Goal: Task Accomplishment & Management: Use online tool/utility

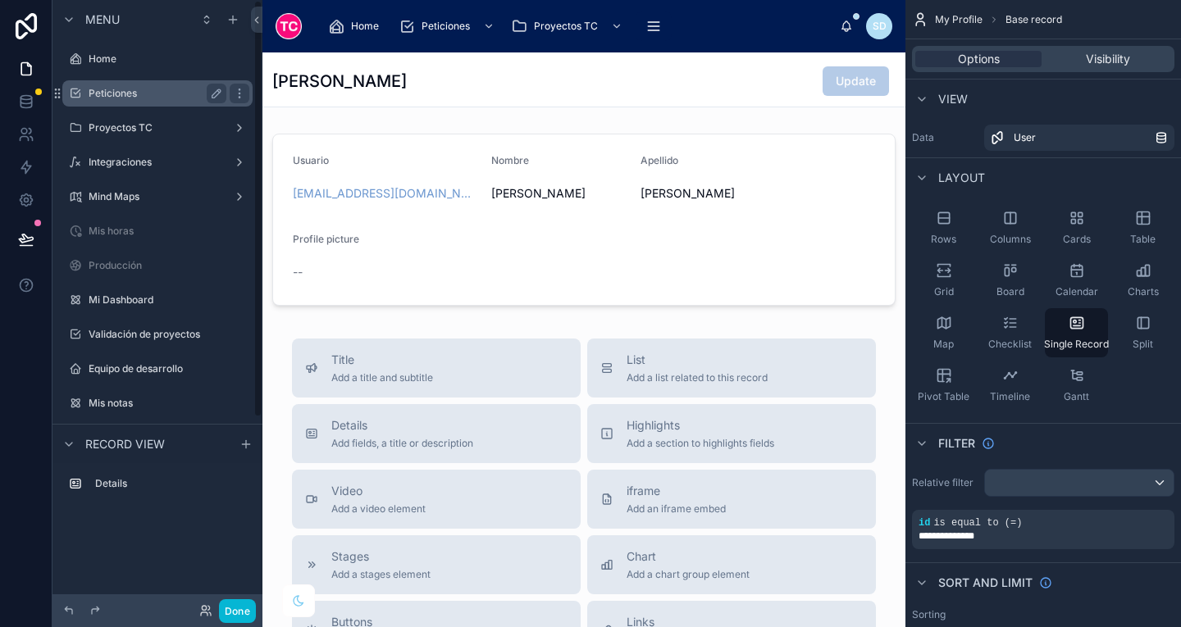
click at [165, 97] on label "Peticiones" at bounding box center [154, 93] width 131 height 13
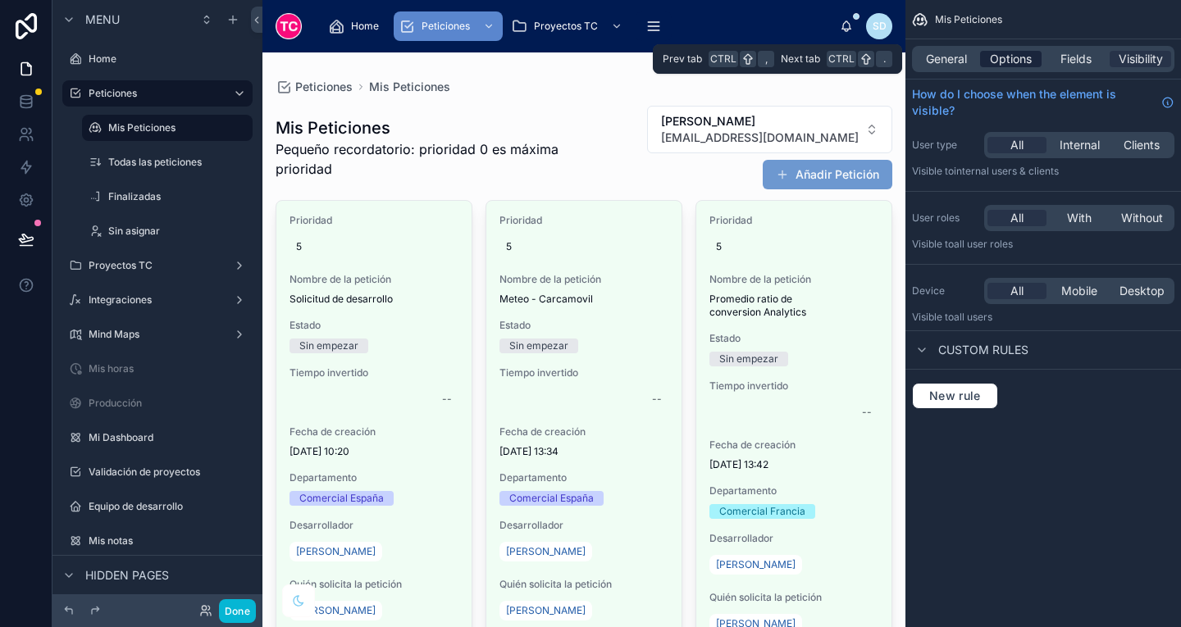
click at [1005, 63] on span "Options" at bounding box center [1011, 59] width 42 height 16
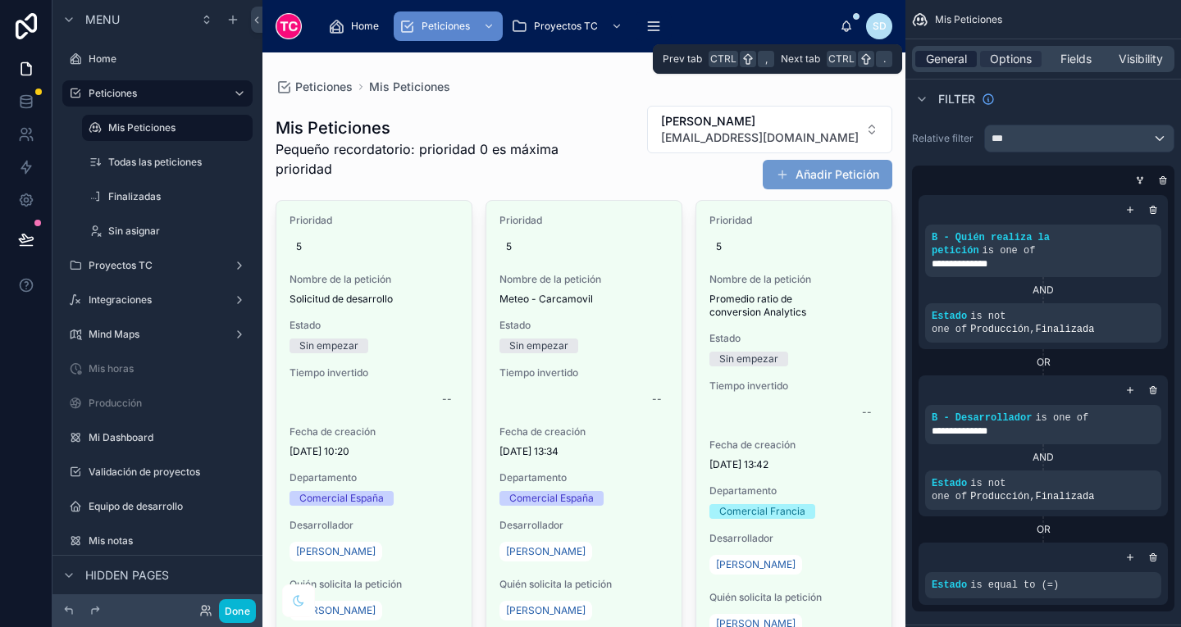
click at [942, 57] on span "General" at bounding box center [946, 59] width 41 height 16
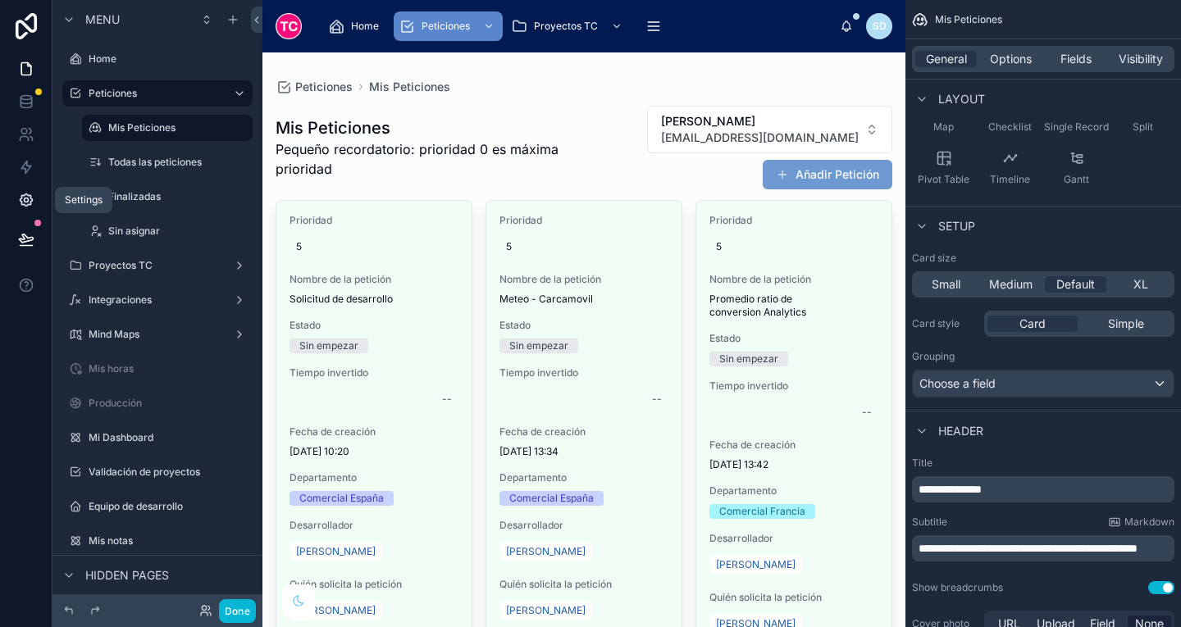
click at [25, 195] on icon at bounding box center [26, 200] width 16 height 16
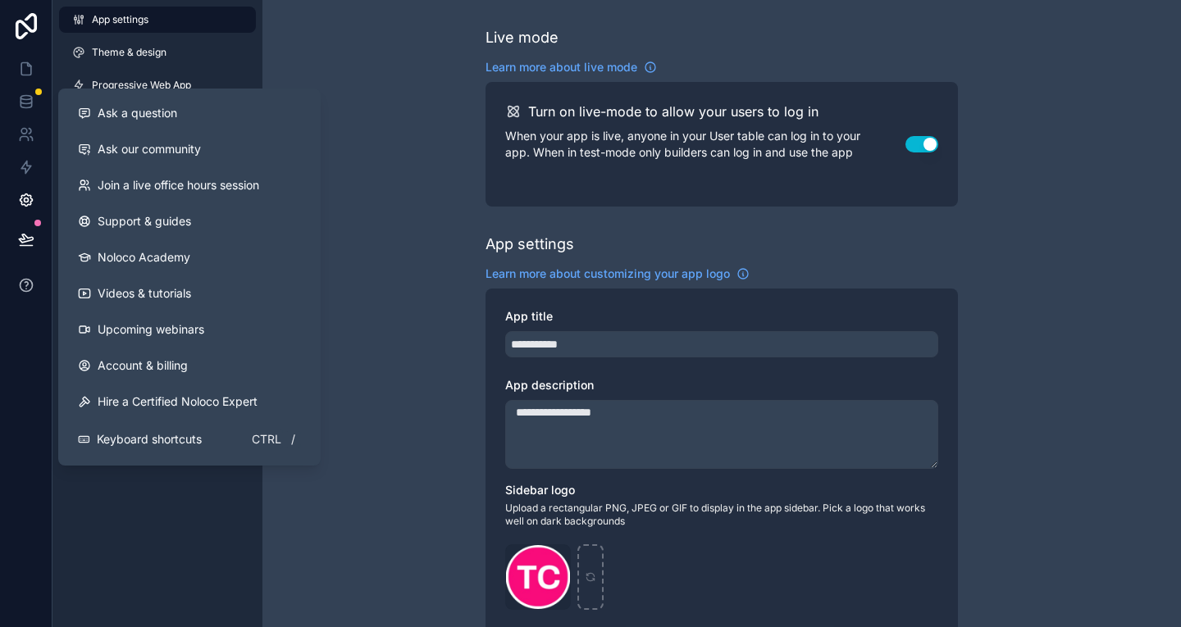
click at [27, 292] on icon at bounding box center [26, 285] width 16 height 16
click at [205, 367] on link "Account & billing" at bounding box center [189, 366] width 249 height 36
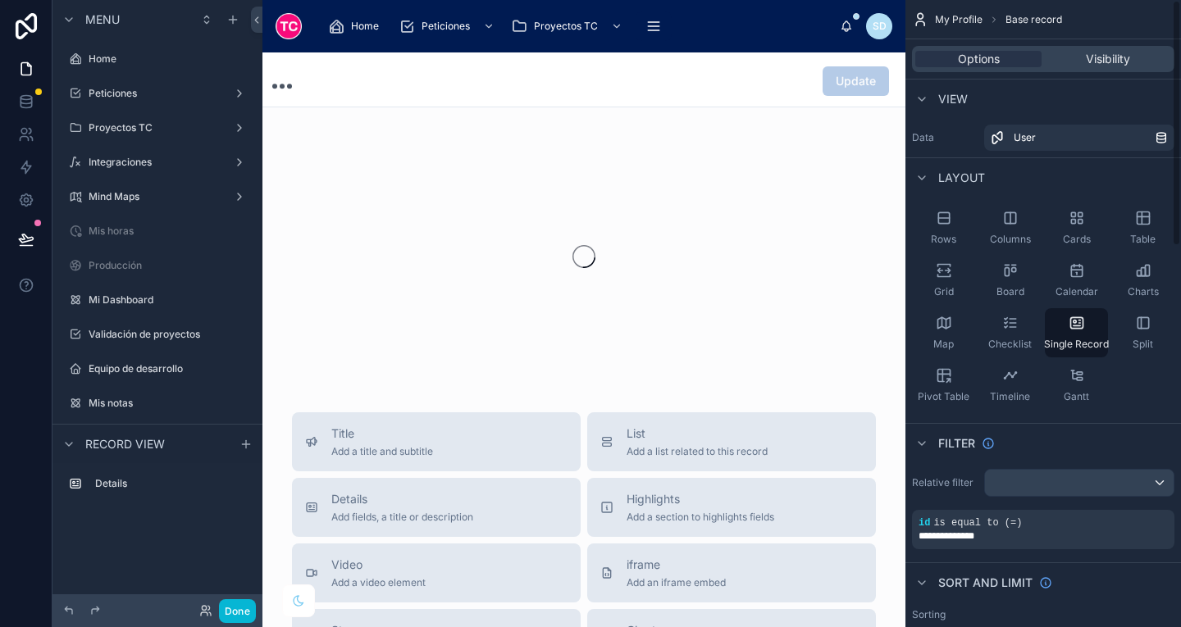
scroll to position [224, 0]
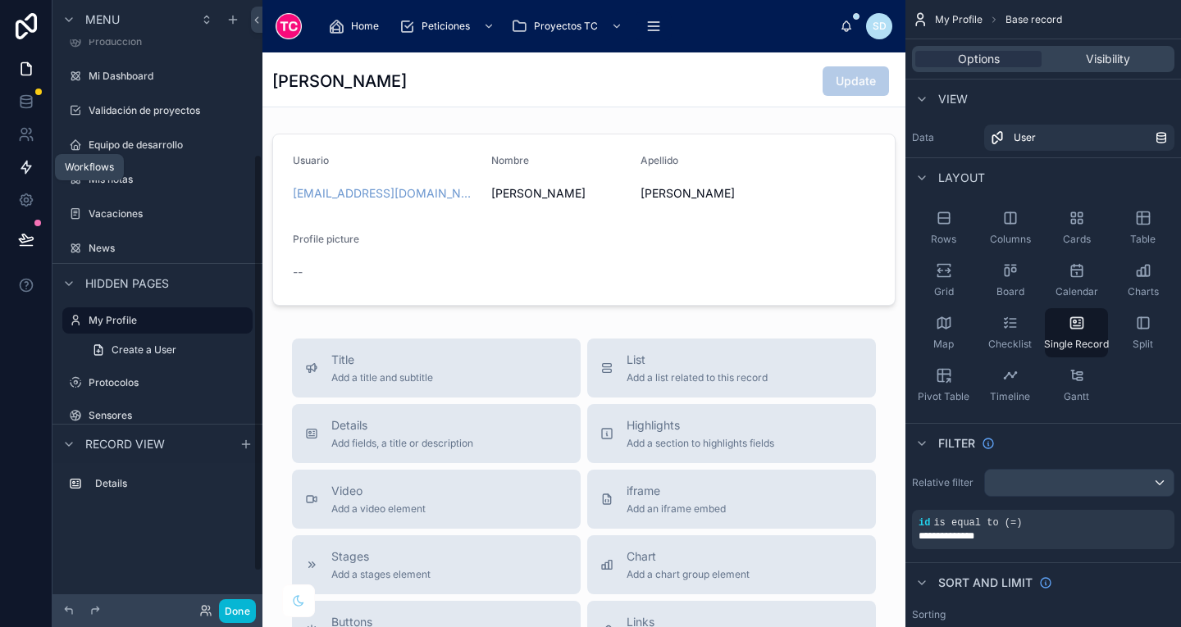
click at [26, 167] on icon at bounding box center [26, 167] width 16 height 16
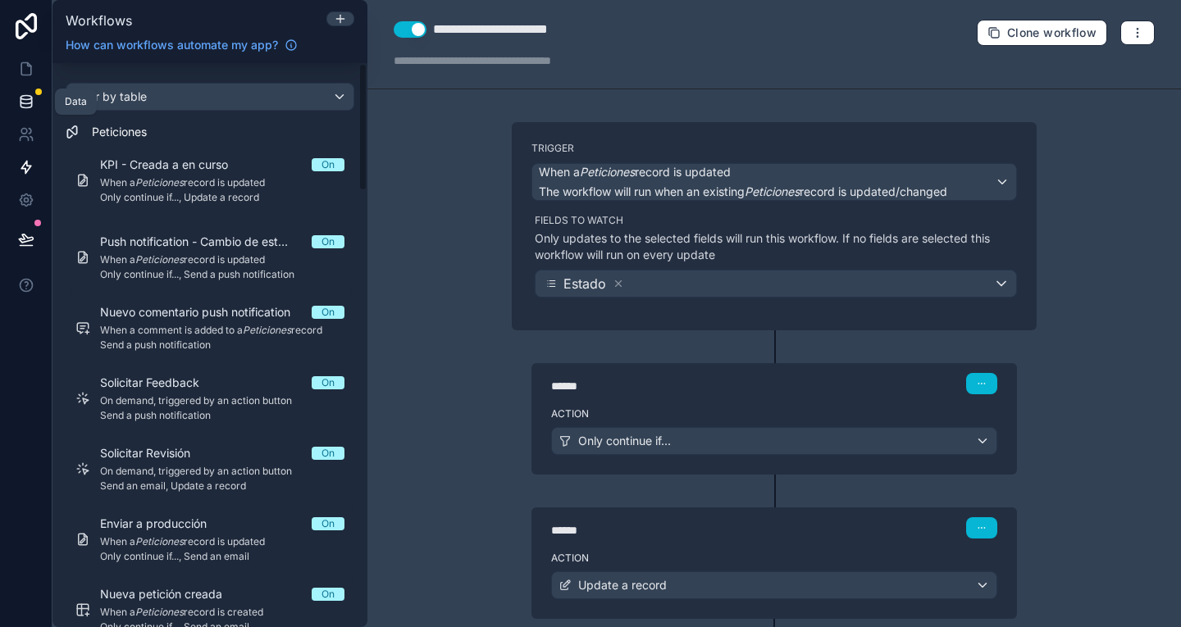
click at [24, 101] on icon at bounding box center [26, 101] width 16 height 16
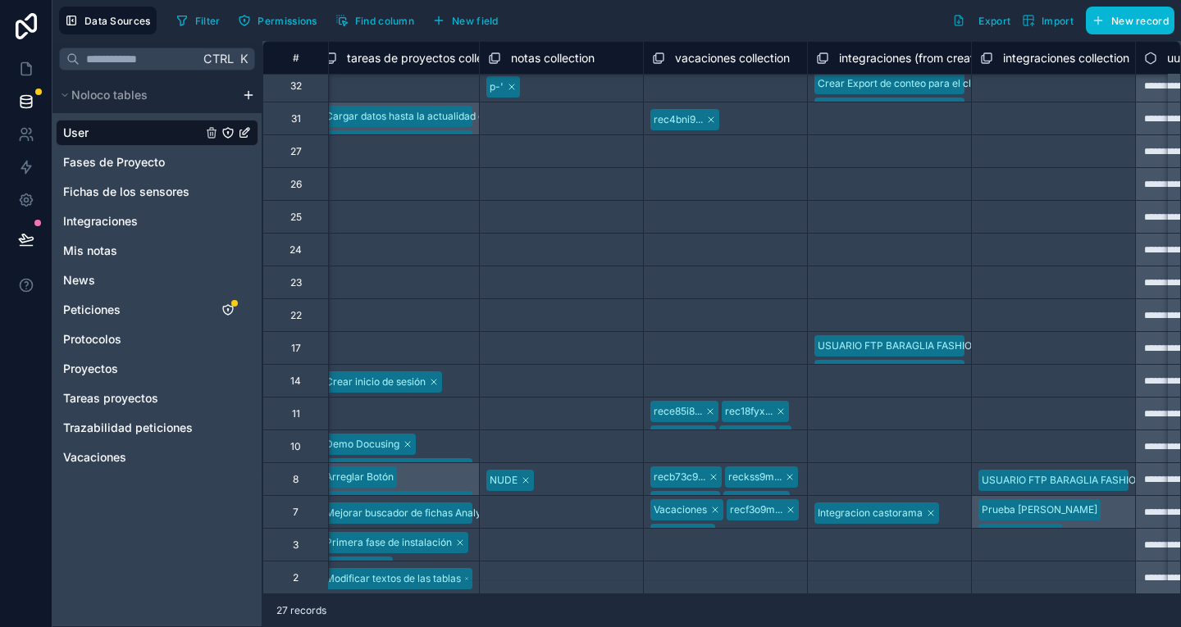
scroll to position [378, 2932]
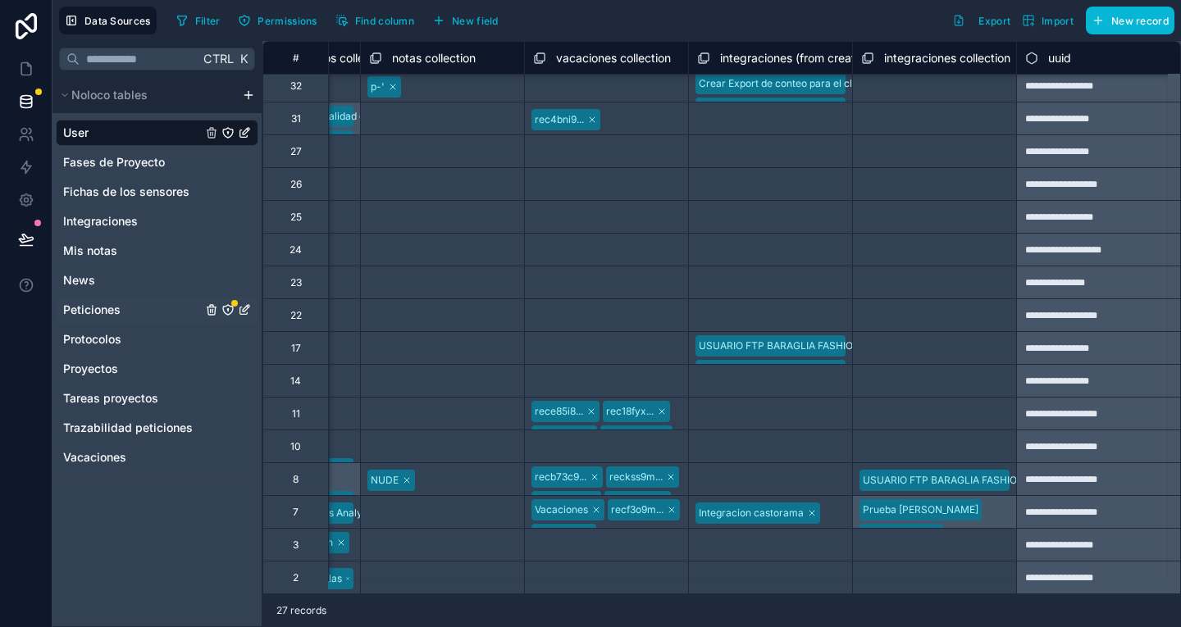
click at [130, 311] on div "Peticiones" at bounding box center [157, 310] width 203 height 26
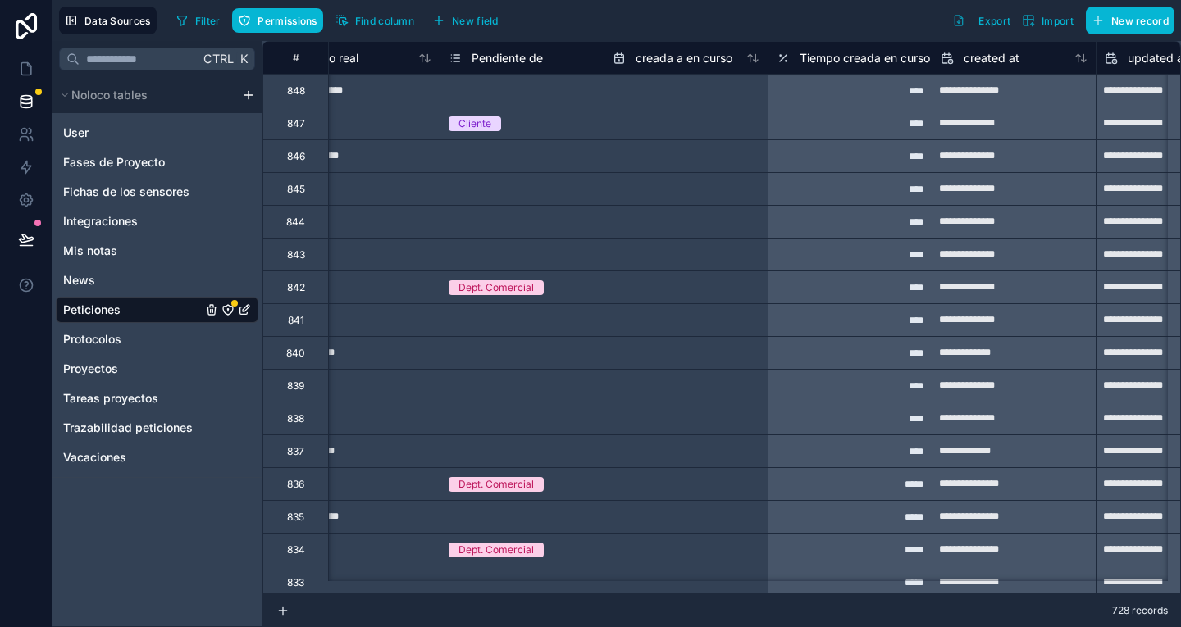
scroll to position [0, 4151]
click at [25, 166] on icon at bounding box center [26, 167] width 16 height 16
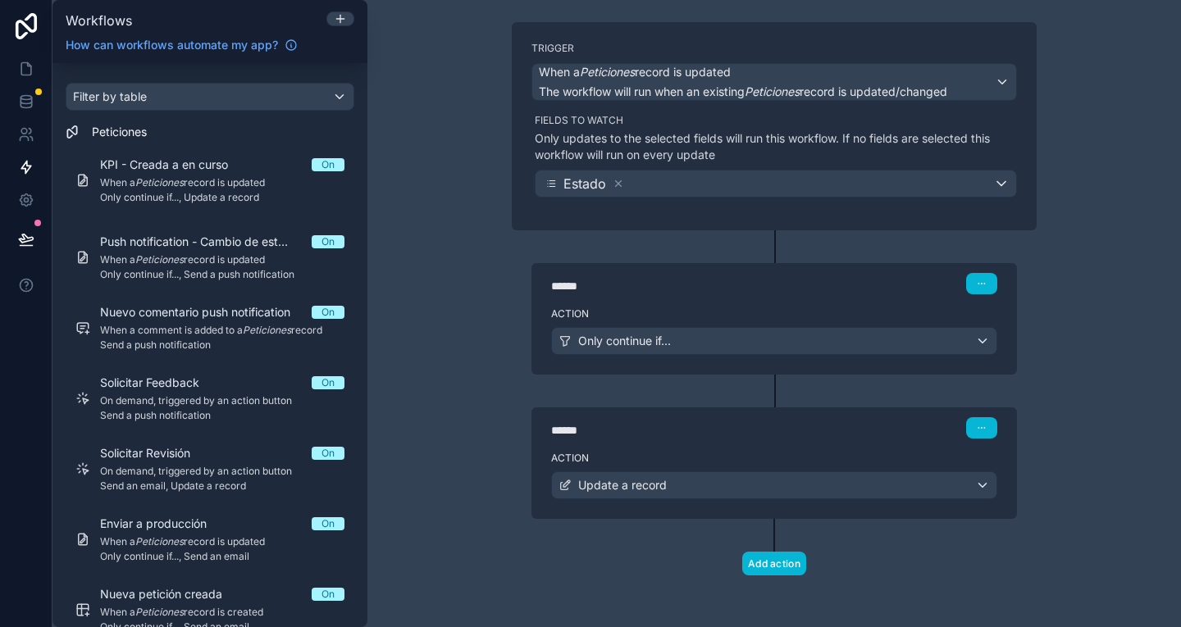
scroll to position [100, 0]
click at [781, 339] on div "Only continue if..." at bounding box center [774, 341] width 444 height 26
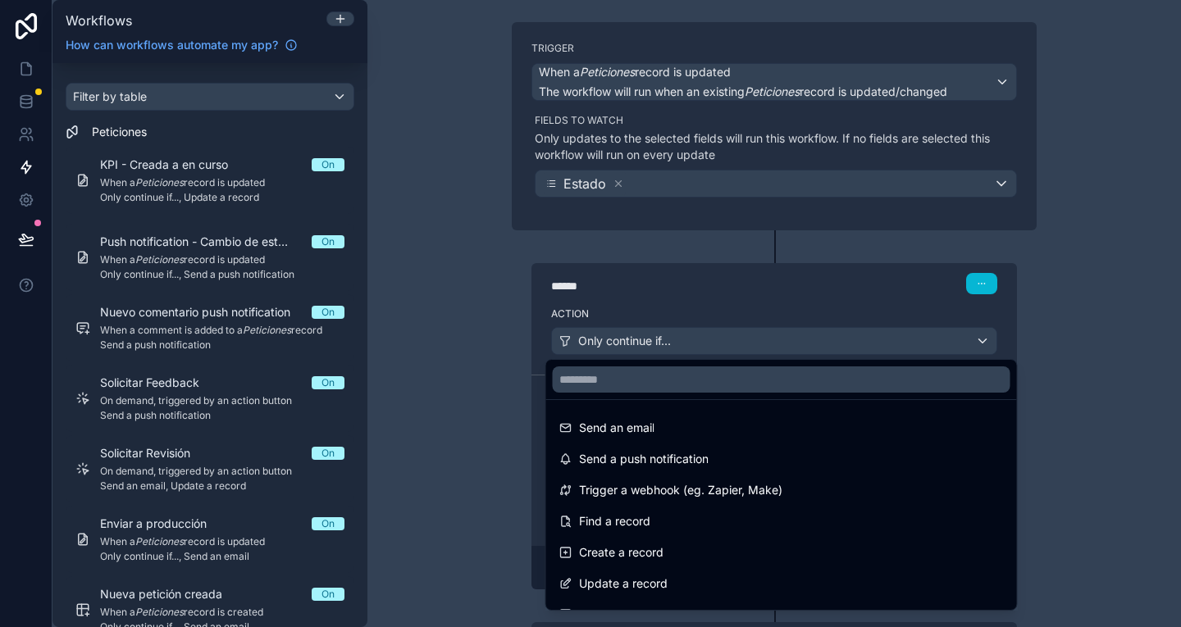
click at [781, 339] on div at bounding box center [590, 313] width 1181 height 627
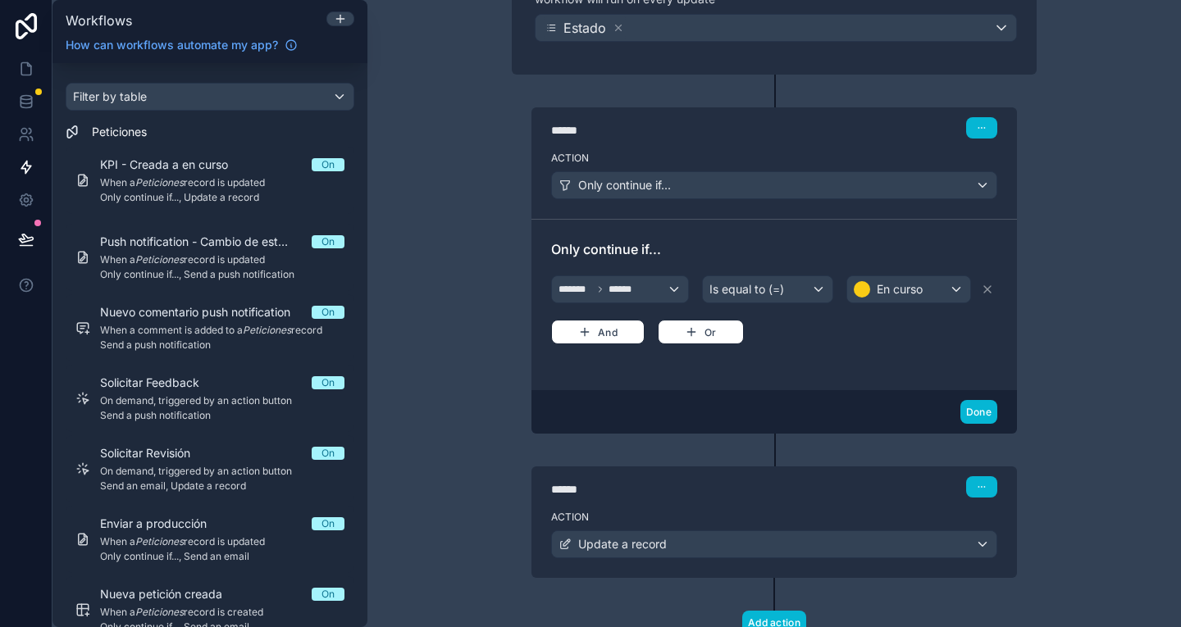
scroll to position [266, 0]
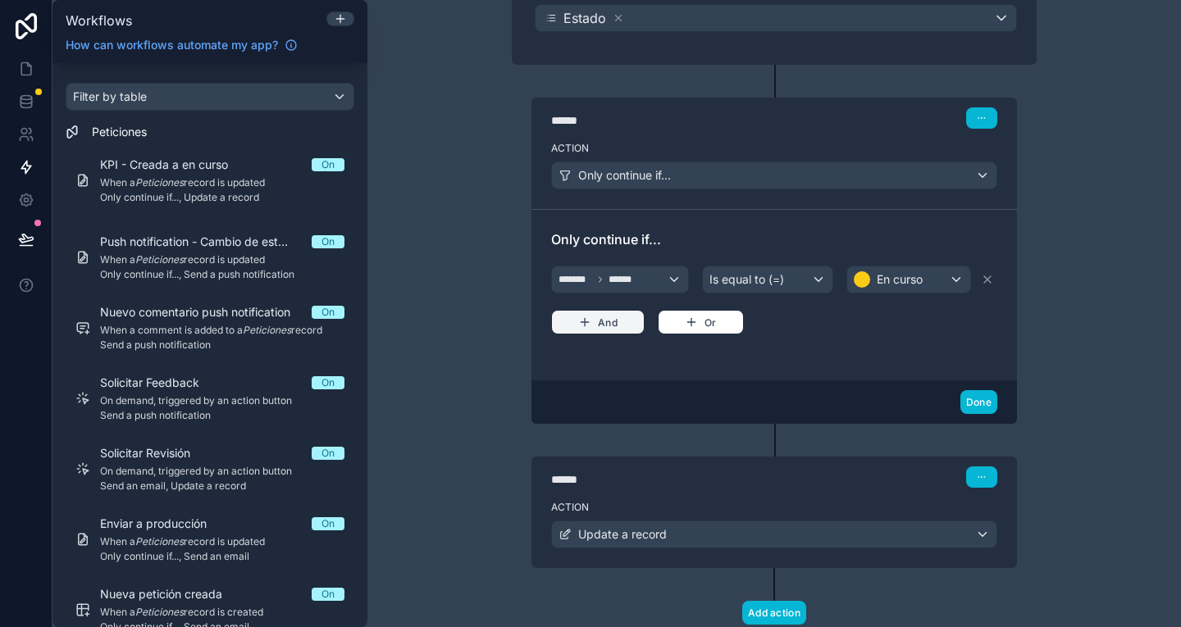
click at [592, 329] on button "And" at bounding box center [597, 322] width 93 height 25
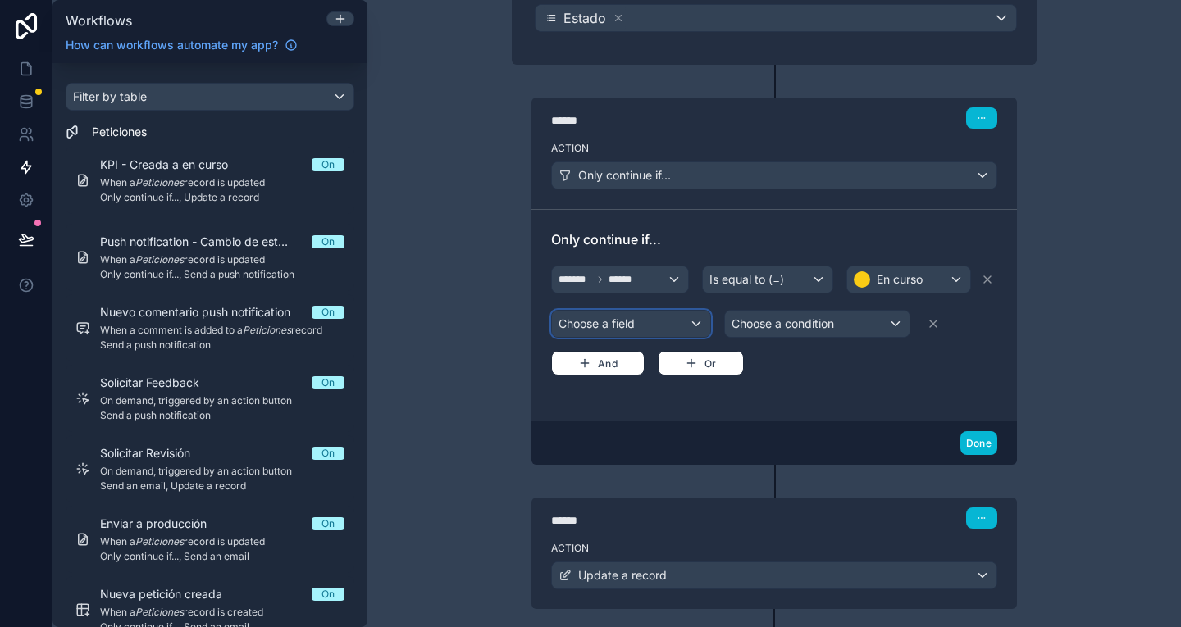
click at [624, 331] on div "Choose a field" at bounding box center [631, 324] width 158 height 26
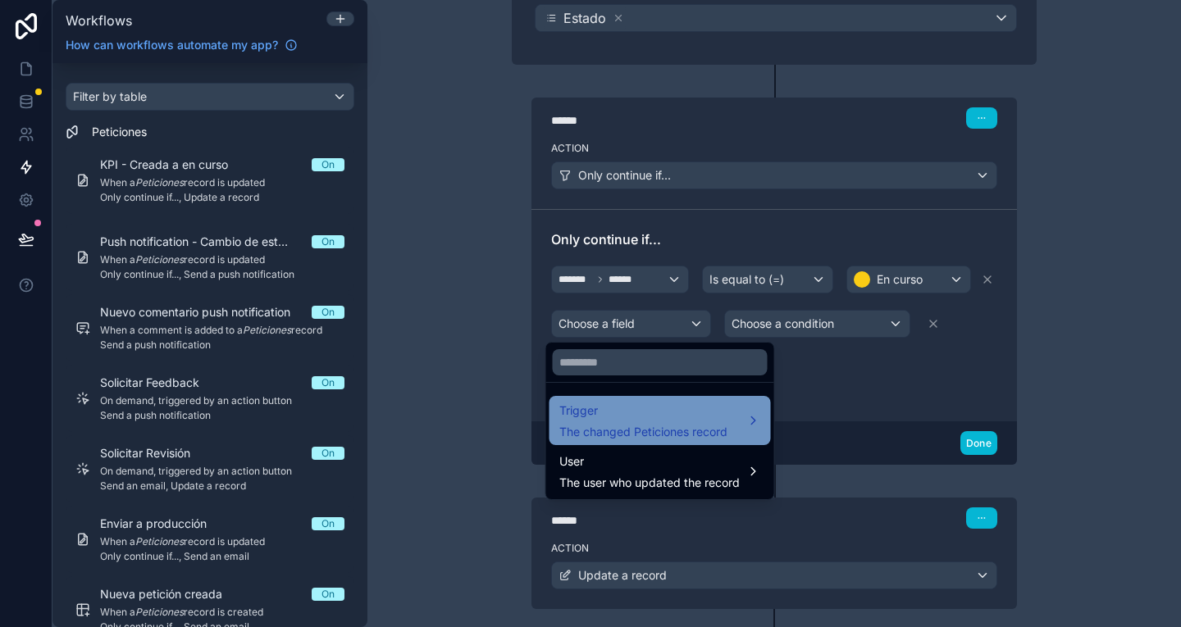
click at [722, 407] on span "Trigger" at bounding box center [643, 411] width 168 height 20
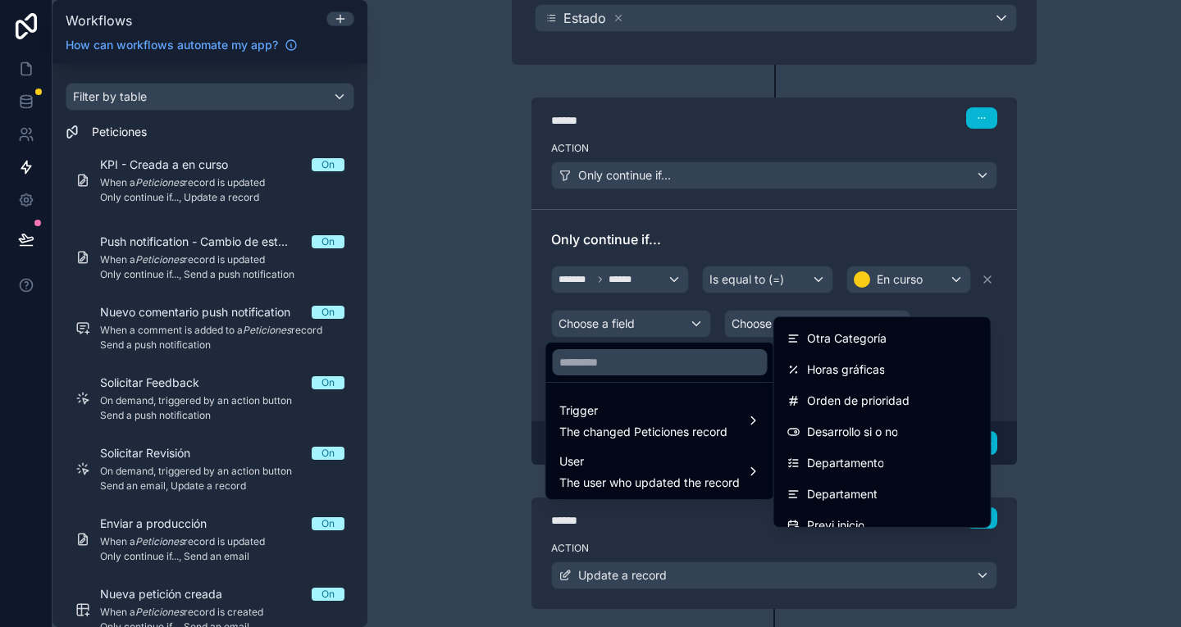
scroll to position [854, 0]
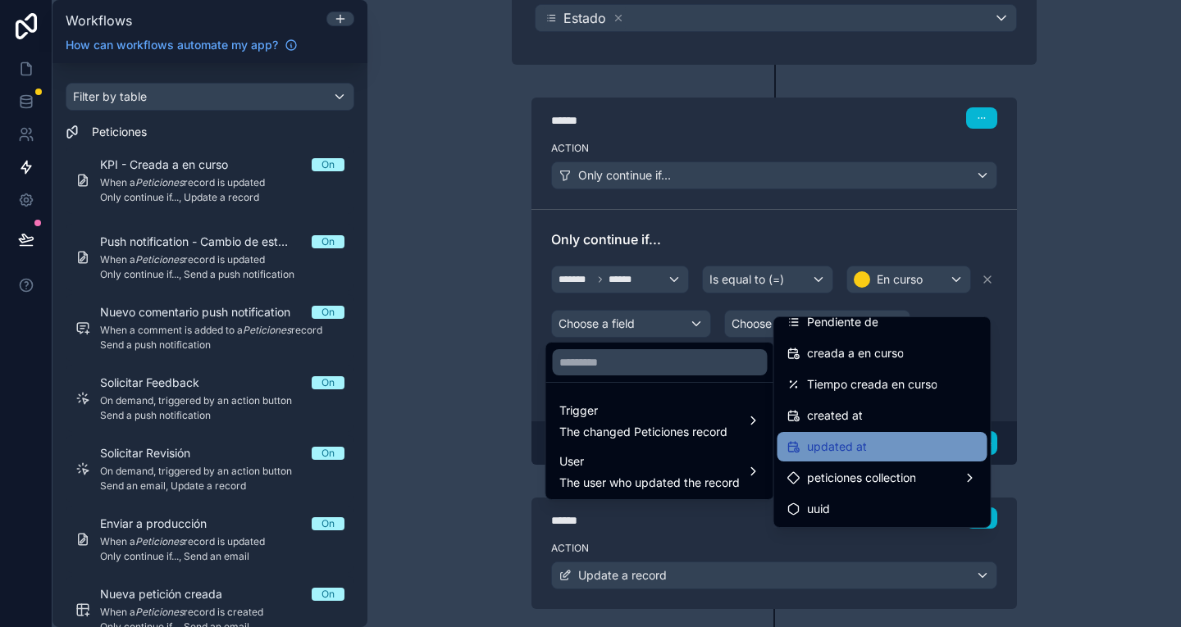
click at [868, 452] on div "updated at" at bounding box center [882, 447] width 190 height 20
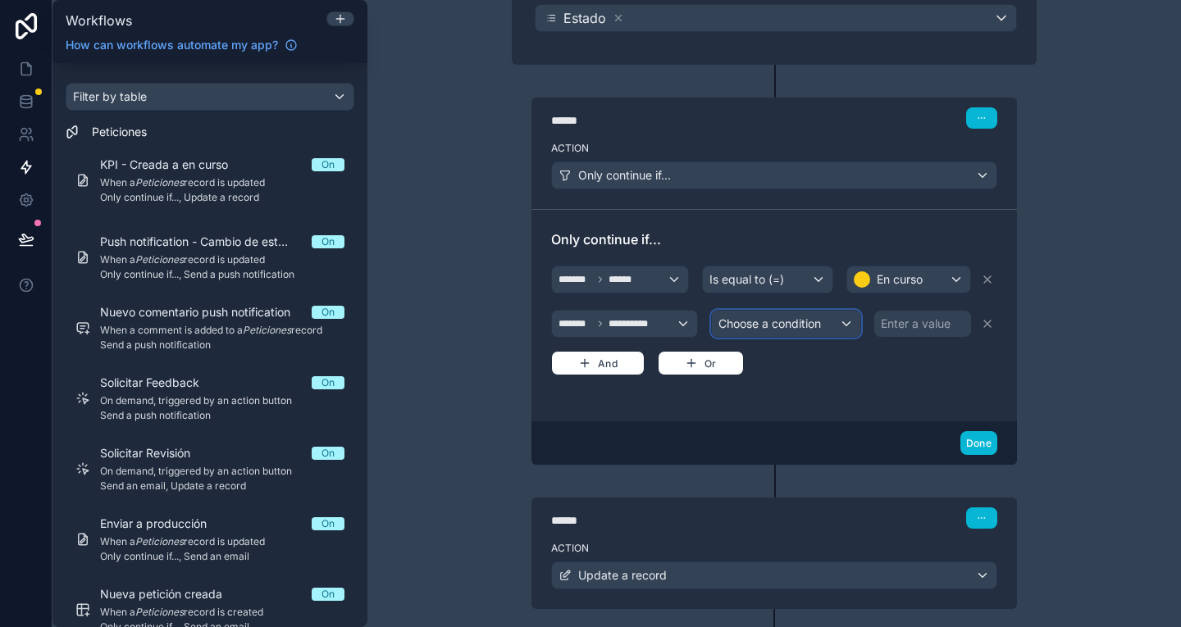
click at [795, 325] on span "Choose a condition" at bounding box center [769, 324] width 102 height 14
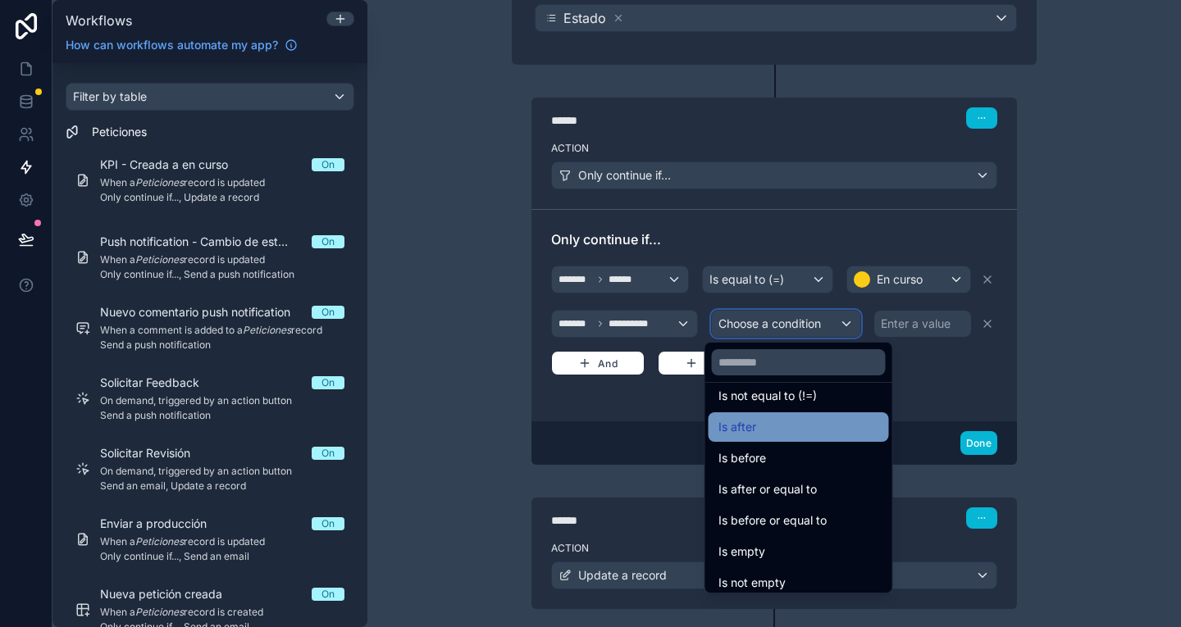
scroll to position [54, 0]
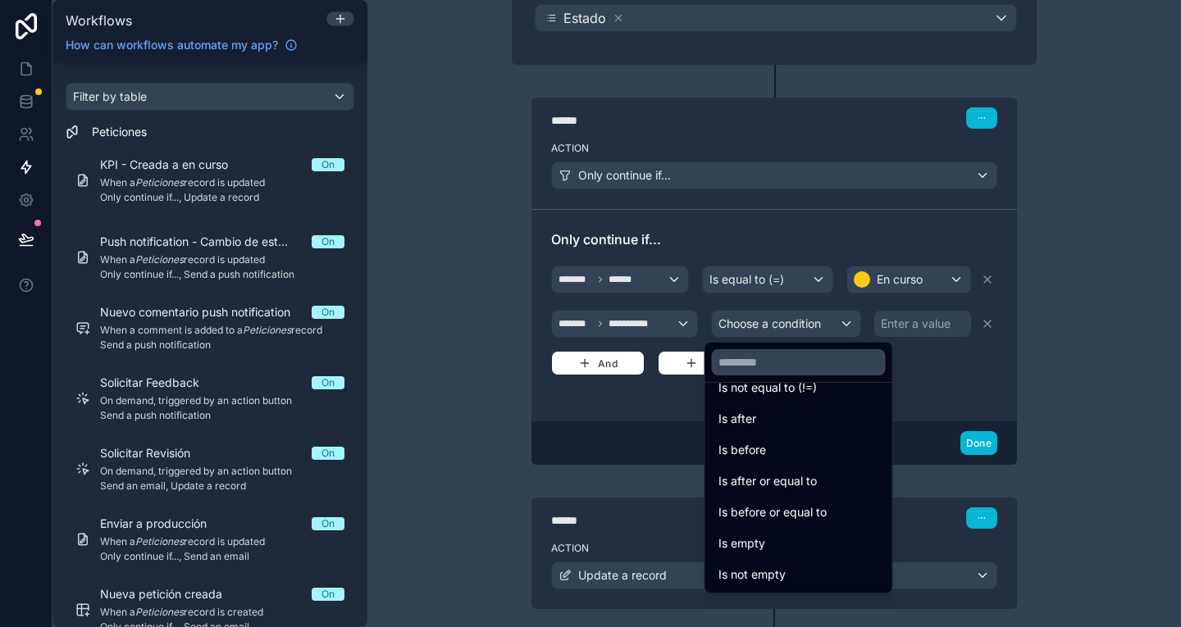
click at [981, 316] on div at bounding box center [590, 313] width 1181 height 627
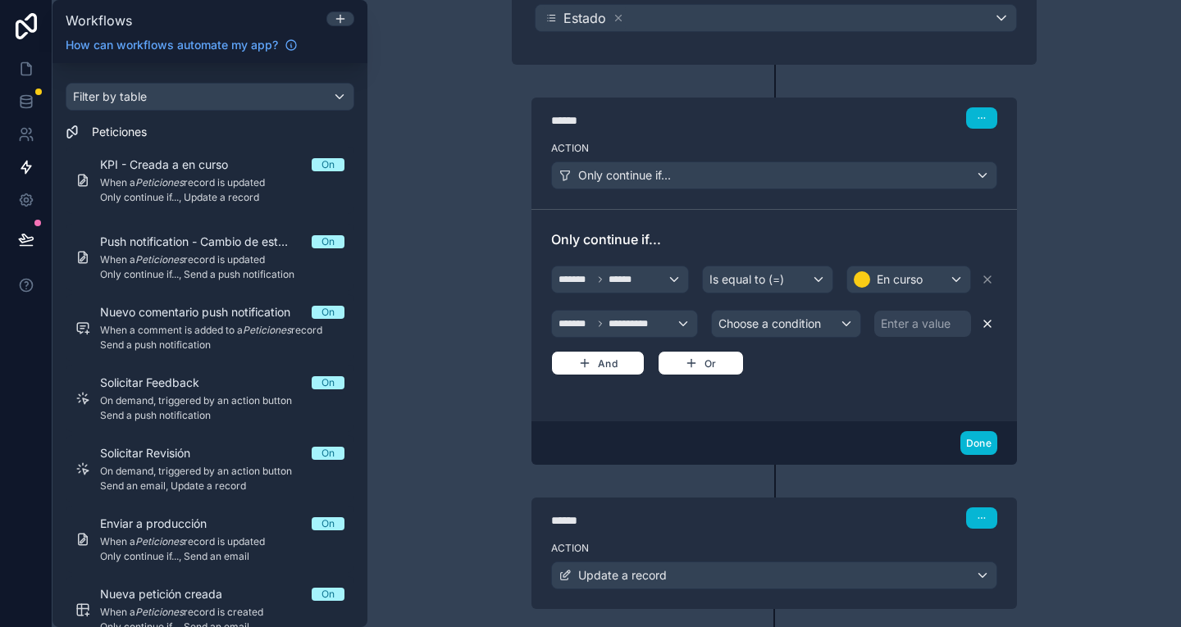
click at [981, 318] on icon at bounding box center [987, 323] width 13 height 13
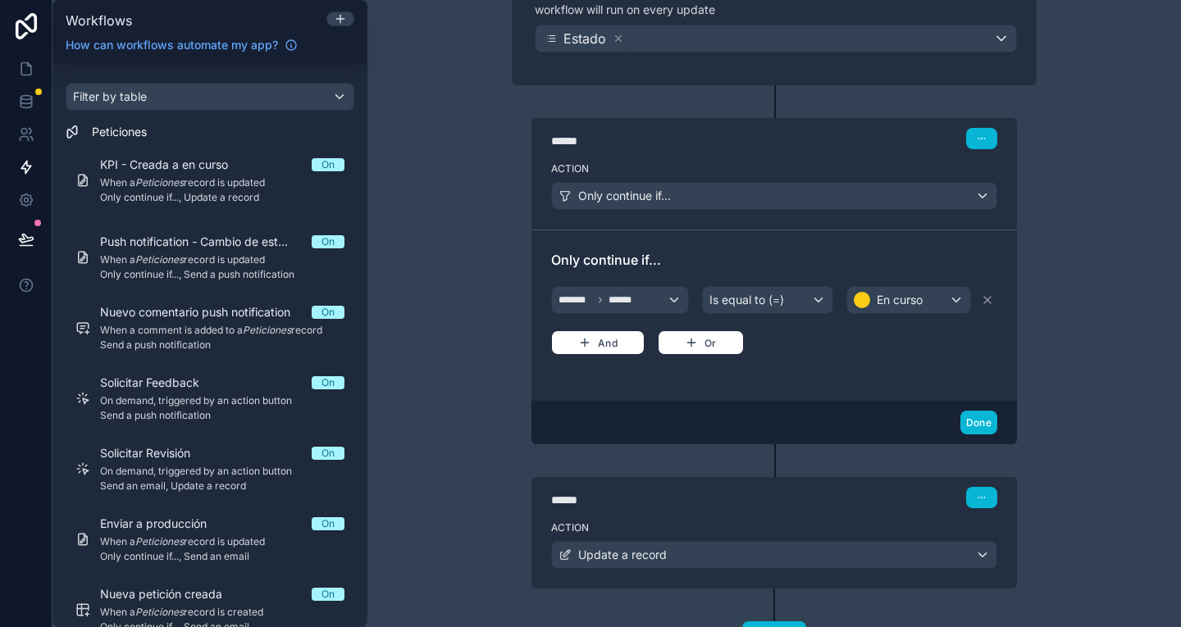
scroll to position [246, 0]
click at [34, 97] on link at bounding box center [26, 101] width 52 height 33
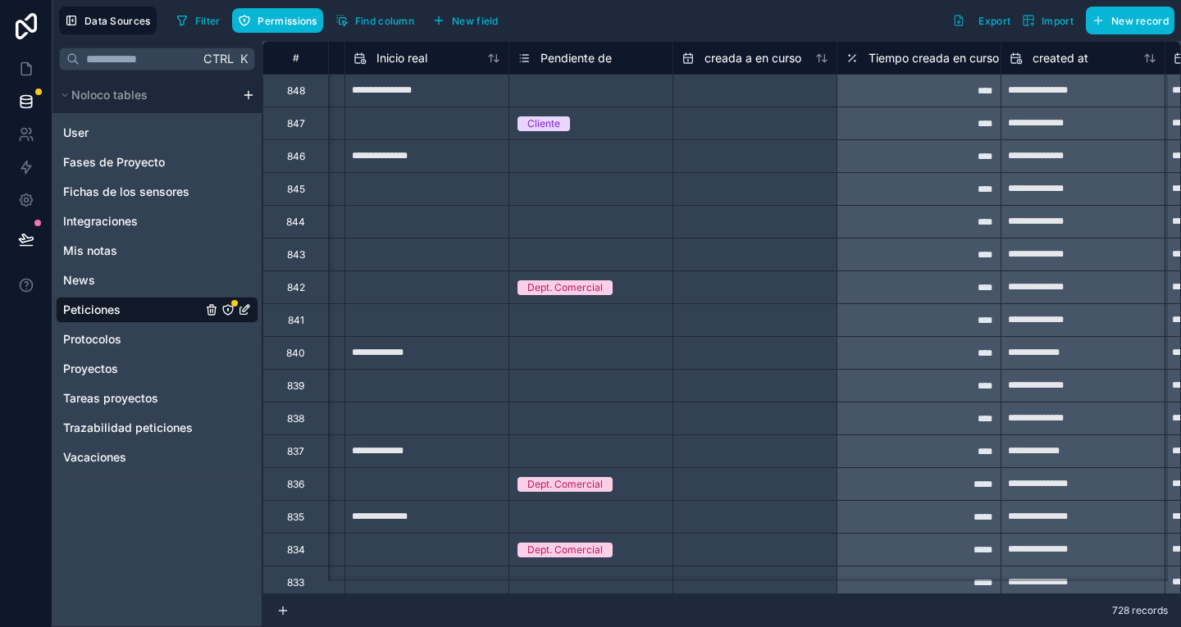
scroll to position [0, 4572]
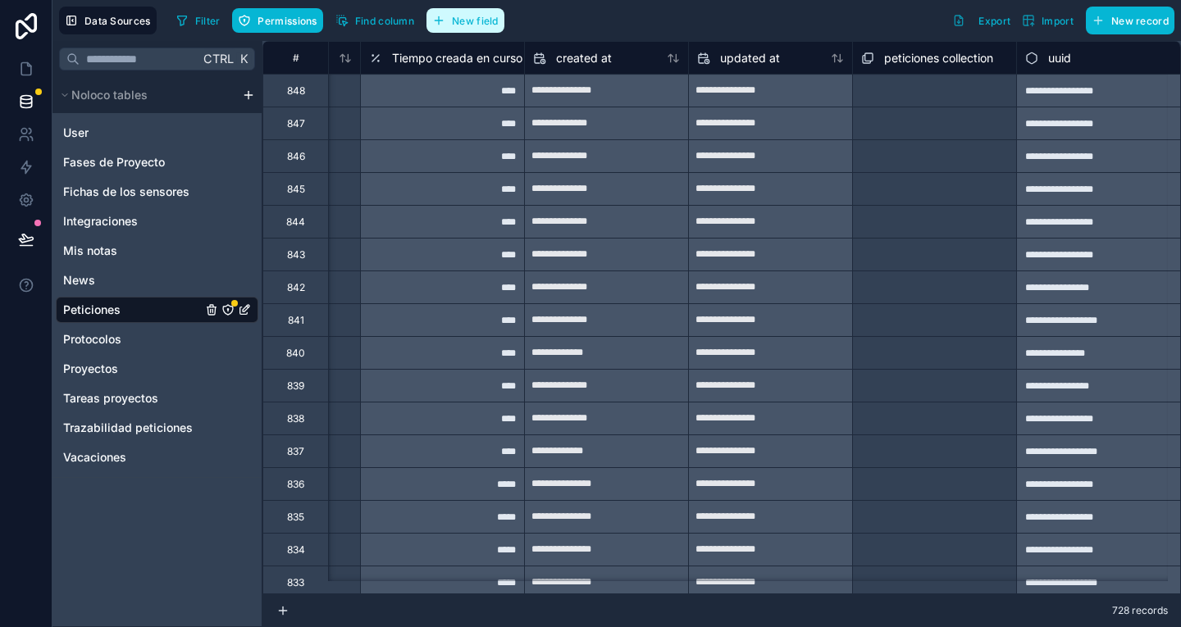
click at [478, 25] on span "New field" at bounding box center [475, 21] width 47 height 12
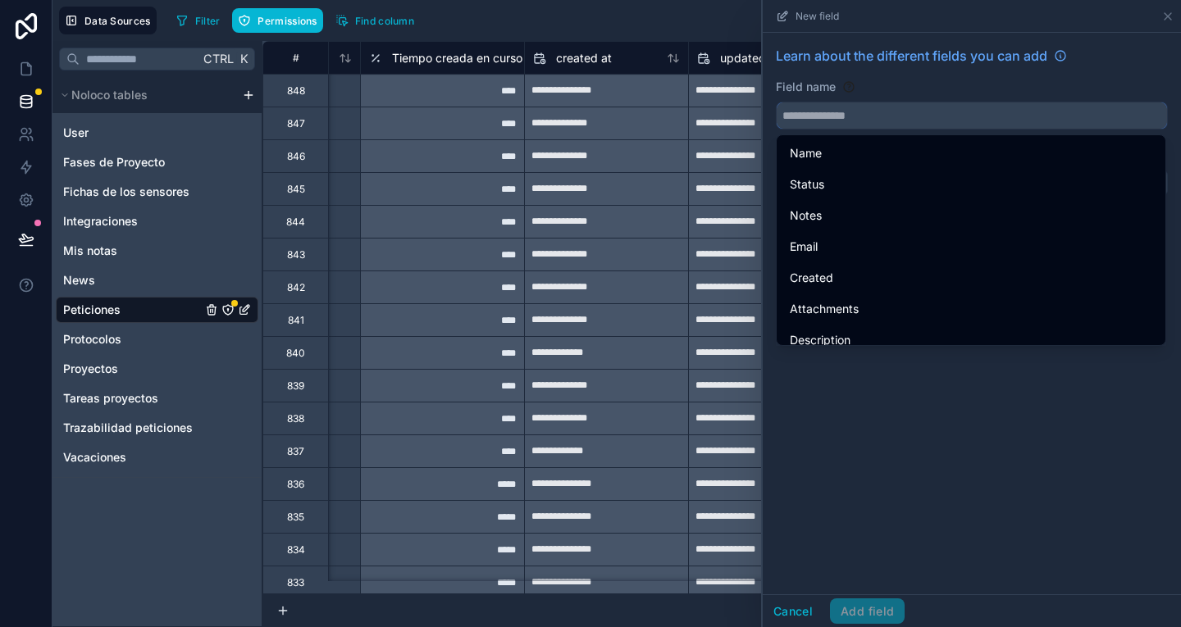
click at [825, 107] on input "text" at bounding box center [972, 115] width 390 height 26
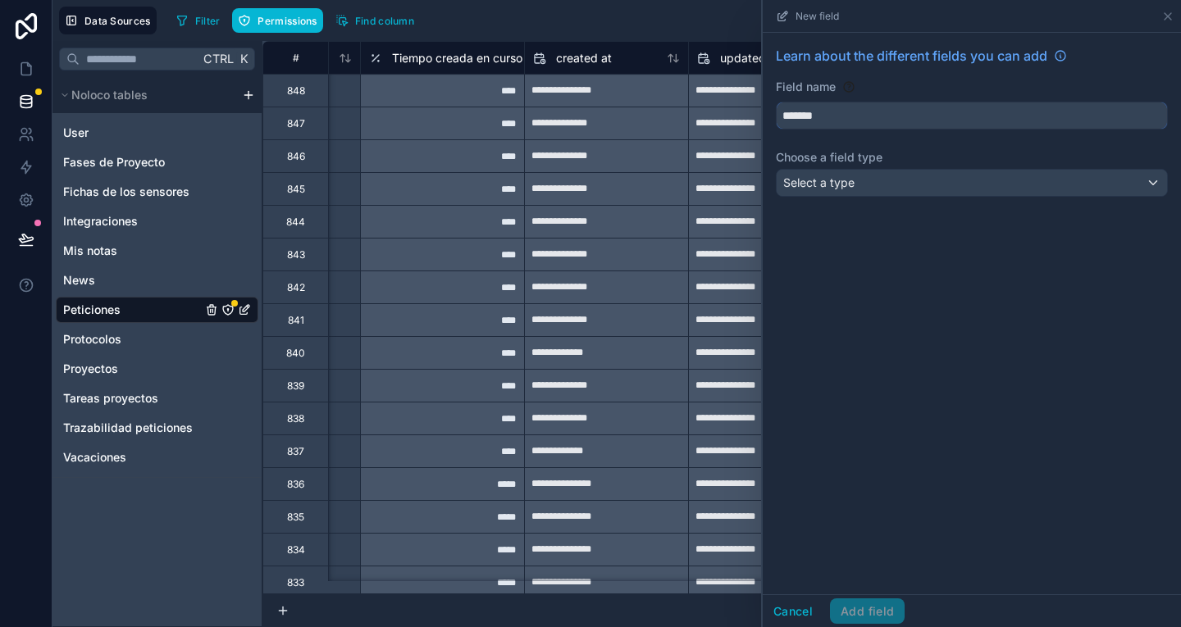
click at [776, 102] on button "******" at bounding box center [972, 116] width 392 height 28
type input "********"
click at [874, 168] on div "Learn about the different fields you can add Field name ******** Choose a field…" at bounding box center [972, 125] width 418 height 184
click at [899, 188] on div "Select a type" at bounding box center [972, 183] width 390 height 26
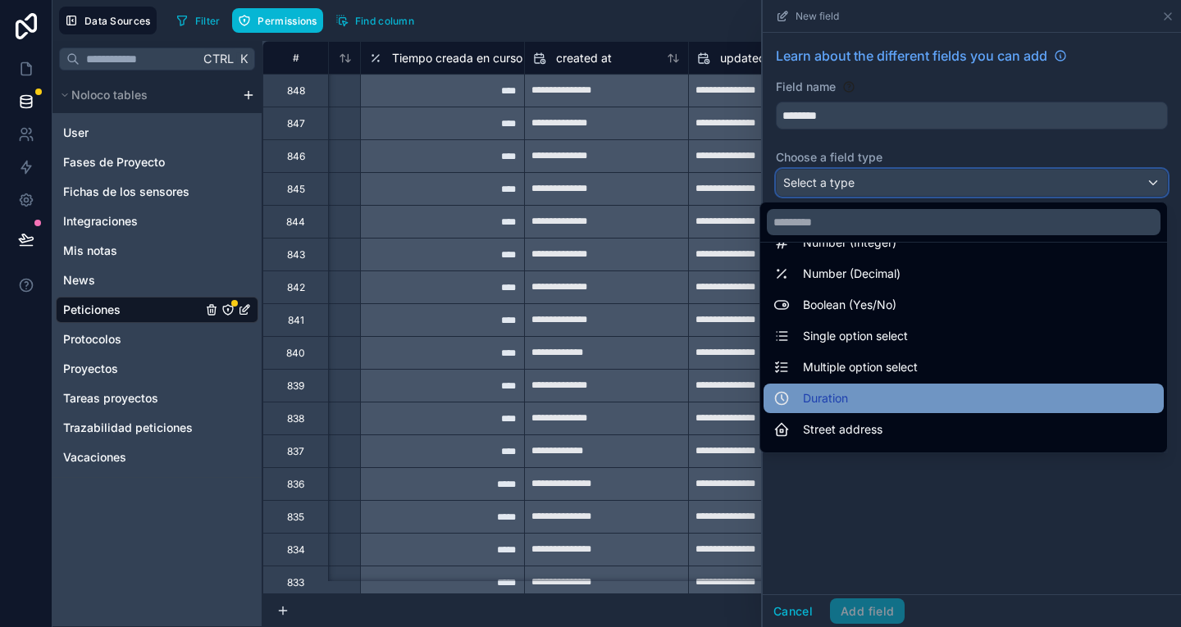
scroll to position [91, 0]
click at [877, 328] on span "Single option select" at bounding box center [855, 336] width 105 height 20
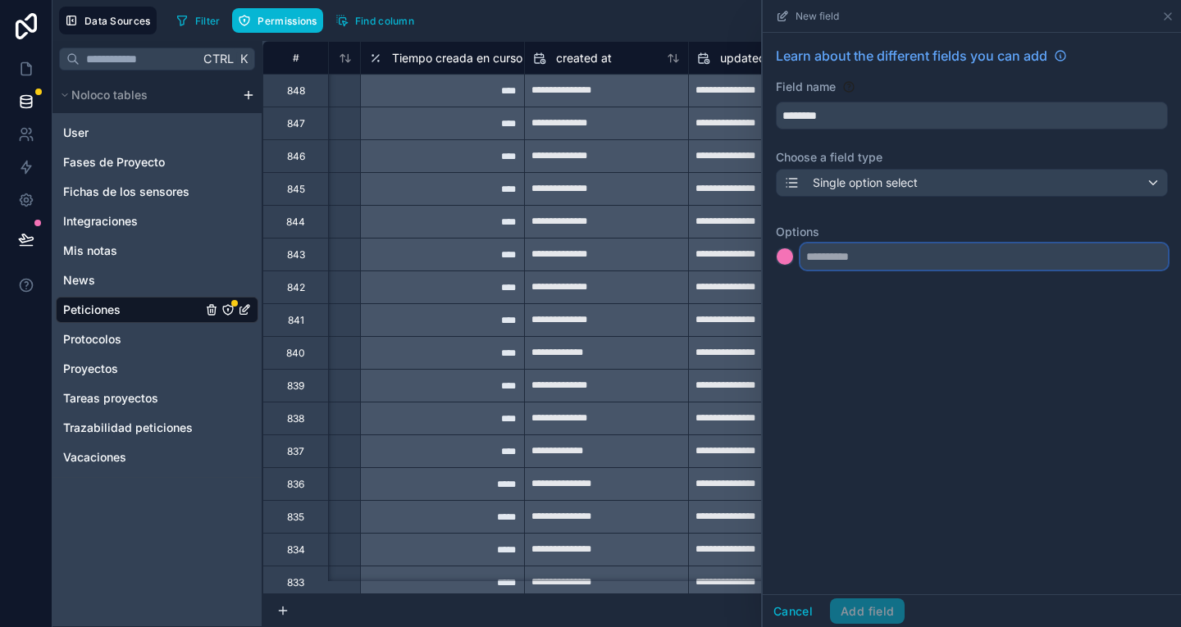
click at [869, 246] on input "text" at bounding box center [983, 257] width 367 height 26
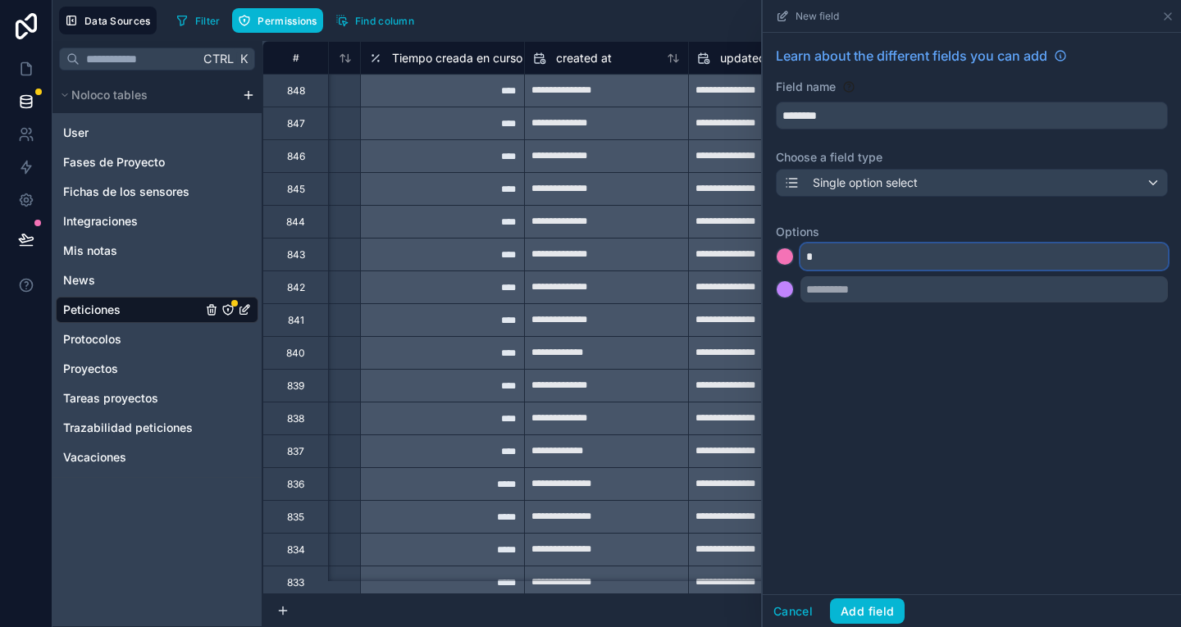
type input "*"
click at [869, 295] on input "text" at bounding box center [983, 289] width 367 height 26
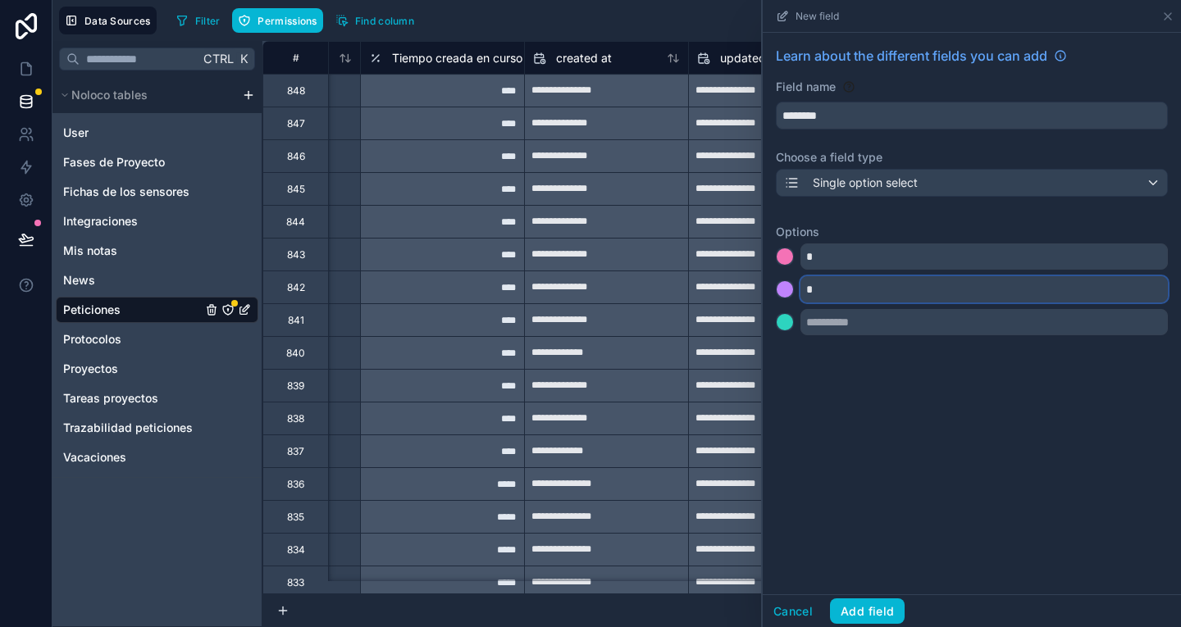
type input "*"
click at [854, 326] on input "text" at bounding box center [983, 322] width 367 height 26
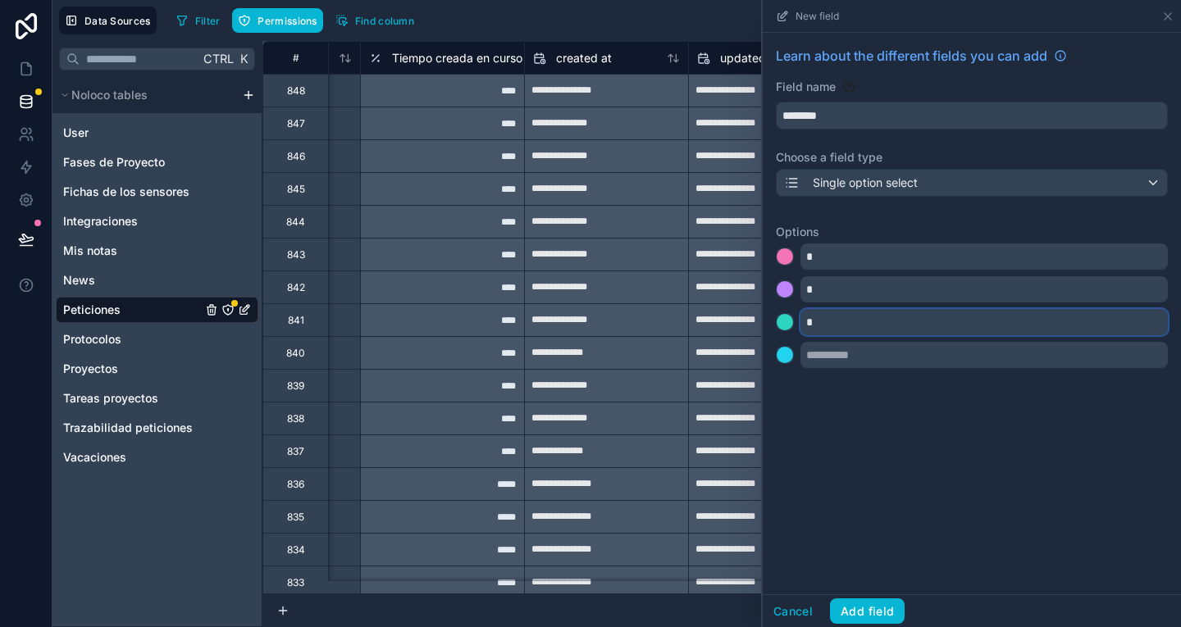
type input "*"
click at [863, 370] on div "Learn about the different fields you can add Field name ******** Choose a field…" at bounding box center [972, 210] width 418 height 355
click at [857, 362] on input "text" at bounding box center [983, 355] width 367 height 26
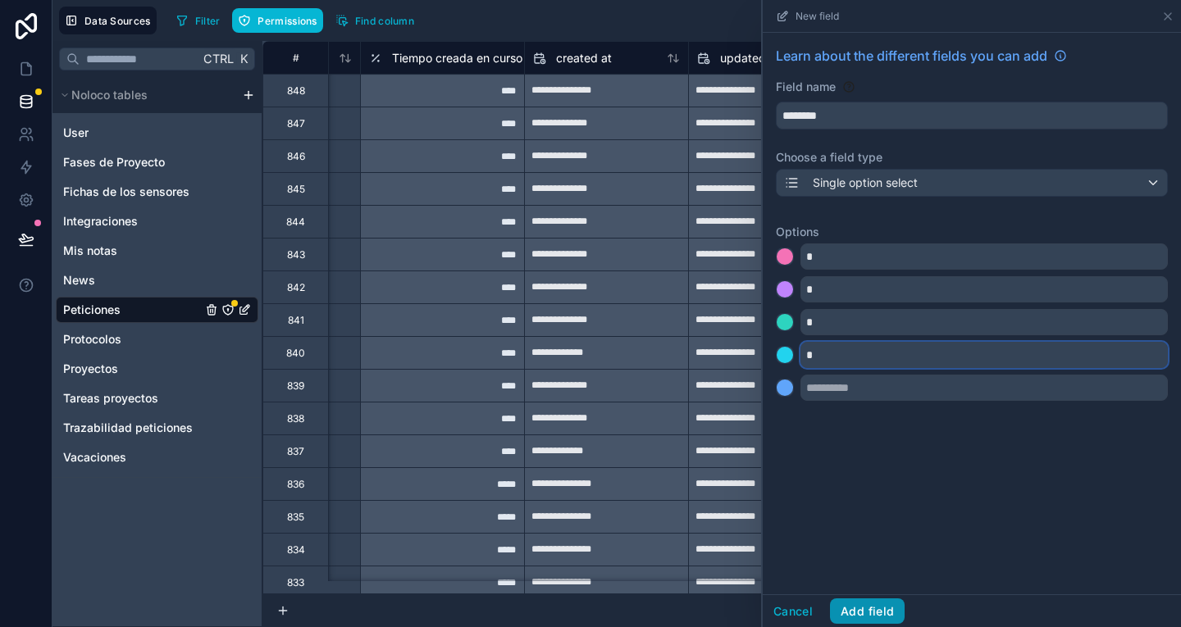
type input "*"
click at [887, 611] on button "Add field" at bounding box center [867, 612] width 75 height 26
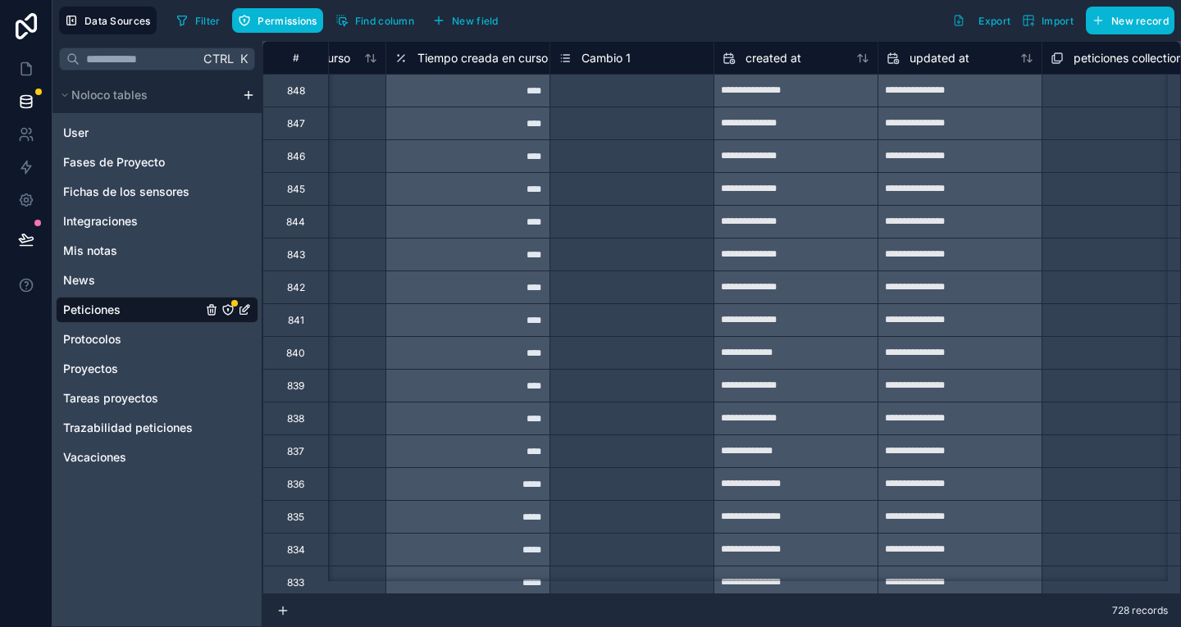
scroll to position [0, 4535]
click at [476, 17] on span "New field" at bounding box center [475, 21] width 47 height 12
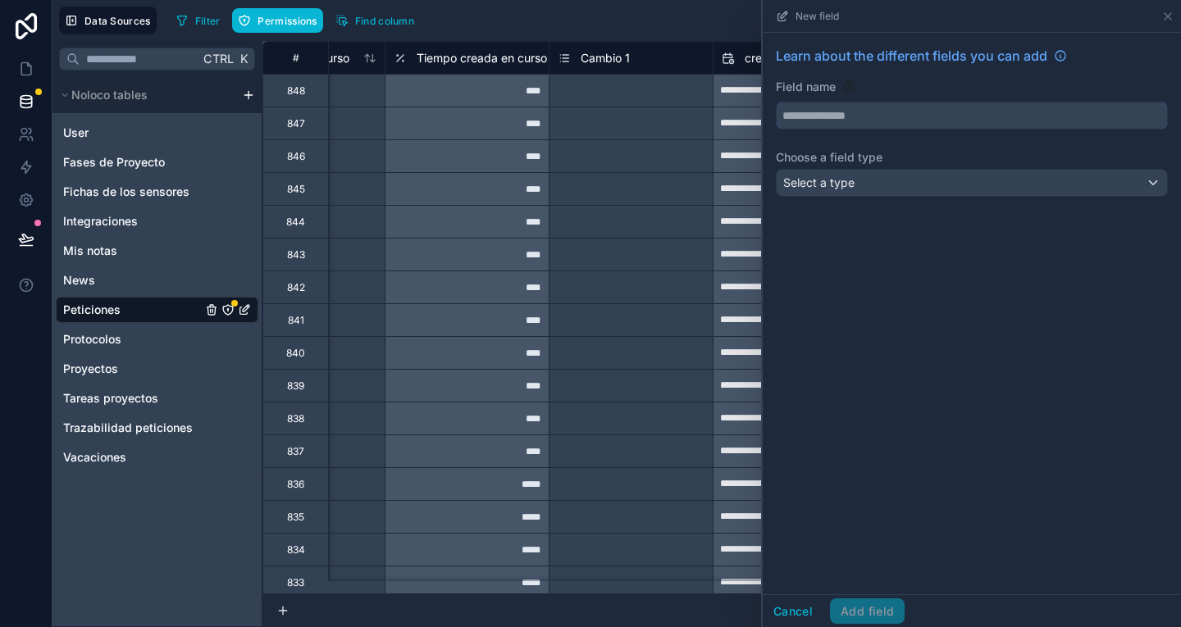
click at [873, 125] on input "text" at bounding box center [972, 115] width 390 height 26
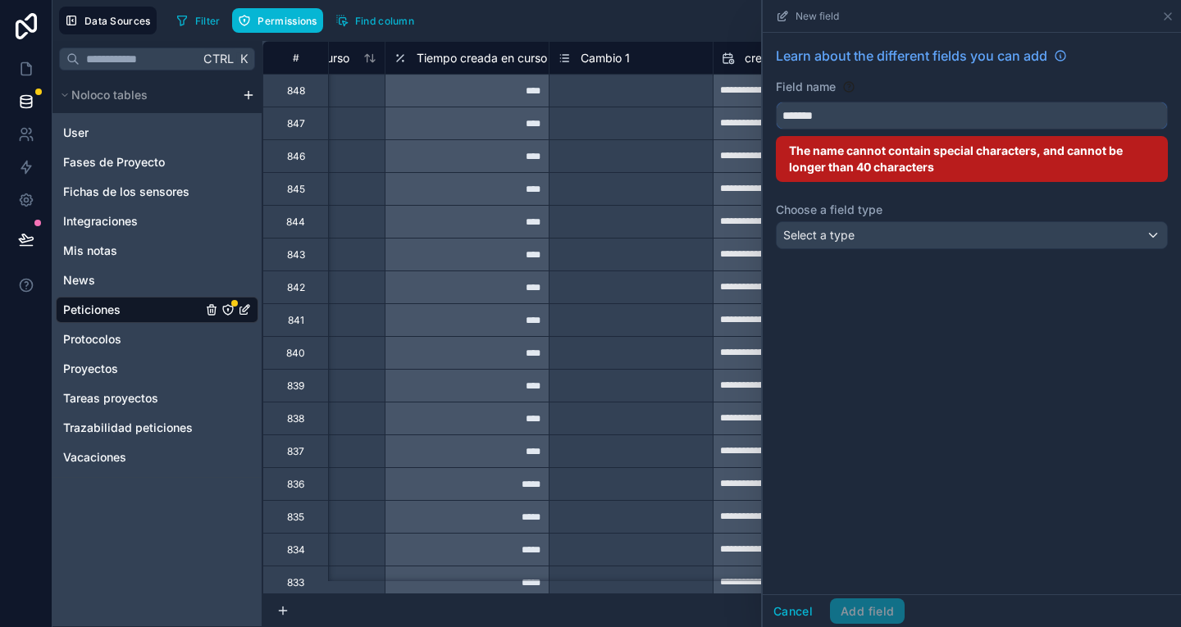
click at [776, 102] on button "******" at bounding box center [972, 116] width 392 height 28
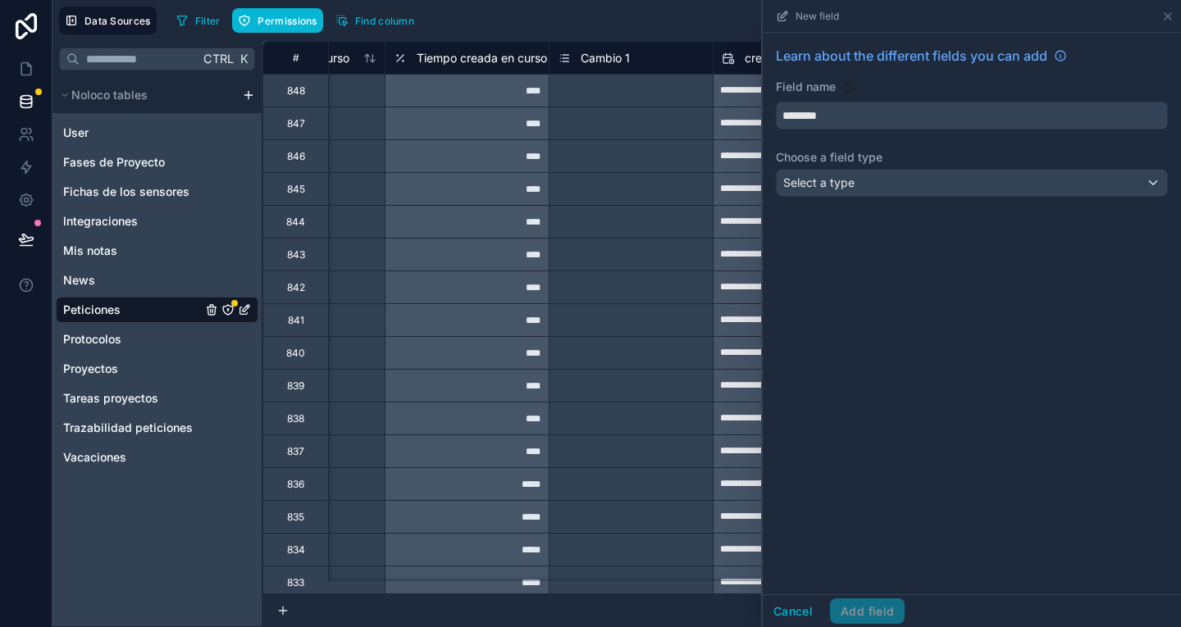
type input "********"
click at [865, 180] on div "Select a type" at bounding box center [972, 183] width 390 height 26
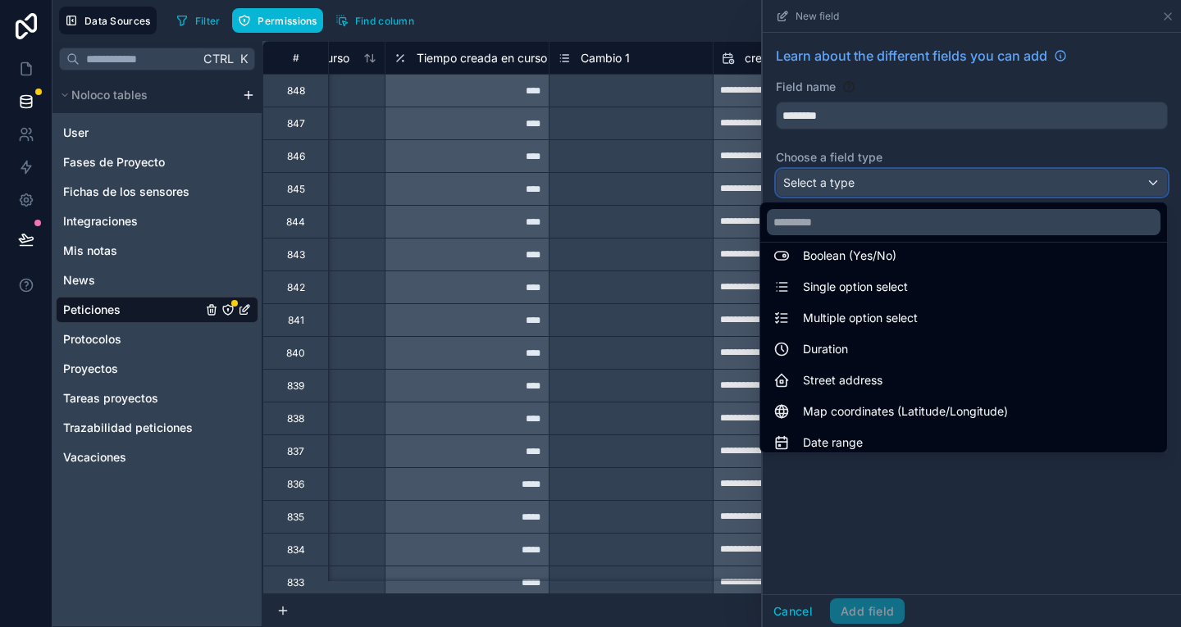
scroll to position [140, 0]
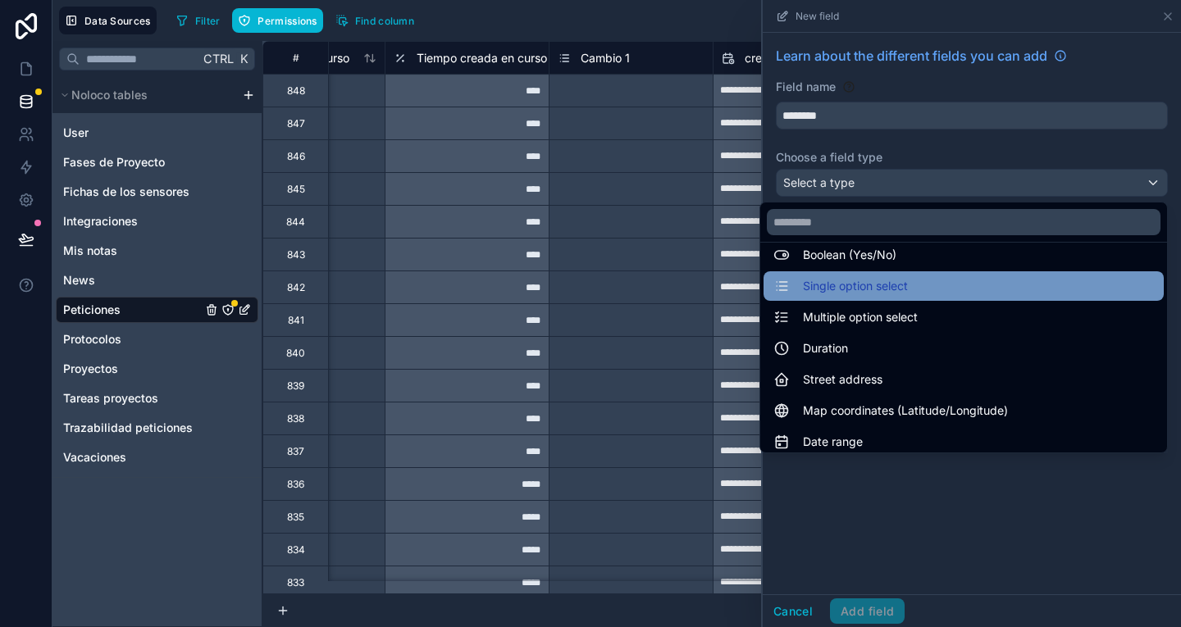
click at [899, 285] on div "Single option select" at bounding box center [963, 286] width 380 height 20
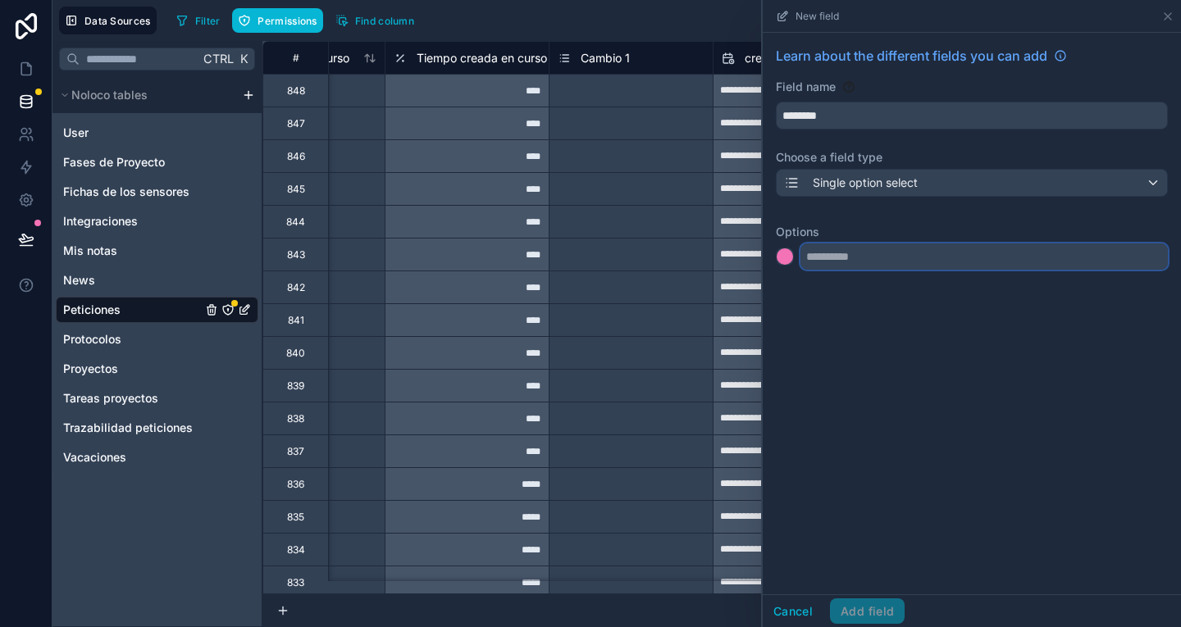
click at [866, 265] on input "text" at bounding box center [983, 257] width 367 height 26
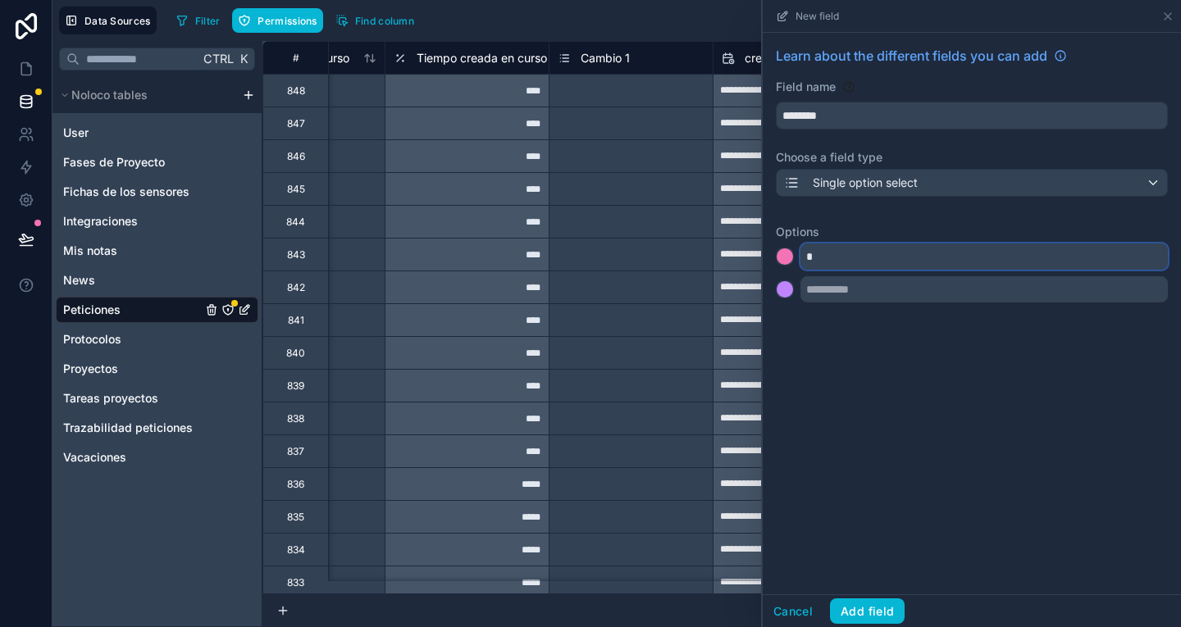
type input "*"
click at [860, 297] on input "text" at bounding box center [983, 289] width 367 height 26
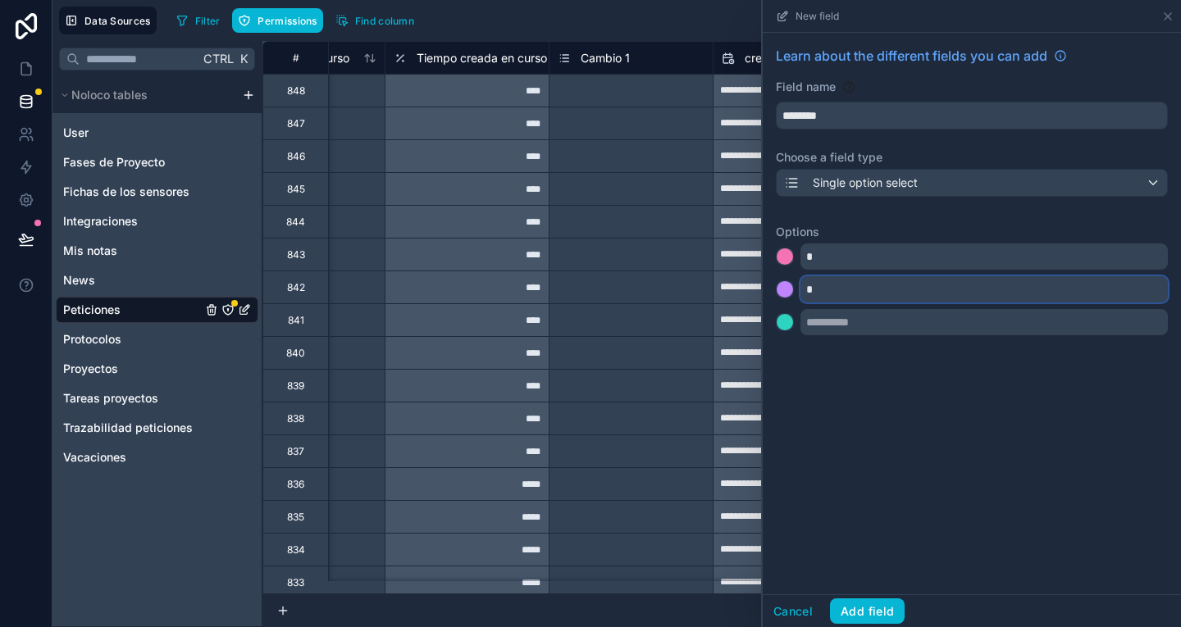
type input "*"
click at [859, 335] on input "text" at bounding box center [983, 322] width 367 height 26
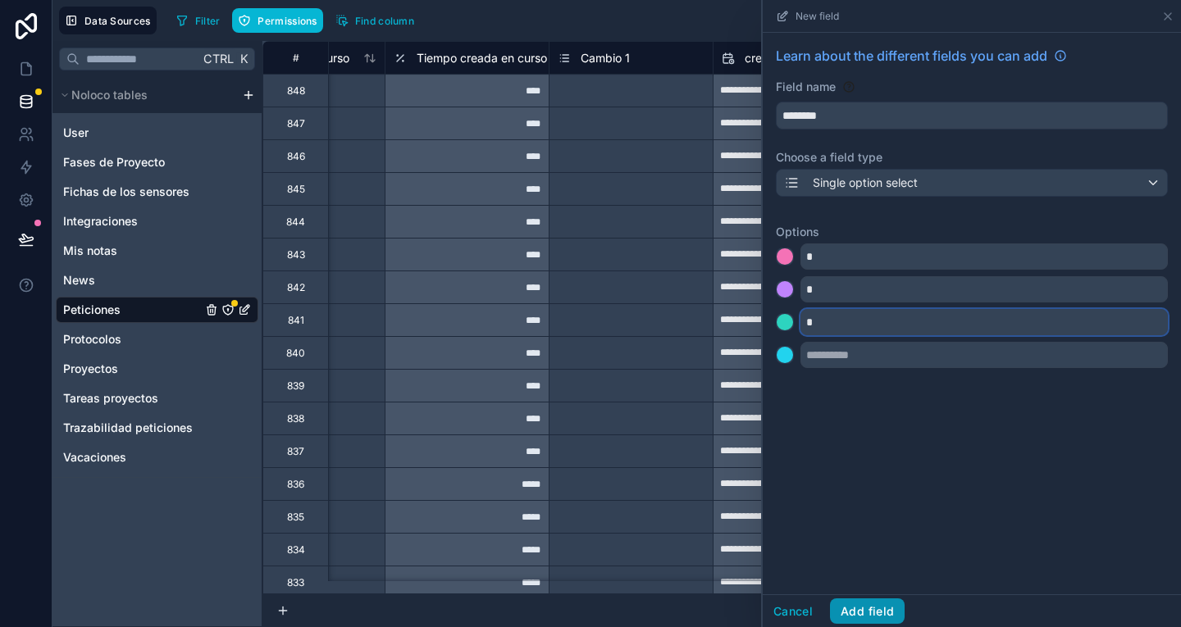
type input "*"
click at [877, 608] on button "Add field" at bounding box center [867, 612] width 75 height 26
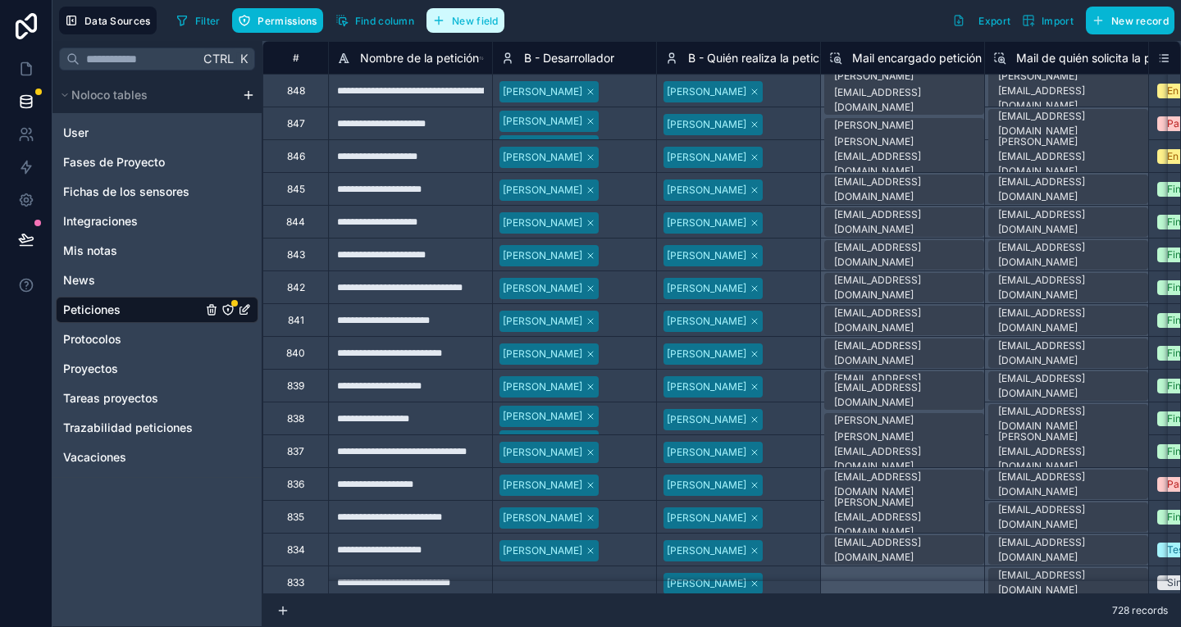
click at [494, 23] on span "New field" at bounding box center [475, 21] width 47 height 12
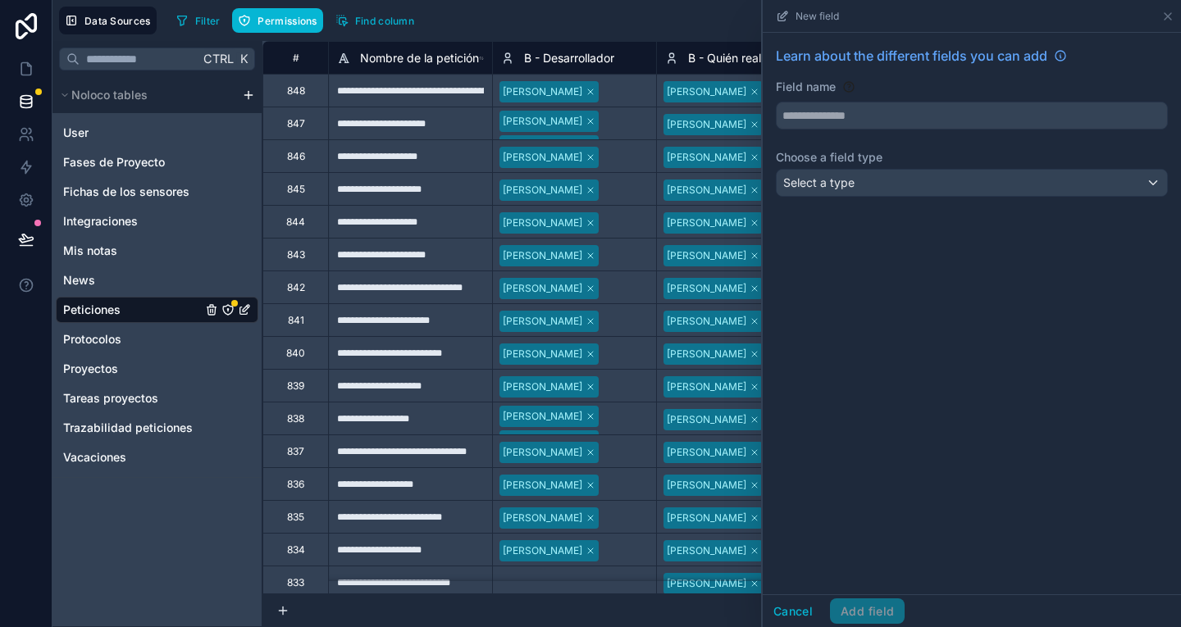
click at [805, 99] on div "Field name" at bounding box center [972, 104] width 392 height 51
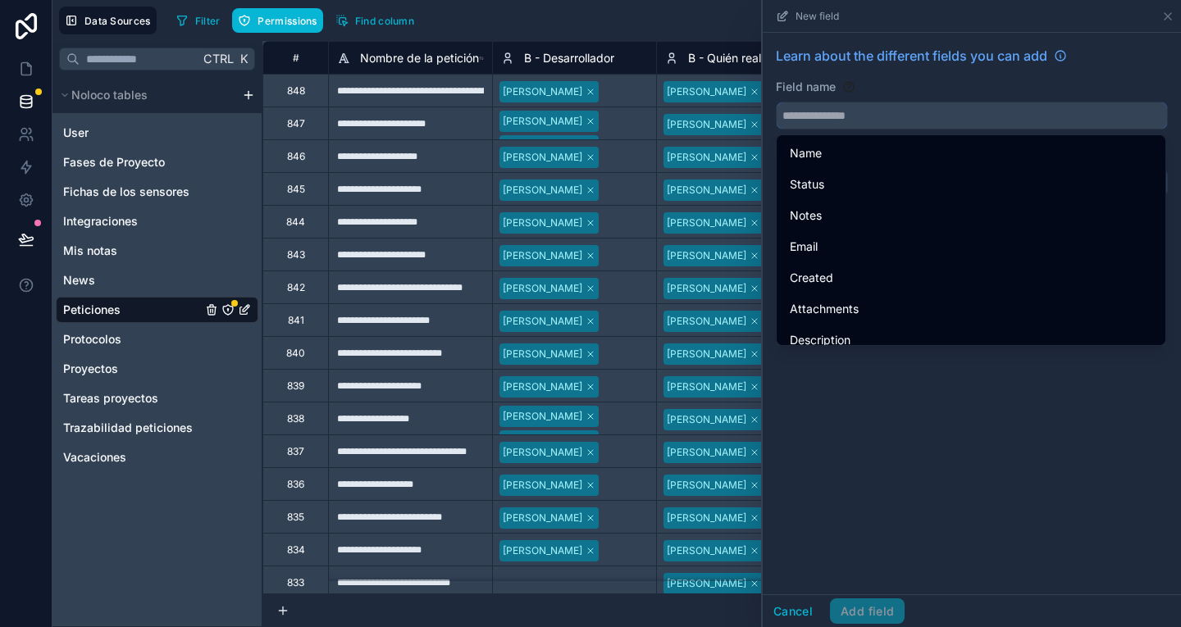
click at [832, 118] on input "text" at bounding box center [972, 115] width 390 height 26
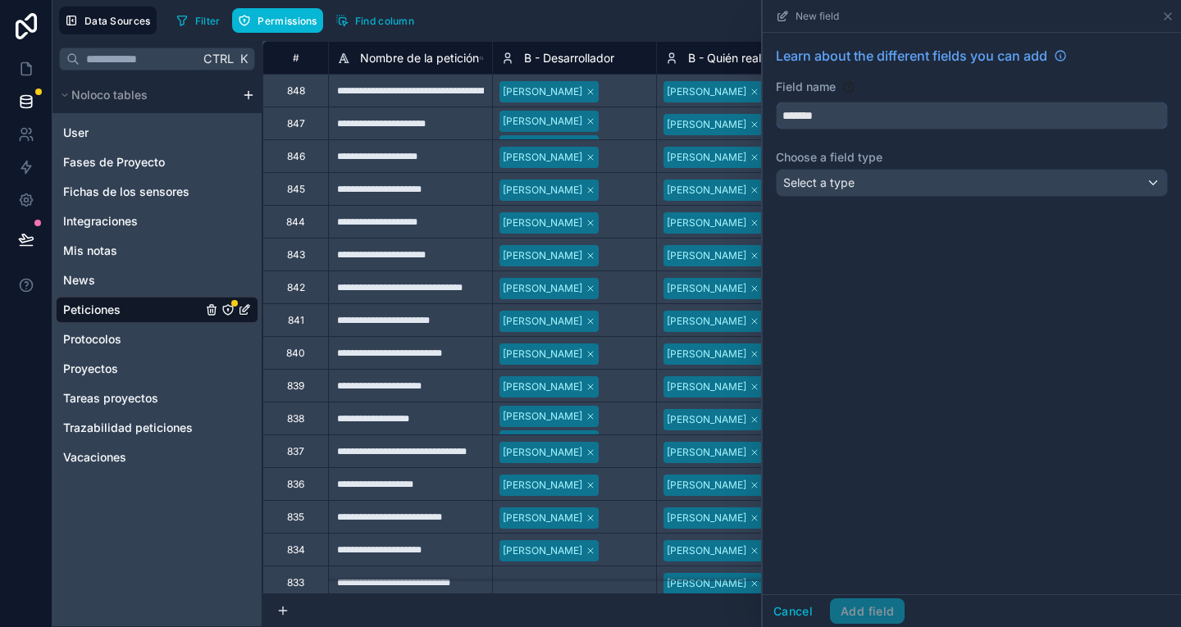
click at [776, 102] on button "******" at bounding box center [972, 116] width 392 height 28
type input "********"
click at [848, 188] on span "Select a type" at bounding box center [818, 182] width 71 height 14
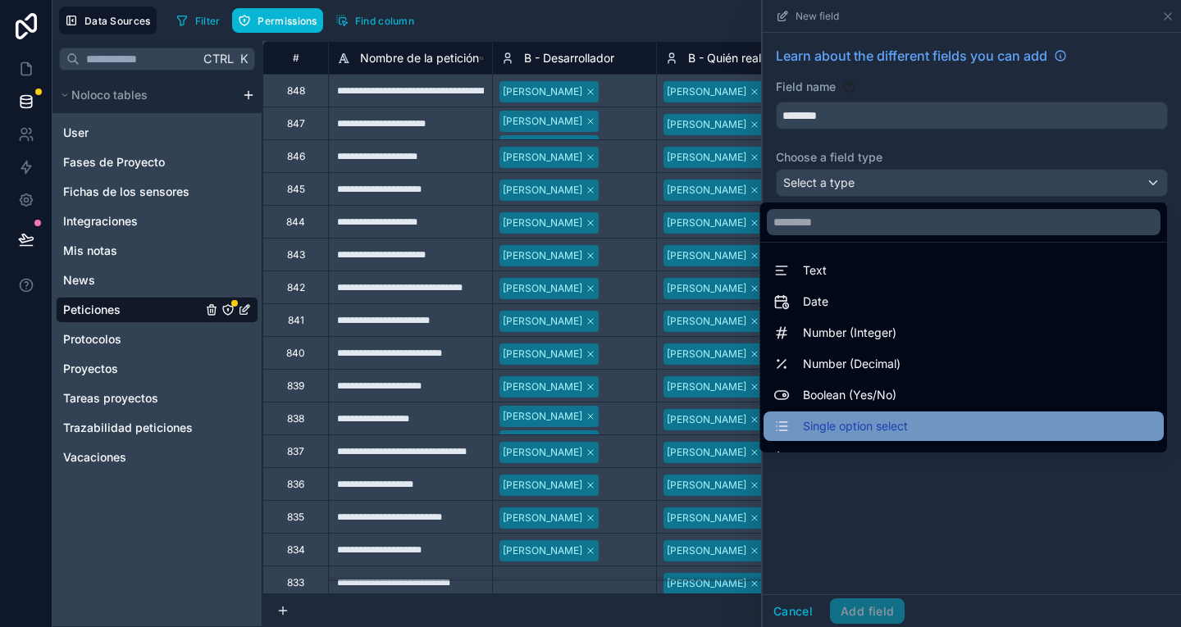
click at [905, 426] on div "Single option select" at bounding box center [963, 427] width 380 height 20
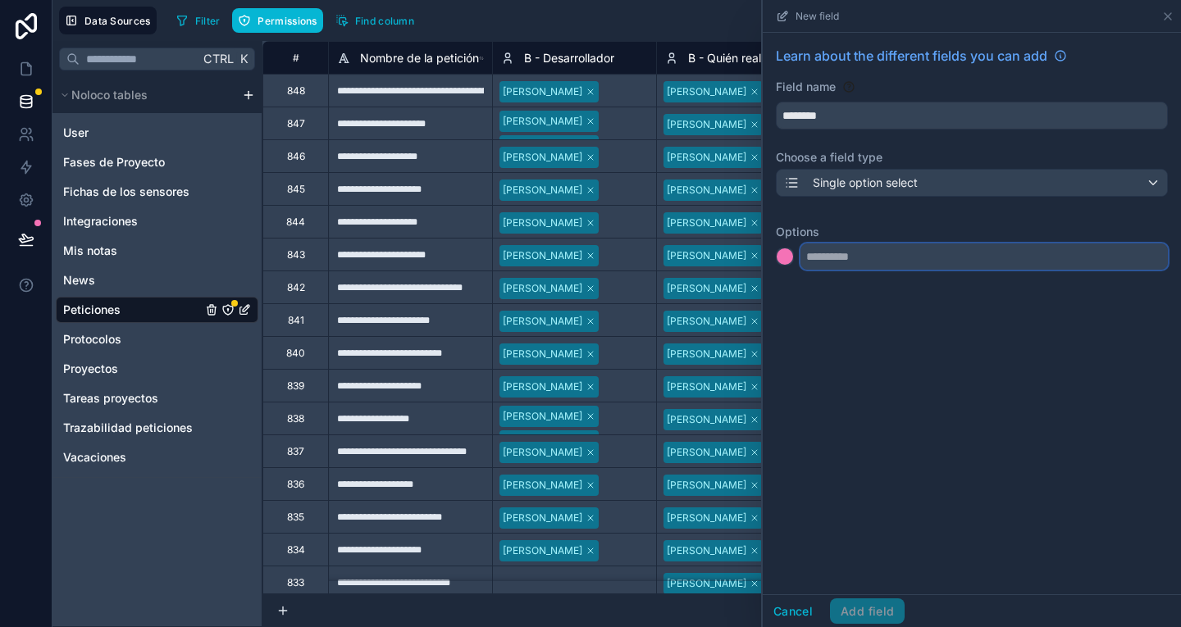
click at [837, 262] on input "text" at bounding box center [983, 257] width 367 height 26
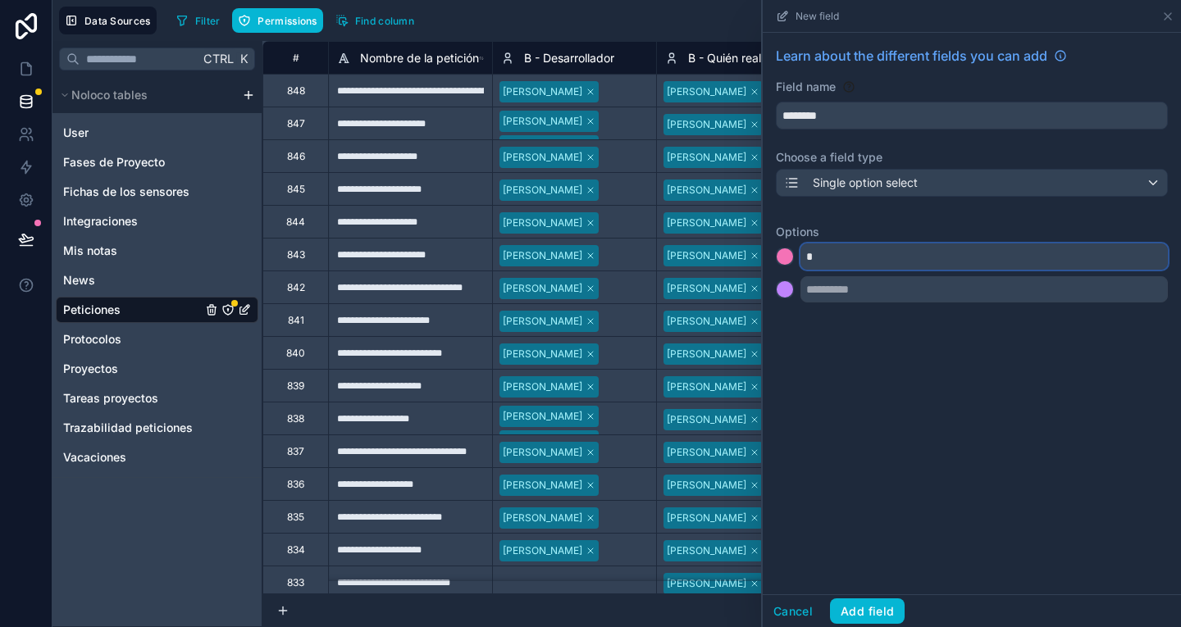
type input "*"
click at [864, 293] on input "text" at bounding box center [983, 289] width 367 height 26
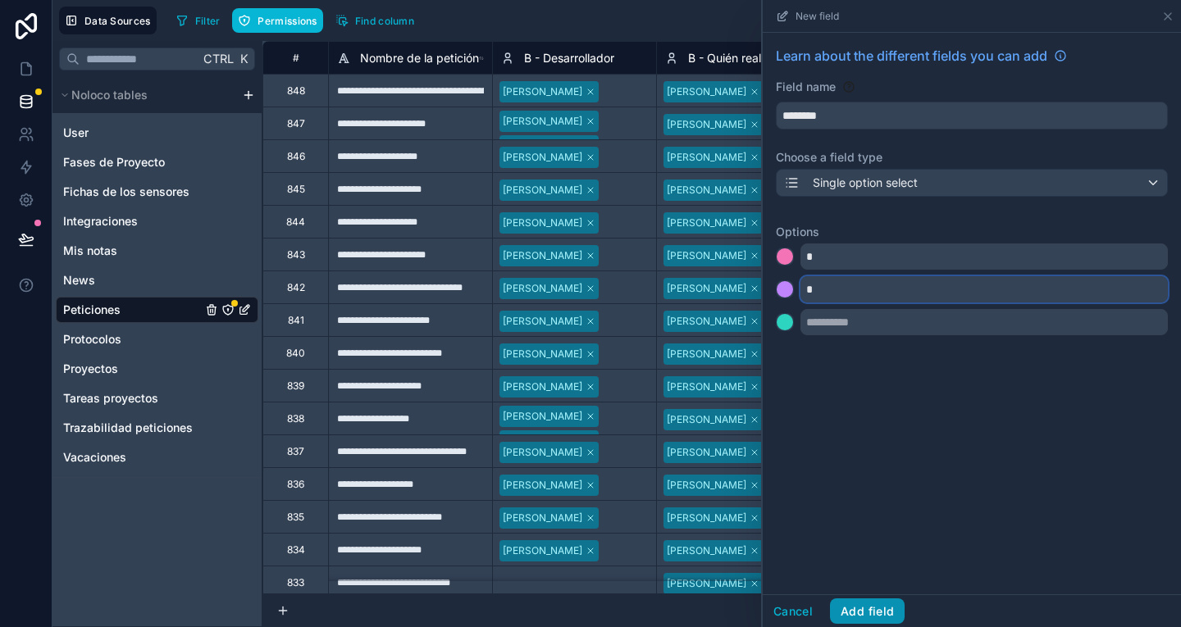
type input "*"
click at [878, 617] on button "Add field" at bounding box center [867, 612] width 75 height 26
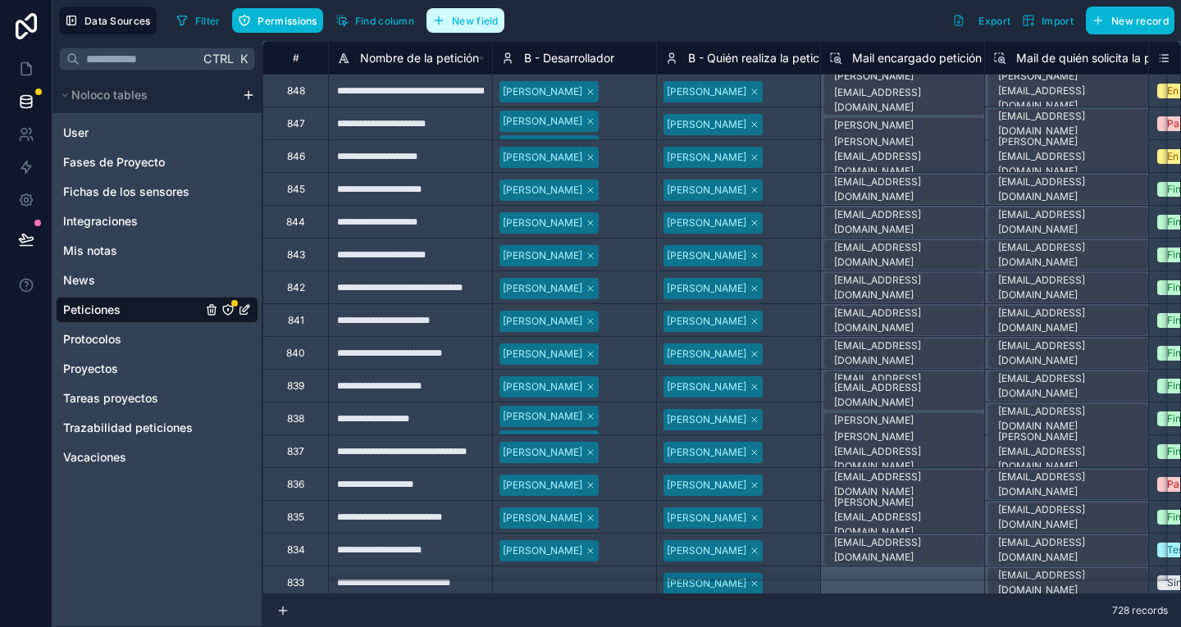
click at [473, 25] on span "New field" at bounding box center [475, 21] width 47 height 12
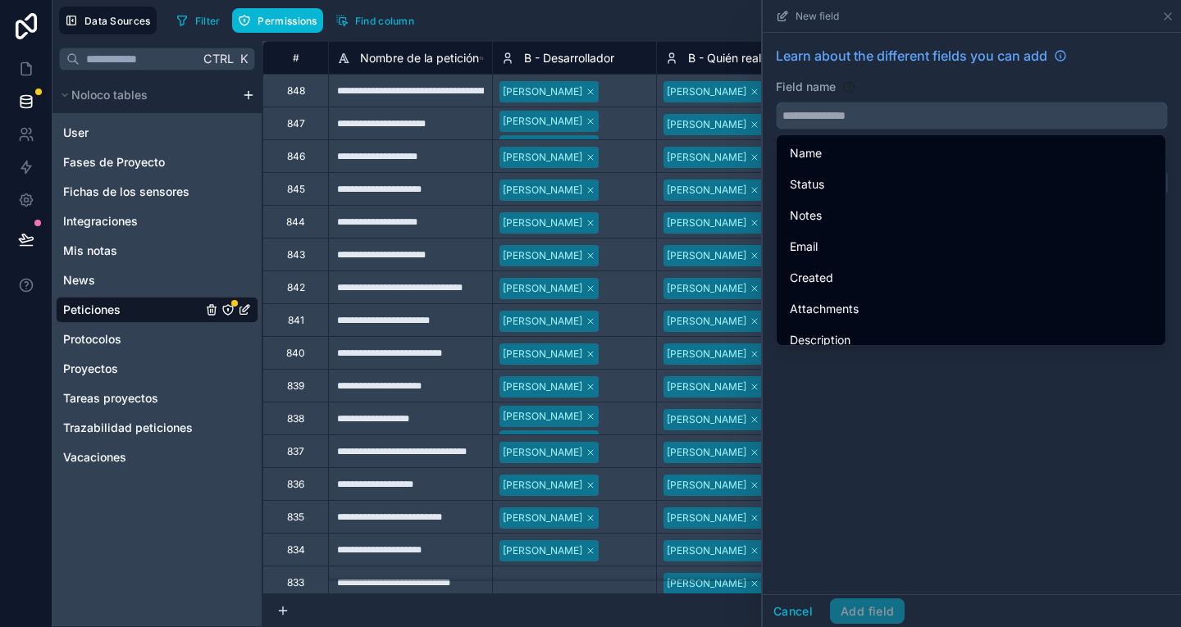
click at [832, 120] on input "text" at bounding box center [972, 115] width 390 height 26
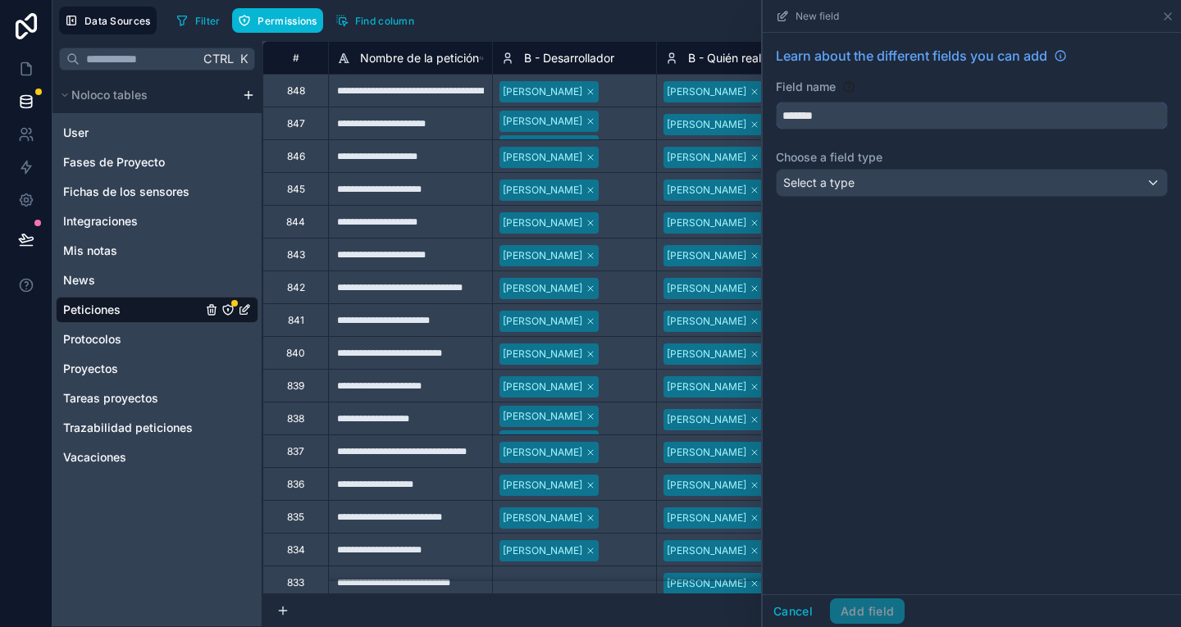
click at [776, 102] on button "******" at bounding box center [972, 116] width 392 height 28
type input "********"
click at [848, 180] on span "Select a type" at bounding box center [818, 182] width 71 height 14
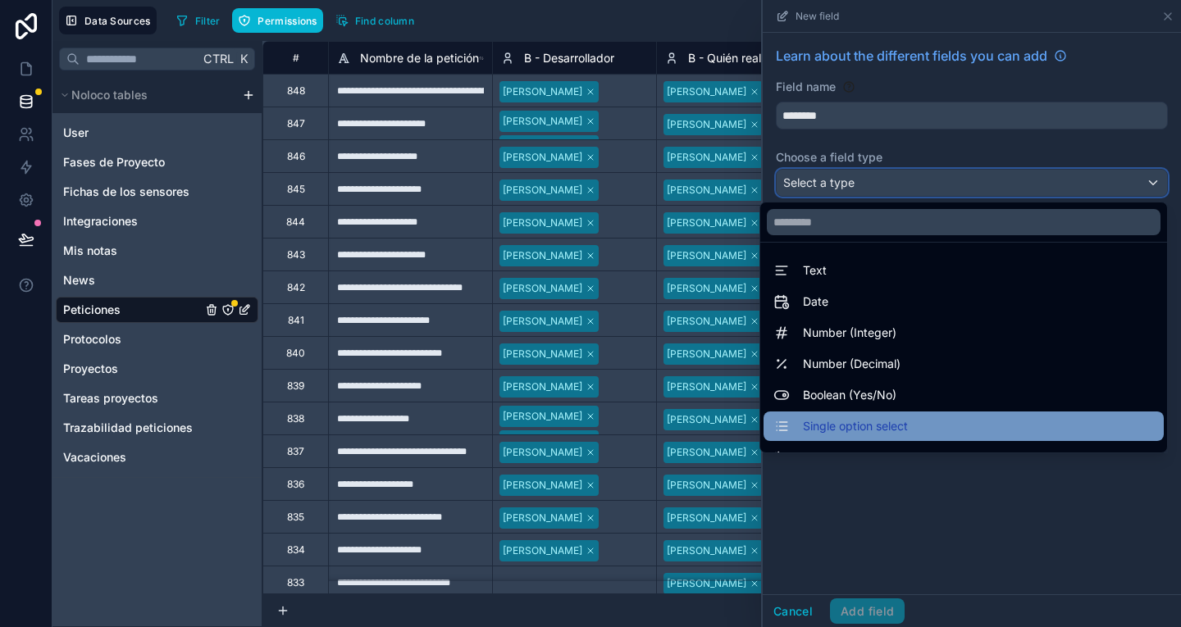
scroll to position [29, 0]
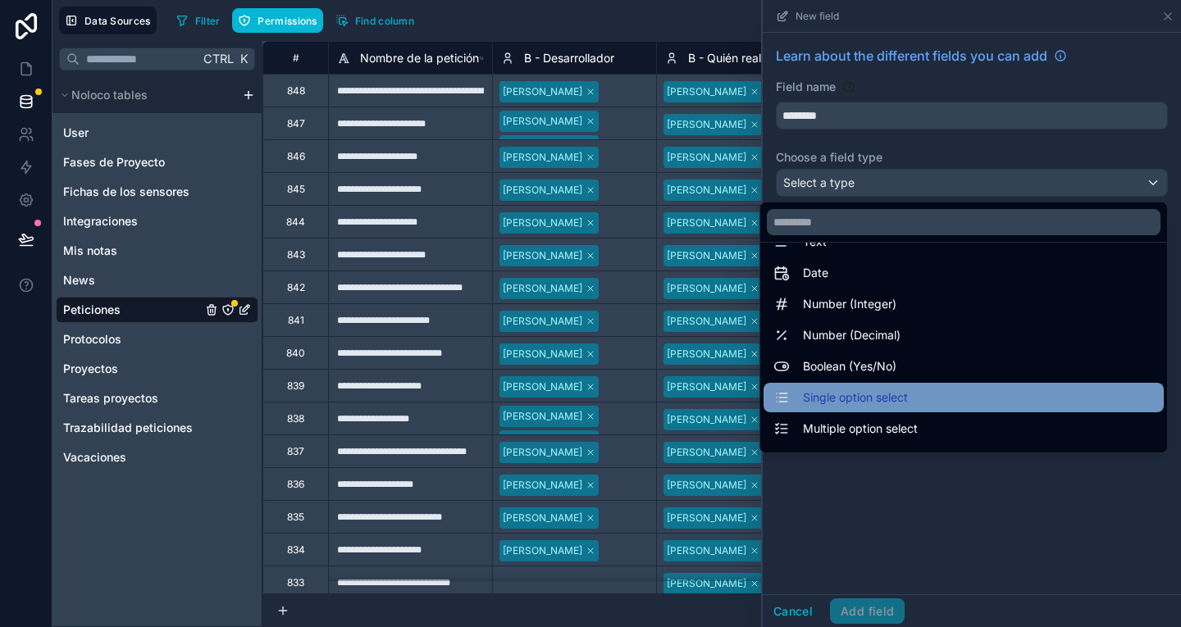
click at [887, 402] on span "Single option select" at bounding box center [855, 398] width 105 height 20
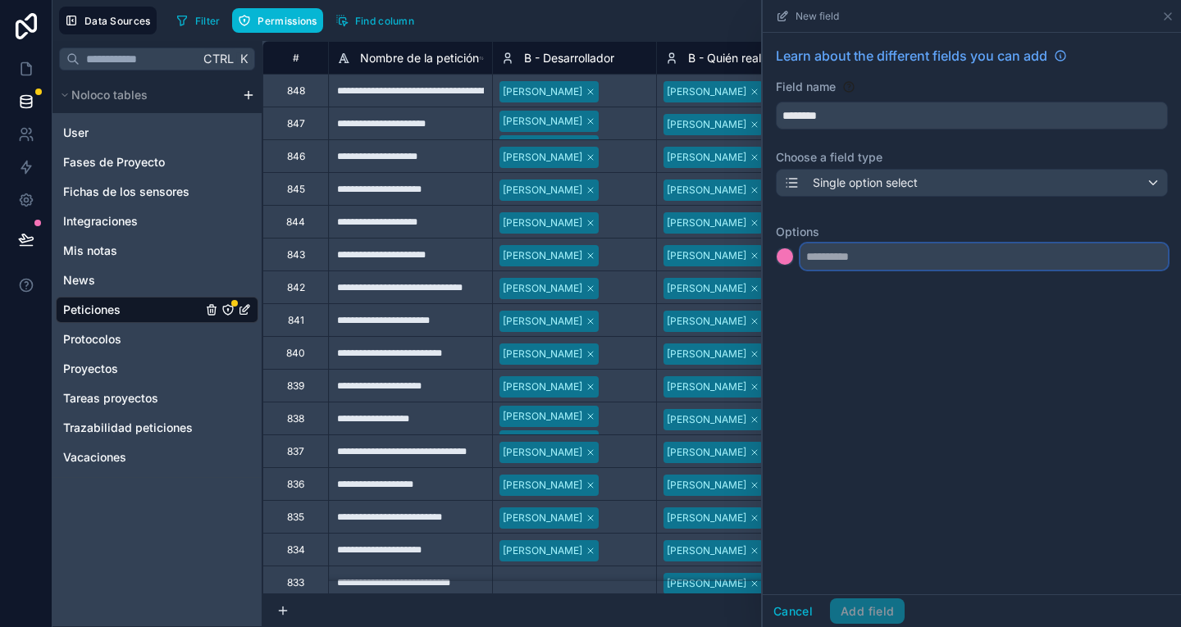
click at [840, 253] on input "text" at bounding box center [983, 257] width 367 height 26
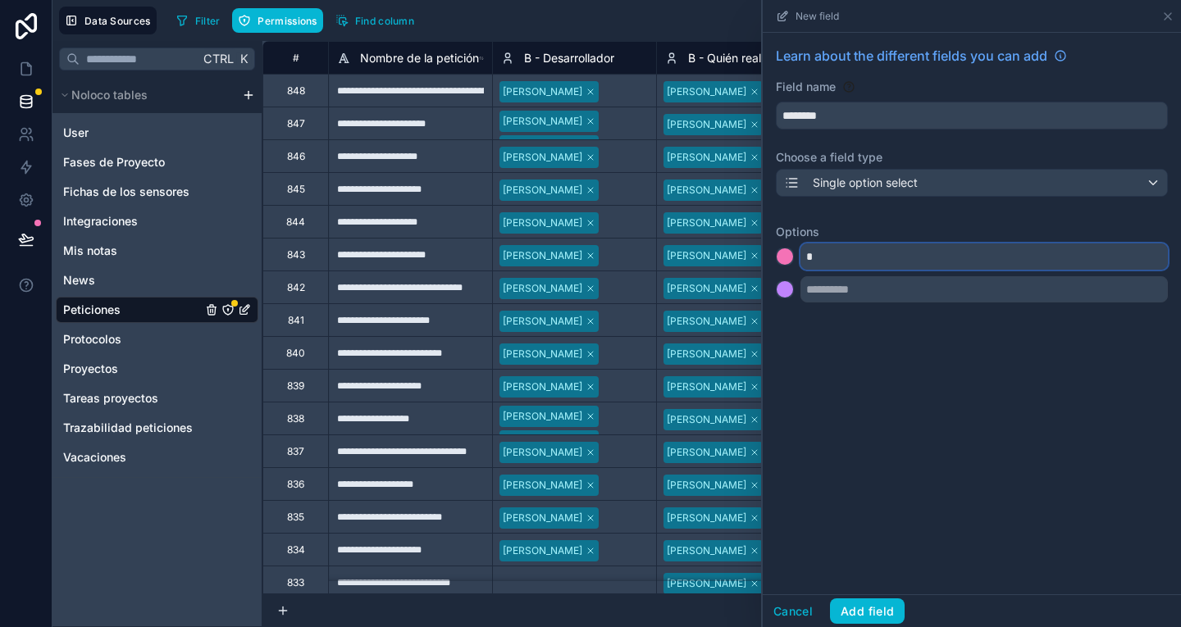
type input "*"
click at [827, 280] on input "text" at bounding box center [983, 289] width 367 height 26
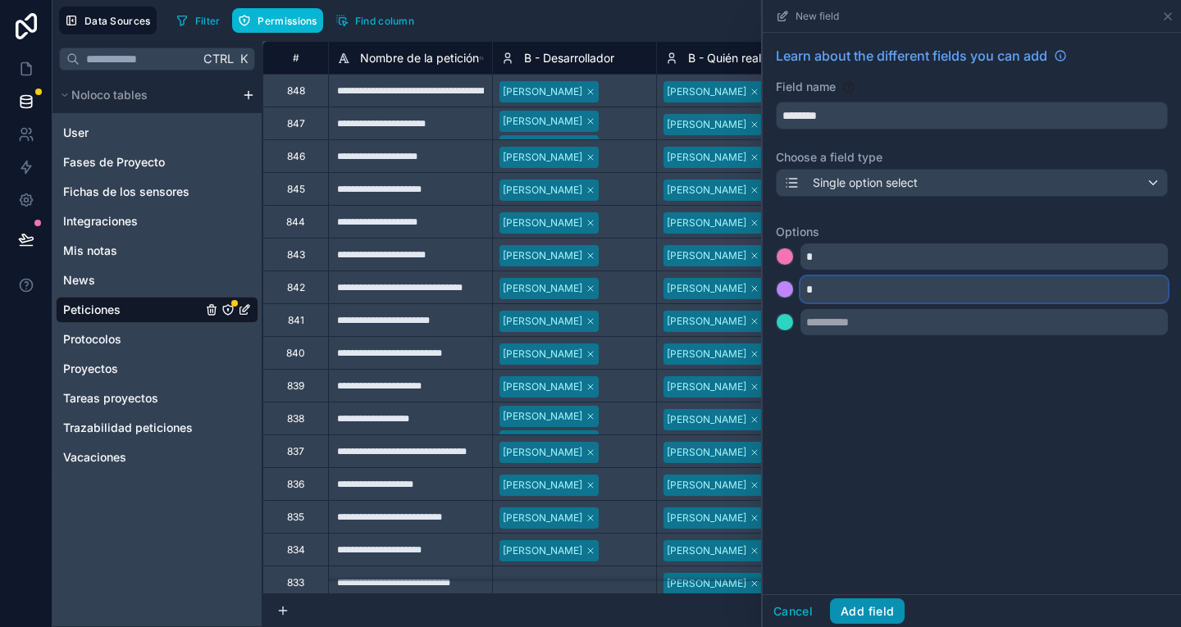
type input "*"
click at [883, 614] on button "Add field" at bounding box center [867, 612] width 75 height 26
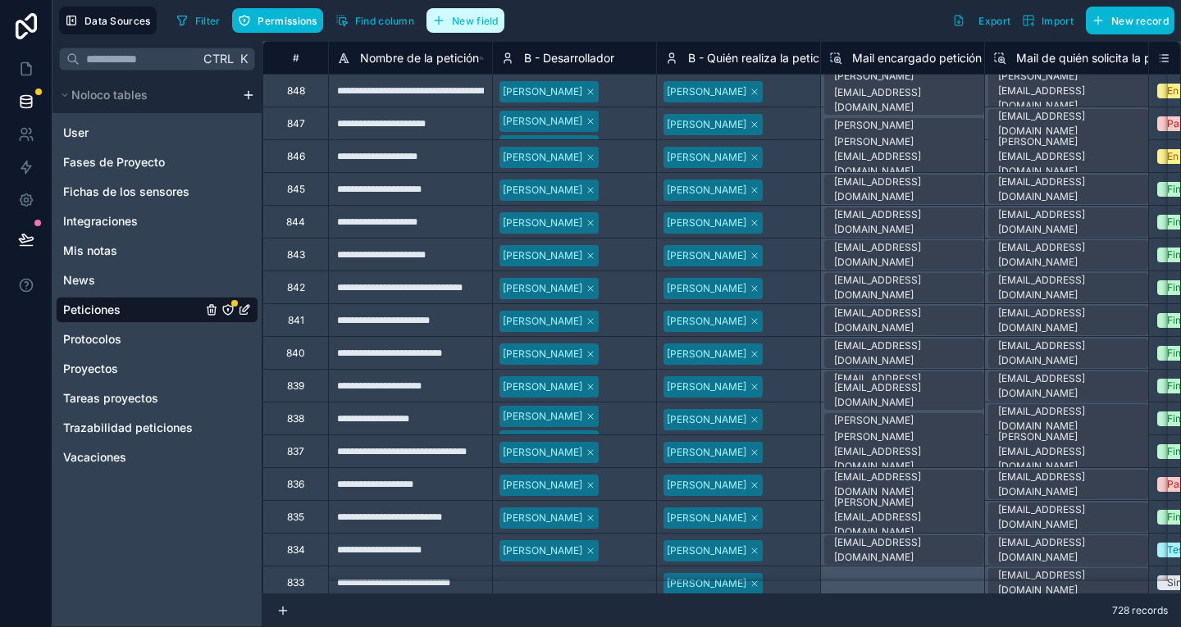
click at [480, 22] on span "New field" at bounding box center [475, 21] width 47 height 12
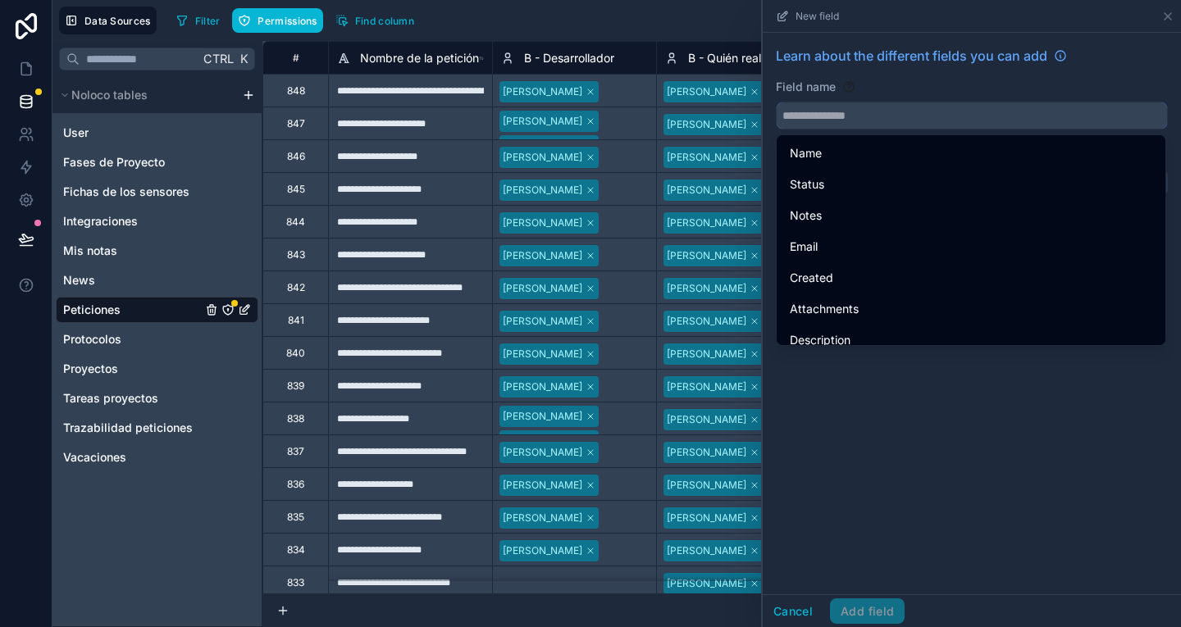
click at [816, 107] on input "text" at bounding box center [972, 115] width 390 height 26
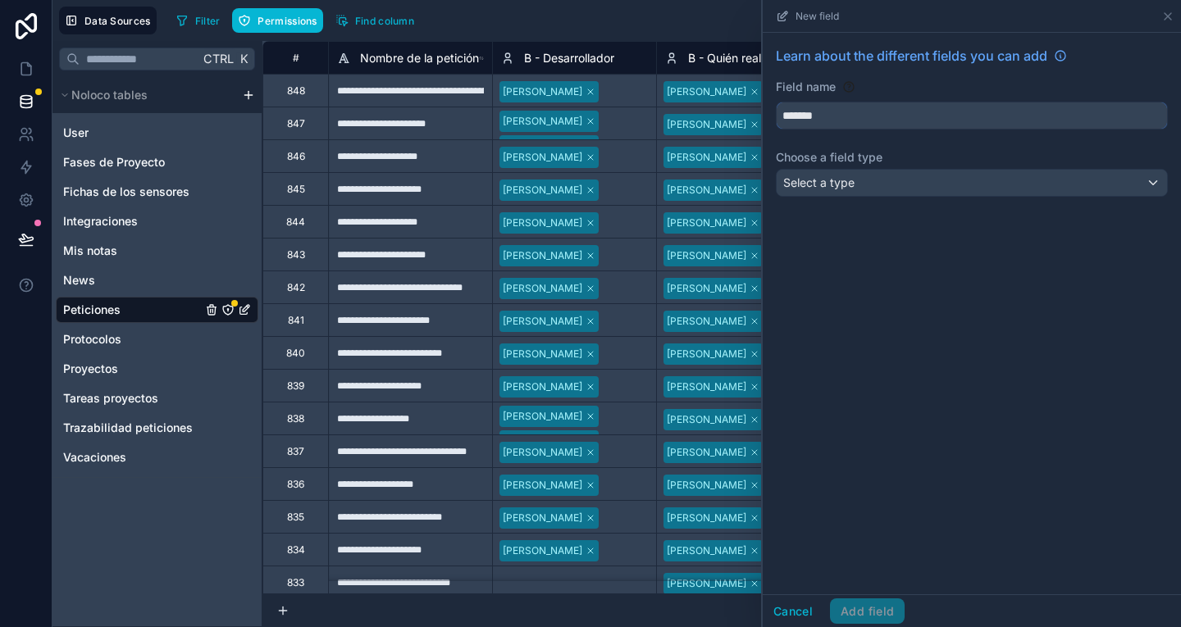
click at [776, 102] on button "******" at bounding box center [972, 116] width 392 height 28
type input "********"
click at [827, 181] on span "Select a type" at bounding box center [818, 182] width 71 height 14
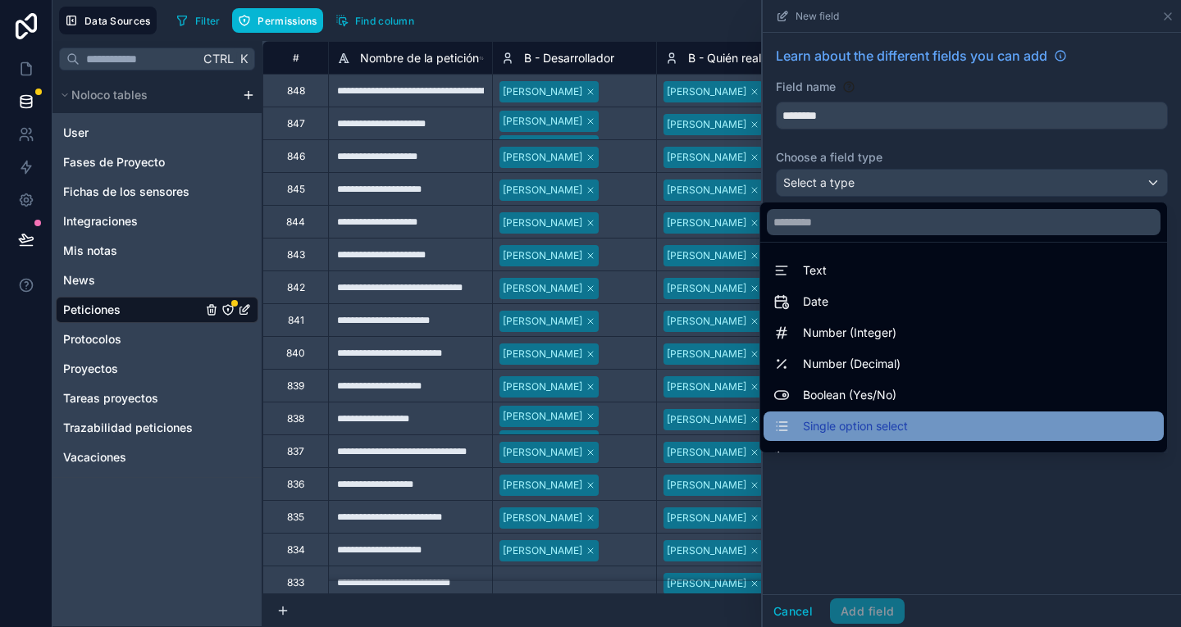
click at [886, 421] on span "Single option select" at bounding box center [855, 427] width 105 height 20
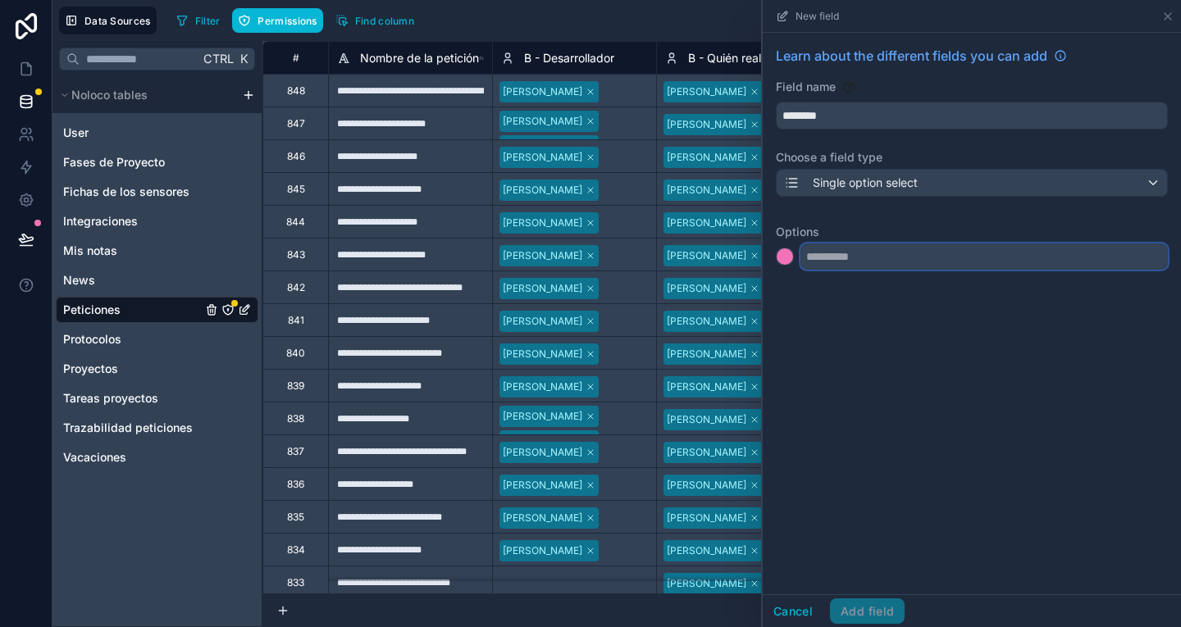
click at [848, 261] on input "text" at bounding box center [983, 257] width 367 height 26
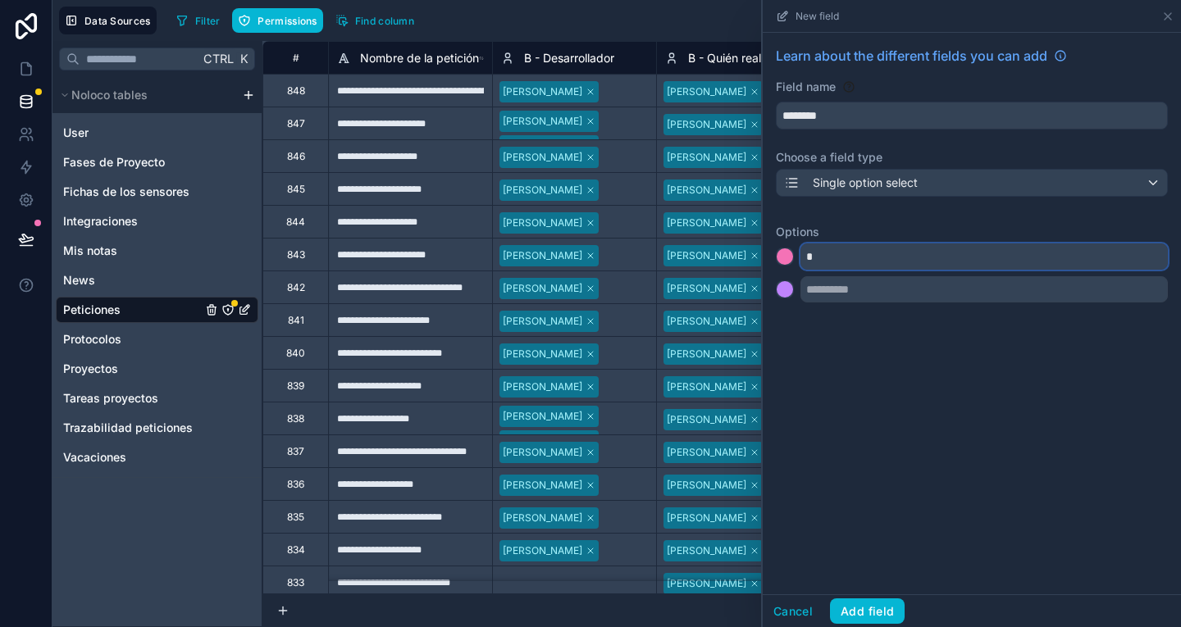
type input "*"
click at [843, 294] on input "text" at bounding box center [983, 289] width 367 height 26
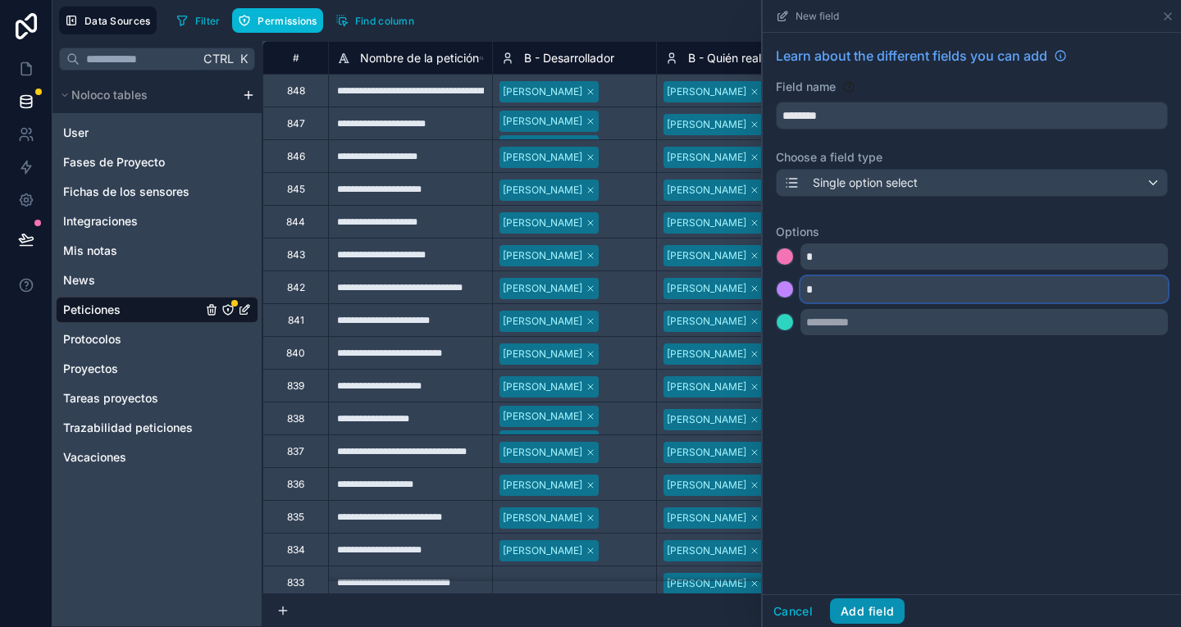
type input "*"
click at [890, 601] on button "Add field" at bounding box center [867, 612] width 75 height 26
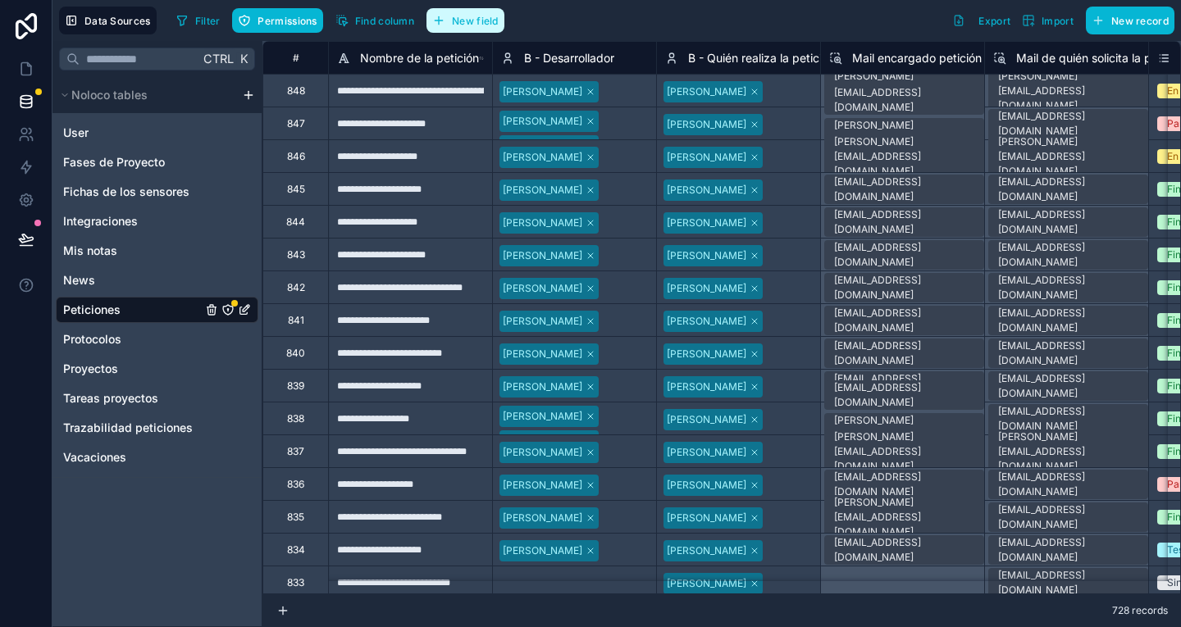
click at [493, 25] on span "New field" at bounding box center [475, 21] width 47 height 12
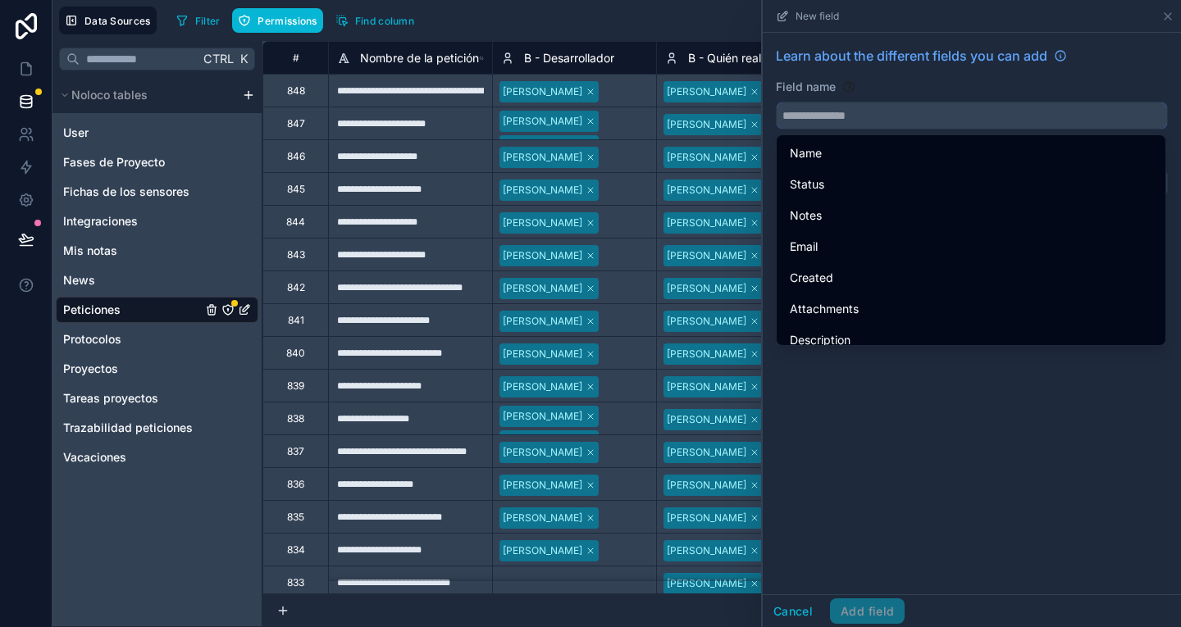
click at [805, 126] on input "text" at bounding box center [972, 115] width 390 height 26
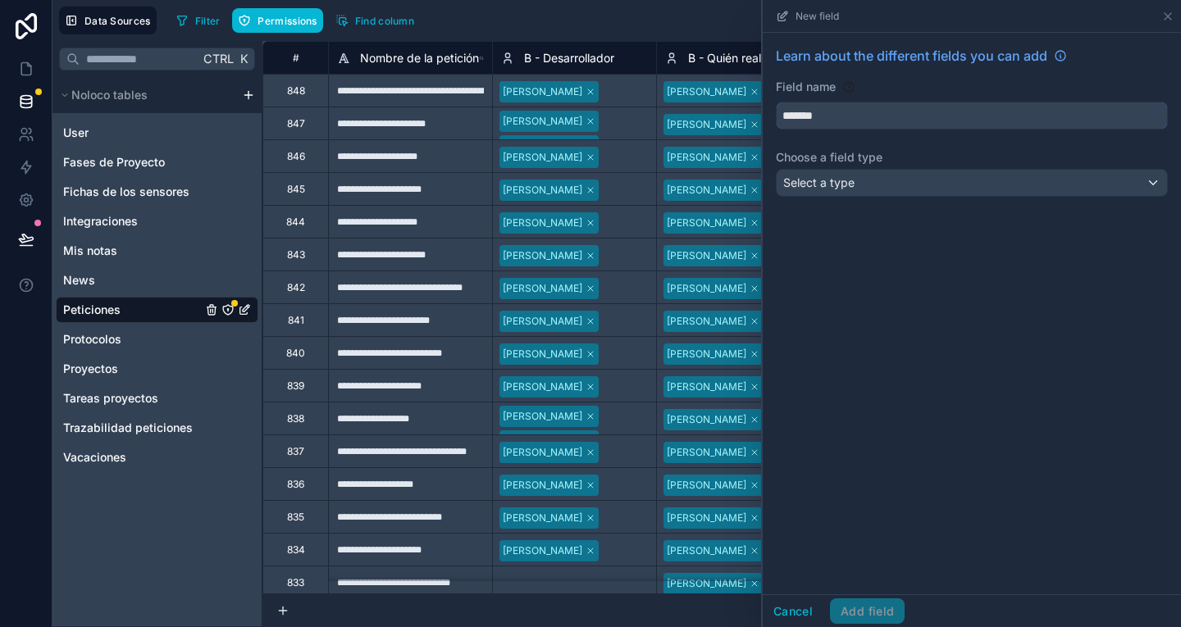
click at [776, 102] on button "******" at bounding box center [972, 116] width 392 height 28
type input "********"
click at [833, 171] on div "Select a type" at bounding box center [972, 183] width 390 height 26
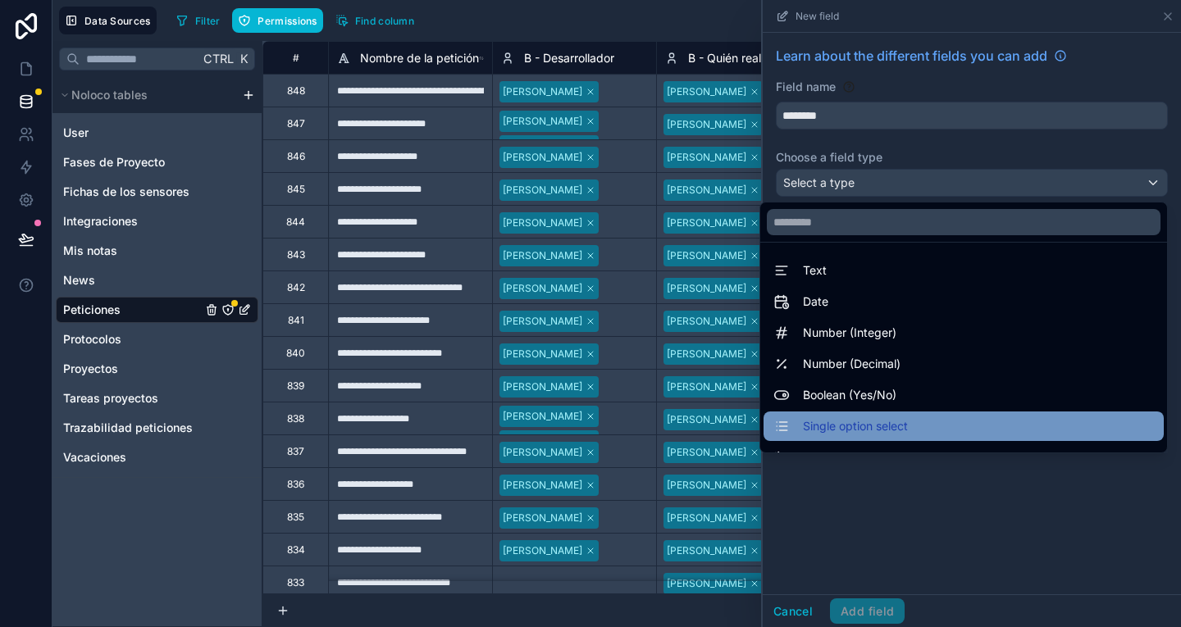
click at [887, 417] on span "Single option select" at bounding box center [855, 427] width 105 height 20
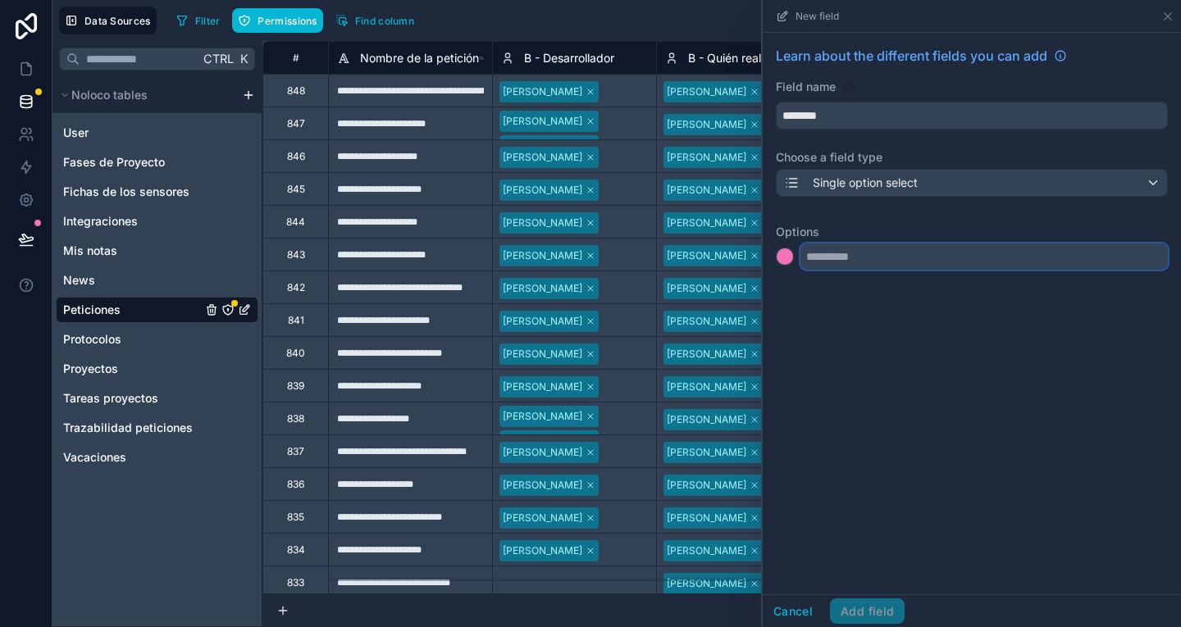
click at [866, 257] on input "text" at bounding box center [983, 257] width 367 height 26
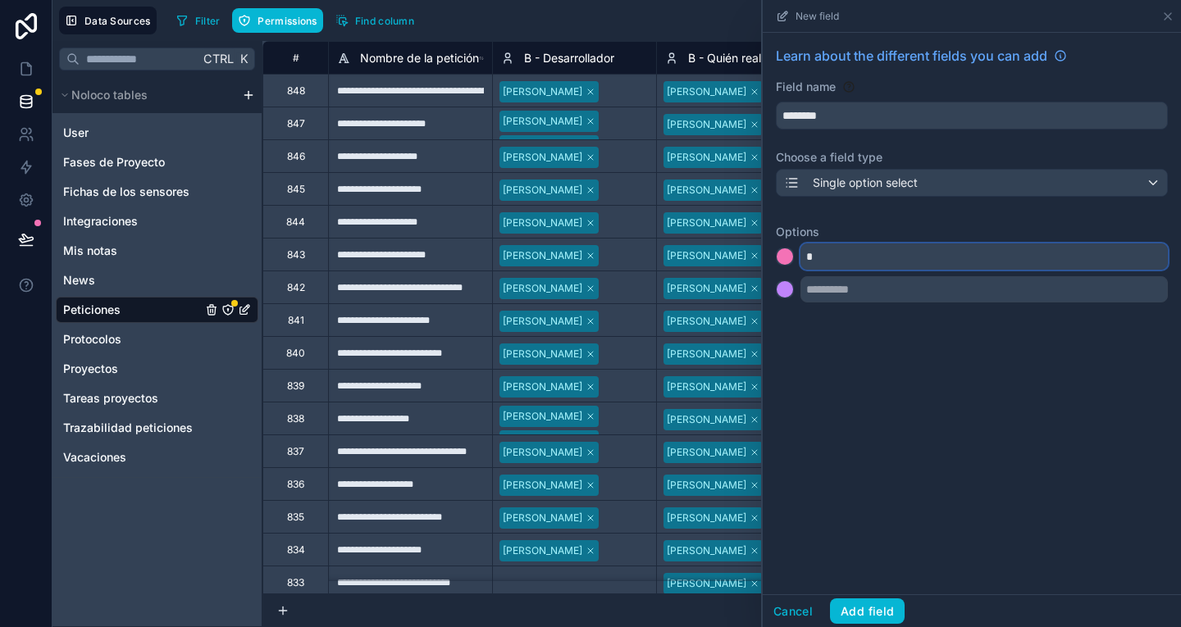
type input "*"
click at [867, 297] on input "text" at bounding box center [983, 289] width 367 height 26
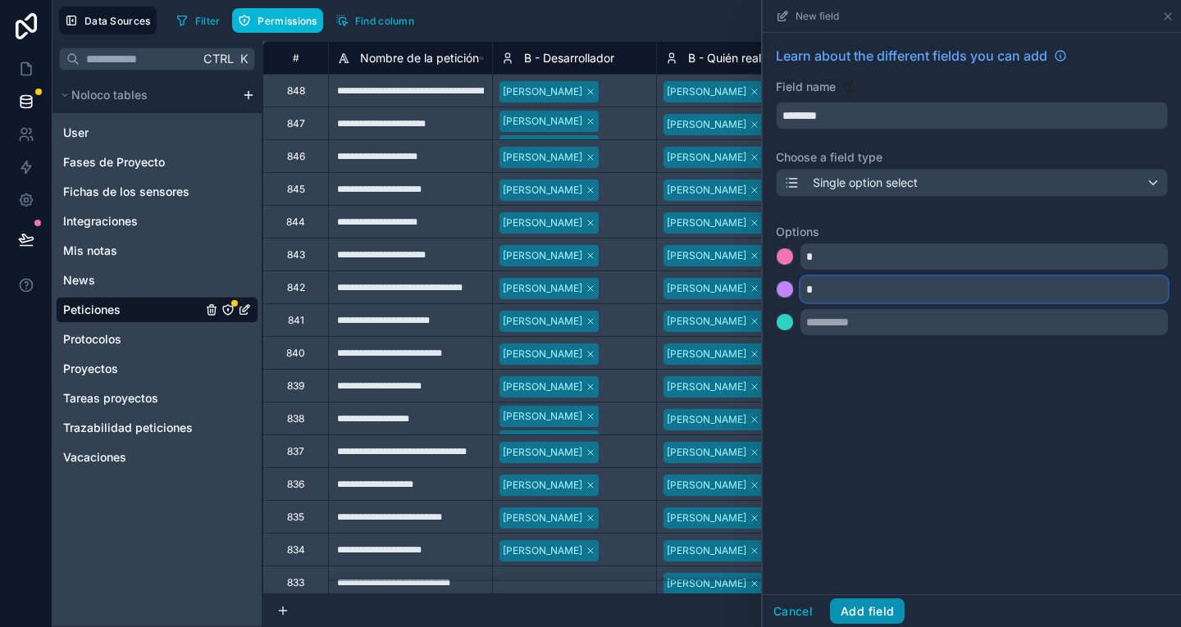
type input "*"
click at [866, 599] on button "Add field" at bounding box center [867, 612] width 75 height 26
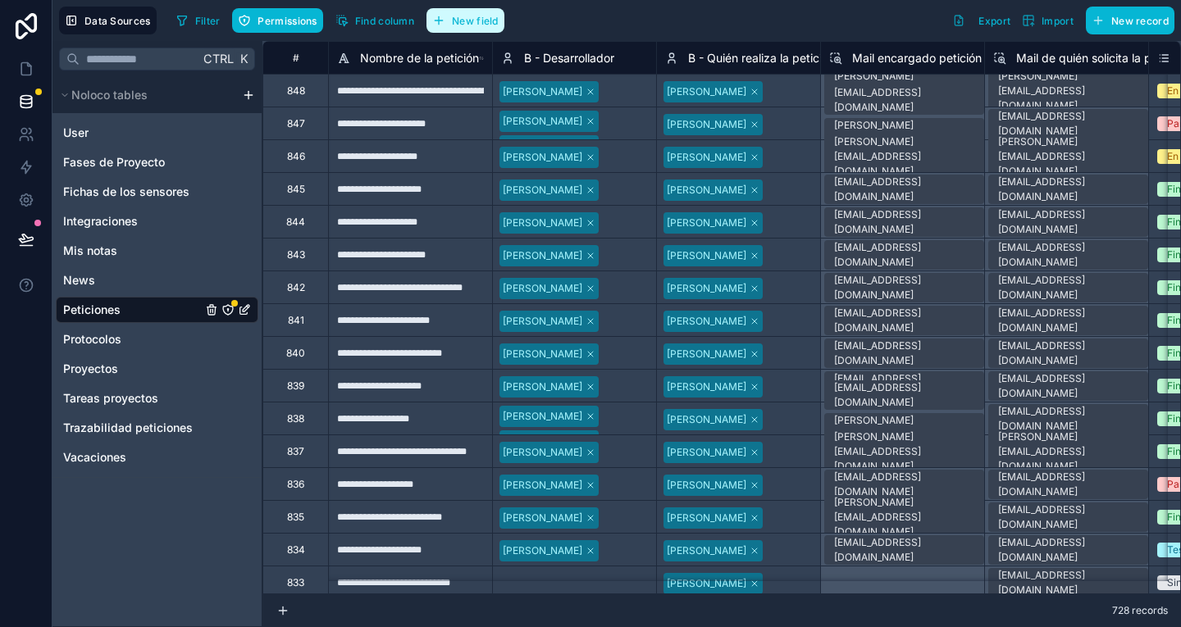
click at [462, 20] on span "New field" at bounding box center [475, 21] width 47 height 12
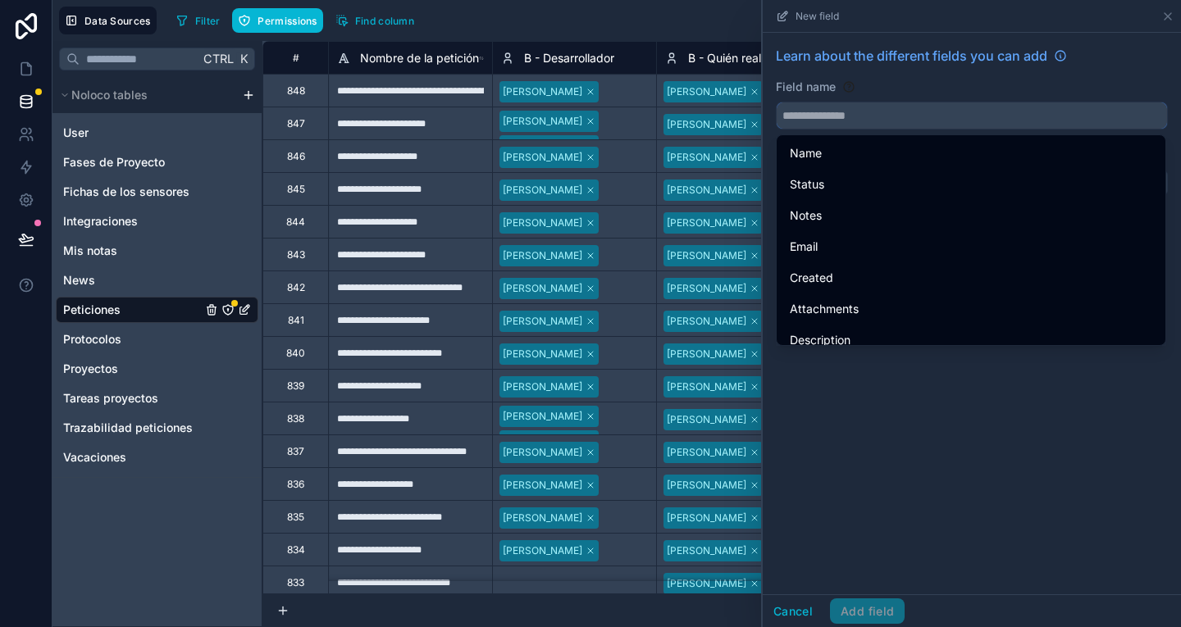
click at [828, 125] on input "text" at bounding box center [972, 115] width 390 height 26
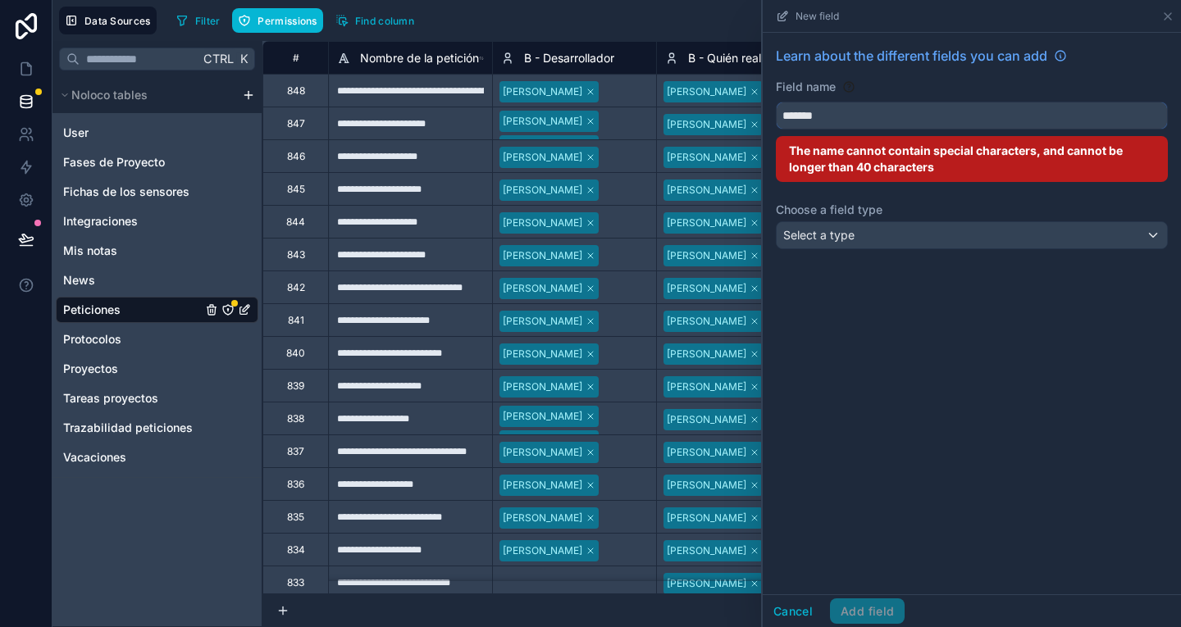
click at [776, 102] on button "******" at bounding box center [972, 116] width 392 height 28
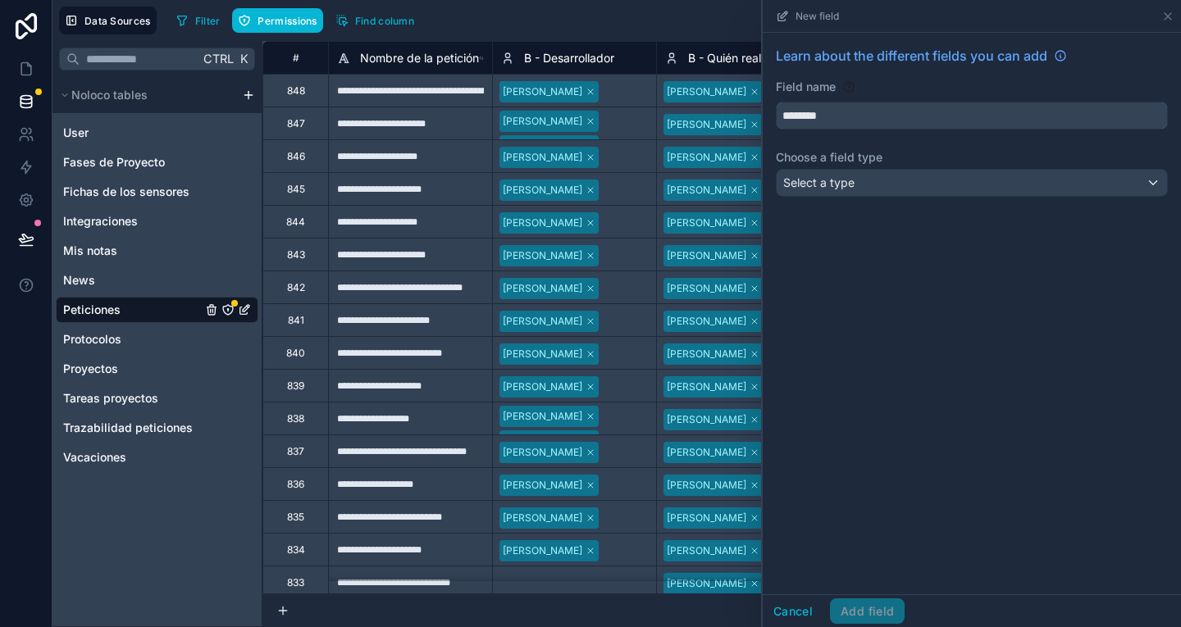
type input "********"
click at [849, 193] on div "Select a type" at bounding box center [972, 183] width 390 height 26
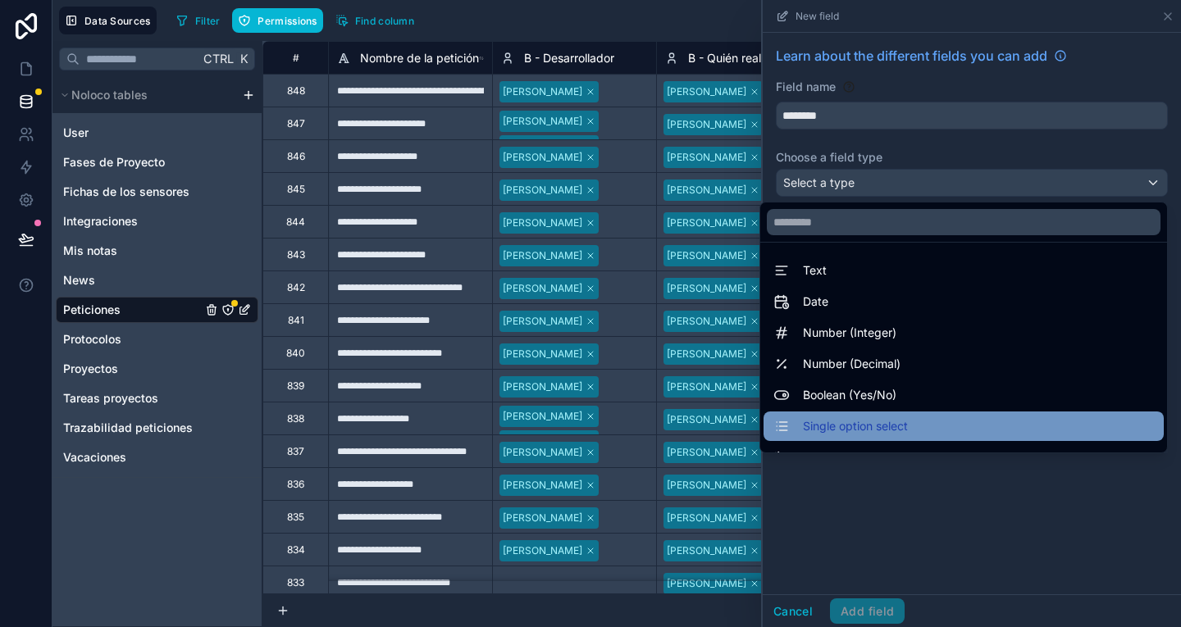
click at [881, 416] on div "Single option select" at bounding box center [963, 427] width 400 height 30
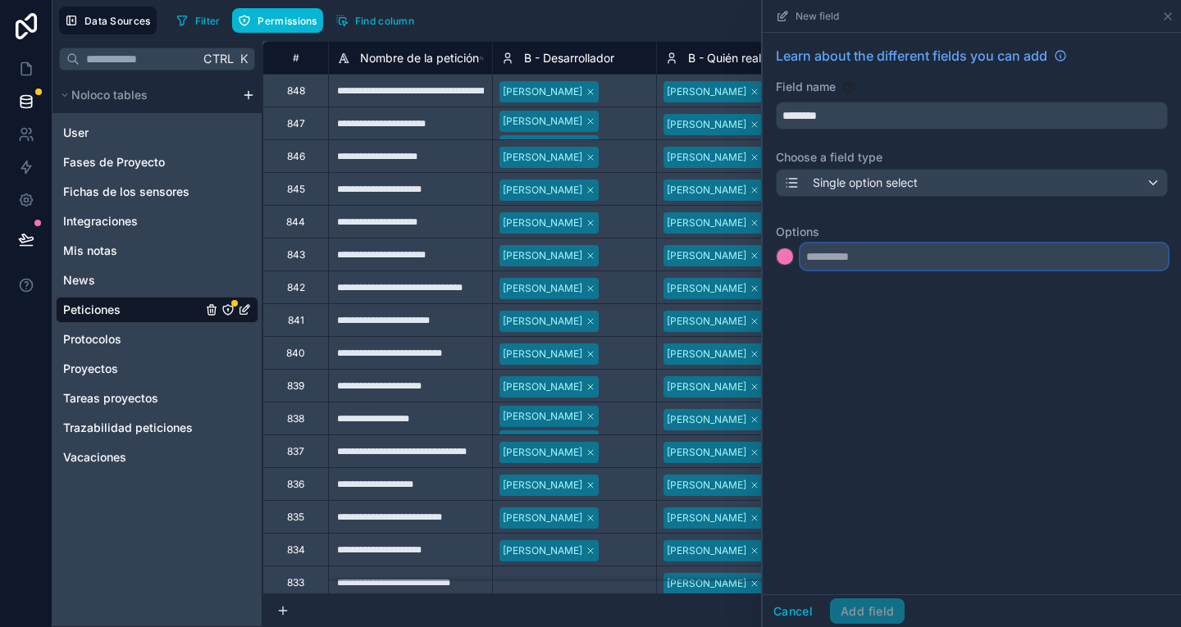
click at [841, 270] on input "text" at bounding box center [983, 257] width 367 height 26
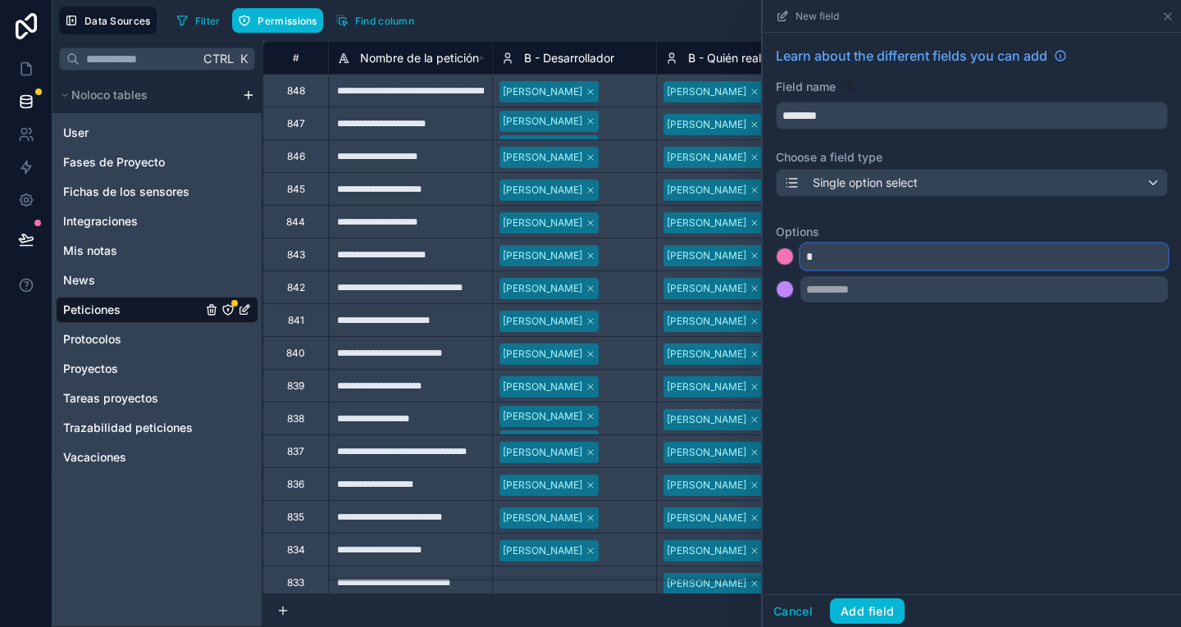
type input "*"
click at [852, 294] on input "text" at bounding box center [983, 289] width 367 height 26
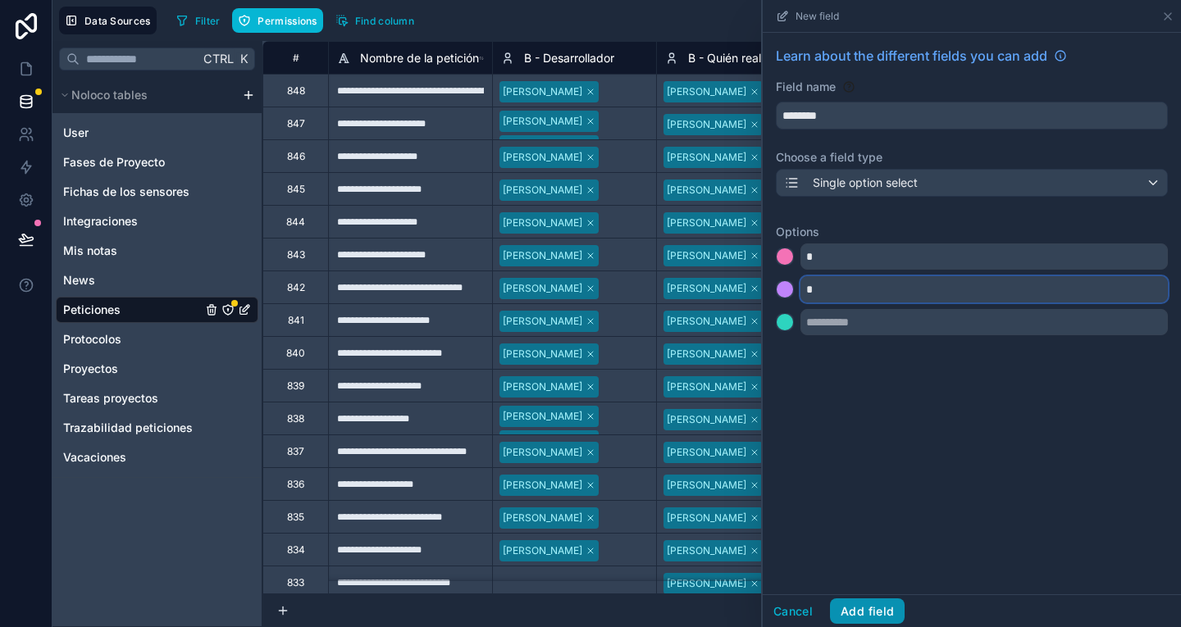
type input "*"
click at [876, 605] on button "Add field" at bounding box center [867, 612] width 75 height 26
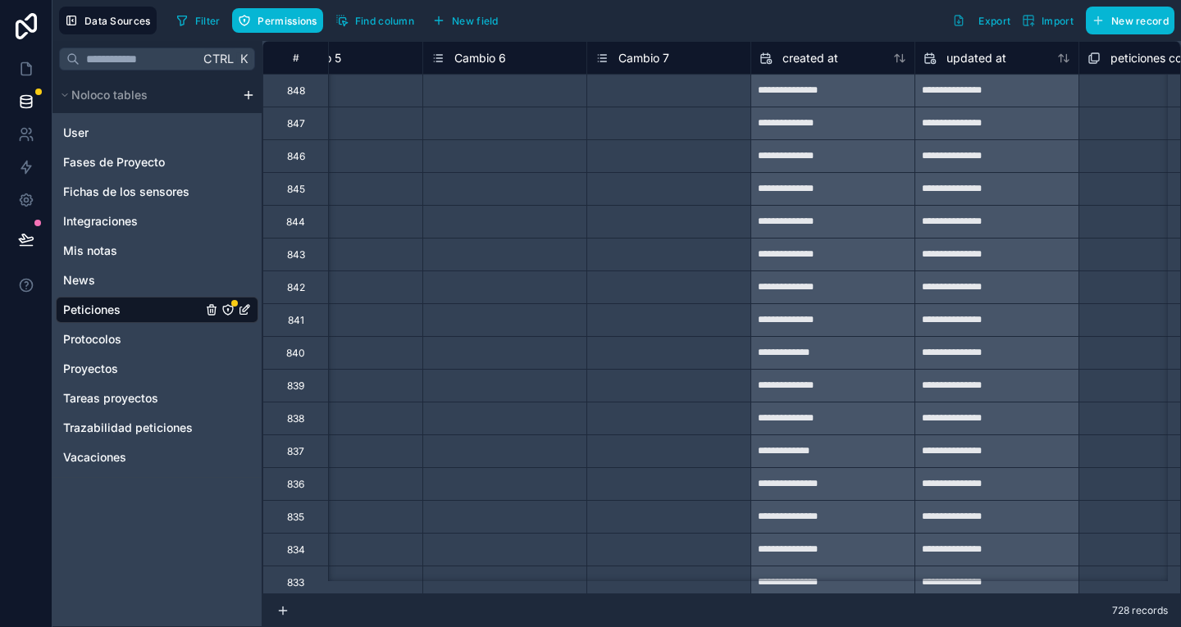
scroll to position [0, 5483]
click at [495, 24] on span "New field" at bounding box center [475, 21] width 47 height 12
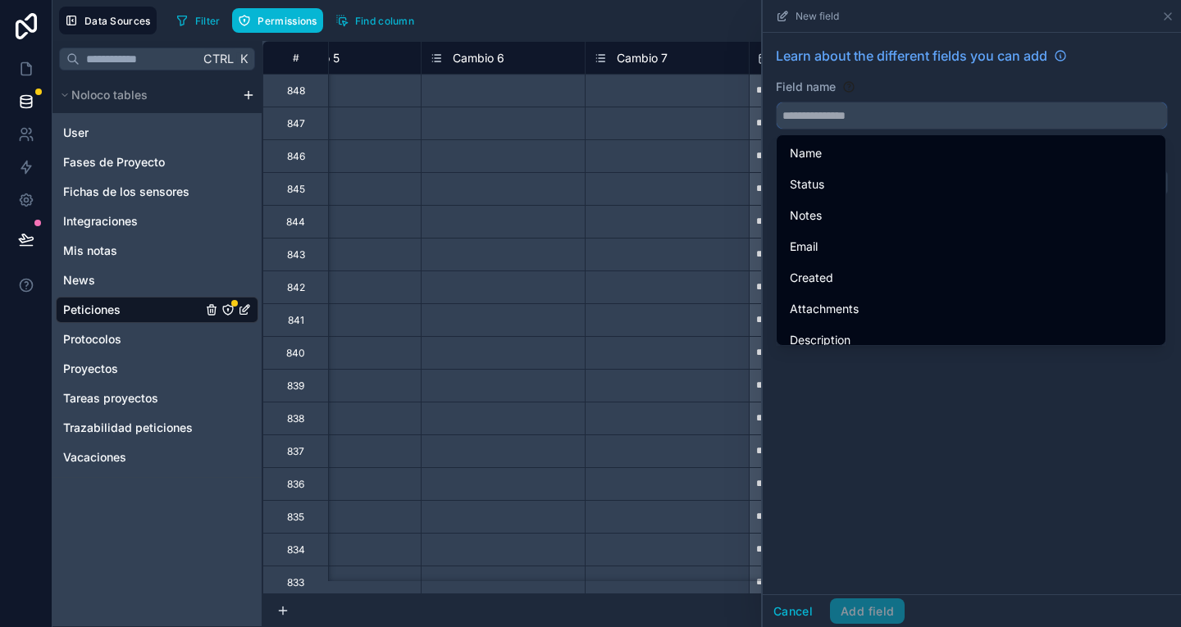
click at [845, 121] on input "text" at bounding box center [972, 115] width 390 height 26
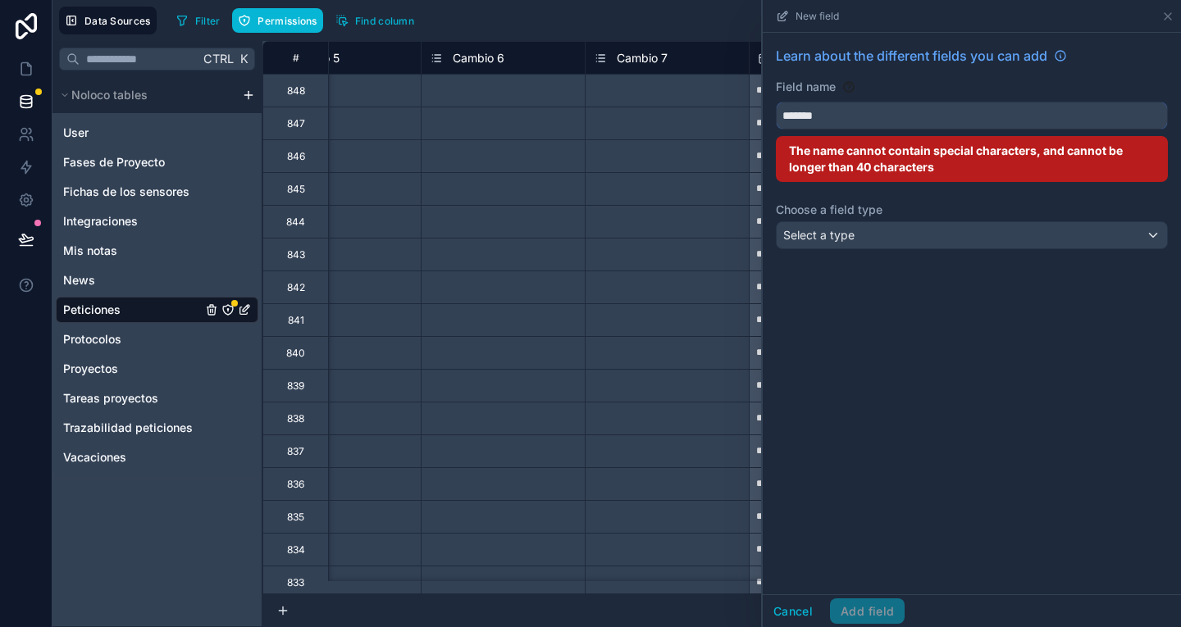
click at [776, 102] on button "******" at bounding box center [972, 116] width 392 height 28
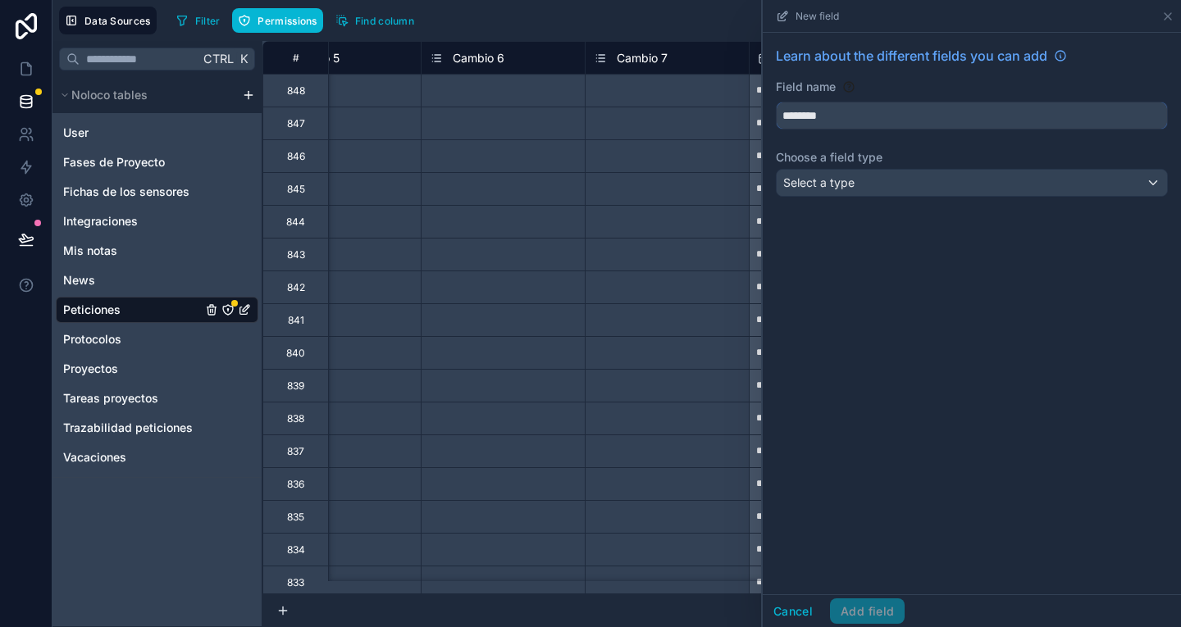
type input "********"
click at [851, 188] on span "Select a type" at bounding box center [818, 182] width 71 height 14
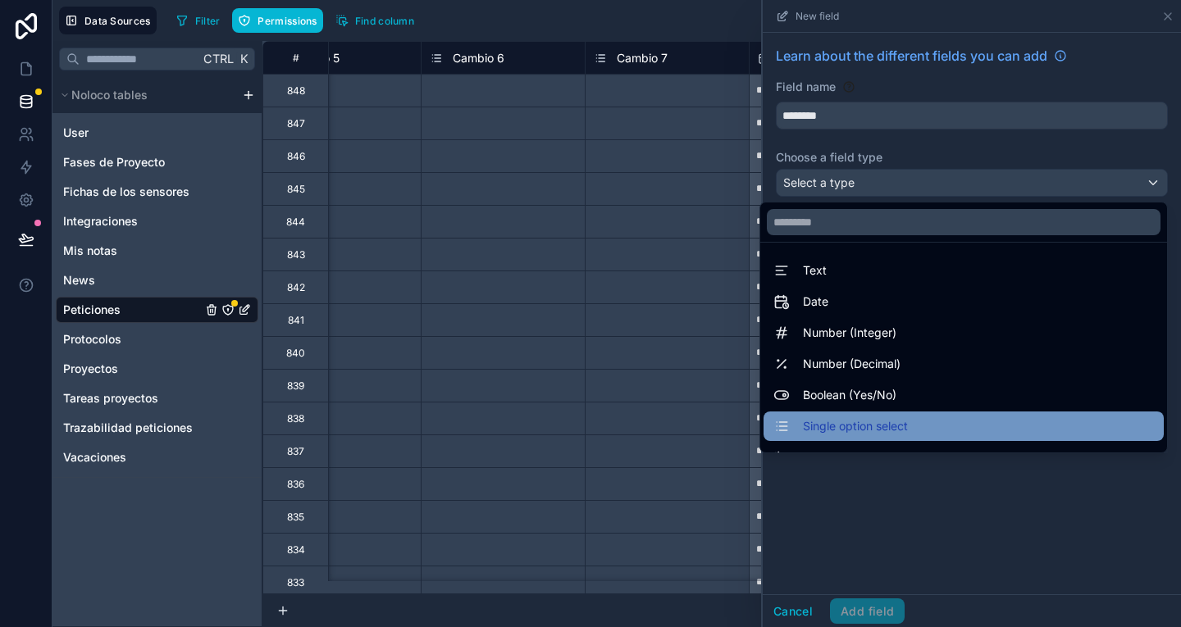
click at [878, 420] on span "Single option select" at bounding box center [855, 427] width 105 height 20
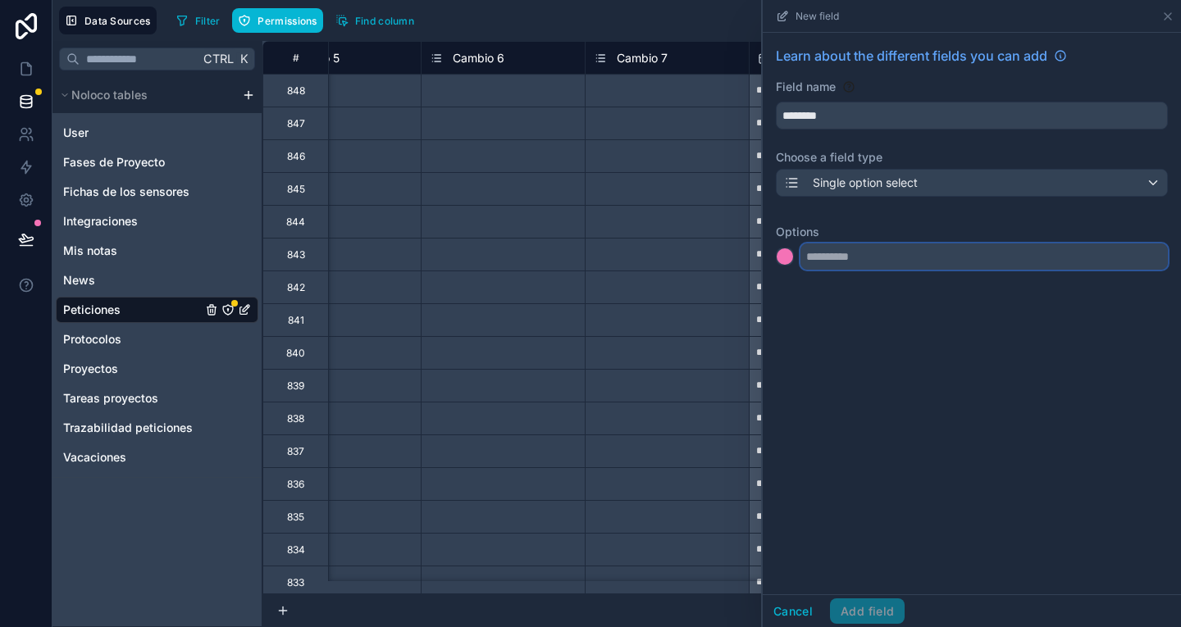
click at [855, 264] on input "text" at bounding box center [983, 257] width 367 height 26
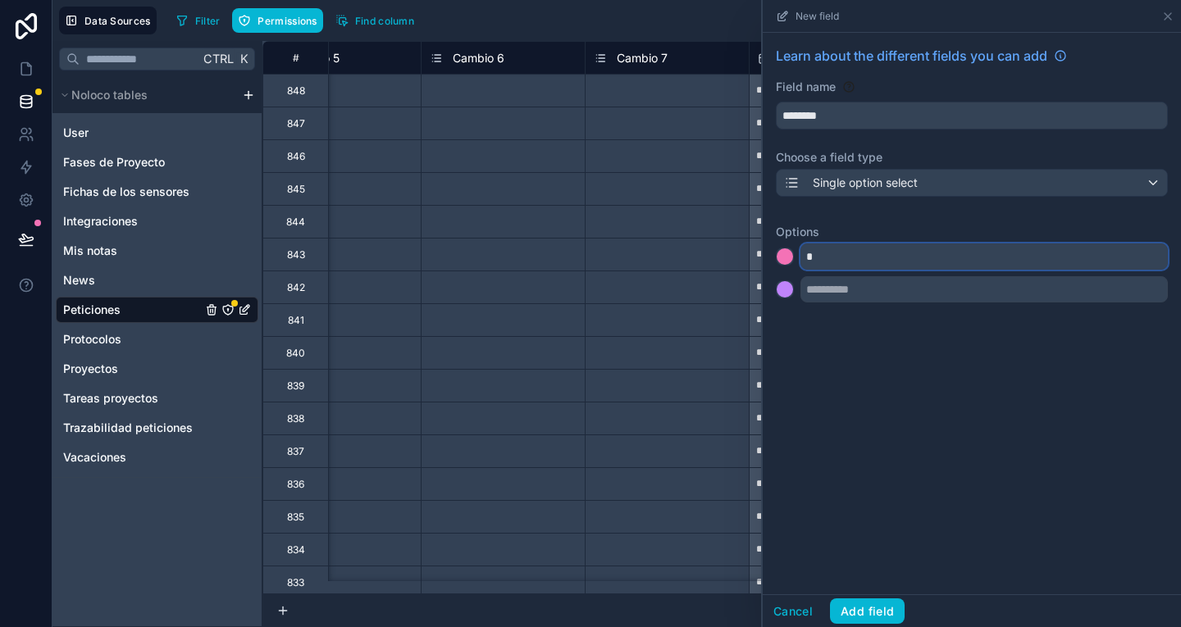
type input "*"
click at [857, 284] on input "text" at bounding box center [983, 289] width 367 height 26
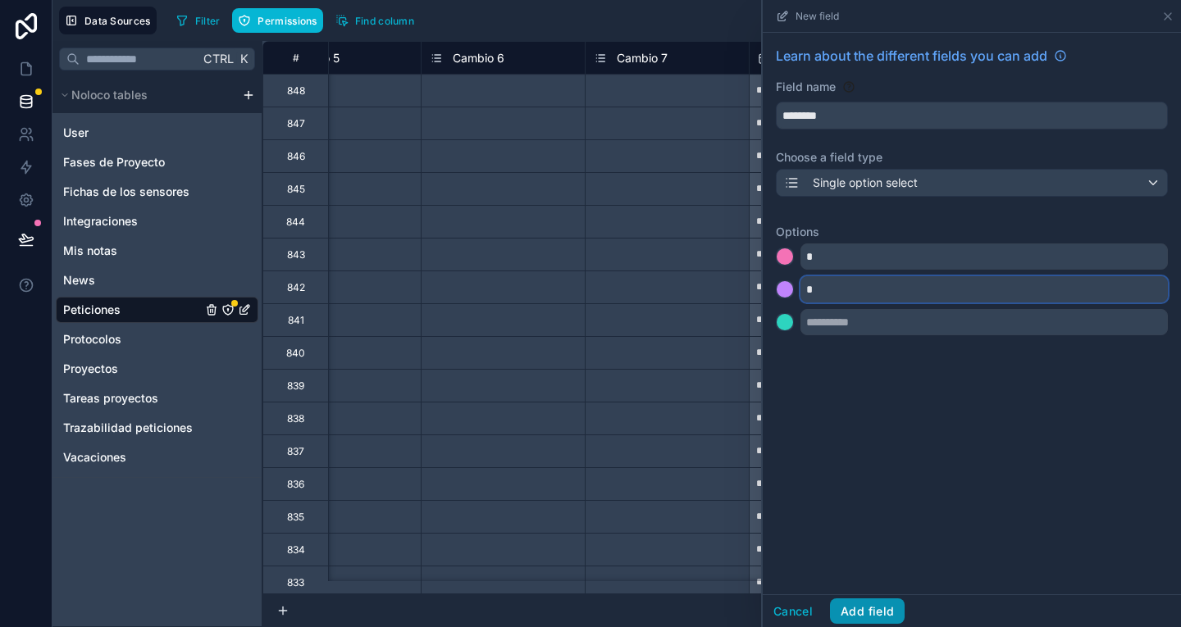
type input "*"
click at [872, 617] on button "Add field" at bounding box center [867, 612] width 75 height 26
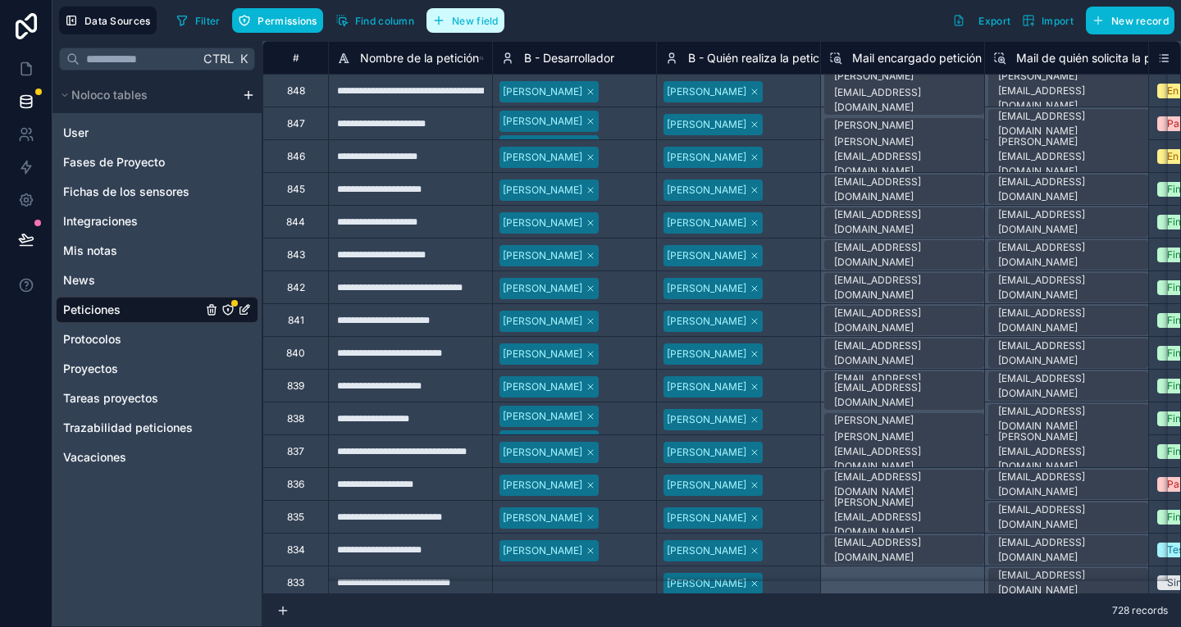
click at [480, 25] on span "New field" at bounding box center [475, 21] width 47 height 12
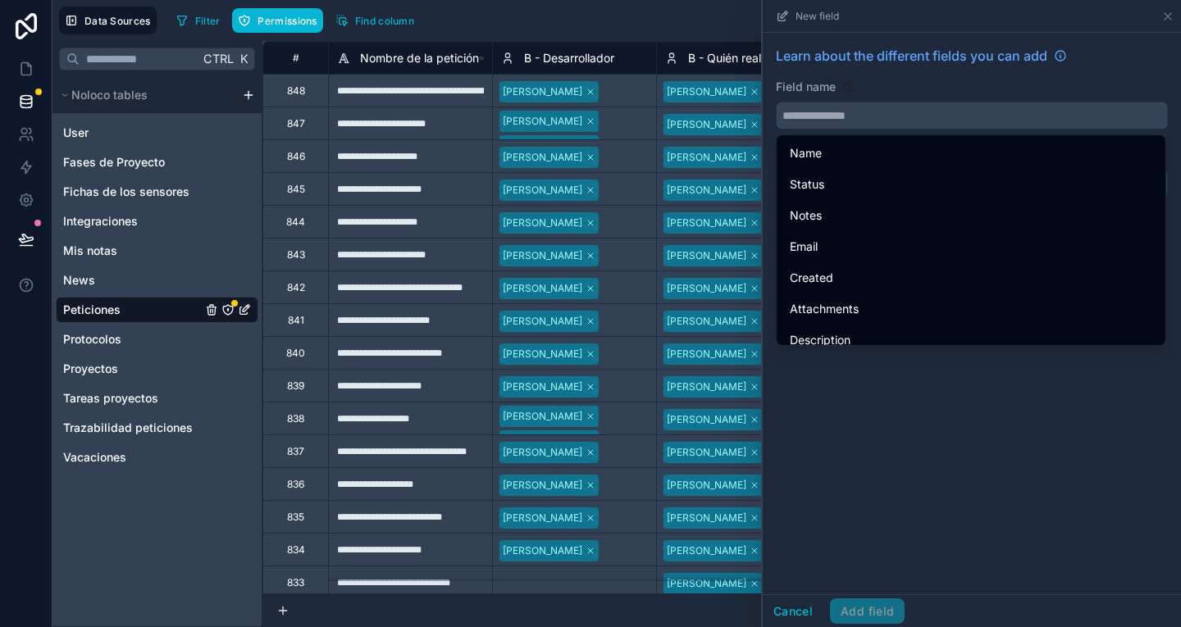
click at [845, 109] on input "text" at bounding box center [972, 115] width 390 height 26
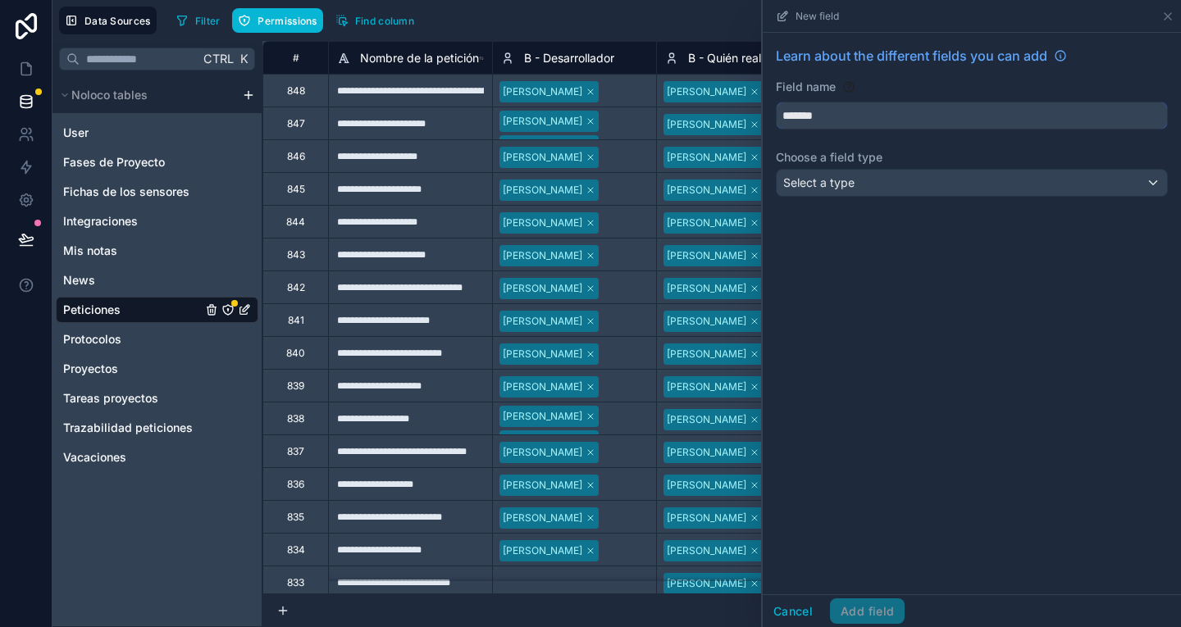
click at [776, 102] on button "******" at bounding box center [972, 116] width 392 height 28
type input "********"
click at [868, 184] on div "Select a type" at bounding box center [972, 183] width 390 height 26
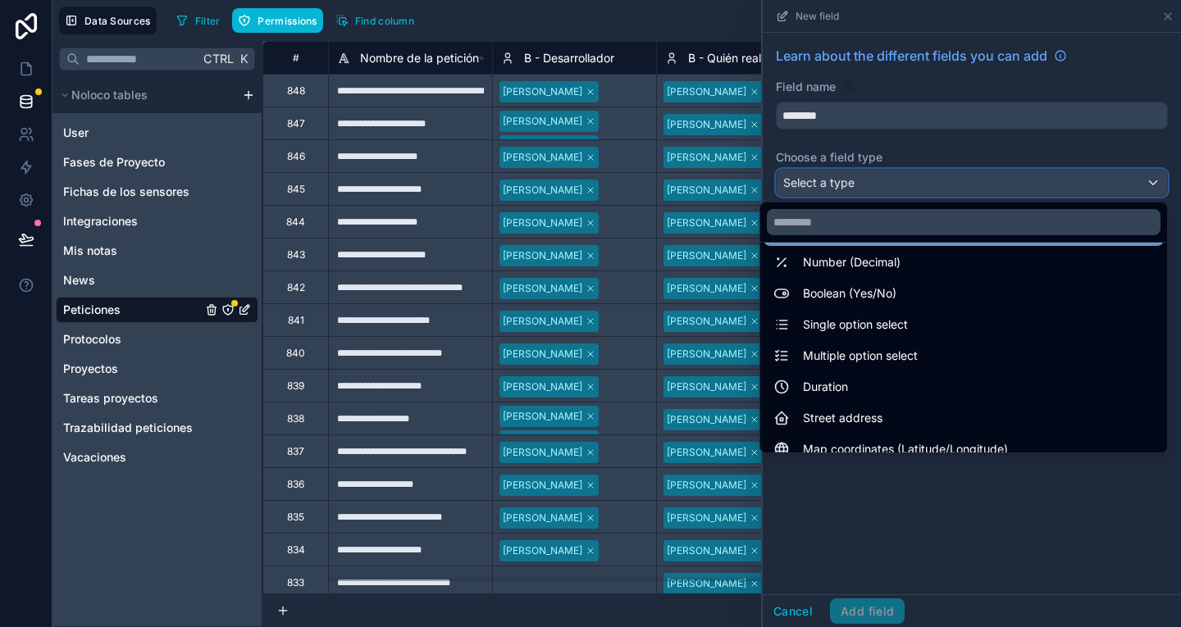
scroll to position [102, 0]
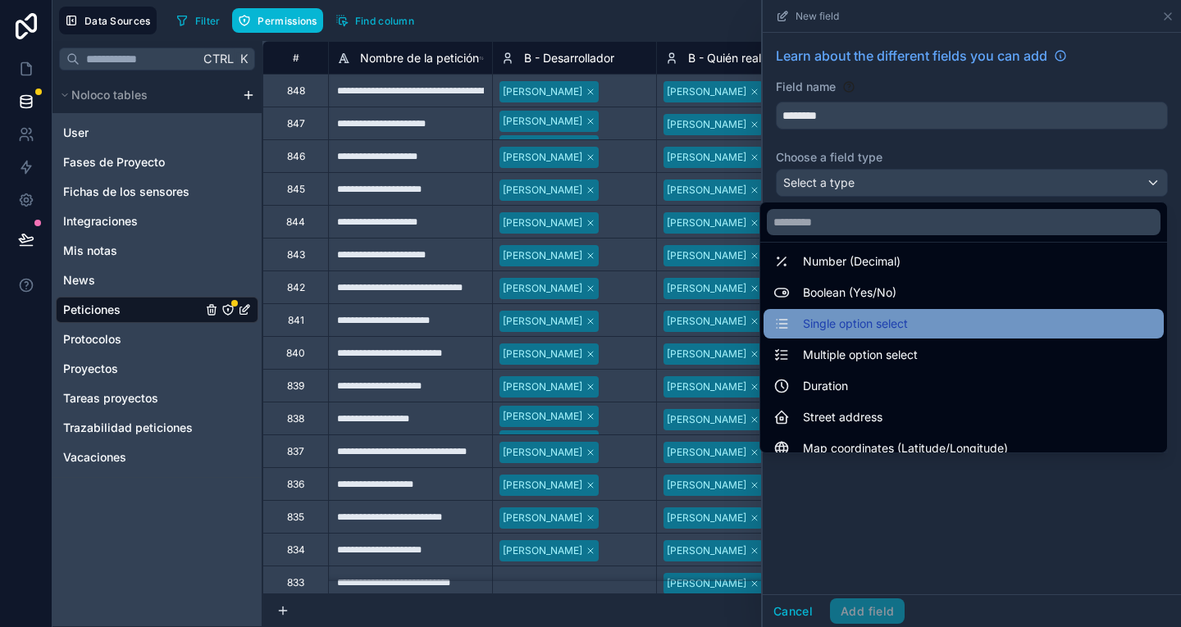
click at [901, 326] on div "Single option select" at bounding box center [963, 324] width 380 height 20
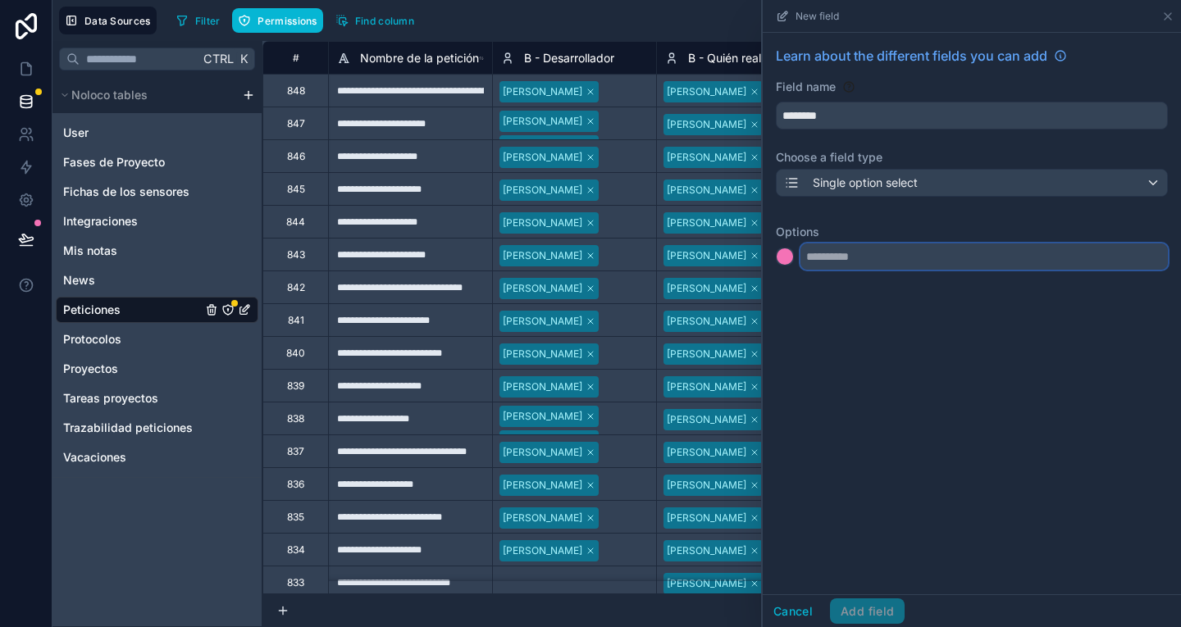
click at [866, 266] on input "text" at bounding box center [983, 257] width 367 height 26
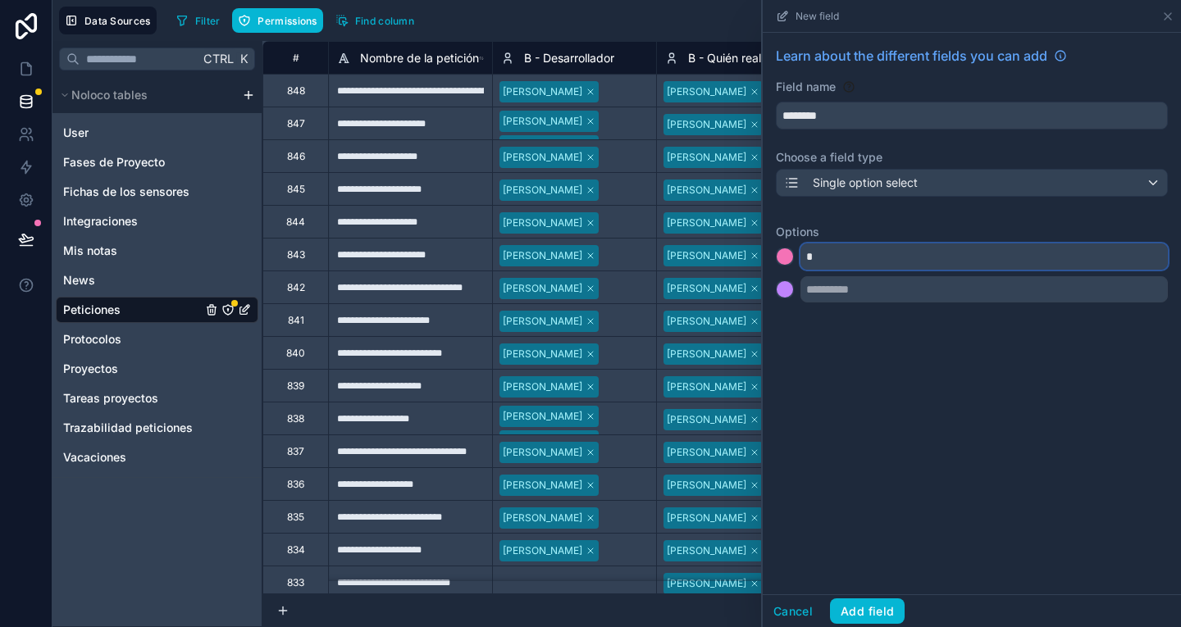
type input "*"
click at [874, 289] on input "text" at bounding box center [983, 289] width 367 height 26
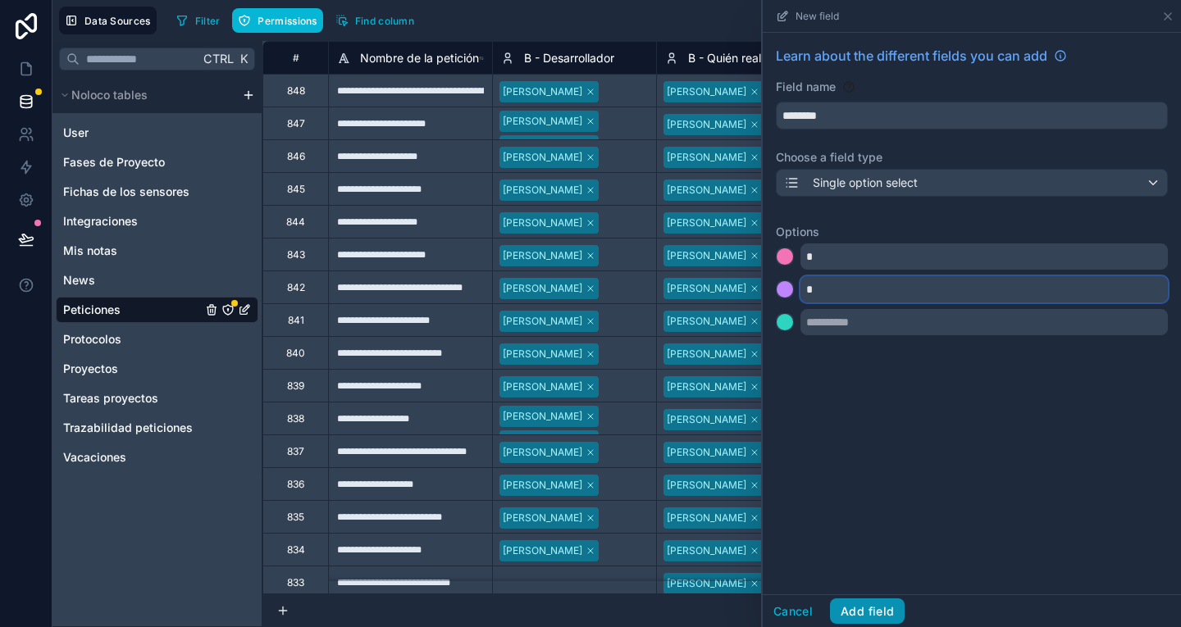
type input "*"
click at [879, 601] on button "Add field" at bounding box center [867, 612] width 75 height 26
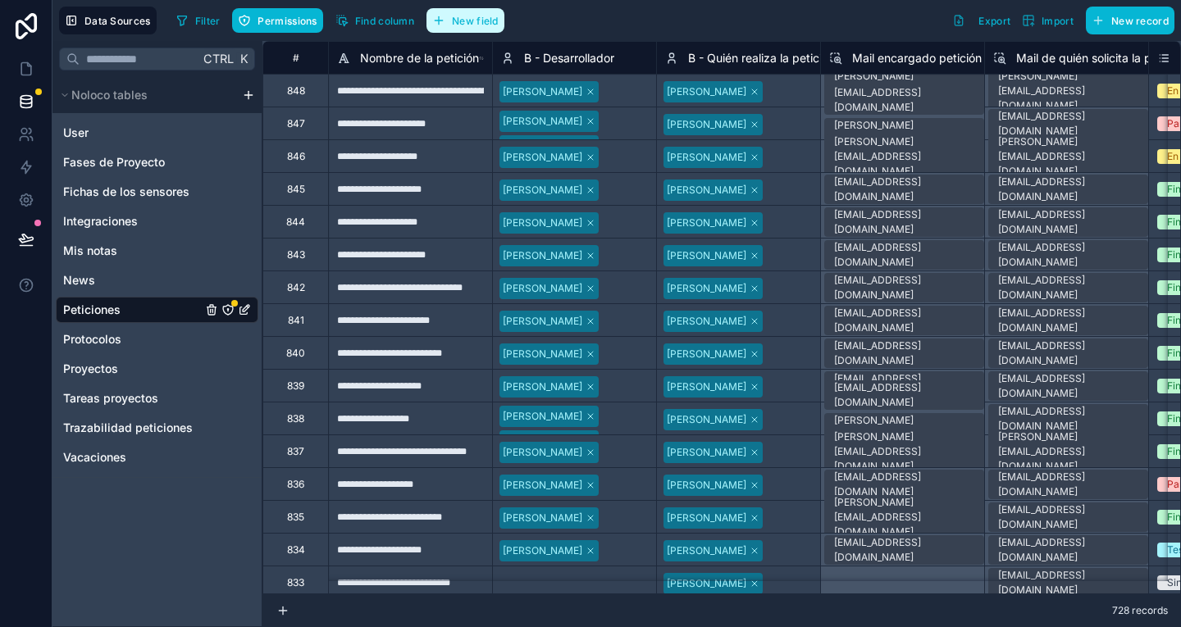
click at [499, 22] on span "New field" at bounding box center [475, 21] width 47 height 12
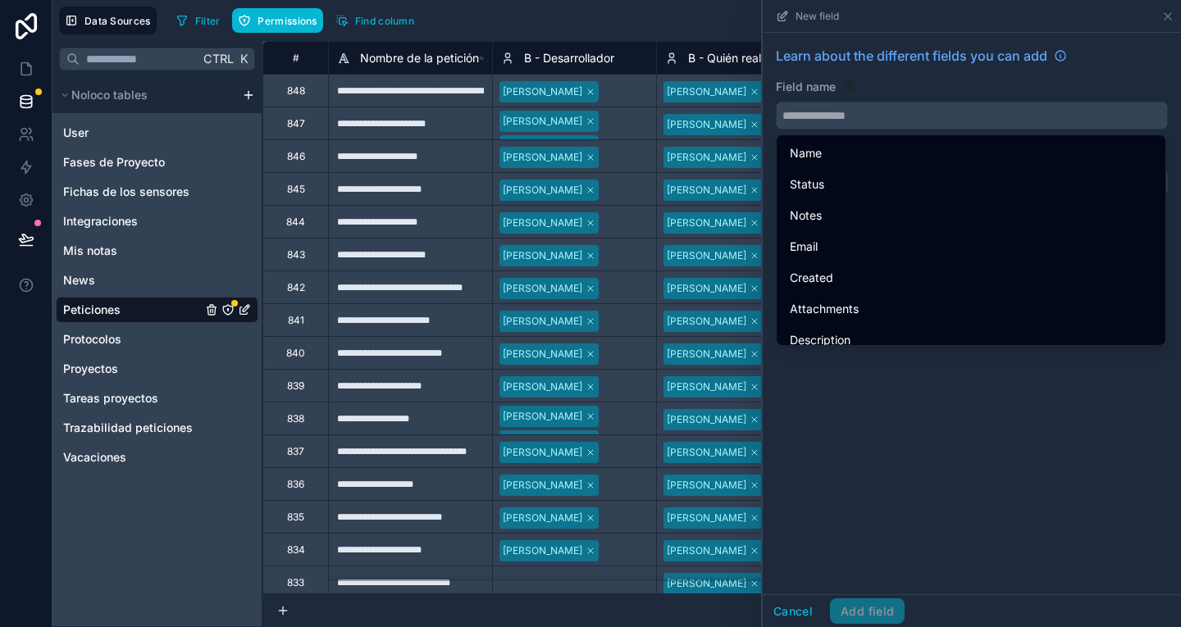
click at [818, 112] on input "text" at bounding box center [972, 115] width 390 height 26
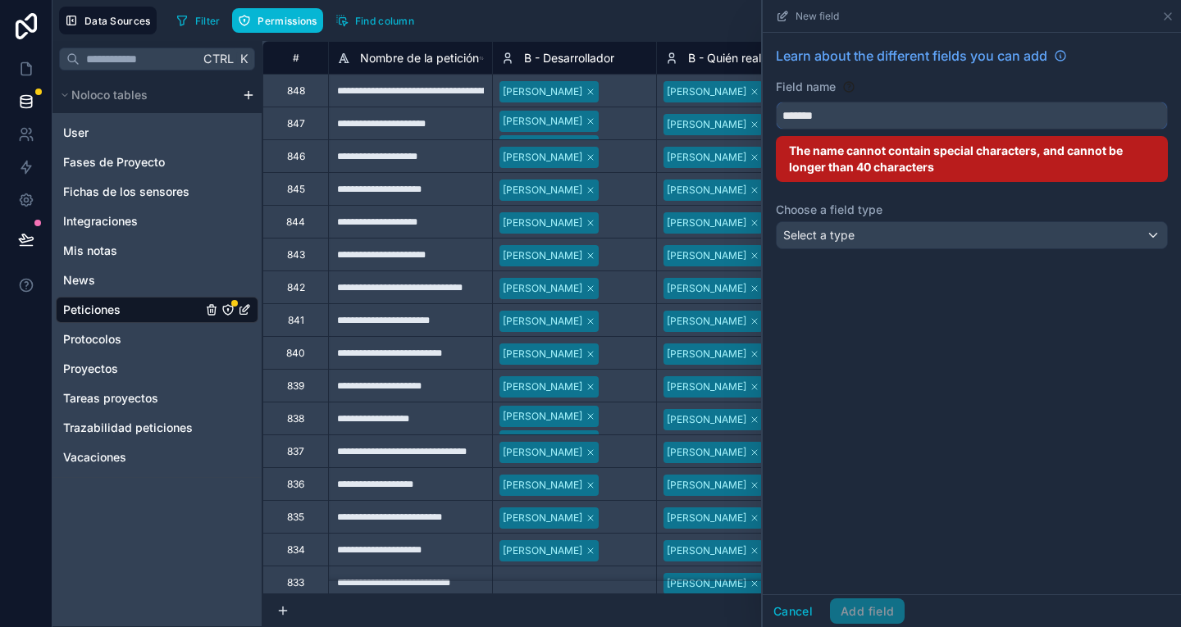
click at [776, 102] on button "******" at bounding box center [972, 116] width 392 height 28
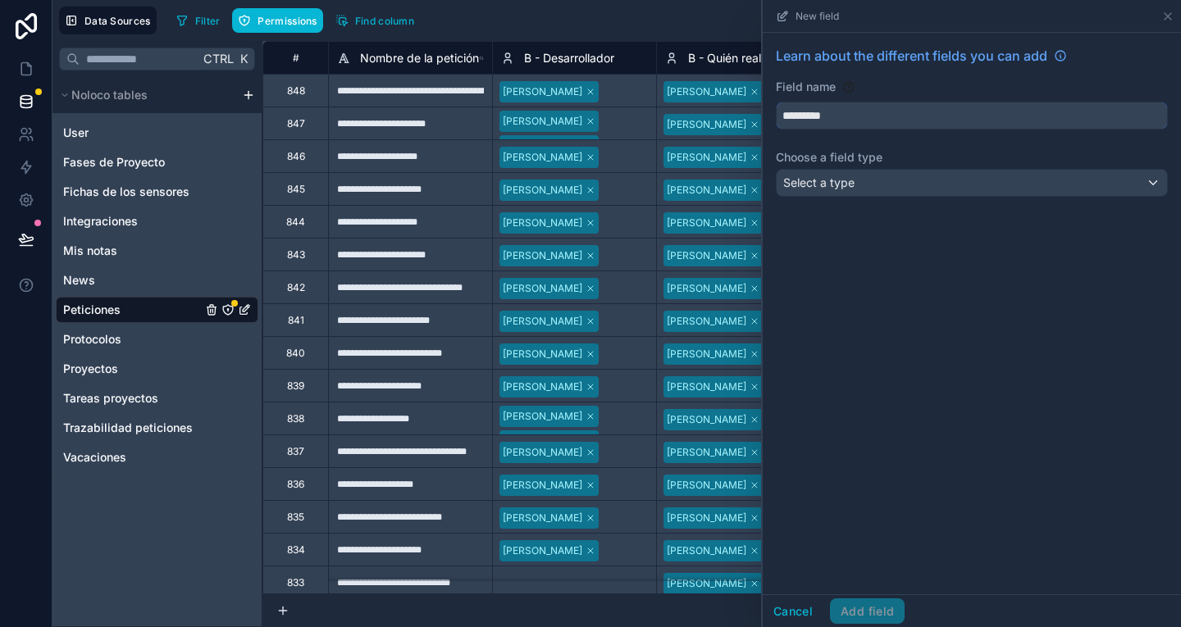
type input "*********"
click at [838, 178] on span "Select a type" at bounding box center [818, 182] width 71 height 14
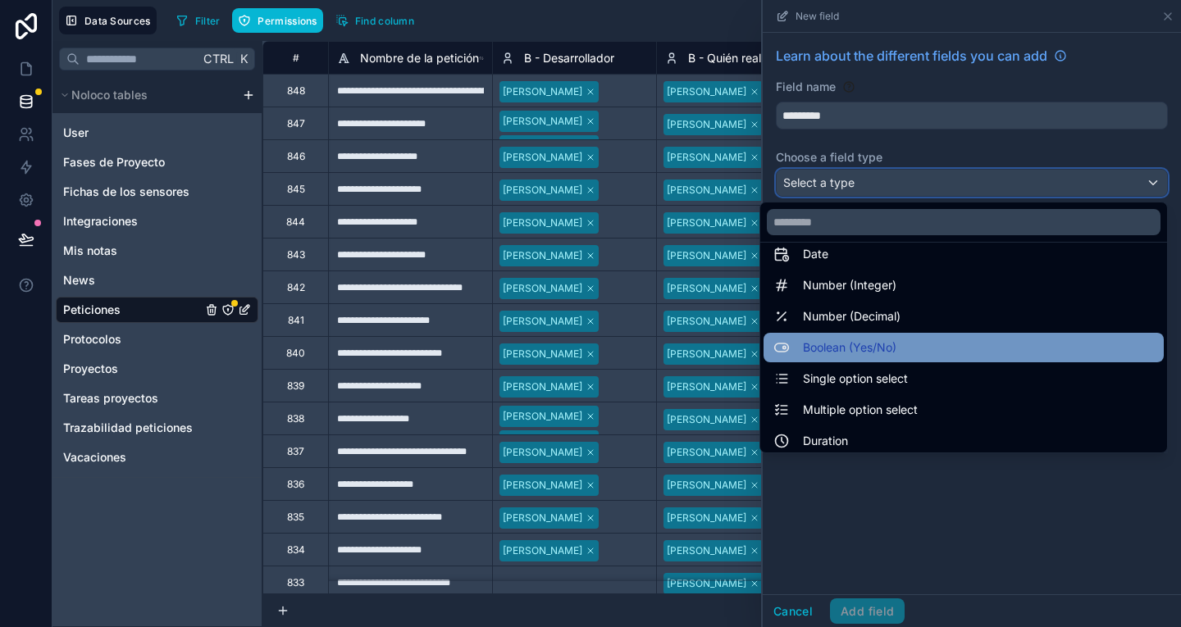
scroll to position [48, 0]
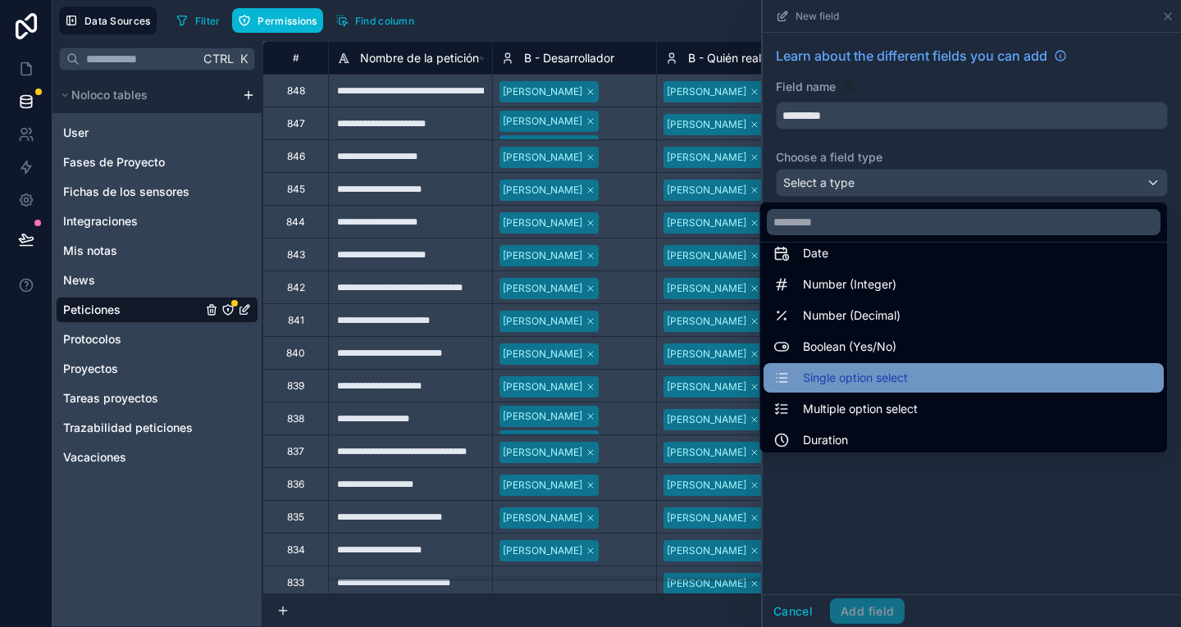
click at [905, 386] on div "Single option select" at bounding box center [963, 378] width 380 height 20
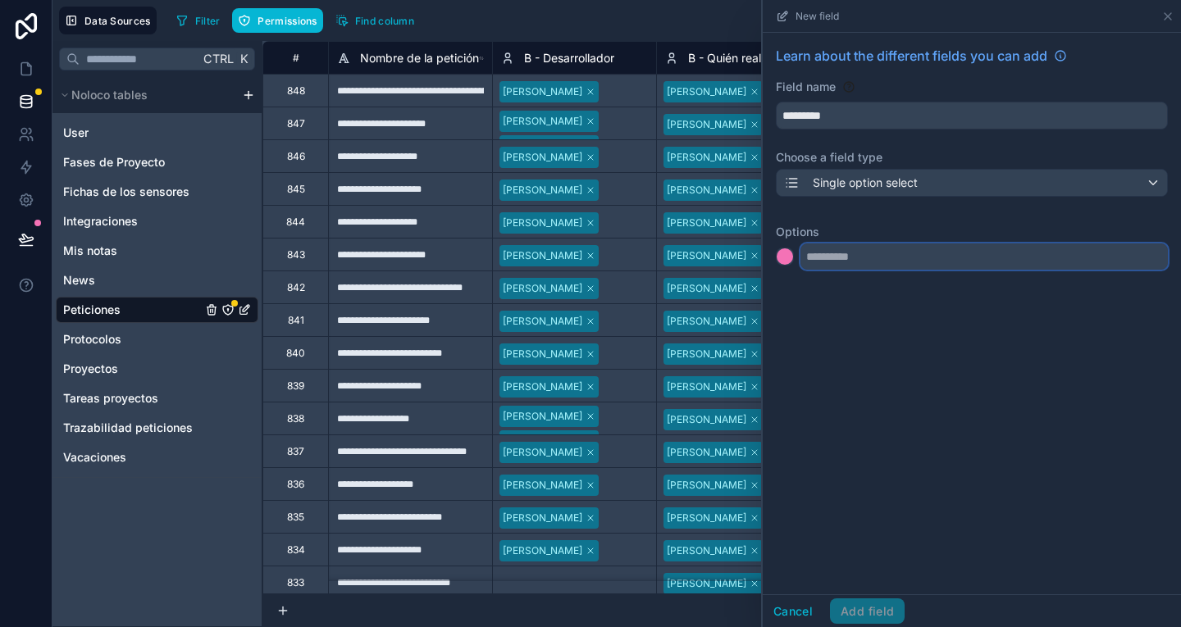
click at [858, 253] on input "text" at bounding box center [983, 257] width 367 height 26
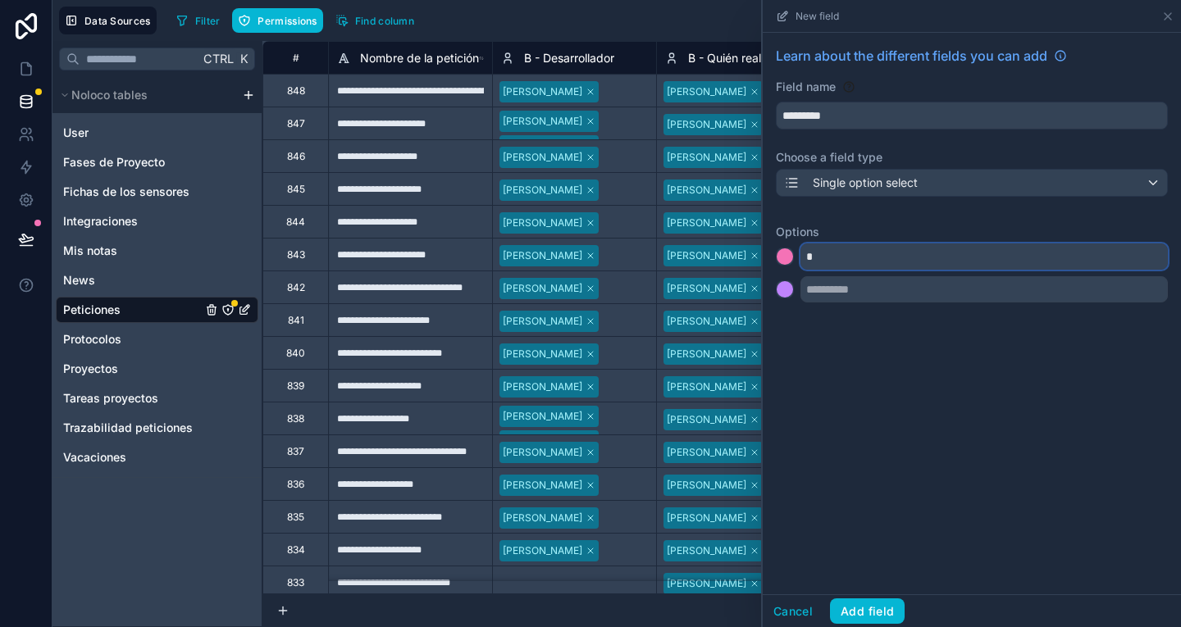
type input "*"
click at [856, 298] on input "text" at bounding box center [983, 289] width 367 height 26
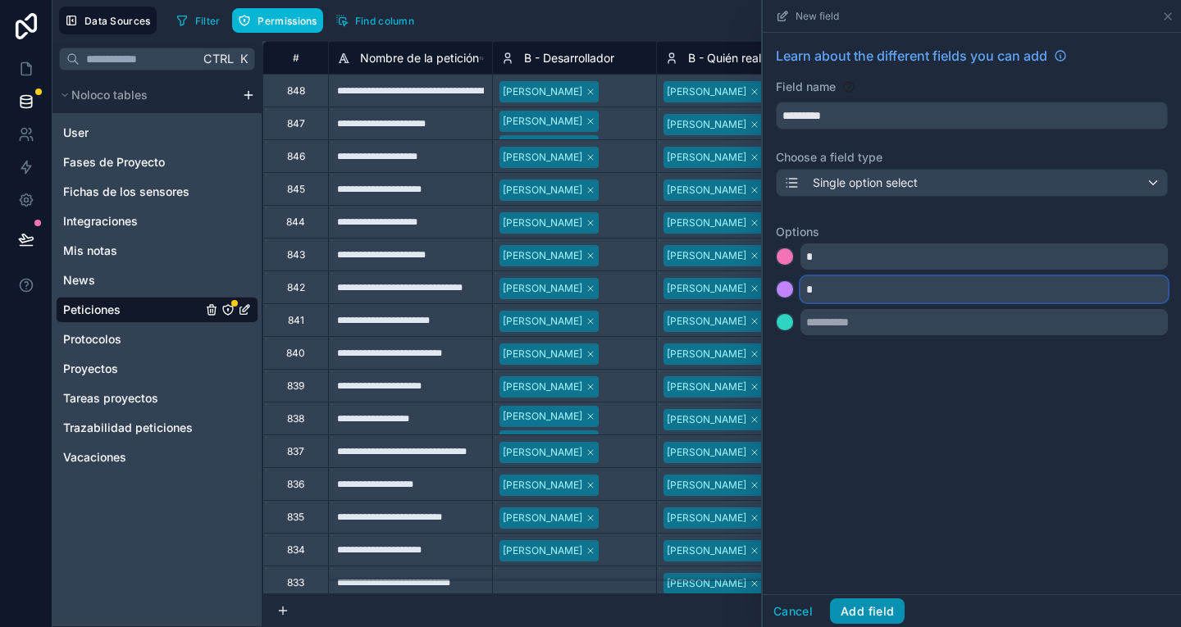
type input "*"
click at [887, 600] on button "Add field" at bounding box center [867, 612] width 75 height 26
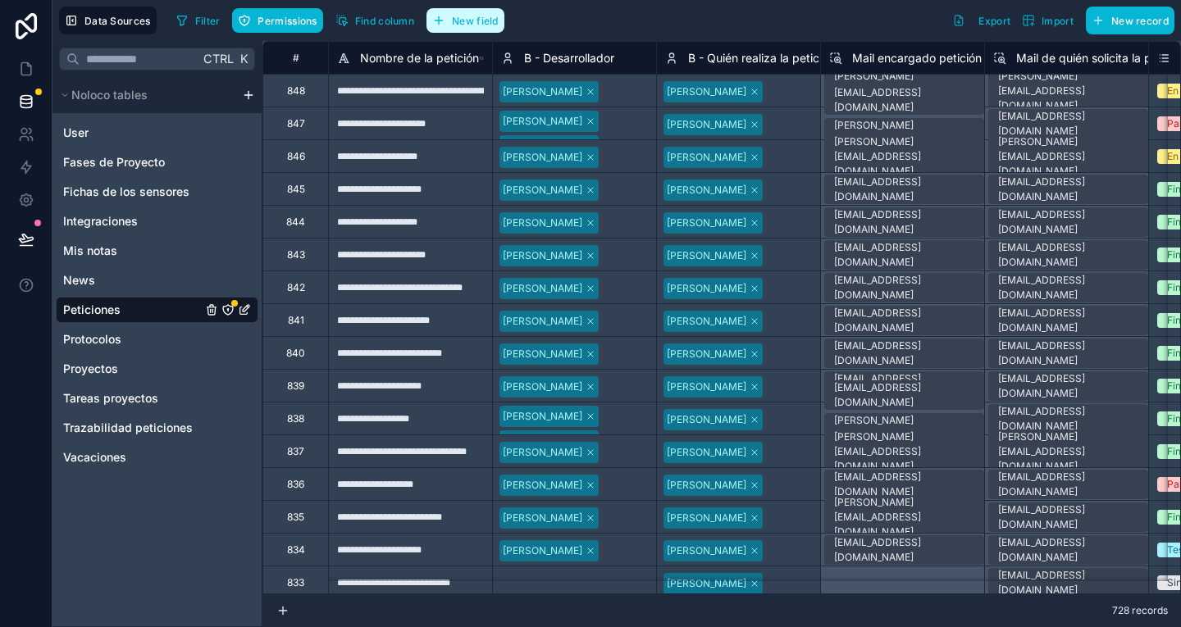
click at [456, 11] on button "New field" at bounding box center [465, 20] width 78 height 25
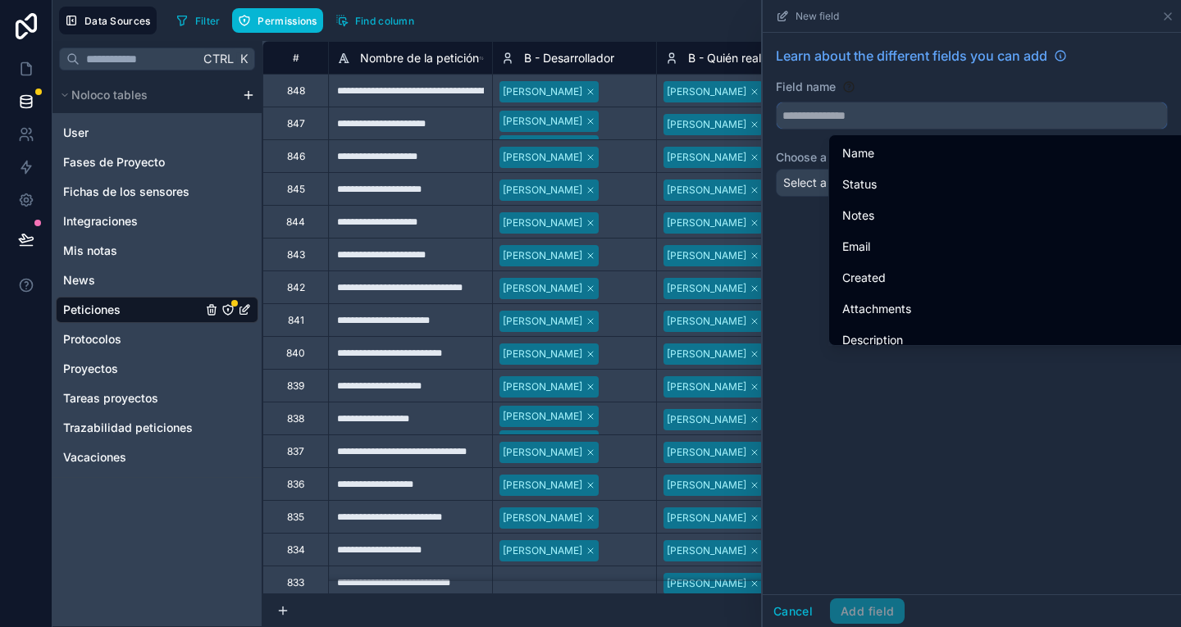
click at [840, 125] on input "text" at bounding box center [972, 115] width 390 height 26
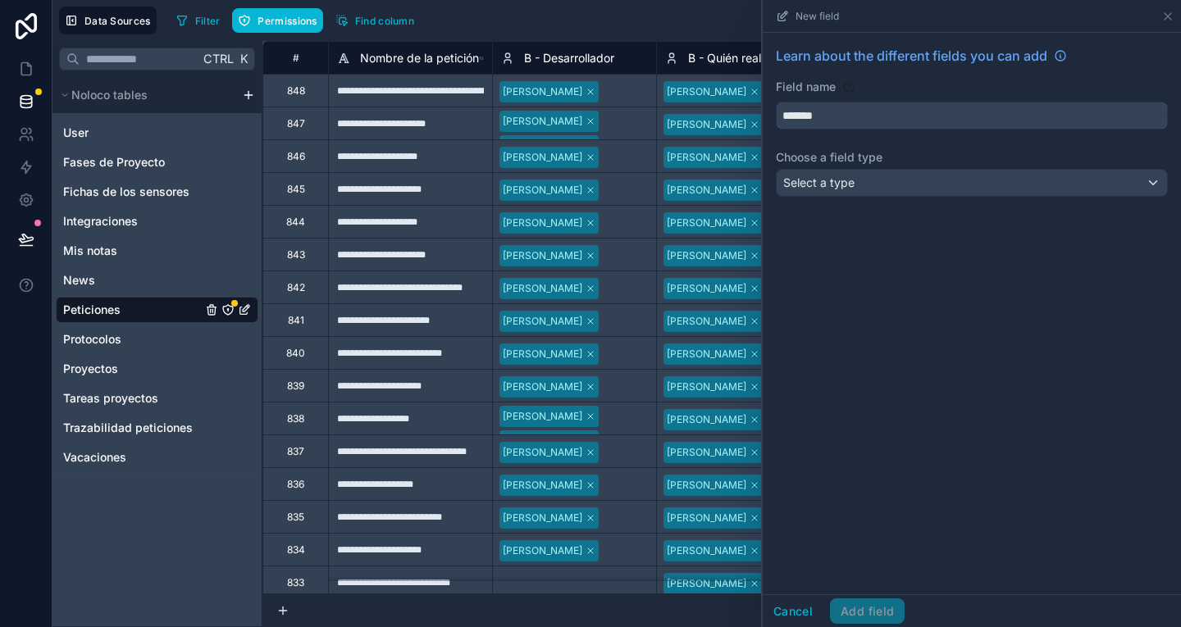
click at [776, 102] on button "******" at bounding box center [972, 116] width 392 height 28
type input "*********"
click at [840, 182] on span "Select a type" at bounding box center [818, 182] width 71 height 14
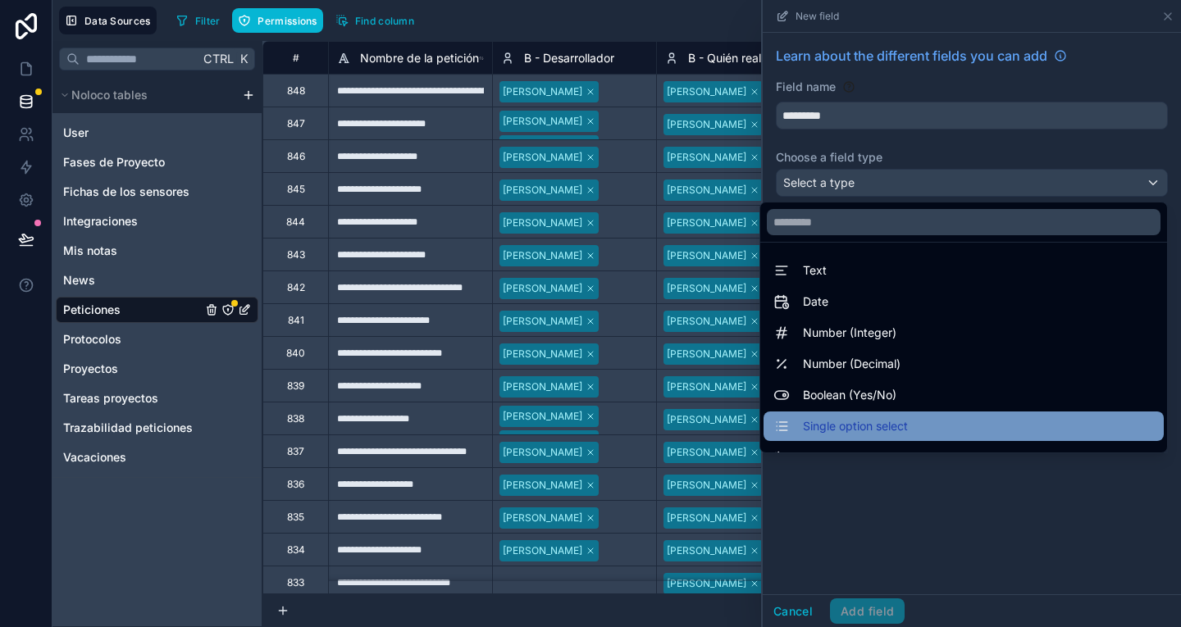
click at [876, 438] on div "Single option select" at bounding box center [963, 427] width 400 height 30
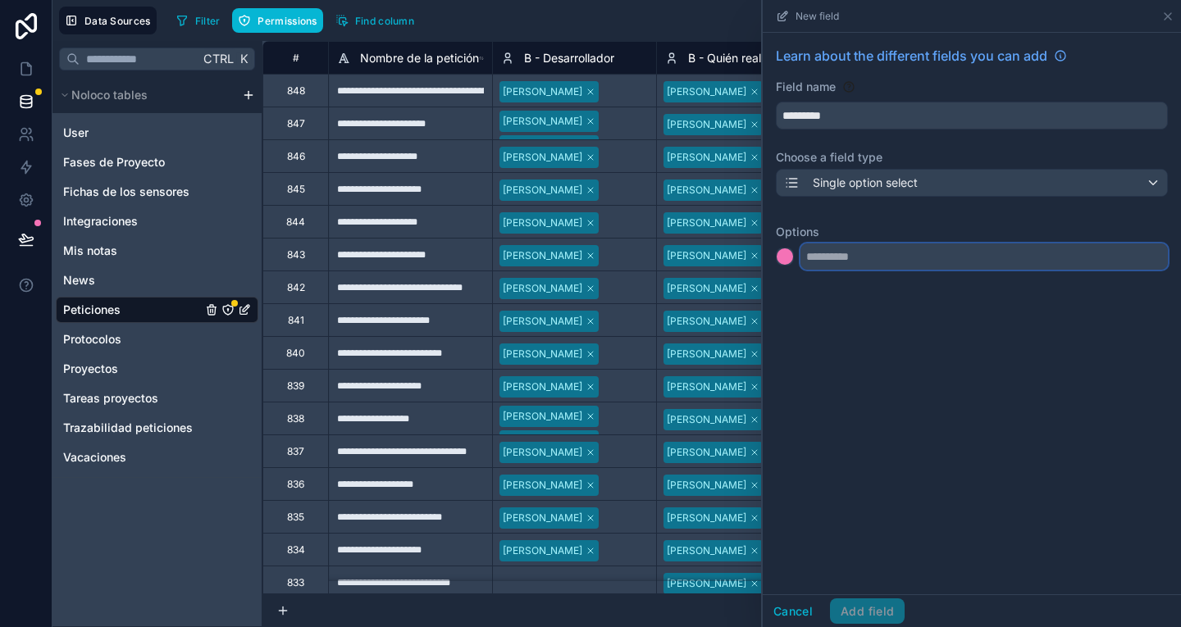
click at [840, 260] on input "text" at bounding box center [983, 257] width 367 height 26
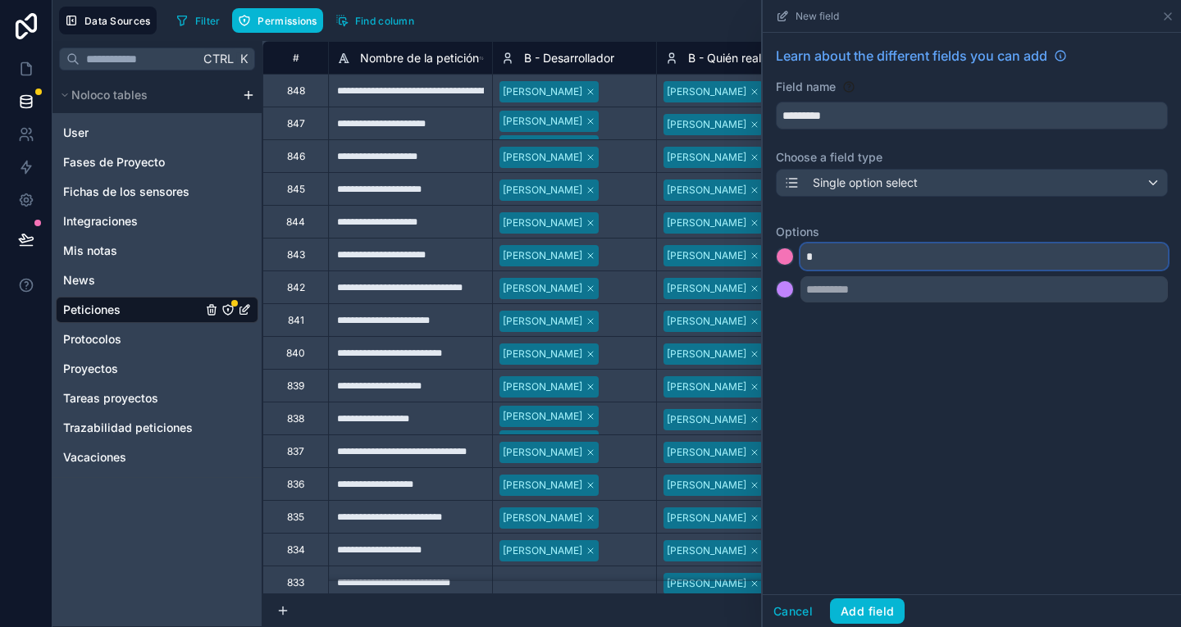
type input "*"
click at [834, 280] on input "text" at bounding box center [983, 289] width 367 height 26
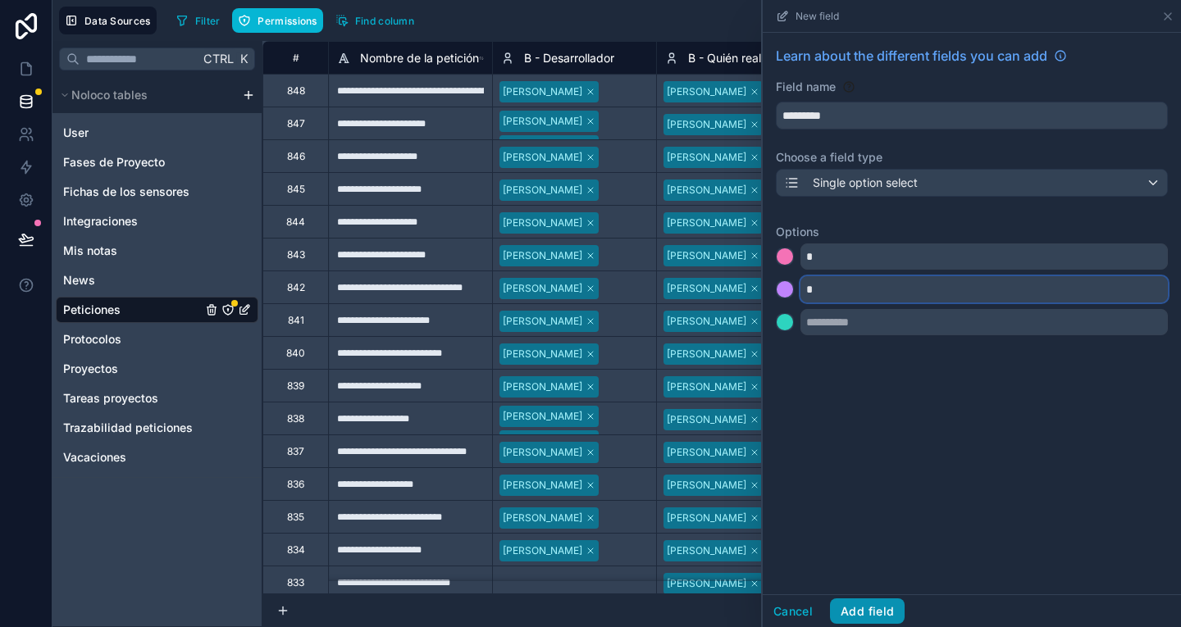
type input "*"
click at [872, 616] on button "Add field" at bounding box center [867, 612] width 75 height 26
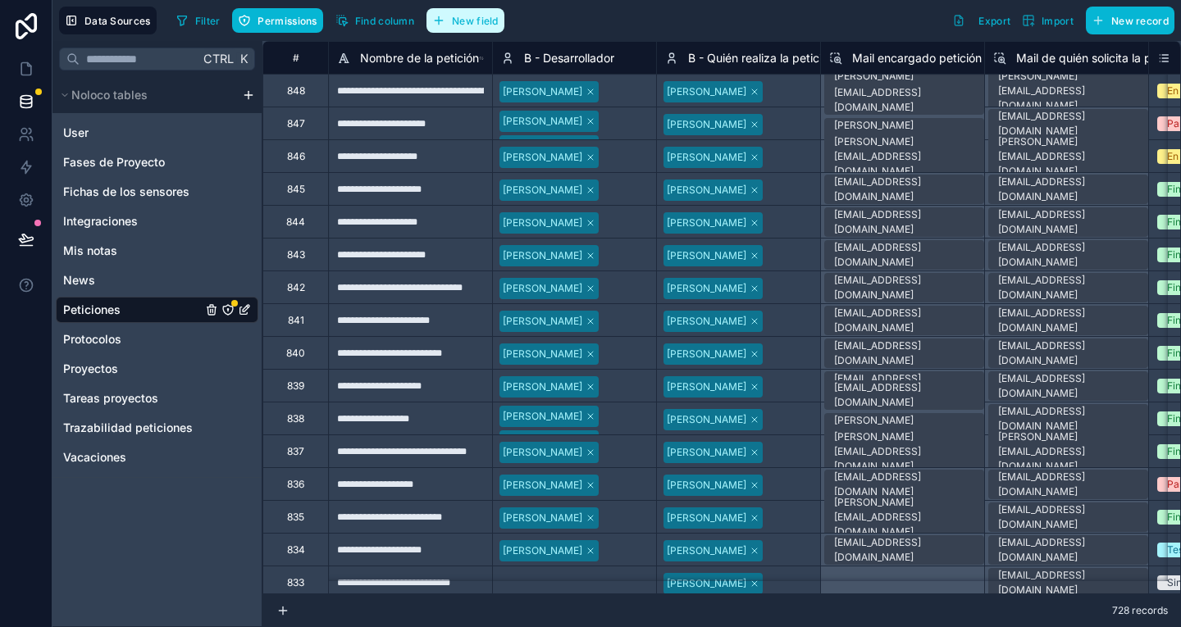
click at [475, 20] on span "New field" at bounding box center [475, 21] width 47 height 12
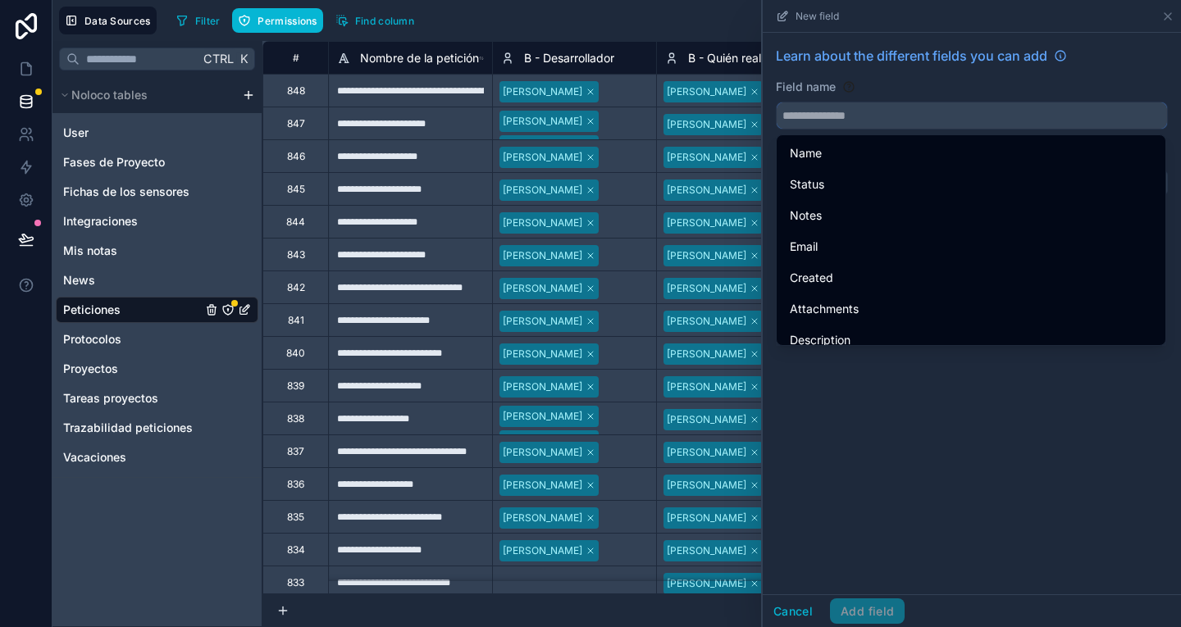
click at [884, 121] on input "text" at bounding box center [972, 115] width 390 height 26
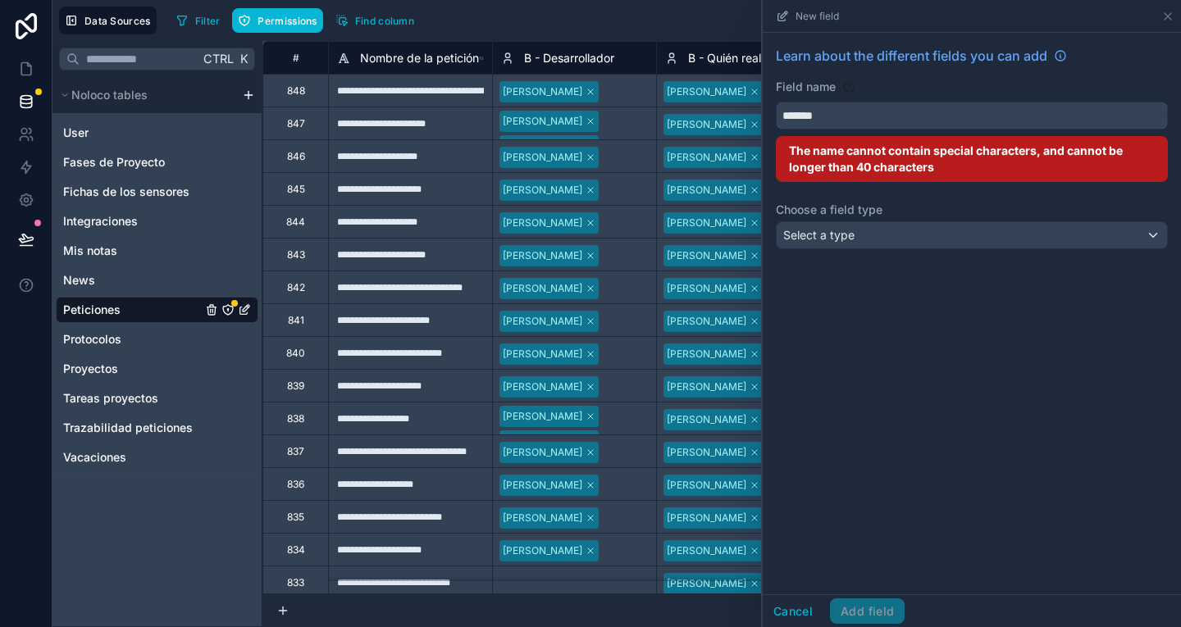
click at [776, 102] on button "******" at bounding box center [972, 116] width 392 height 28
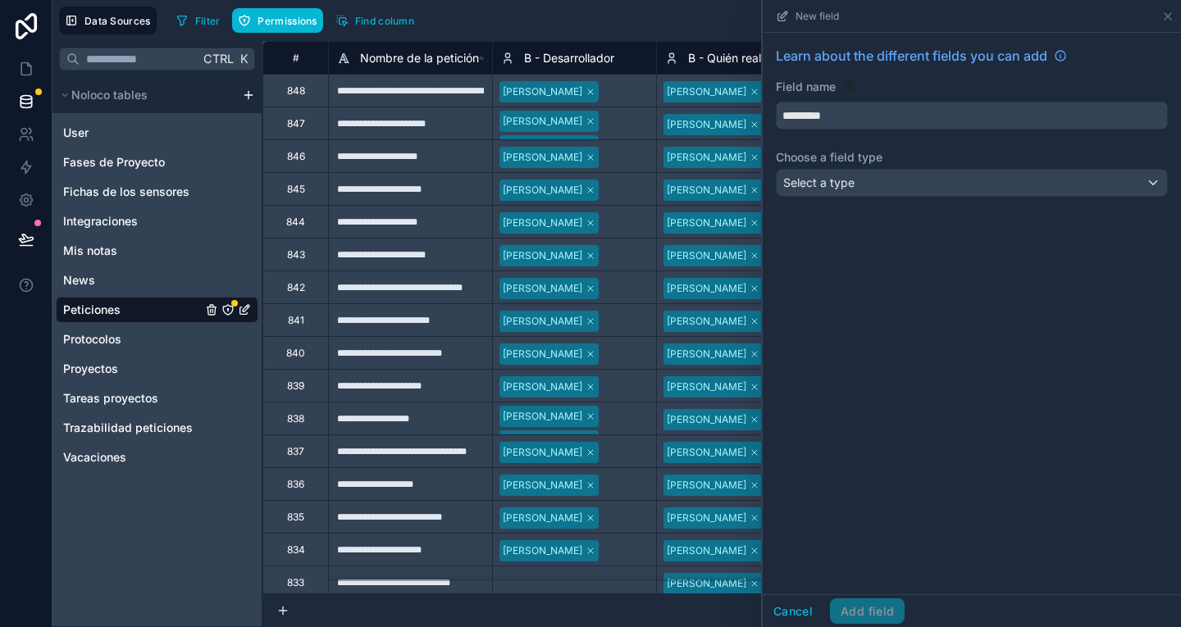
type input "*********"
click at [889, 187] on div "Select a type" at bounding box center [972, 183] width 390 height 26
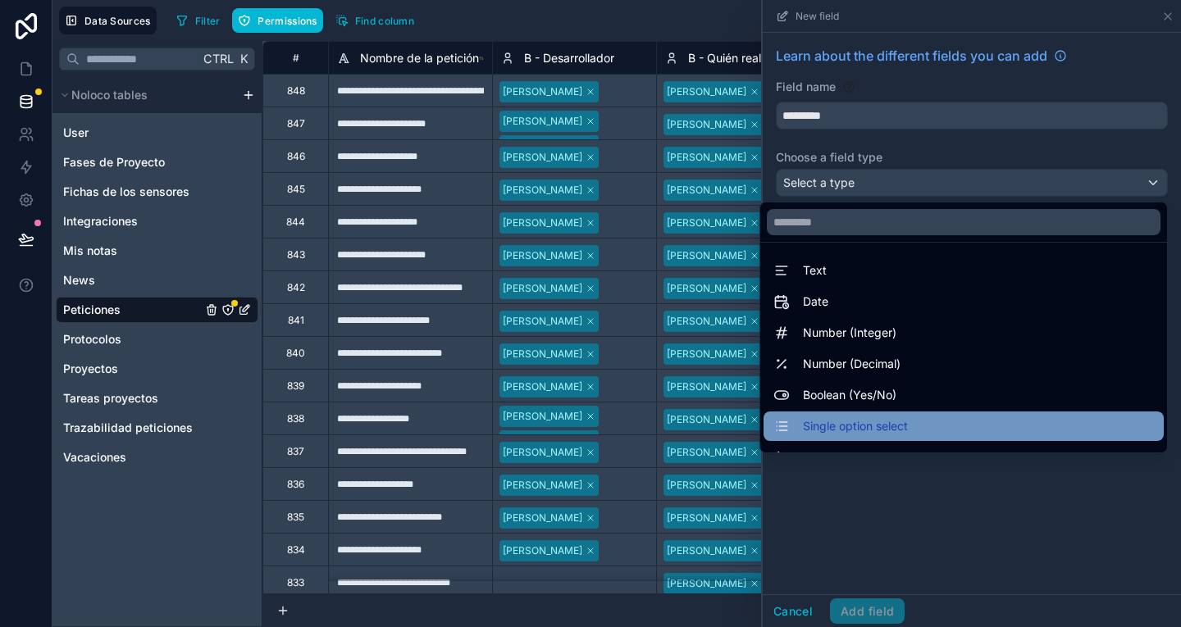
click at [901, 430] on div "Single option select" at bounding box center [963, 427] width 380 height 20
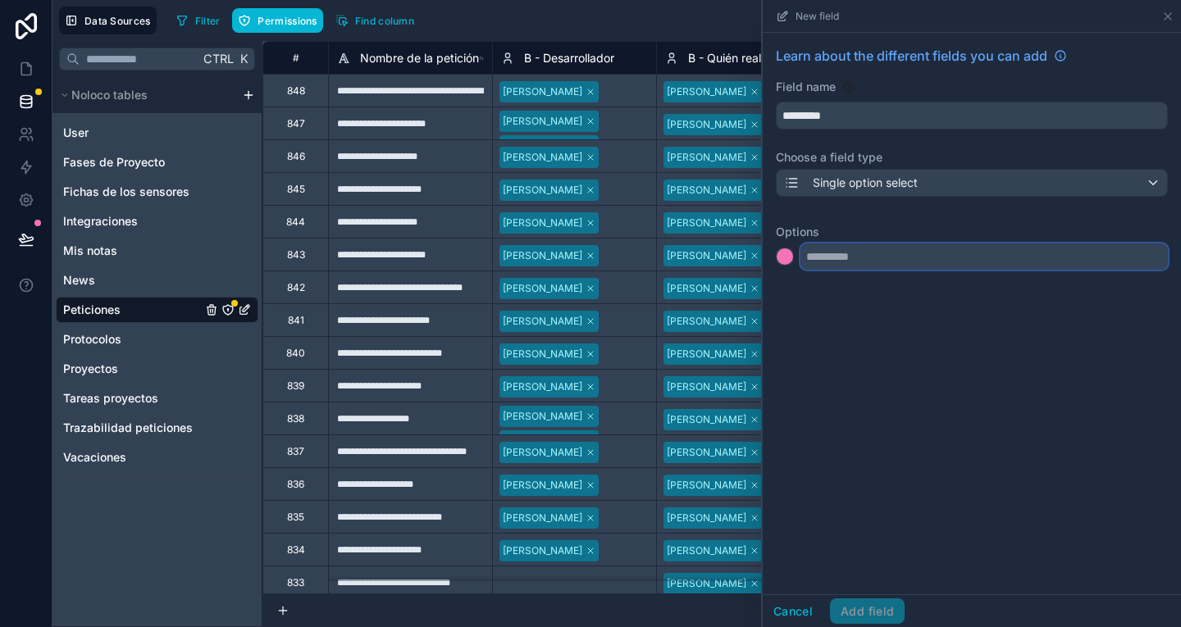
click at [857, 261] on input "text" at bounding box center [983, 257] width 367 height 26
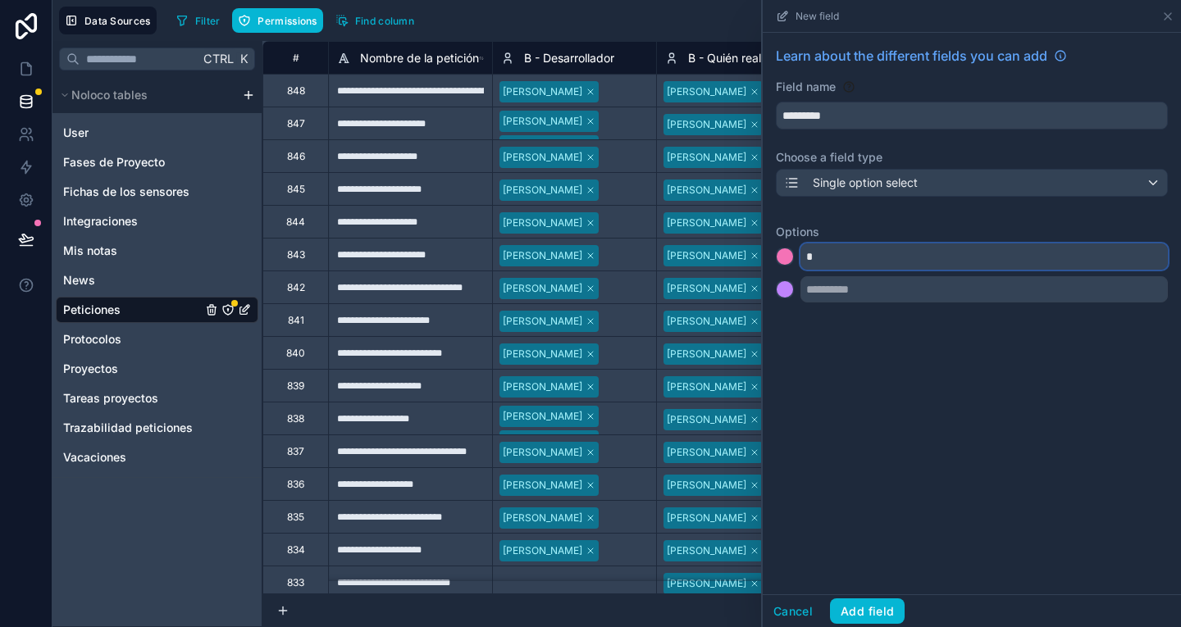
type input "*"
click at [862, 280] on input "text" at bounding box center [983, 289] width 367 height 26
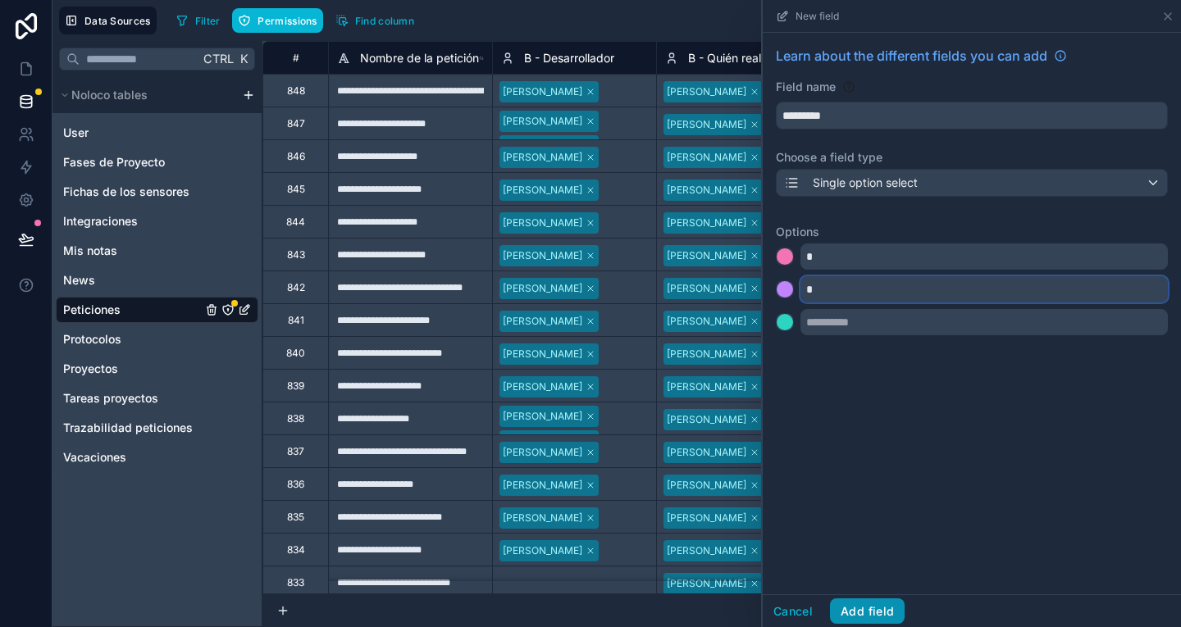
type input "*"
click at [890, 599] on button "Add field" at bounding box center [867, 612] width 75 height 26
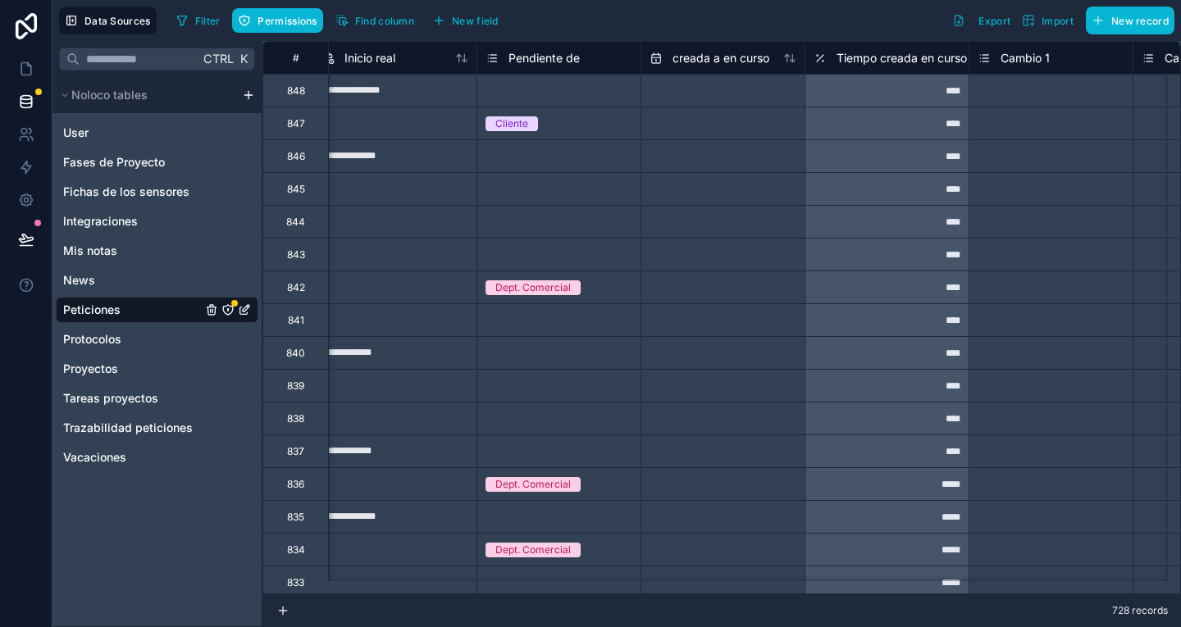
scroll to position [0, 4110]
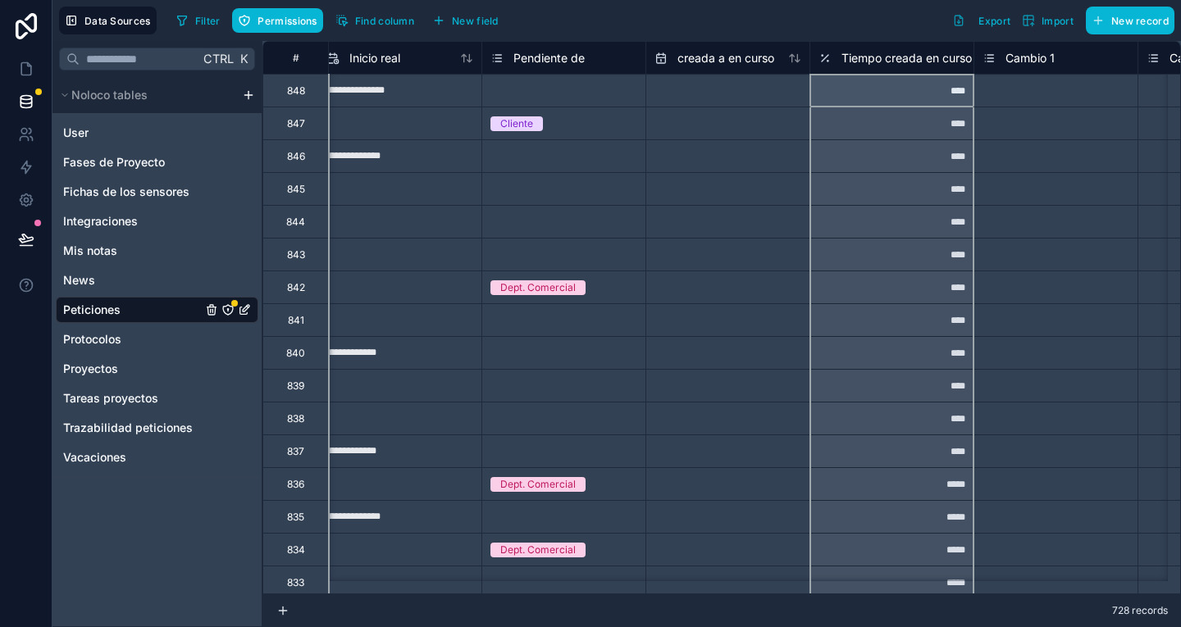
click at [870, 51] on span "Tiempo creada en curso" at bounding box center [906, 58] width 130 height 16
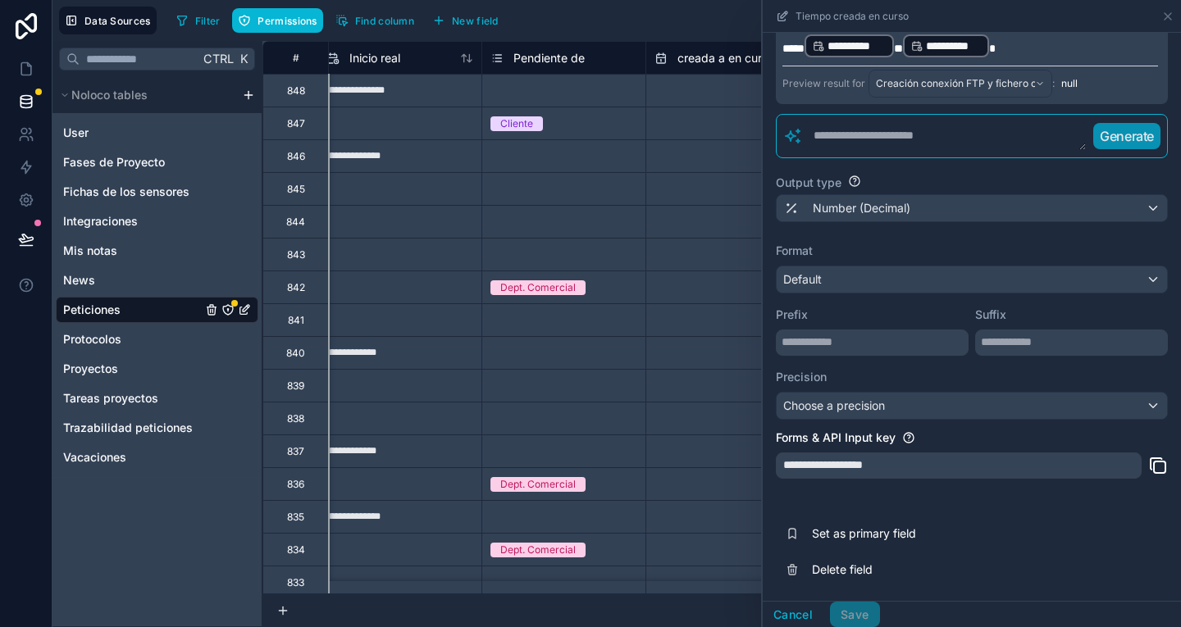
scroll to position [220, 0]
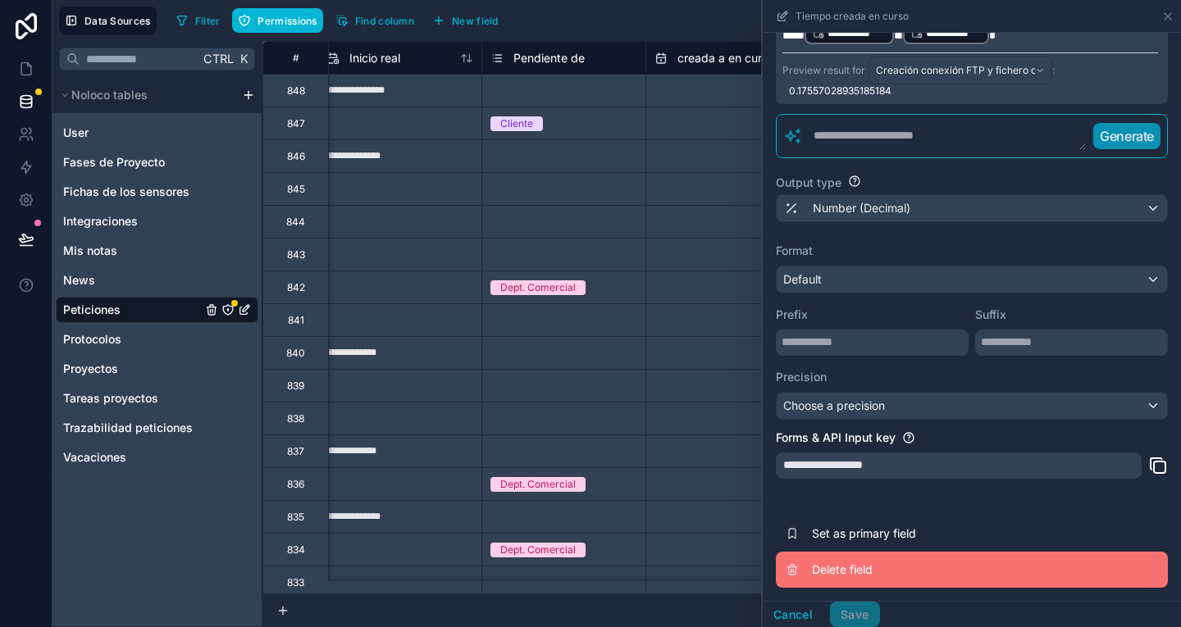
click at [847, 572] on span "Delete field" at bounding box center [930, 570] width 236 height 16
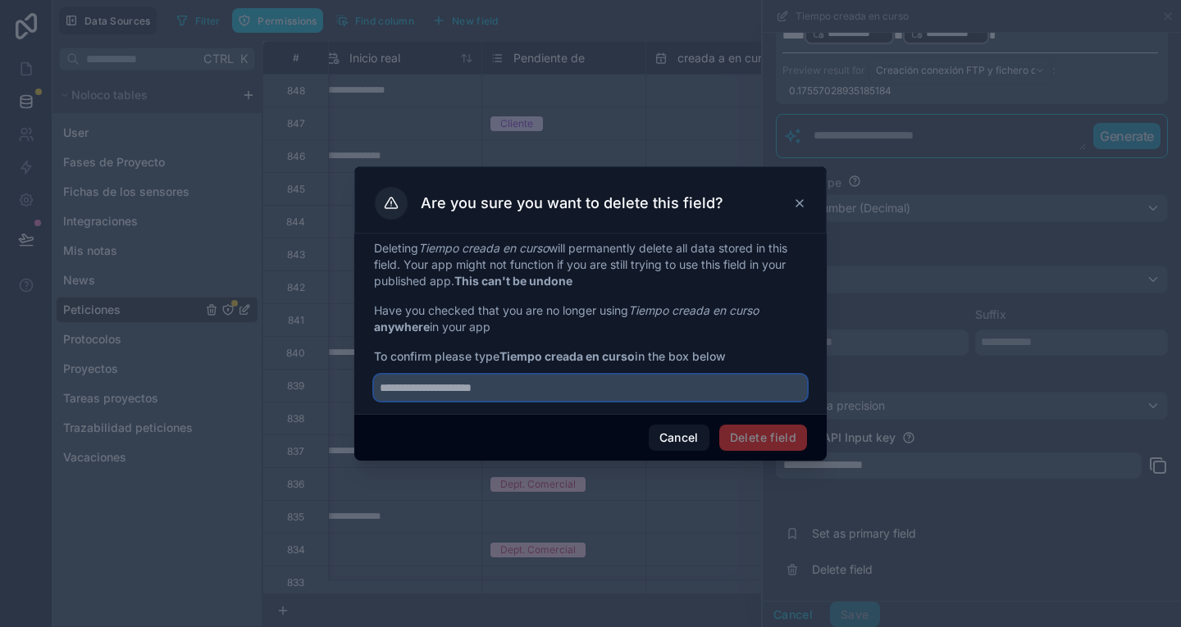
click at [656, 387] on input "text" at bounding box center [590, 388] width 433 height 26
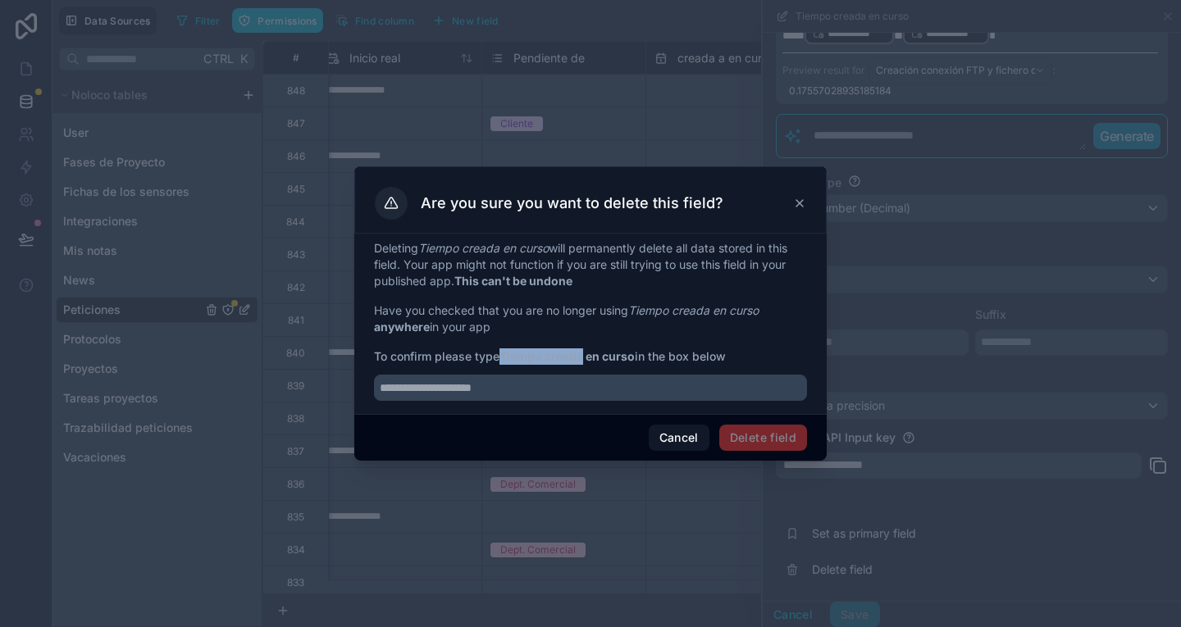
drag, startPoint x: 504, startPoint y: 352, endPoint x: 585, endPoint y: 354, distance: 81.2
click at [585, 354] on strong "Tiempo creada en curso" at bounding box center [566, 356] width 135 height 14
copy strong "Tiempo creada"
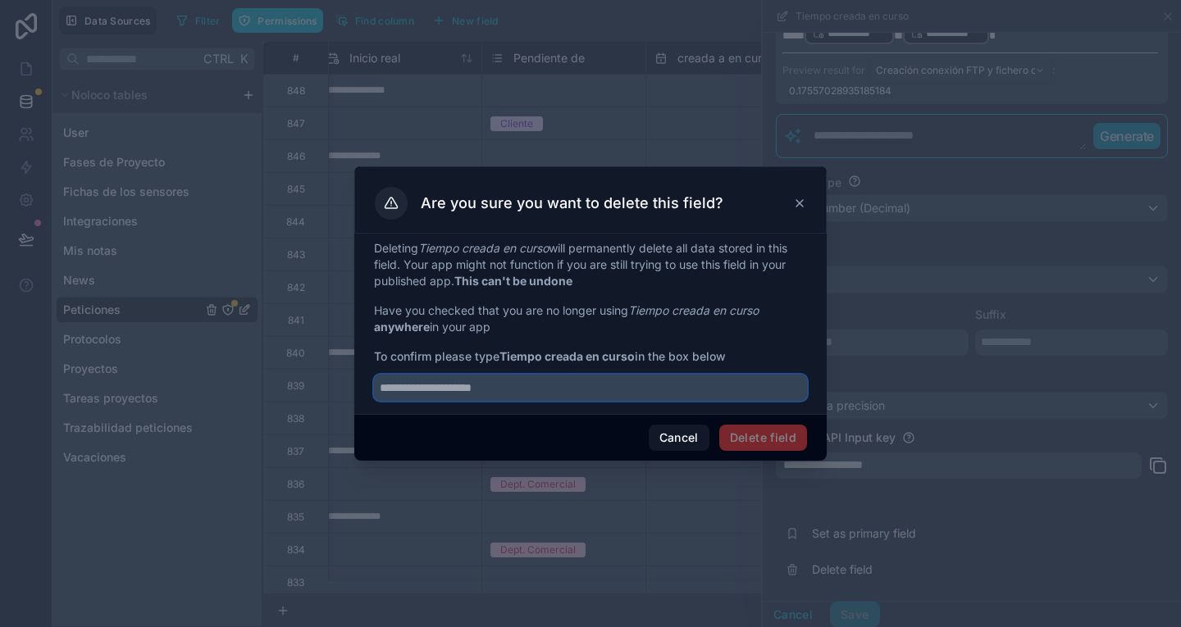
click at [586, 392] on input "text" at bounding box center [590, 388] width 433 height 26
paste input "**********"
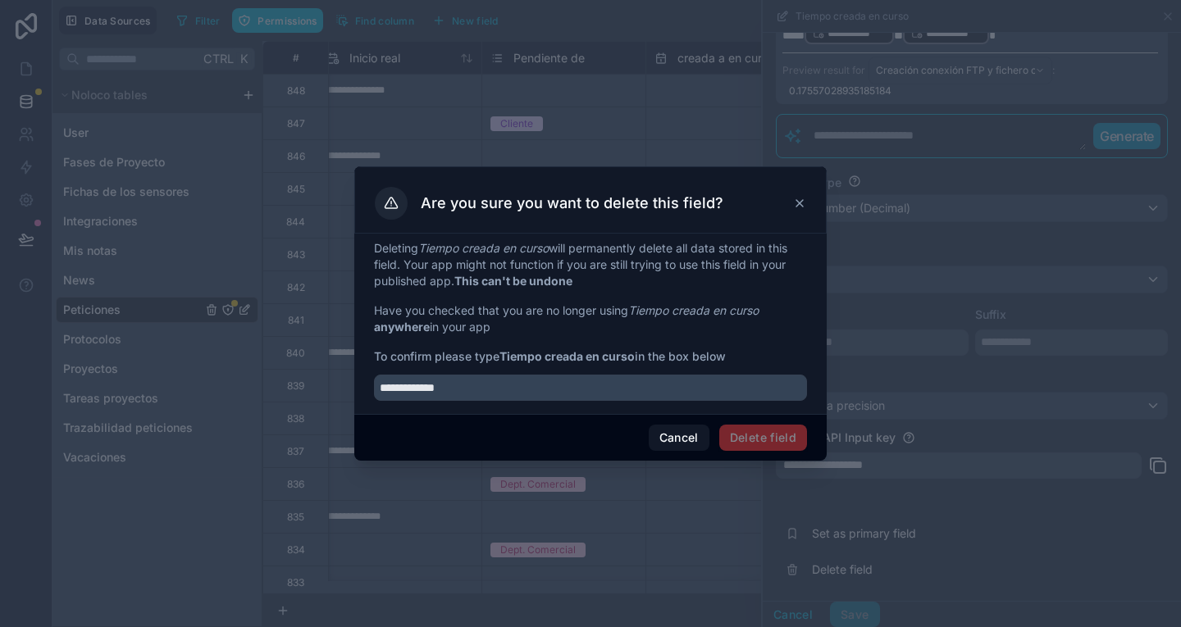
click at [761, 433] on span "Delete field" at bounding box center [763, 438] width 88 height 26
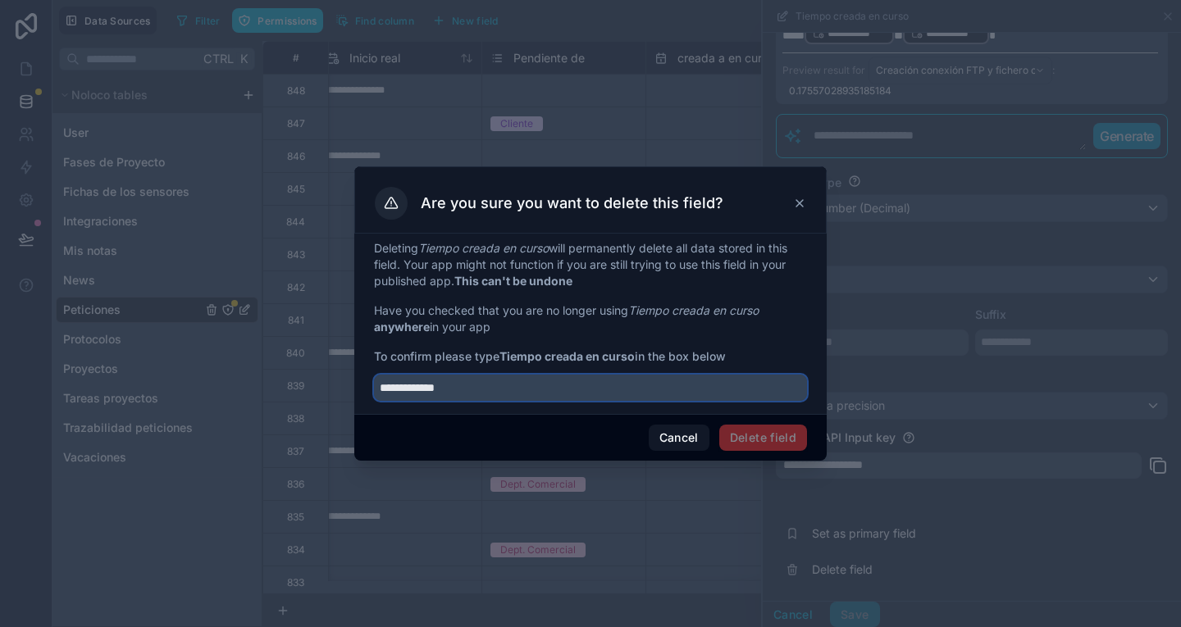
click at [589, 389] on input "**********" at bounding box center [590, 388] width 433 height 26
click at [380, 388] on input "**********" at bounding box center [590, 388] width 433 height 26
drag, startPoint x: 489, startPoint y: 385, endPoint x: 259, endPoint y: 393, distance: 229.7
click at [259, 393] on div "**********" at bounding box center [590, 313] width 1181 height 627
type input "**********"
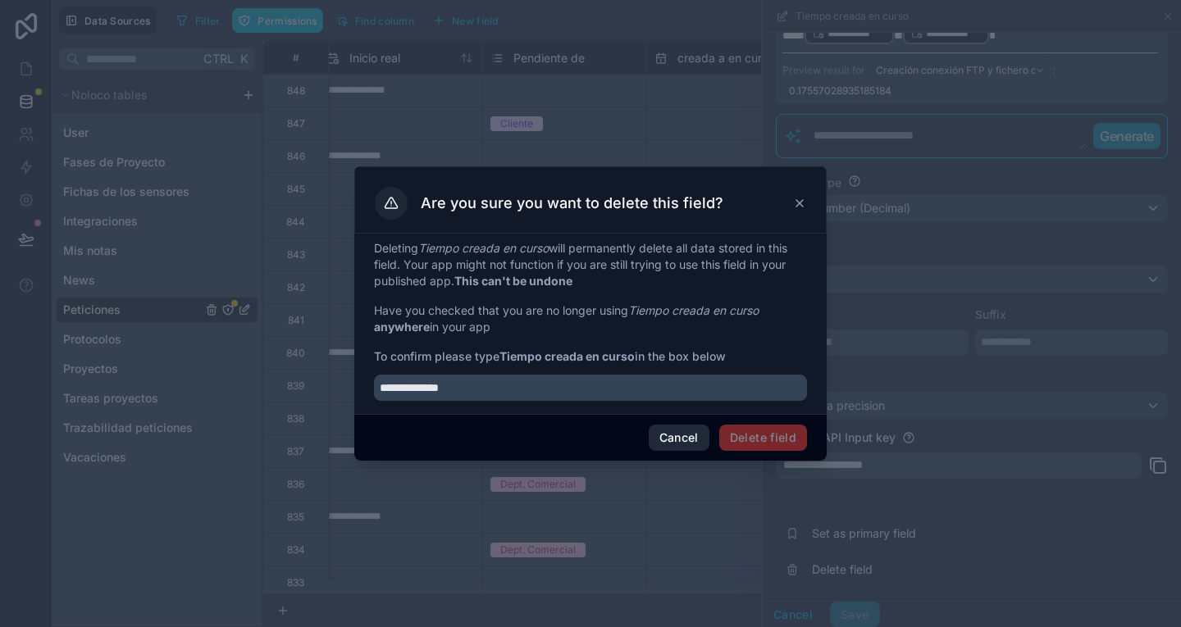
click at [695, 438] on button "Cancel" at bounding box center [679, 438] width 61 height 26
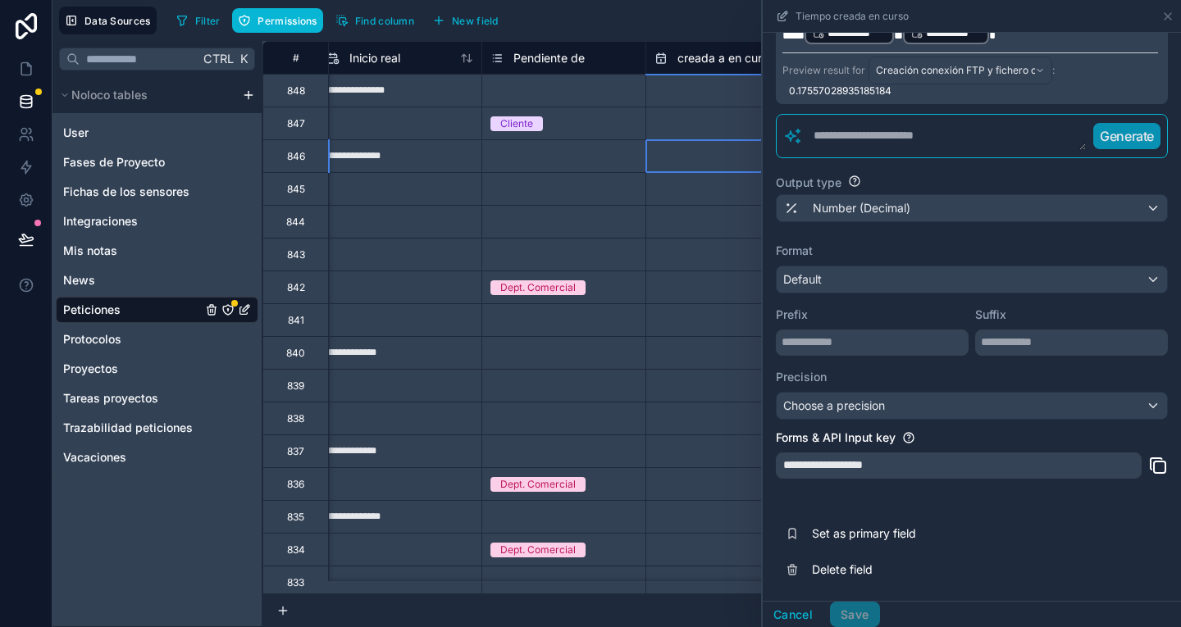
click at [647, 143] on div at bounding box center [727, 156] width 163 height 26
click at [1168, 12] on icon at bounding box center [1167, 16] width 13 height 13
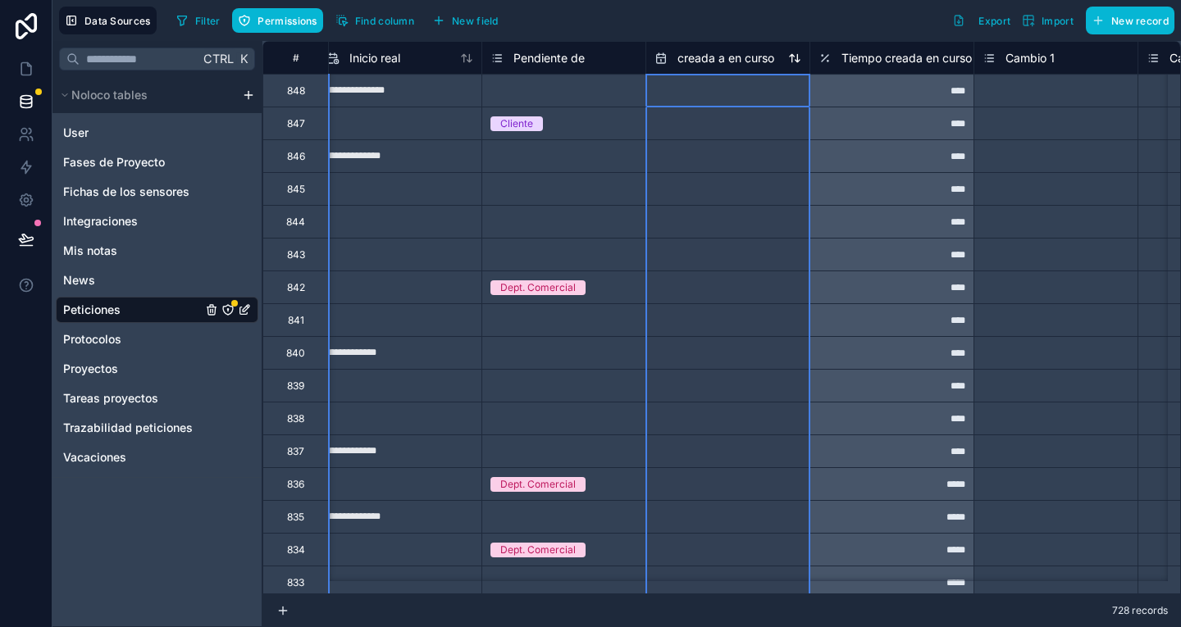
click at [722, 60] on span "creada a en curso" at bounding box center [725, 58] width 97 height 16
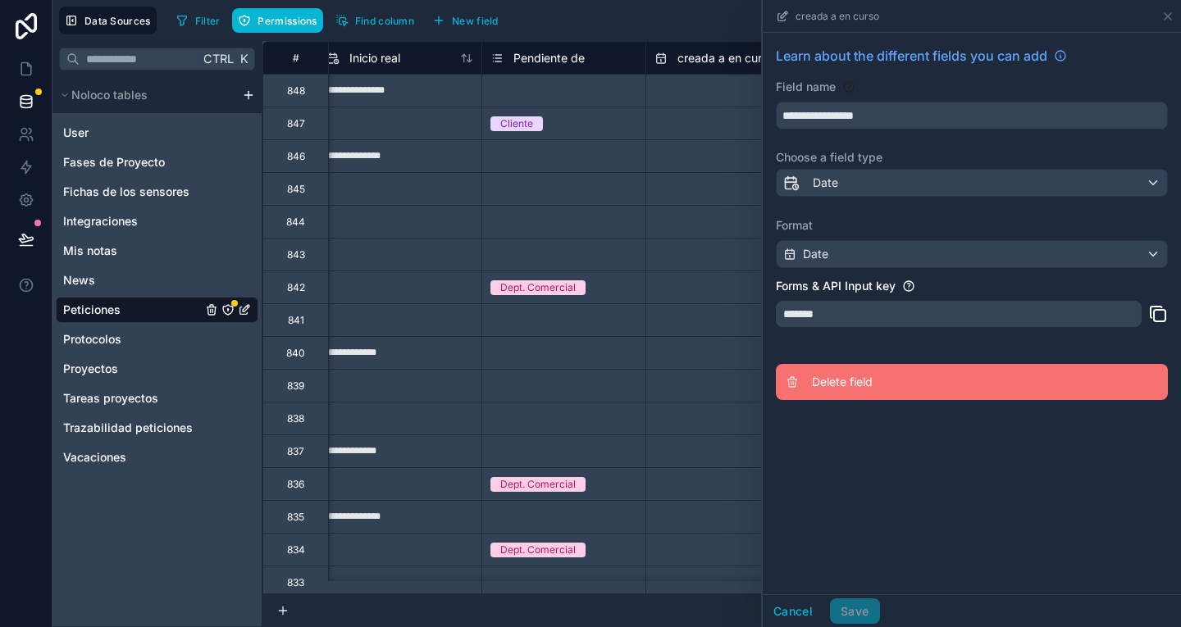
click at [840, 385] on span "Delete field" at bounding box center [930, 382] width 236 height 16
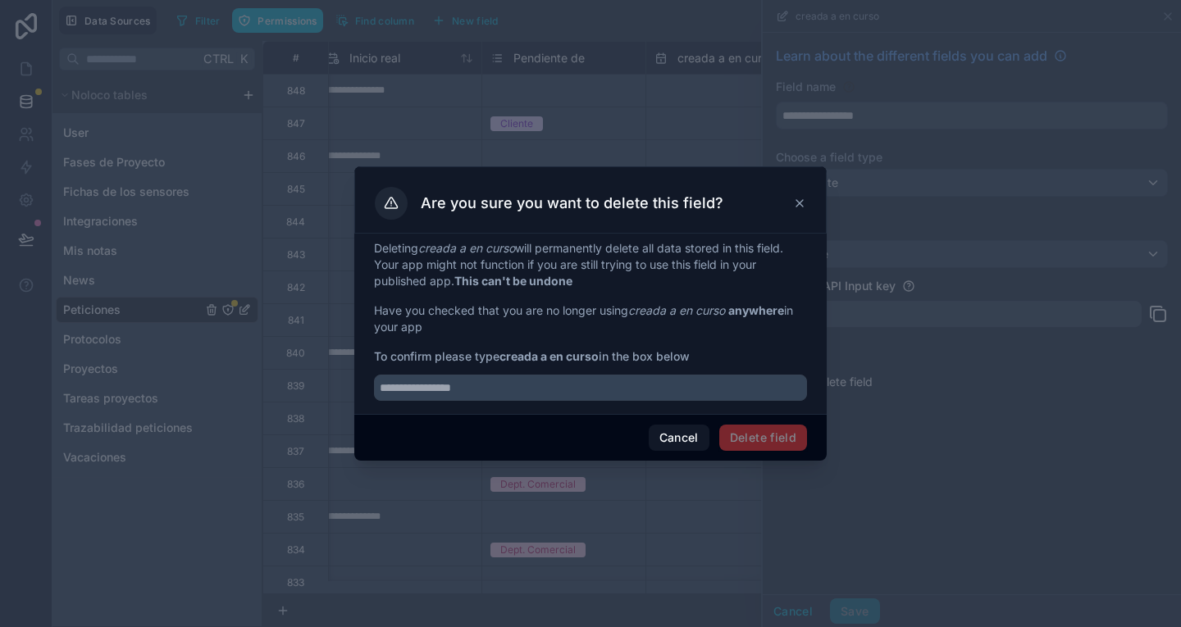
click at [670, 374] on div at bounding box center [590, 383] width 433 height 36
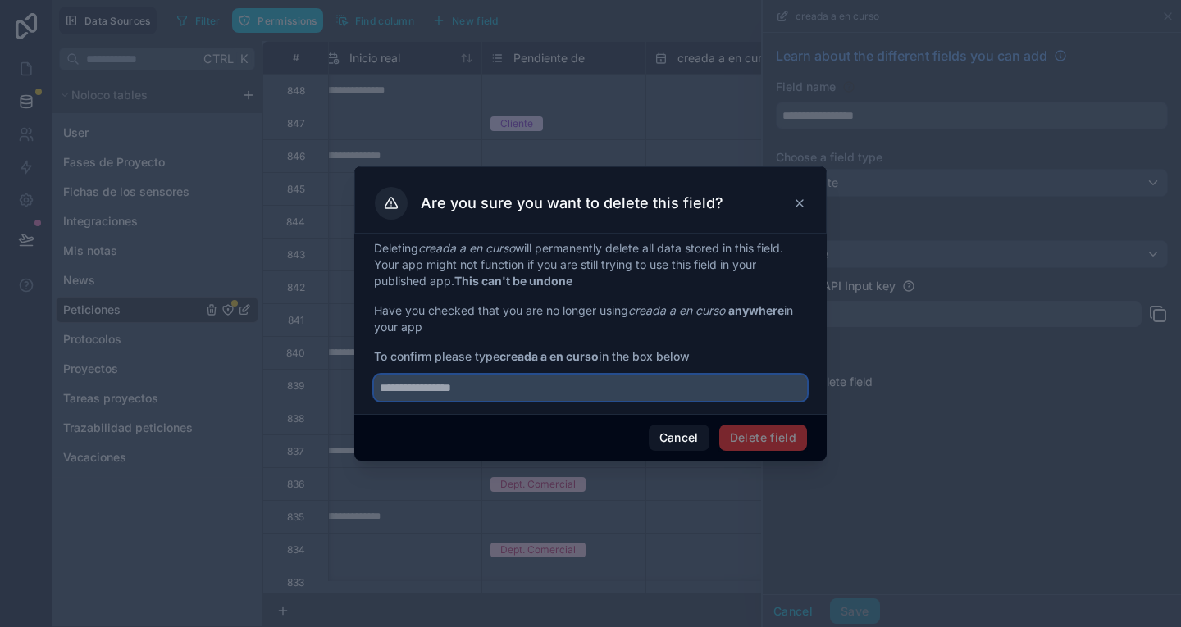
click at [660, 388] on input "text" at bounding box center [590, 388] width 433 height 26
type input "**********"
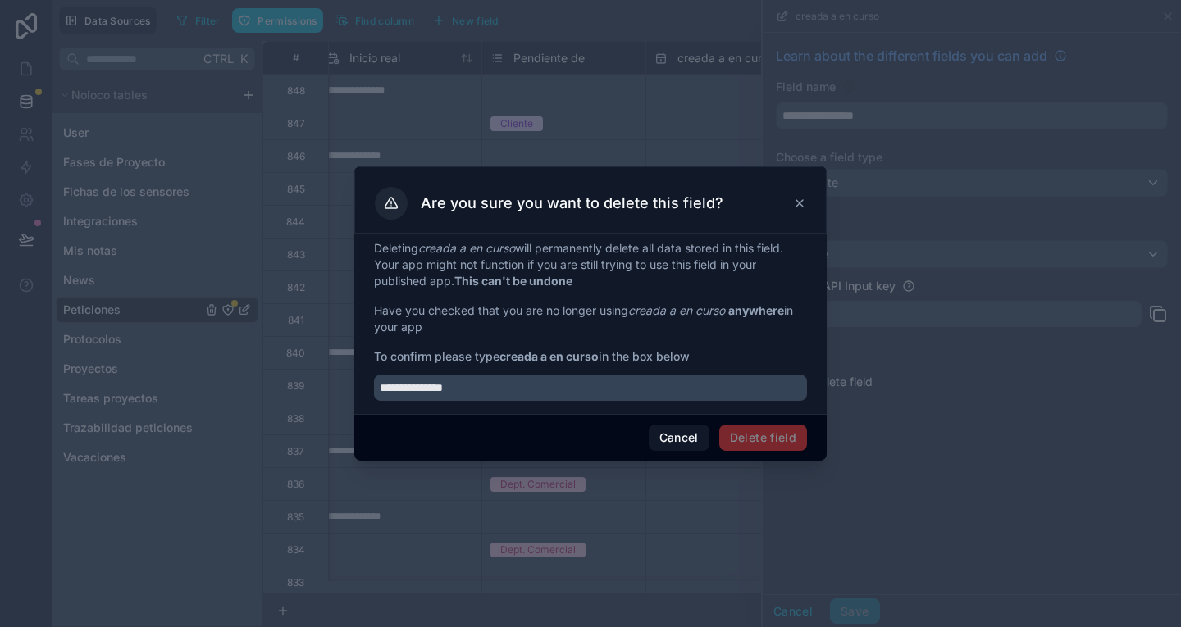
click at [784, 445] on span "Delete field" at bounding box center [763, 438] width 88 height 26
click at [801, 206] on icon at bounding box center [799, 203] width 13 height 13
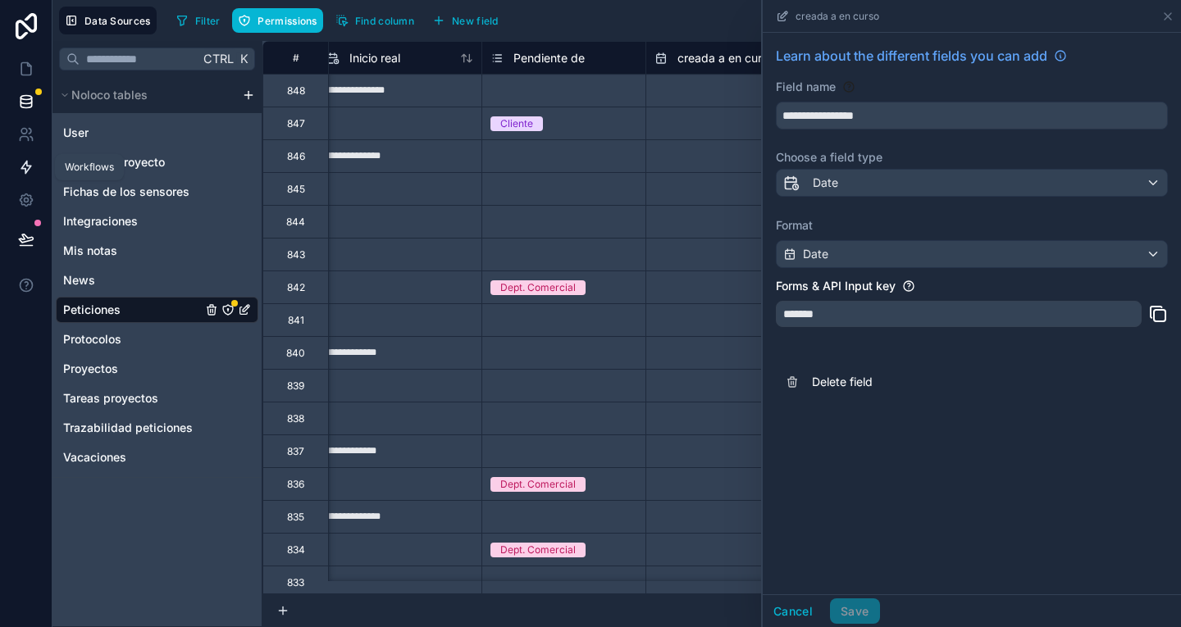
click at [25, 165] on icon at bounding box center [26, 168] width 10 height 12
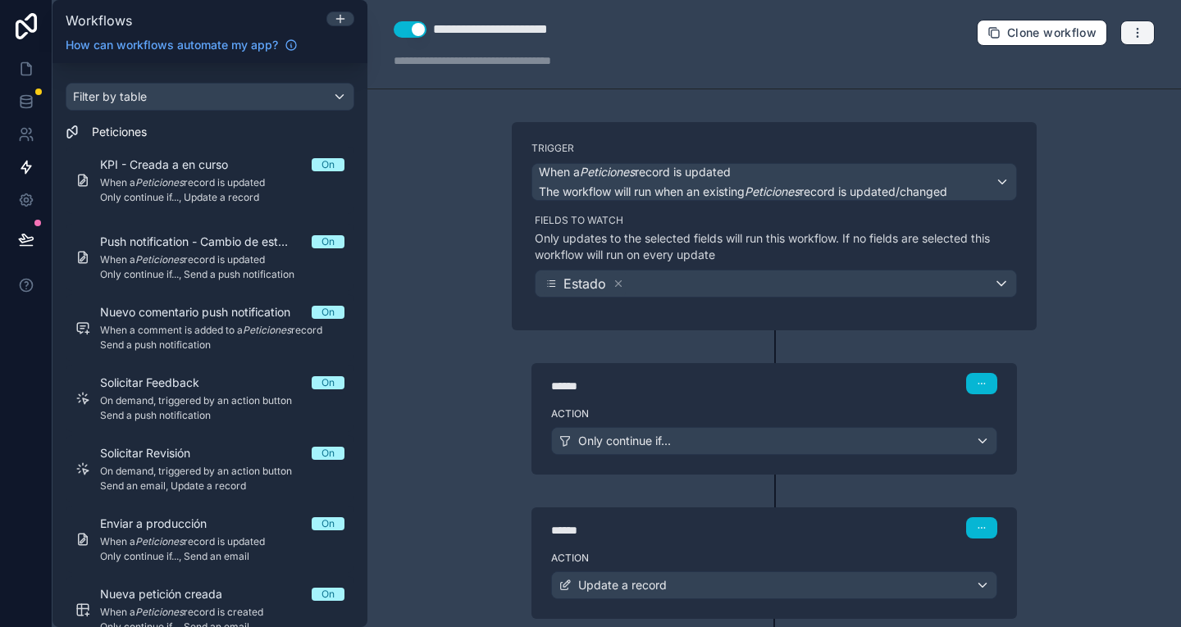
click at [1131, 26] on icon "button" at bounding box center [1137, 32] width 13 height 13
click at [1078, 114] on button "Delete workflow" at bounding box center [1068, 124] width 118 height 26
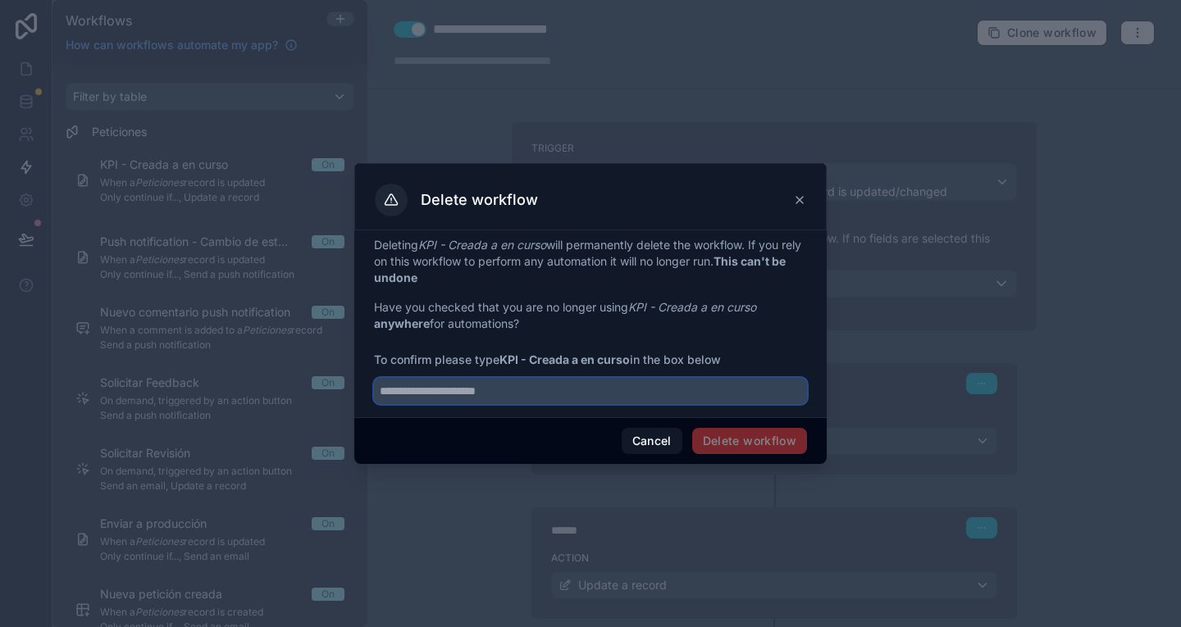
click at [684, 395] on input "text" at bounding box center [590, 391] width 433 height 26
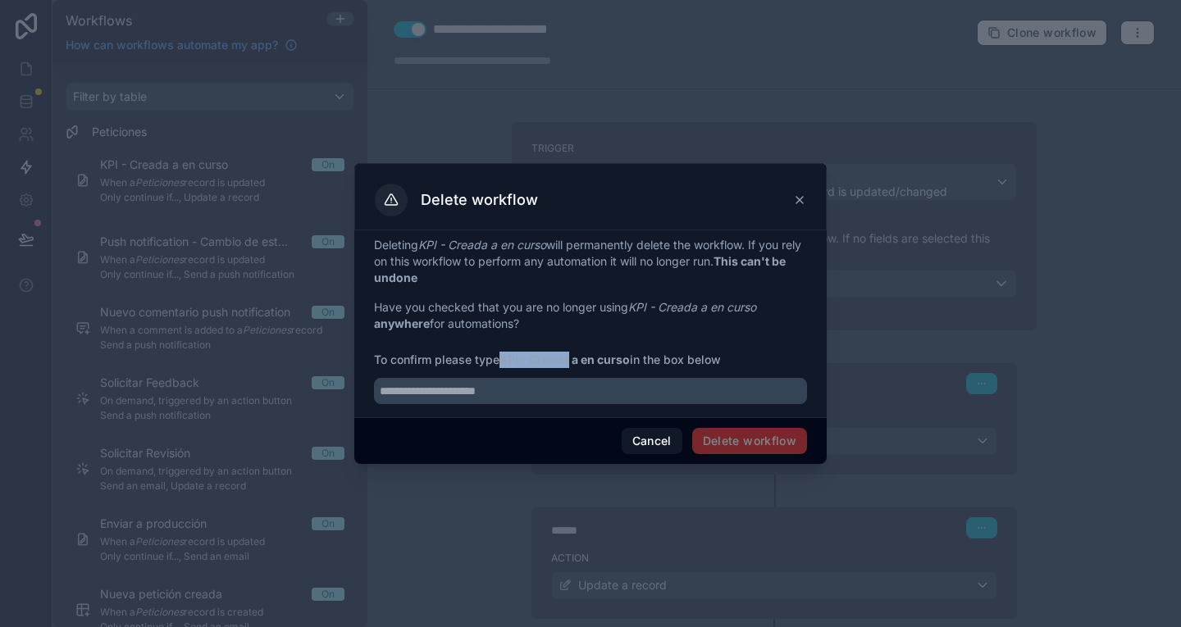
drag, startPoint x: 501, startPoint y: 362, endPoint x: 571, endPoint y: 353, distance: 70.2
click at [571, 353] on span "To confirm please type KPI - Creada a en curso in the box below" at bounding box center [590, 360] width 433 height 16
copy span "KPI - Creada"
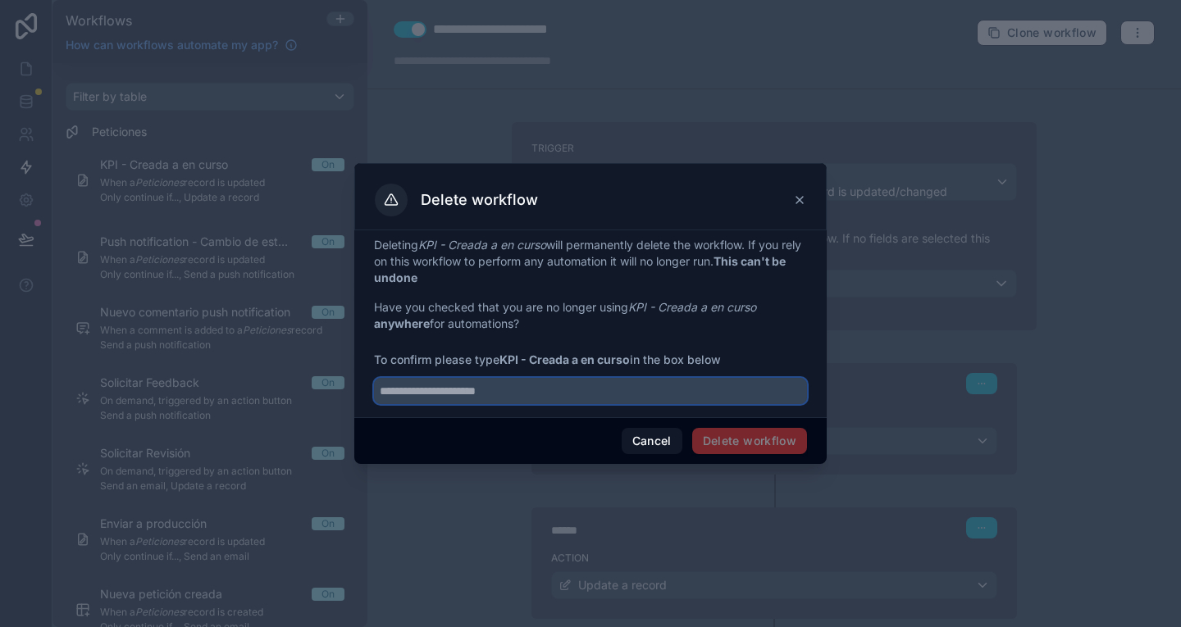
click at [567, 388] on input "text" at bounding box center [590, 391] width 433 height 26
paste input "**********"
click at [381, 393] on input "**********" at bounding box center [590, 391] width 433 height 26
type input "**********"
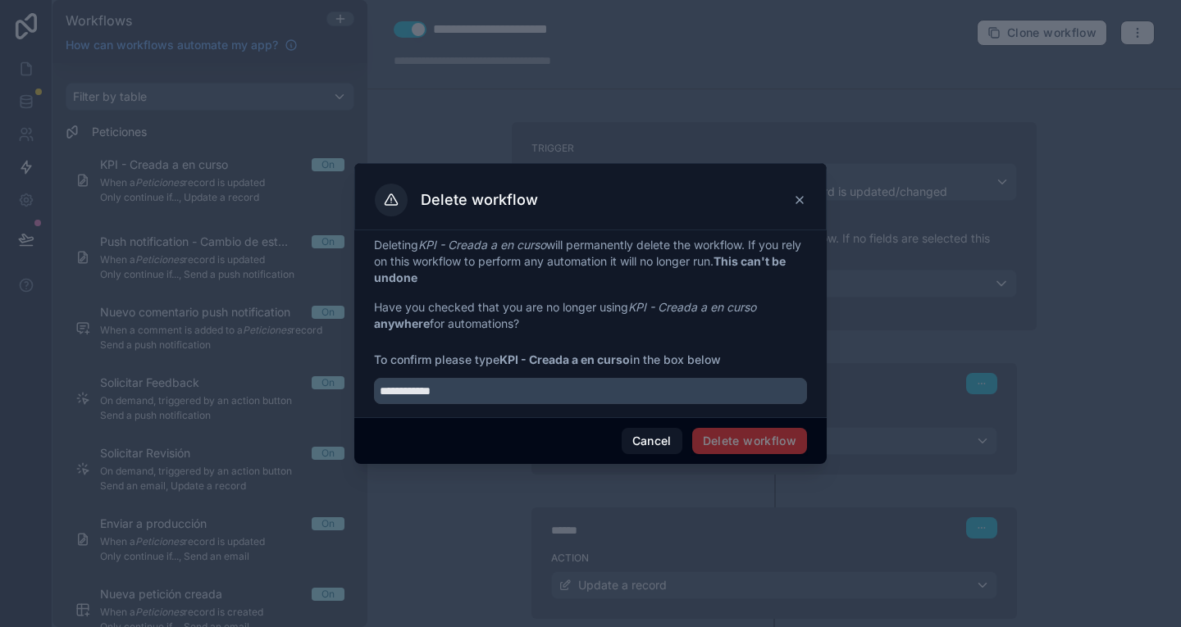
click at [735, 447] on span "Delete workflow" at bounding box center [749, 441] width 115 height 26
click at [796, 202] on icon at bounding box center [799, 200] width 13 height 13
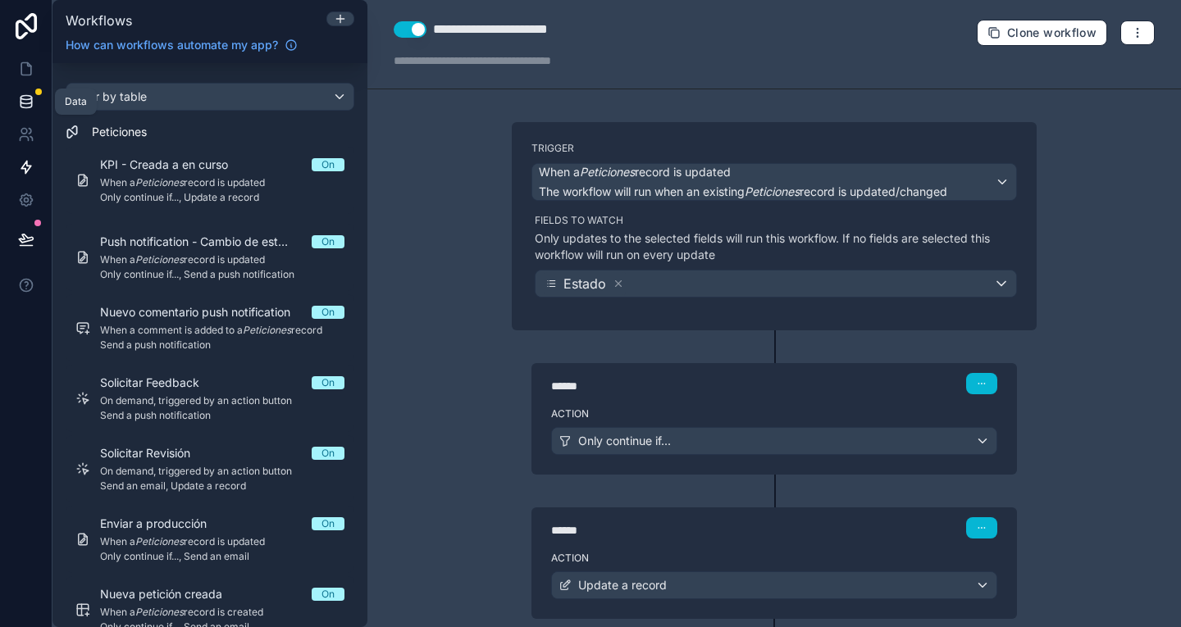
click at [30, 96] on icon at bounding box center [25, 98] width 11 height 4
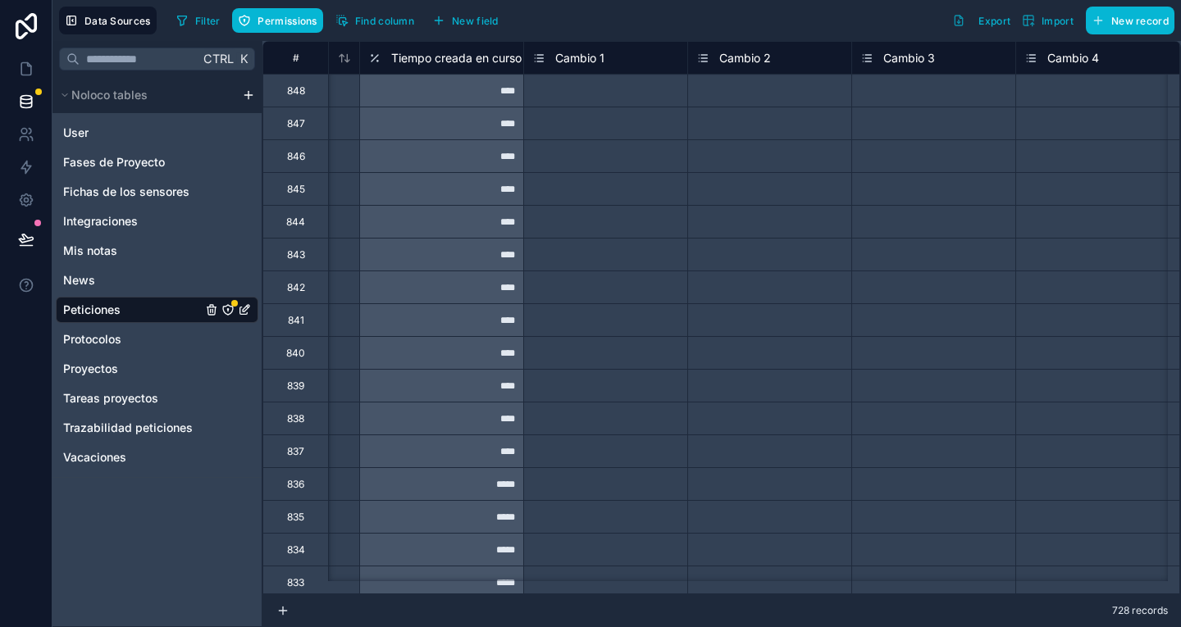
scroll to position [0, 4560]
click at [471, 17] on span "New field" at bounding box center [475, 21] width 47 height 12
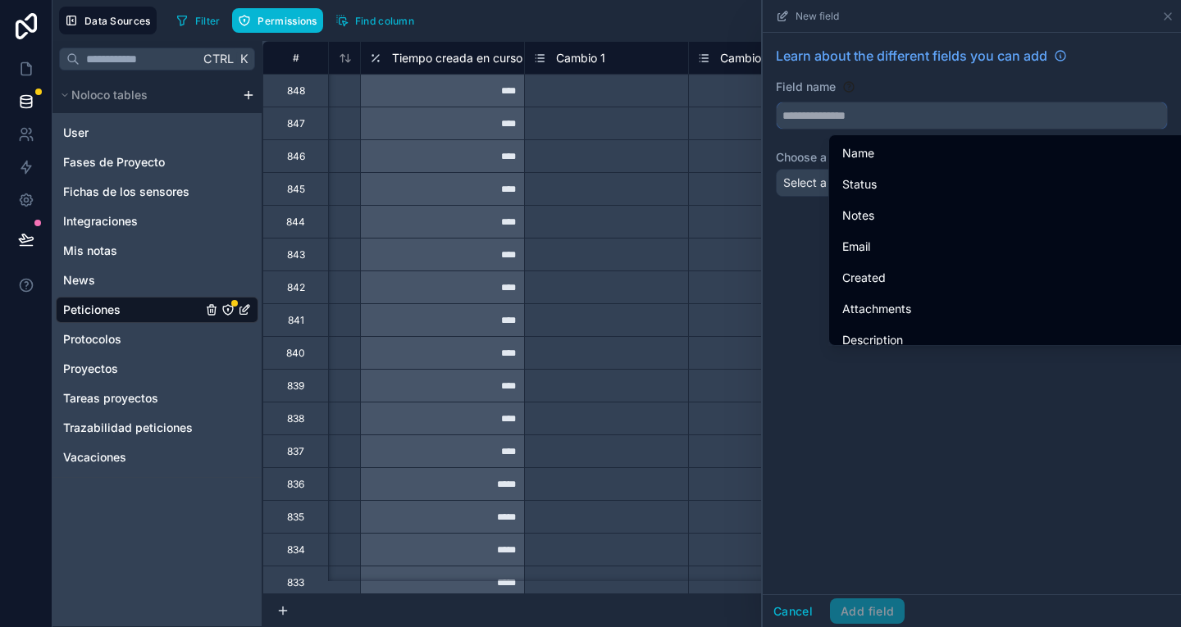
click at [960, 118] on input "text" at bounding box center [972, 115] width 390 height 26
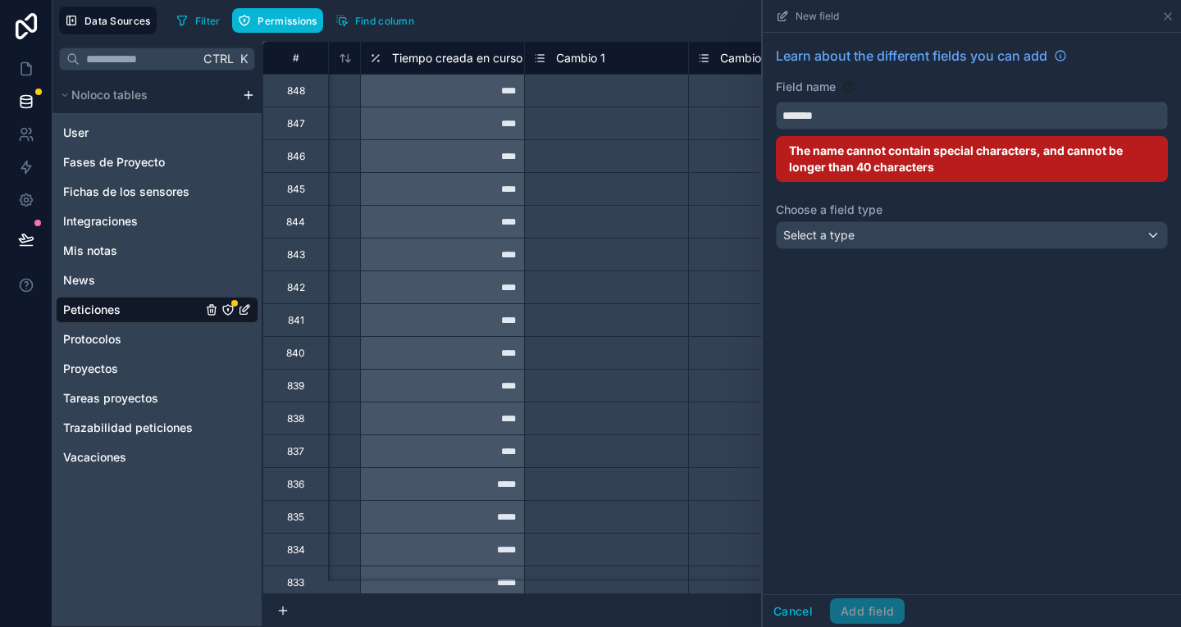
click at [776, 102] on button "******" at bounding box center [972, 116] width 392 height 28
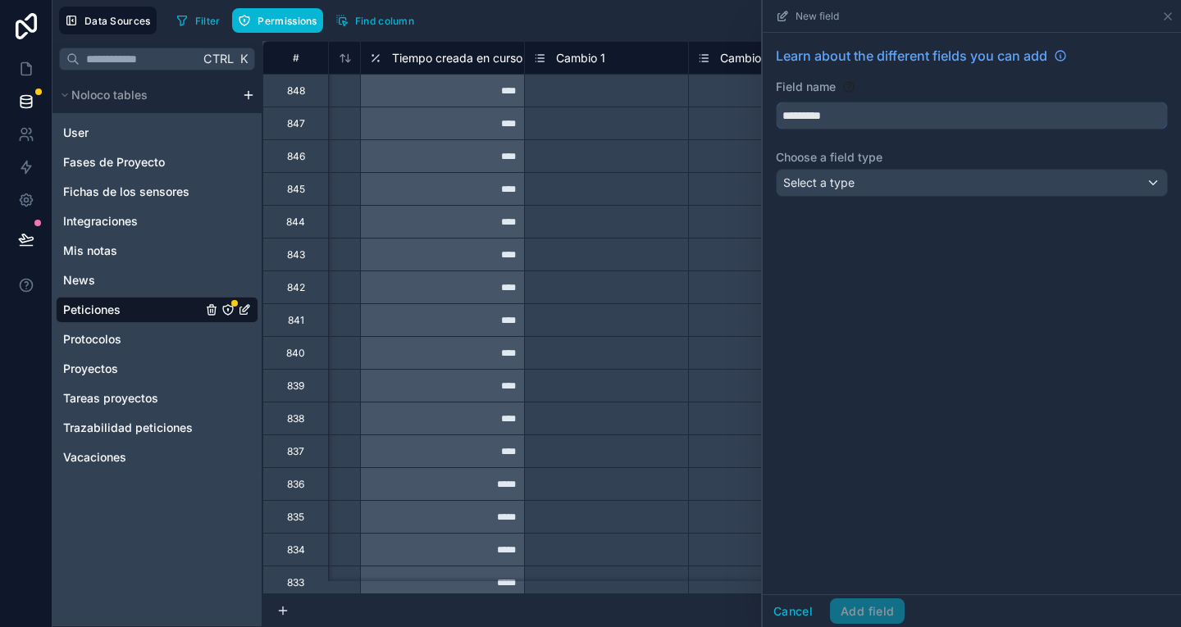
type input "*********"
click at [970, 193] on div "Select a type" at bounding box center [972, 183] width 390 height 26
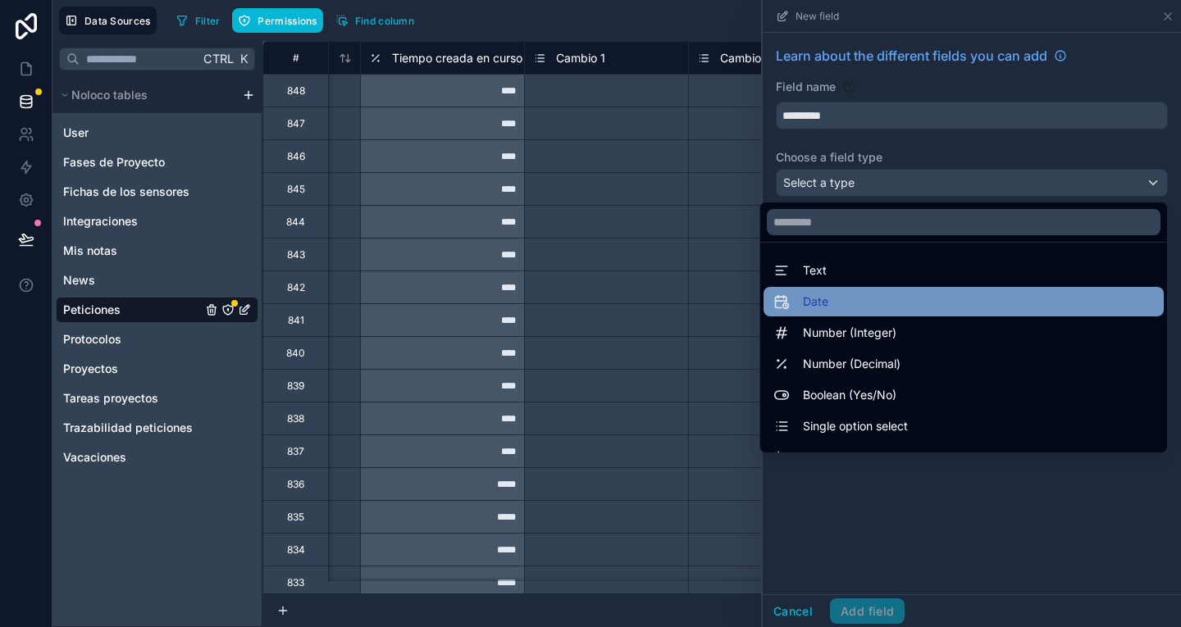
click at [890, 303] on div "Date" at bounding box center [963, 302] width 380 height 20
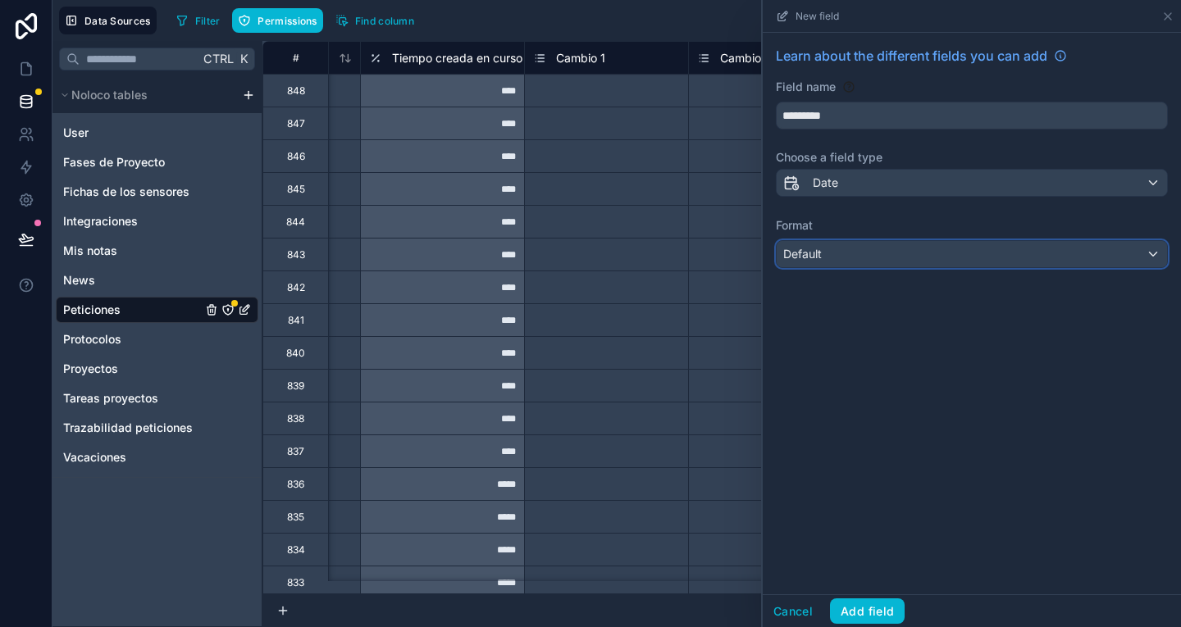
click at [864, 264] on div "Default" at bounding box center [972, 254] width 390 height 26
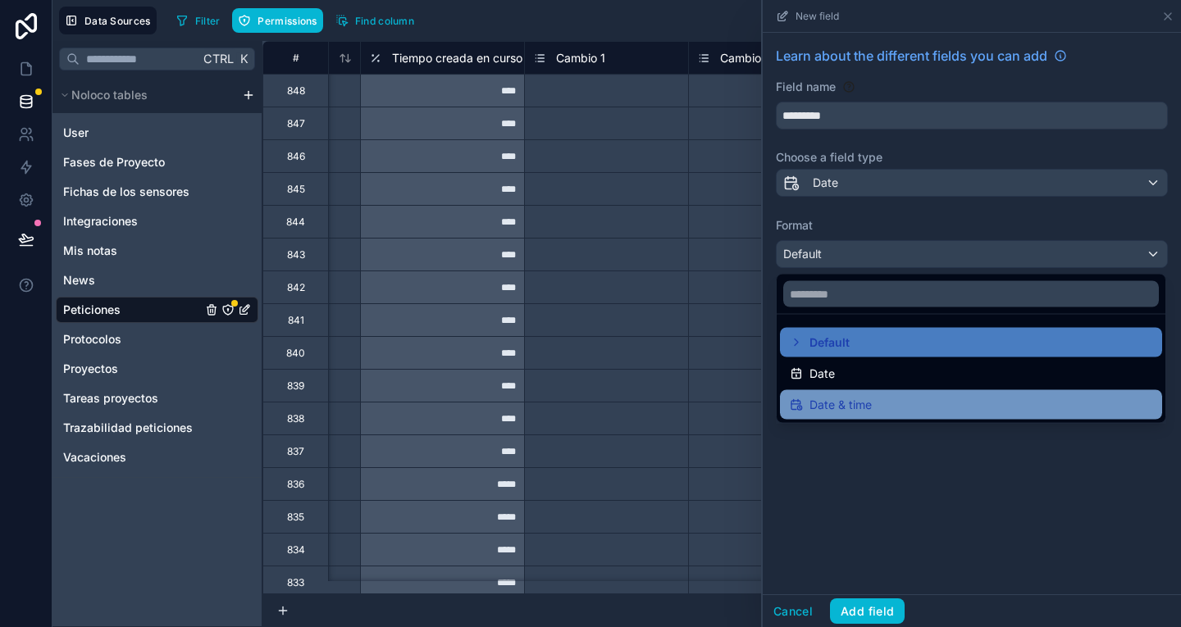
click at [880, 407] on div "Date & time" at bounding box center [971, 405] width 362 height 20
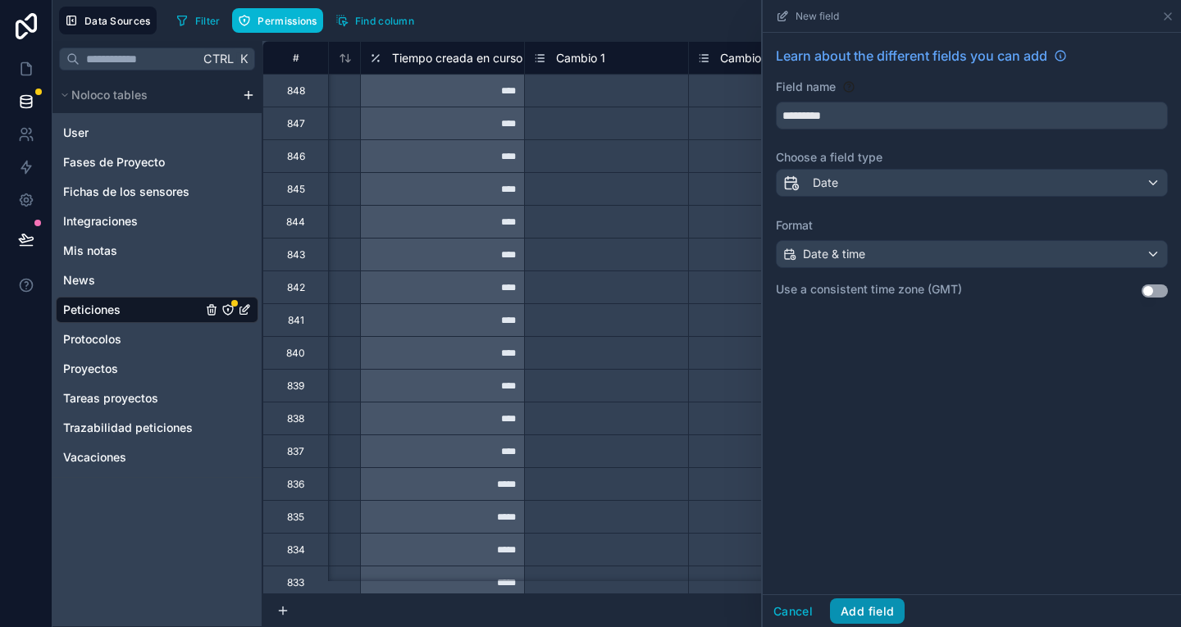
click at [888, 603] on button "Add field" at bounding box center [867, 612] width 75 height 26
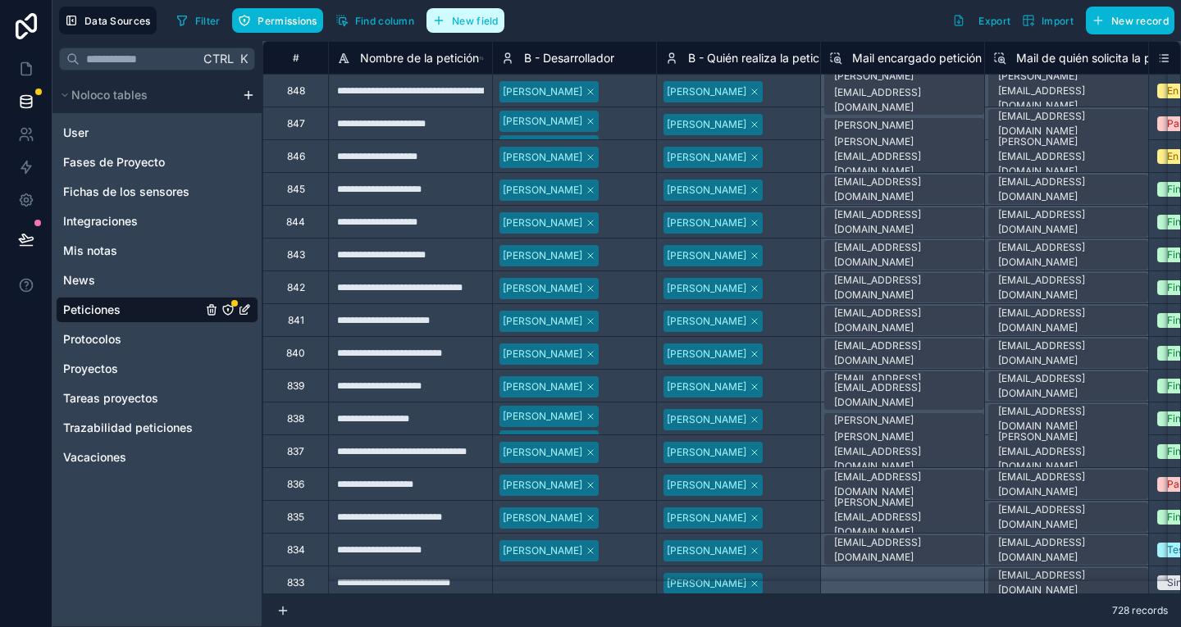
click at [473, 20] on span "New field" at bounding box center [475, 21] width 47 height 12
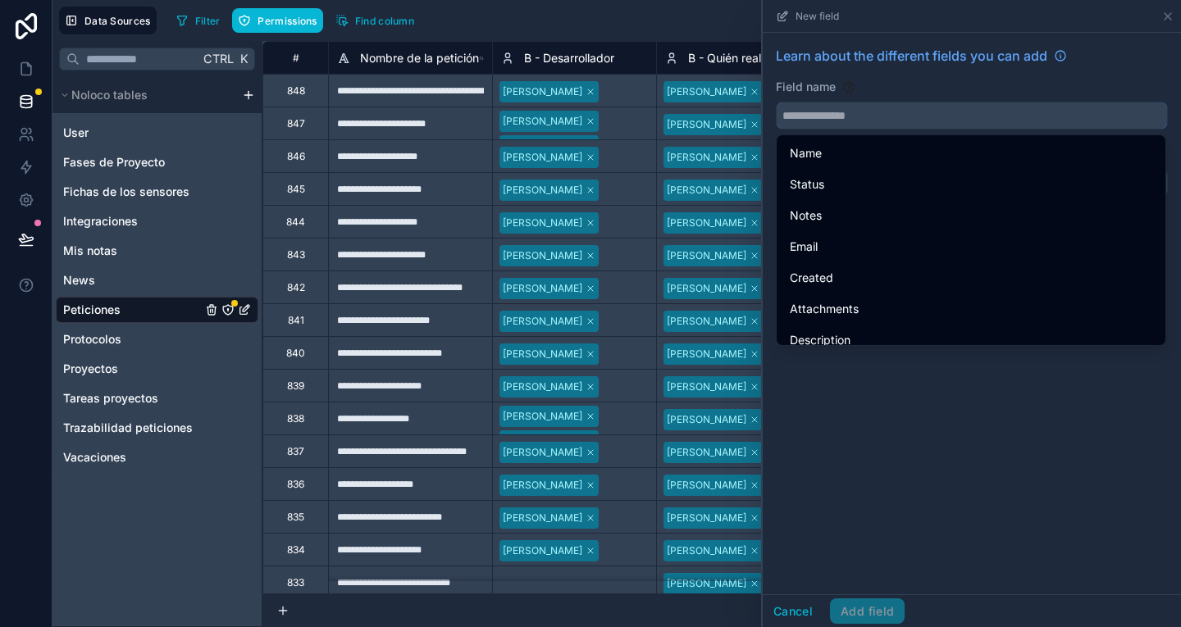
click at [861, 127] on input "text" at bounding box center [972, 115] width 390 height 26
paste input "*********"
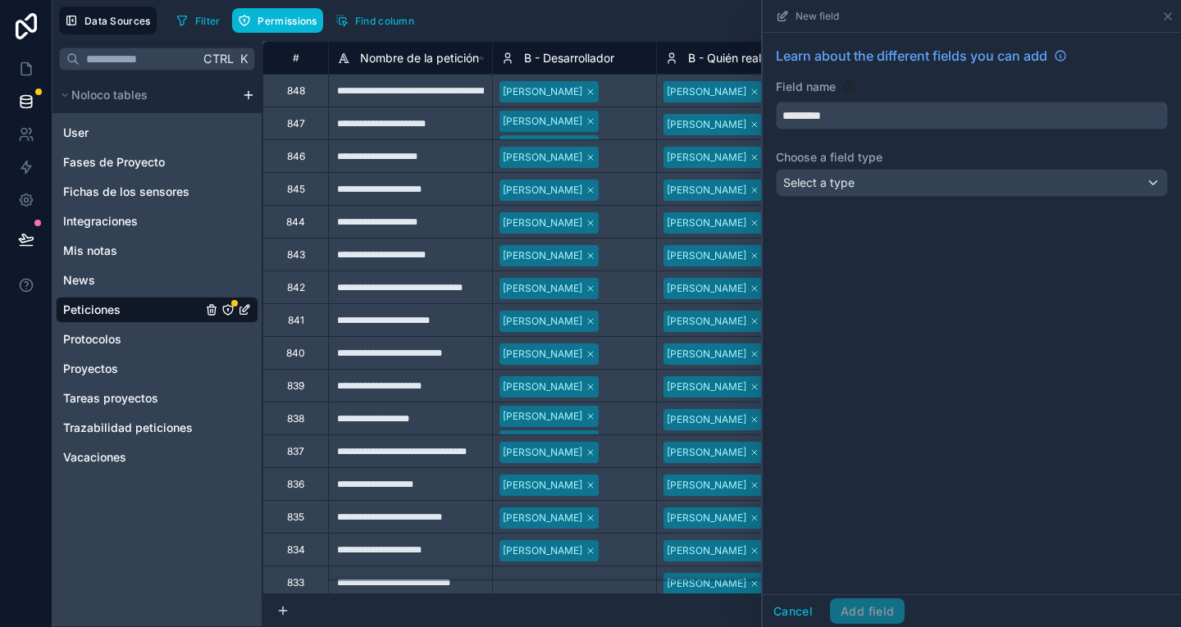
type input "*********"
click at [866, 188] on div "Select a type" at bounding box center [972, 183] width 390 height 26
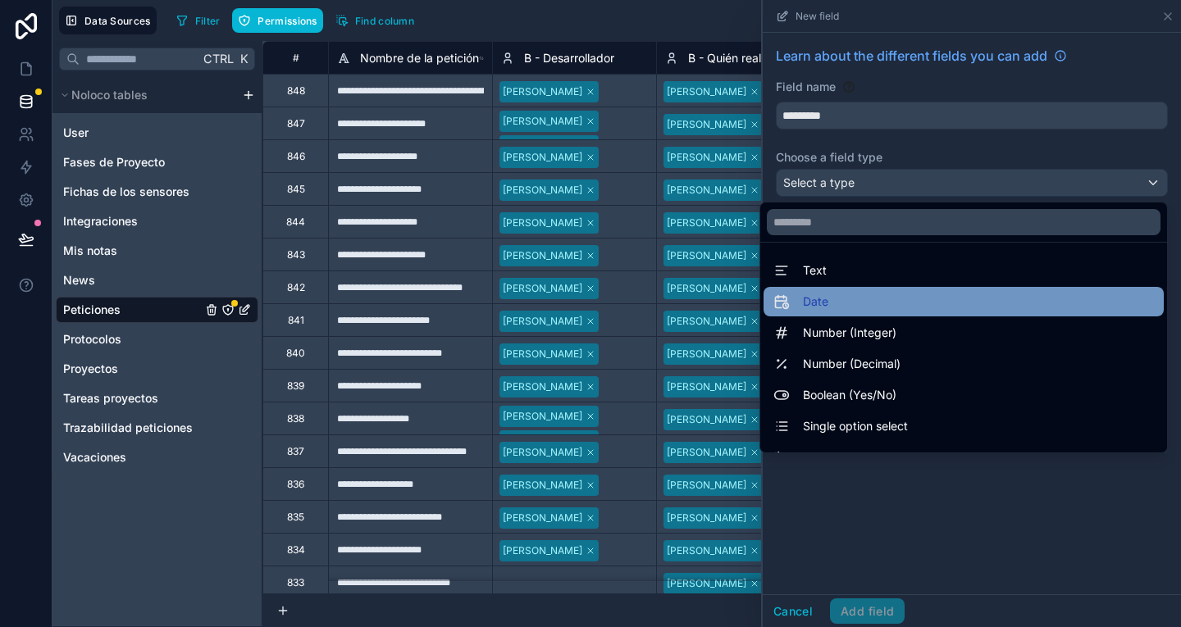
click at [867, 294] on div "Date" at bounding box center [963, 302] width 380 height 20
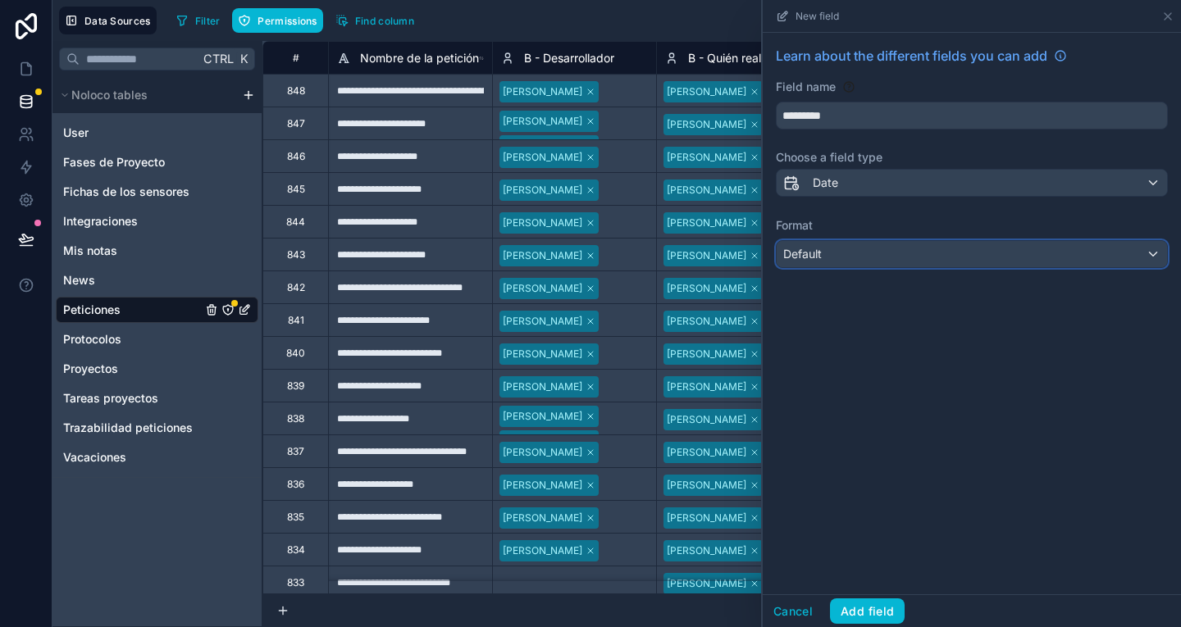
click at [854, 258] on div "Default" at bounding box center [972, 254] width 390 height 26
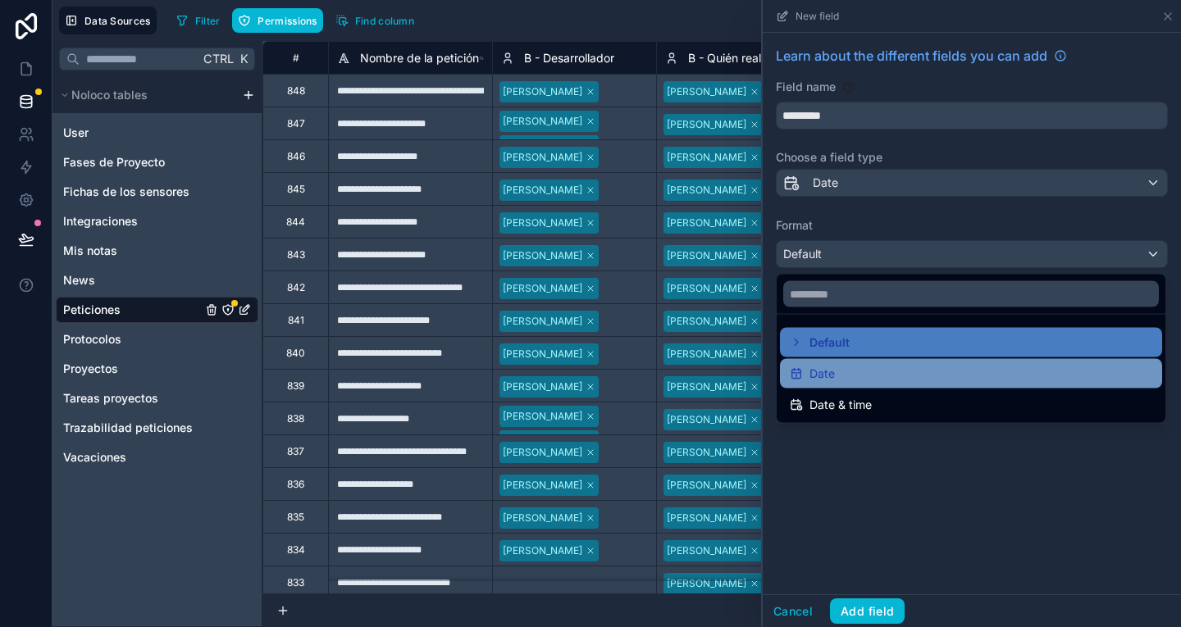
click at [849, 380] on div "Date" at bounding box center [971, 374] width 362 height 20
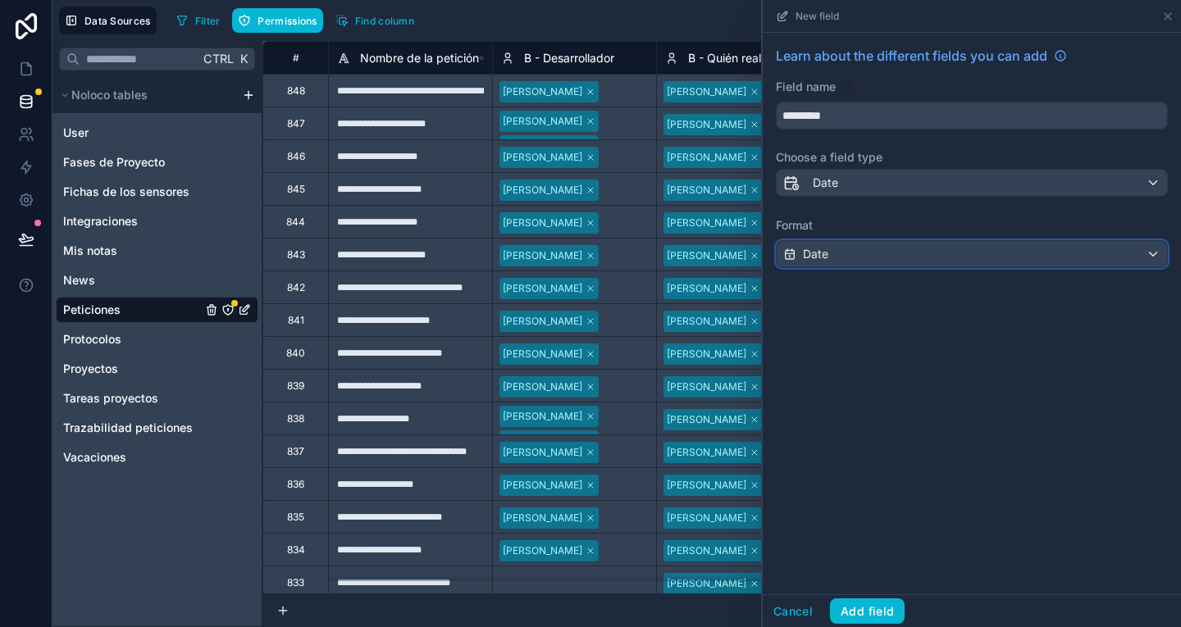
click at [851, 255] on div "Date" at bounding box center [972, 254] width 390 height 26
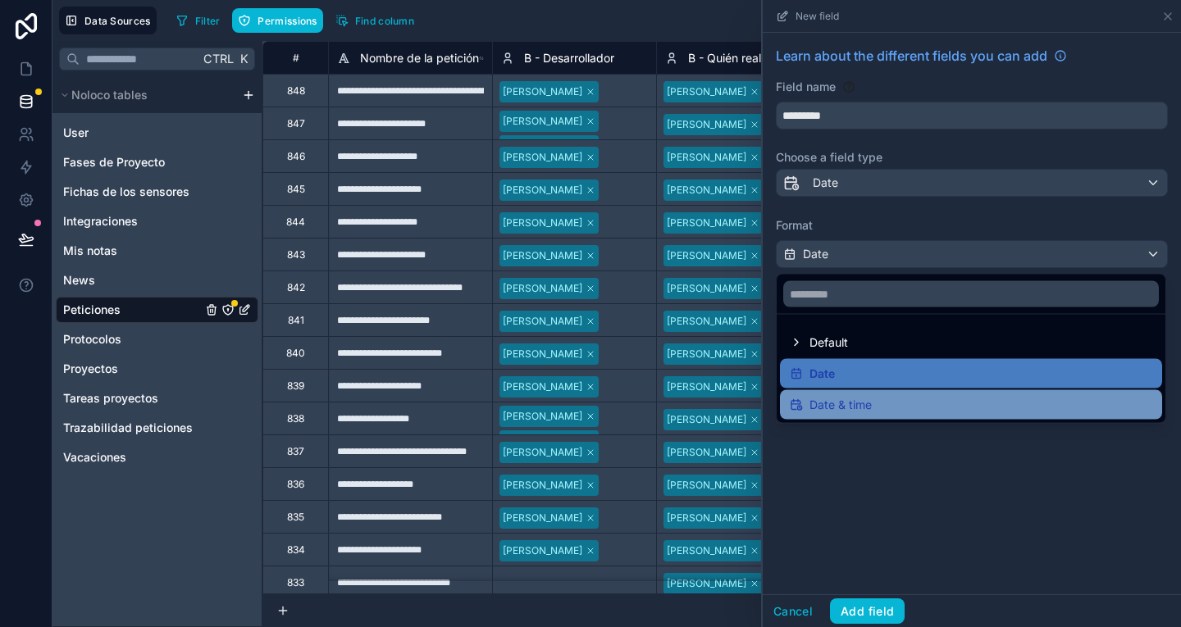
click at [868, 403] on span "Date & time" at bounding box center [840, 405] width 62 height 20
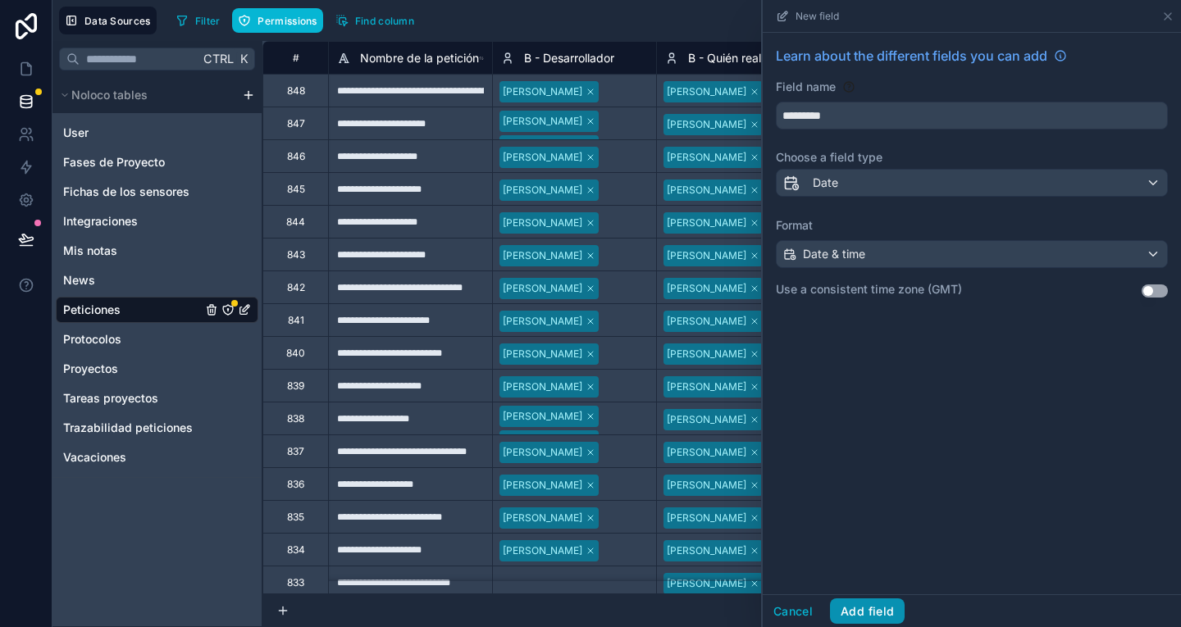
click at [874, 614] on button "Add field" at bounding box center [867, 612] width 75 height 26
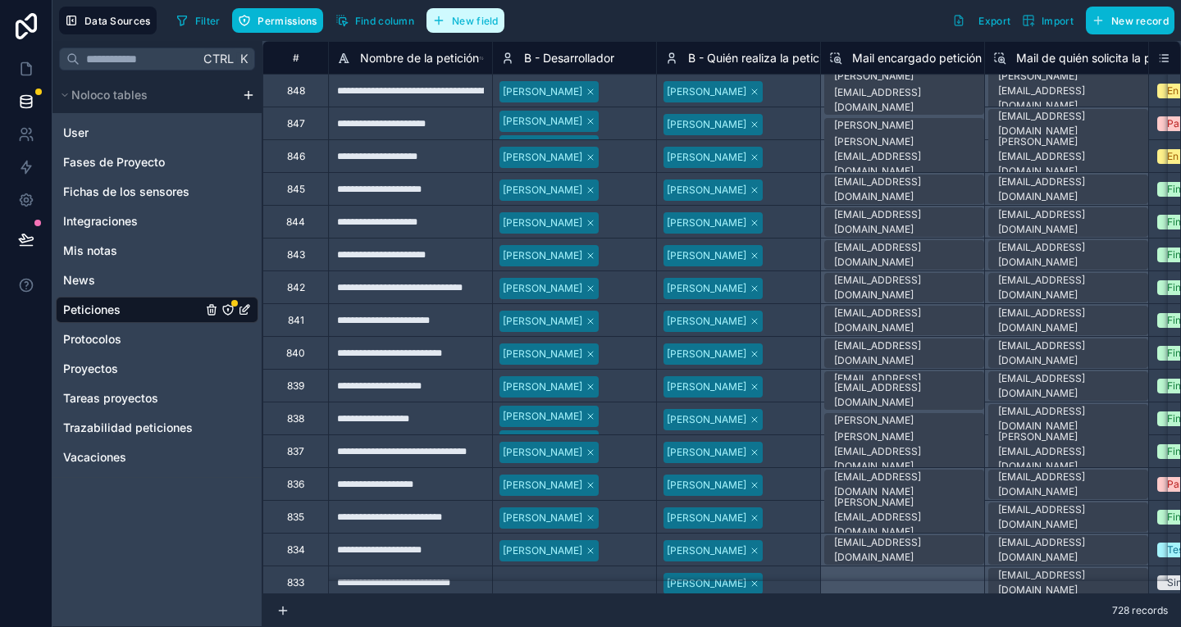
click at [492, 25] on span "New field" at bounding box center [475, 21] width 47 height 12
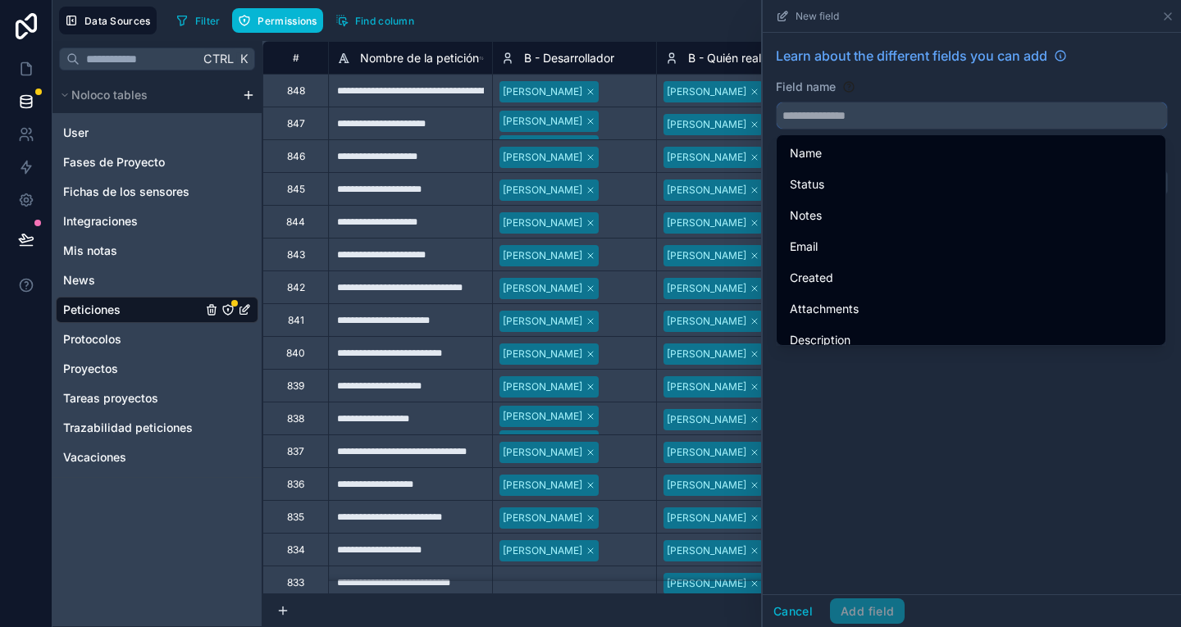
click at [825, 122] on input "text" at bounding box center [972, 115] width 390 height 26
paste input "*********"
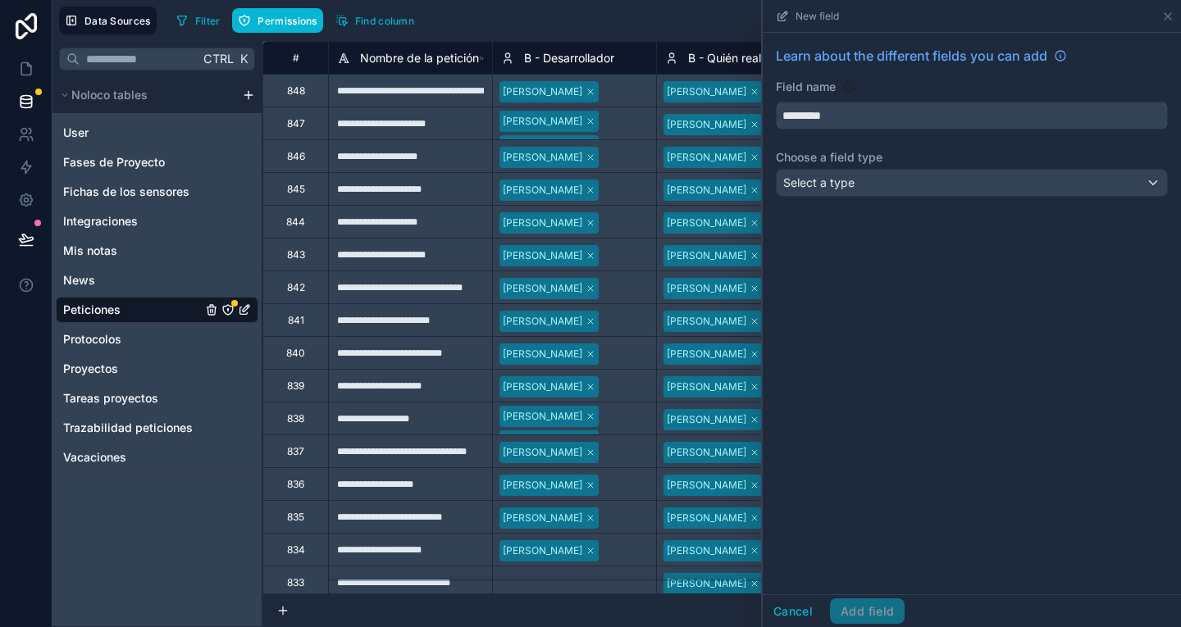
type input "*********"
drag, startPoint x: 858, startPoint y: 205, endPoint x: 849, endPoint y: 193, distance: 15.3
click at [849, 193] on div "Learn about the different fields you can add Field name ********* Choose a fiel…" at bounding box center [972, 125] width 418 height 184
click at [849, 193] on div "Select a type" at bounding box center [972, 183] width 390 height 26
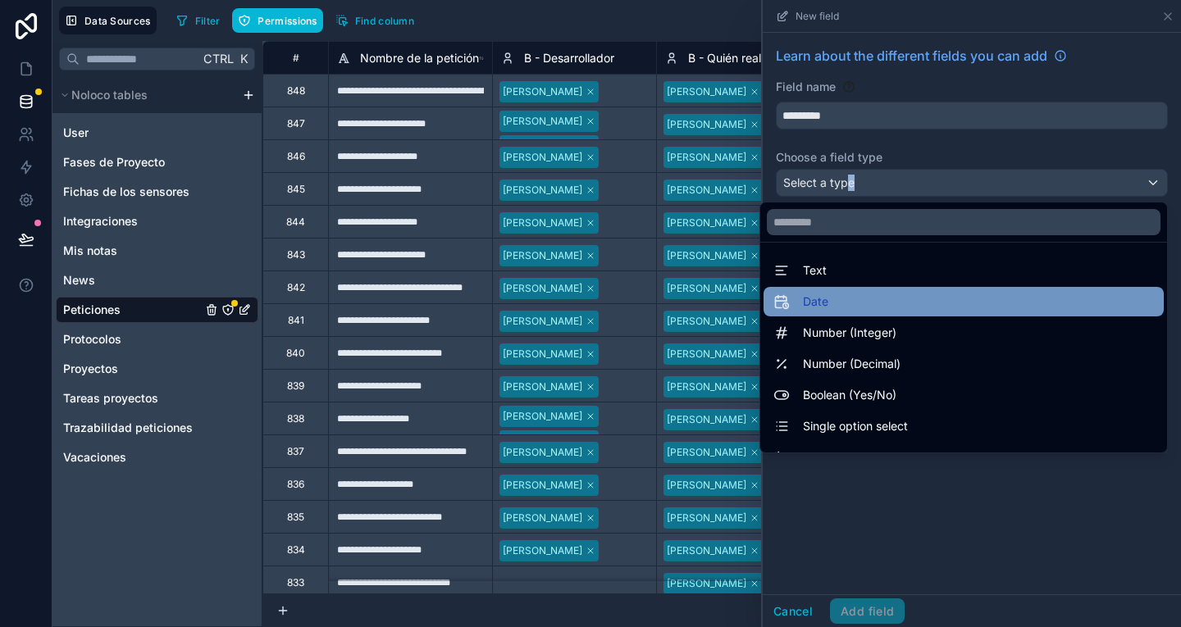
click at [854, 298] on div "Date" at bounding box center [963, 302] width 380 height 20
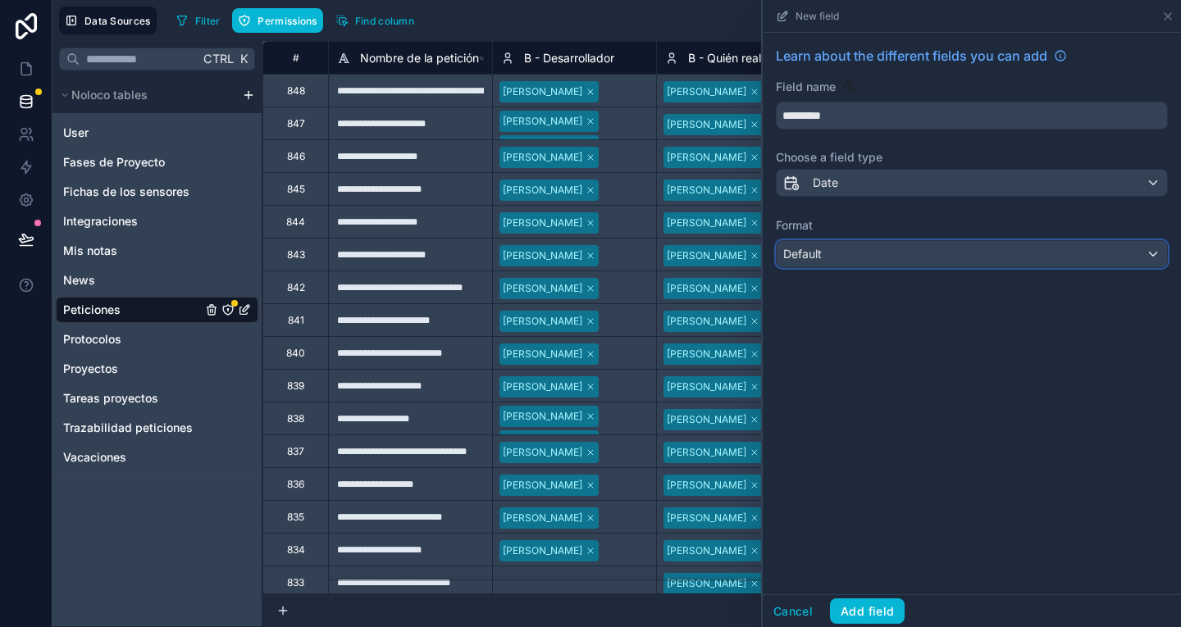
click at [837, 249] on div "Default" at bounding box center [972, 254] width 390 height 26
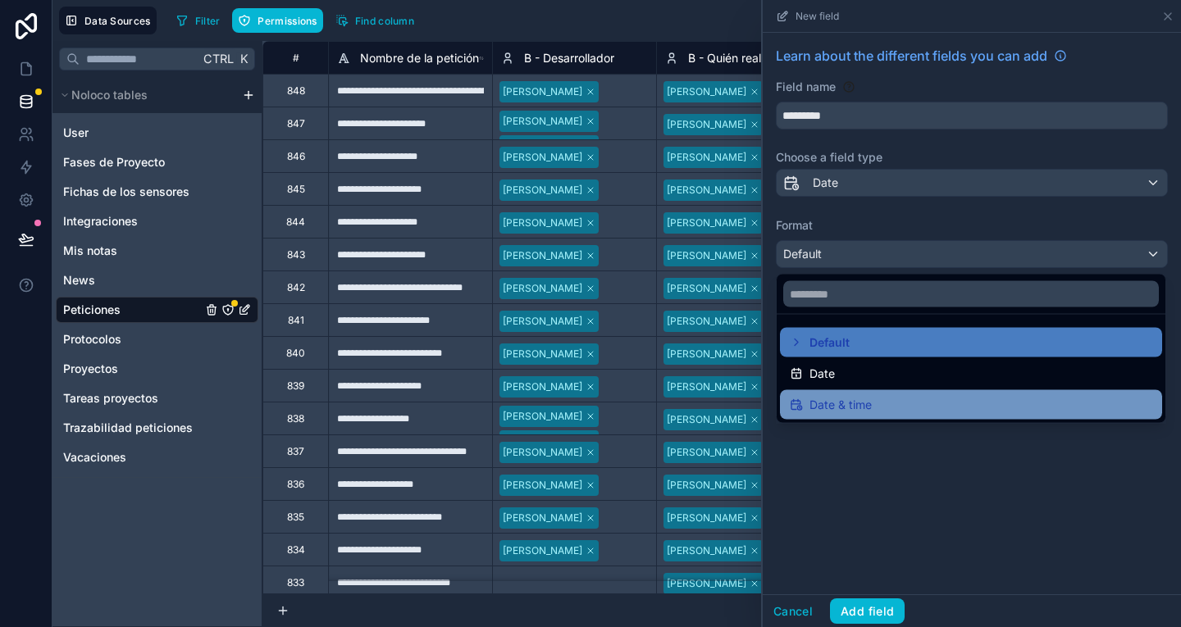
click at [869, 408] on span "Date & time" at bounding box center [840, 405] width 62 height 20
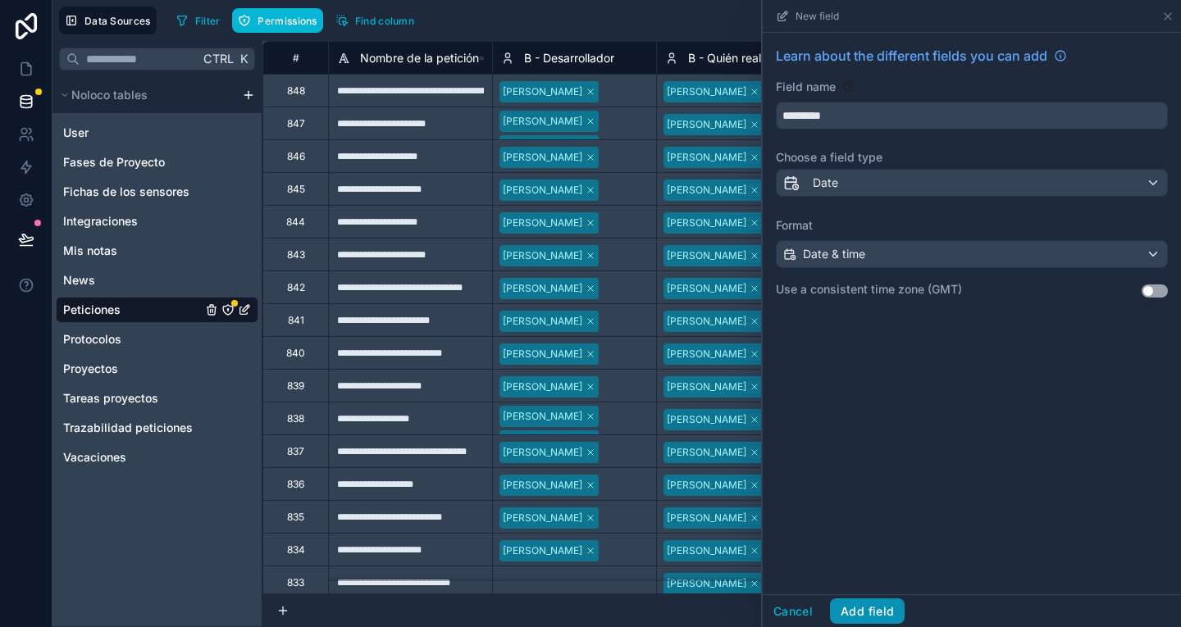
click at [879, 609] on button "Add field" at bounding box center [867, 612] width 75 height 26
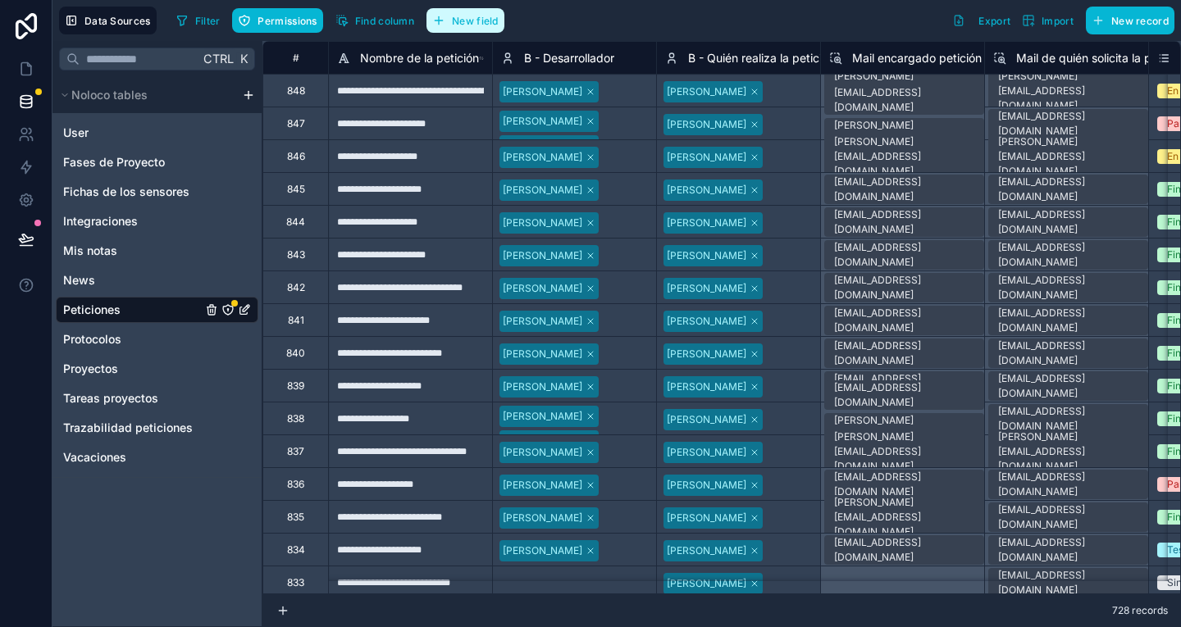
click at [476, 22] on span "New field" at bounding box center [475, 21] width 47 height 12
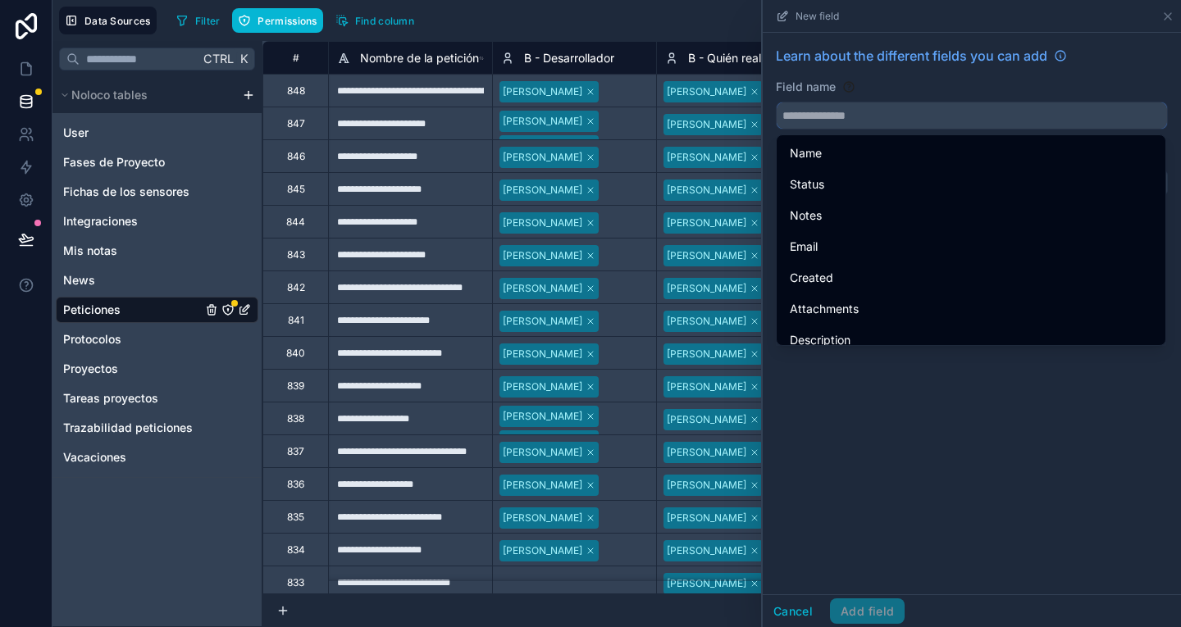
click at [830, 115] on input "text" at bounding box center [972, 115] width 390 height 26
paste input "*********"
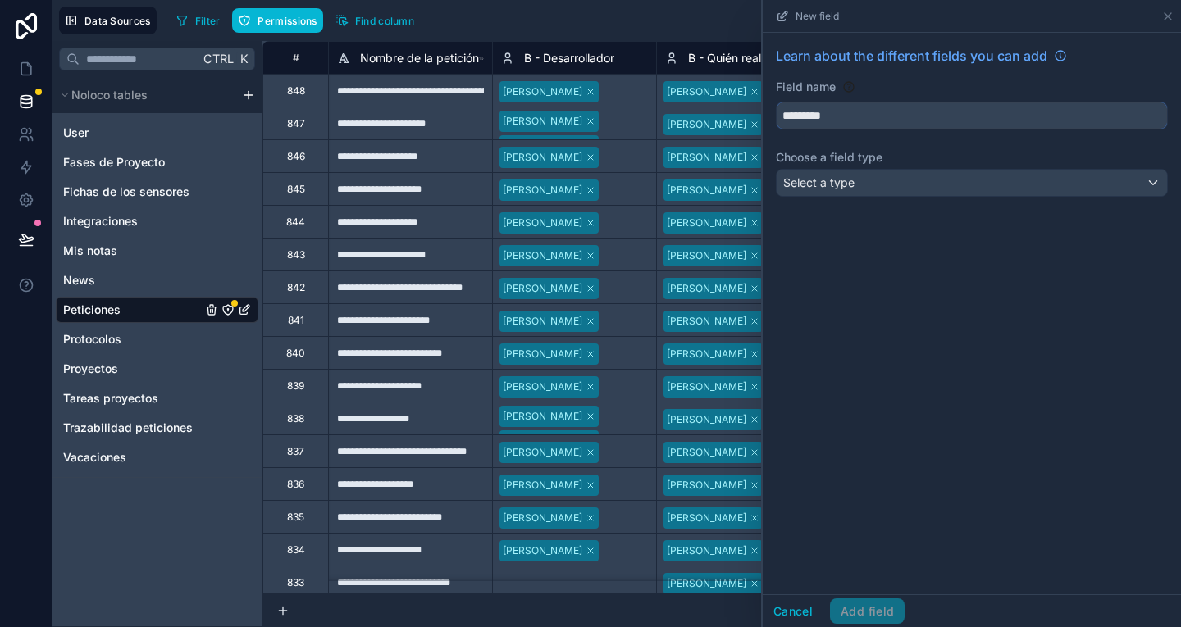
type input "*********"
click at [868, 193] on div "Select a type" at bounding box center [972, 183] width 390 height 26
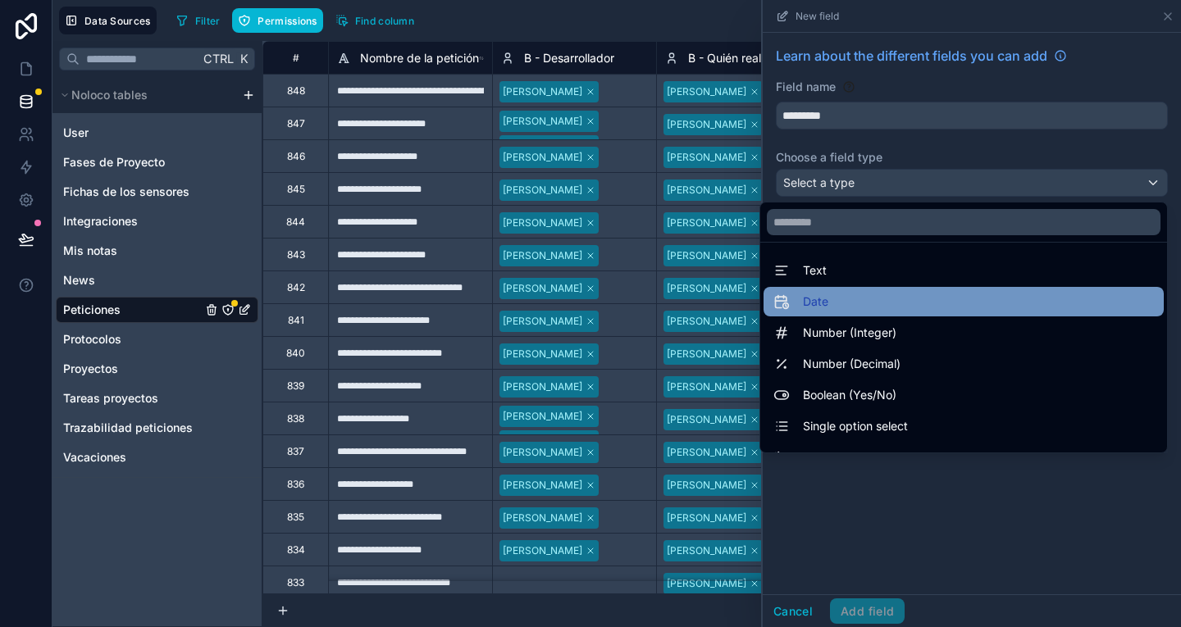
click at [875, 305] on div "Date" at bounding box center [963, 302] width 380 height 20
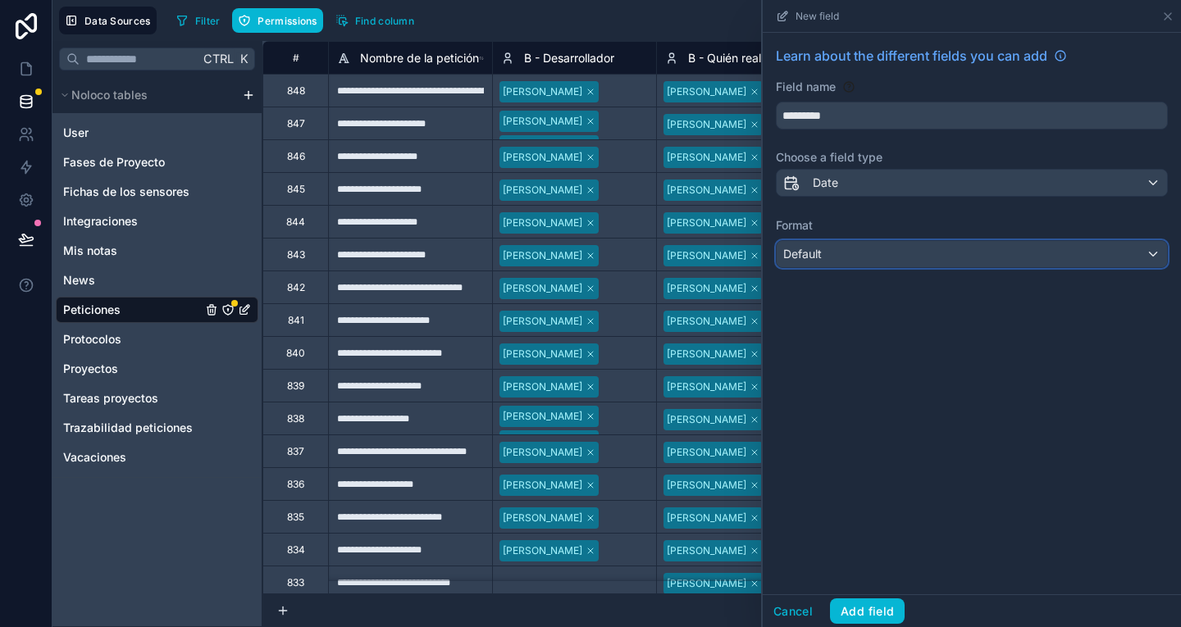
click at [871, 262] on div "Default" at bounding box center [972, 254] width 390 height 26
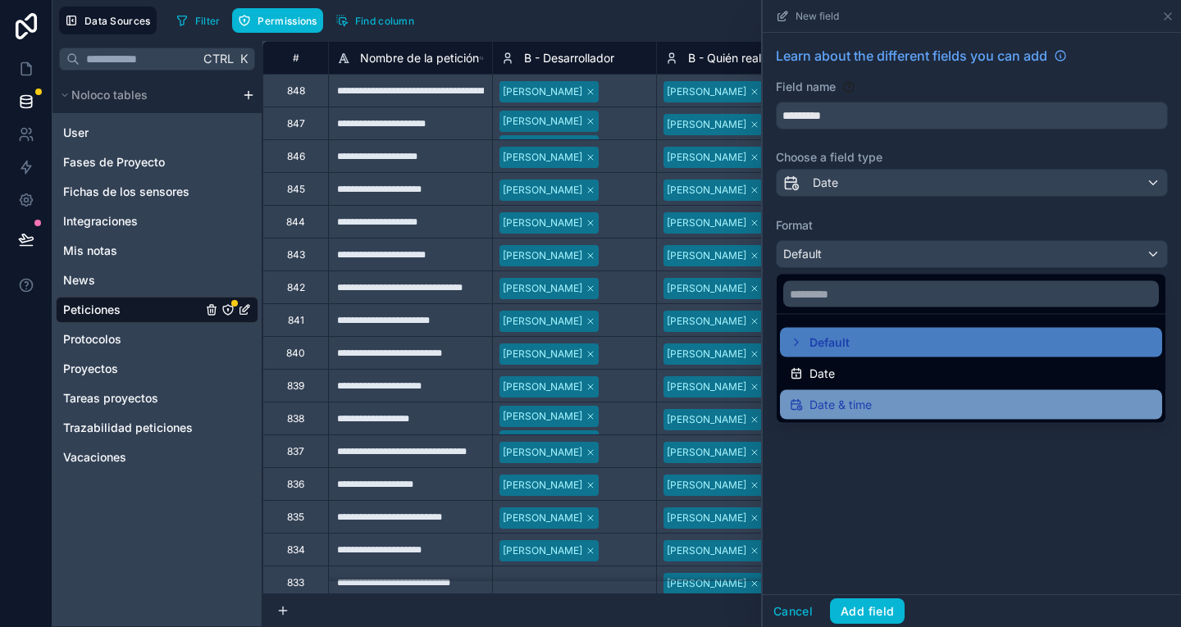
click at [891, 406] on div "Date & time" at bounding box center [971, 405] width 362 height 20
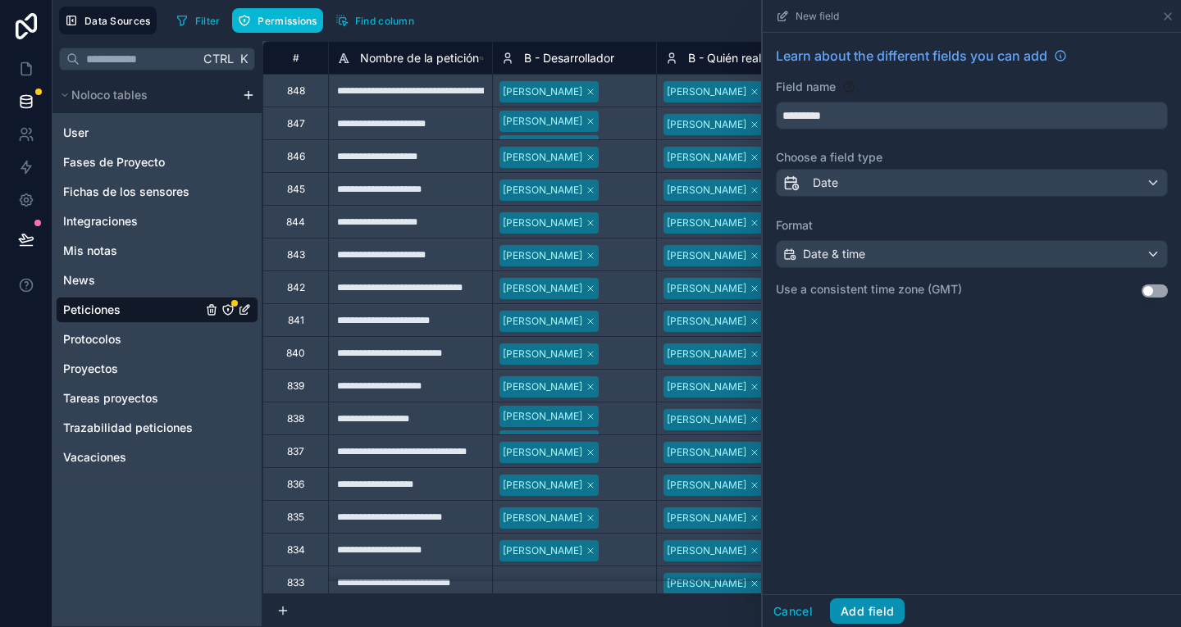
click at [882, 606] on button "Add field" at bounding box center [867, 612] width 75 height 26
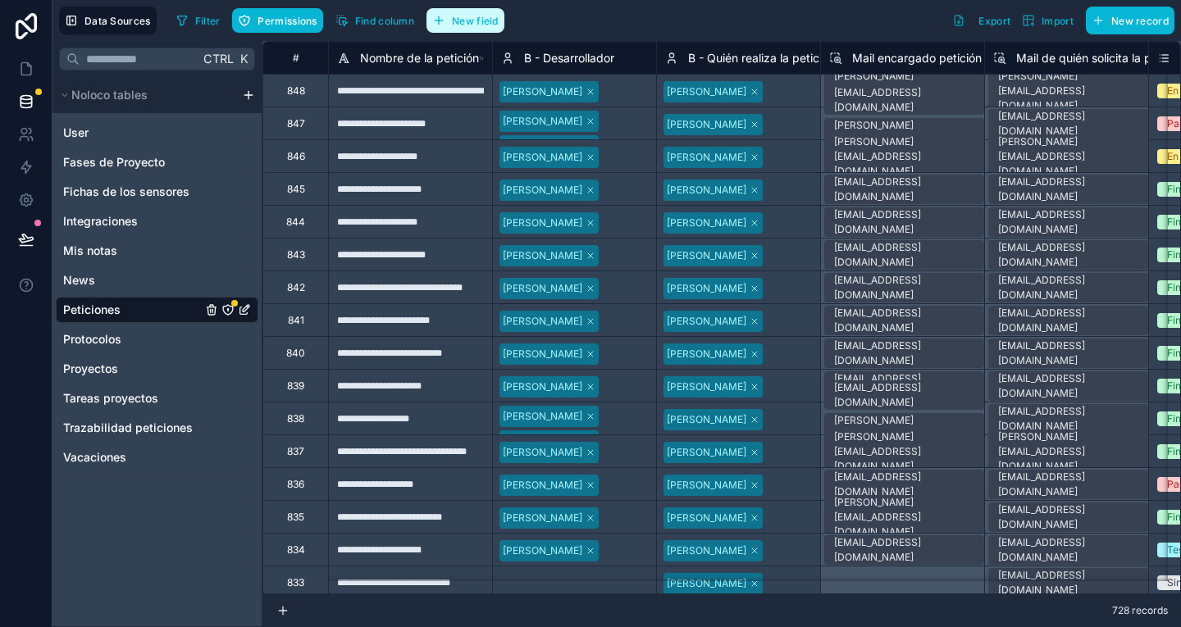
click at [478, 15] on span "New field" at bounding box center [475, 21] width 47 height 12
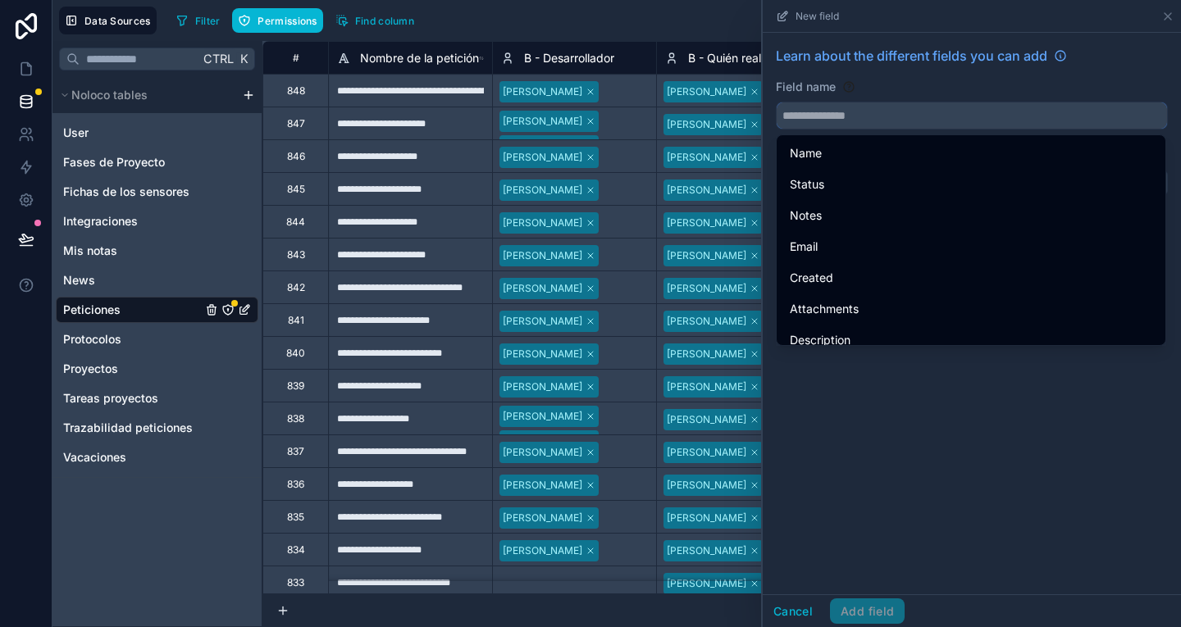
click at [821, 121] on input "text" at bounding box center [972, 115] width 390 height 26
paste input "*********"
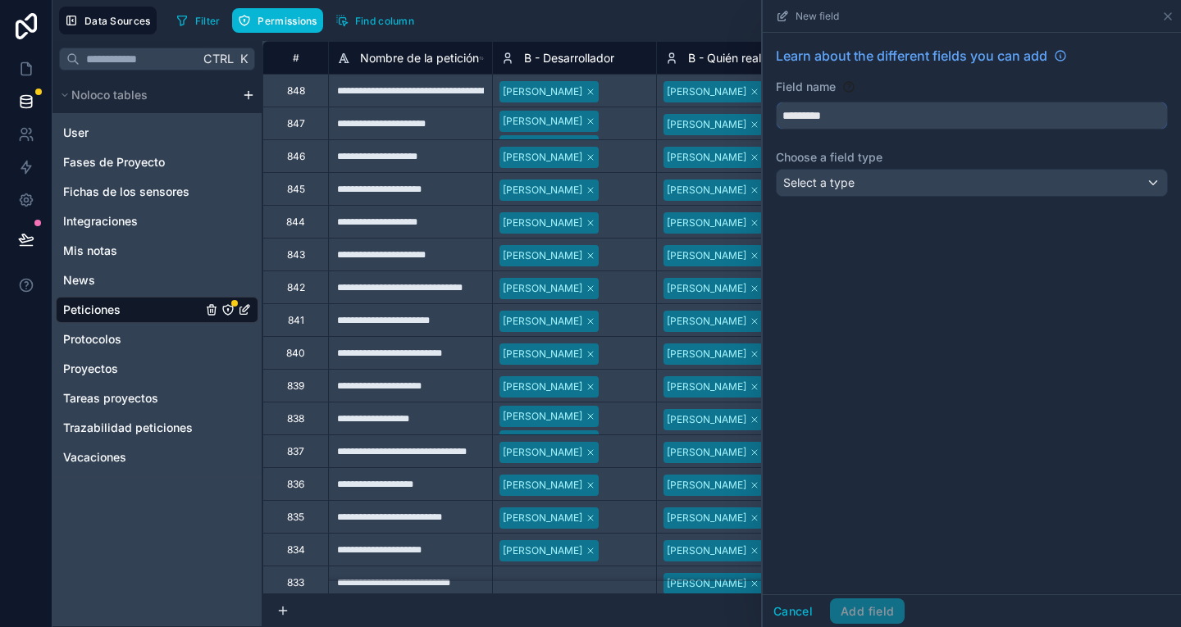
type input "*********"
click at [853, 194] on div "Select a type" at bounding box center [972, 183] width 390 height 26
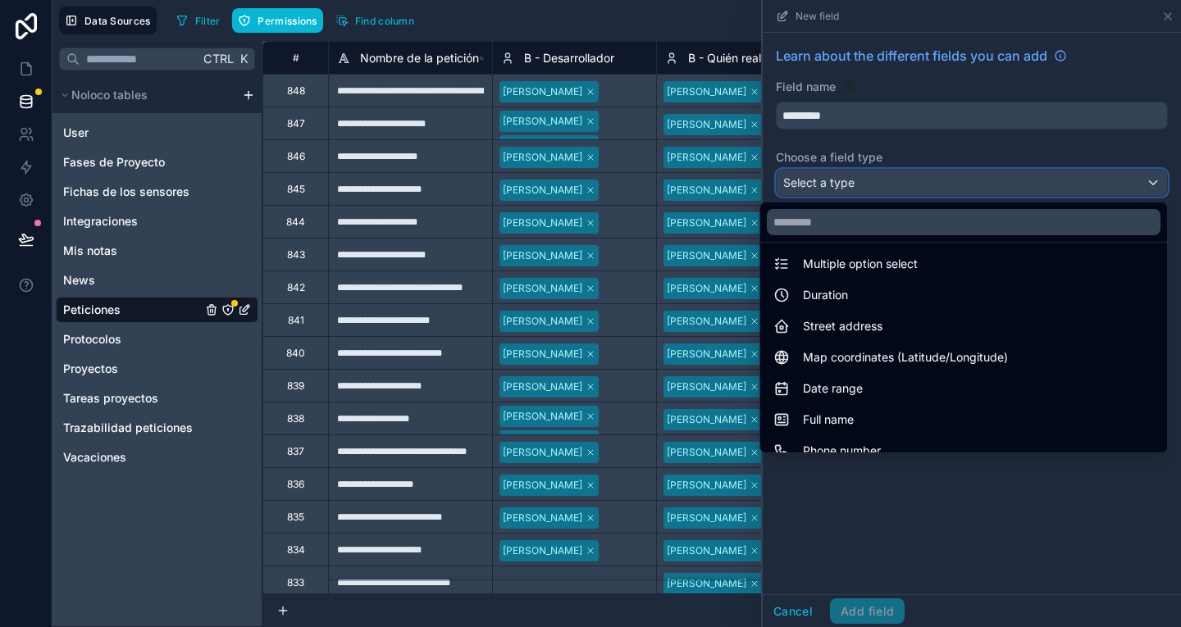
scroll to position [194, 0]
click at [877, 389] on div "Date range" at bounding box center [963, 388] width 380 height 20
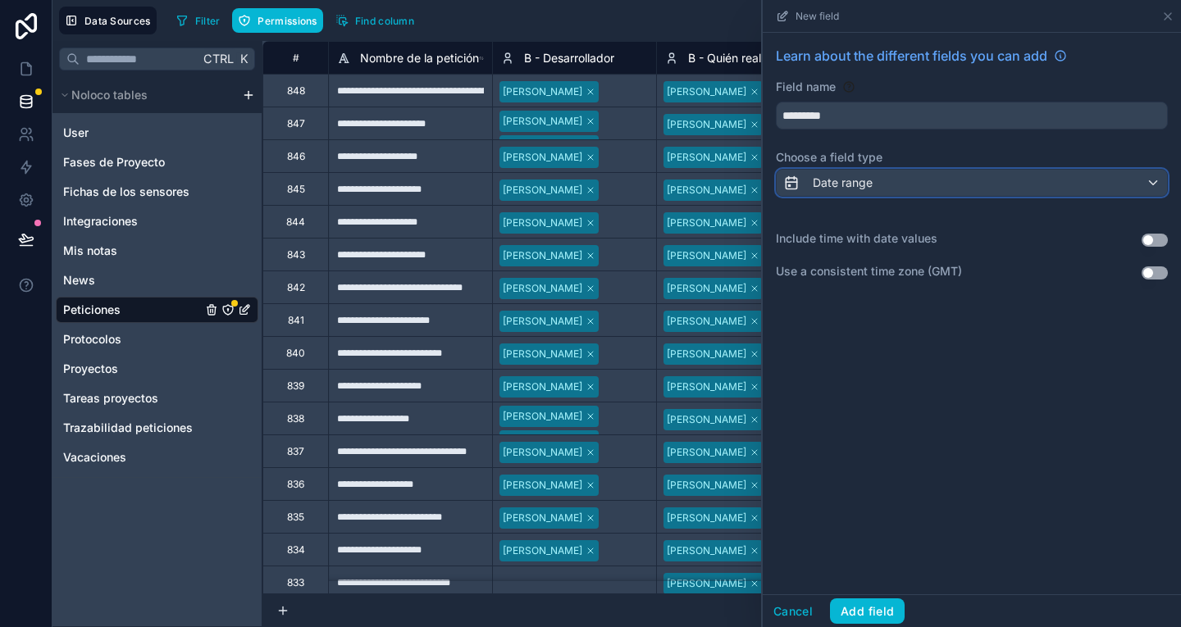
click at [863, 190] on span "Date range" at bounding box center [843, 183] width 60 height 16
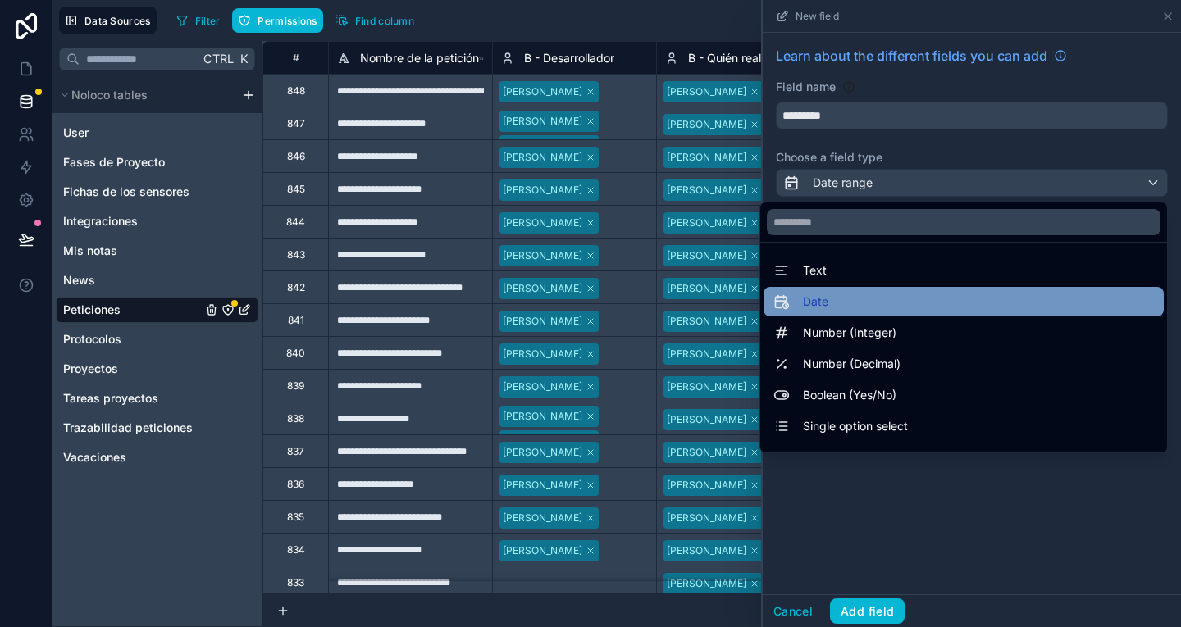
click at [884, 293] on div "Date" at bounding box center [963, 302] width 380 height 20
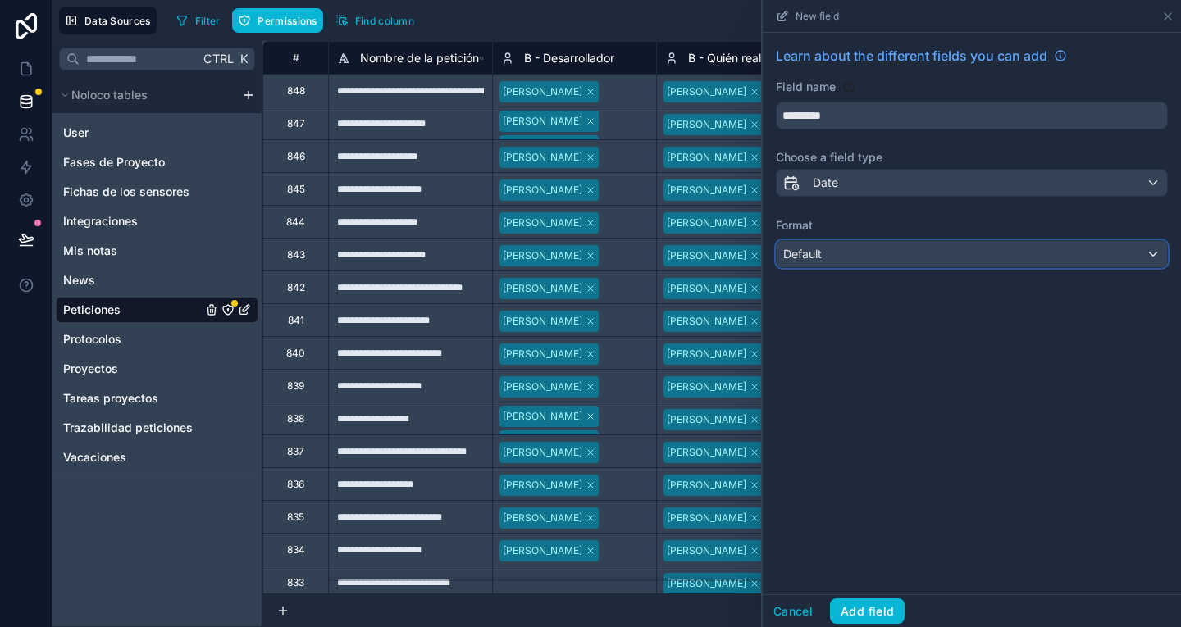
click at [861, 256] on div "Default" at bounding box center [972, 254] width 390 height 26
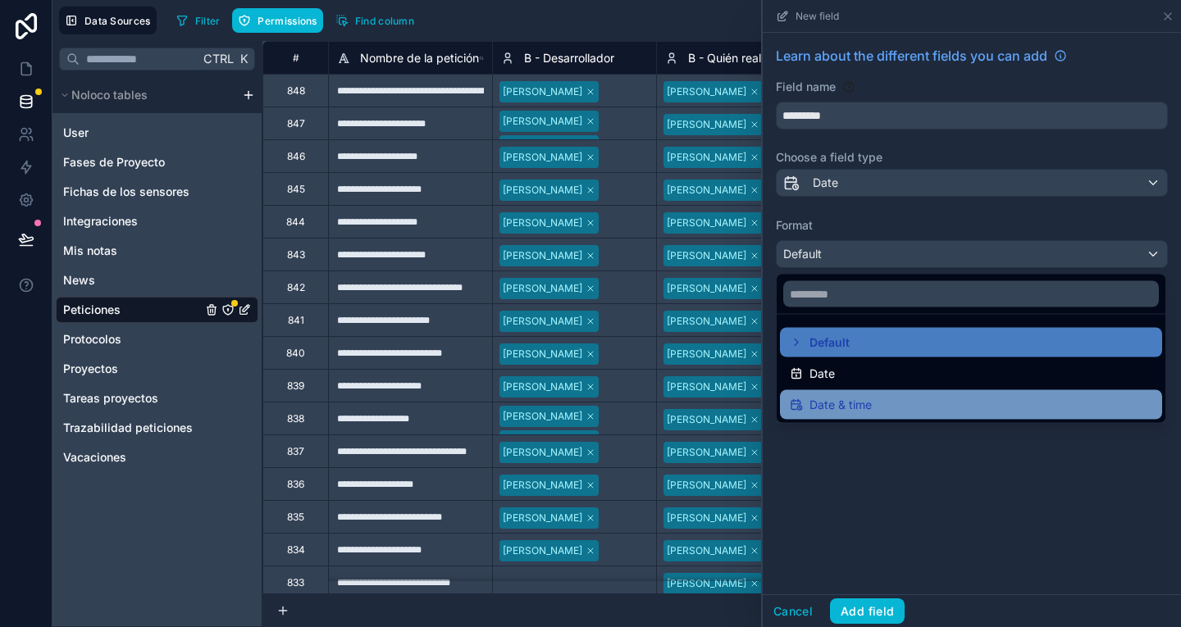
click at [879, 399] on div "Date & time" at bounding box center [971, 405] width 362 height 20
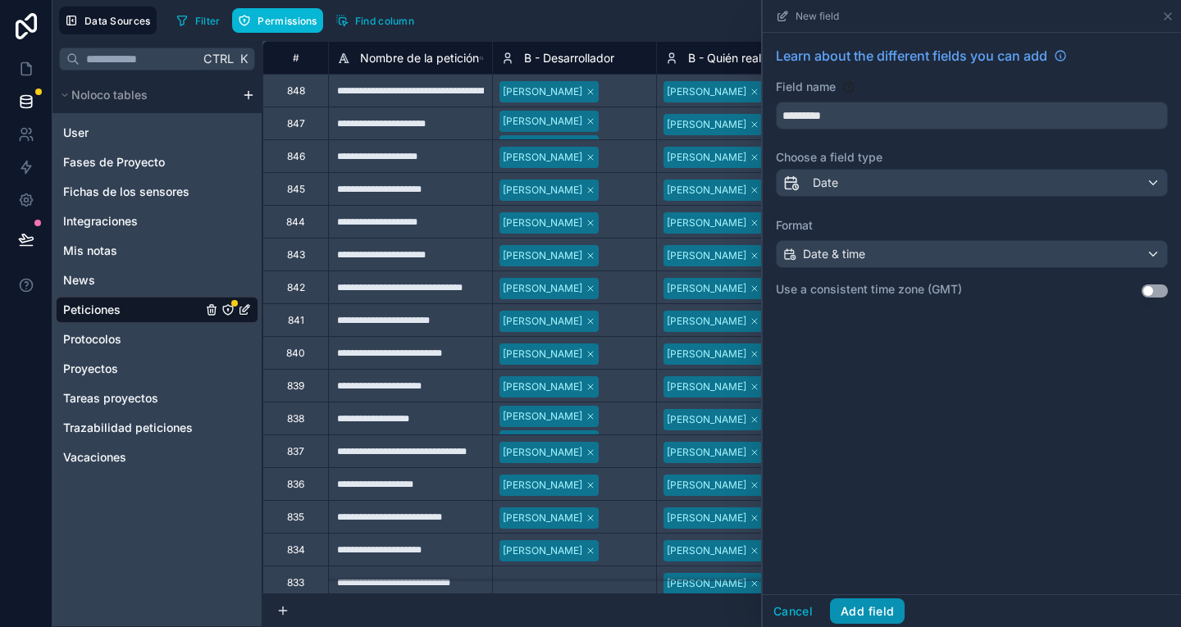
click at [887, 611] on button "Add field" at bounding box center [867, 612] width 75 height 26
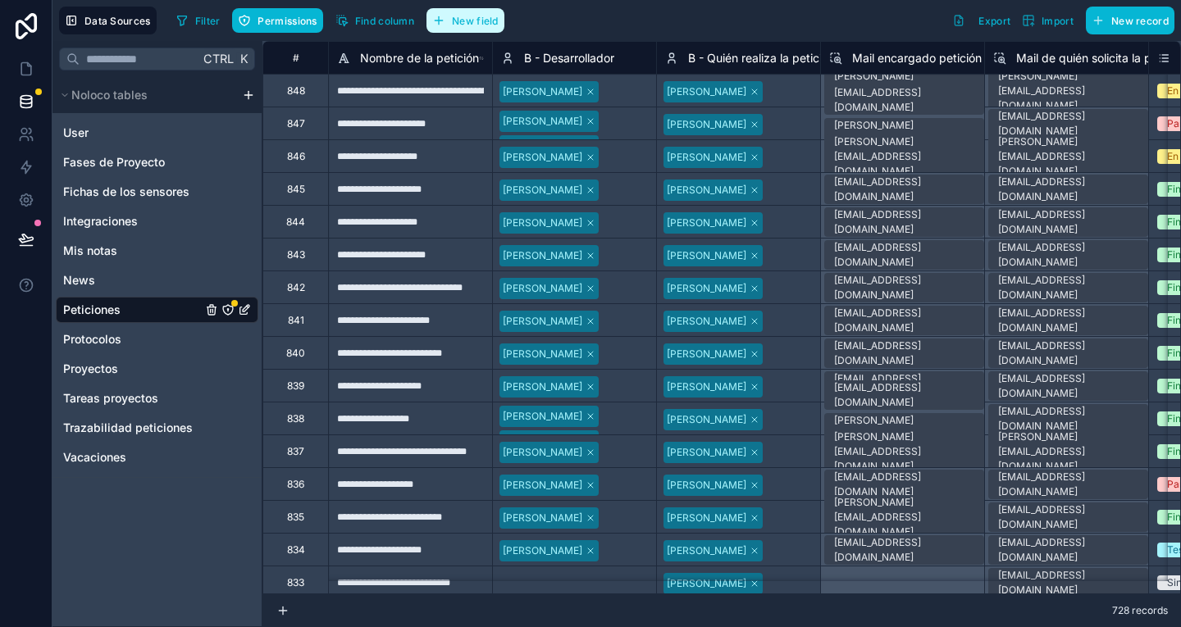
click at [483, 24] on span "New field" at bounding box center [475, 21] width 47 height 12
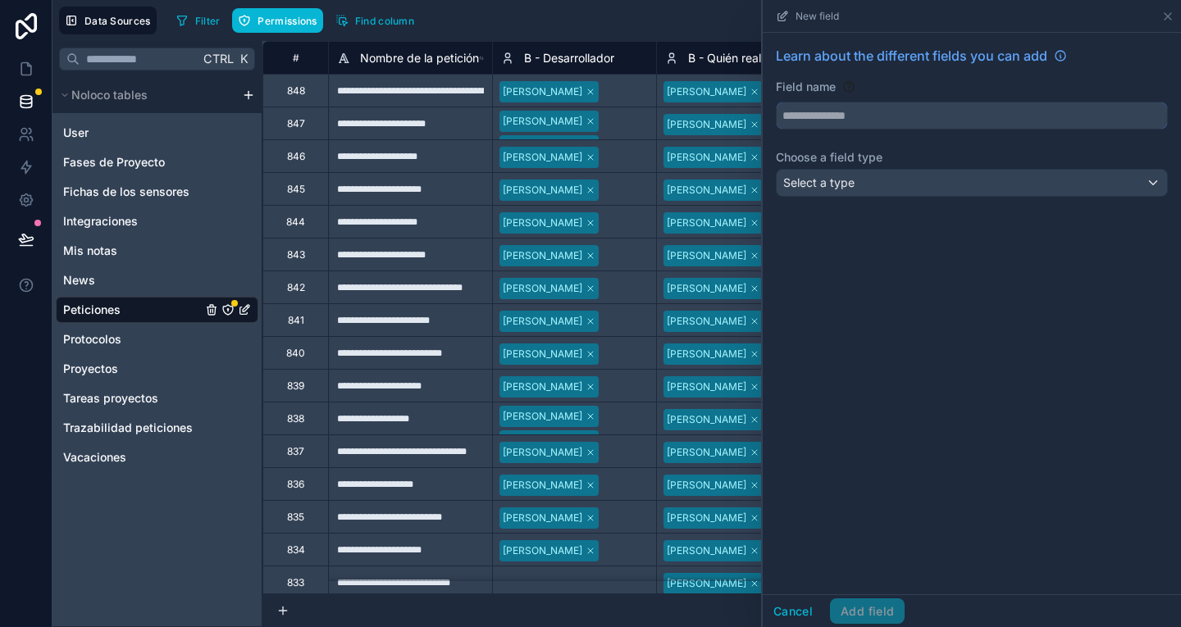
click at [864, 118] on input "text" at bounding box center [972, 115] width 390 height 26
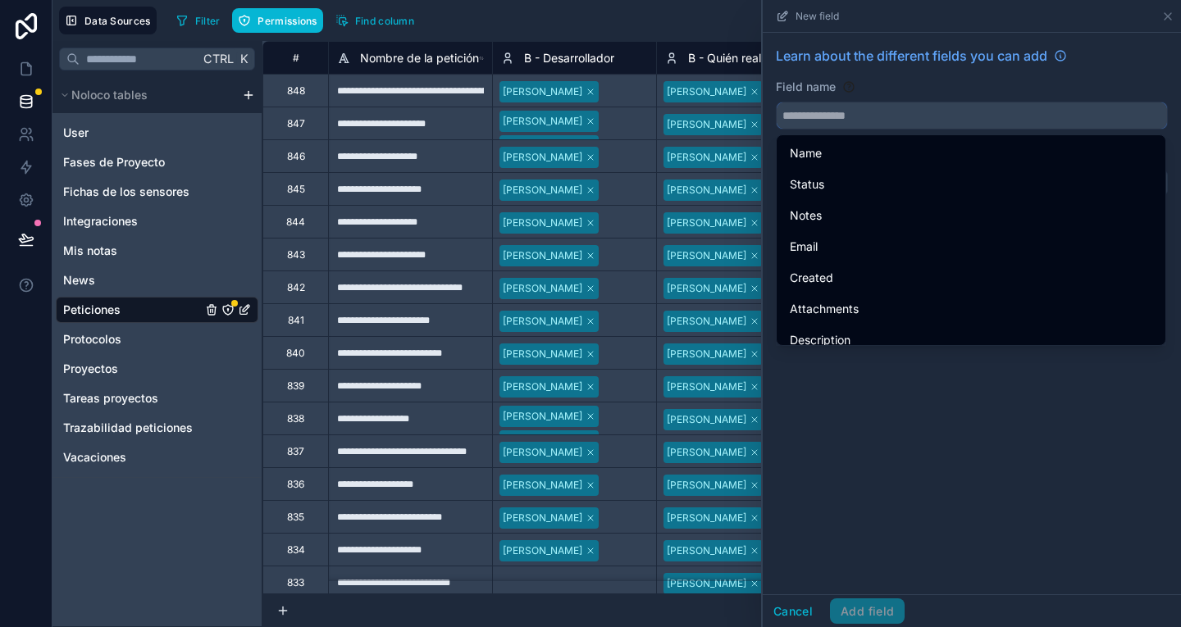
paste input "*********"
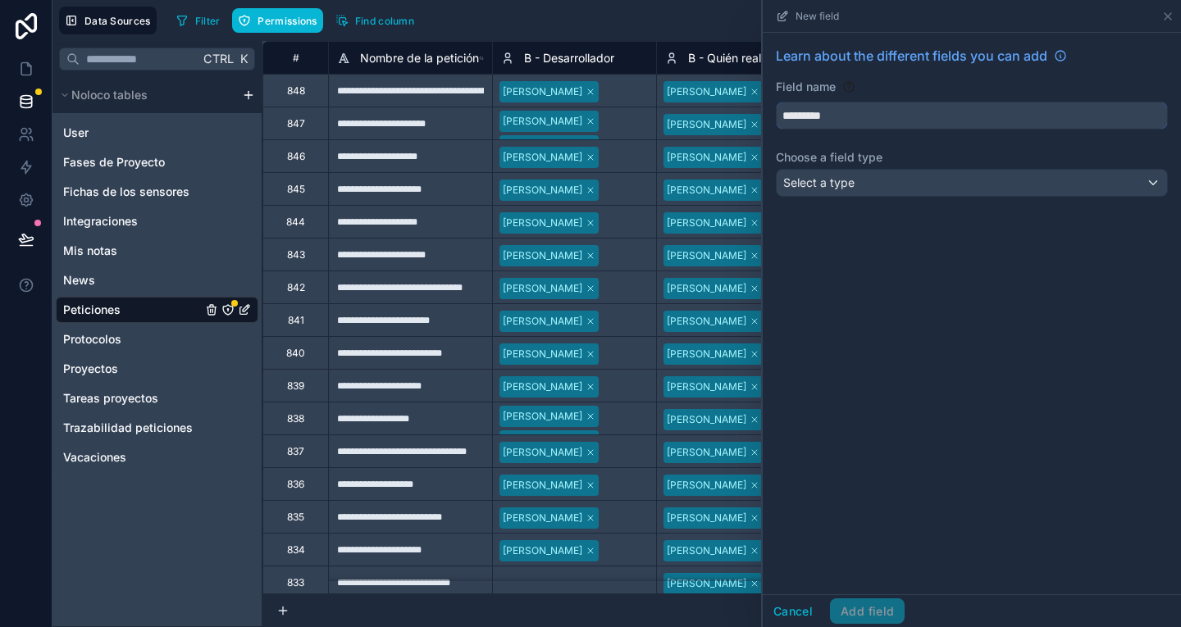
type input "*********"
click at [878, 171] on div "Select a type" at bounding box center [972, 183] width 390 height 26
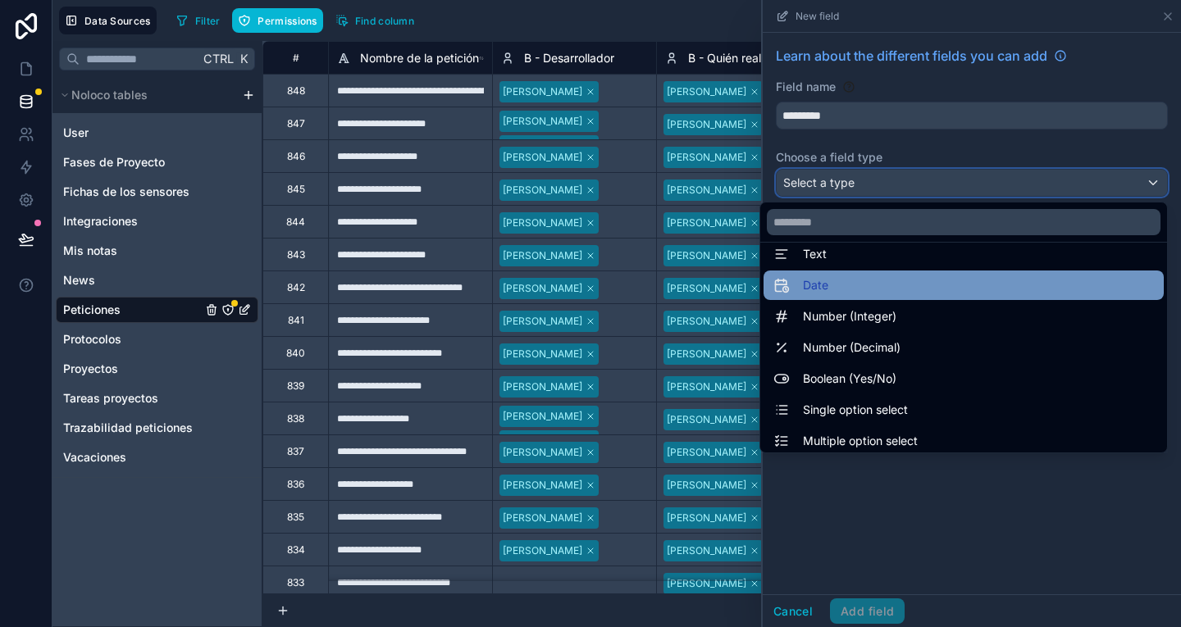
scroll to position [17, 0]
click at [908, 293] on div "Date" at bounding box center [963, 285] width 380 height 20
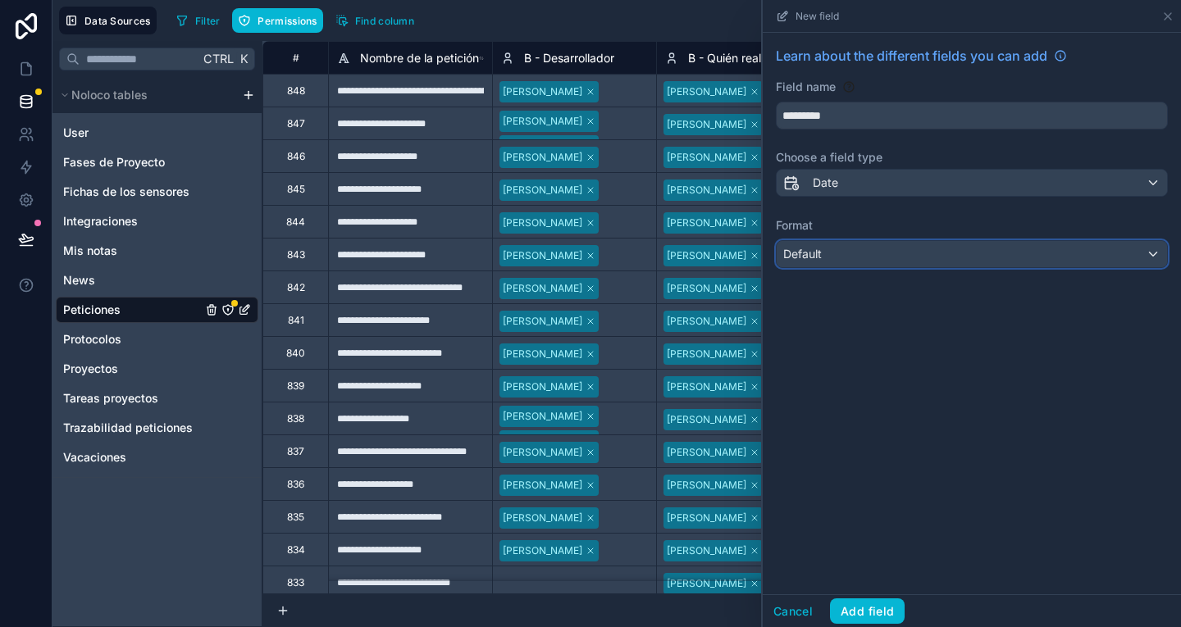
click at [853, 266] on div "Default" at bounding box center [972, 254] width 390 height 26
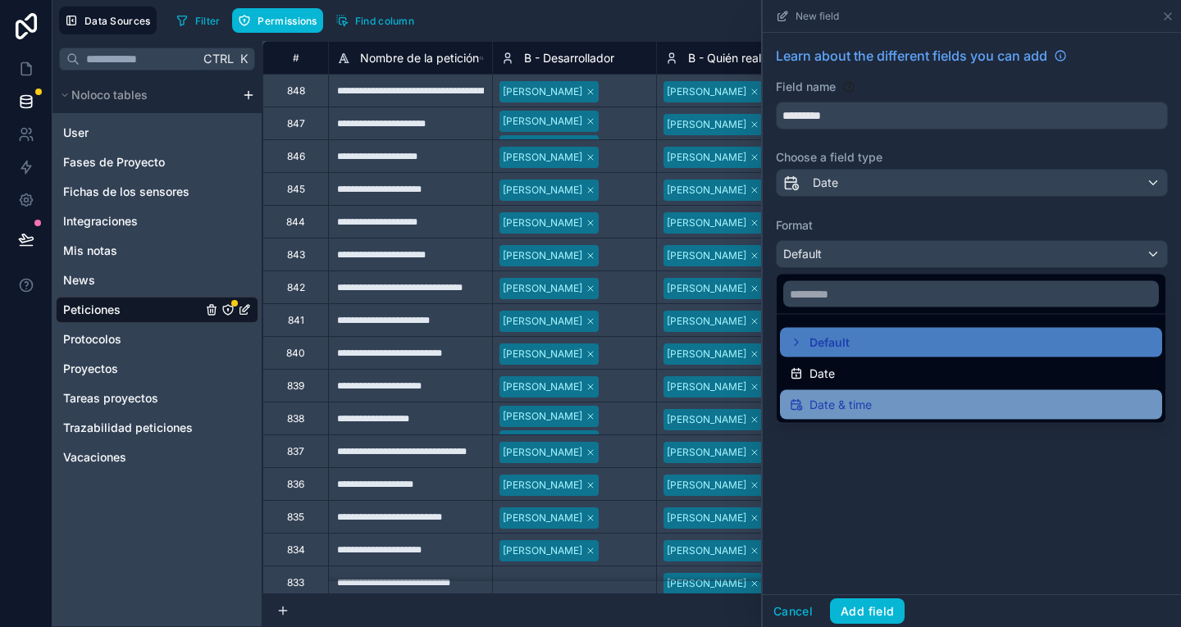
click at [868, 399] on span "Date & time" at bounding box center [840, 405] width 62 height 20
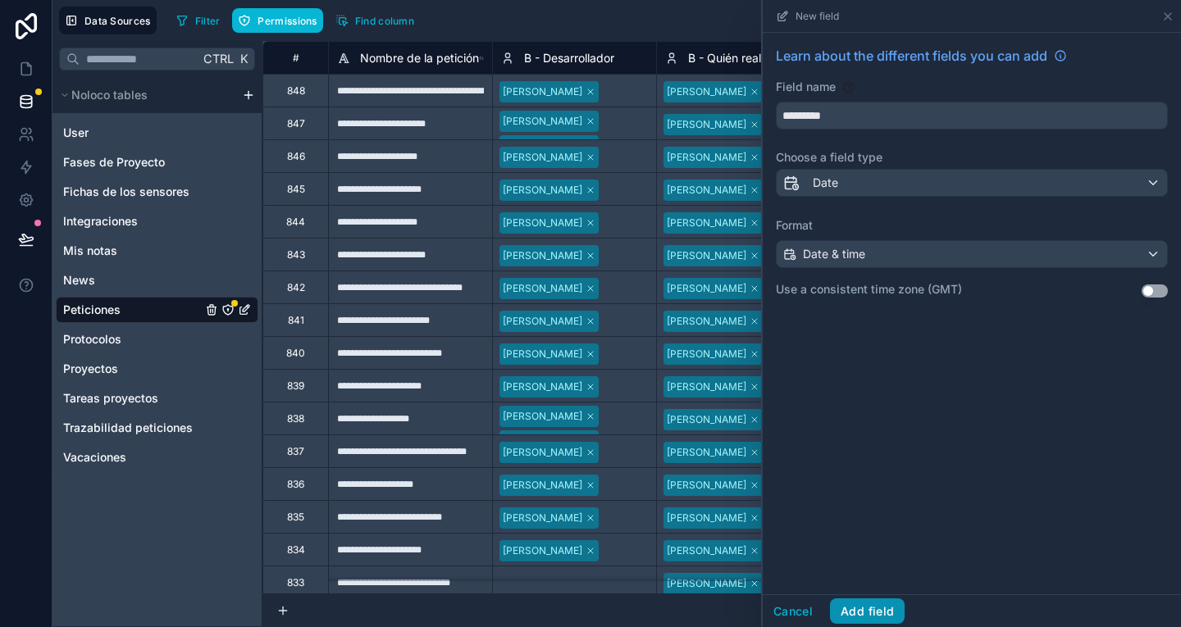
click at [881, 604] on button "Add field" at bounding box center [867, 612] width 75 height 26
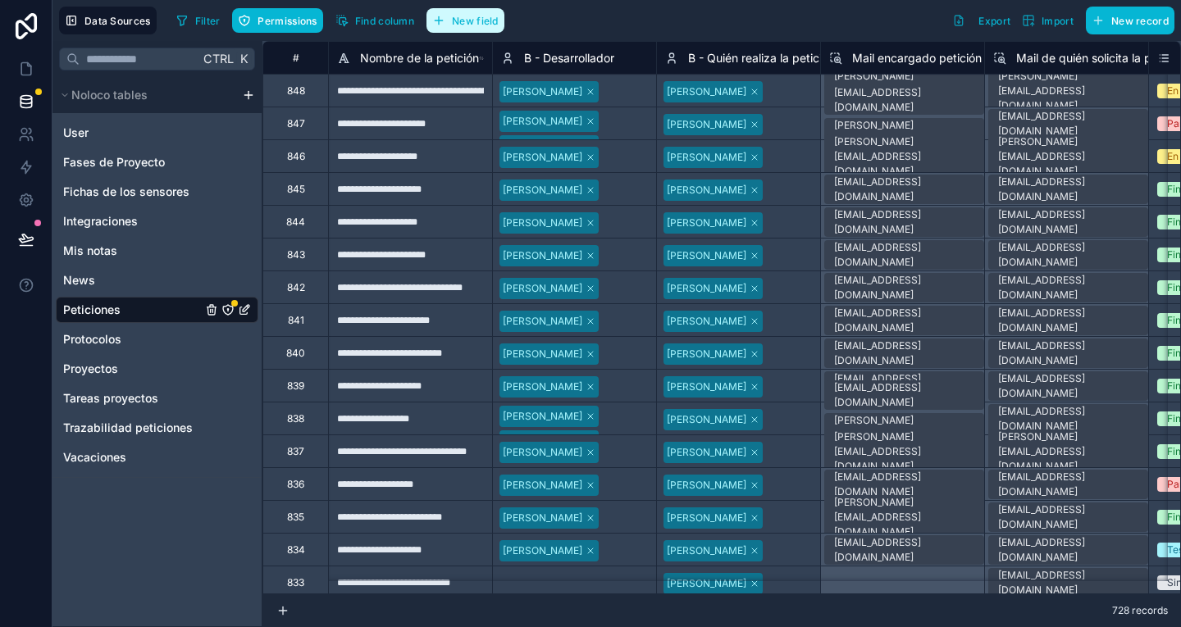
click at [482, 31] on button "New field" at bounding box center [465, 20] width 78 height 25
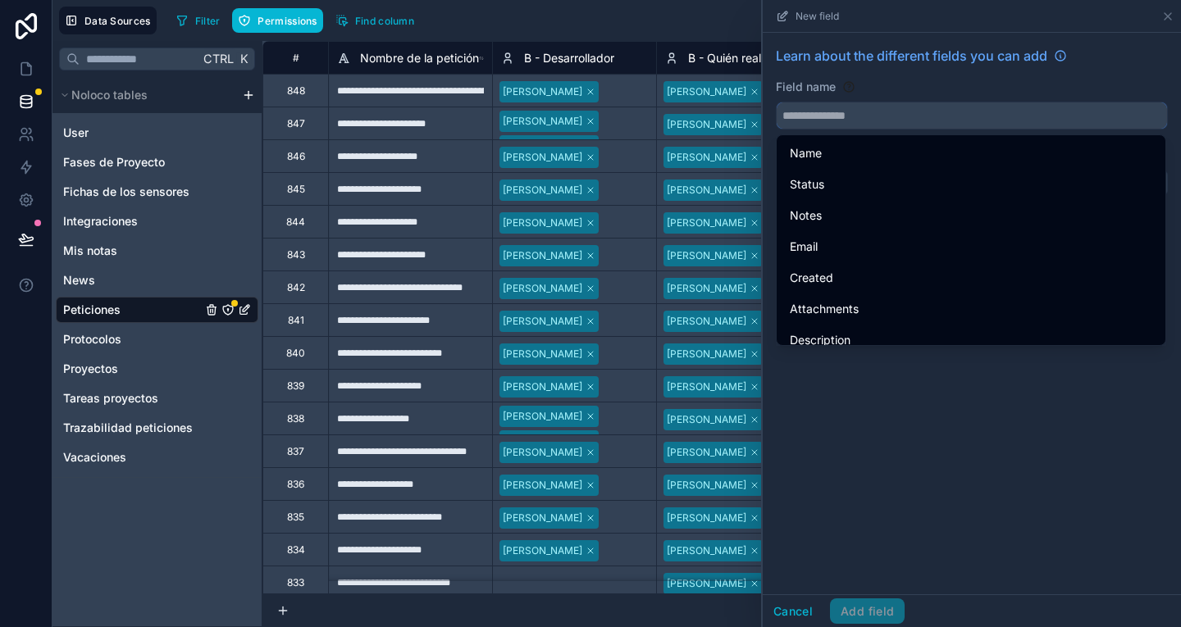
click at [839, 107] on input "text" at bounding box center [972, 115] width 390 height 26
paste input "*********"
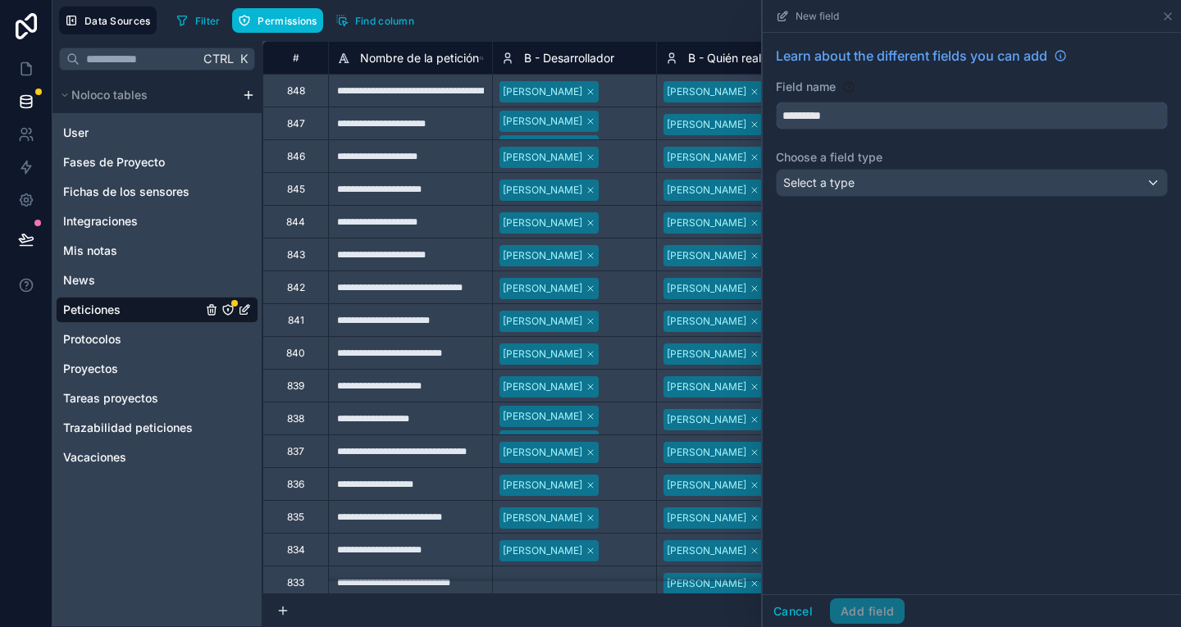
type input "*********"
click at [881, 188] on div "Select a type" at bounding box center [972, 183] width 390 height 26
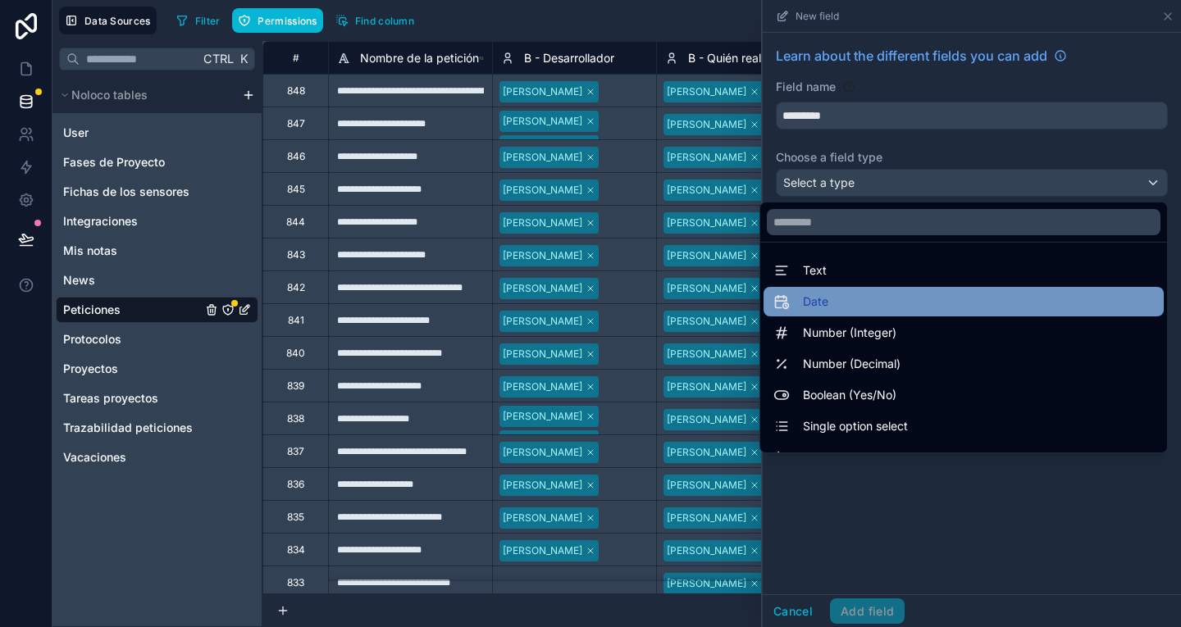
click at [893, 303] on div "Date" at bounding box center [963, 302] width 380 height 20
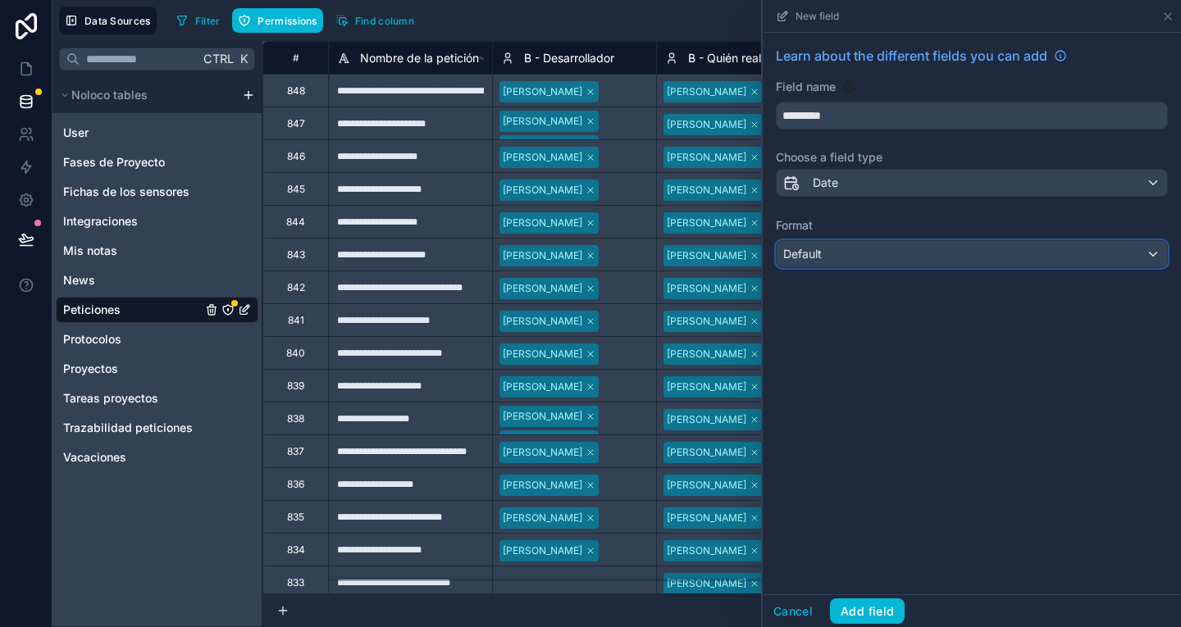
click at [842, 261] on div "Default" at bounding box center [972, 254] width 390 height 26
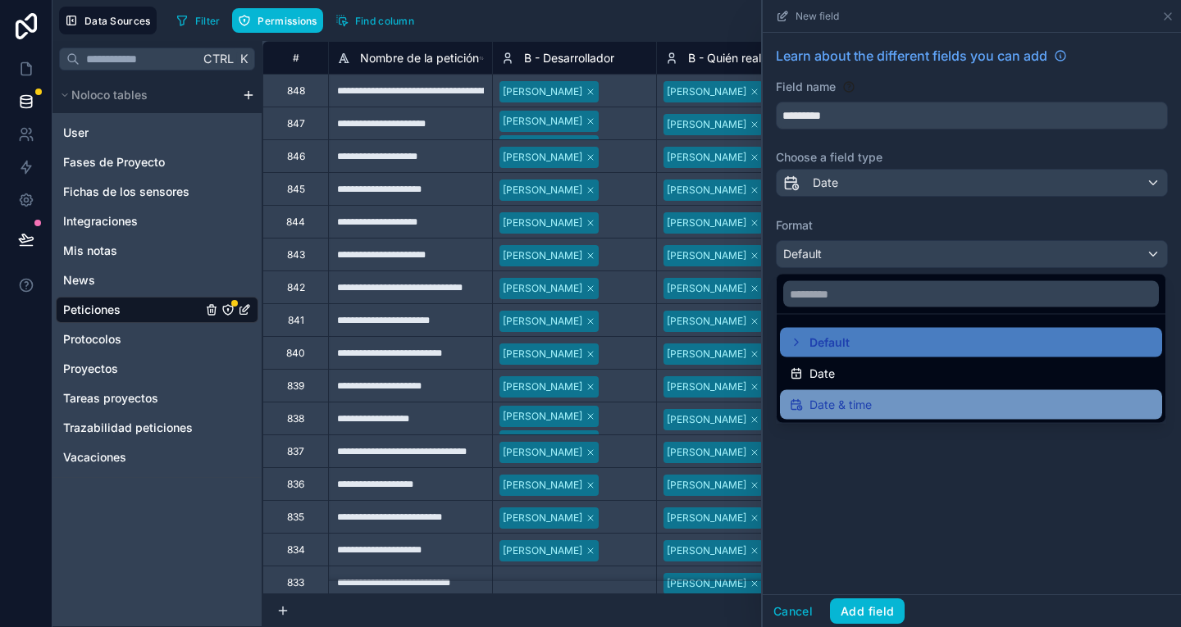
click at [861, 397] on span "Date & time" at bounding box center [840, 405] width 62 height 20
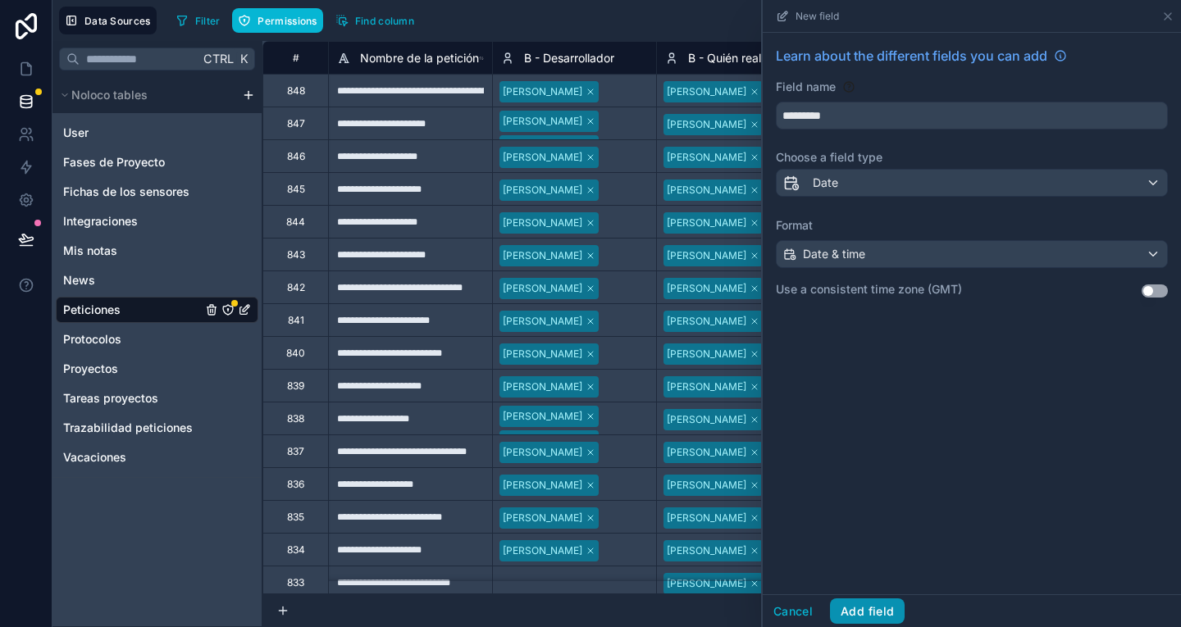
click at [880, 609] on button "Add field" at bounding box center [867, 612] width 75 height 26
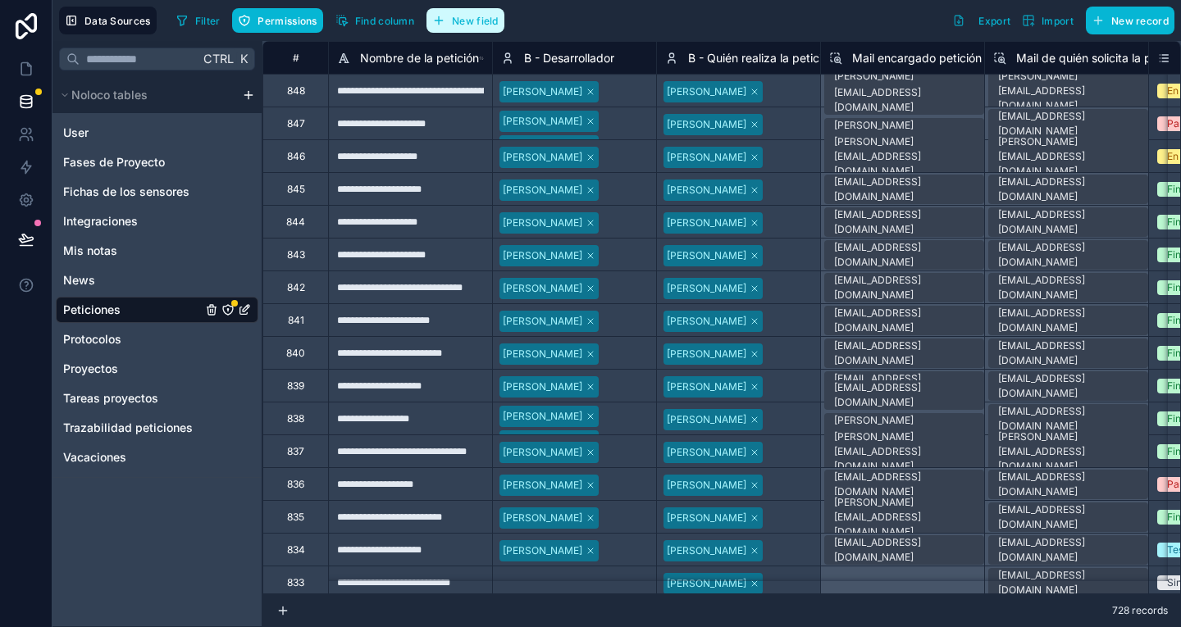
click at [489, 13] on button "New field" at bounding box center [465, 20] width 78 height 25
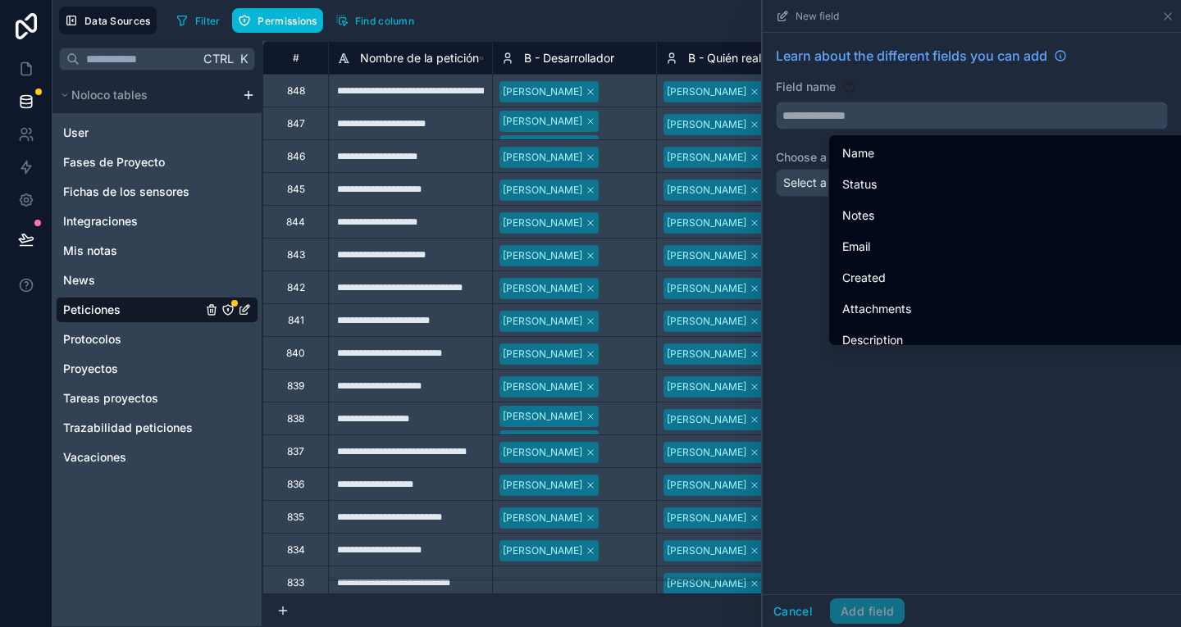
click at [867, 105] on input "text" at bounding box center [972, 115] width 390 height 26
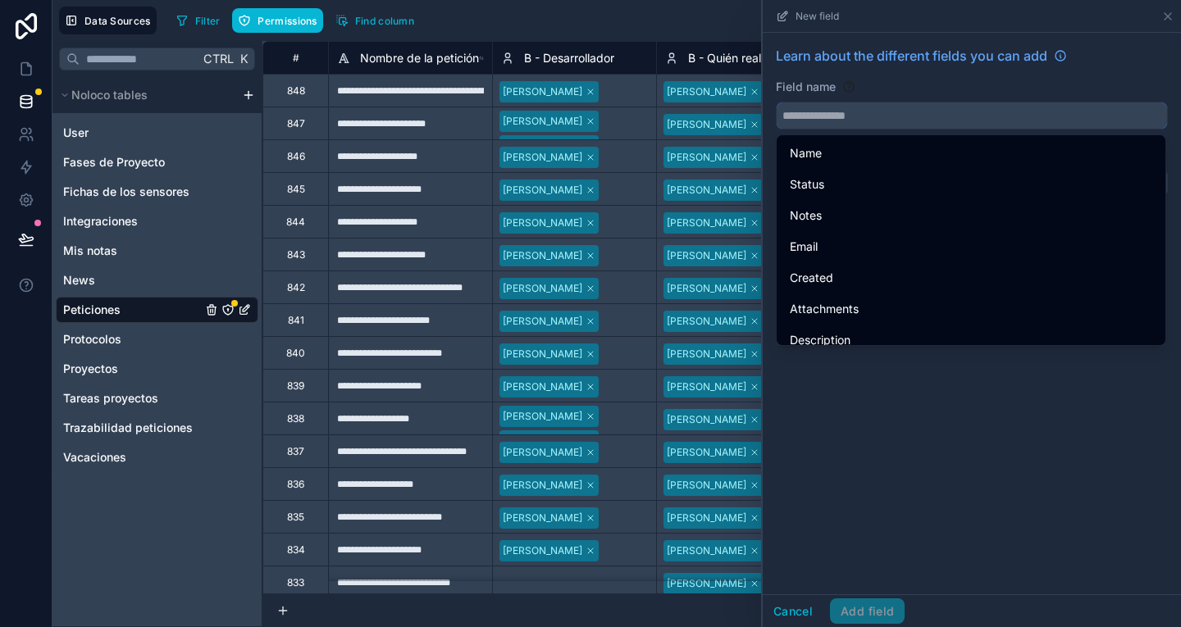
paste input "*********"
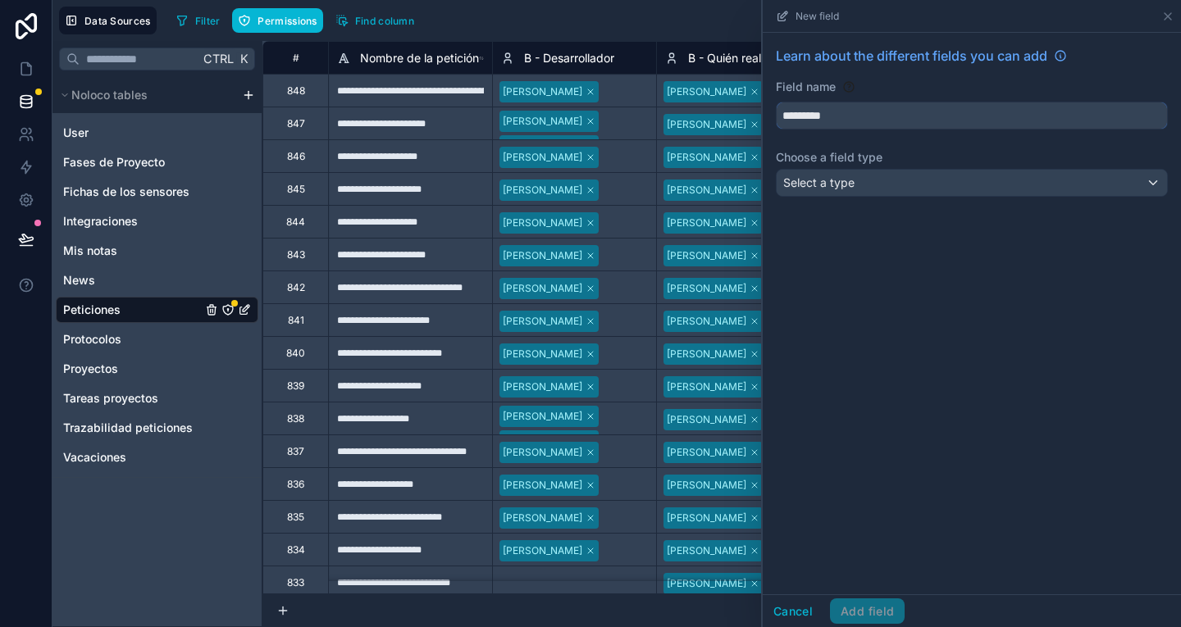
type input "*********"
click at [895, 185] on div "Select a type" at bounding box center [972, 183] width 390 height 26
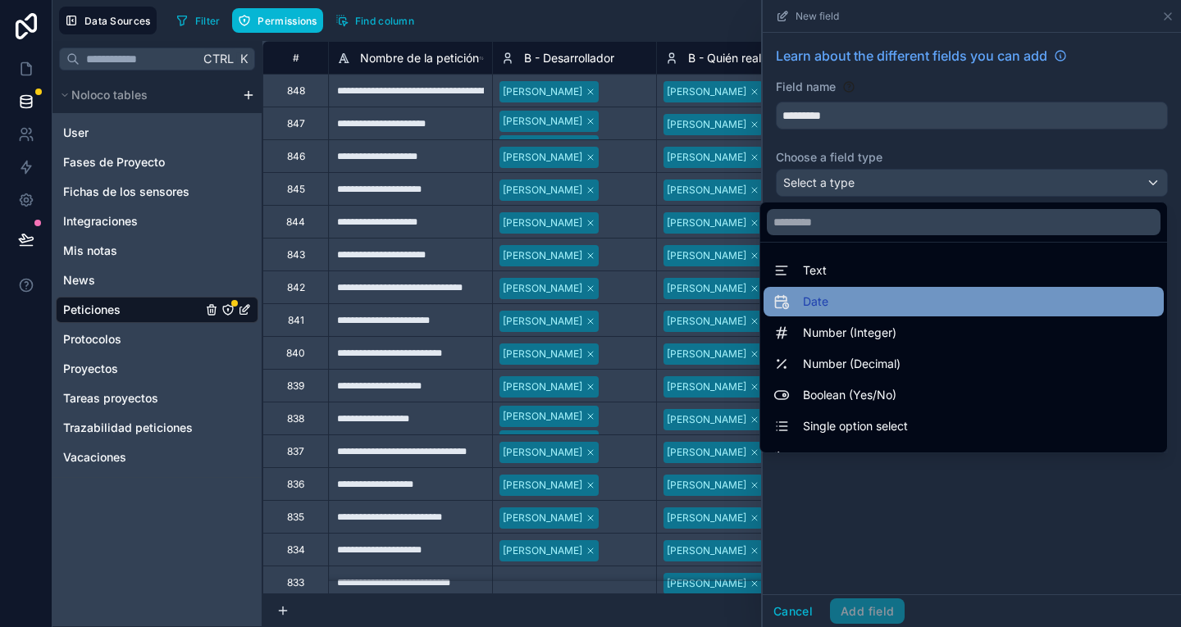
click at [871, 307] on div "Date" at bounding box center [963, 302] width 380 height 20
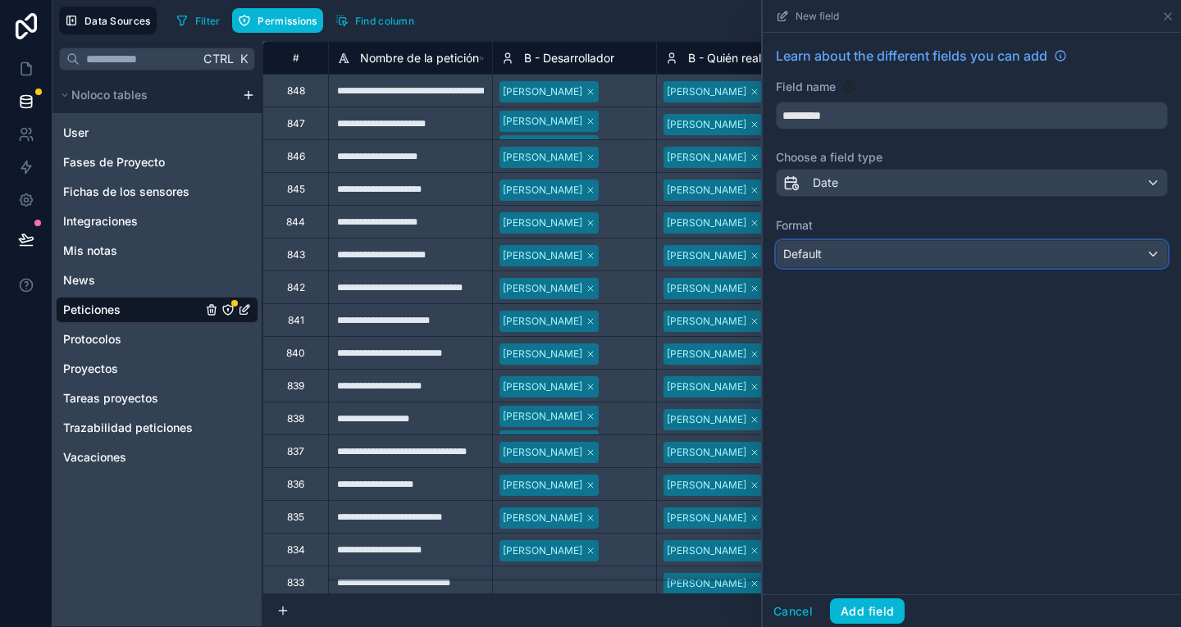
click at [865, 257] on div "Default" at bounding box center [972, 254] width 390 height 26
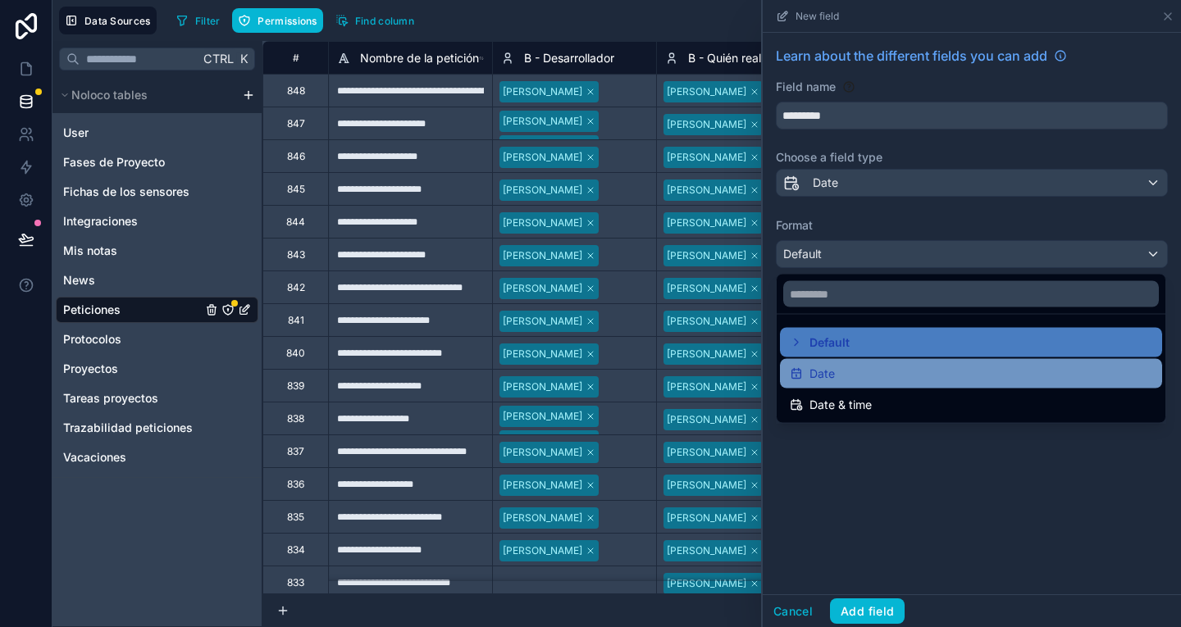
click at [872, 368] on div "Date" at bounding box center [971, 374] width 362 height 20
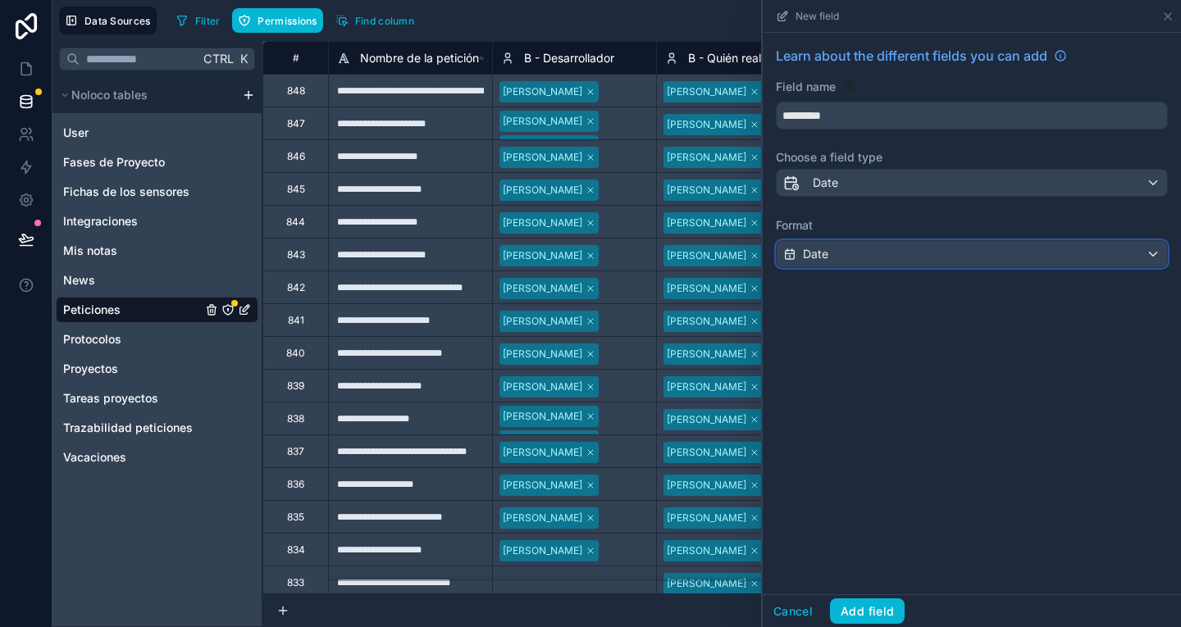
click at [851, 263] on div "Date" at bounding box center [972, 254] width 390 height 26
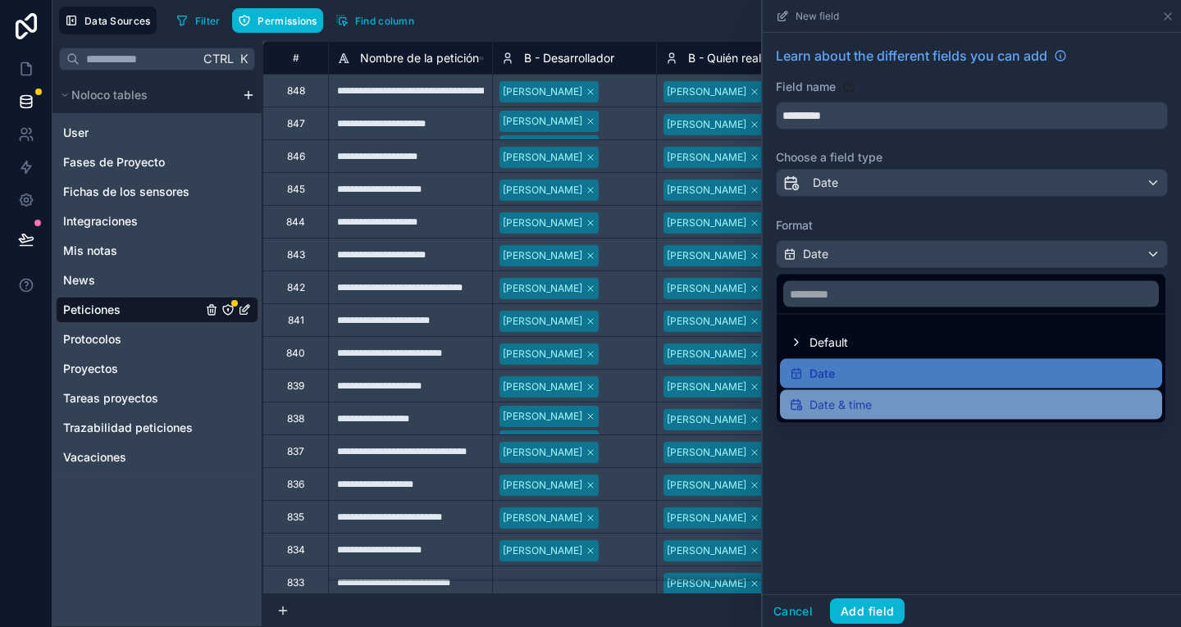
click at [862, 407] on span "Date & time" at bounding box center [840, 405] width 62 height 20
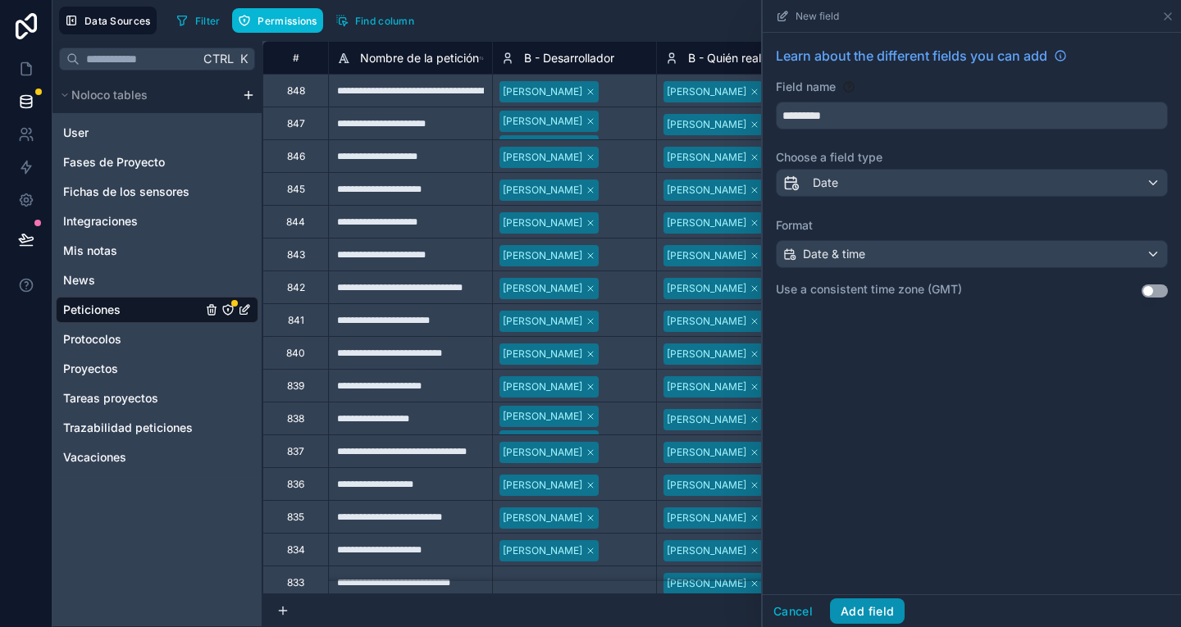
click at [877, 618] on button "Add field" at bounding box center [867, 612] width 75 height 26
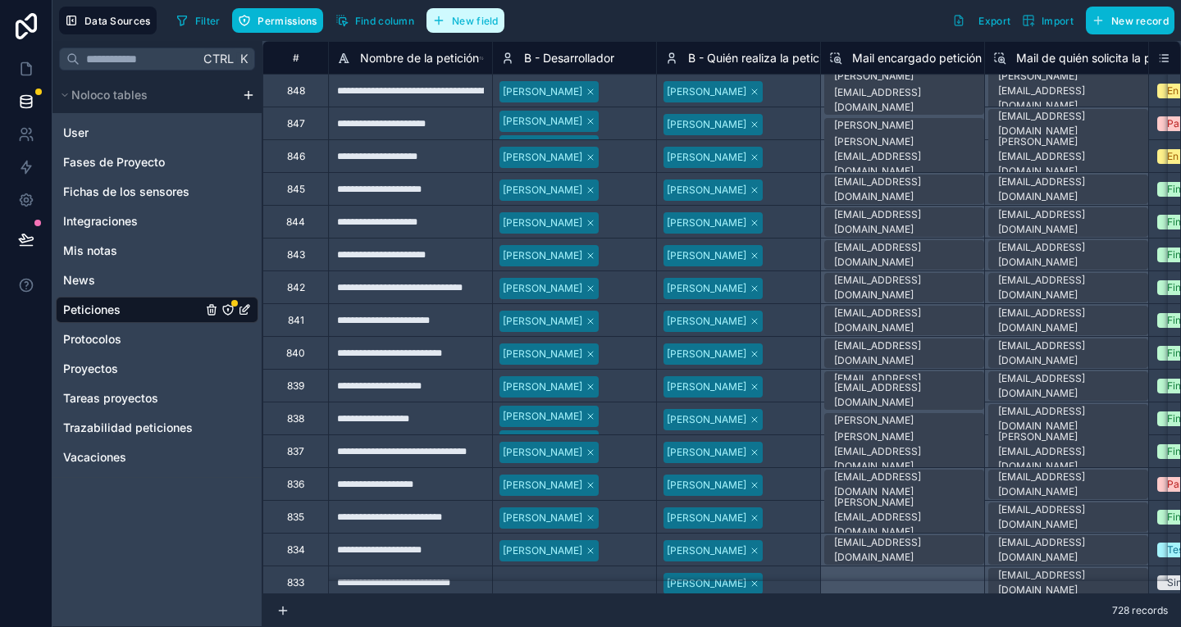
click at [482, 16] on span "New field" at bounding box center [475, 21] width 47 height 12
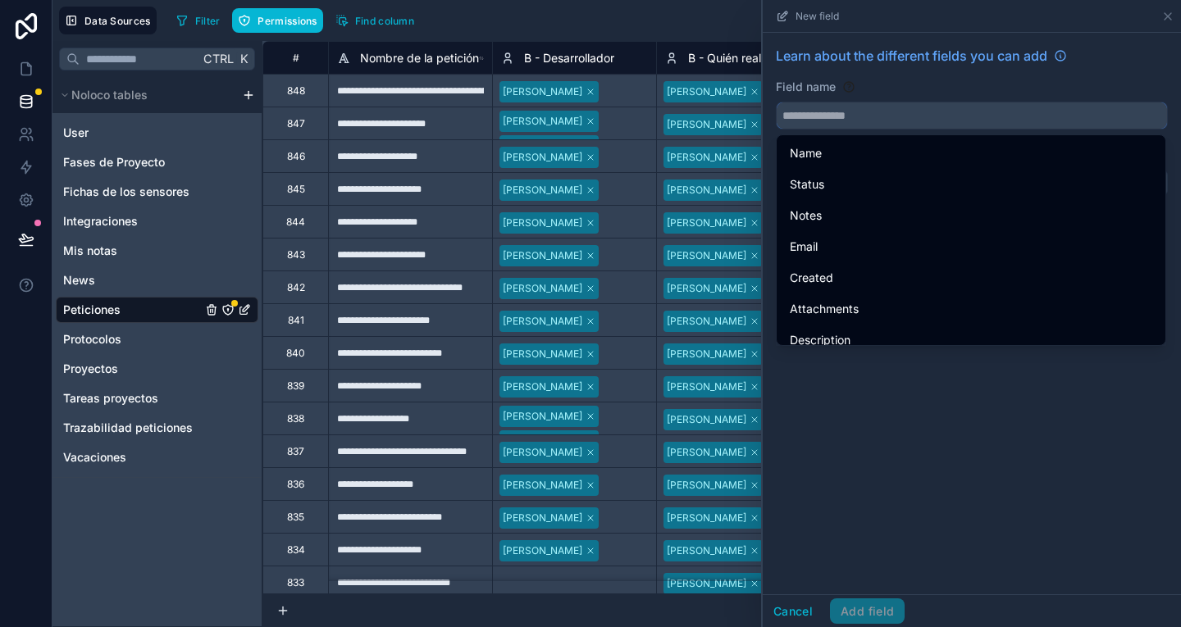
click at [902, 111] on input "text" at bounding box center [972, 115] width 390 height 26
paste input "*********"
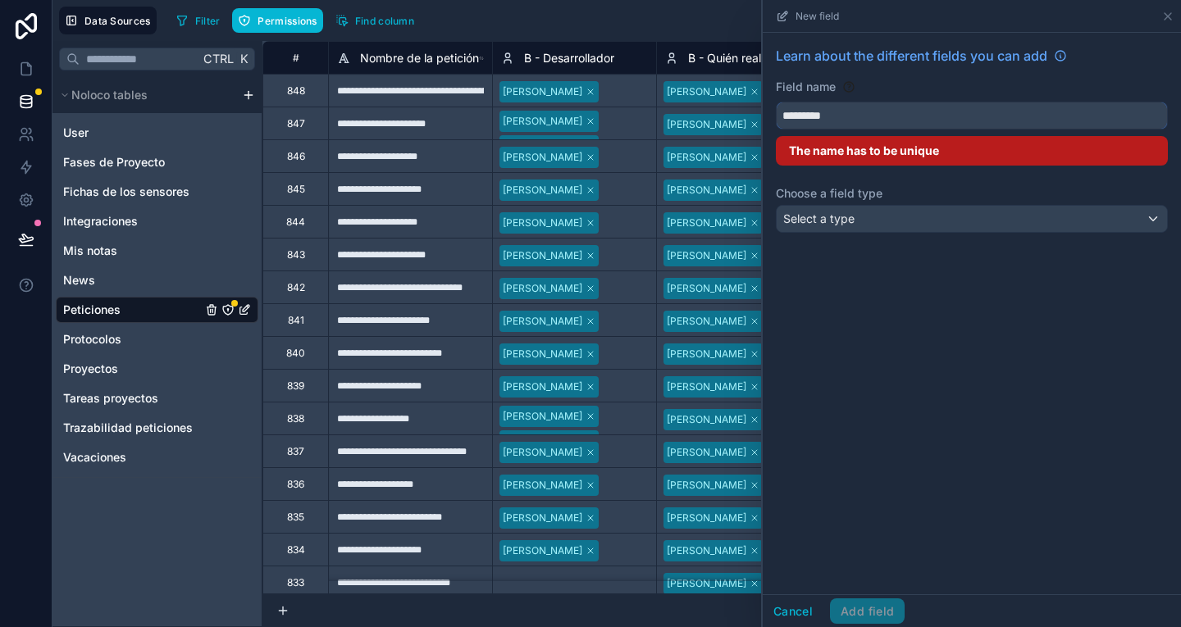
click at [835, 112] on input "*********" at bounding box center [972, 115] width 390 height 26
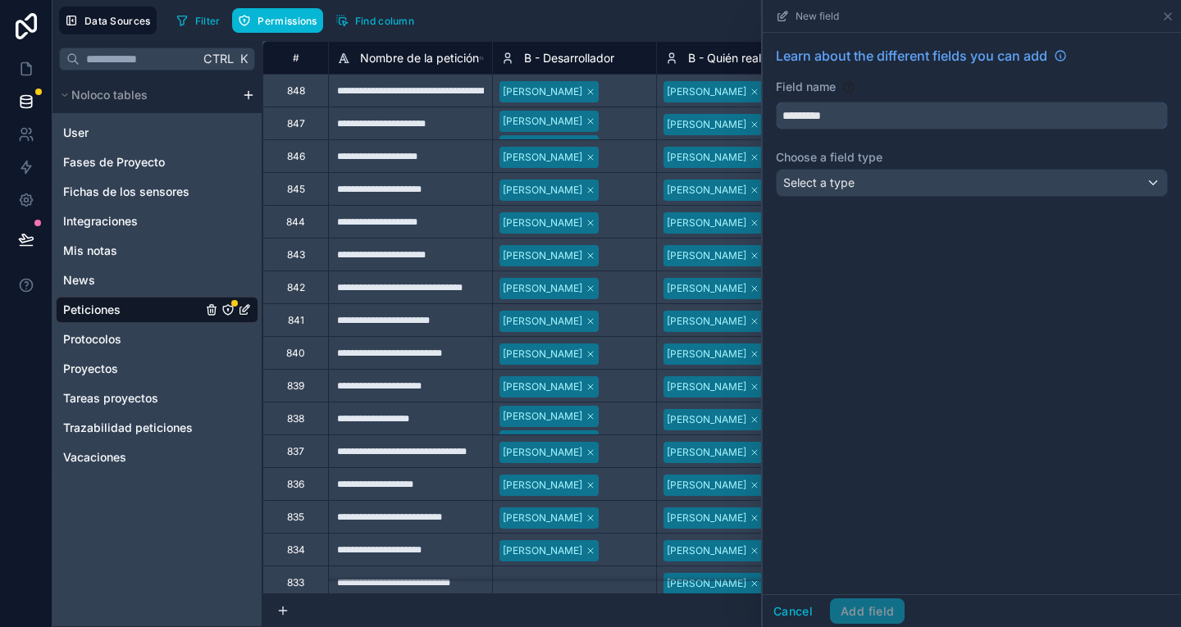
type input "*********"
click at [868, 181] on div "Select a type" at bounding box center [972, 183] width 390 height 26
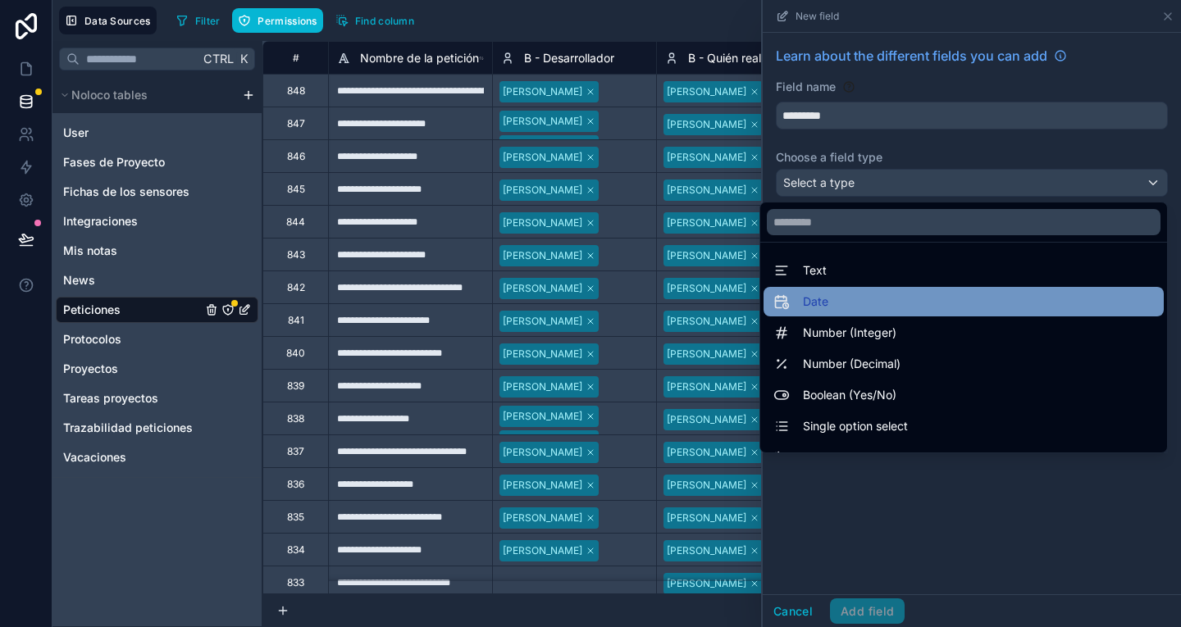
click at [873, 315] on div "Date" at bounding box center [963, 302] width 400 height 30
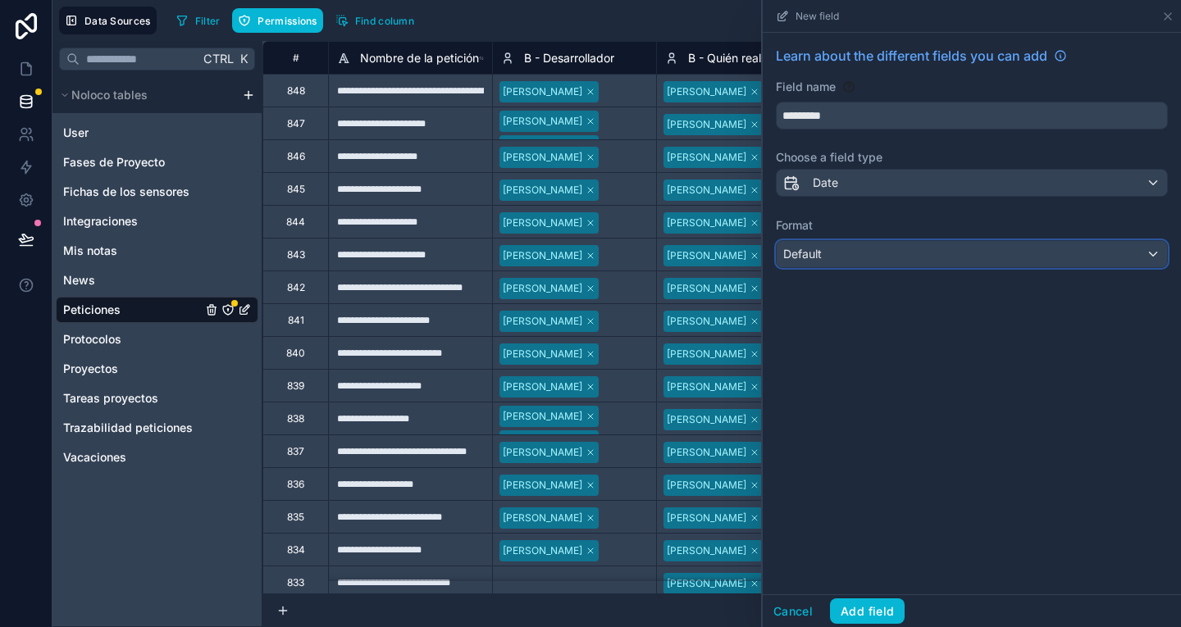
click at [823, 250] on div "Default" at bounding box center [972, 254] width 390 height 26
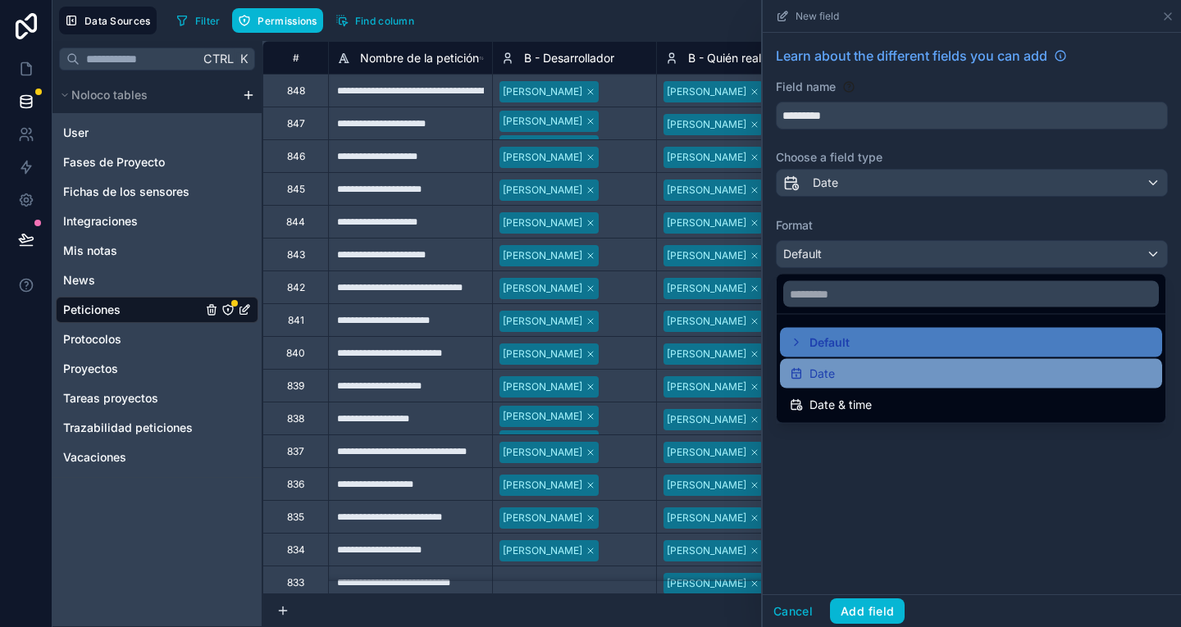
click at [861, 385] on div "Date" at bounding box center [971, 374] width 382 height 30
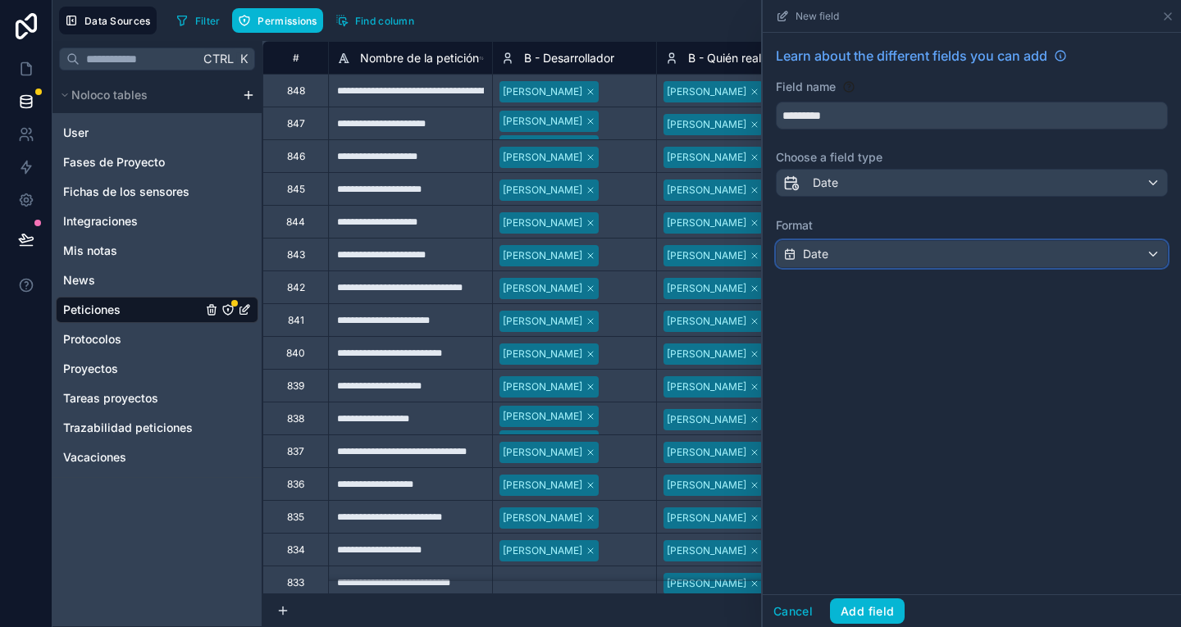
click at [872, 260] on div "Date" at bounding box center [972, 254] width 390 height 26
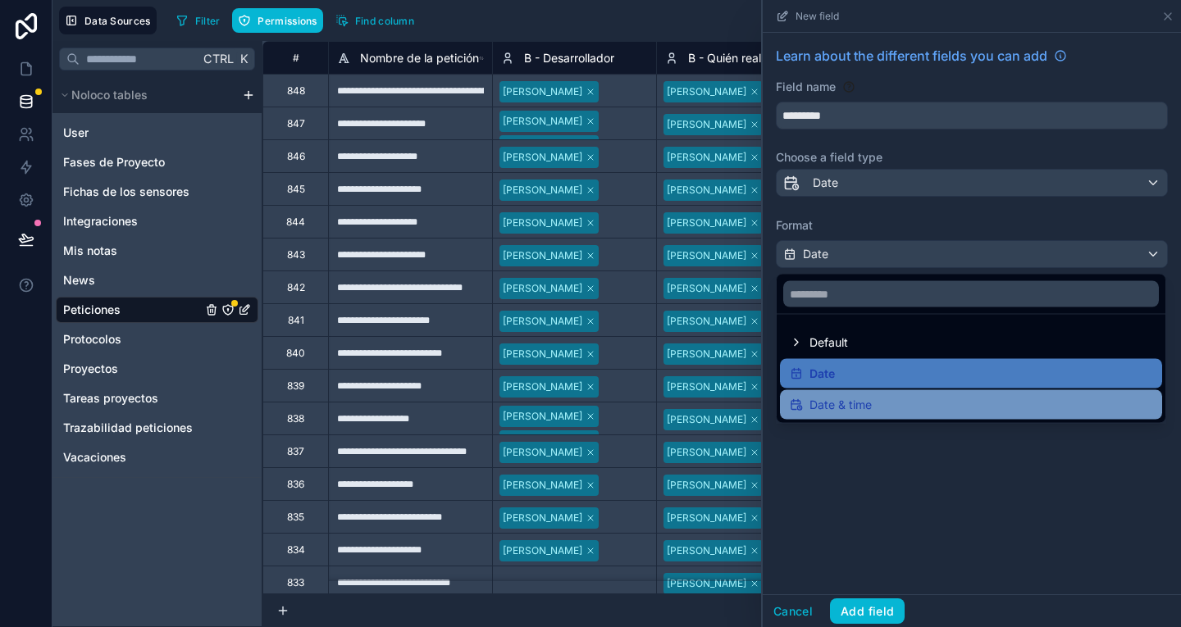
click at [867, 403] on span "Date & time" at bounding box center [840, 405] width 62 height 20
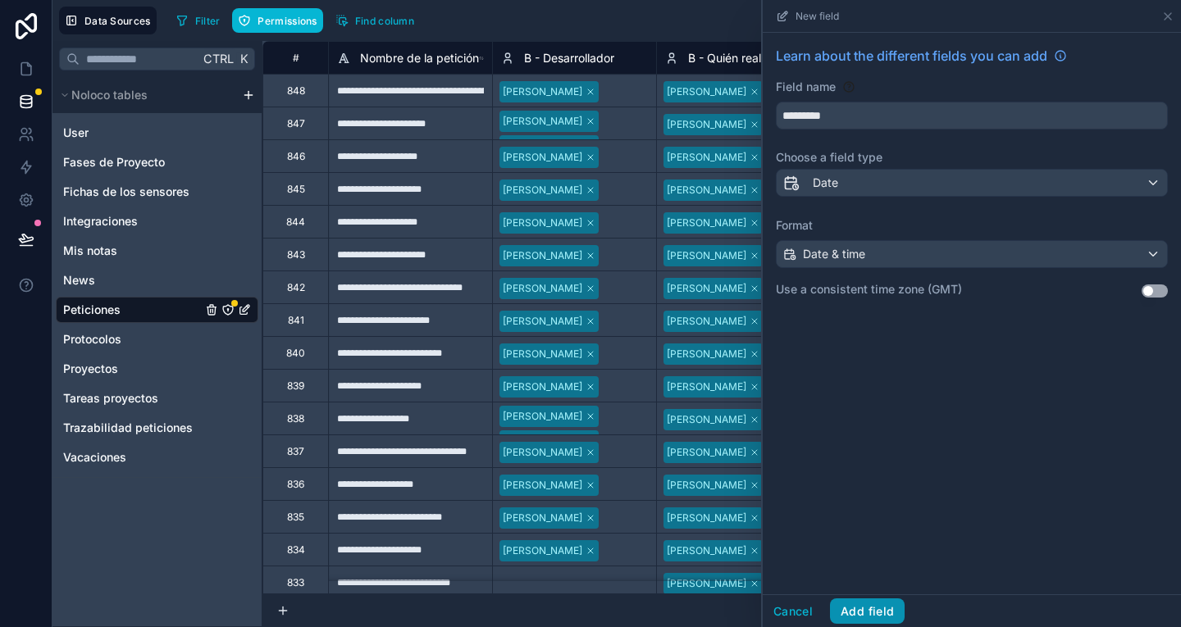
click at [873, 610] on button "Add field" at bounding box center [867, 612] width 75 height 26
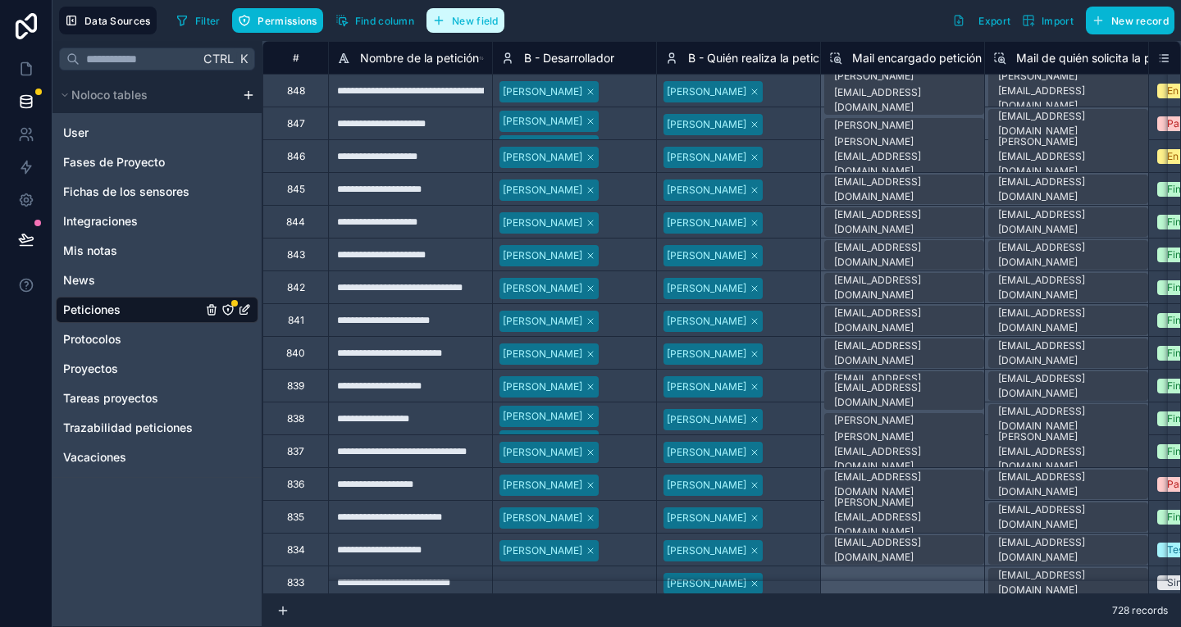
click at [469, 16] on span "New field" at bounding box center [475, 21] width 47 height 12
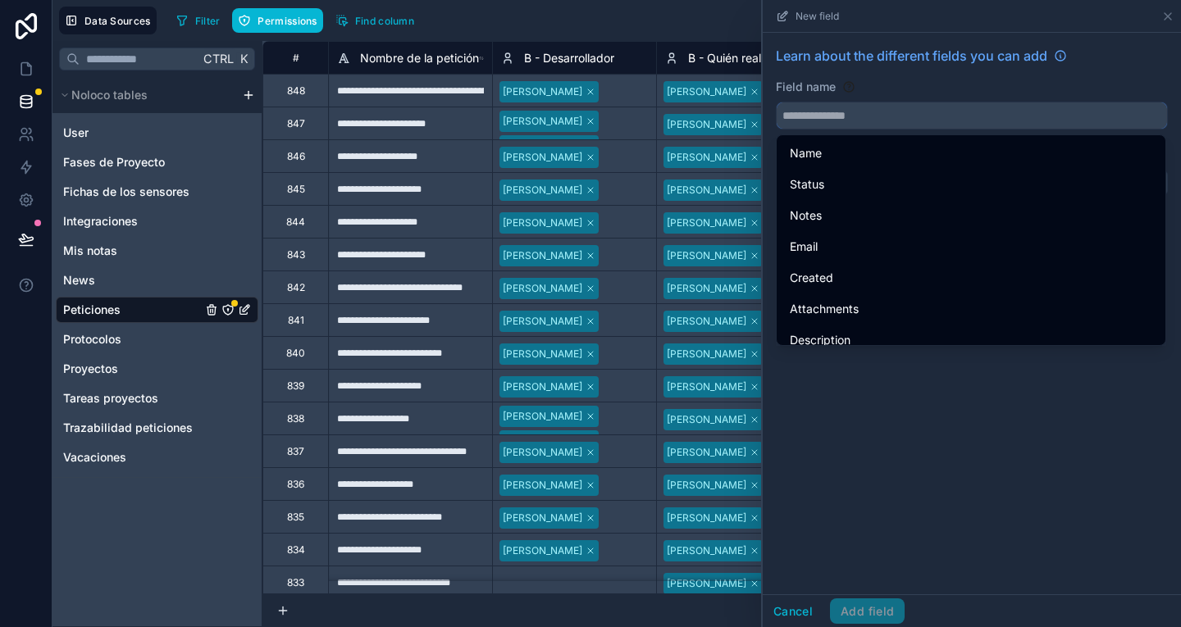
click at [786, 107] on input "text" at bounding box center [972, 115] width 390 height 26
paste input "*********"
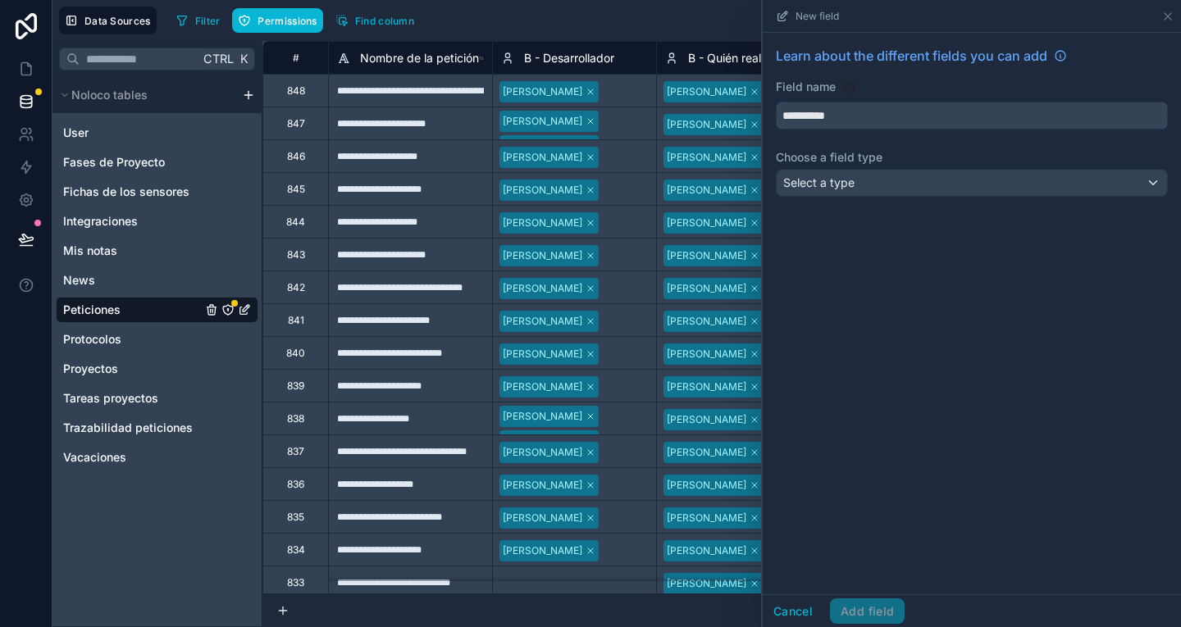
type input "**********"
click at [878, 183] on div "Select a type" at bounding box center [972, 183] width 390 height 26
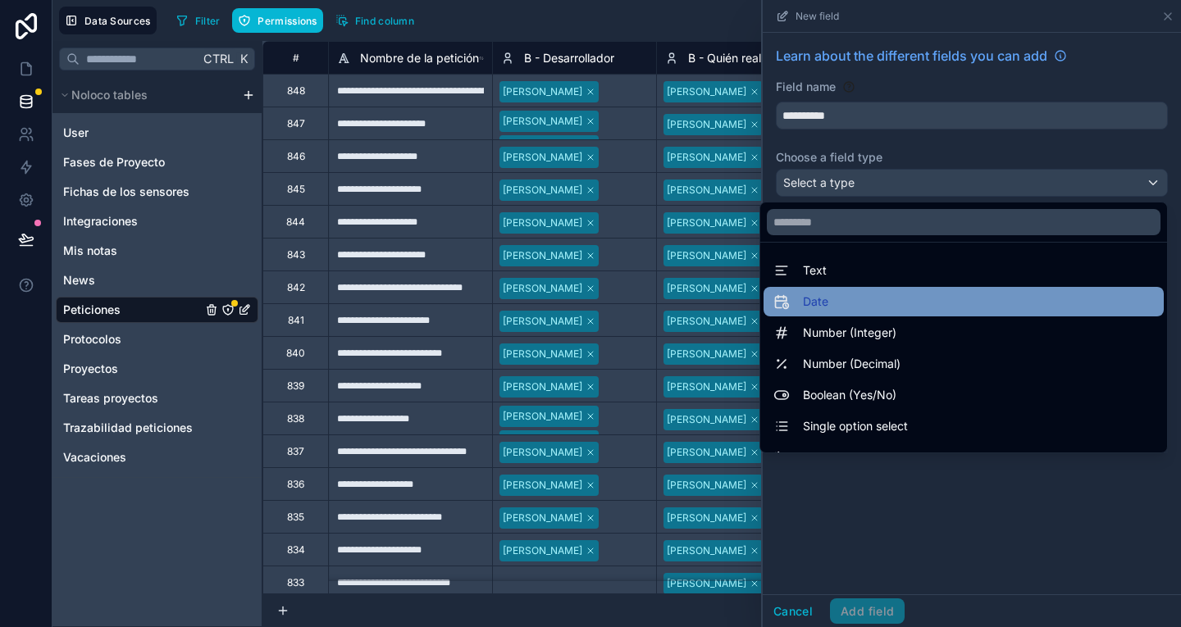
click at [881, 297] on div "Date" at bounding box center [963, 302] width 380 height 20
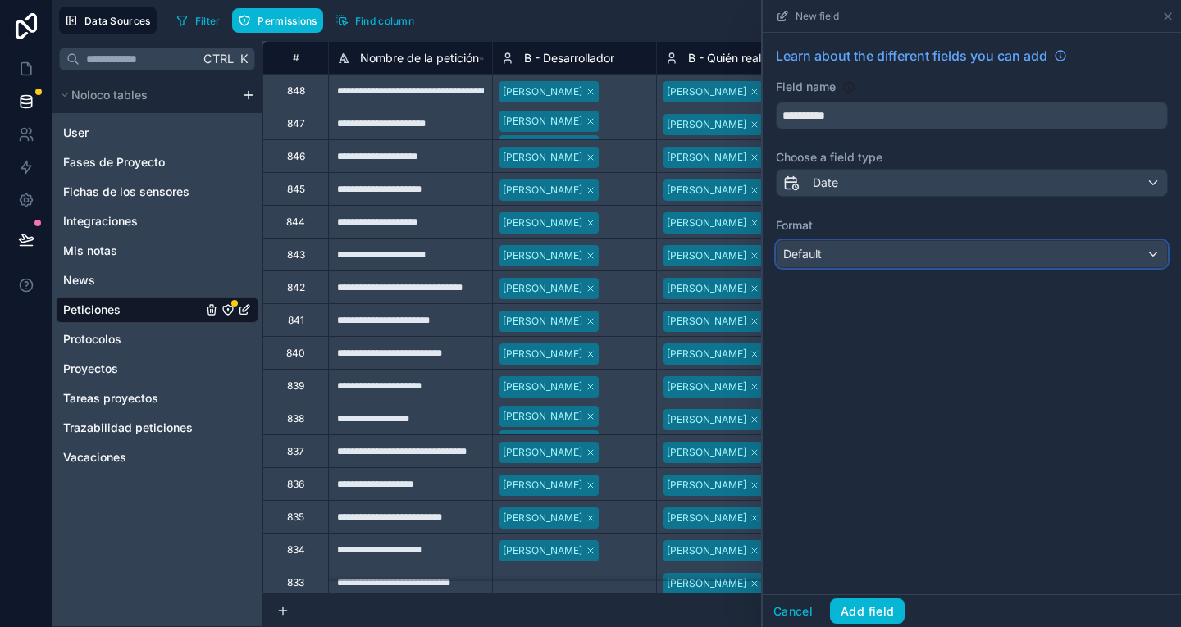
click at [859, 263] on div "Default" at bounding box center [972, 254] width 390 height 26
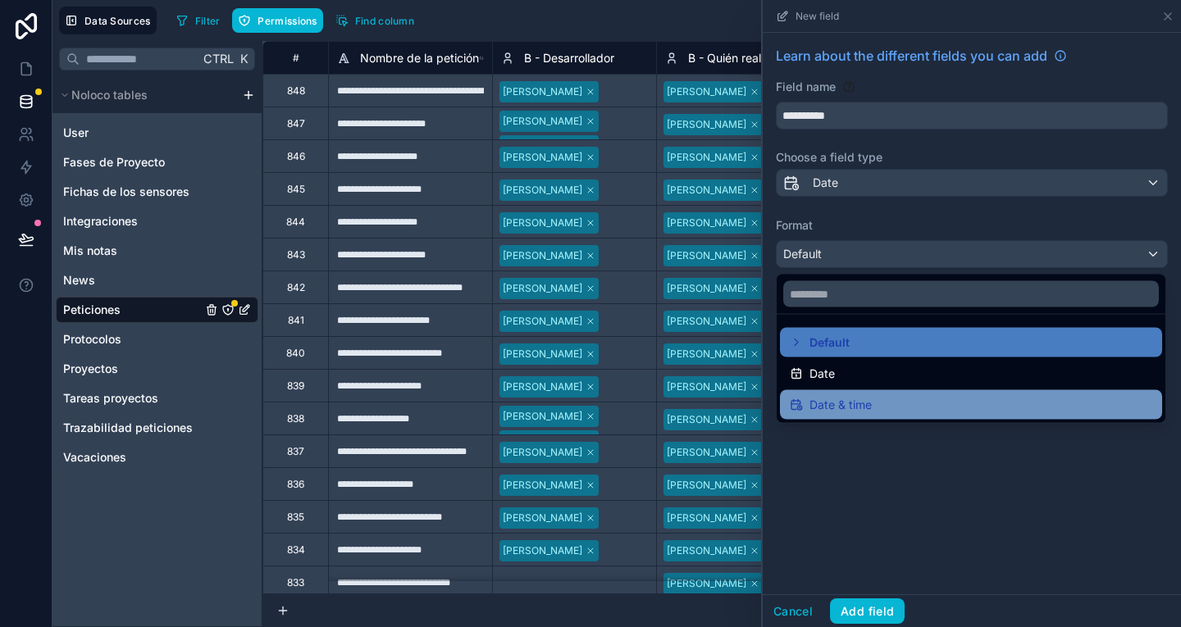
click at [888, 411] on div "Date & time" at bounding box center [971, 405] width 362 height 20
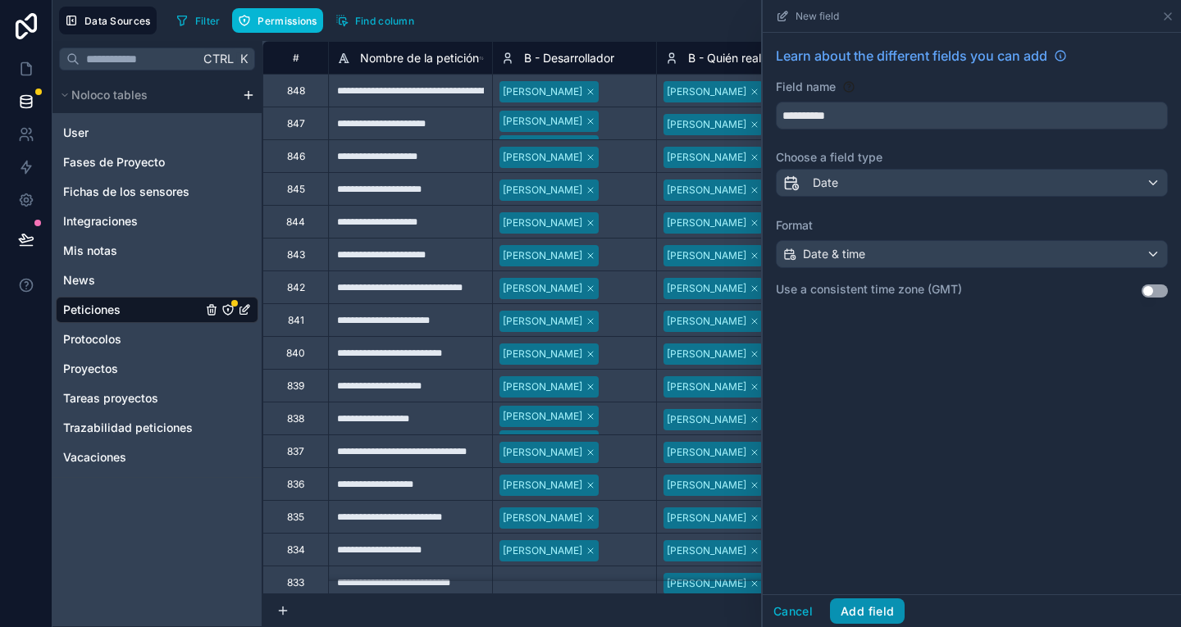
click at [873, 608] on button "Add field" at bounding box center [867, 612] width 75 height 26
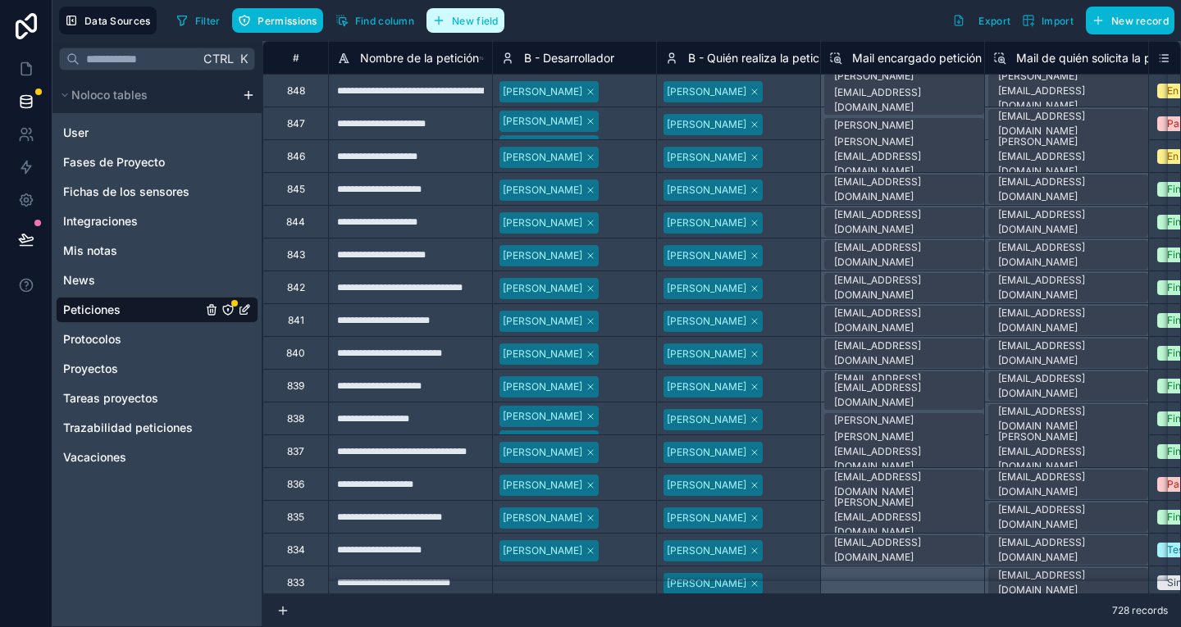
click at [502, 11] on button "New field" at bounding box center [465, 20] width 78 height 25
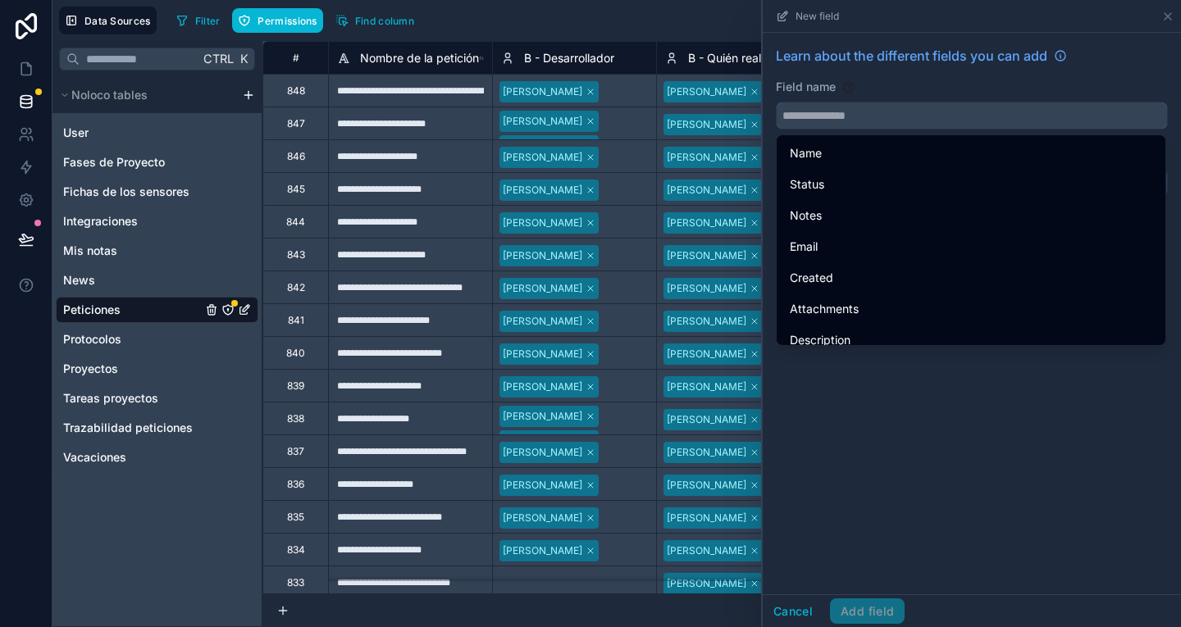
click at [841, 119] on input "text" at bounding box center [972, 115] width 390 height 26
paste input "*********"
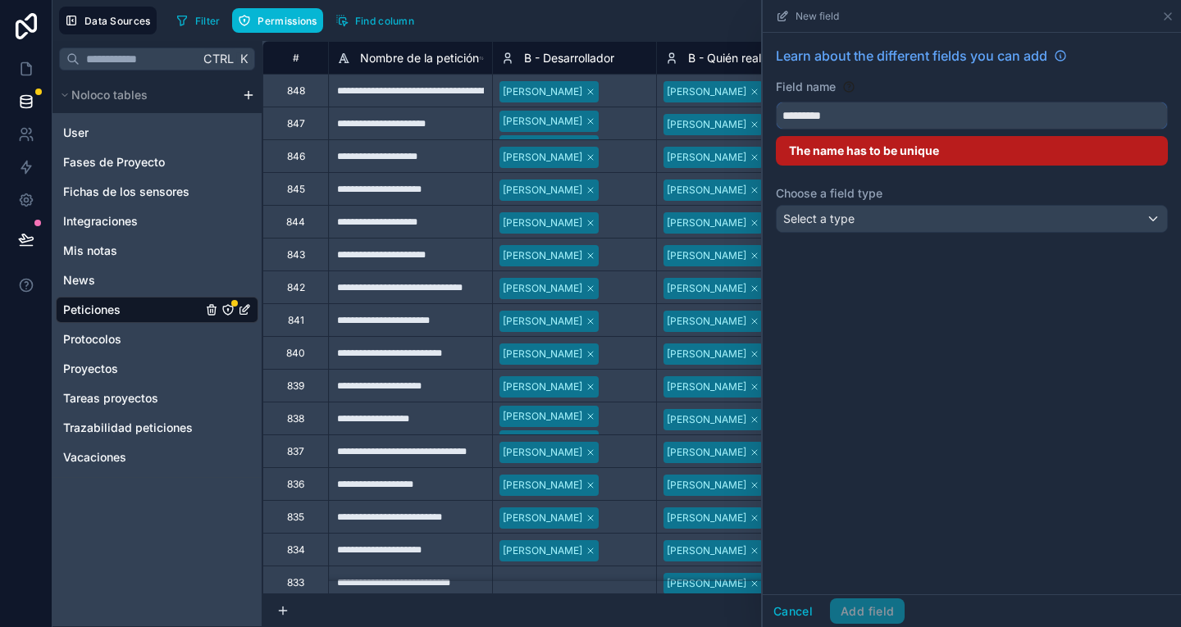
click at [833, 113] on input "*********" at bounding box center [972, 115] width 390 height 26
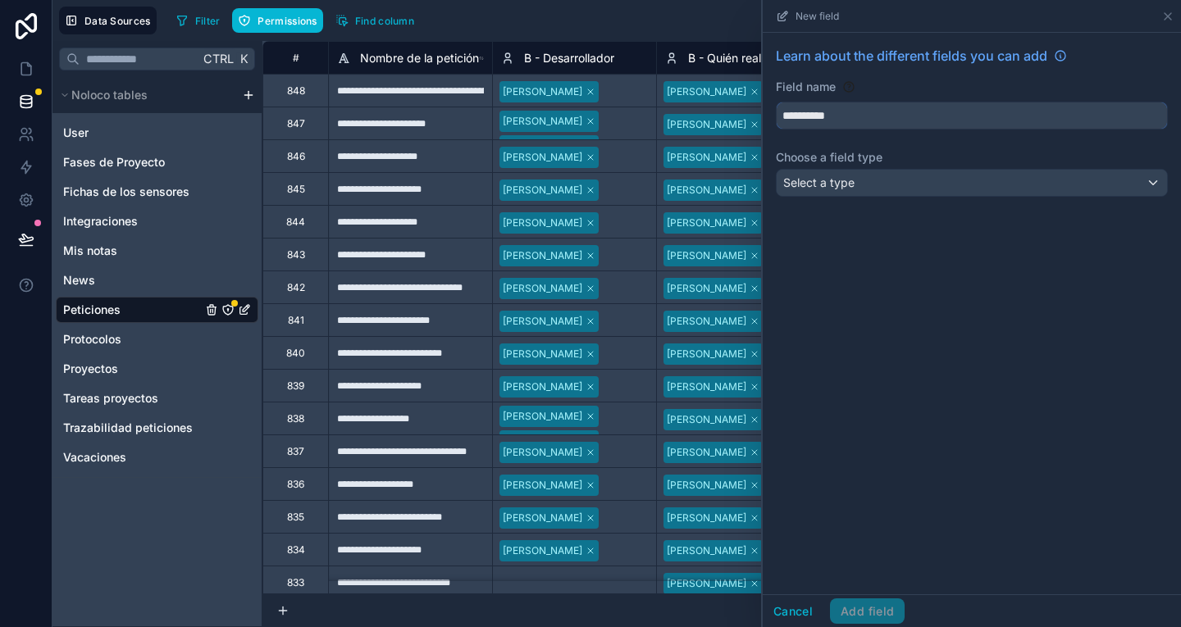
type input "**********"
click at [849, 180] on span "Select a type" at bounding box center [818, 182] width 71 height 14
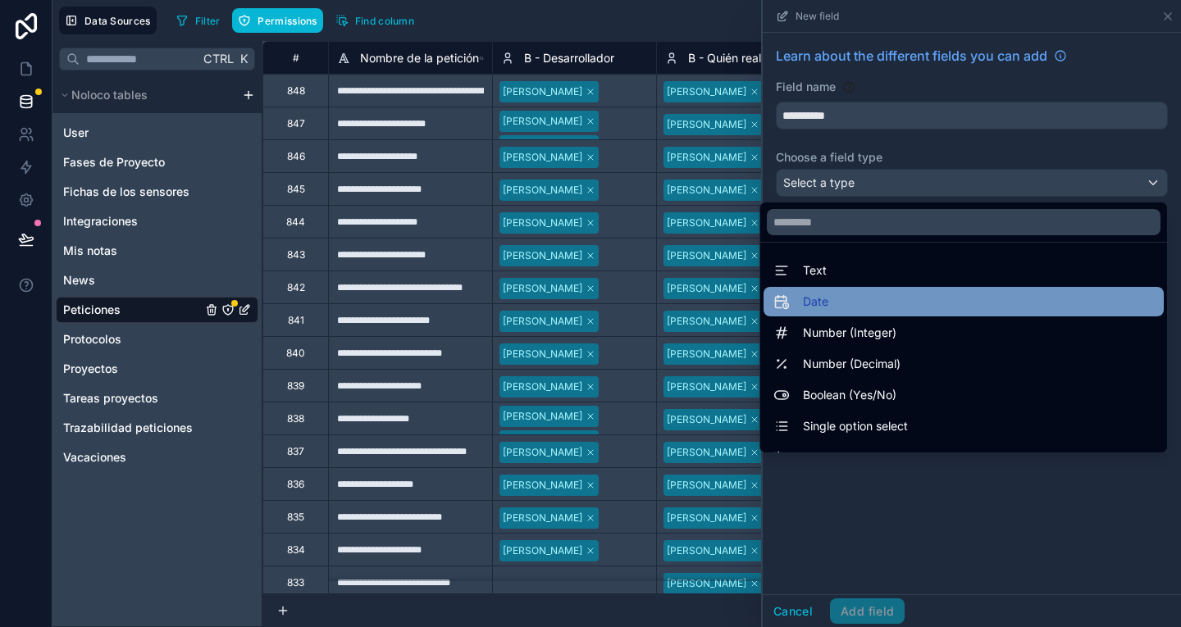
click at [862, 294] on div "Date" at bounding box center [963, 302] width 380 height 20
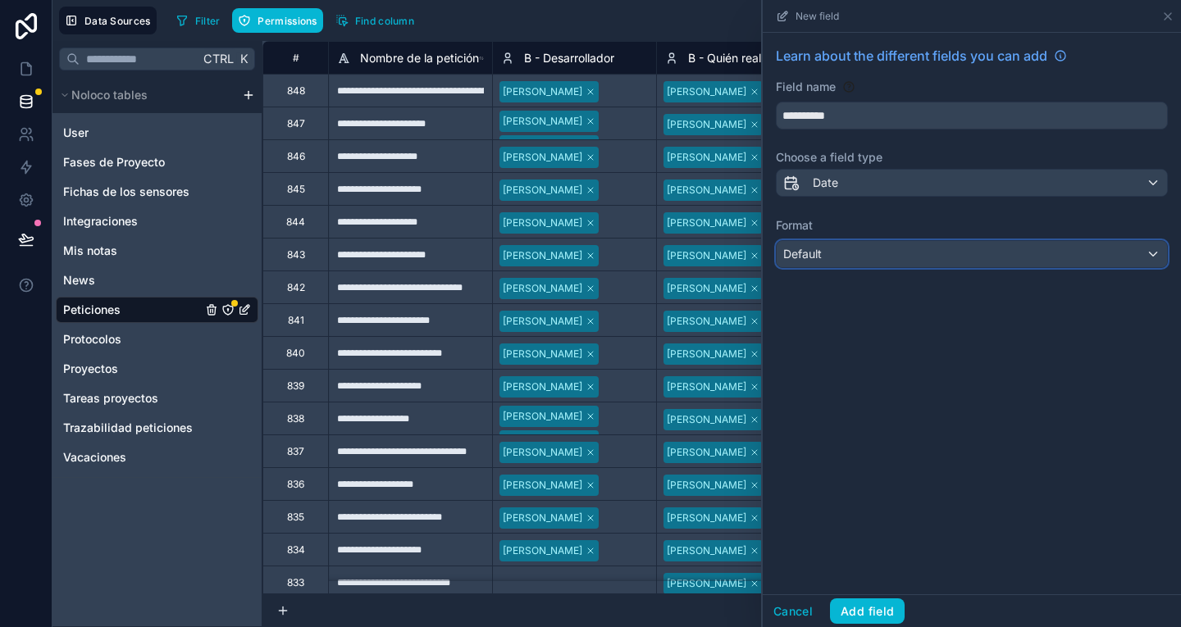
click at [836, 248] on div "Default" at bounding box center [972, 254] width 390 height 26
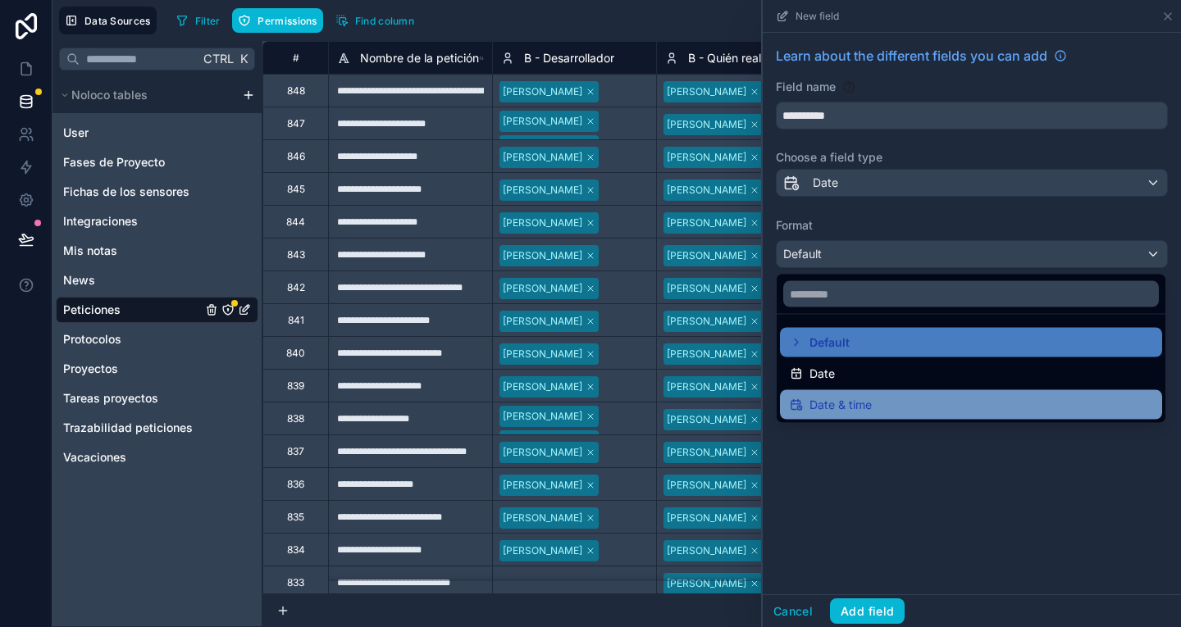
click at [877, 405] on div "Date & time" at bounding box center [971, 405] width 362 height 20
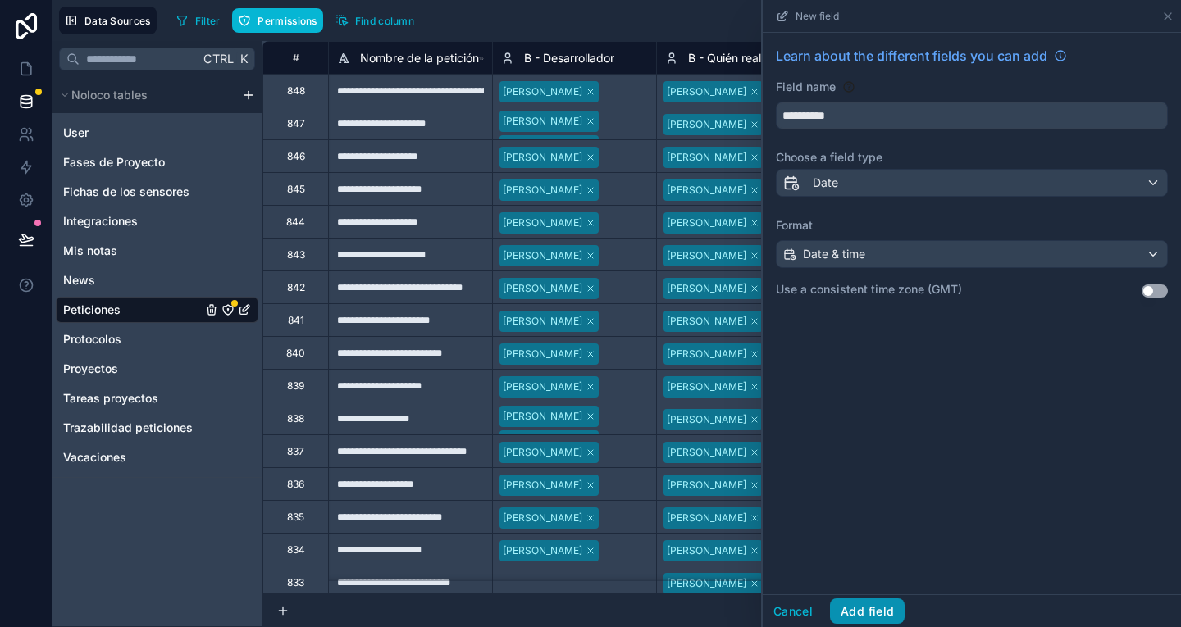
click at [891, 608] on button "Add field" at bounding box center [867, 612] width 75 height 26
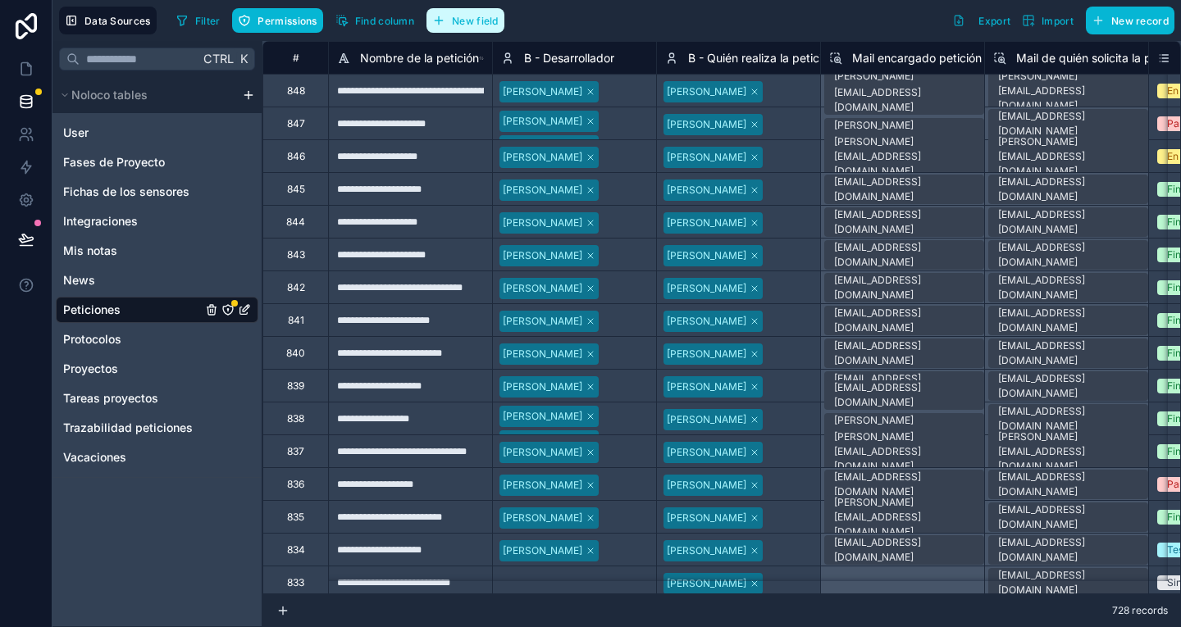
click at [465, 30] on button "New field" at bounding box center [465, 20] width 78 height 25
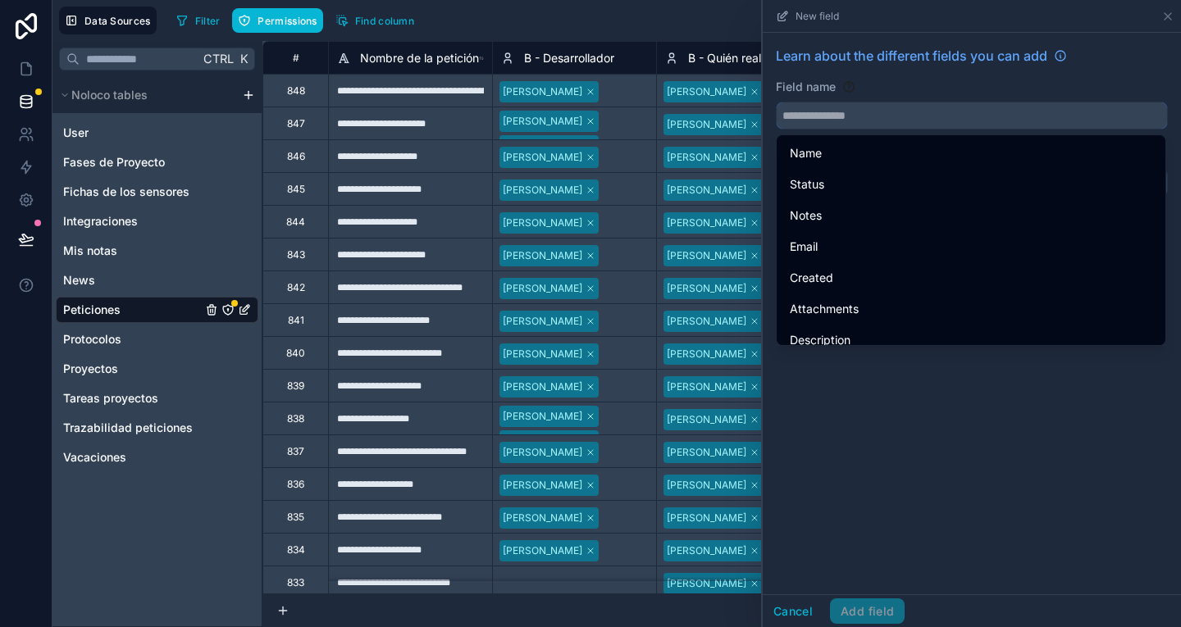
click at [827, 126] on input "text" at bounding box center [972, 115] width 390 height 26
paste input "*********"
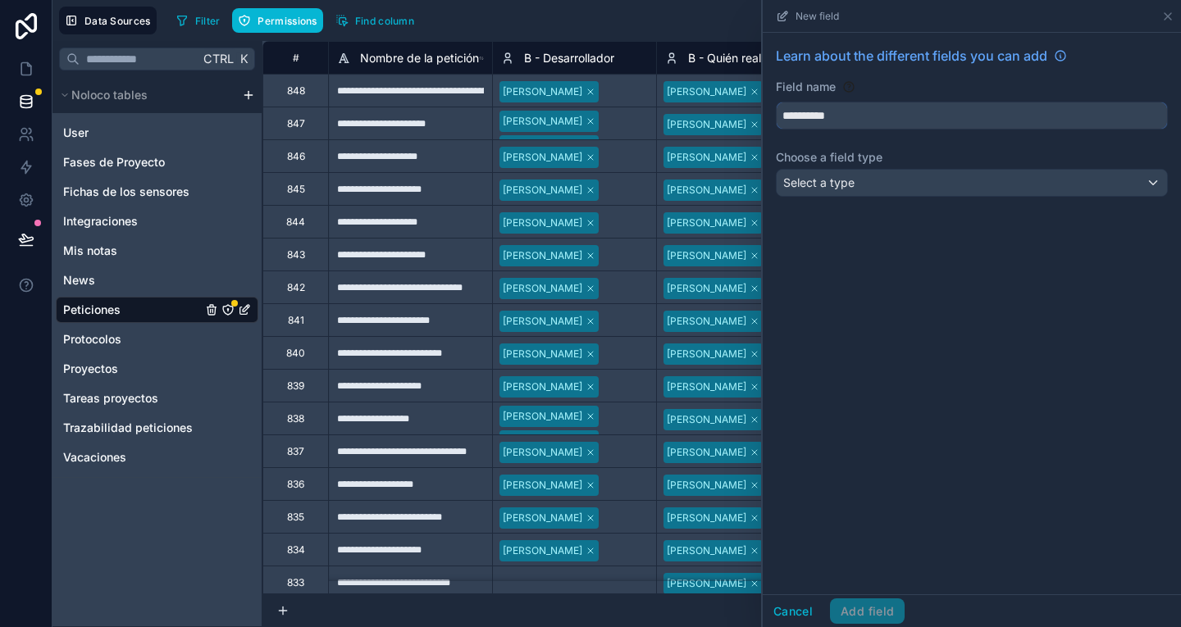
type input "**********"
click at [872, 197] on div "**********" at bounding box center [972, 125] width 418 height 184
click at [863, 188] on div "Select a type" at bounding box center [972, 183] width 390 height 26
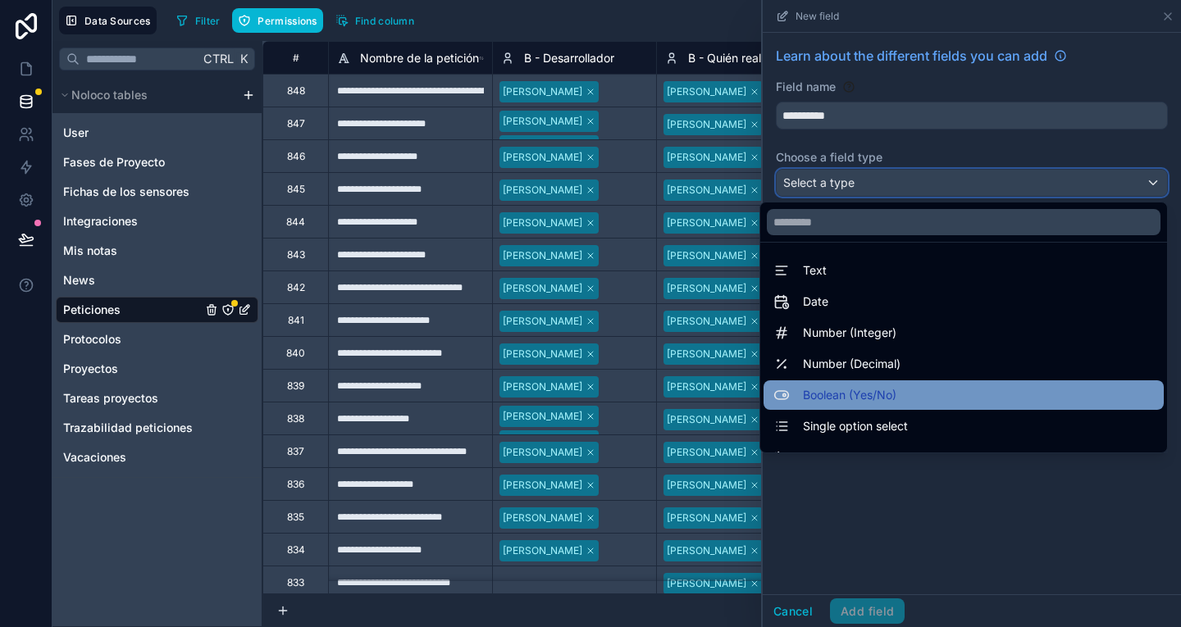
scroll to position [2, 0]
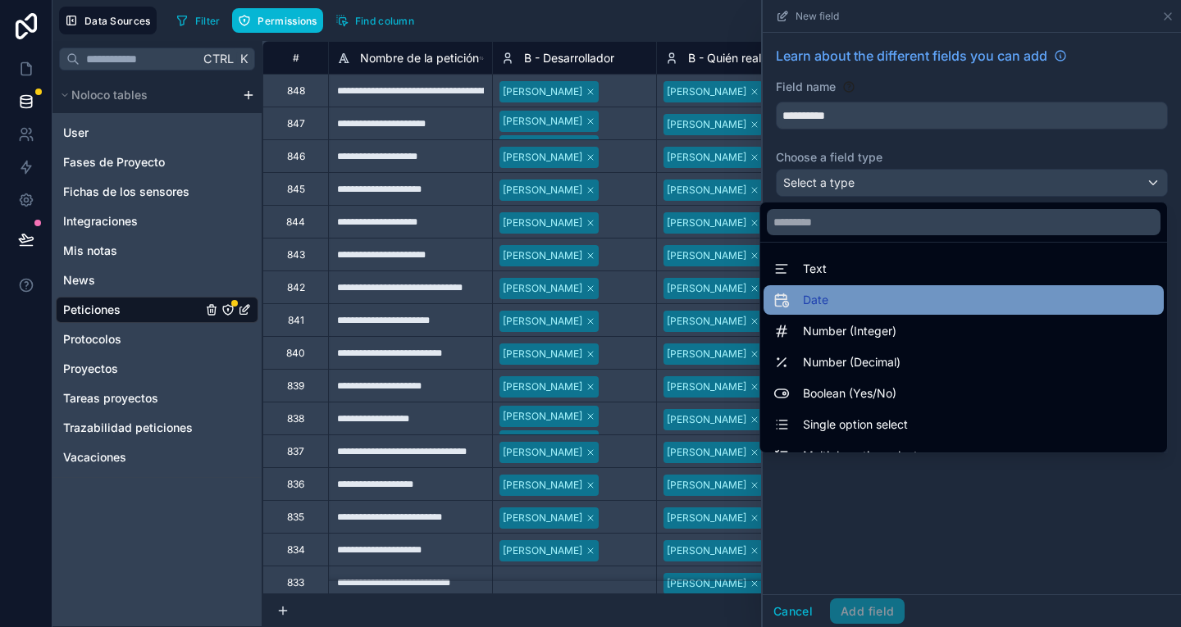
click at [860, 300] on div "Date" at bounding box center [963, 300] width 380 height 20
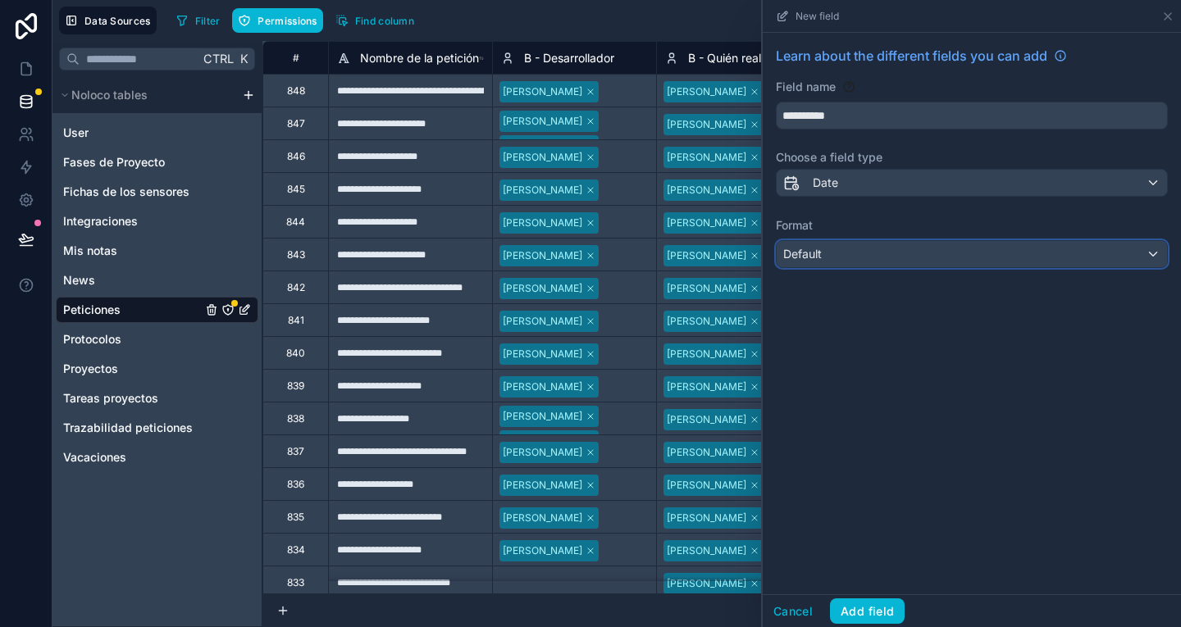
click at [841, 246] on div "Default" at bounding box center [972, 254] width 390 height 26
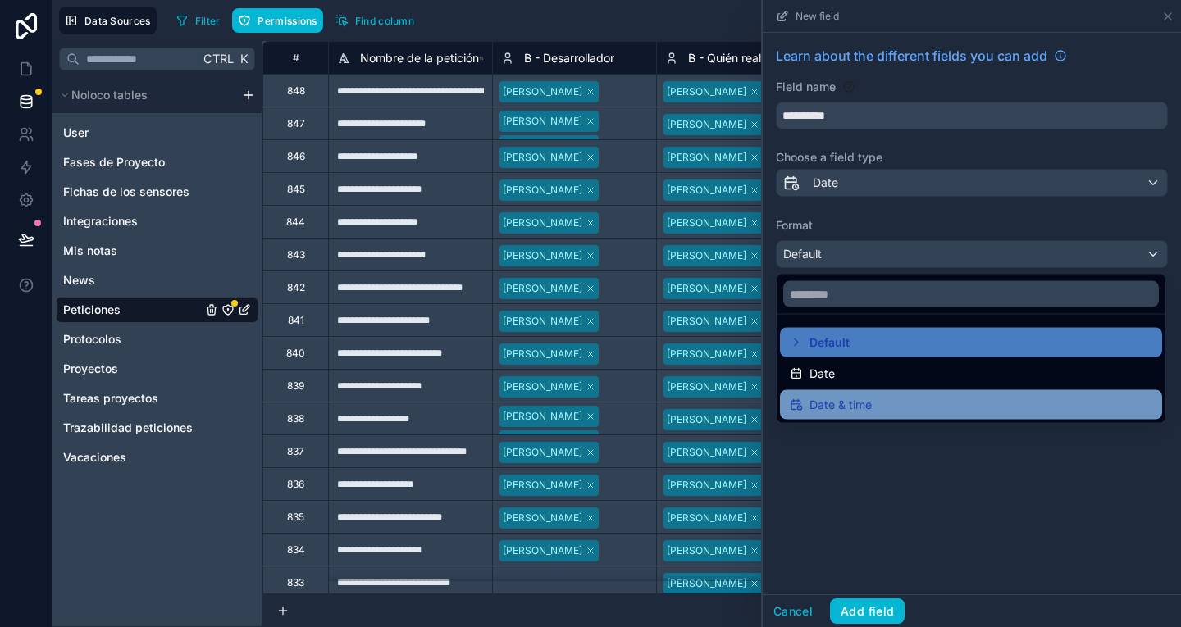
click at [855, 408] on span "Date & time" at bounding box center [840, 405] width 62 height 20
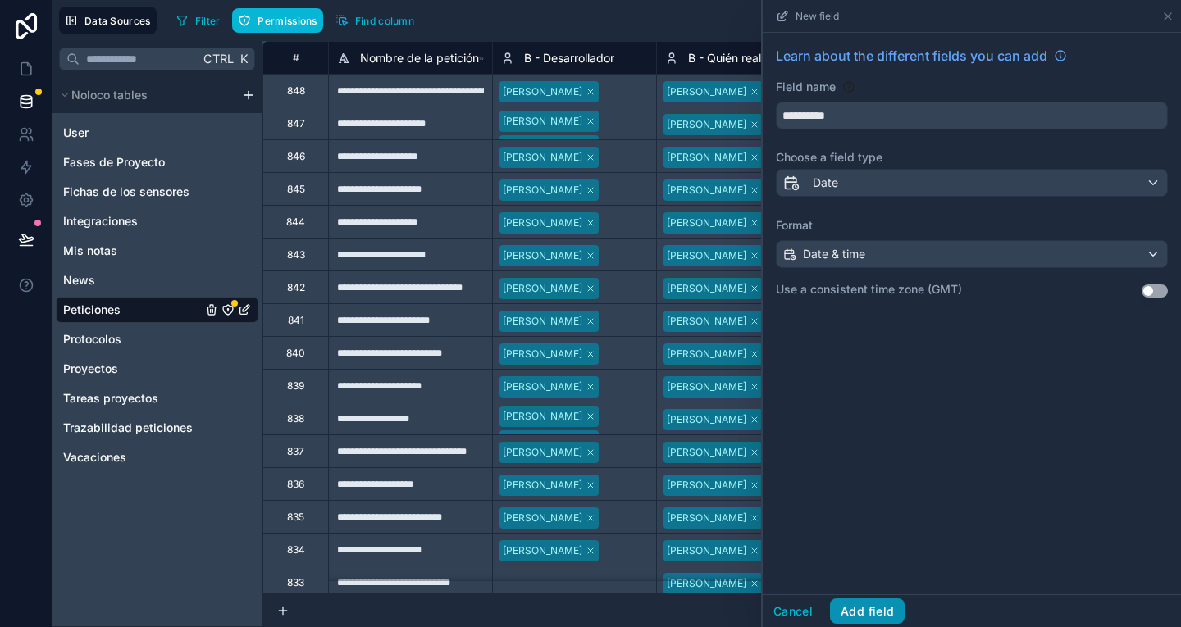
click at [871, 617] on button "Add field" at bounding box center [867, 612] width 75 height 26
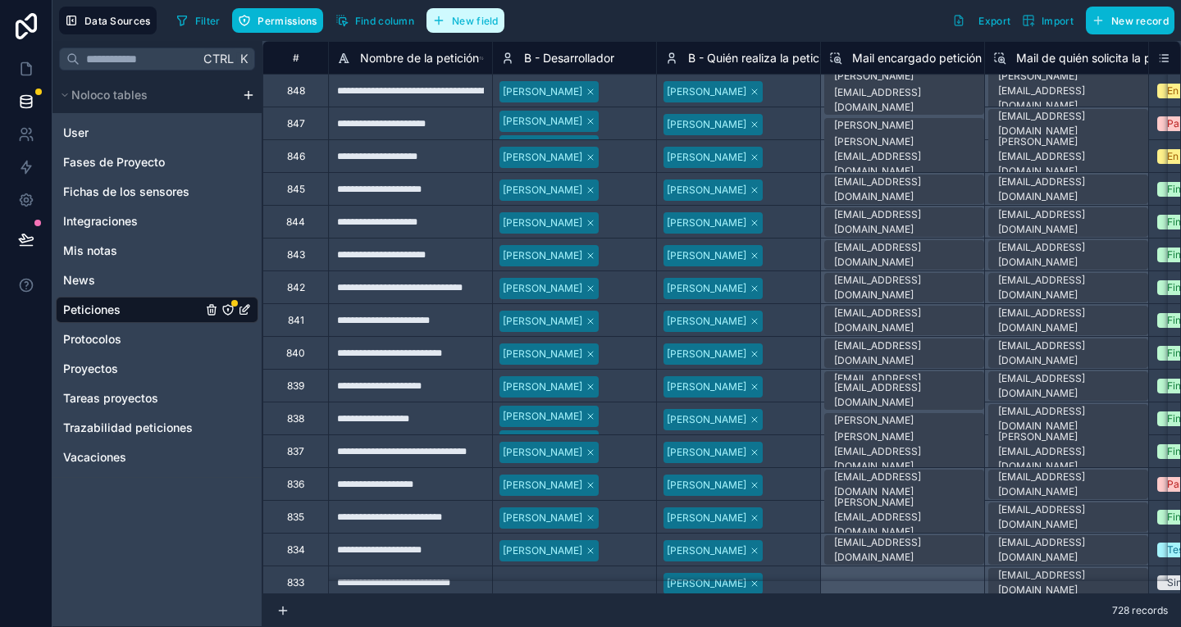
click at [478, 17] on span "New field" at bounding box center [475, 21] width 47 height 12
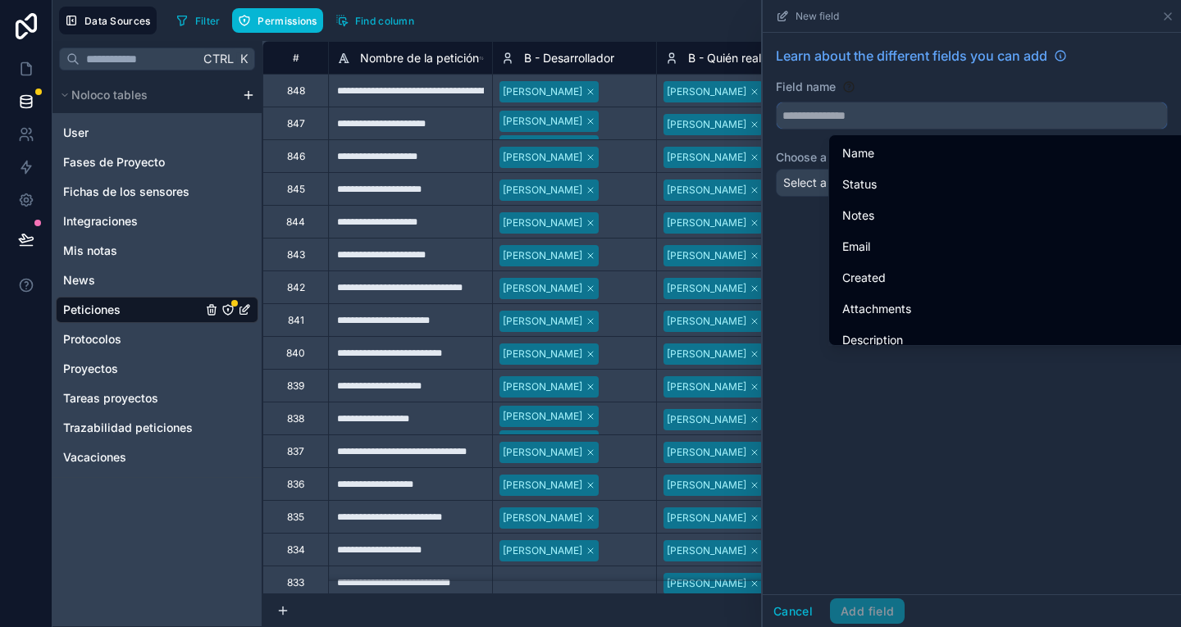
click at [786, 113] on input "text" at bounding box center [972, 115] width 390 height 26
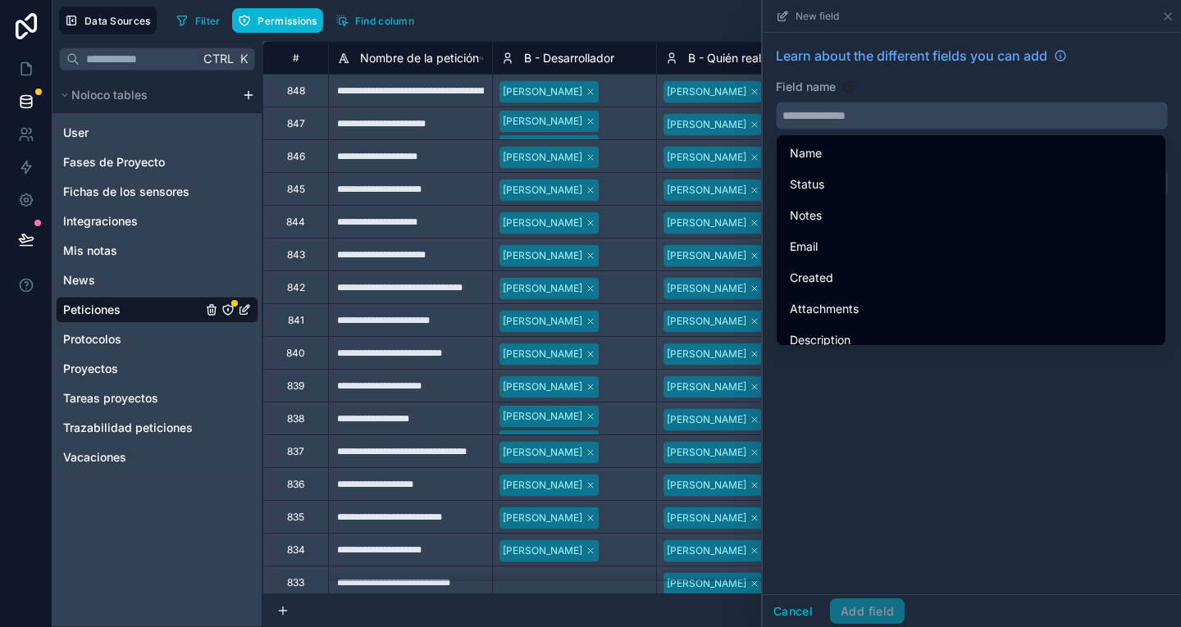
paste input "*********"
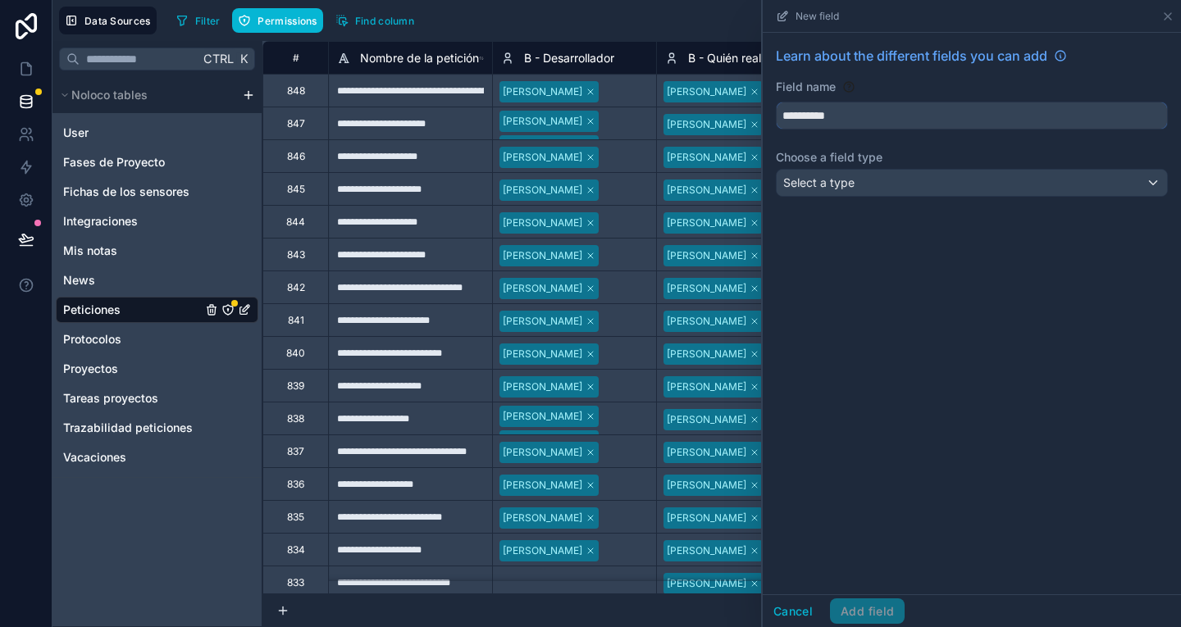
type input "**********"
click at [895, 172] on div "Select a type" at bounding box center [972, 183] width 390 height 26
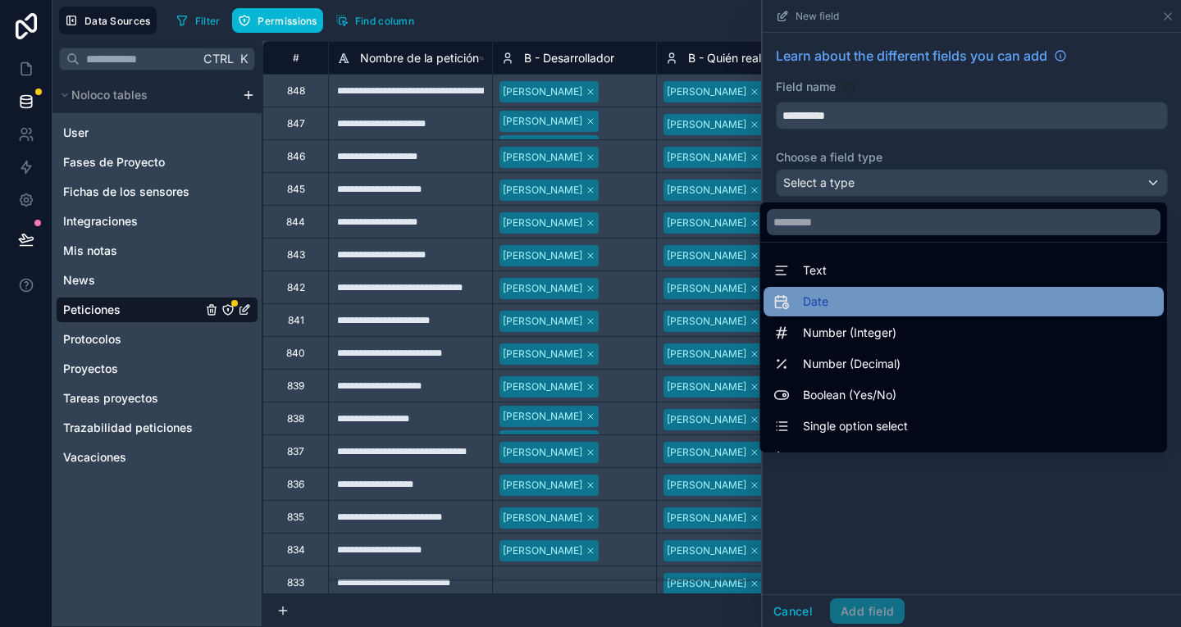
click at [892, 306] on div "Date" at bounding box center [963, 302] width 380 height 20
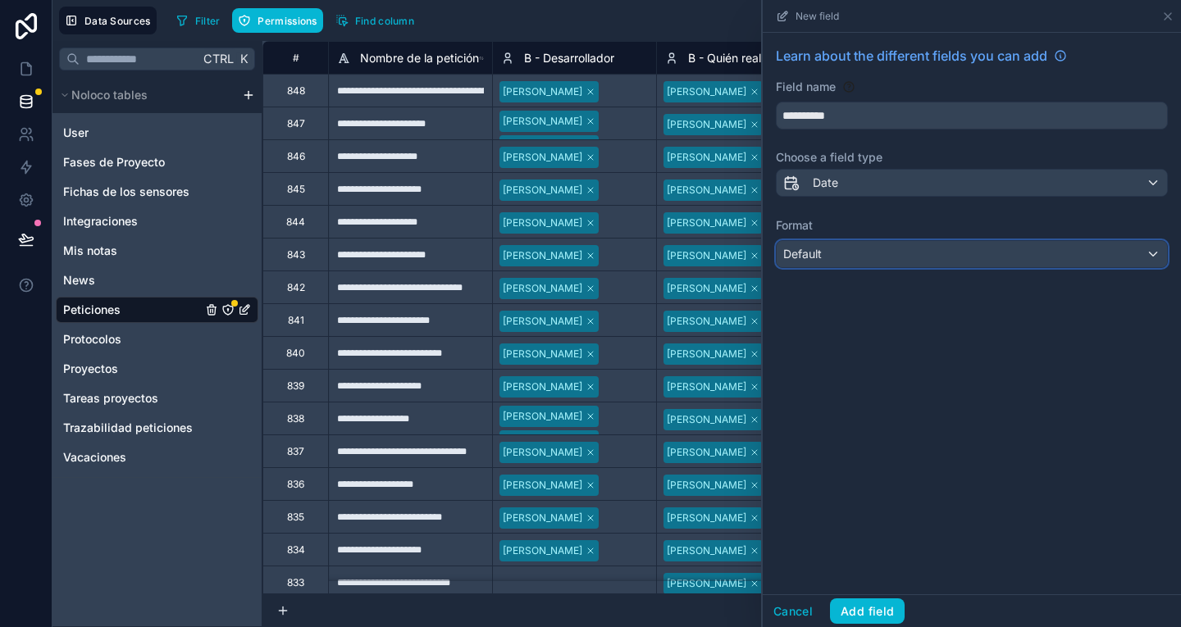
click at [872, 250] on div "Default" at bounding box center [972, 254] width 390 height 26
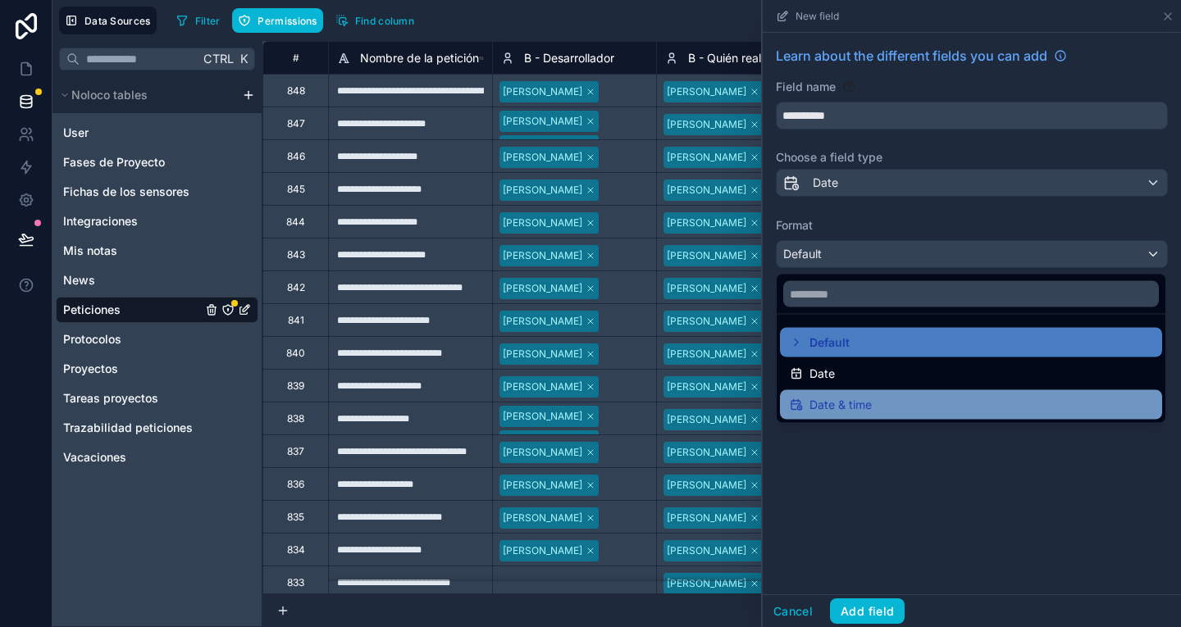
click at [895, 401] on div "Date & time" at bounding box center [971, 405] width 362 height 20
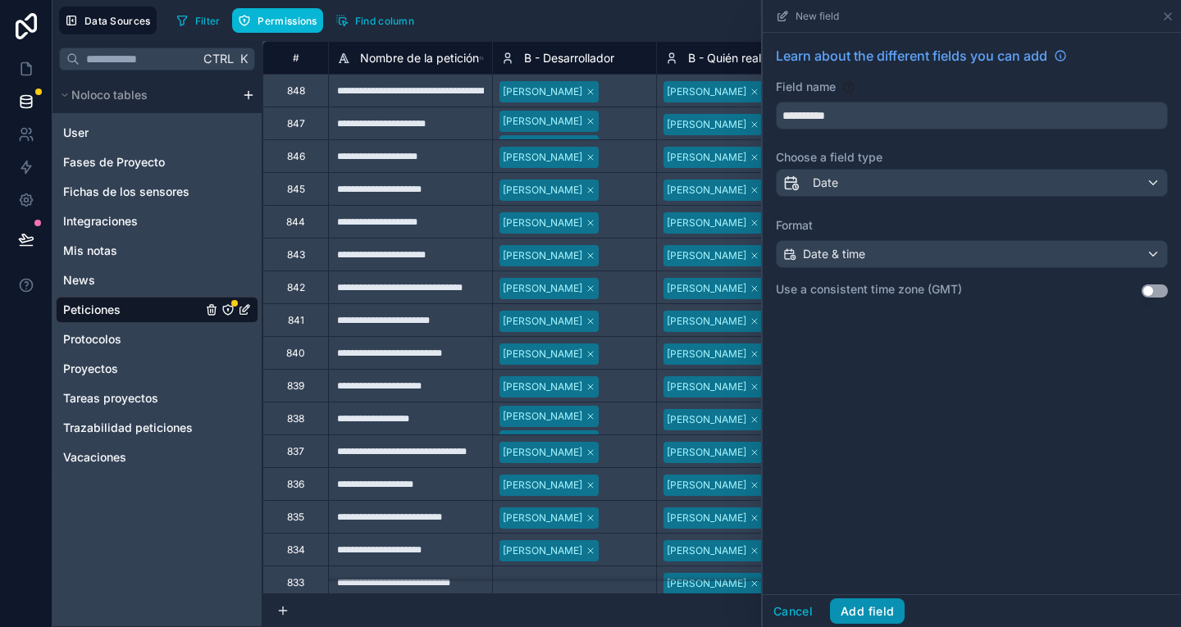
click at [884, 603] on button "Add field" at bounding box center [867, 612] width 75 height 26
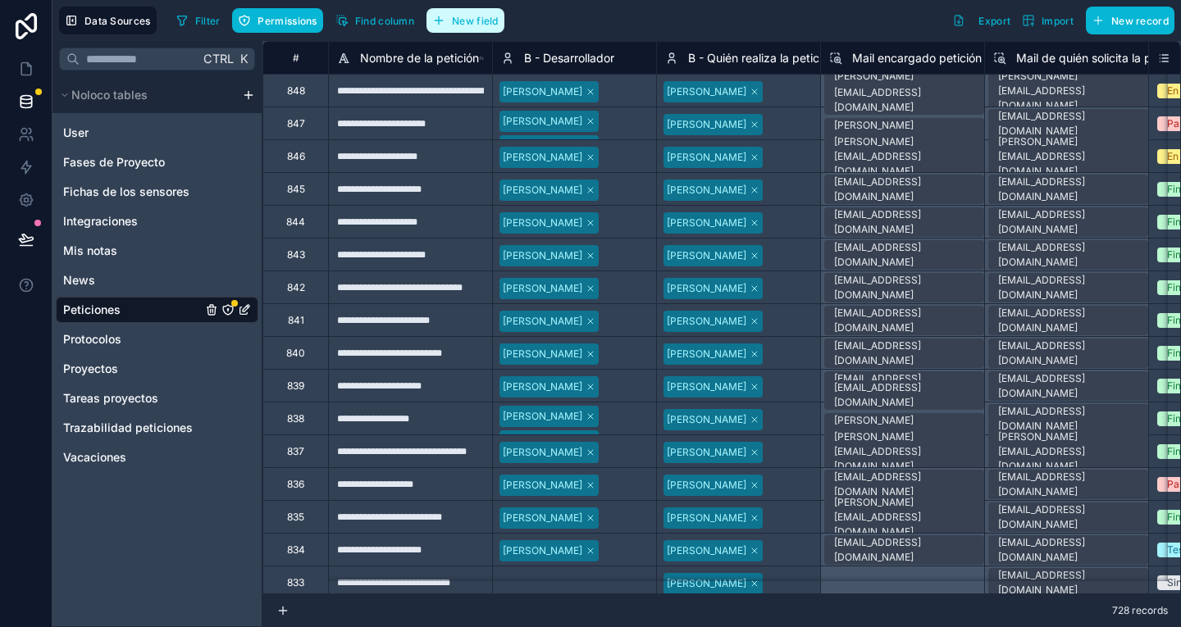
click at [468, 29] on button "New field" at bounding box center [465, 20] width 78 height 25
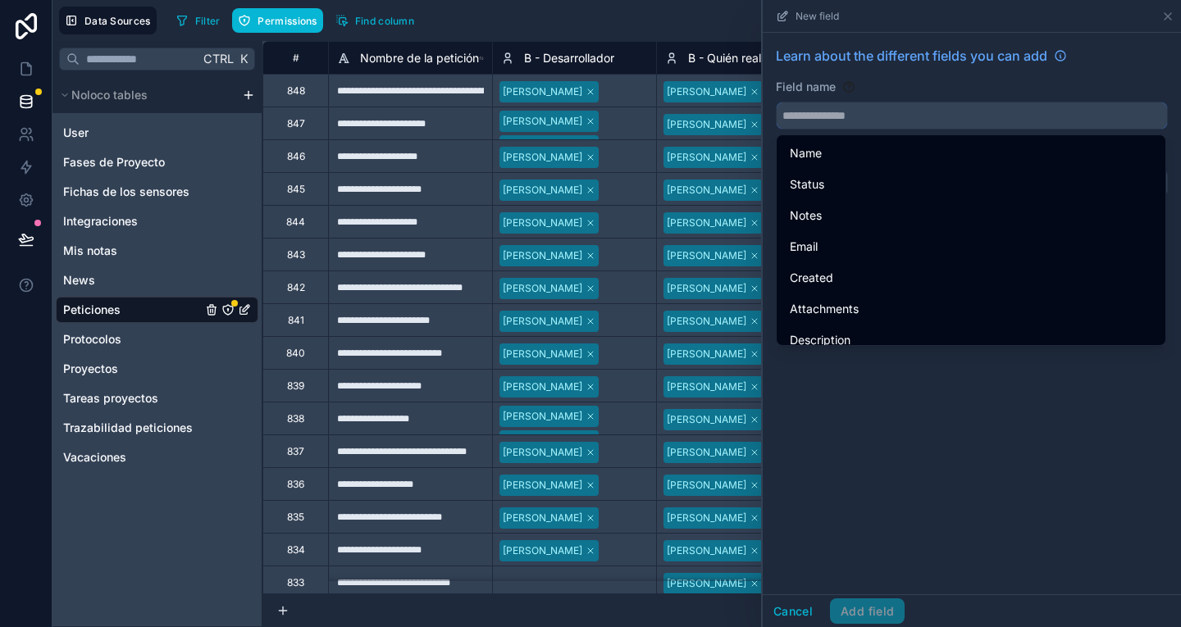
click at [866, 119] on input "text" at bounding box center [972, 115] width 390 height 26
paste input "*********"
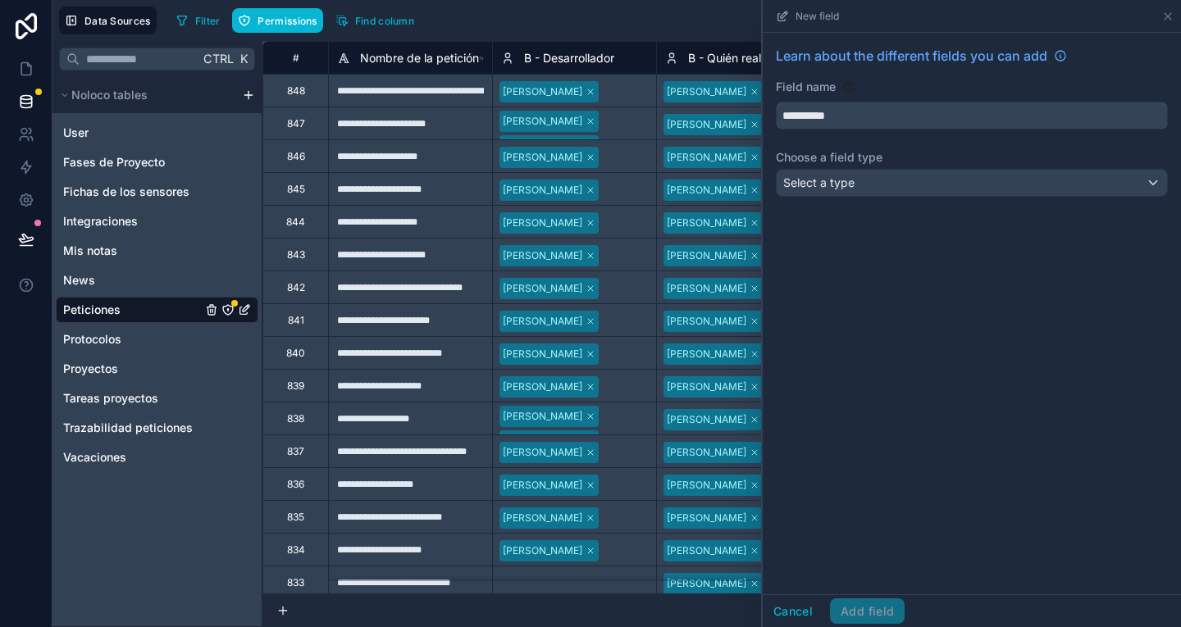
type input "**********"
click at [874, 175] on div "Select a type" at bounding box center [972, 183] width 390 height 26
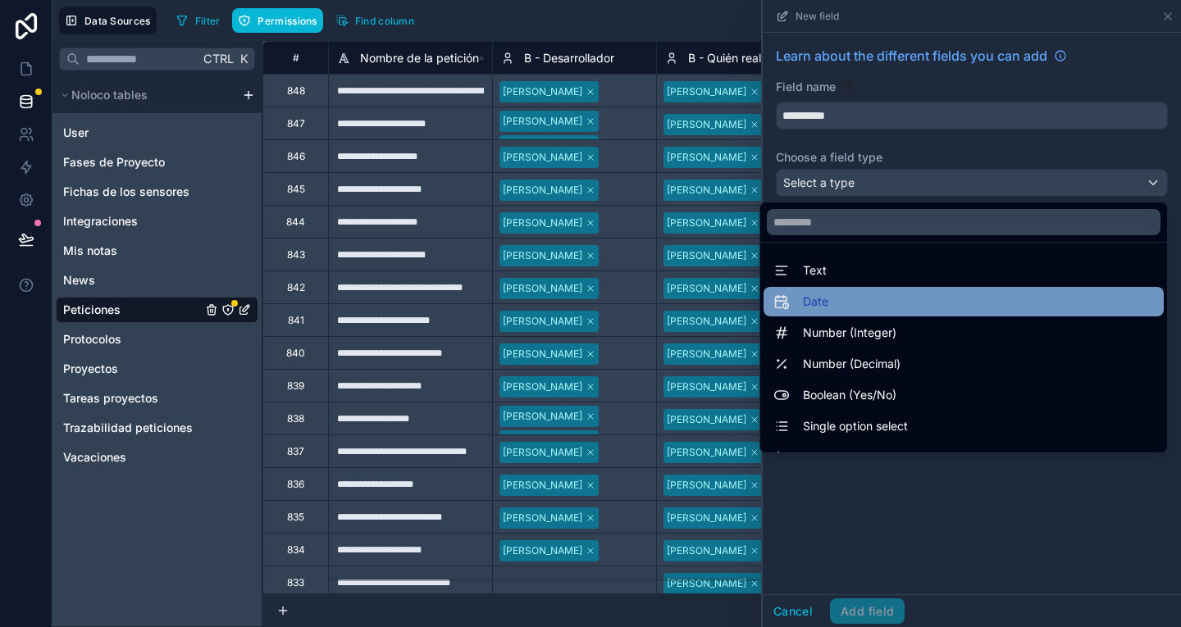
click at [895, 300] on div "Date" at bounding box center [963, 302] width 380 height 20
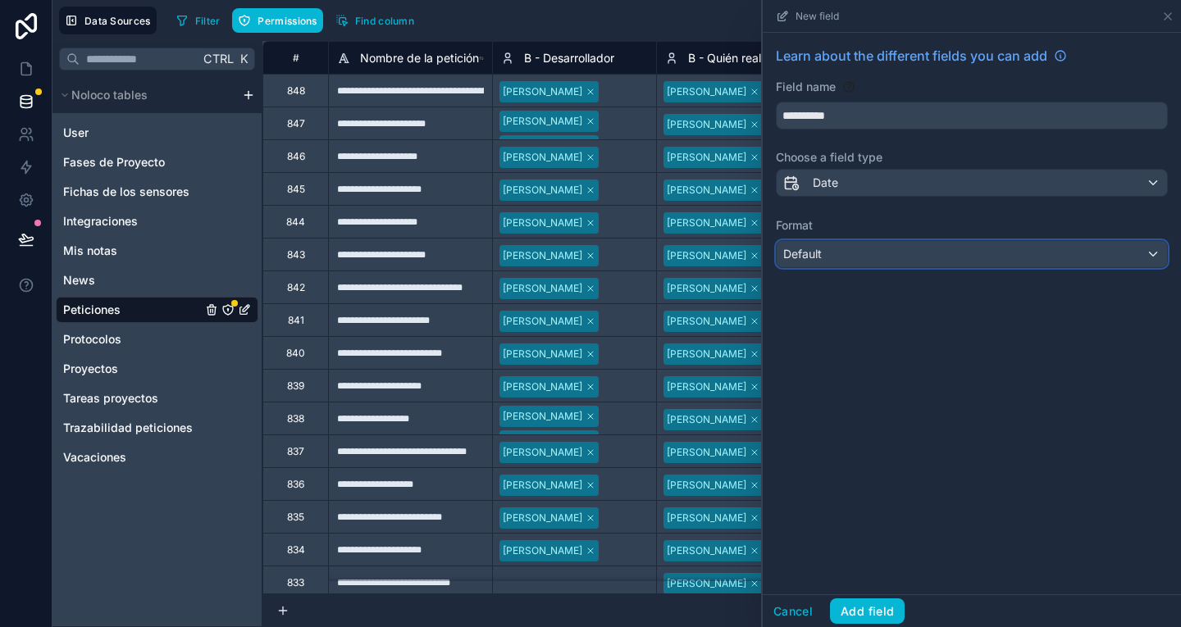
click at [840, 253] on div "Default" at bounding box center [972, 254] width 390 height 26
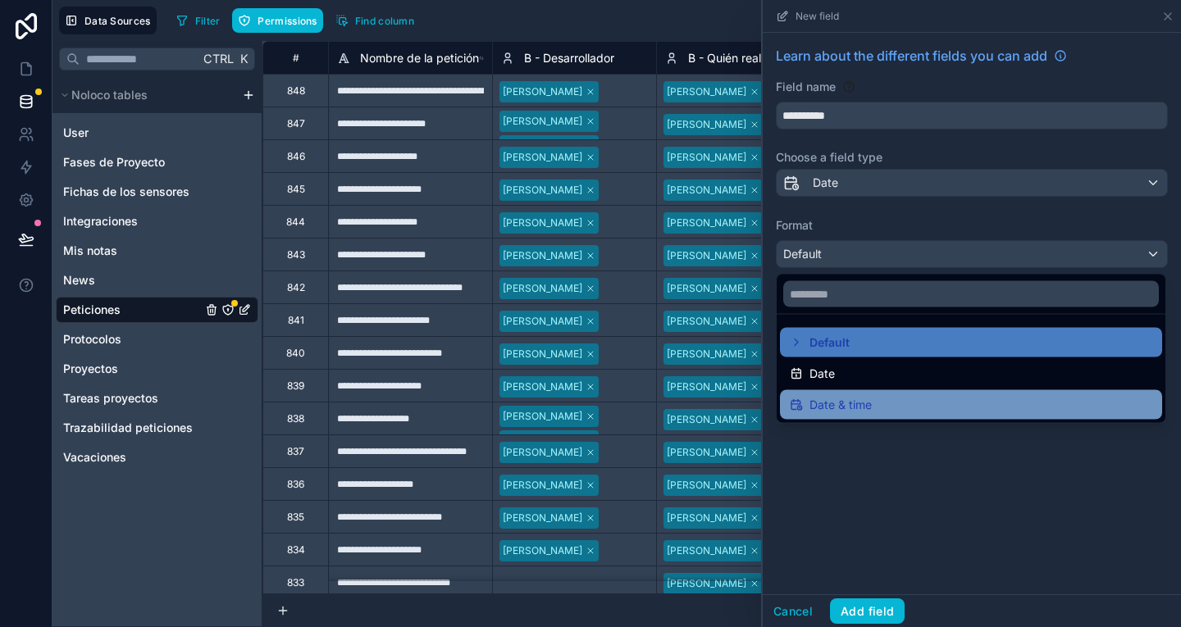
click at [859, 405] on span "Date & time" at bounding box center [840, 405] width 62 height 20
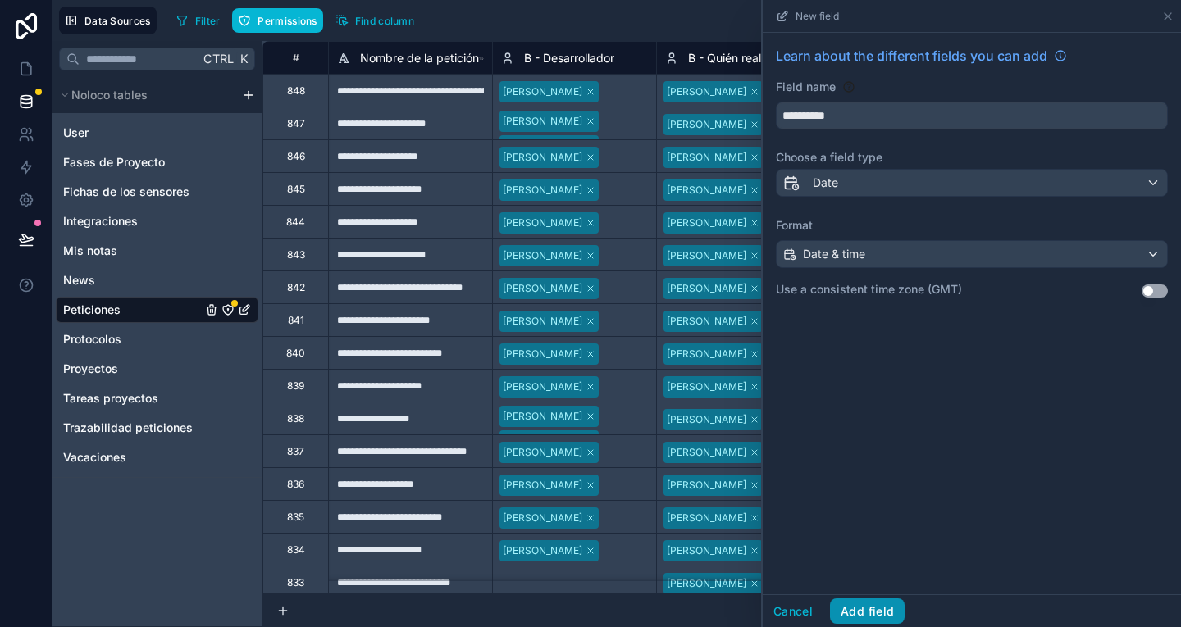
click at [870, 610] on button "Add field" at bounding box center [867, 612] width 75 height 26
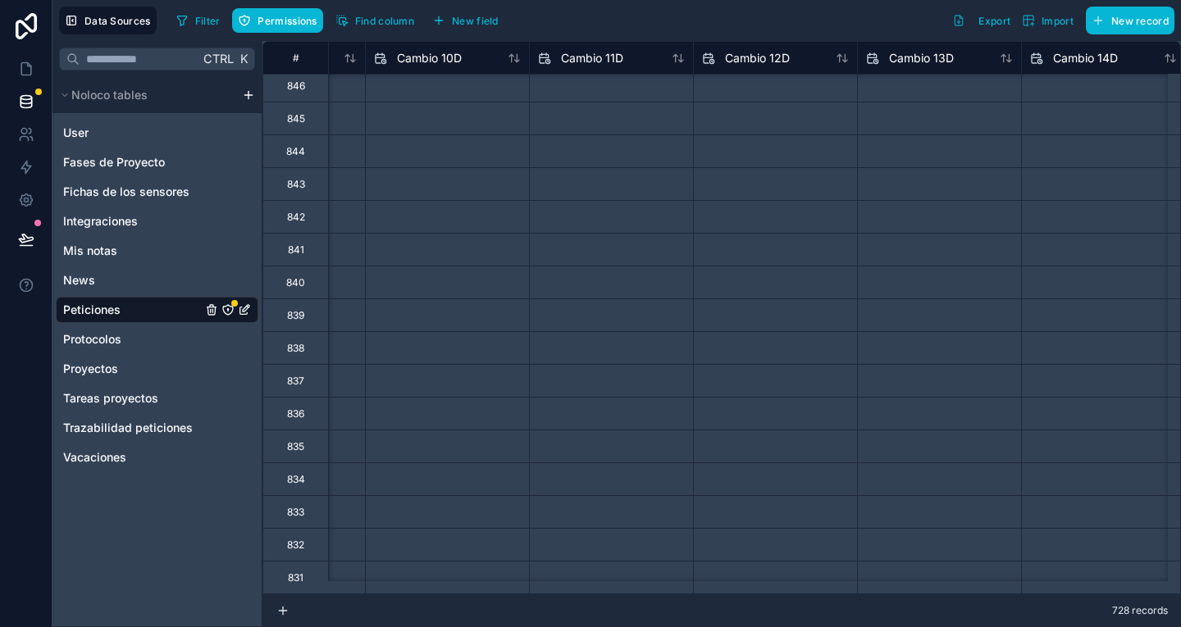
scroll to position [71, 8160]
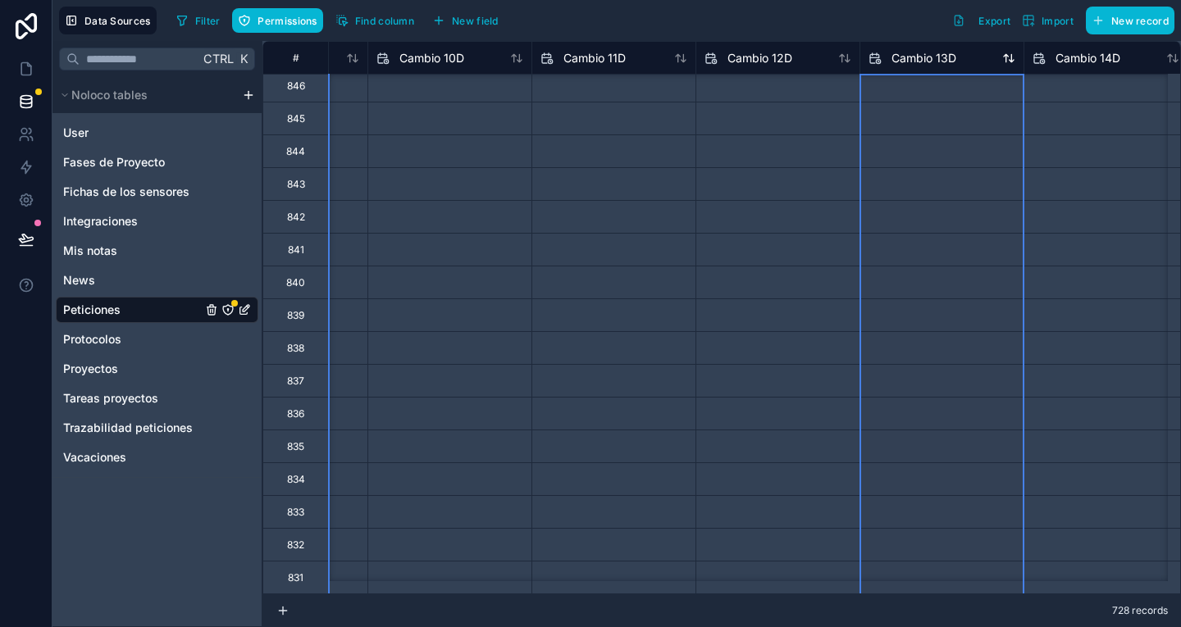
click at [919, 60] on span "Cambio 13D" at bounding box center [923, 58] width 65 height 16
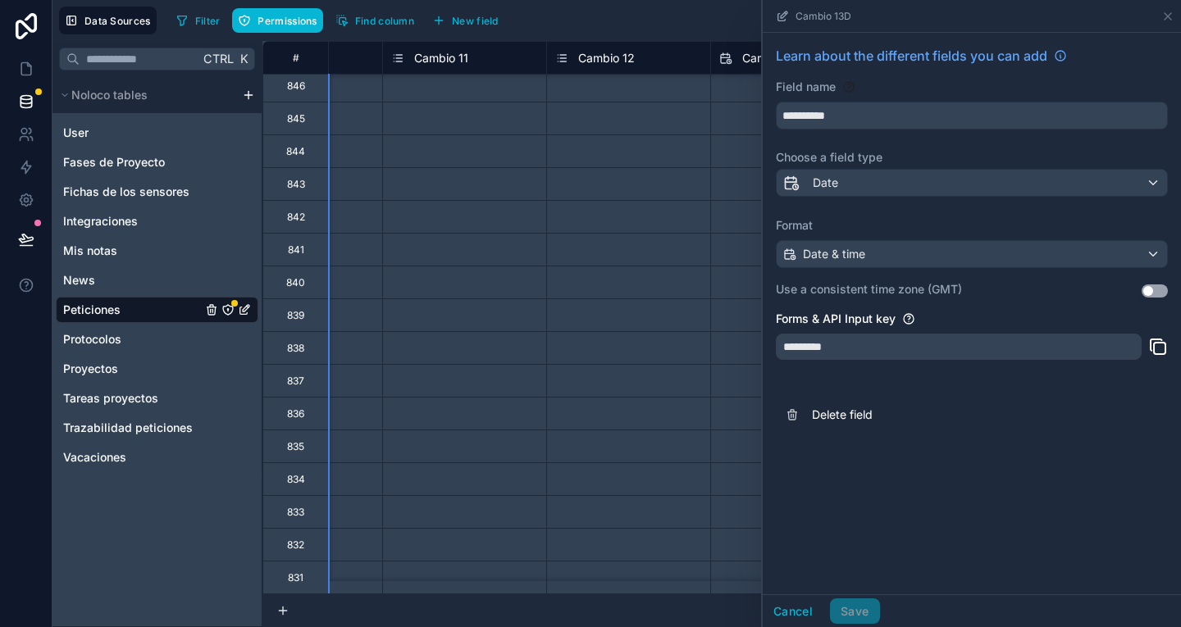
scroll to position [71, 6341]
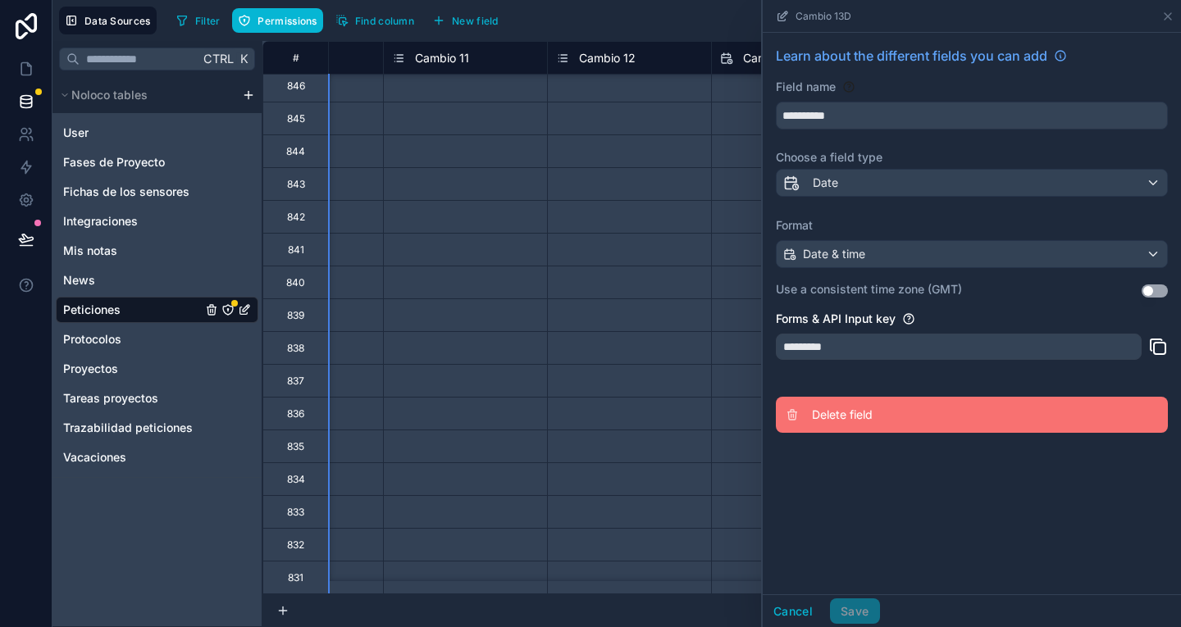
click at [870, 411] on span "Delete field" at bounding box center [930, 415] width 236 height 16
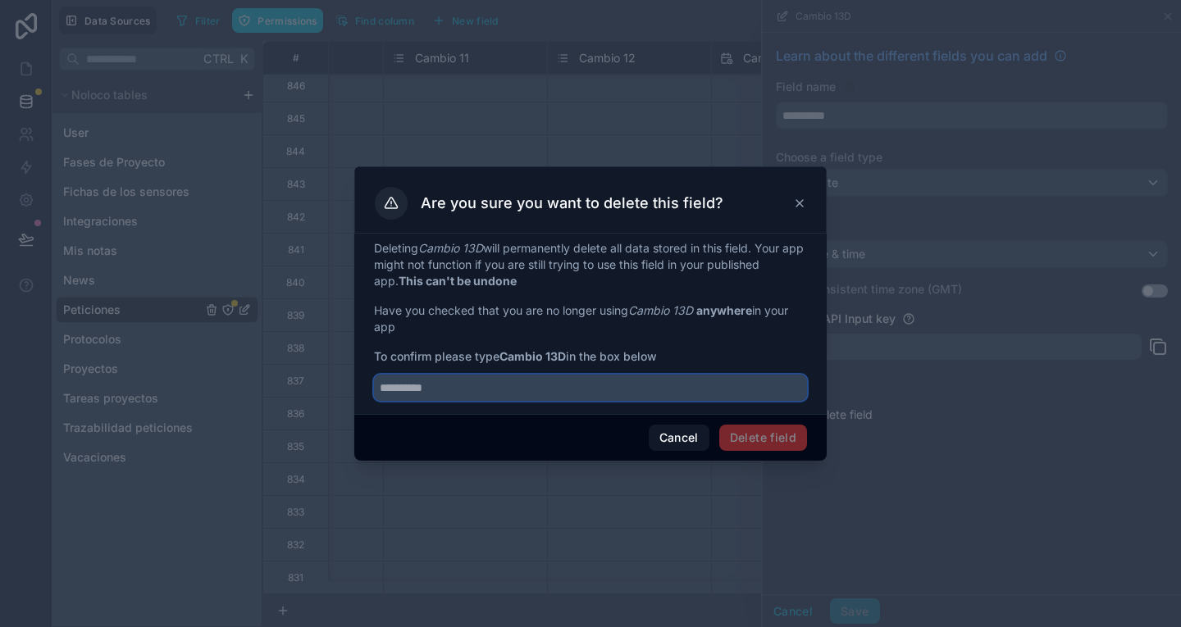
click at [503, 386] on input "text" at bounding box center [590, 388] width 433 height 26
type input "**********"
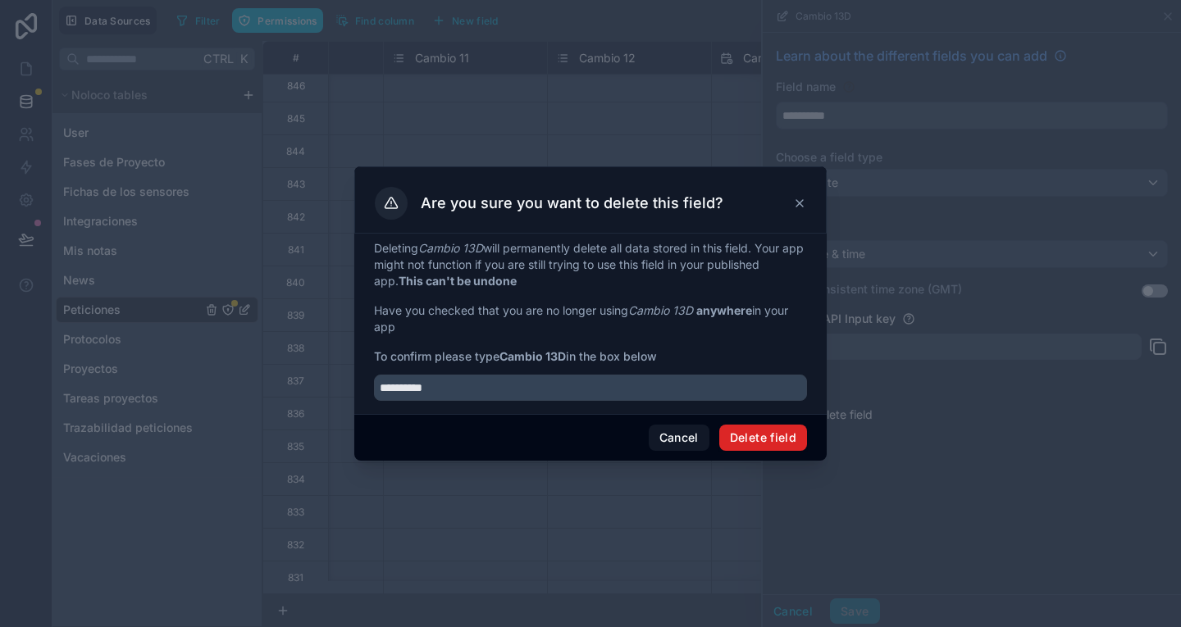
click at [795, 427] on button "Delete field" at bounding box center [763, 438] width 88 height 26
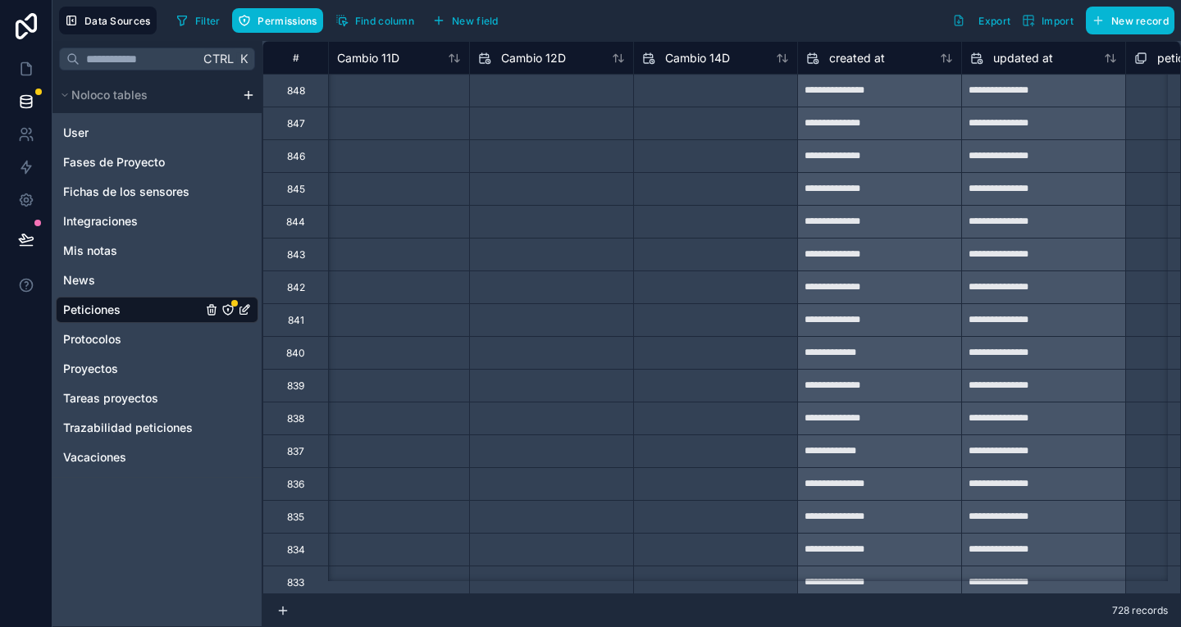
scroll to position [0, 8392]
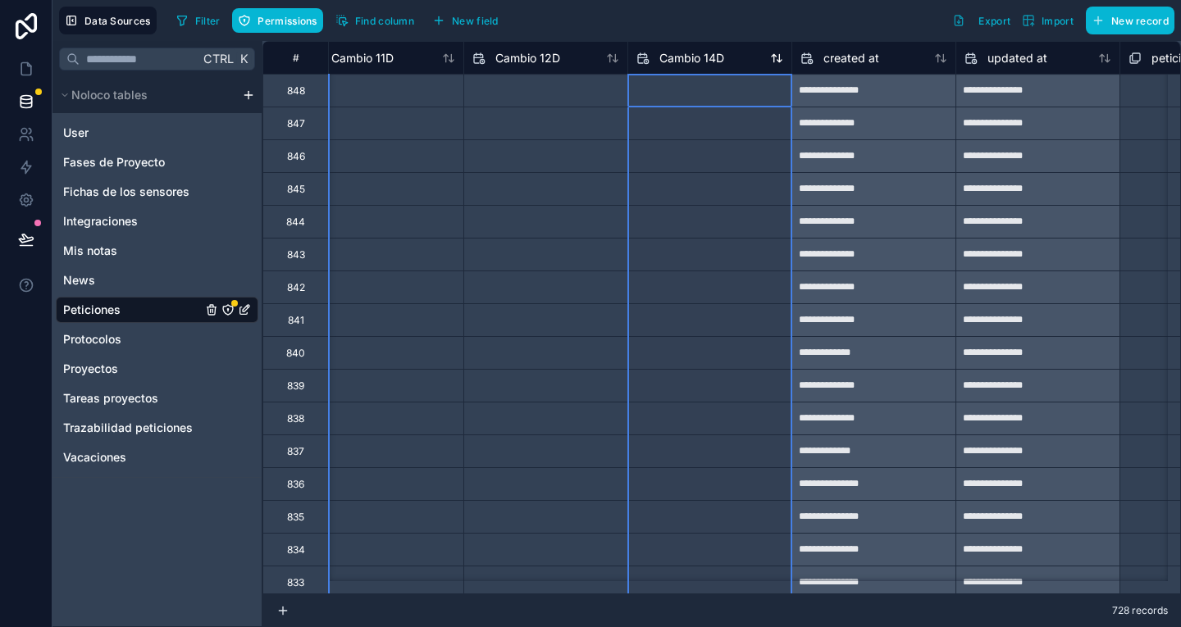
click at [708, 55] on span "Cambio 14D" at bounding box center [691, 58] width 65 height 16
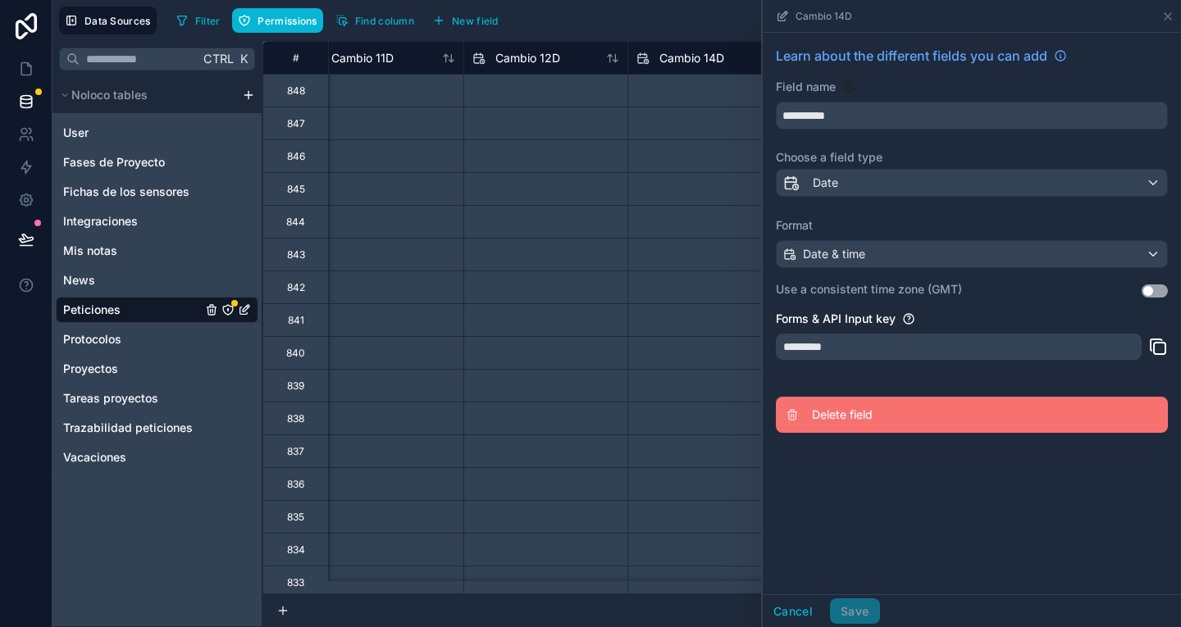
click at [875, 404] on button "Delete field" at bounding box center [972, 415] width 392 height 36
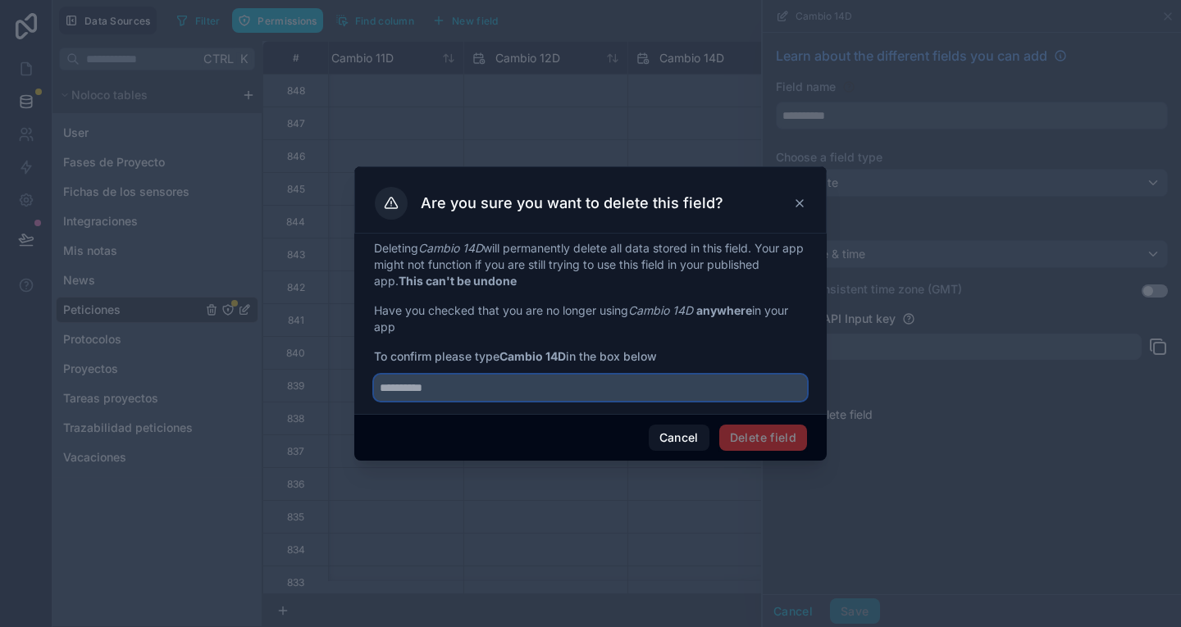
click at [614, 388] on input "text" at bounding box center [590, 388] width 433 height 26
type input "**********"
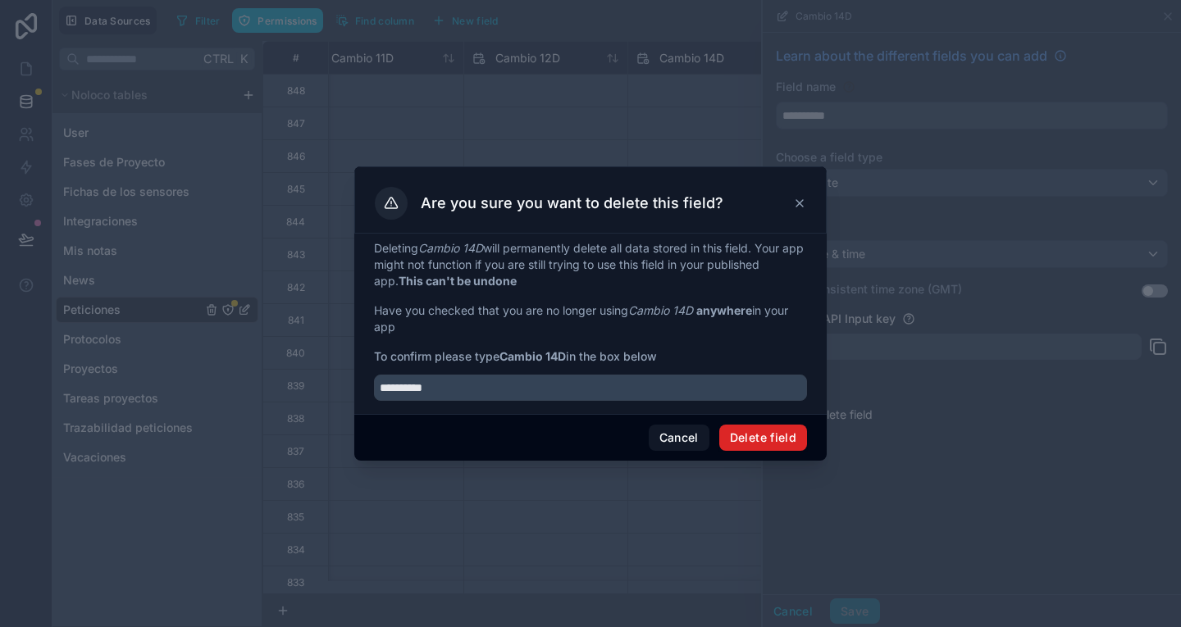
click at [767, 444] on button "Delete field" at bounding box center [763, 438] width 88 height 26
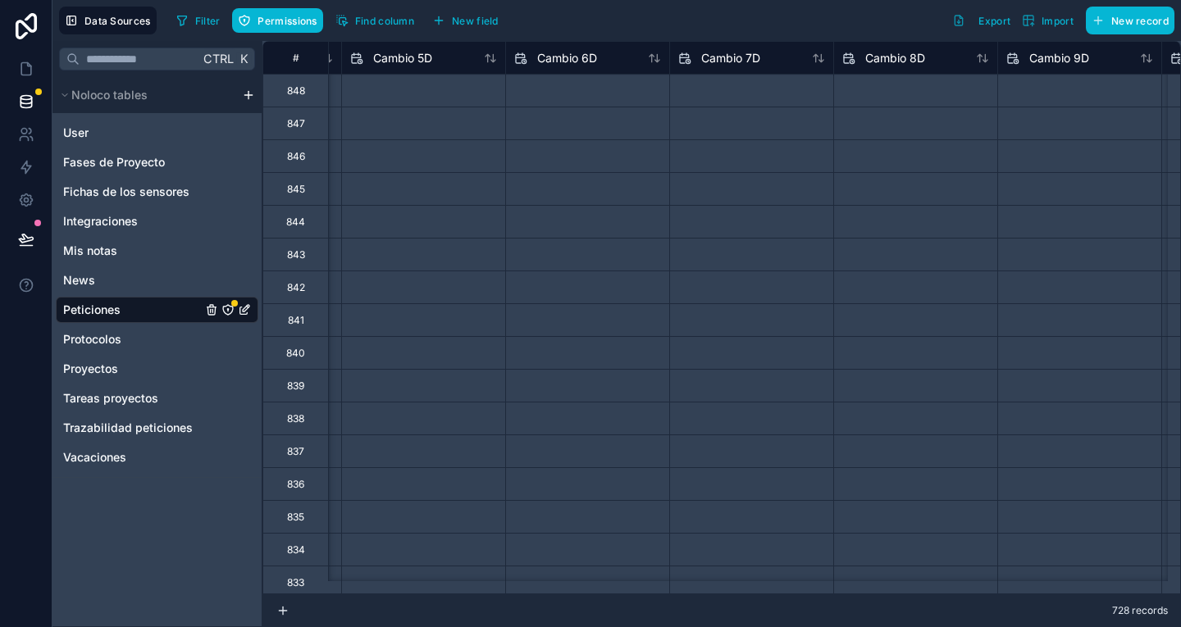
scroll to position [0, 7244]
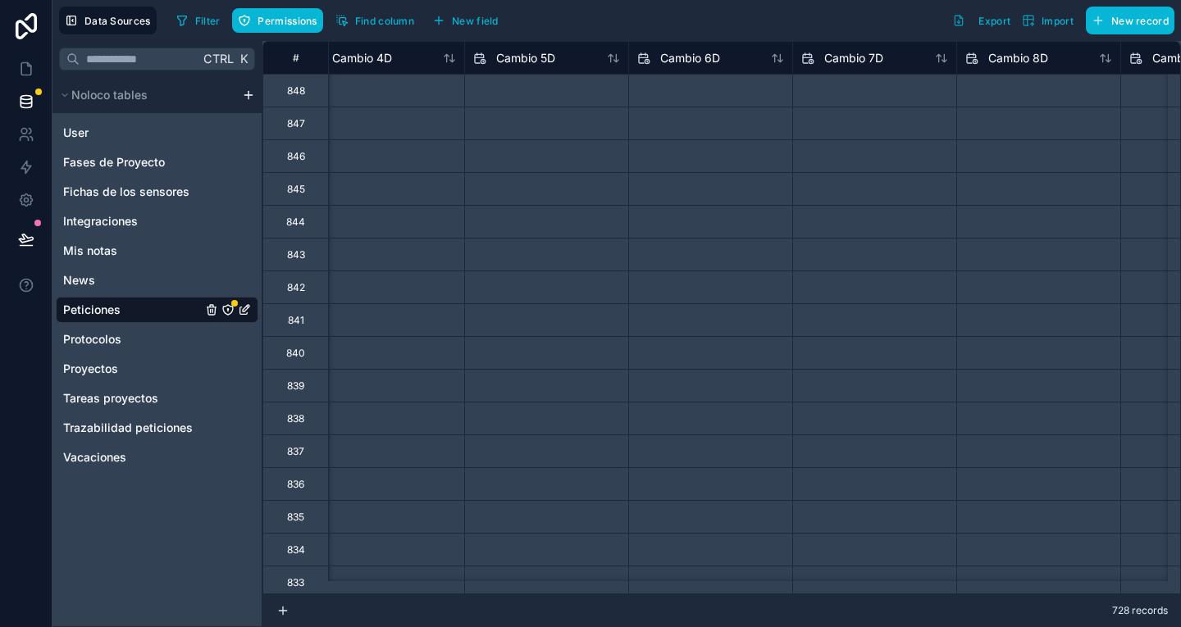
click at [227, 304] on icon "Peticiones" at bounding box center [227, 309] width 13 height 13
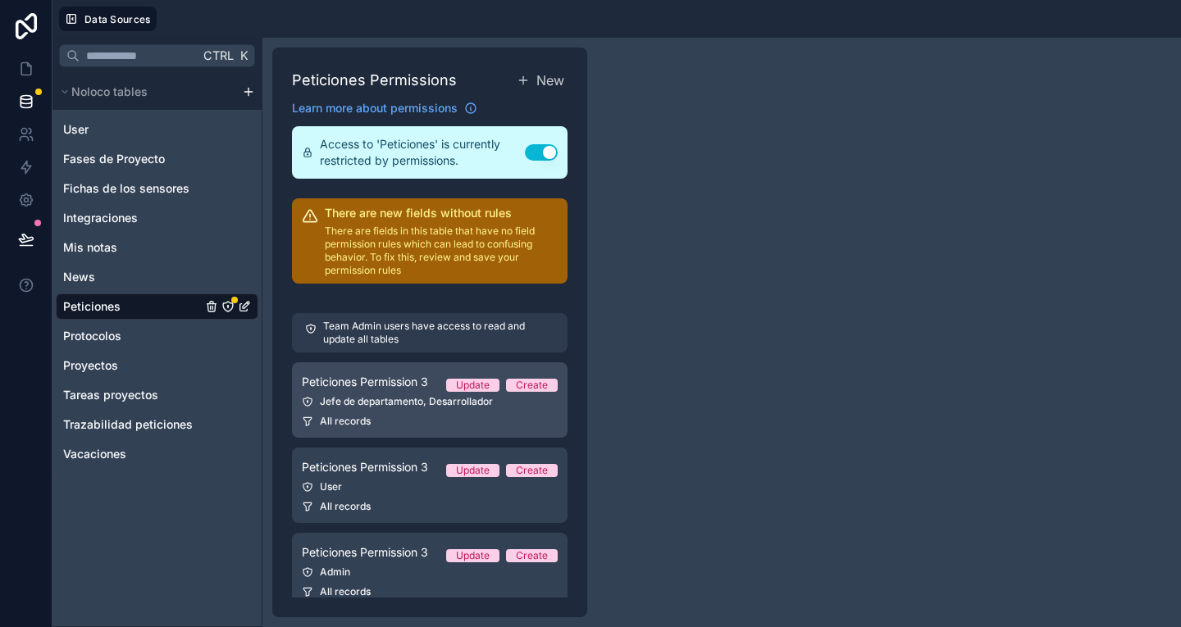
click at [520, 420] on div "All records" at bounding box center [430, 421] width 256 height 13
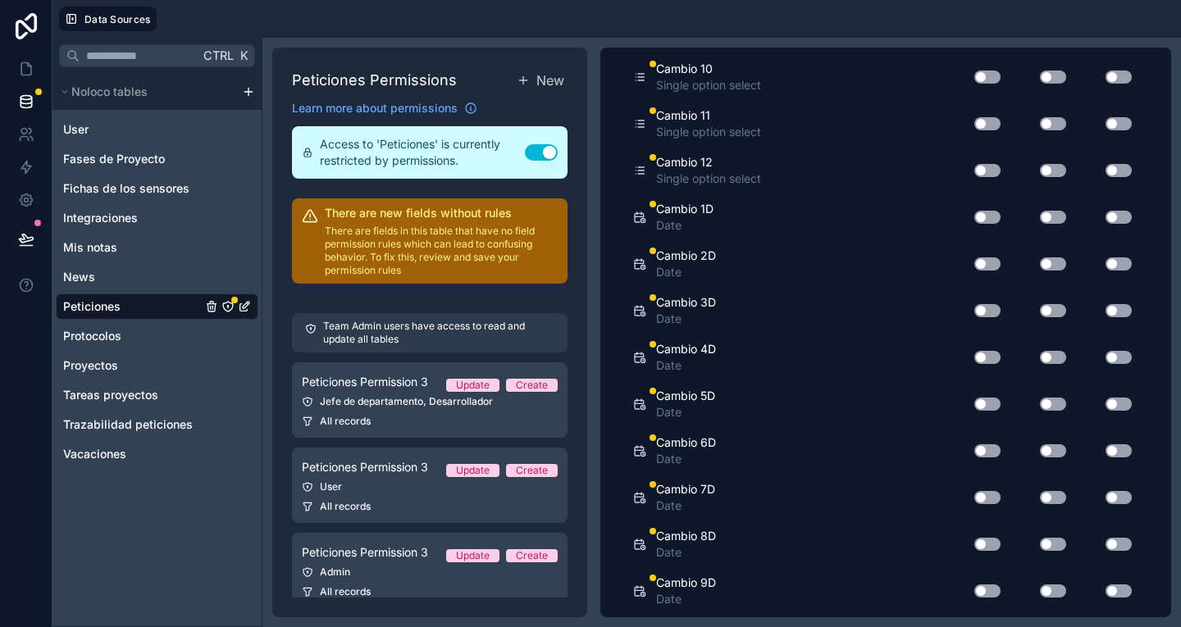
scroll to position [2234, 0]
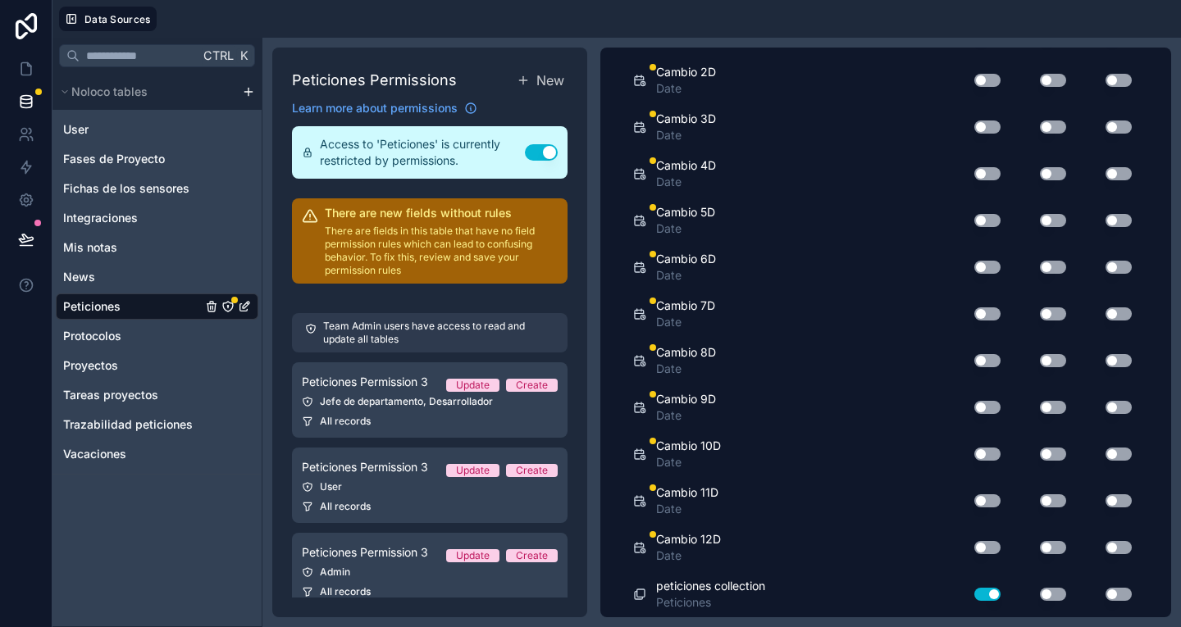
click at [1043, 590] on button "Use setting" at bounding box center [1053, 594] width 26 height 13
click at [1040, 548] on button "Use setting" at bounding box center [1053, 547] width 26 height 13
click at [1040, 500] on button "Use setting" at bounding box center [1053, 500] width 26 height 13
click at [1040, 448] on button "Use setting" at bounding box center [1053, 454] width 26 height 13
click at [1040, 403] on button "Use setting" at bounding box center [1053, 407] width 26 height 13
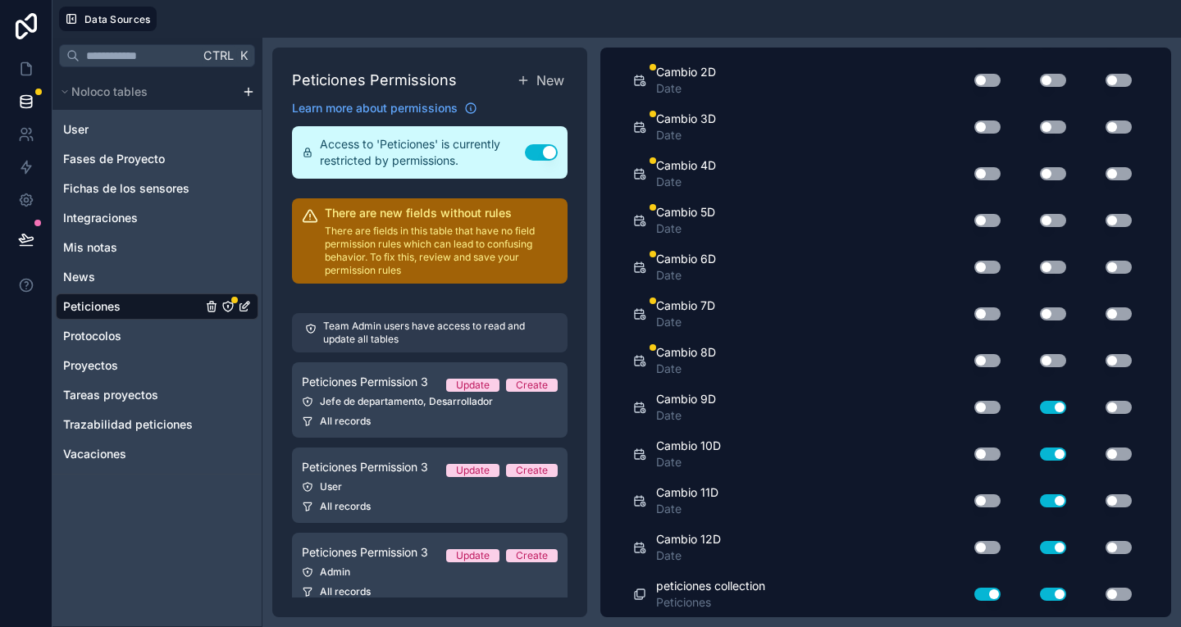
click at [1040, 362] on button "Use setting" at bounding box center [1053, 360] width 26 height 13
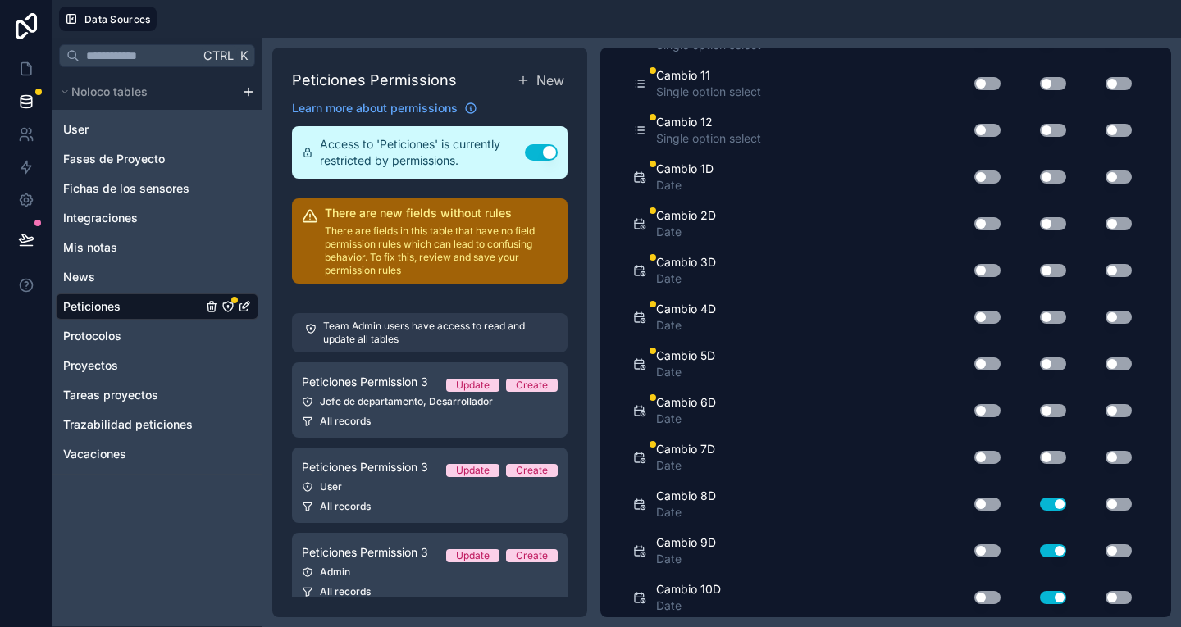
scroll to position [2084, 0]
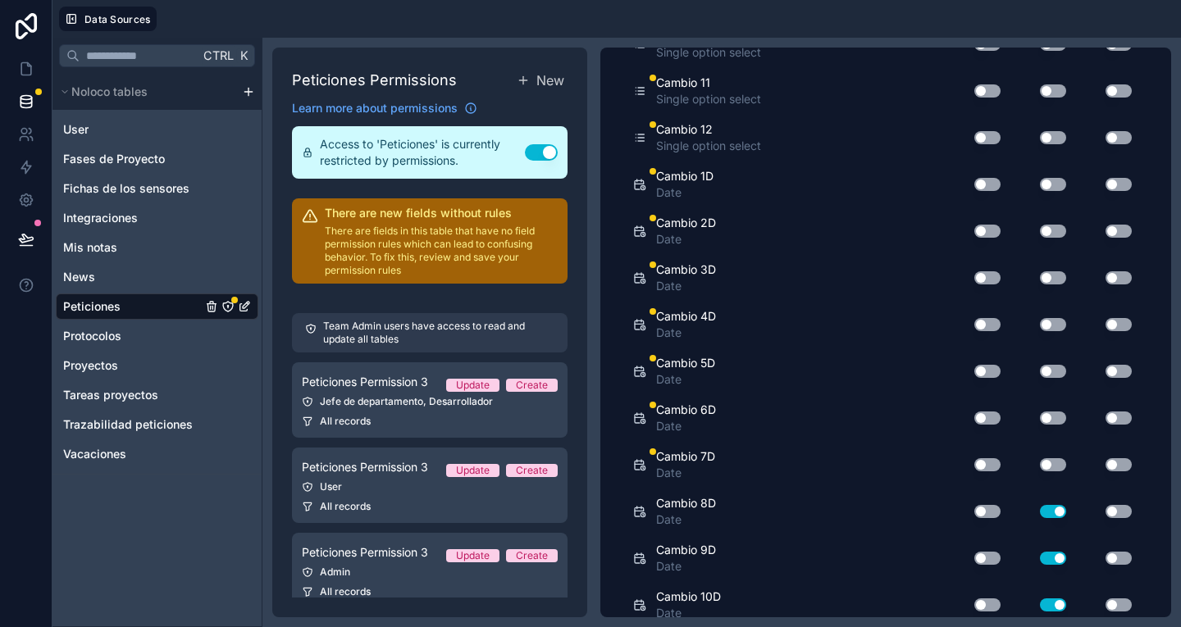
click at [1043, 465] on button "Use setting" at bounding box center [1053, 464] width 26 height 13
click at [1040, 414] on button "Use setting" at bounding box center [1053, 418] width 26 height 13
click at [1040, 375] on button "Use setting" at bounding box center [1053, 371] width 26 height 13
click at [1040, 326] on button "Use setting" at bounding box center [1053, 324] width 26 height 13
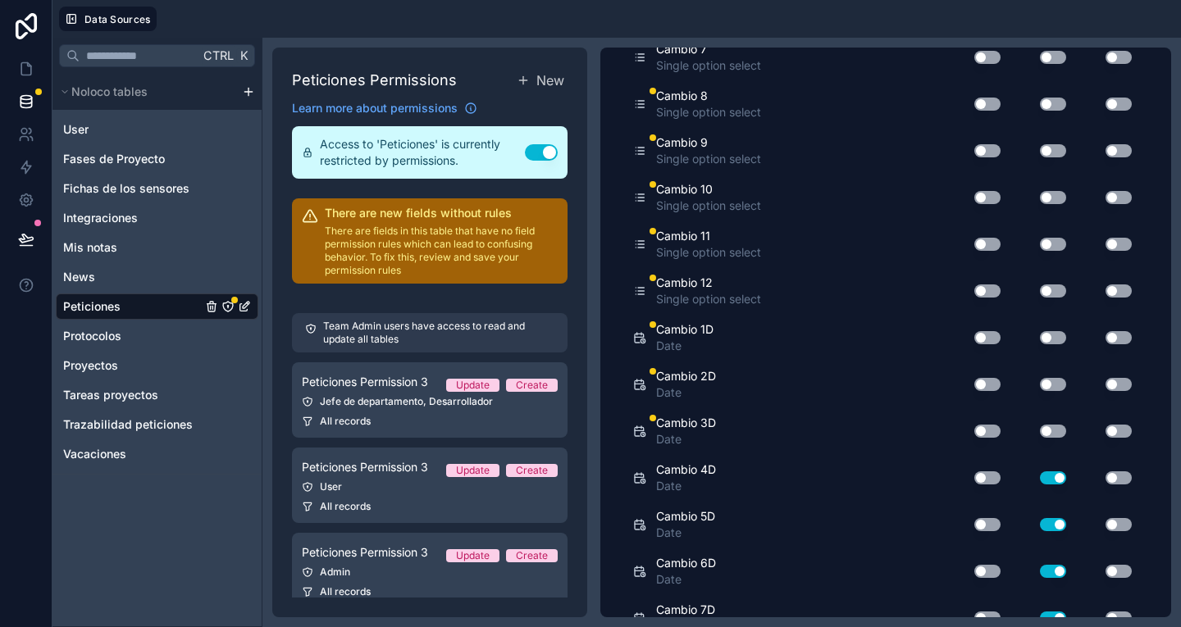
scroll to position [1929, 0]
click at [1043, 431] on button "Use setting" at bounding box center [1053, 432] width 26 height 13
click at [1042, 384] on button "Use setting" at bounding box center [1053, 385] width 26 height 13
click at [1042, 337] on button "Use setting" at bounding box center [1053, 338] width 26 height 13
click at [1040, 292] on button "Use setting" at bounding box center [1053, 291] width 26 height 13
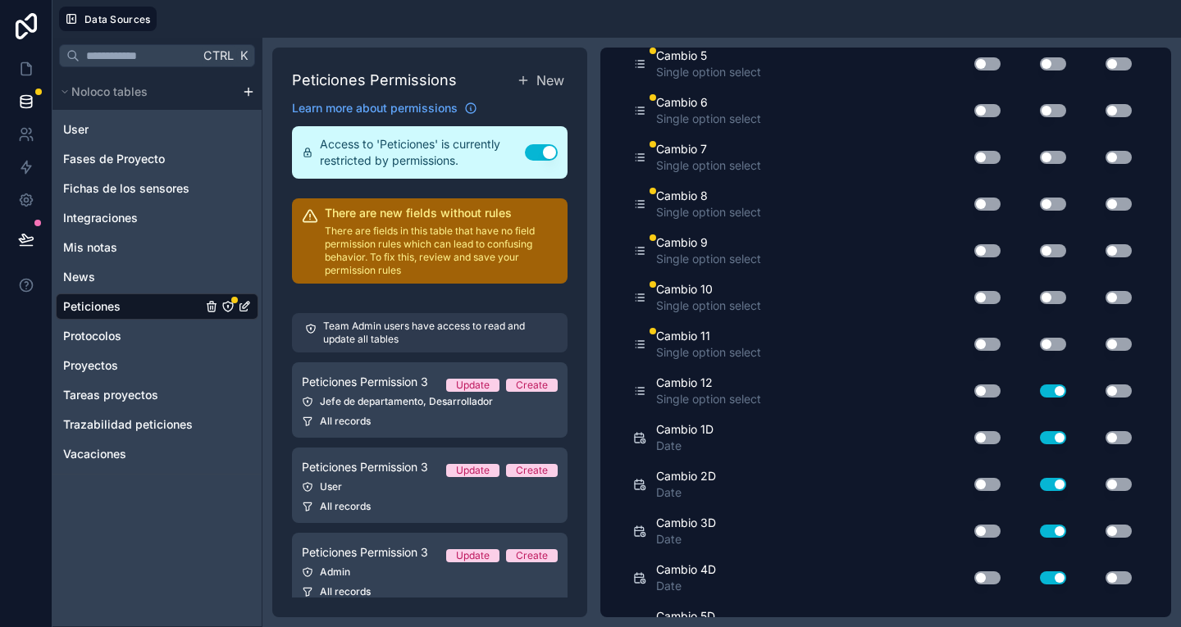
scroll to position [1826, 0]
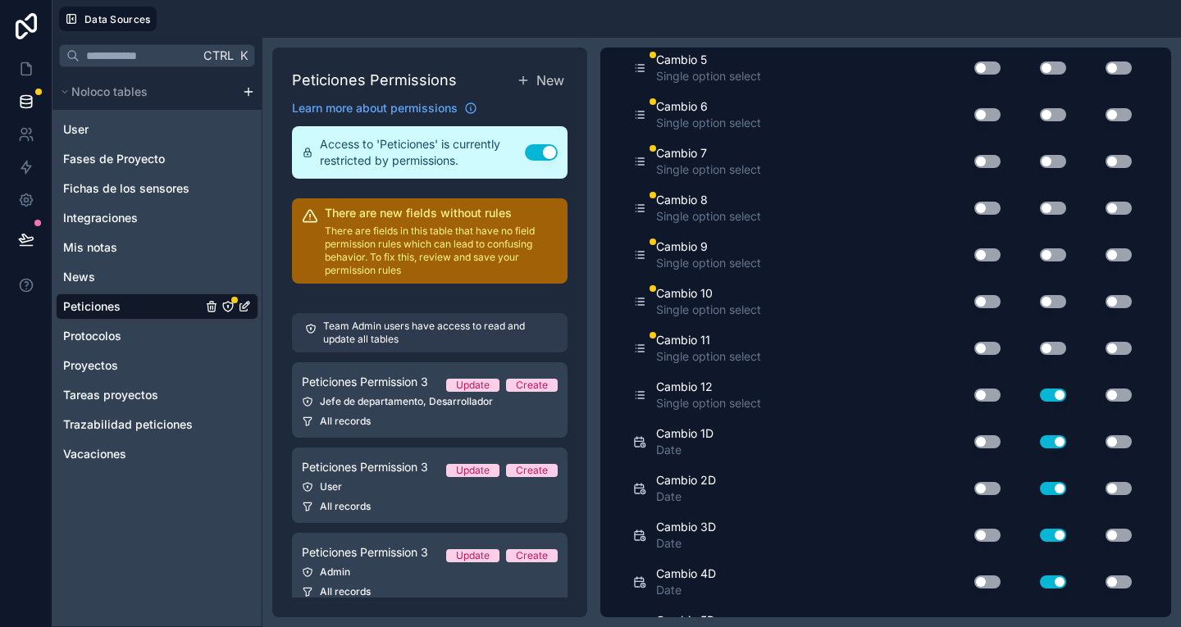
click at [1040, 340] on div "Use setting" at bounding box center [1040, 348] width 66 height 26
click at [1043, 345] on button "Use setting" at bounding box center [1053, 348] width 26 height 13
click at [1044, 296] on button "Use setting" at bounding box center [1053, 301] width 26 height 13
click at [1041, 253] on button "Use setting" at bounding box center [1053, 254] width 26 height 13
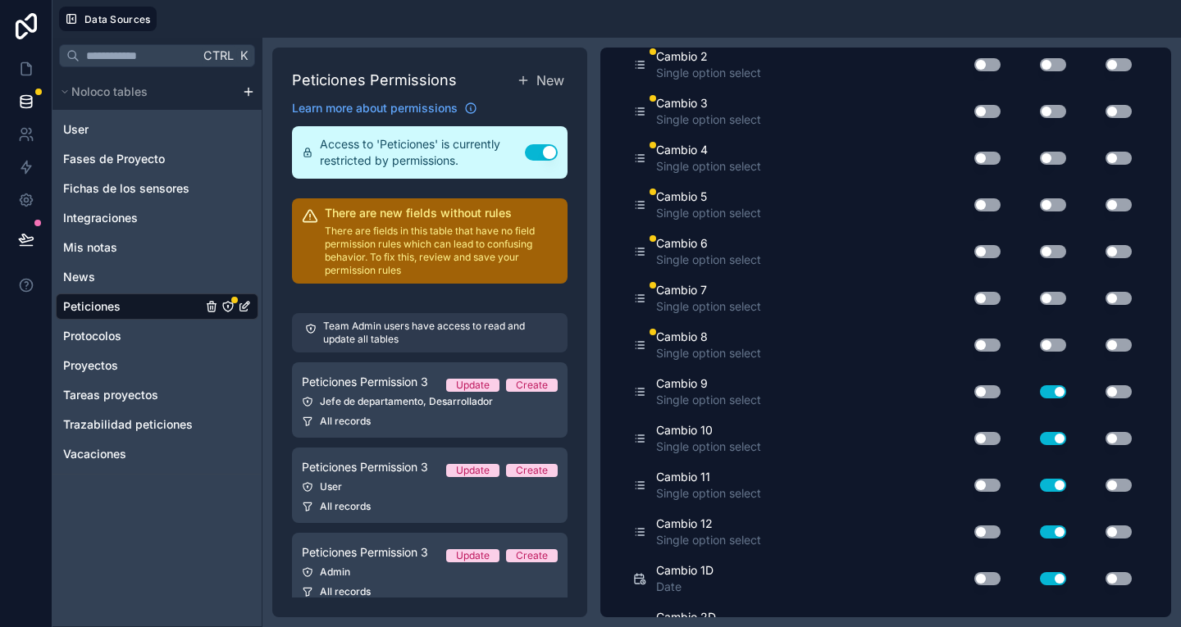
scroll to position [1685, 0]
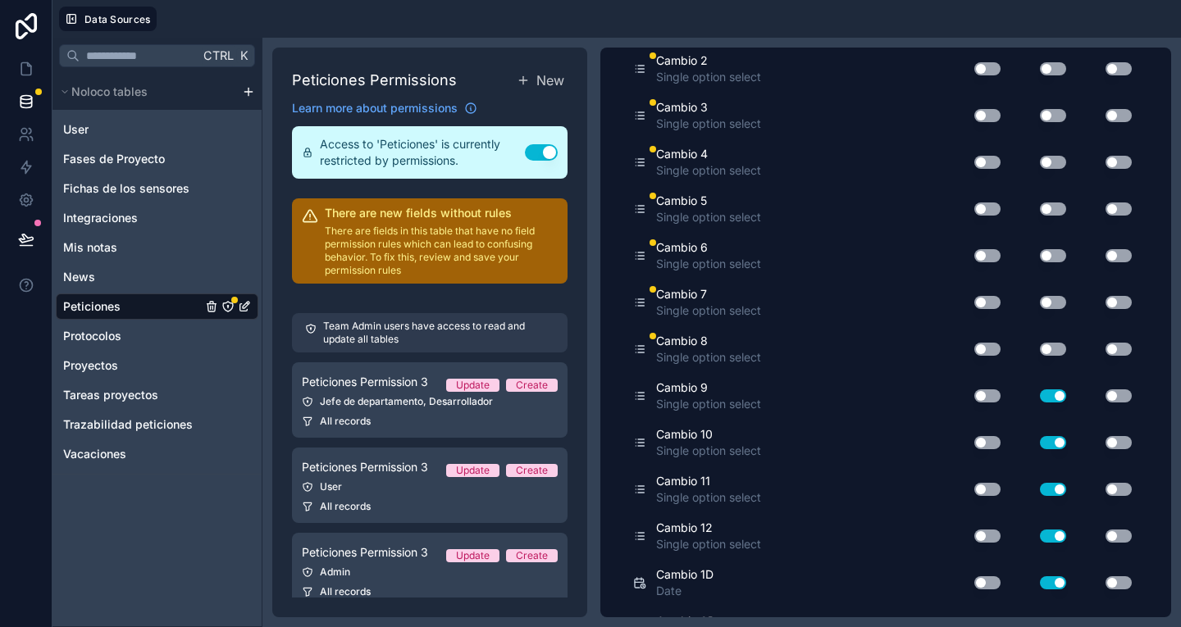
click at [1040, 352] on button "Use setting" at bounding box center [1053, 349] width 26 height 13
click at [1045, 303] on button "Use setting" at bounding box center [1053, 302] width 26 height 13
click at [1041, 253] on button "Use setting" at bounding box center [1053, 255] width 26 height 13
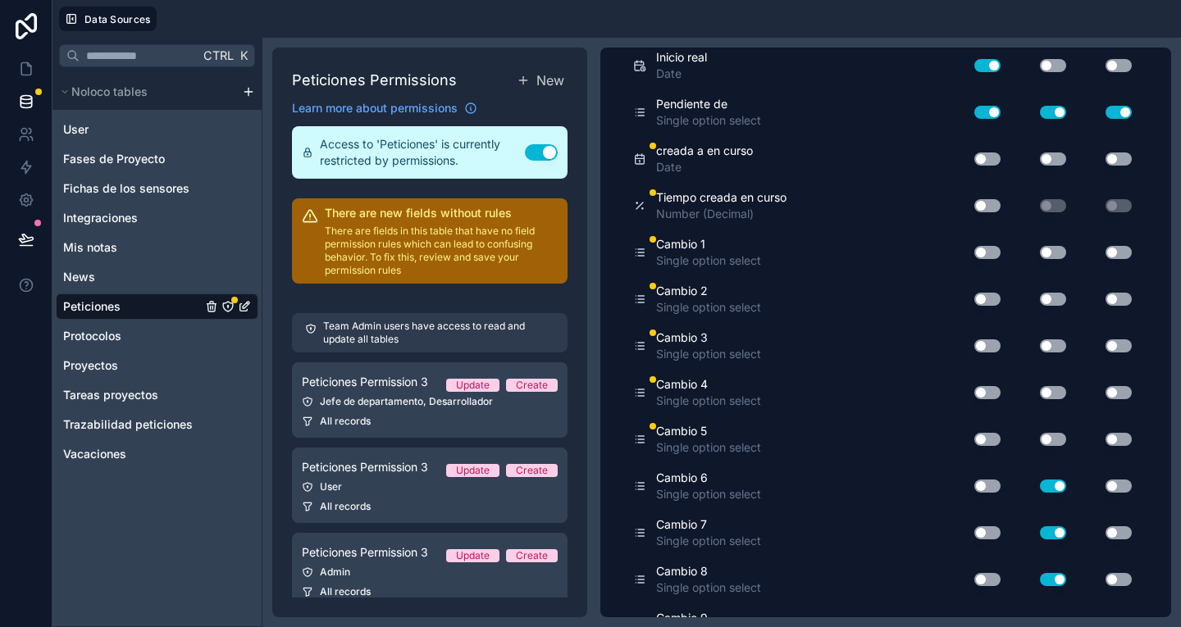
scroll to position [1453, 0]
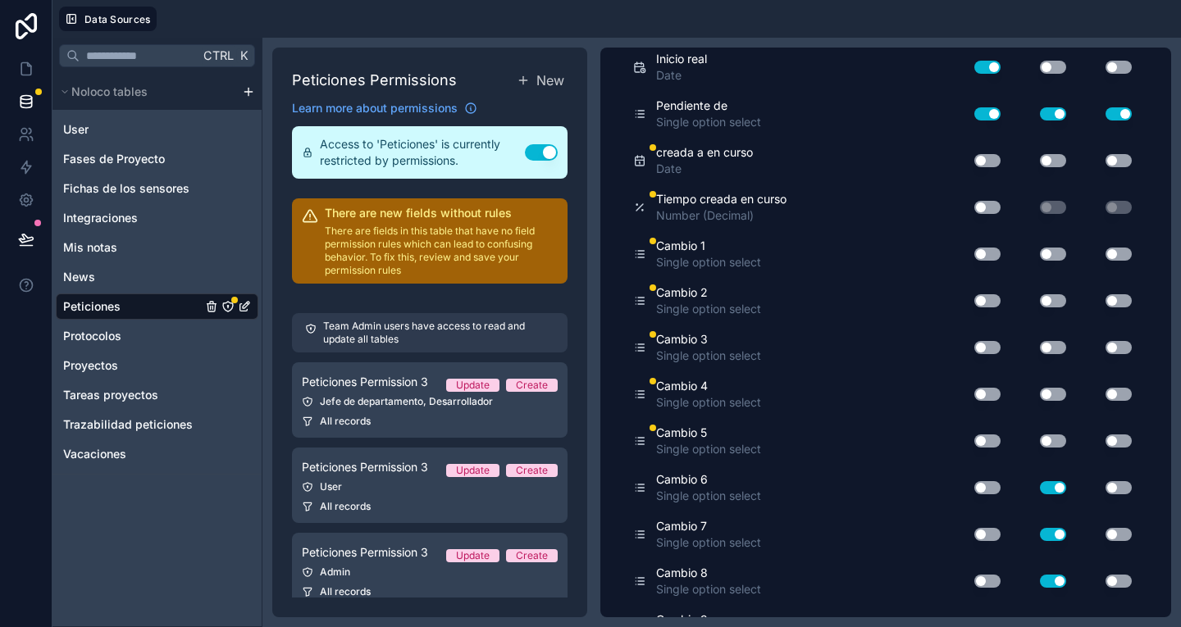
click at [1040, 440] on button "Use setting" at bounding box center [1053, 441] width 26 height 13
click at [1044, 396] on button "Use setting" at bounding box center [1053, 394] width 26 height 13
click at [1047, 348] on button "Use setting" at bounding box center [1053, 347] width 26 height 13
click at [1040, 298] on button "Use setting" at bounding box center [1053, 300] width 26 height 13
click at [1040, 253] on button "Use setting" at bounding box center [1053, 254] width 26 height 13
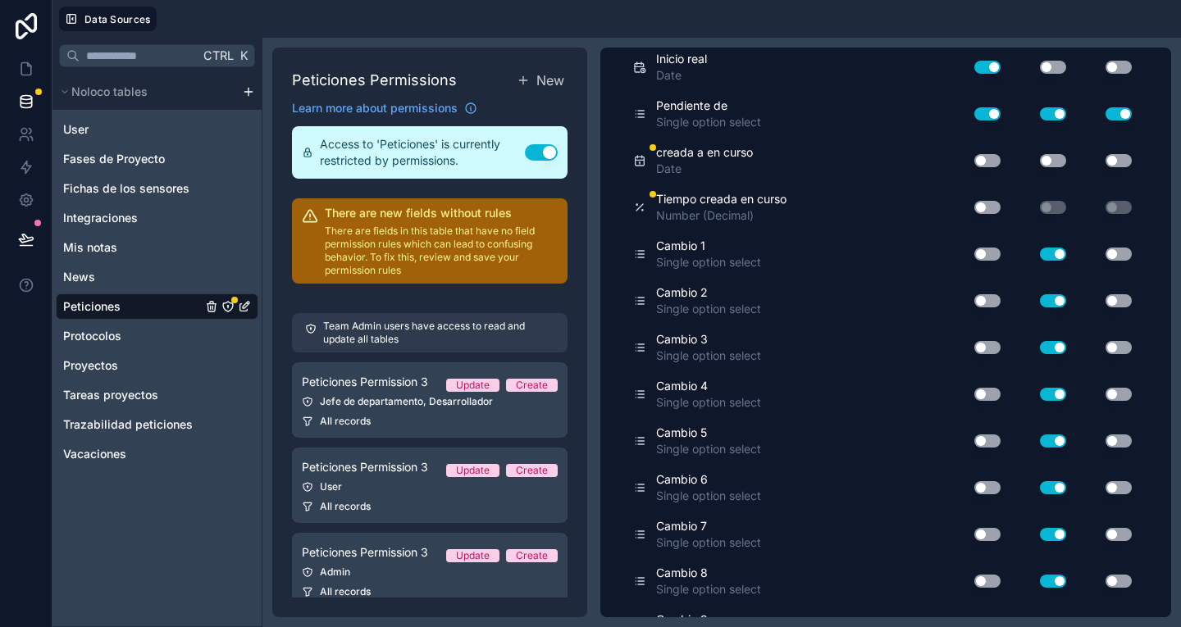
click at [1107, 251] on button "Use setting" at bounding box center [1118, 254] width 26 height 13
click at [1105, 299] on button "Use setting" at bounding box center [1118, 300] width 26 height 13
click at [1106, 352] on button "Use setting" at bounding box center [1118, 347] width 26 height 13
click at [1108, 392] on button "Use setting" at bounding box center [1118, 394] width 26 height 13
click at [1107, 438] on button "Use setting" at bounding box center [1118, 441] width 26 height 13
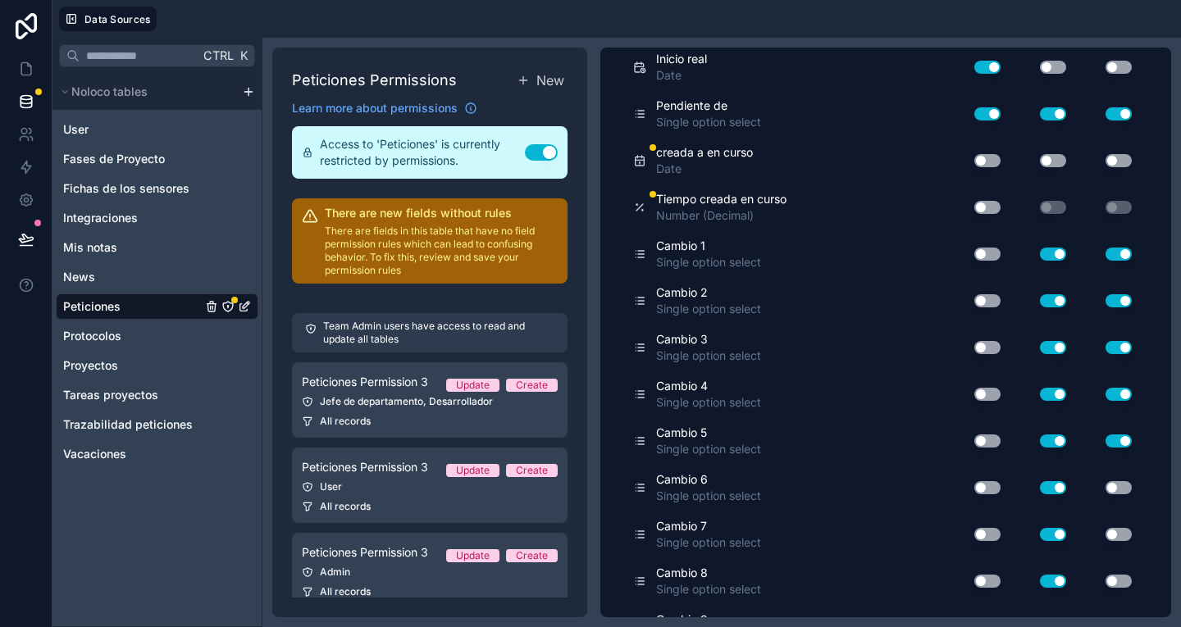
click at [1109, 487] on button "Use setting" at bounding box center [1118, 487] width 26 height 13
click at [1112, 535] on button "Use setting" at bounding box center [1118, 534] width 26 height 13
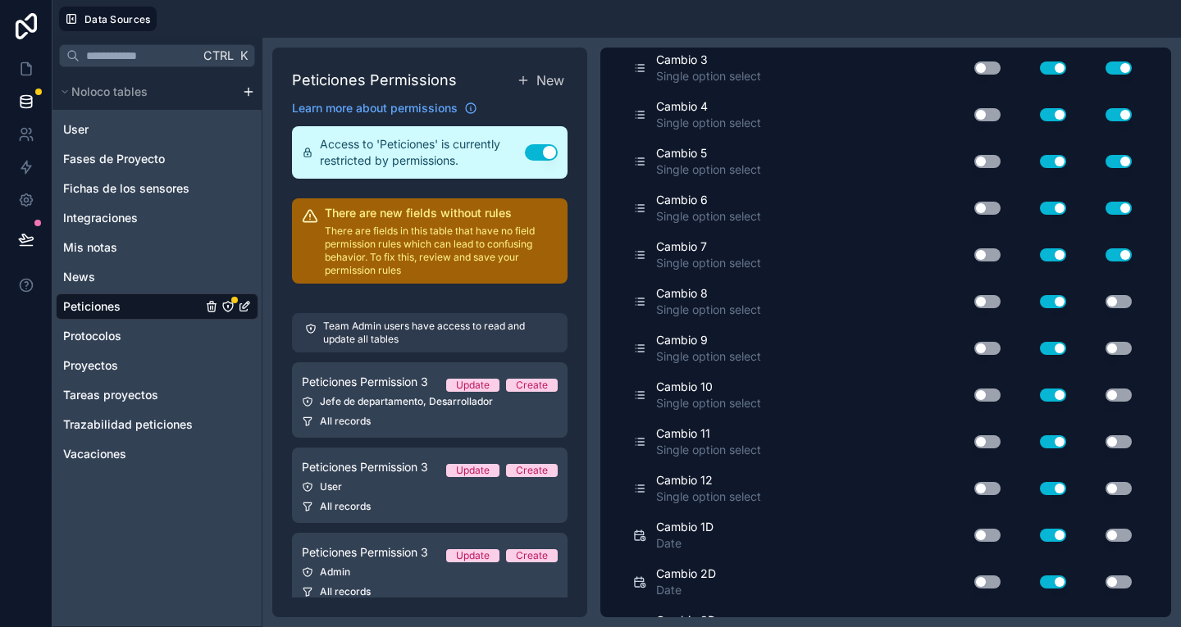
scroll to position [1738, 0]
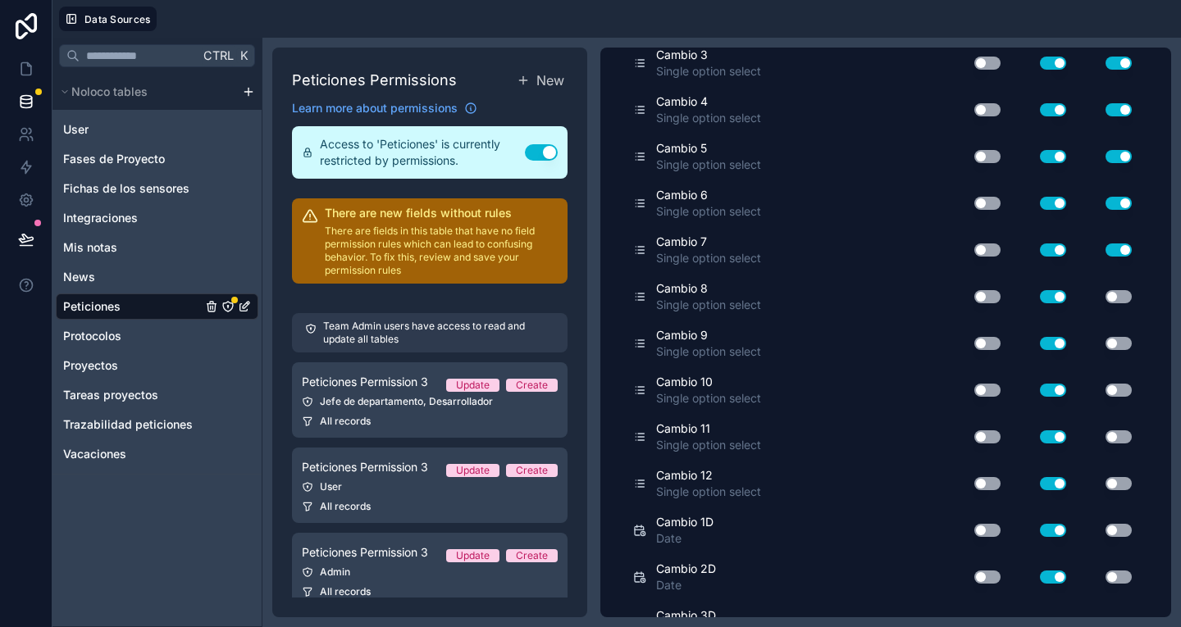
click at [1110, 294] on button "Use setting" at bounding box center [1118, 296] width 26 height 13
click at [1106, 347] on button "Use setting" at bounding box center [1118, 343] width 26 height 13
click at [1106, 385] on button "Use setting" at bounding box center [1118, 390] width 26 height 13
click at [1105, 435] on button "Use setting" at bounding box center [1118, 436] width 26 height 13
click at [1105, 482] on button "Use setting" at bounding box center [1118, 483] width 26 height 13
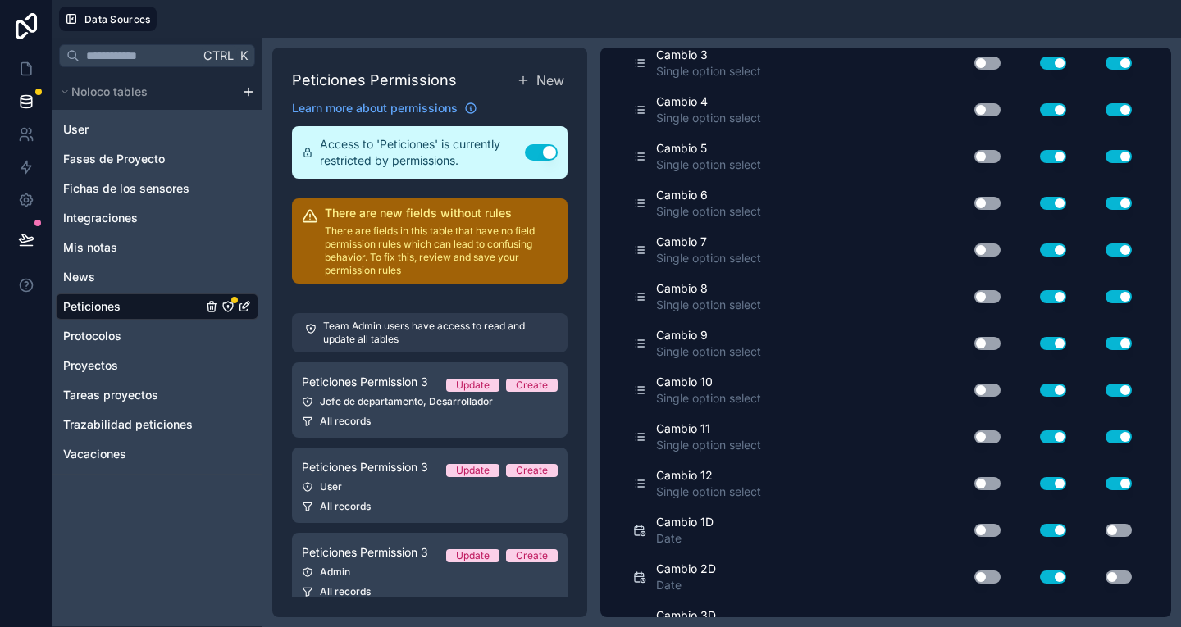
click at [1105, 533] on button "Use setting" at bounding box center [1118, 530] width 26 height 13
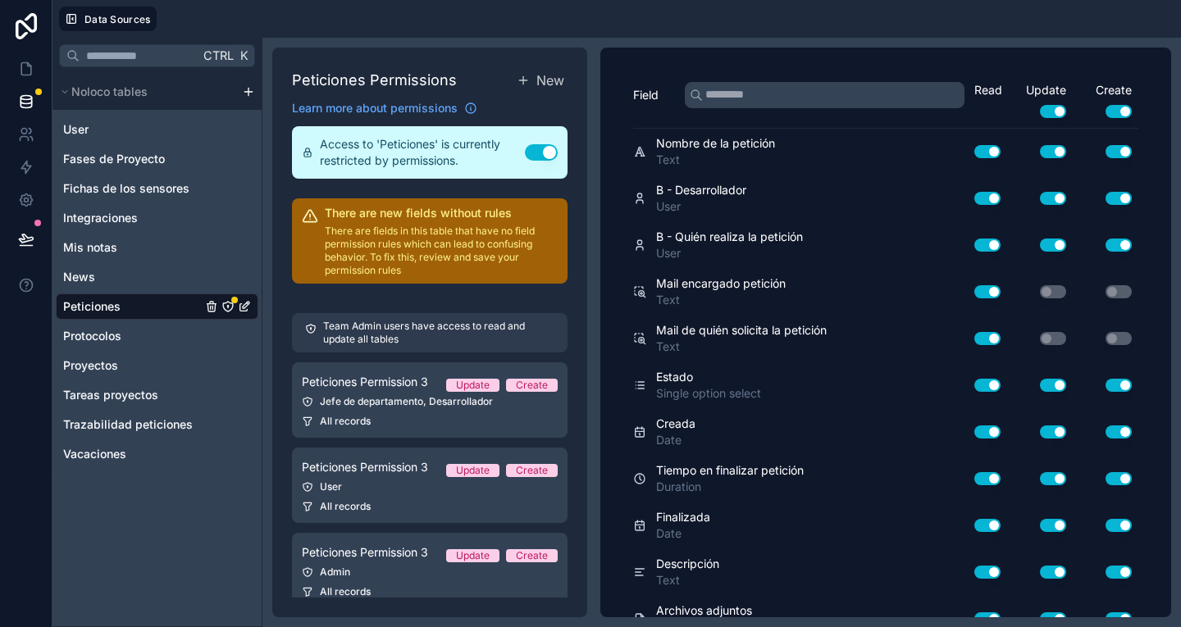
scroll to position [0, 0]
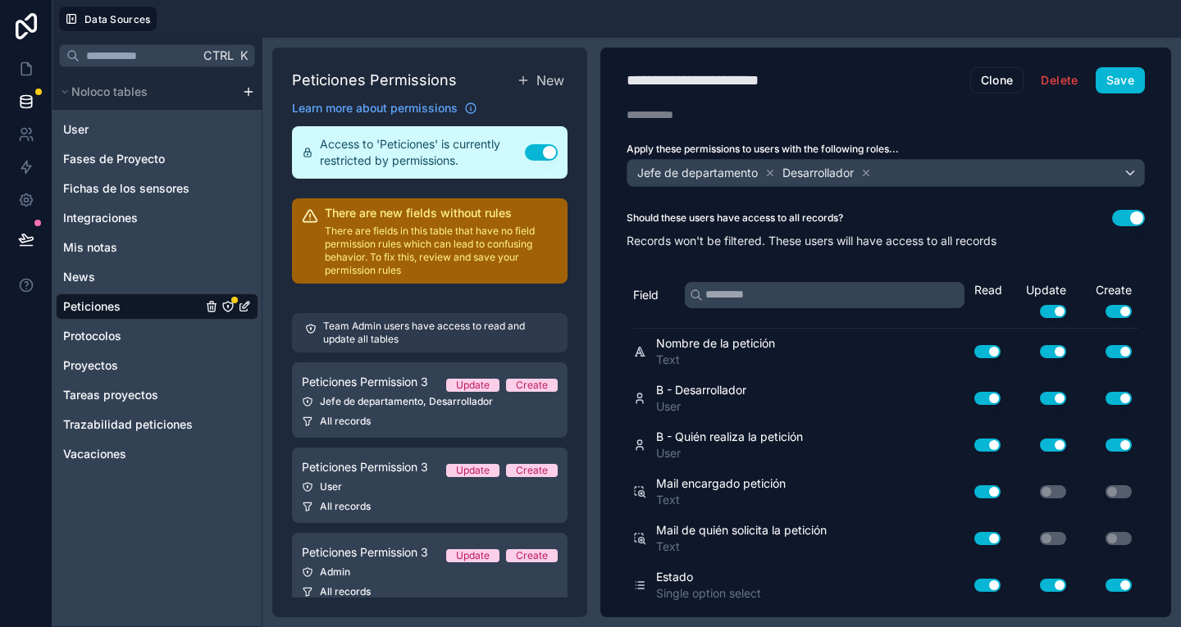
click at [1106, 308] on button "Use setting" at bounding box center [1118, 311] width 26 height 13
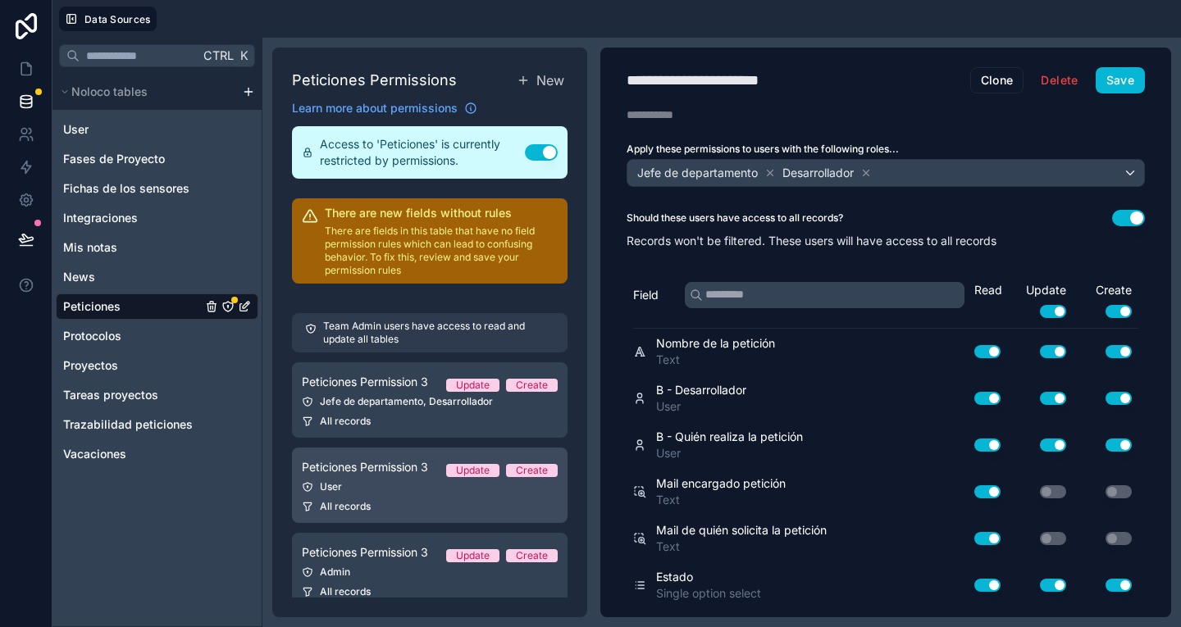
click at [450, 458] on div "Peticiones Permission 3 Update Create" at bounding box center [430, 468] width 256 height 20
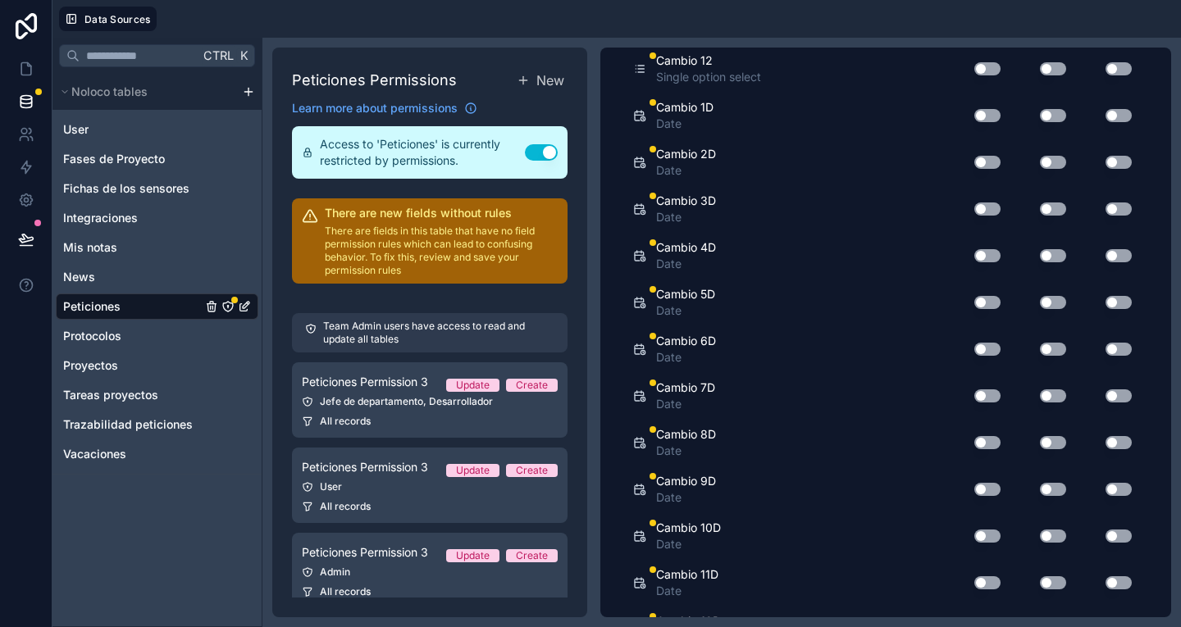
scroll to position [2234, 0]
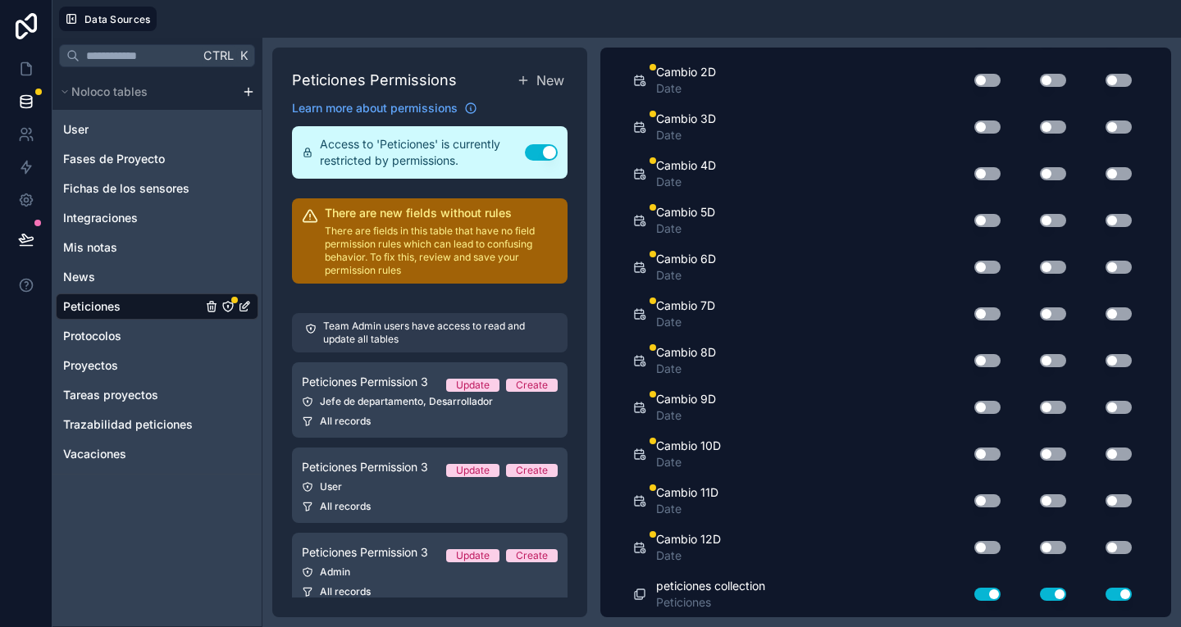
click at [1040, 545] on button "Use setting" at bounding box center [1053, 547] width 26 height 13
click at [1105, 546] on button "Use setting" at bounding box center [1118, 547] width 26 height 13
click at [1040, 494] on button "Use setting" at bounding box center [1053, 500] width 26 height 13
click at [1100, 493] on div "Use setting" at bounding box center [1106, 501] width 66 height 26
click at [1105, 496] on button "Use setting" at bounding box center [1118, 500] width 26 height 13
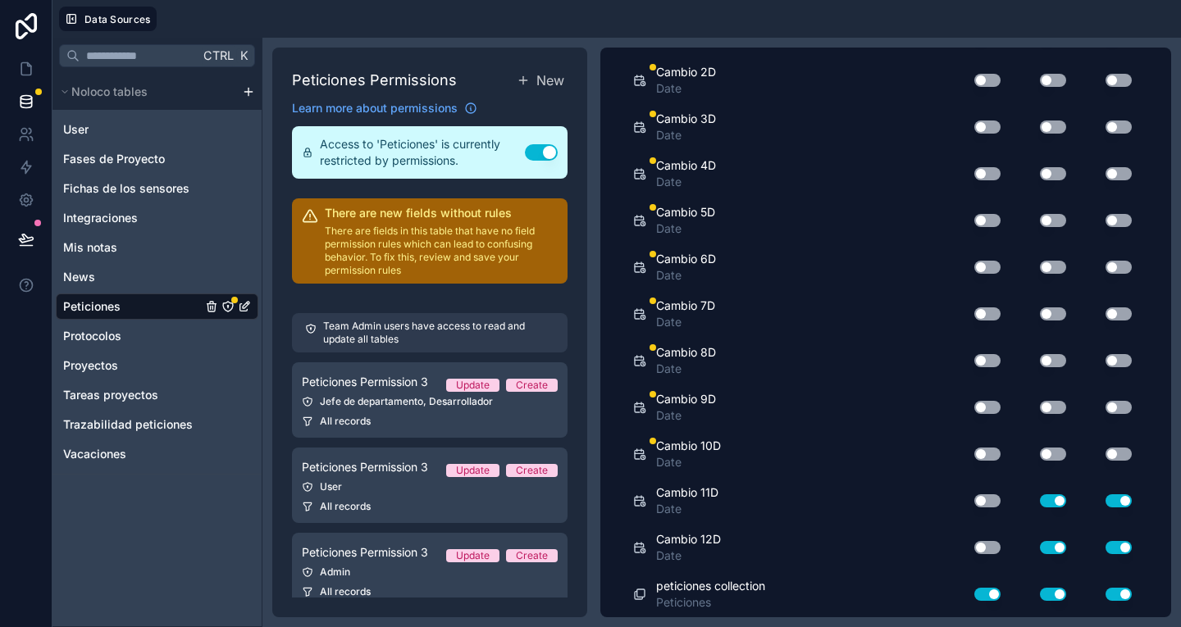
click at [1050, 453] on button "Use setting" at bounding box center [1053, 454] width 26 height 13
click at [1110, 451] on button "Use setting" at bounding box center [1118, 454] width 26 height 13
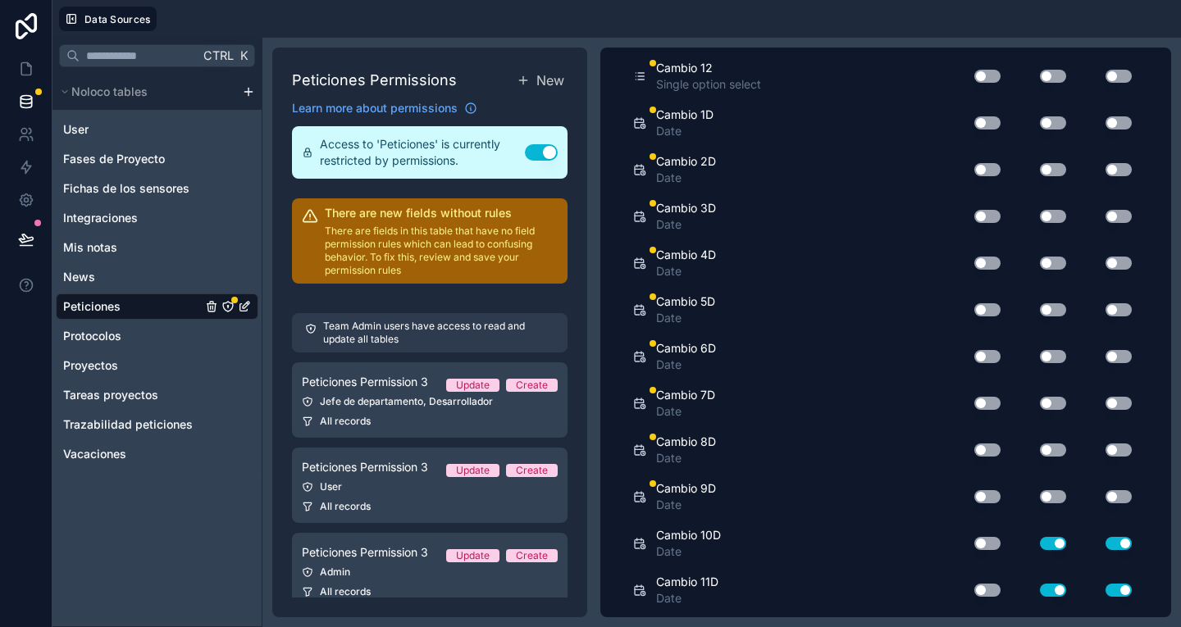
scroll to position [2144, 0]
click at [1040, 491] on button "Use setting" at bounding box center [1053, 497] width 26 height 13
click at [1118, 498] on button "Use setting" at bounding box center [1118, 497] width 26 height 13
click at [1106, 453] on button "Use setting" at bounding box center [1118, 450] width 26 height 13
click at [1051, 452] on button "Use setting" at bounding box center [1053, 450] width 26 height 13
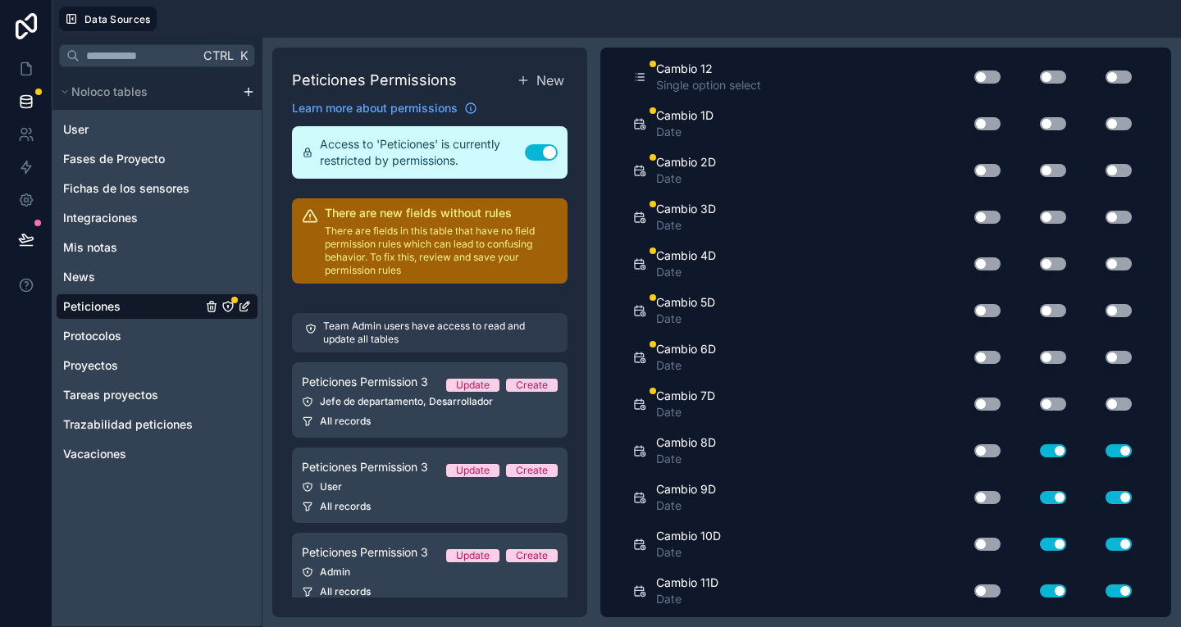
click at [1043, 404] on button "Use setting" at bounding box center [1053, 404] width 26 height 13
click at [1117, 409] on div "Use setting" at bounding box center [1106, 404] width 66 height 13
click at [1111, 360] on button "Use setting" at bounding box center [1118, 357] width 26 height 13
click at [1041, 358] on button "Use setting" at bounding box center [1053, 357] width 26 height 13
click at [1043, 313] on button "Use setting" at bounding box center [1053, 310] width 26 height 13
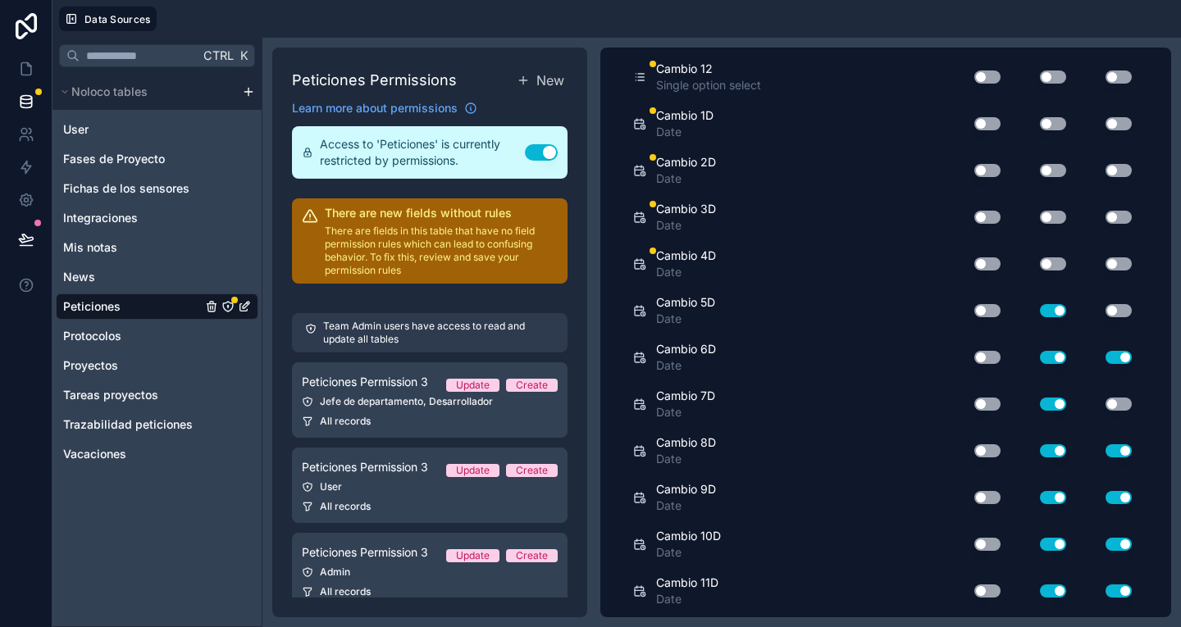
click at [1105, 312] on button "Use setting" at bounding box center [1118, 310] width 26 height 13
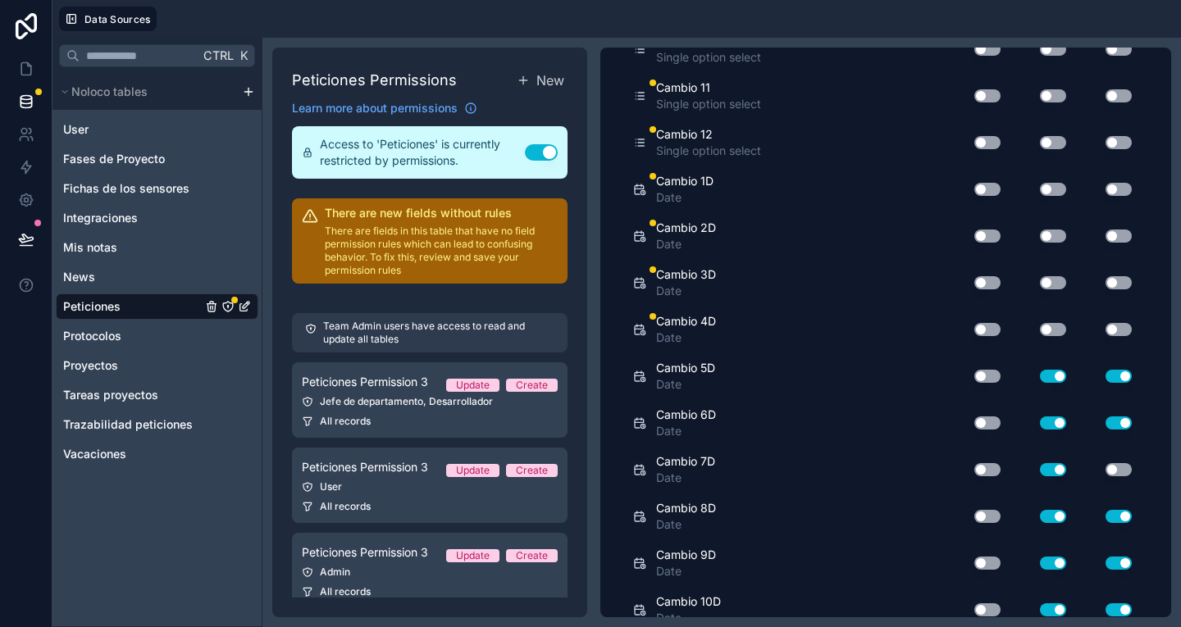
click at [1109, 470] on button "Use setting" at bounding box center [1118, 469] width 26 height 13
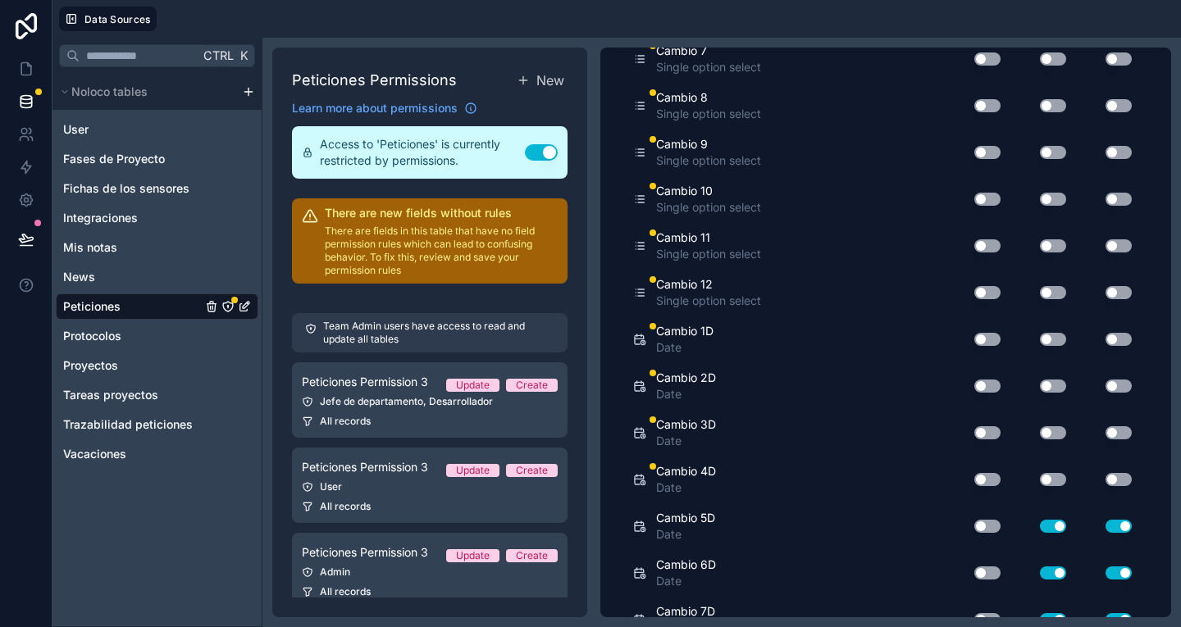
scroll to position [1924, 0]
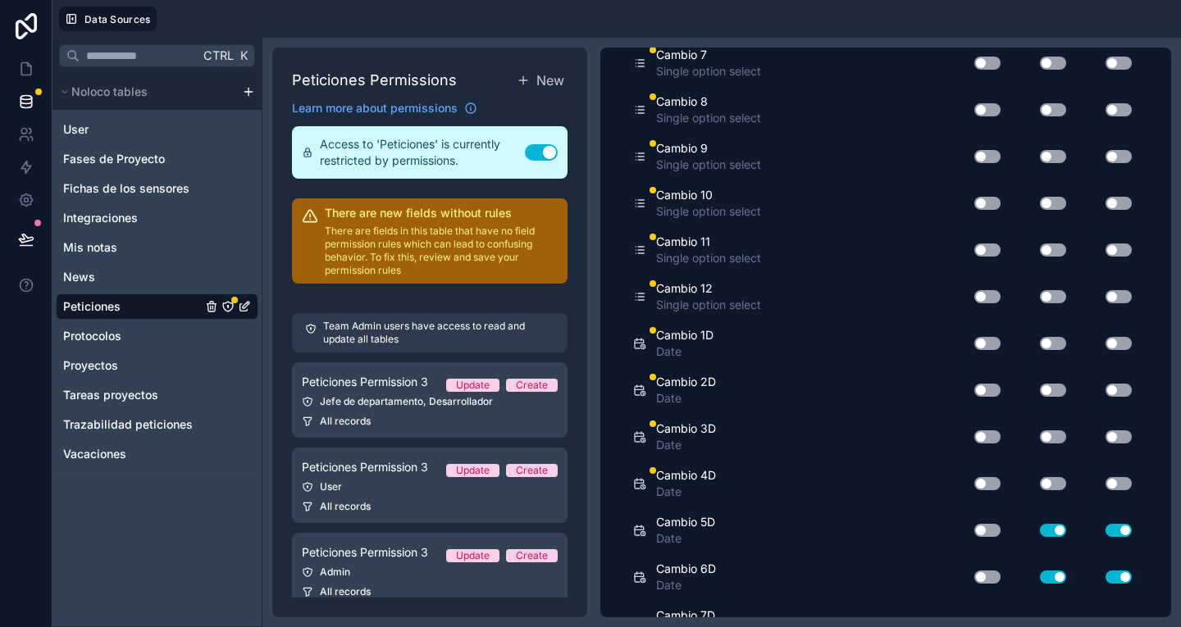
click at [1044, 483] on button "Use setting" at bounding box center [1053, 483] width 26 height 13
click at [1109, 483] on button "Use setting" at bounding box center [1118, 483] width 26 height 13
click at [1116, 431] on button "Use setting" at bounding box center [1118, 436] width 26 height 13
click at [1046, 442] on button "Use setting" at bounding box center [1053, 436] width 26 height 13
click at [1052, 385] on button "Use setting" at bounding box center [1053, 390] width 26 height 13
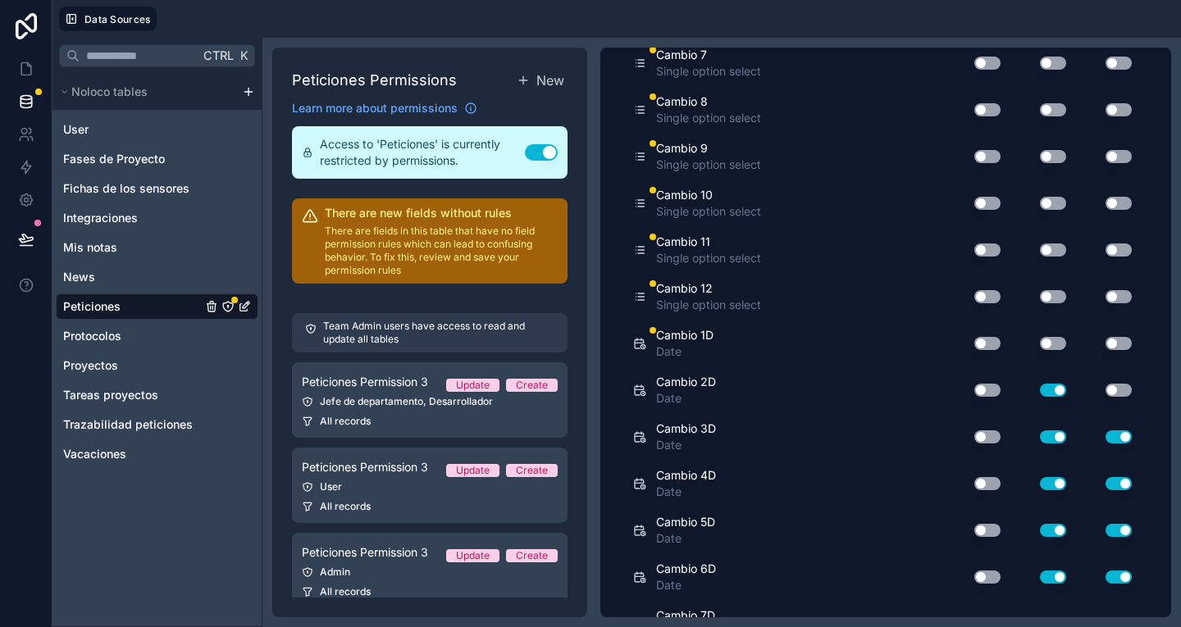
click at [1113, 393] on button "Use setting" at bounding box center [1118, 390] width 26 height 13
click at [1114, 347] on button "Use setting" at bounding box center [1118, 343] width 26 height 13
click at [1047, 344] on button "Use setting" at bounding box center [1053, 343] width 26 height 13
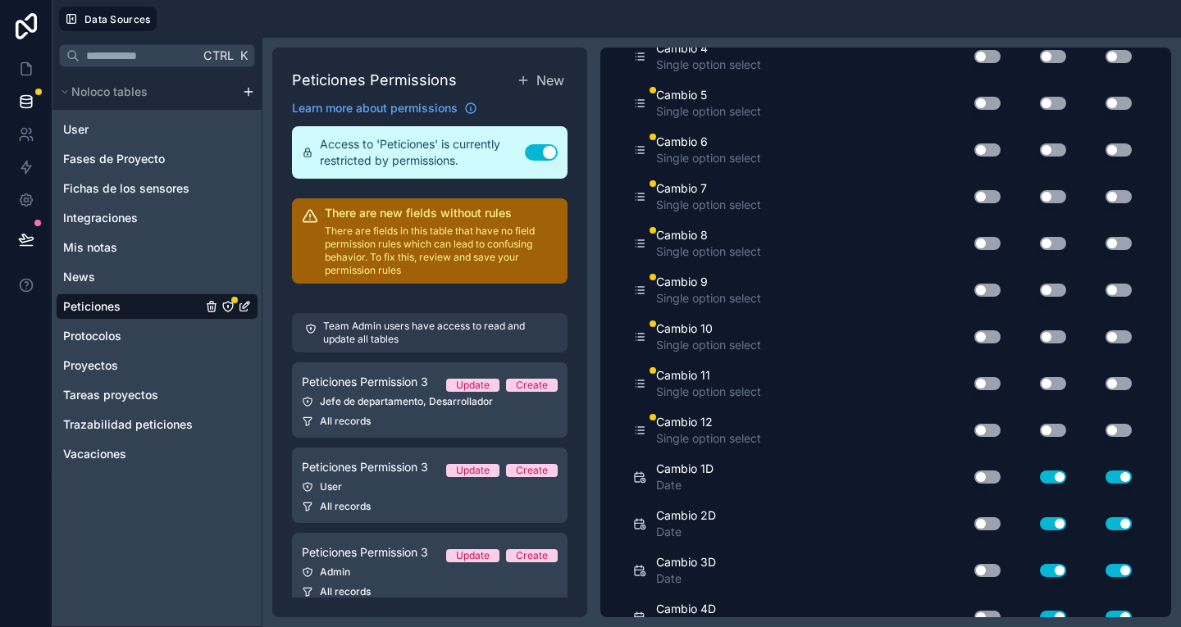
scroll to position [1788, 0]
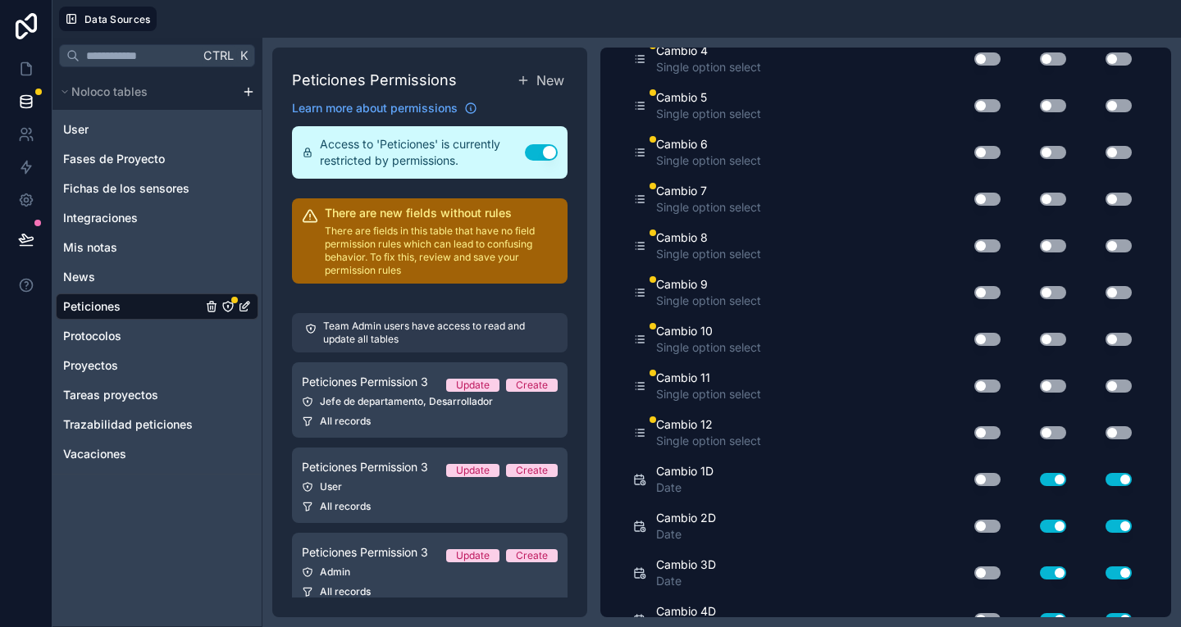
click at [1042, 432] on button "Use setting" at bounding box center [1053, 432] width 26 height 13
click at [1107, 438] on button "Use setting" at bounding box center [1118, 432] width 26 height 13
click at [1105, 386] on button "Use setting" at bounding box center [1118, 386] width 26 height 13
click at [1040, 386] on button "Use setting" at bounding box center [1053, 386] width 26 height 13
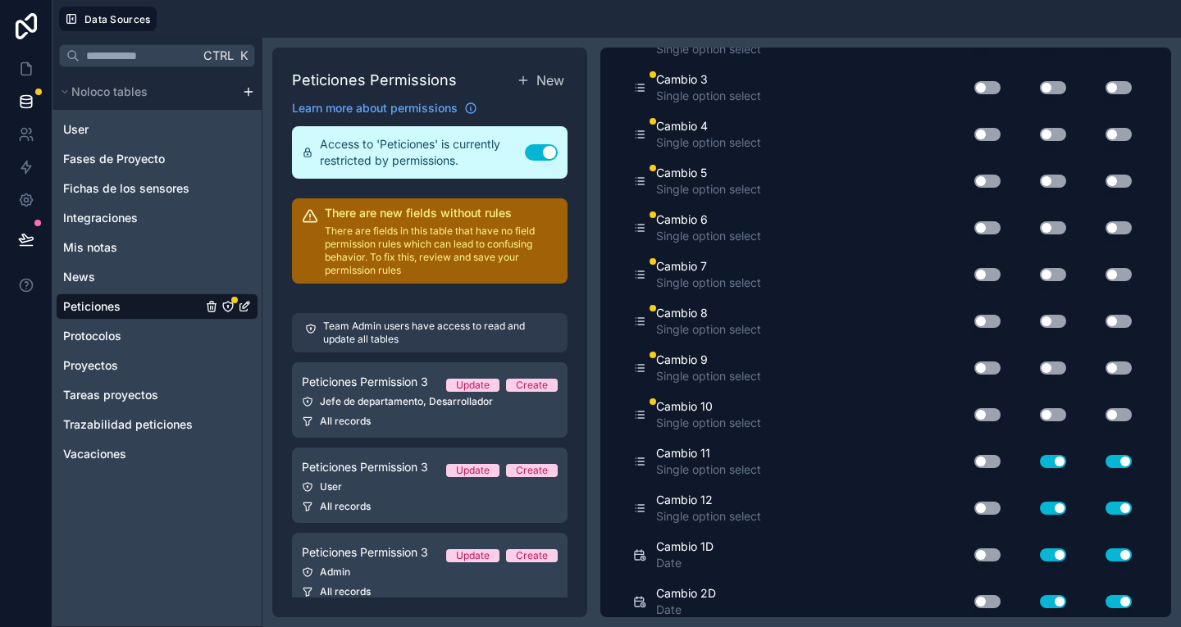
scroll to position [1702, 0]
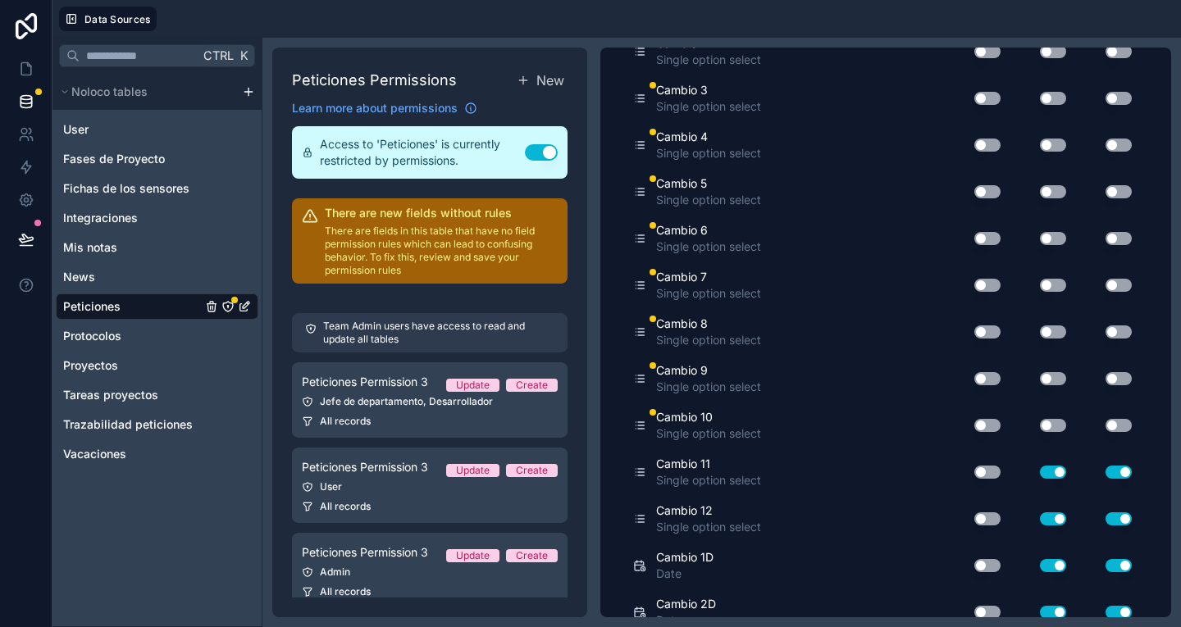
click at [1041, 426] on button "Use setting" at bounding box center [1053, 425] width 26 height 13
click at [1109, 424] on button "Use setting" at bounding box center [1118, 425] width 26 height 13
click at [1106, 379] on button "Use setting" at bounding box center [1118, 378] width 26 height 13
click at [1049, 378] on button "Use setting" at bounding box center [1053, 378] width 26 height 13
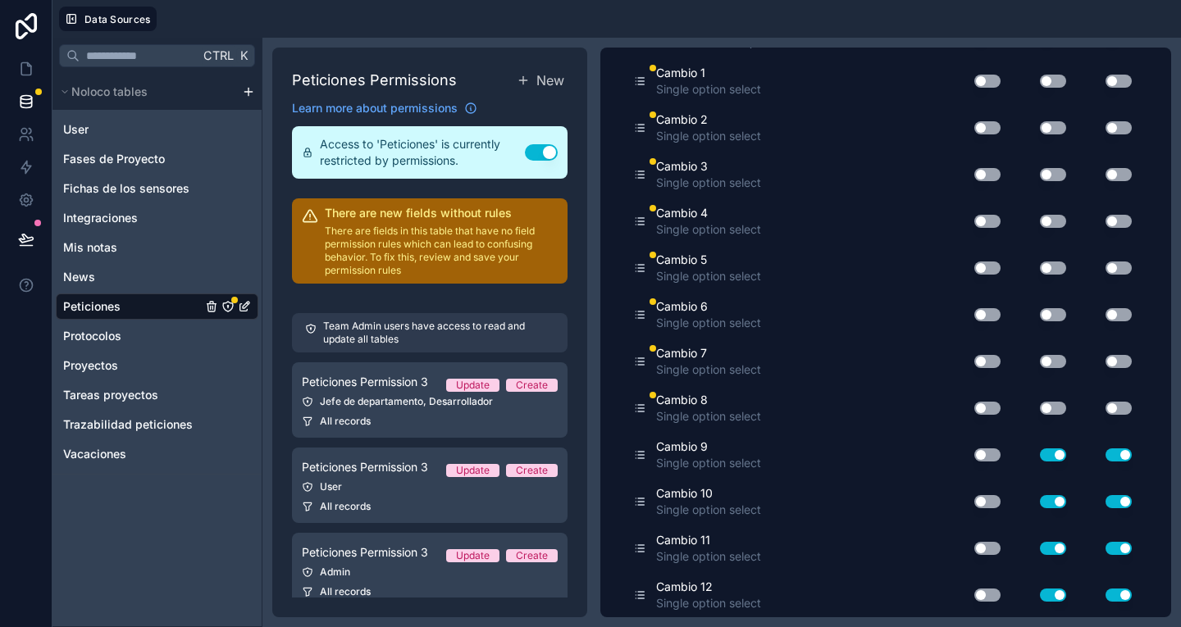
click at [1042, 408] on button "Use setting" at bounding box center [1053, 408] width 26 height 13
click at [1112, 410] on button "Use setting" at bounding box center [1118, 408] width 26 height 13
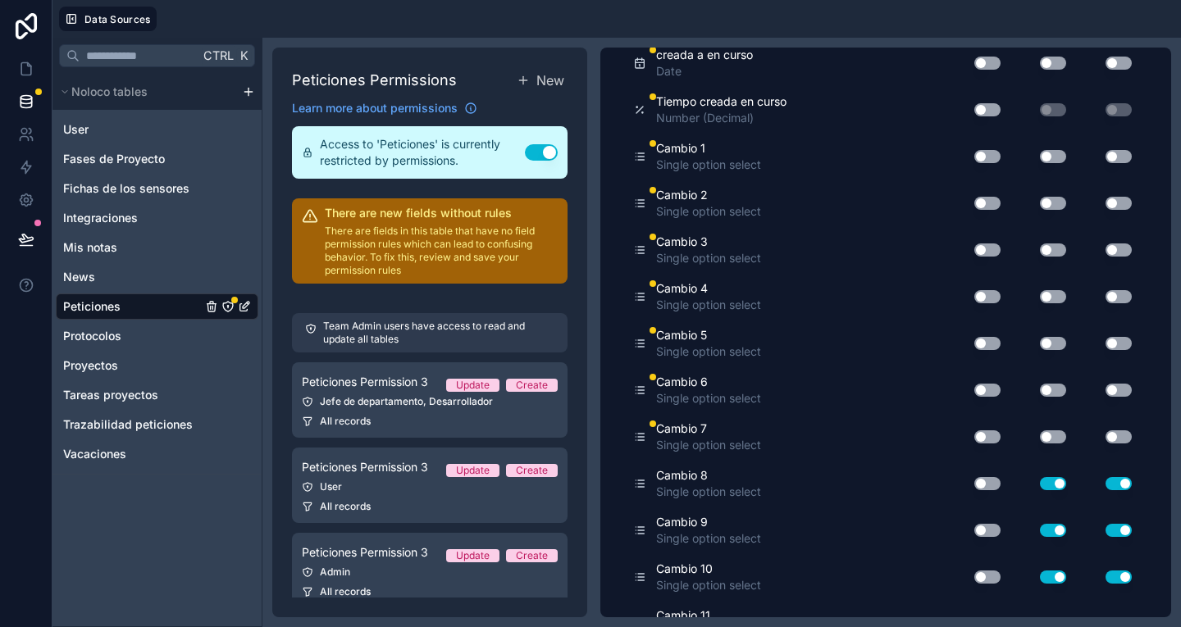
click at [1105, 441] on button "Use setting" at bounding box center [1118, 436] width 26 height 13
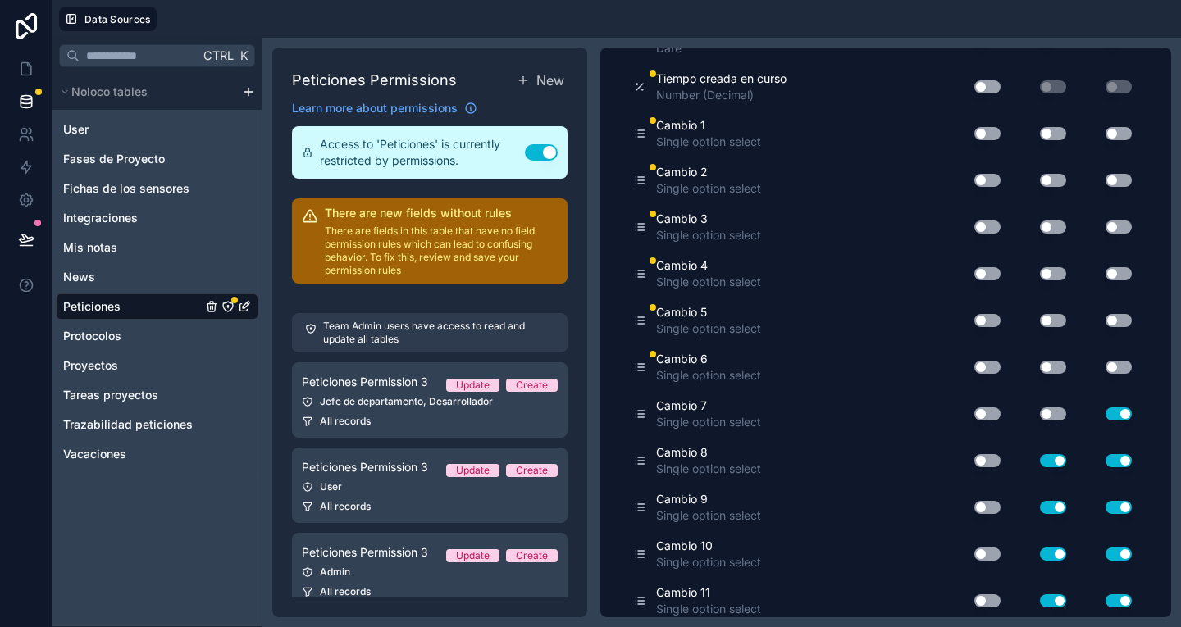
scroll to position [1576, 0]
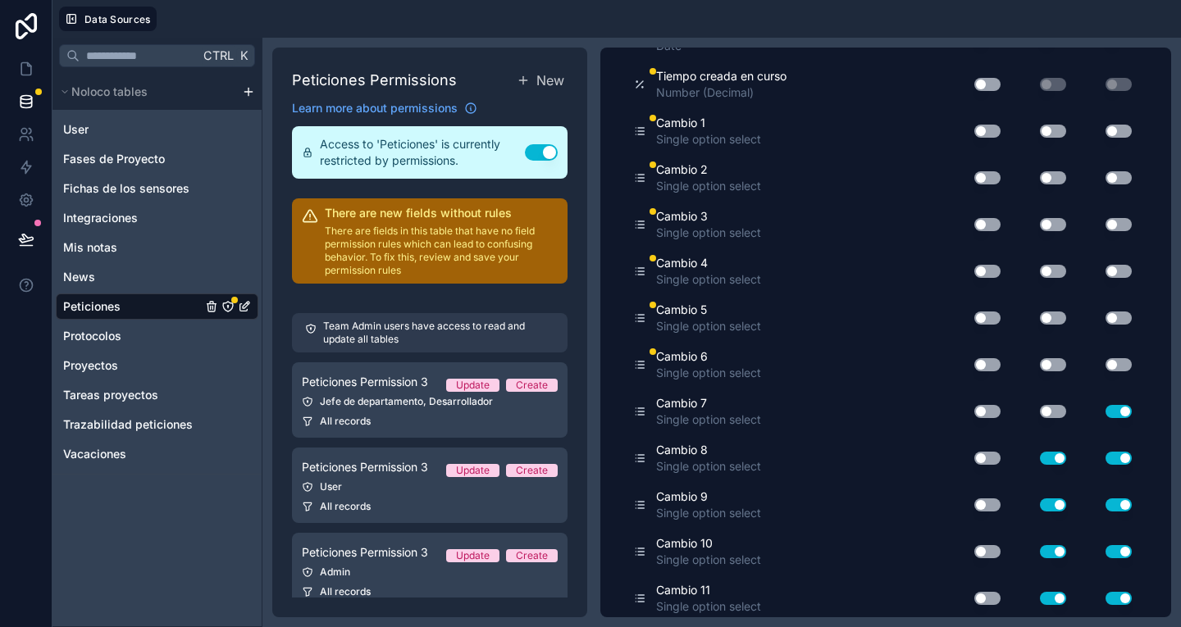
click at [1040, 367] on button "Use setting" at bounding box center [1053, 364] width 26 height 13
click at [1048, 408] on button "Use setting" at bounding box center [1053, 411] width 26 height 13
click at [1105, 367] on button "Use setting" at bounding box center [1118, 364] width 26 height 13
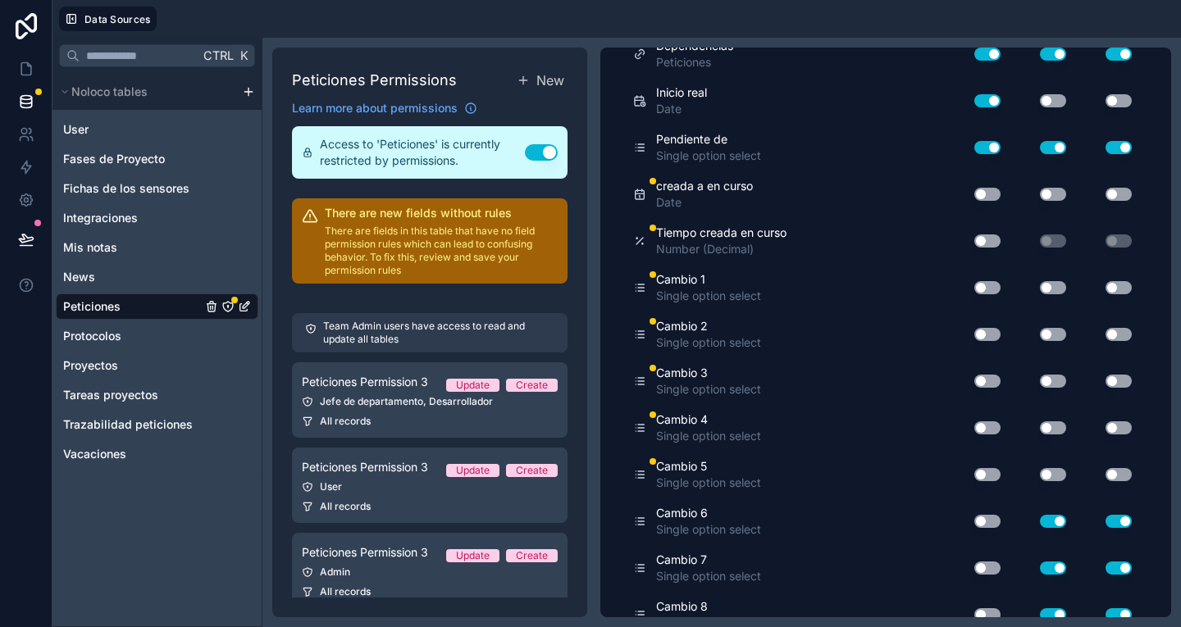
scroll to position [1419, 0]
click at [1040, 468] on button "Use setting" at bounding box center [1053, 474] width 26 height 13
click at [1105, 475] on button "Use setting" at bounding box center [1118, 474] width 26 height 13
click at [1113, 424] on button "Use setting" at bounding box center [1118, 427] width 26 height 13
click at [1044, 432] on button "Use setting" at bounding box center [1053, 427] width 26 height 13
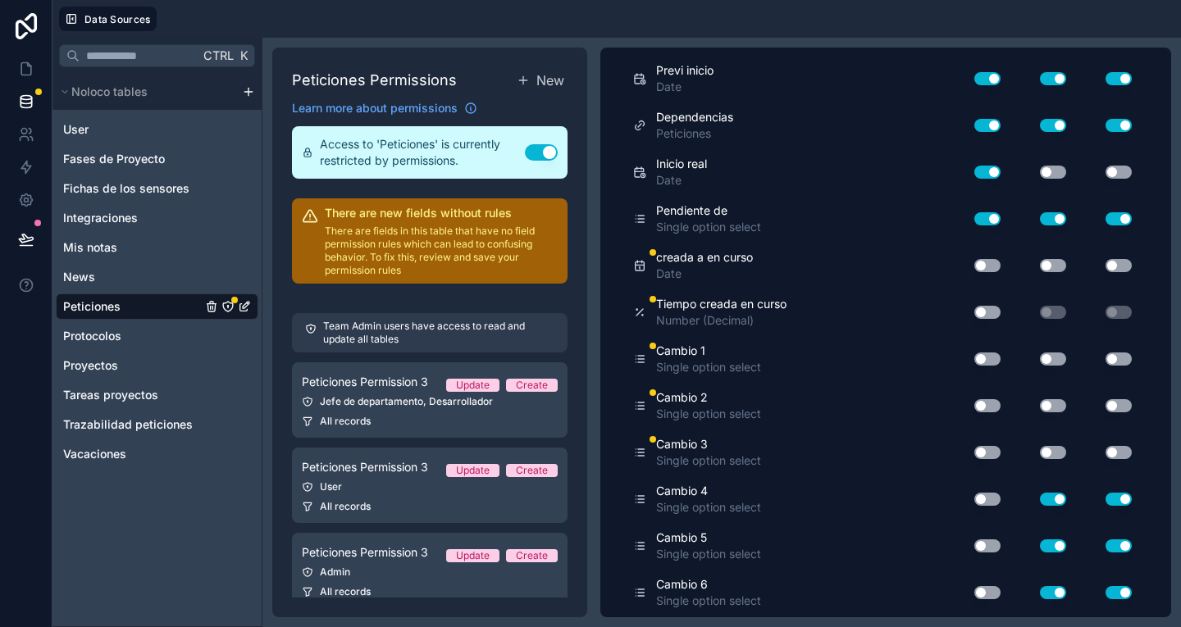
scroll to position [1338, 0]
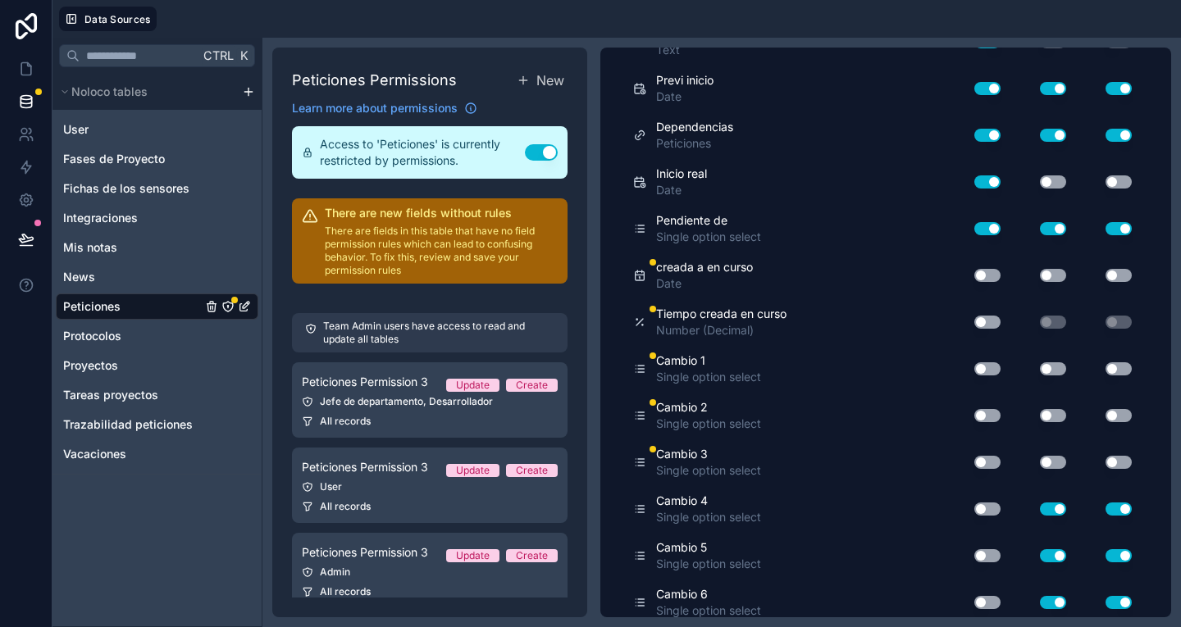
click at [1045, 462] on button "Use setting" at bounding box center [1053, 462] width 26 height 13
click at [1105, 462] on button "Use setting" at bounding box center [1118, 462] width 26 height 13
click at [1115, 420] on button "Use setting" at bounding box center [1118, 415] width 26 height 13
click at [1045, 417] on button "Use setting" at bounding box center [1053, 415] width 26 height 13
click at [1047, 368] on button "Use setting" at bounding box center [1053, 368] width 26 height 13
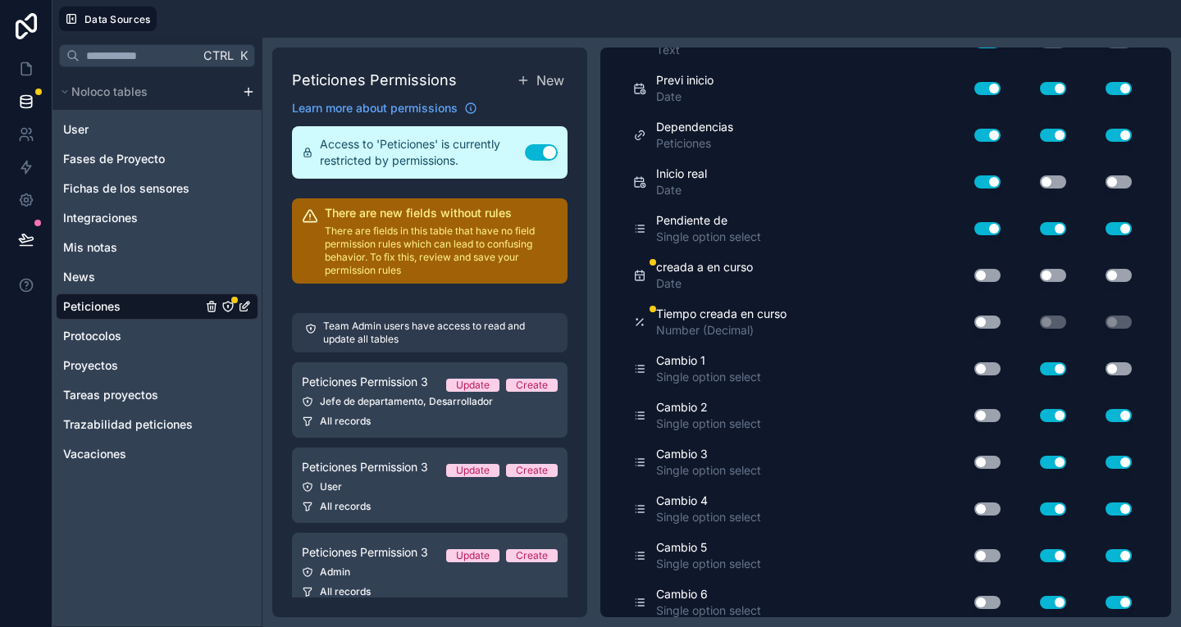
click at [1108, 371] on button "Use setting" at bounding box center [1118, 368] width 26 height 13
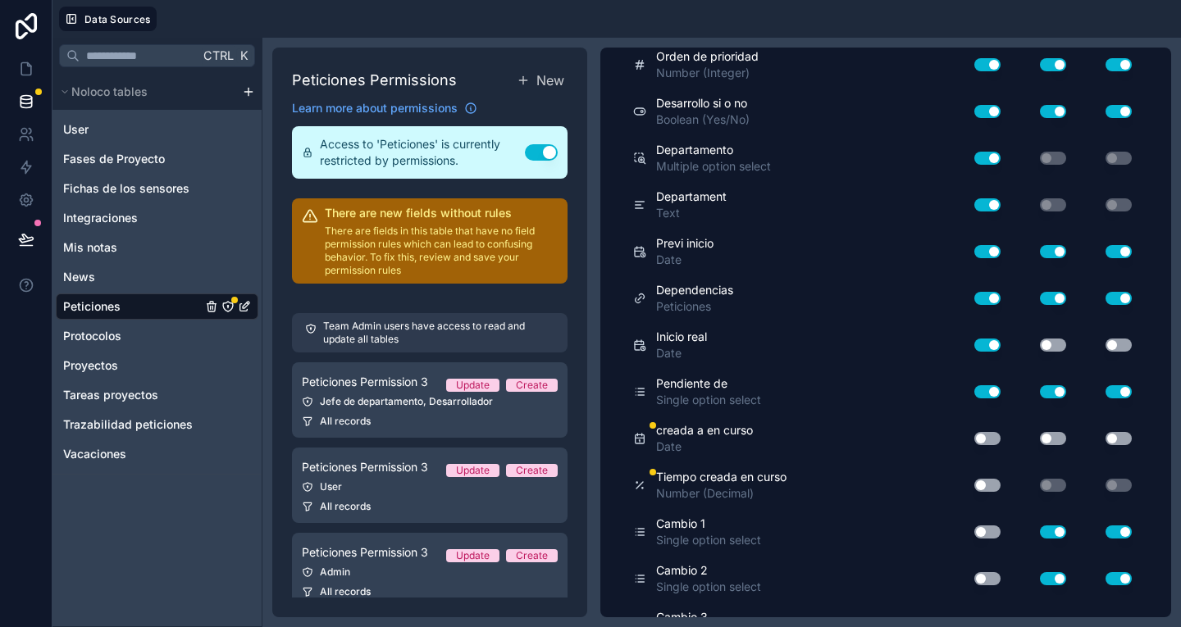
scroll to position [1165, 0]
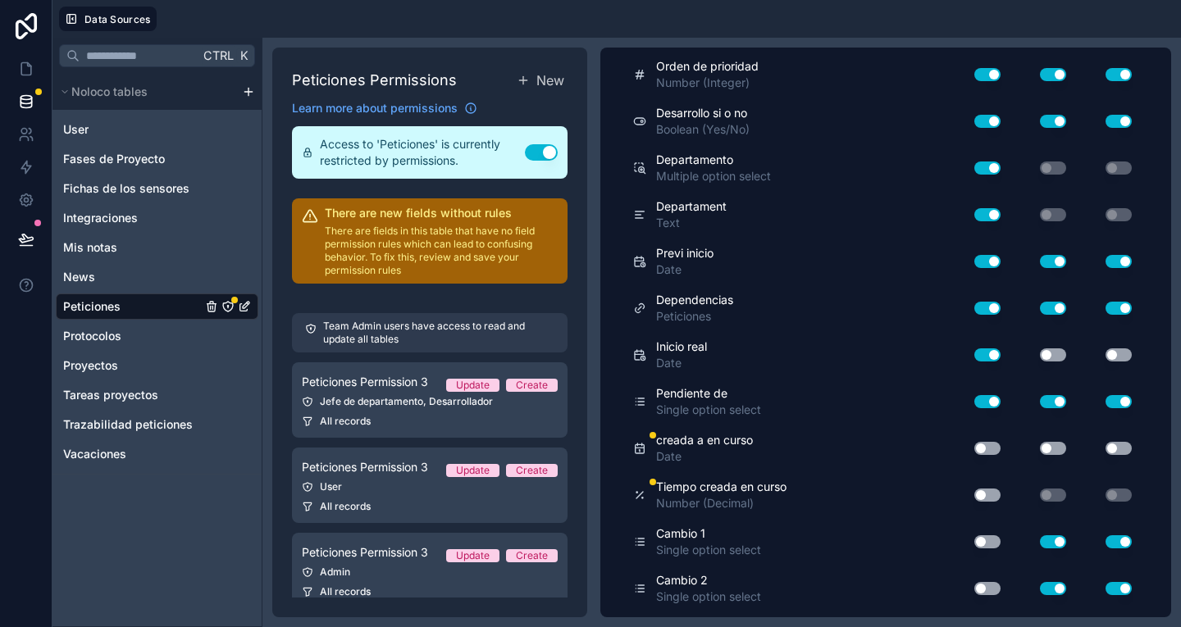
click at [1041, 450] on button "Use setting" at bounding box center [1053, 448] width 26 height 13
click at [1105, 452] on button "Use setting" at bounding box center [1118, 448] width 26 height 13
click at [1105, 354] on button "Use setting" at bounding box center [1118, 354] width 26 height 13
click at [1040, 356] on button "Use setting" at bounding box center [1053, 354] width 26 height 13
click at [1108, 356] on button "Use setting" at bounding box center [1118, 354] width 26 height 13
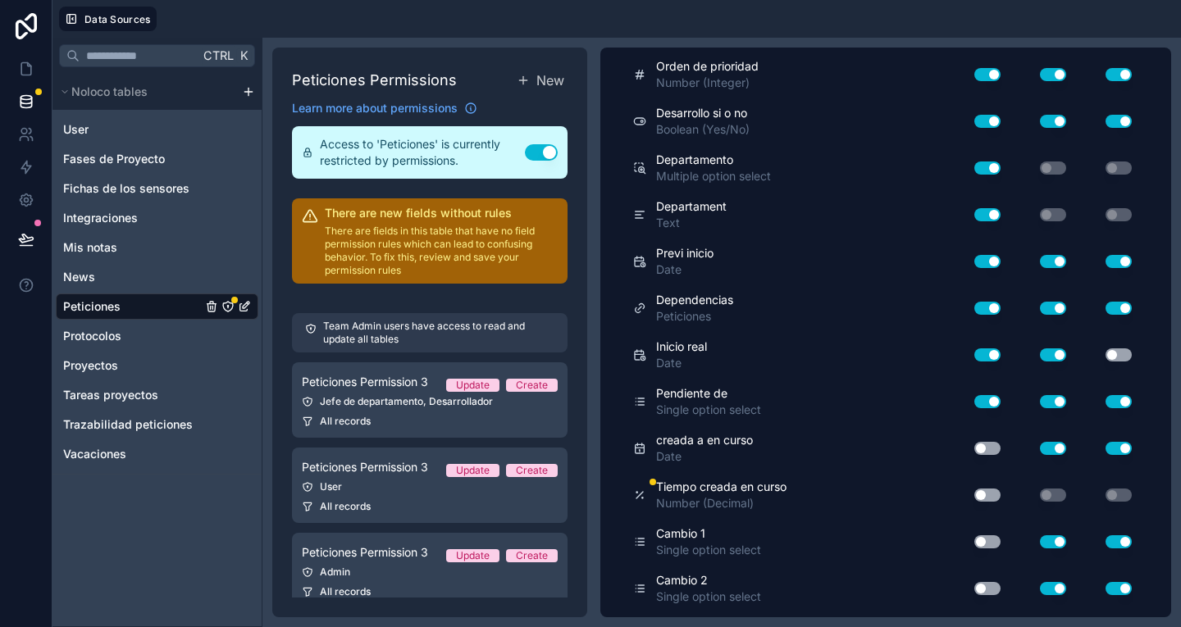
click at [1043, 359] on button "Use setting" at bounding box center [1053, 354] width 26 height 13
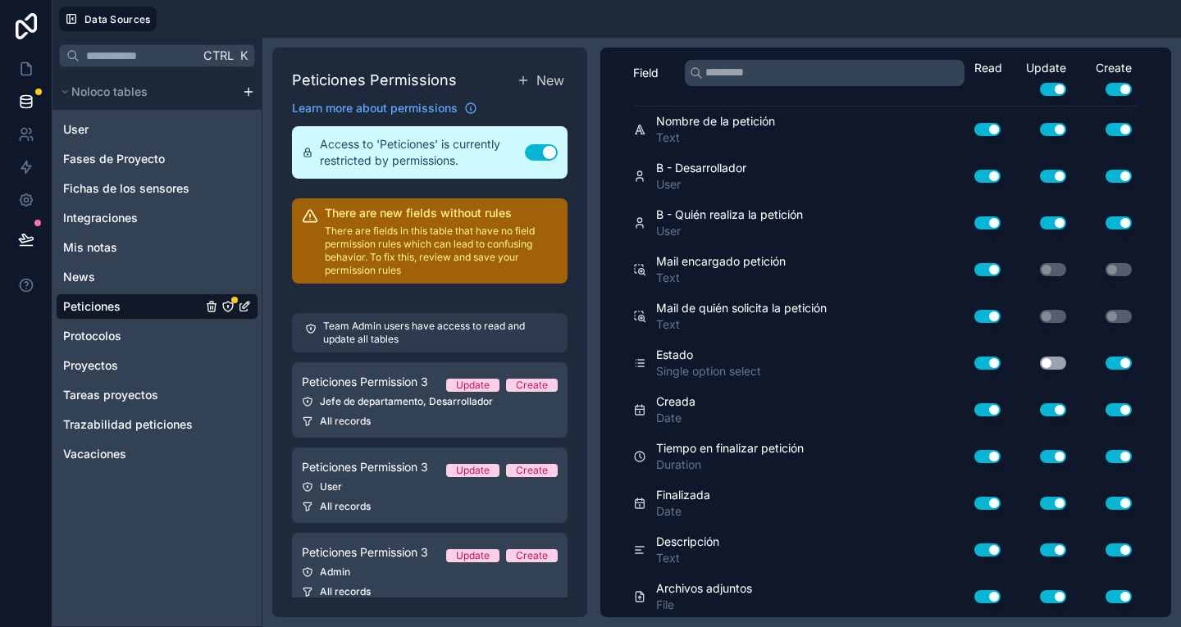
scroll to position [0, 0]
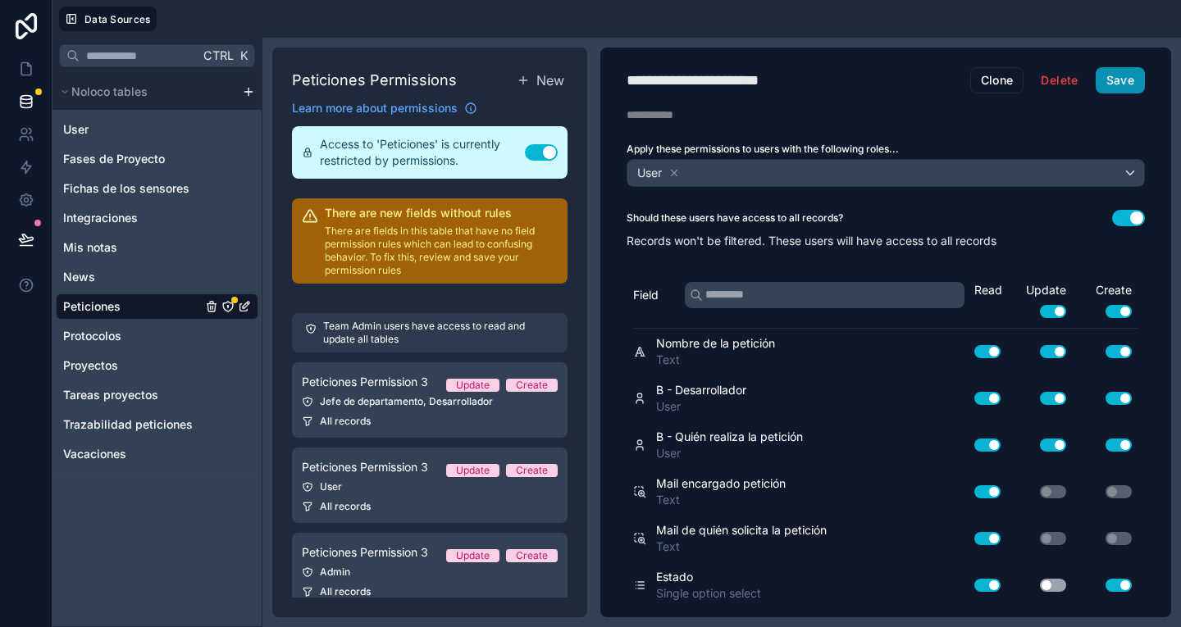
click at [1109, 76] on button "Save" at bounding box center [1119, 80] width 49 height 26
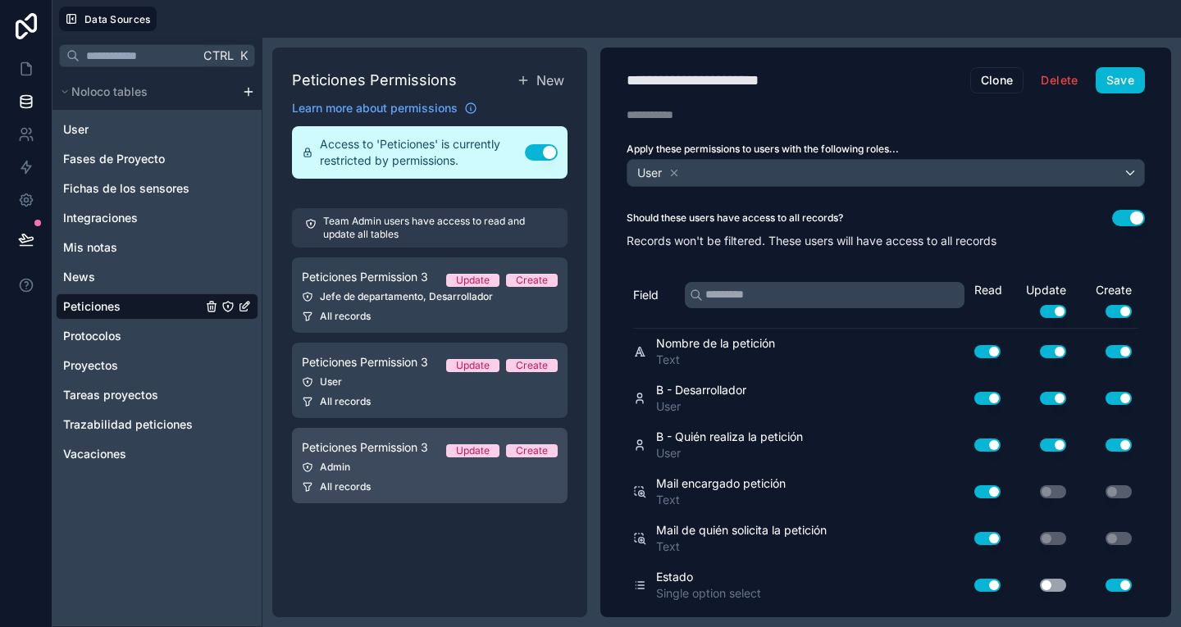
click at [446, 475] on link "Peticiones Permission 3 Update Create Admin All records" at bounding box center [430, 465] width 276 height 75
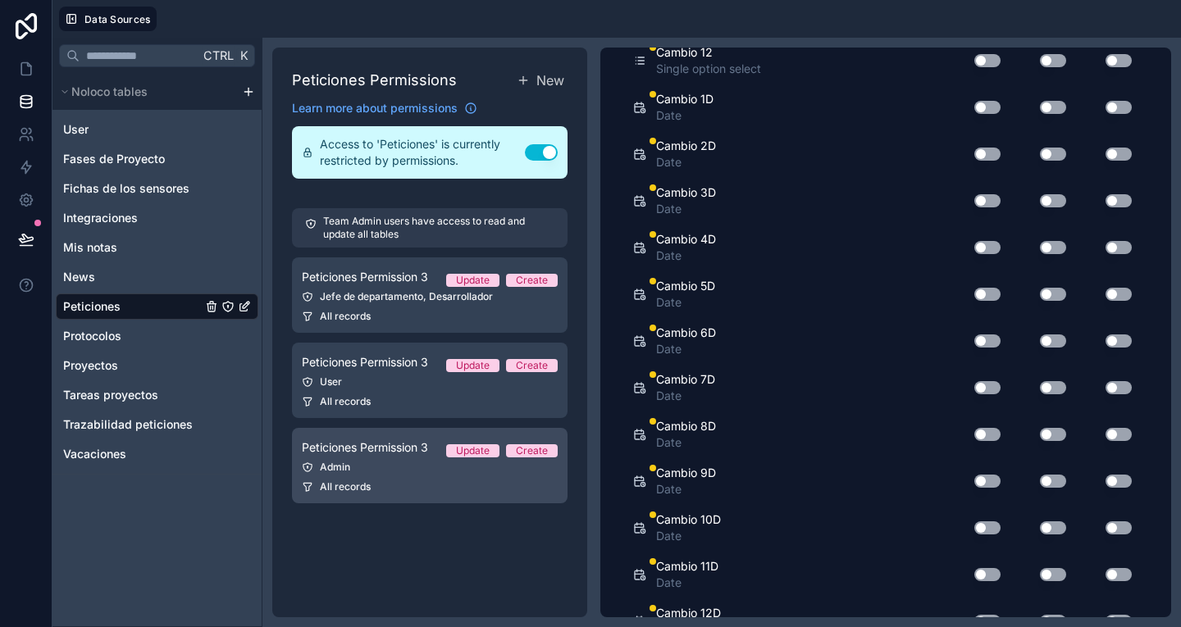
scroll to position [2234, 0]
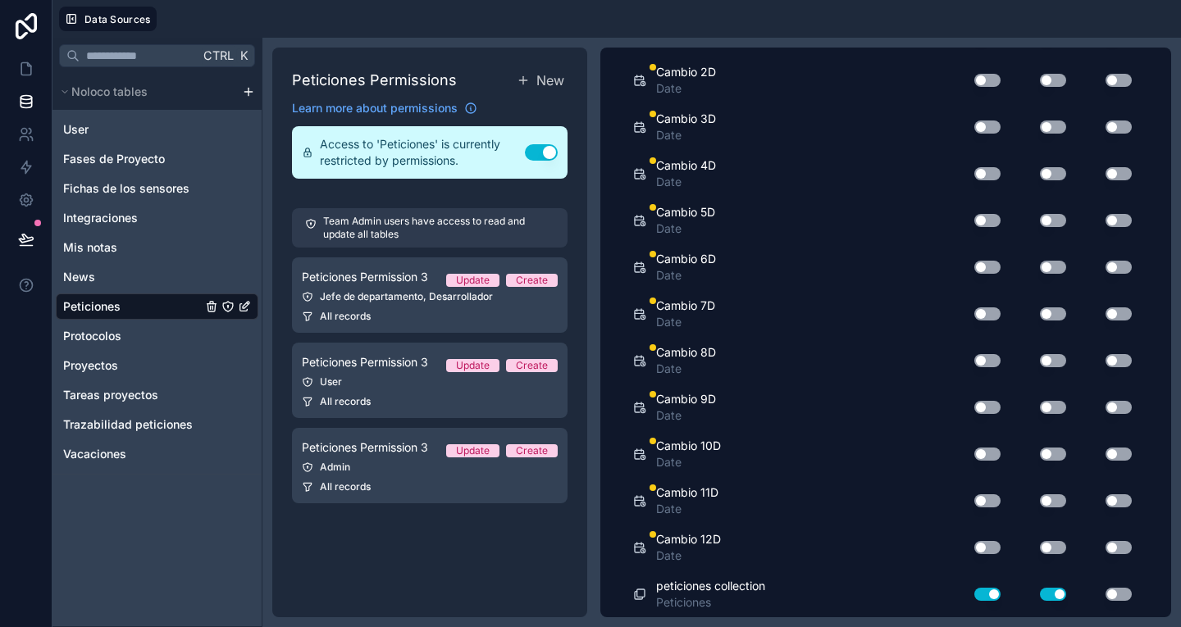
click at [1041, 547] on button "Use setting" at bounding box center [1053, 547] width 26 height 13
click at [1105, 549] on button "Use setting" at bounding box center [1118, 547] width 26 height 13
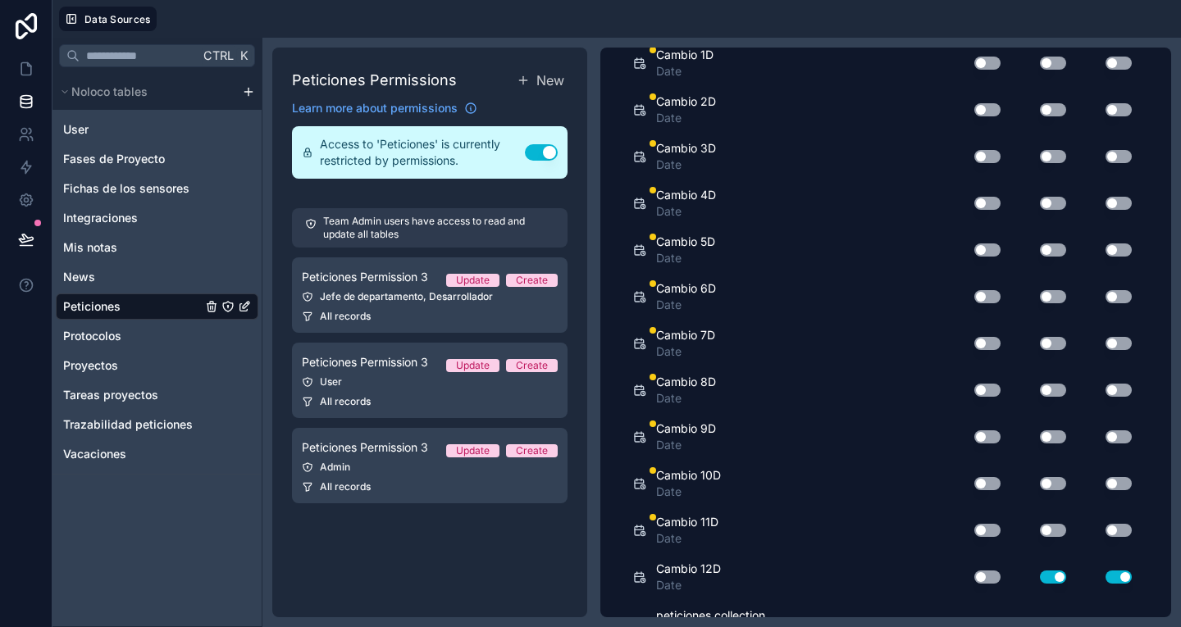
scroll to position [2186, 0]
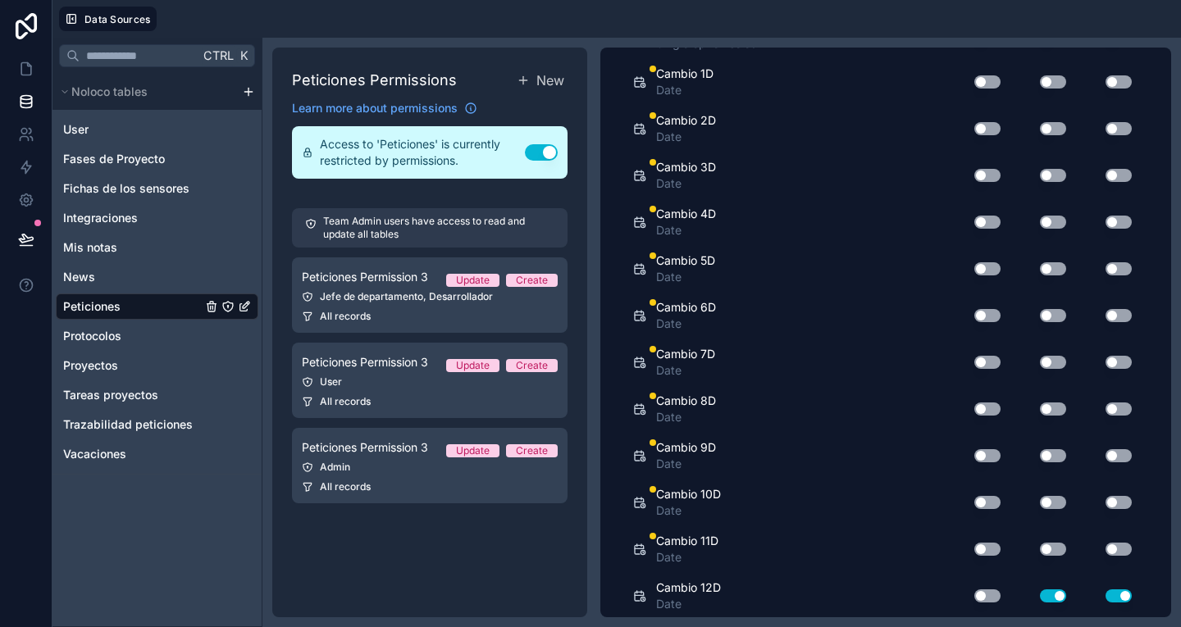
click at [1040, 553] on button "Use setting" at bounding box center [1053, 549] width 26 height 13
click at [1109, 545] on button "Use setting" at bounding box center [1118, 549] width 26 height 13
click at [1040, 508] on button "Use setting" at bounding box center [1053, 502] width 26 height 13
click at [1112, 501] on button "Use setting" at bounding box center [1118, 502] width 26 height 13
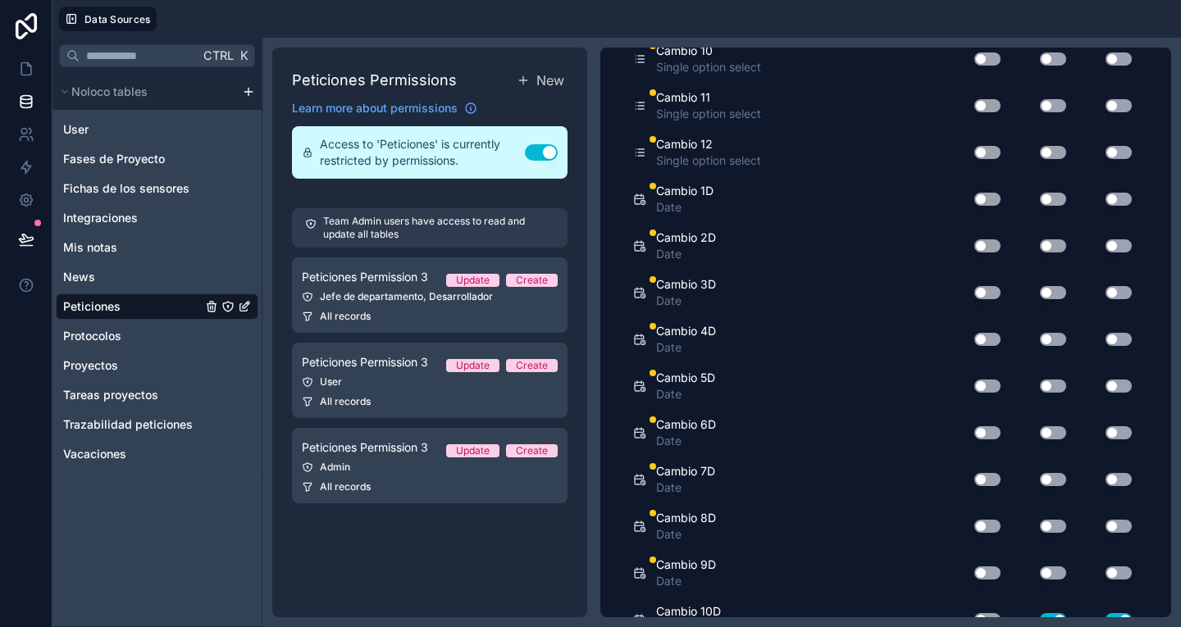
scroll to position [2068, 0]
click at [1043, 576] on button "Use setting" at bounding box center [1053, 573] width 26 height 13
click at [1105, 573] on button "Use setting" at bounding box center [1118, 573] width 26 height 13
click at [1107, 526] on button "Use setting" at bounding box center [1118, 527] width 26 height 13
click at [1042, 526] on button "Use setting" at bounding box center [1053, 527] width 26 height 13
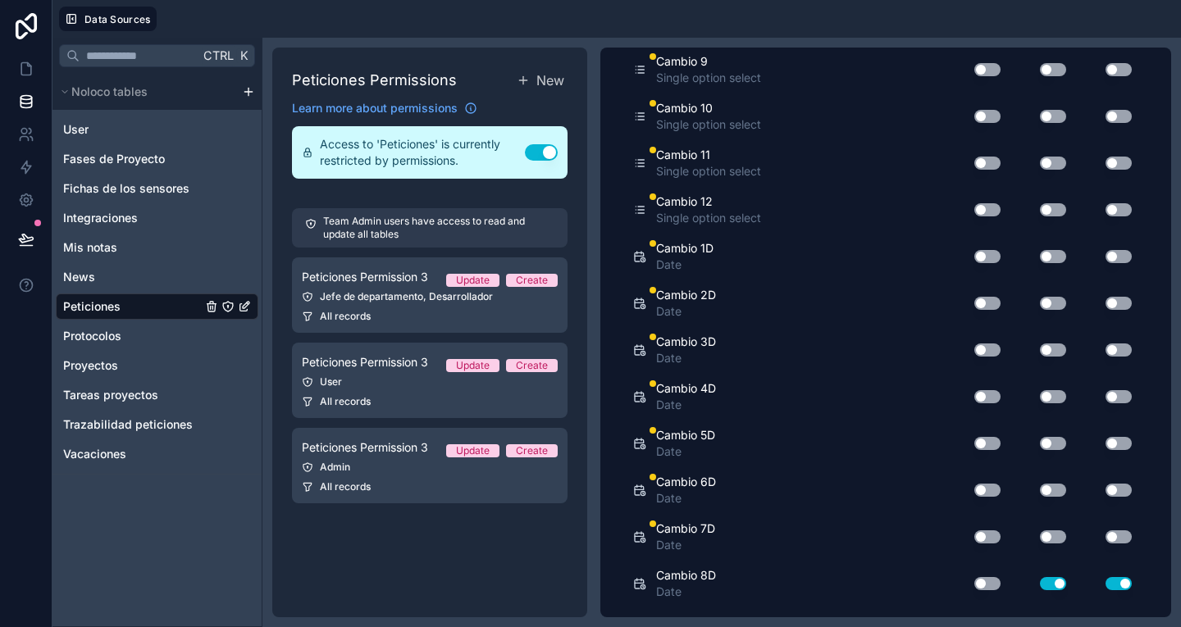
scroll to position [1998, 0]
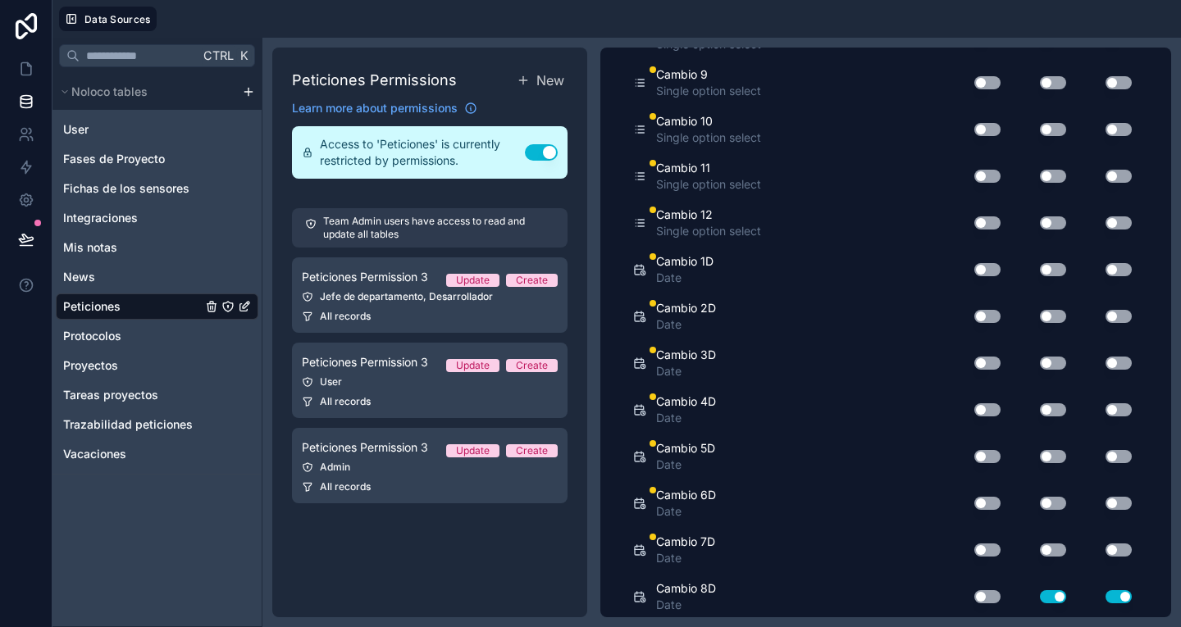
click at [1045, 553] on button "Use setting" at bounding box center [1053, 550] width 26 height 13
click at [1116, 555] on div "Use setting" at bounding box center [1106, 550] width 66 height 13
click at [1105, 505] on button "Use setting" at bounding box center [1118, 503] width 26 height 13
click at [1046, 506] on button "Use setting" at bounding box center [1053, 503] width 26 height 13
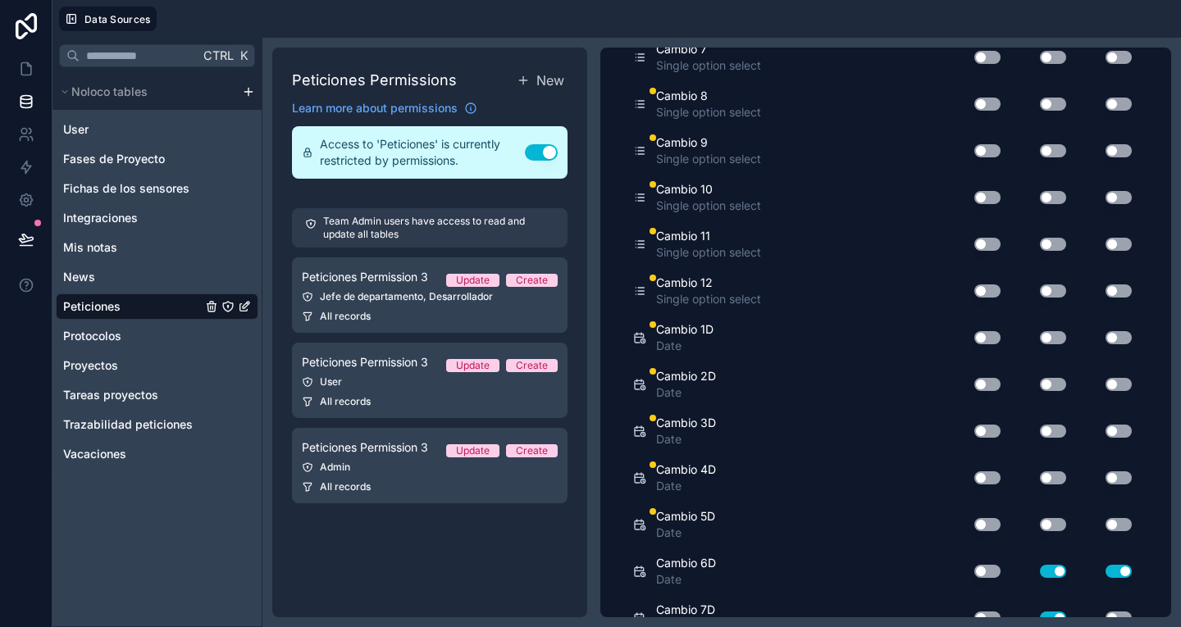
scroll to position [1922, 0]
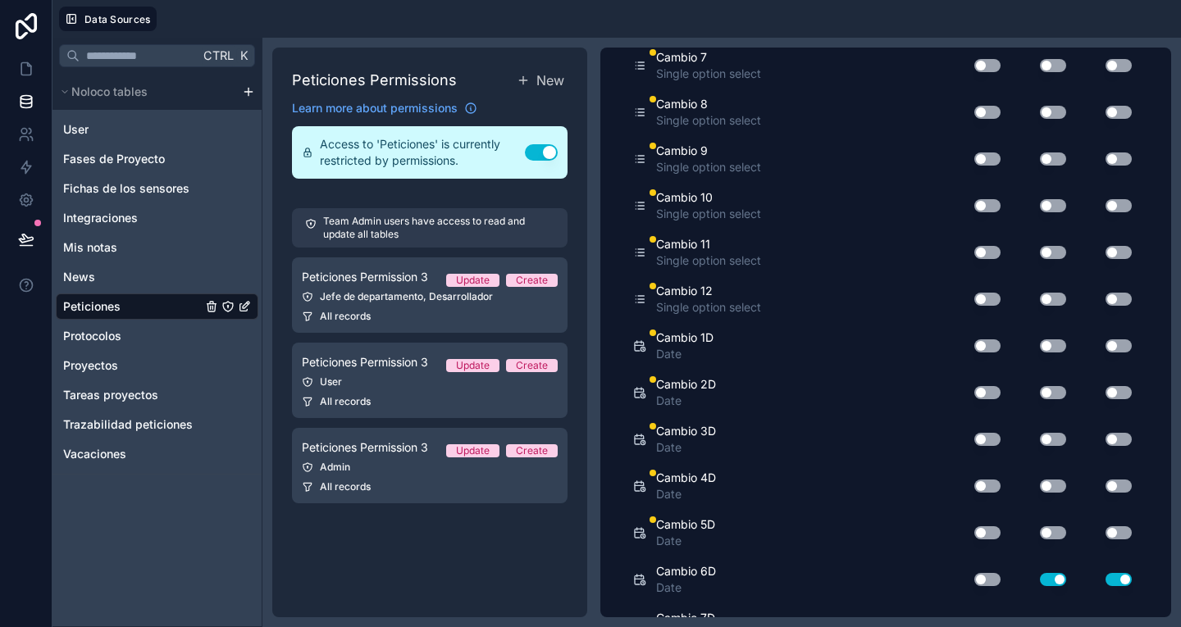
click at [1041, 537] on button "Use setting" at bounding box center [1053, 532] width 26 height 13
click at [1106, 537] on button "Use setting" at bounding box center [1118, 532] width 26 height 13
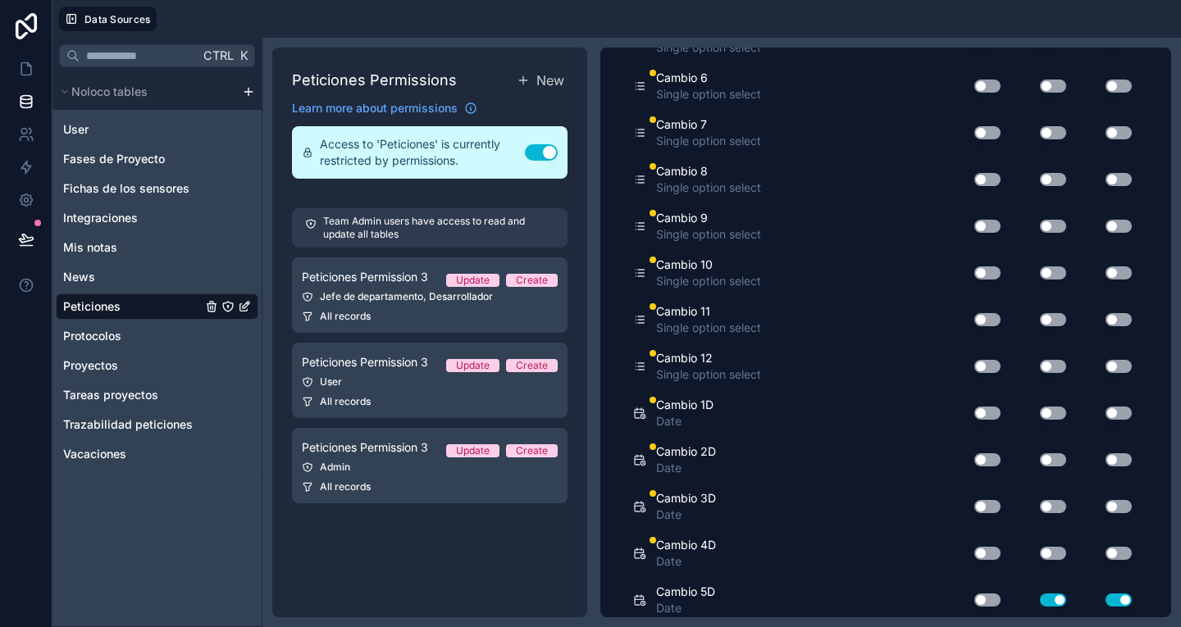
scroll to position [1840, 0]
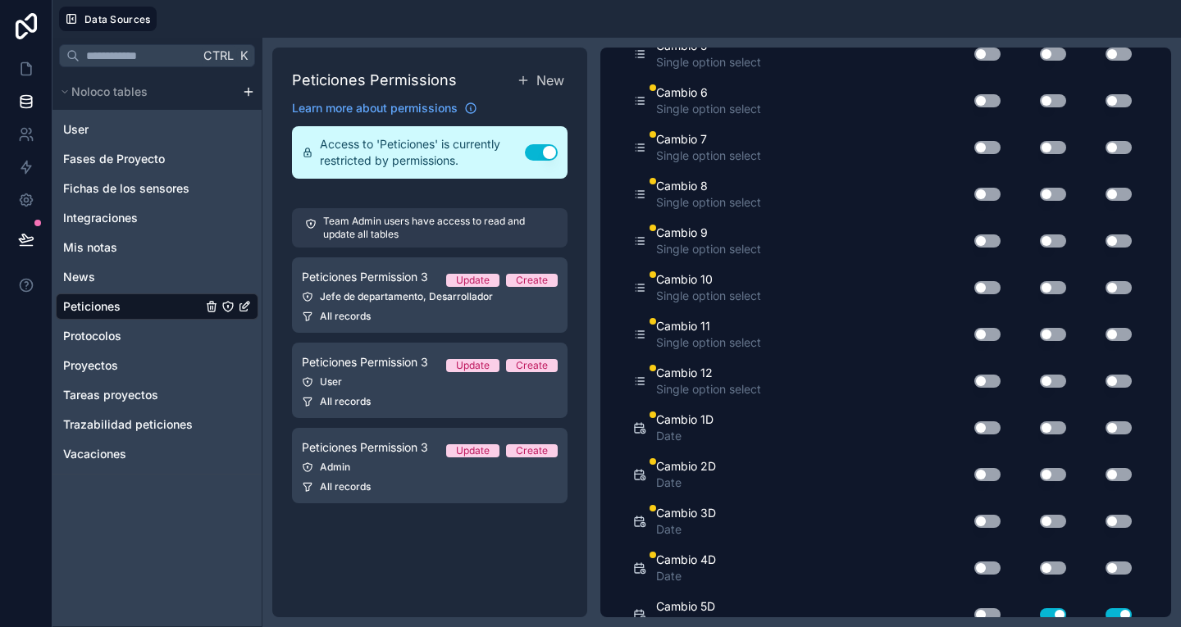
click at [1040, 572] on button "Use setting" at bounding box center [1053, 568] width 26 height 13
click at [1105, 569] on button "Use setting" at bounding box center [1118, 568] width 26 height 13
click at [1042, 521] on button "Use setting" at bounding box center [1053, 521] width 26 height 13
click at [1105, 526] on button "Use setting" at bounding box center [1118, 521] width 26 height 13
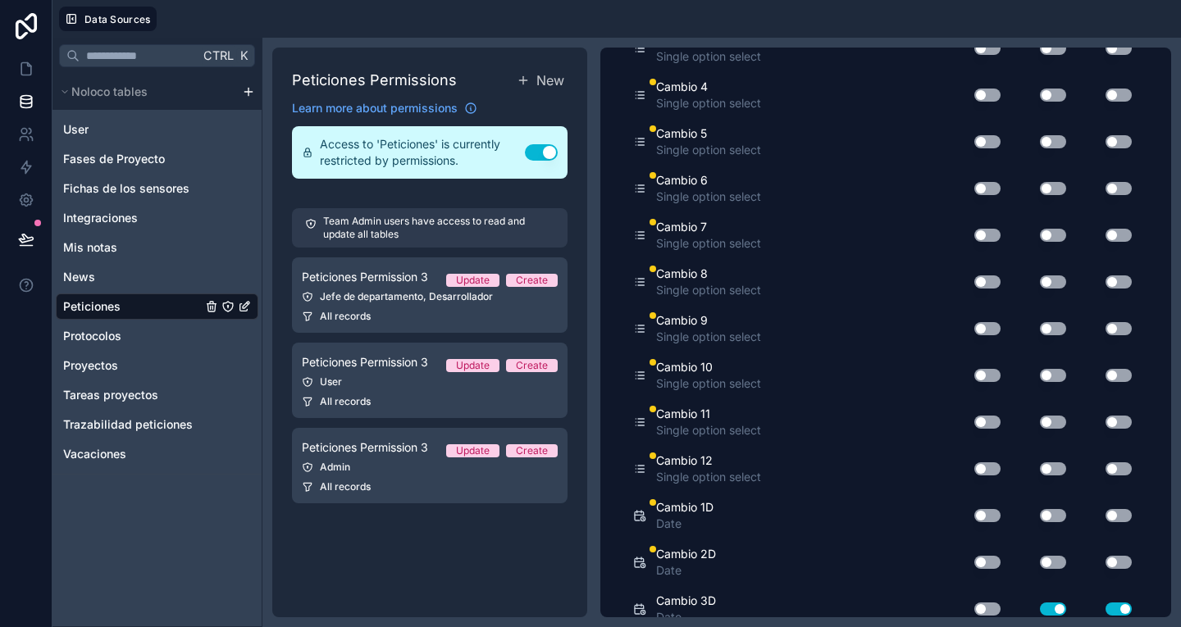
click at [1042, 562] on button "Use setting" at bounding box center [1053, 562] width 26 height 13
click at [1106, 567] on button "Use setting" at bounding box center [1118, 562] width 26 height 13
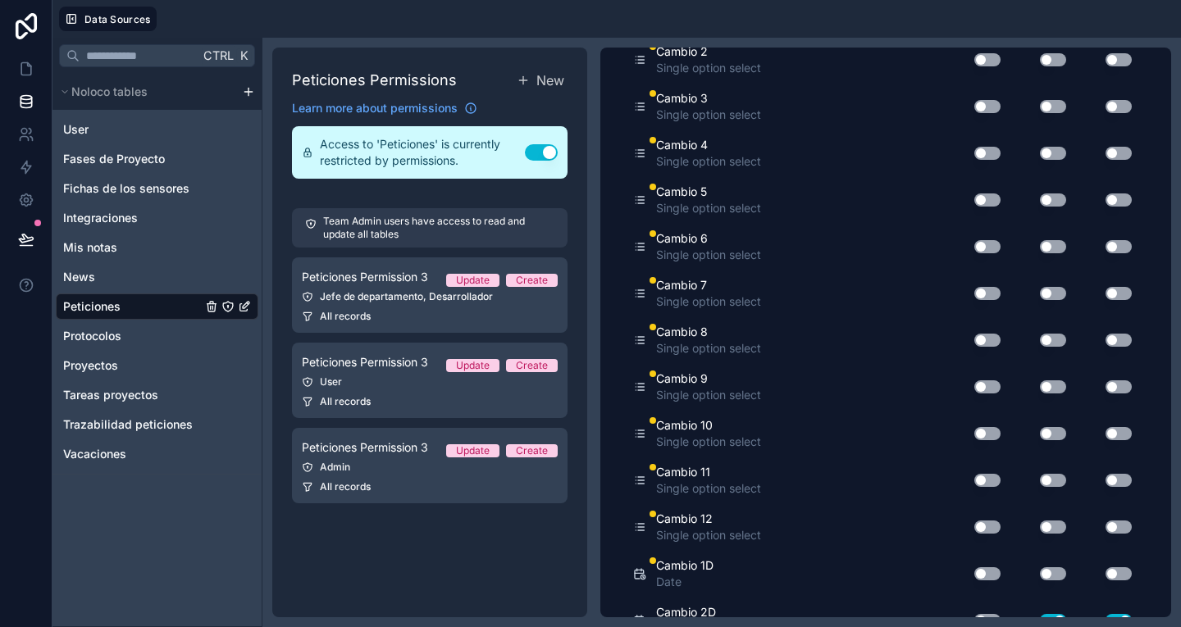
scroll to position [1688, 0]
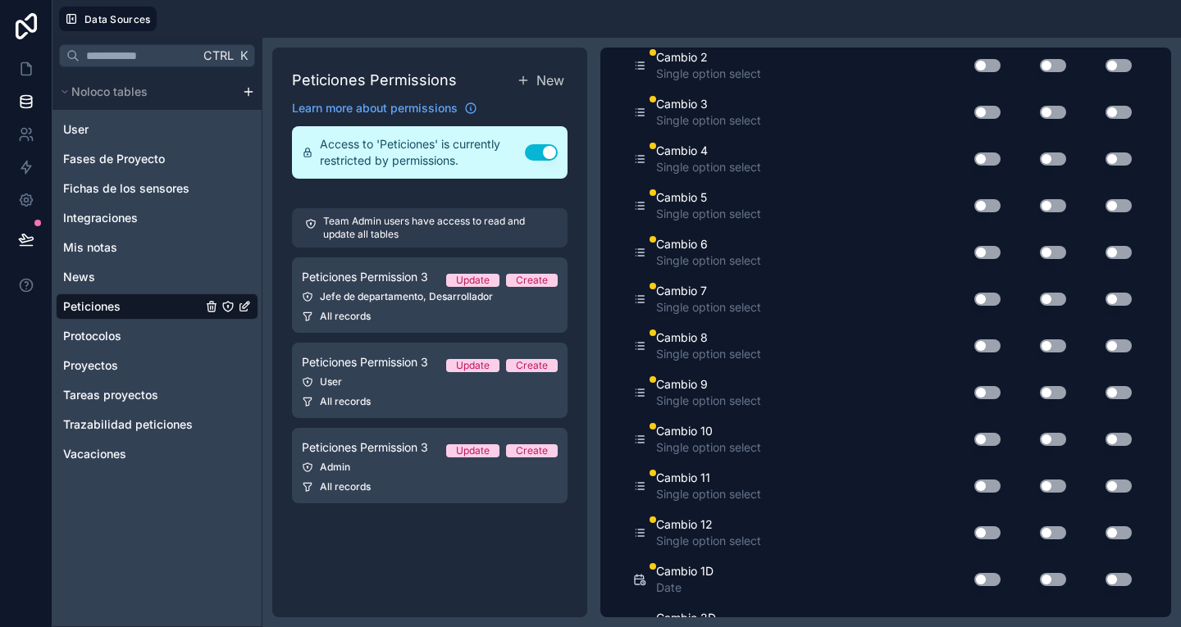
click at [1041, 580] on button "Use setting" at bounding box center [1053, 579] width 26 height 13
click at [1107, 580] on button "Use setting" at bounding box center [1118, 579] width 26 height 13
click at [1045, 537] on button "Use setting" at bounding box center [1053, 532] width 26 height 13
click at [1108, 534] on button "Use setting" at bounding box center [1118, 532] width 26 height 13
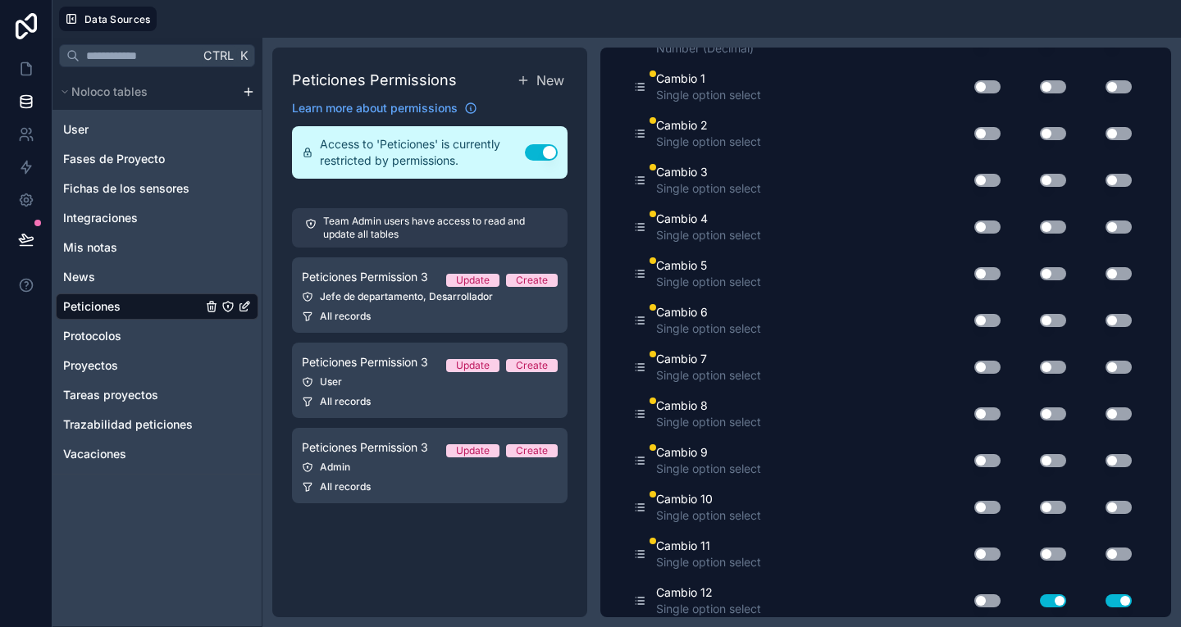
scroll to position [1607, 0]
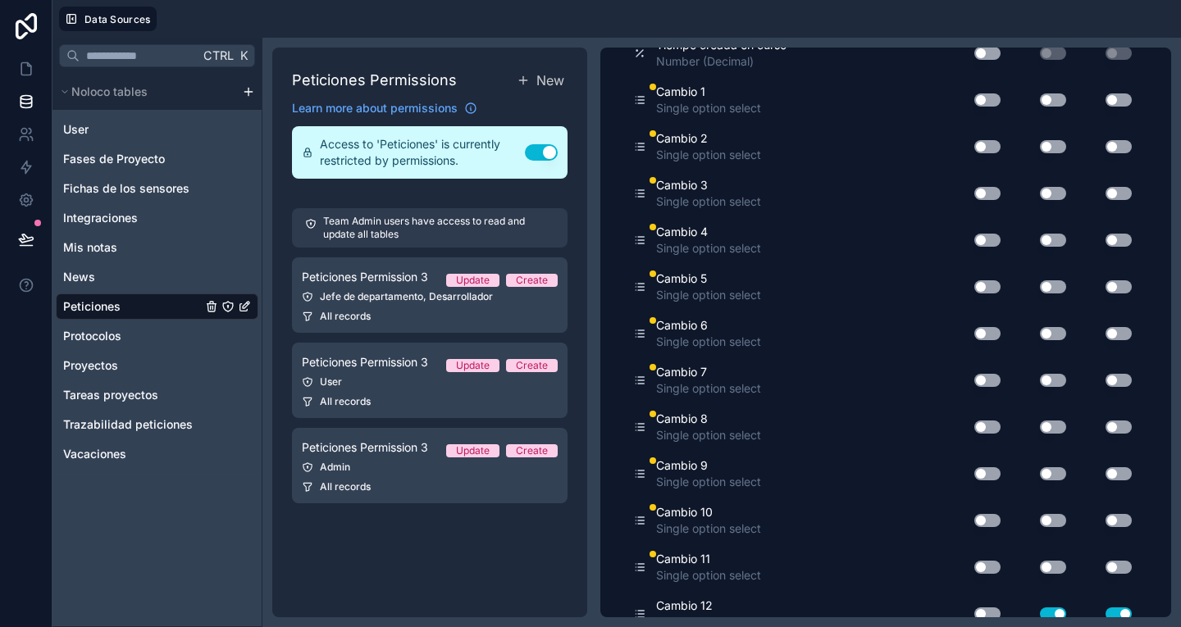
click at [1050, 570] on button "Use setting" at bounding box center [1053, 567] width 26 height 13
click at [1114, 573] on button "Use setting" at bounding box center [1118, 567] width 26 height 13
click at [1043, 524] on button "Use setting" at bounding box center [1053, 520] width 26 height 13
click at [1109, 519] on button "Use setting" at bounding box center [1118, 520] width 26 height 13
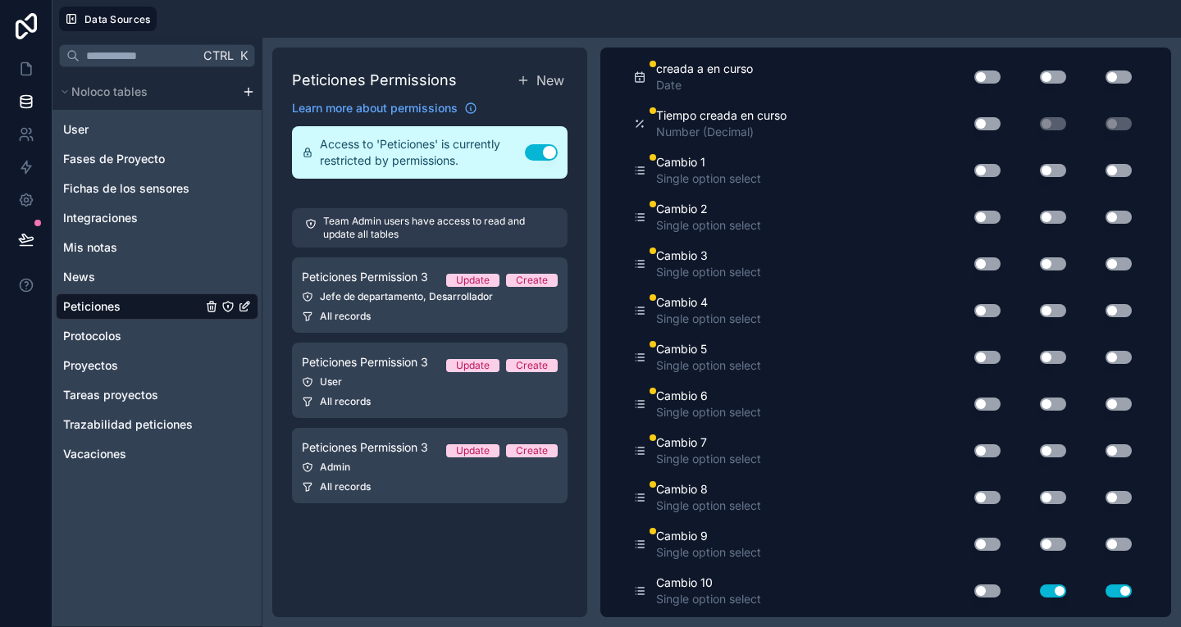
scroll to position [1525, 0]
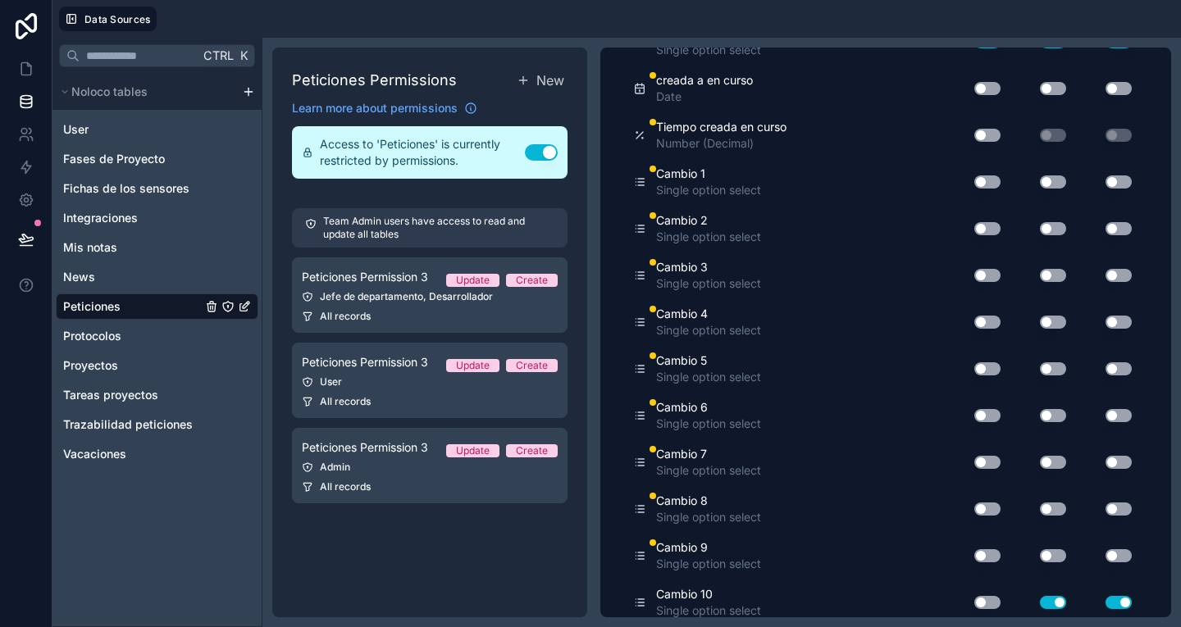
click at [1040, 557] on button "Use setting" at bounding box center [1053, 555] width 26 height 13
click at [1105, 557] on button "Use setting" at bounding box center [1118, 555] width 26 height 13
click at [1045, 504] on button "Use setting" at bounding box center [1053, 509] width 26 height 13
click at [1106, 508] on button "Use setting" at bounding box center [1118, 509] width 26 height 13
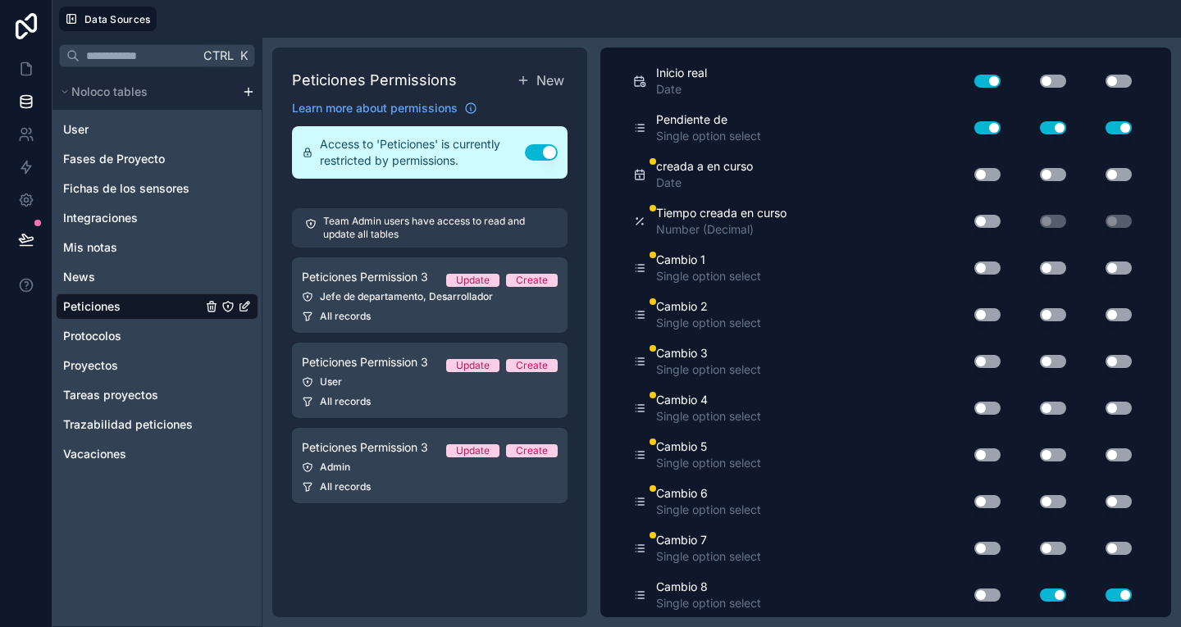
scroll to position [1438, 0]
click at [1040, 553] on button "Use setting" at bounding box center [1053, 549] width 26 height 13
click at [1110, 549] on button "Use setting" at bounding box center [1118, 549] width 26 height 13
click at [1044, 502] on button "Use setting" at bounding box center [1053, 502] width 26 height 13
click at [1105, 499] on button "Use setting" at bounding box center [1118, 502] width 26 height 13
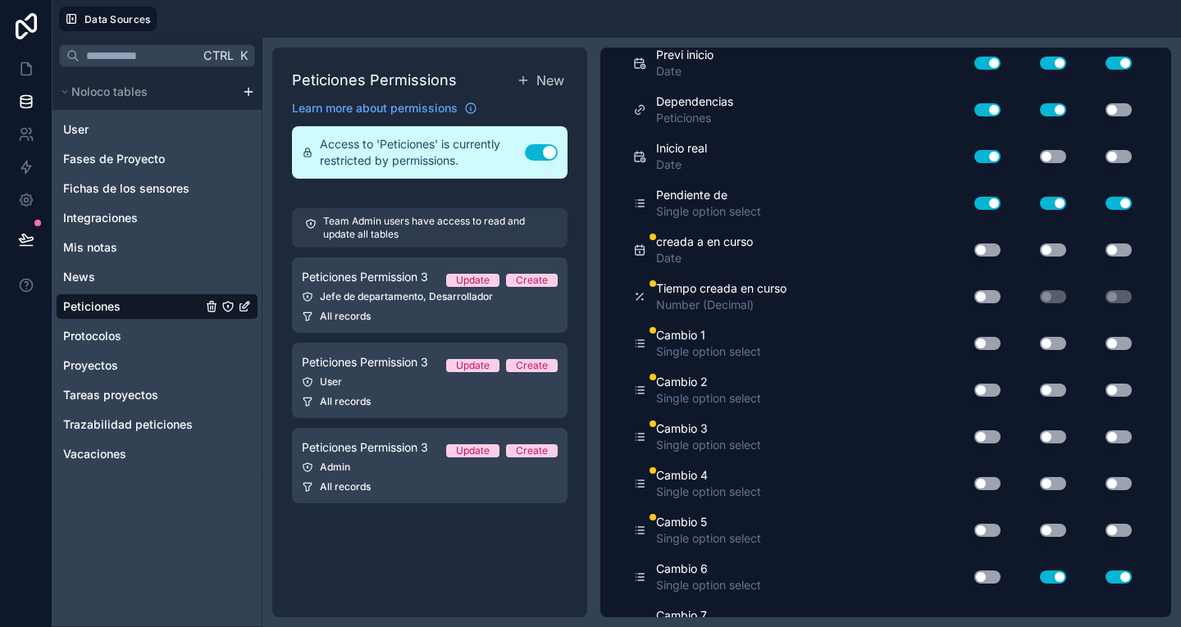
scroll to position [1351, 0]
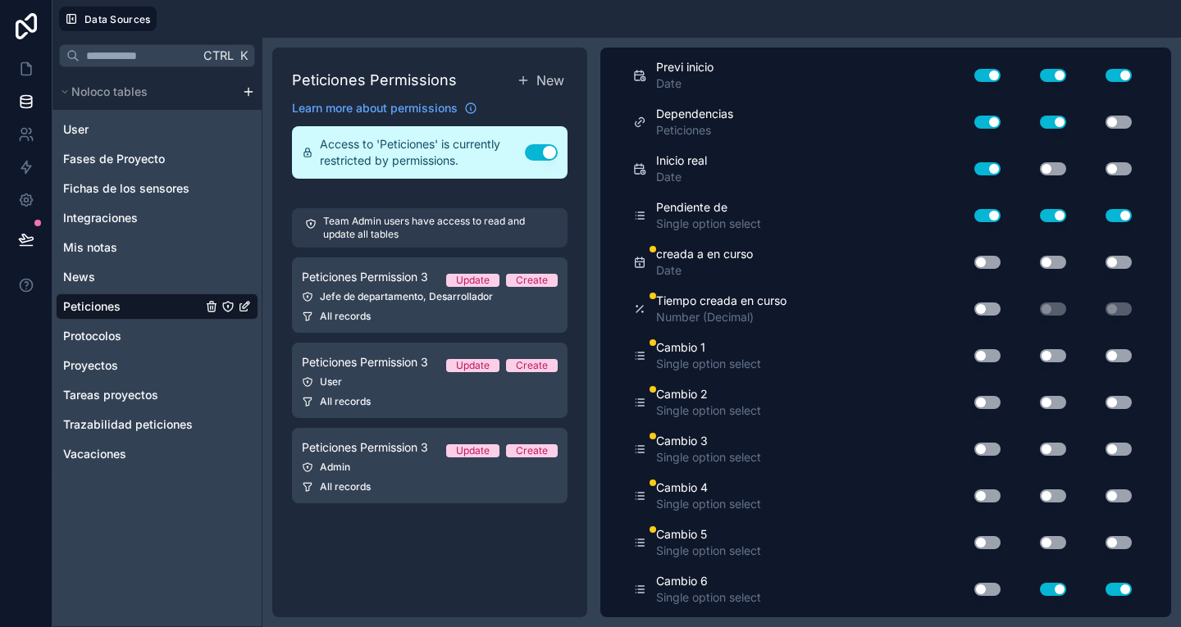
click at [1045, 544] on button "Use setting" at bounding box center [1053, 542] width 26 height 13
click at [1114, 542] on button "Use setting" at bounding box center [1118, 542] width 26 height 13
click at [1042, 497] on button "Use setting" at bounding box center [1053, 496] width 26 height 13
click at [1107, 495] on button "Use setting" at bounding box center [1118, 496] width 26 height 13
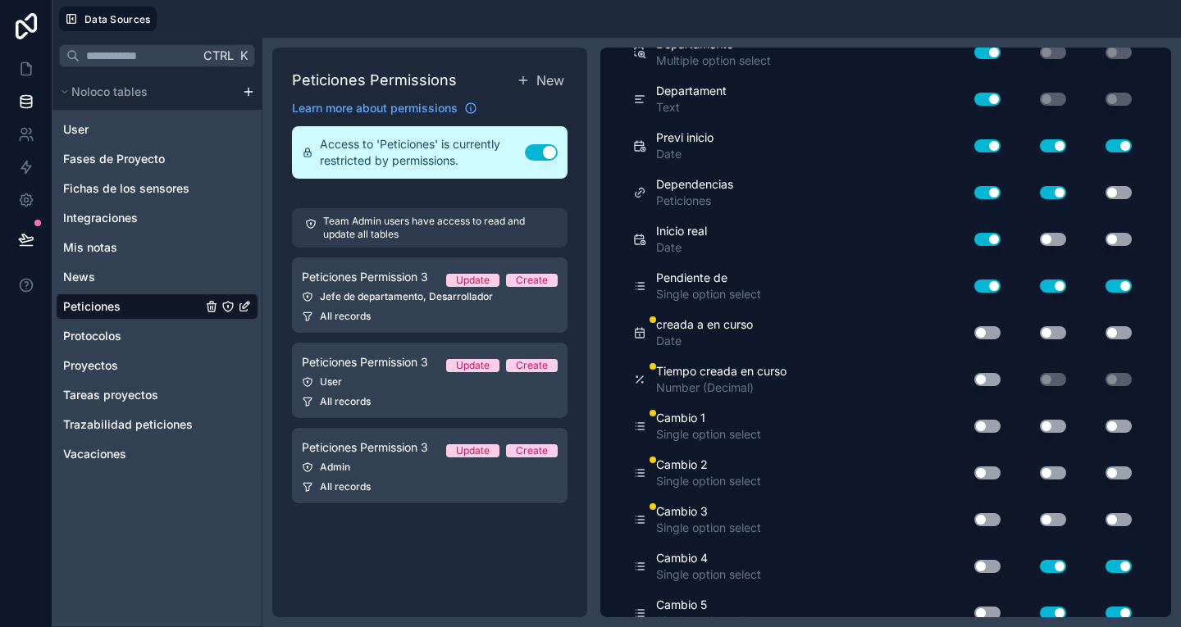
scroll to position [1259, 0]
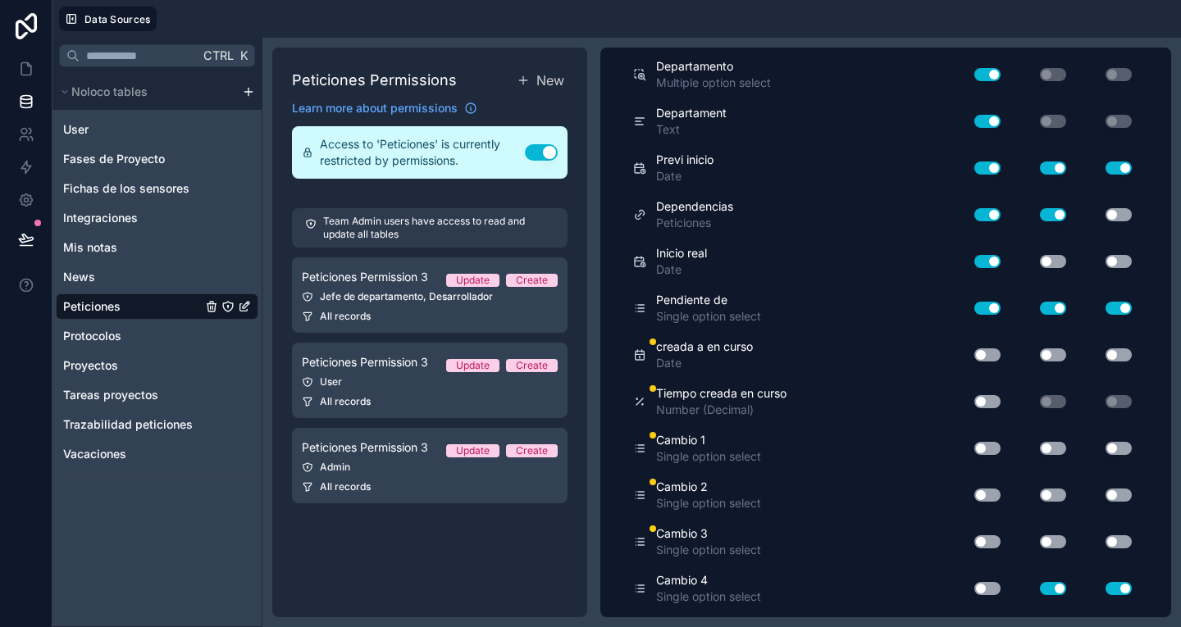
click at [1044, 547] on button "Use setting" at bounding box center [1053, 541] width 26 height 13
click at [1113, 541] on button "Use setting" at bounding box center [1118, 541] width 26 height 13
click at [1051, 498] on button "Use setting" at bounding box center [1053, 495] width 26 height 13
click at [1110, 492] on button "Use setting" at bounding box center [1118, 495] width 26 height 13
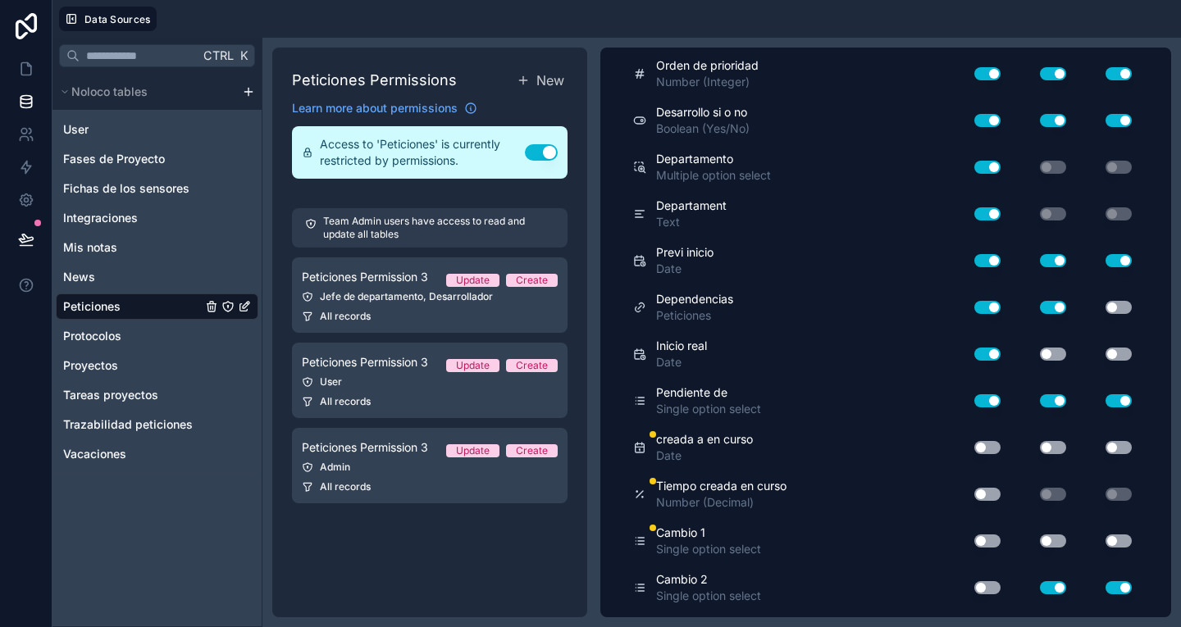
scroll to position [1165, 0]
click at [1044, 539] on button "Use setting" at bounding box center [1053, 541] width 26 height 13
click at [1105, 541] on button "Use setting" at bounding box center [1118, 541] width 26 height 13
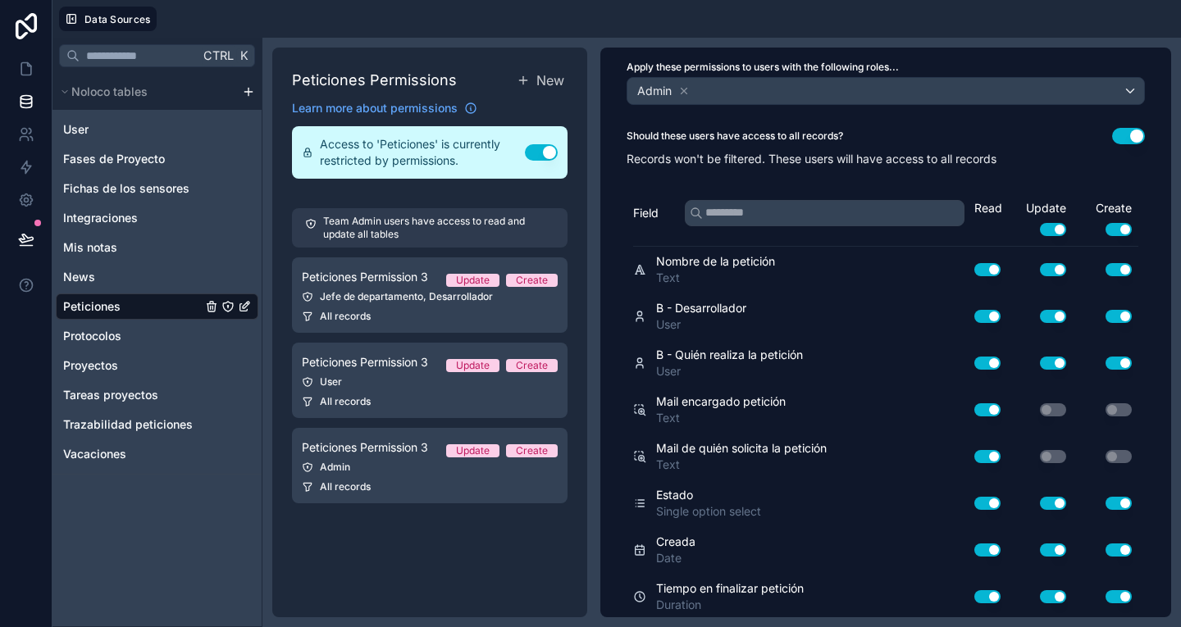
scroll to position [0, 0]
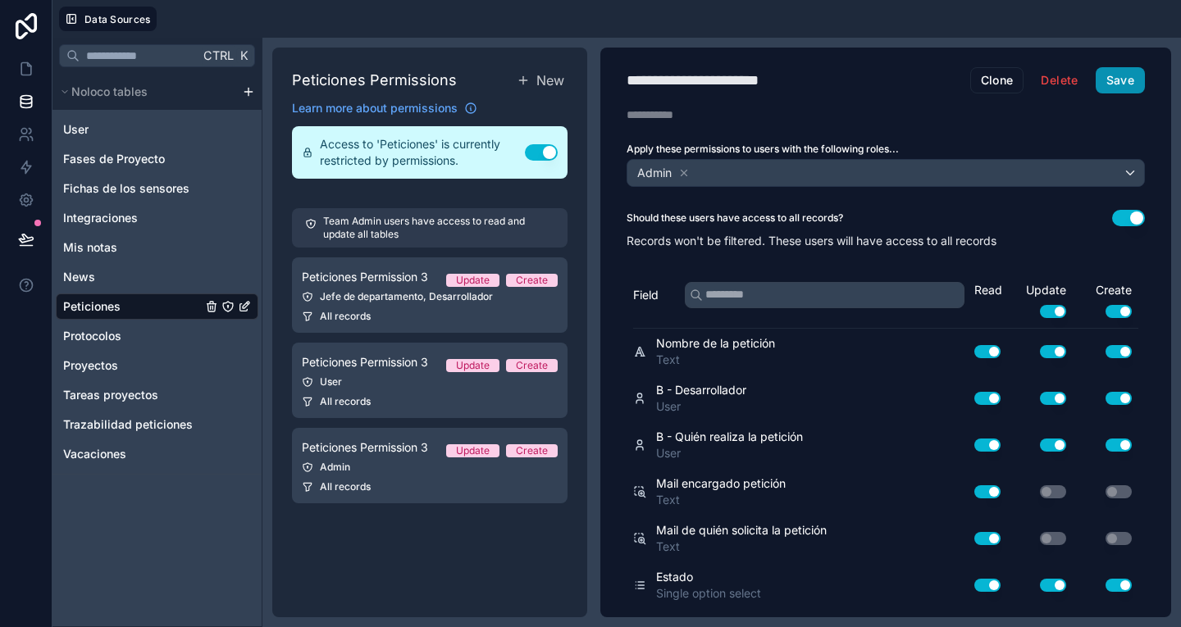
click at [1112, 75] on button "Save" at bounding box center [1119, 80] width 49 height 26
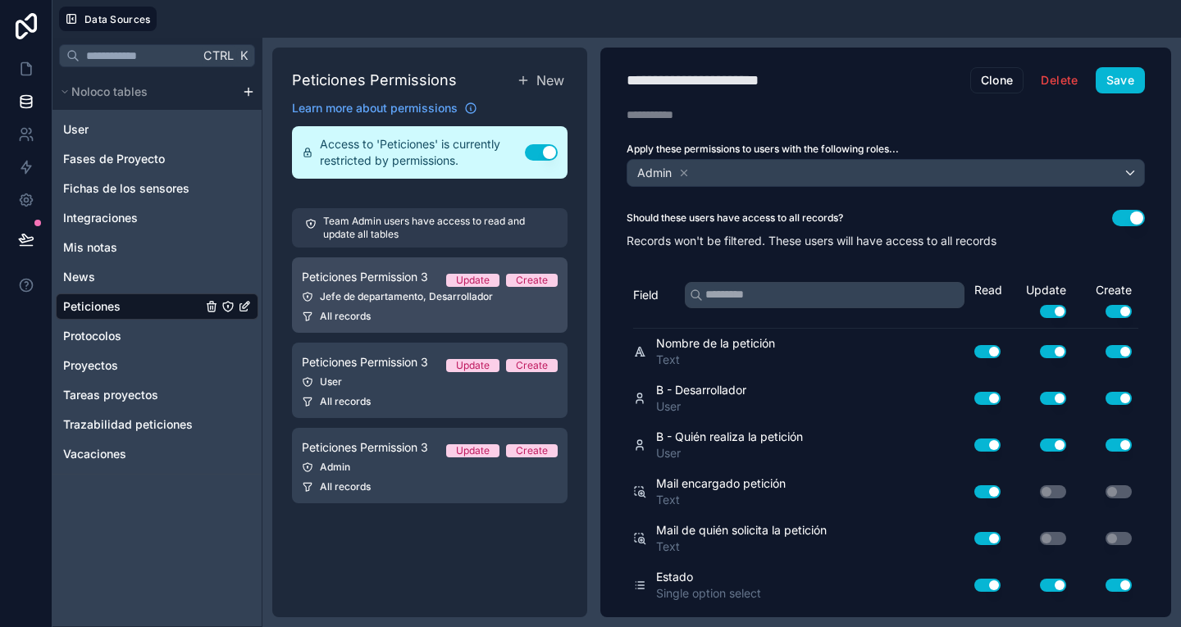
click at [485, 300] on div "Jefe de departamento, Desarrollador" at bounding box center [430, 296] width 256 height 13
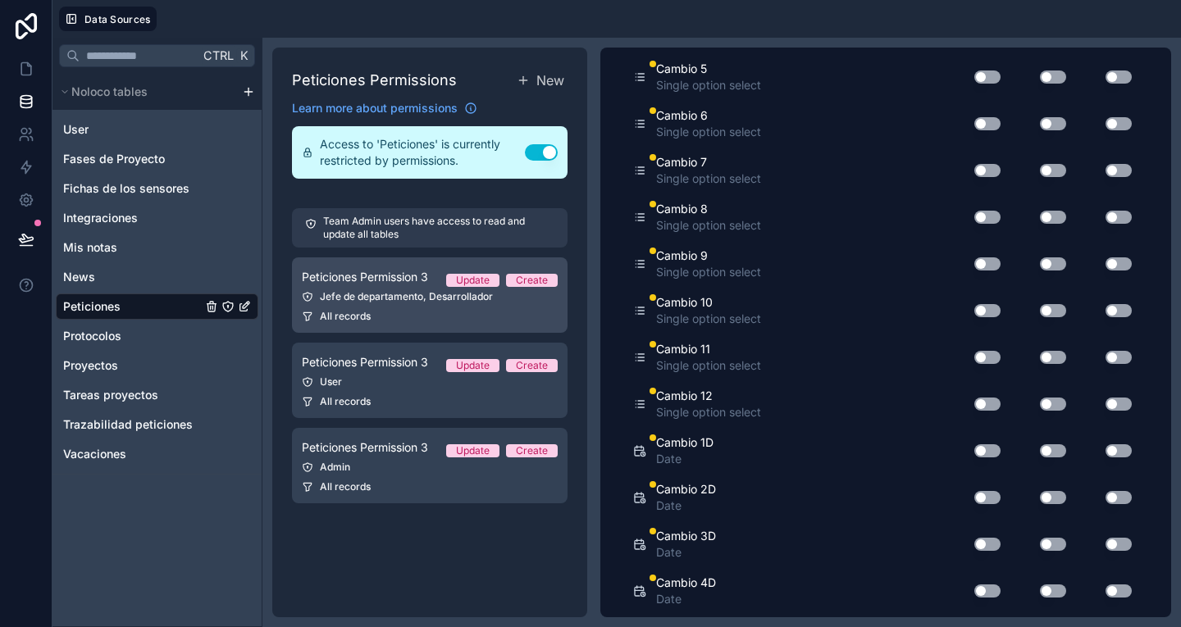
scroll to position [2234, 0]
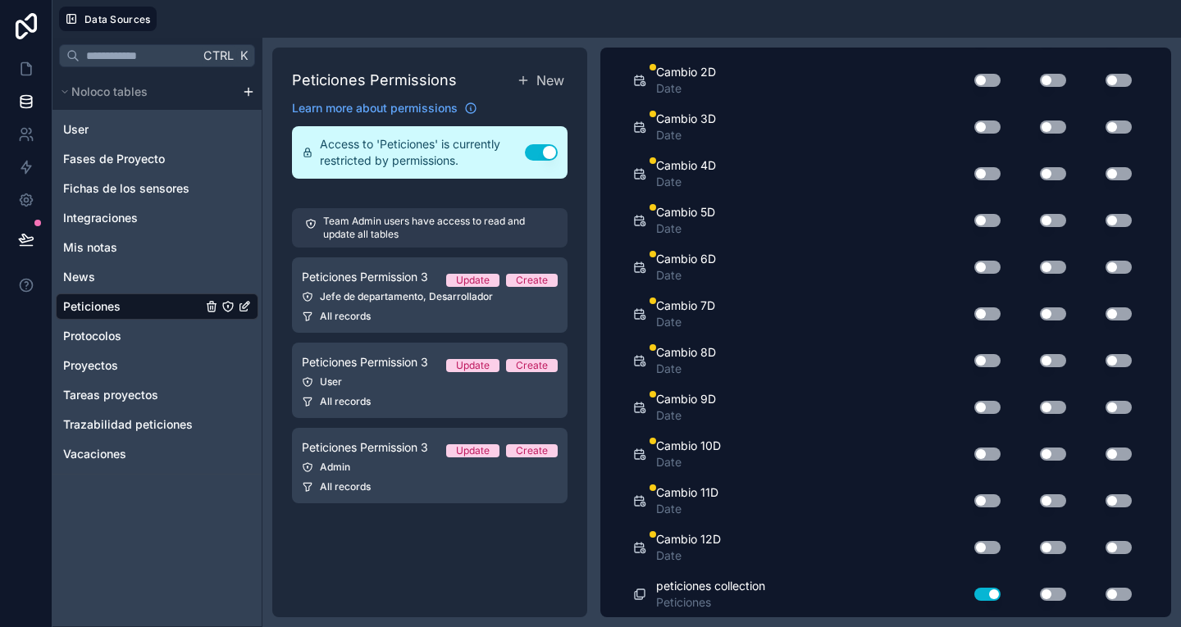
click at [1041, 546] on button "Use setting" at bounding box center [1053, 547] width 26 height 13
click at [1105, 541] on button "Use setting" at bounding box center [1118, 547] width 26 height 13
click at [1046, 506] on button "Use setting" at bounding box center [1053, 500] width 26 height 13
click at [1105, 494] on button "Use setting" at bounding box center [1118, 500] width 26 height 13
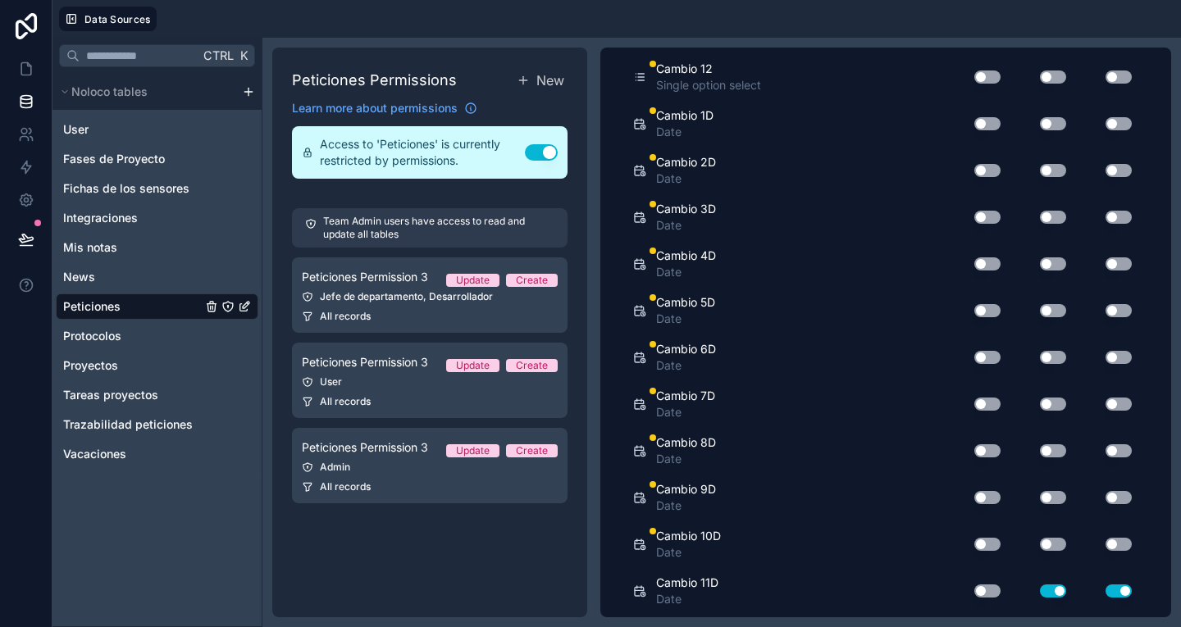
click at [1044, 544] on button "Use setting" at bounding box center [1053, 544] width 26 height 13
click at [1113, 540] on button "Use setting" at bounding box center [1118, 544] width 26 height 13
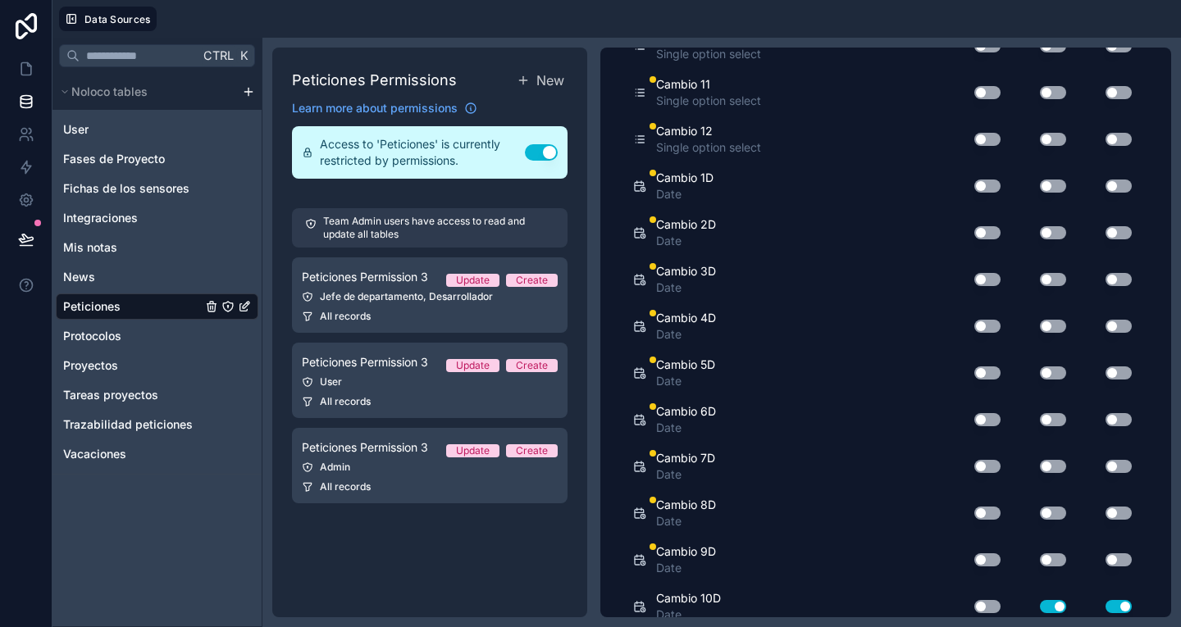
scroll to position [2075, 0]
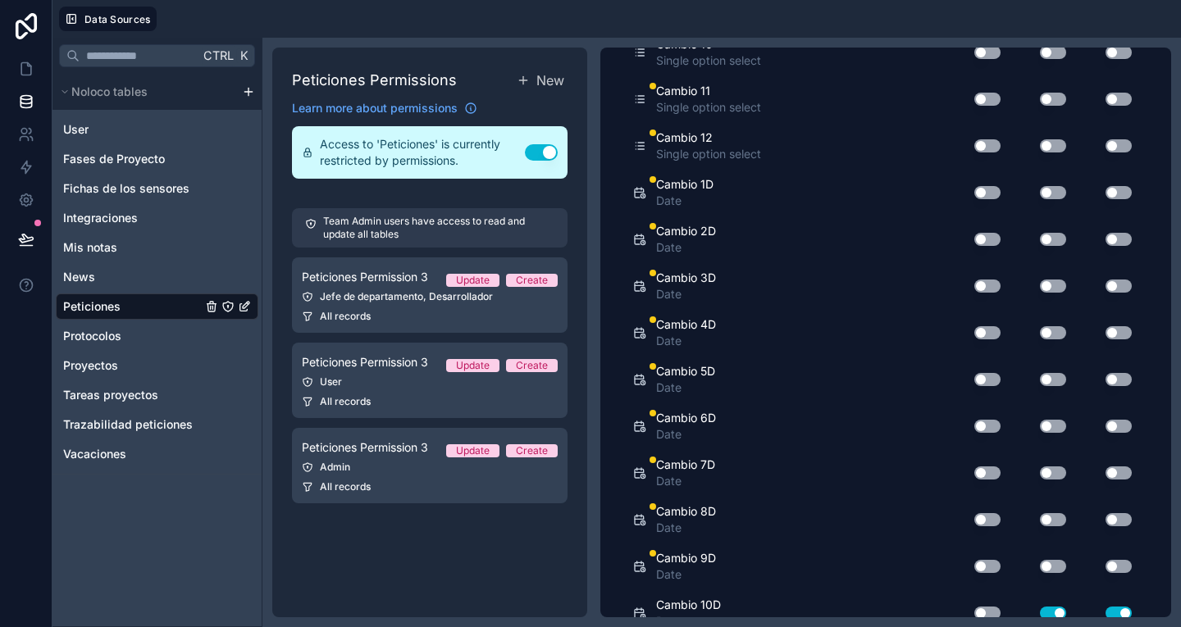
click at [1044, 567] on button "Use setting" at bounding box center [1053, 566] width 26 height 13
click at [1105, 569] on button "Use setting" at bounding box center [1118, 566] width 26 height 13
click at [1044, 521] on button "Use setting" at bounding box center [1053, 519] width 26 height 13
click at [1110, 517] on button "Use setting" at bounding box center [1118, 519] width 26 height 13
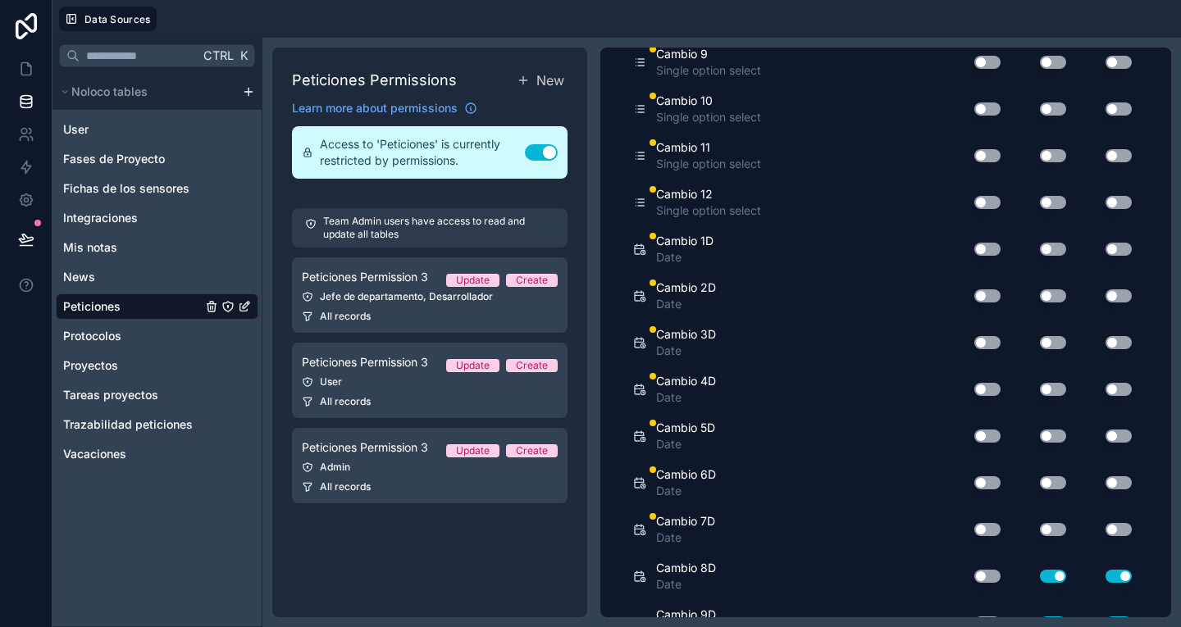
click at [1044, 533] on button "Use setting" at bounding box center [1053, 529] width 26 height 13
click at [1106, 525] on button "Use setting" at bounding box center [1118, 529] width 26 height 13
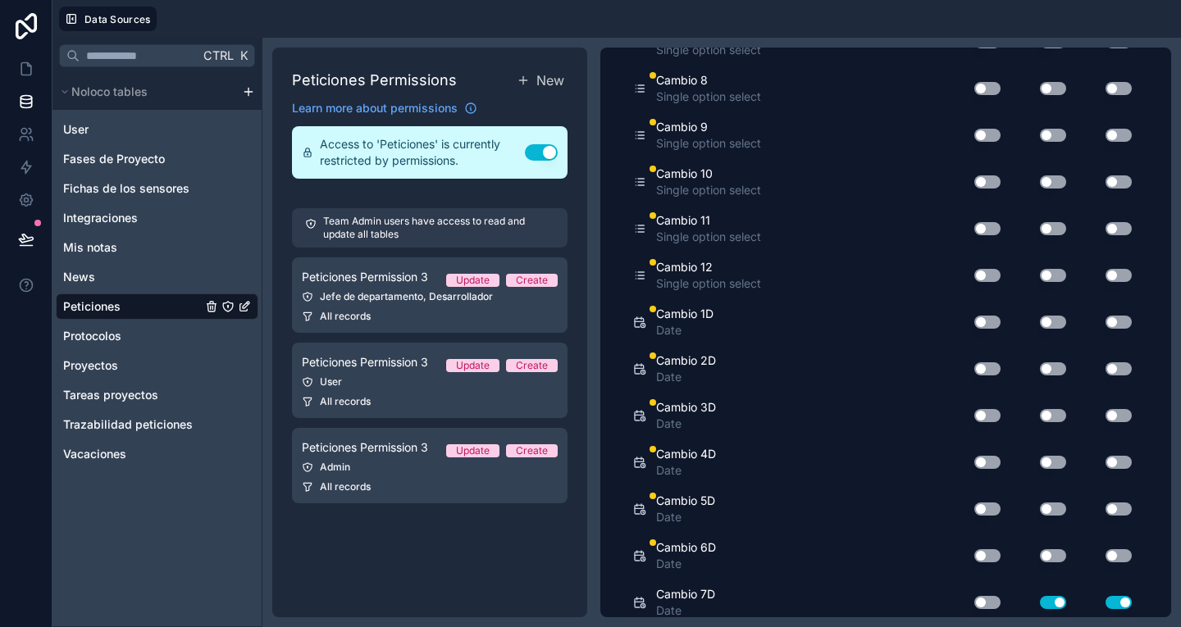
click at [1045, 558] on button "Use setting" at bounding box center [1053, 555] width 26 height 13
click at [1105, 552] on button "Use setting" at bounding box center [1118, 555] width 26 height 13
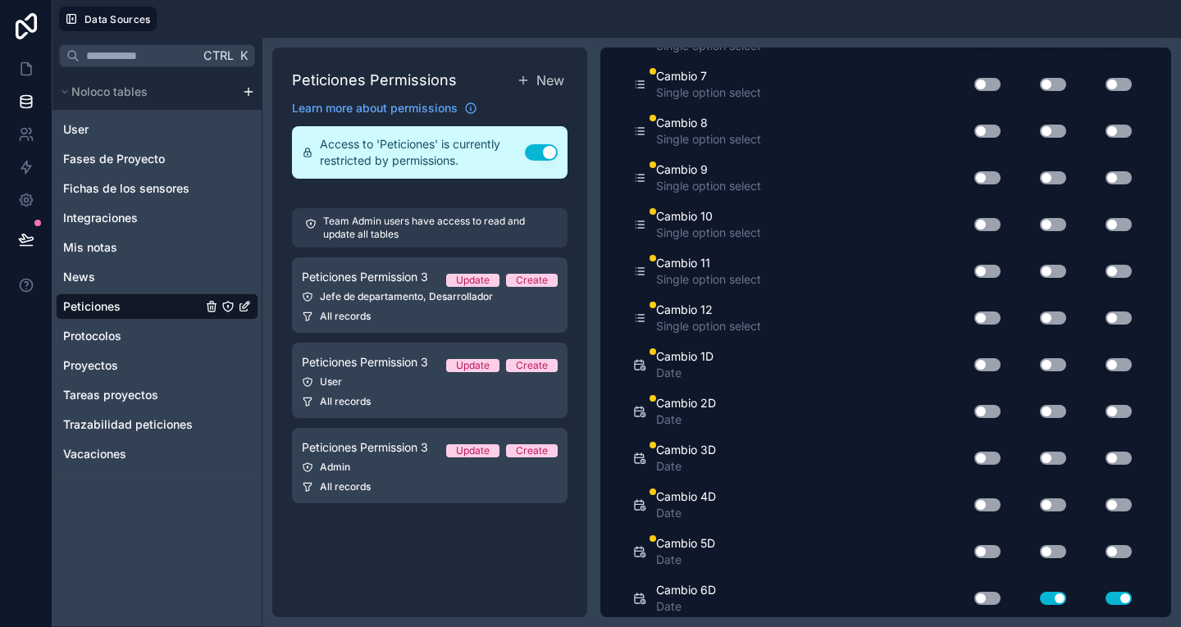
scroll to position [1899, 0]
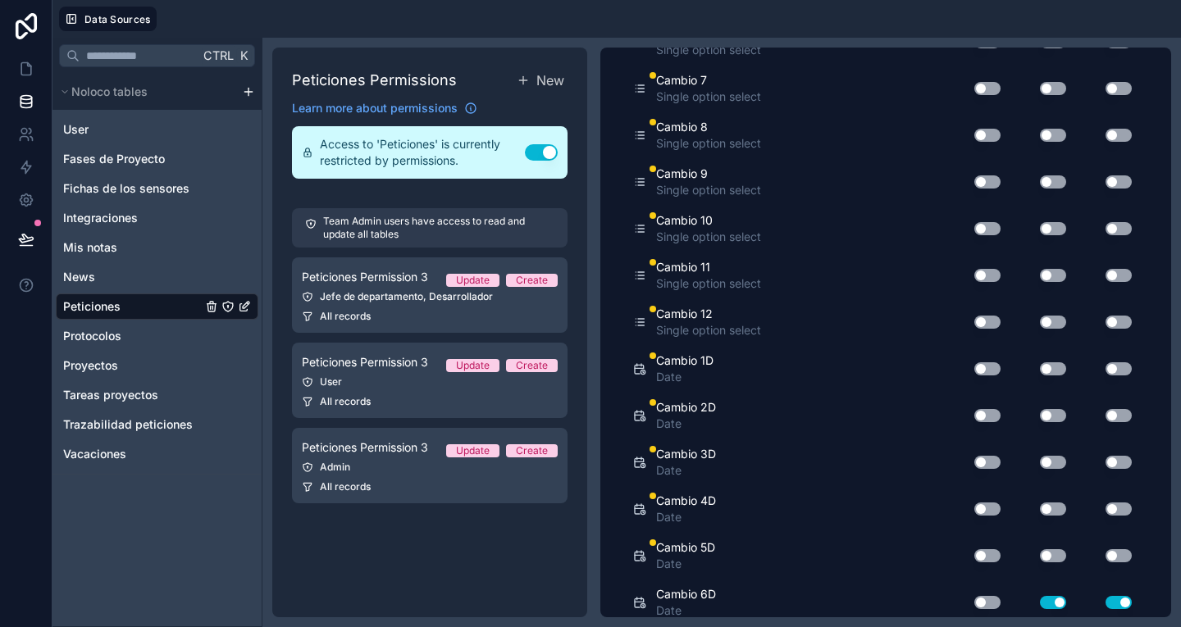
click at [1044, 555] on button "Use setting" at bounding box center [1053, 555] width 26 height 13
click at [1105, 558] on button "Use setting" at bounding box center [1118, 555] width 26 height 13
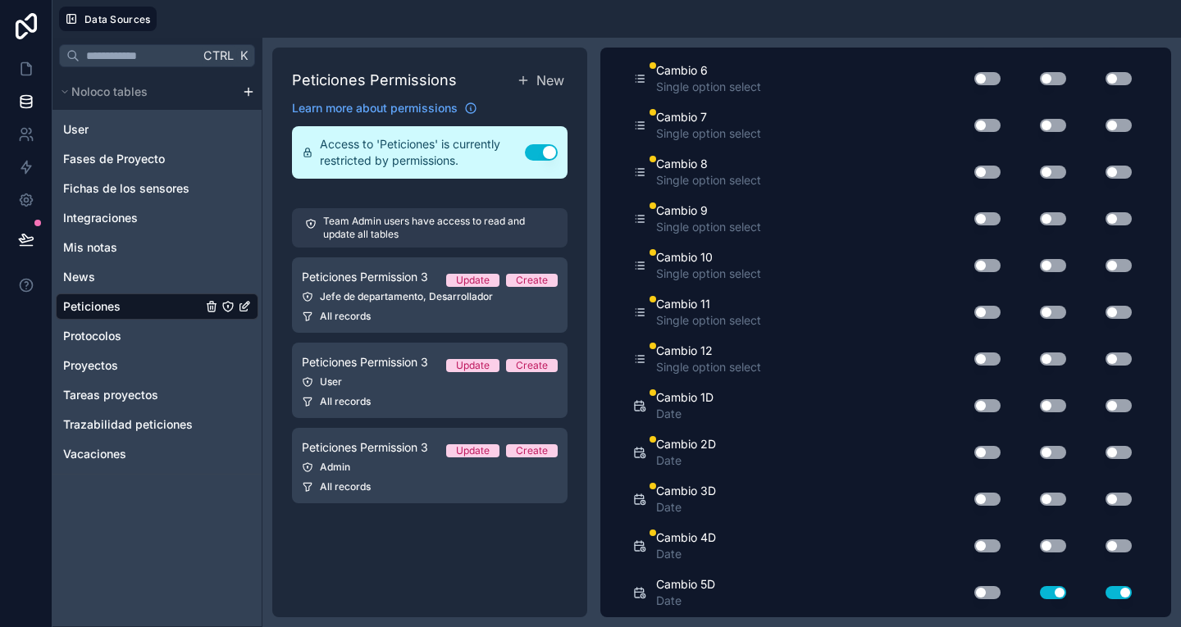
click at [1041, 545] on button "Use setting" at bounding box center [1053, 546] width 26 height 13
click at [1105, 547] on button "Use setting" at bounding box center [1118, 546] width 26 height 13
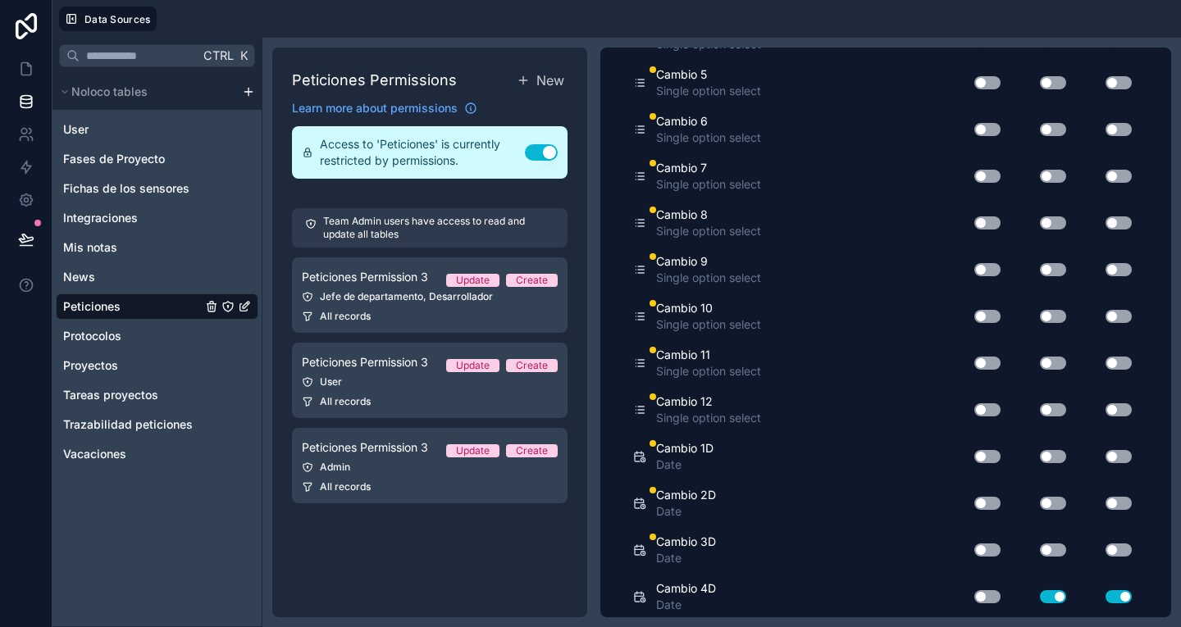
click at [1043, 550] on button "Use setting" at bounding box center [1053, 550] width 26 height 13
click at [1110, 552] on button "Use setting" at bounding box center [1118, 550] width 26 height 13
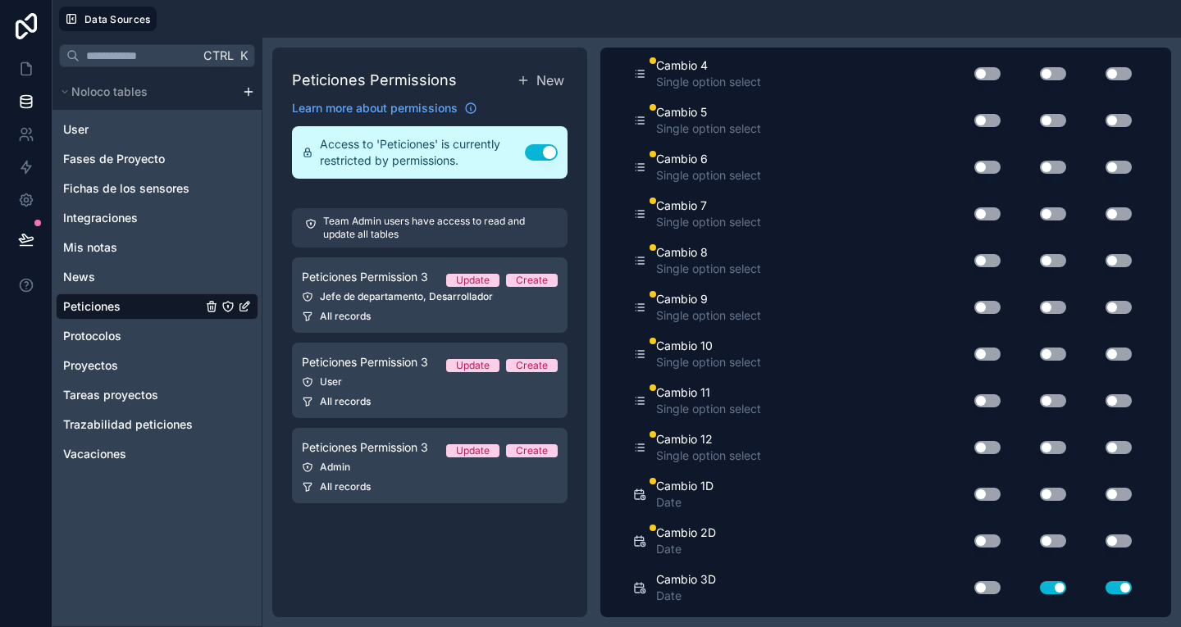
click at [1041, 540] on button "Use setting" at bounding box center [1053, 541] width 26 height 13
click at [1105, 544] on button "Use setting" at bounding box center [1118, 541] width 26 height 13
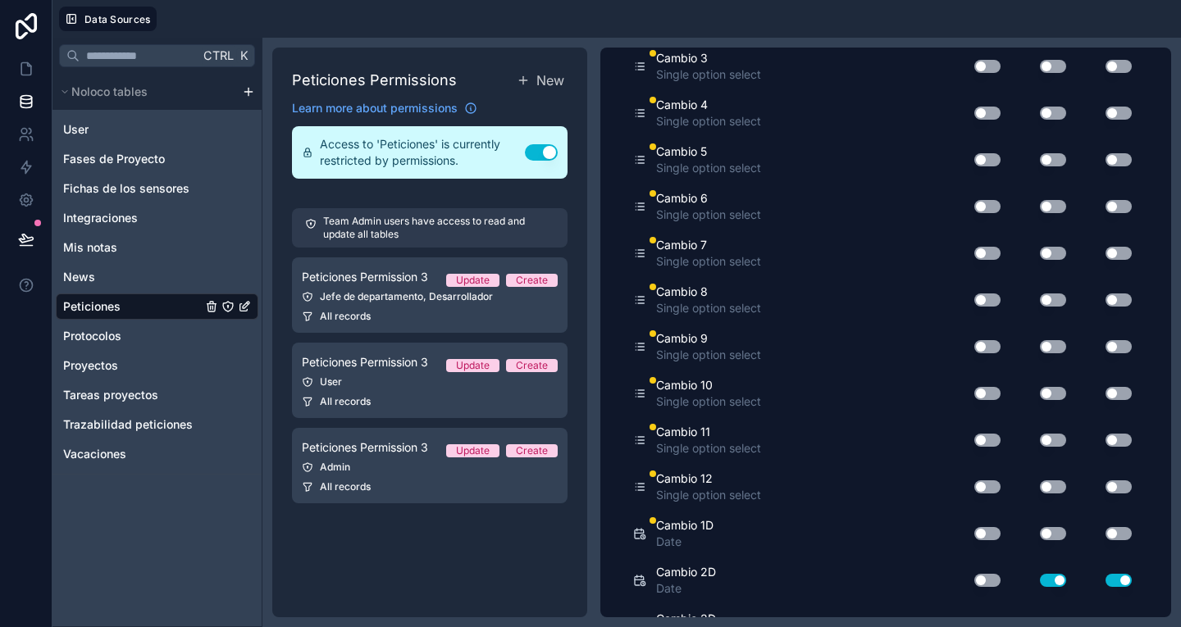
click at [1043, 537] on button "Use setting" at bounding box center [1053, 533] width 26 height 13
click at [1113, 531] on button "Use setting" at bounding box center [1118, 533] width 26 height 13
click at [1040, 535] on button "Use setting" at bounding box center [1053, 532] width 26 height 13
click at [1116, 532] on button "Use setting" at bounding box center [1118, 532] width 26 height 13
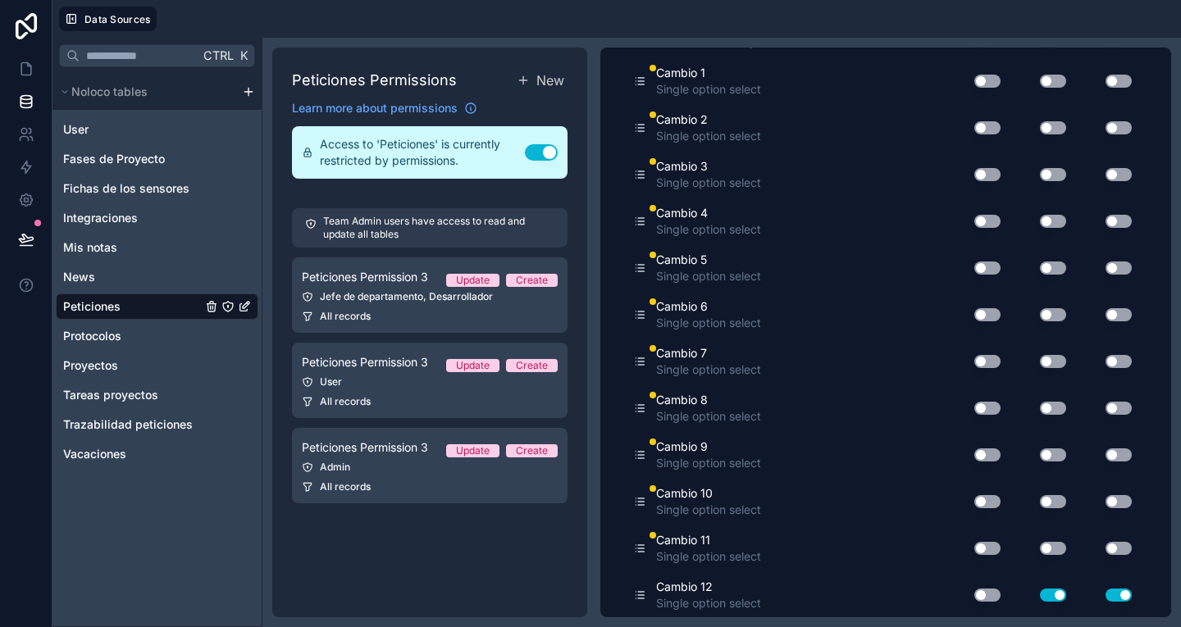
click at [1042, 549] on button "Use setting" at bounding box center [1053, 548] width 26 height 13
click at [1105, 549] on button "Use setting" at bounding box center [1118, 548] width 26 height 13
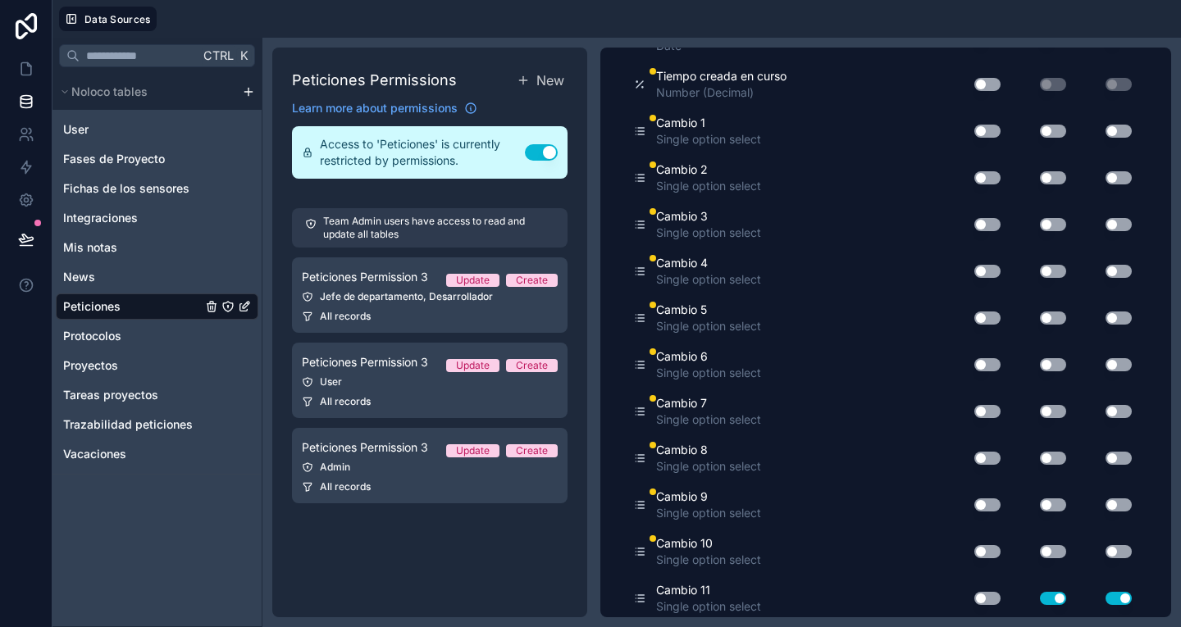
click at [1040, 549] on button "Use setting" at bounding box center [1053, 551] width 26 height 13
click at [1105, 549] on button "Use setting" at bounding box center [1118, 551] width 26 height 13
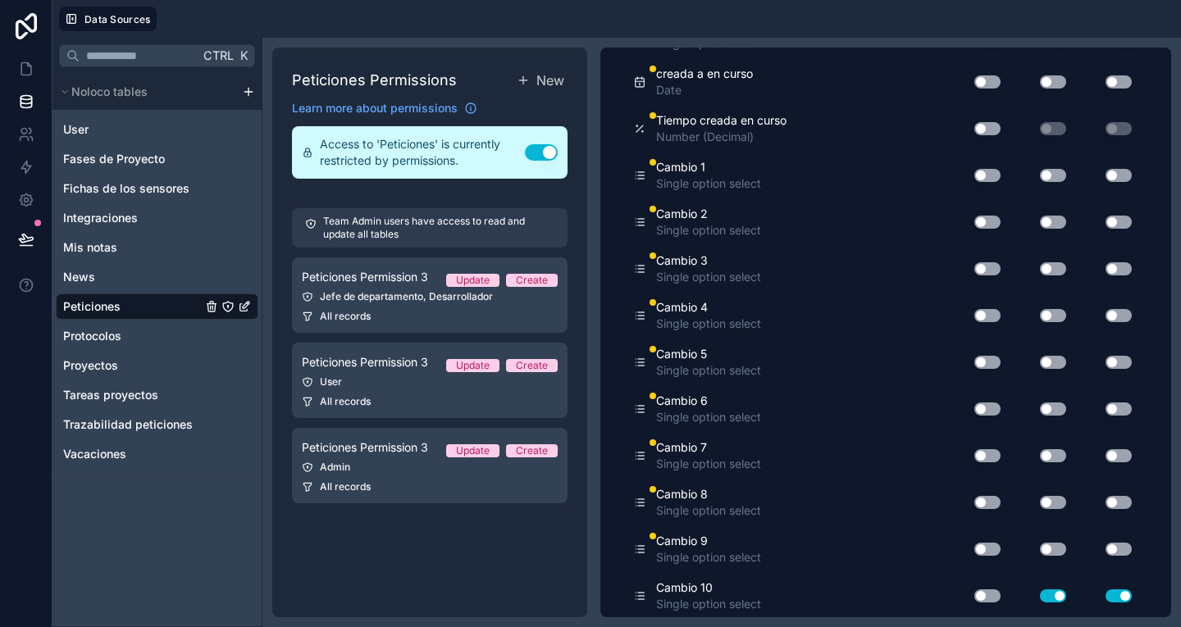
click at [1040, 549] on button "Use setting" at bounding box center [1053, 549] width 26 height 13
click at [1108, 543] on button "Use setting" at bounding box center [1118, 549] width 26 height 13
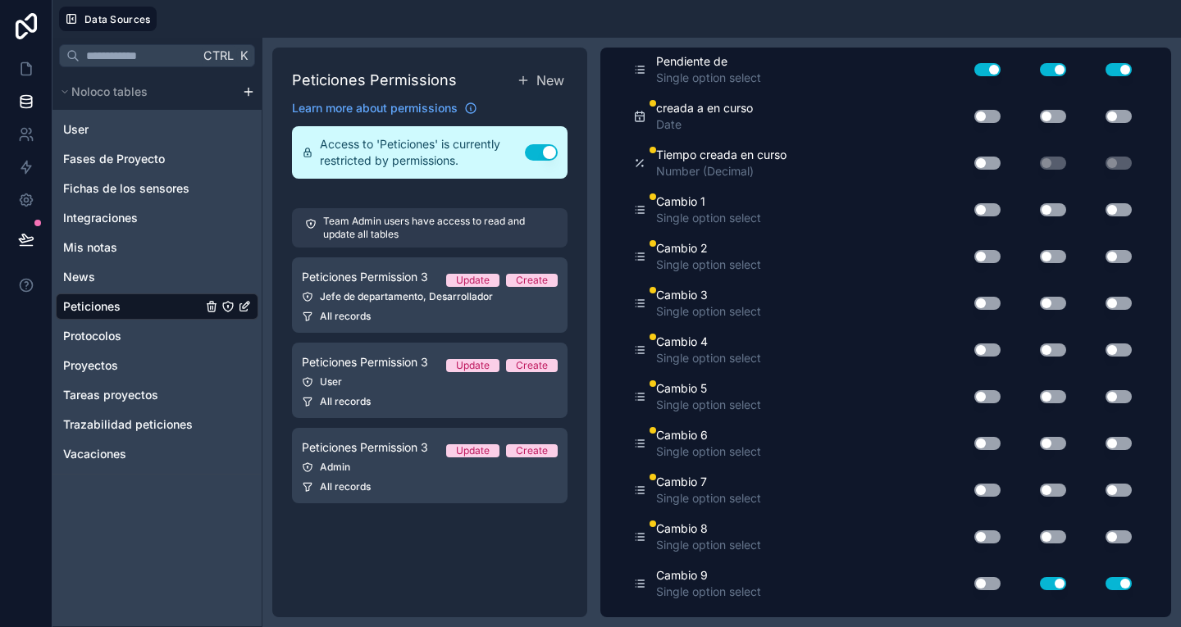
scroll to position [1491, 0]
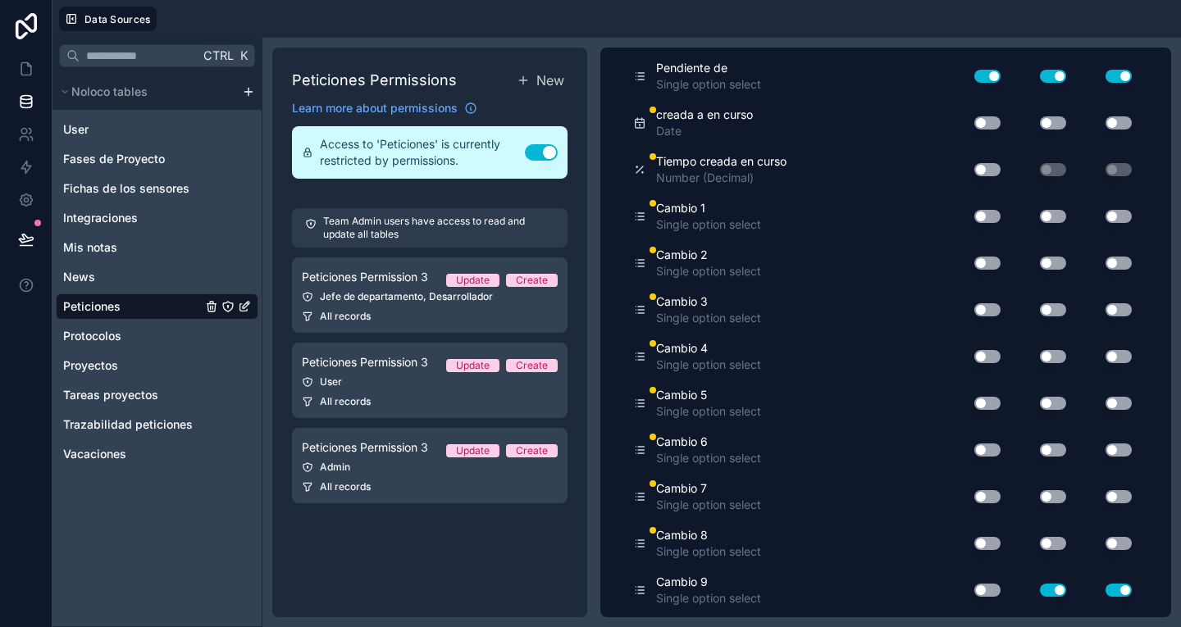
click at [1041, 545] on button "Use setting" at bounding box center [1053, 543] width 26 height 13
click at [1109, 544] on button "Use setting" at bounding box center [1118, 543] width 26 height 13
click at [1104, 469] on div "Cambio 6 Single option select Use setting Use setting Use setting" at bounding box center [885, 450] width 505 height 47
click at [1045, 497] on button "Use setting" at bounding box center [1053, 496] width 26 height 13
click at [1105, 493] on button "Use setting" at bounding box center [1118, 496] width 26 height 13
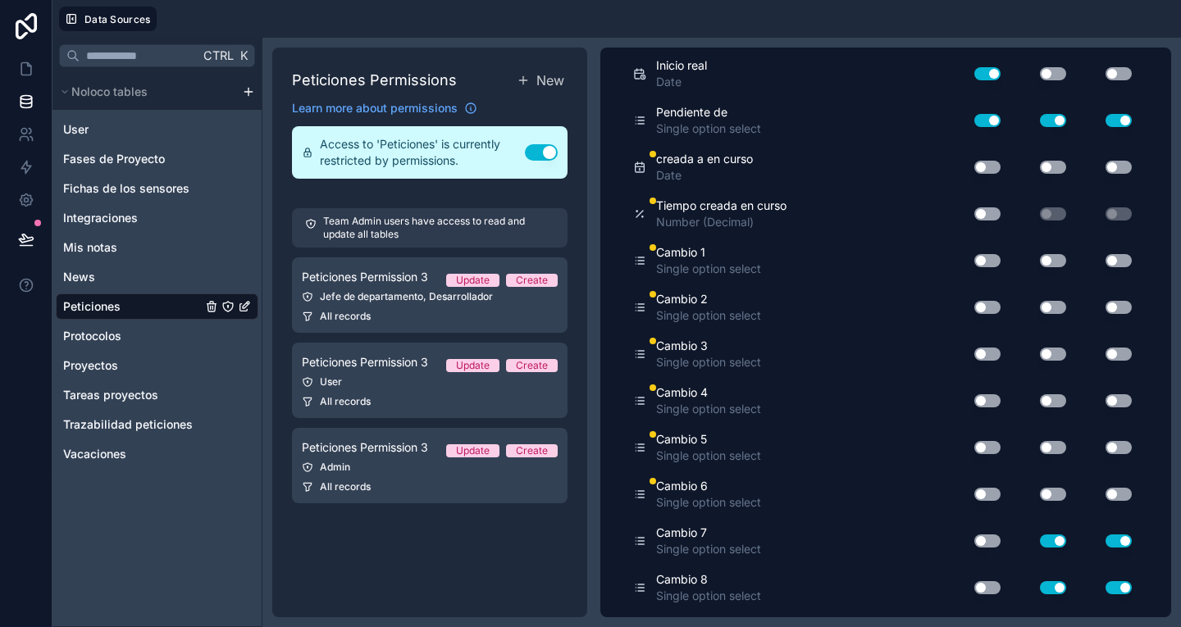
scroll to position [1438, 0]
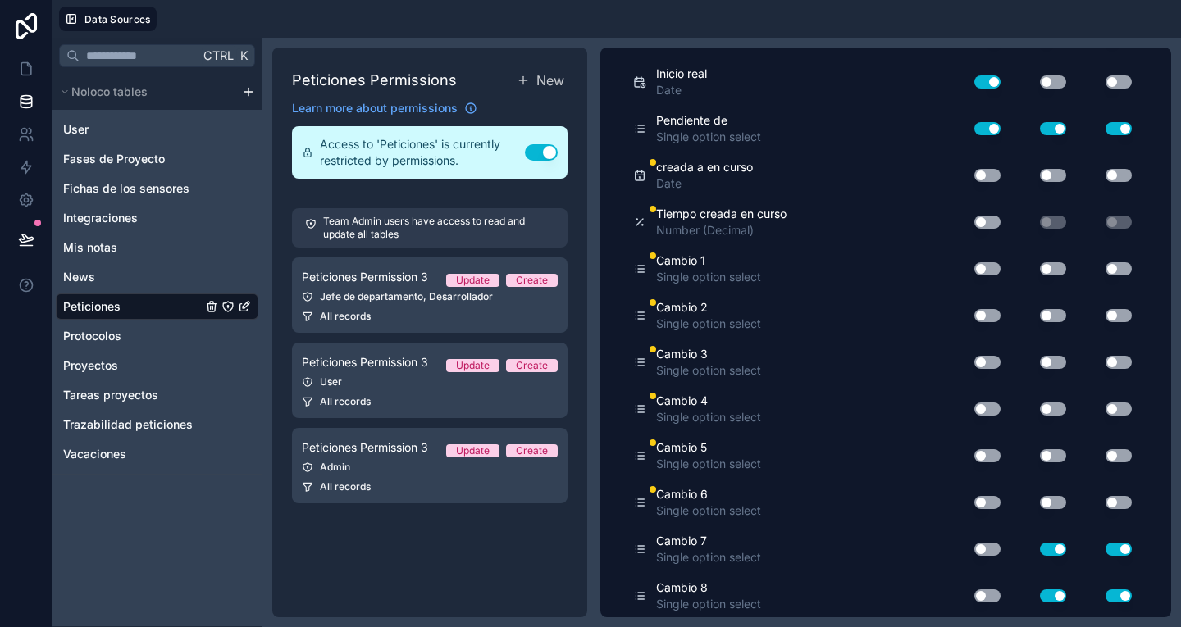
click at [1045, 503] on button "Use setting" at bounding box center [1053, 502] width 26 height 13
click at [1109, 499] on button "Use setting" at bounding box center [1118, 502] width 26 height 13
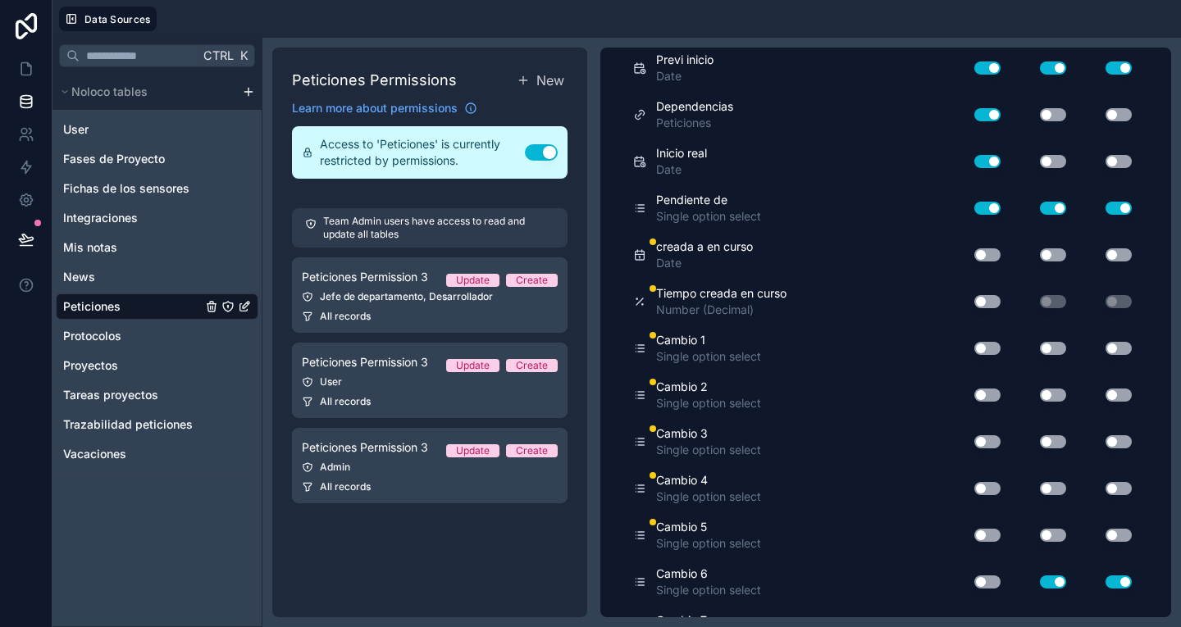
click at [1042, 532] on button "Use setting" at bounding box center [1053, 535] width 26 height 13
click at [1105, 537] on button "Use setting" at bounding box center [1118, 535] width 26 height 13
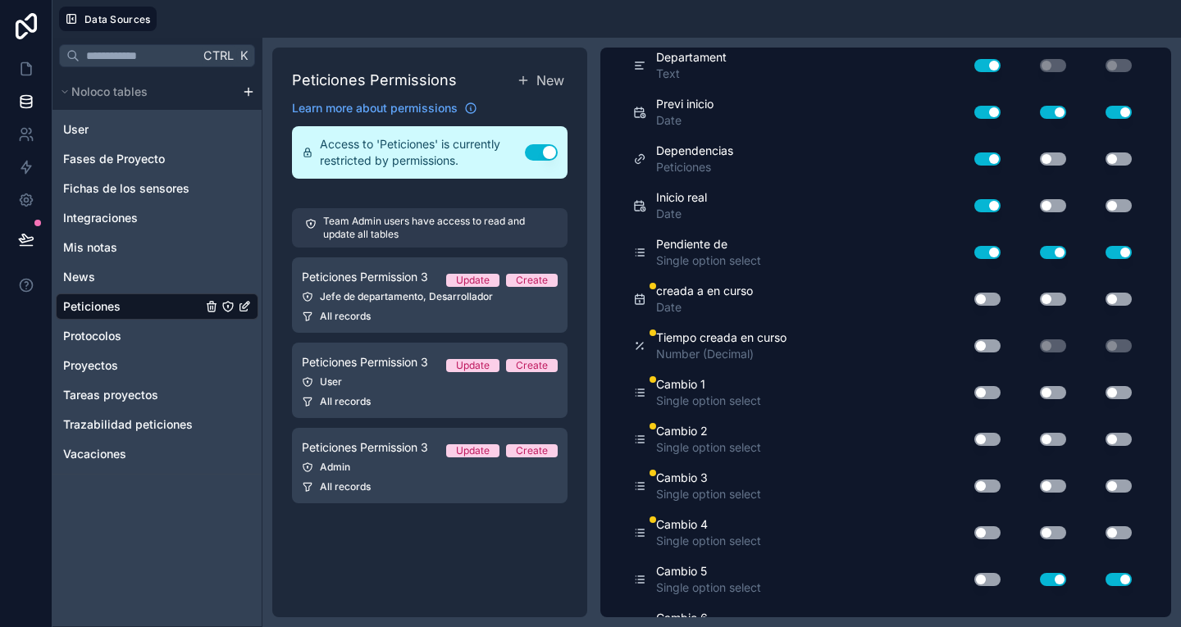
click at [1043, 532] on button "Use setting" at bounding box center [1053, 532] width 26 height 13
click at [1106, 534] on button "Use setting" at bounding box center [1118, 532] width 26 height 13
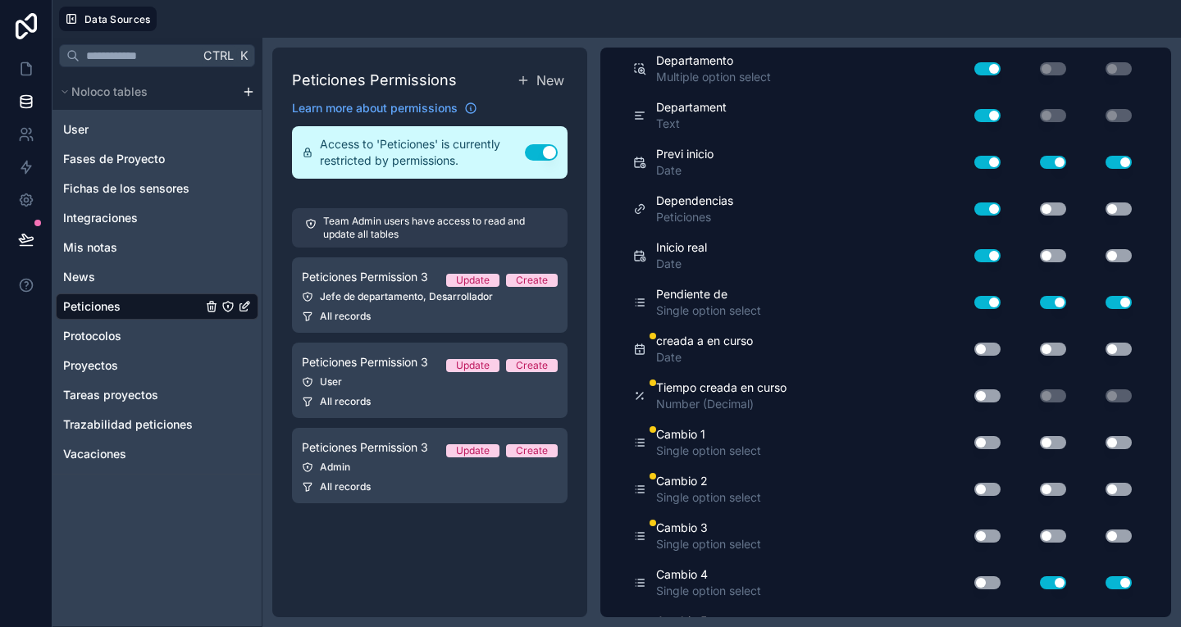
click at [1042, 536] on button "Use setting" at bounding box center [1053, 536] width 26 height 13
click at [1105, 537] on button "Use setting" at bounding box center [1118, 536] width 26 height 13
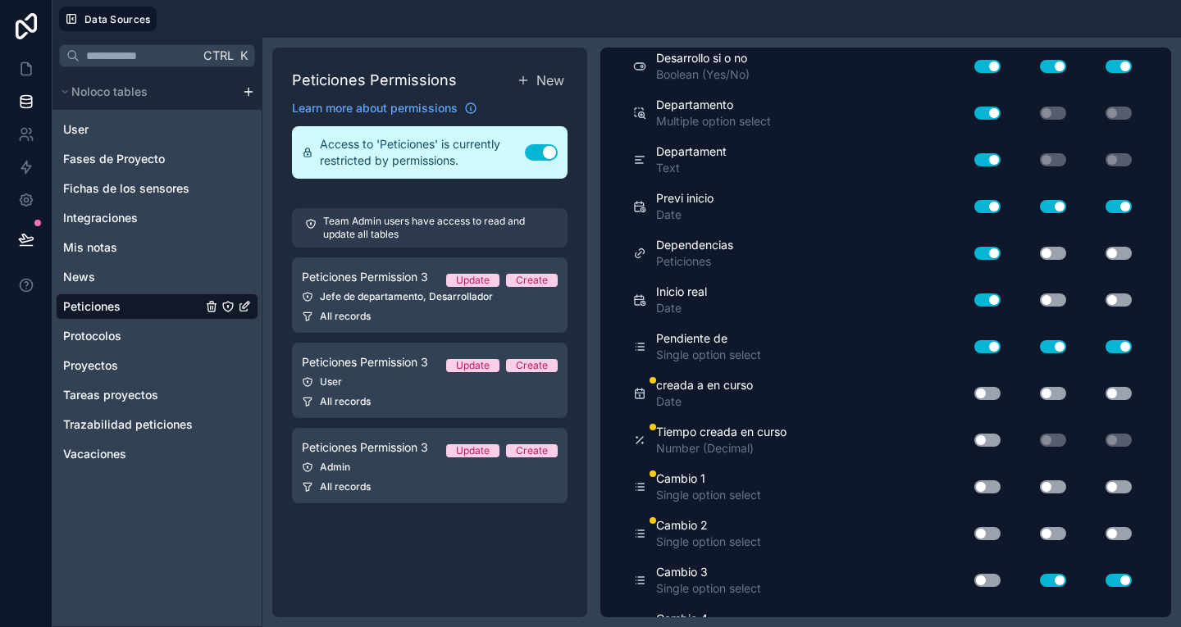
scroll to position [1218, 0]
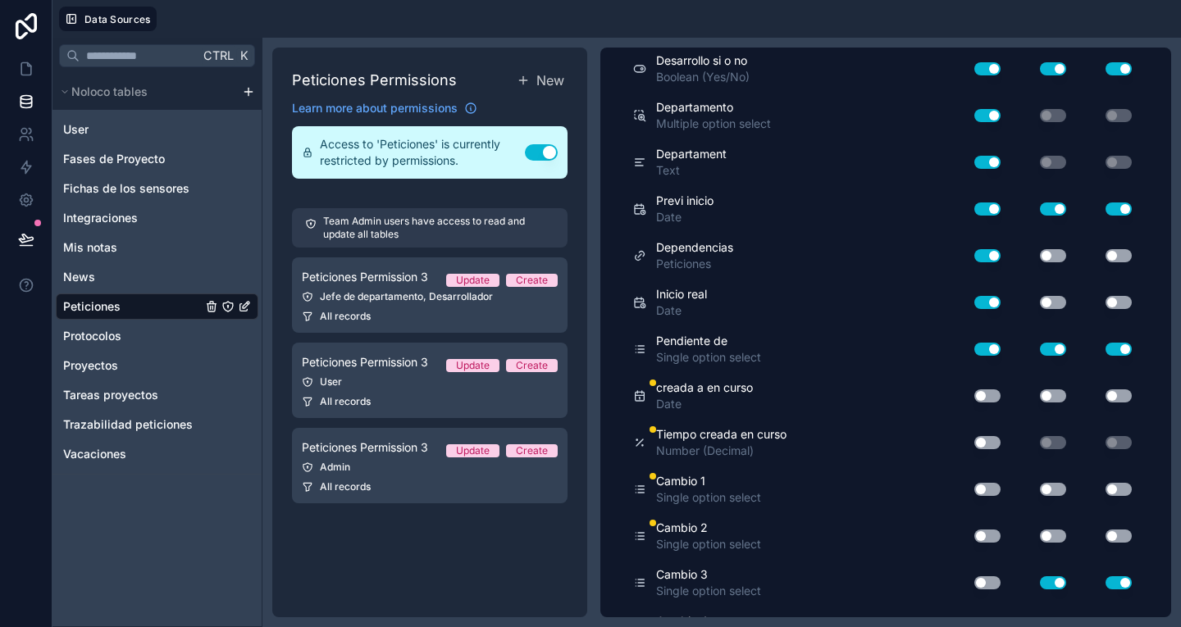
click at [1043, 538] on button "Use setting" at bounding box center [1053, 536] width 26 height 13
click at [1111, 536] on button "Use setting" at bounding box center [1118, 536] width 26 height 13
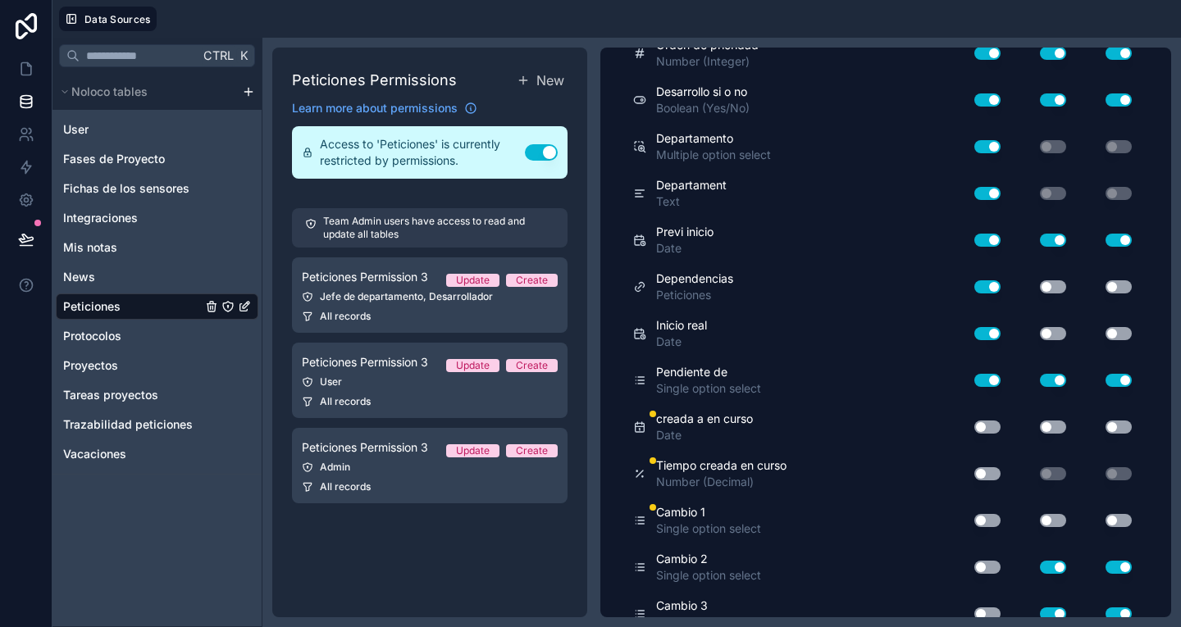
scroll to position [1185, 0]
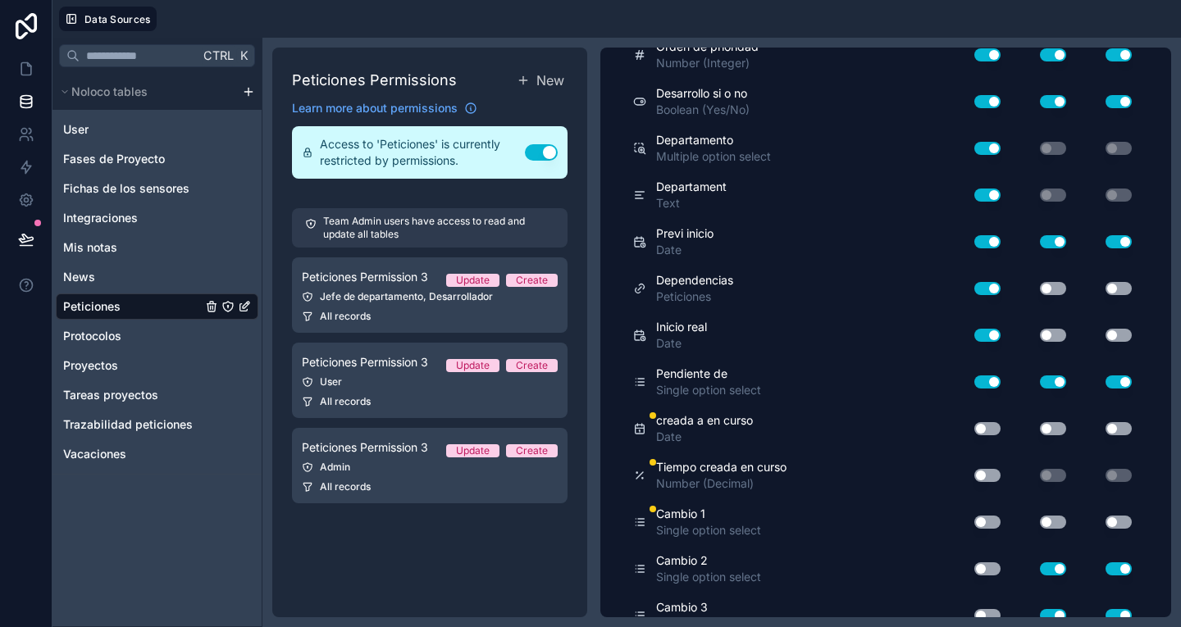
click at [1044, 521] on button "Use setting" at bounding box center [1053, 522] width 26 height 13
click at [1105, 521] on button "Use setting" at bounding box center [1118, 522] width 26 height 13
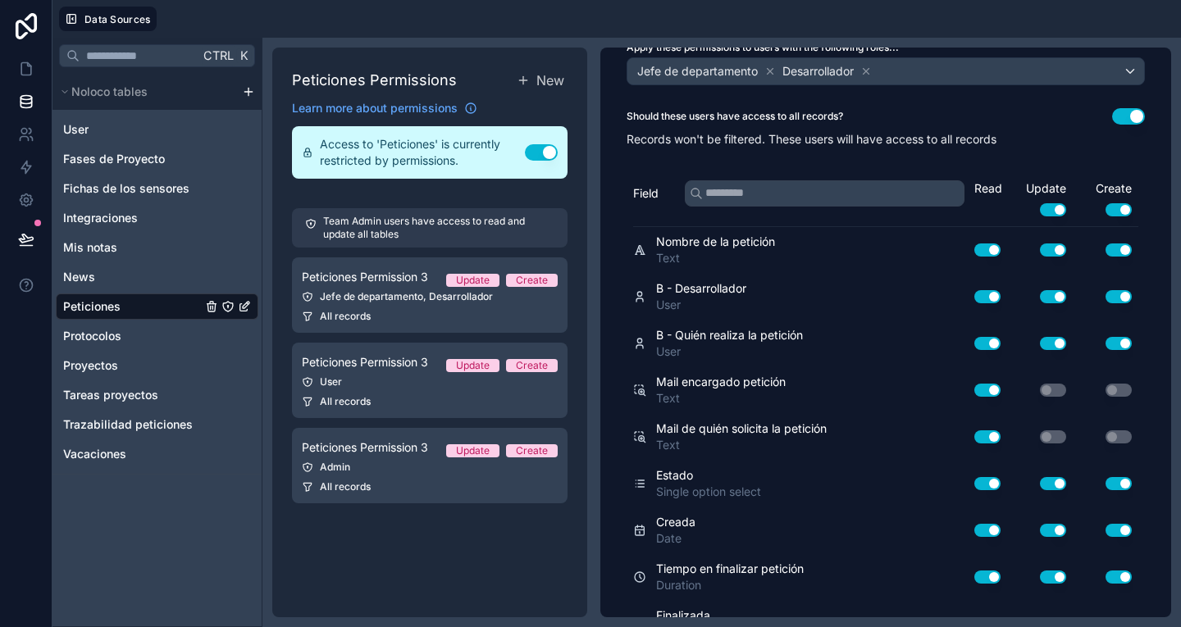
scroll to position [0, 0]
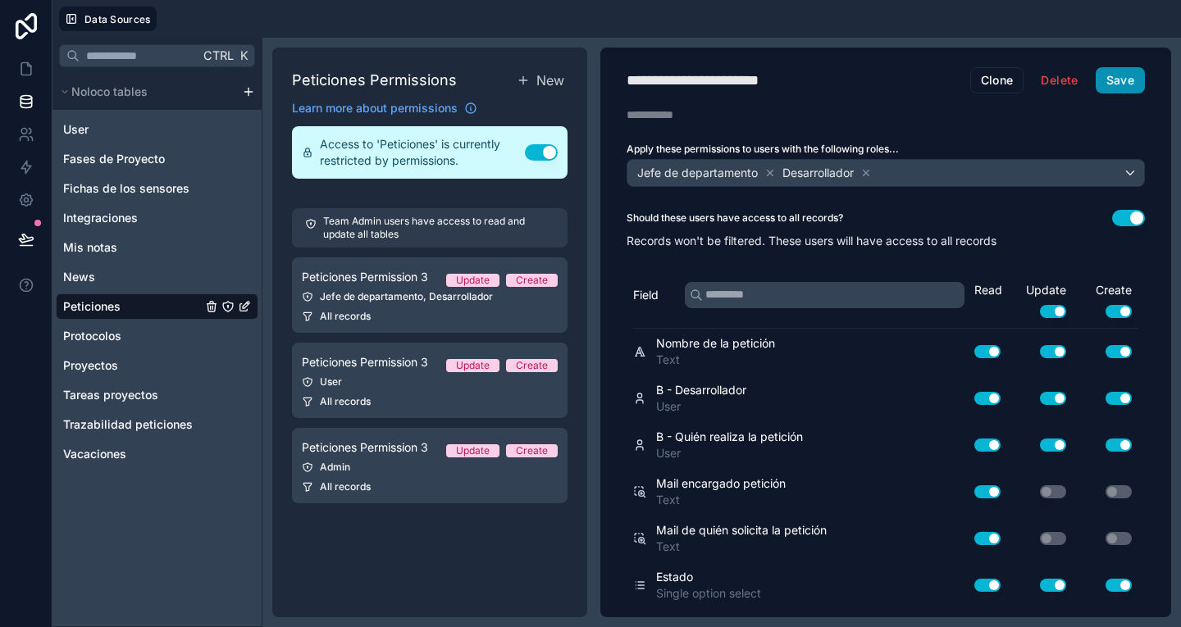
click at [1126, 67] on button "Save" at bounding box center [1119, 80] width 49 height 26
click at [24, 80] on link at bounding box center [26, 68] width 52 height 33
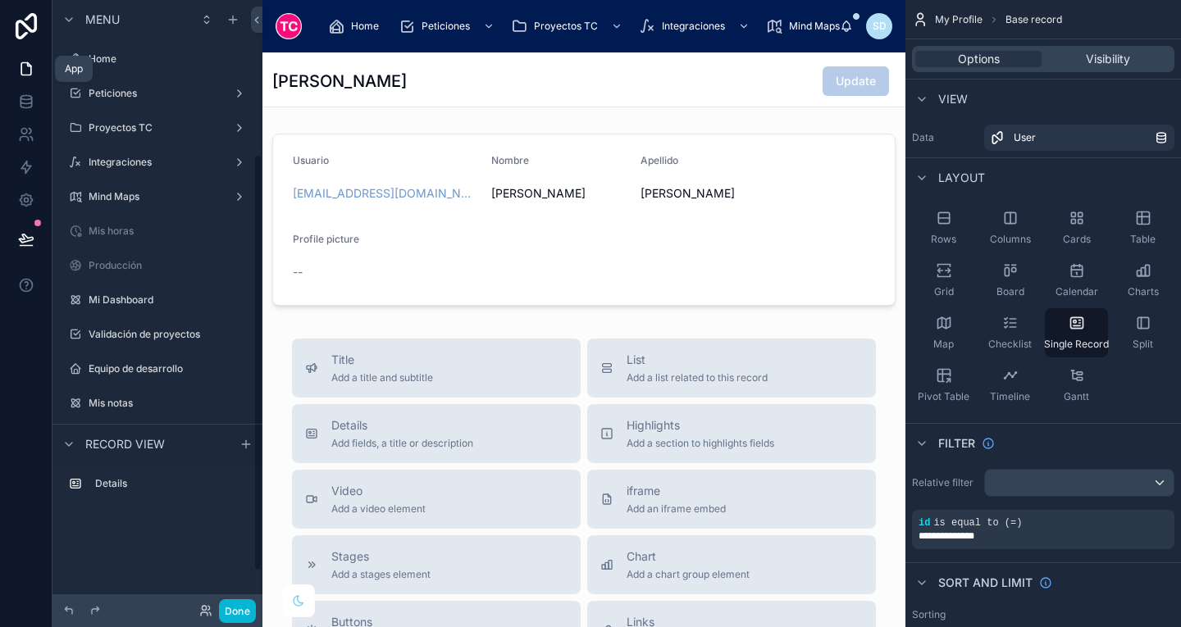
scroll to position [224, 0]
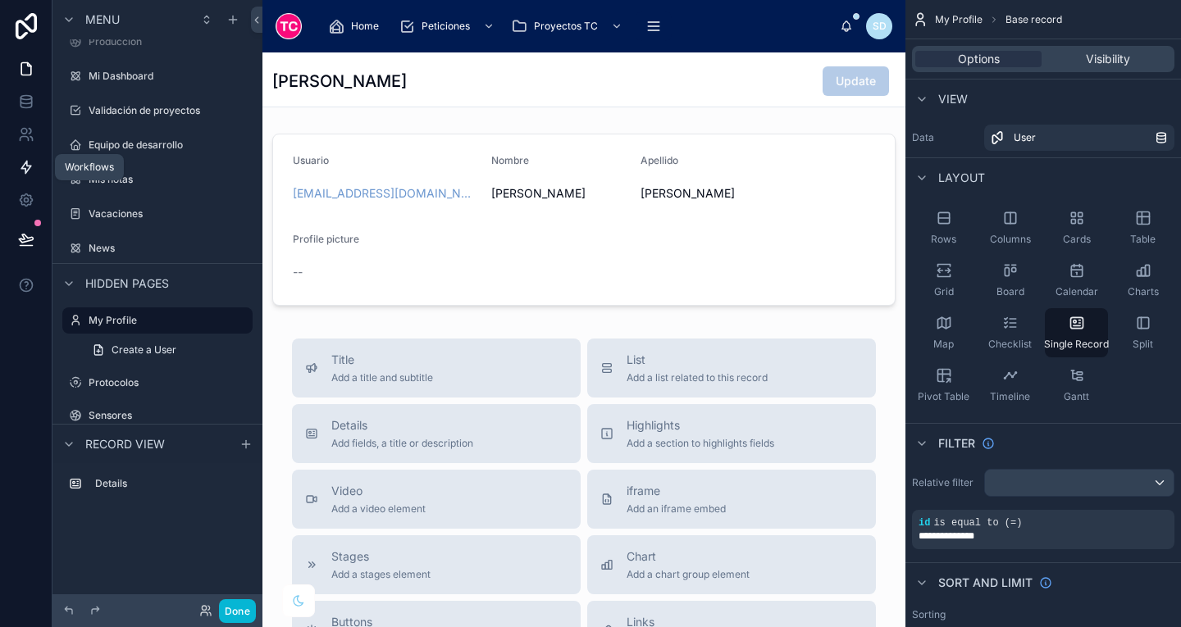
click at [29, 171] on icon at bounding box center [26, 167] width 16 height 16
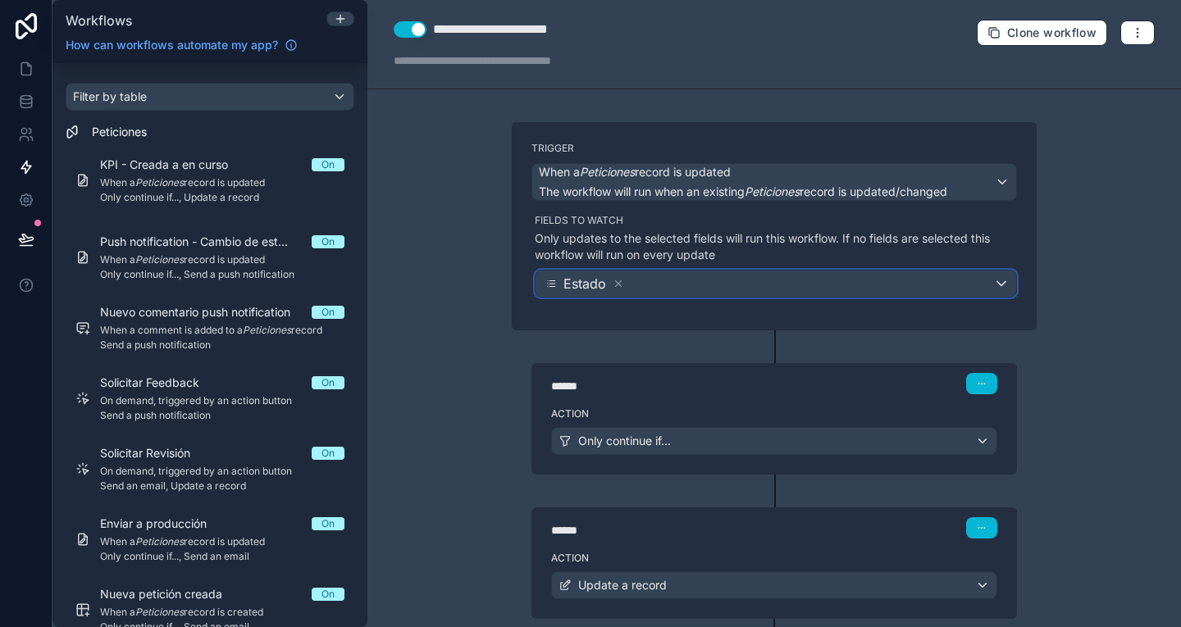
click at [649, 285] on div "Estado" at bounding box center [775, 284] width 480 height 26
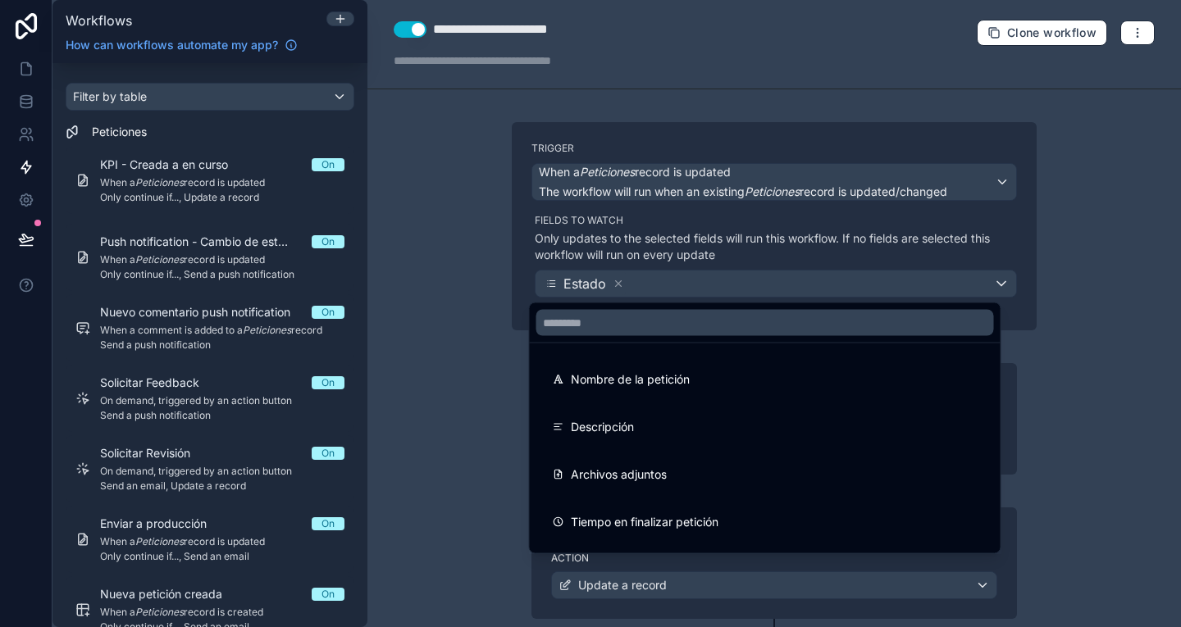
click at [1079, 364] on div at bounding box center [590, 313] width 1181 height 627
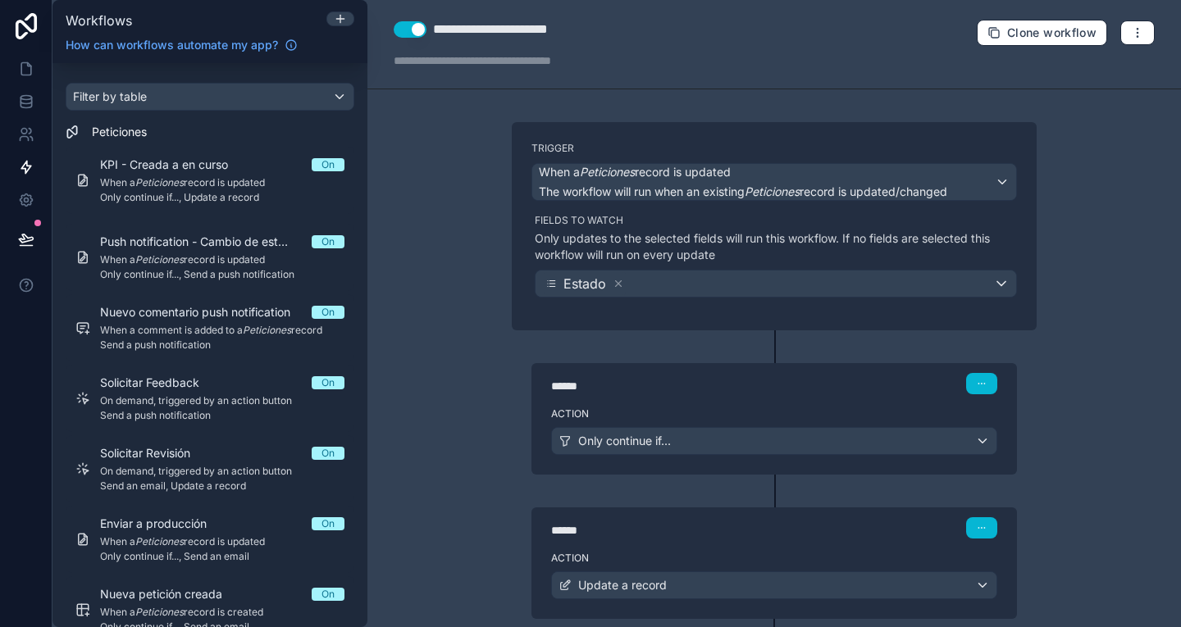
scroll to position [100, 0]
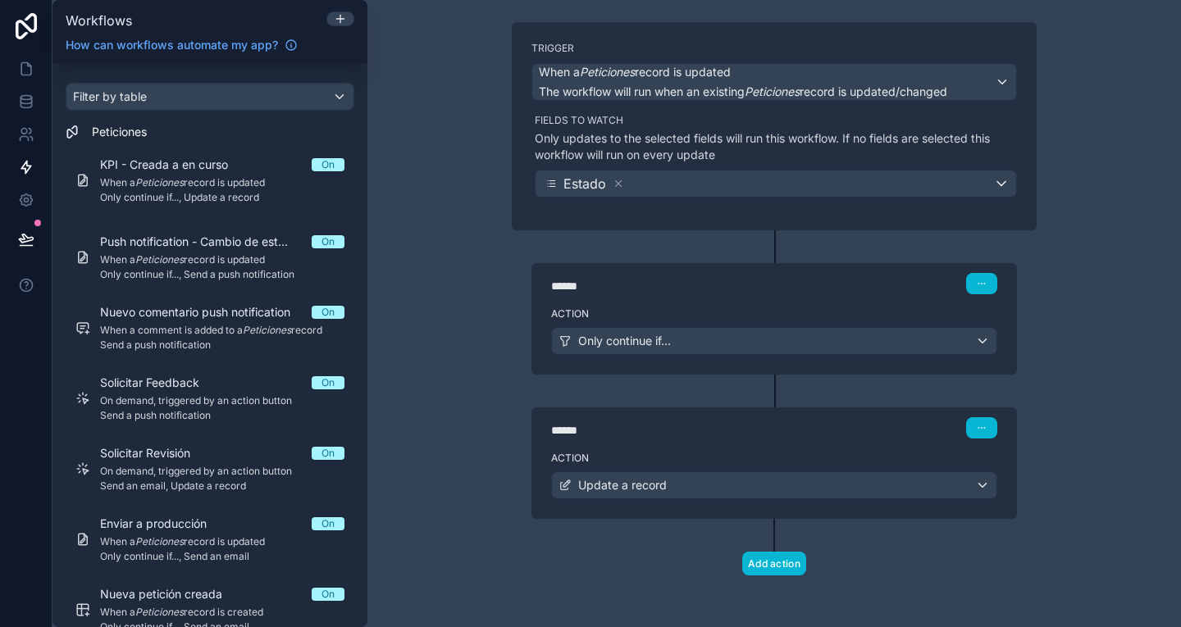
click at [865, 285] on div "****** Step 1" at bounding box center [774, 283] width 446 height 21
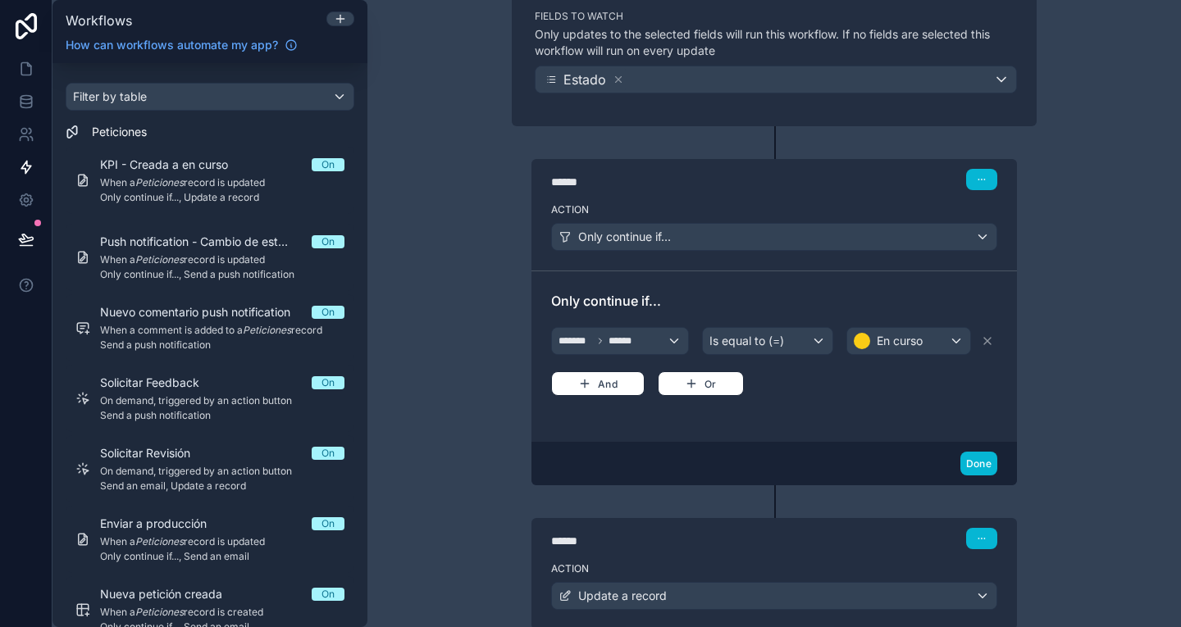
scroll to position [205, 0]
click at [894, 253] on div "Action Only continue if..." at bounding box center [773, 233] width 485 height 74
click at [862, 230] on div "Only continue if..." at bounding box center [774, 236] width 444 height 26
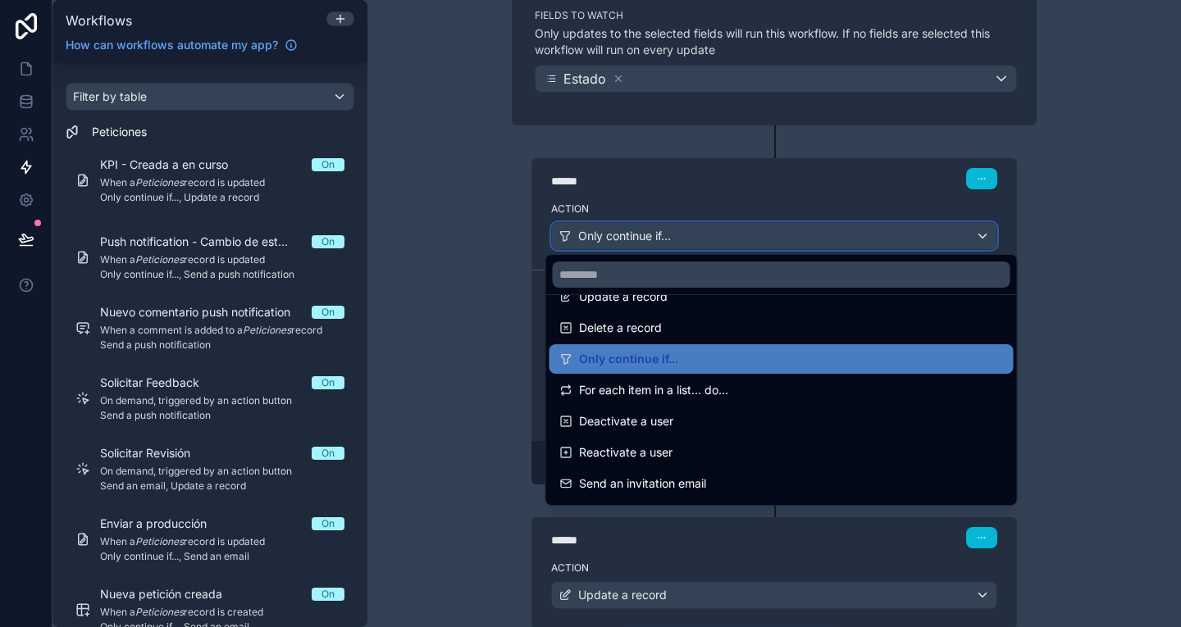
scroll to position [183, 0]
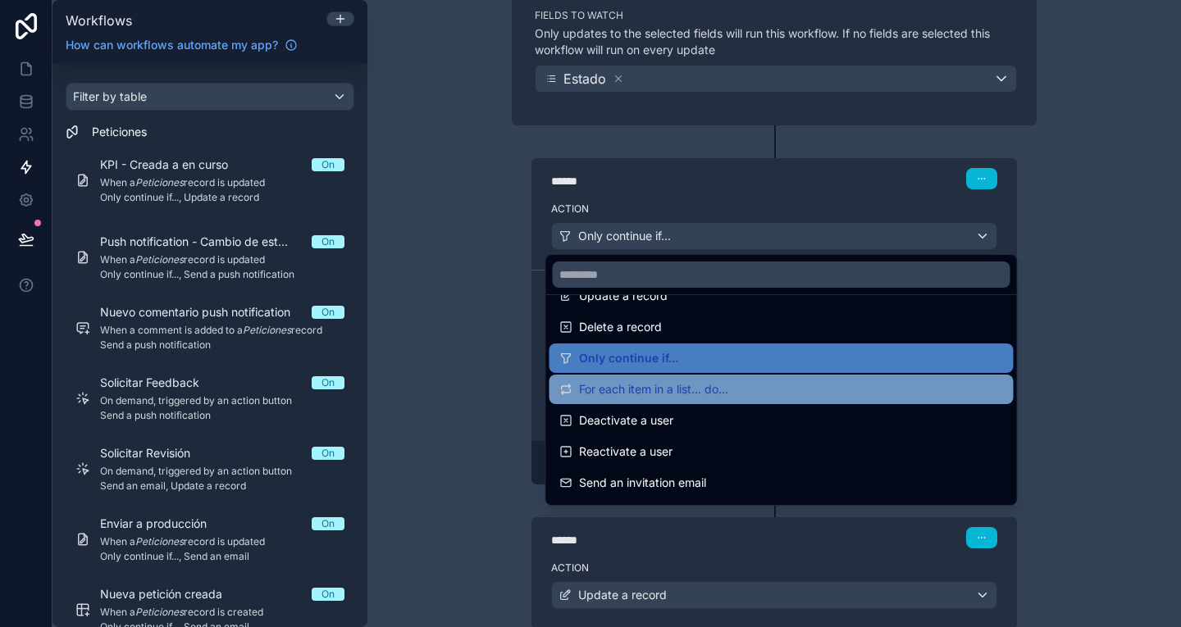
click at [813, 386] on div "For each item in a list... do..." at bounding box center [781, 390] width 444 height 20
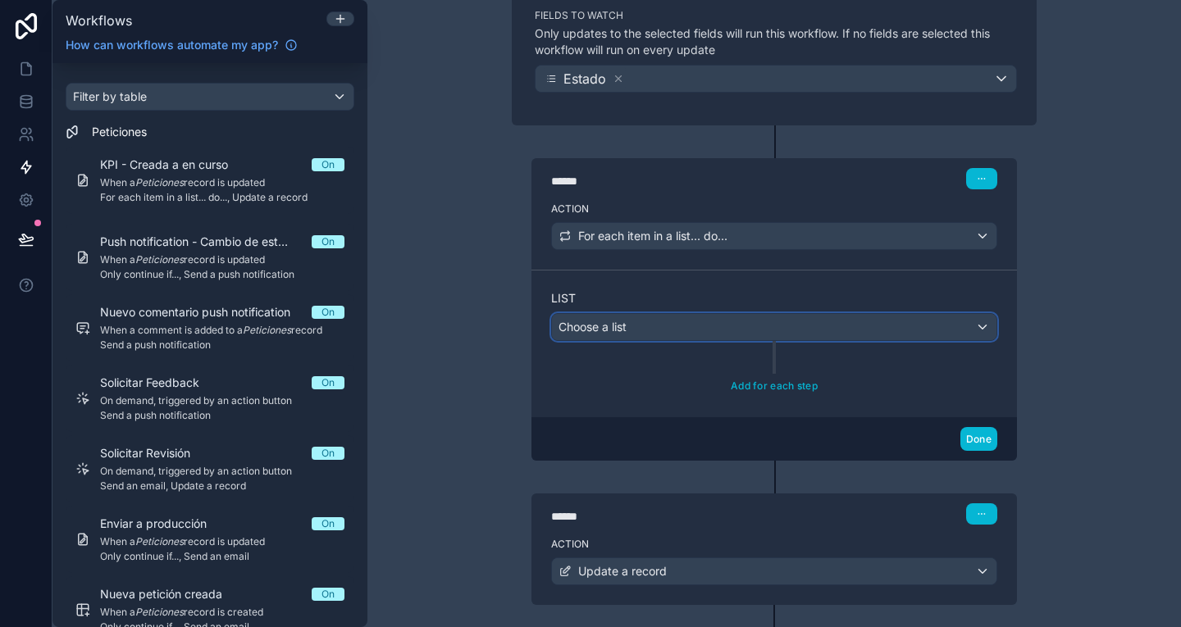
click at [732, 326] on div "Choose a list" at bounding box center [774, 327] width 444 height 26
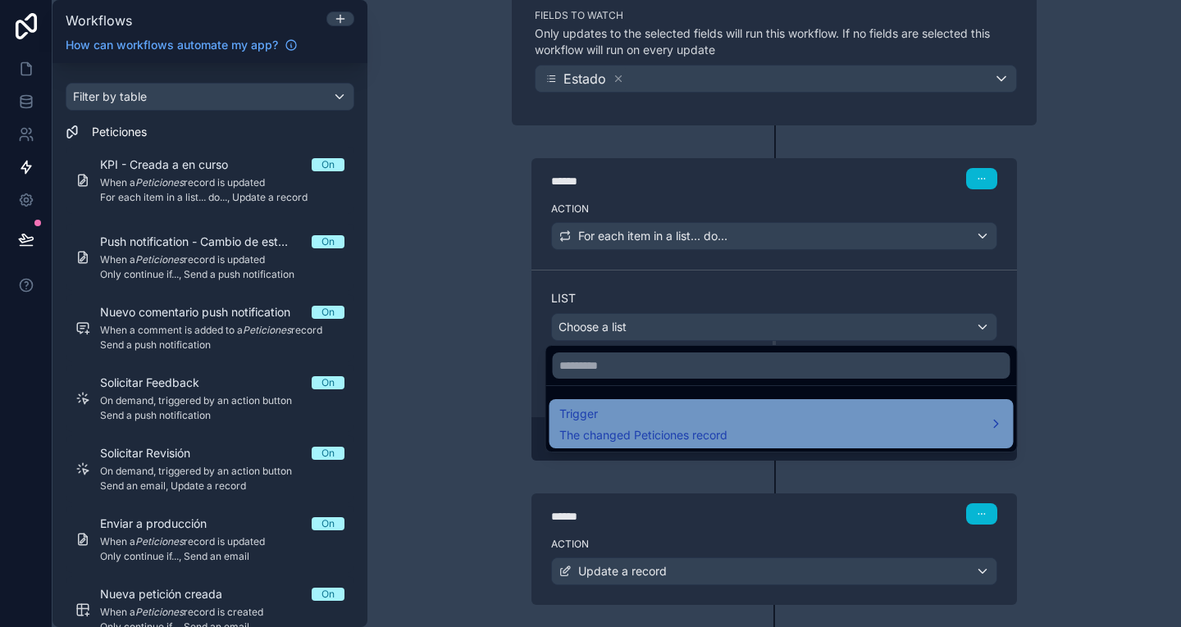
click at [727, 433] on span "The changed Peticiones record" at bounding box center [643, 435] width 168 height 16
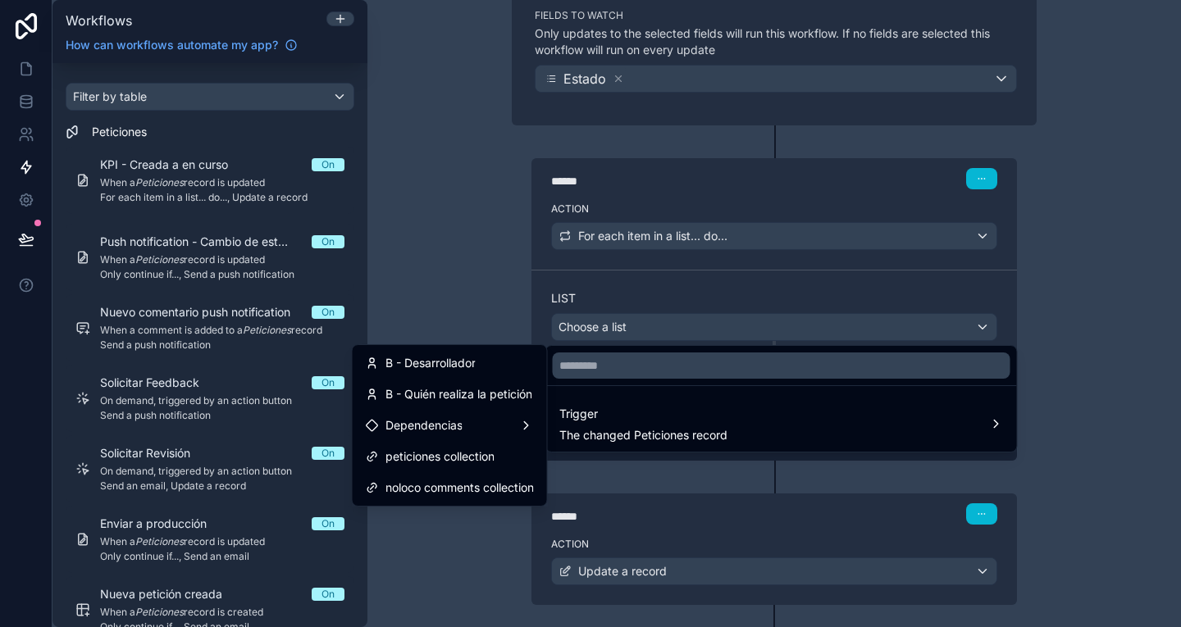
click at [1079, 339] on div at bounding box center [590, 313] width 1181 height 627
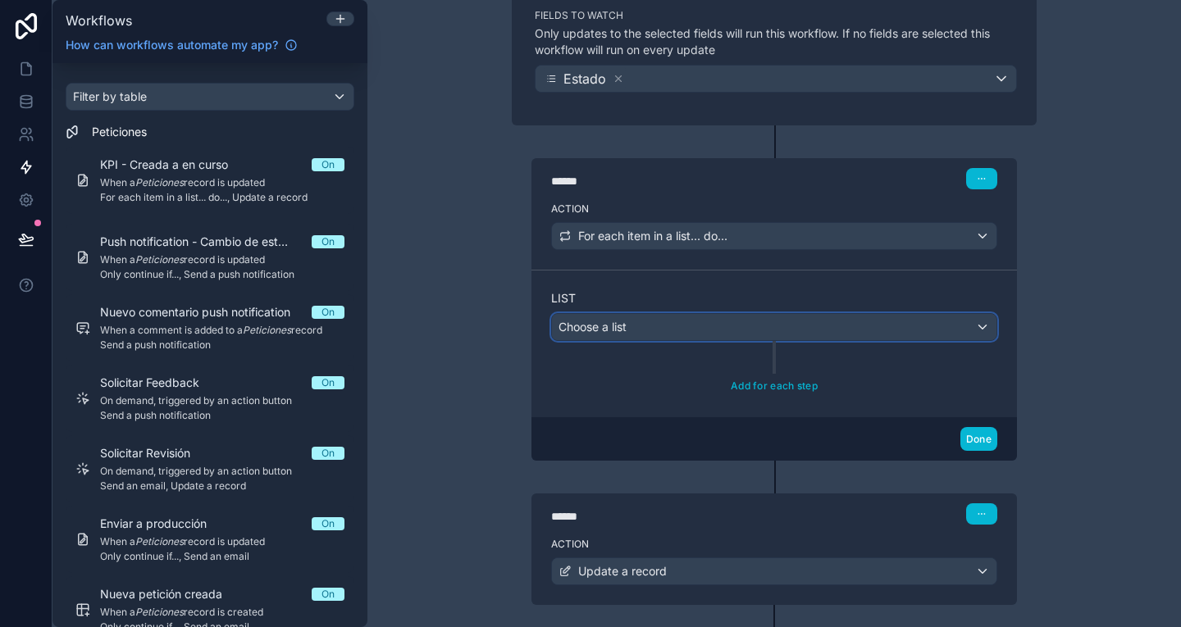
click at [776, 318] on div "Choose a list" at bounding box center [774, 327] width 444 height 26
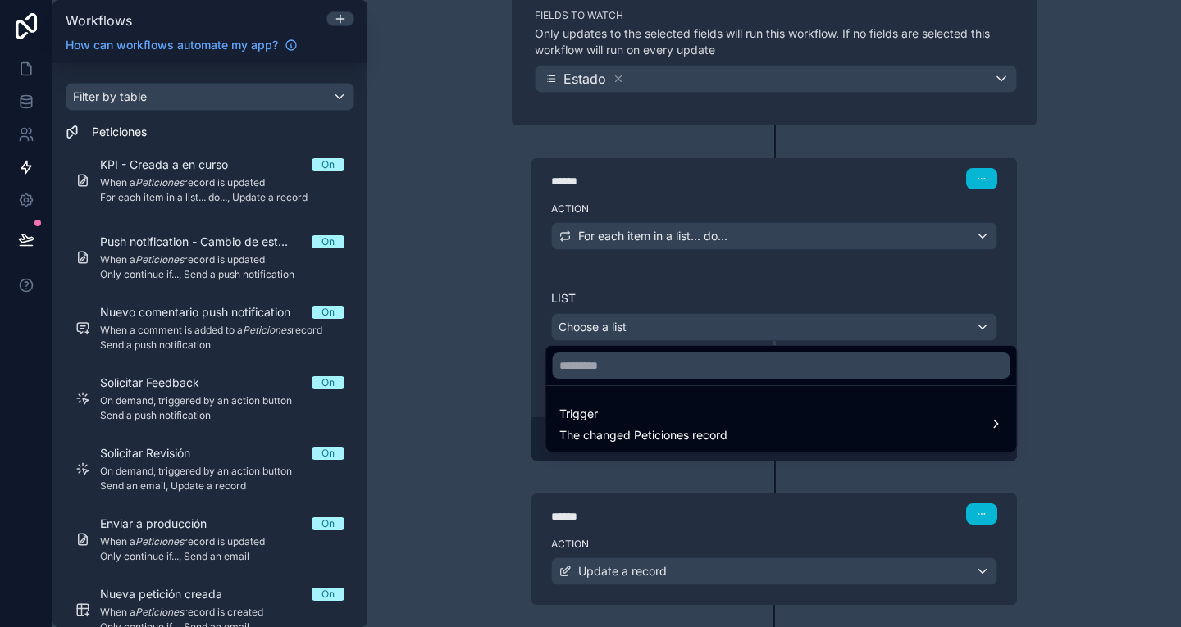
click at [676, 228] on div at bounding box center [590, 313] width 1181 height 627
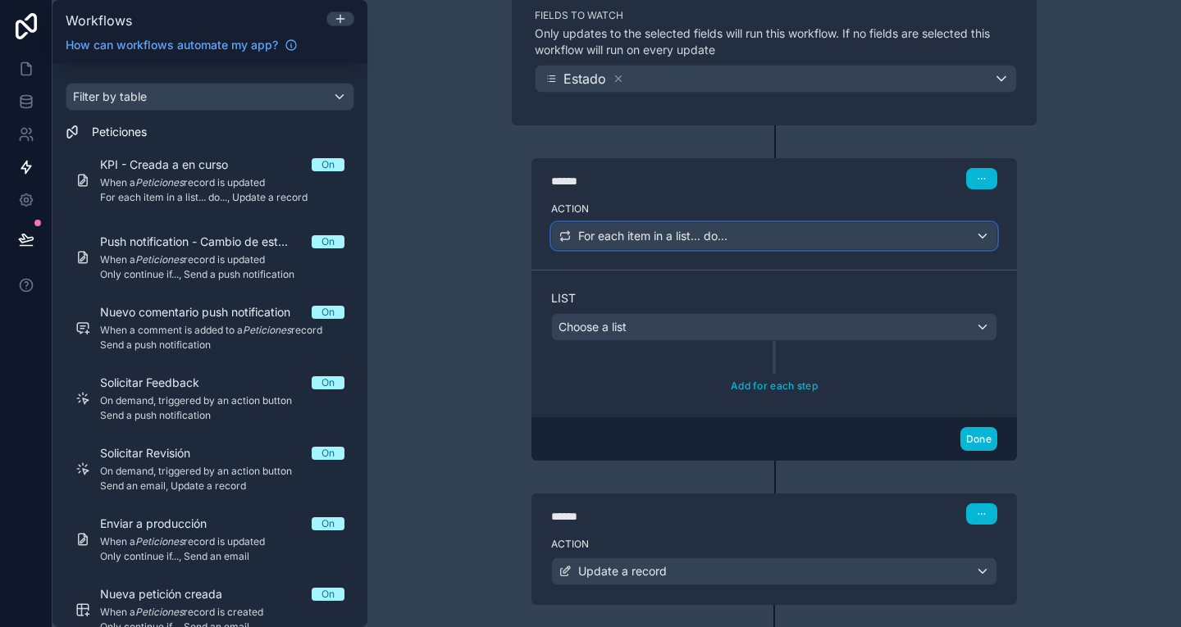
click at [676, 228] on span "For each item in a list... do..." at bounding box center [652, 236] width 149 height 16
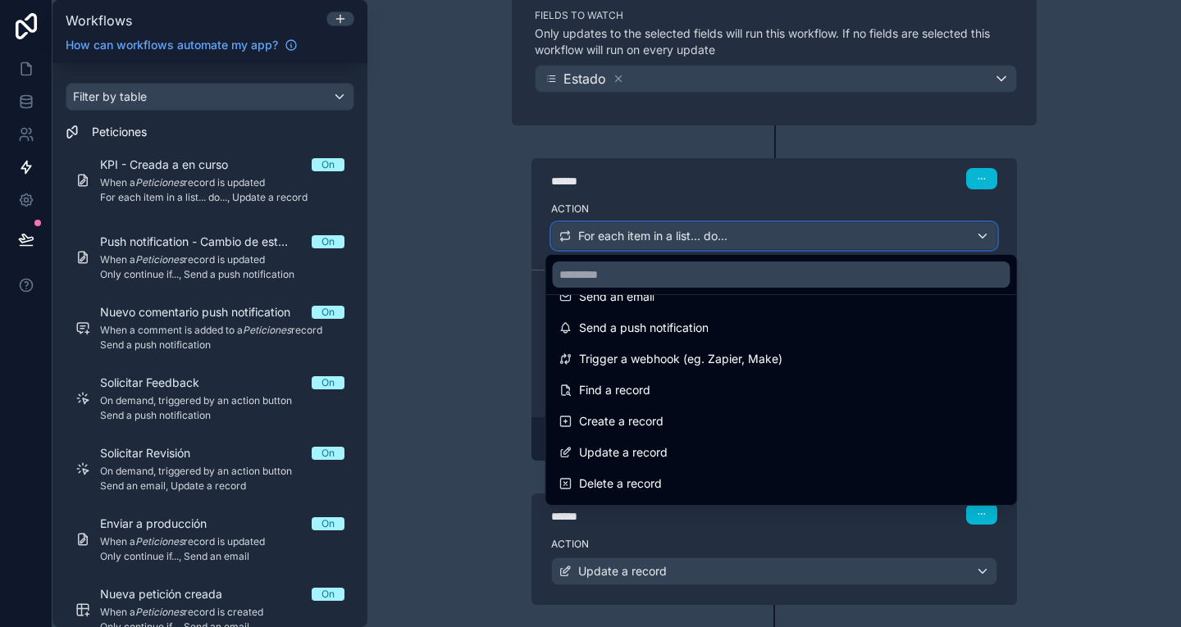
scroll to position [0, 0]
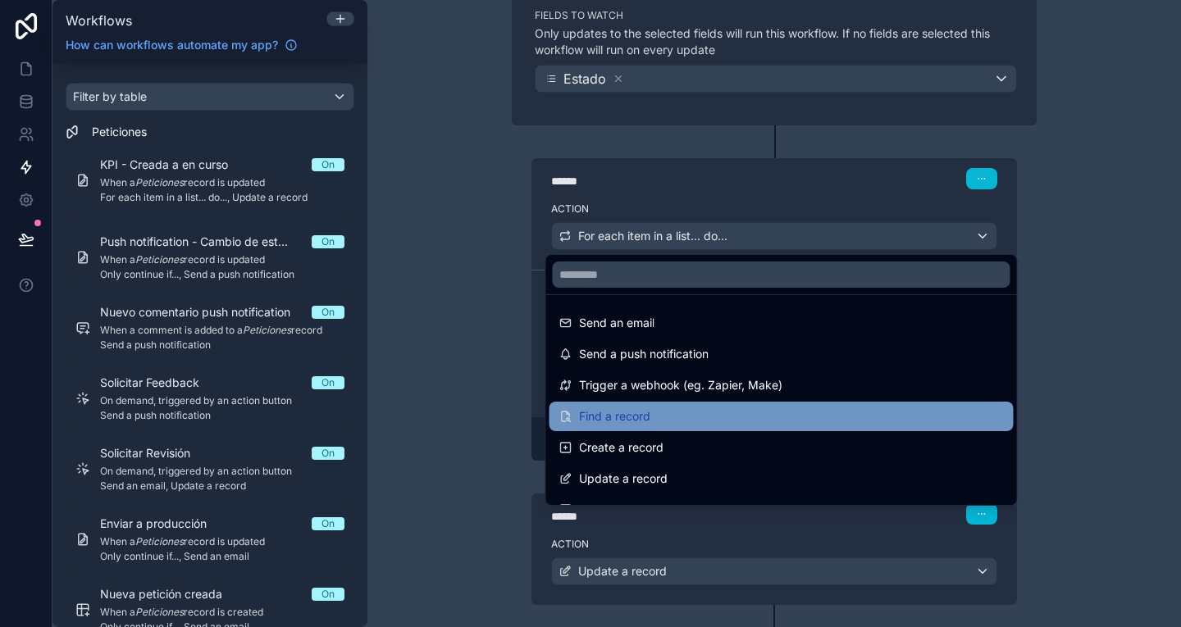
click at [689, 413] on div "Find a record" at bounding box center [781, 417] width 444 height 20
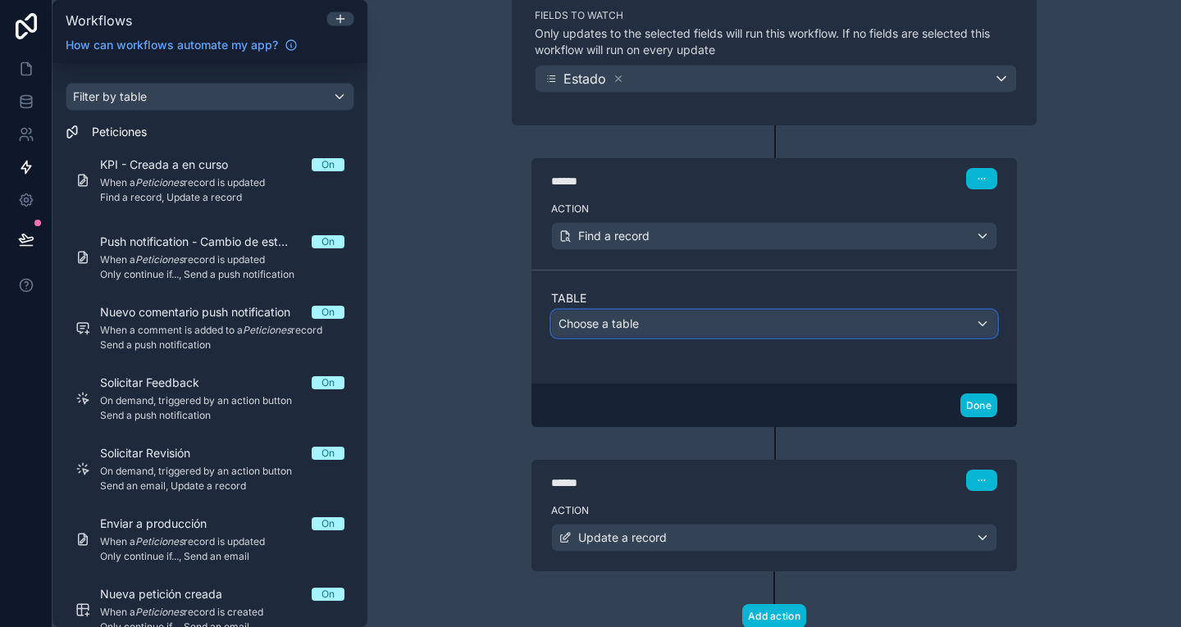
click at [685, 329] on div "Choose a table" at bounding box center [774, 324] width 444 height 26
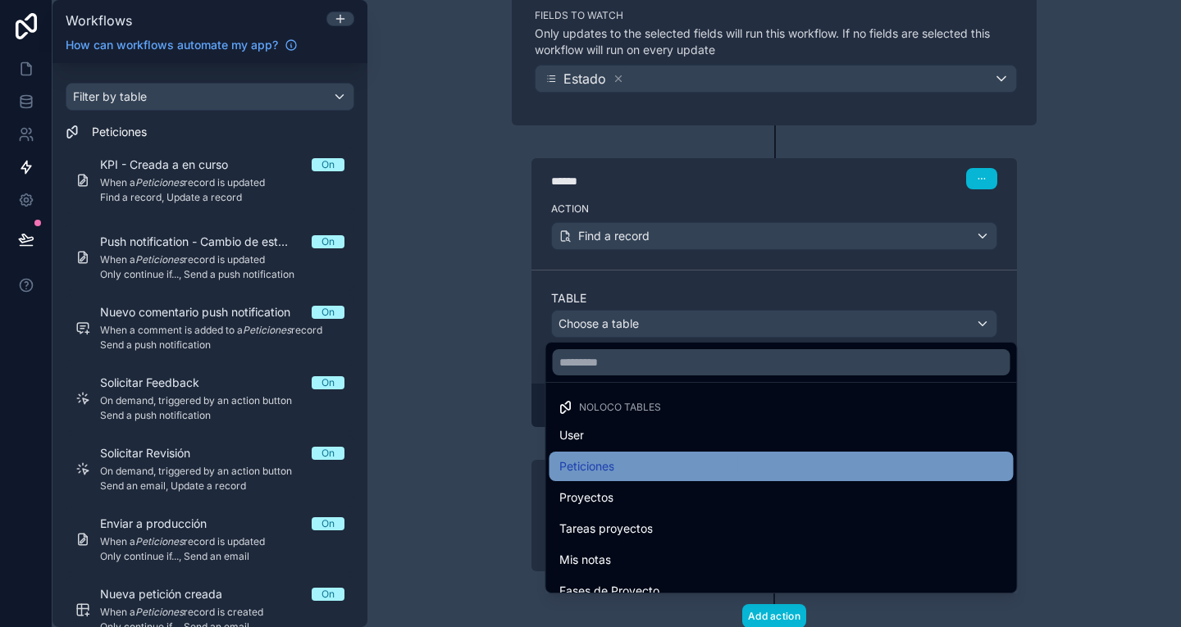
click at [667, 479] on div "Peticiones" at bounding box center [781, 467] width 464 height 30
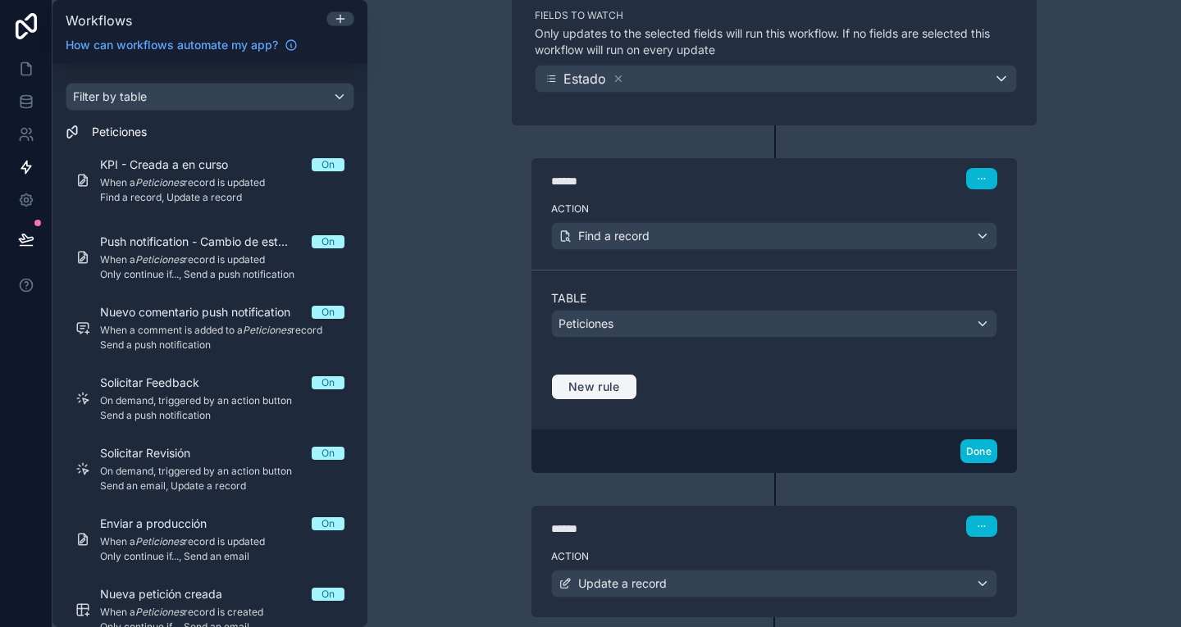
click at [601, 390] on span "New rule" at bounding box center [594, 387] width 65 height 15
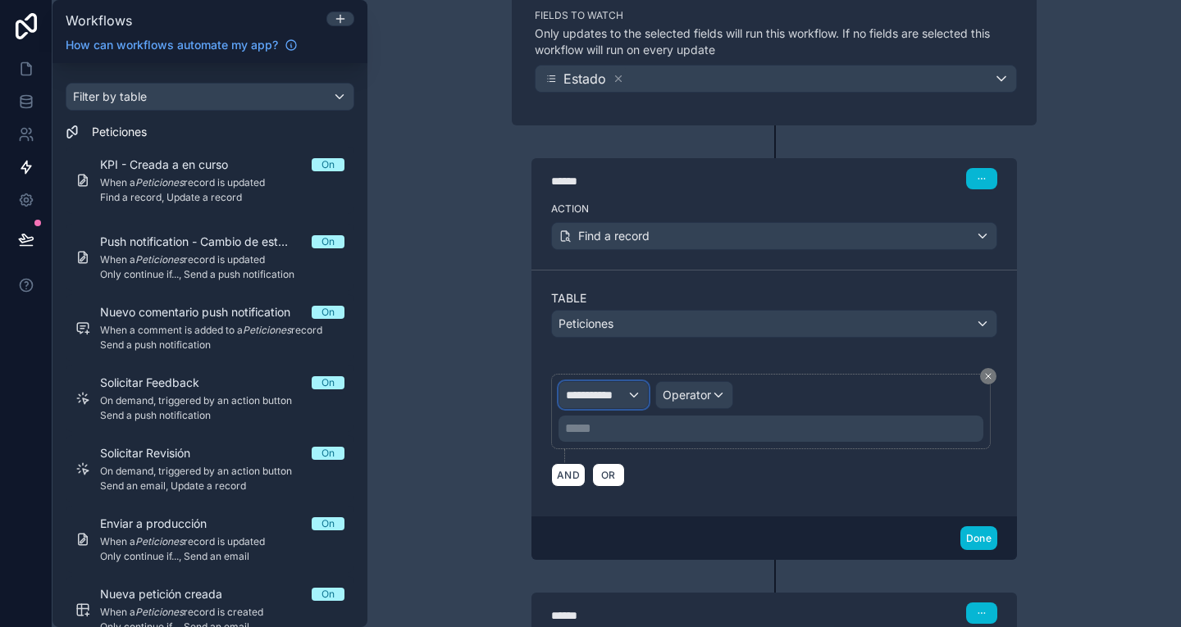
click at [626, 397] on div "**********" at bounding box center [603, 395] width 89 height 26
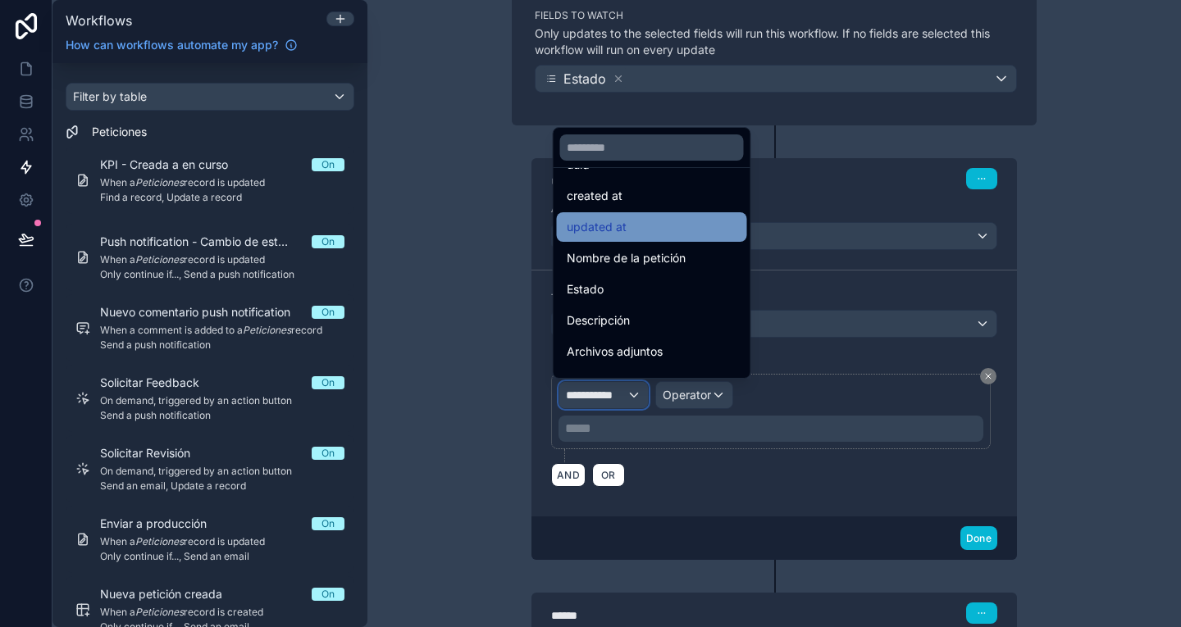
scroll to position [67, 0]
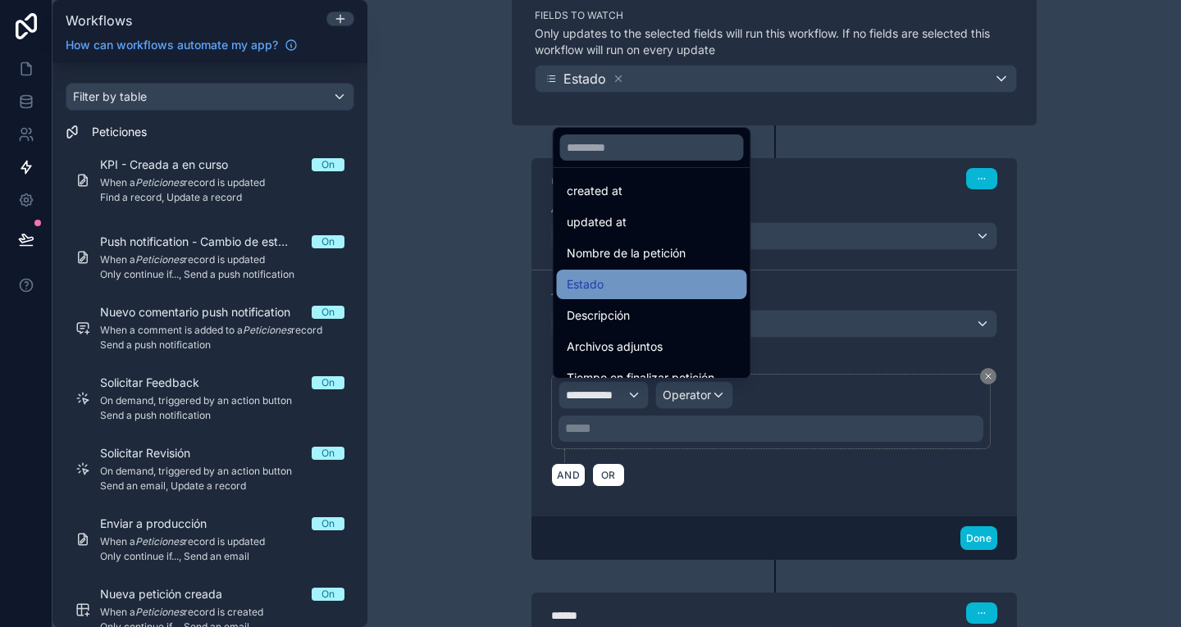
click at [631, 270] on div "Estado" at bounding box center [652, 285] width 190 height 30
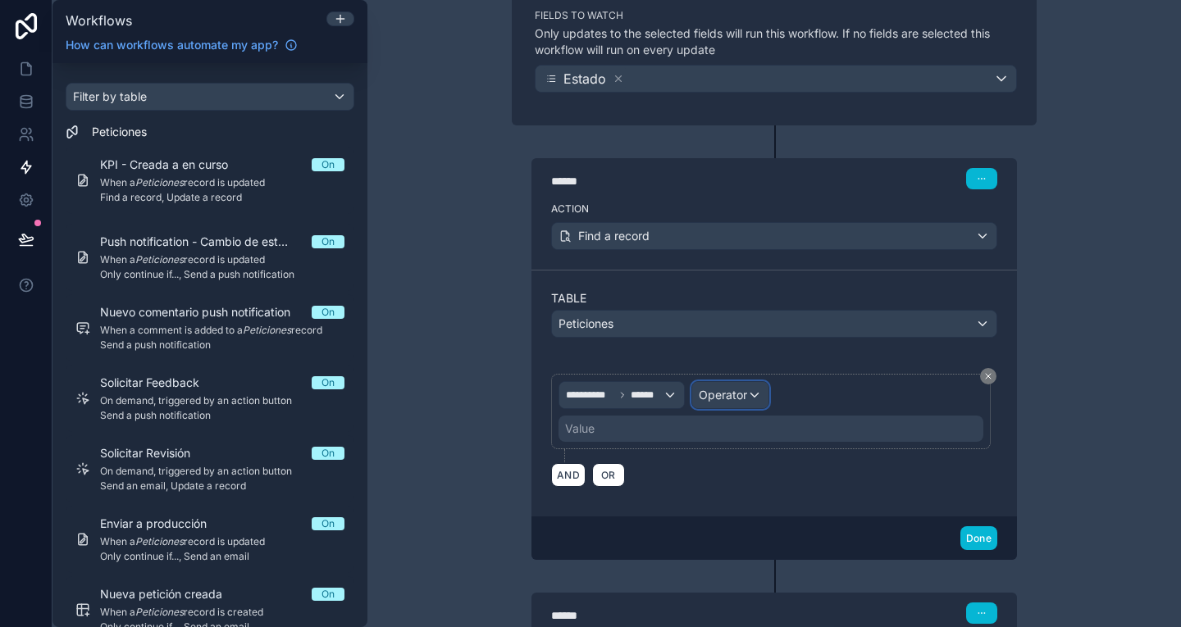
click at [743, 396] on div "Operator" at bounding box center [730, 395] width 76 height 26
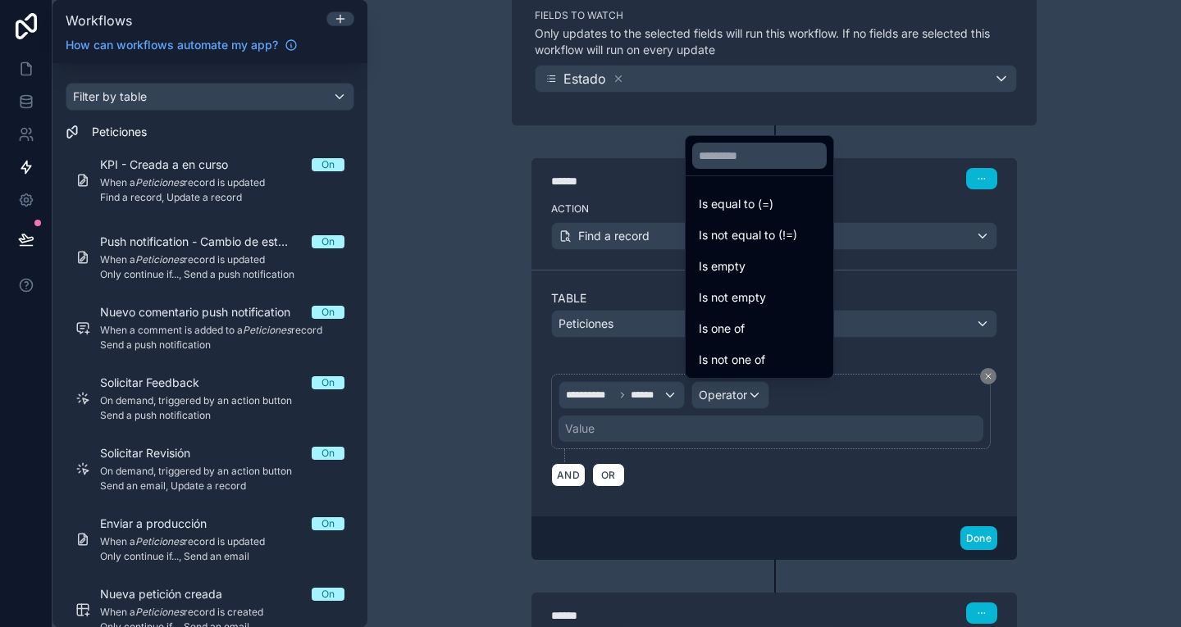
click at [1099, 153] on div at bounding box center [590, 313] width 1181 height 627
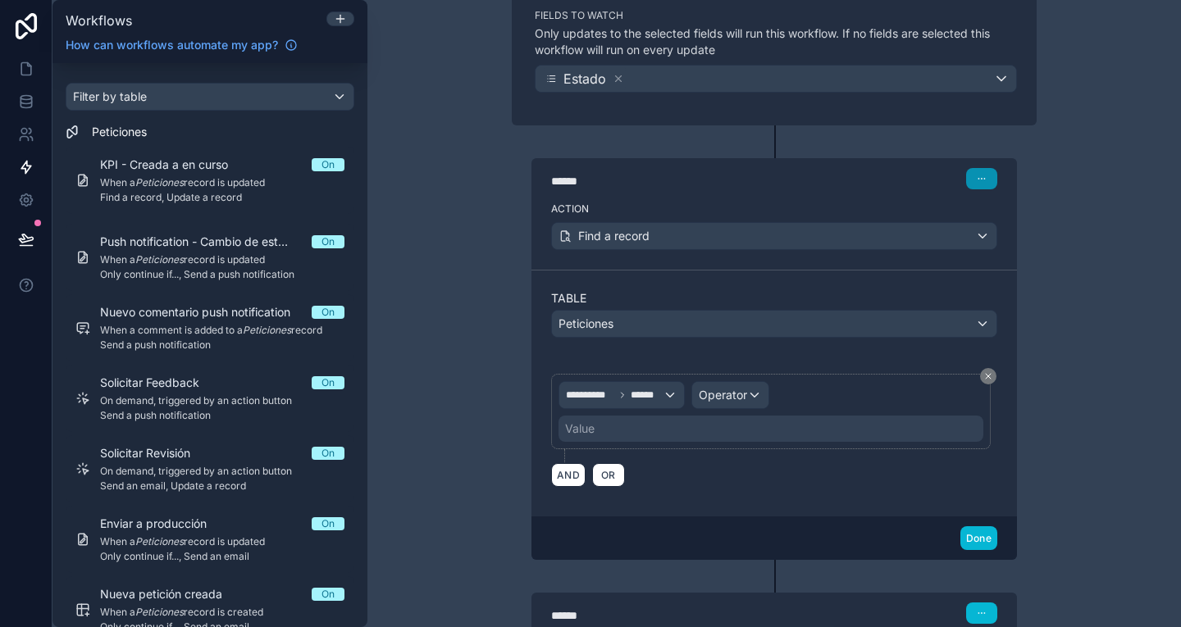
click at [973, 183] on button "button" at bounding box center [981, 178] width 31 height 21
click at [865, 235] on div "Find a record" at bounding box center [774, 236] width 444 height 26
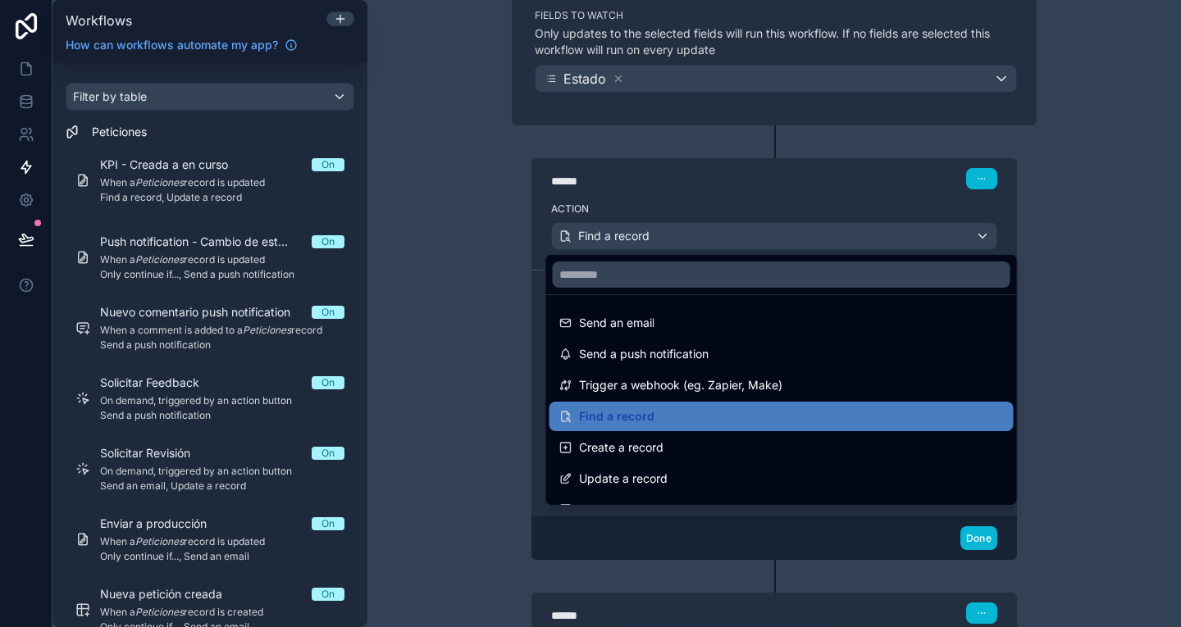
click at [865, 235] on div at bounding box center [590, 313] width 1181 height 627
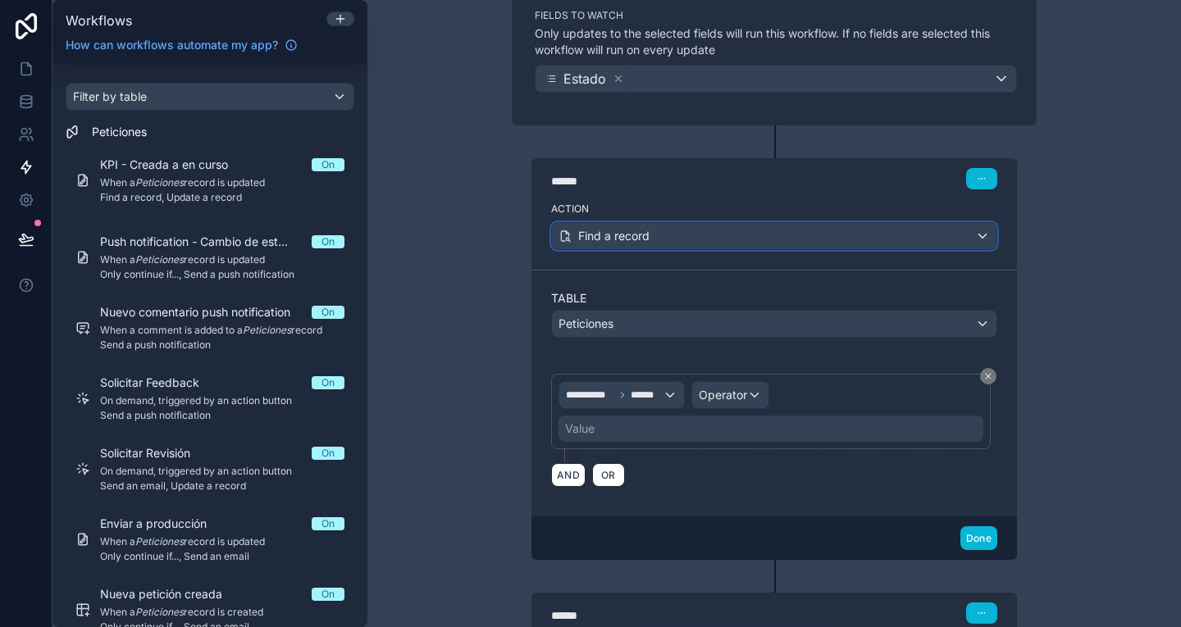
click at [865, 235] on div "Find a record" at bounding box center [774, 236] width 444 height 26
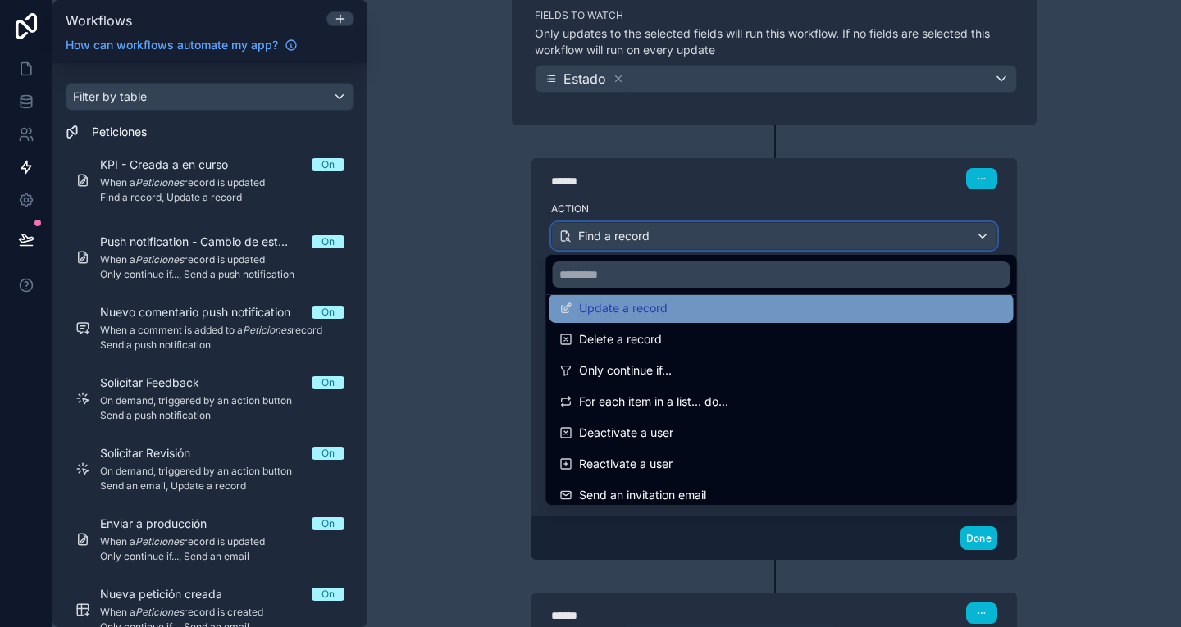
scroll to position [171, 0]
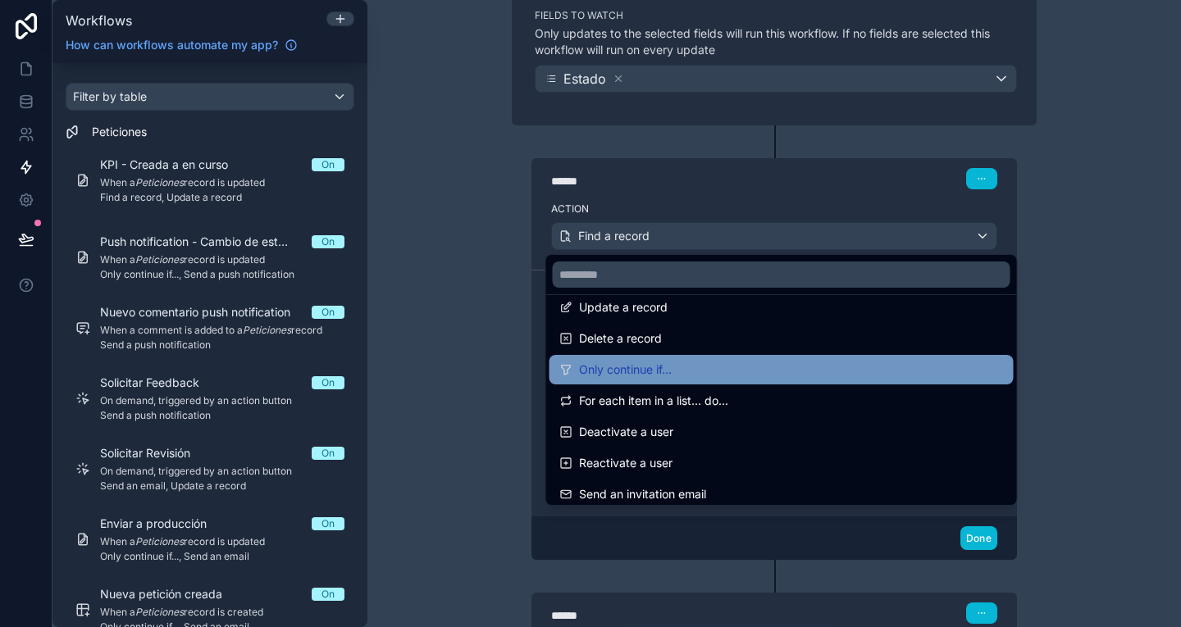
click at [736, 376] on div "Only continue if..." at bounding box center [781, 370] width 444 height 20
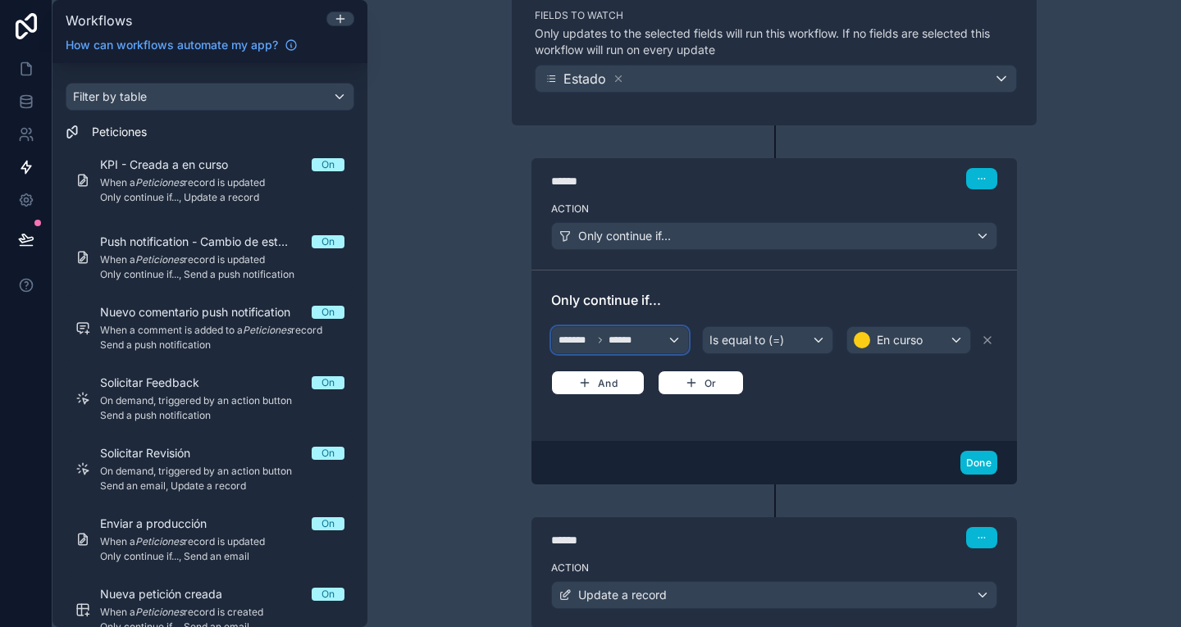
click at [650, 339] on div "******* ******" at bounding box center [620, 340] width 136 height 26
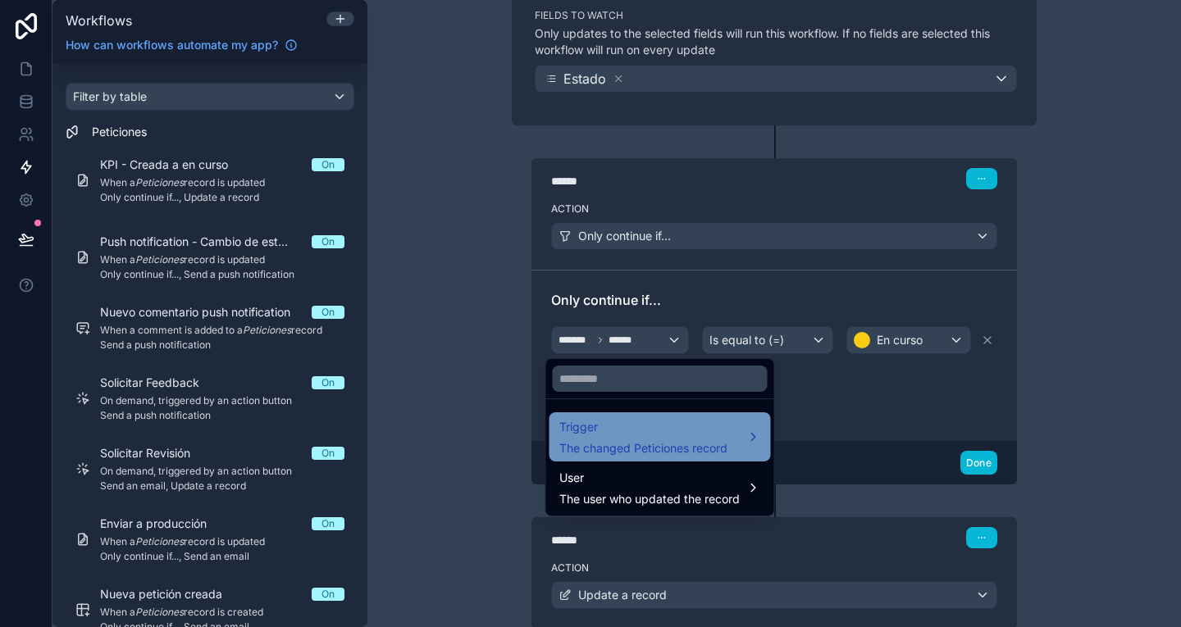
click at [652, 438] on div "Trigger The changed Peticiones record" at bounding box center [643, 436] width 168 height 39
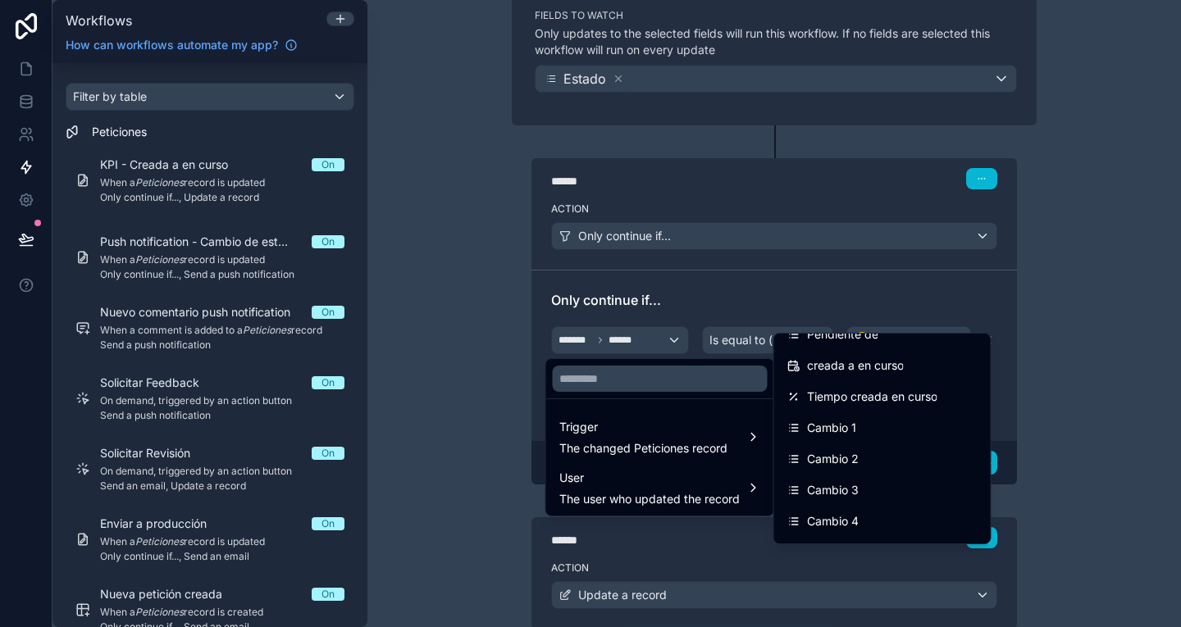
scroll to position [860, 0]
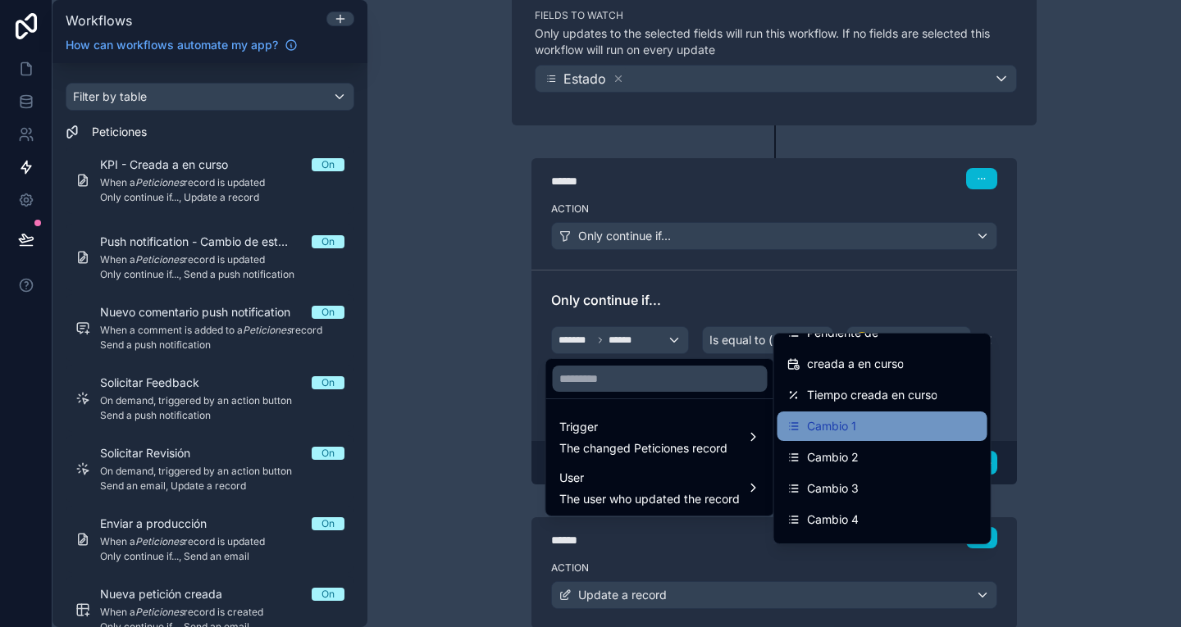
click at [844, 419] on span "Cambio 1" at bounding box center [831, 427] width 49 height 20
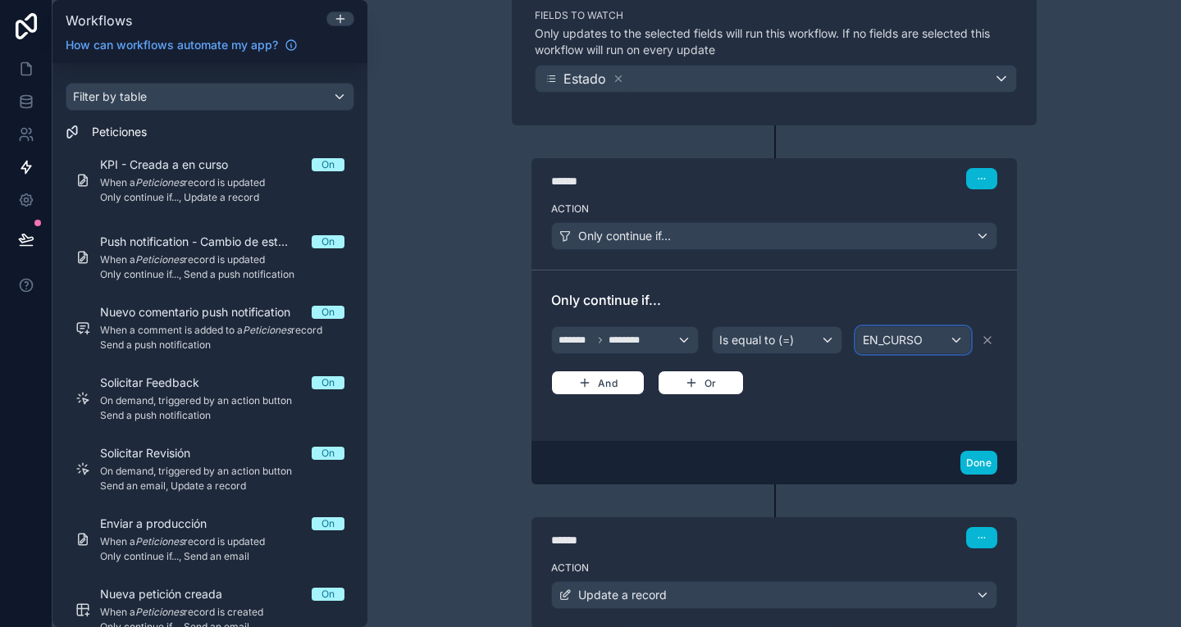
click at [897, 348] on div "EN_CURSO" at bounding box center [913, 340] width 114 height 26
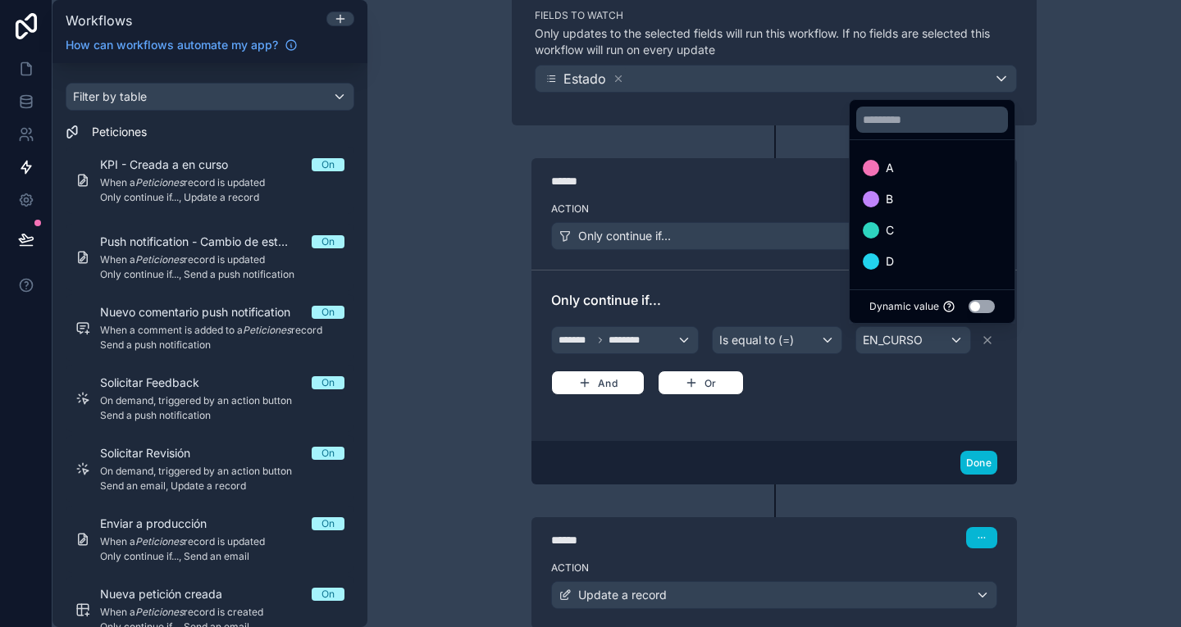
click at [995, 307] on button "Use setting" at bounding box center [981, 306] width 26 height 13
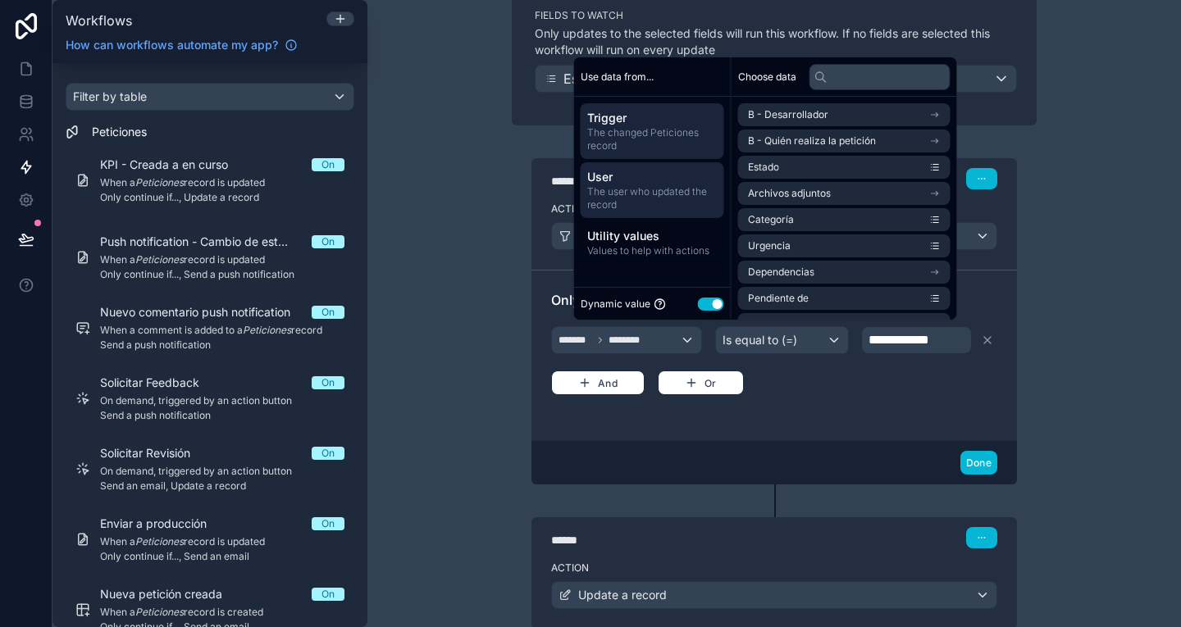
click at [687, 216] on div "User The user who updated the record" at bounding box center [652, 190] width 143 height 56
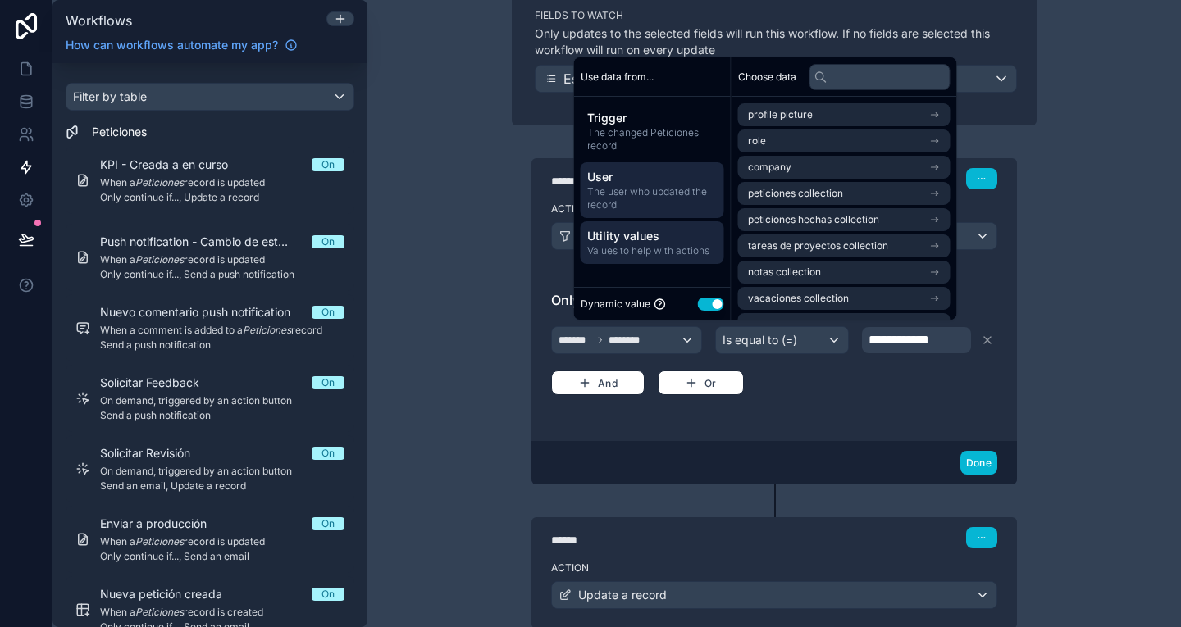
click at [680, 248] on span "Values to help with actions" at bounding box center [652, 250] width 130 height 13
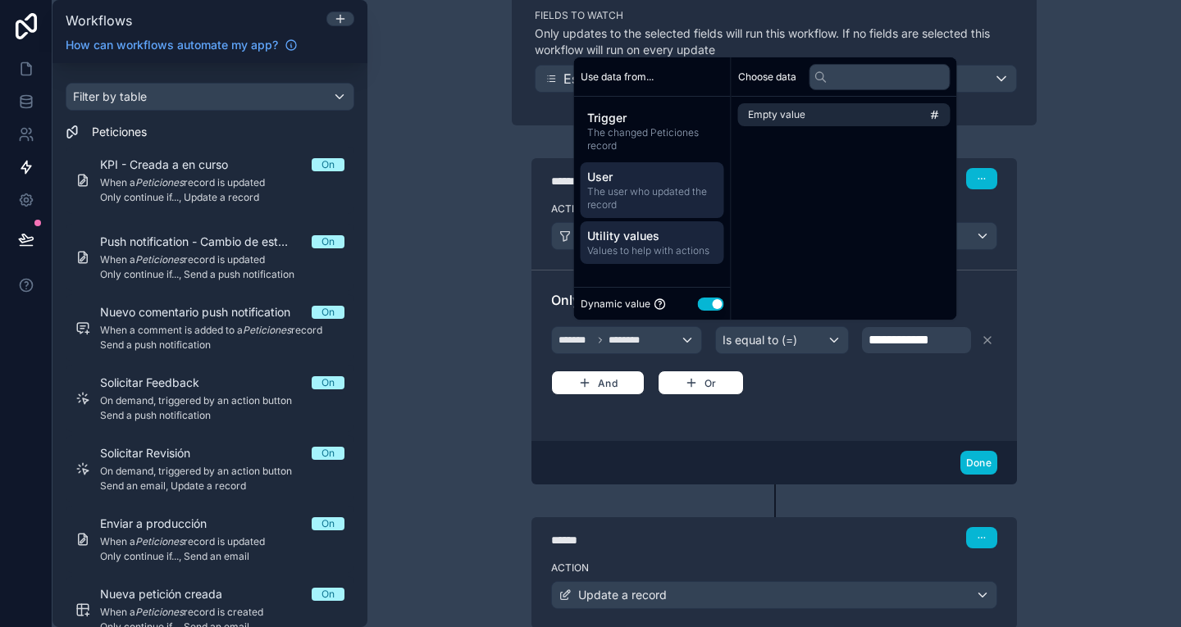
click at [667, 200] on span "The user who updated the record" at bounding box center [652, 198] width 130 height 26
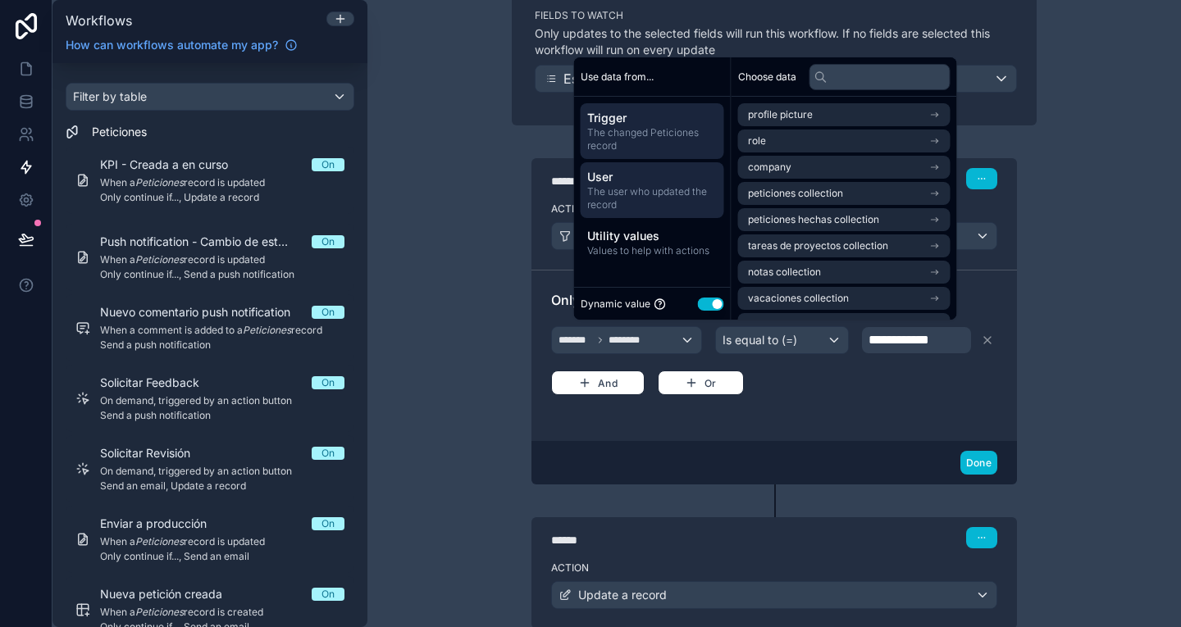
click at [666, 118] on span "Trigger" at bounding box center [652, 118] width 130 height 16
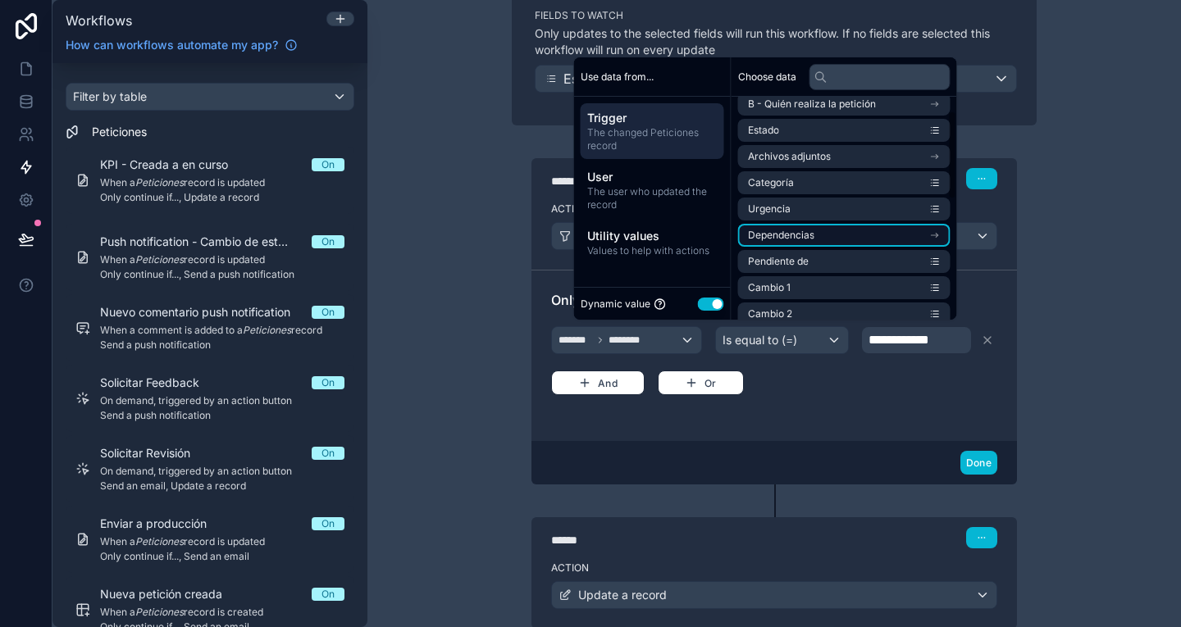
scroll to position [40, 0]
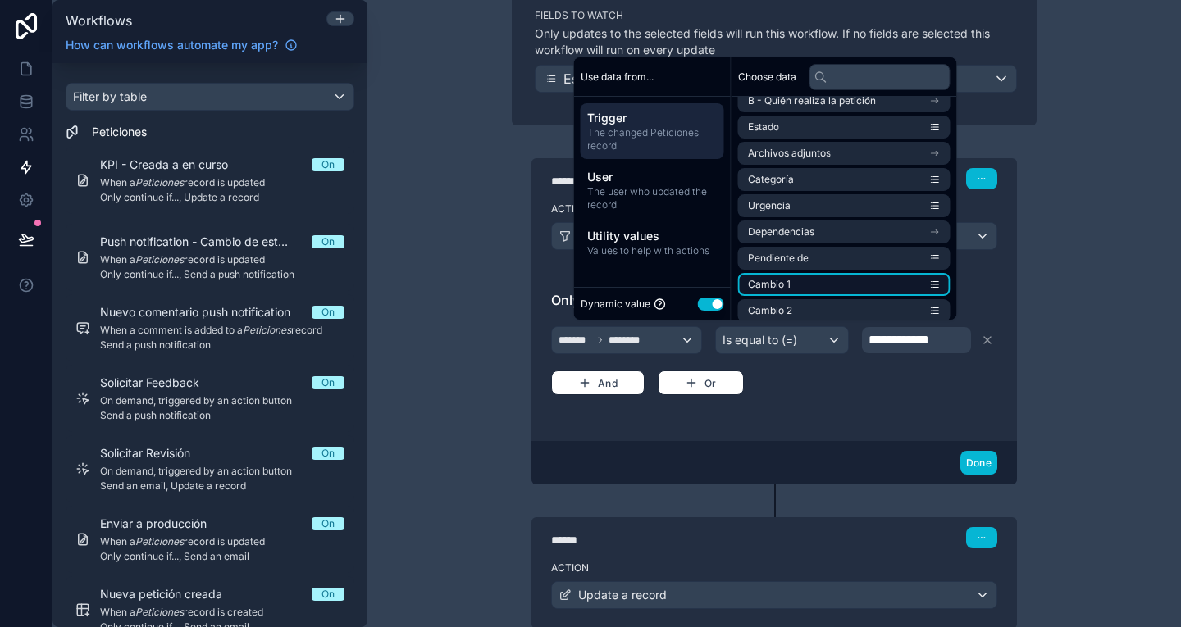
click at [837, 280] on li "Cambio 1" at bounding box center [844, 284] width 212 height 23
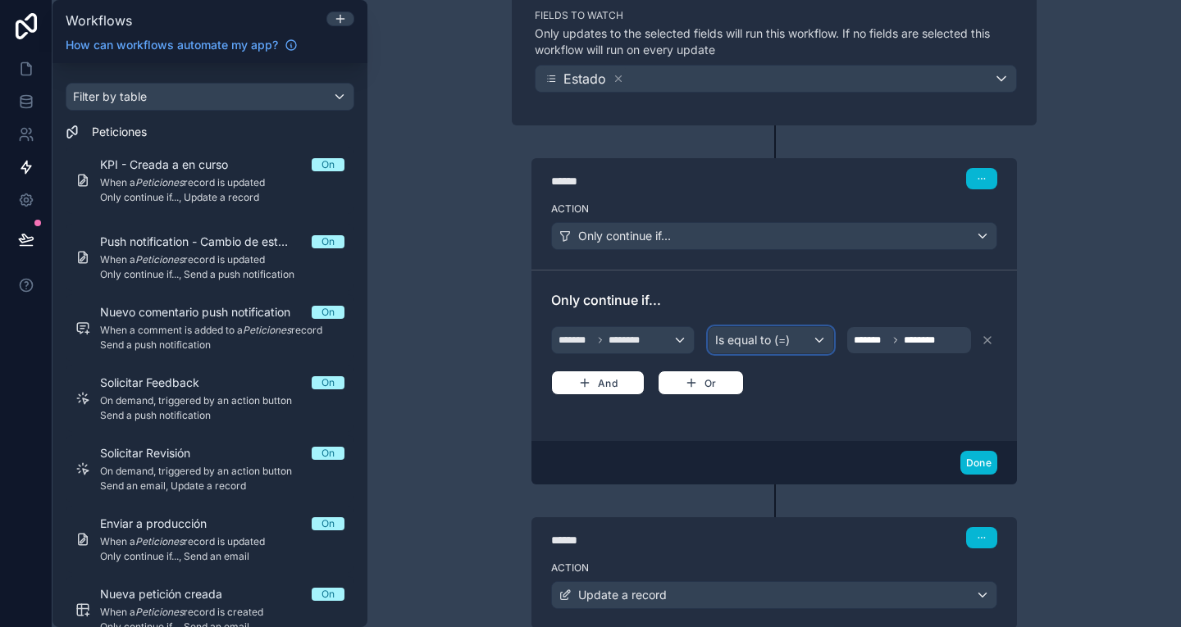
click at [771, 339] on span "Is equal to (=)" at bounding box center [752, 340] width 75 height 16
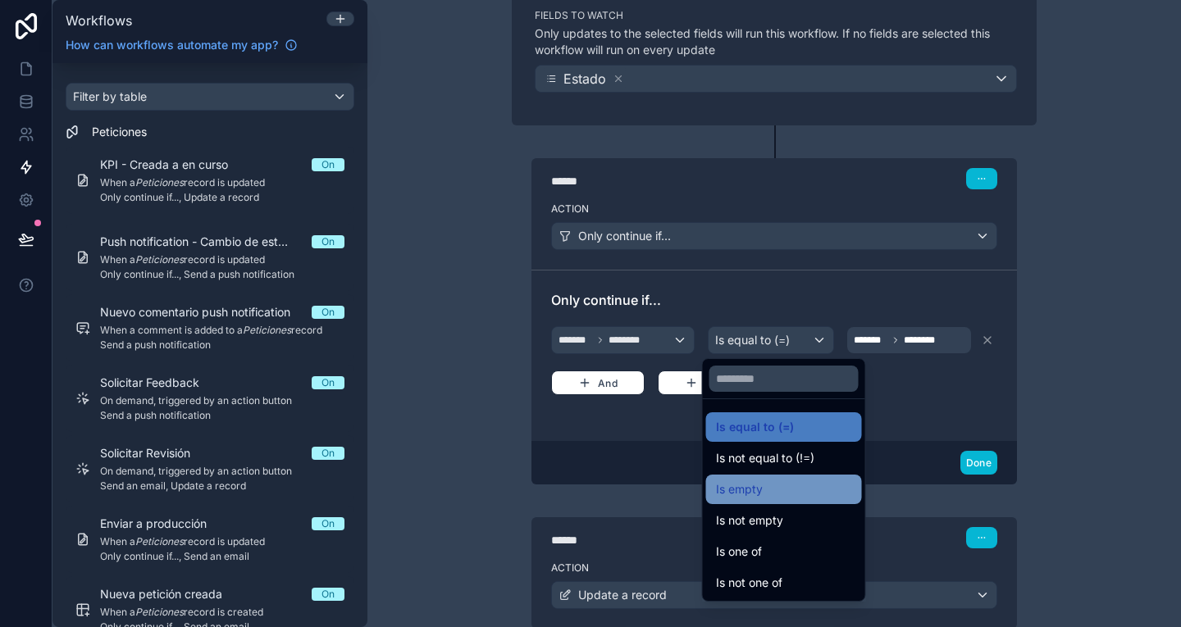
click at [789, 490] on div "Is empty" at bounding box center [784, 490] width 136 height 20
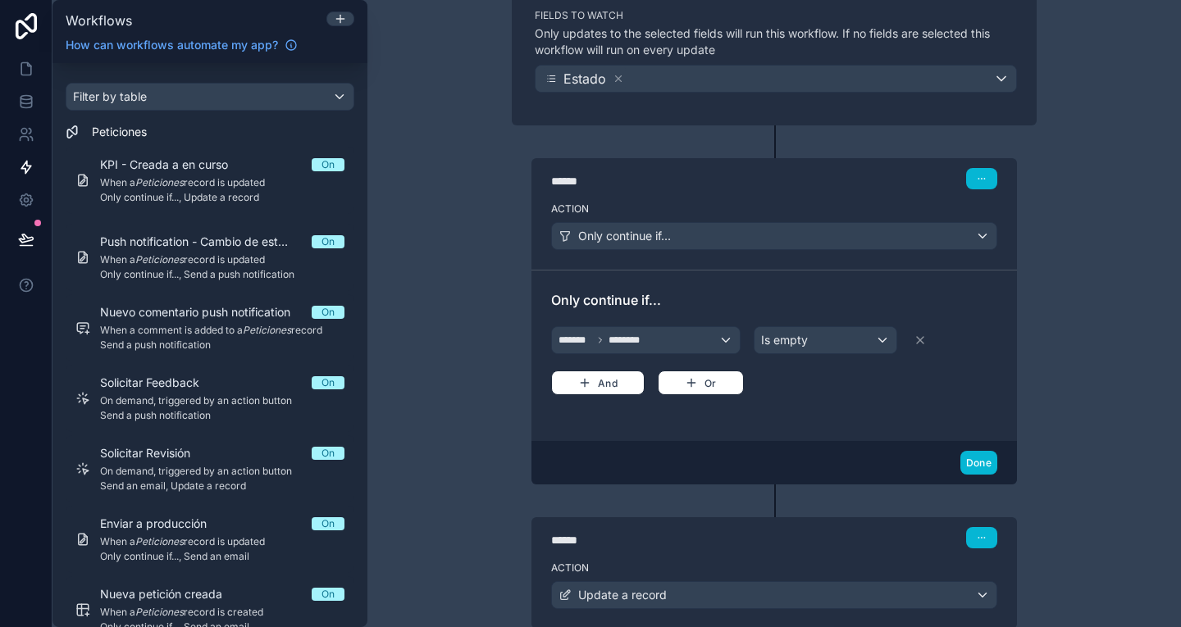
click at [817, 412] on div "Only continue if... ******* ******** Is empty And Or" at bounding box center [774, 355] width 446 height 131
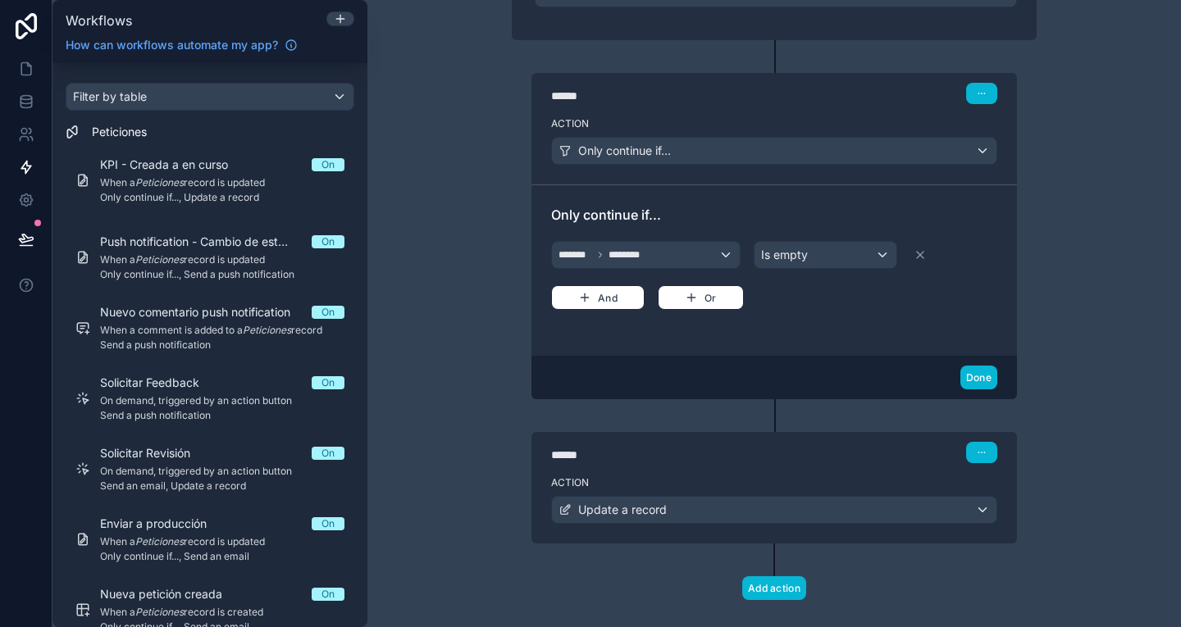
scroll to position [315, 0]
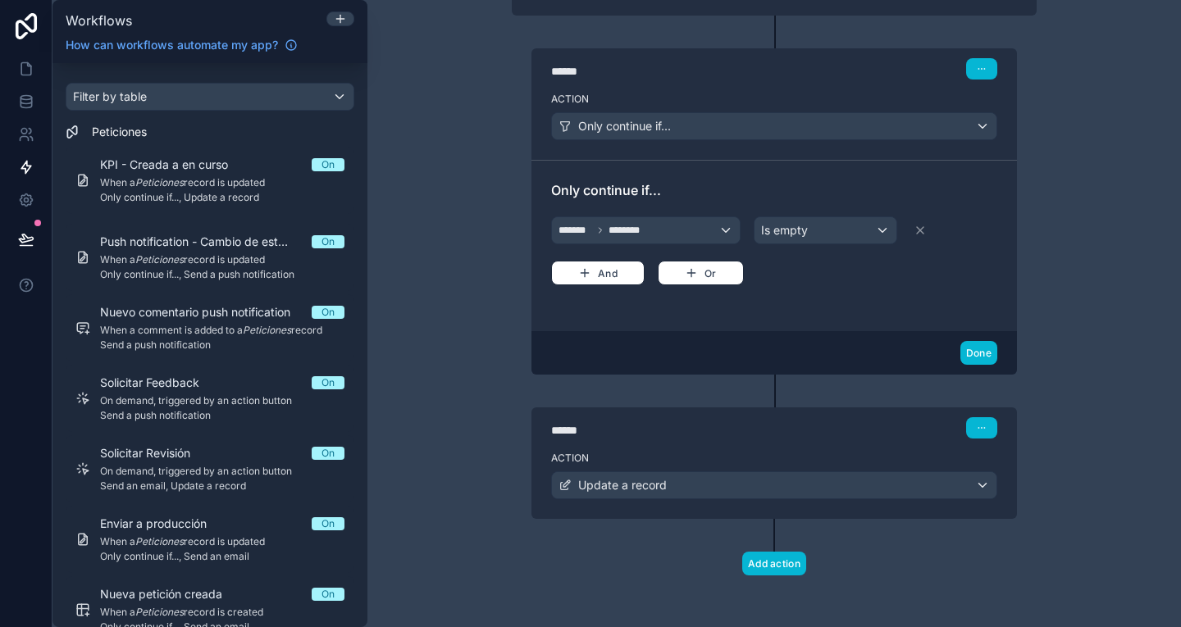
click at [830, 499] on div "Action Update a record" at bounding box center [773, 482] width 485 height 74
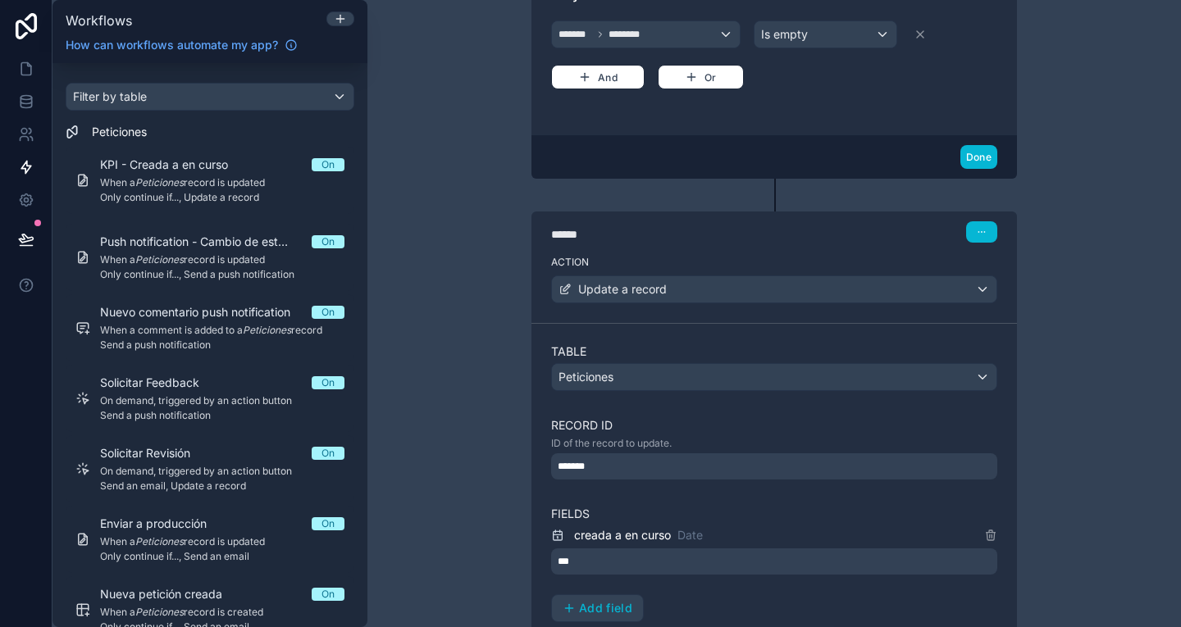
scroll to position [512, 0]
click at [790, 371] on div "Peticiones" at bounding box center [774, 376] width 444 height 26
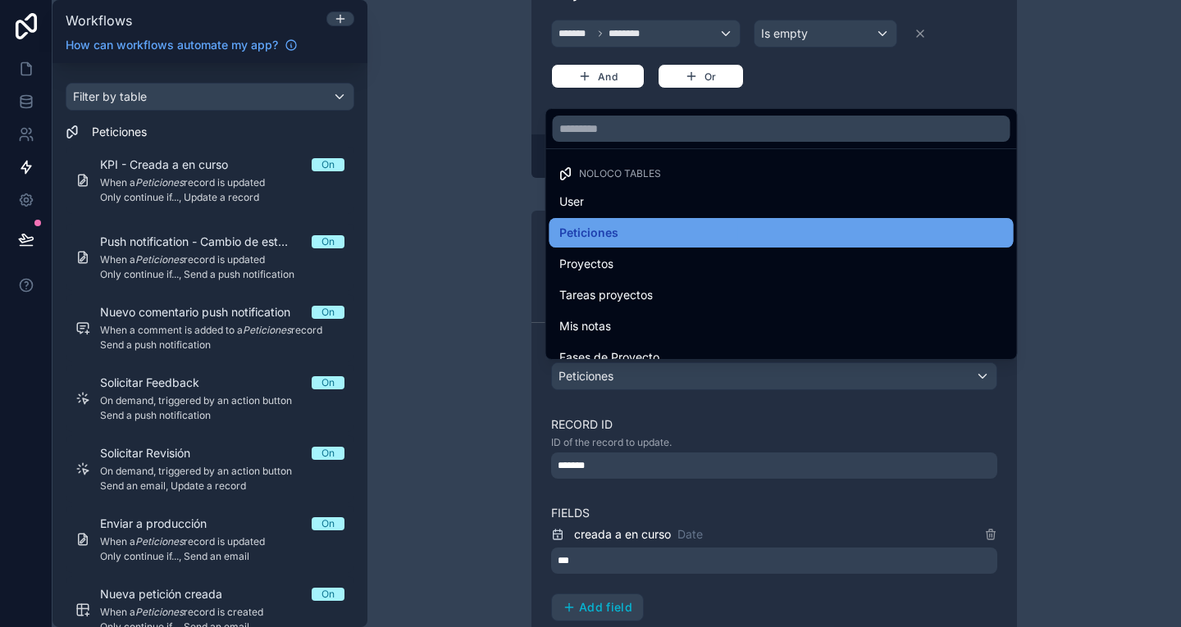
click at [763, 234] on div "Peticiones" at bounding box center [781, 233] width 444 height 20
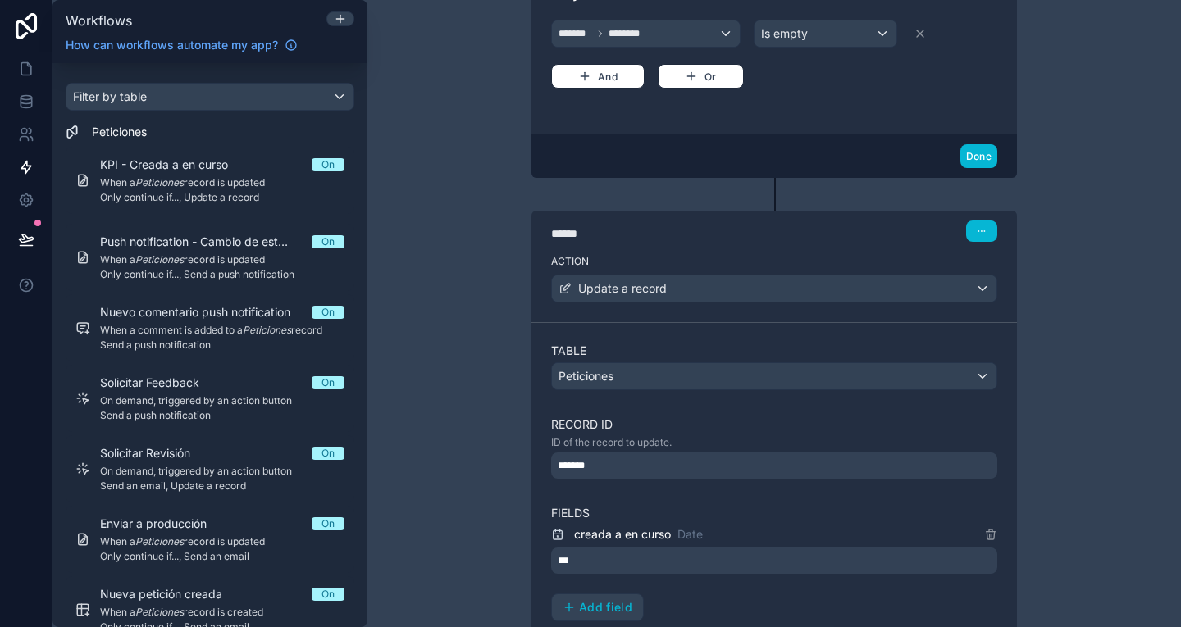
click at [711, 474] on div "*******" at bounding box center [774, 466] width 446 height 26
click at [766, 489] on div "Table Peticiones Record ID ID of the record to update. ******* Fields creada a …" at bounding box center [774, 518] width 446 height 351
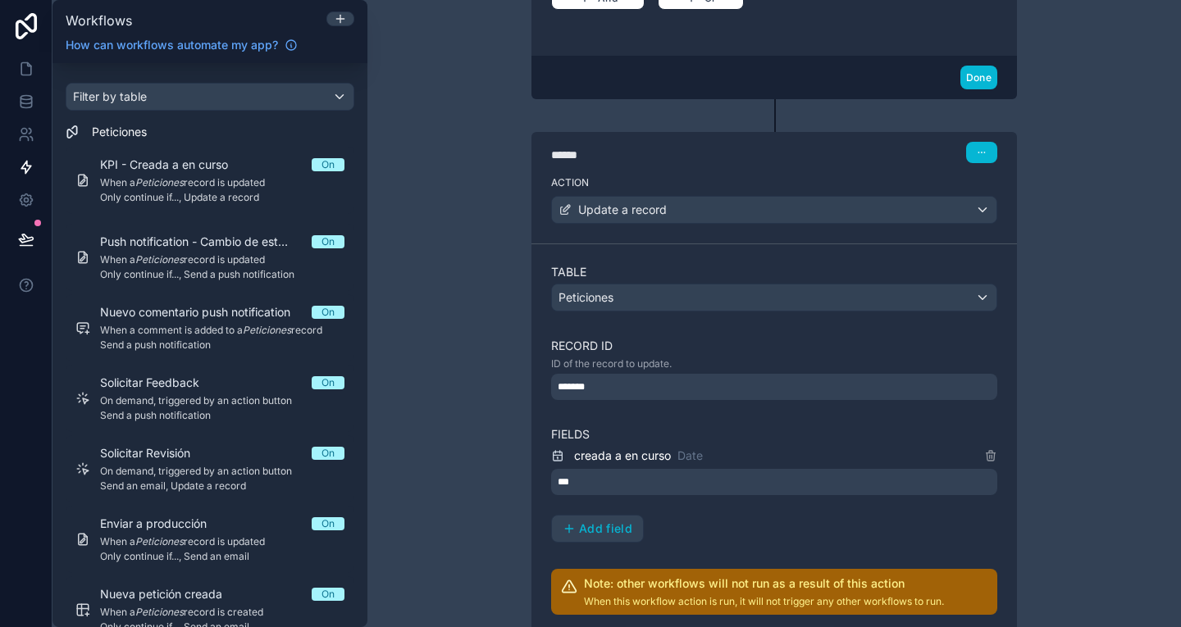
scroll to position [594, 0]
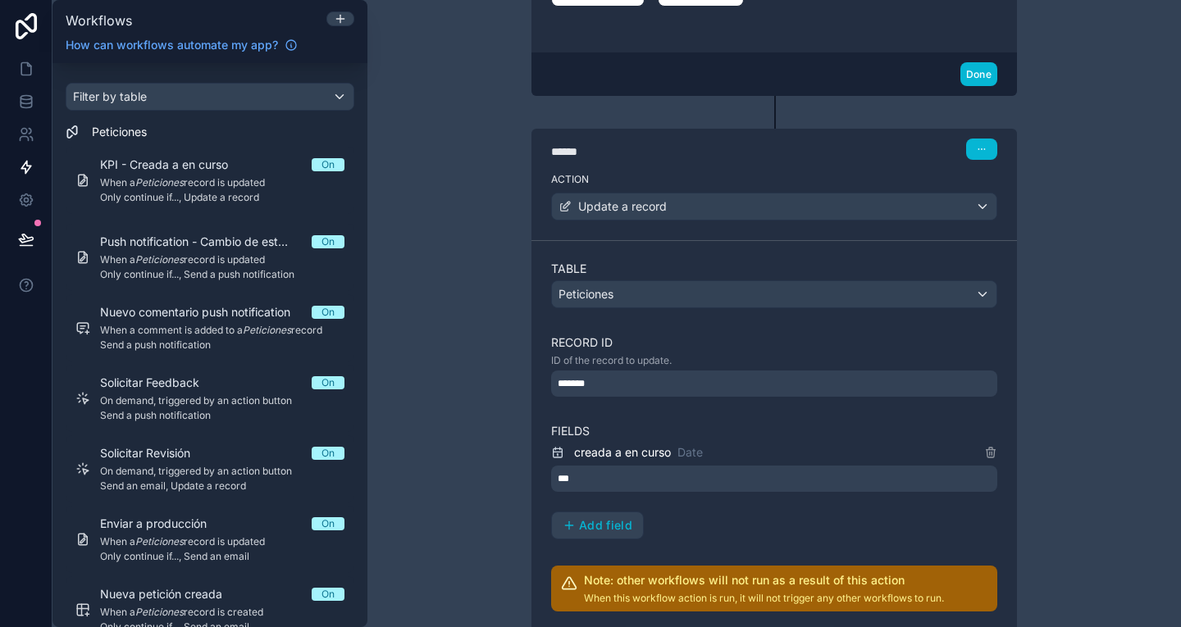
click at [733, 383] on div "*******" at bounding box center [774, 384] width 446 height 26
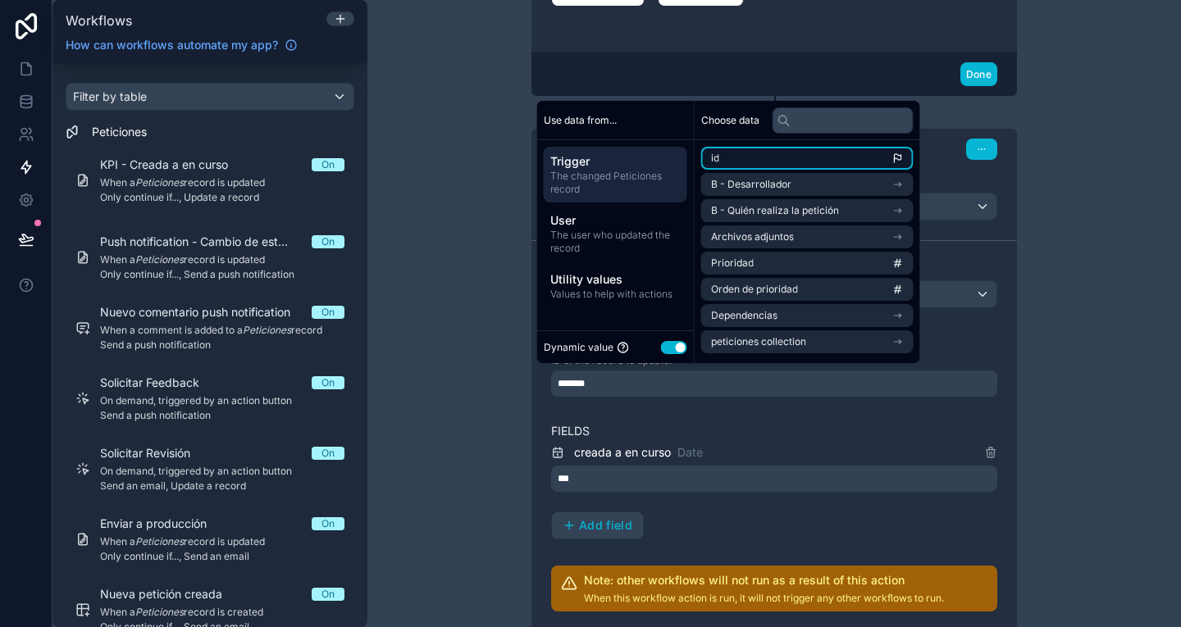
click at [799, 165] on li "id" at bounding box center [807, 158] width 212 height 23
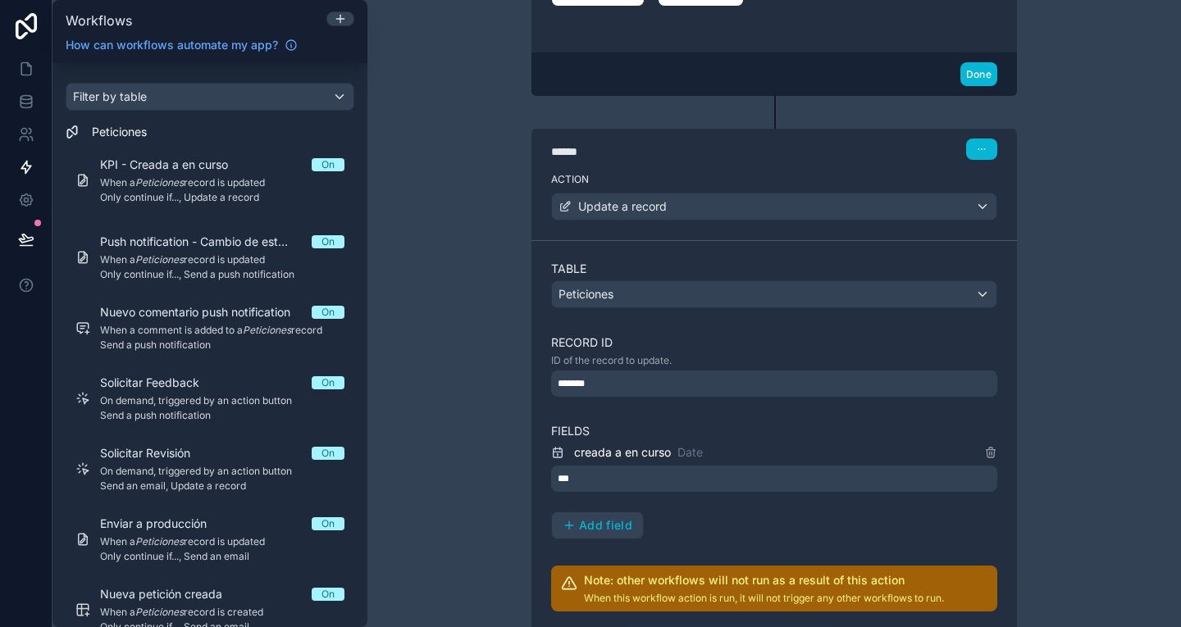
click at [755, 471] on div "***" at bounding box center [774, 479] width 446 height 26
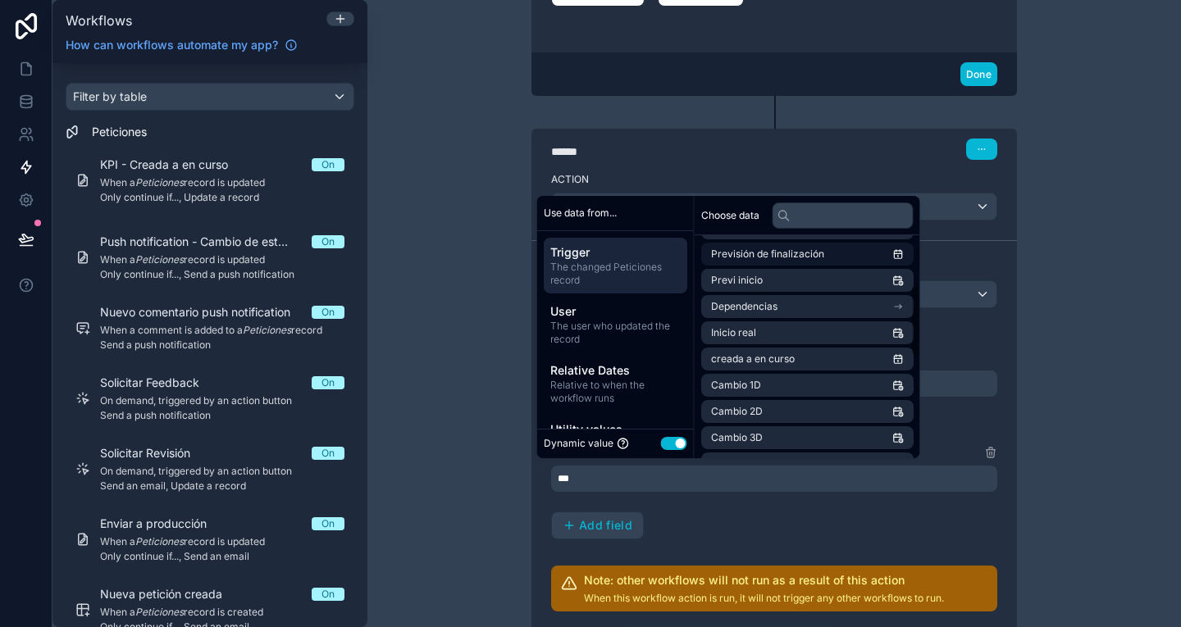
scroll to position [156, 0]
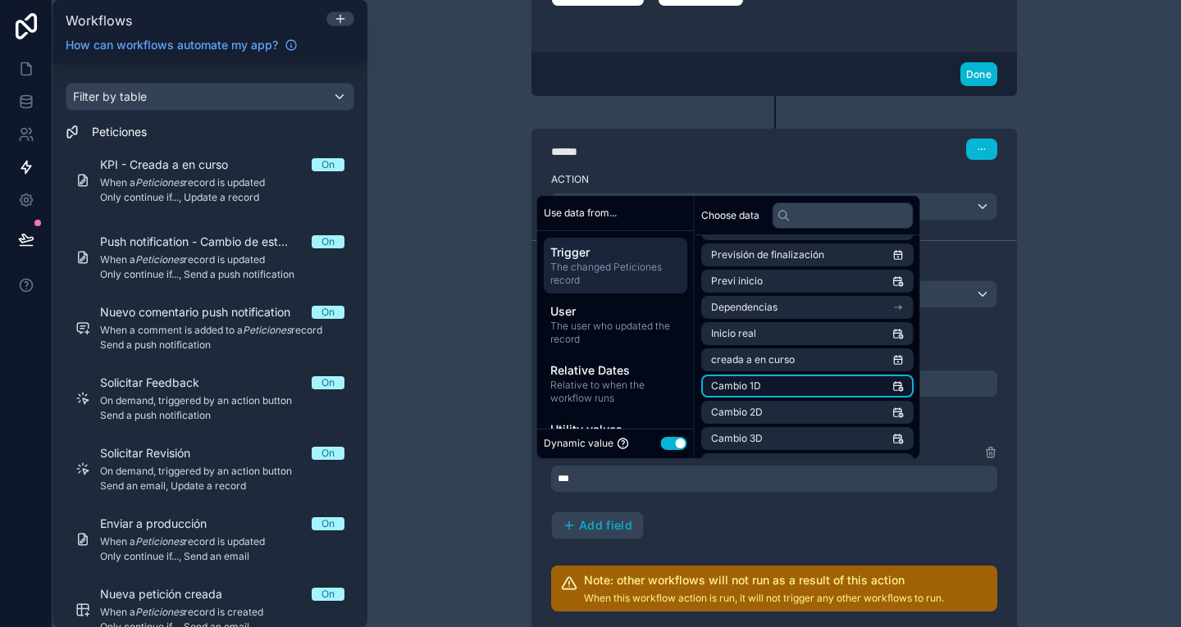
click at [781, 387] on li "Cambio 1D" at bounding box center [807, 386] width 212 height 23
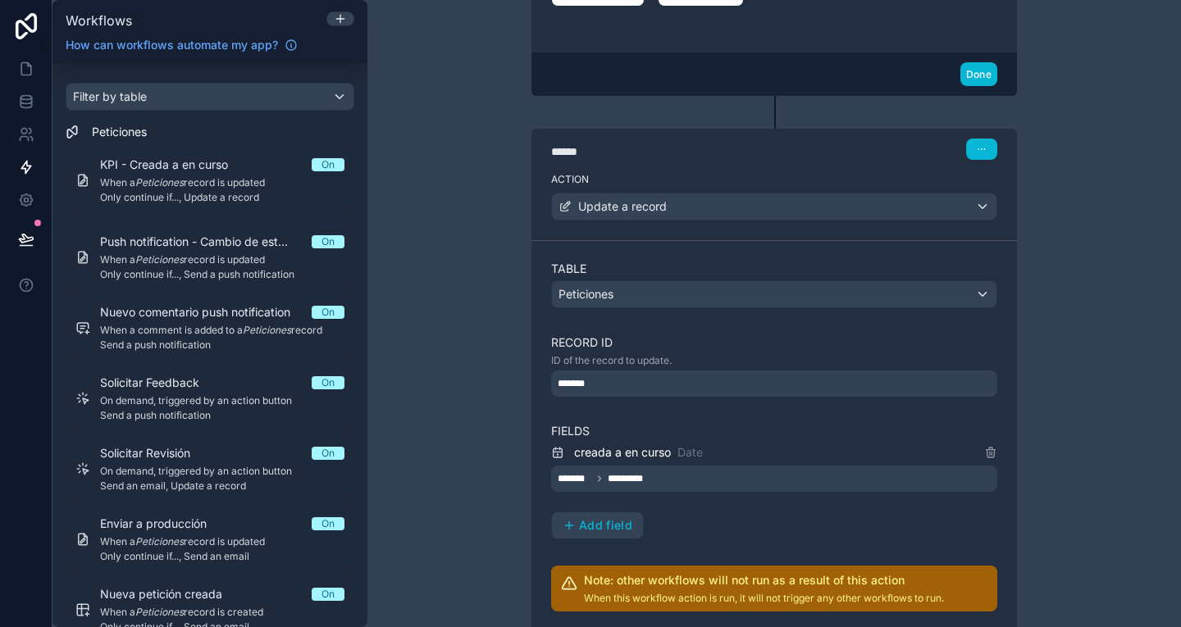
click at [695, 501] on div "creada a en curso Date ******* ********* Add field" at bounding box center [774, 491] width 446 height 97
click at [984, 451] on icon at bounding box center [990, 452] width 13 height 13
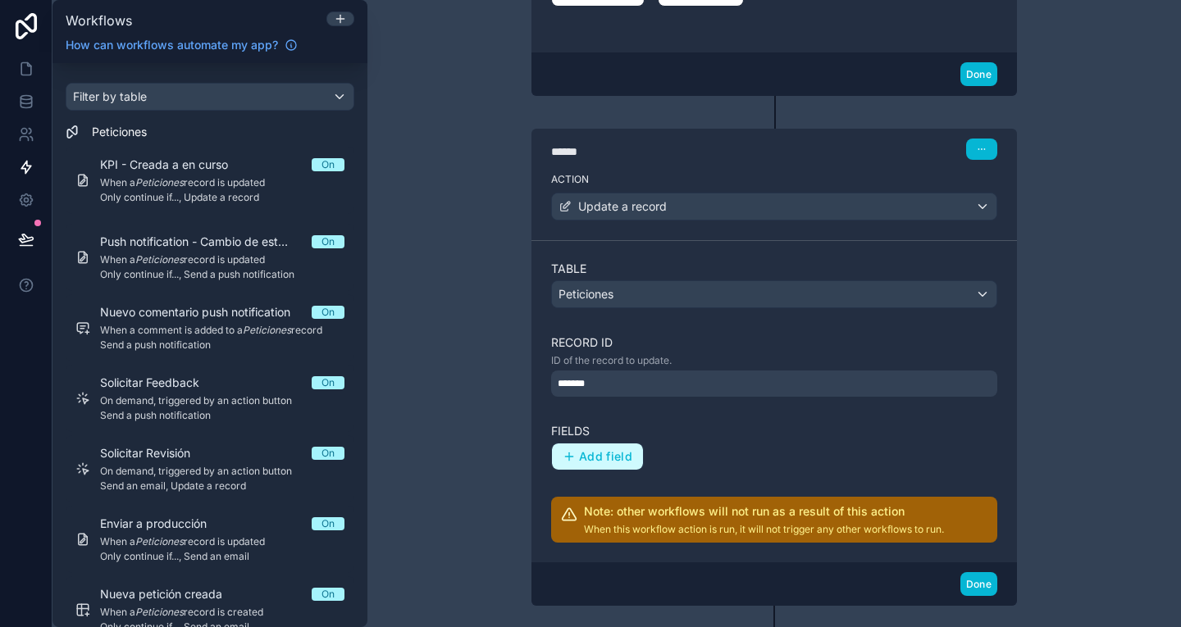
click at [616, 449] on span "Add field" at bounding box center [605, 456] width 53 height 15
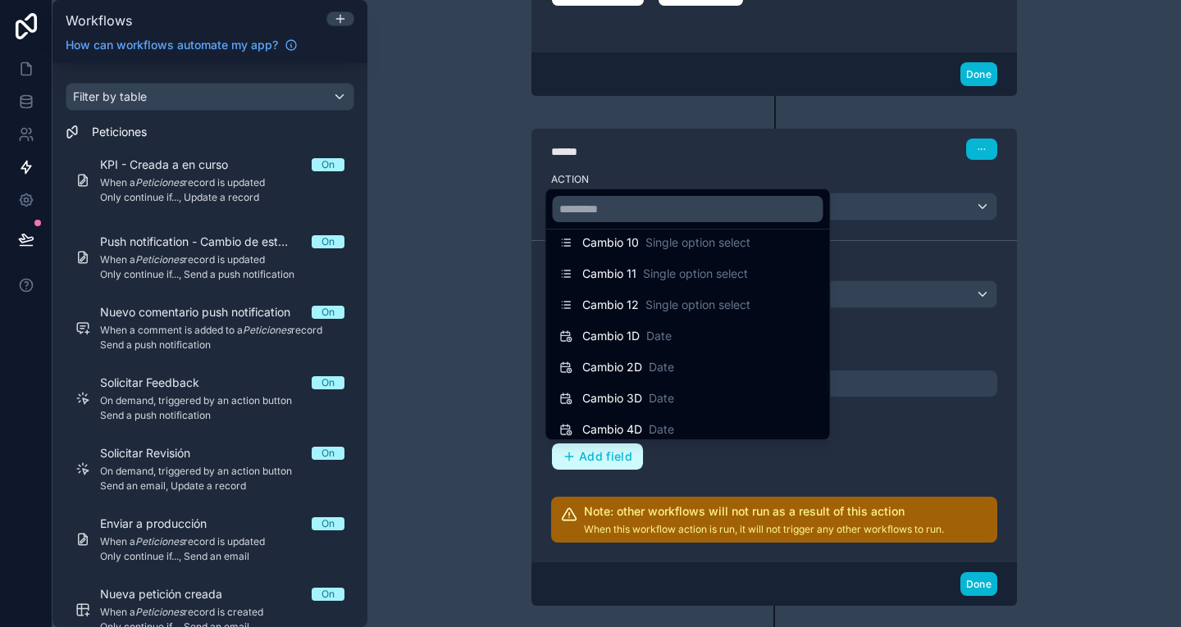
scroll to position [1236, 0]
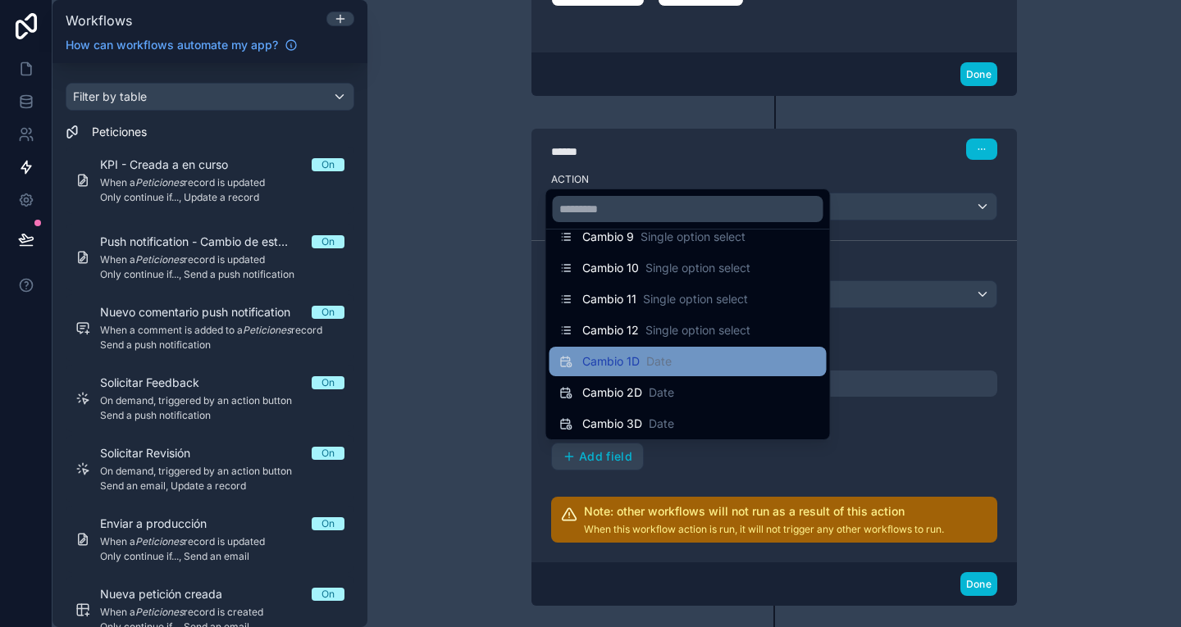
click at [640, 360] on div "Cambio 1D Date" at bounding box center [626, 361] width 89 height 16
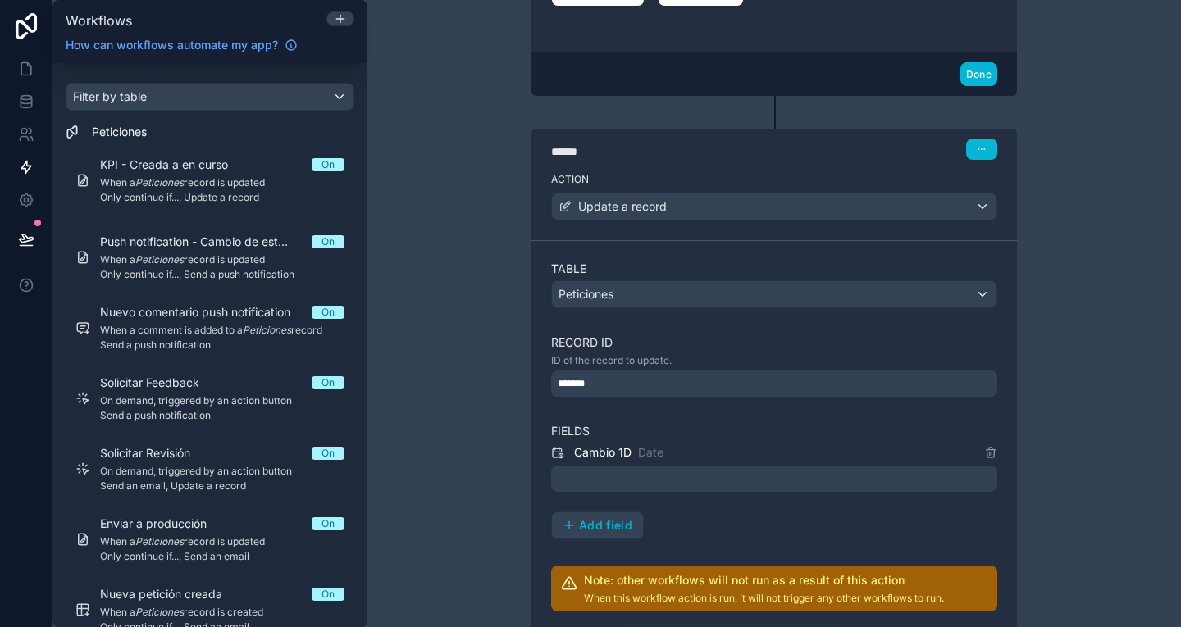
click at [620, 475] on div at bounding box center [774, 479] width 446 height 26
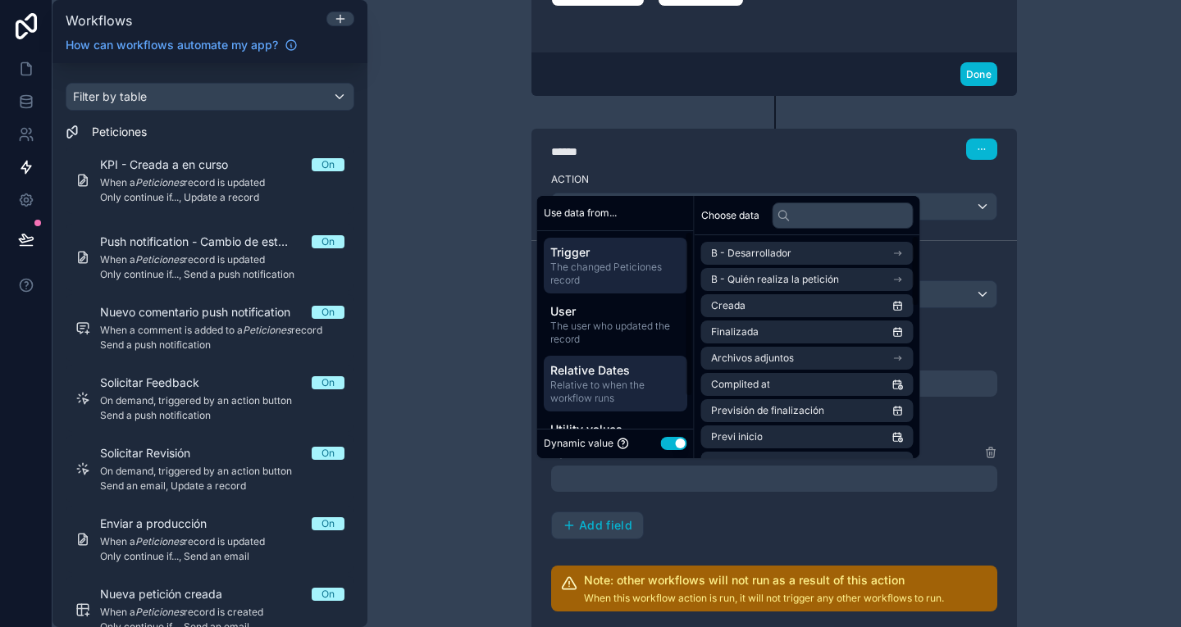
scroll to position [35, 0]
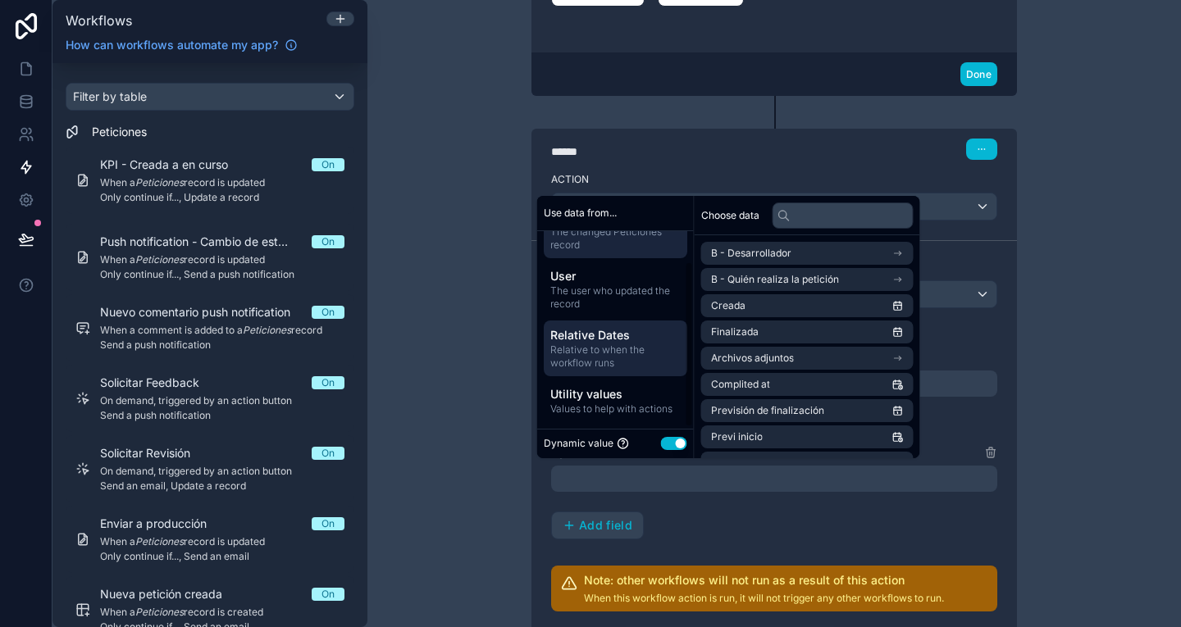
click at [643, 343] on span "Relative Dates" at bounding box center [615, 335] width 130 height 16
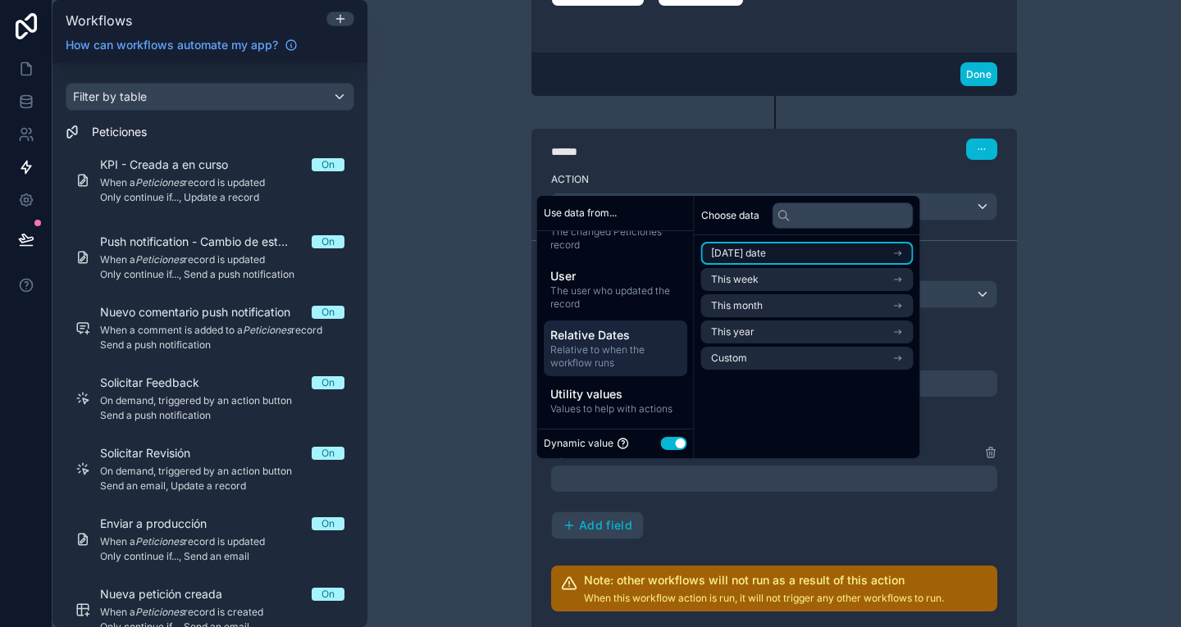
click at [772, 254] on li "[DATE] date" at bounding box center [807, 253] width 212 height 23
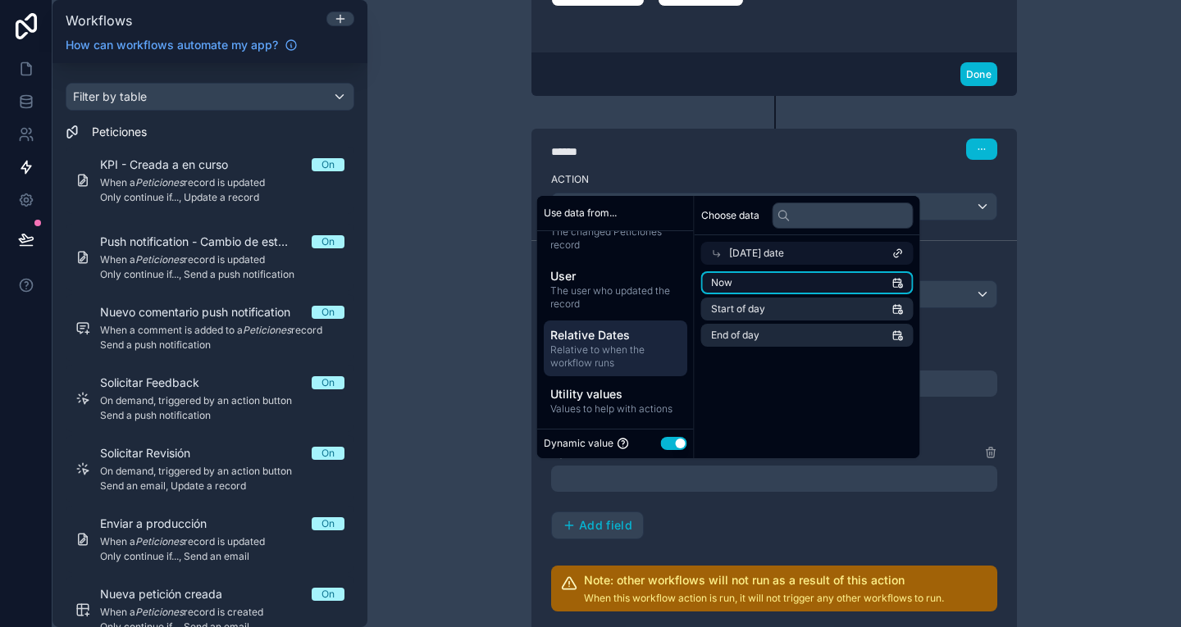
click at [785, 278] on li "Now" at bounding box center [807, 282] width 212 height 23
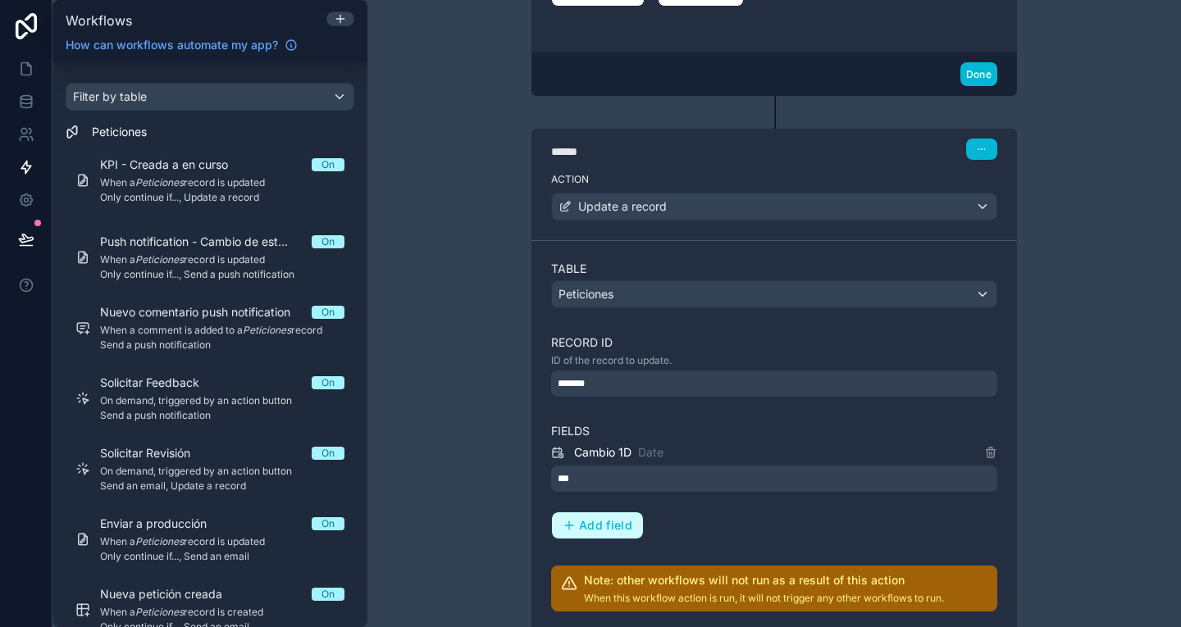
click at [621, 518] on span "Add field" at bounding box center [605, 525] width 53 height 15
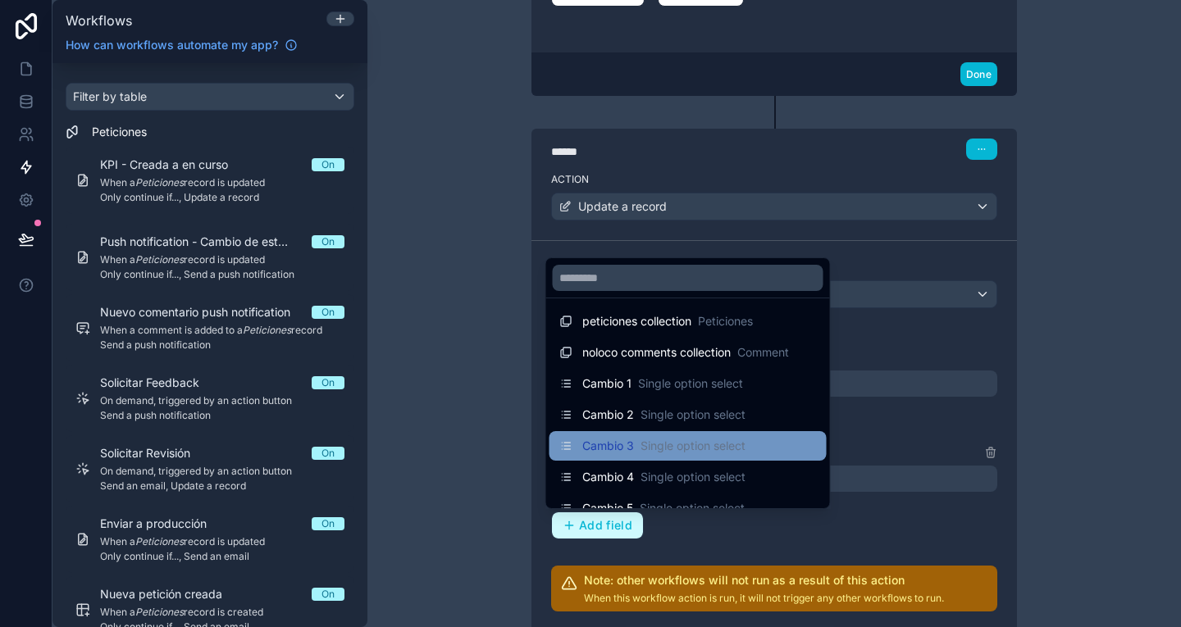
scroll to position [907, 0]
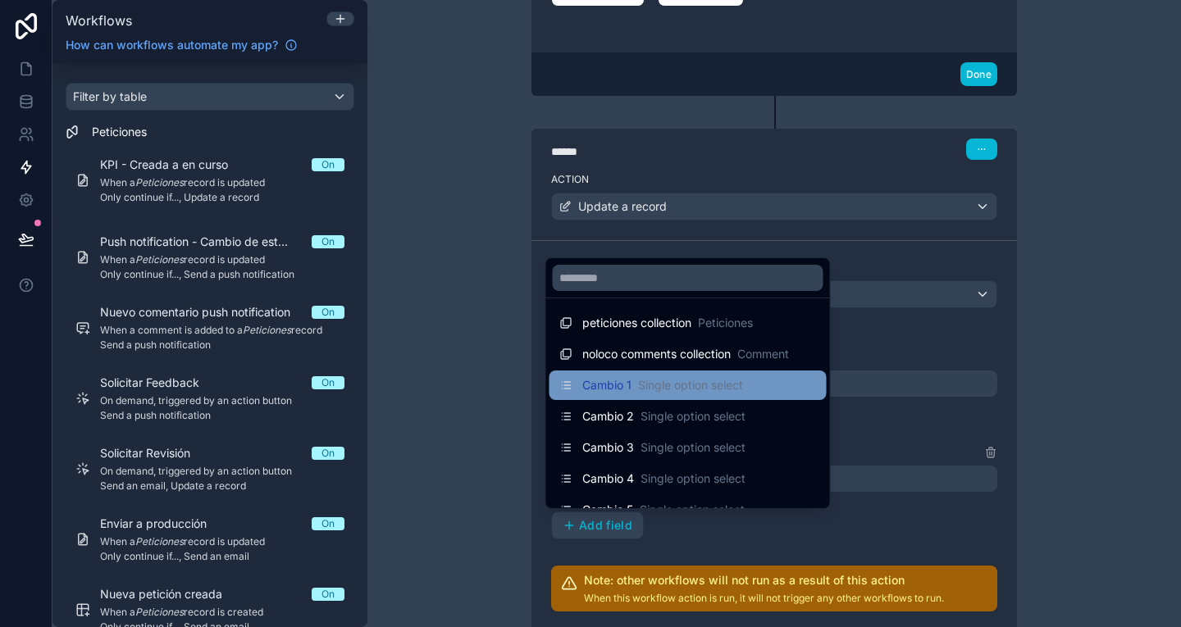
click at [748, 388] on div "Cambio 1 Single option select" at bounding box center [687, 386] width 257 height 20
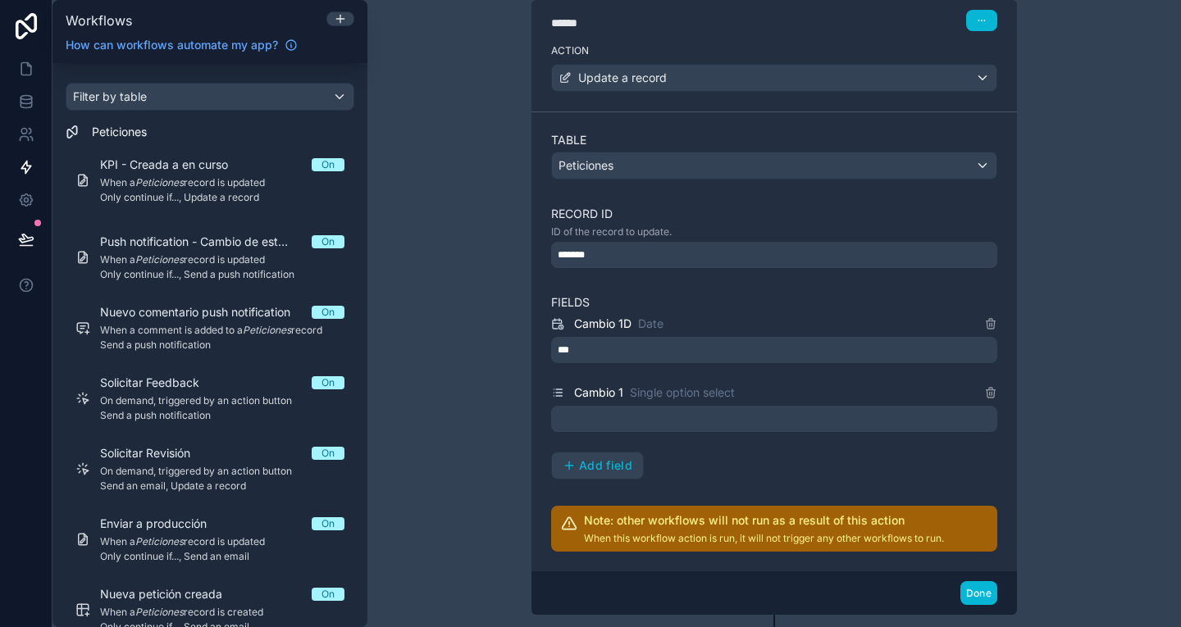
scroll to position [733, 0]
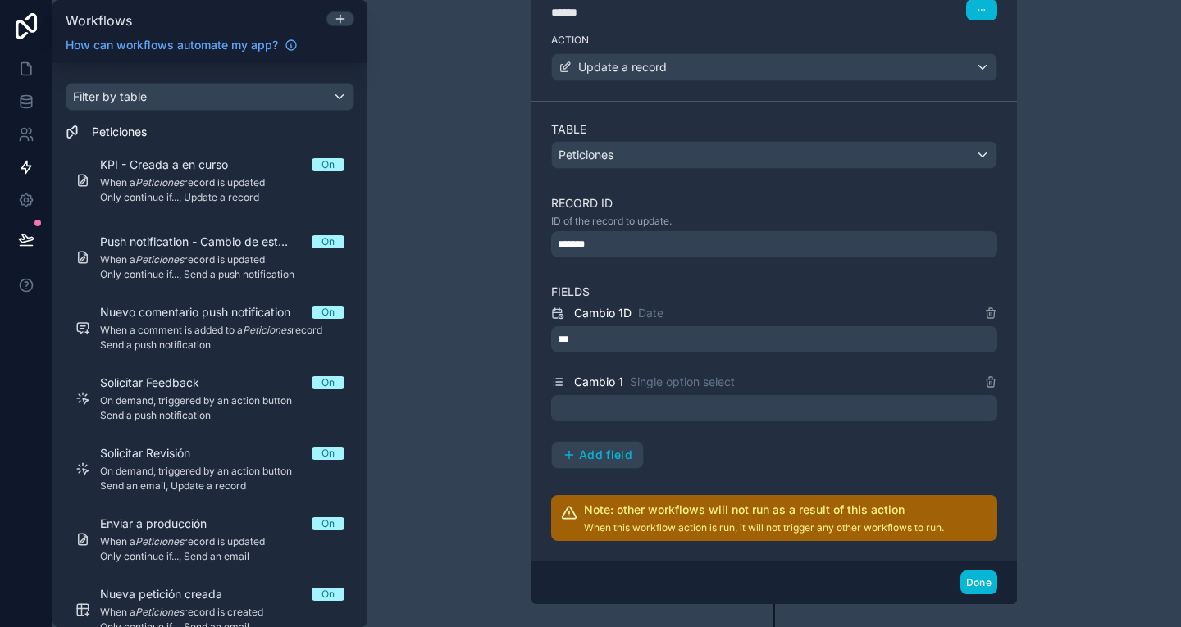
click at [675, 406] on div at bounding box center [774, 408] width 446 height 26
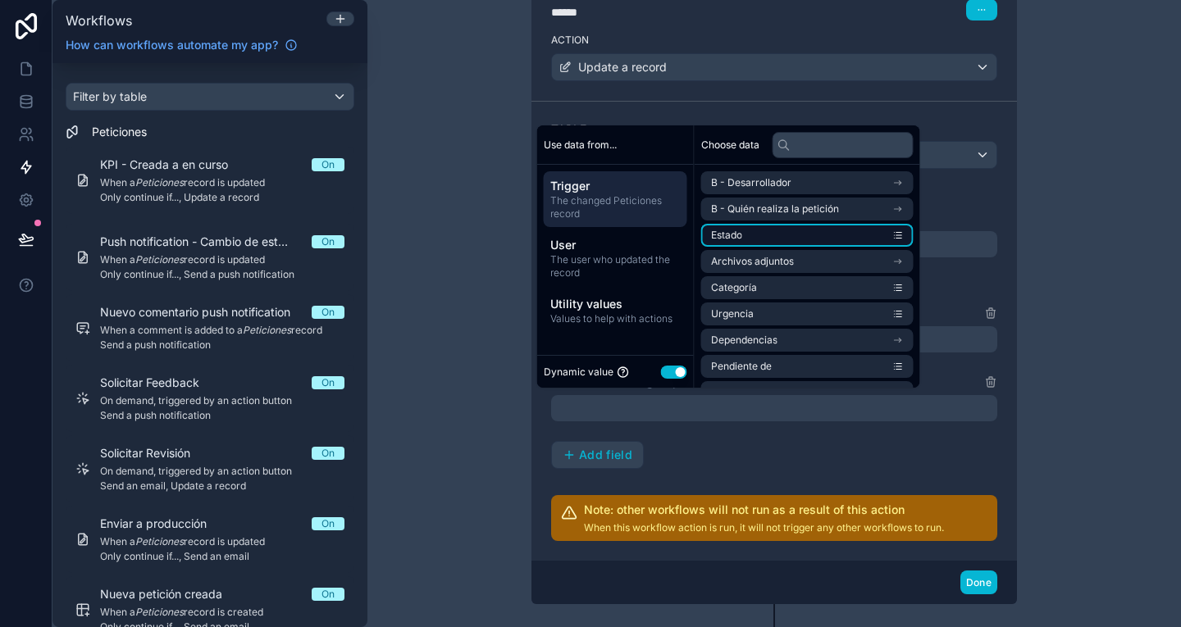
click at [777, 233] on li "Estado" at bounding box center [807, 235] width 212 height 23
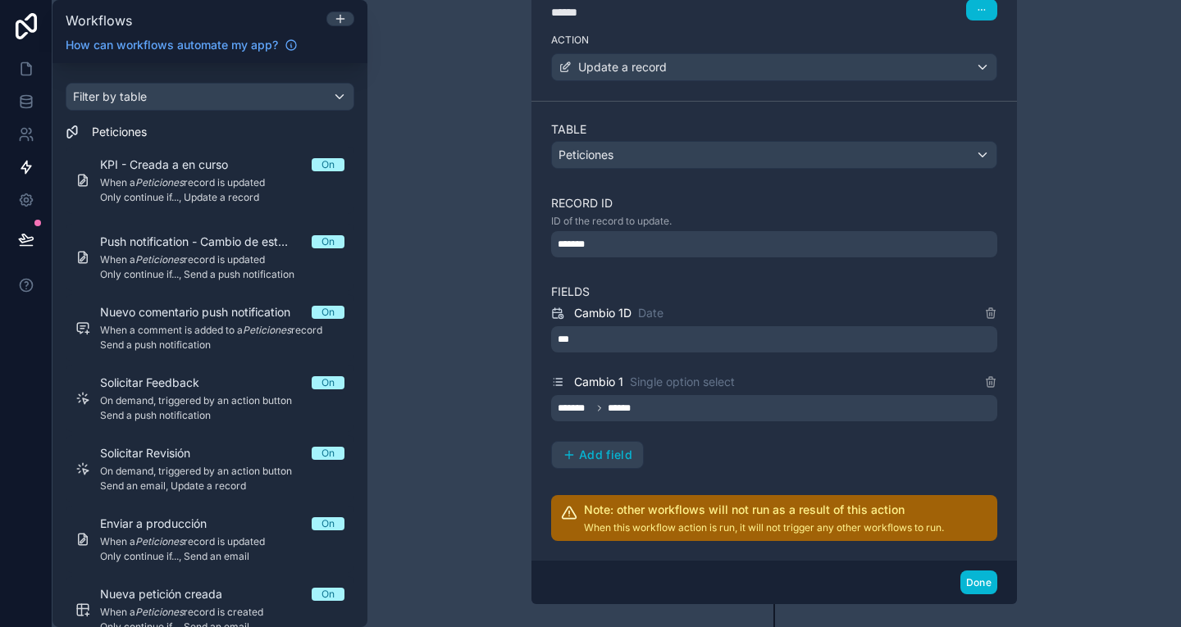
click at [1056, 361] on div "**********" at bounding box center [773, 313] width 813 height 627
click at [850, 408] on div "******* ******" at bounding box center [774, 408] width 446 height 26
click at [978, 576] on button "Done" at bounding box center [978, 583] width 37 height 24
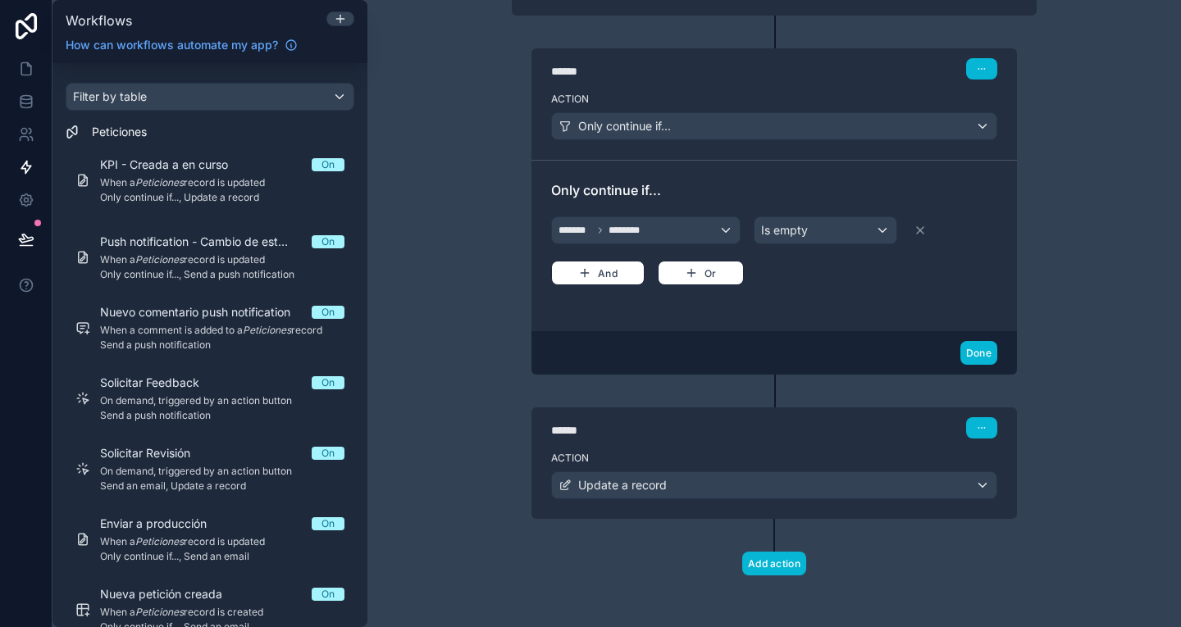
scroll to position [0, 0]
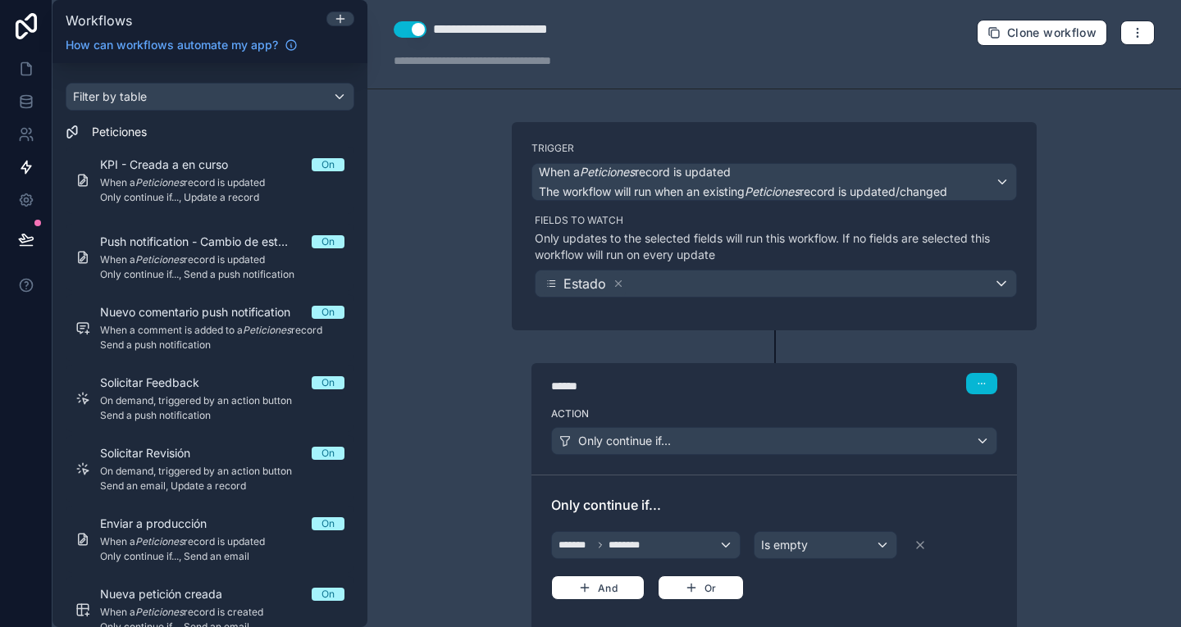
click at [526, 29] on div "**********" at bounding box center [513, 30] width 161 height 20
drag, startPoint x: 468, startPoint y: 25, endPoint x: 671, endPoint y: 35, distance: 202.8
click at [671, 35] on div "**********" at bounding box center [773, 44] width 813 height 89
type div "**********"
click at [21, 97] on icon at bounding box center [26, 101] width 16 height 16
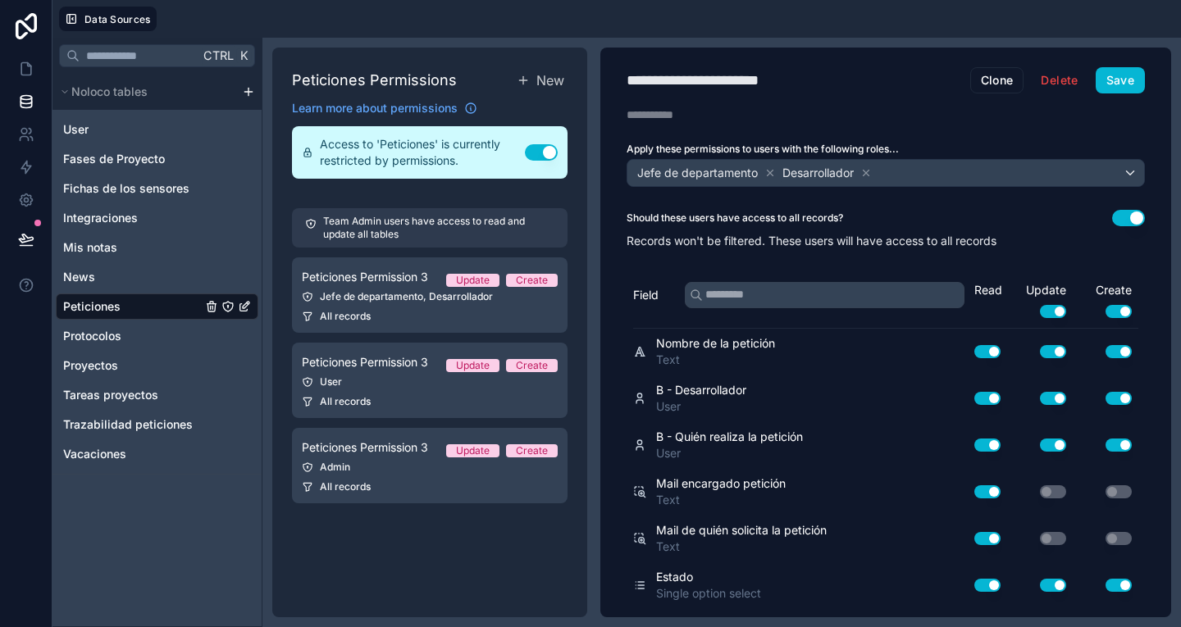
click at [121, 300] on div "Peticiones" at bounding box center [157, 307] width 203 height 26
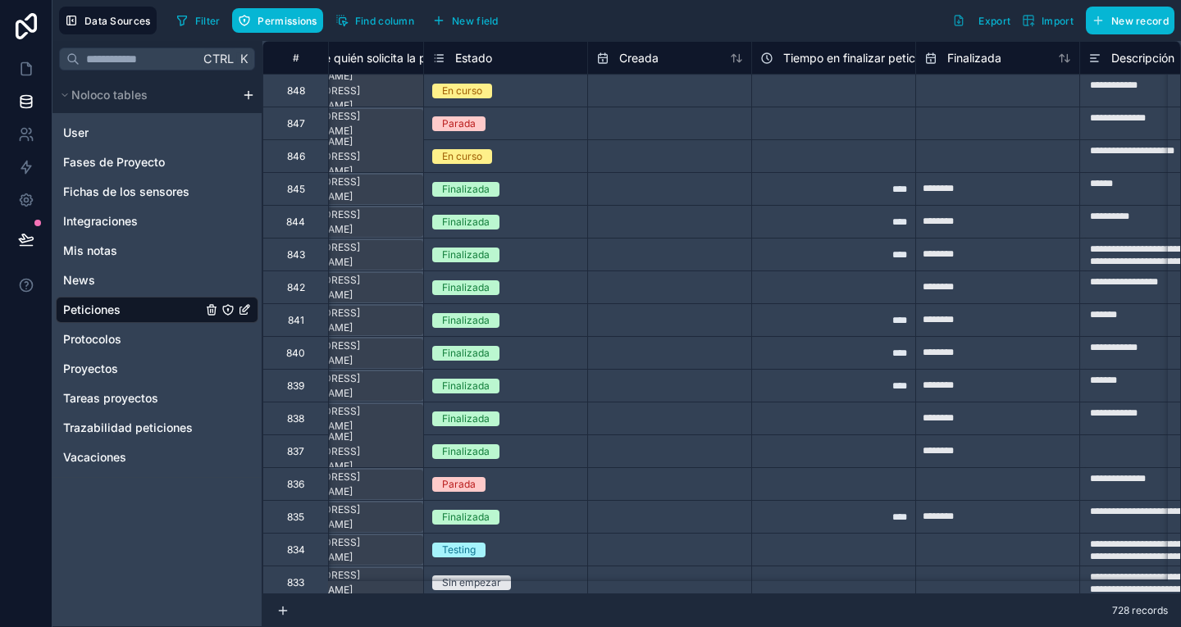
scroll to position [0, 729]
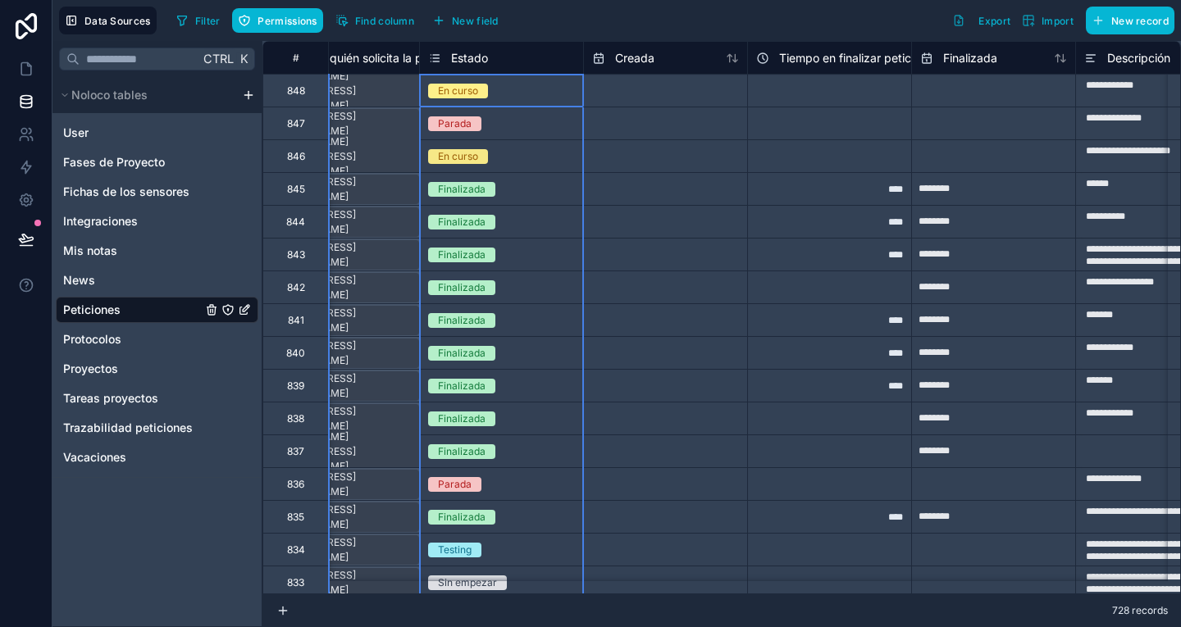
click at [471, 57] on span "Estado" at bounding box center [469, 58] width 37 height 16
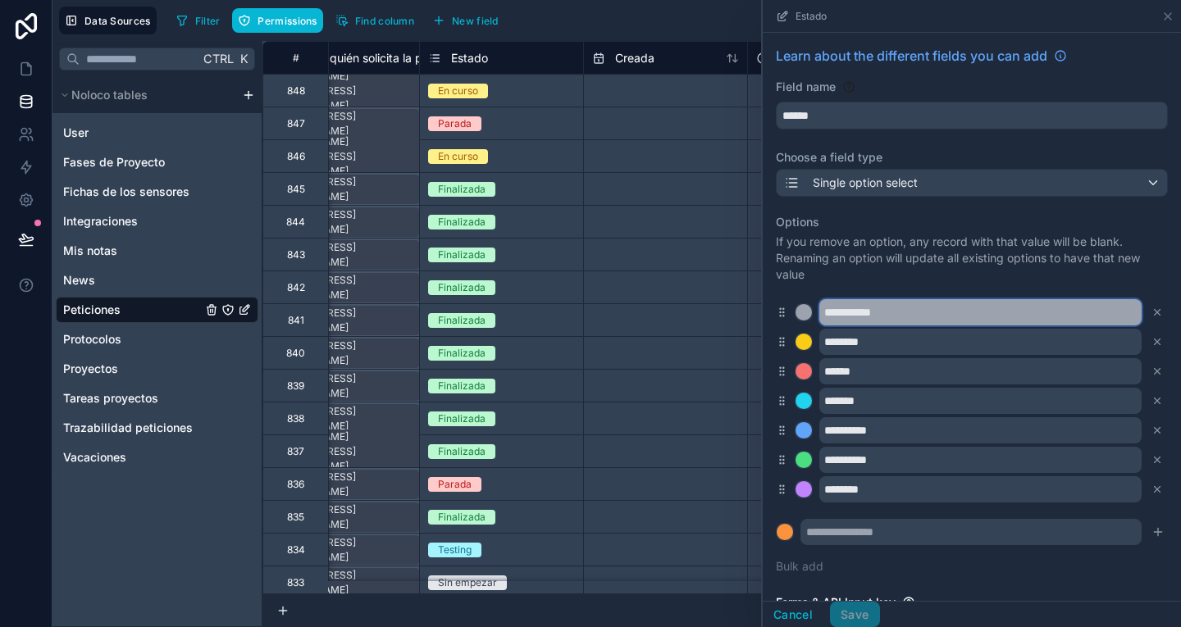
click at [885, 310] on input "**********" at bounding box center [980, 312] width 322 height 26
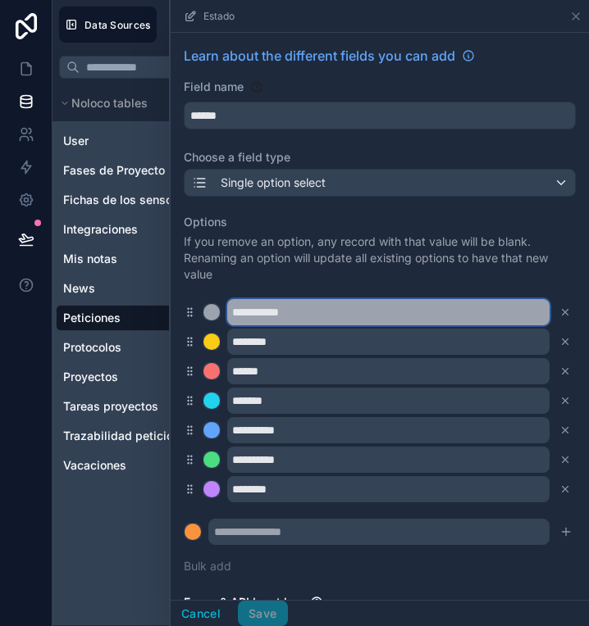
click at [311, 311] on input "**********" at bounding box center [388, 312] width 322 height 26
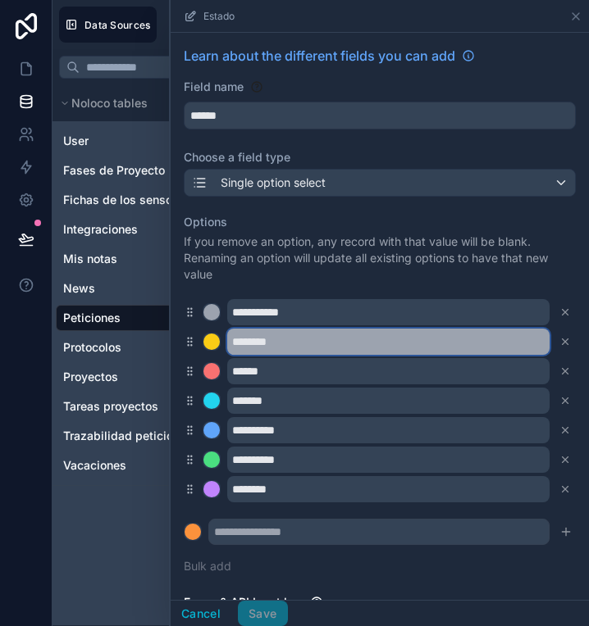
click at [349, 335] on input "********" at bounding box center [388, 342] width 322 height 26
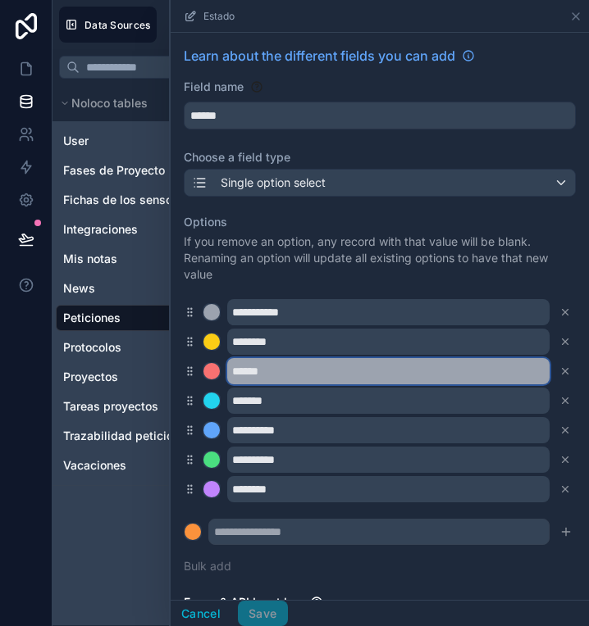
click at [292, 379] on input "******" at bounding box center [388, 371] width 322 height 26
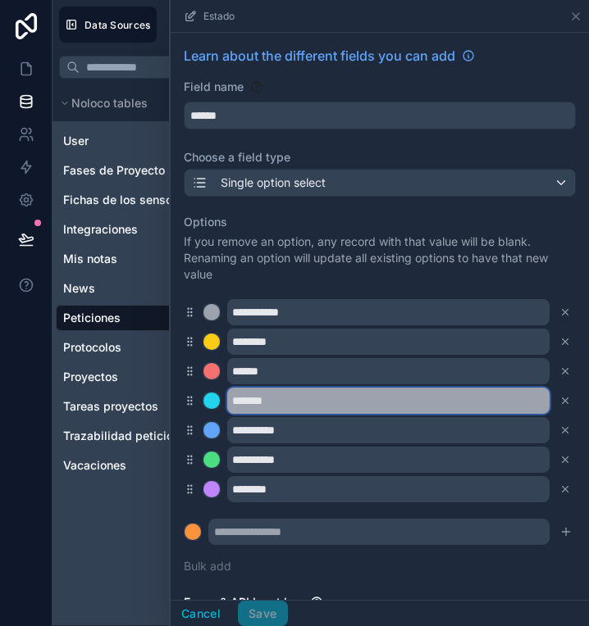
click at [300, 394] on input "*******" at bounding box center [388, 401] width 322 height 26
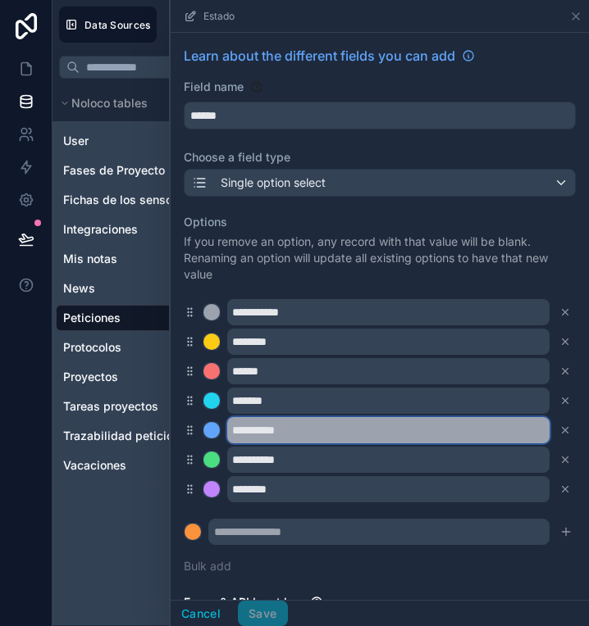
click at [342, 425] on input "**********" at bounding box center [388, 430] width 322 height 26
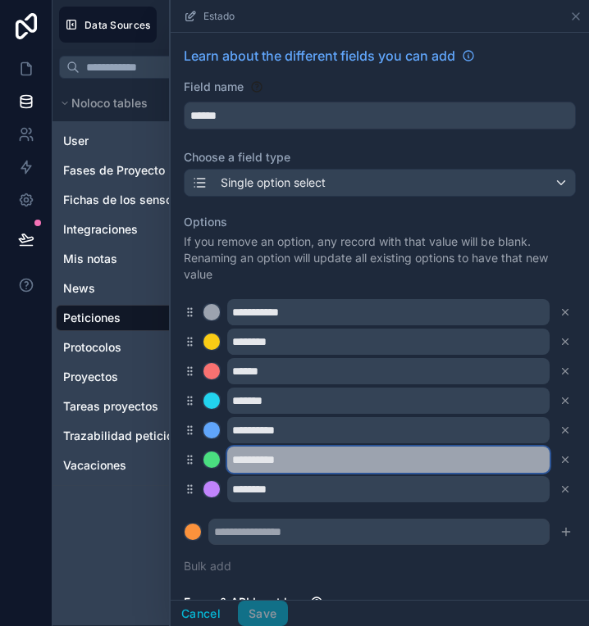
click at [319, 455] on input "**********" at bounding box center [388, 460] width 322 height 26
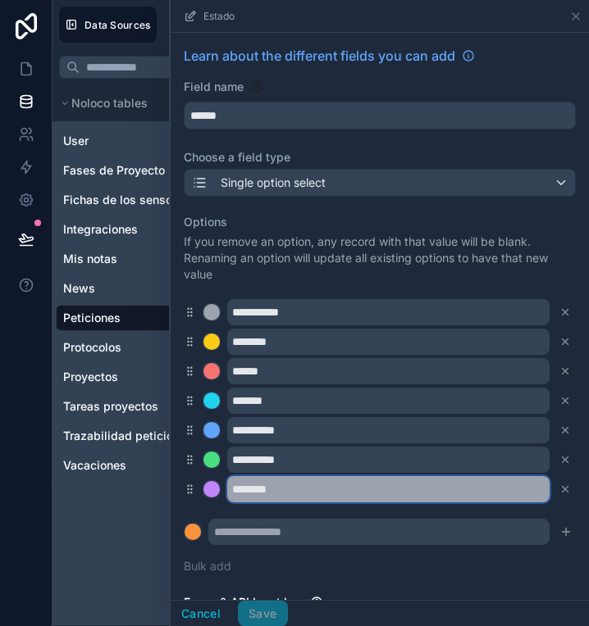
click at [311, 490] on input "********" at bounding box center [388, 489] width 322 height 26
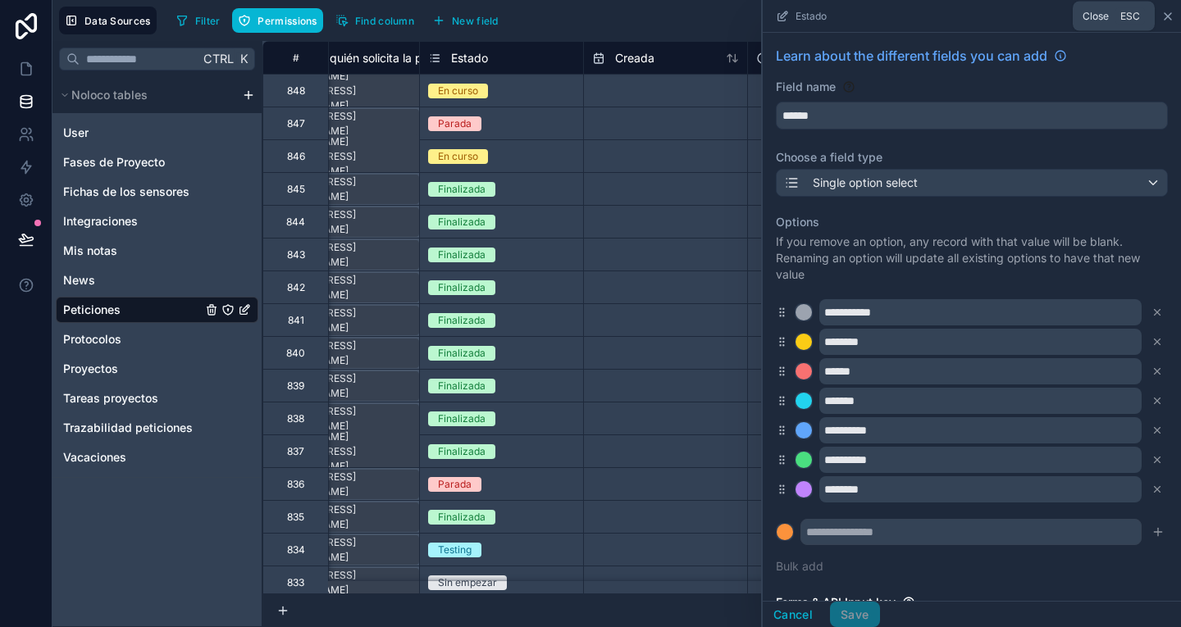
click at [1165, 17] on icon at bounding box center [1167, 16] width 13 height 13
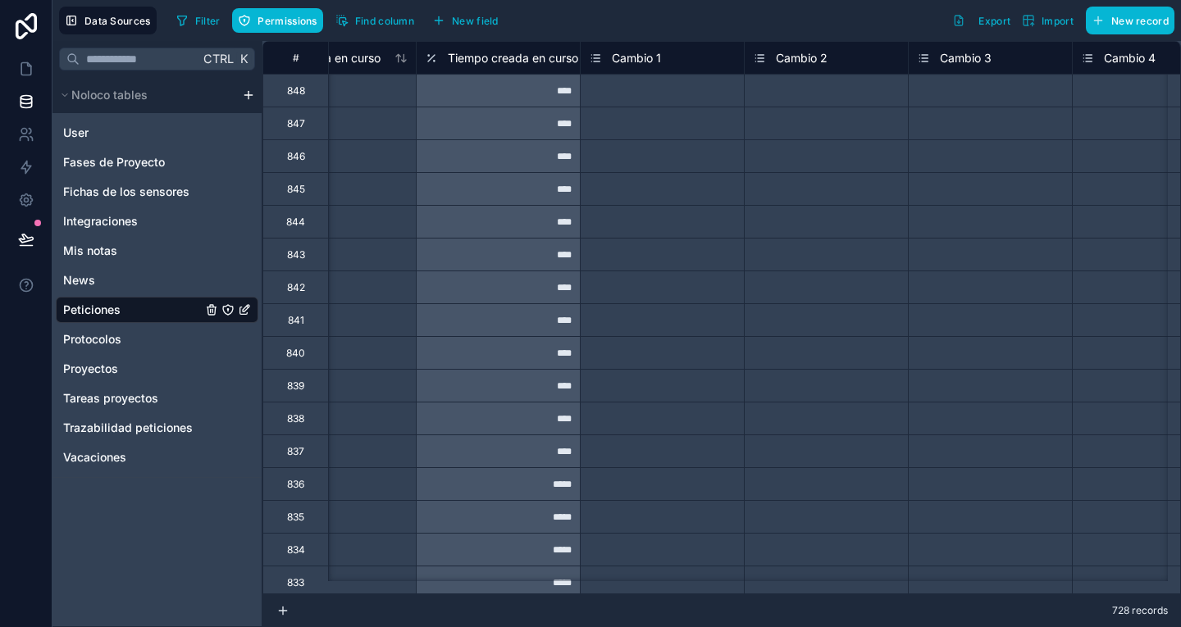
scroll to position [0, 4505]
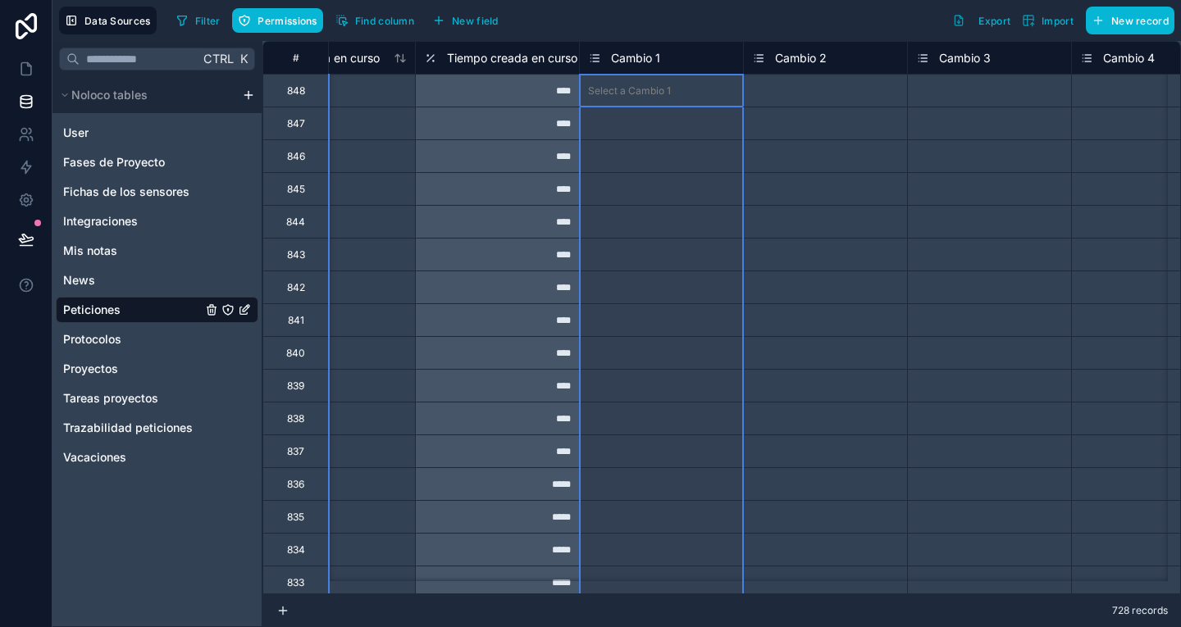
click at [640, 58] on span "Cambio 1" at bounding box center [635, 58] width 49 height 16
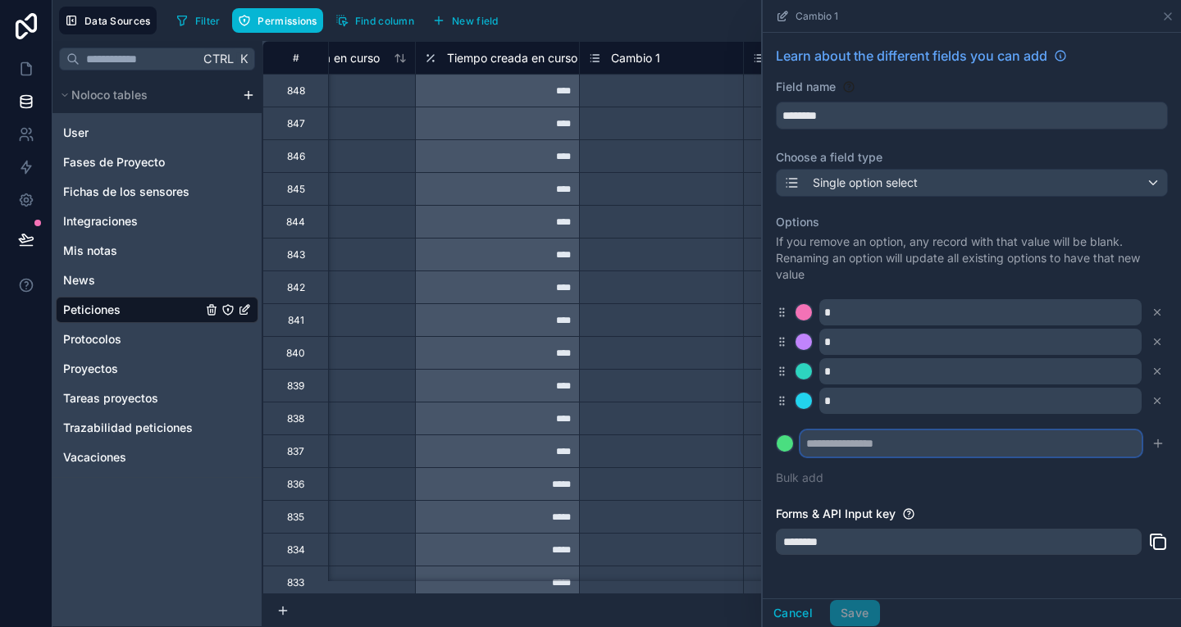
click at [839, 445] on input "text" at bounding box center [970, 443] width 341 height 26
paste input "**********"
type input "**********"
click at [804, 481] on button "Bulk add" at bounding box center [800, 478] width 48 height 16
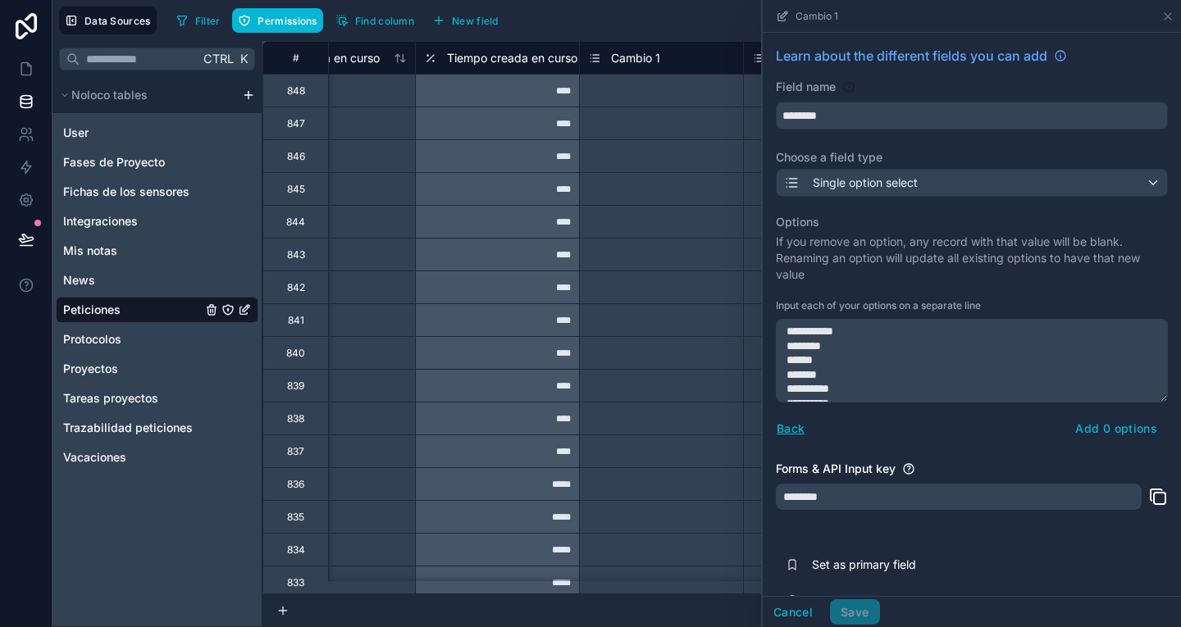
scroll to position [23, 0]
type textarea "**********"
click at [1109, 429] on button "Add 7 options" at bounding box center [1116, 429] width 102 height 26
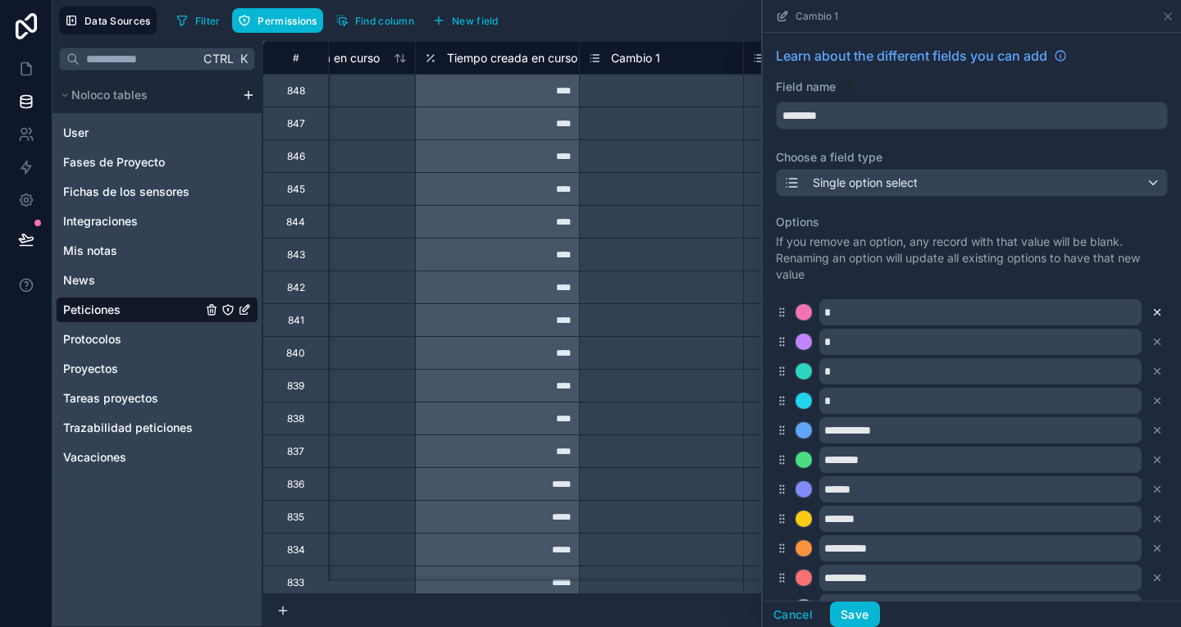
click at [1151, 310] on icon at bounding box center [1156, 312] width 11 height 11
click at [1129, 310] on div "*" at bounding box center [972, 312] width 392 height 26
click at [1151, 317] on icon at bounding box center [1156, 312] width 11 height 11
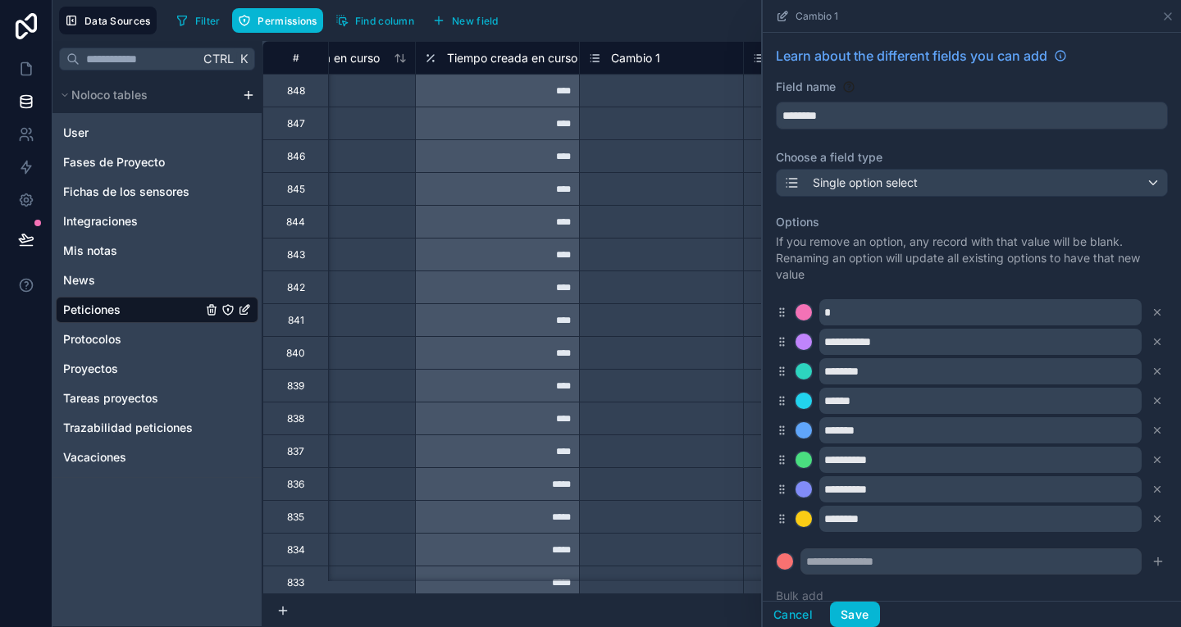
click at [1151, 317] on icon at bounding box center [1156, 312] width 11 height 11
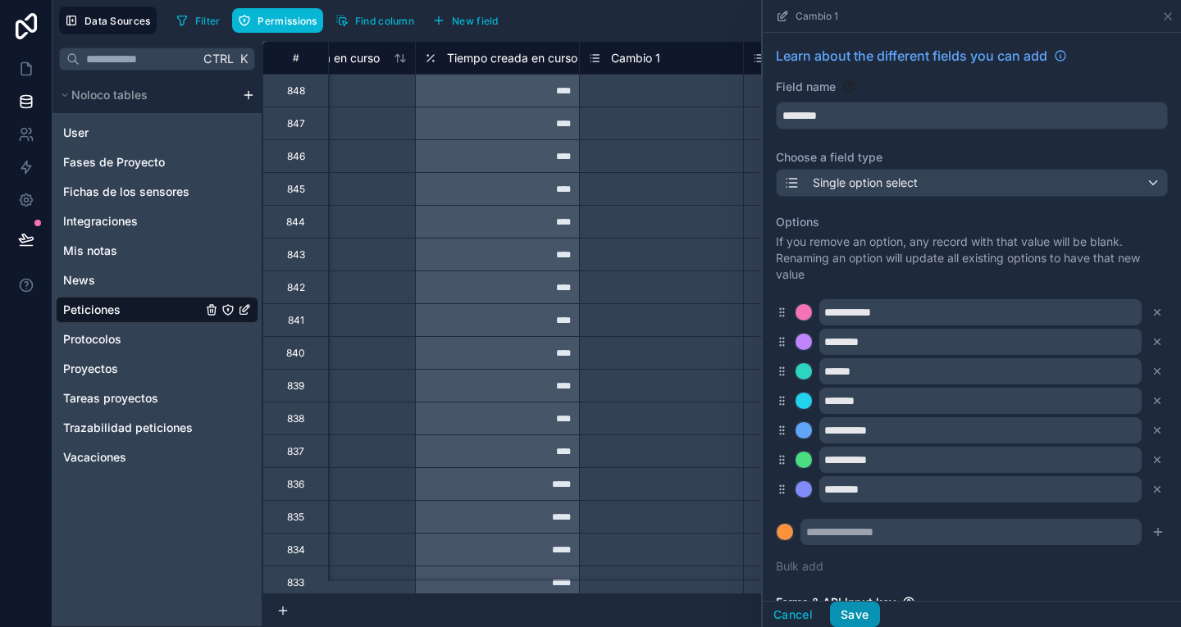
click at [865, 613] on button "Save" at bounding box center [854, 615] width 49 height 26
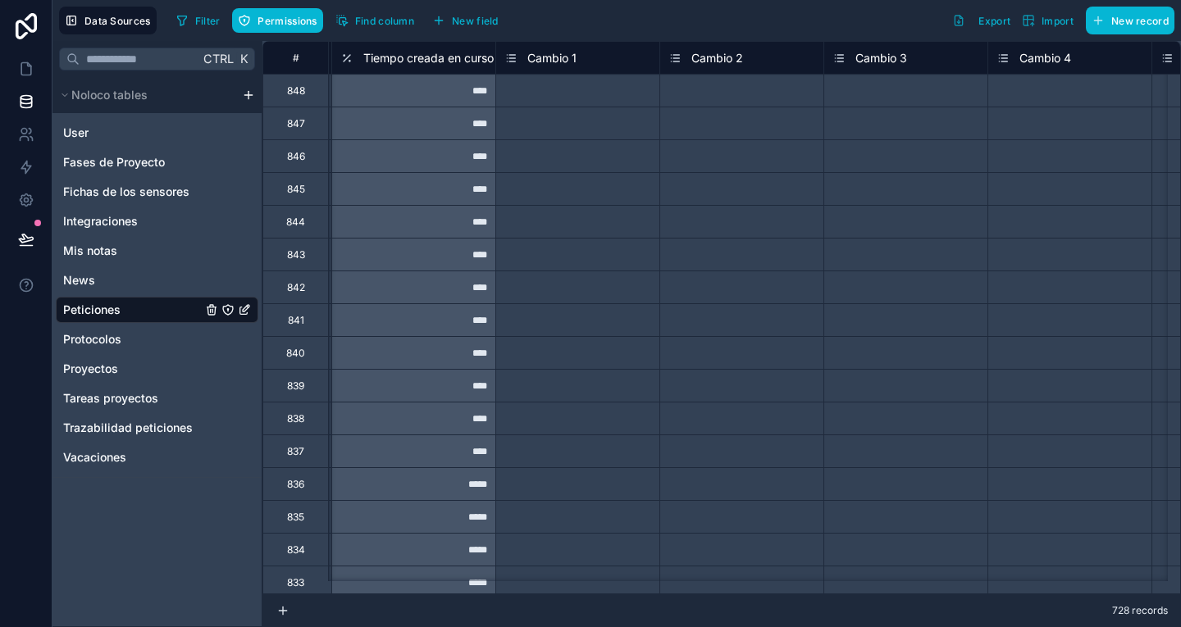
scroll to position [0, 4598]
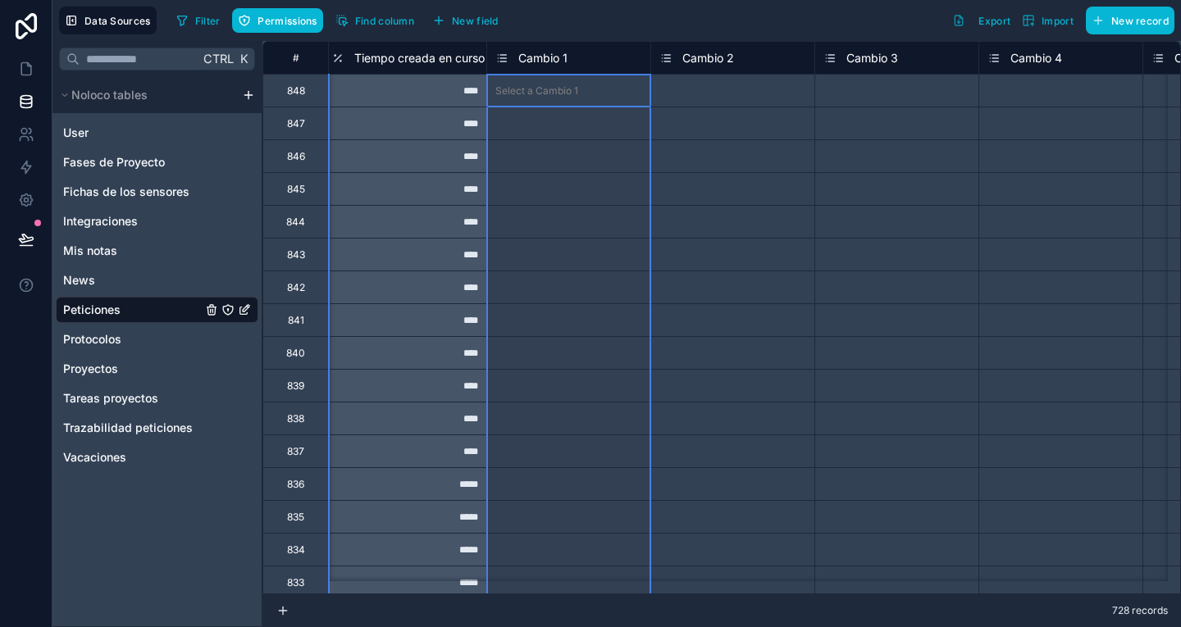
click at [540, 61] on span "Cambio 1" at bounding box center [542, 58] width 49 height 16
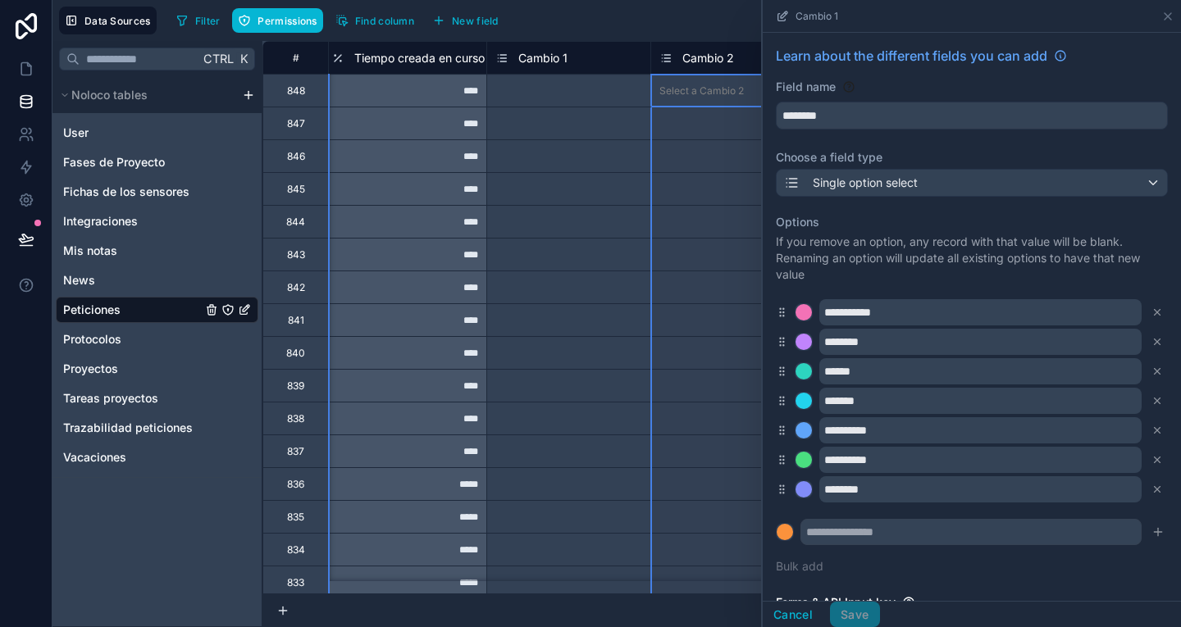
click at [708, 61] on span "Cambio 2" at bounding box center [708, 58] width 52 height 16
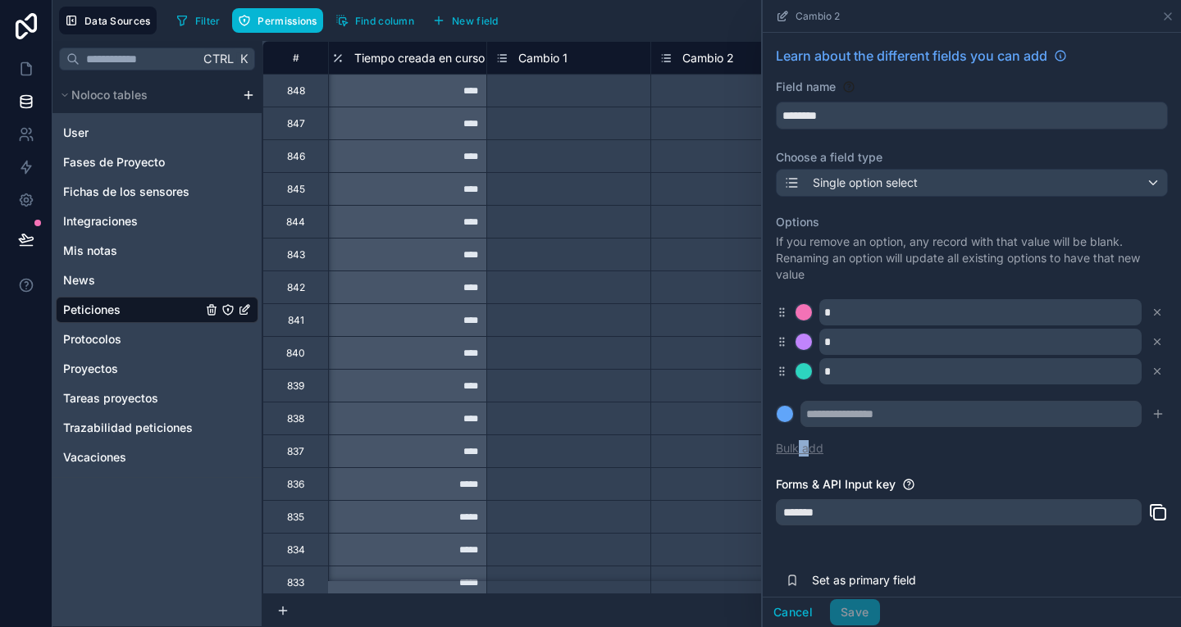
drag, startPoint x: 796, startPoint y: 440, endPoint x: 815, endPoint y: 449, distance: 21.3
click at [815, 449] on div "Options If you remove an option, any record with that value will be blank. Rena…" at bounding box center [972, 335] width 392 height 262
click at [815, 449] on button "Bulk add" at bounding box center [800, 448] width 48 height 16
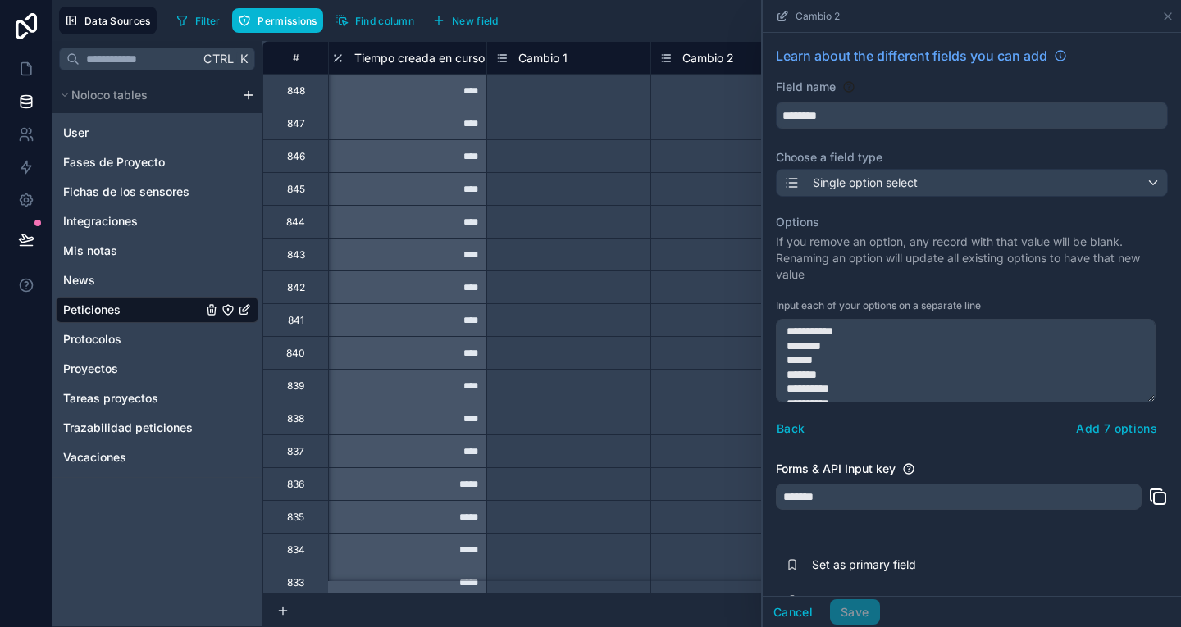
scroll to position [23, 0]
type textarea "**********"
click at [1089, 430] on button "Add 7 options" at bounding box center [1116, 429] width 102 height 26
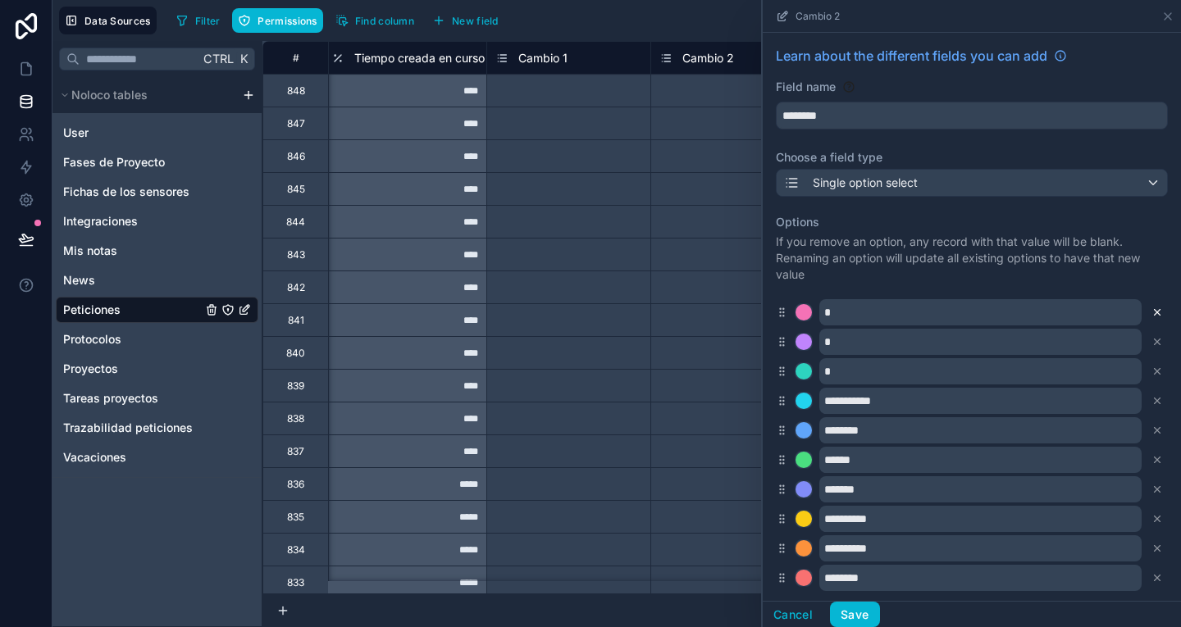
click at [1151, 308] on icon at bounding box center [1156, 312] width 11 height 11
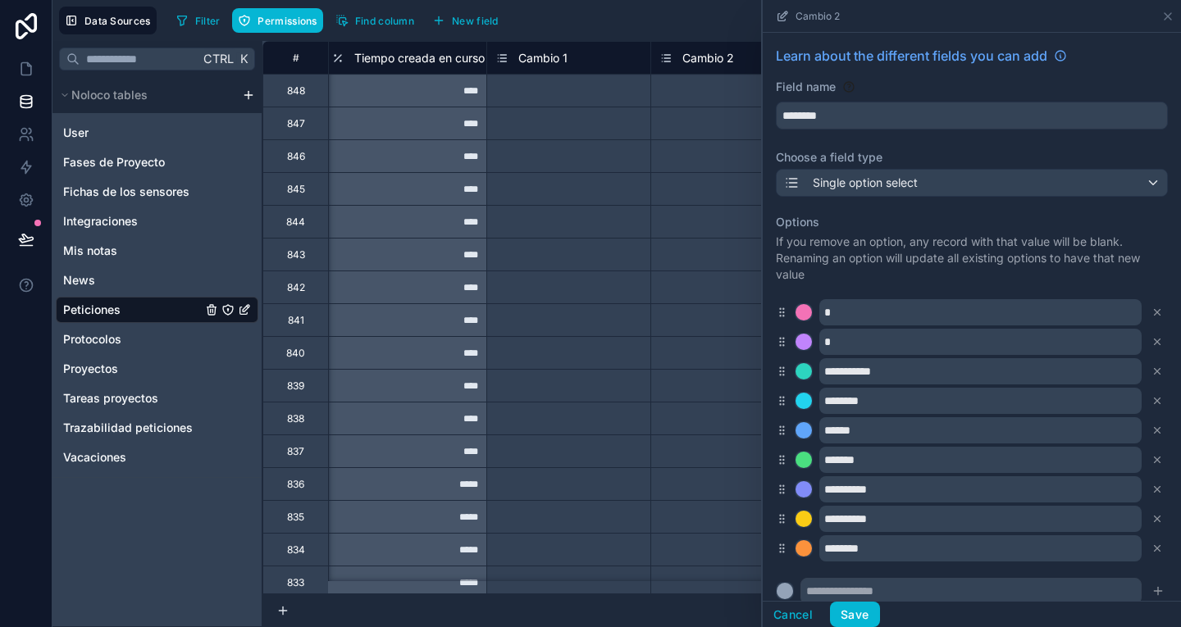
click at [1151, 308] on icon at bounding box center [1156, 312] width 11 height 11
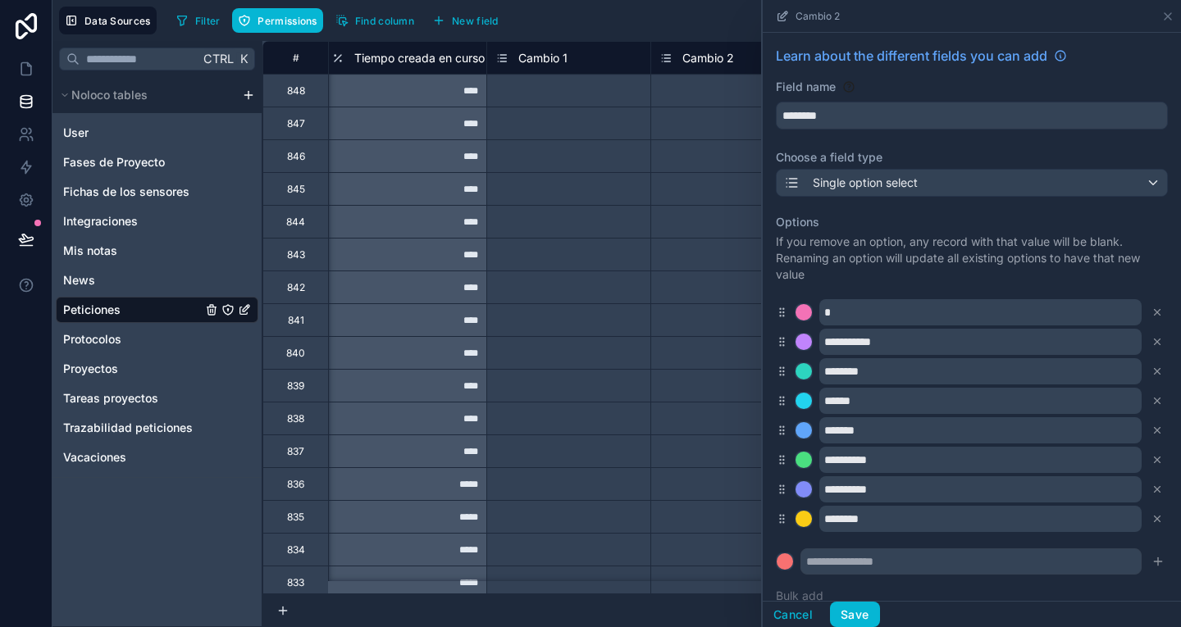
click at [1151, 308] on icon at bounding box center [1156, 312] width 11 height 11
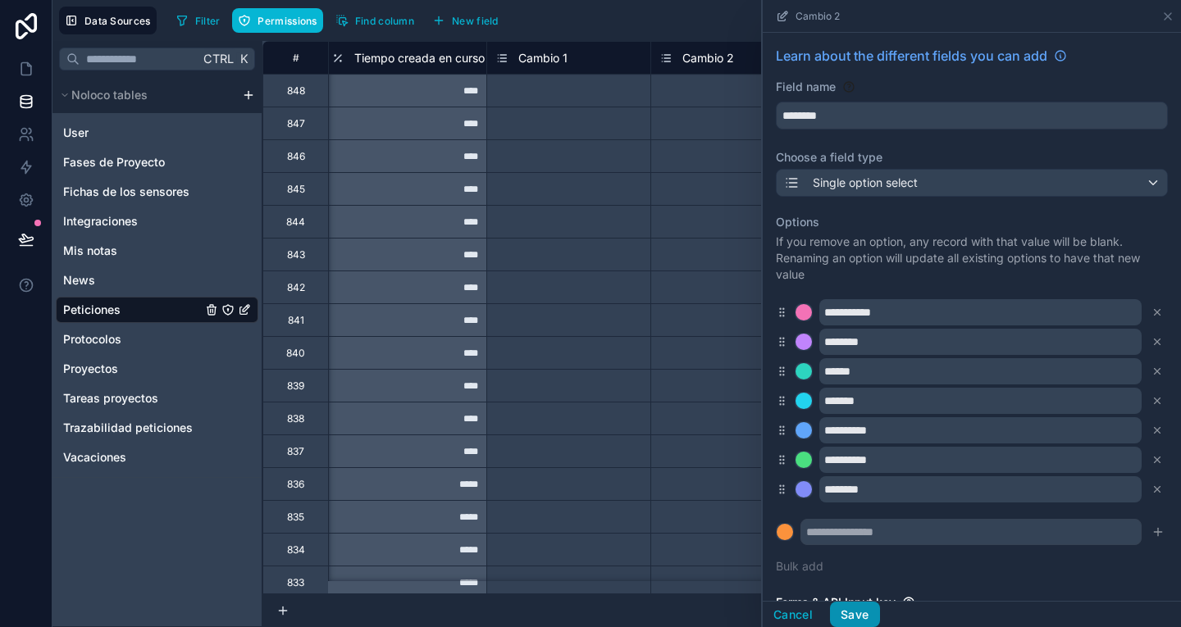
click at [847, 619] on button "Save" at bounding box center [854, 615] width 49 height 26
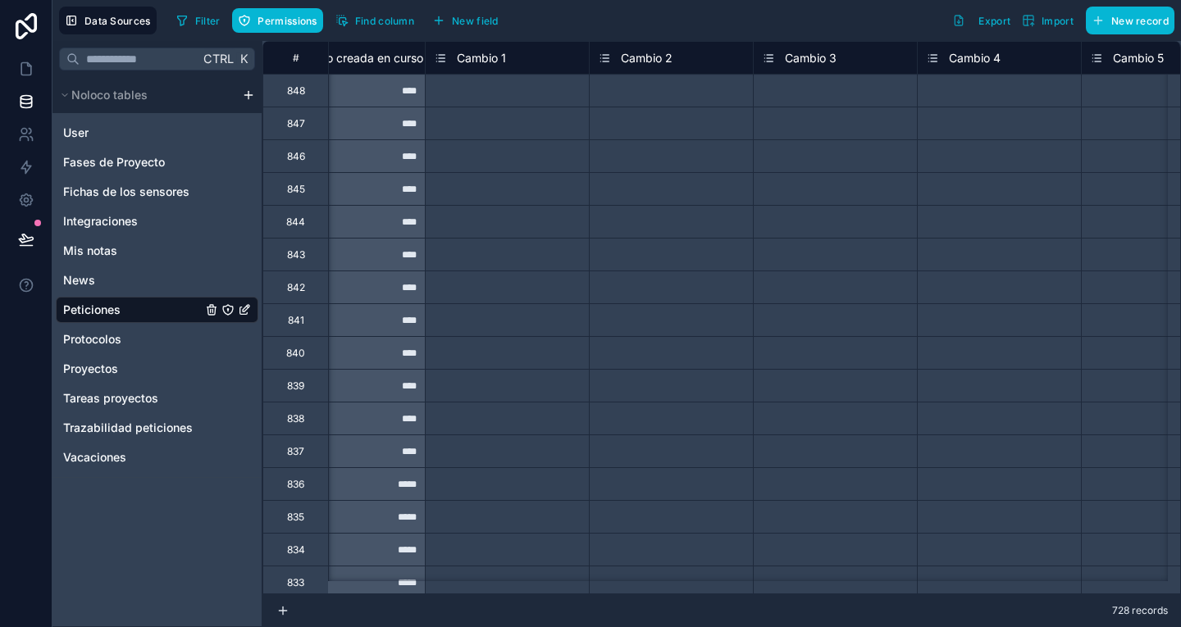
scroll to position [0, 4725]
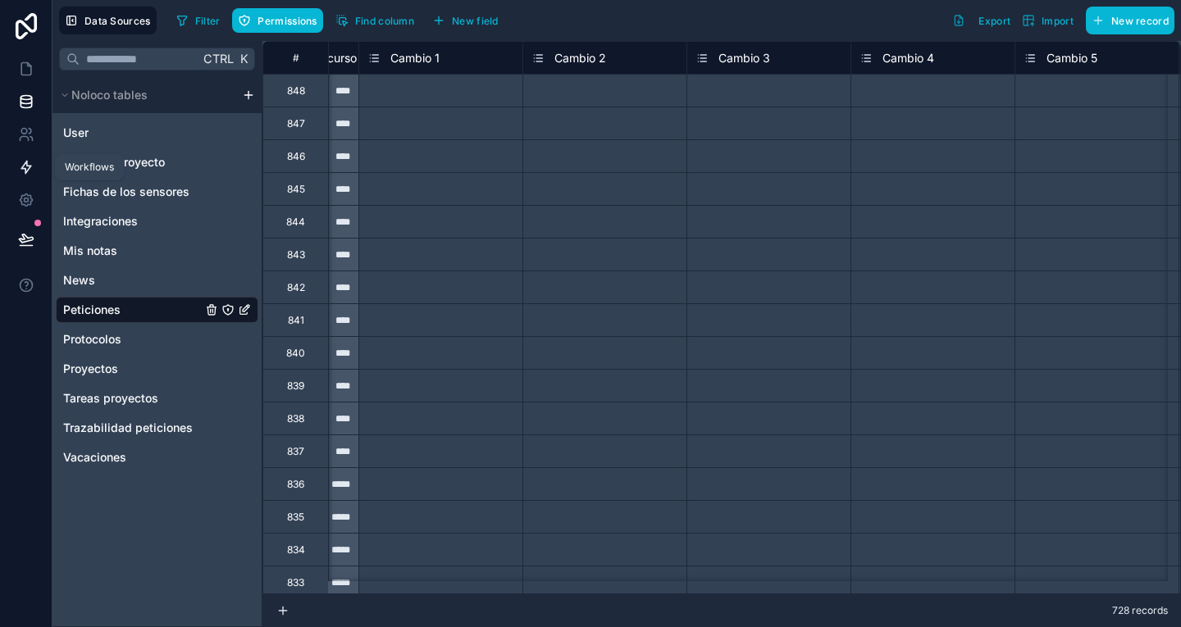
click at [24, 172] on icon at bounding box center [26, 167] width 16 height 16
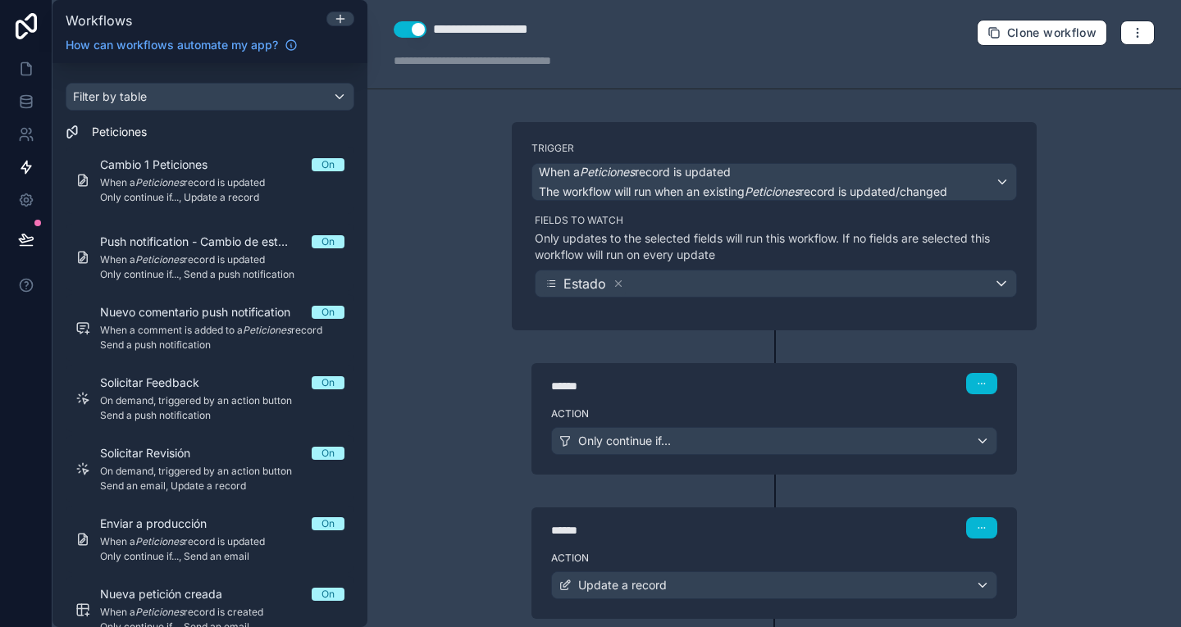
scroll to position [100, 0]
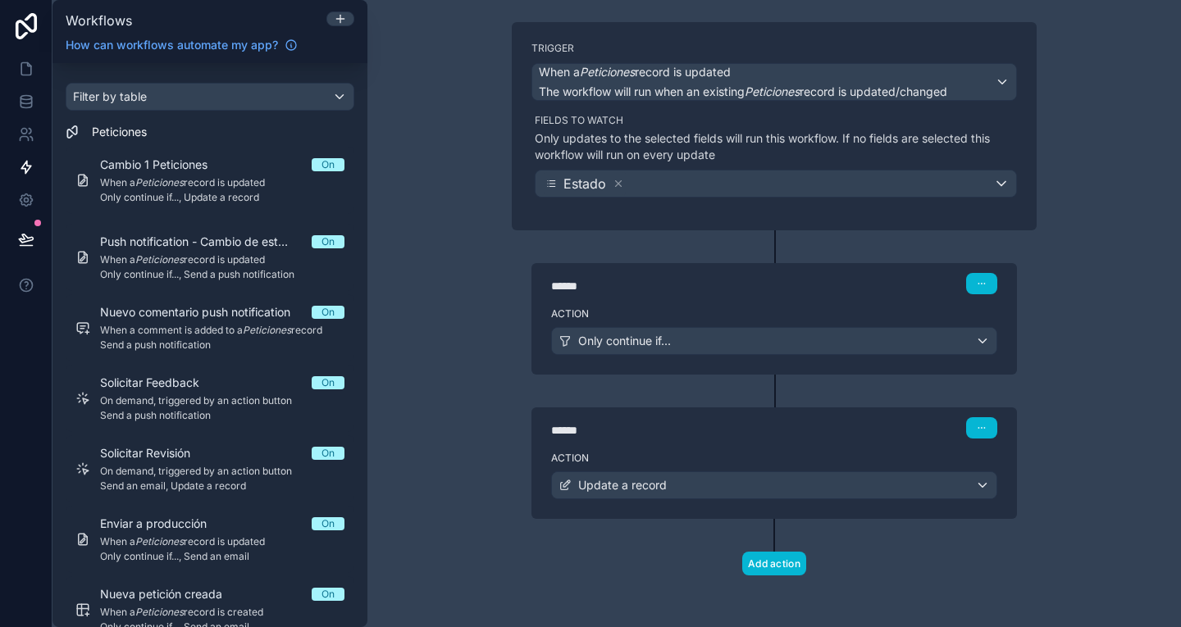
click at [763, 301] on div "Action Only continue if..." at bounding box center [773, 338] width 485 height 74
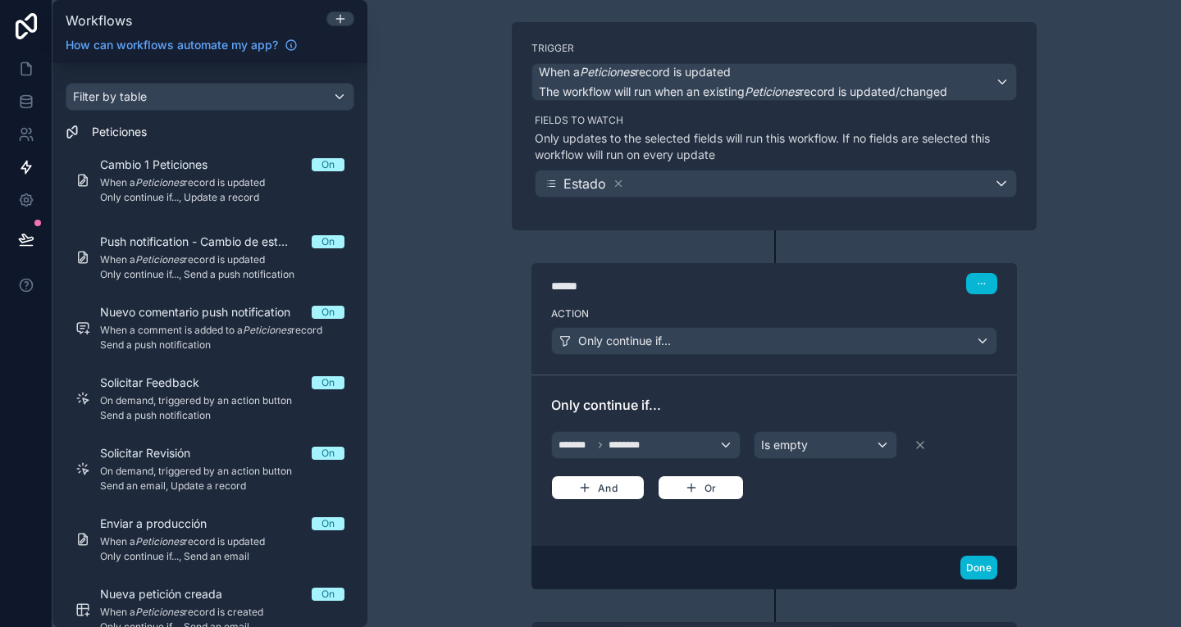
scroll to position [315, 0]
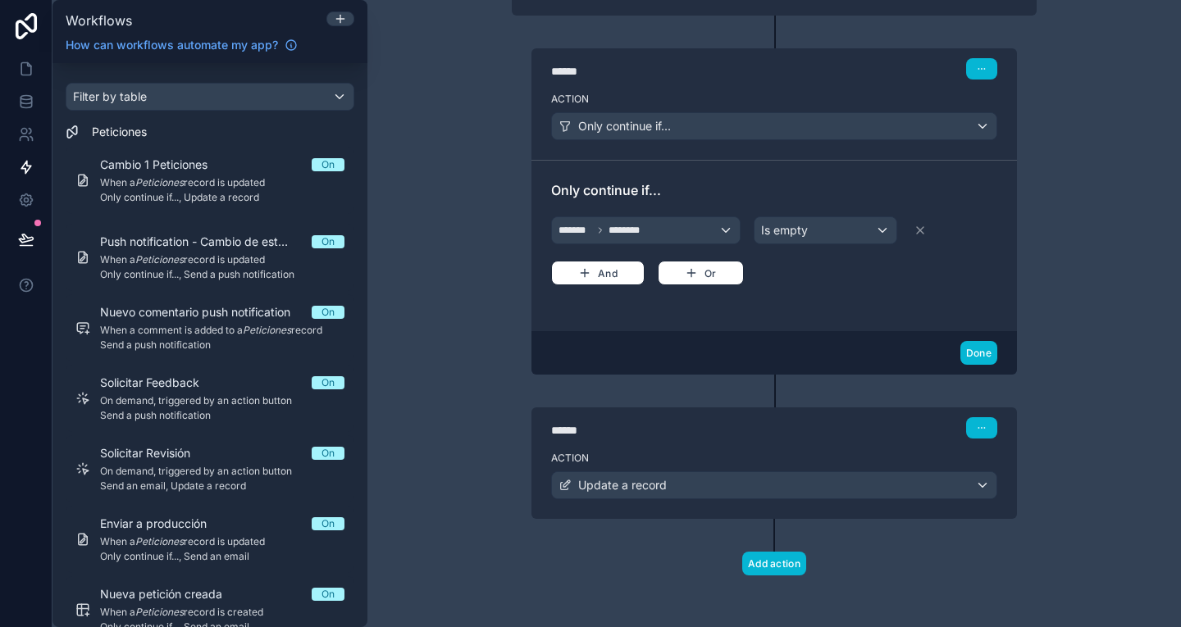
click at [861, 444] on div "****** Step 2" at bounding box center [773, 427] width 485 height 38
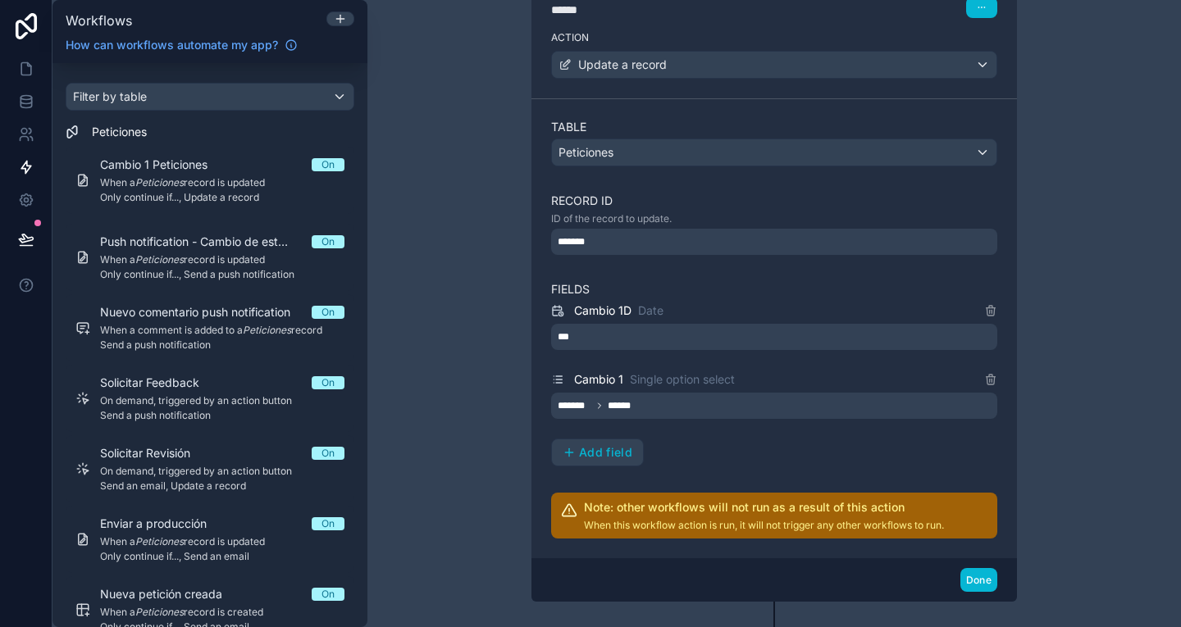
scroll to position [741, 0]
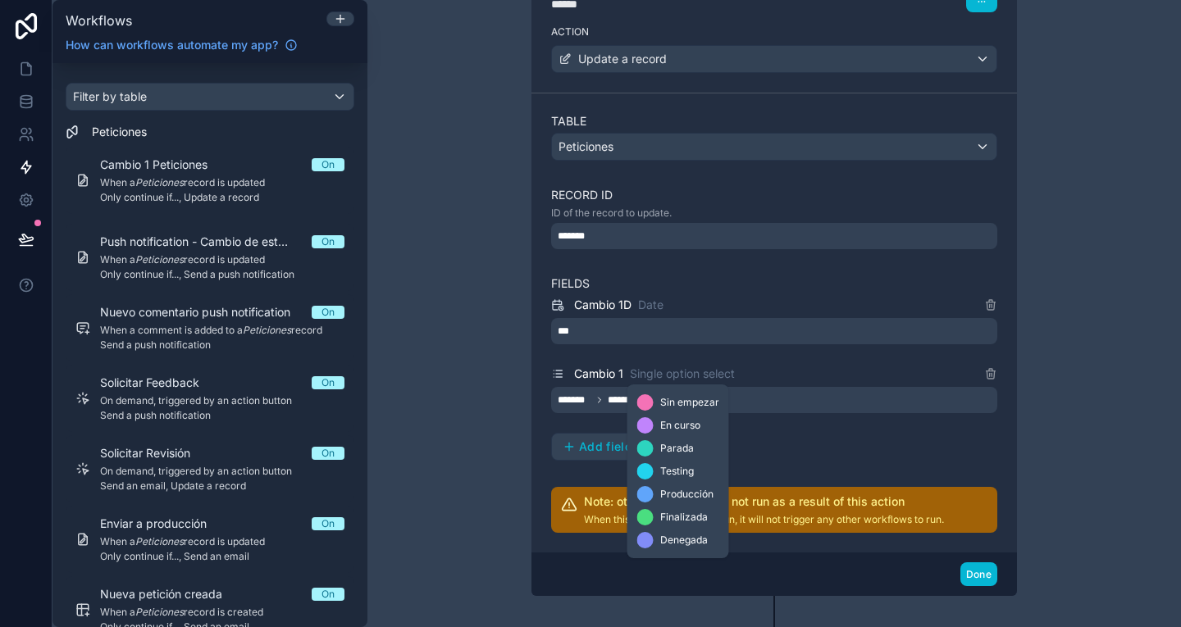
click at [713, 373] on span "Single option select" at bounding box center [682, 374] width 105 height 16
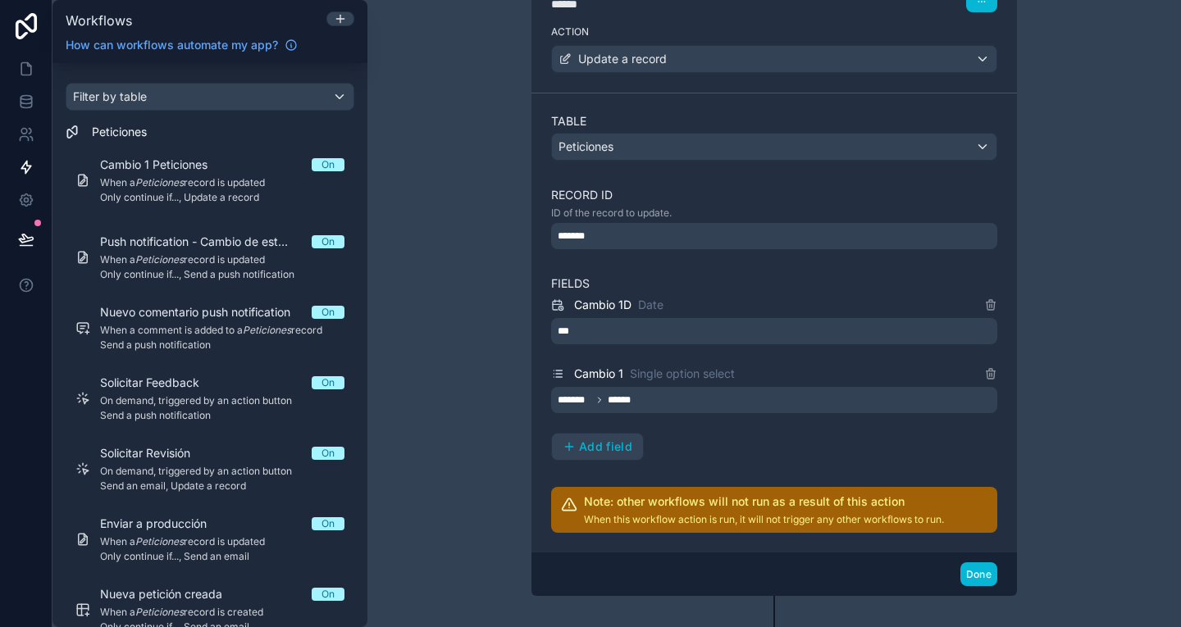
drag, startPoint x: 792, startPoint y: 431, endPoint x: 739, endPoint y: 399, distance: 62.6
click at [739, 399] on div "Cambio 1D Date *** Cambio 1 Single option select ******* ****** Add field" at bounding box center [774, 378] width 446 height 166
click at [739, 399] on div "******* ******" at bounding box center [774, 400] width 446 height 26
click at [754, 440] on div "Cambio 1D Date *** Cambio 1 Single option select ******* ****** Add field" at bounding box center [774, 378] width 446 height 166
click at [977, 574] on button "Done" at bounding box center [978, 574] width 37 height 24
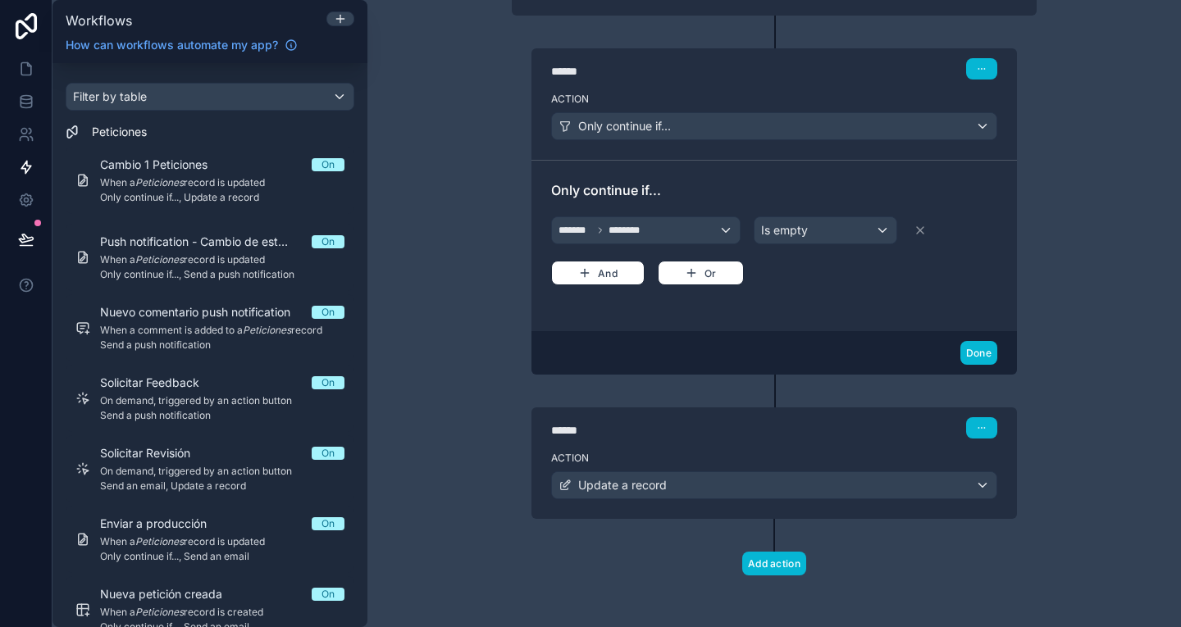
scroll to position [0, 0]
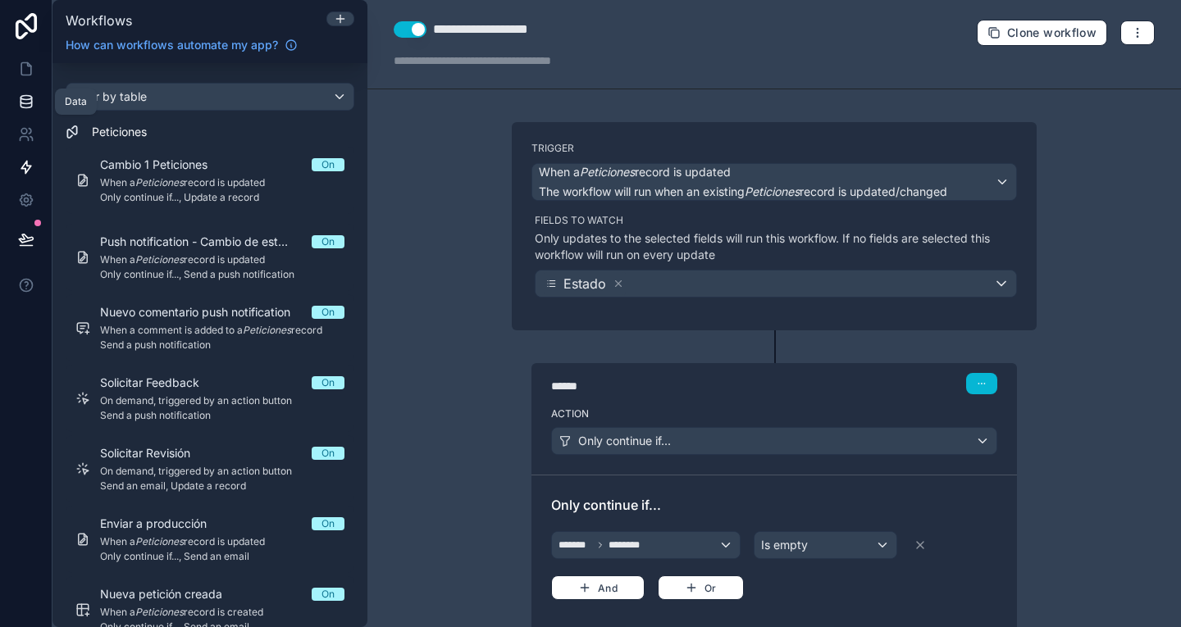
click at [23, 98] on icon at bounding box center [26, 101] width 16 height 16
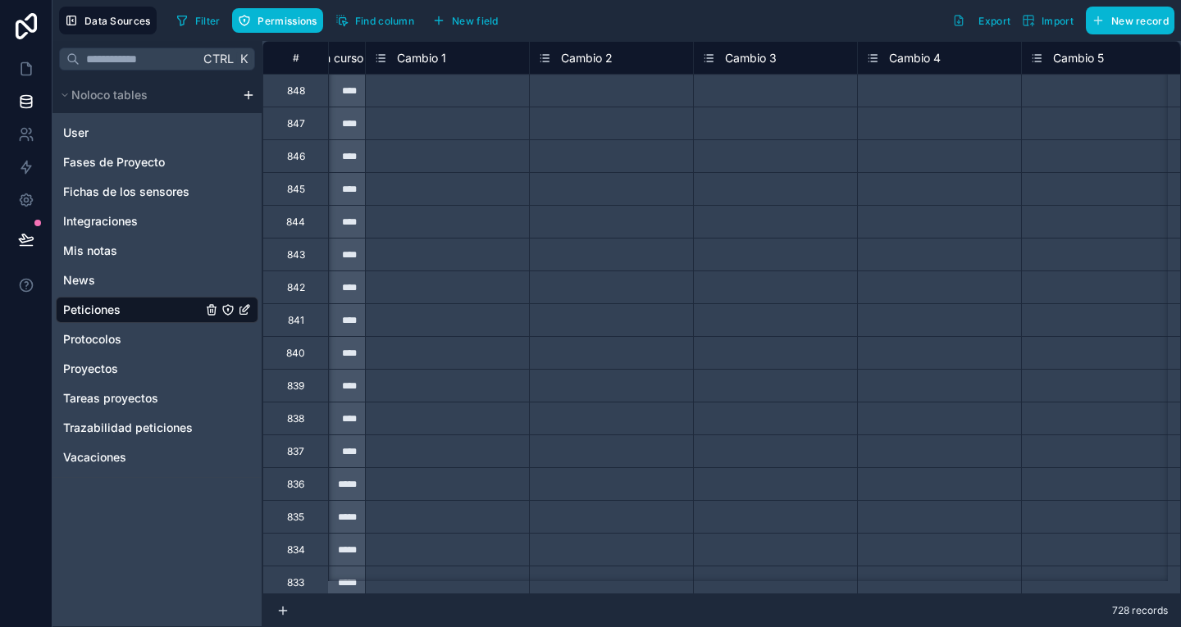
scroll to position [0, 4728]
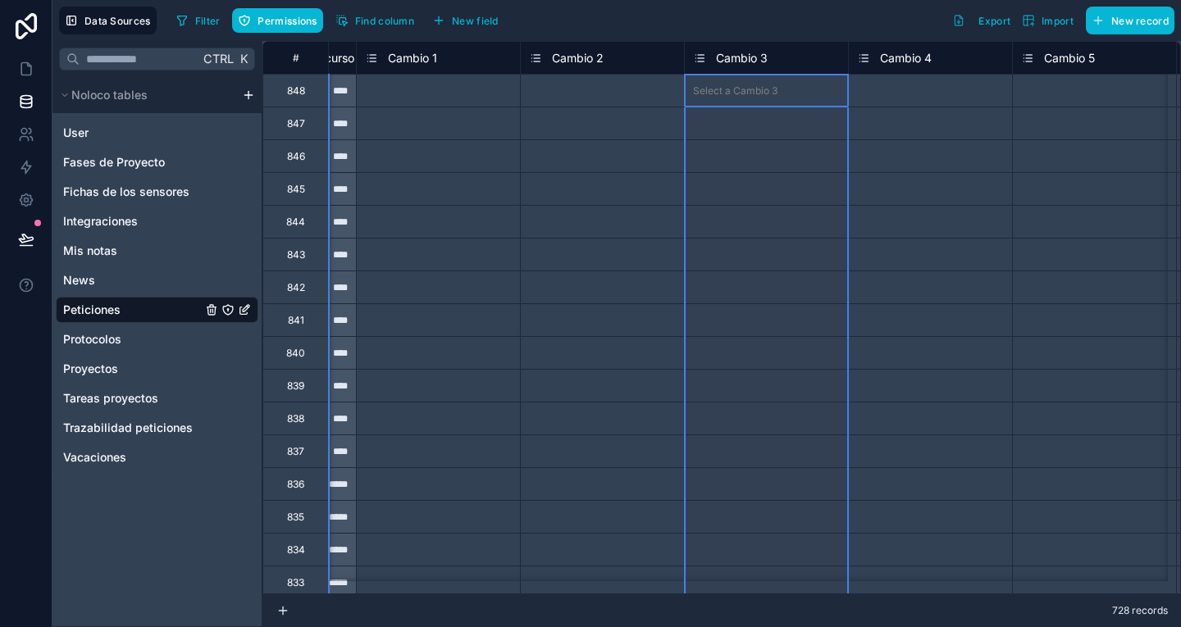
click at [751, 52] on span "Cambio 3" at bounding box center [742, 58] width 52 height 16
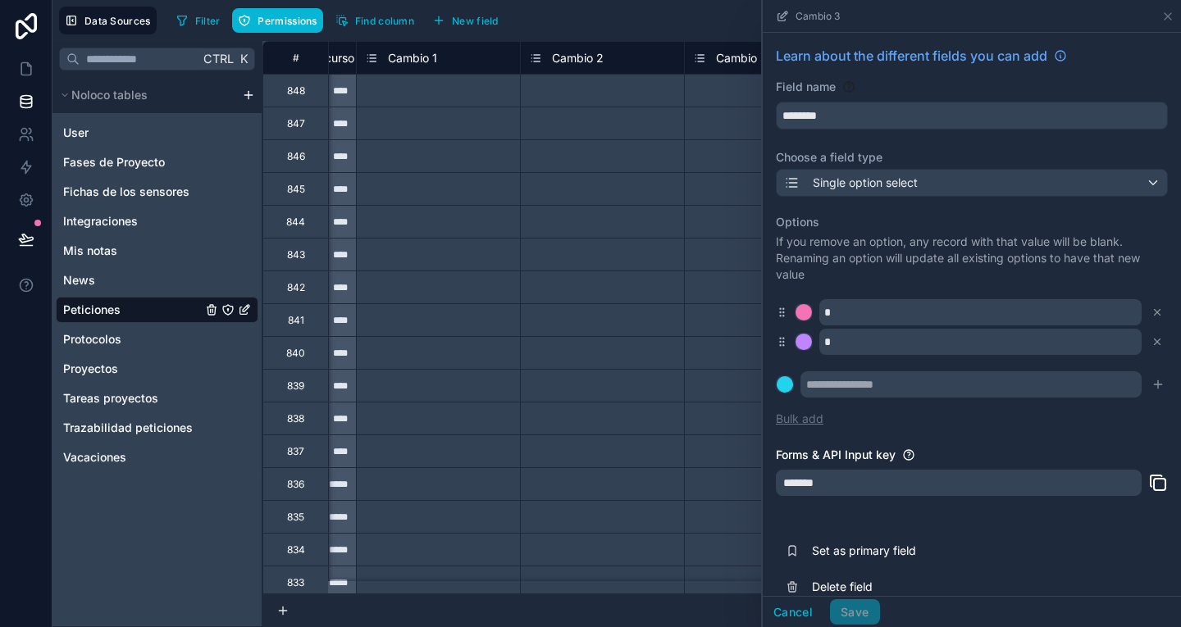
click at [786, 424] on button "Bulk add" at bounding box center [800, 419] width 48 height 16
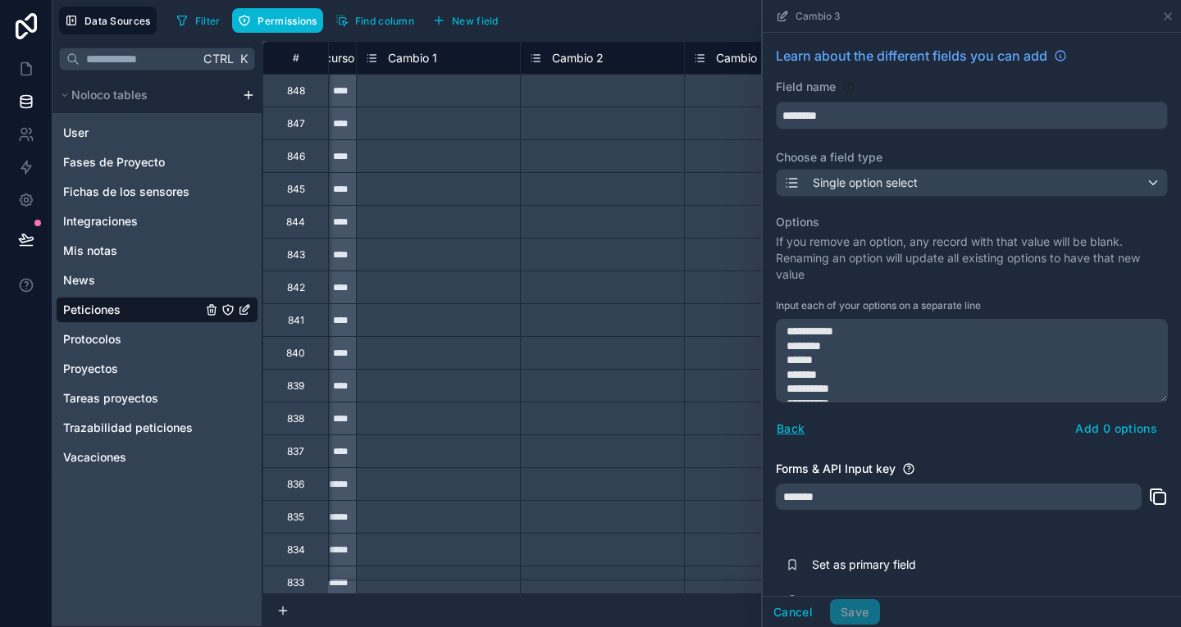
scroll to position [23, 0]
type textarea "**********"
click at [1114, 430] on button "Add 7 options" at bounding box center [1116, 429] width 102 height 26
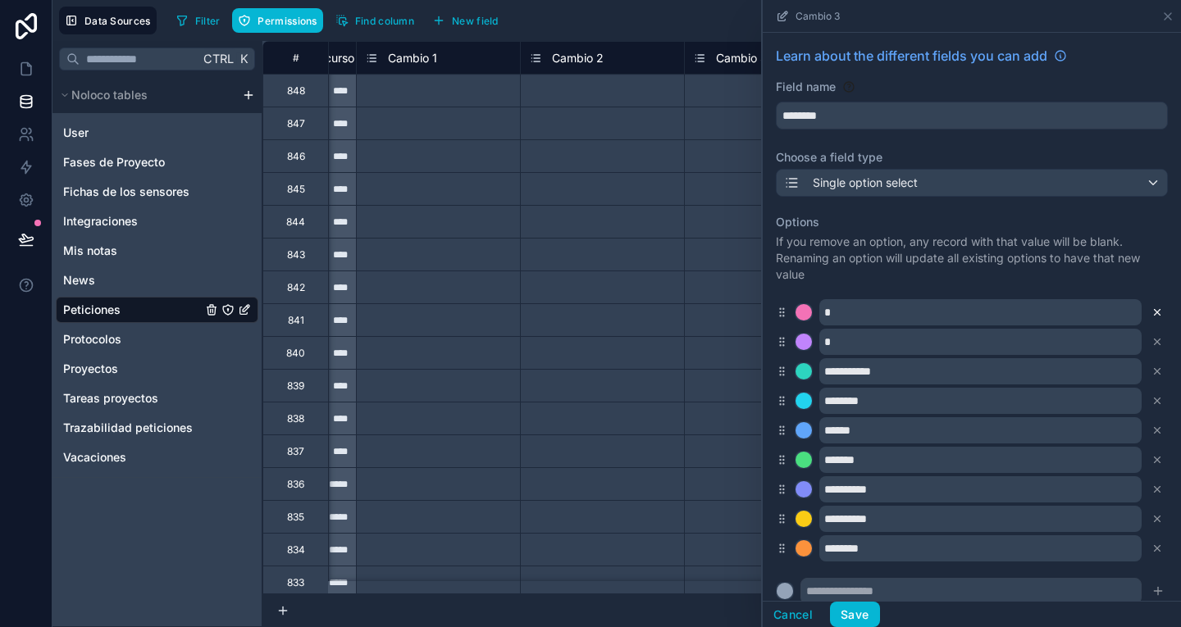
click at [1150, 317] on button at bounding box center [1157, 312] width 18 height 18
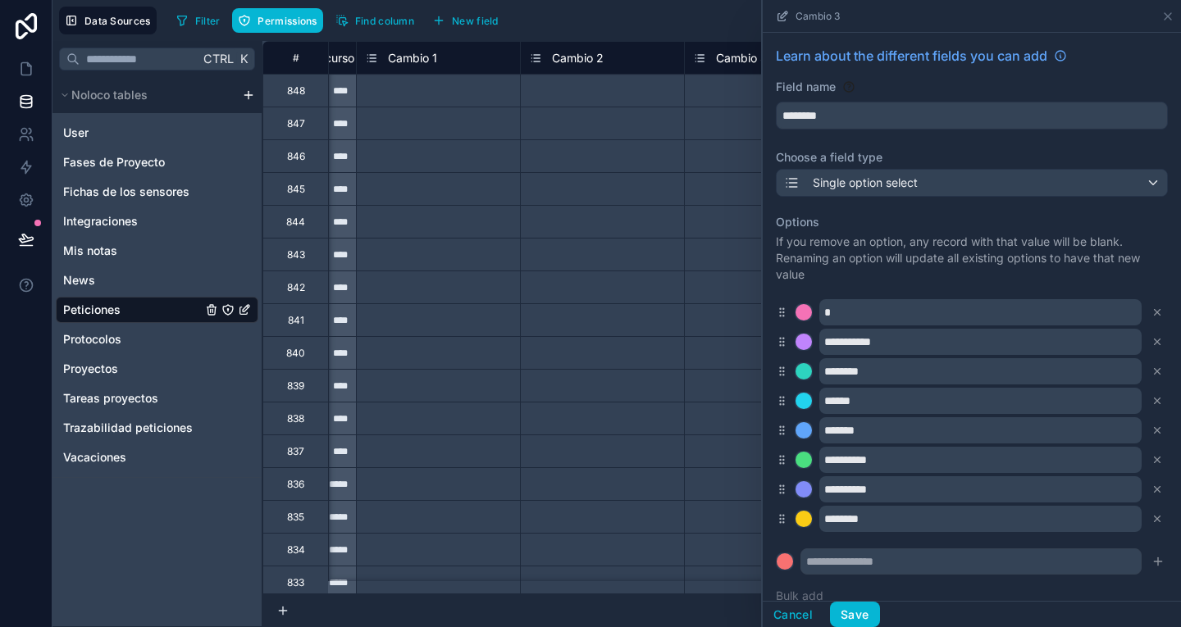
click at [1150, 317] on button at bounding box center [1157, 312] width 18 height 18
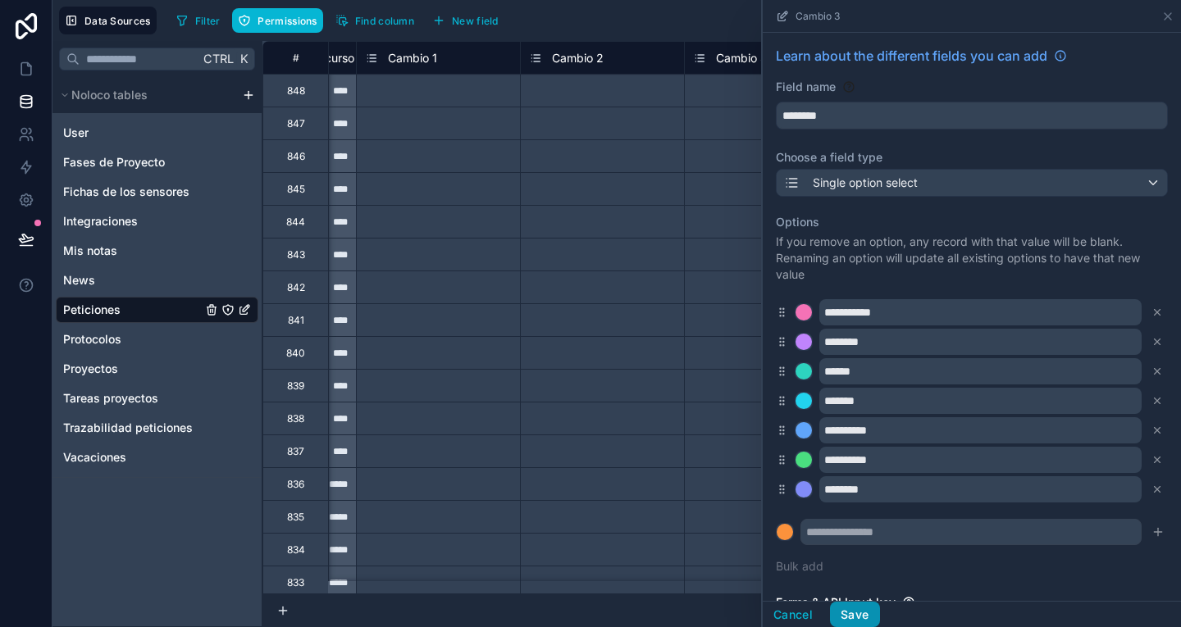
click at [855, 602] on button "Save" at bounding box center [854, 615] width 49 height 26
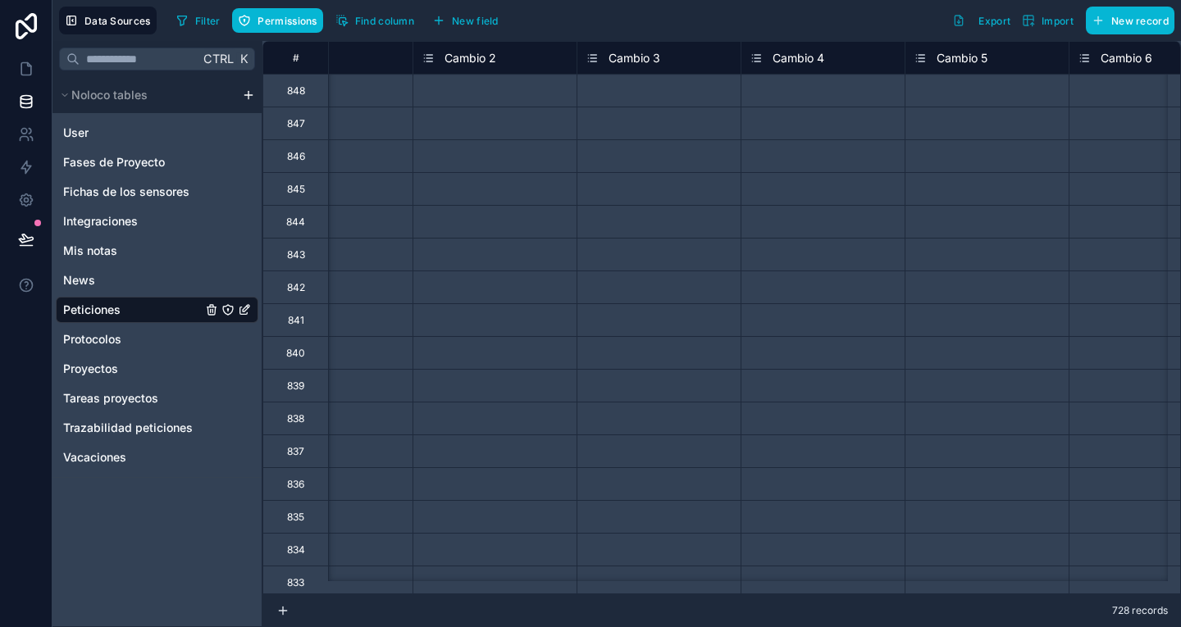
scroll to position [0, 4841]
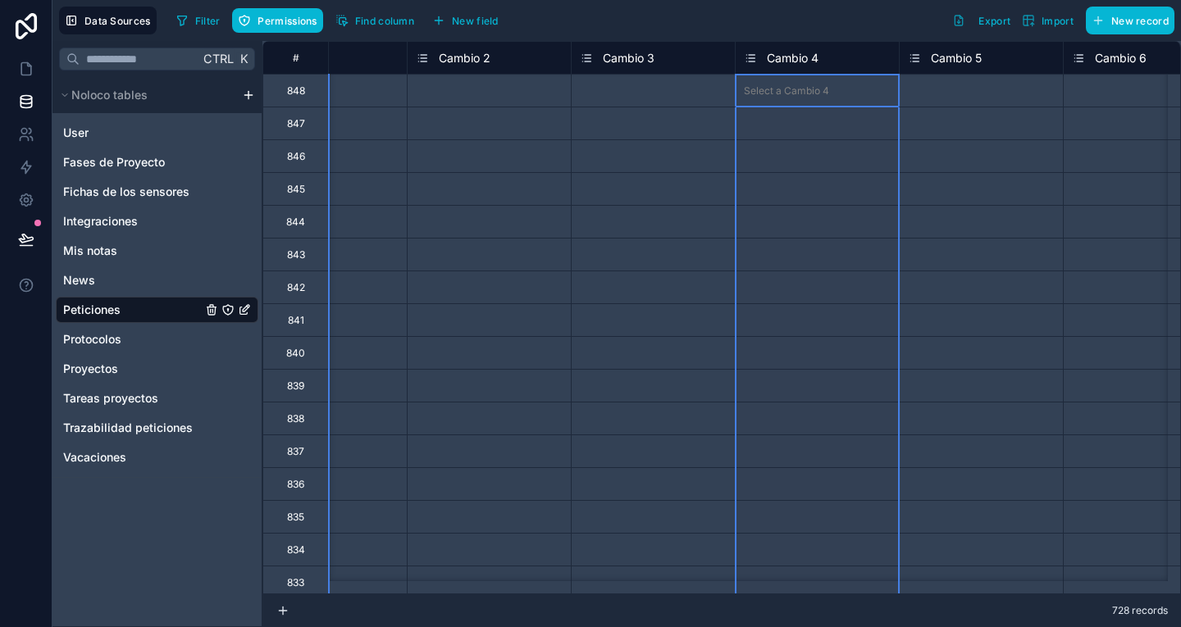
click at [781, 54] on span "Cambio 4" at bounding box center [793, 58] width 52 height 16
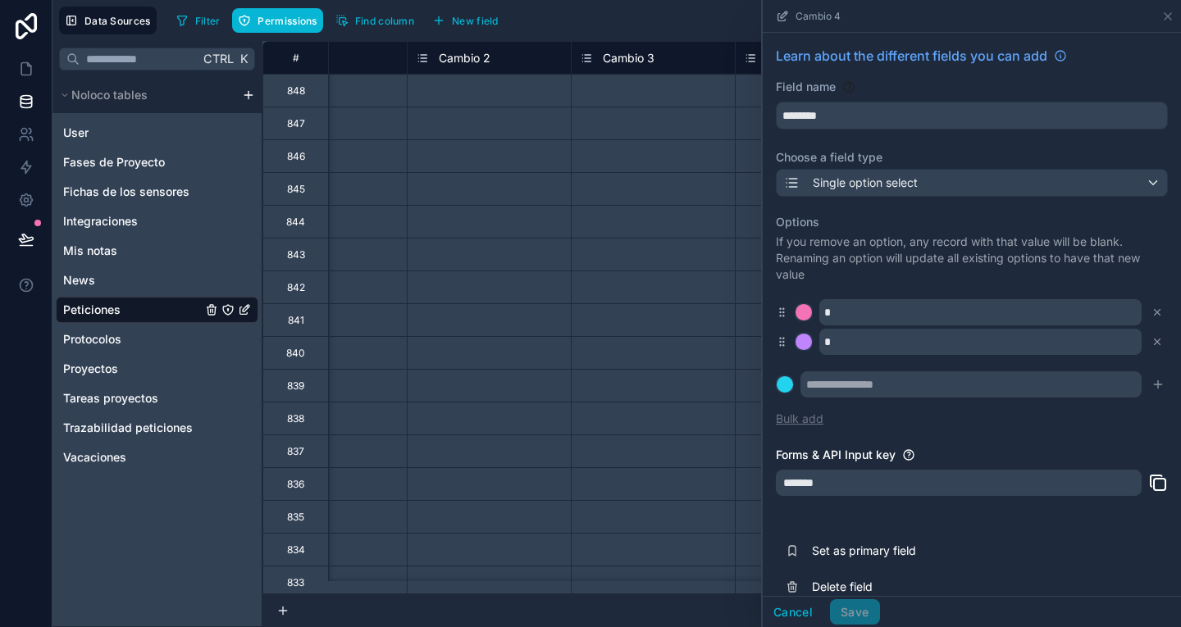
click at [810, 421] on button "Bulk add" at bounding box center [800, 419] width 48 height 16
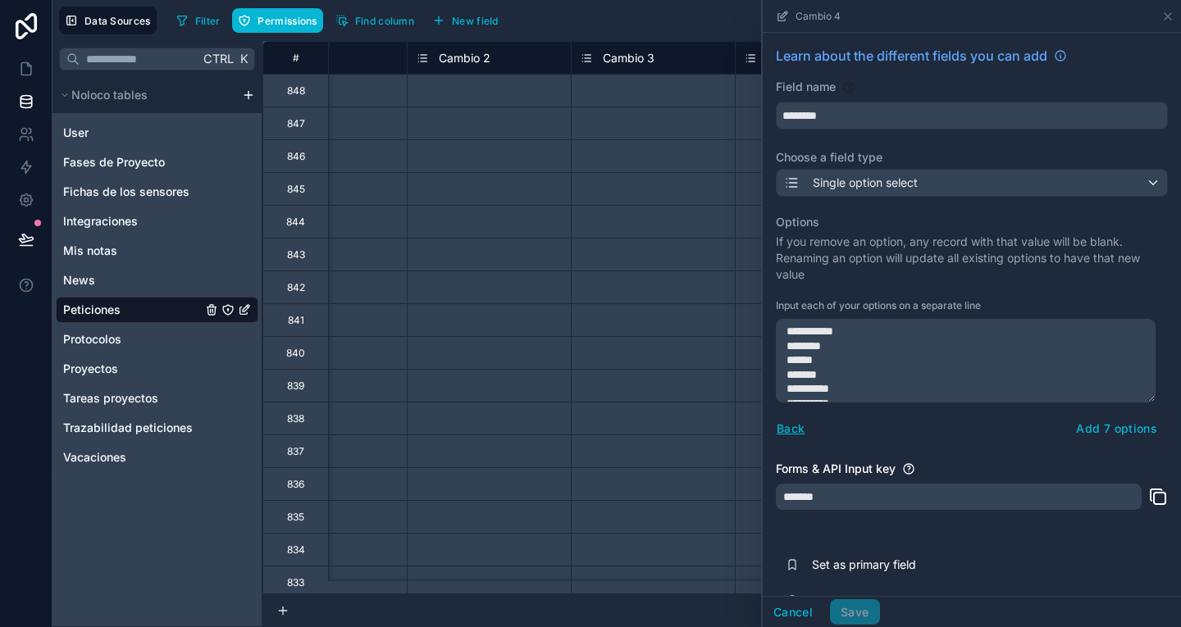
scroll to position [23, 0]
type textarea "**********"
click at [1106, 425] on button "Add 7 options" at bounding box center [1116, 429] width 102 height 26
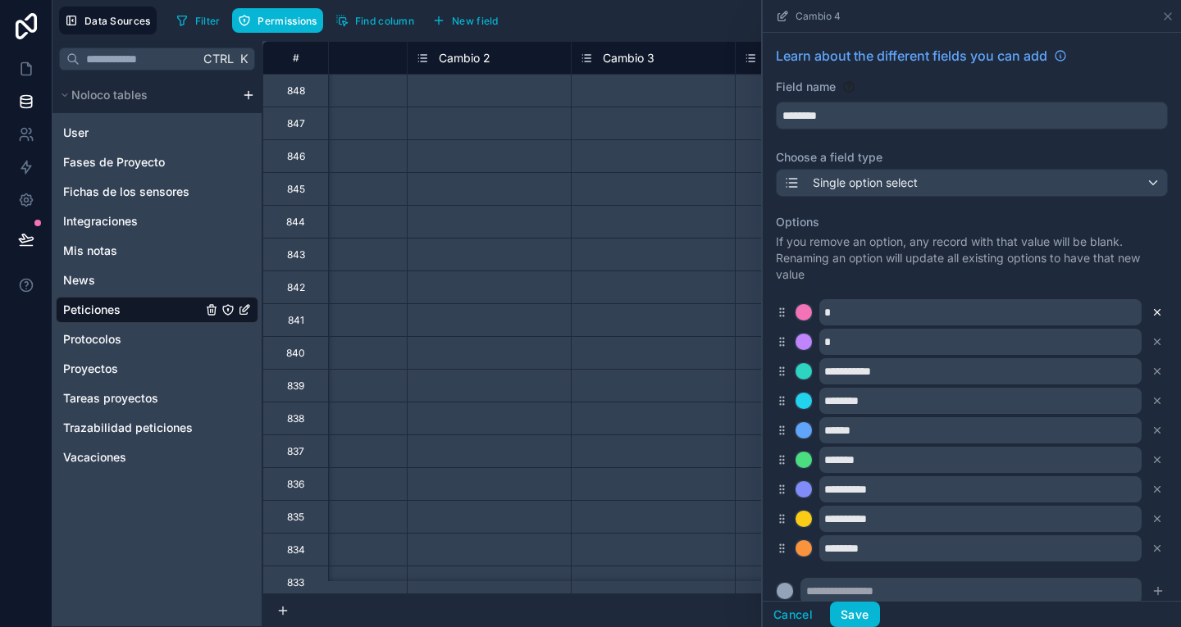
click at [1155, 314] on icon at bounding box center [1158, 313] width 6 height 6
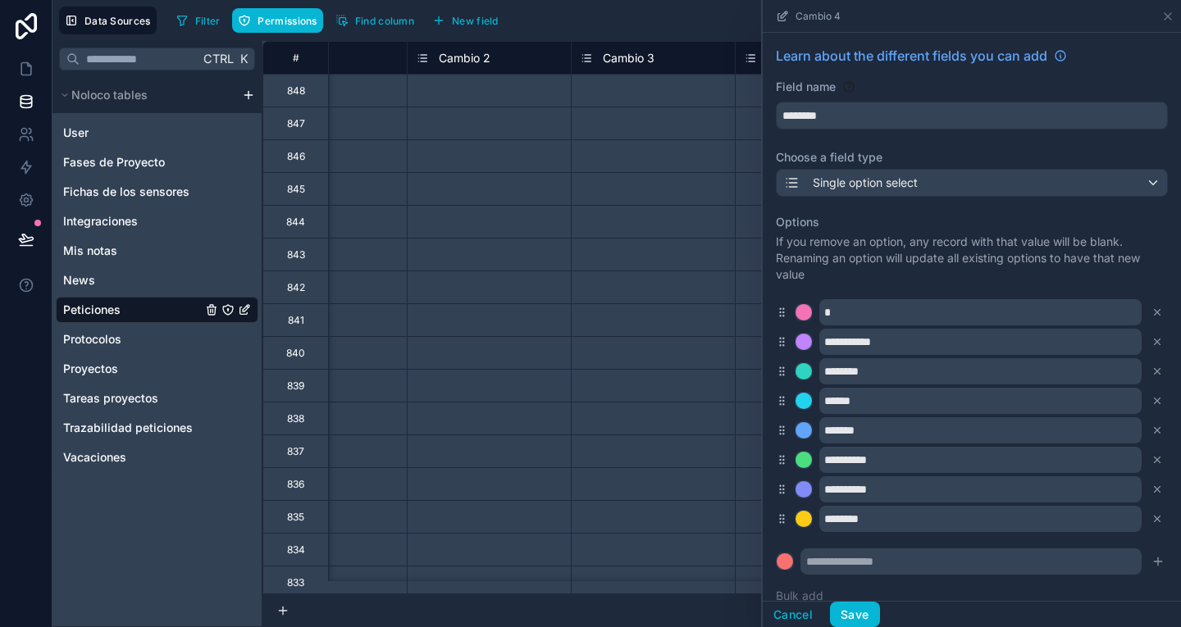
click at [1155, 314] on icon at bounding box center [1158, 313] width 6 height 6
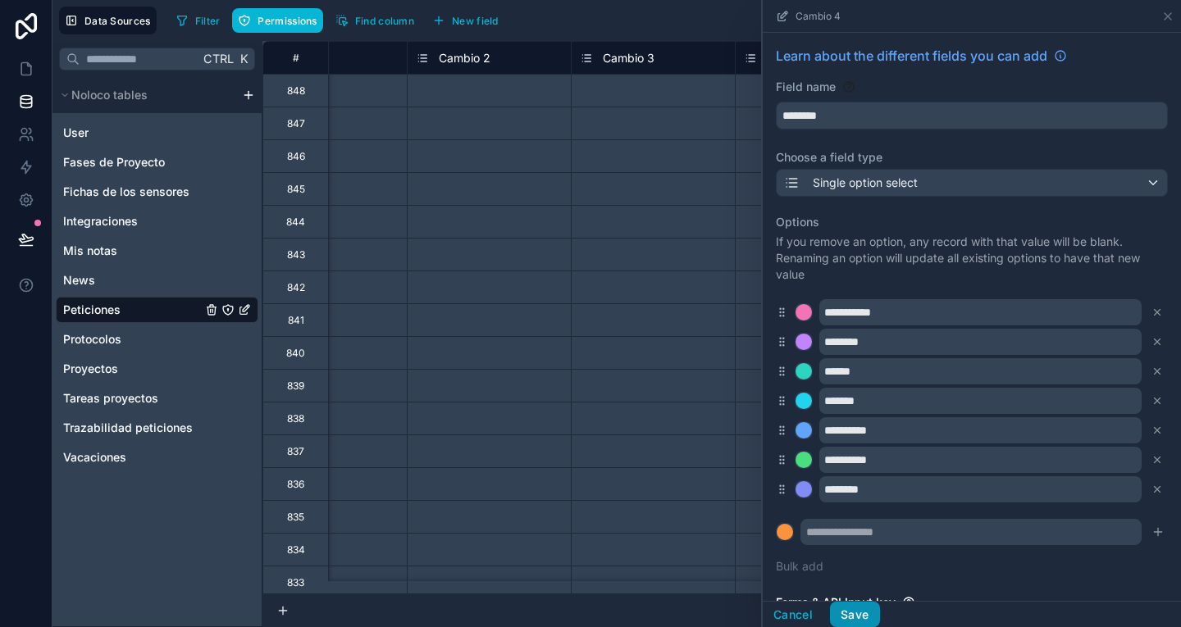
click at [872, 603] on button "Save" at bounding box center [854, 615] width 49 height 26
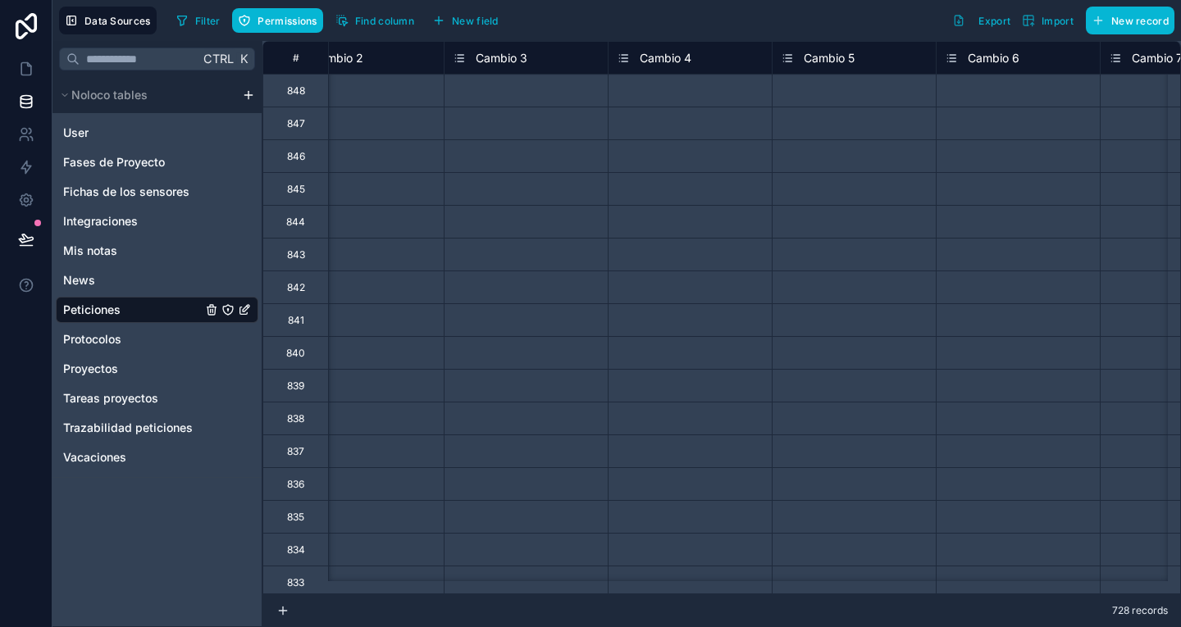
scroll to position [0, 4989]
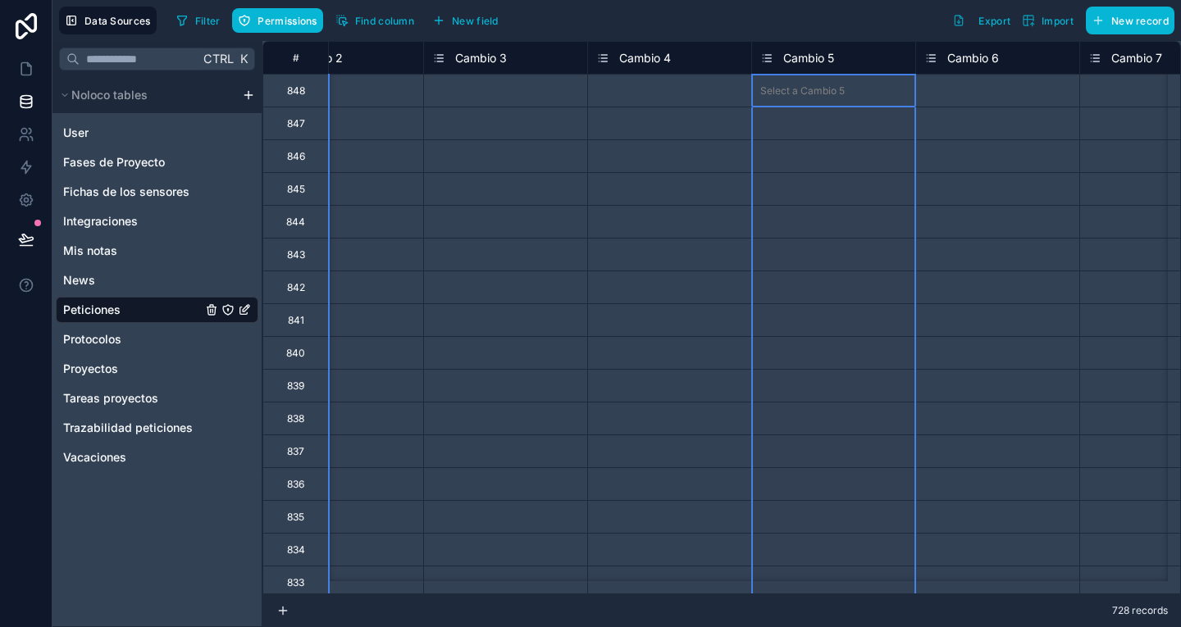
click at [808, 61] on span "Cambio 5" at bounding box center [808, 58] width 51 height 16
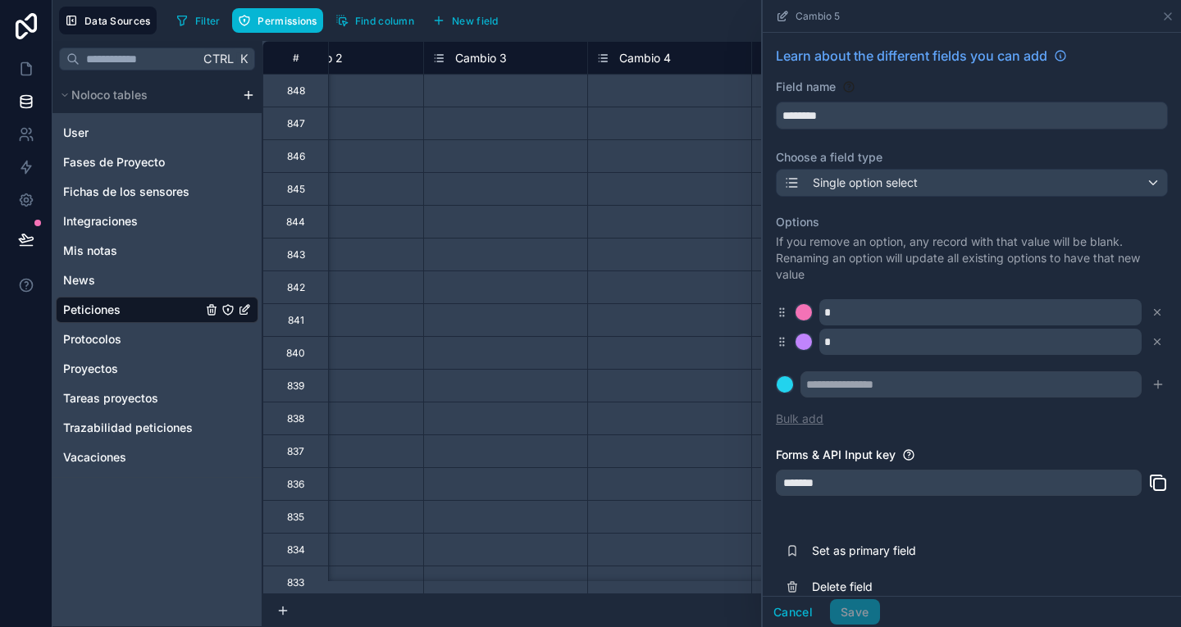
click at [817, 423] on button "Bulk add" at bounding box center [800, 419] width 48 height 16
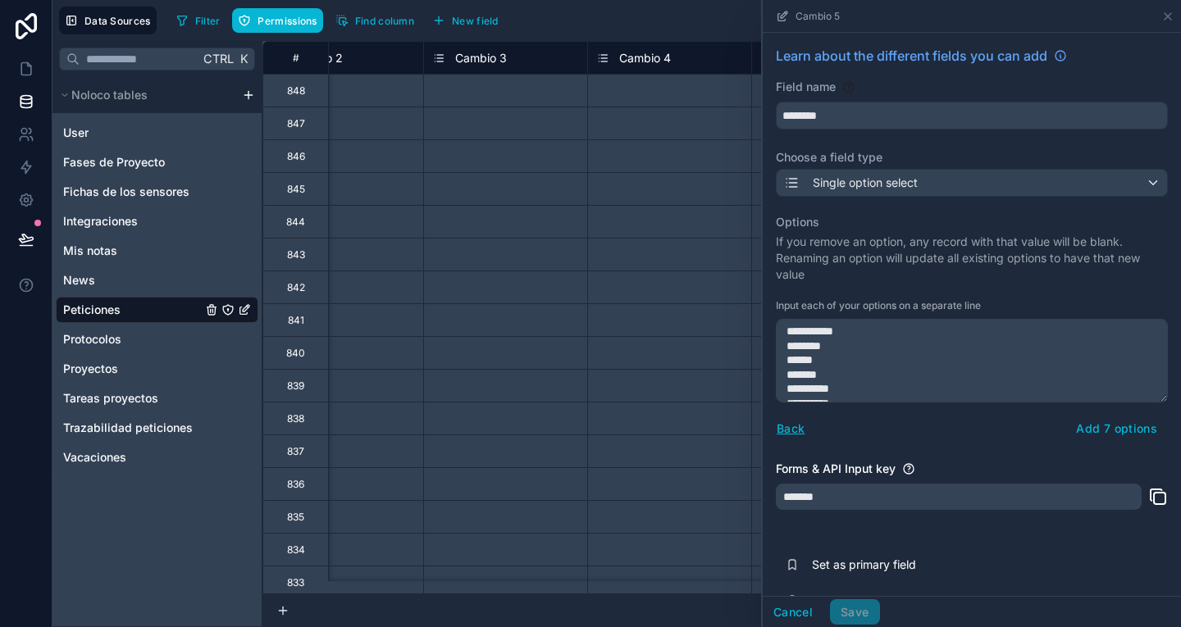
scroll to position [23, 0]
type textarea "**********"
click at [1119, 420] on button "Add 7 options" at bounding box center [1116, 429] width 102 height 26
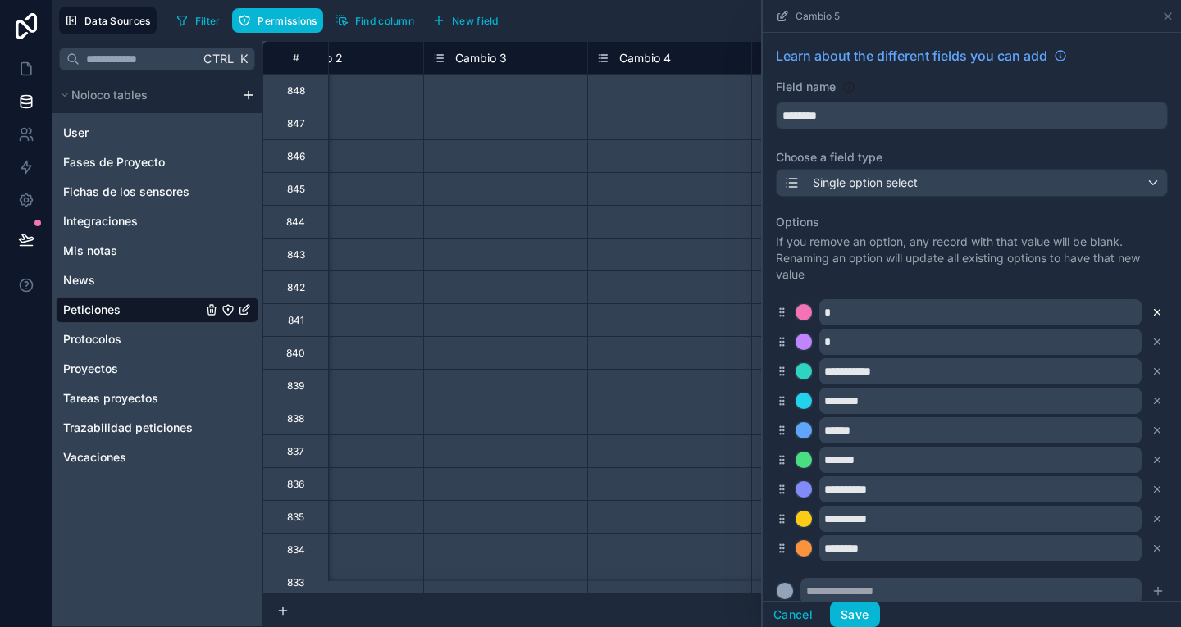
click at [1151, 310] on icon at bounding box center [1156, 312] width 11 height 11
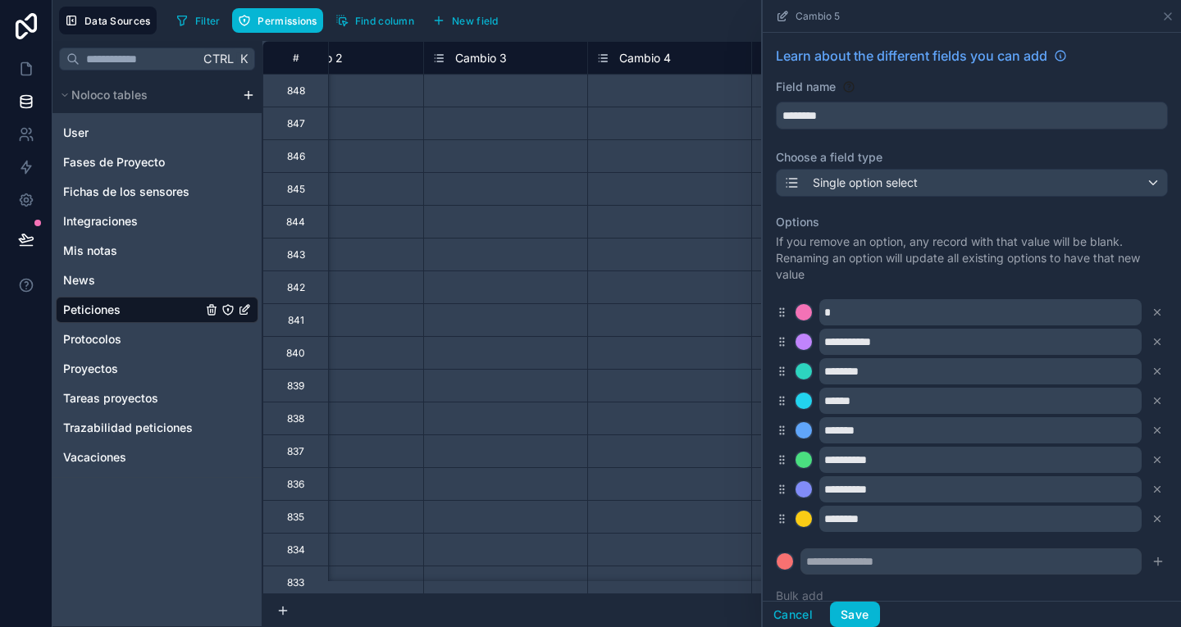
click at [1151, 310] on icon at bounding box center [1156, 312] width 11 height 11
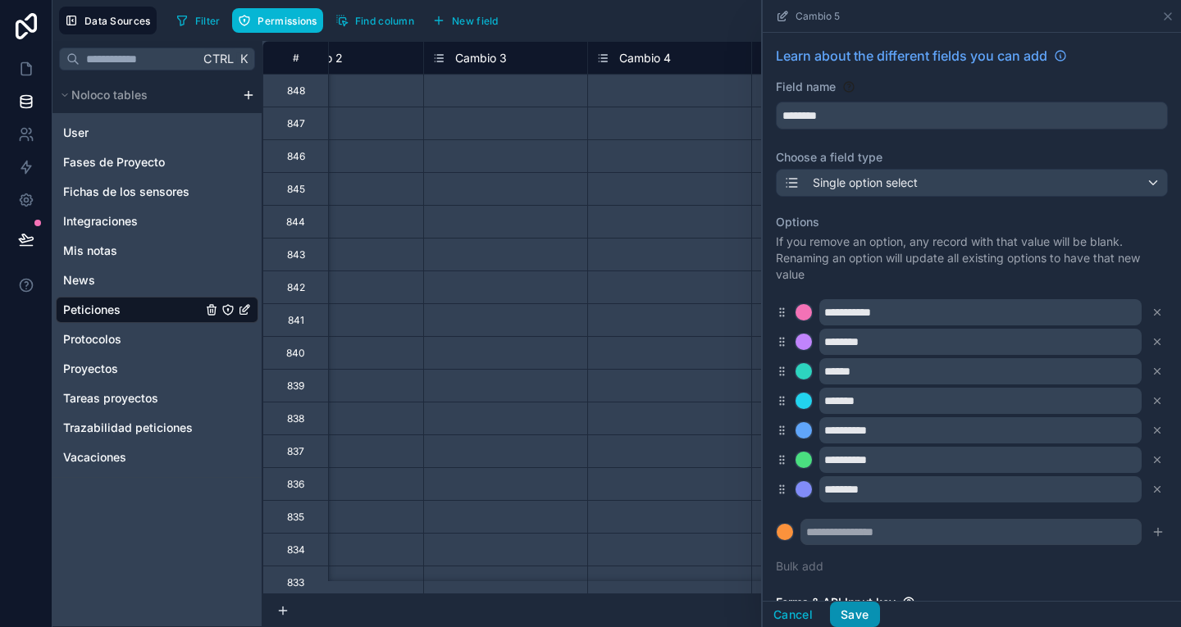
click at [842, 614] on button "Save" at bounding box center [854, 615] width 49 height 26
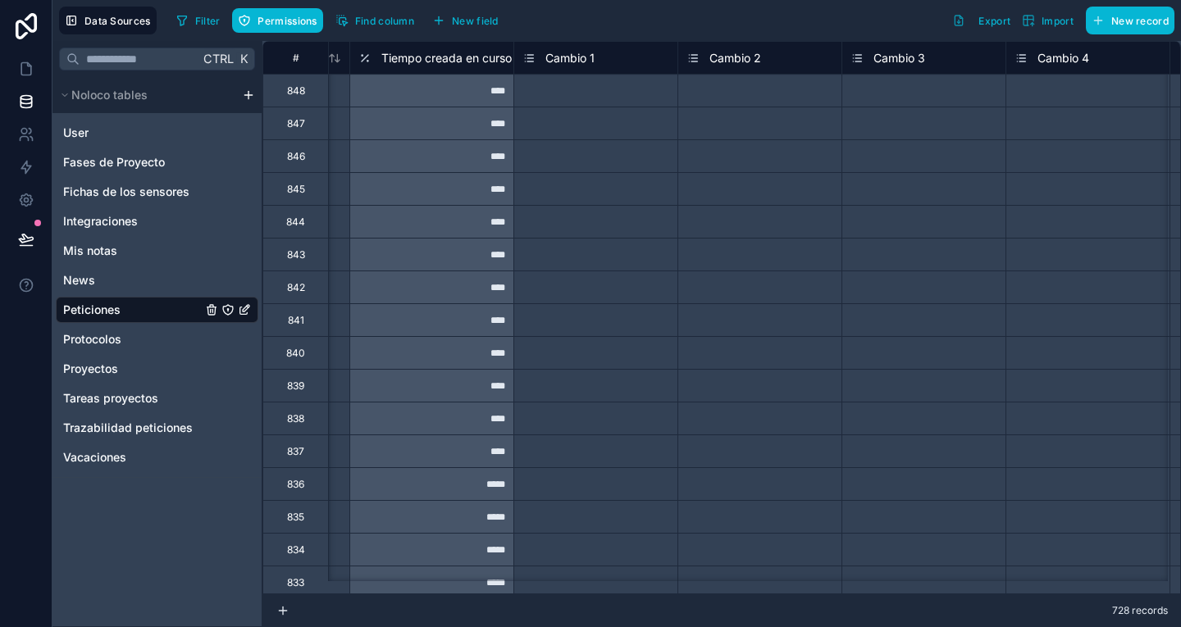
scroll to position [0, 4551]
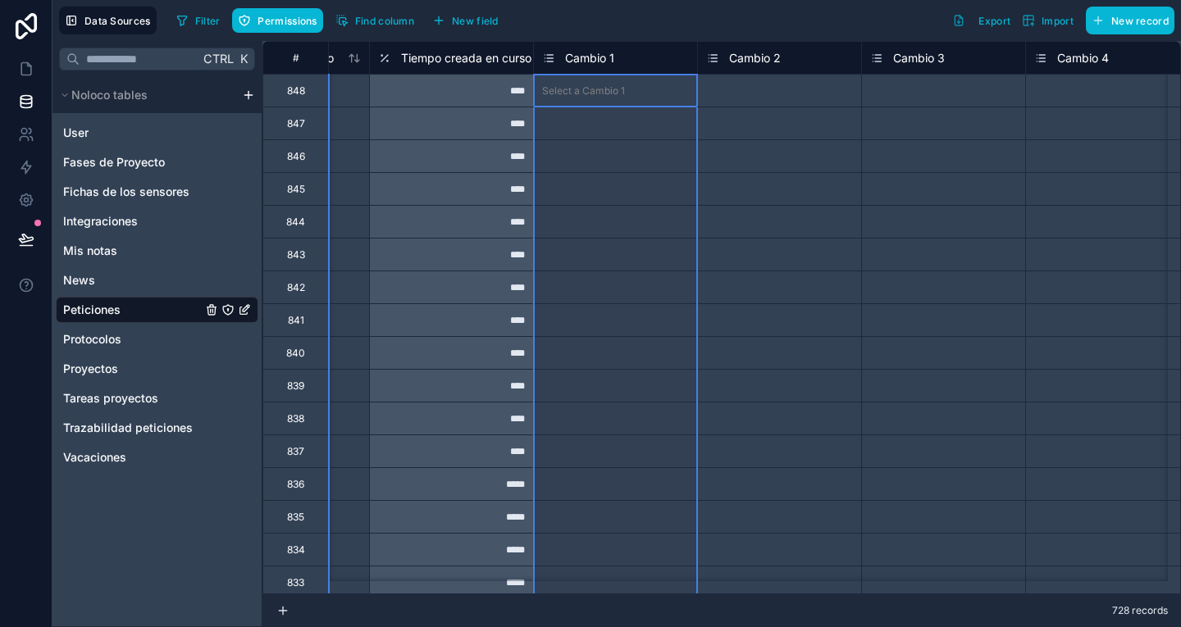
click at [593, 60] on span "Cambio 1" at bounding box center [589, 58] width 49 height 16
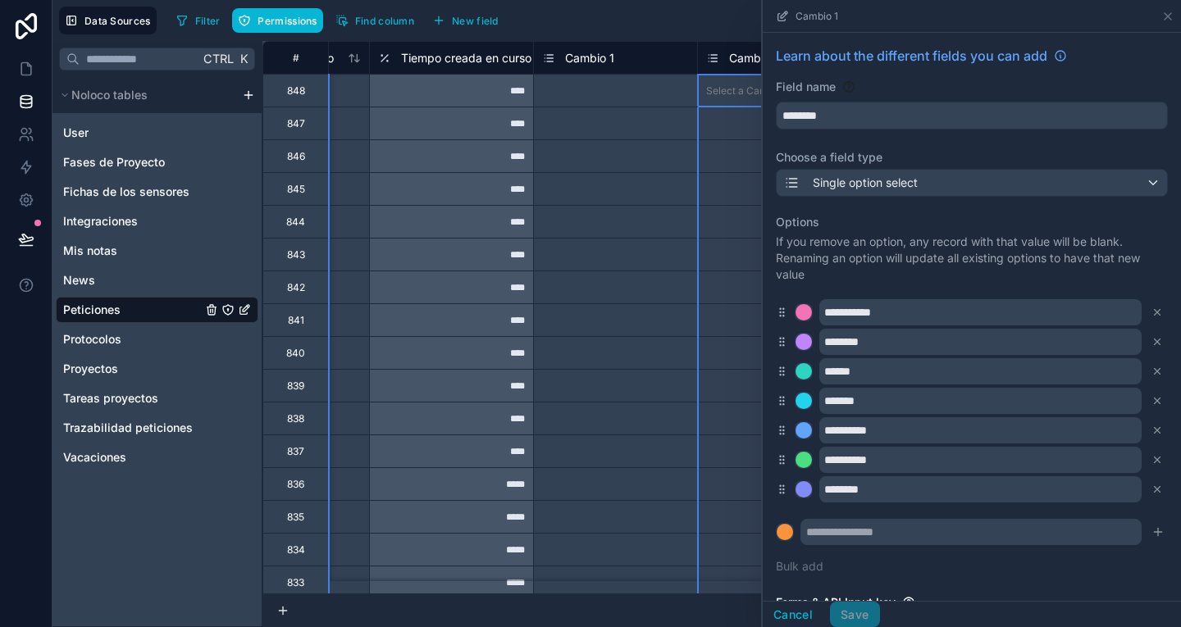
click at [736, 63] on span "Cambio 2" at bounding box center [755, 58] width 52 height 16
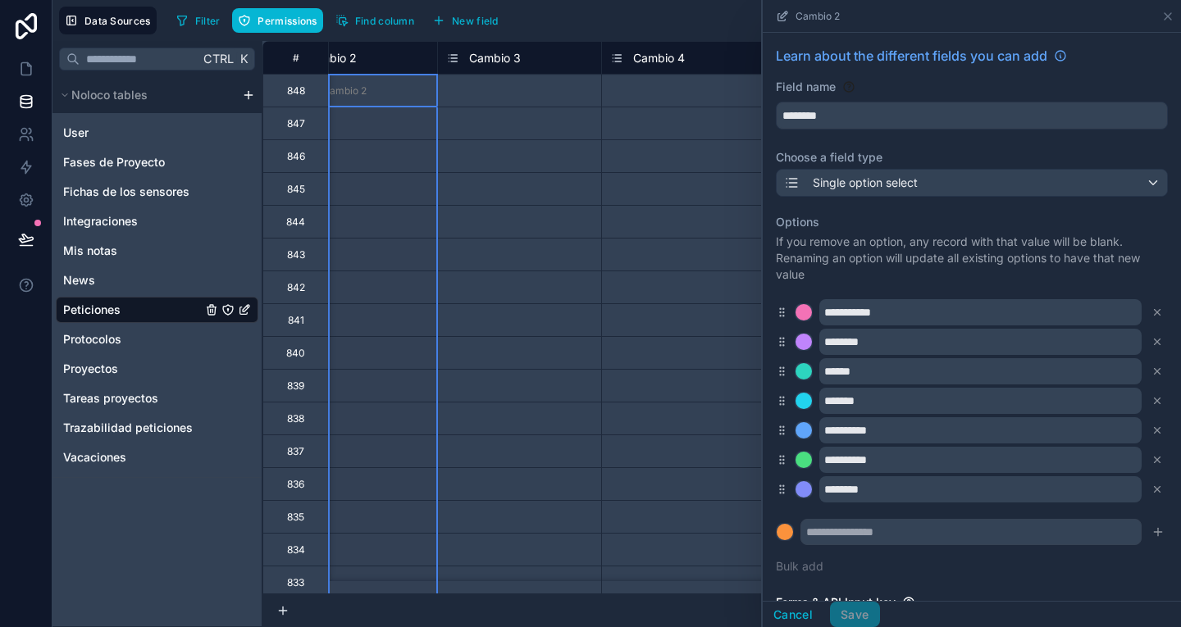
scroll to position [0, 4989]
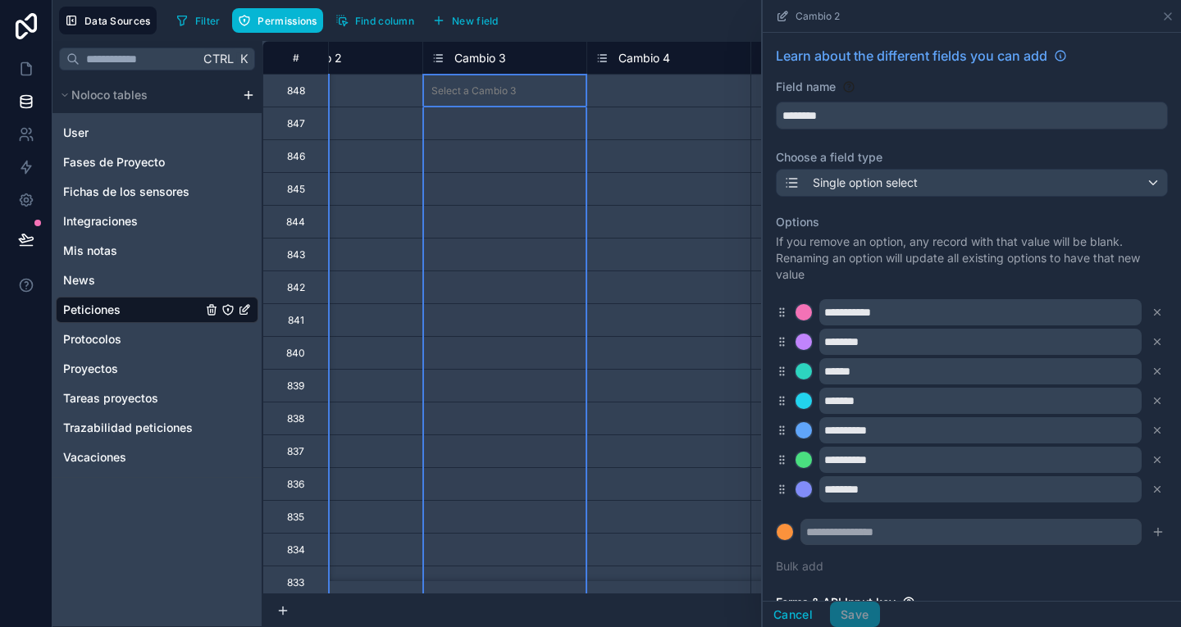
click at [479, 55] on span "Cambio 3" at bounding box center [480, 58] width 52 height 16
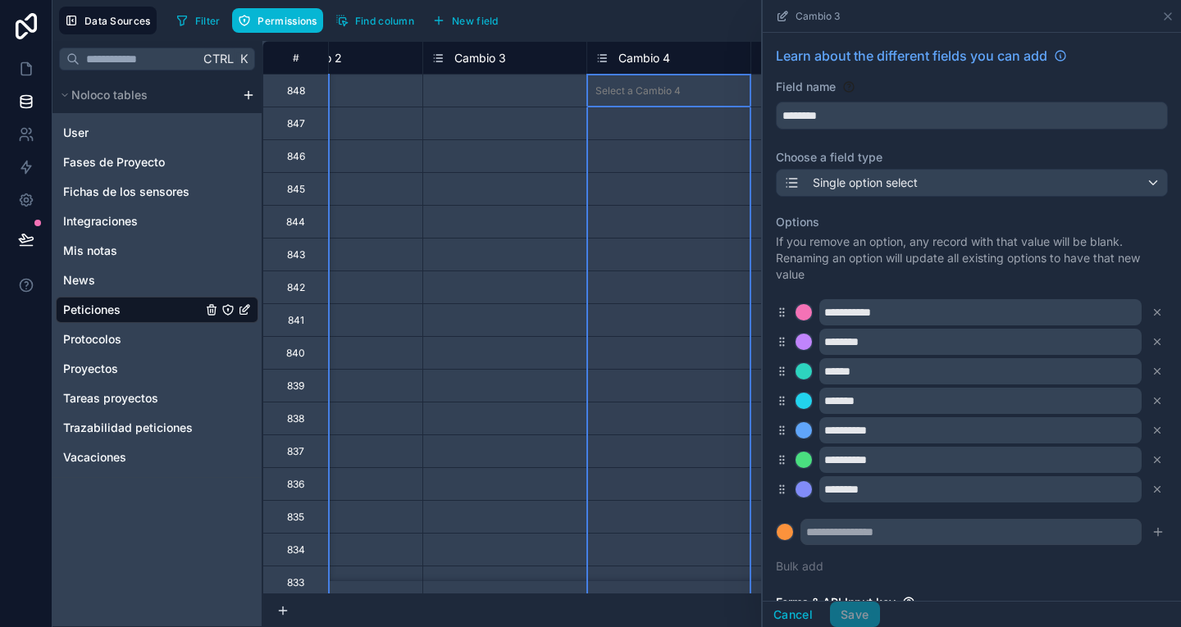
click at [640, 57] on span "Cambio 4" at bounding box center [644, 58] width 52 height 16
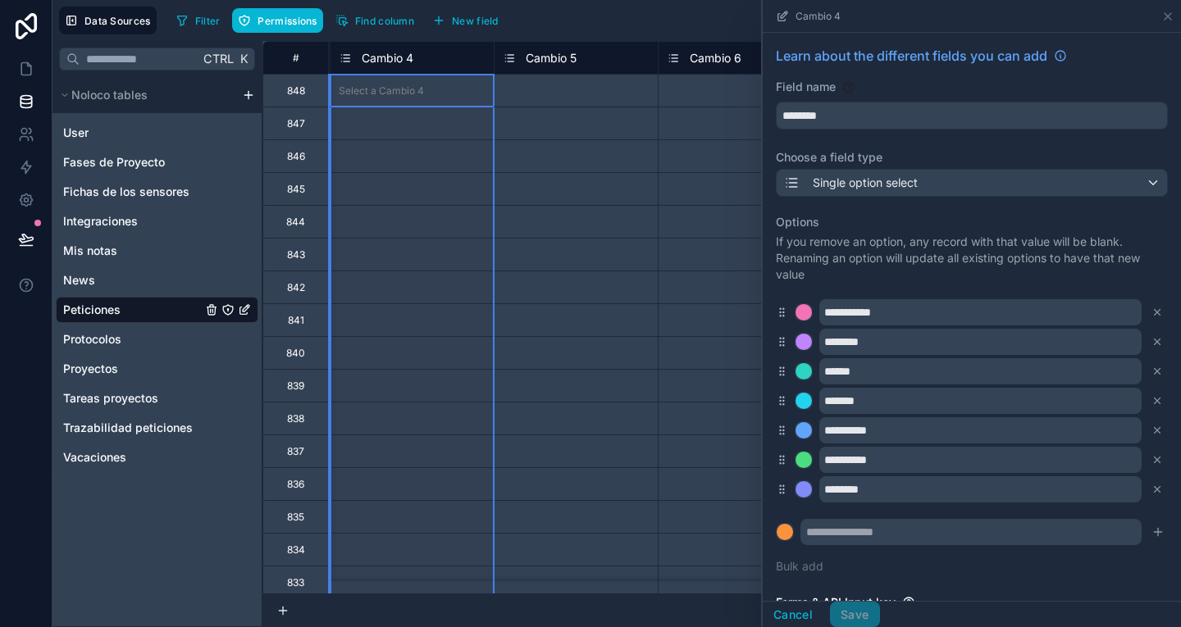
scroll to position [0, 5262]
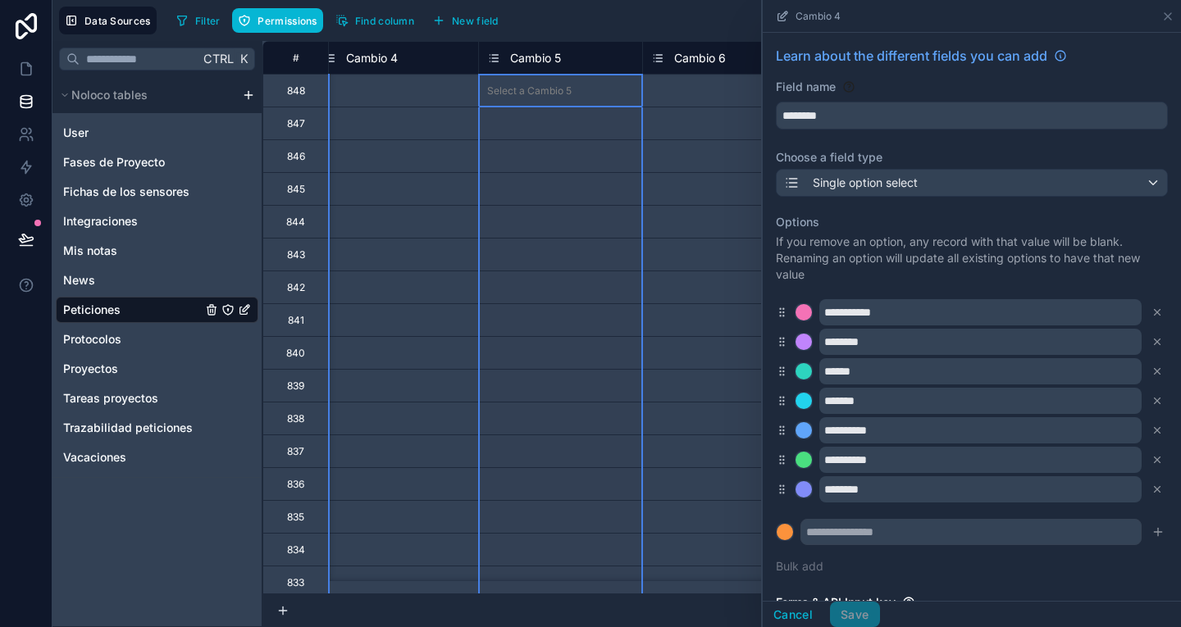
click at [536, 58] on span "Cambio 5" at bounding box center [535, 58] width 51 height 16
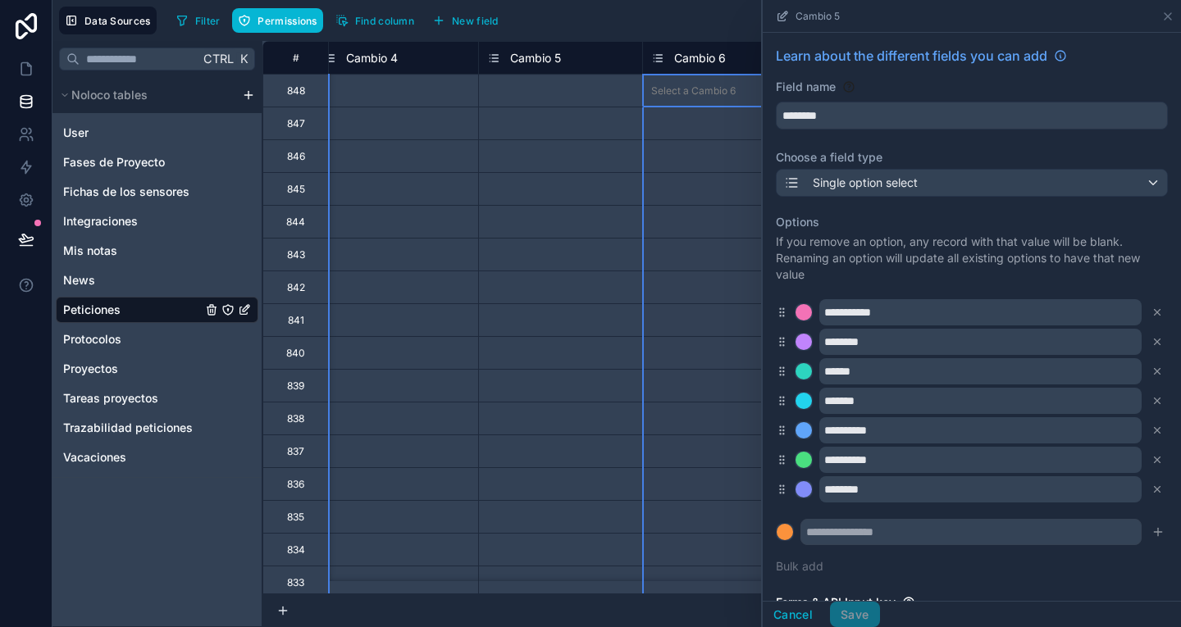
click at [698, 58] on span "Cambio 6" at bounding box center [700, 58] width 52 height 16
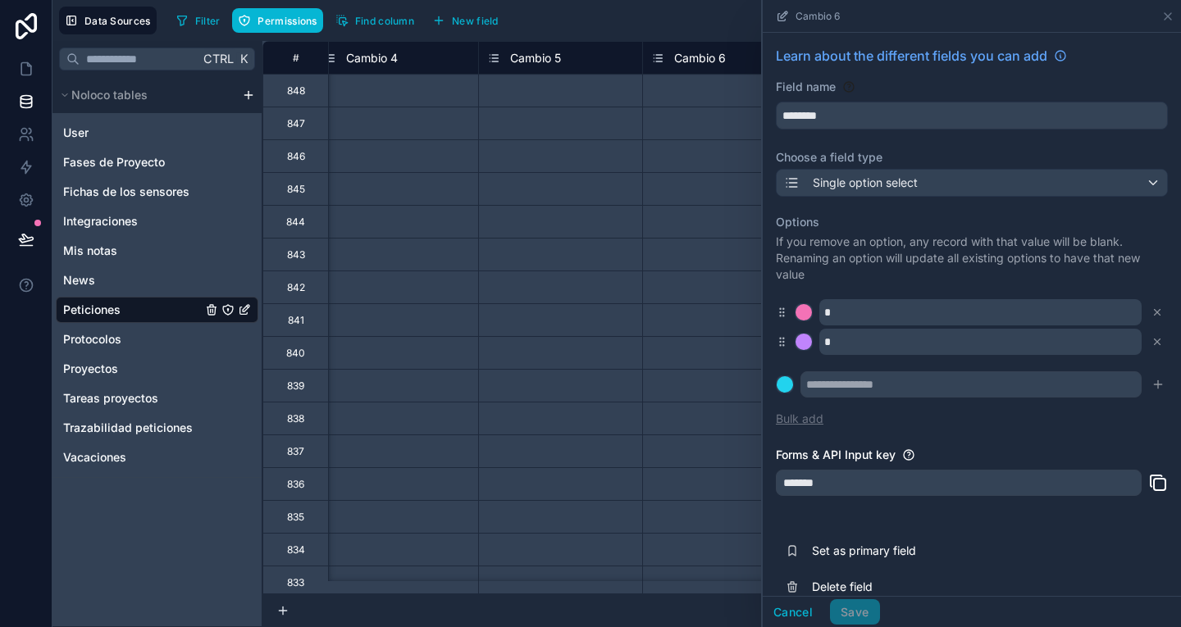
click at [803, 412] on button "Bulk add" at bounding box center [800, 419] width 48 height 16
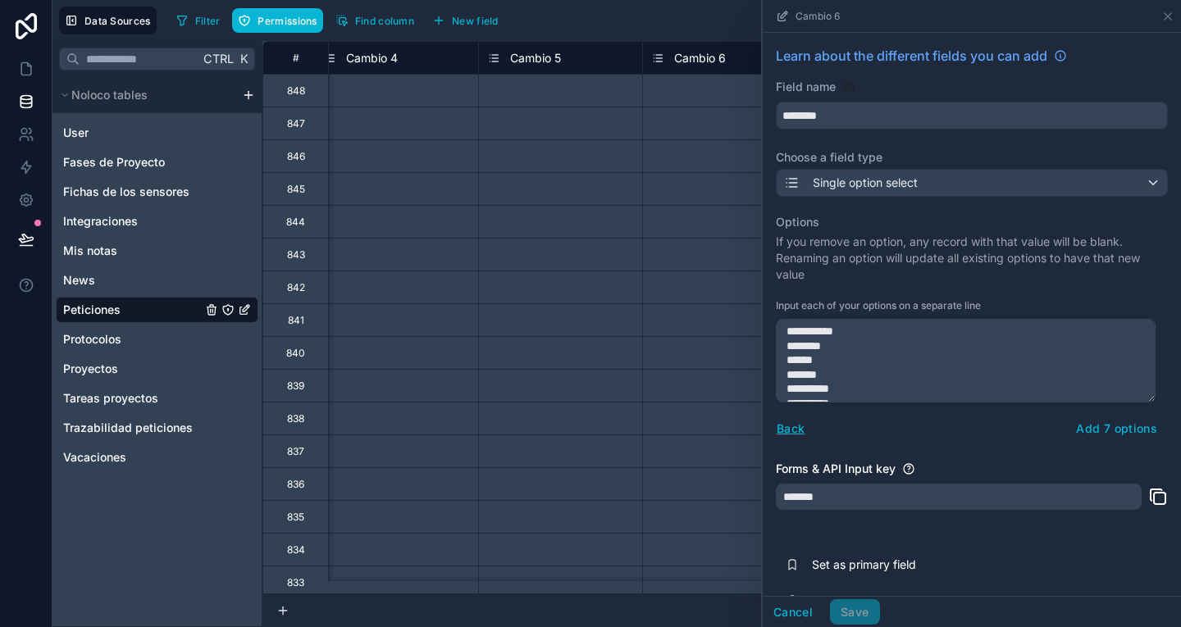
scroll to position [23, 0]
type textarea "**********"
click at [1141, 427] on button "Add 7 options" at bounding box center [1116, 429] width 102 height 26
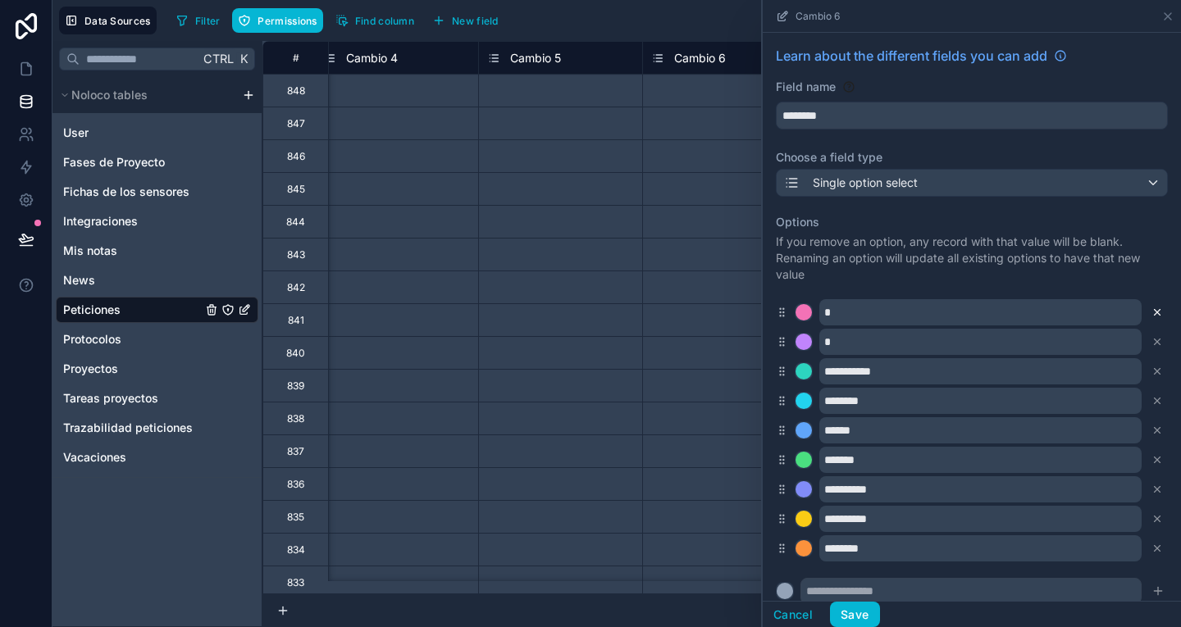
click at [1151, 313] on icon at bounding box center [1156, 312] width 11 height 11
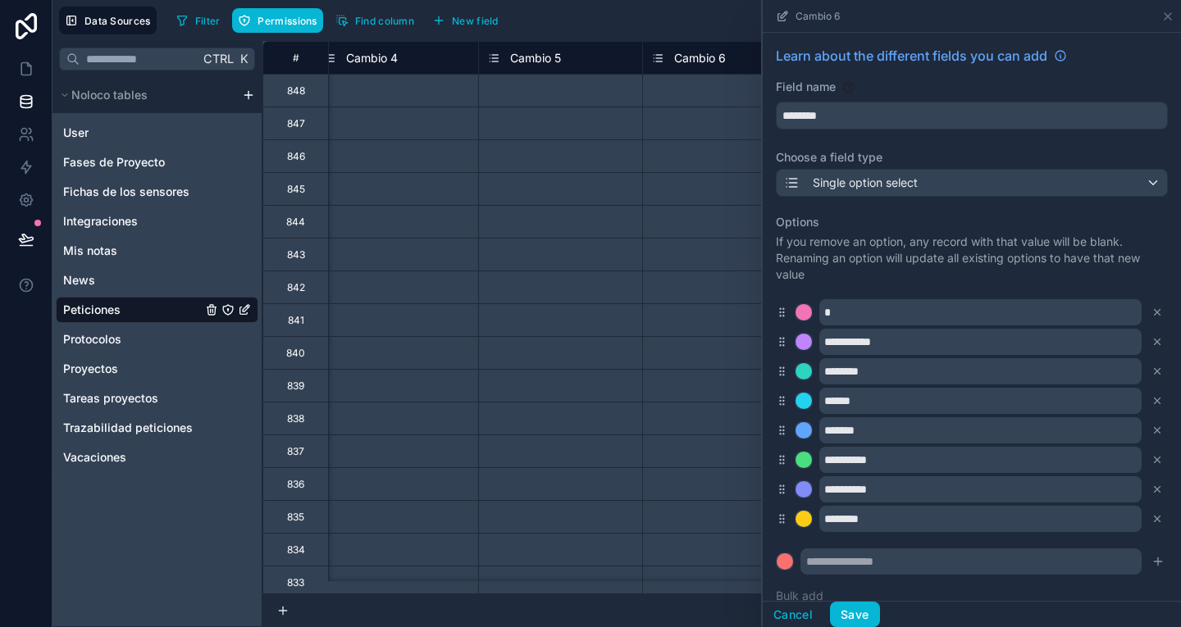
click at [1151, 313] on icon at bounding box center [1156, 312] width 11 height 11
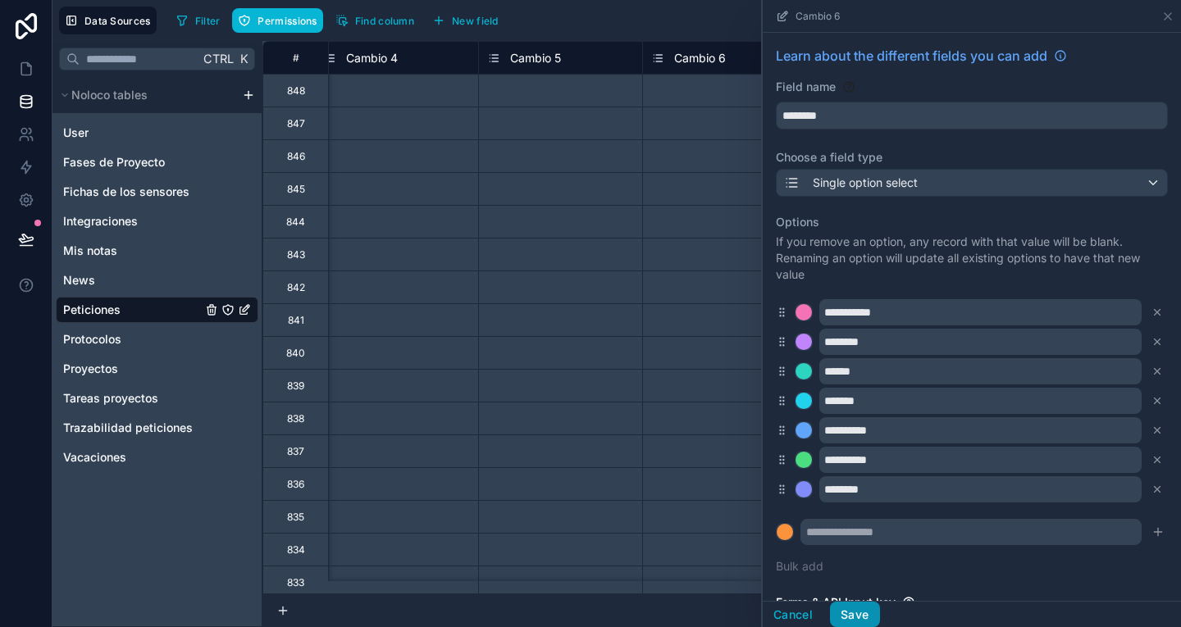
click at [865, 612] on button "Save" at bounding box center [854, 615] width 49 height 26
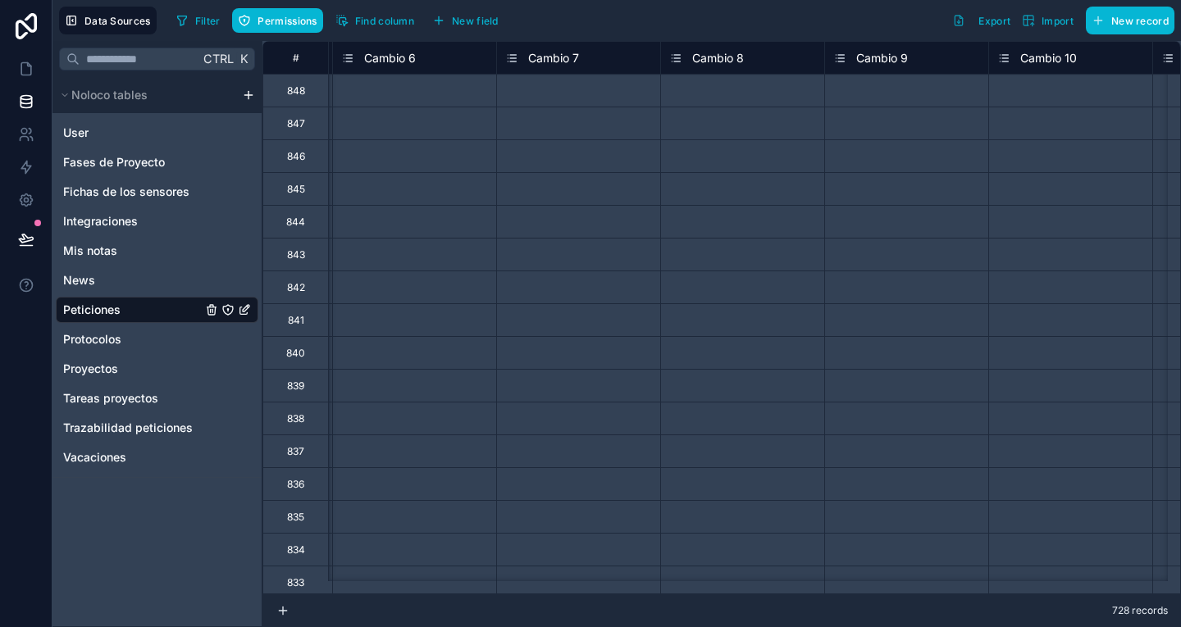
scroll to position [0, 5509]
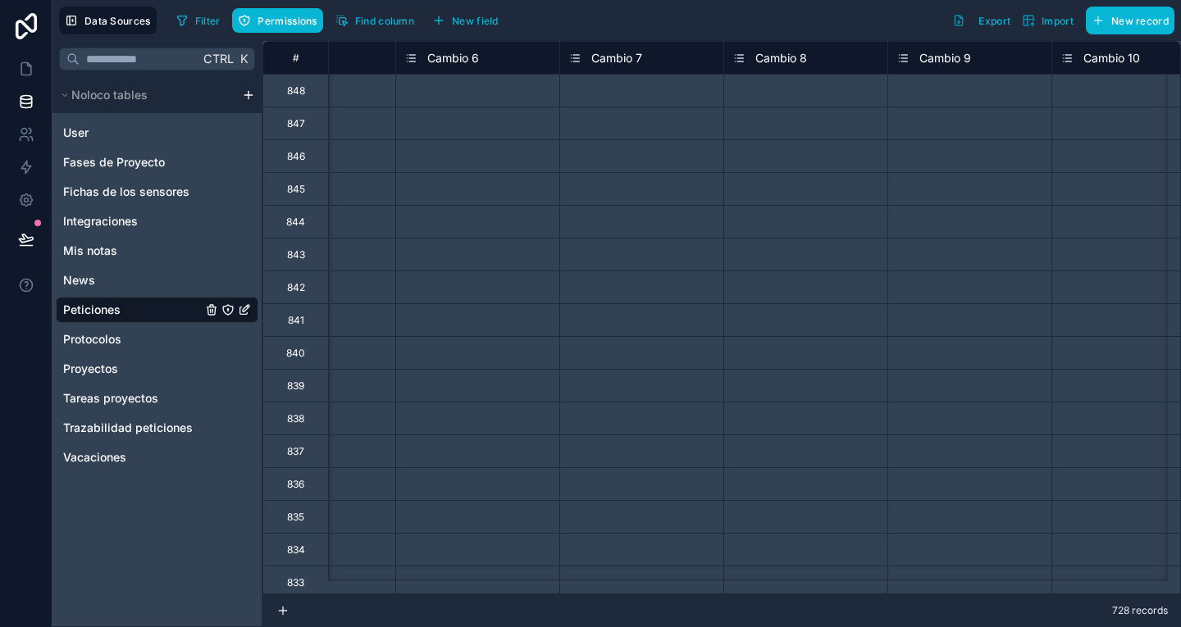
click at [620, 55] on span "Cambio 7" at bounding box center [616, 58] width 51 height 16
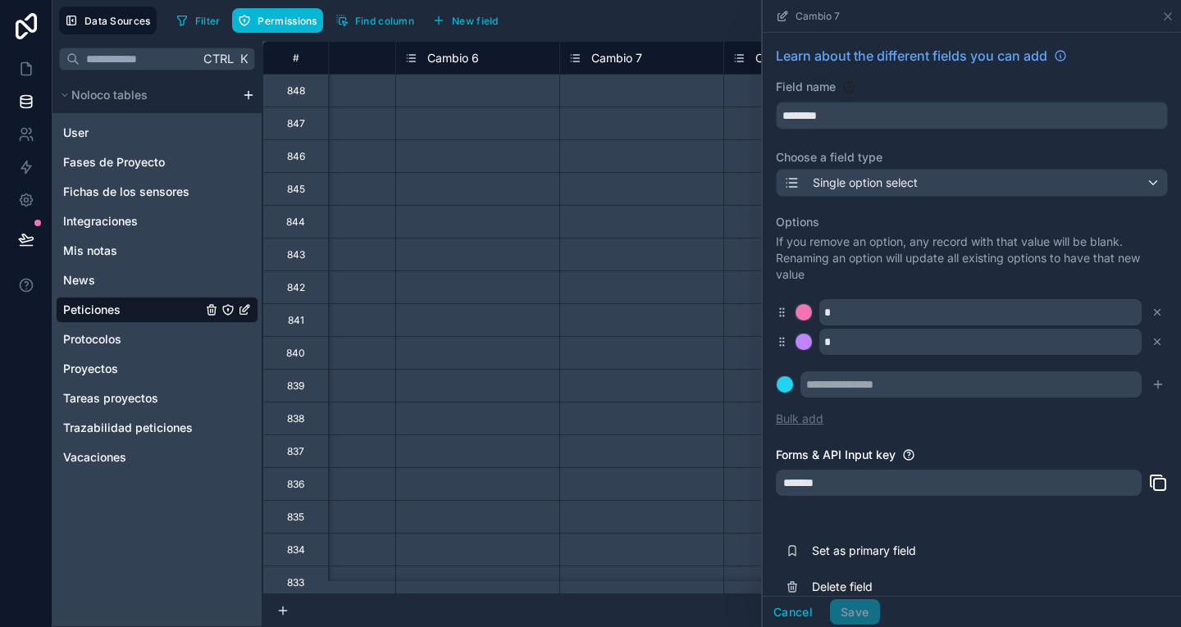
click at [804, 420] on button "Bulk add" at bounding box center [800, 419] width 48 height 16
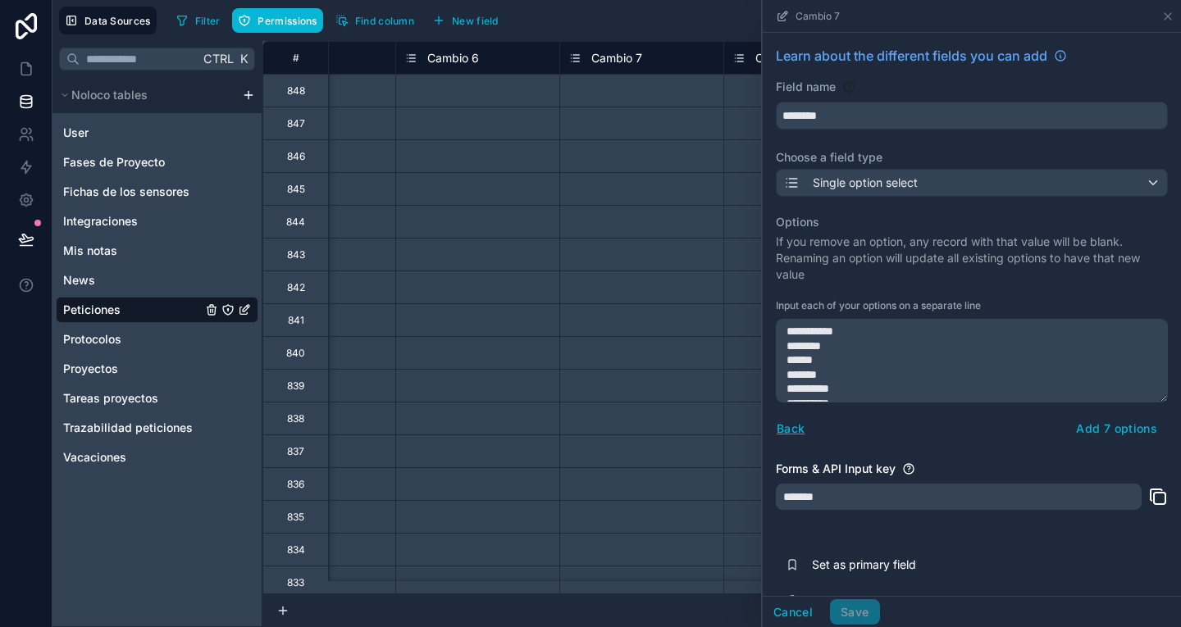
scroll to position [23, 0]
type textarea "**********"
click at [1095, 421] on button "Add 7 options" at bounding box center [1116, 429] width 102 height 26
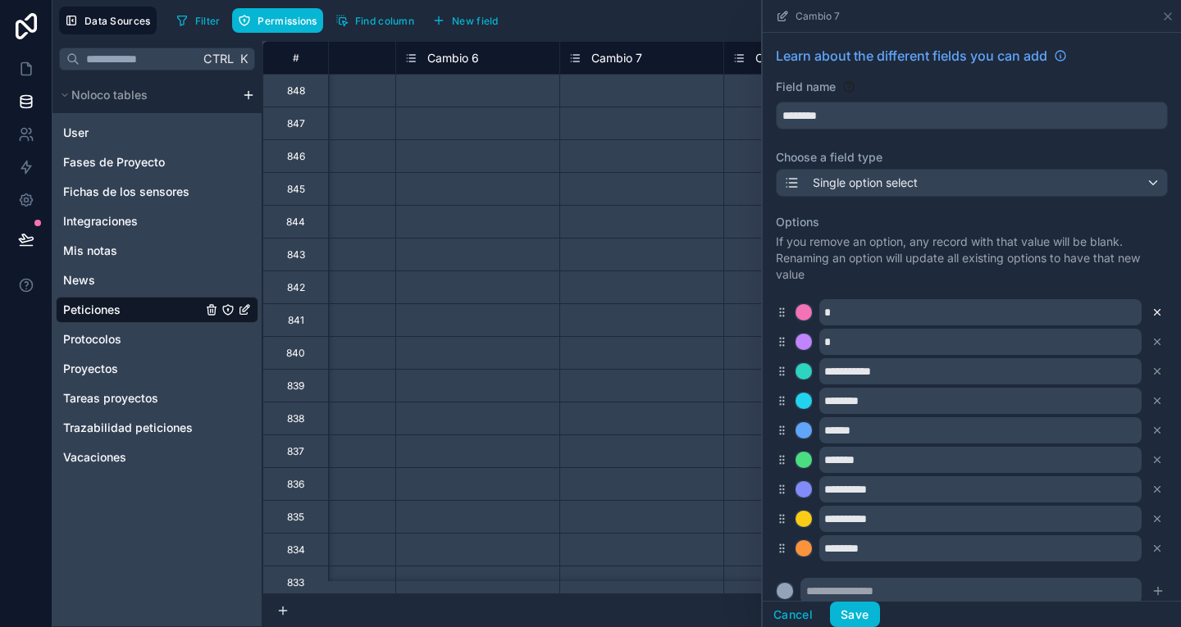
click at [1151, 309] on icon at bounding box center [1156, 312] width 11 height 11
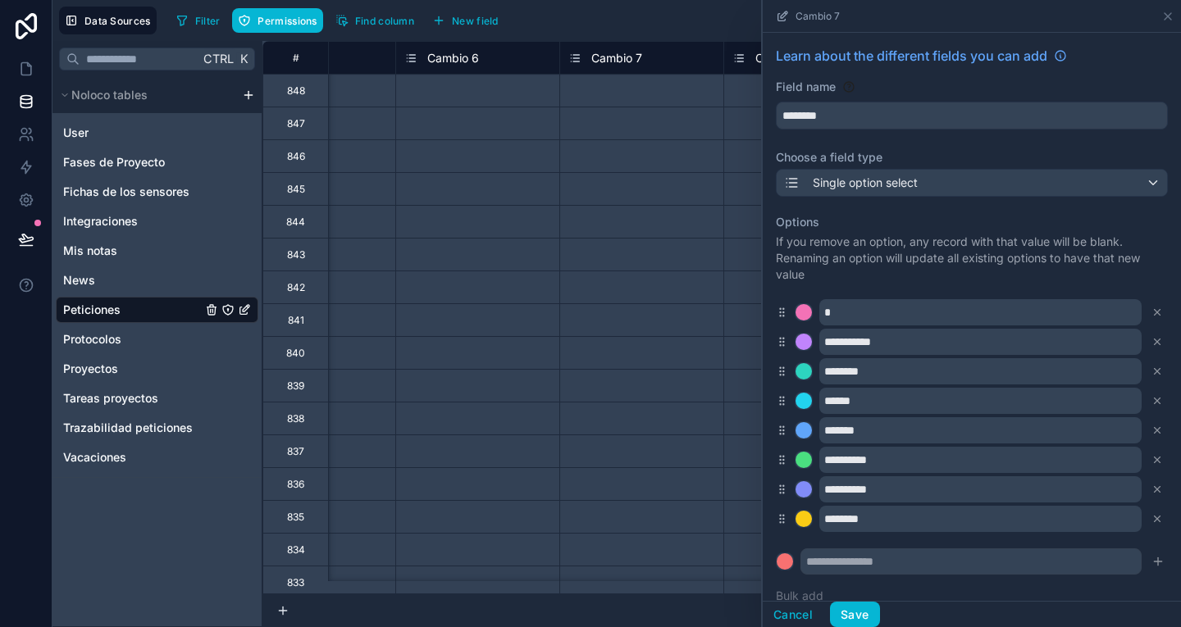
click at [1151, 309] on icon at bounding box center [1156, 312] width 11 height 11
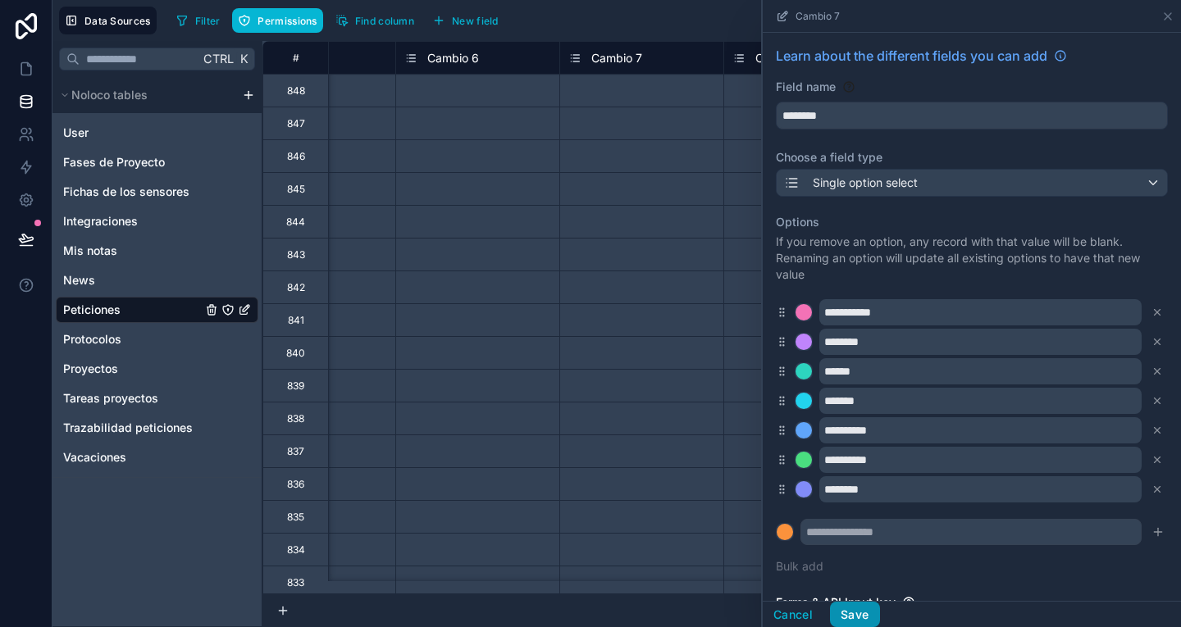
click at [847, 611] on button "Save" at bounding box center [854, 615] width 49 height 26
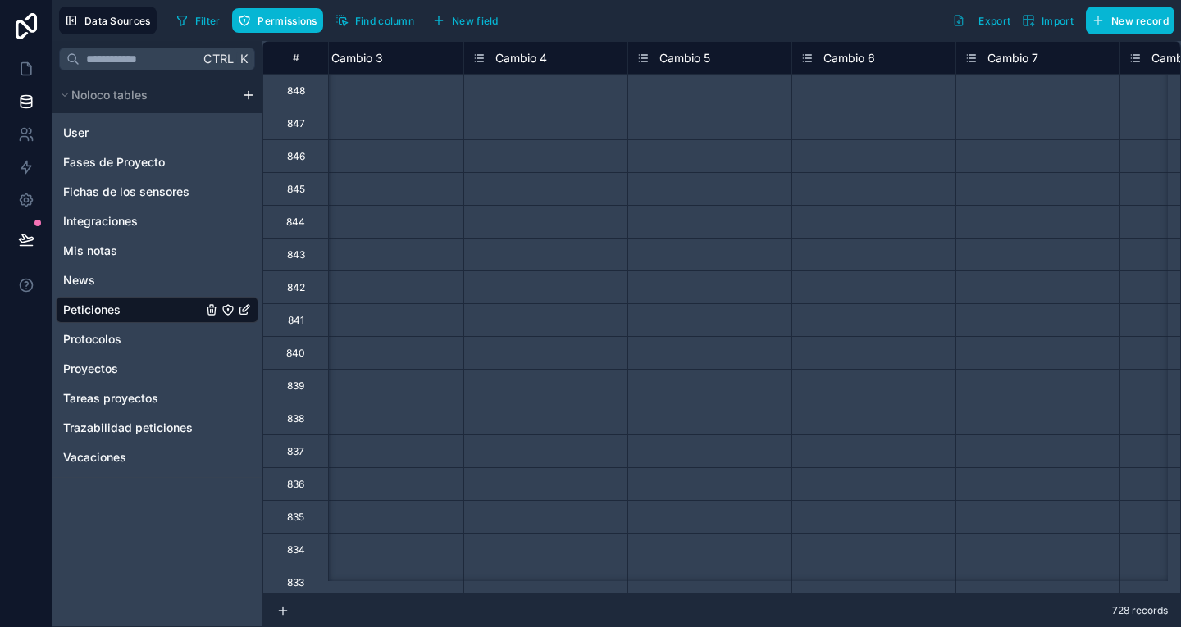
scroll to position [0, 5121]
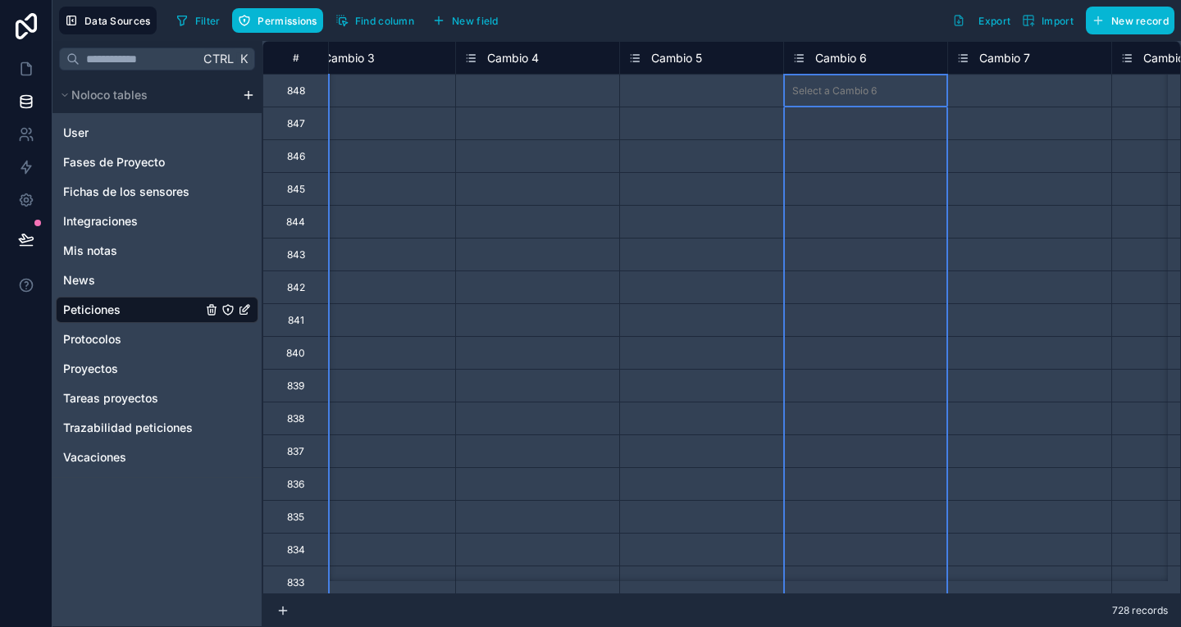
click at [825, 59] on span "Cambio 6" at bounding box center [841, 58] width 52 height 16
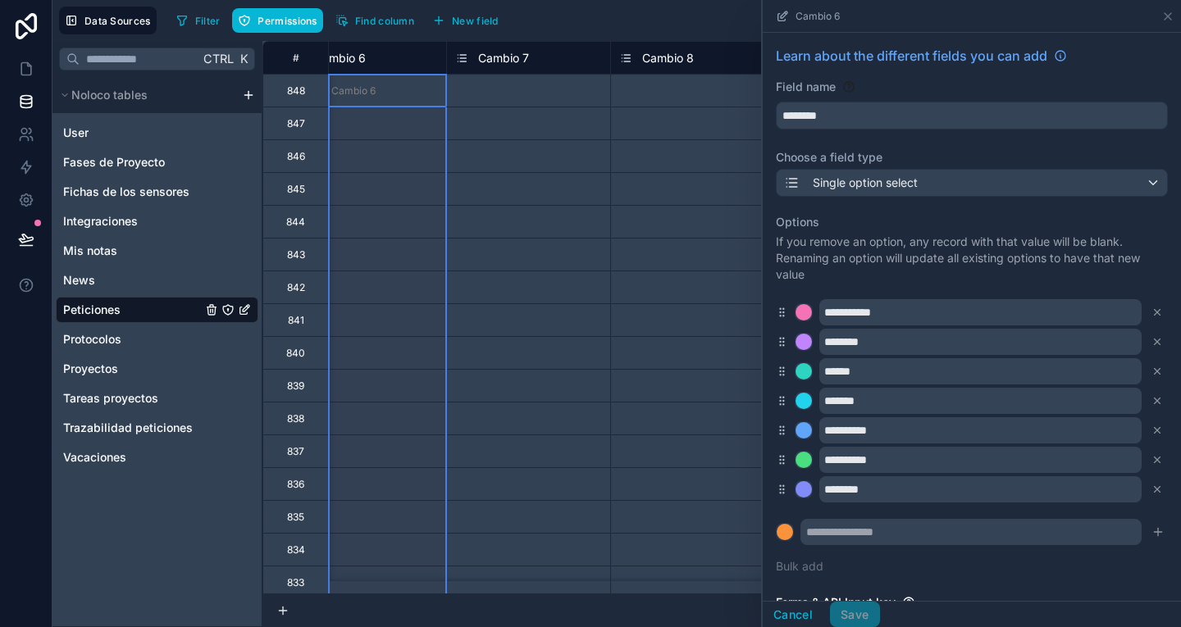
scroll to position [0, 5622]
click at [508, 57] on span "Cambio 7" at bounding box center [502, 58] width 51 height 16
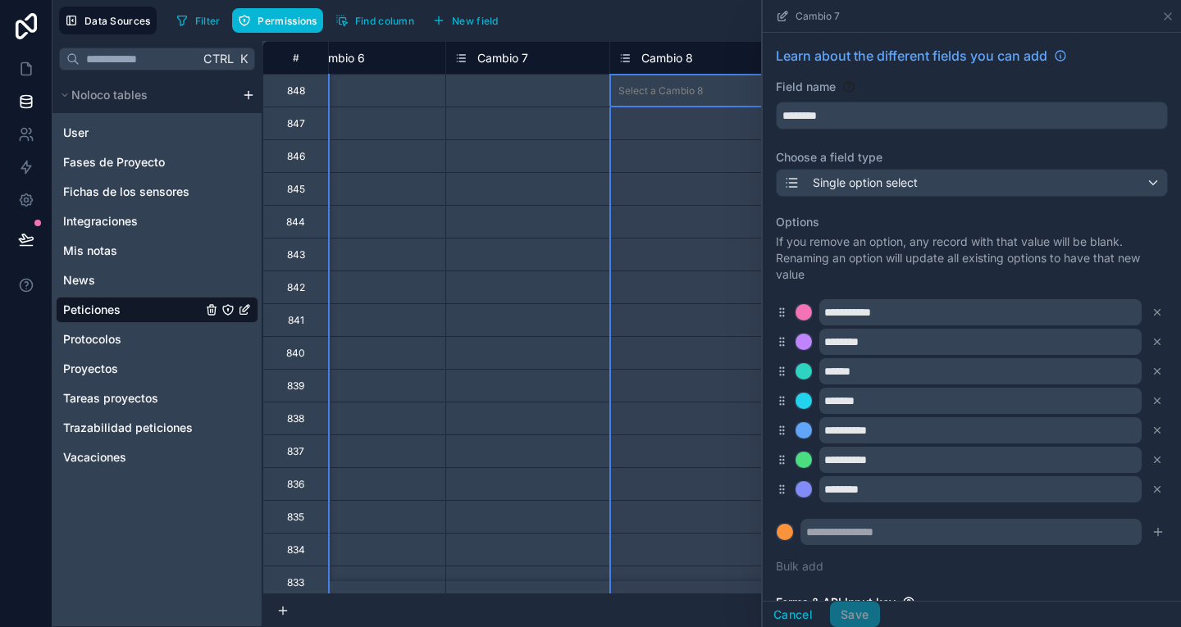
click at [663, 61] on span "Cambio 8" at bounding box center [667, 58] width 52 height 16
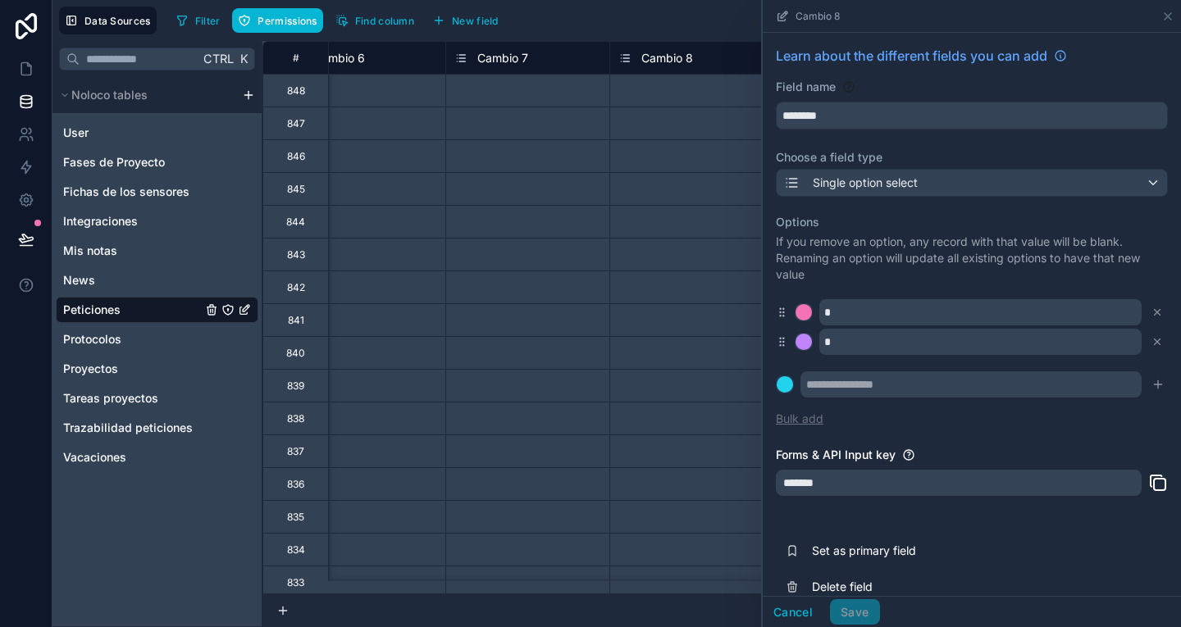
click at [809, 416] on button "Bulk add" at bounding box center [800, 419] width 48 height 16
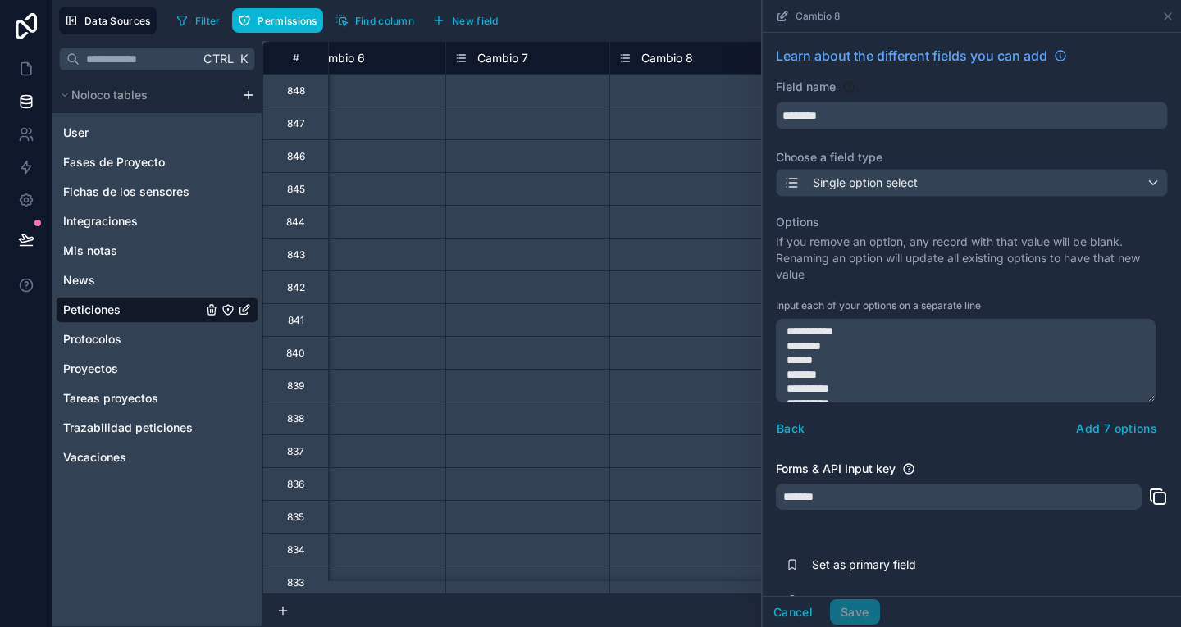
scroll to position [23, 0]
type textarea "**********"
click at [1120, 435] on button "Add 7 options" at bounding box center [1116, 429] width 102 height 26
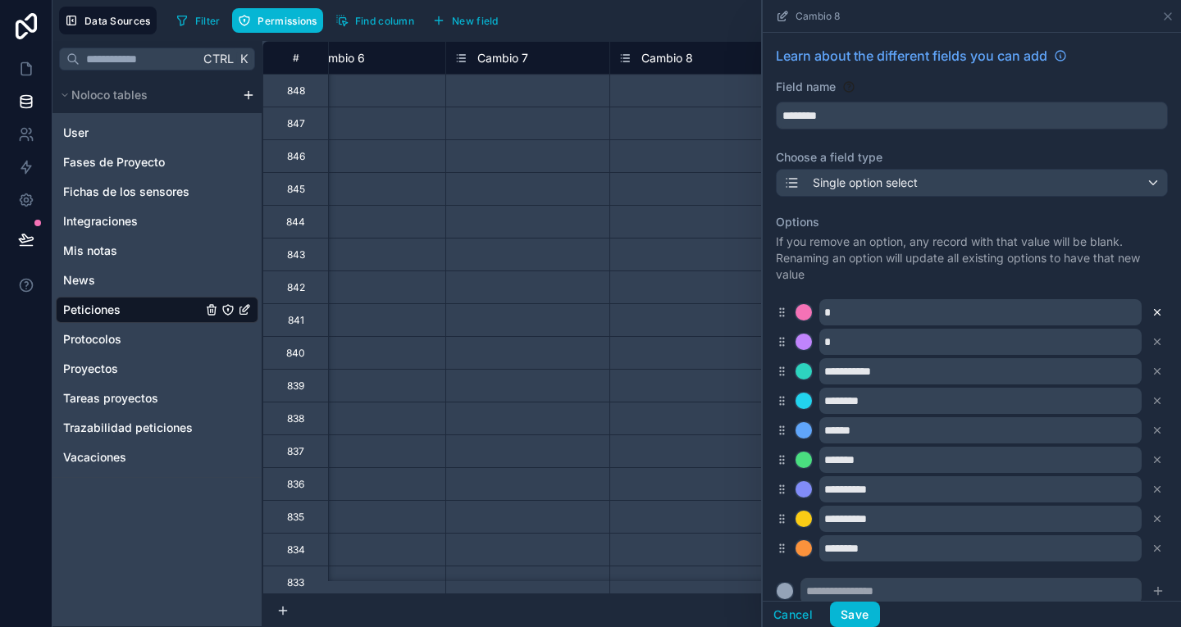
click at [1151, 308] on icon at bounding box center [1156, 312] width 11 height 11
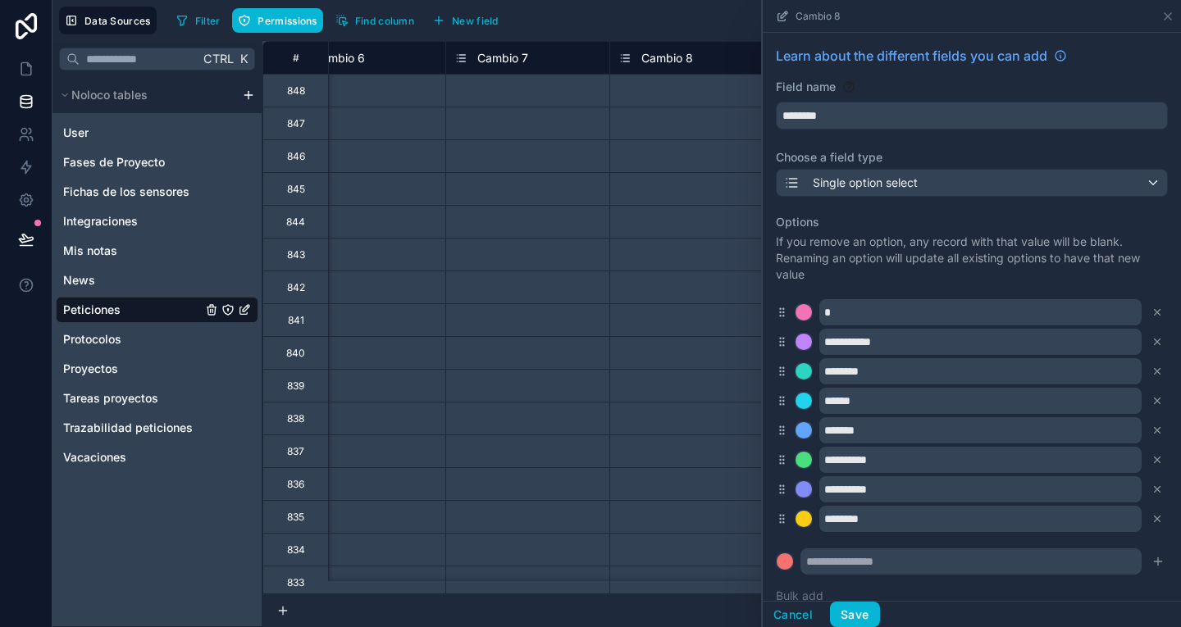
click at [1151, 308] on icon at bounding box center [1156, 312] width 11 height 11
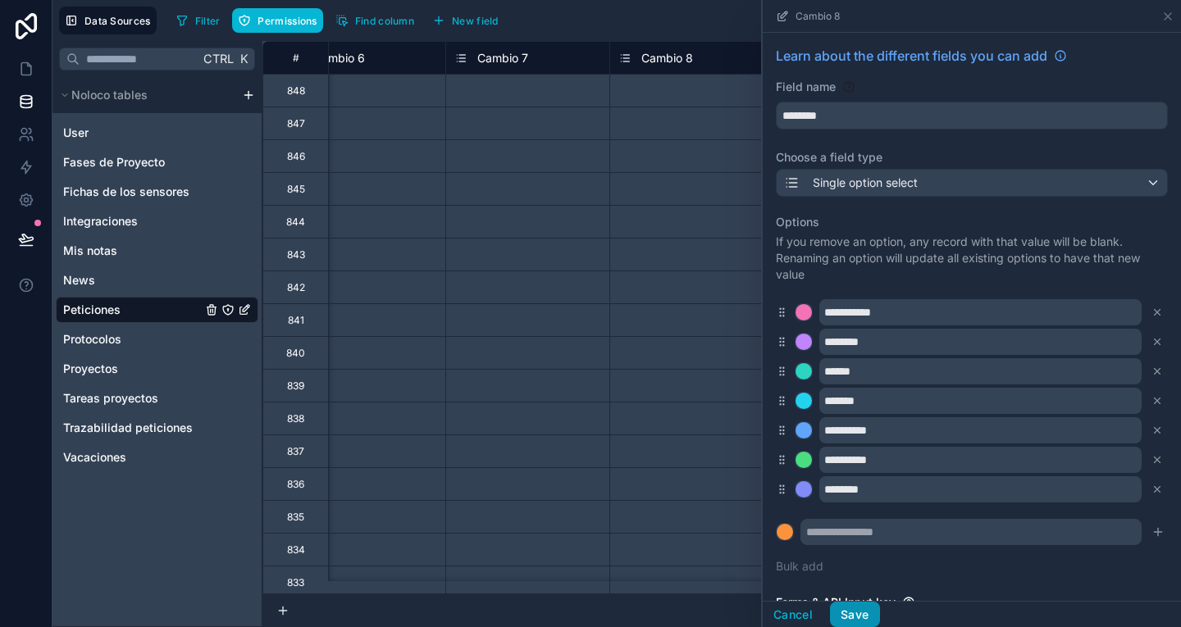
click at [855, 615] on button "Save" at bounding box center [854, 615] width 49 height 26
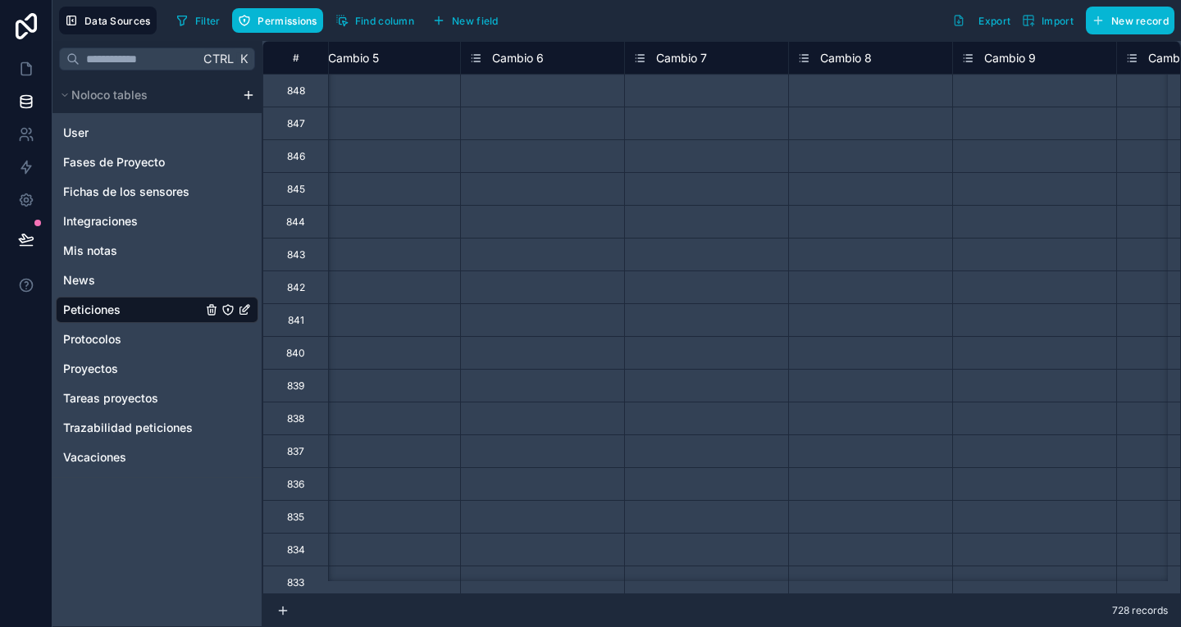
scroll to position [0, 5477]
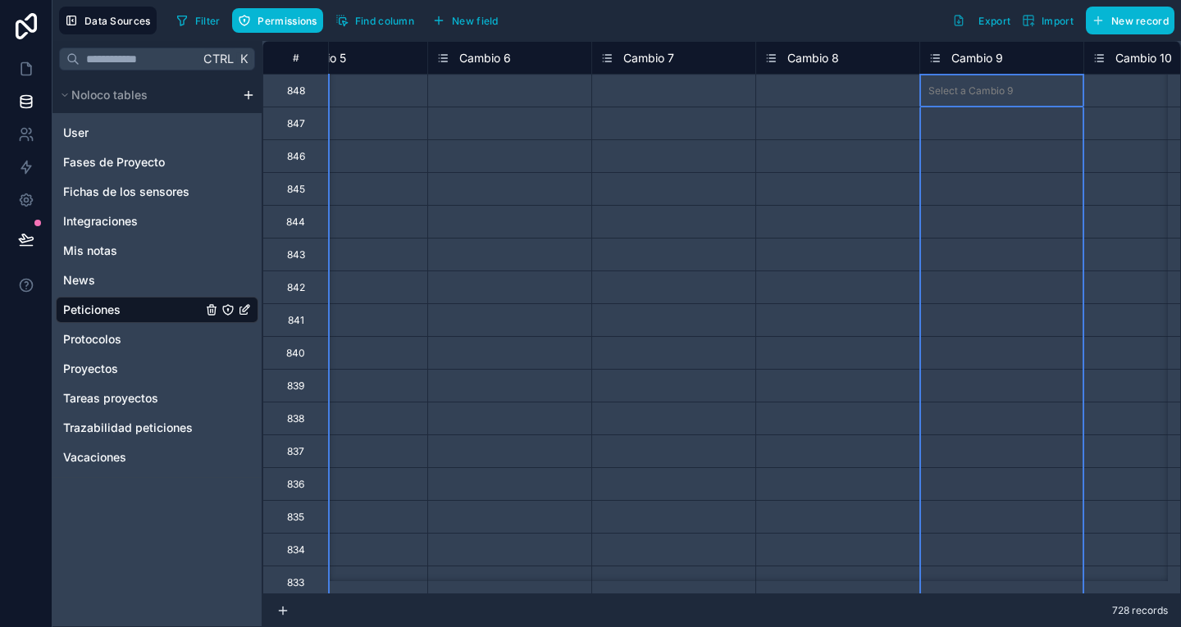
click at [983, 54] on span "Cambio 9" at bounding box center [977, 58] width 52 height 16
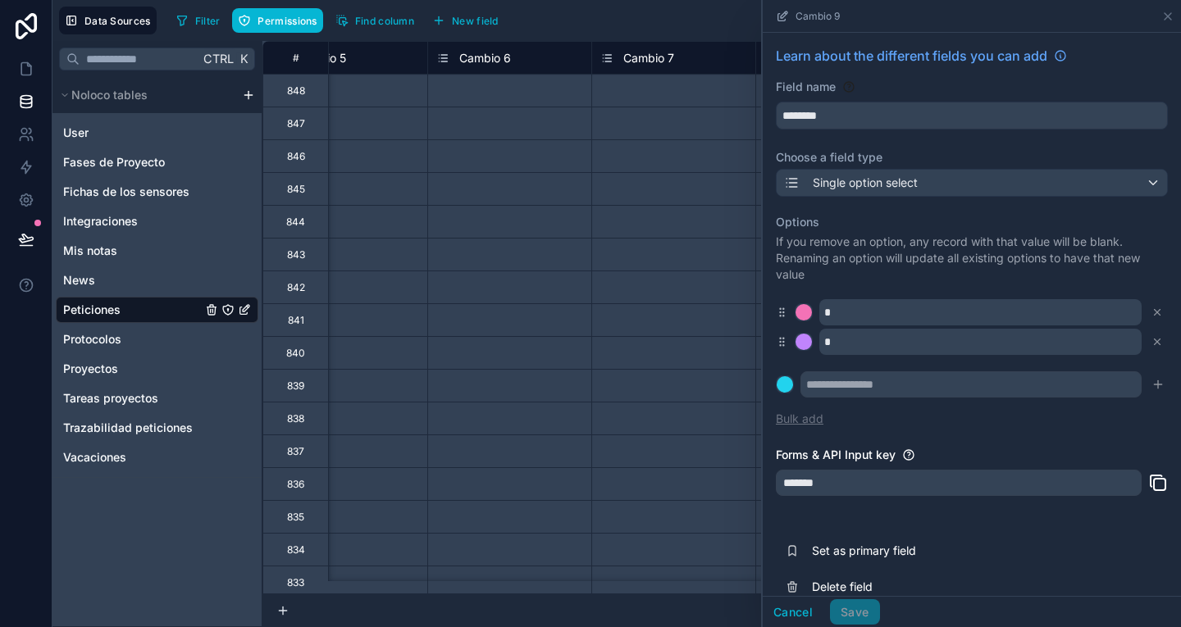
click at [811, 417] on button "Bulk add" at bounding box center [800, 419] width 48 height 16
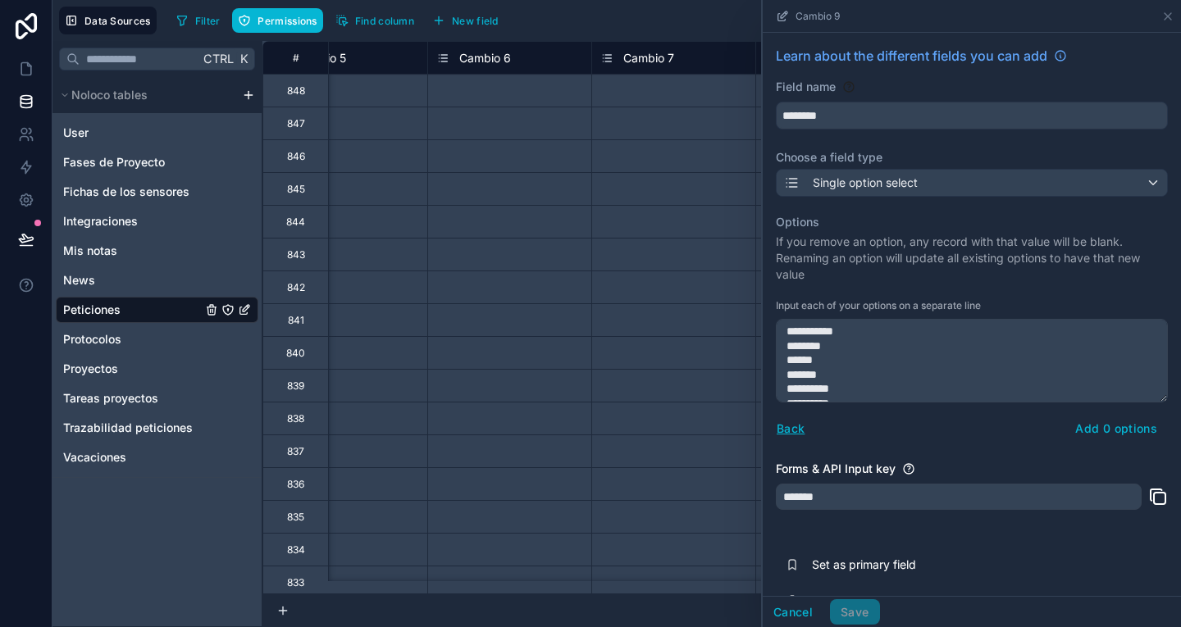
scroll to position [23, 0]
type textarea "**********"
click at [1080, 429] on button "Add 7 options" at bounding box center [1116, 429] width 102 height 26
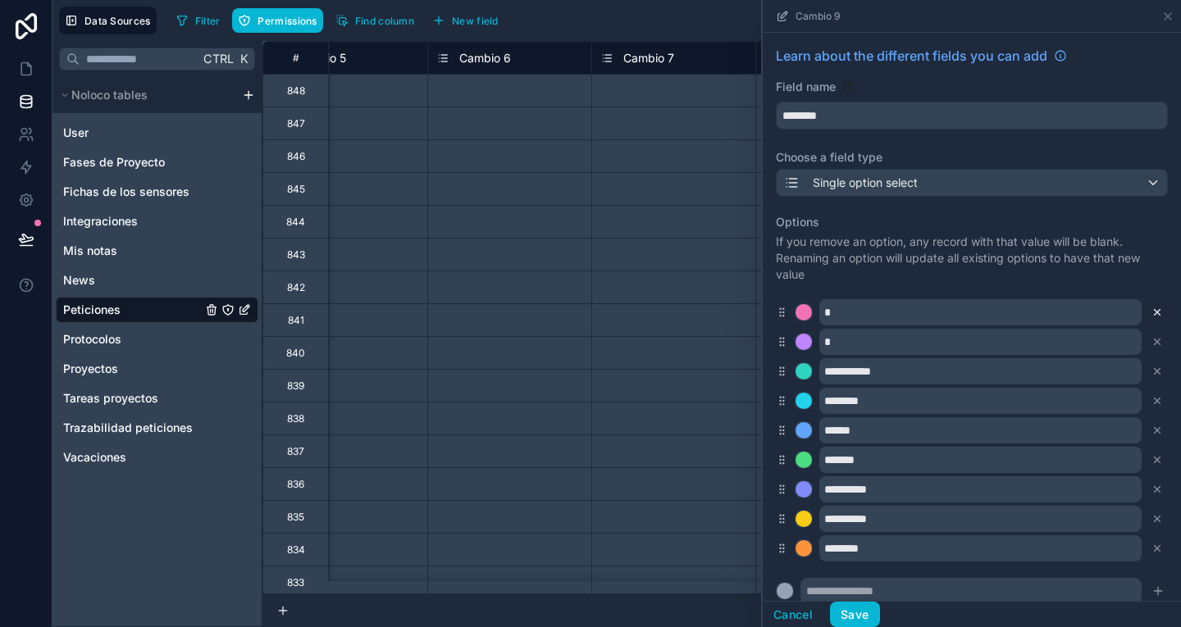
click at [1148, 307] on button at bounding box center [1157, 312] width 18 height 18
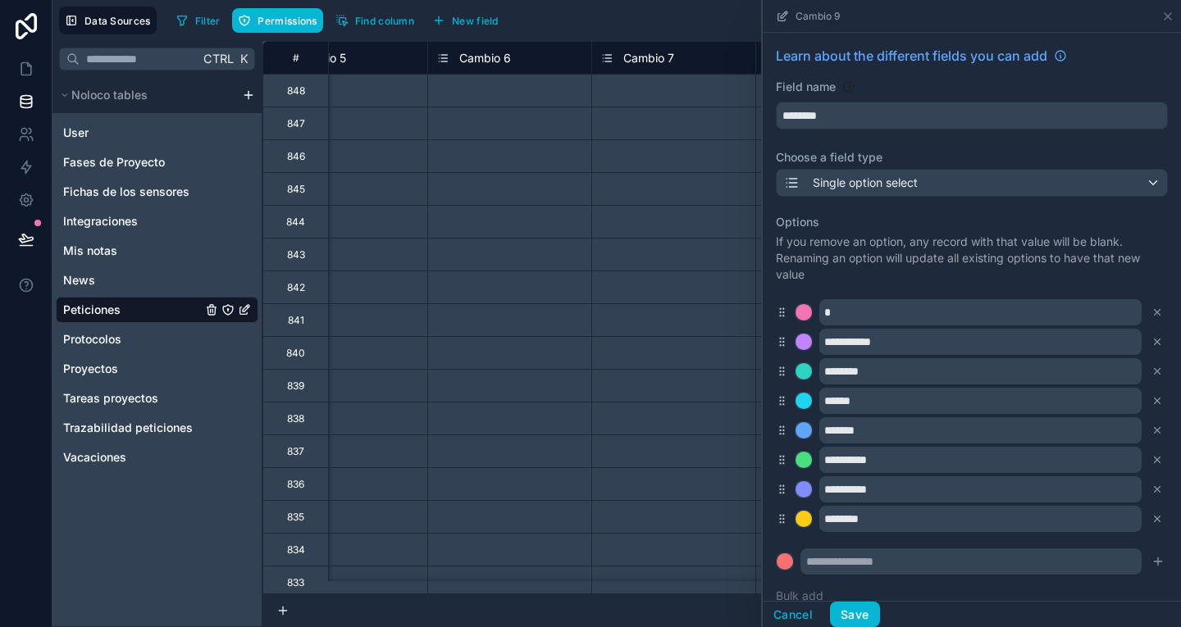
click at [1148, 307] on button at bounding box center [1157, 312] width 18 height 18
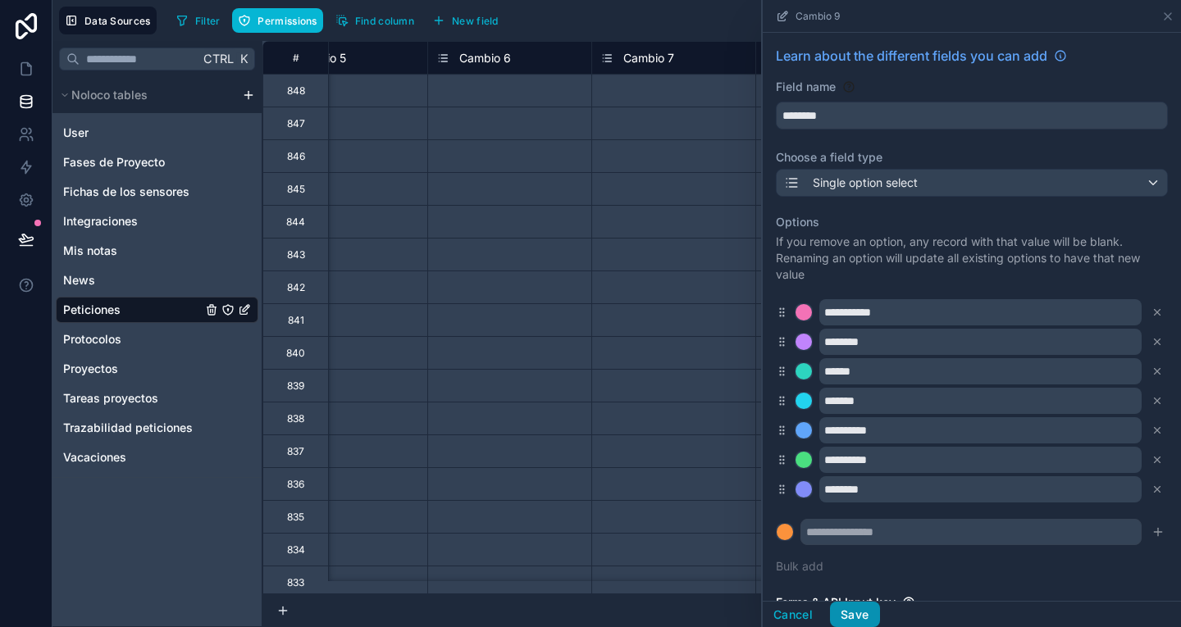
click at [857, 622] on button "Save" at bounding box center [854, 615] width 49 height 26
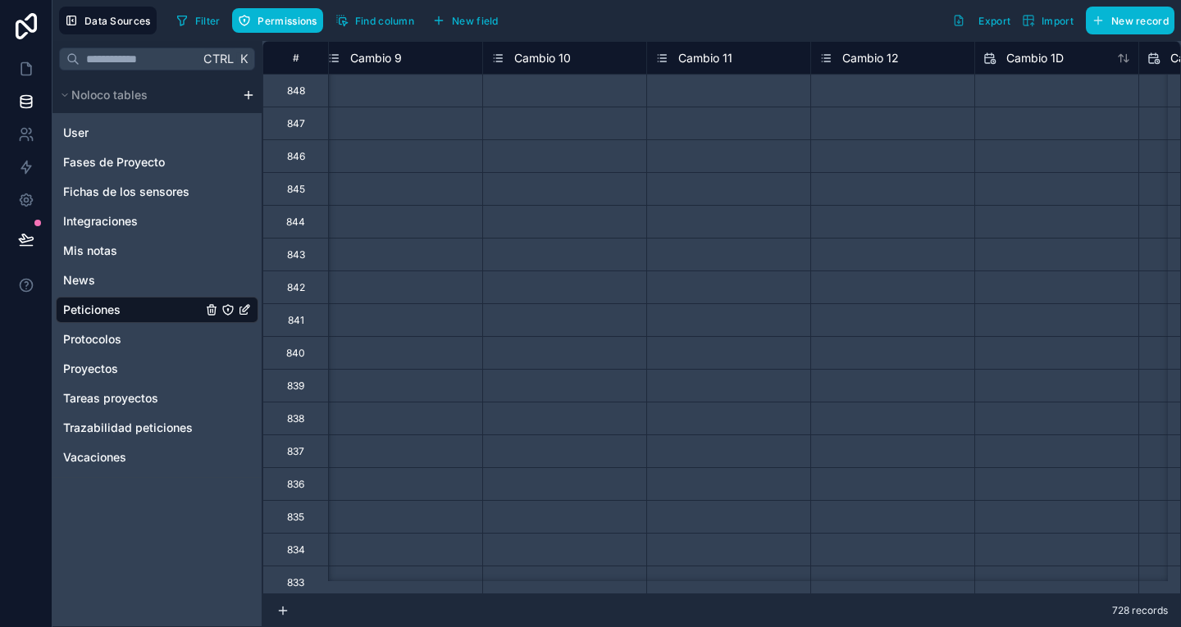
scroll to position [0, 6073]
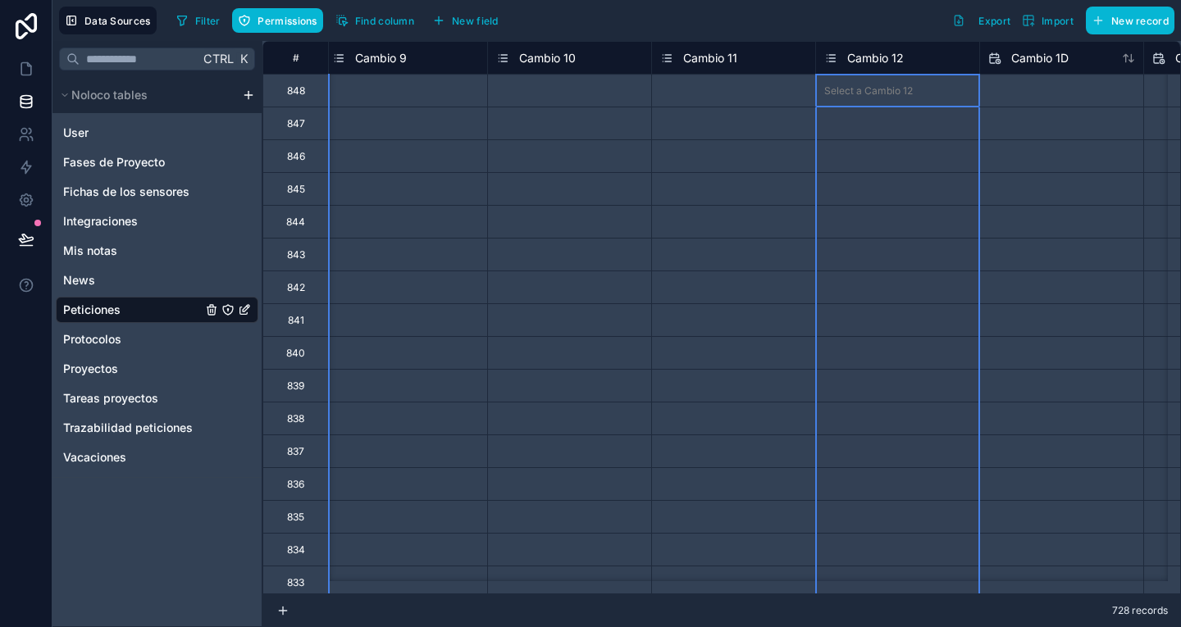
click at [890, 55] on span "Cambio 12" at bounding box center [875, 58] width 57 height 16
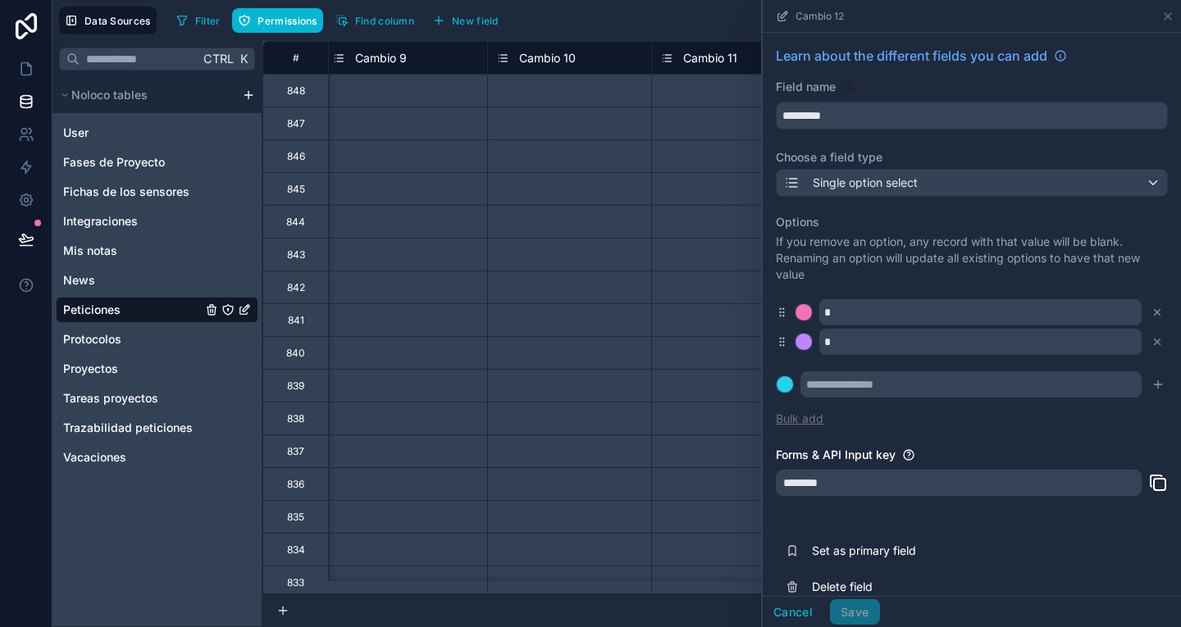
click at [799, 413] on button "Bulk add" at bounding box center [800, 419] width 48 height 16
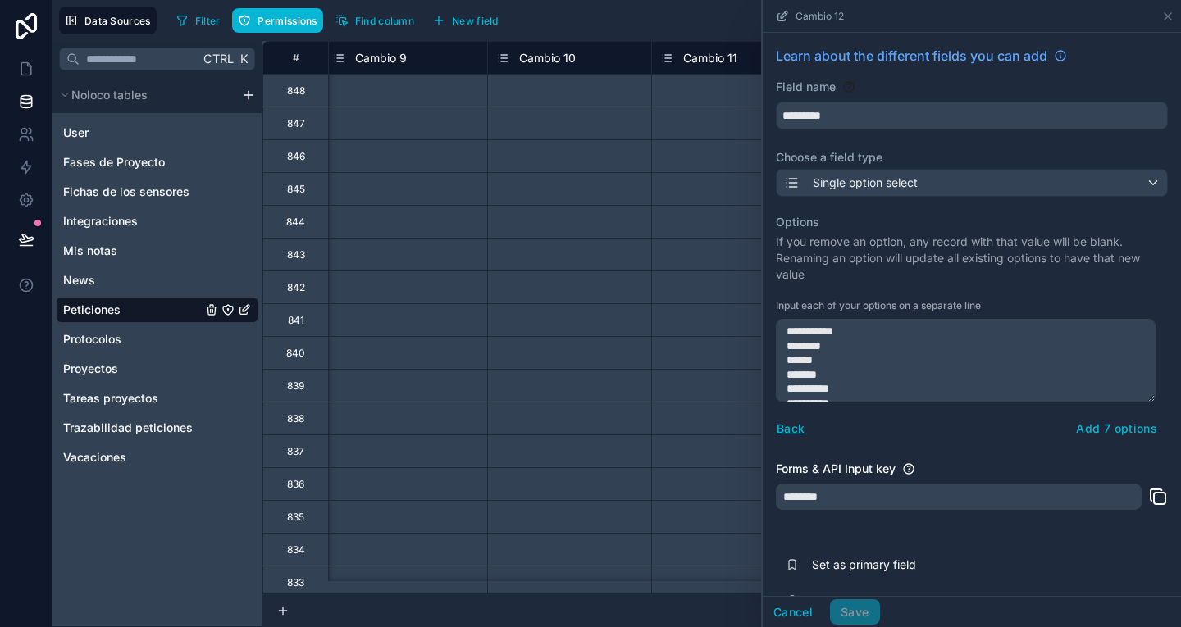
scroll to position [23, 0]
type textarea "**********"
click at [1088, 436] on button "Add 7 options" at bounding box center [1116, 429] width 102 height 26
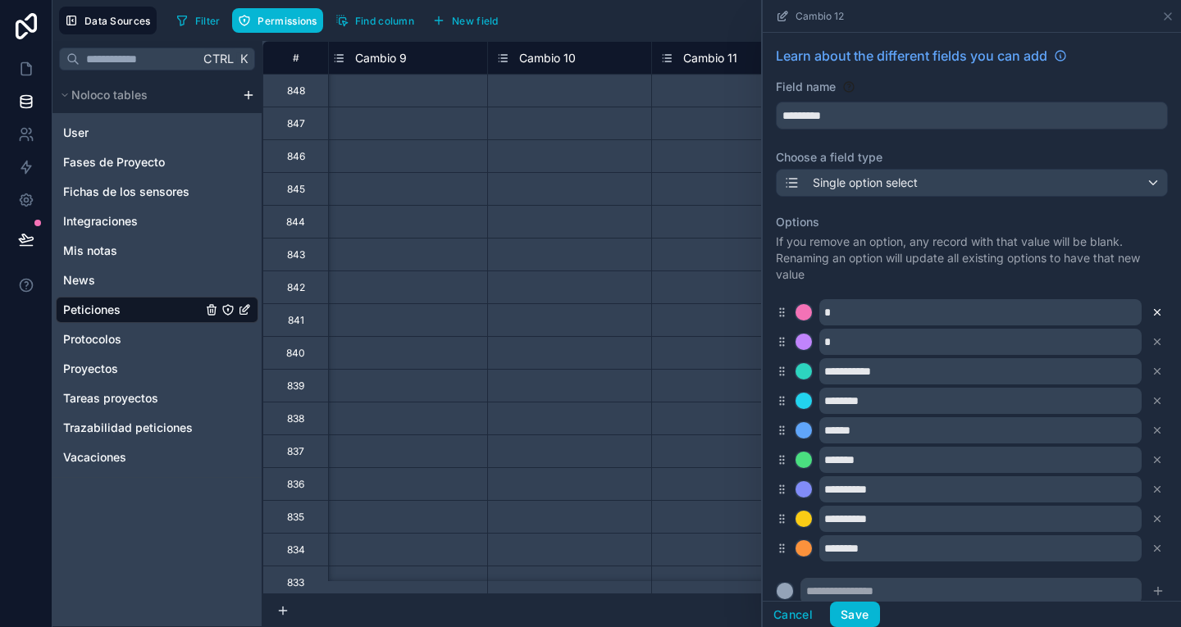
click at [1151, 317] on icon at bounding box center [1156, 312] width 11 height 11
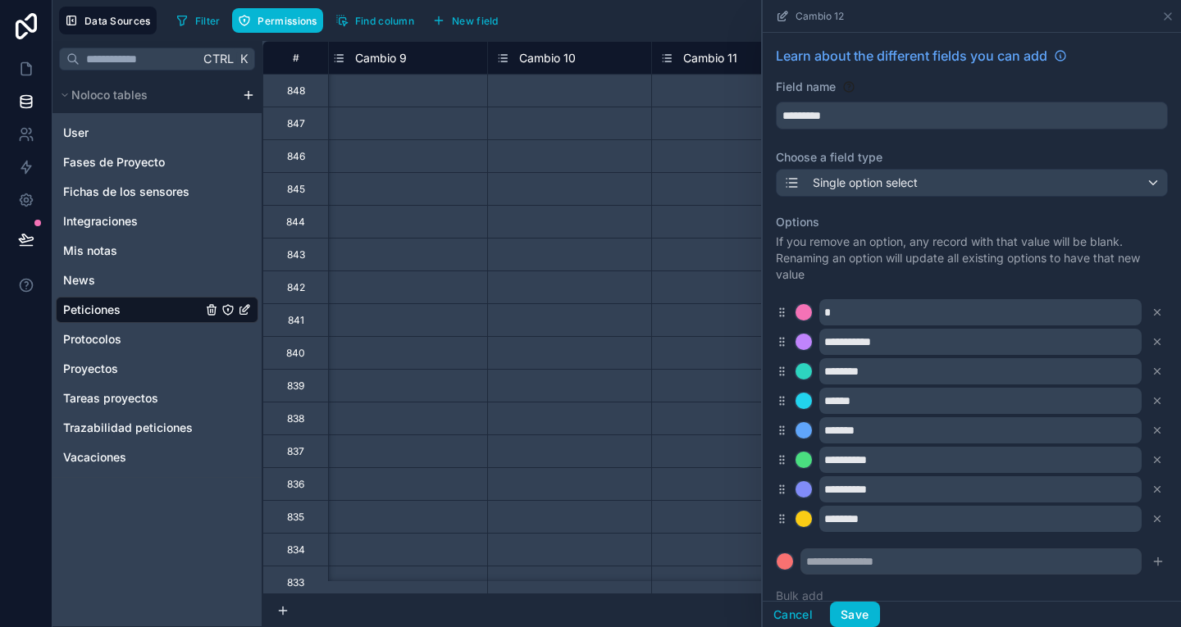
click at [1151, 317] on icon at bounding box center [1156, 312] width 11 height 11
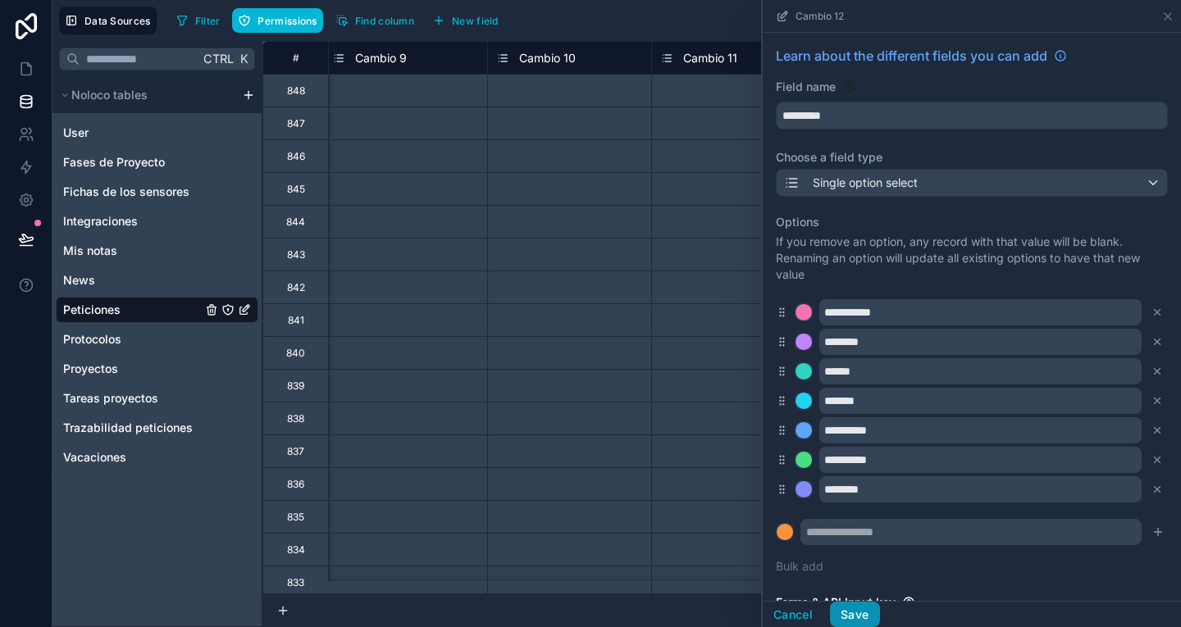
click at [863, 608] on button "Save" at bounding box center [854, 615] width 49 height 26
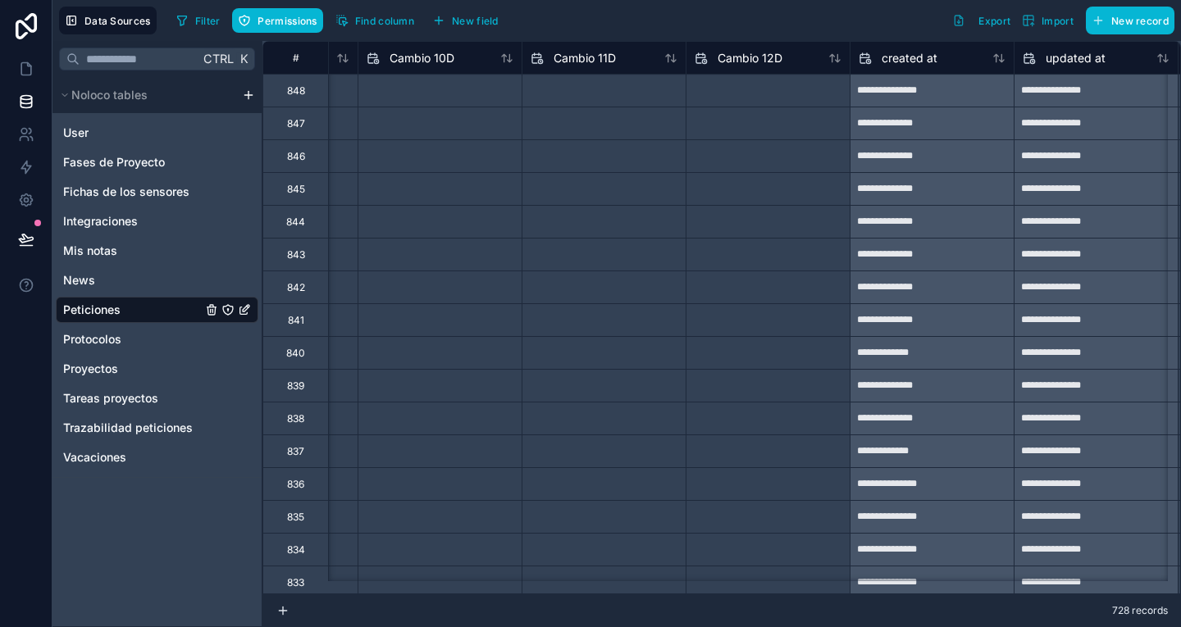
scroll to position [0, 8183]
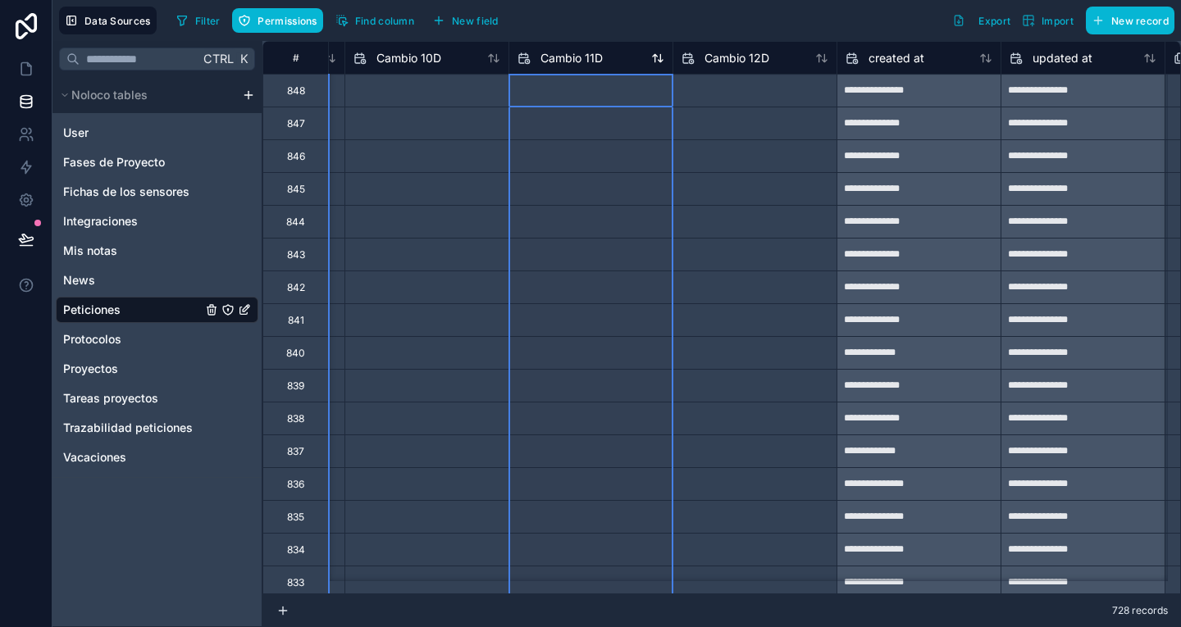
click at [575, 52] on span "Cambio 11D" at bounding box center [571, 58] width 62 height 16
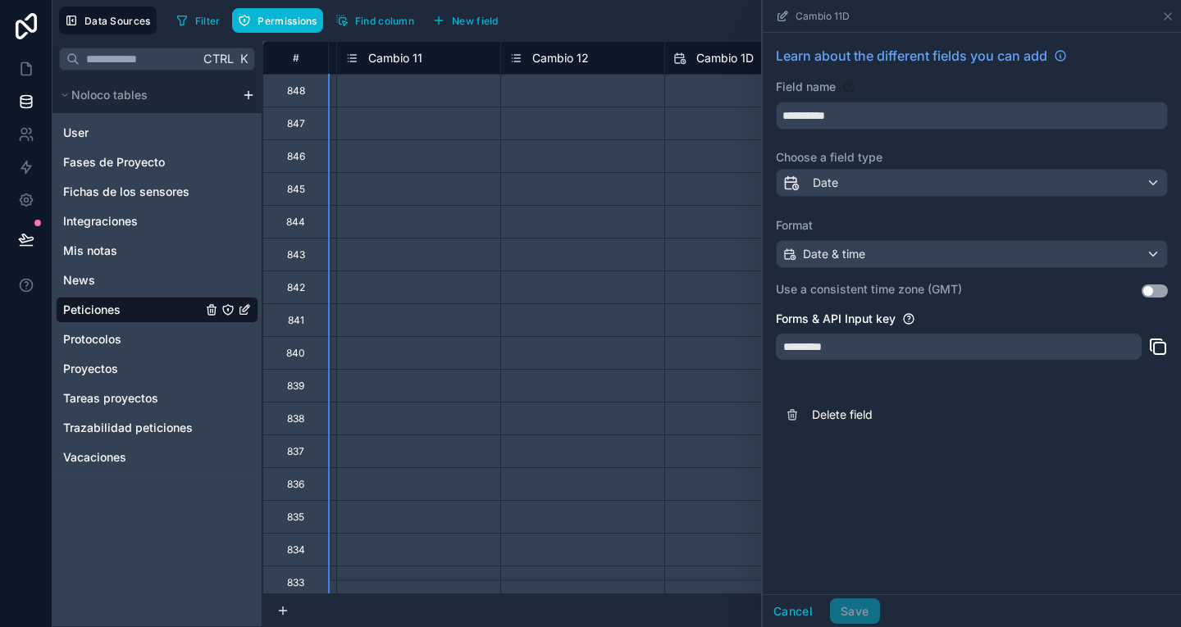
scroll to position [0, 6403]
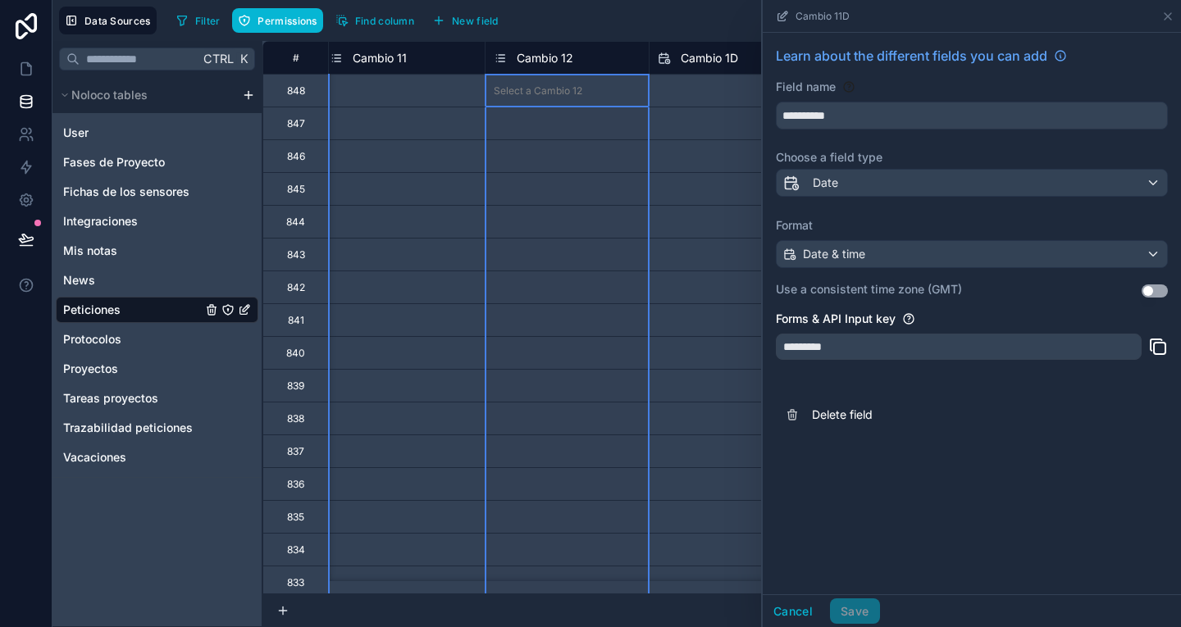
click at [570, 58] on span "Cambio 12" at bounding box center [545, 58] width 57 height 16
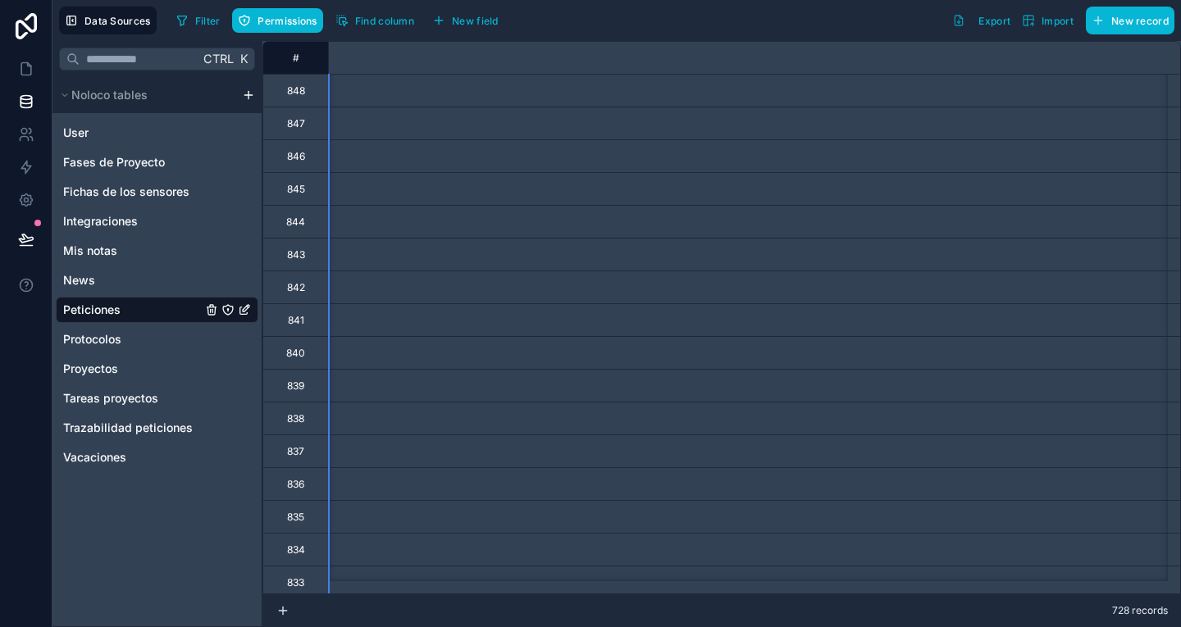
scroll to position [0, 6396]
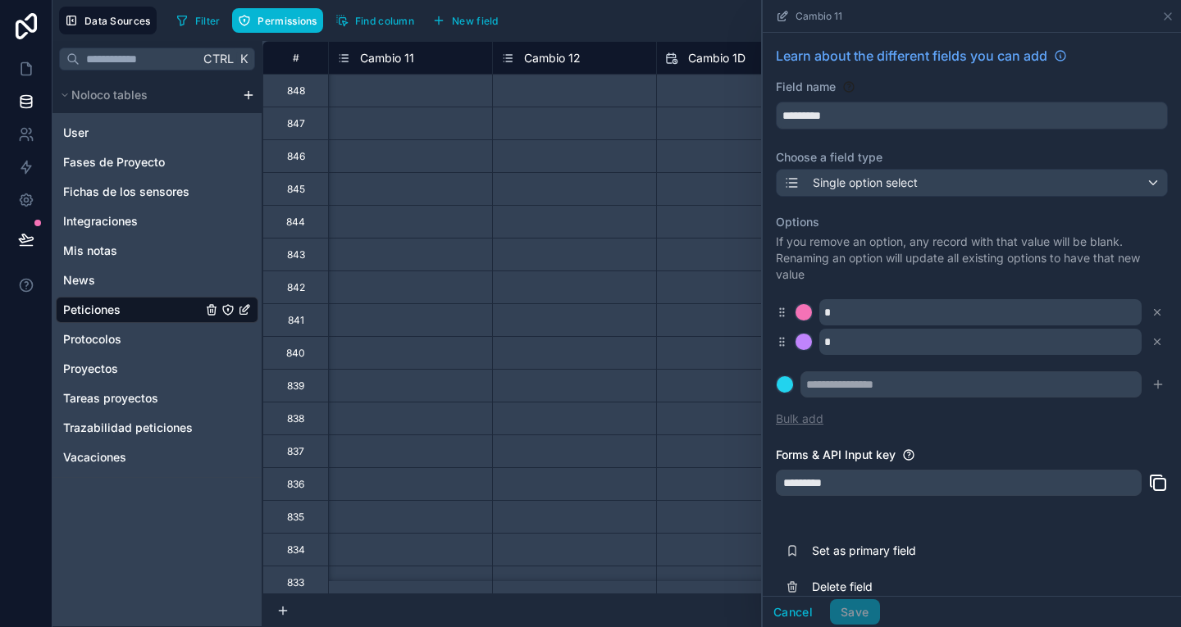
click at [795, 426] on button "Bulk add" at bounding box center [800, 419] width 48 height 16
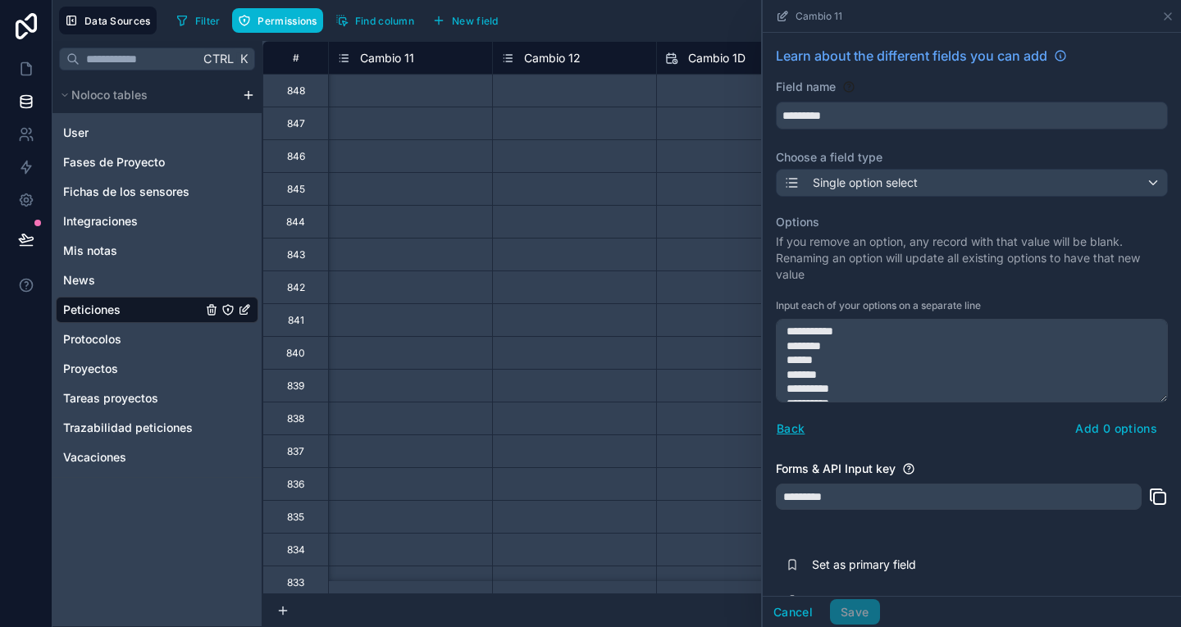
scroll to position [23, 0]
type textarea "**********"
click at [1077, 425] on button "Add 7 options" at bounding box center [1116, 429] width 102 height 26
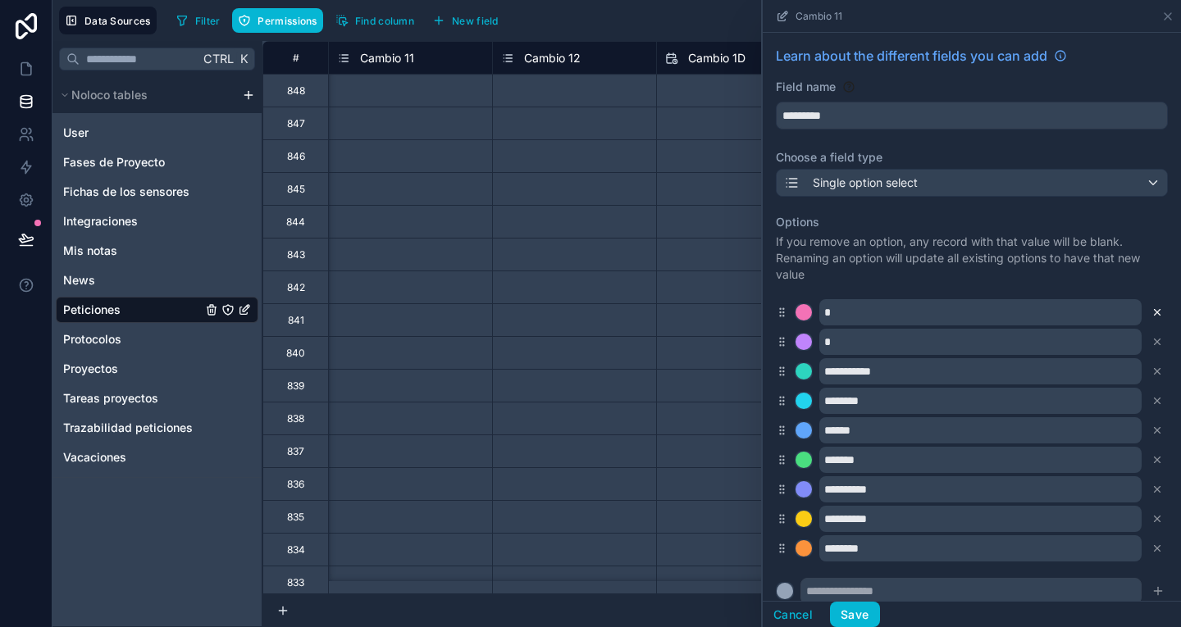
click at [1151, 316] on icon at bounding box center [1156, 312] width 11 height 11
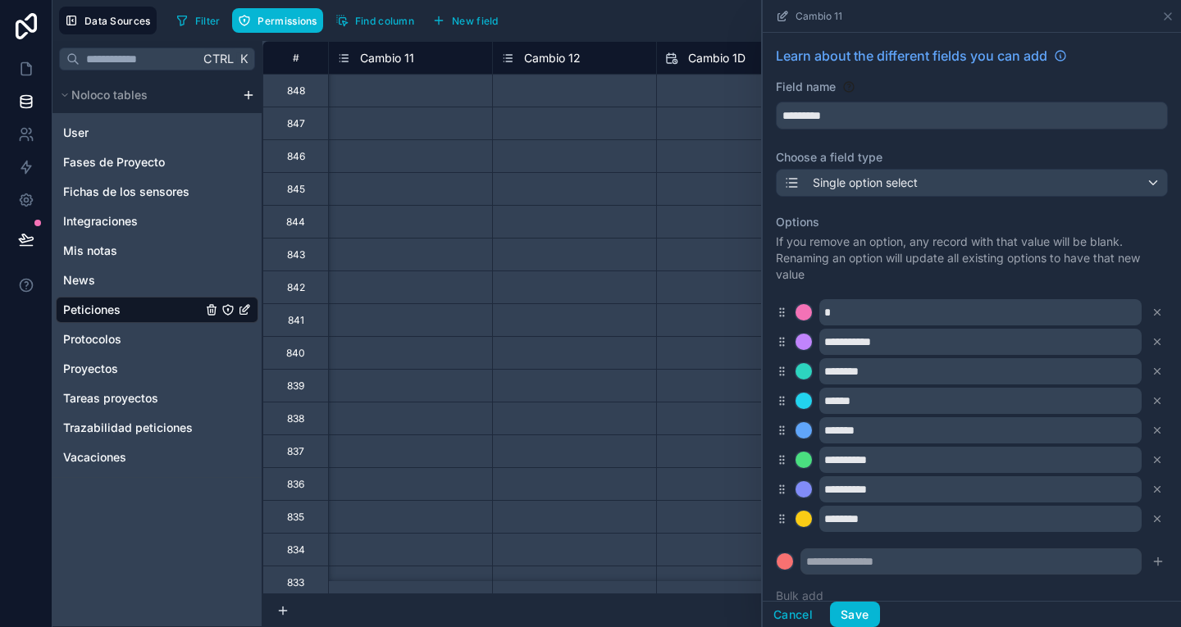
click at [1151, 316] on icon at bounding box center [1156, 312] width 11 height 11
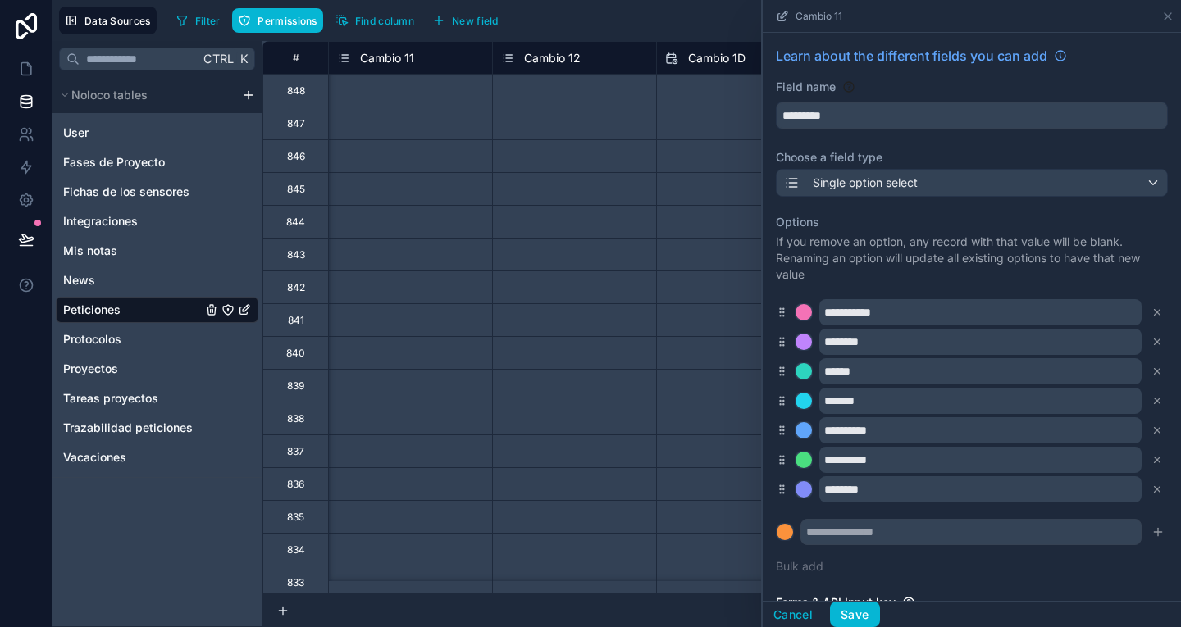
scroll to position [0, 6333]
click at [850, 605] on button "Save" at bounding box center [854, 615] width 49 height 26
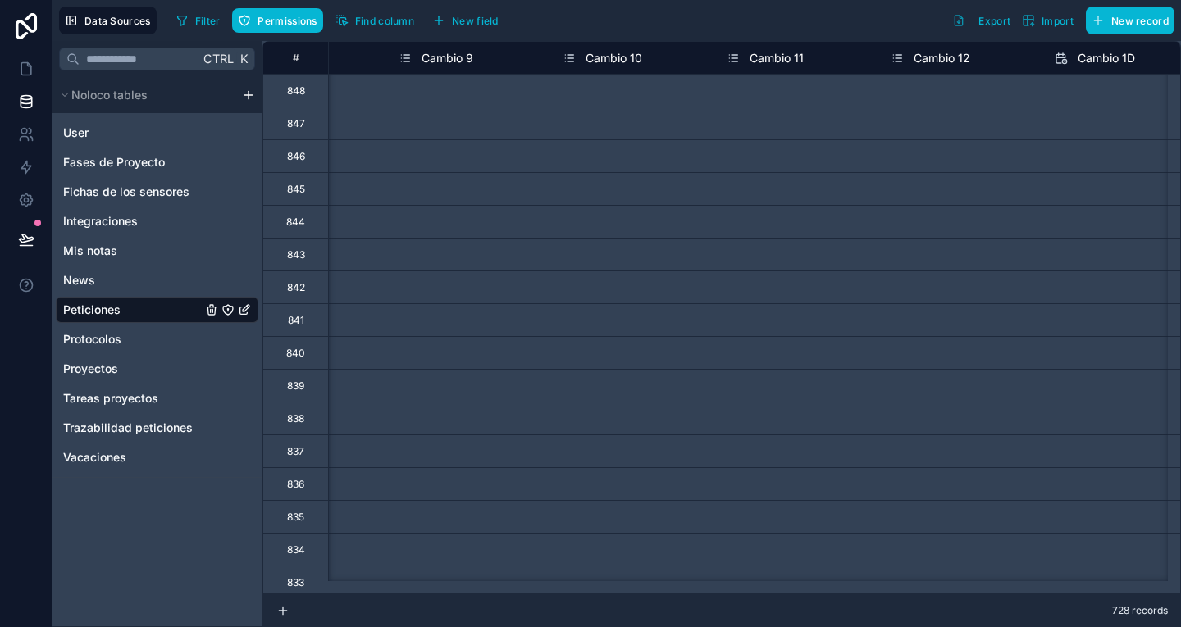
scroll to position [0, 6003]
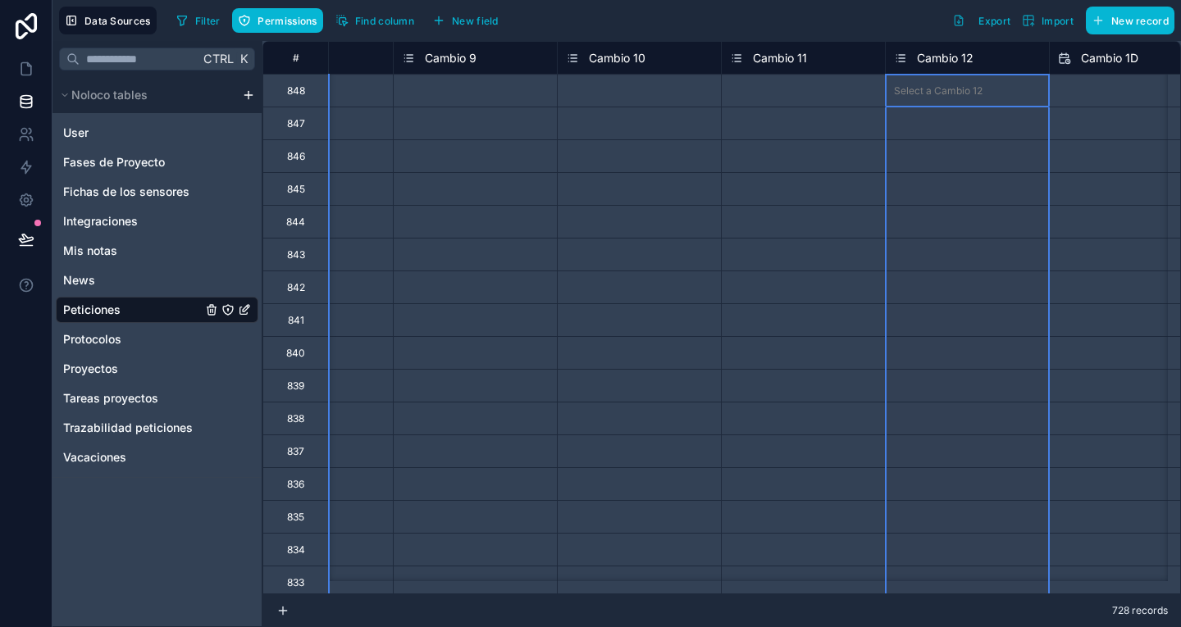
click at [936, 66] on div "Cambio 12" at bounding box center [934, 58] width 80 height 20
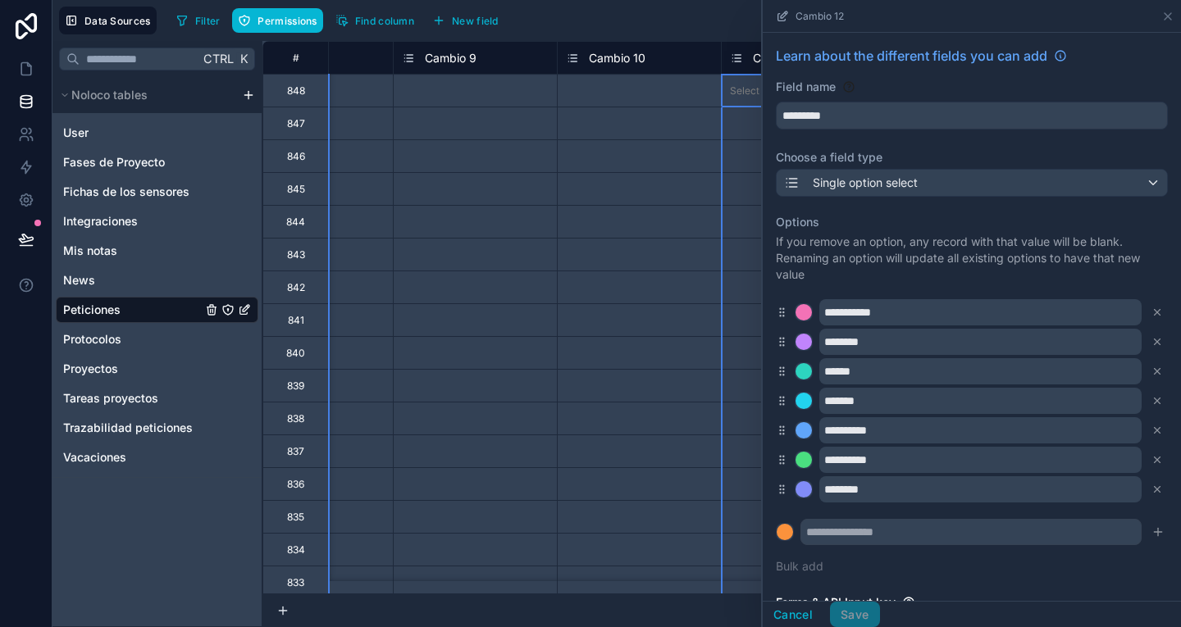
click at [746, 51] on div "Cambio 11" at bounding box center [768, 58] width 77 height 20
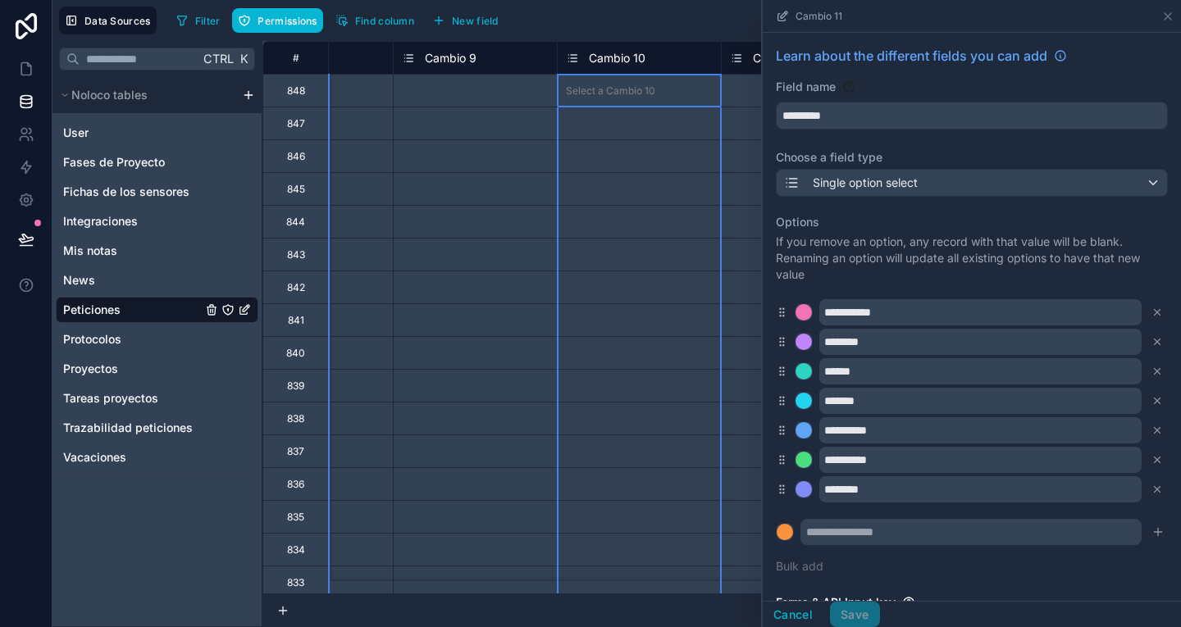
click at [615, 56] on span "Cambio 10" at bounding box center [617, 58] width 57 height 16
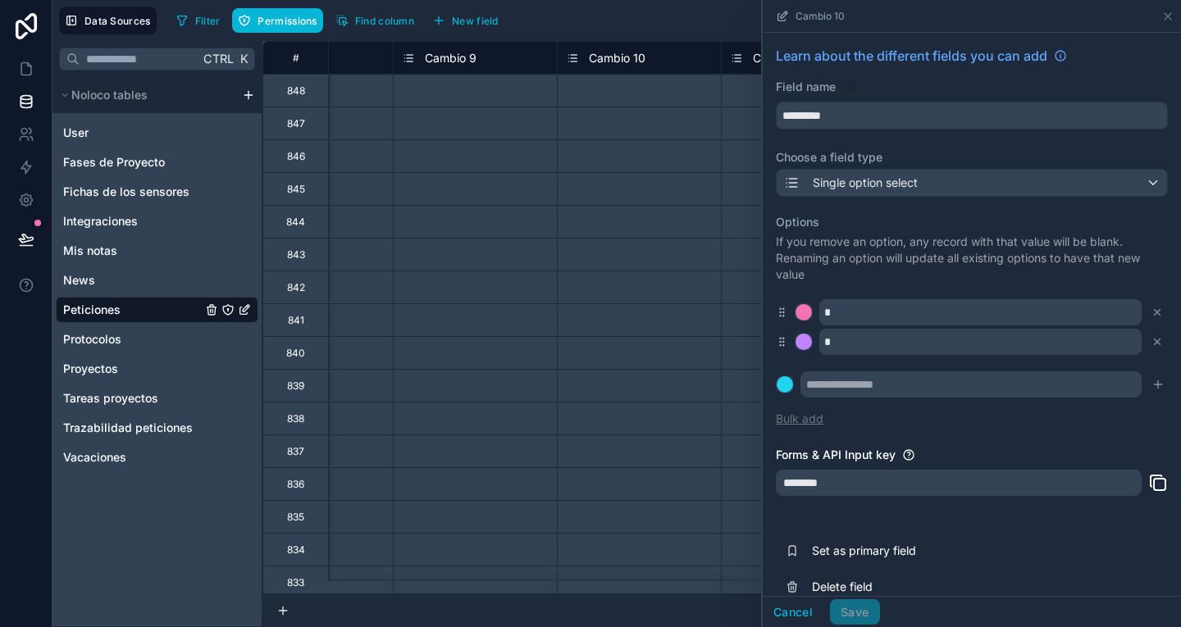
click at [786, 423] on button "Bulk add" at bounding box center [800, 419] width 48 height 16
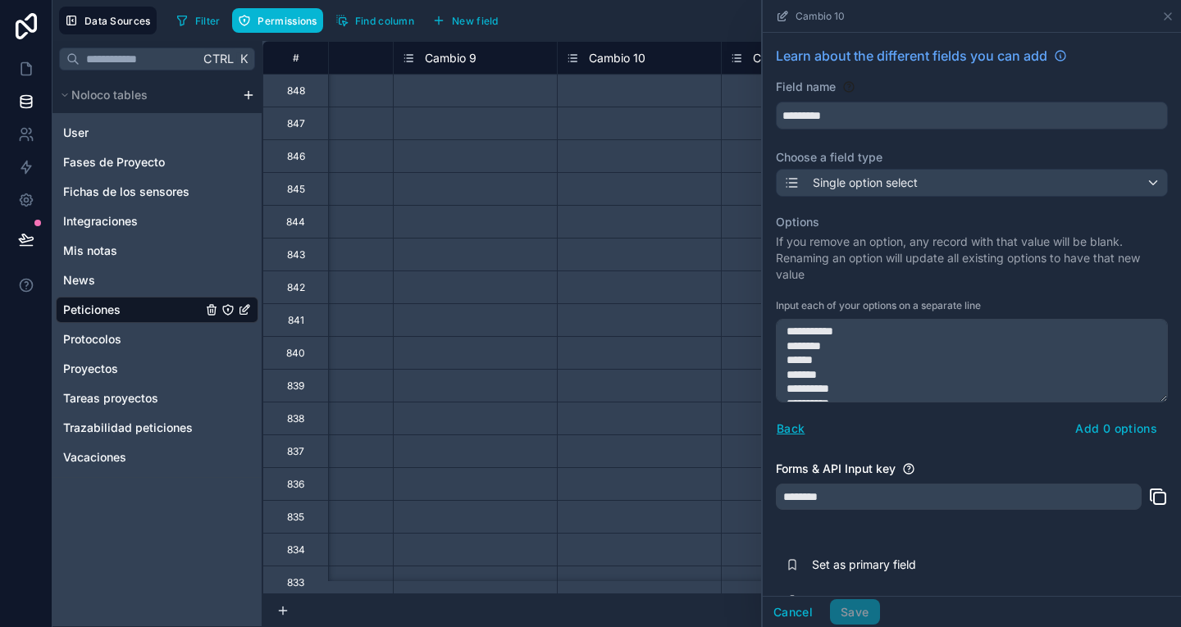
scroll to position [23, 0]
type textarea "**********"
click at [1081, 429] on button "Add 7 options" at bounding box center [1116, 429] width 102 height 26
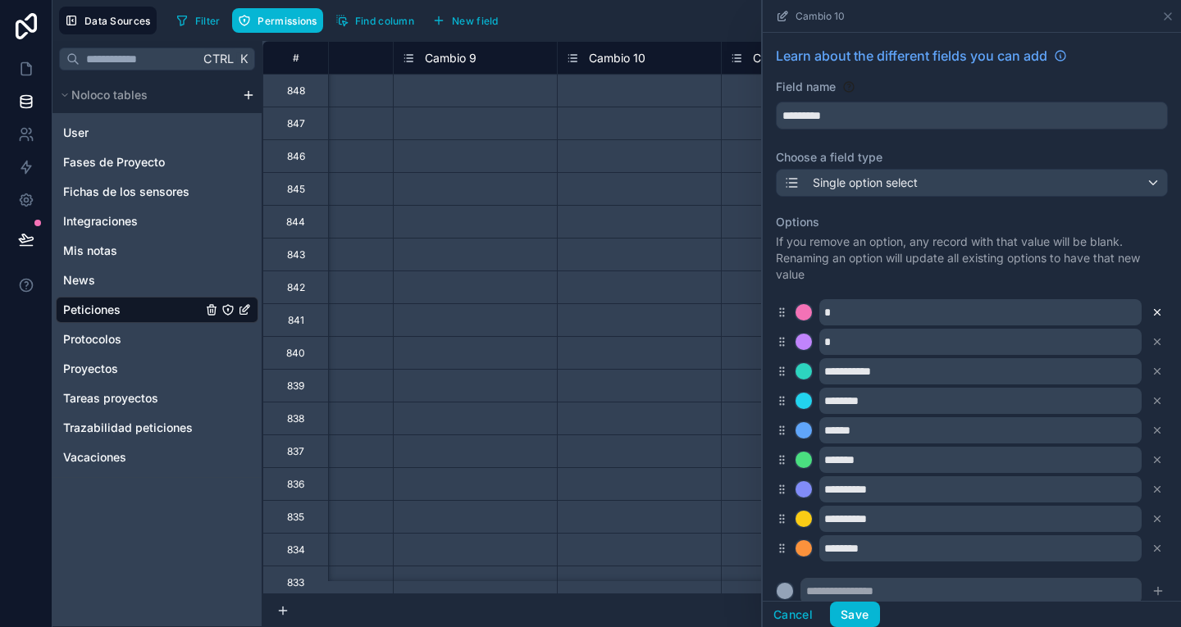
click at [1155, 314] on icon at bounding box center [1158, 313] width 6 height 6
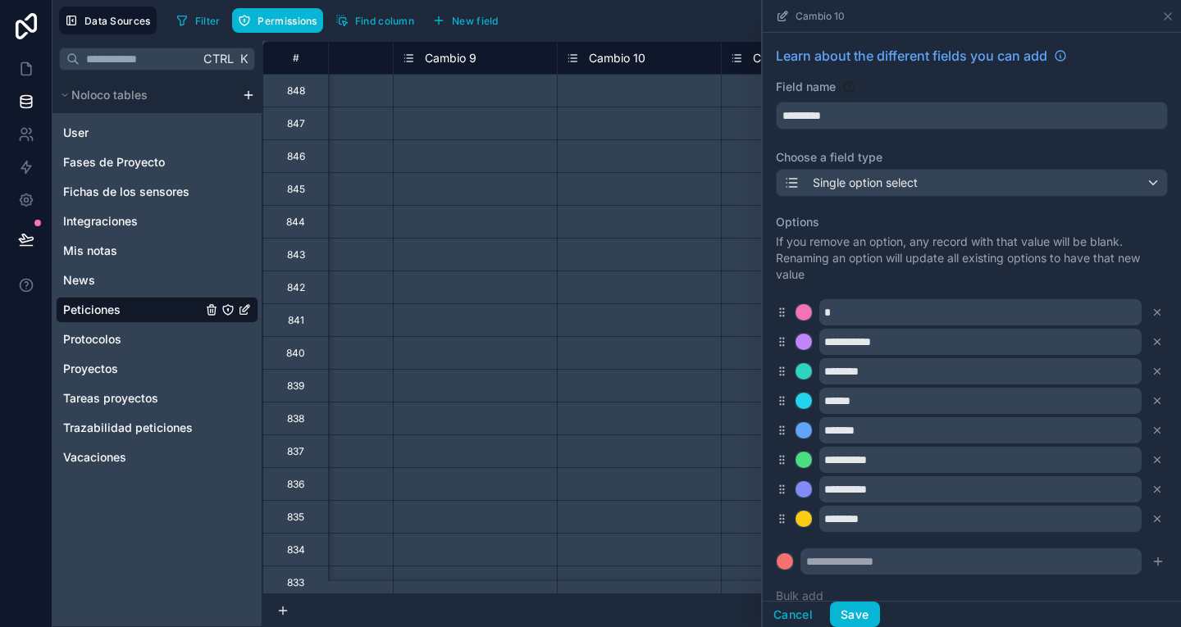
click at [1155, 314] on icon at bounding box center [1158, 313] width 6 height 6
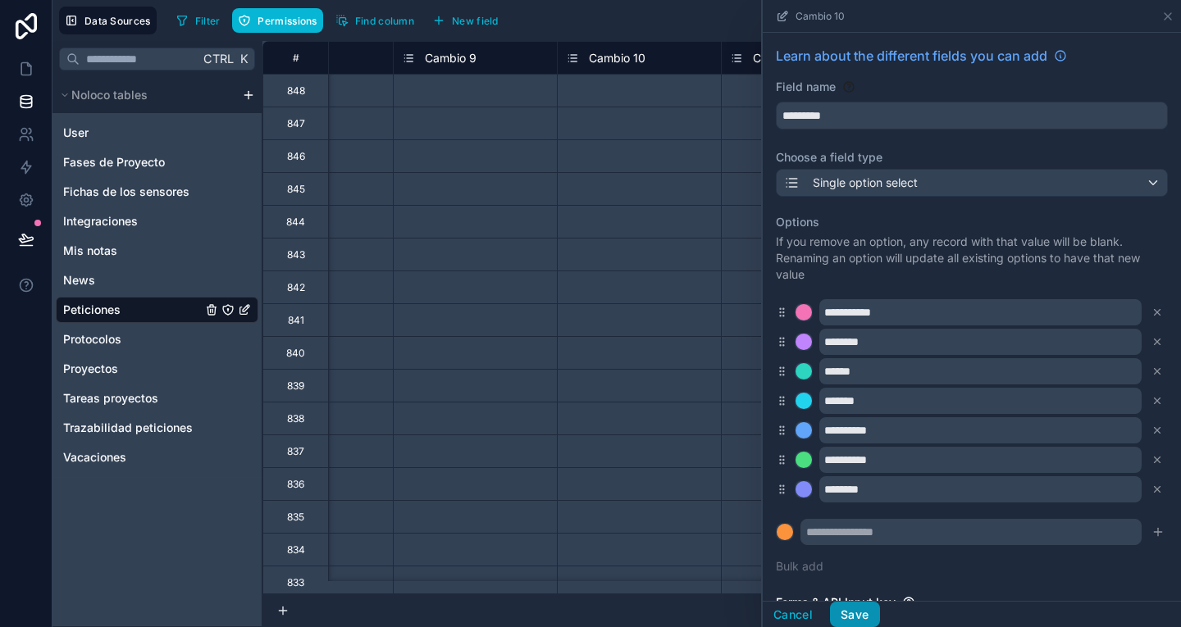
click at [851, 613] on button "Save" at bounding box center [854, 615] width 49 height 26
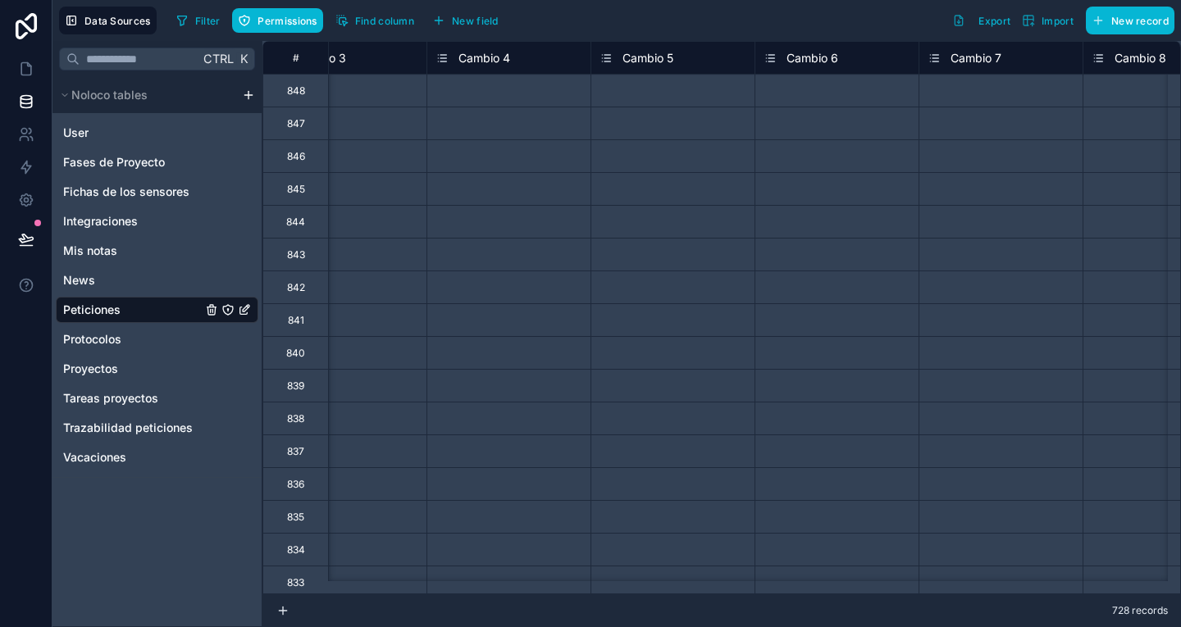
scroll to position [0, 5150]
click at [644, 64] on span "Cambio 5" at bounding box center [647, 58] width 51 height 16
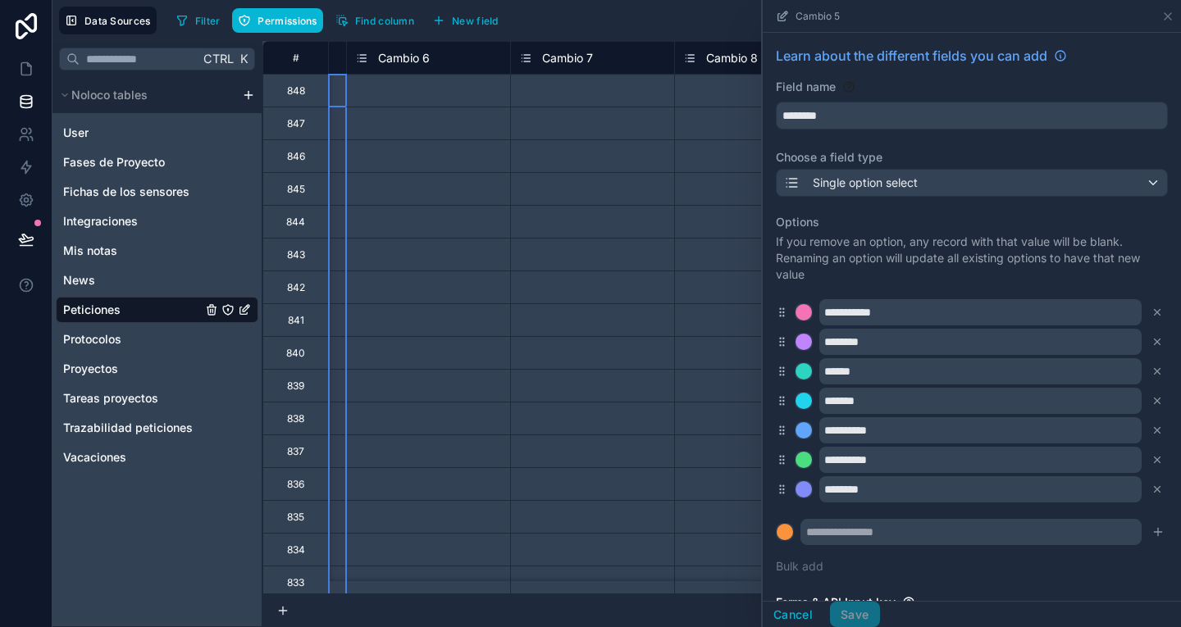
scroll to position [0, 5559]
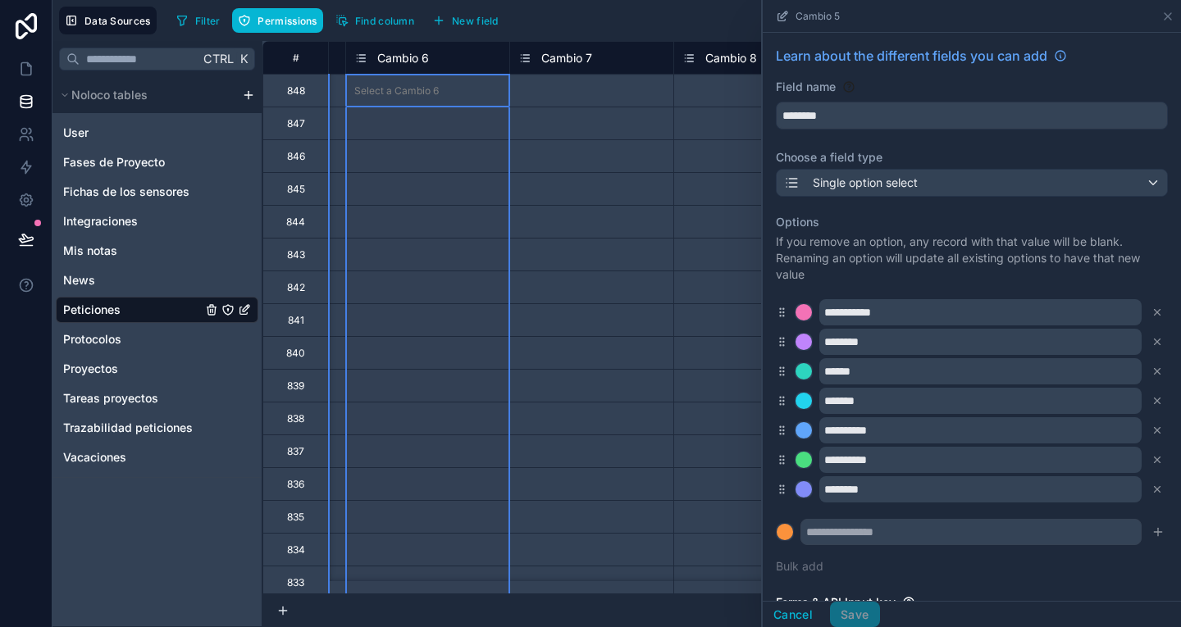
click at [420, 56] on span "Cambio 6" at bounding box center [403, 58] width 52 height 16
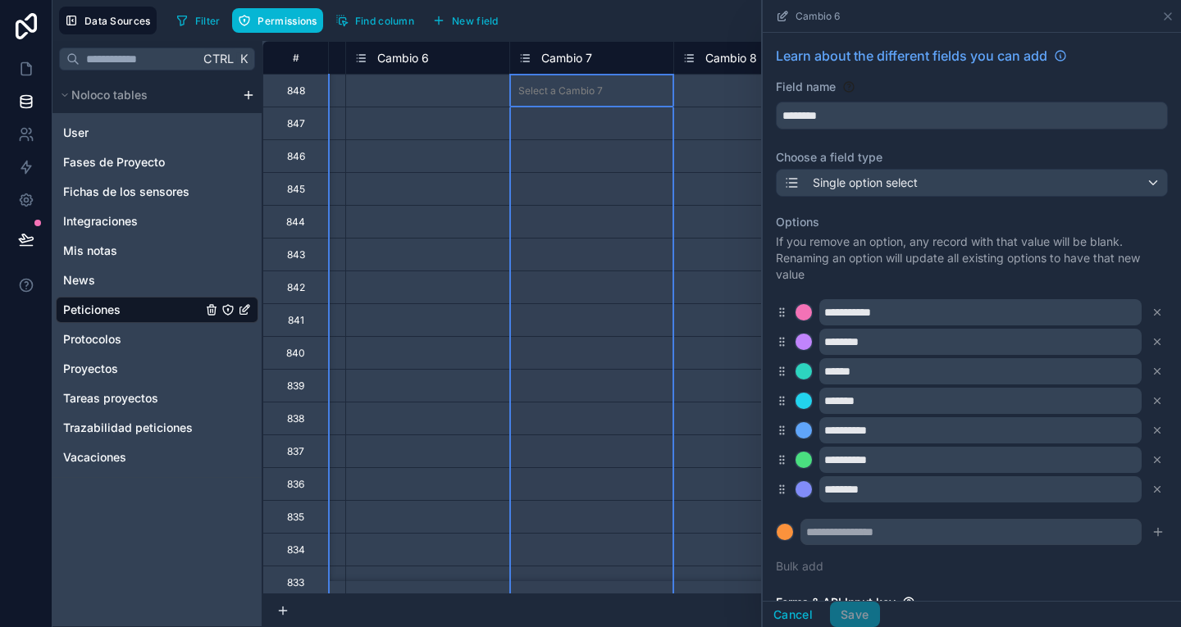
click at [560, 57] on span "Cambio 7" at bounding box center [566, 58] width 51 height 16
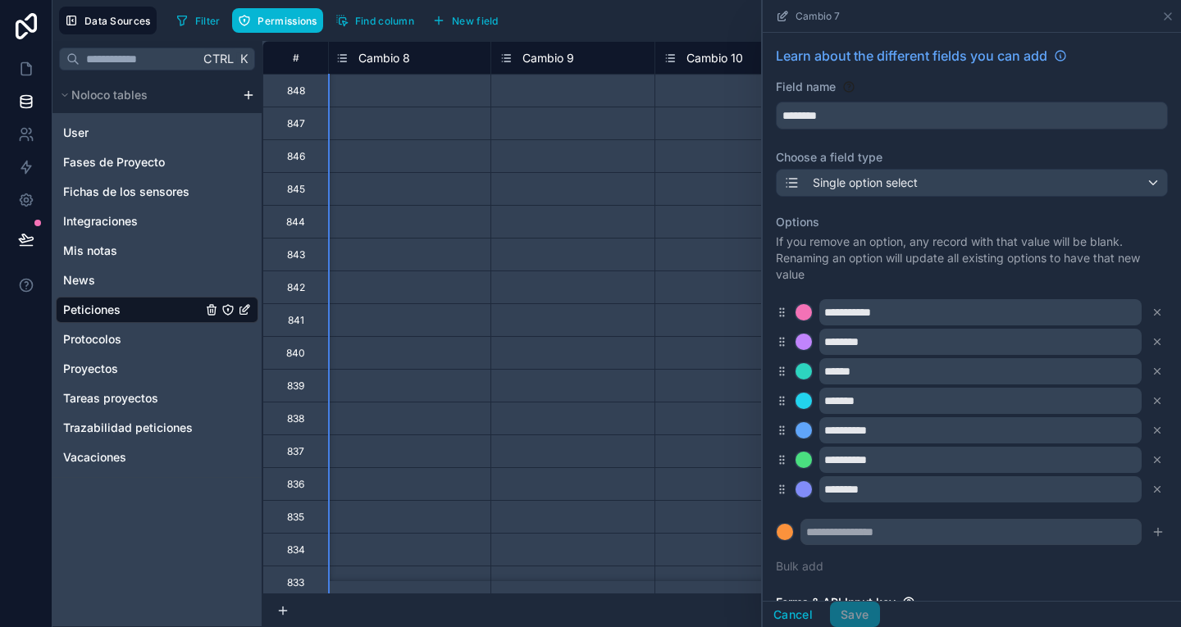
scroll to position [0, 5904]
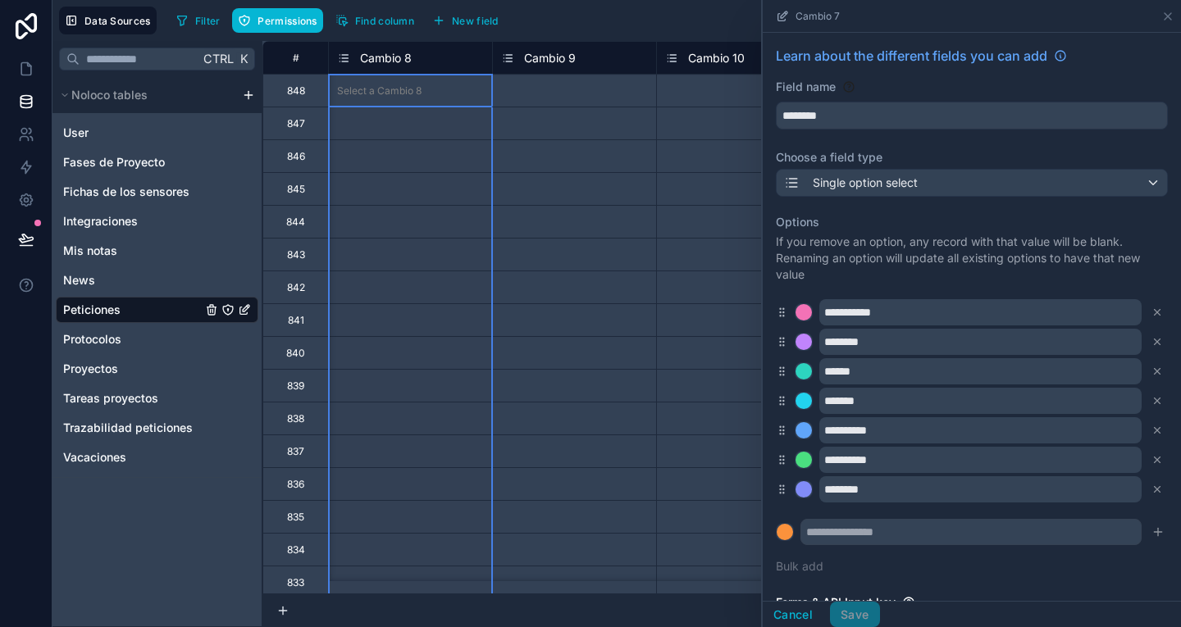
click at [411, 56] on div "Cambio 8" at bounding box center [410, 58] width 147 height 20
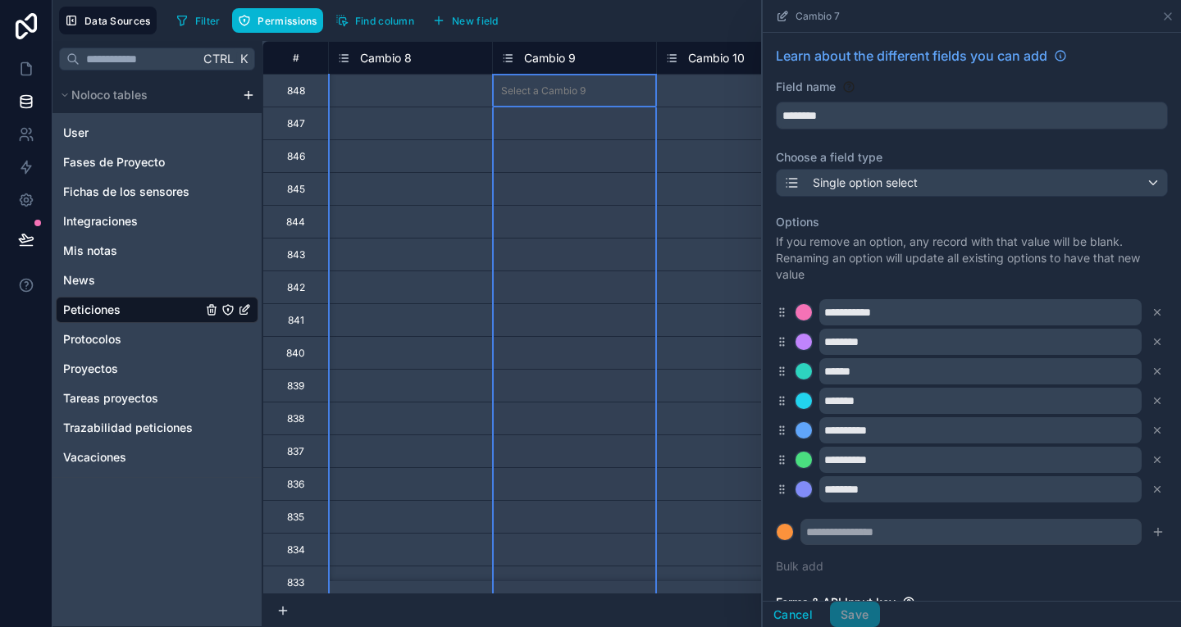
click at [544, 59] on span "Cambio 9" at bounding box center [550, 58] width 52 height 16
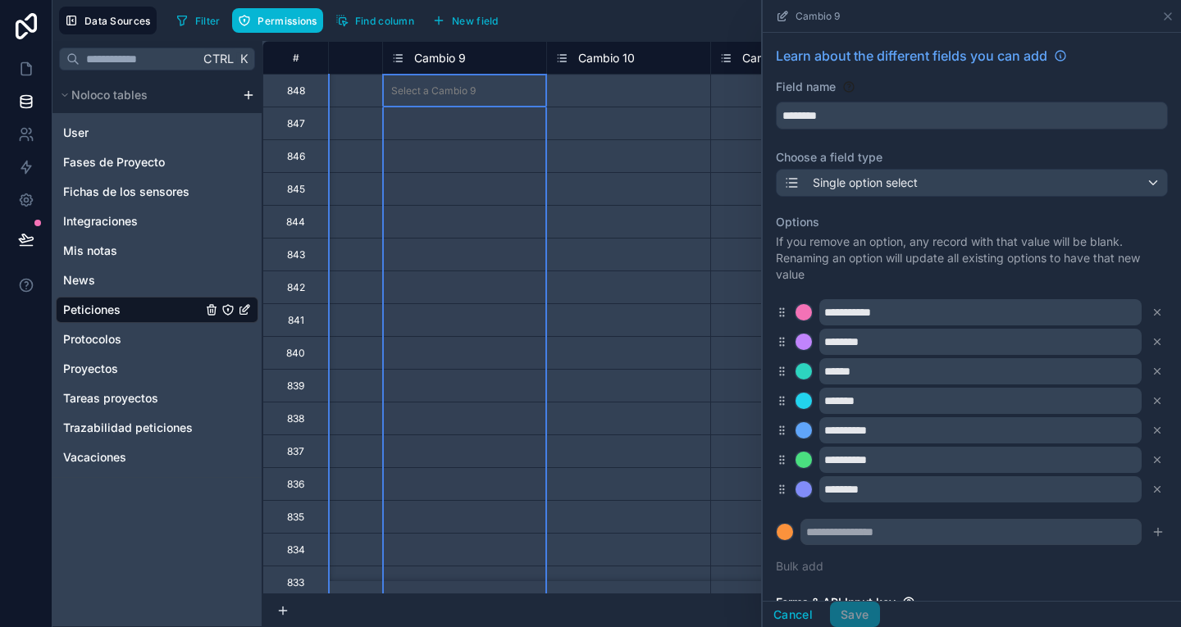
scroll to position [0, 6021]
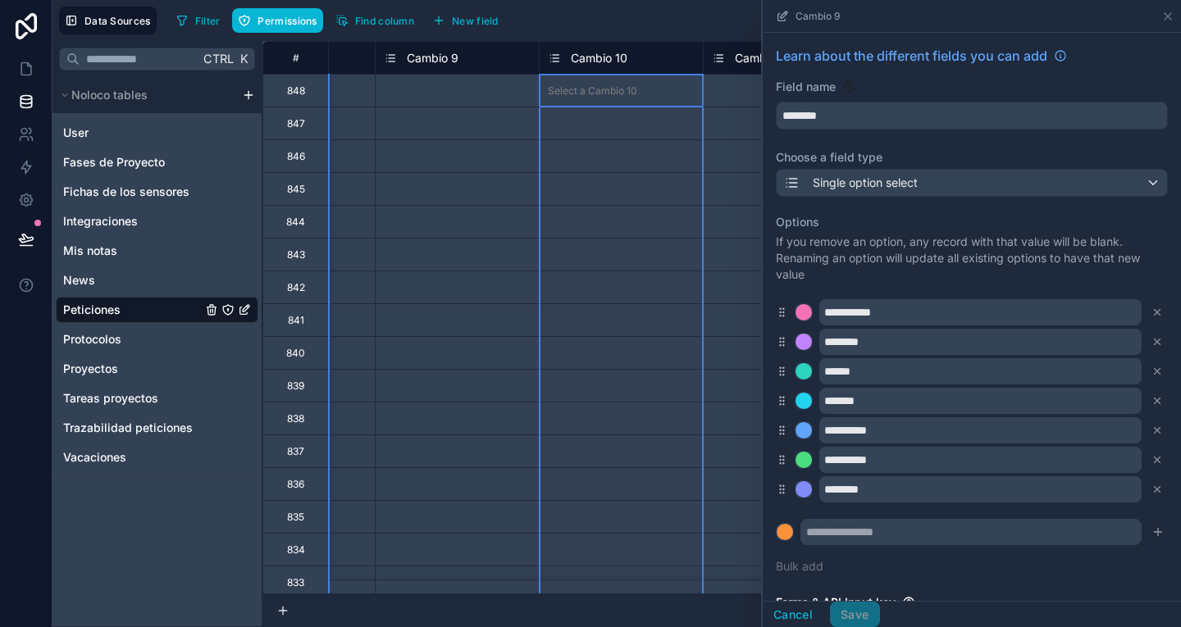
click at [599, 54] on span "Cambio 10" at bounding box center [599, 58] width 57 height 16
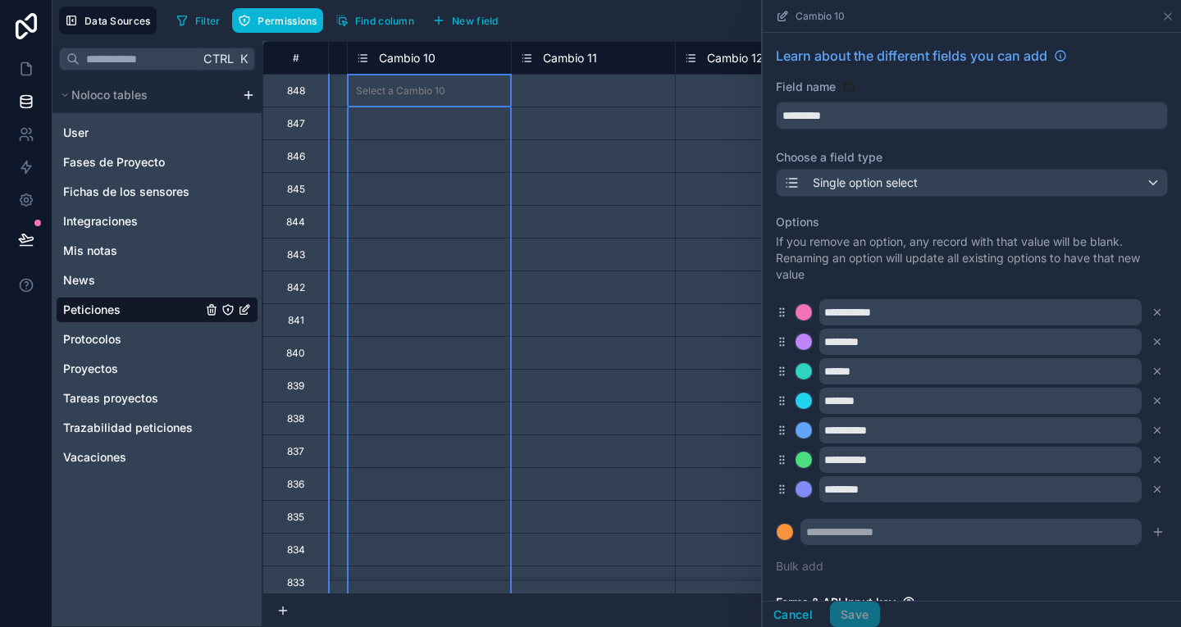
scroll to position [0, 6224]
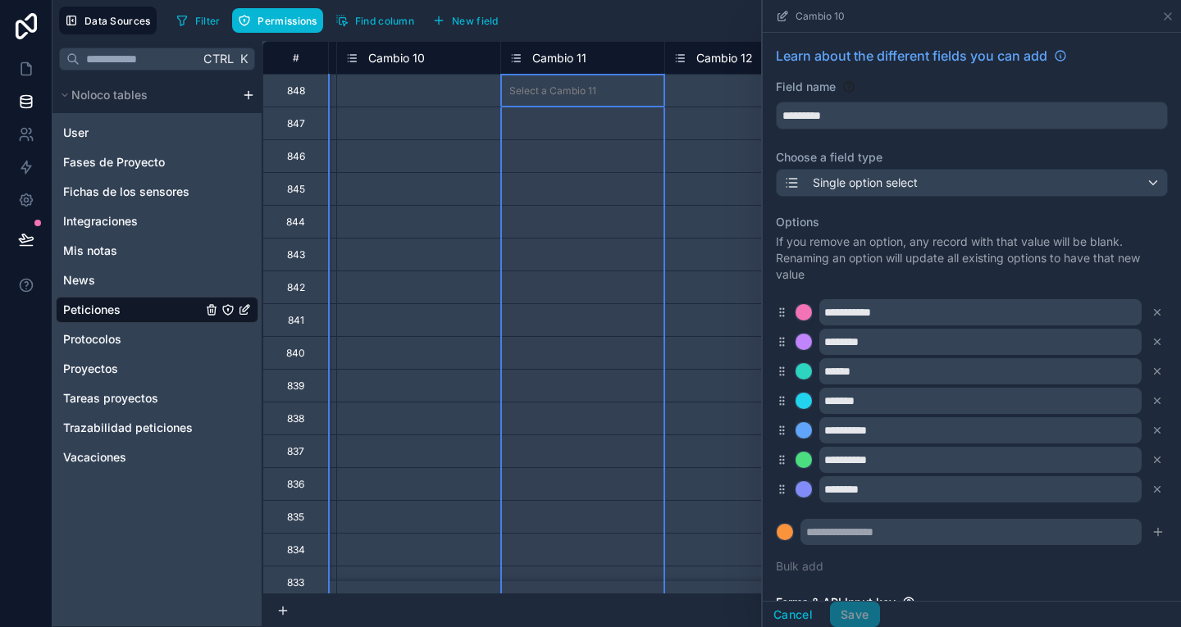
click at [575, 58] on span "Cambio 11" at bounding box center [559, 58] width 54 height 16
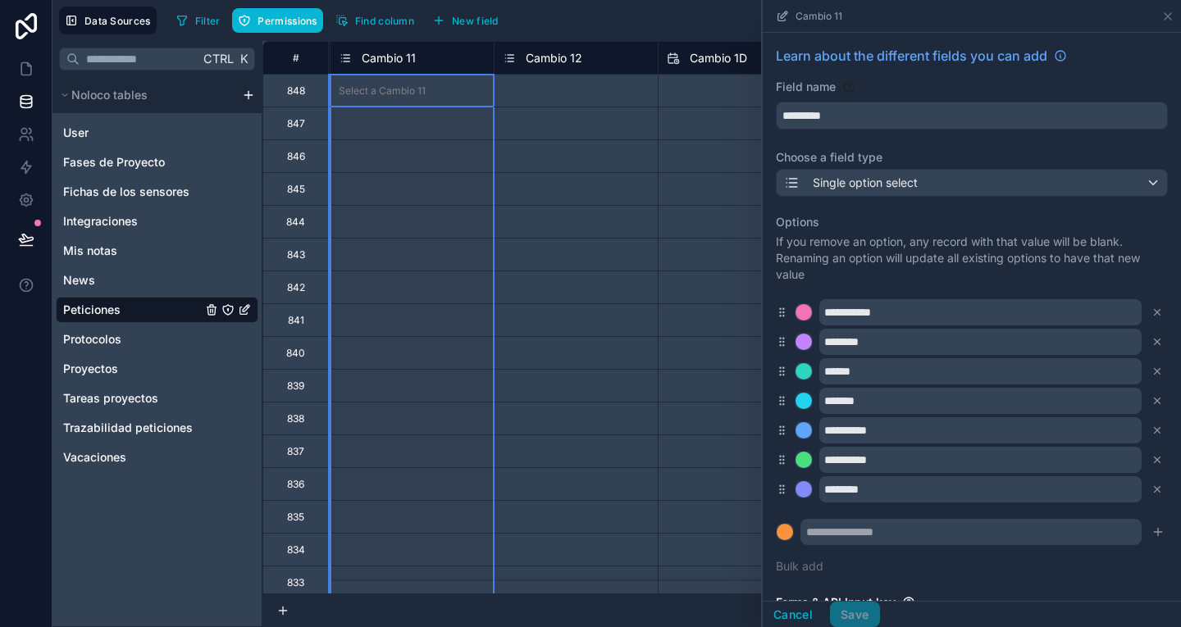
scroll to position [0, 6401]
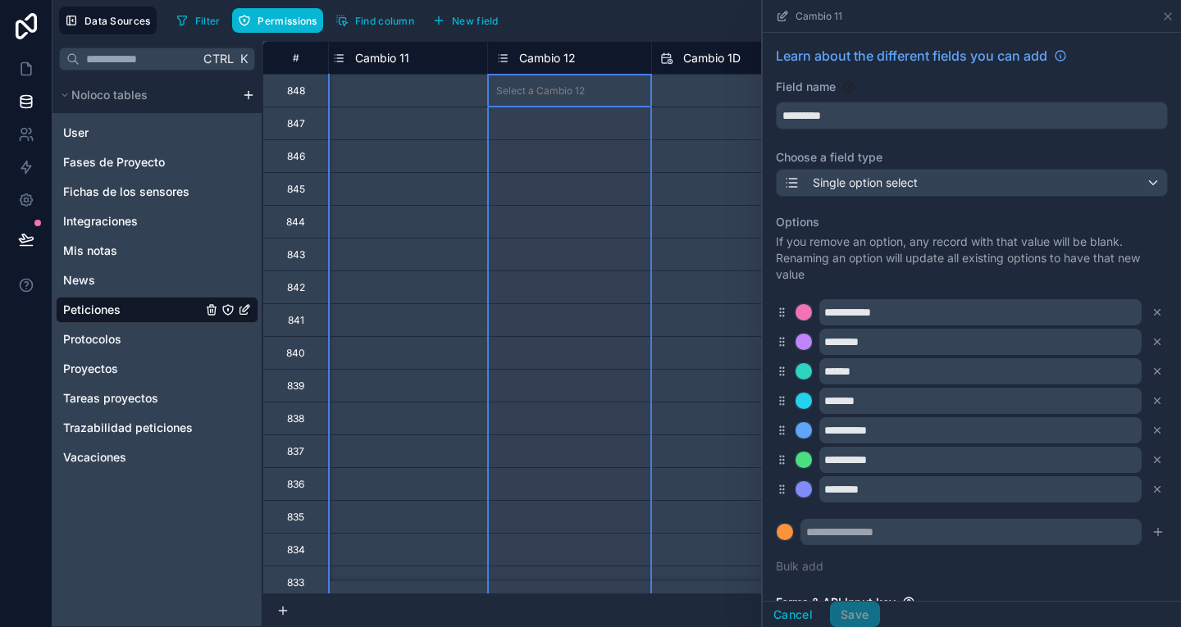
click at [575, 58] on span "Cambio 12" at bounding box center [547, 58] width 57 height 16
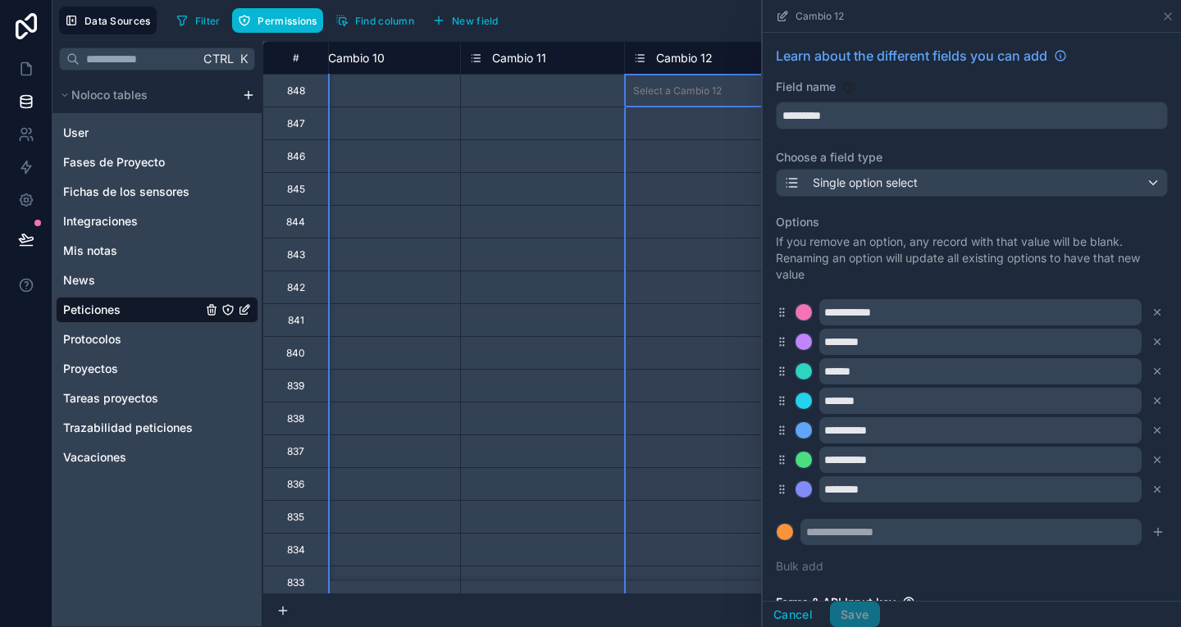
scroll to position [0, 6248]
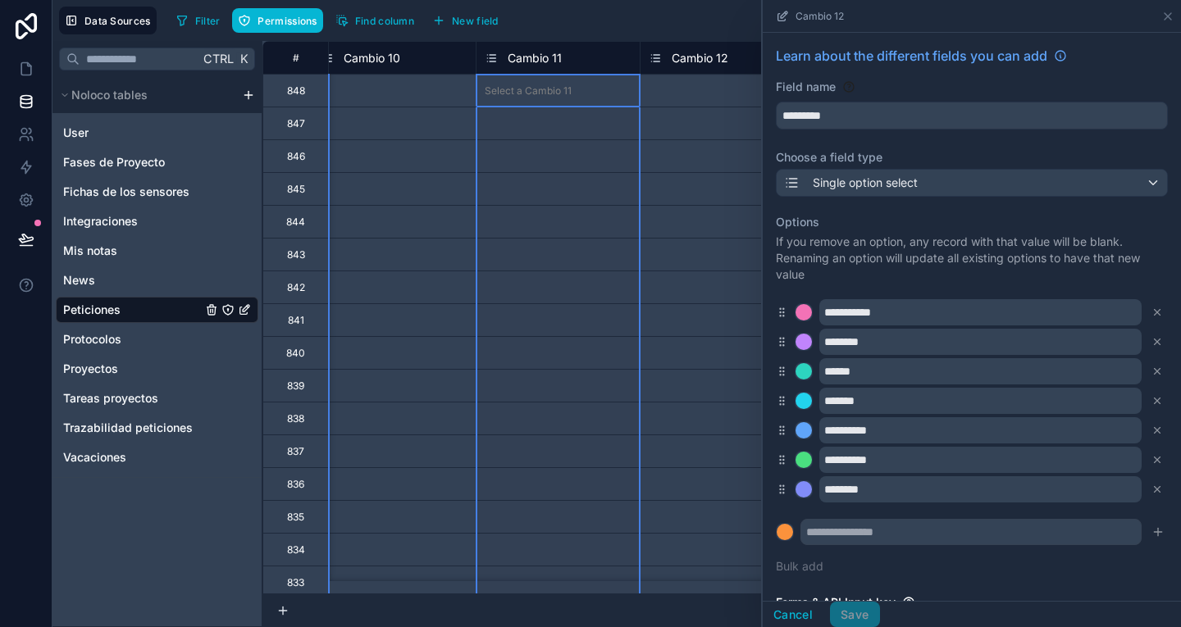
click at [531, 57] on span "Cambio 11" at bounding box center [535, 58] width 54 height 16
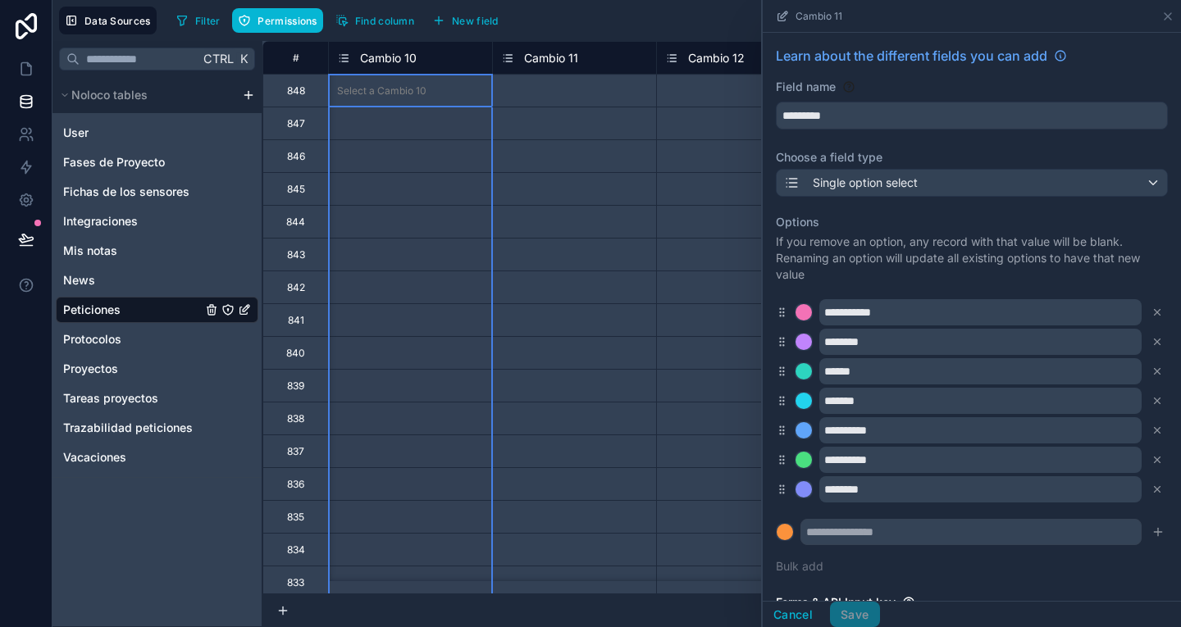
click at [387, 57] on span "Cambio 10" at bounding box center [388, 58] width 57 height 16
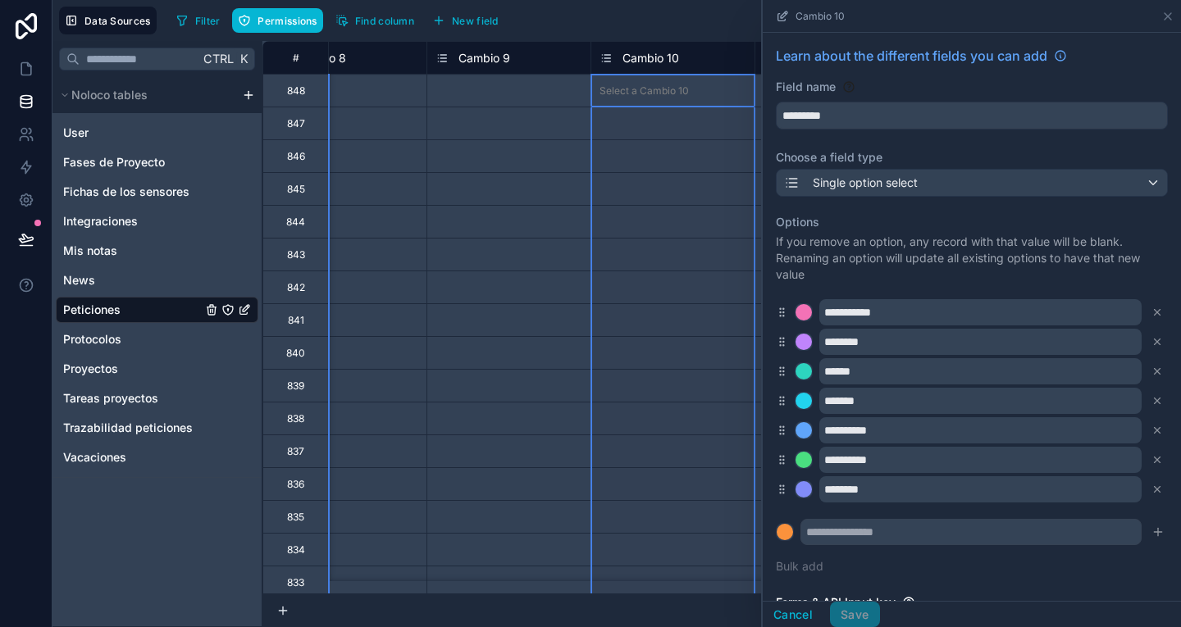
scroll to position [0, 5969]
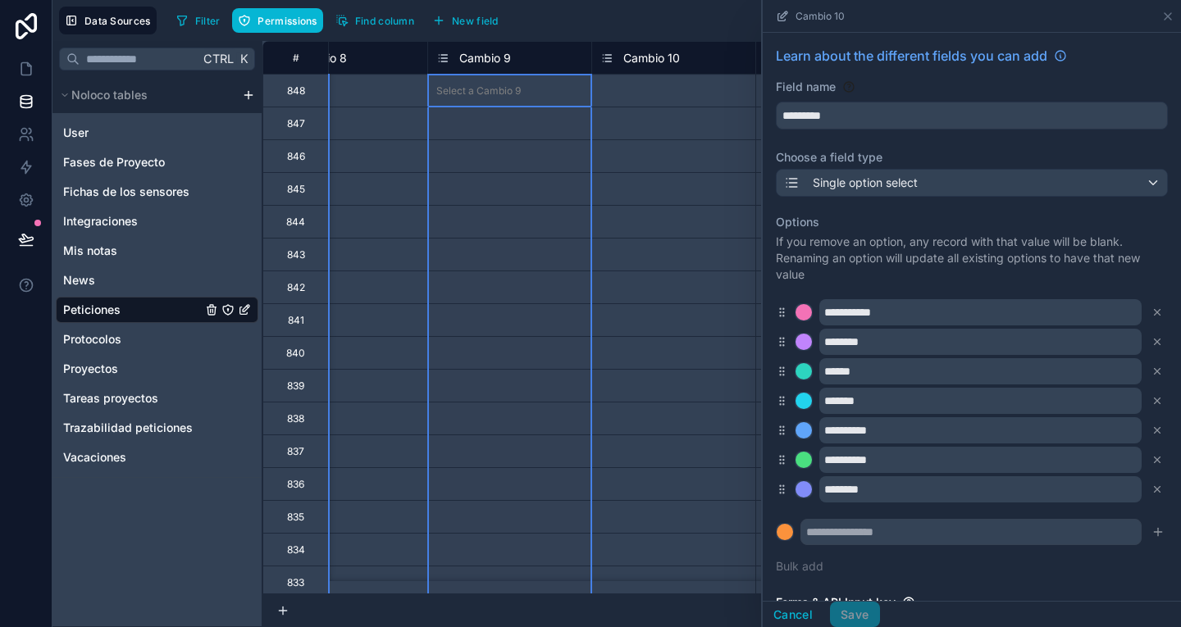
click at [490, 59] on span "Cambio 9" at bounding box center [485, 58] width 52 height 16
click at [473, 57] on span "Cambio 8" at bounding box center [477, 58] width 52 height 16
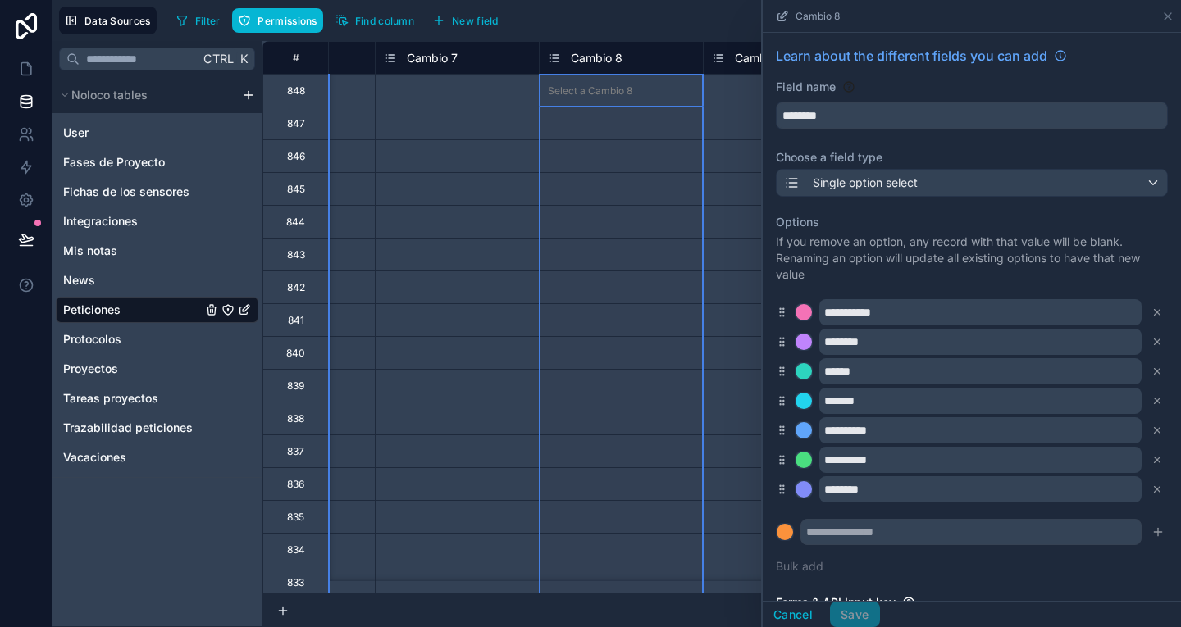
scroll to position [0, 5688]
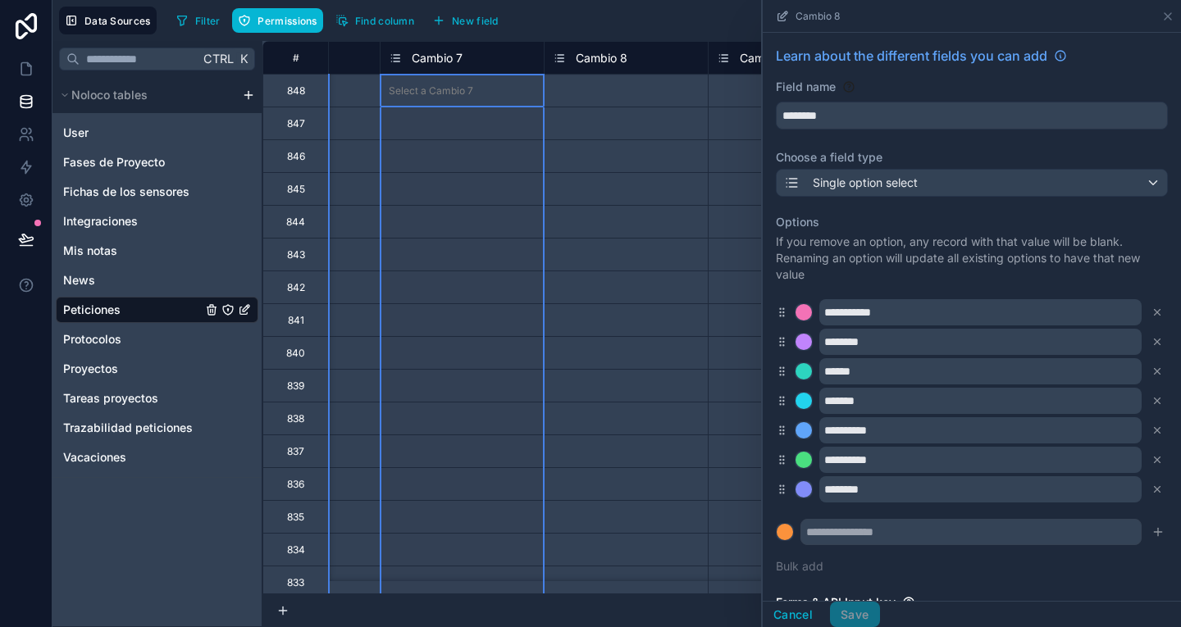
click at [442, 48] on div "Cambio 7" at bounding box center [426, 58] width 74 height 20
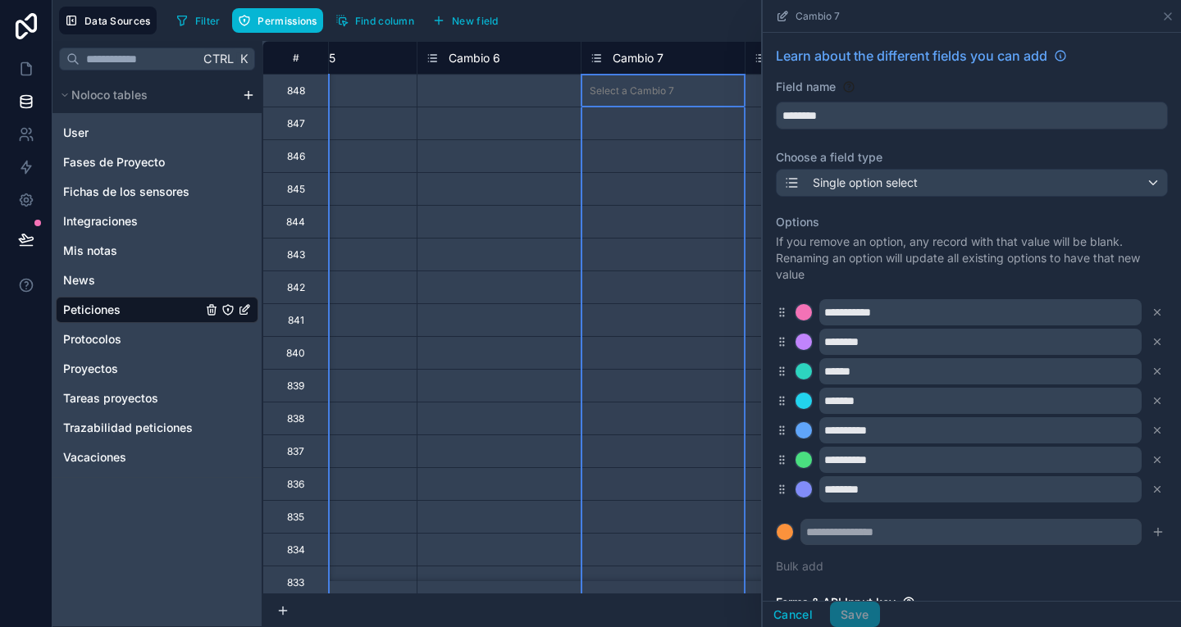
scroll to position [0, 5486]
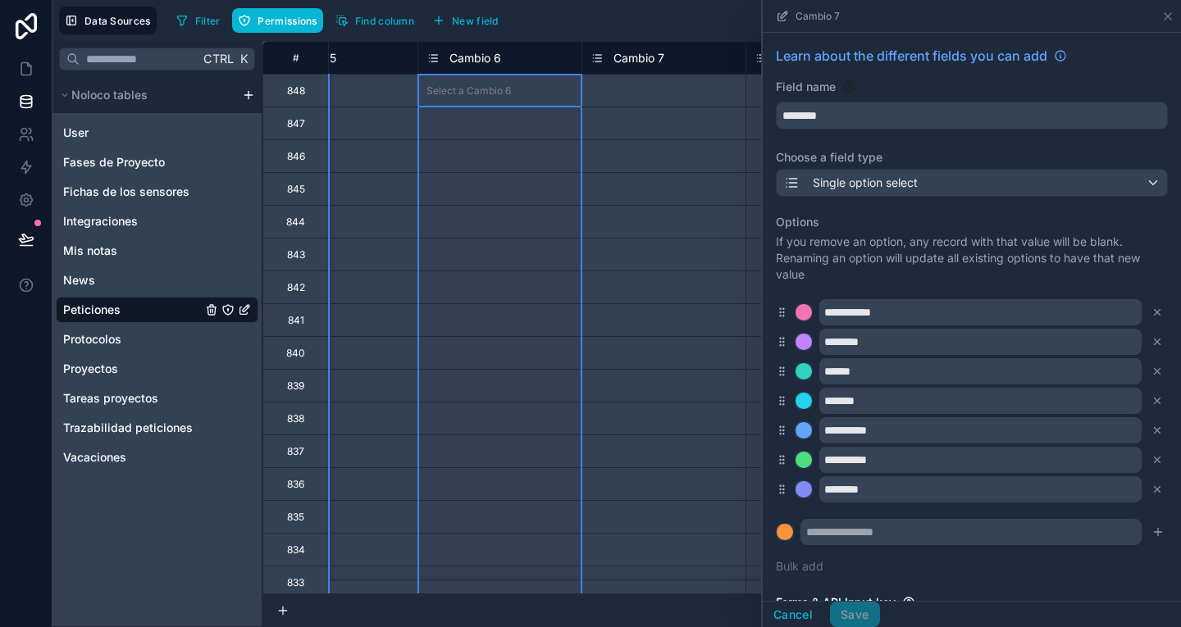
click at [475, 57] on span "Cambio 6" at bounding box center [475, 58] width 52 height 16
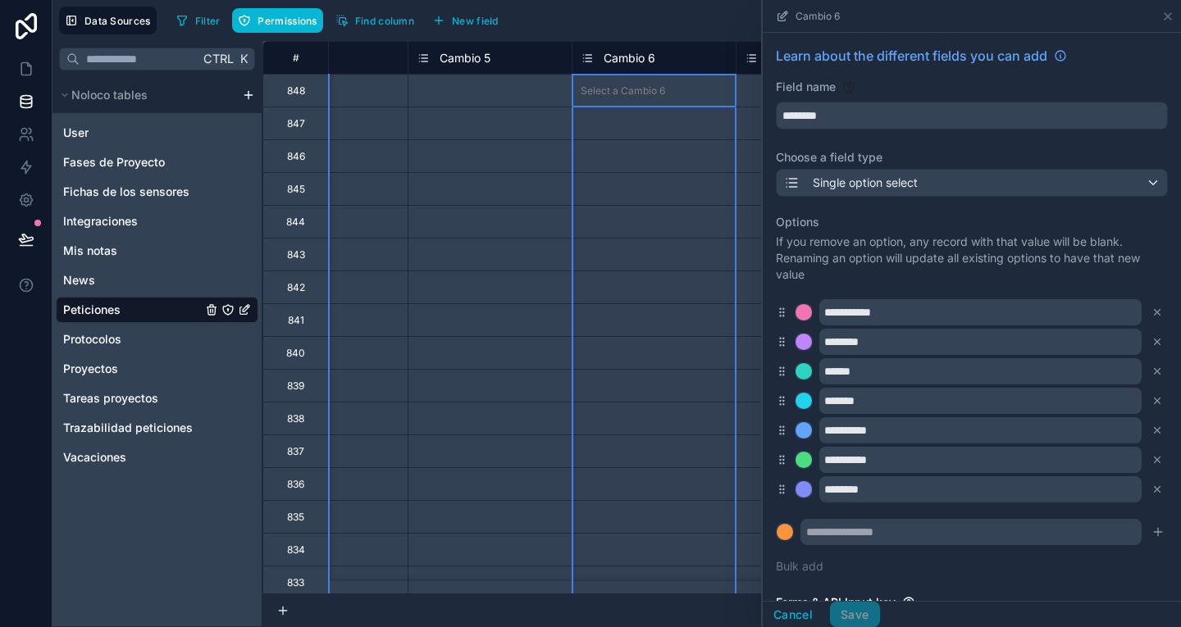
scroll to position [0, 5331]
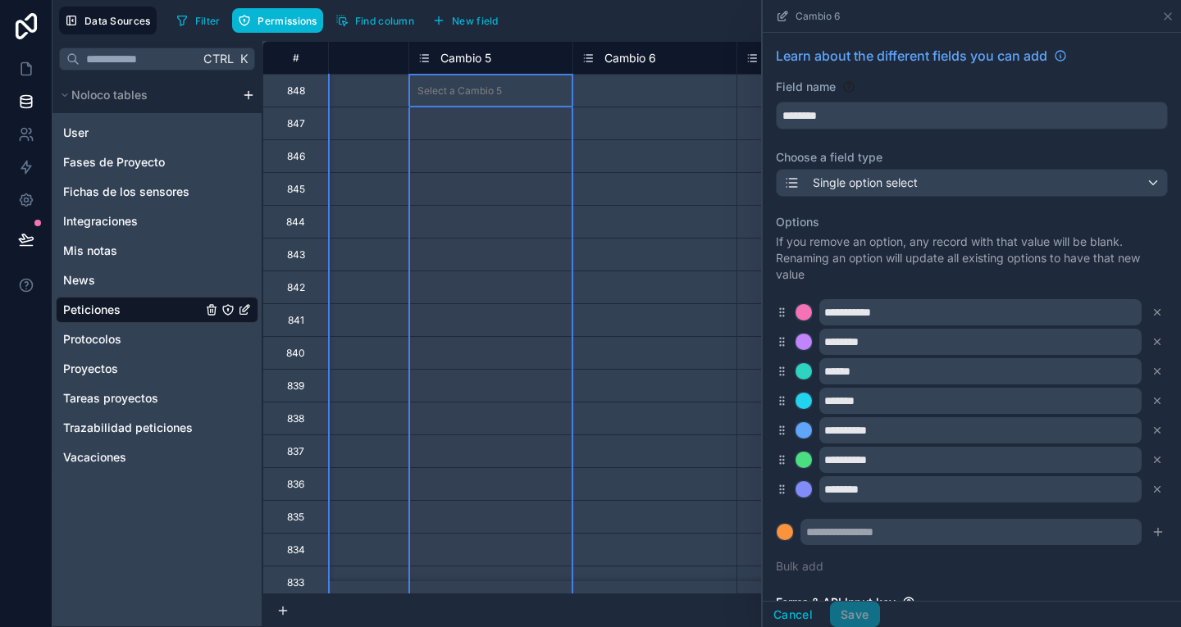
click at [469, 50] on span "Cambio 5" at bounding box center [465, 58] width 51 height 16
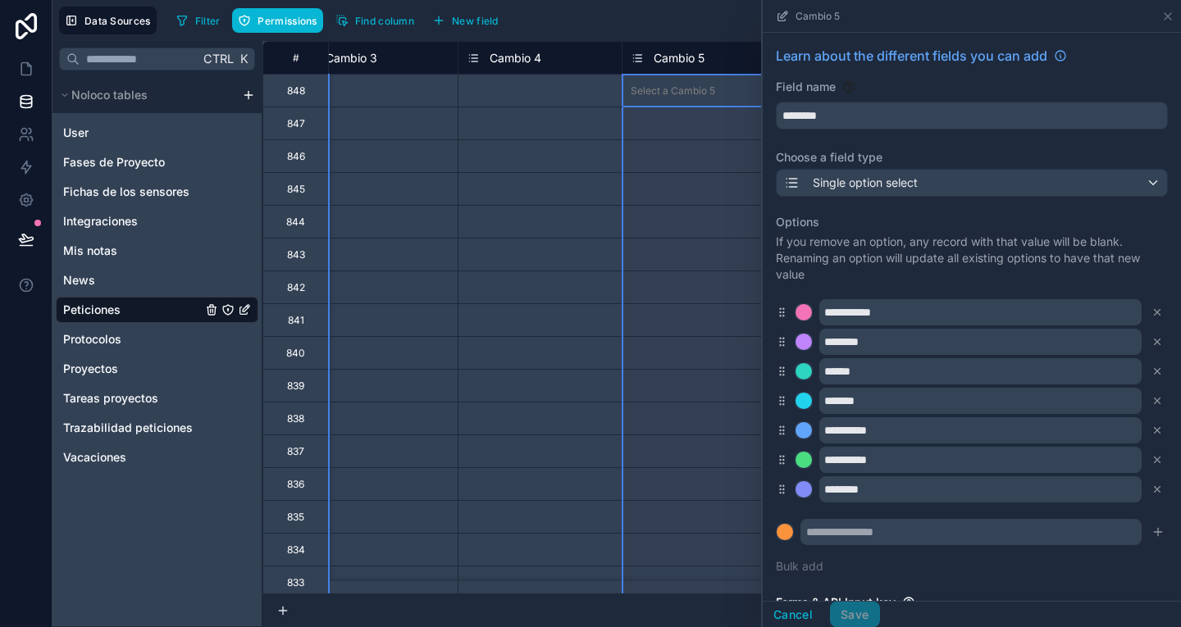
scroll to position [0, 5117]
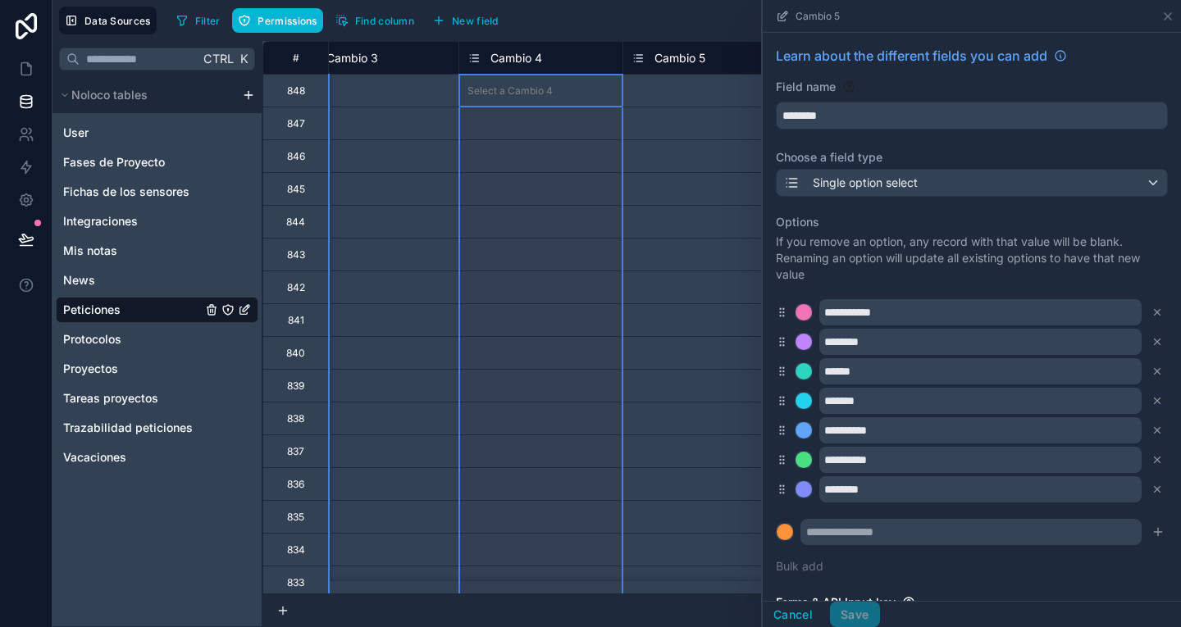
click at [546, 59] on div "Cambio 4" at bounding box center [540, 58] width 147 height 20
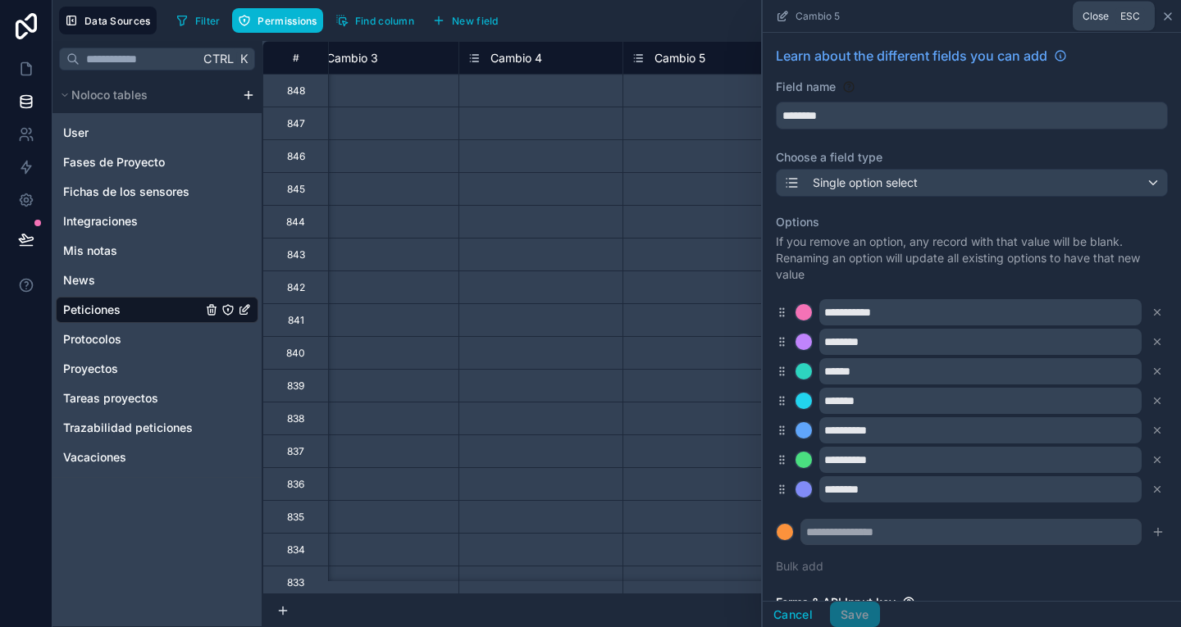
click at [1165, 22] on icon at bounding box center [1167, 16] width 13 height 13
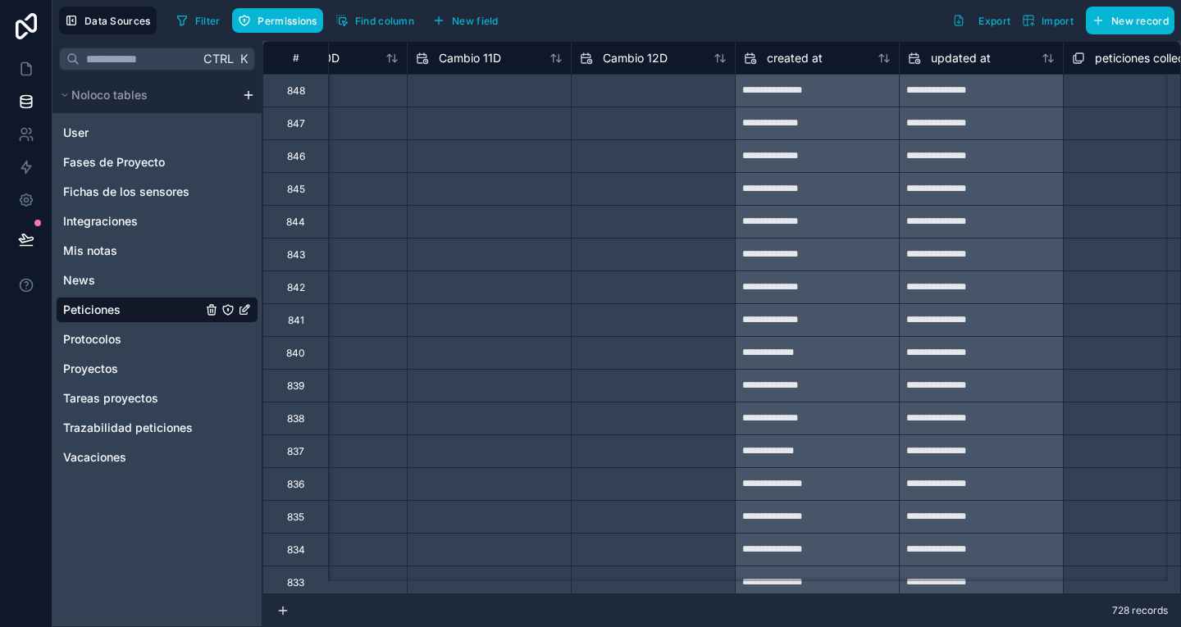
scroll to position [0, 8286]
click at [1118, 9] on button "New record" at bounding box center [1130, 21] width 89 height 28
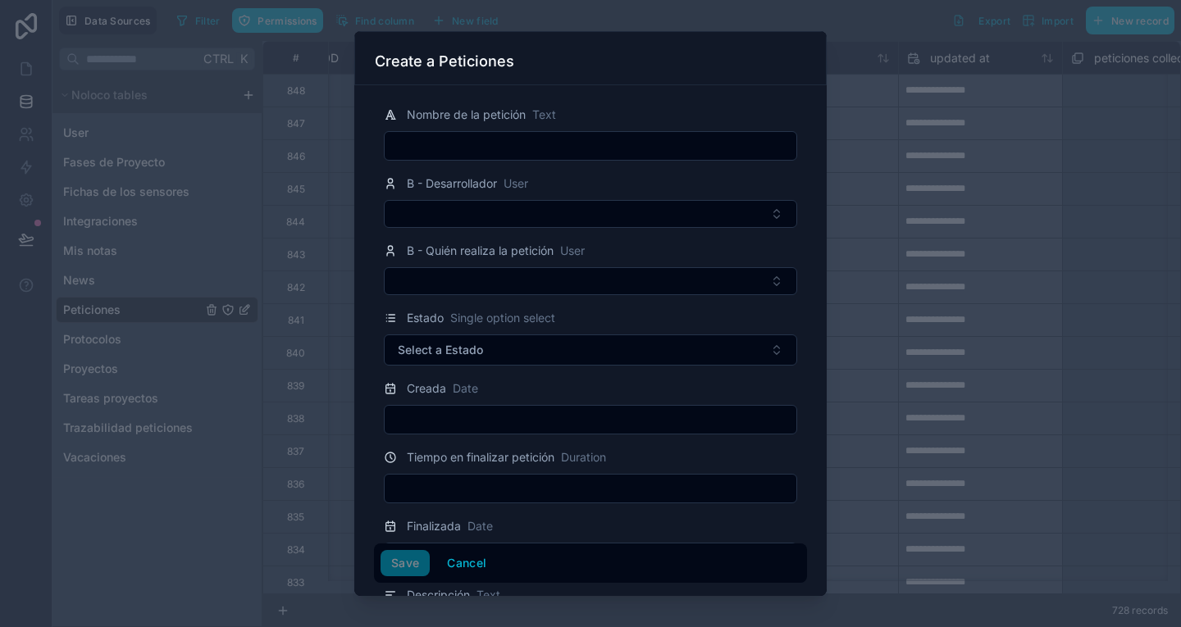
click at [934, 214] on div at bounding box center [590, 313] width 1181 height 627
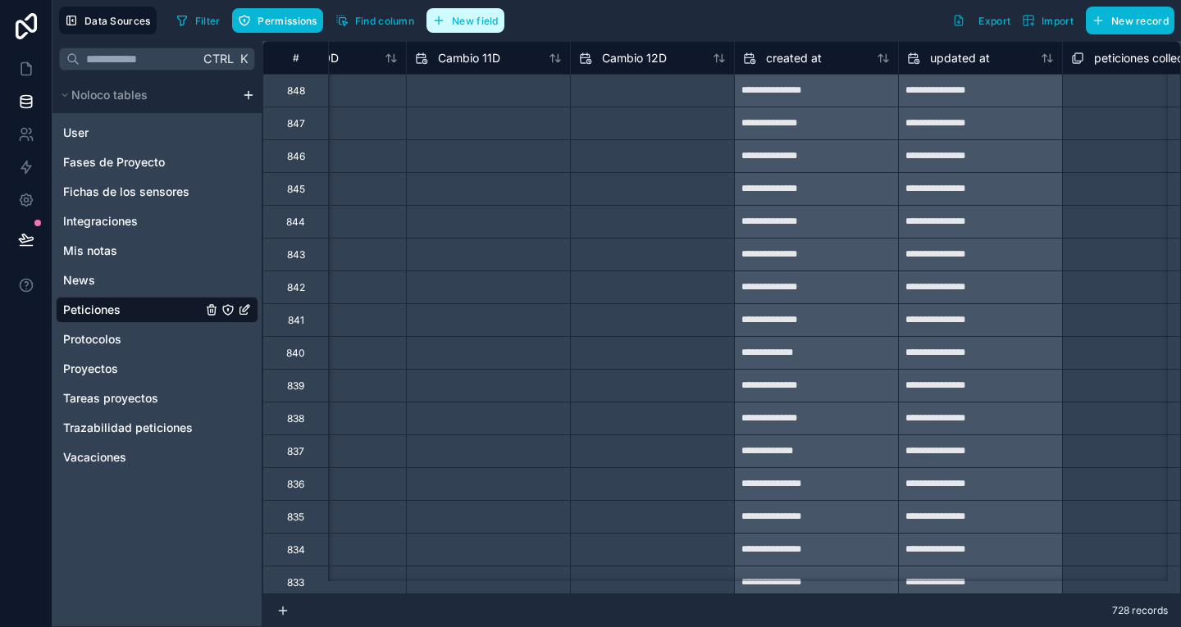
click at [484, 18] on span "New field" at bounding box center [475, 21] width 47 height 12
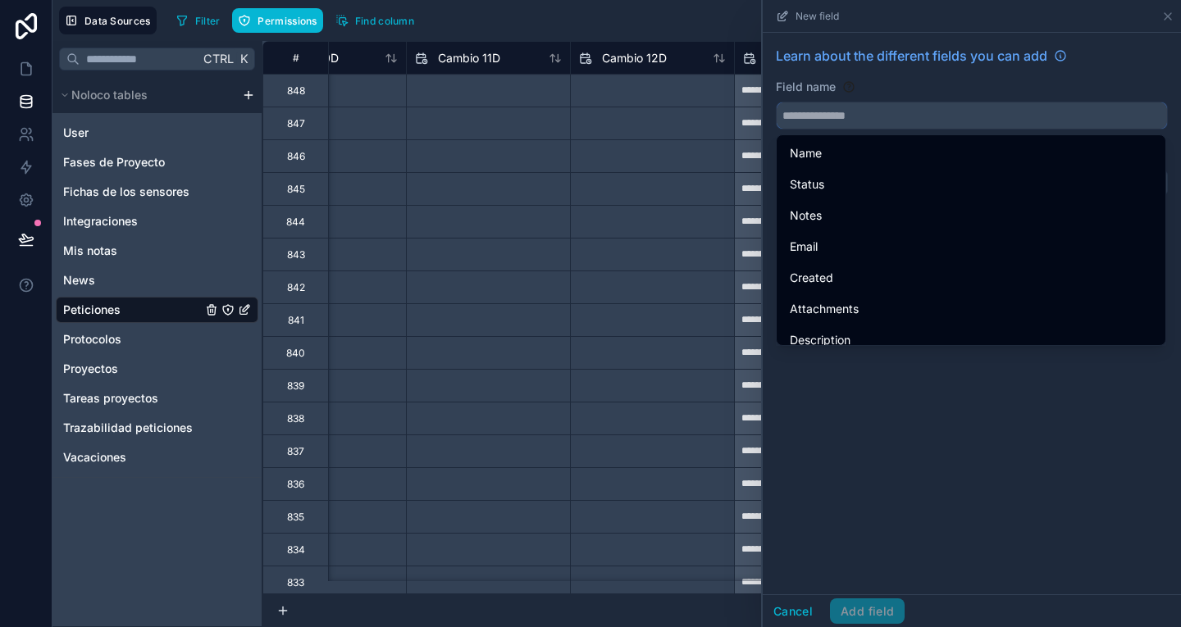
click at [830, 110] on input "text" at bounding box center [972, 115] width 390 height 26
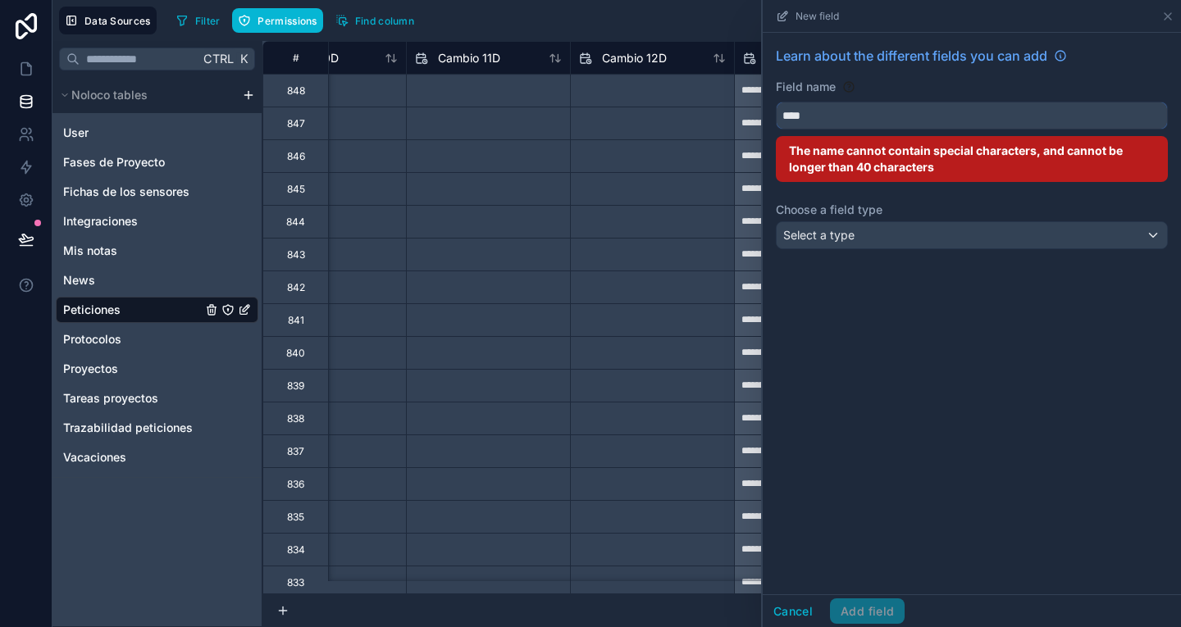
click at [776, 102] on button "***" at bounding box center [972, 116] width 392 height 28
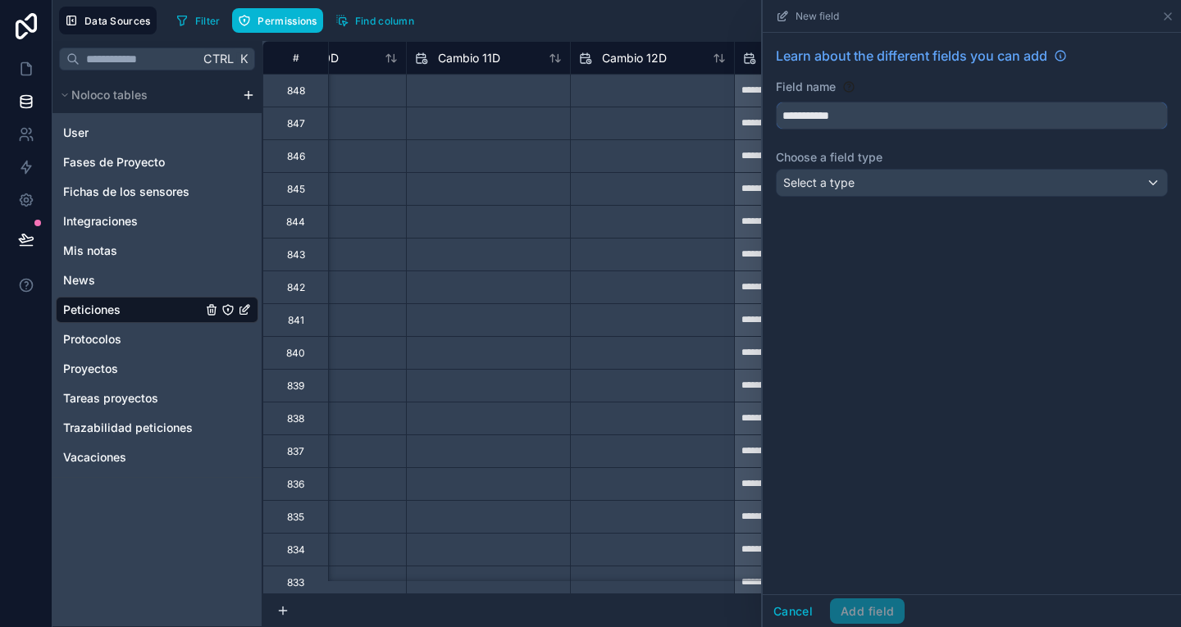
click at [776, 102] on button "**********" at bounding box center [972, 116] width 392 height 28
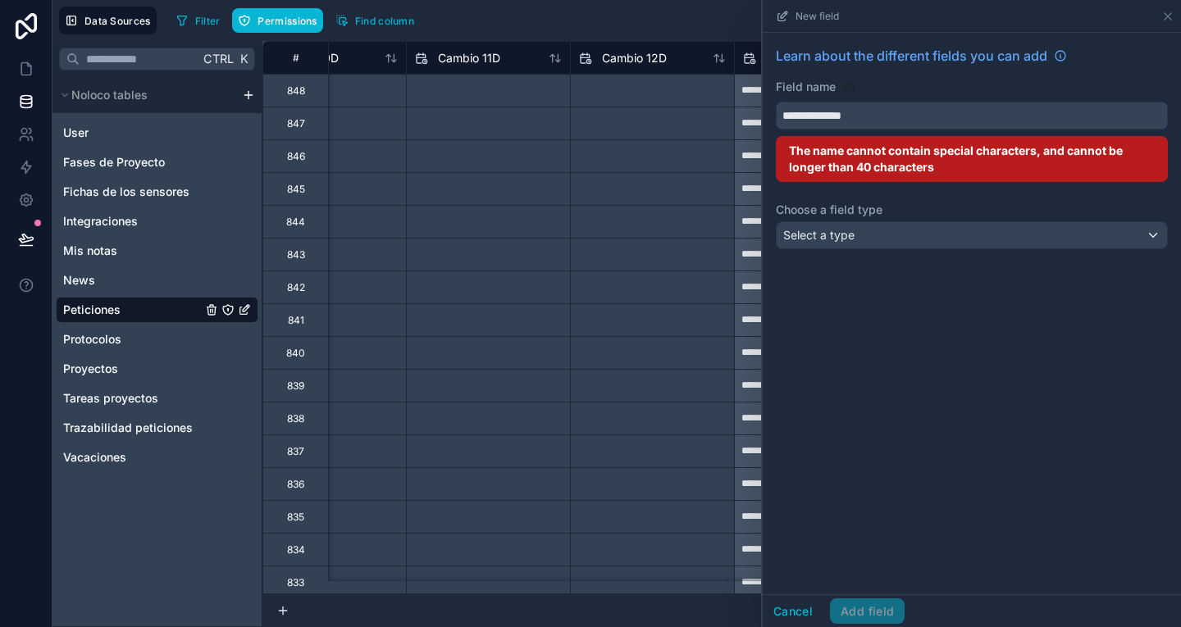
click at [776, 102] on button "**********" at bounding box center [972, 116] width 392 height 28
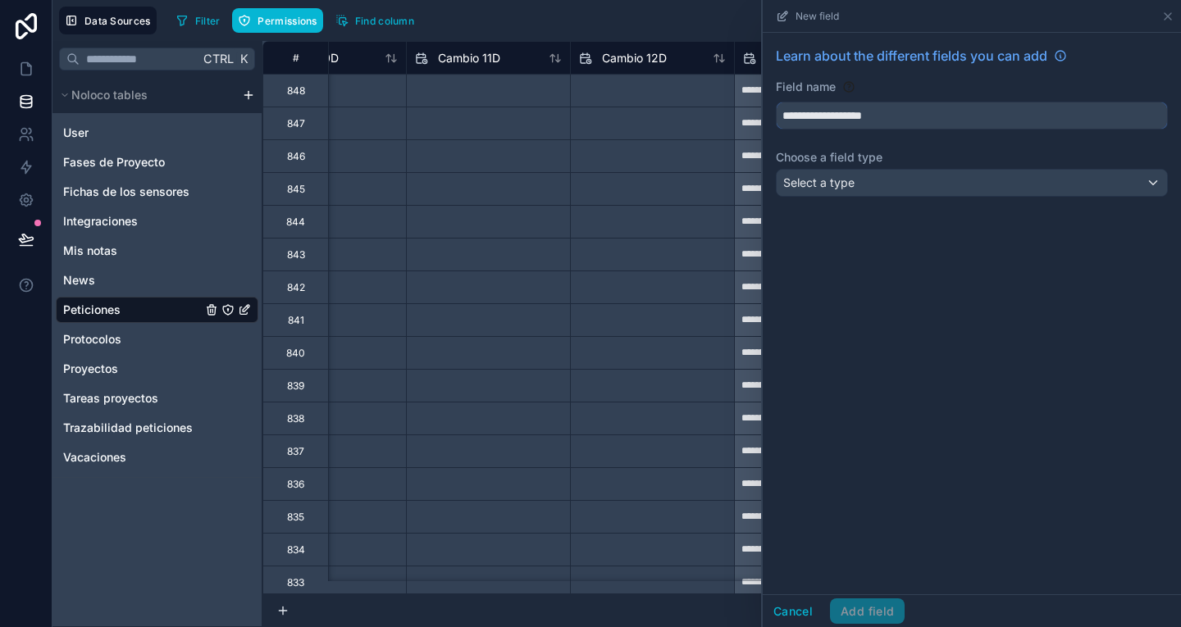
type input "**********"
click at [865, 178] on div "Select a type" at bounding box center [972, 183] width 390 height 26
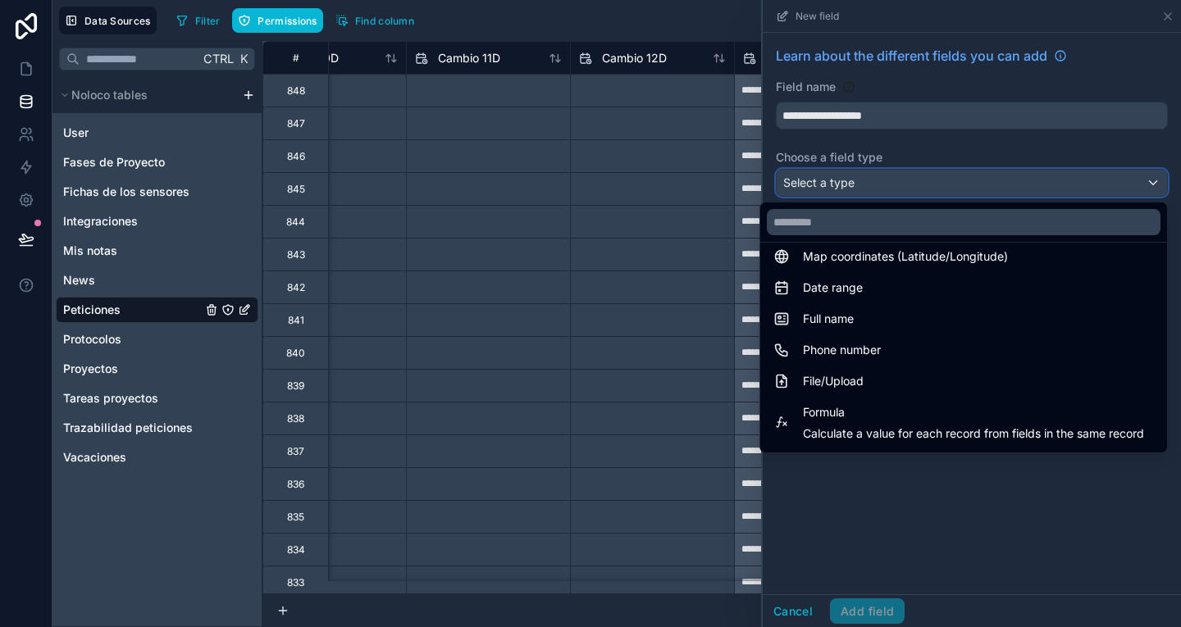
scroll to position [295, 0]
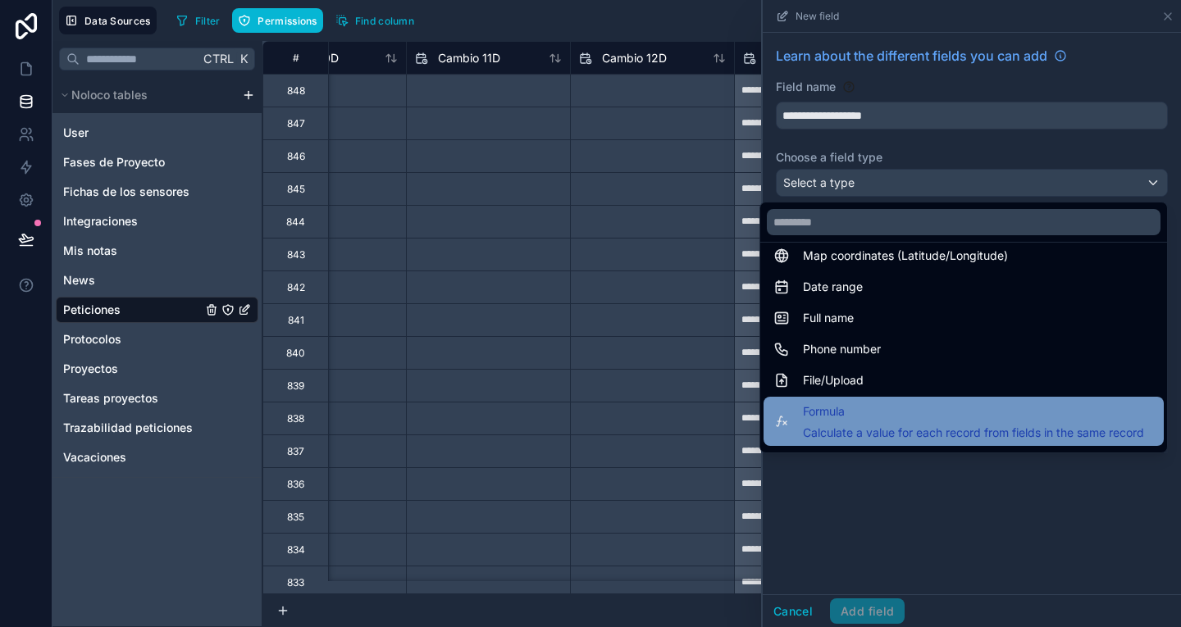
click at [872, 417] on span "Formula" at bounding box center [973, 412] width 341 height 20
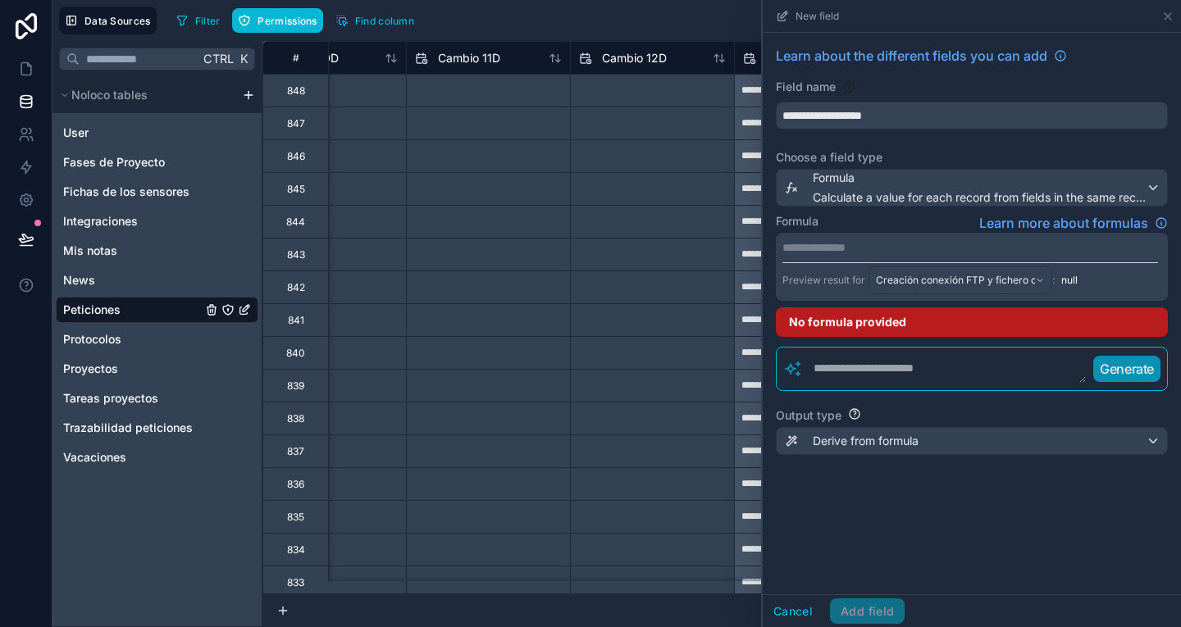
click at [899, 252] on p "**********" at bounding box center [970, 247] width 376 height 16
click at [882, 546] on div "**********" at bounding box center [972, 314] width 418 height 562
click at [894, 372] on textarea at bounding box center [945, 369] width 284 height 30
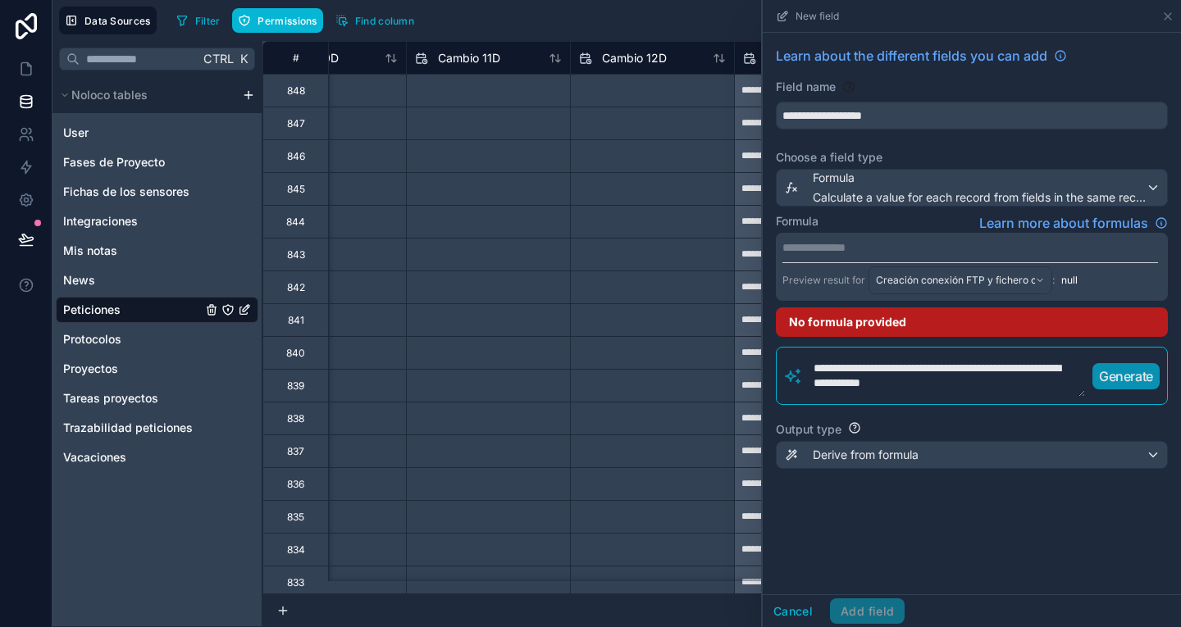
drag, startPoint x: 937, startPoint y: 386, endPoint x: 795, endPoint y: 361, distance: 144.9
click at [795, 361] on div "**********" at bounding box center [972, 376] width 392 height 58
click at [960, 380] on textarea "**********" at bounding box center [944, 375] width 283 height 43
paste textarea "**********"
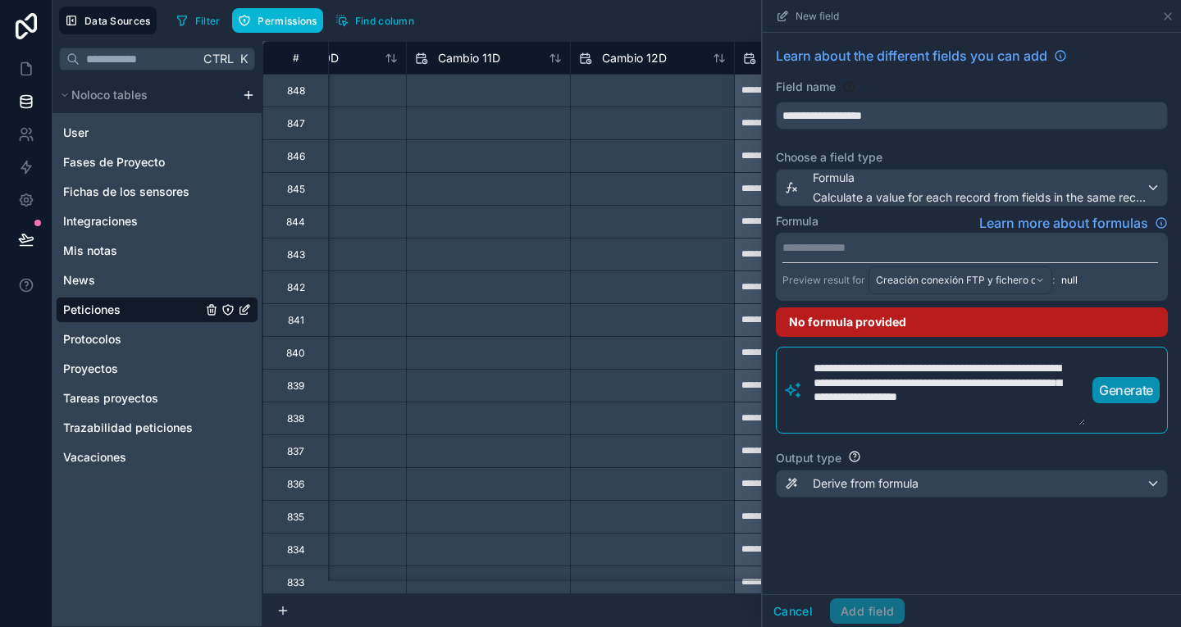
click at [1041, 385] on textarea "**********" at bounding box center [944, 390] width 283 height 72
click at [992, 394] on textarea "**********" at bounding box center [944, 390] width 283 height 72
click at [1073, 396] on textarea "**********" at bounding box center [944, 390] width 283 height 72
type textarea "**********"
click at [1122, 389] on p "Generate" at bounding box center [1126, 390] width 54 height 20
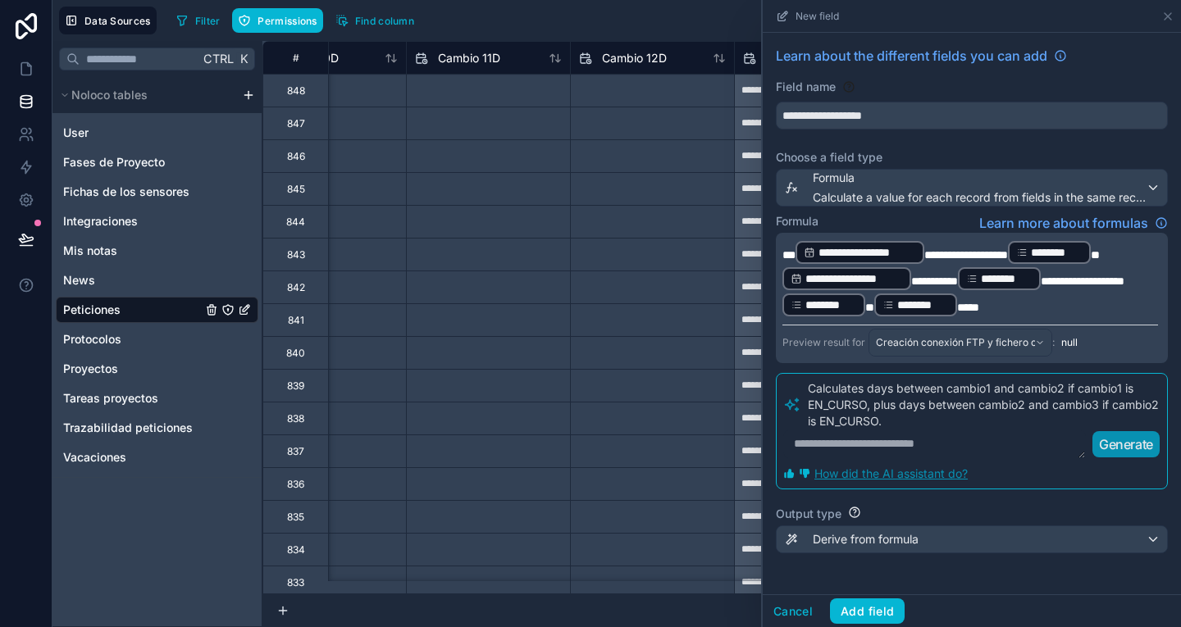
click at [915, 252] on span "**********" at bounding box center [867, 252] width 98 height 16
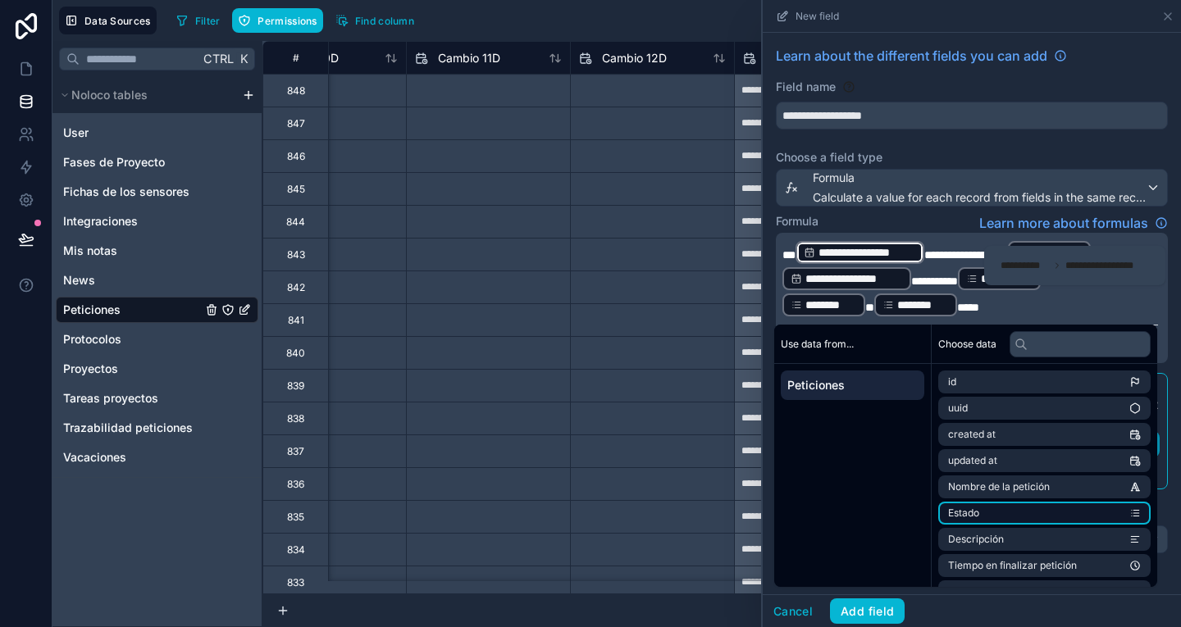
click at [1050, 516] on li "Estado" at bounding box center [1044, 513] width 212 height 23
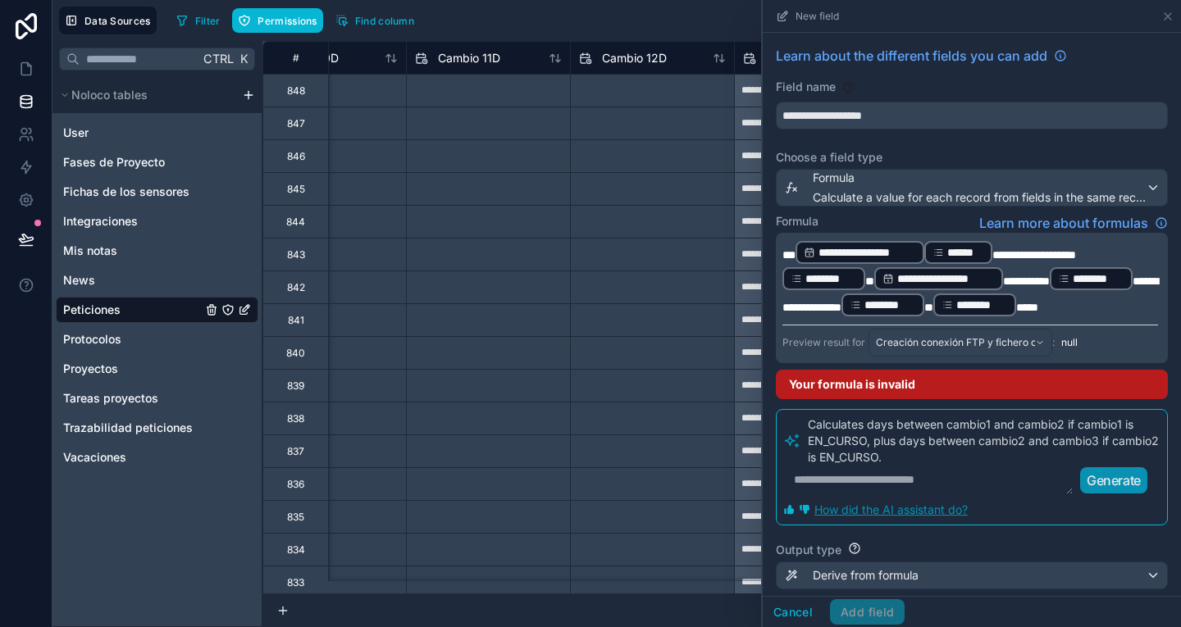
click at [909, 251] on span "**********" at bounding box center [867, 252] width 98 height 16
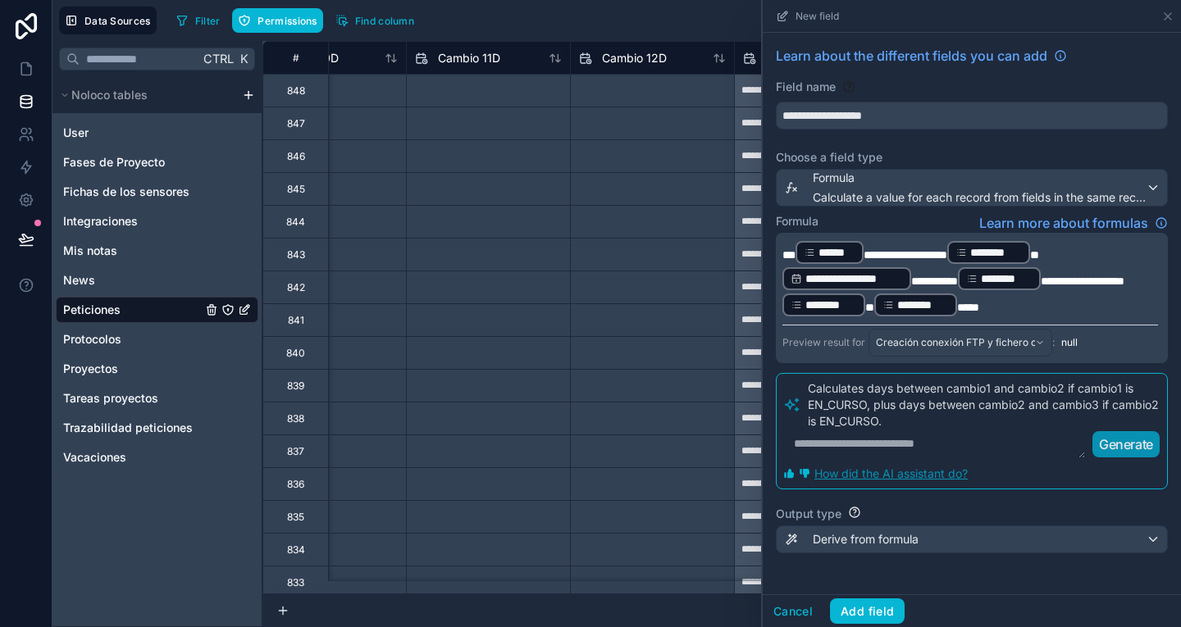
click at [1022, 250] on span "********" at bounding box center [996, 252] width 52 height 16
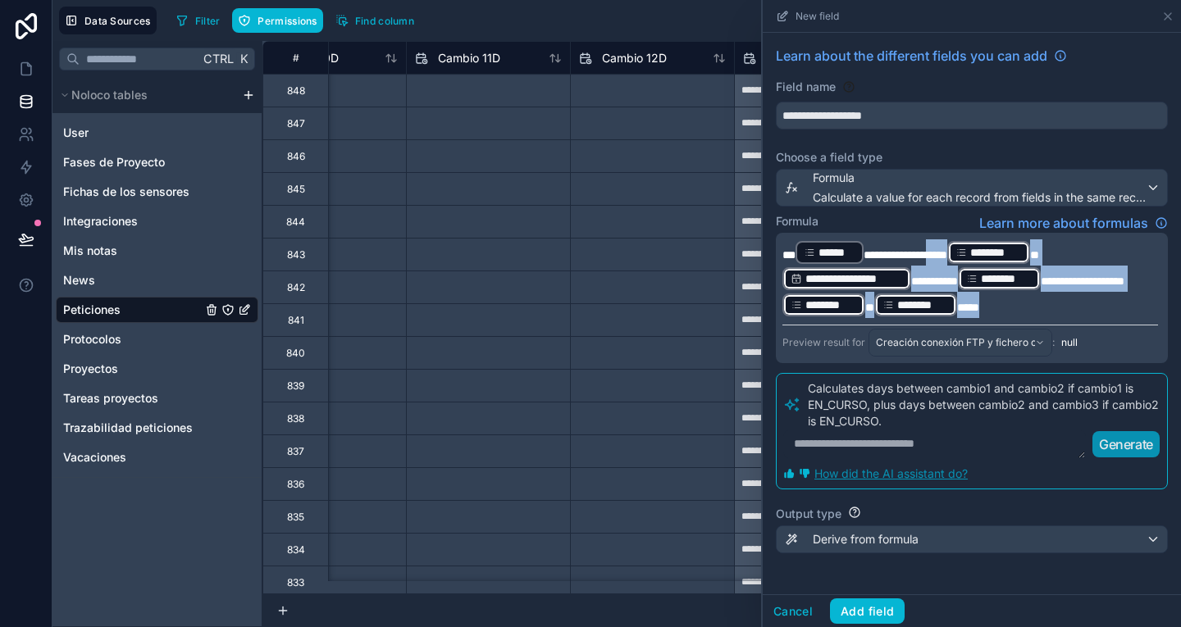
drag, startPoint x: 1038, startPoint y: 303, endPoint x: 957, endPoint y: 252, distance: 95.8
click at [957, 252] on p "**********" at bounding box center [970, 278] width 376 height 79
click at [1102, 239] on div "**********" at bounding box center [972, 298] width 392 height 130
click at [1021, 391] on p "Calculates days between cambio1 and cambio2 if cambio1 is EN_CURSO, plus days b…" at bounding box center [984, 404] width 353 height 49
click at [962, 426] on p "Calculates days between cambio1 and cambio2 if cambio1 is EN_CURSO, plus days b…" at bounding box center [984, 404] width 353 height 49
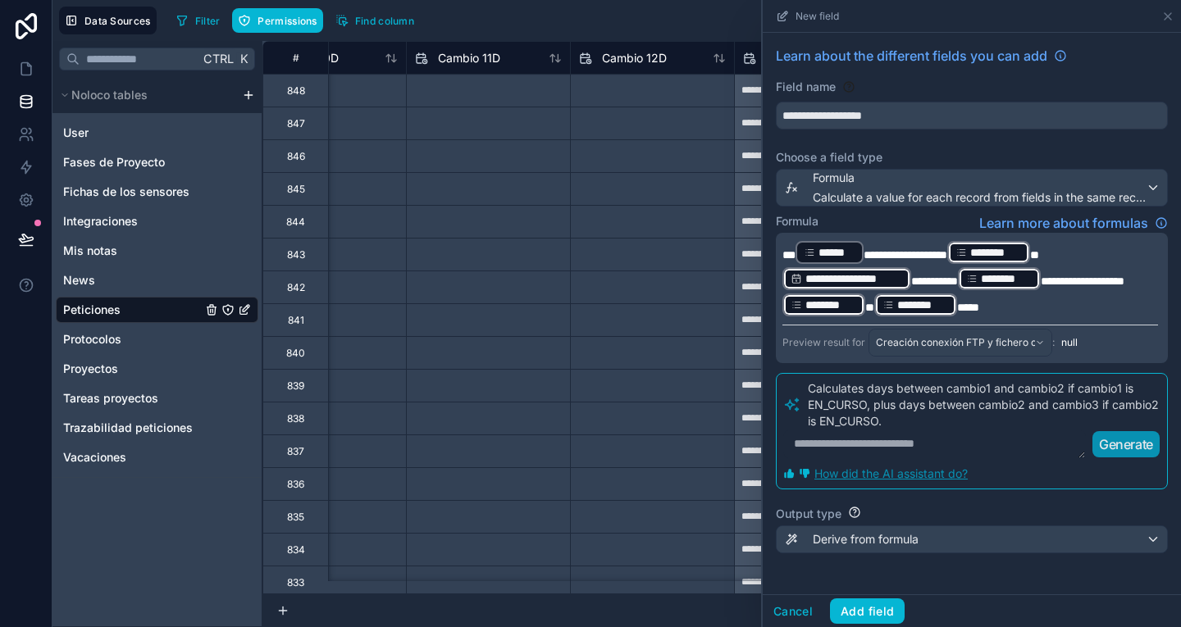
click at [991, 385] on p "Calculates days between cambio1 and cambio2 if cambio1 is EN_CURSO, plus days b…" at bounding box center [984, 404] width 353 height 49
click at [924, 444] on textarea at bounding box center [934, 445] width 303 height 30
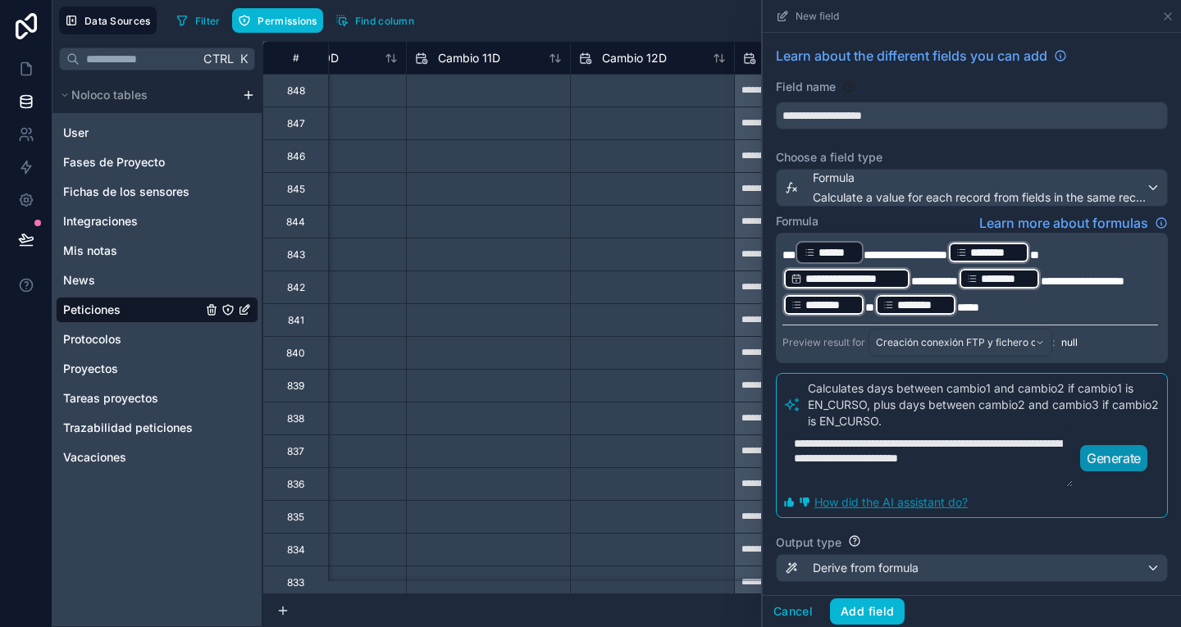
click at [937, 455] on textarea "**********" at bounding box center [928, 459] width 290 height 58
click at [868, 475] on textarea "**********" at bounding box center [928, 459] width 290 height 58
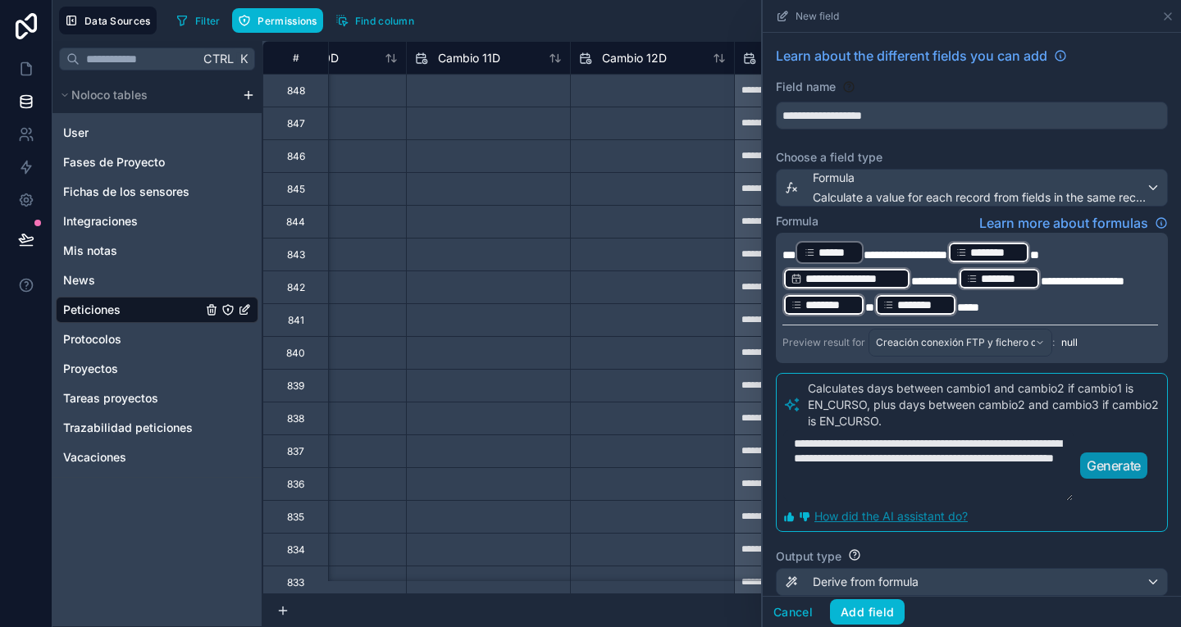
click at [955, 471] on textarea "**********" at bounding box center [928, 466] width 290 height 72
type textarea "**********"
click at [1102, 462] on p "Generate" at bounding box center [1113, 466] width 54 height 20
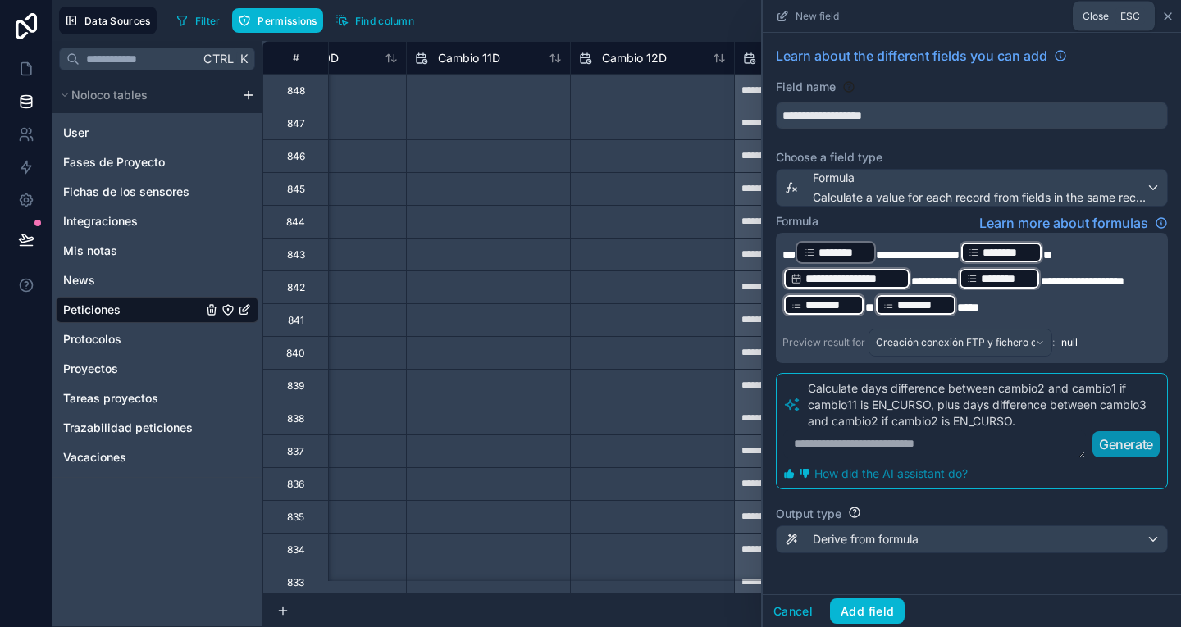
click at [1166, 16] on icon at bounding box center [1167, 16] width 13 height 13
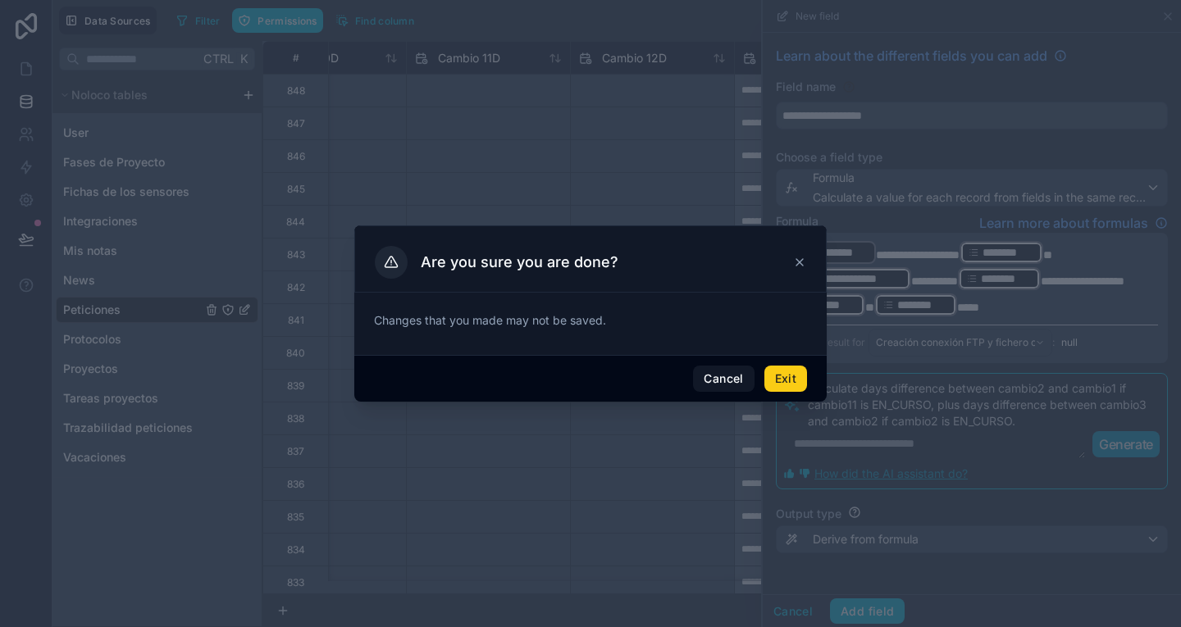
click at [796, 371] on button "Exit" at bounding box center [785, 379] width 43 height 26
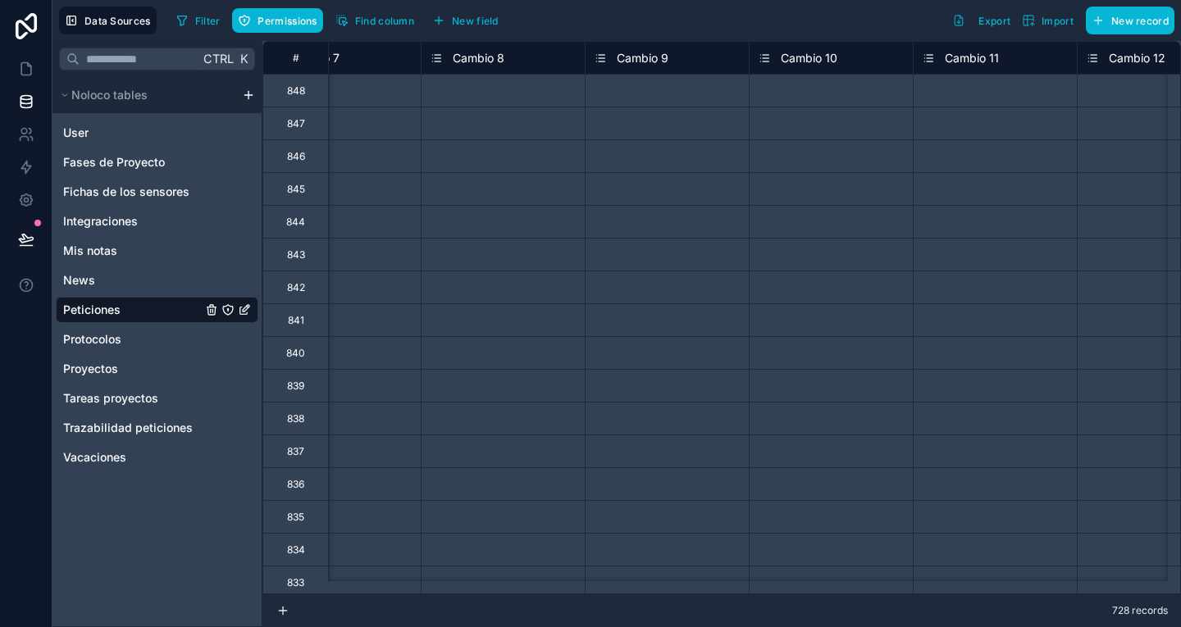
scroll to position [0, 5810]
click at [22, 166] on icon at bounding box center [26, 168] width 10 height 12
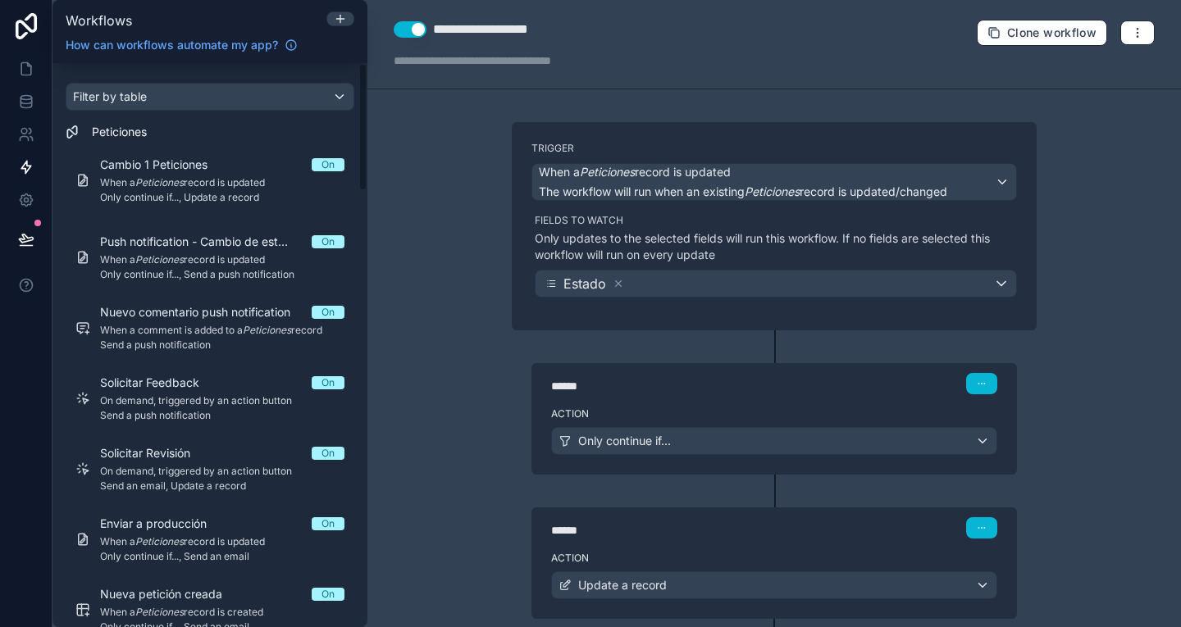
scroll to position [100, 0]
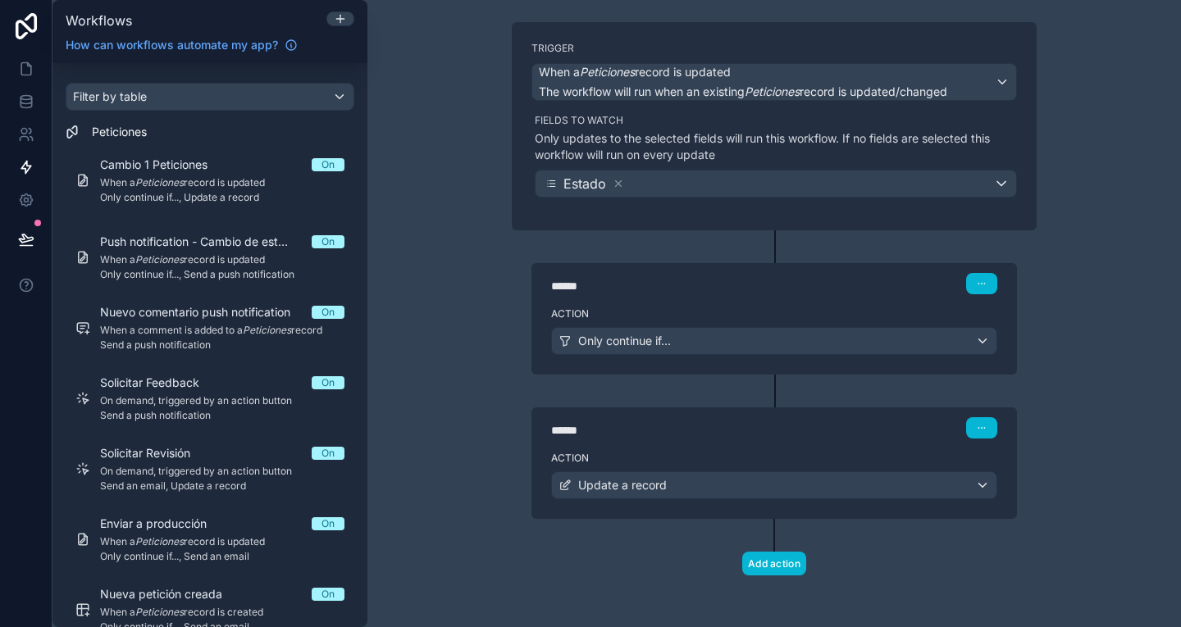
click at [753, 450] on div "Action Update a record" at bounding box center [773, 482] width 485 height 74
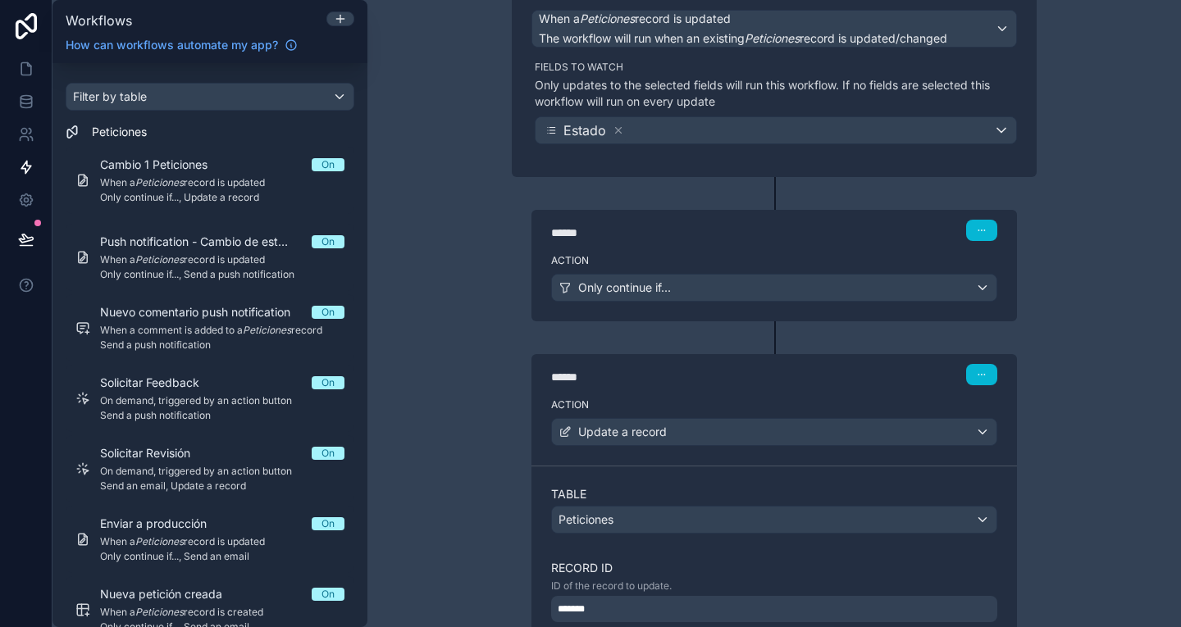
scroll to position [157, 0]
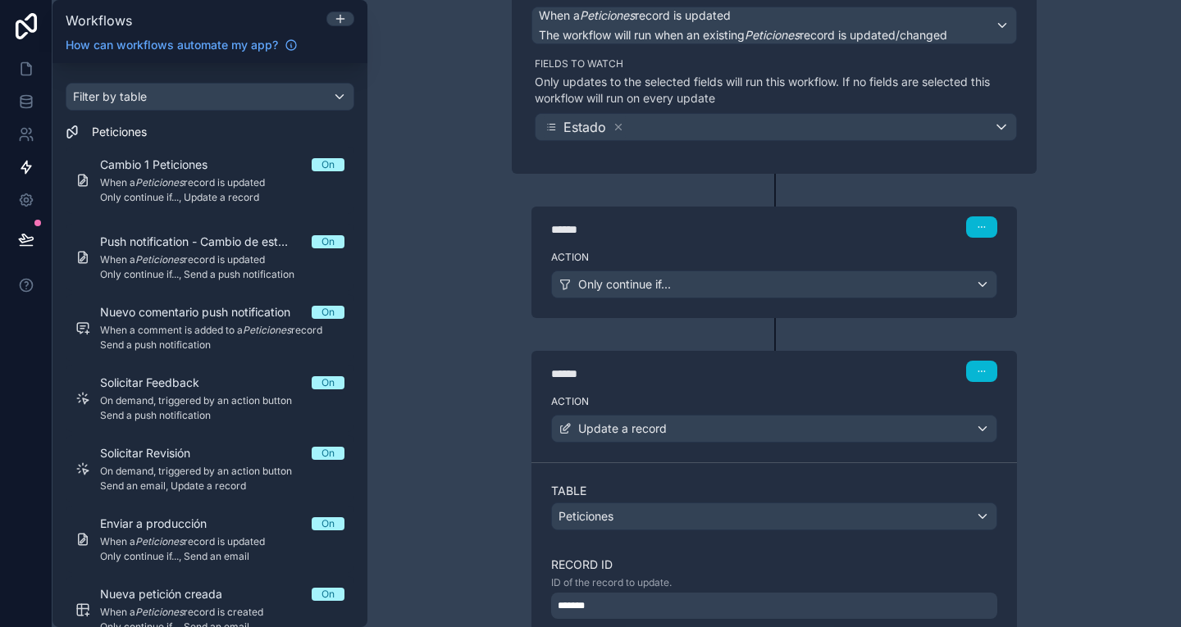
click at [734, 238] on div "****** Step 1" at bounding box center [773, 226] width 485 height 38
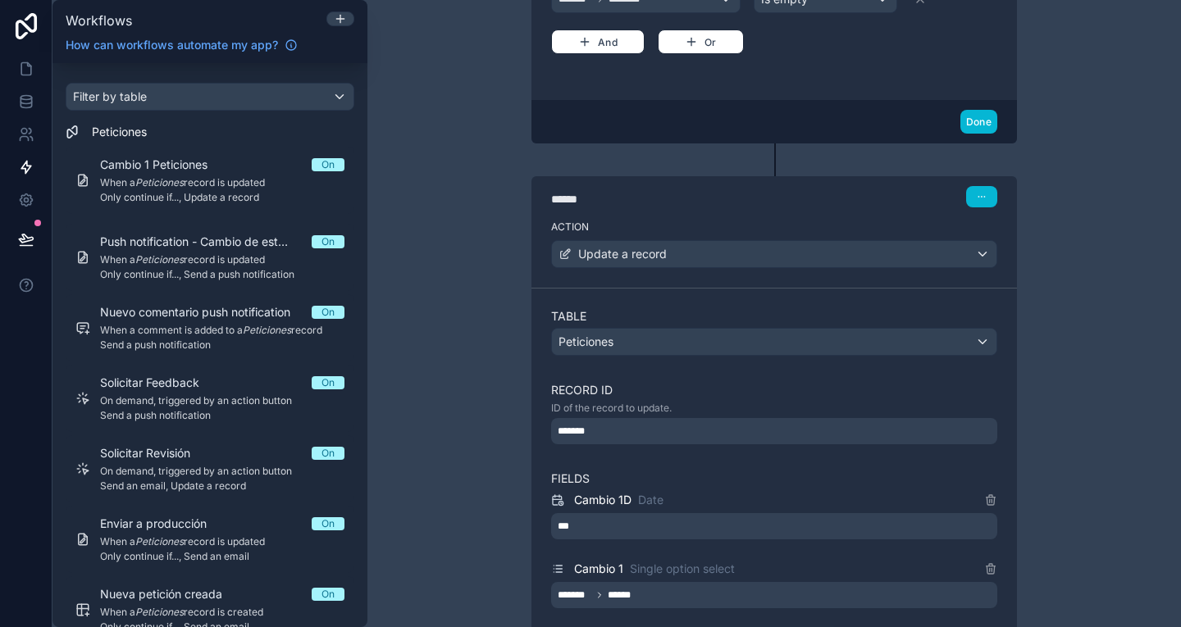
scroll to position [547, 0]
click at [777, 210] on div "****** Step 2" at bounding box center [773, 194] width 485 height 38
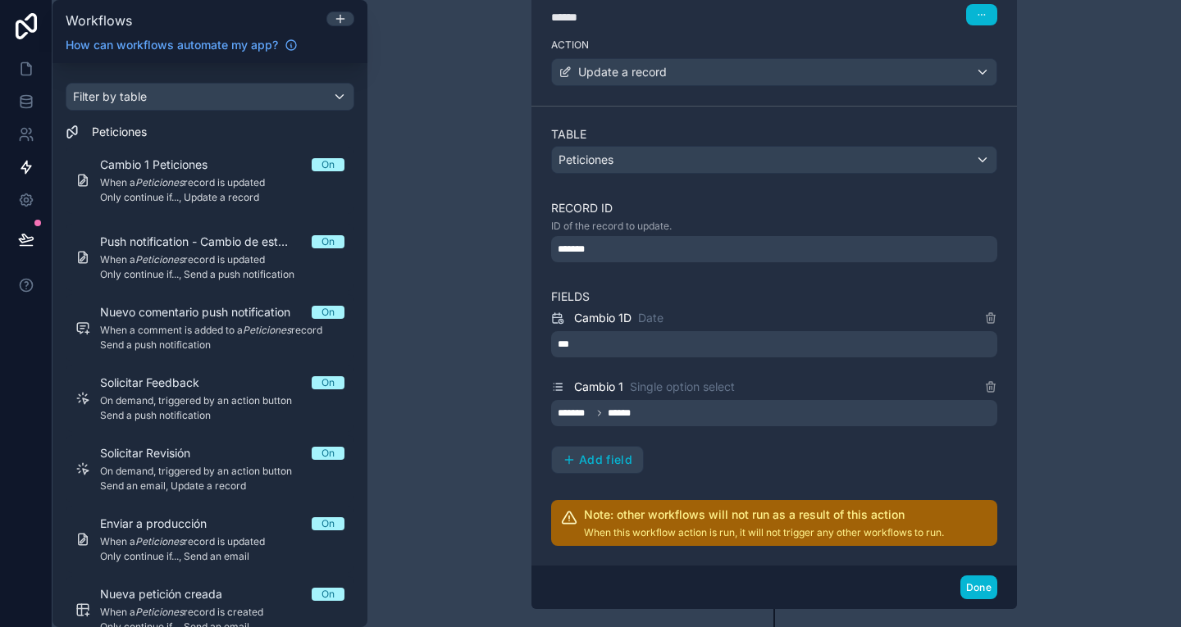
scroll to position [736, 0]
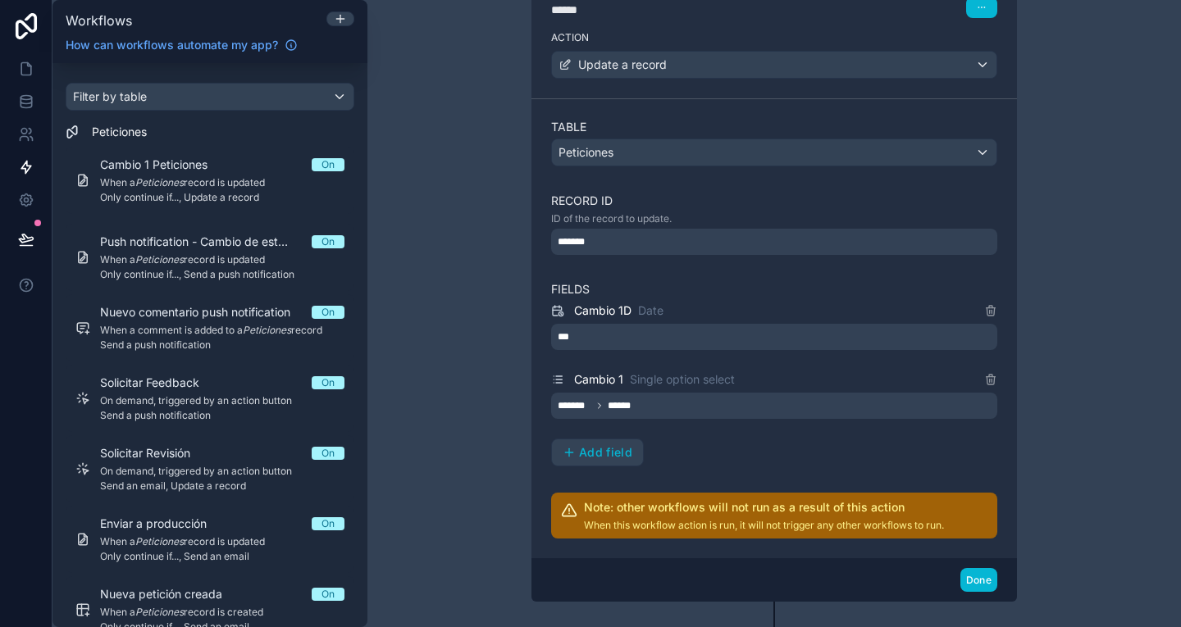
click at [749, 124] on label "Table" at bounding box center [774, 127] width 446 height 16
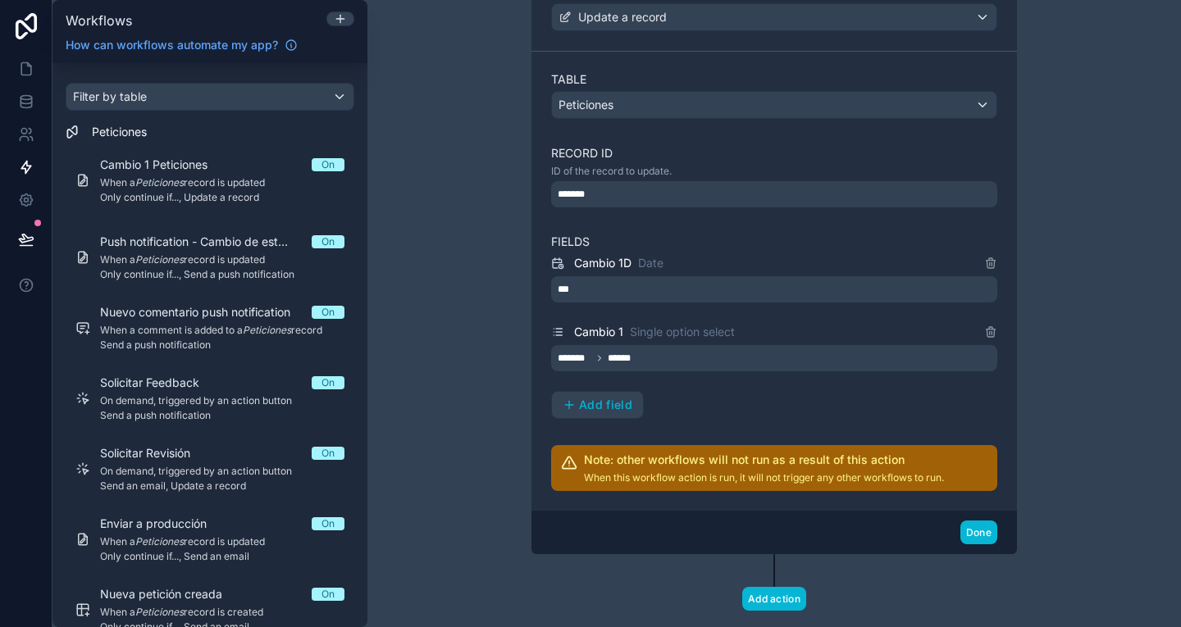
scroll to position [784, 0]
click at [986, 531] on button "Done" at bounding box center [978, 532] width 37 height 24
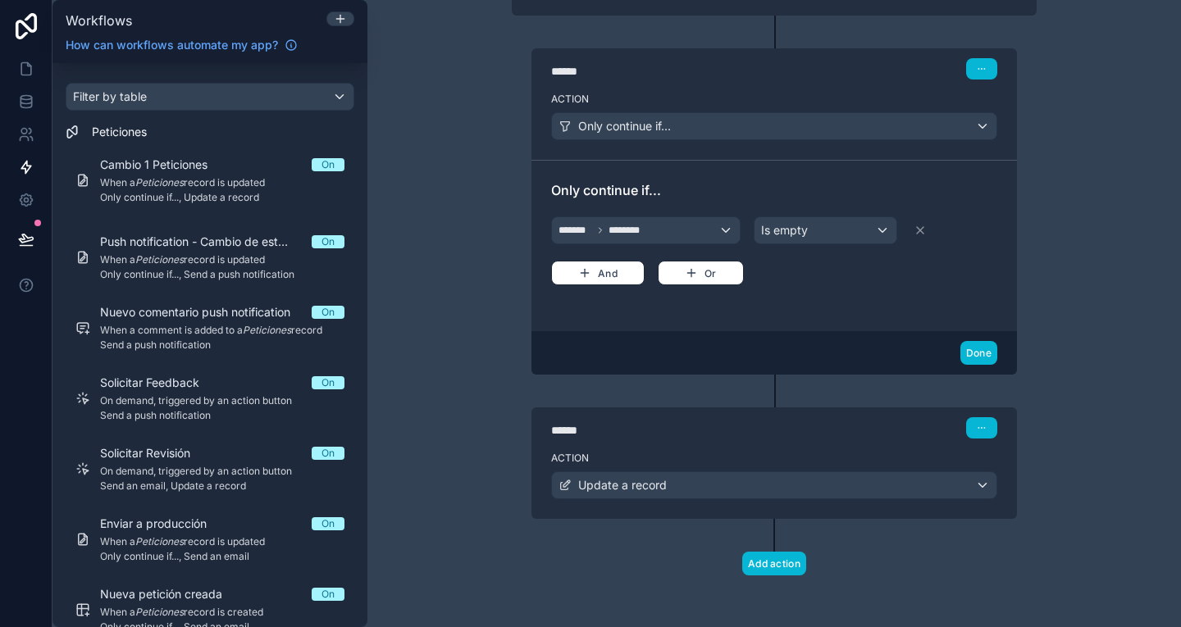
scroll to position [0, 0]
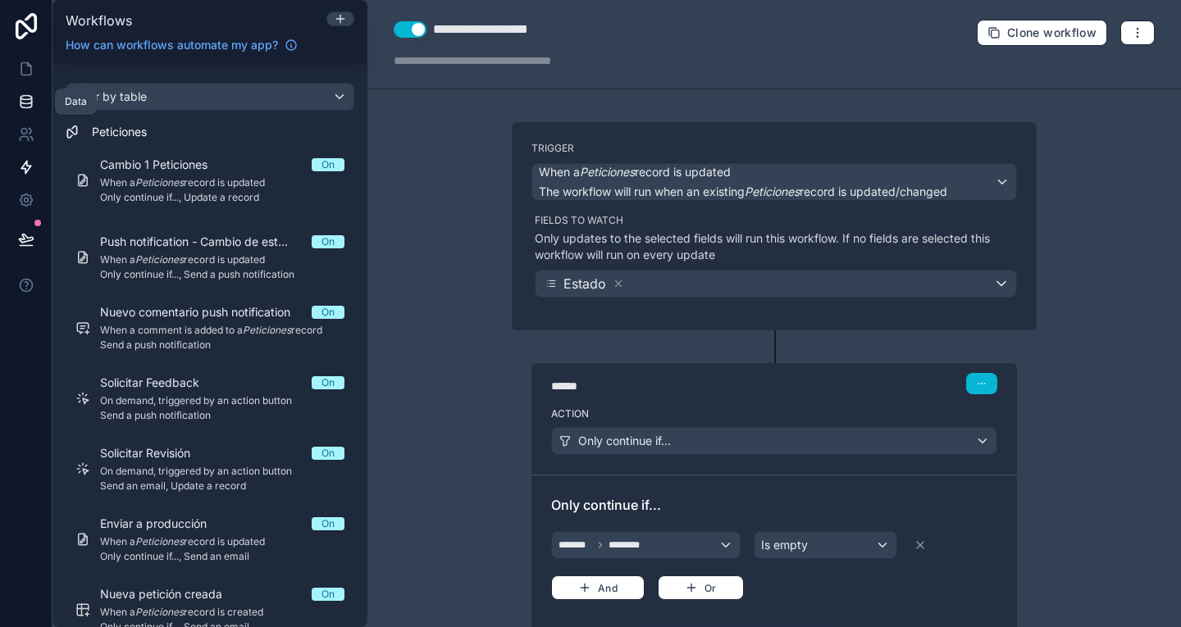
click at [23, 93] on link at bounding box center [26, 101] width 52 height 33
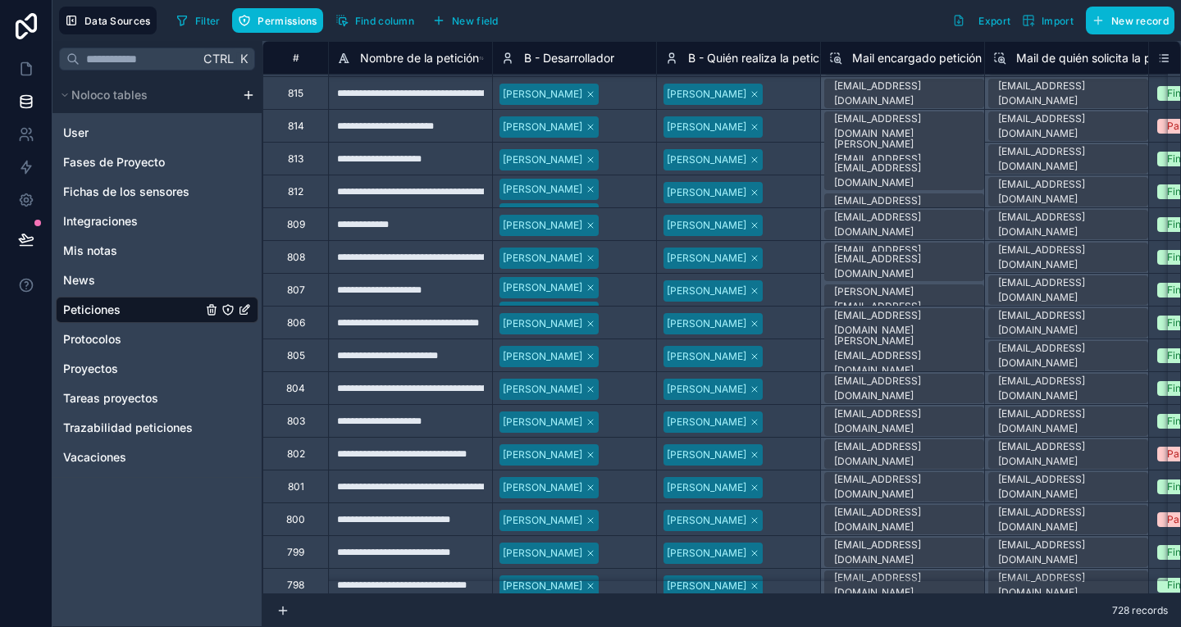
scroll to position [1064, 0]
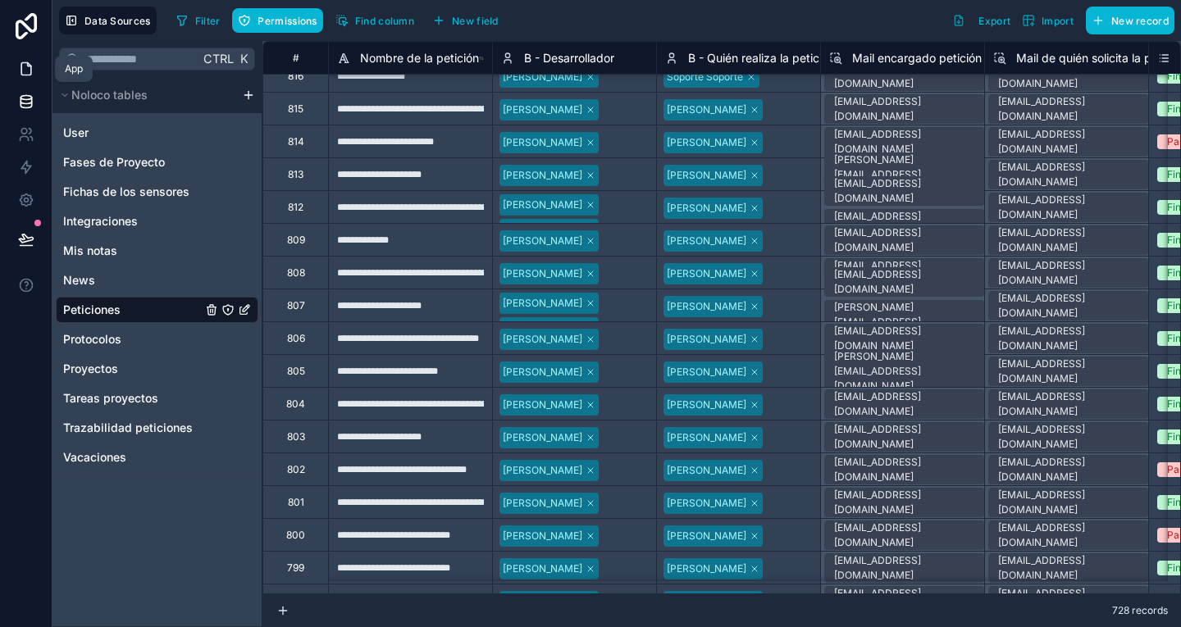
click at [21, 71] on icon at bounding box center [26, 69] width 10 height 12
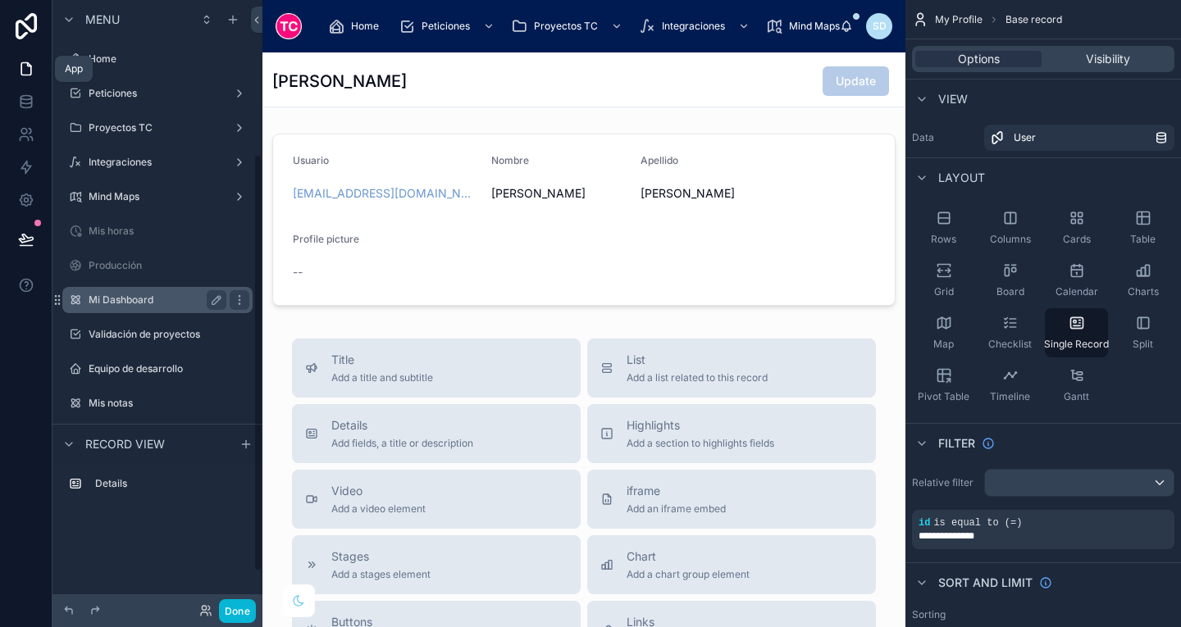
scroll to position [224, 0]
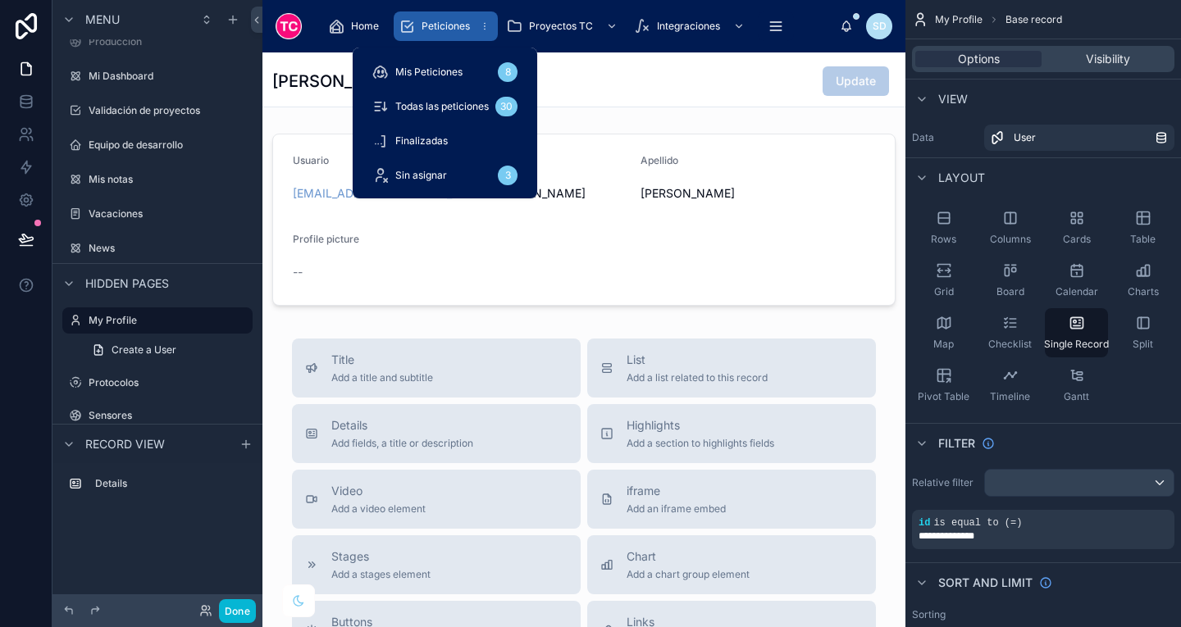
click at [437, 23] on span "Peticiones" at bounding box center [445, 26] width 48 height 13
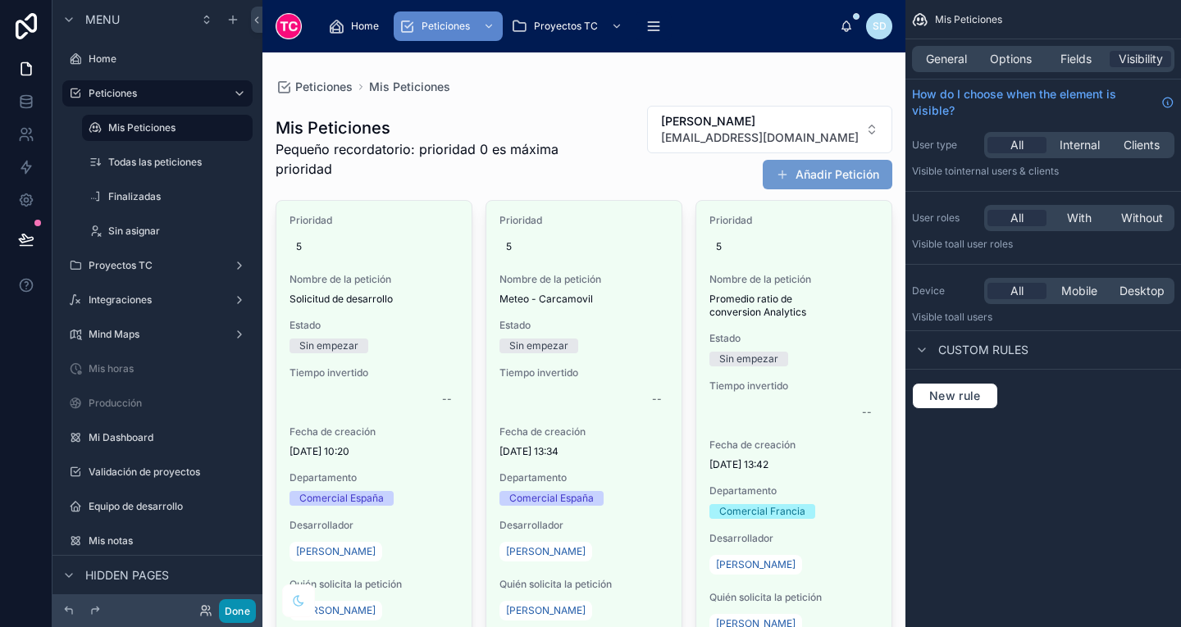
click at [239, 611] on button "Done" at bounding box center [237, 611] width 37 height 24
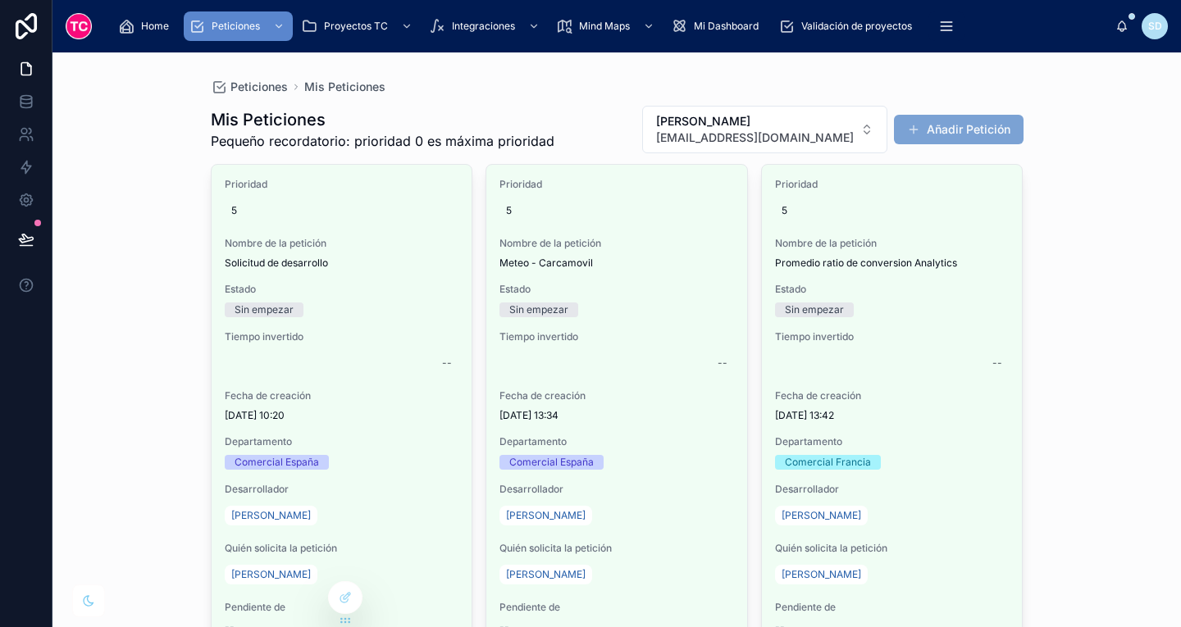
click at [966, 125] on button "Añadir Petición" at bounding box center [959, 130] width 130 height 30
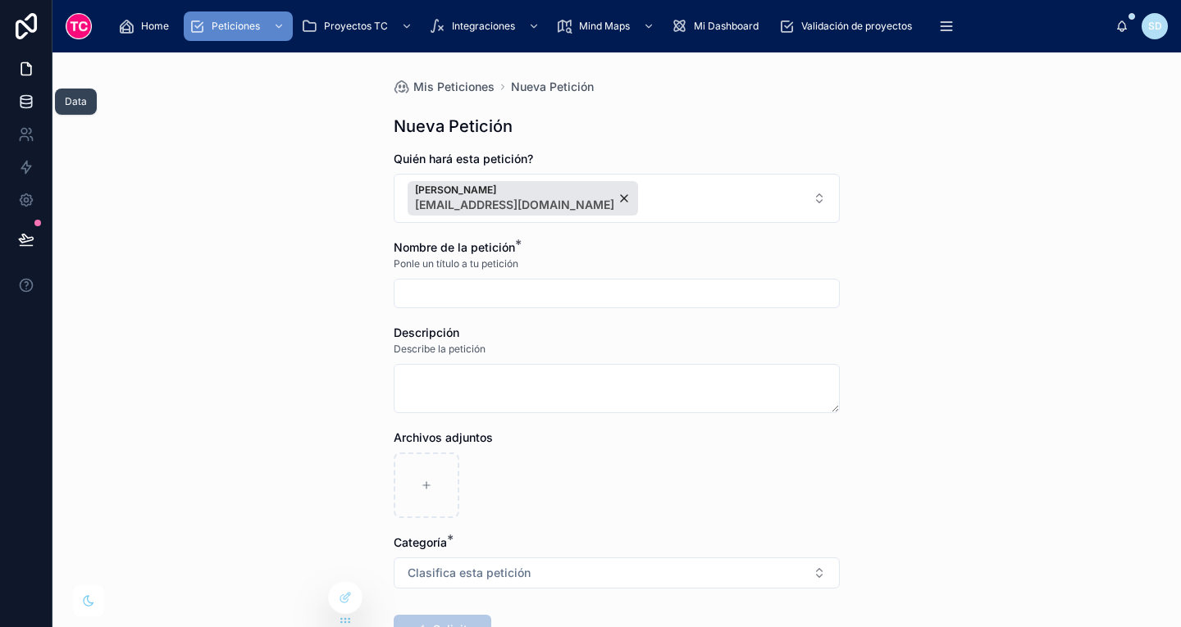
click at [16, 99] on link at bounding box center [26, 101] width 52 height 33
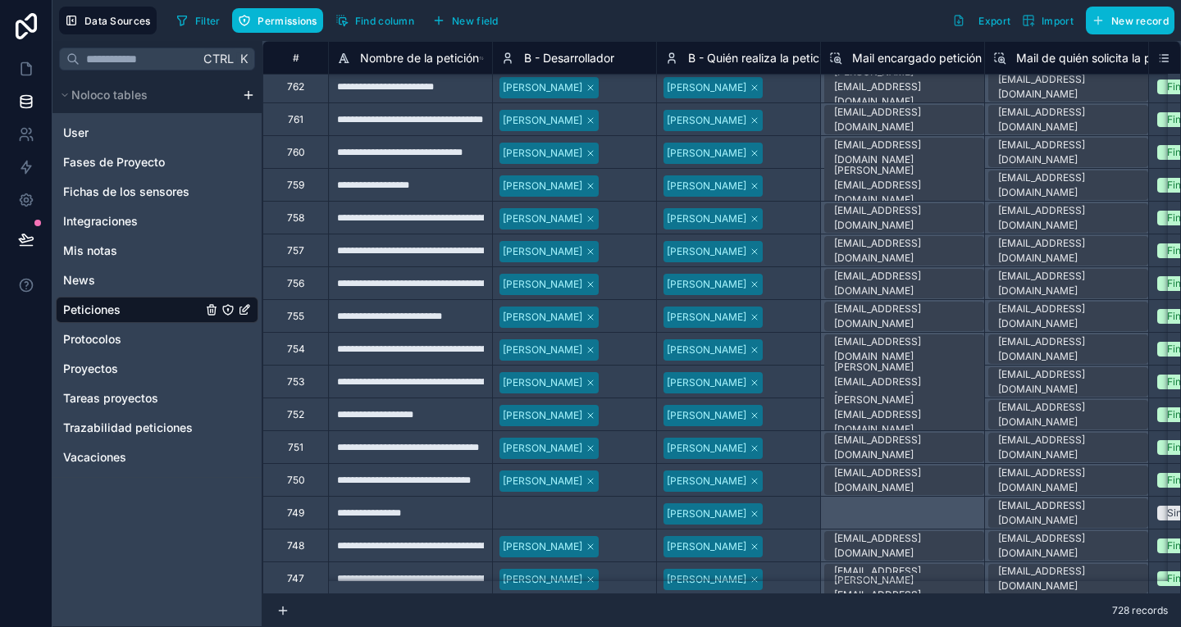
scroll to position [2505, 0]
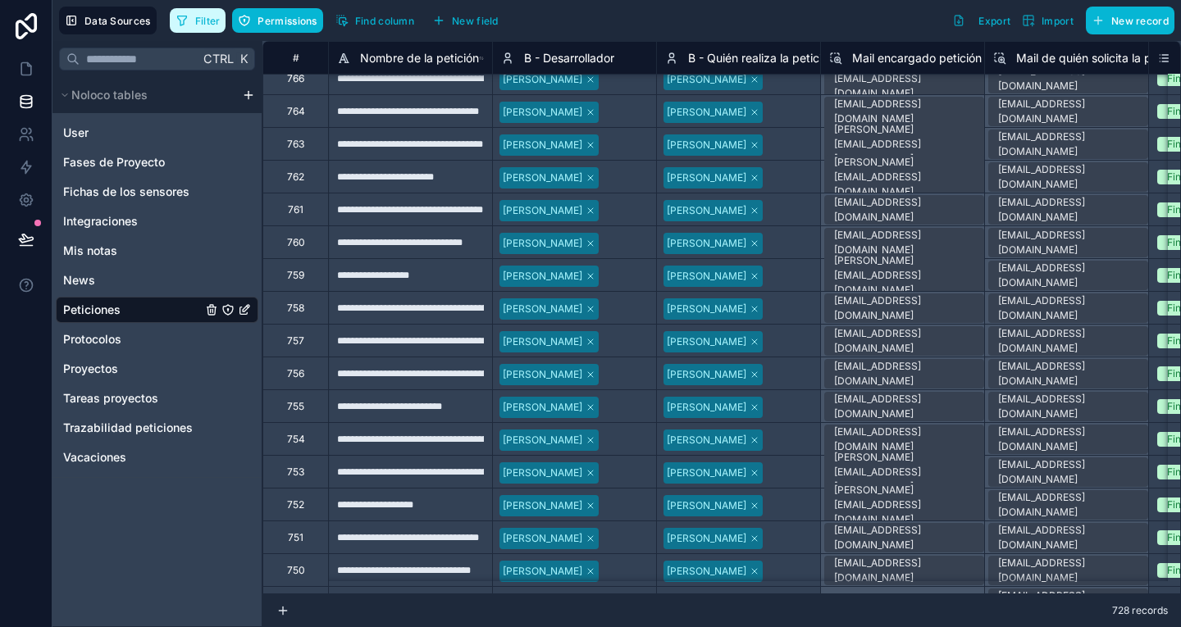
click at [190, 25] on button "Filter" at bounding box center [198, 20] width 57 height 25
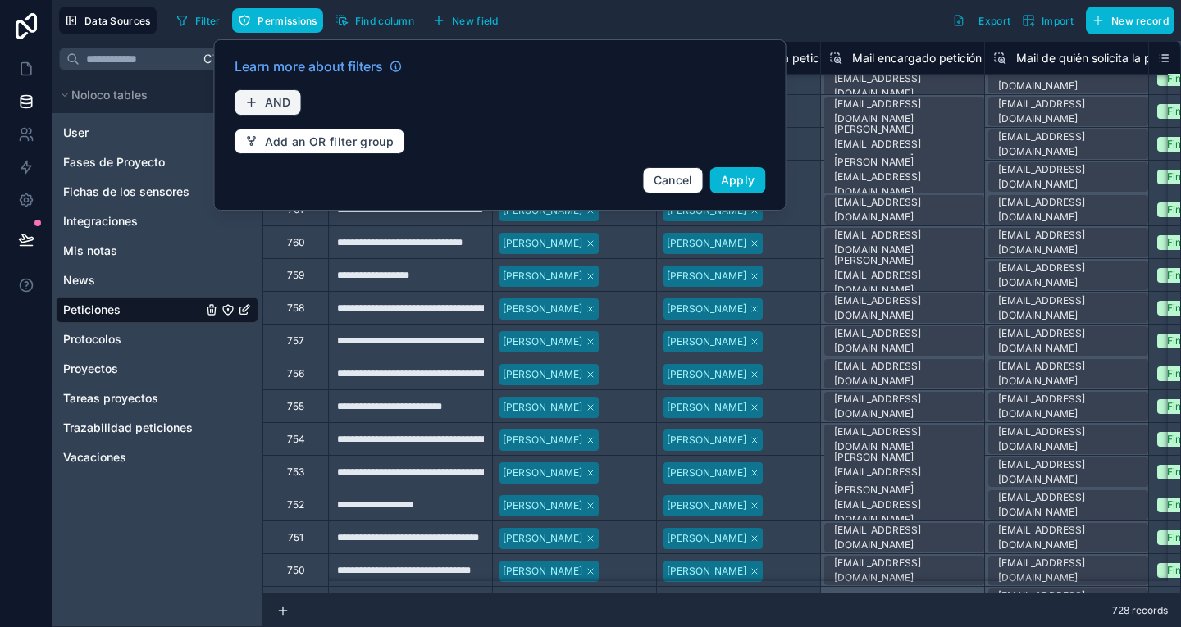
click at [287, 98] on span "AND" at bounding box center [278, 102] width 26 height 15
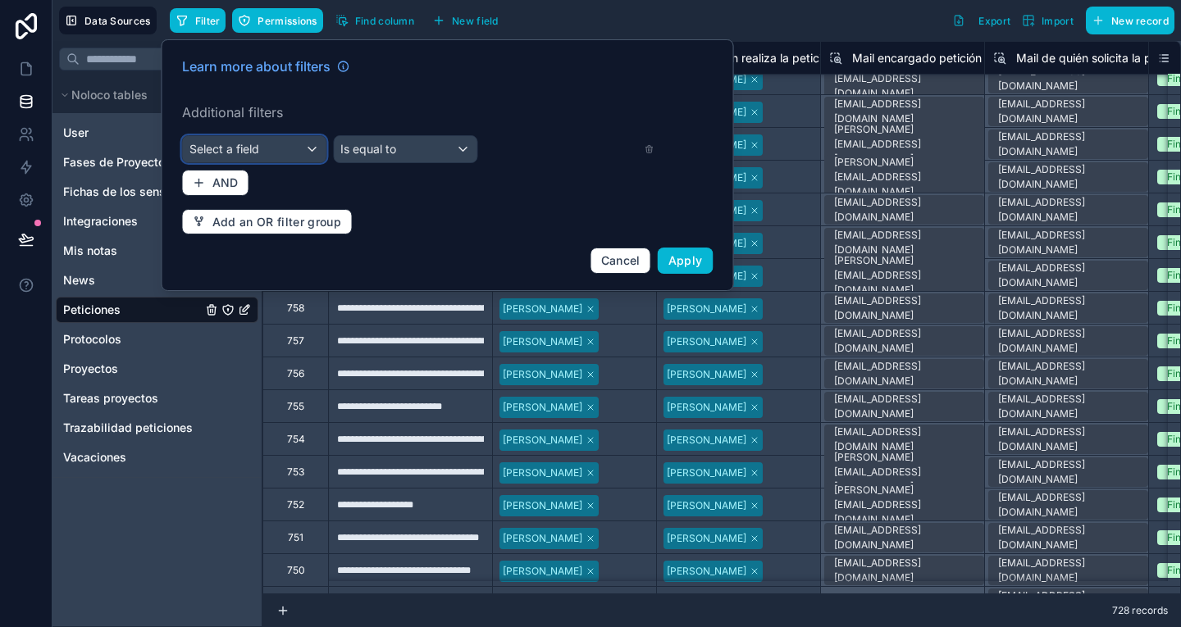
click at [296, 138] on div "Select a field" at bounding box center [254, 149] width 143 height 26
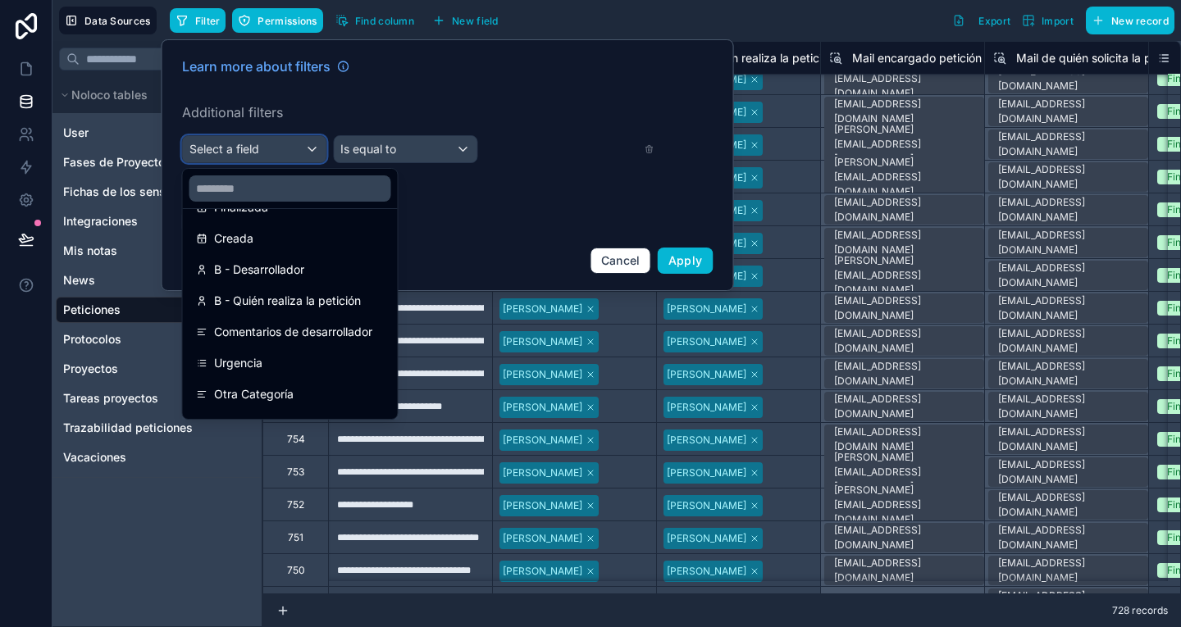
scroll to position [435, 0]
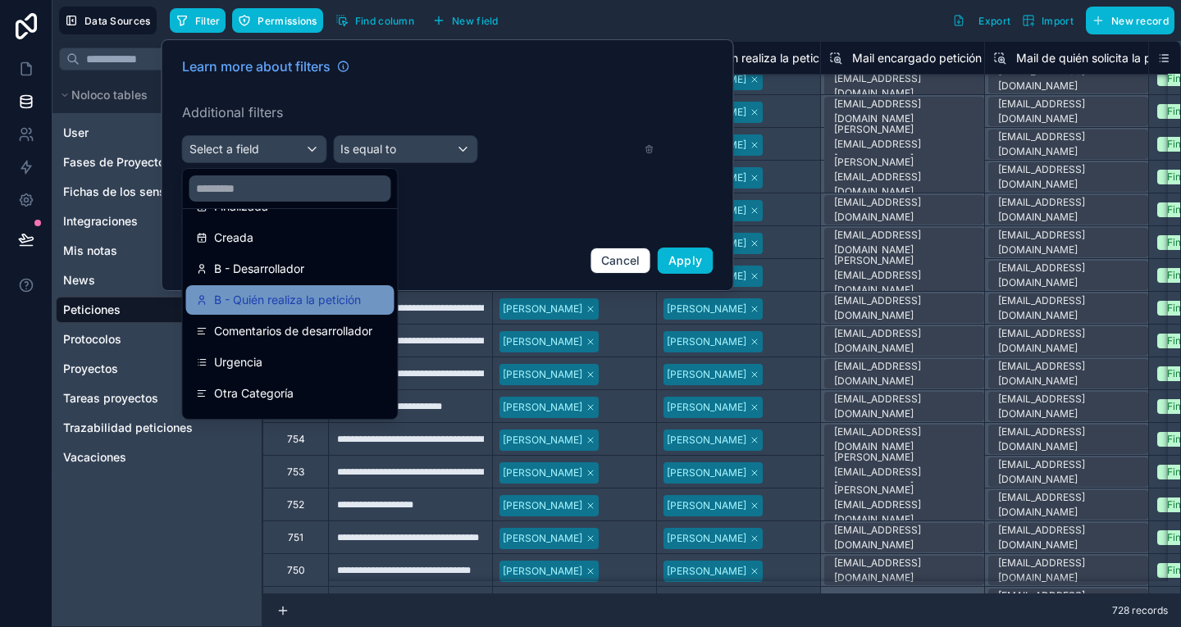
click at [324, 286] on div "B - Quién realiza la petición" at bounding box center [290, 300] width 208 height 30
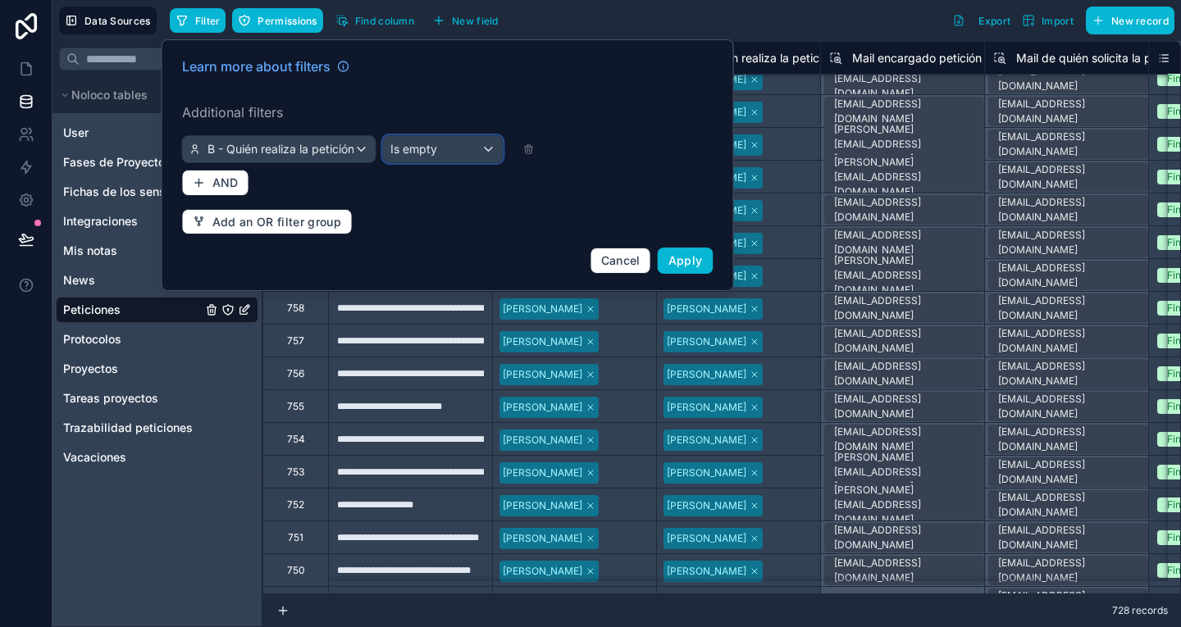
click at [467, 143] on div "Is empty" at bounding box center [443, 149] width 119 height 26
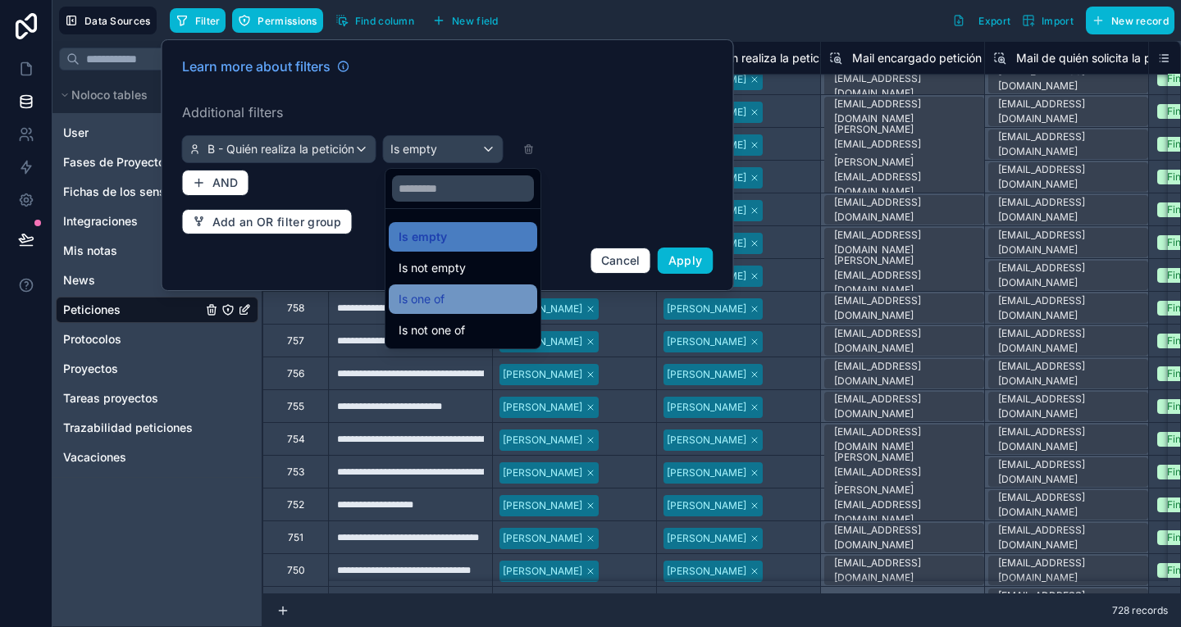
click at [480, 293] on div "Is one of" at bounding box center [463, 299] width 129 height 20
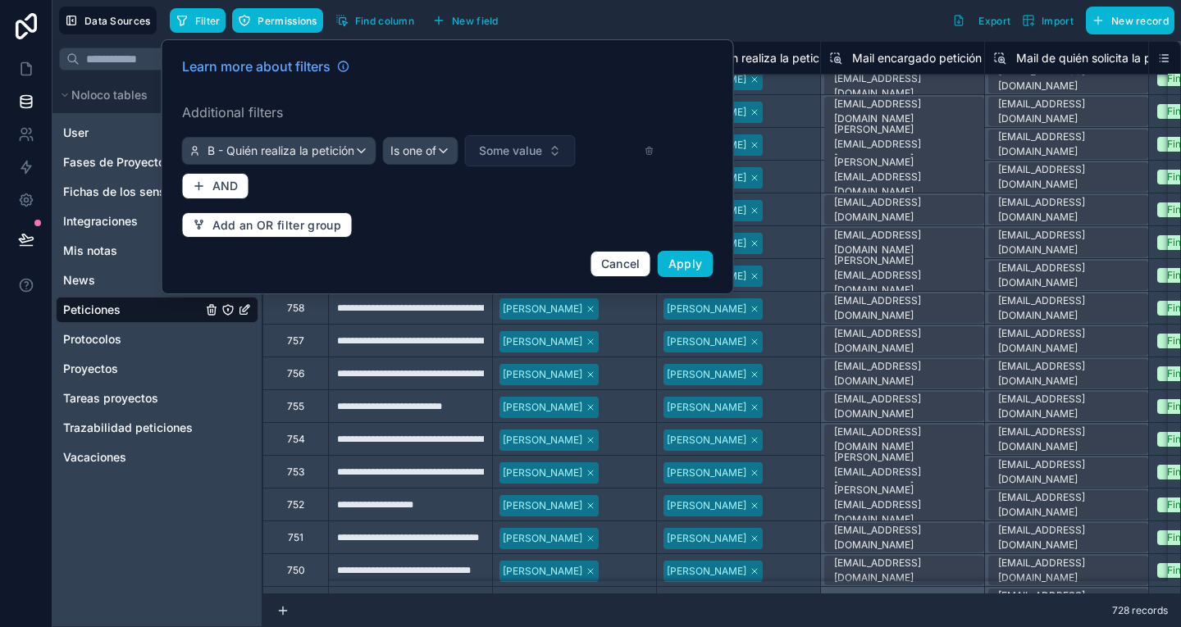
click at [521, 148] on span "Some value" at bounding box center [510, 151] width 63 height 16
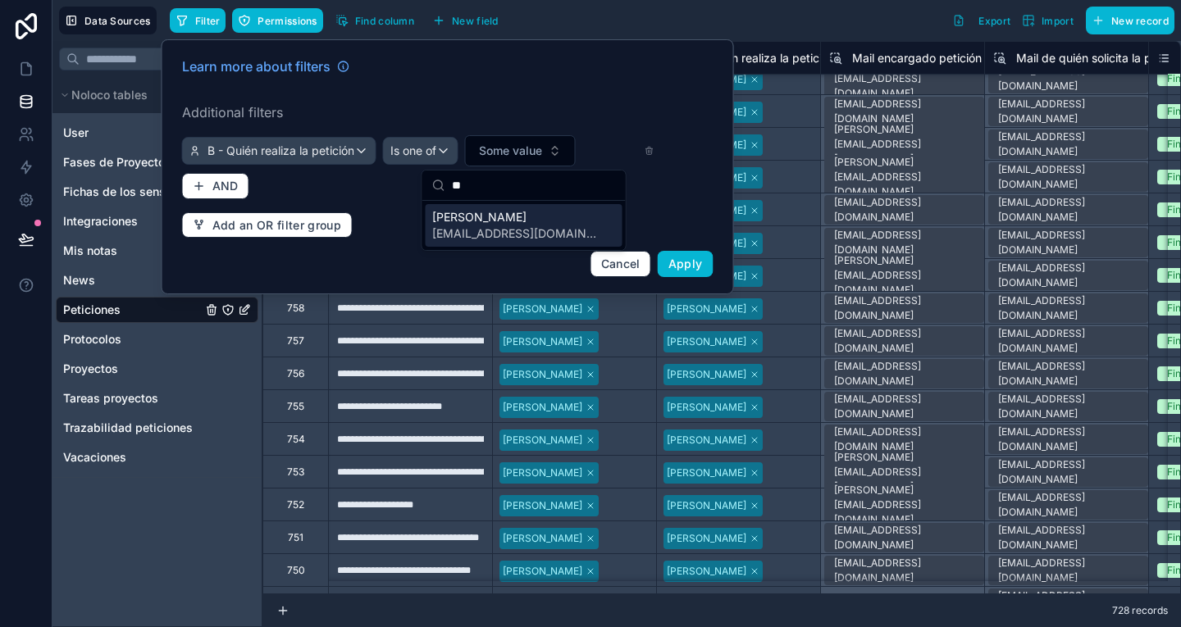
type input "**"
click at [498, 234] on span "oyus@tcgroupsolutions.com" at bounding box center [514, 233] width 164 height 16
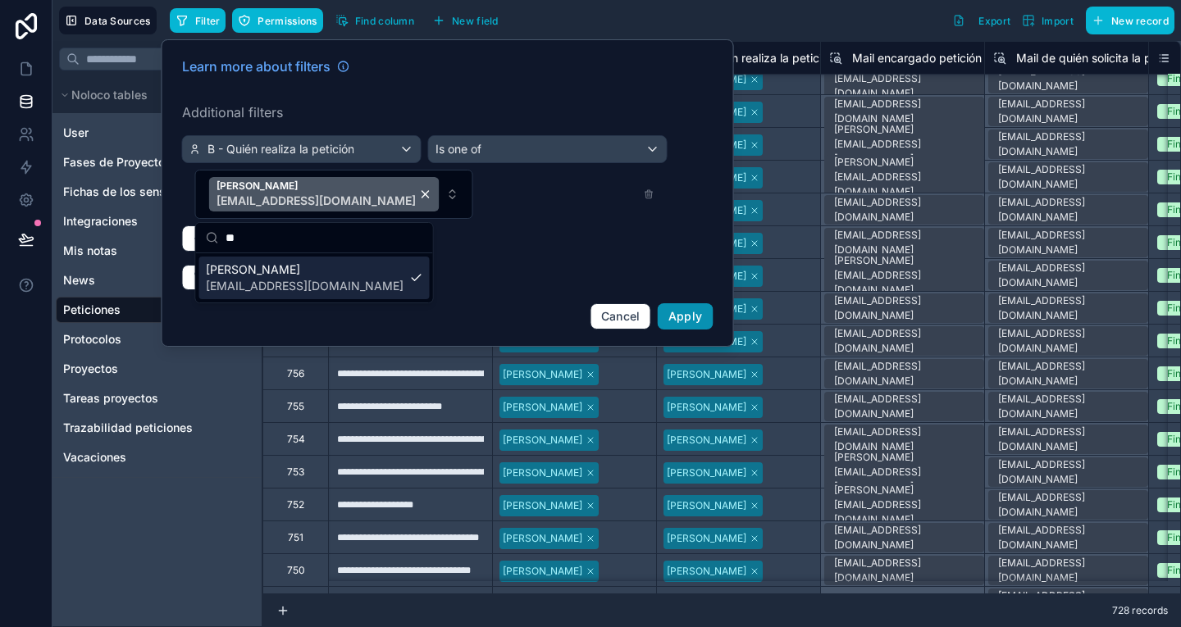
click at [683, 307] on button "Apply" at bounding box center [686, 316] width 56 height 26
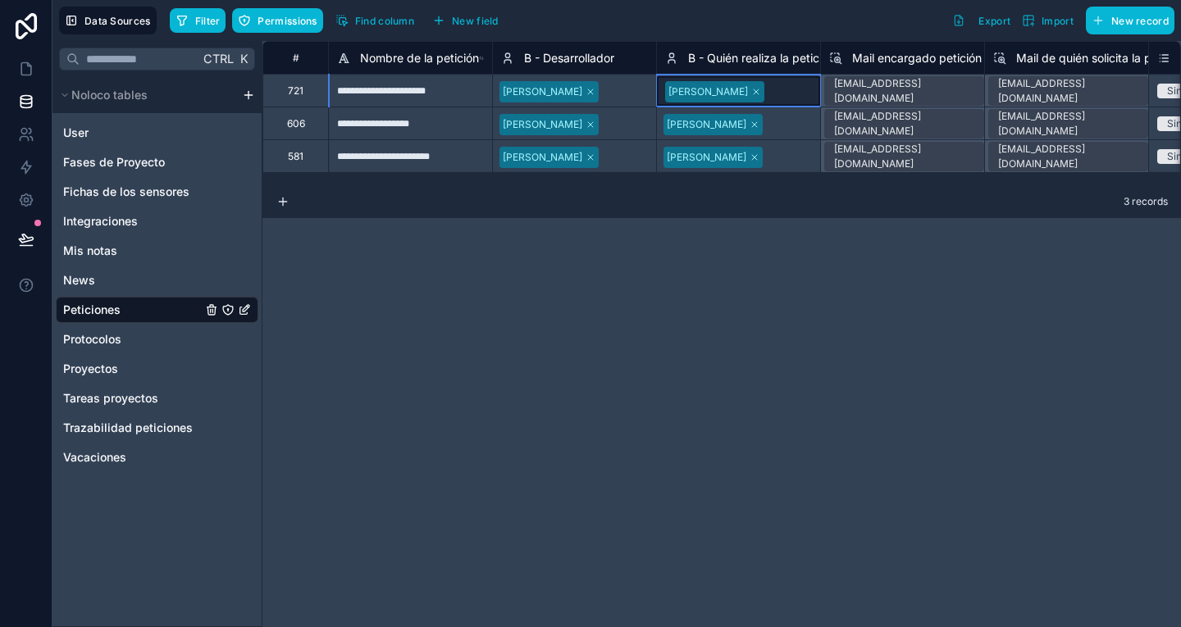
click at [751, 92] on icon at bounding box center [756, 92] width 10 height 10
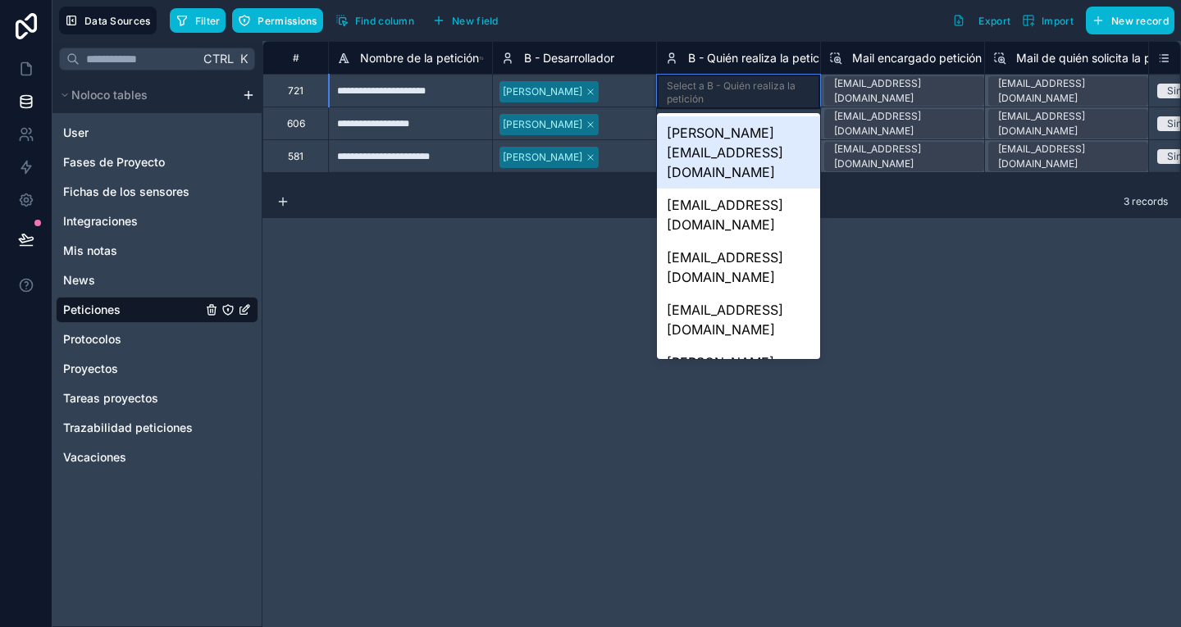
click at [722, 92] on div "Select a B - Quién realiza la petición" at bounding box center [738, 93] width 143 height 26
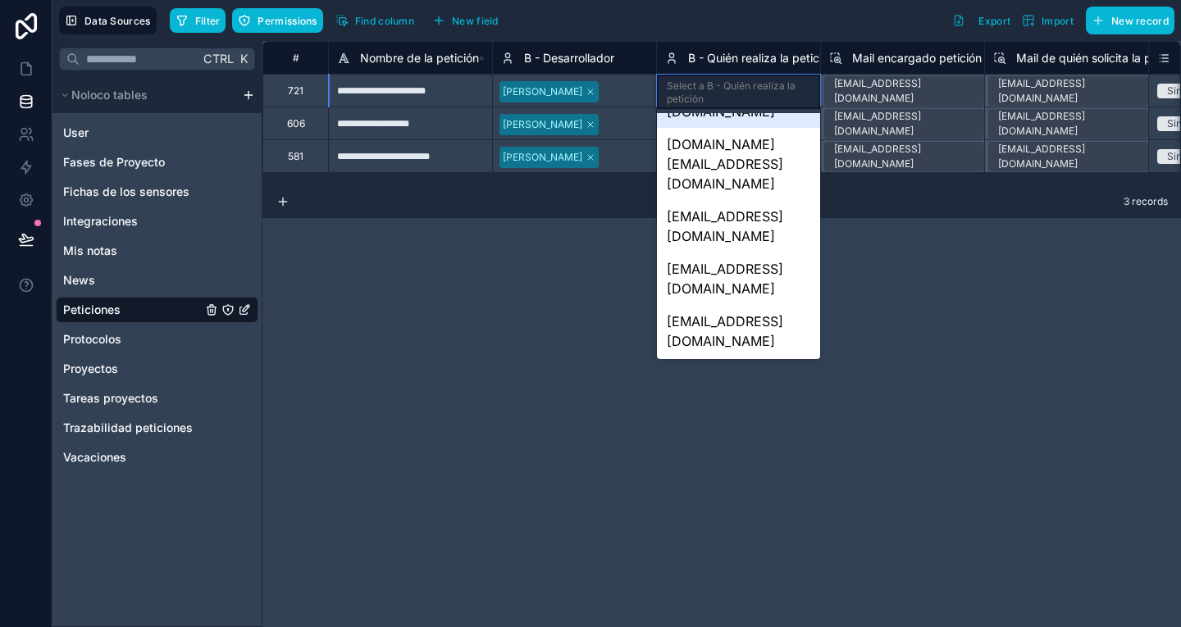
scroll to position [295, 0]
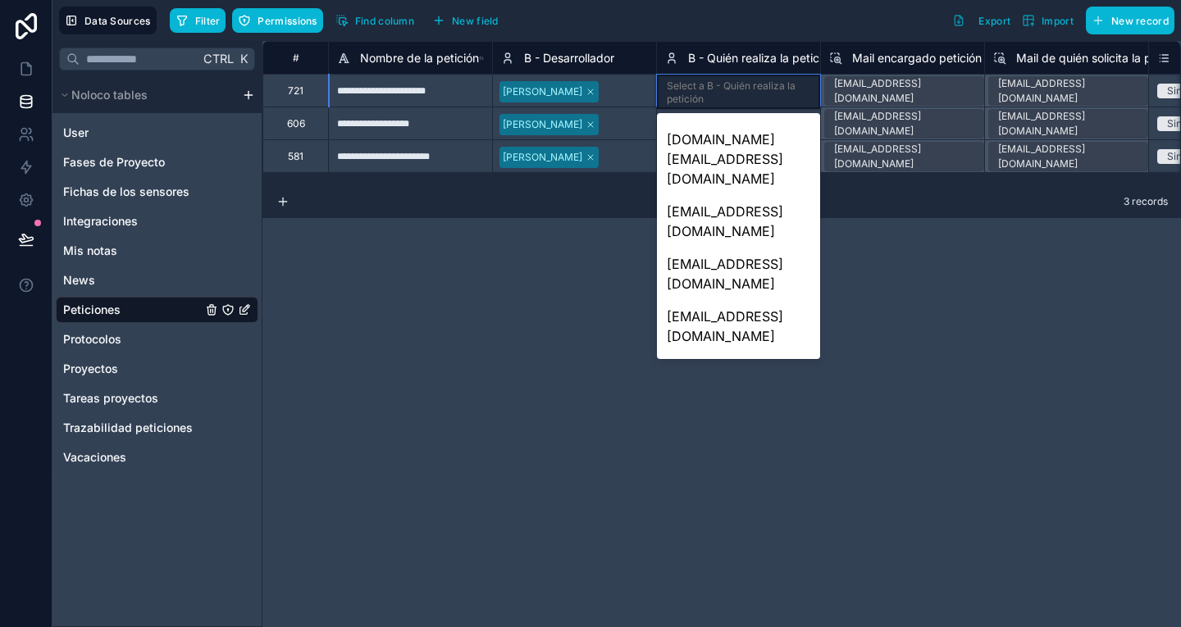
click at [739, 405] on div "[EMAIL_ADDRESS][DOMAIN_NAME]" at bounding box center [738, 431] width 163 height 52
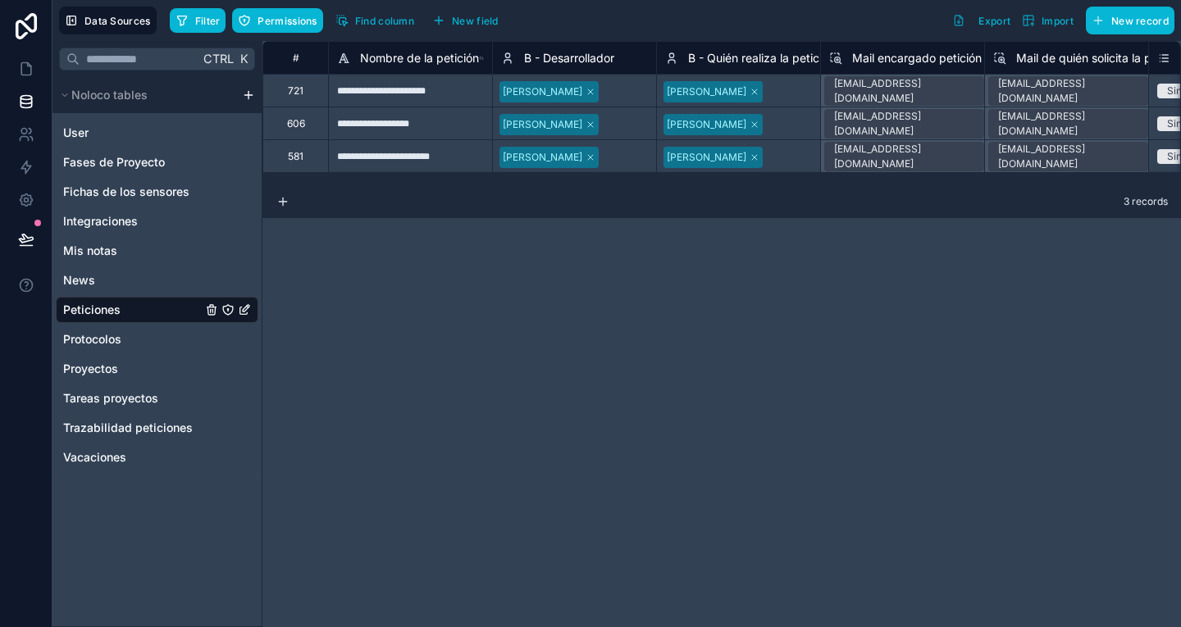
click at [780, 296] on div "**********" at bounding box center [721, 334] width 918 height 586
click at [28, 66] on icon at bounding box center [28, 64] width 3 height 3
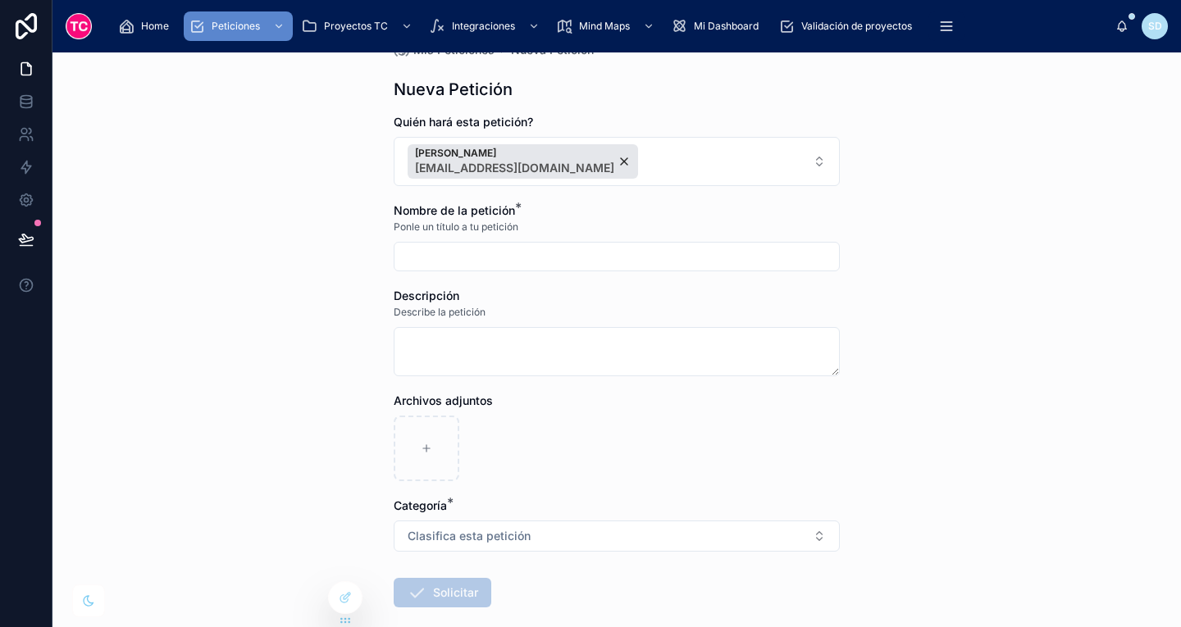
scroll to position [38, 0]
click at [265, 32] on div "Peticiones" at bounding box center [238, 26] width 99 height 26
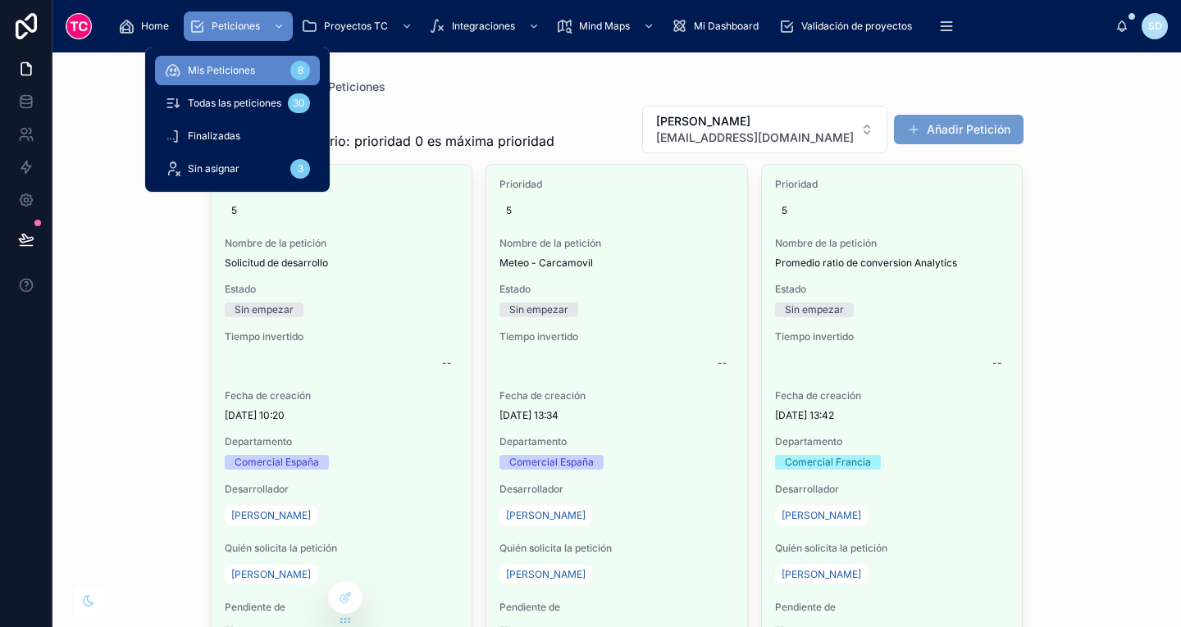
click at [260, 83] on div "Mis Peticiones 8" at bounding box center [237, 70] width 145 height 26
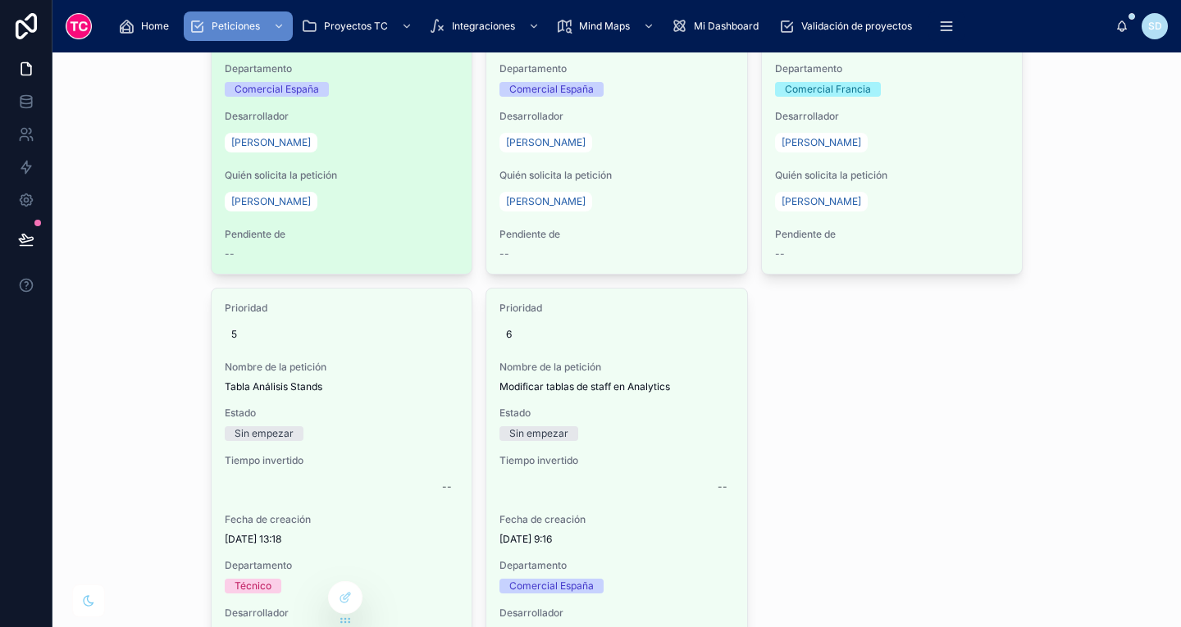
scroll to position [590, 0]
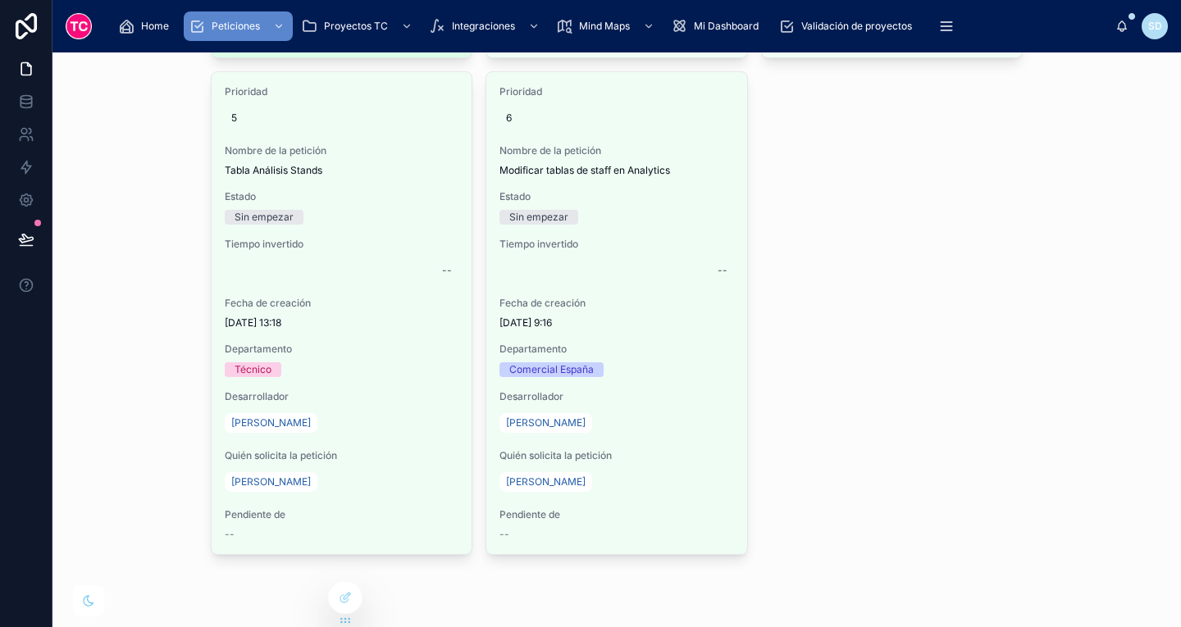
click at [425, 335] on div "Prioridad 5 Nombre de la petición Tabla Análisis Stands Estado Sin empezar Tiem…" at bounding box center [342, 313] width 261 height 482
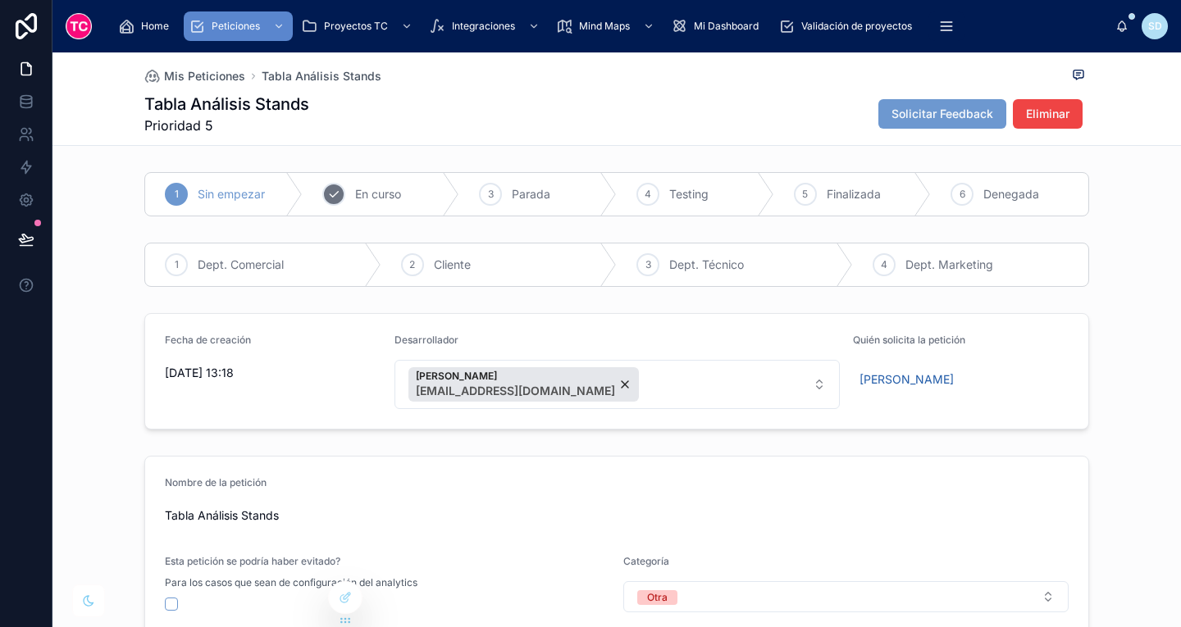
click at [330, 191] on icon at bounding box center [333, 194] width 13 height 13
click at [22, 100] on icon at bounding box center [26, 101] width 16 height 16
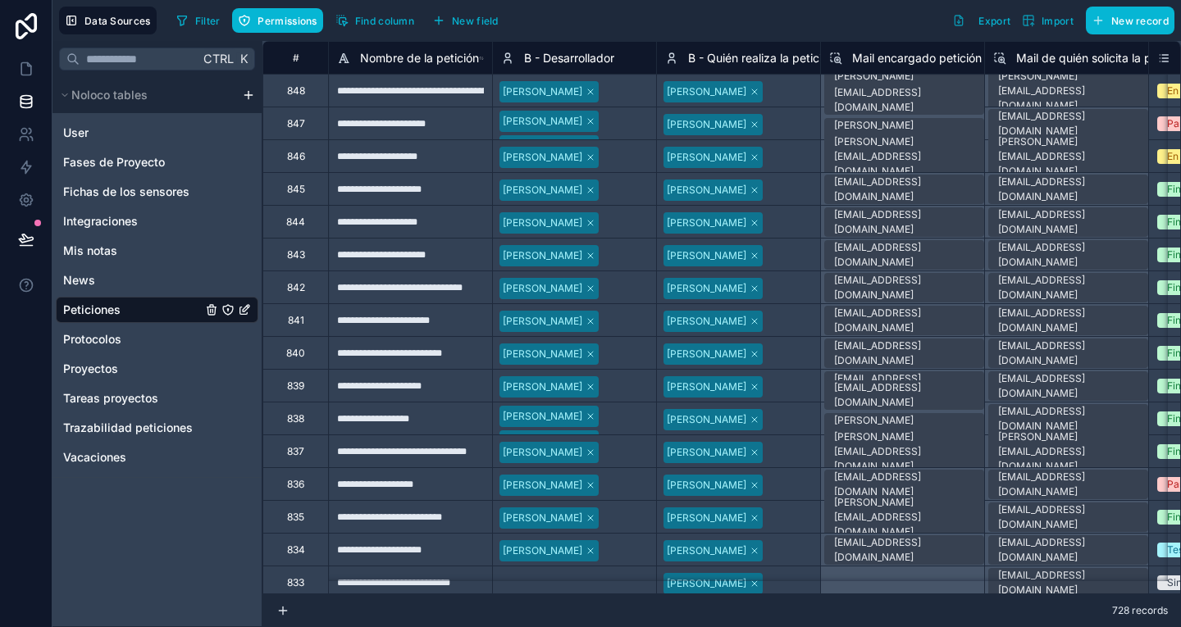
click at [87, 312] on span "Peticiones" at bounding box center [91, 310] width 57 height 16
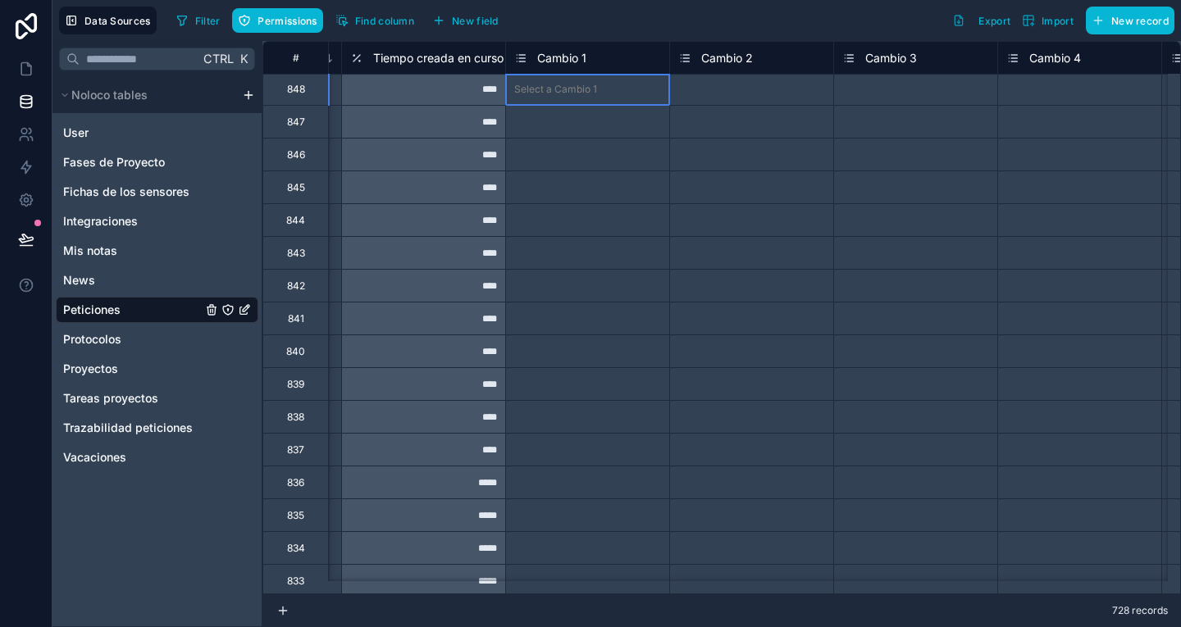
scroll to position [0, 4579]
click at [577, 91] on div "Select a Cambio 1" at bounding box center [555, 90] width 83 height 13
click at [30, 170] on icon at bounding box center [26, 167] width 16 height 16
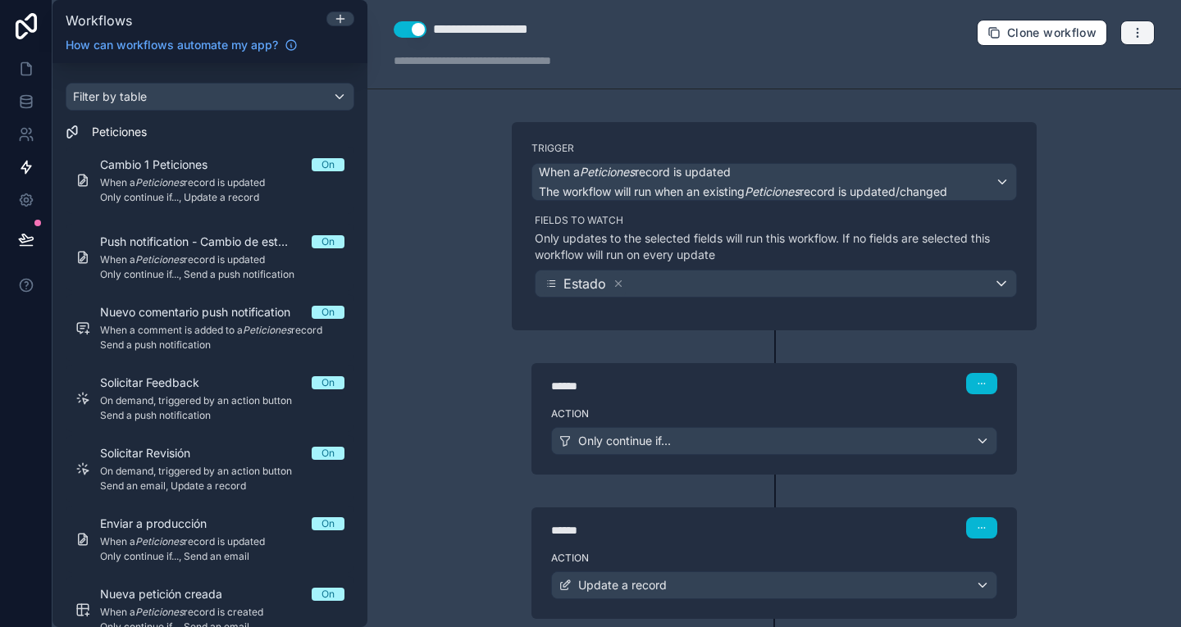
click at [1135, 33] on button "button" at bounding box center [1137, 32] width 34 height 25
click at [1101, 66] on span "Test workflow" at bounding box center [1081, 71] width 79 height 13
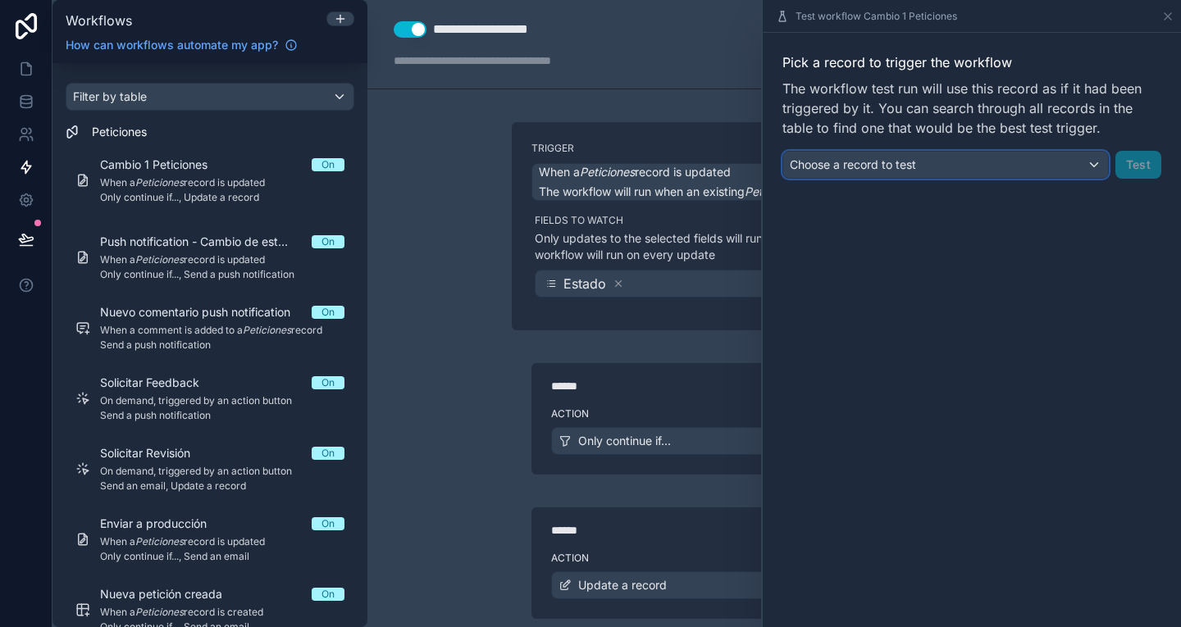
click at [974, 172] on div "Choose a record to test" at bounding box center [945, 165] width 325 height 26
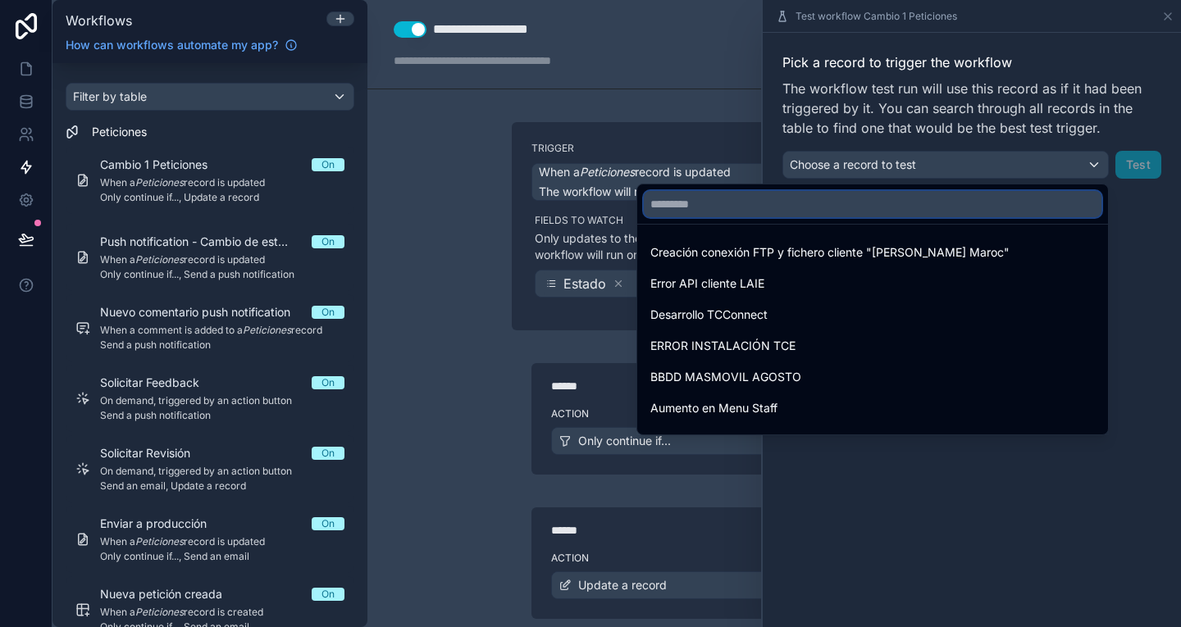
click at [900, 207] on input "text" at bounding box center [873, 204] width 458 height 26
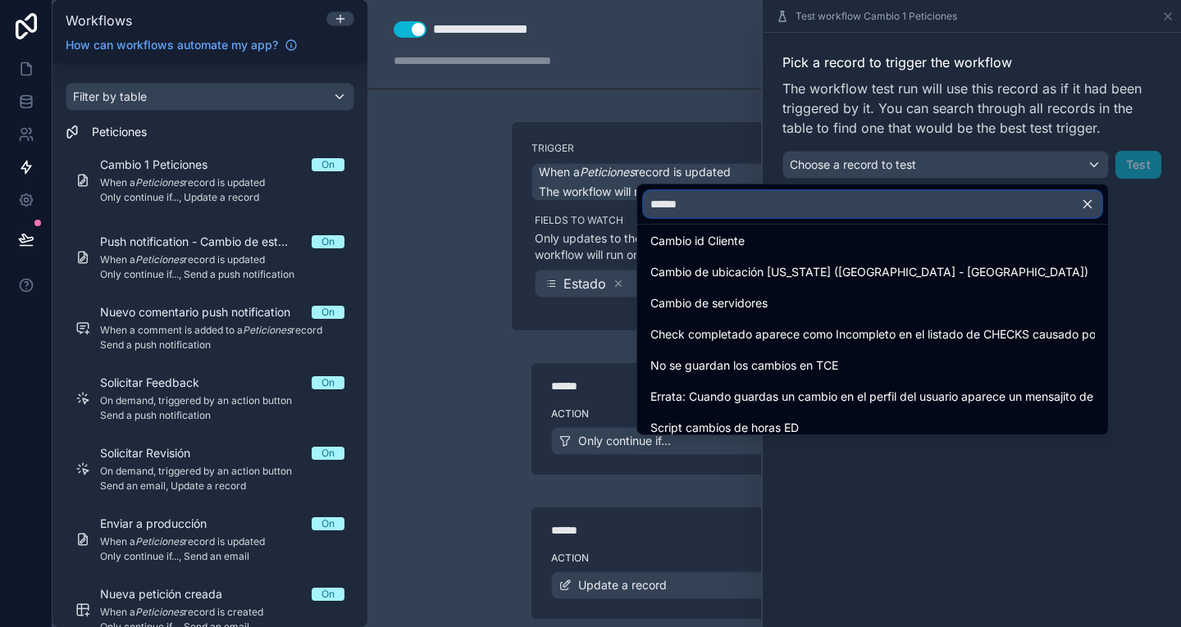
scroll to position [477, 0]
drag, startPoint x: 710, startPoint y: 202, endPoint x: 643, endPoint y: 194, distance: 67.6
click at [643, 194] on div "******" at bounding box center [872, 203] width 471 height 39
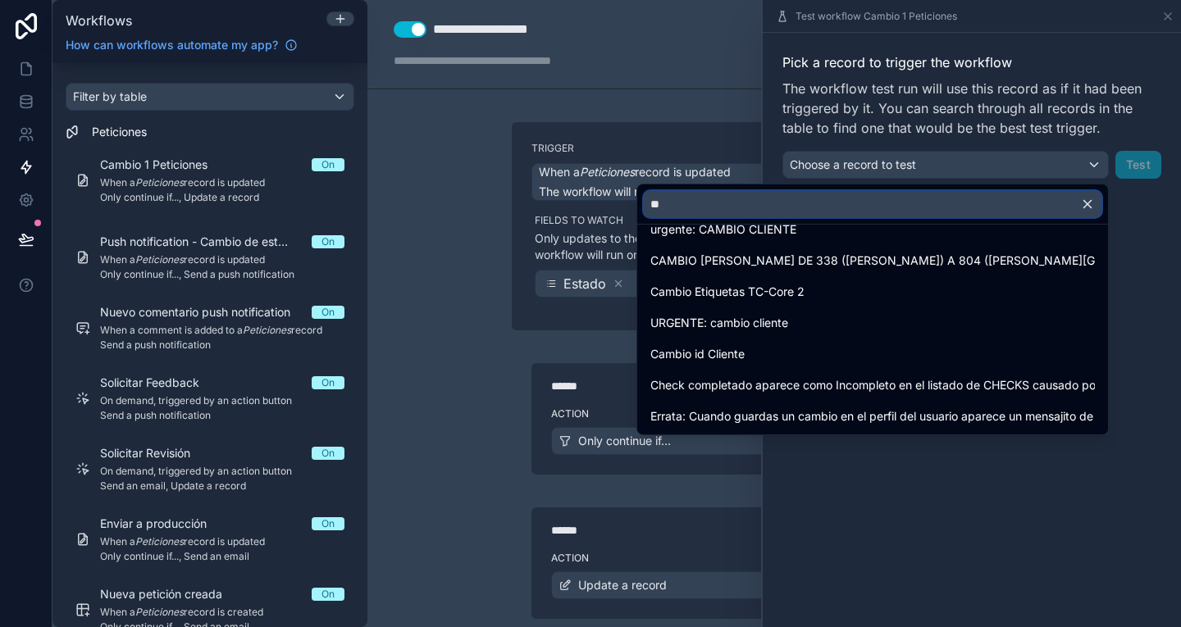
scroll to position [0, 0]
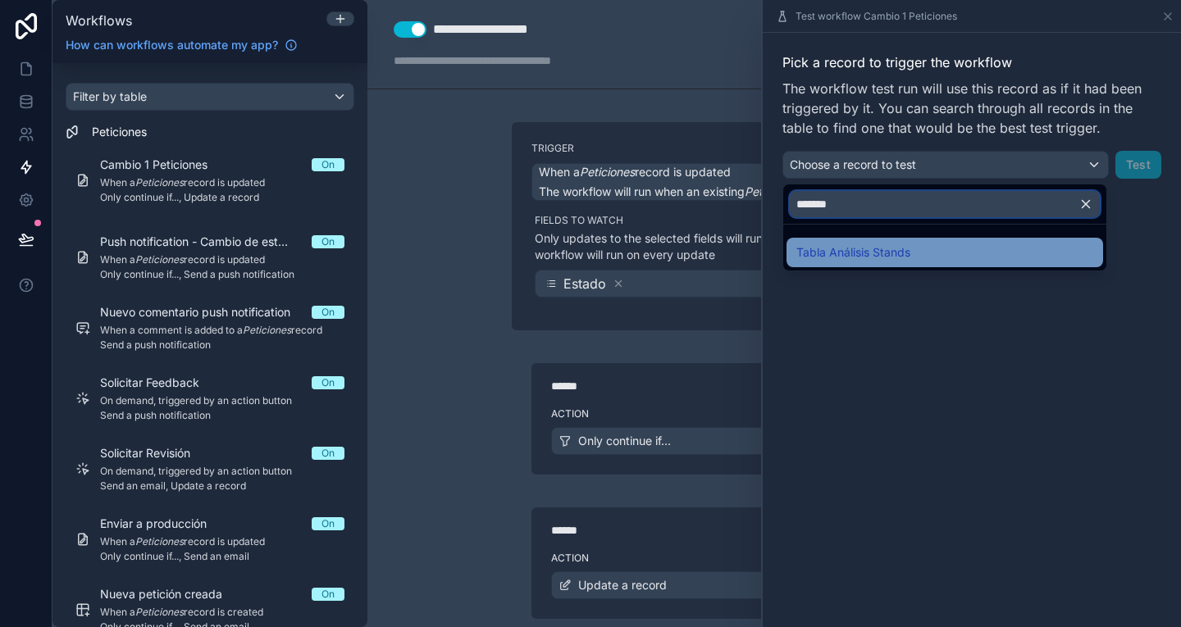
type input "*******"
click at [868, 256] on span "Tabla Análisis Stands" at bounding box center [853, 253] width 114 height 20
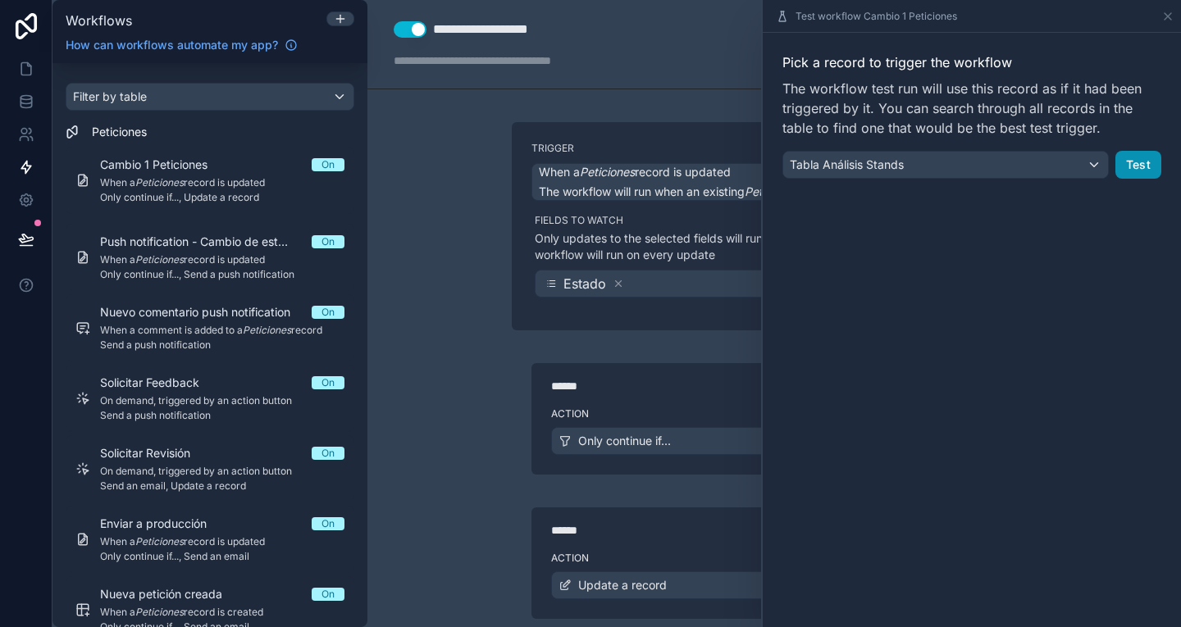
click at [1145, 169] on button "Test" at bounding box center [1138, 165] width 46 height 28
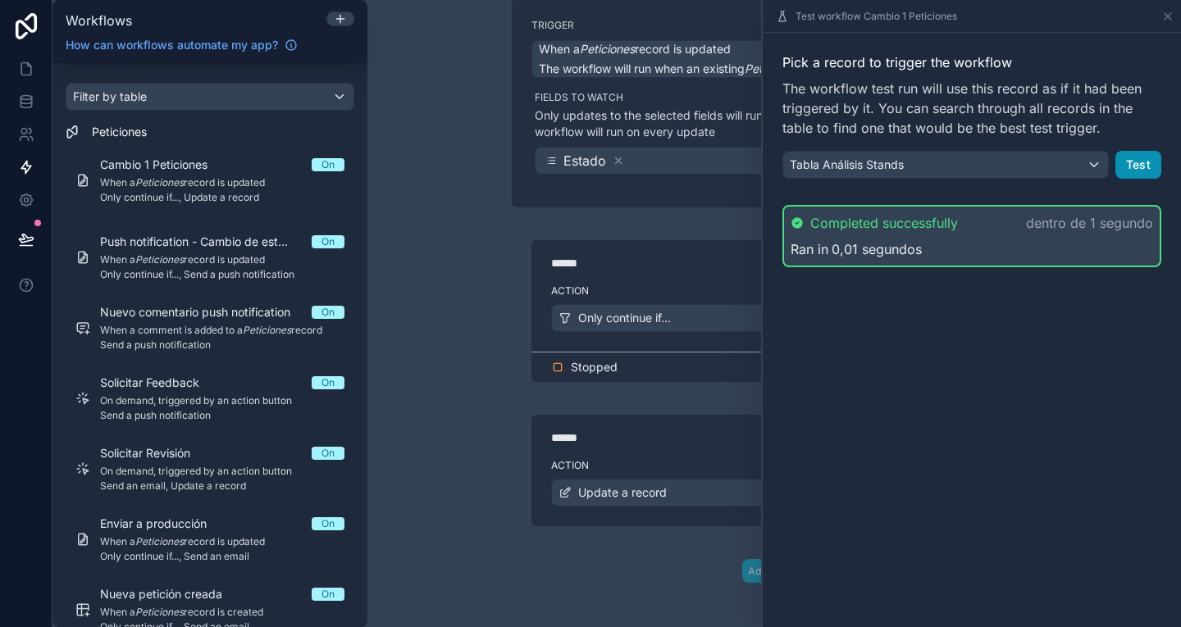
scroll to position [130, 0]
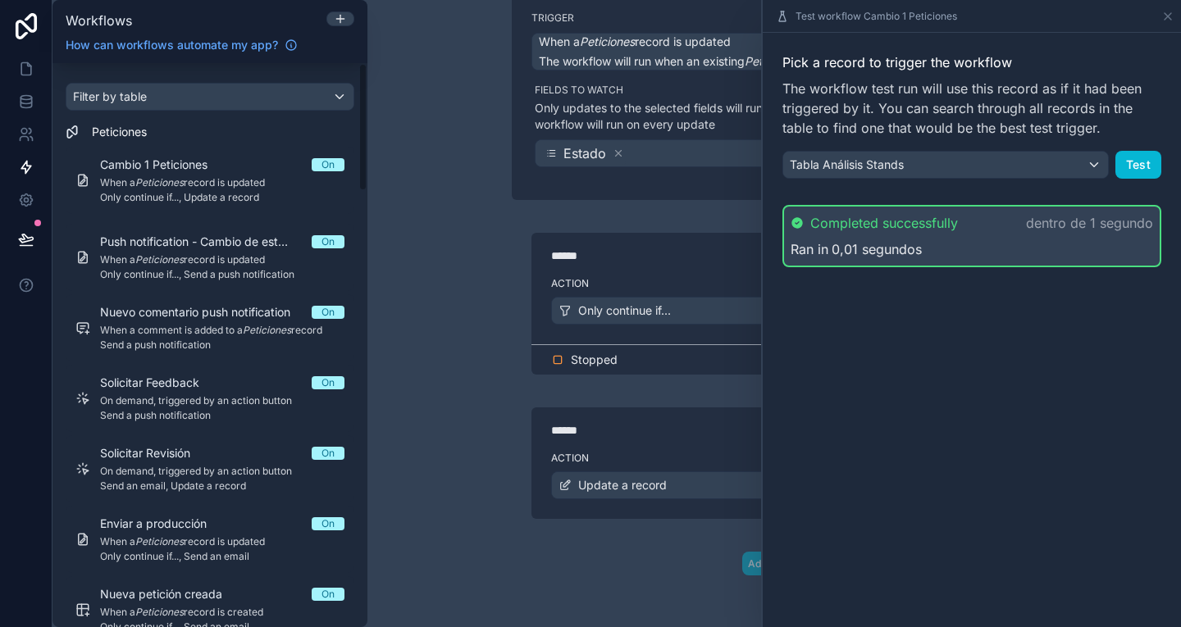
click at [1021, 225] on div "Completed successfully dentro de 1 segundo" at bounding box center [971, 223] width 362 height 20
click at [984, 256] on div "Ran in 0,01 segundos" at bounding box center [971, 249] width 362 height 20
click at [14, 108] on link at bounding box center [26, 101] width 52 height 33
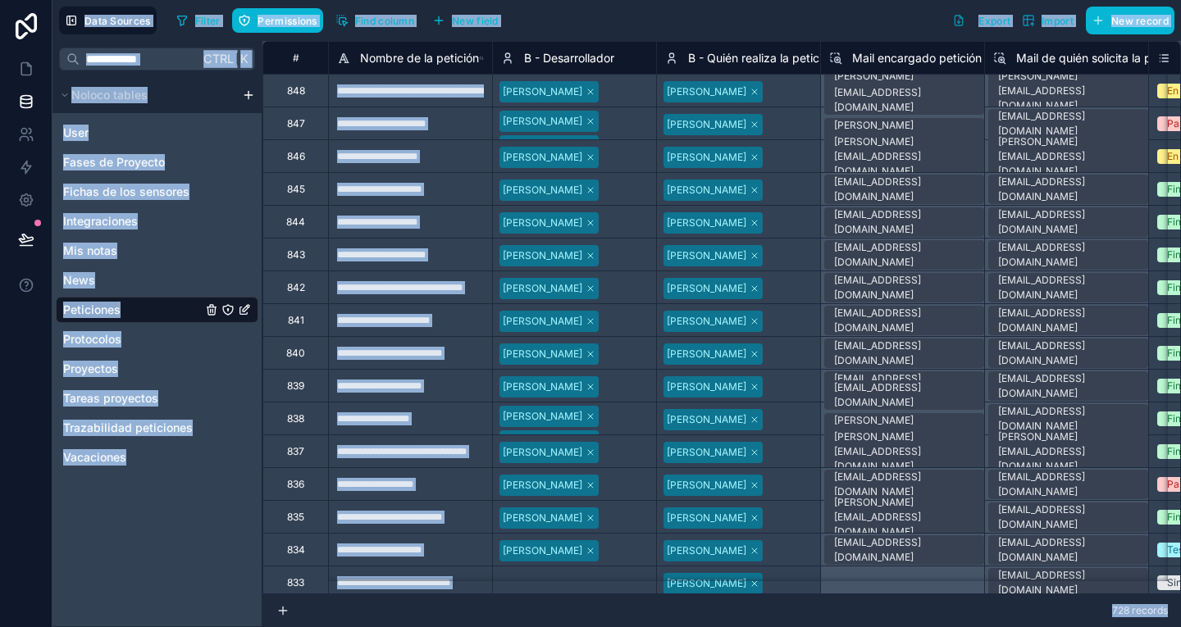
click at [167, 313] on div "Peticiones" at bounding box center [157, 310] width 203 height 26
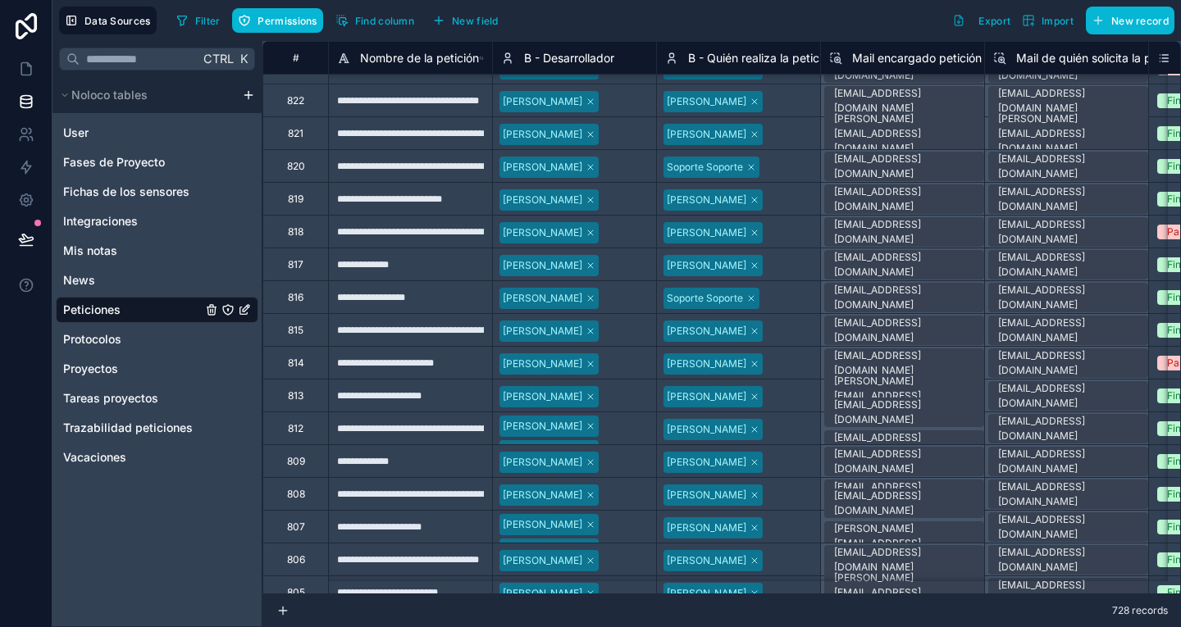
scroll to position [844, 0]
click at [200, 22] on span "Filter" at bounding box center [207, 21] width 25 height 12
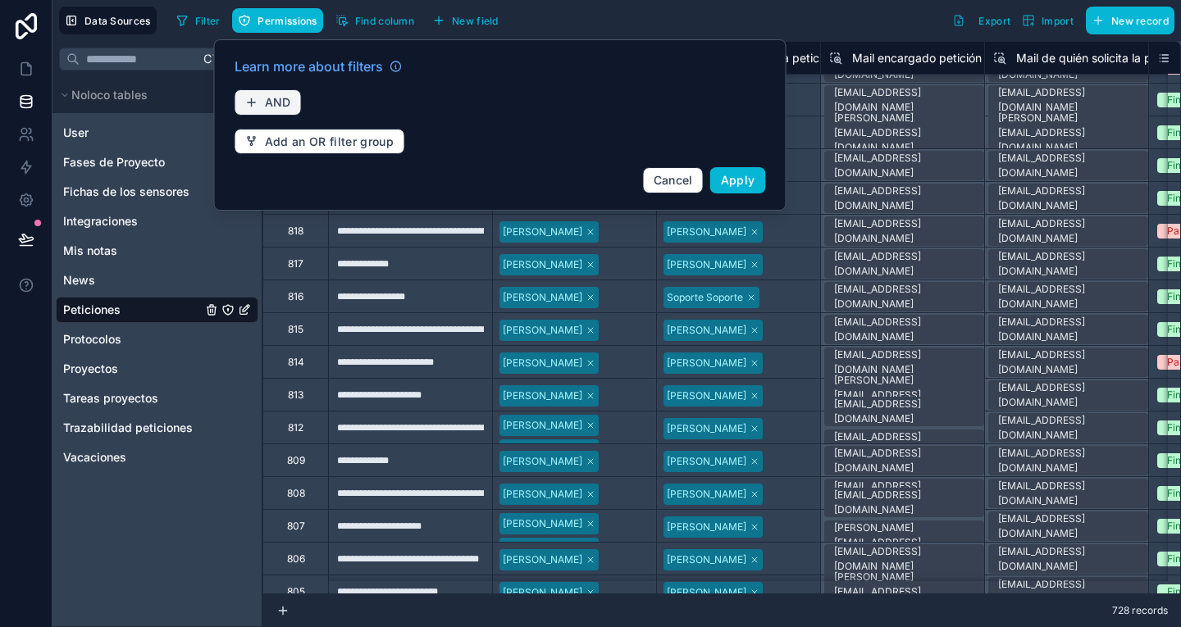
click at [293, 106] on button "AND" at bounding box center [268, 102] width 67 height 26
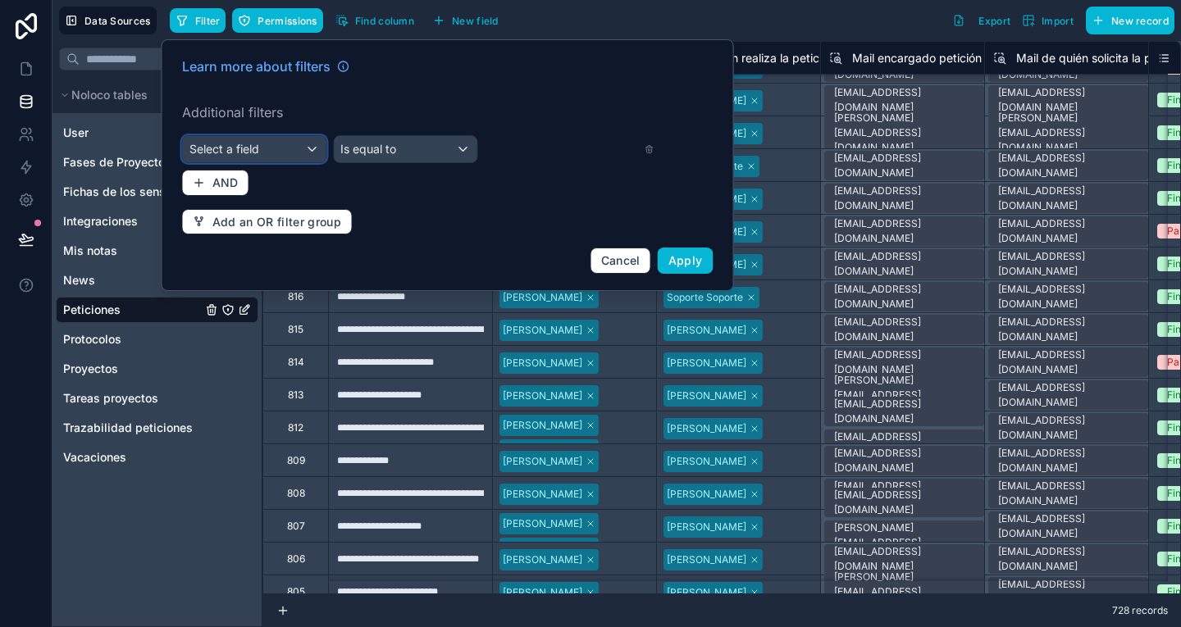
click at [288, 138] on div "Select a field" at bounding box center [254, 149] width 143 height 26
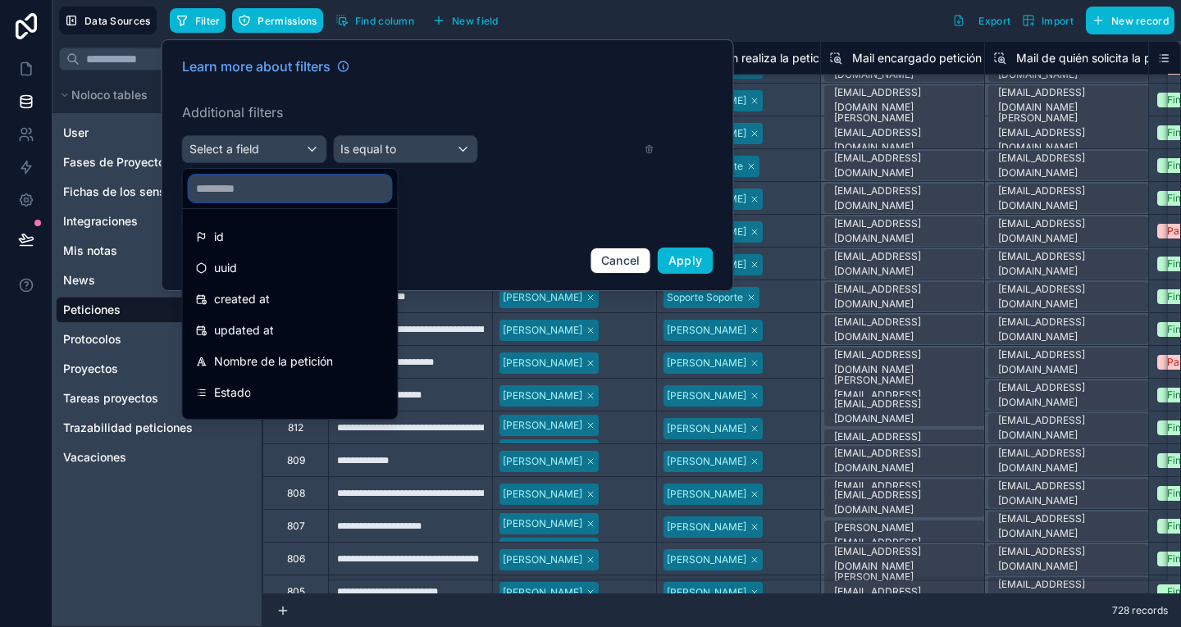
click at [299, 184] on input "text" at bounding box center [290, 188] width 202 height 26
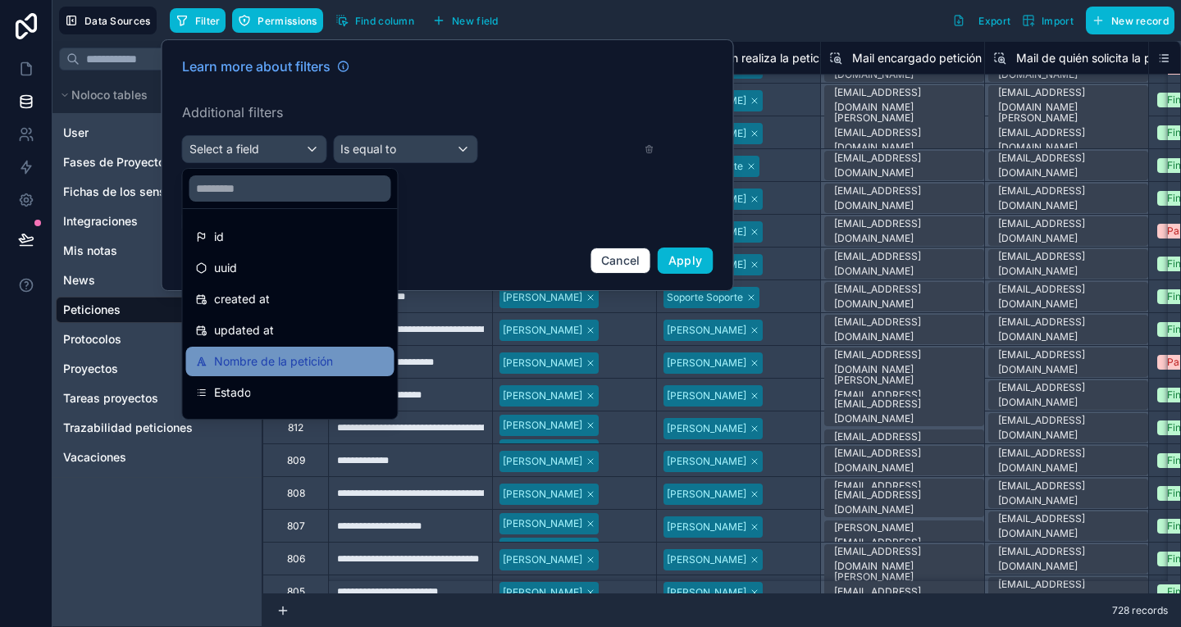
click at [321, 351] on div "Nombre de la petición" at bounding box center [290, 362] width 208 height 30
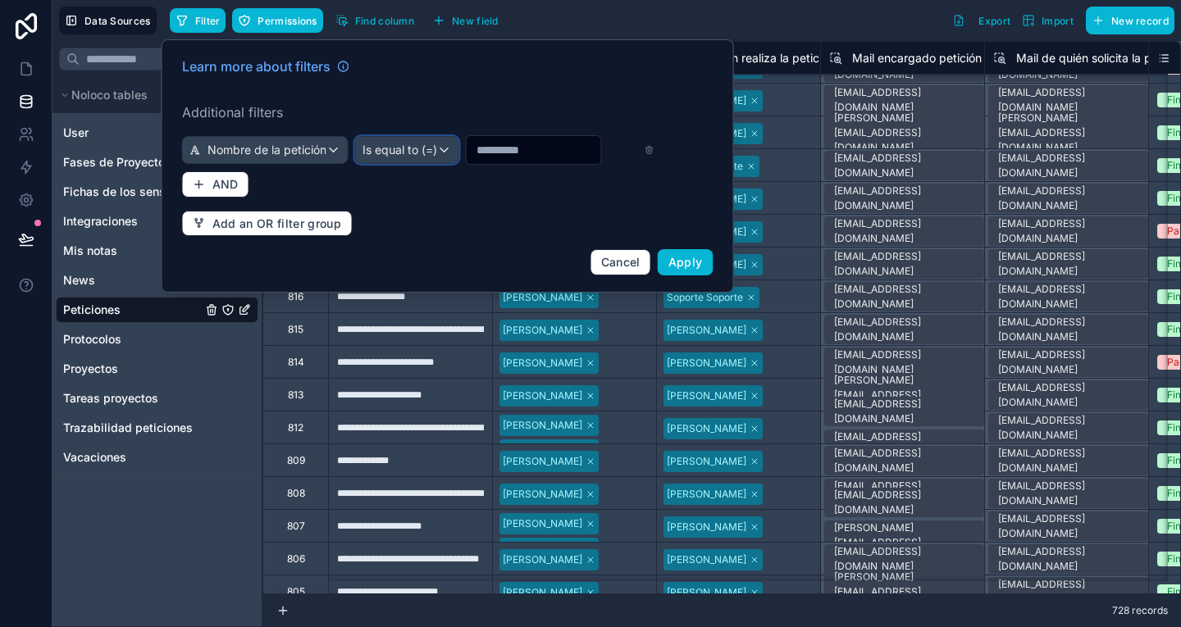
click at [458, 154] on div "Is equal to (=)" at bounding box center [407, 150] width 102 height 26
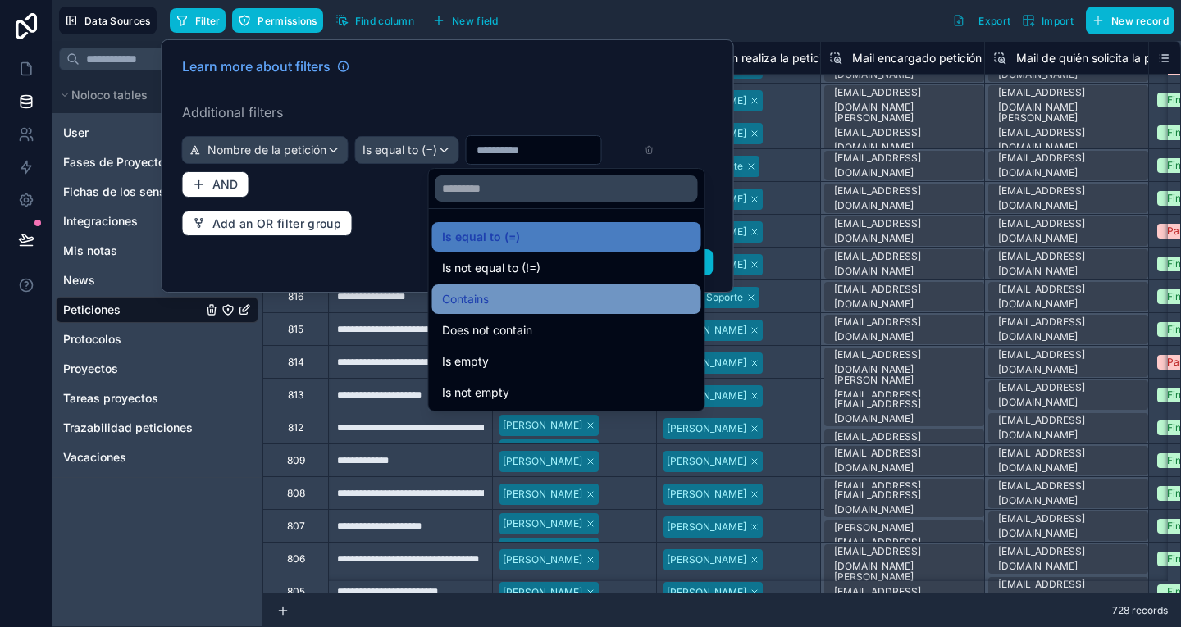
click at [509, 290] on div "Contains" at bounding box center [566, 299] width 249 height 20
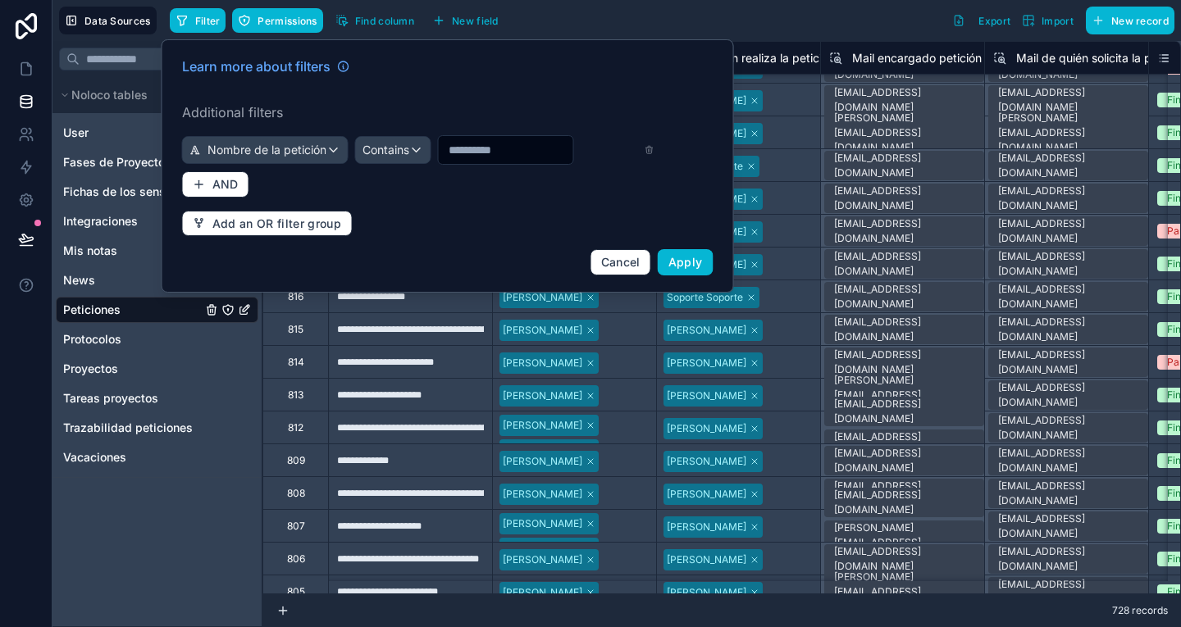
click at [473, 145] on input "text" at bounding box center [506, 150] width 134 height 23
type input "*********"
click at [688, 269] on span "Apply" at bounding box center [685, 262] width 34 height 14
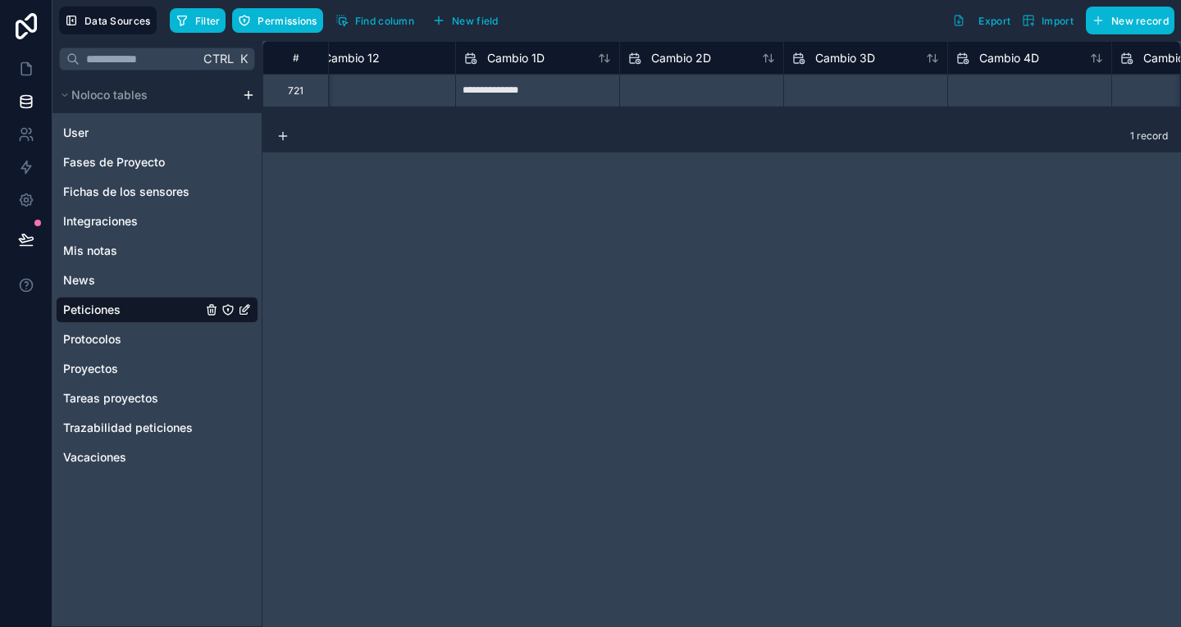
scroll to position [0, 6597]
click at [25, 174] on icon at bounding box center [26, 167] width 16 height 16
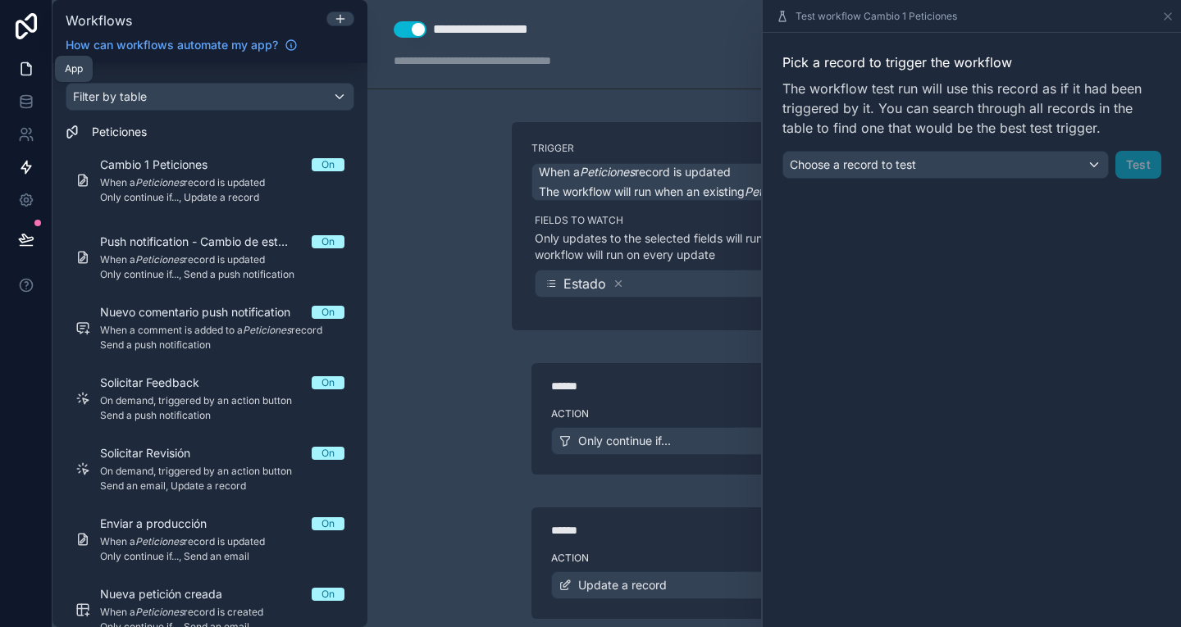
click at [21, 63] on icon at bounding box center [26, 69] width 10 height 12
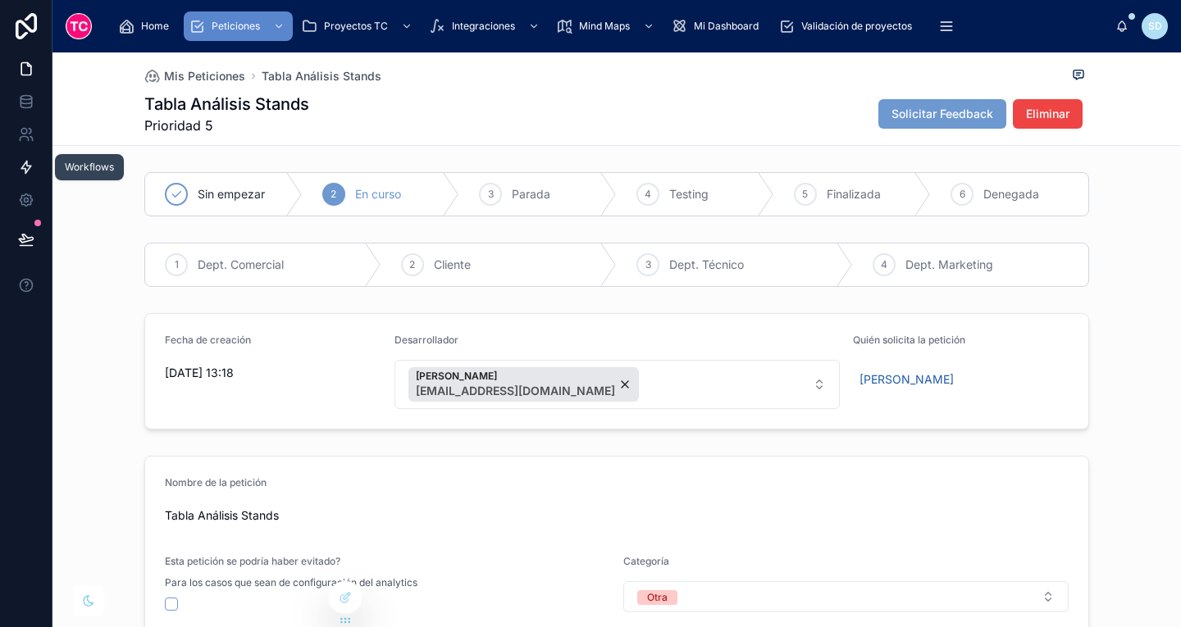
click at [22, 157] on link at bounding box center [26, 167] width 52 height 33
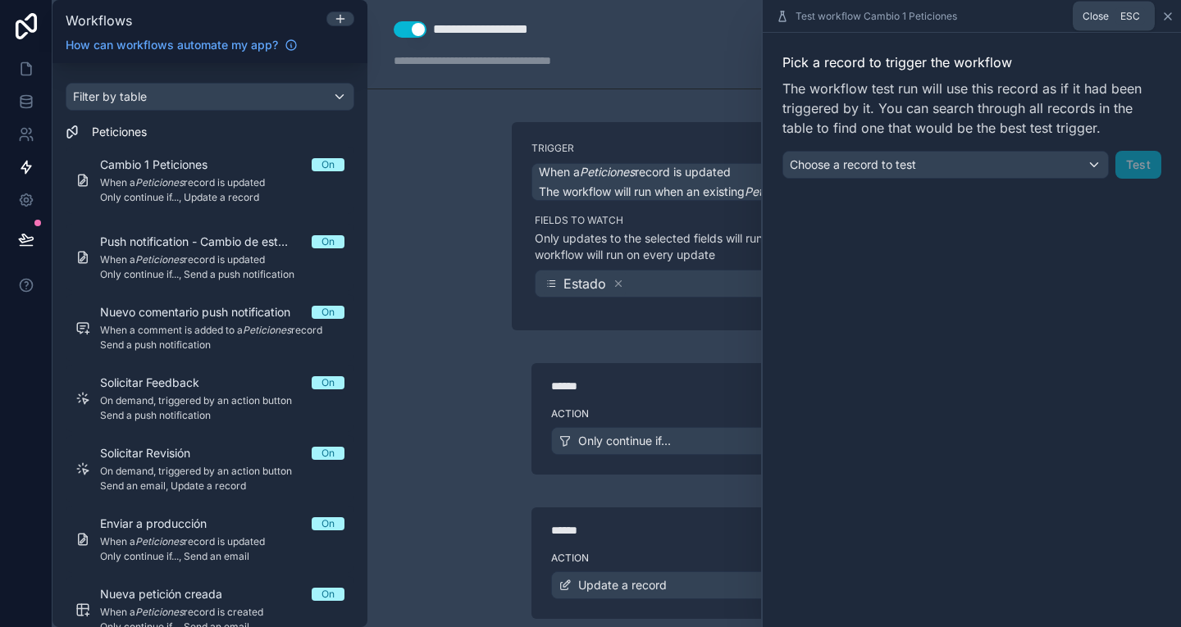
click at [1167, 12] on icon at bounding box center [1167, 16] width 13 height 13
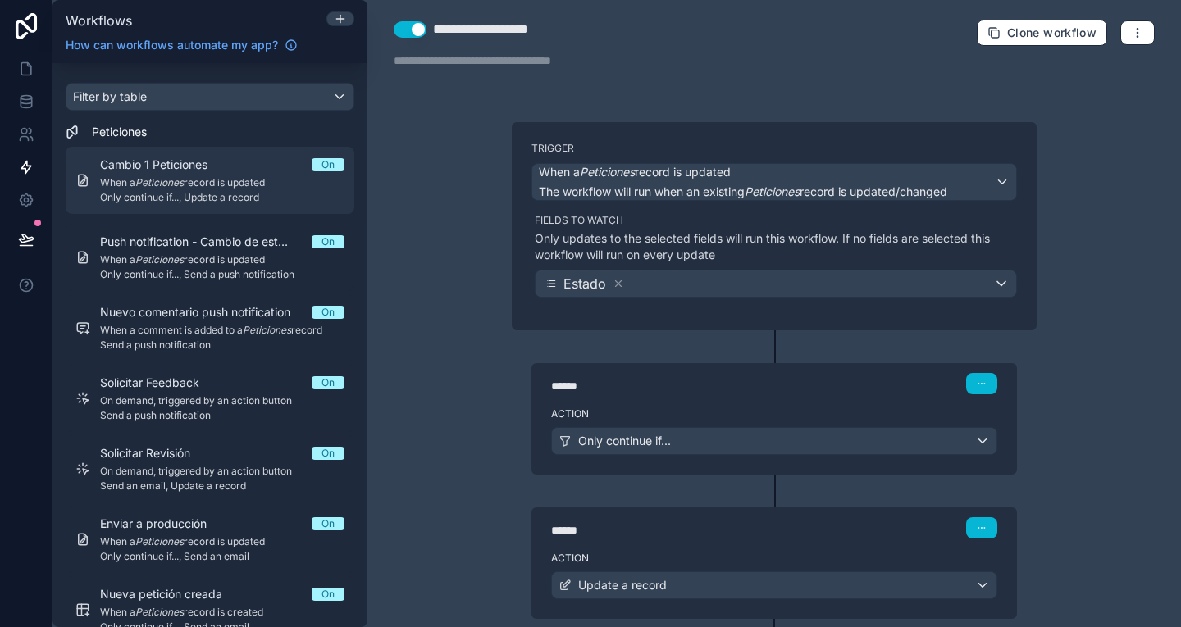
click at [342, 160] on span "On" at bounding box center [328, 164] width 33 height 13
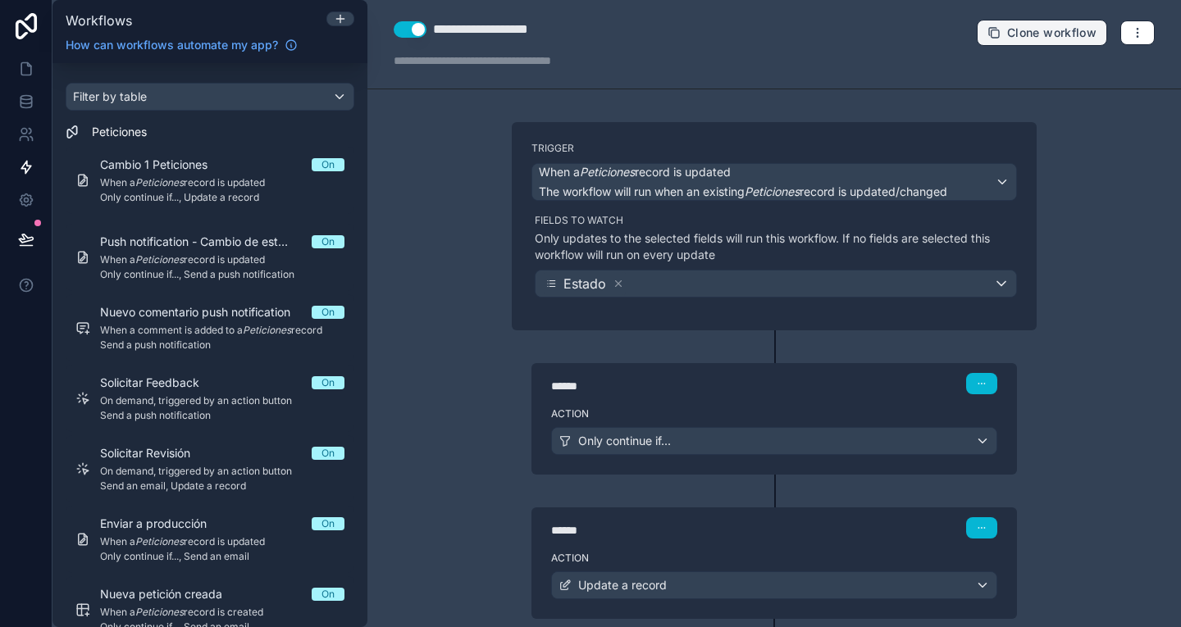
click at [1035, 25] on button "Clone workflow" at bounding box center [1042, 33] width 130 height 26
click at [544, 30] on div "**********" at bounding box center [530, 30] width 194 height 20
type div "**********"
drag, startPoint x: 492, startPoint y: 30, endPoint x: 394, endPoint y: 30, distance: 98.4
click at [394, 30] on div "**********" at bounding box center [512, 30] width 236 height 20
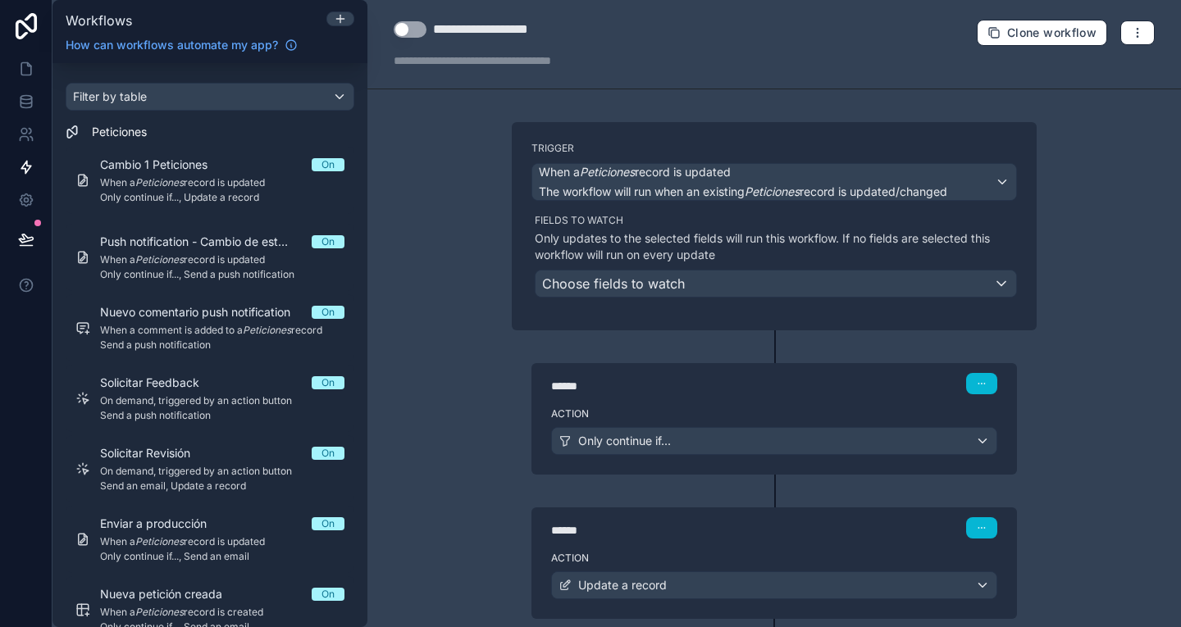
scroll to position [100, 0]
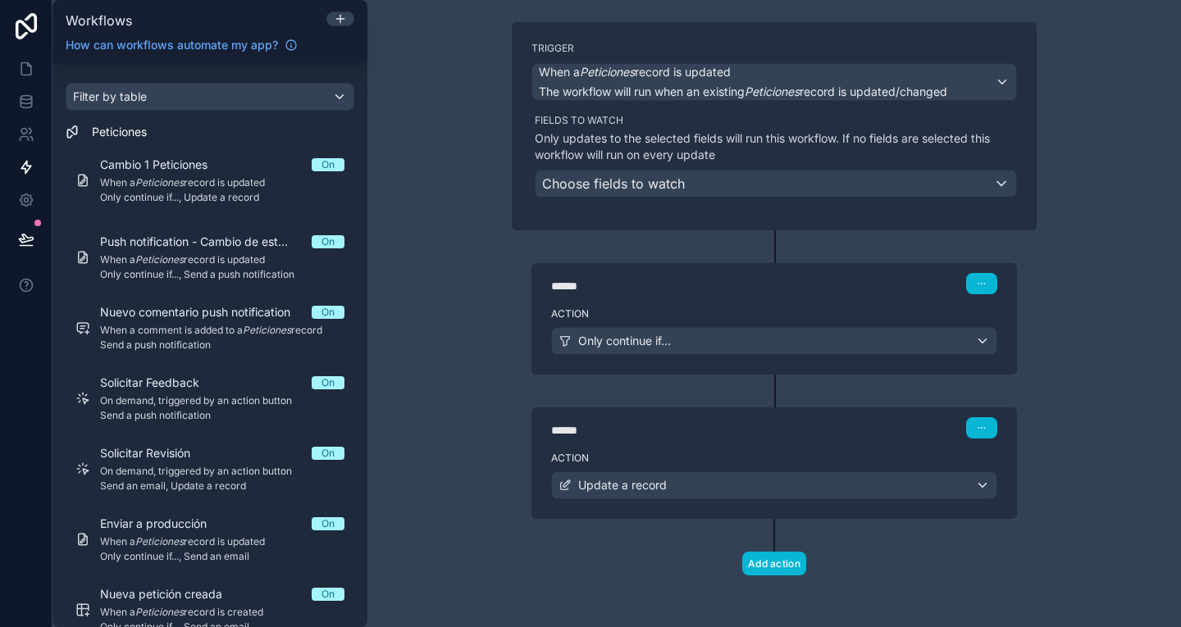
click at [803, 305] on div "Action Only continue if..." at bounding box center [773, 338] width 485 height 74
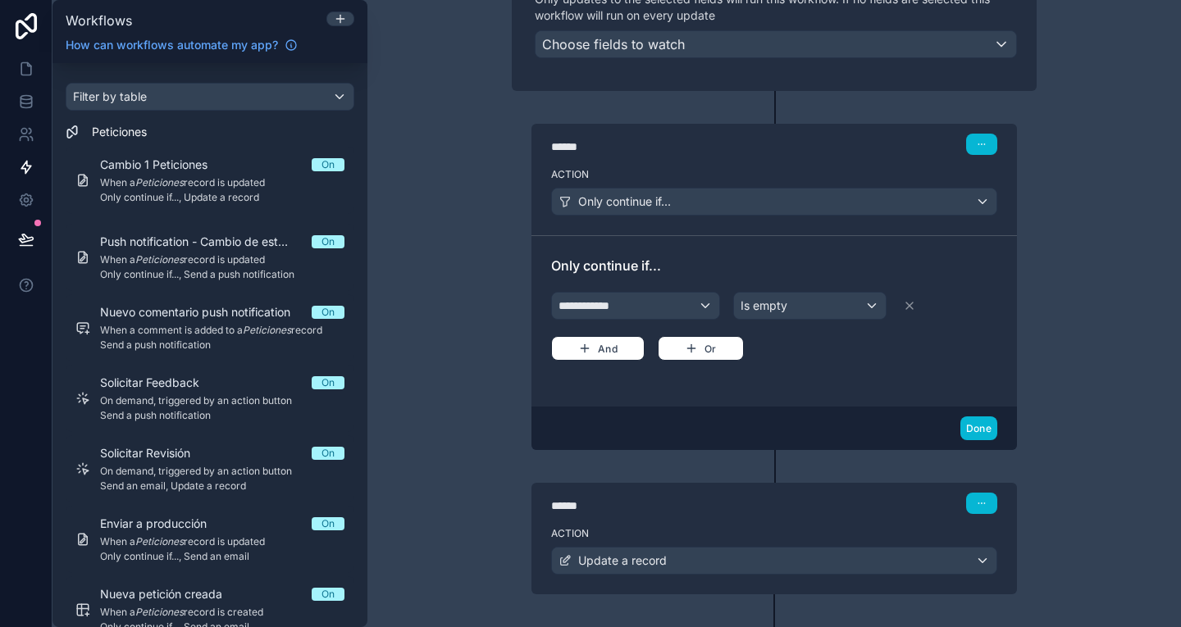
scroll to position [315, 0]
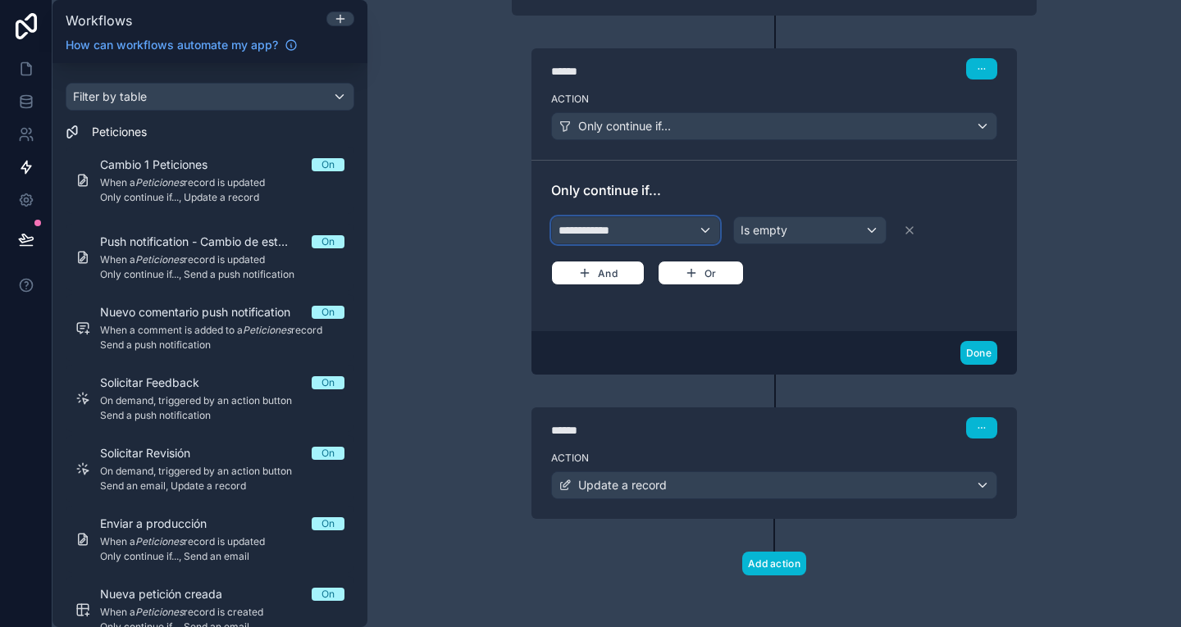
click at [635, 226] on div "**********" at bounding box center [635, 230] width 167 height 26
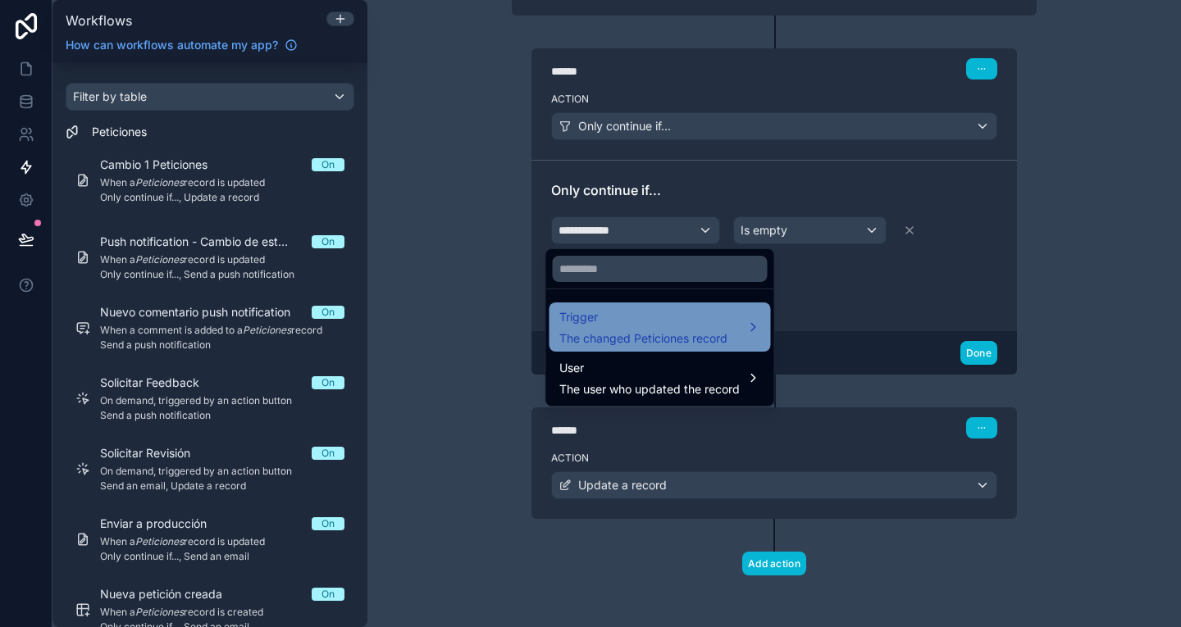
click at [640, 326] on span "Trigger" at bounding box center [643, 317] width 168 height 20
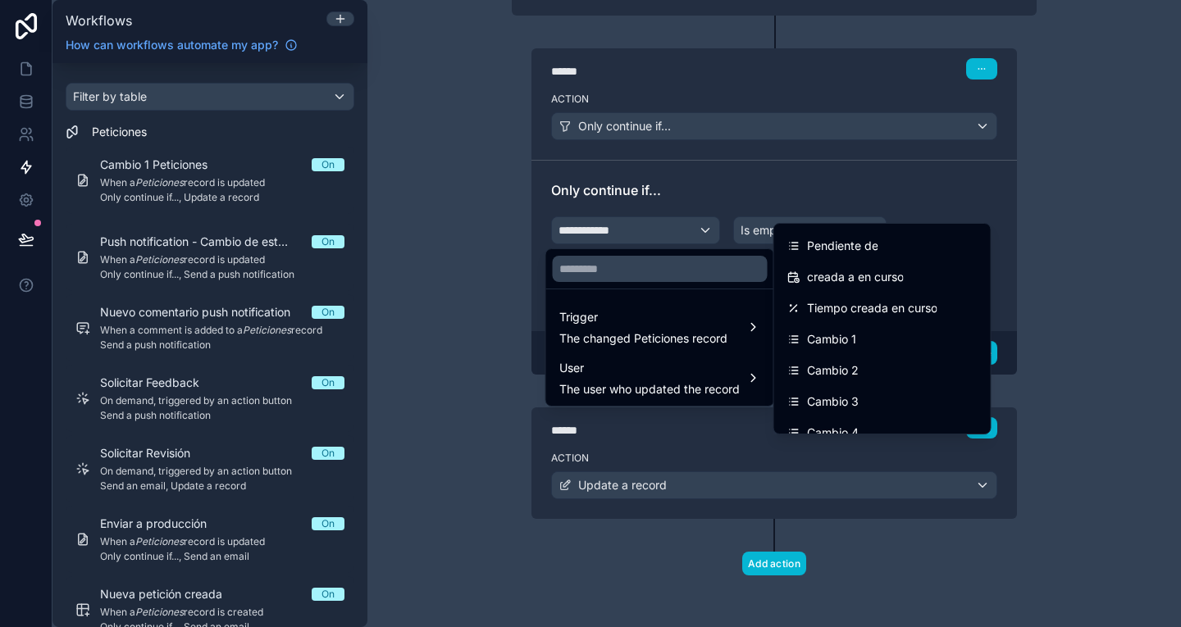
scroll to position [838, 0]
click at [890, 370] on div "Cambio 2" at bounding box center [882, 370] width 190 height 20
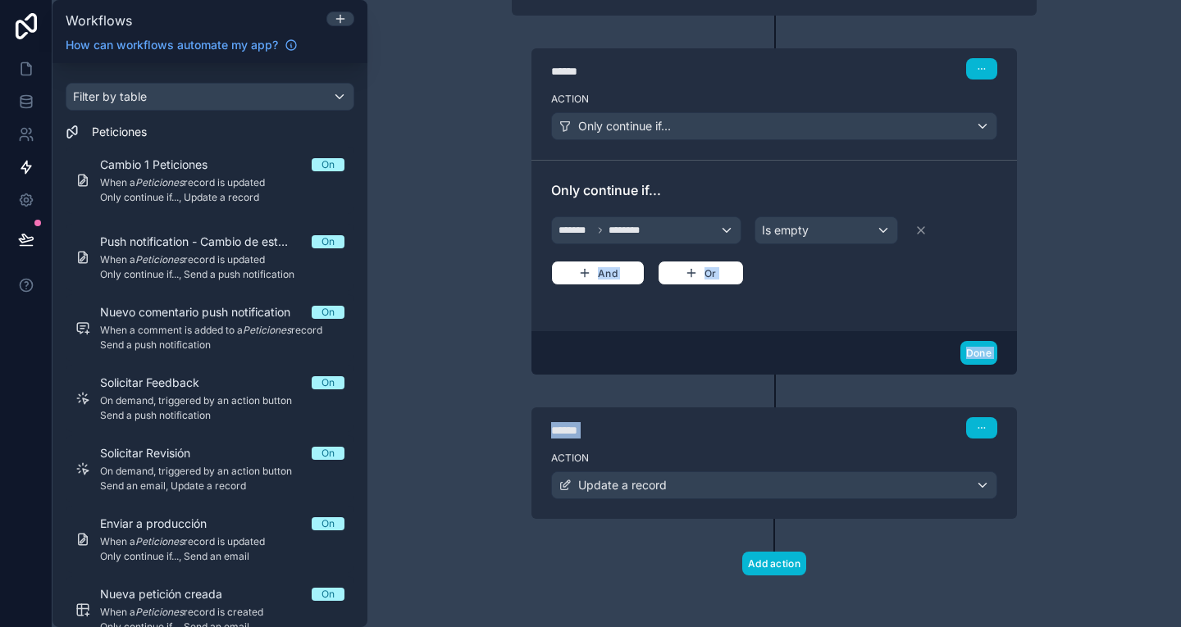
drag, startPoint x: 800, startPoint y: 312, endPoint x: 804, endPoint y: 425, distance: 113.2
click at [804, 425] on div "Trigger When a Peticiones record is updated The workflow will run when an exist…" at bounding box center [774, 217] width 551 height 821
click at [804, 425] on div "****** Step 2" at bounding box center [774, 427] width 446 height 21
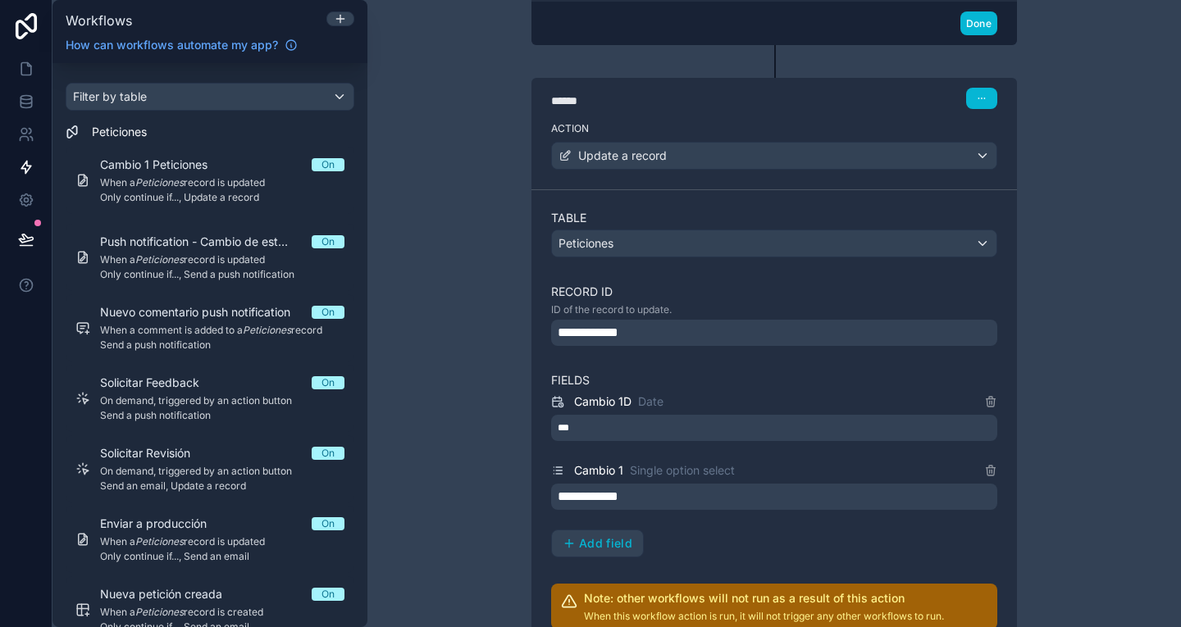
scroll to position [646, 0]
click at [704, 323] on div "**********" at bounding box center [774, 331] width 446 height 26
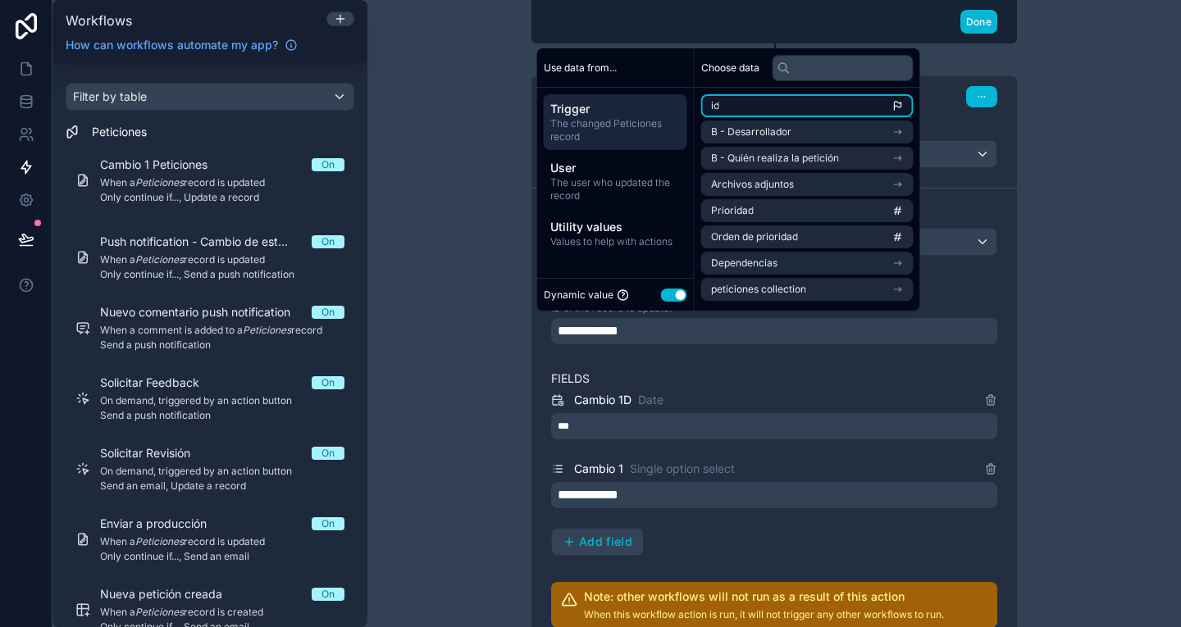
click at [740, 111] on li "id" at bounding box center [807, 105] width 212 height 23
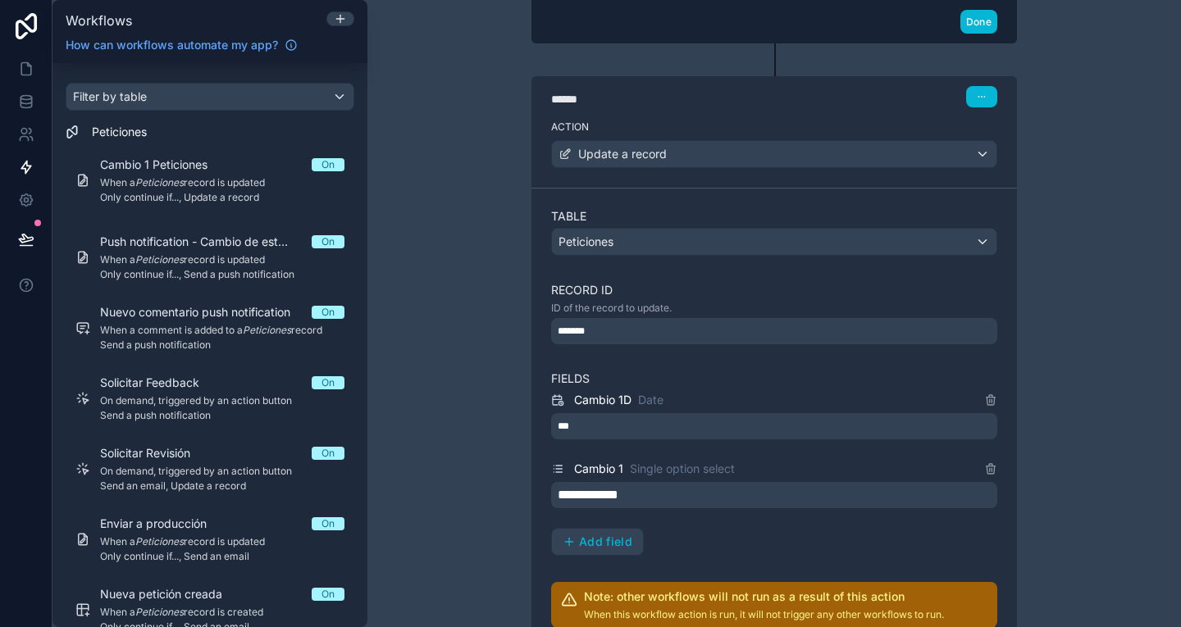
click at [699, 376] on label "Fields" at bounding box center [774, 379] width 446 height 16
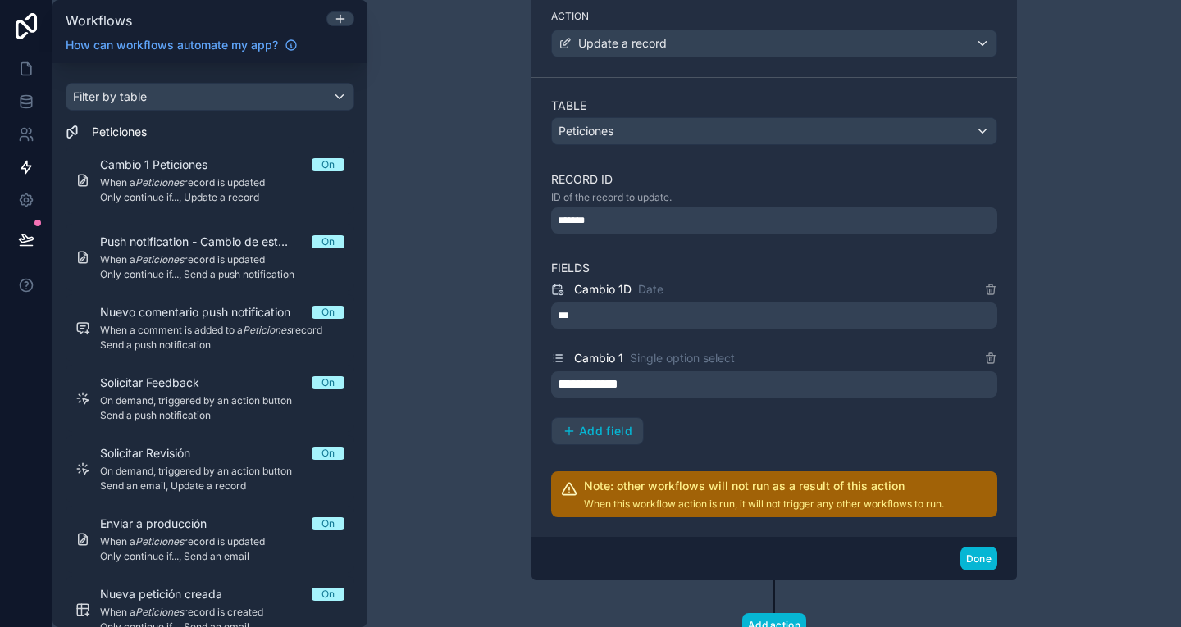
scroll to position [772, 0]
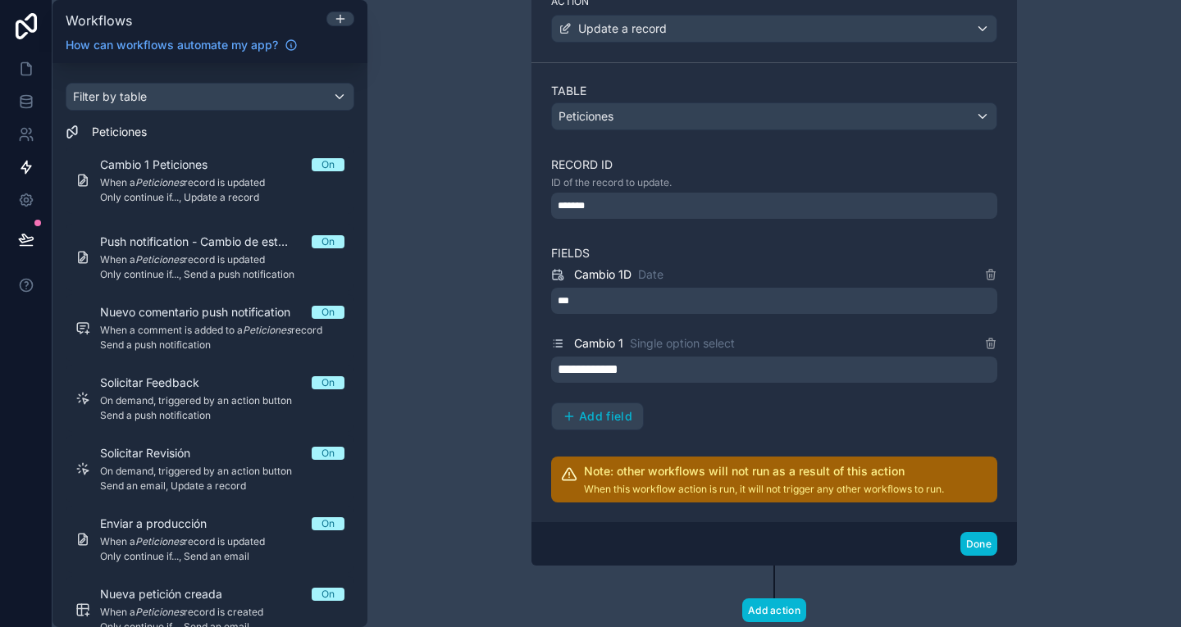
click at [642, 368] on div "**********" at bounding box center [774, 370] width 446 height 26
click at [989, 339] on icon at bounding box center [990, 340] width 3 height 2
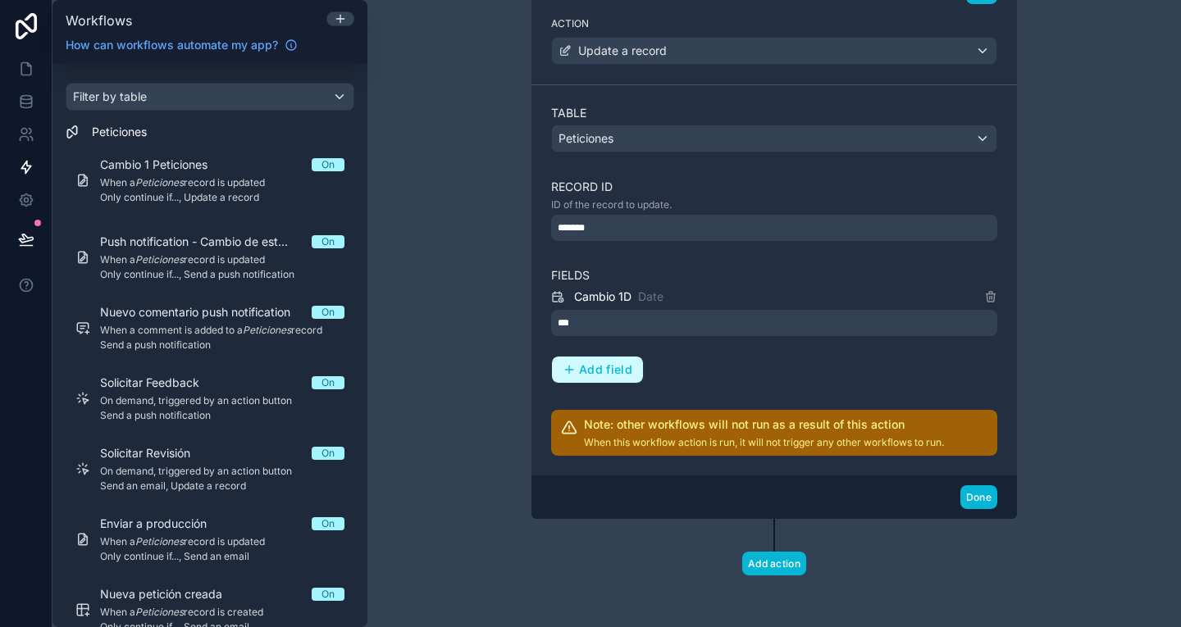
click at [606, 362] on span "Add field" at bounding box center [605, 369] width 53 height 15
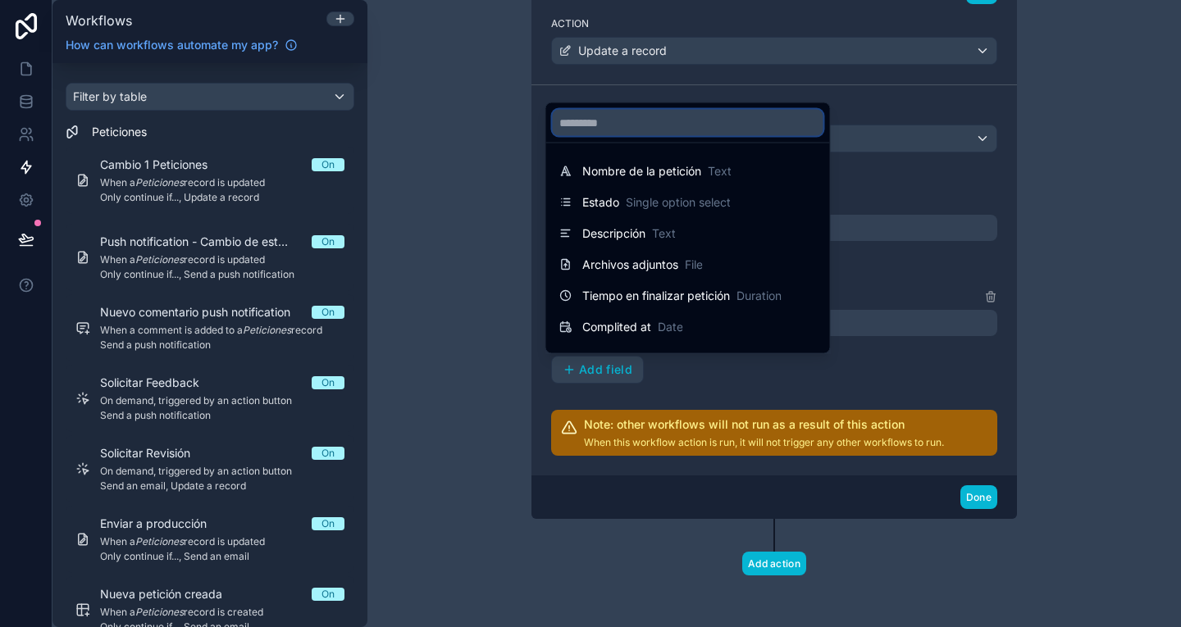
click at [626, 123] on input "text" at bounding box center [688, 123] width 271 height 26
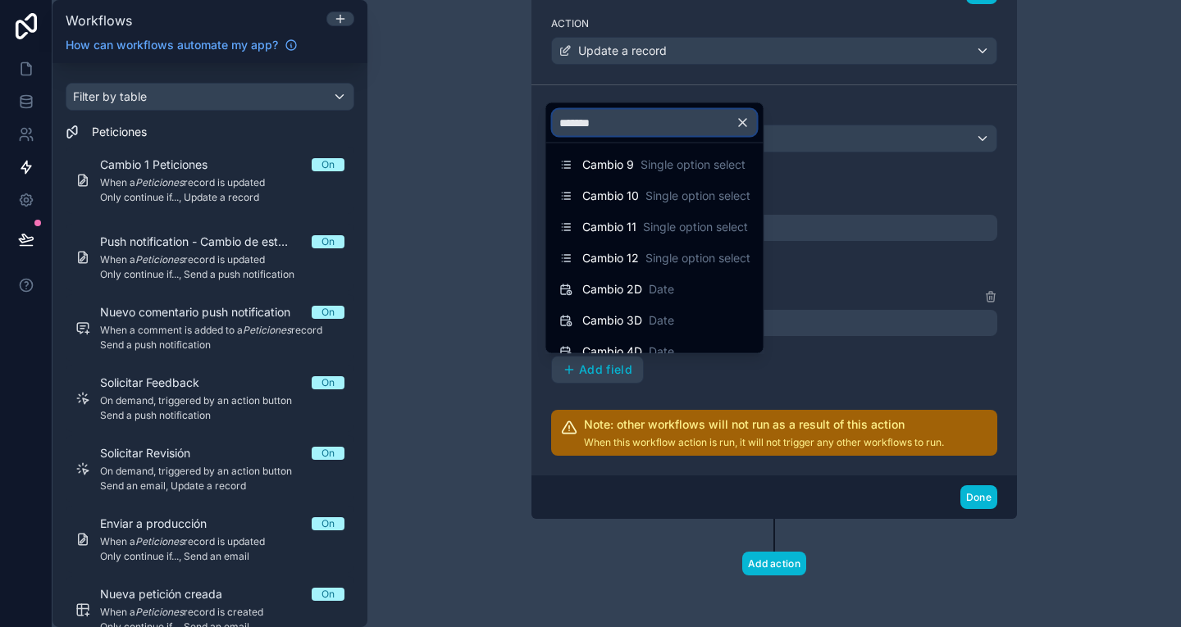
scroll to position [340, 0]
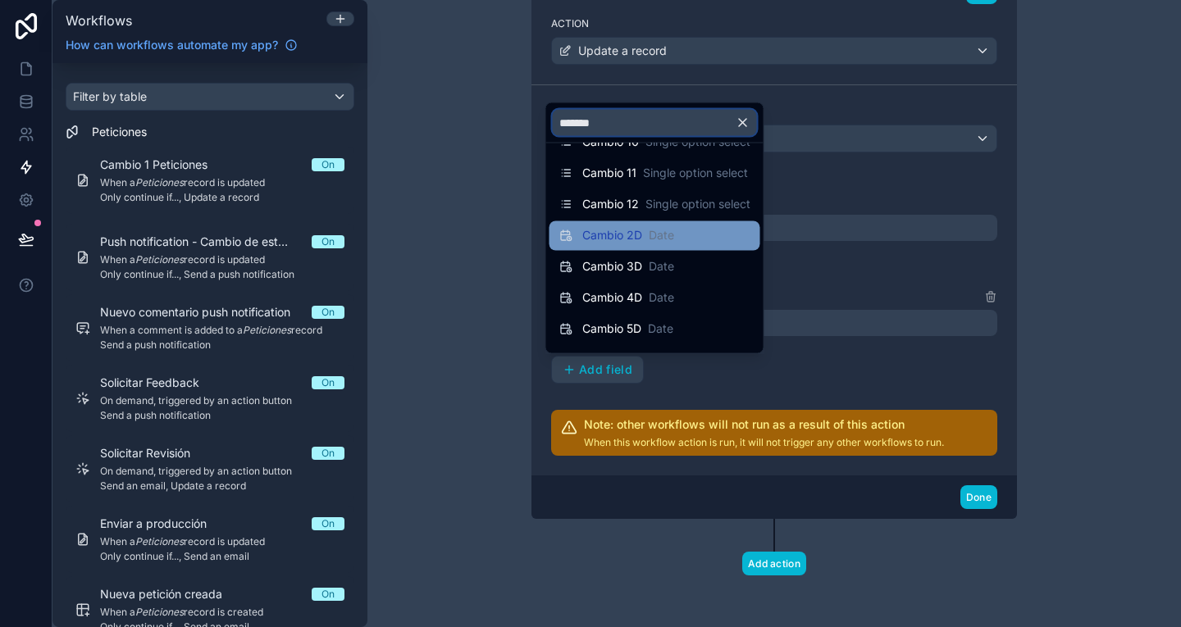
type input "******"
click at [670, 235] on span "Date" at bounding box center [661, 236] width 25 height 16
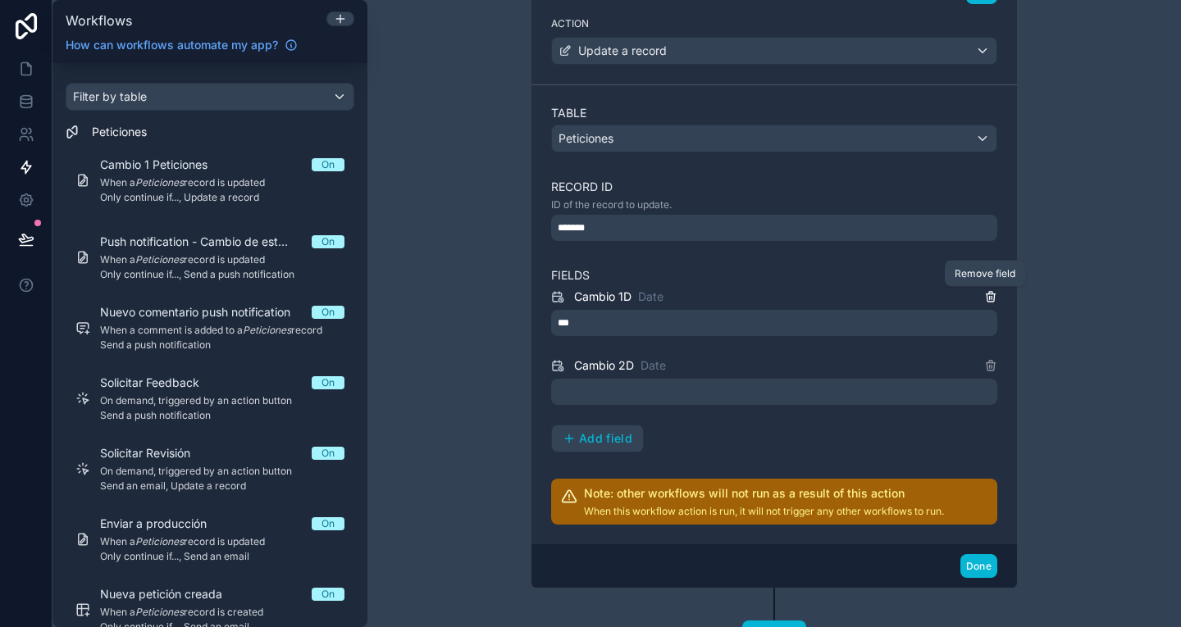
click at [986, 294] on icon at bounding box center [990, 294] width 9 height 0
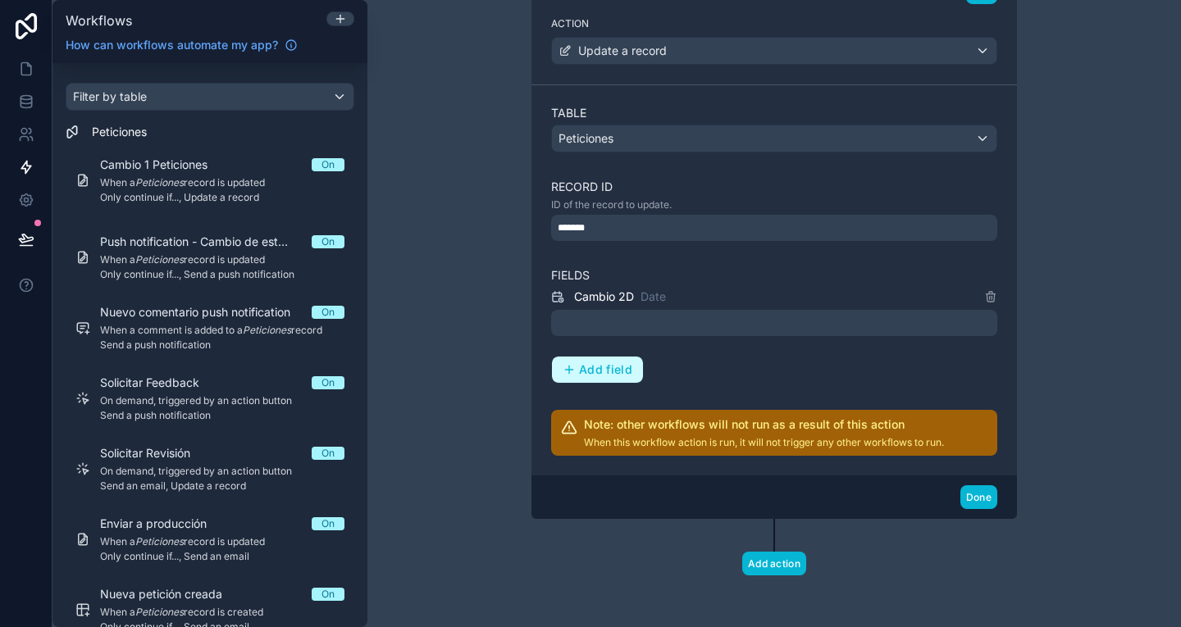
click at [605, 358] on button "Add field" at bounding box center [597, 370] width 91 height 26
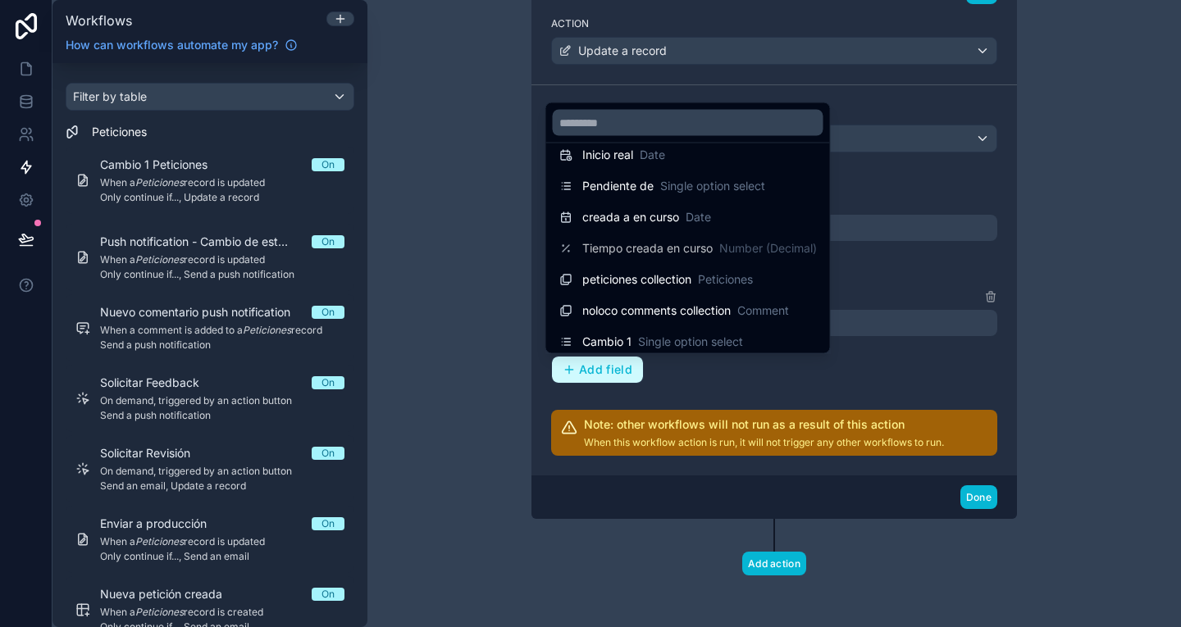
scroll to position [1090, 0]
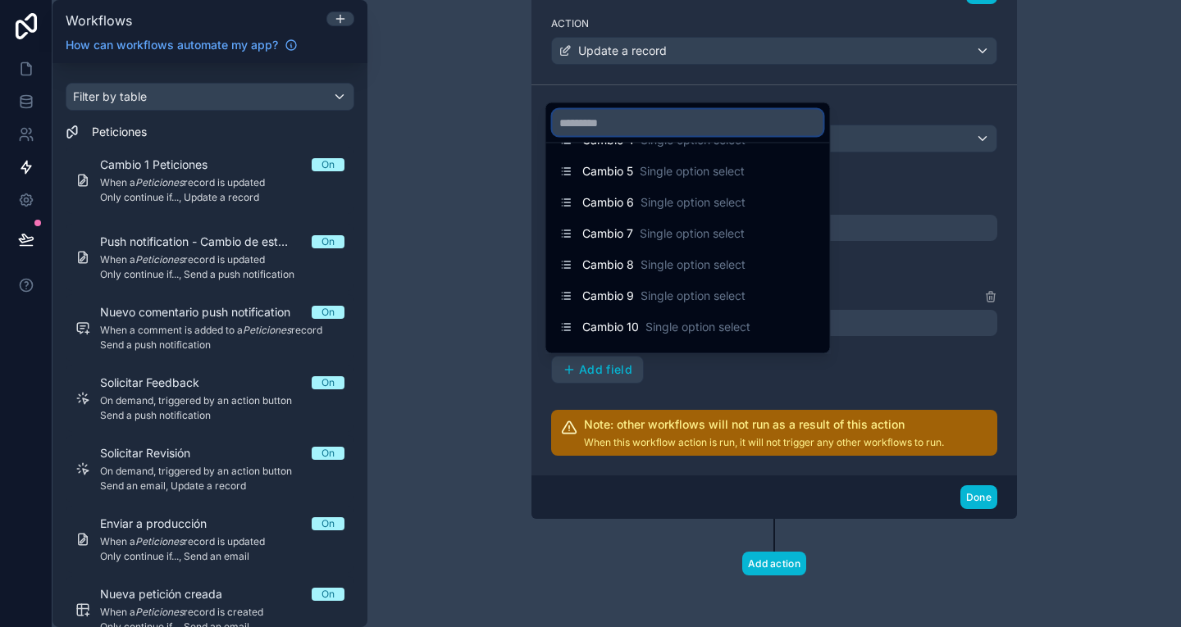
click at [617, 131] on input "text" at bounding box center [688, 123] width 271 height 26
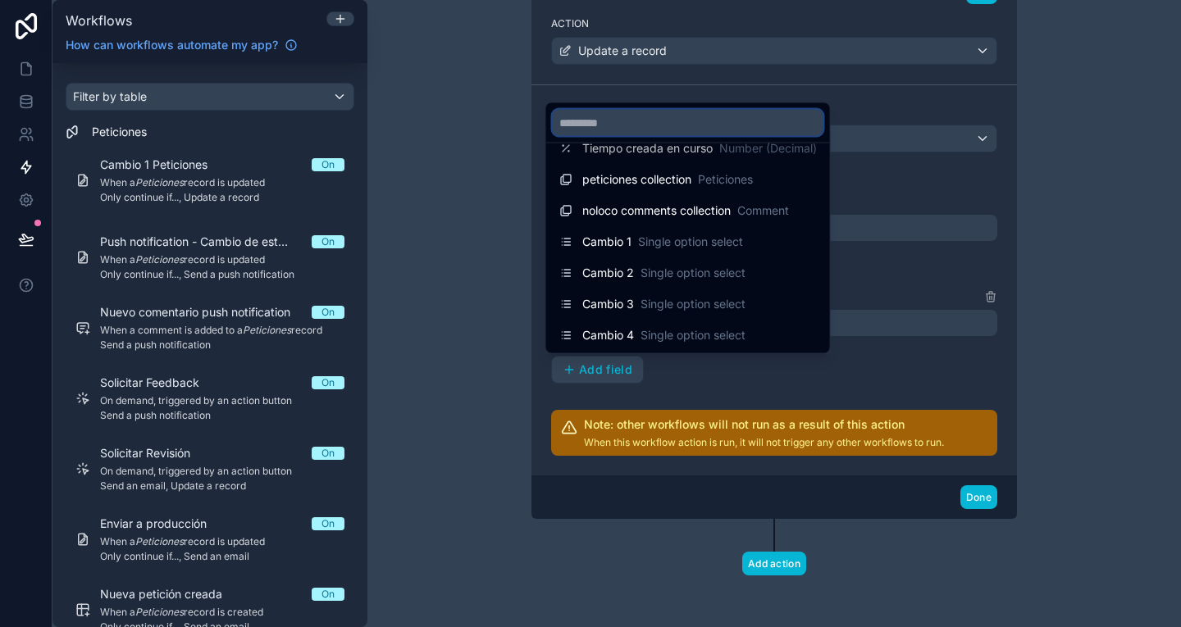
scroll to position [889, 0]
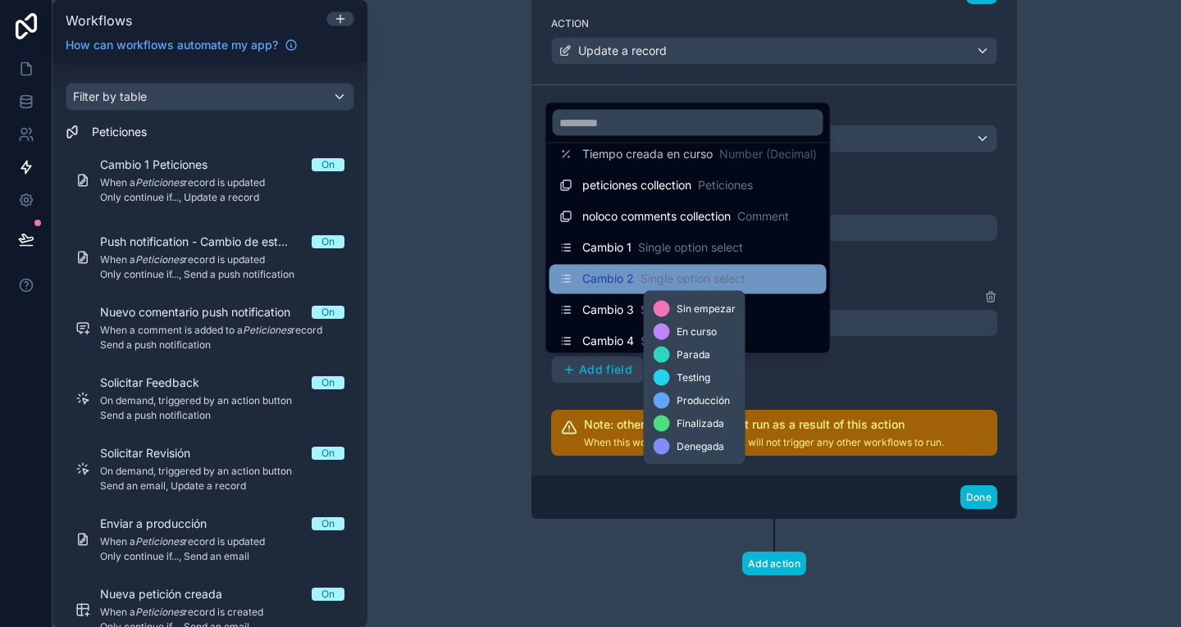
click at [644, 279] on span "Single option select" at bounding box center [692, 279] width 105 height 16
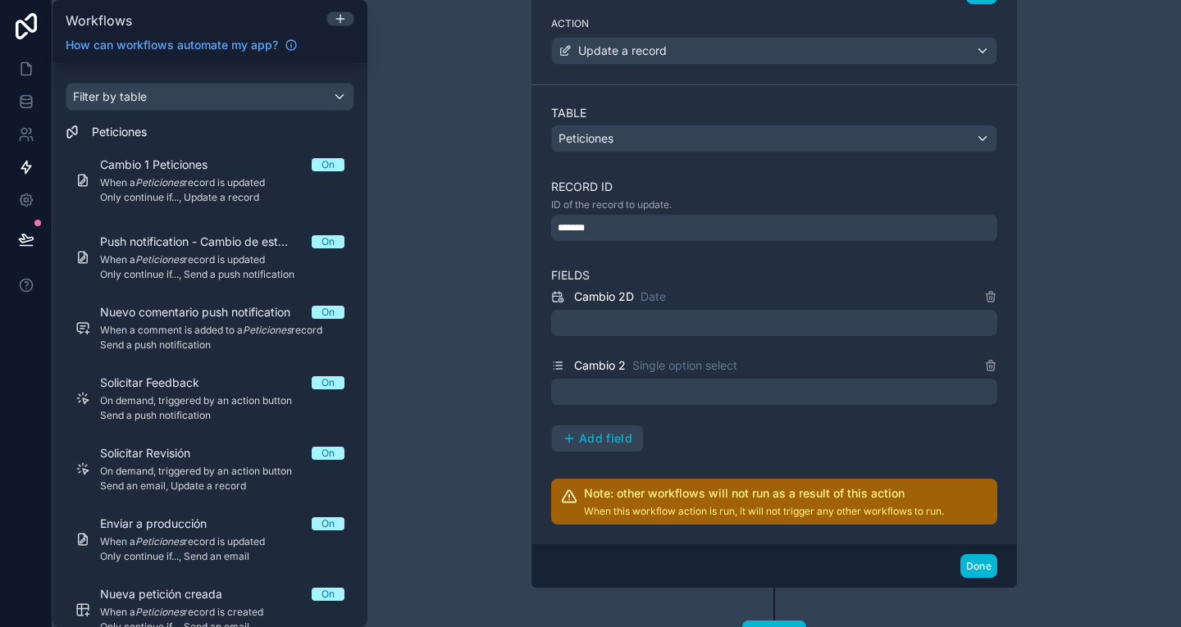
click at [681, 321] on div at bounding box center [774, 323] width 446 height 26
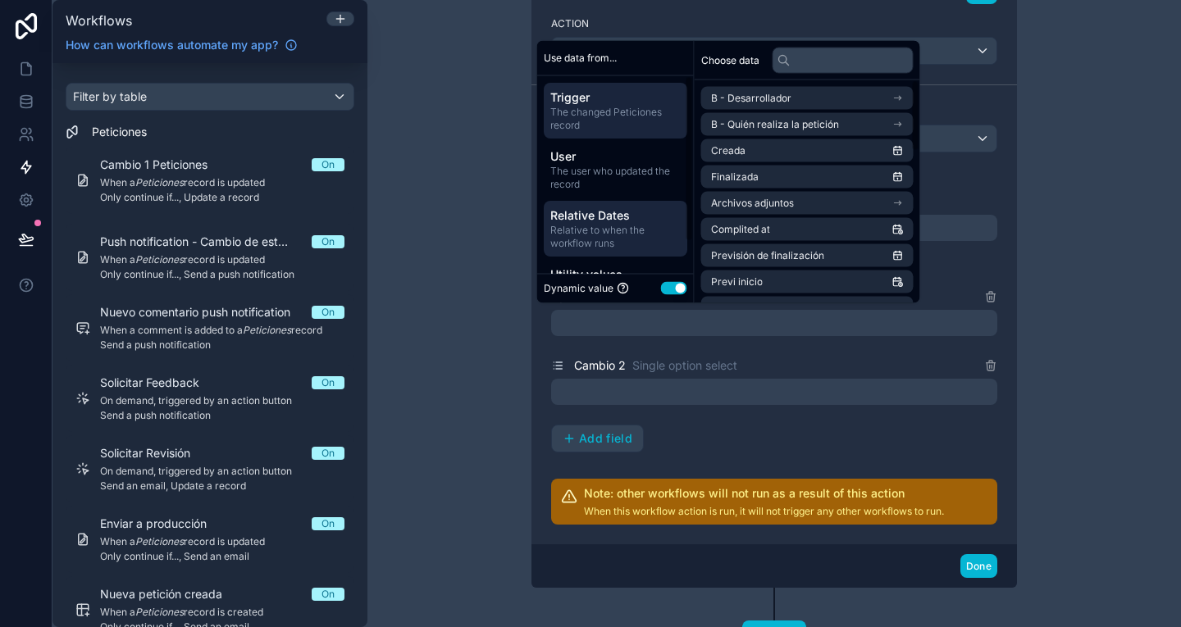
click at [629, 229] on span "Relative to when the workflow runs" at bounding box center [615, 237] width 130 height 26
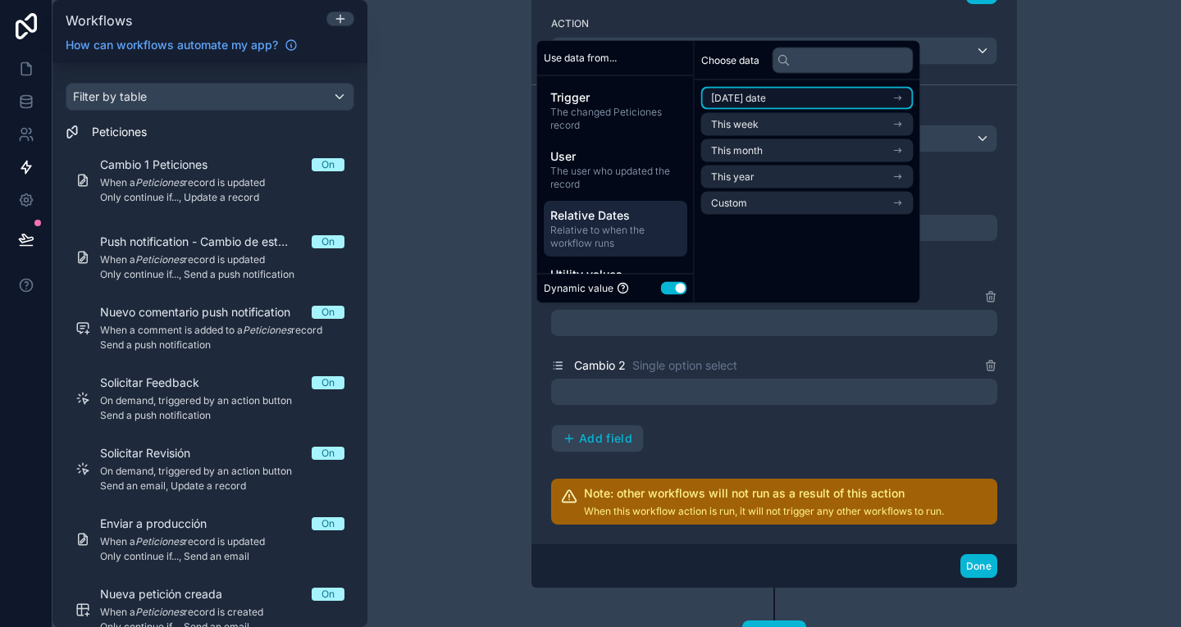
click at [781, 98] on li "[DATE] date" at bounding box center [807, 98] width 212 height 23
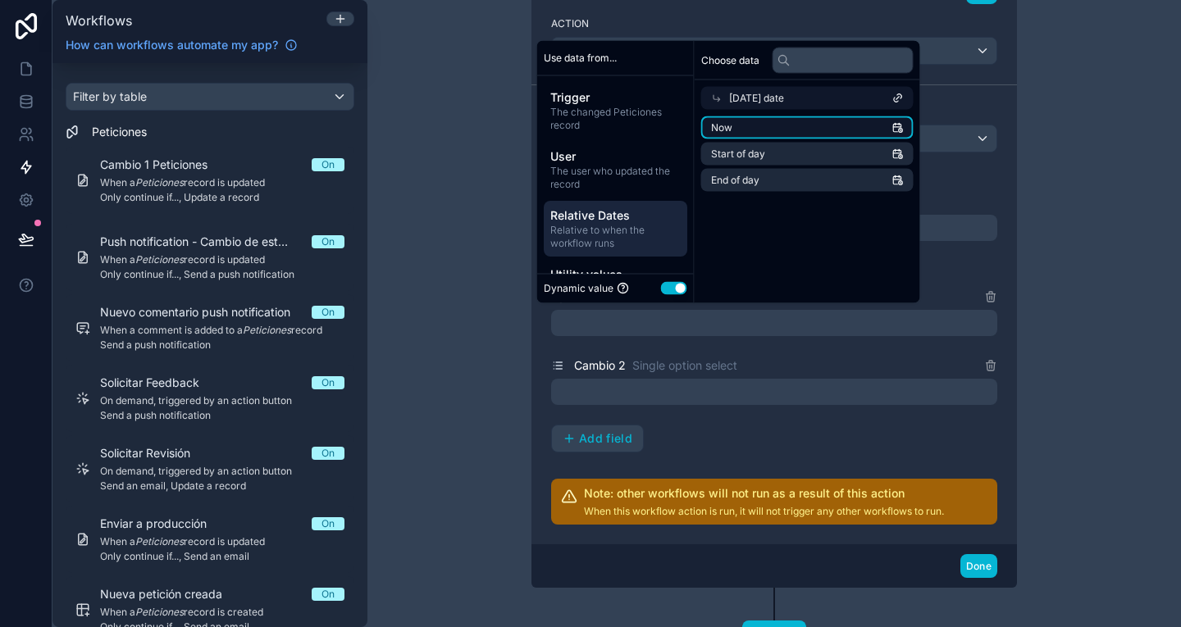
click at [845, 131] on li "Now" at bounding box center [807, 127] width 212 height 23
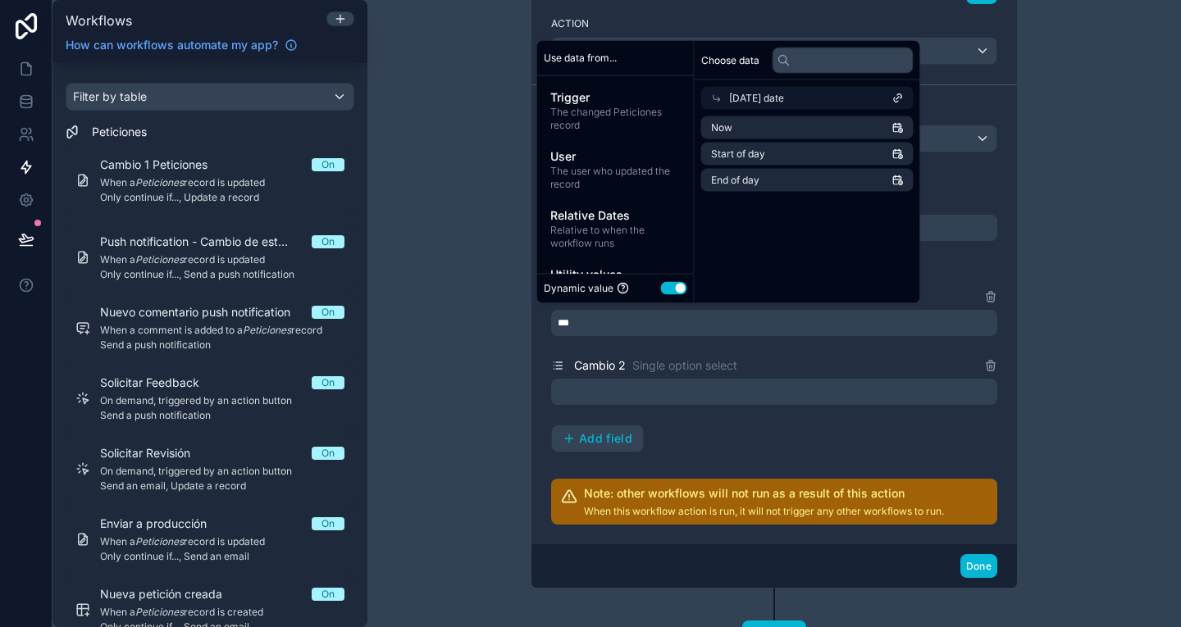
click at [704, 397] on div at bounding box center [774, 392] width 446 height 26
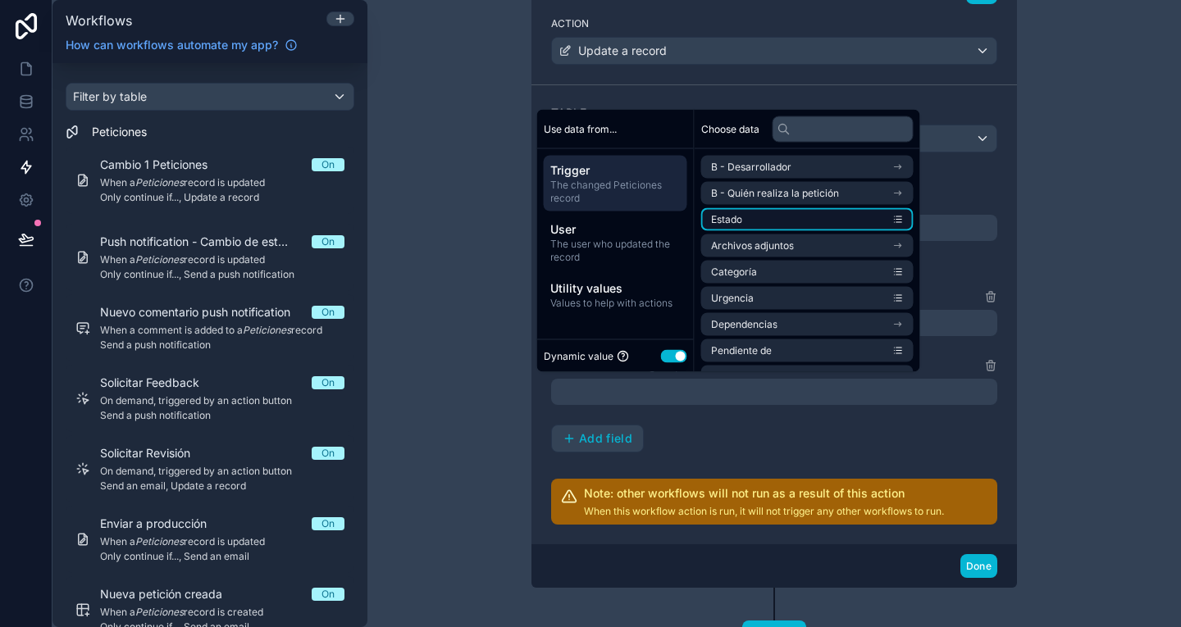
click at [746, 222] on li "Estado" at bounding box center [807, 219] width 212 height 23
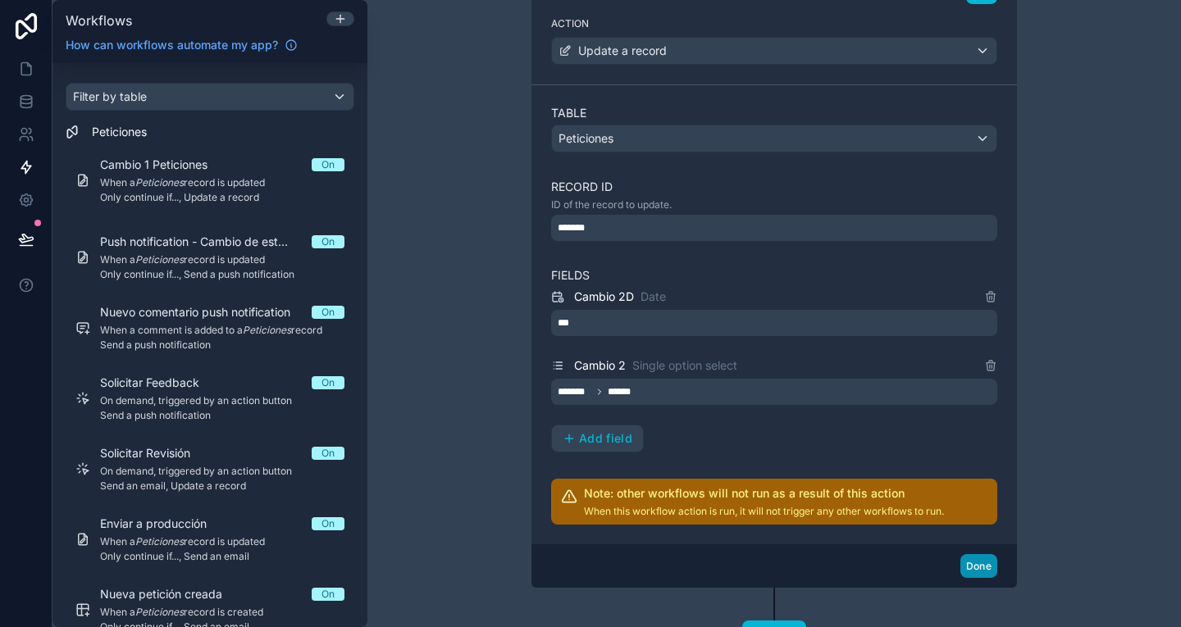
click at [972, 562] on button "Done" at bounding box center [978, 566] width 37 height 24
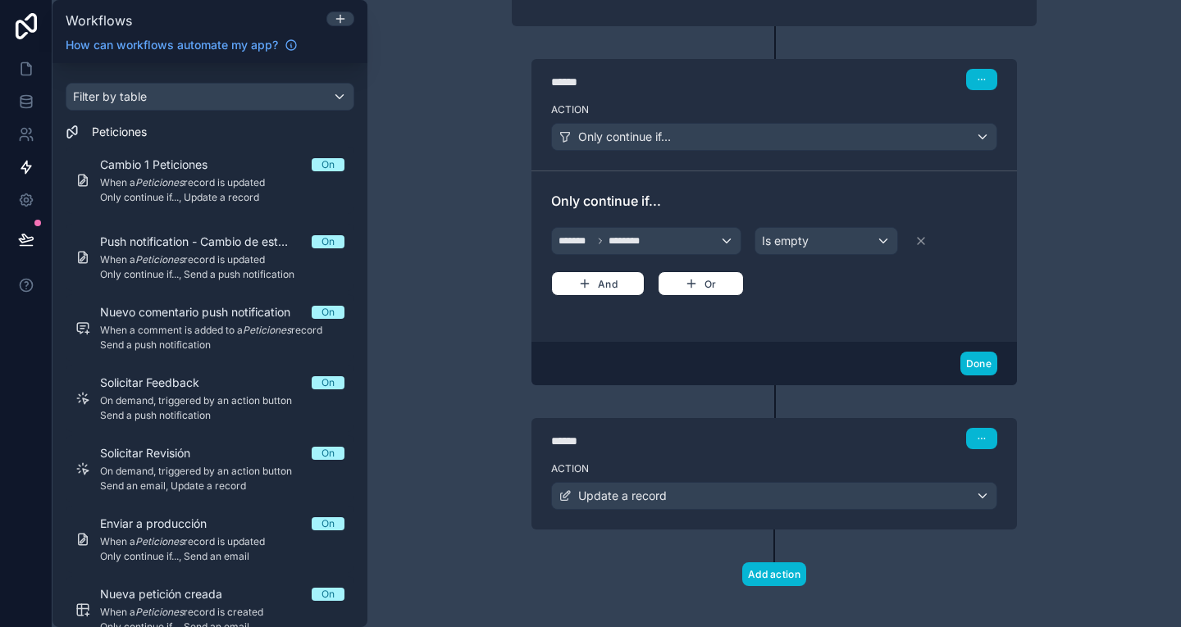
scroll to position [0, 0]
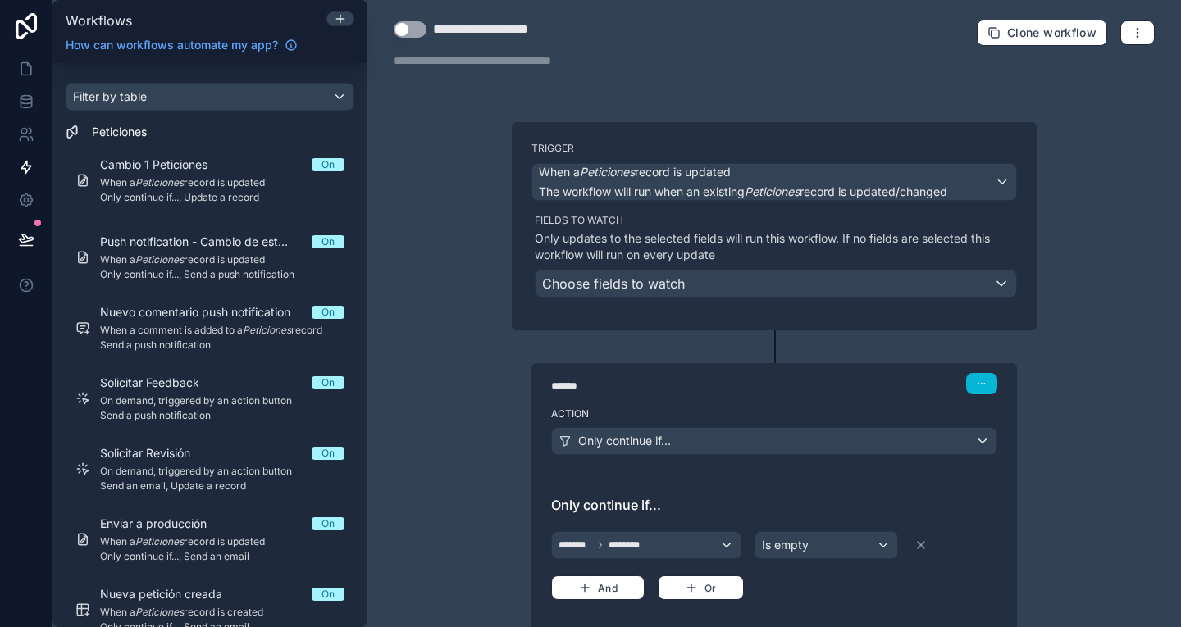
click at [412, 27] on button "Use setting" at bounding box center [410, 29] width 33 height 16
click at [1013, 28] on span "Clone workflow" at bounding box center [1051, 32] width 89 height 15
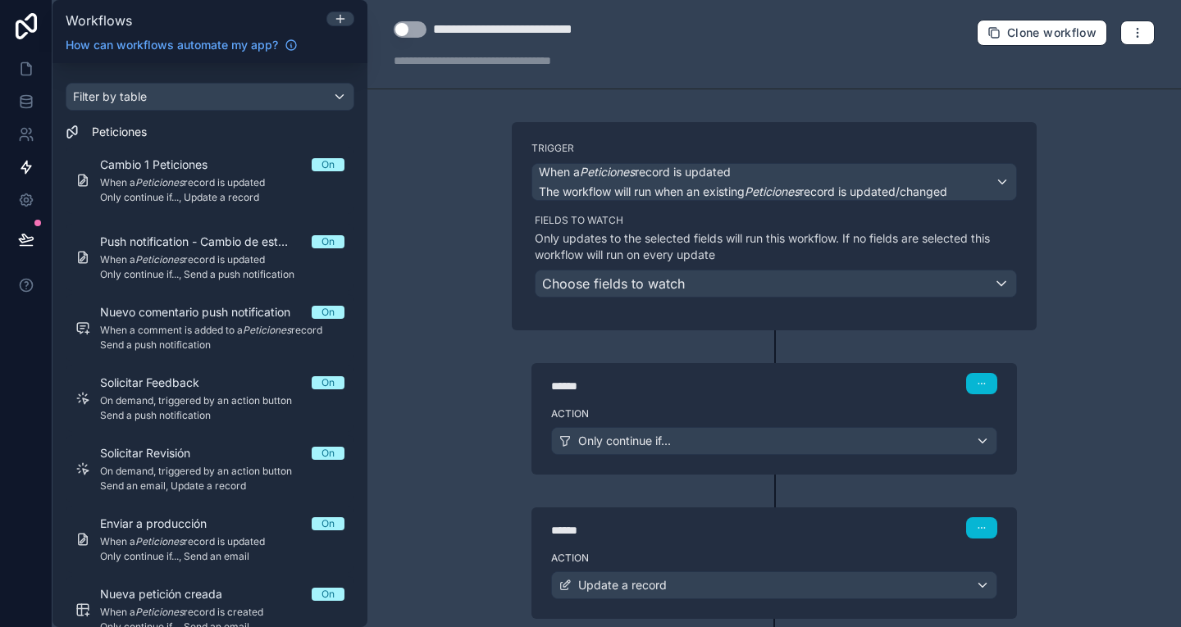
click at [548, 30] on div "**********" at bounding box center [531, 30] width 197 height 20
type div "**********"
drag, startPoint x: 488, startPoint y: 30, endPoint x: 426, endPoint y: 36, distance: 61.8
click at [426, 36] on div "**********" at bounding box center [512, 30] width 236 height 20
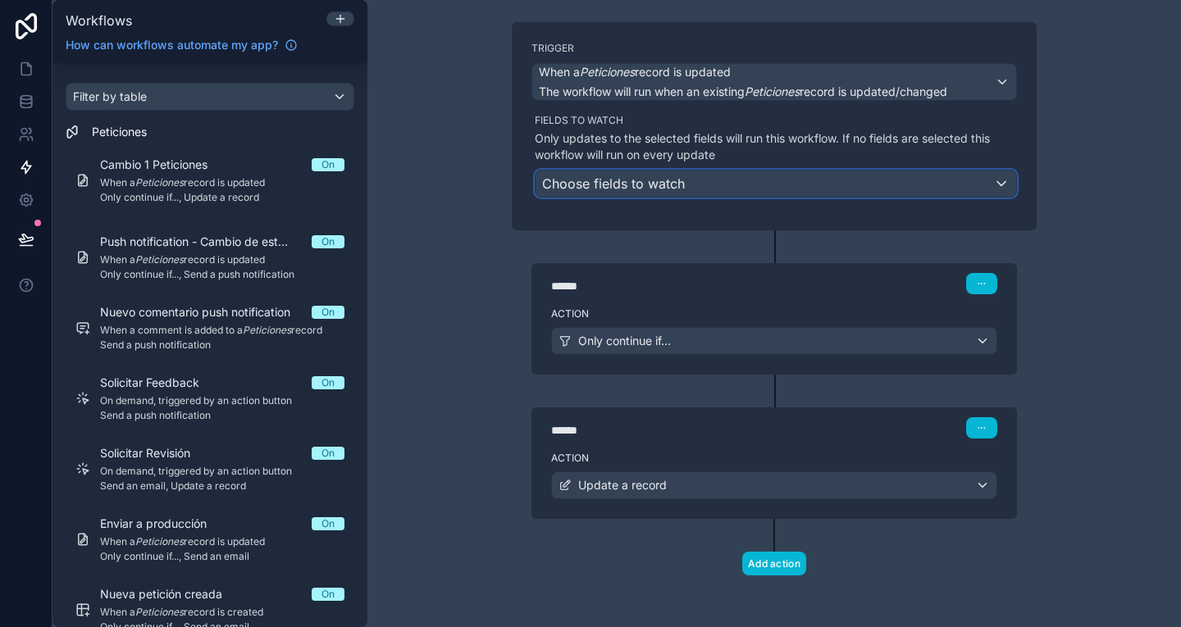
click at [644, 184] on span "Choose fields to watch" at bounding box center [613, 183] width 143 height 16
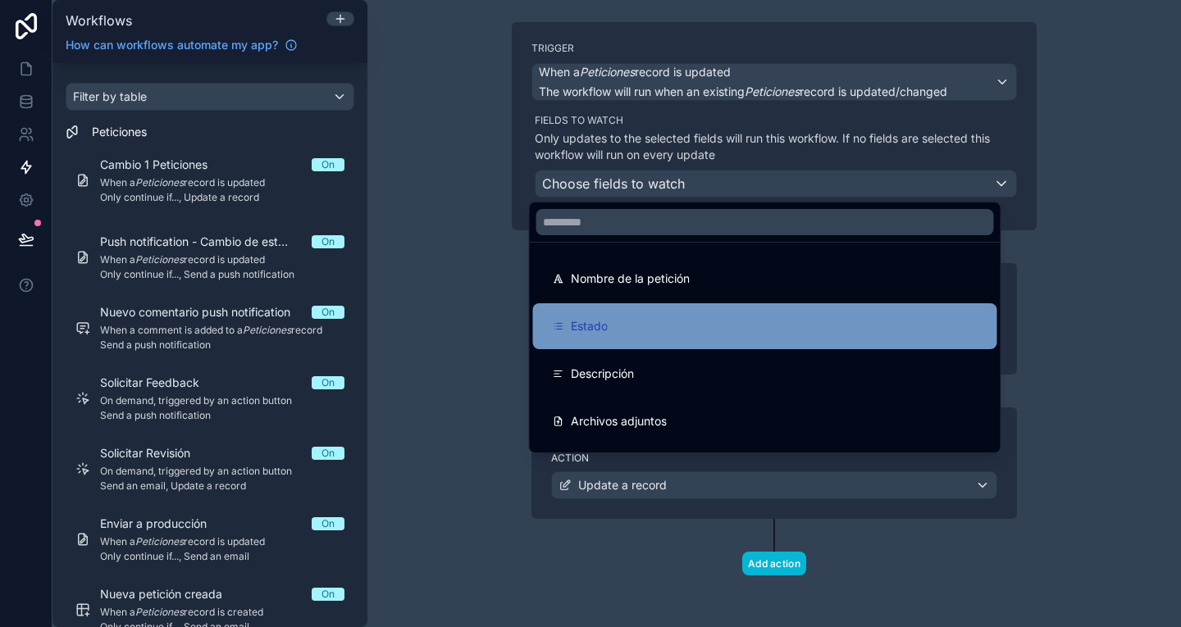
click at [628, 338] on div "Estado" at bounding box center [765, 326] width 464 height 46
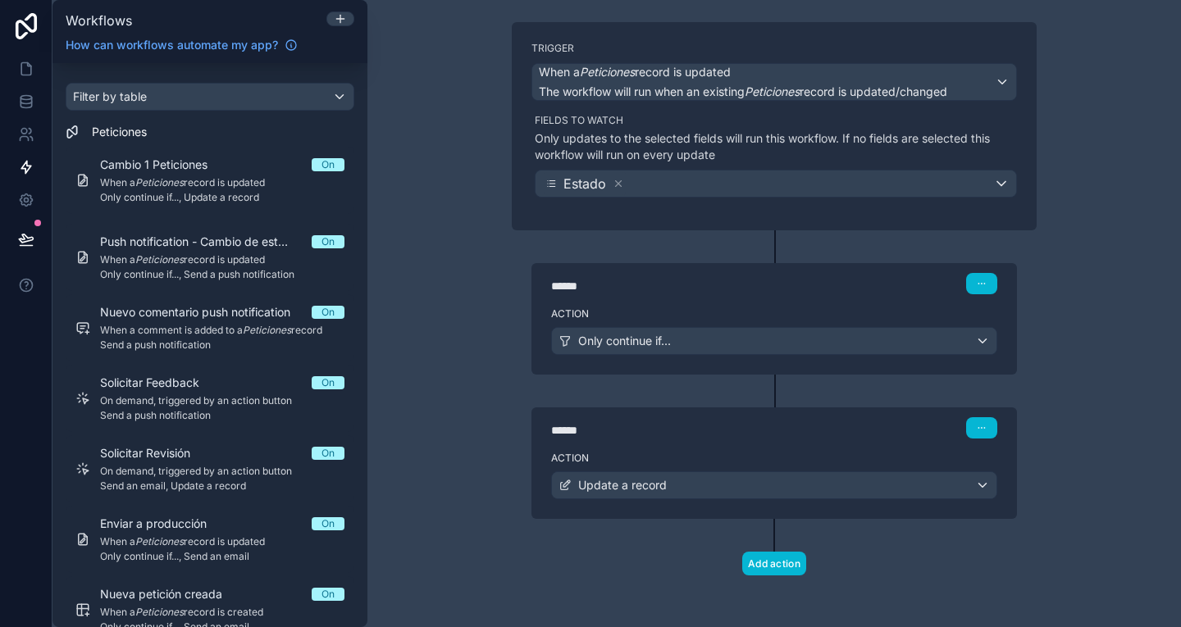
click at [704, 317] on label "Action" at bounding box center [774, 313] width 446 height 13
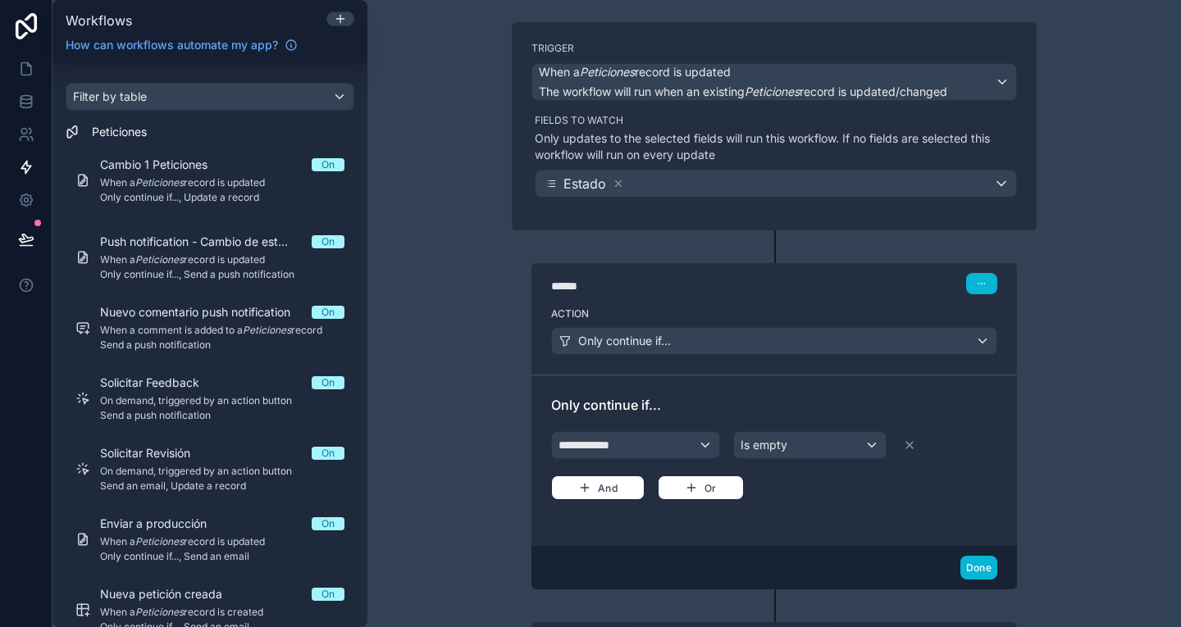
click at [649, 430] on div "**********" at bounding box center [774, 464] width 446 height 72
click at [659, 446] on div "**********" at bounding box center [635, 445] width 167 height 26
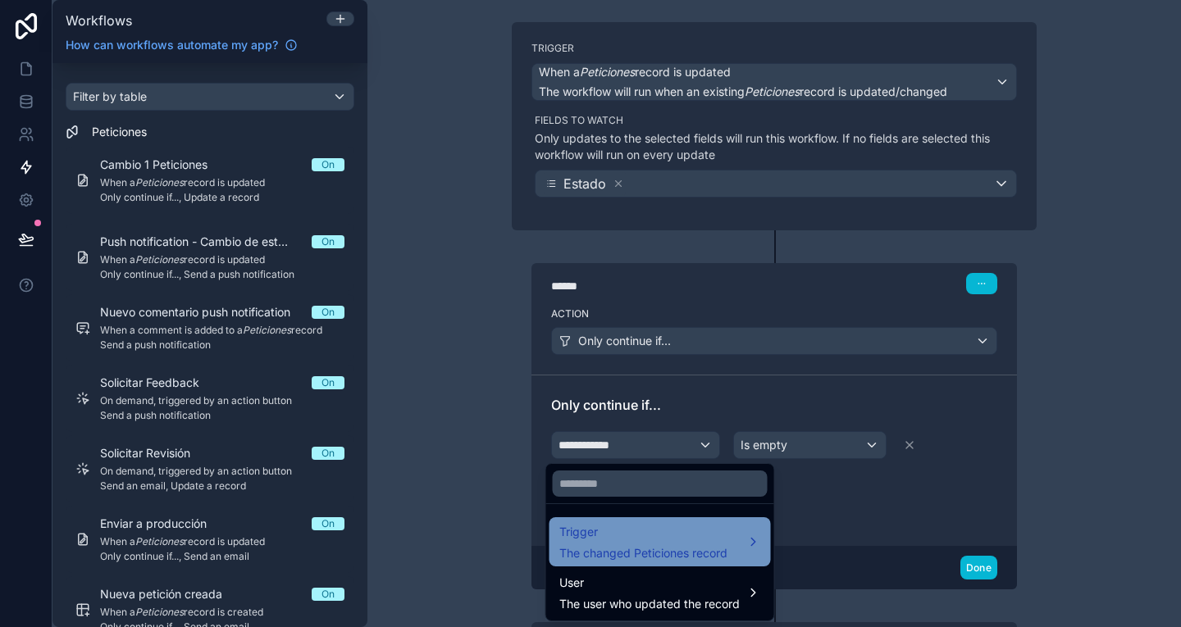
click at [658, 532] on span "Trigger" at bounding box center [643, 532] width 168 height 20
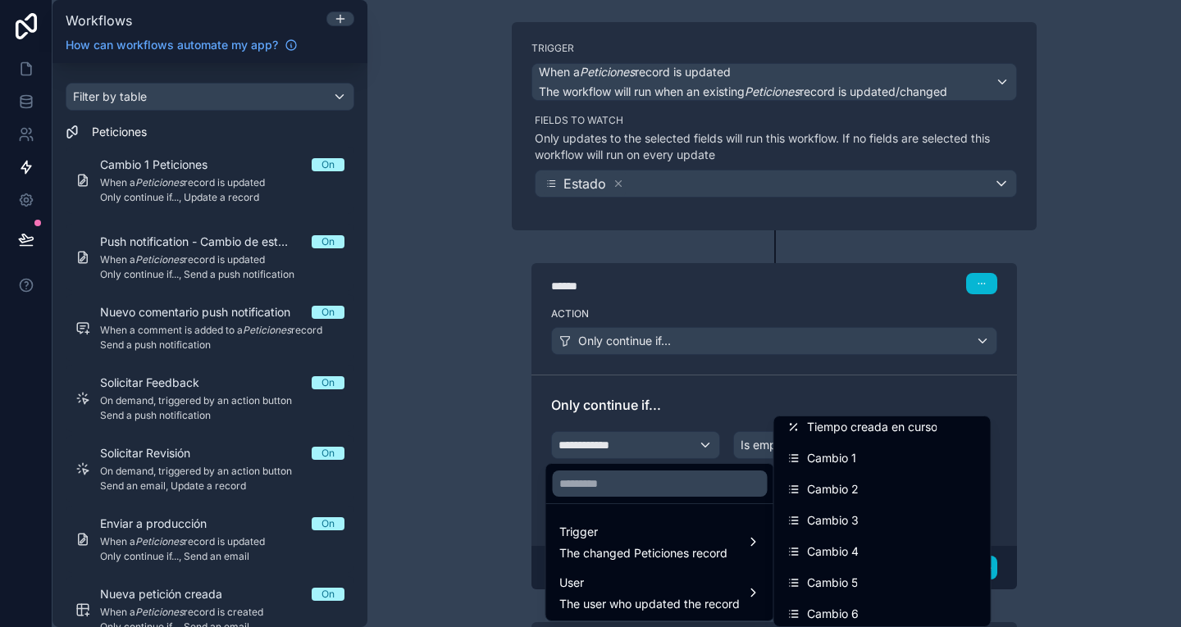
scroll to position [913, 0]
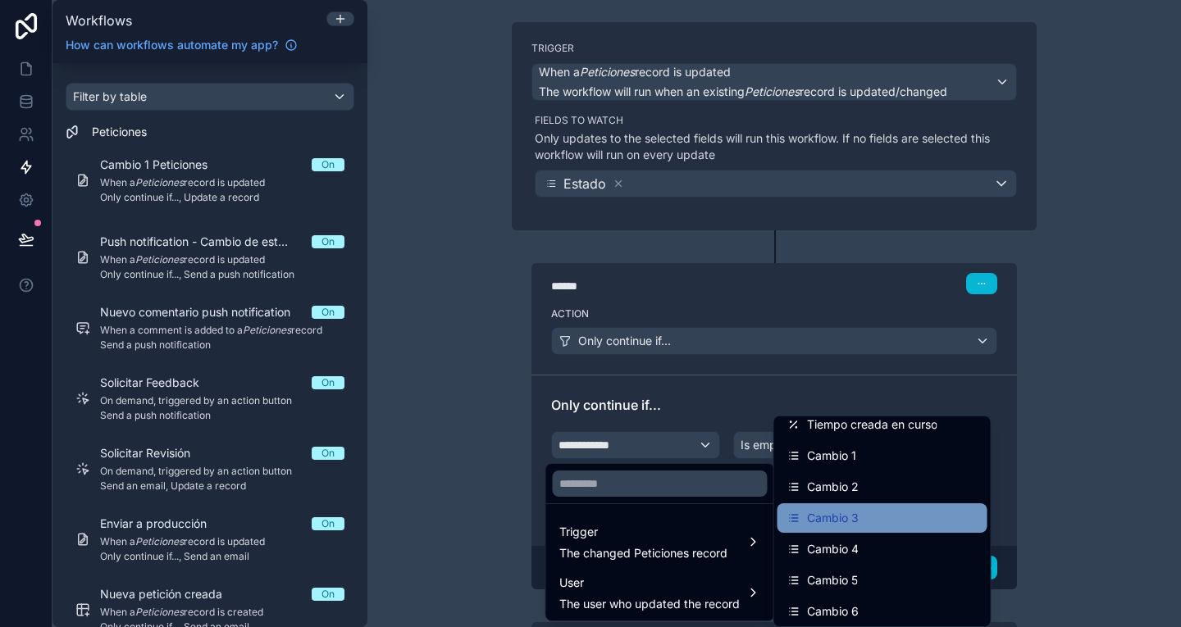
click at [827, 512] on span "Cambio 3" at bounding box center [833, 518] width 52 height 20
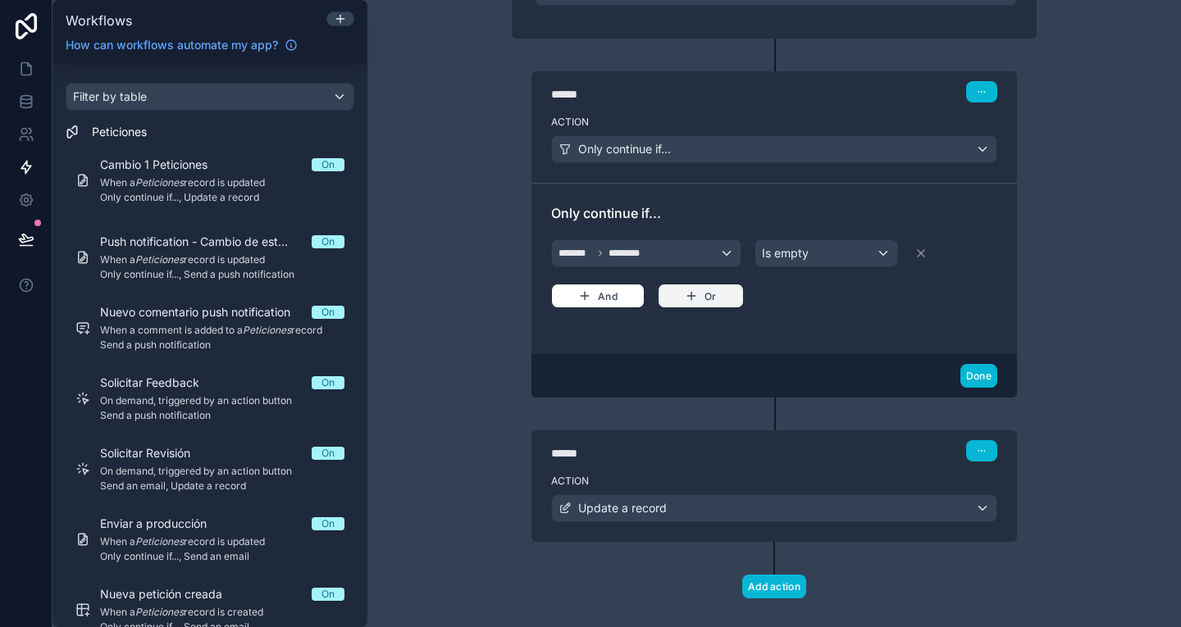
scroll to position [315, 0]
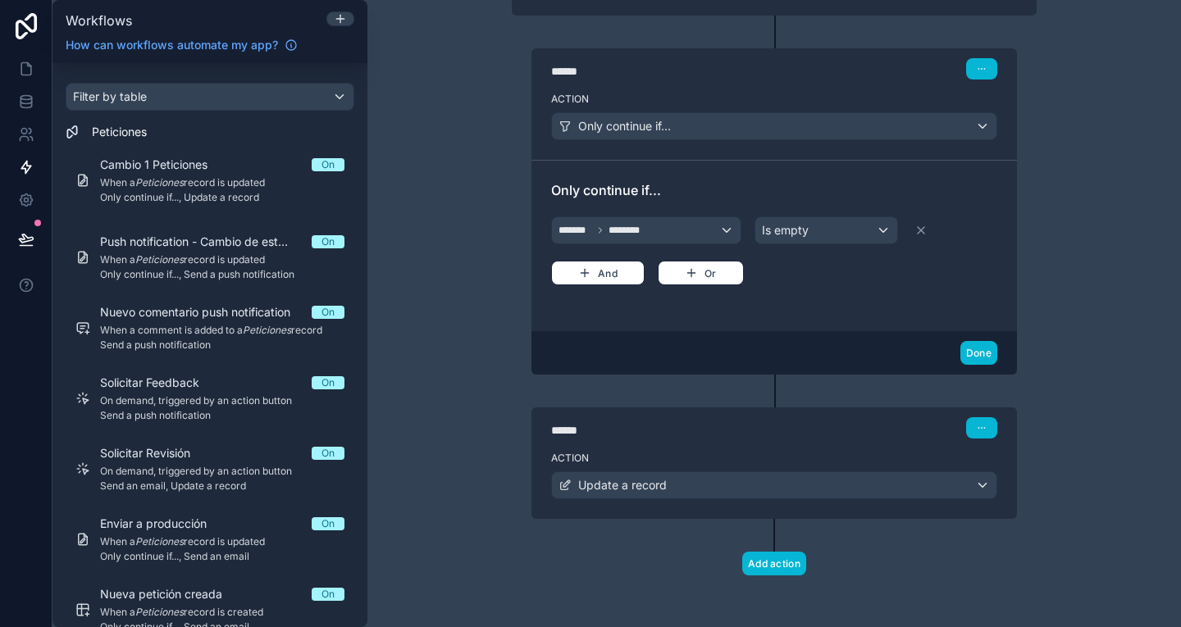
click at [703, 449] on div "Action Update a record" at bounding box center [773, 482] width 485 height 74
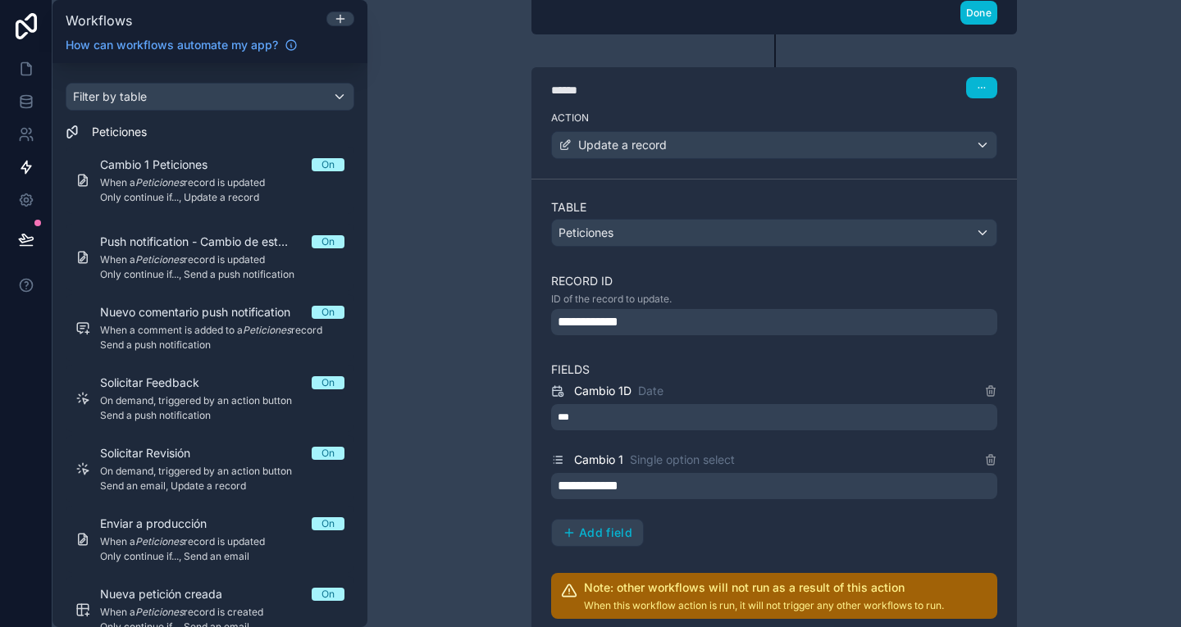
scroll to position [688, 0]
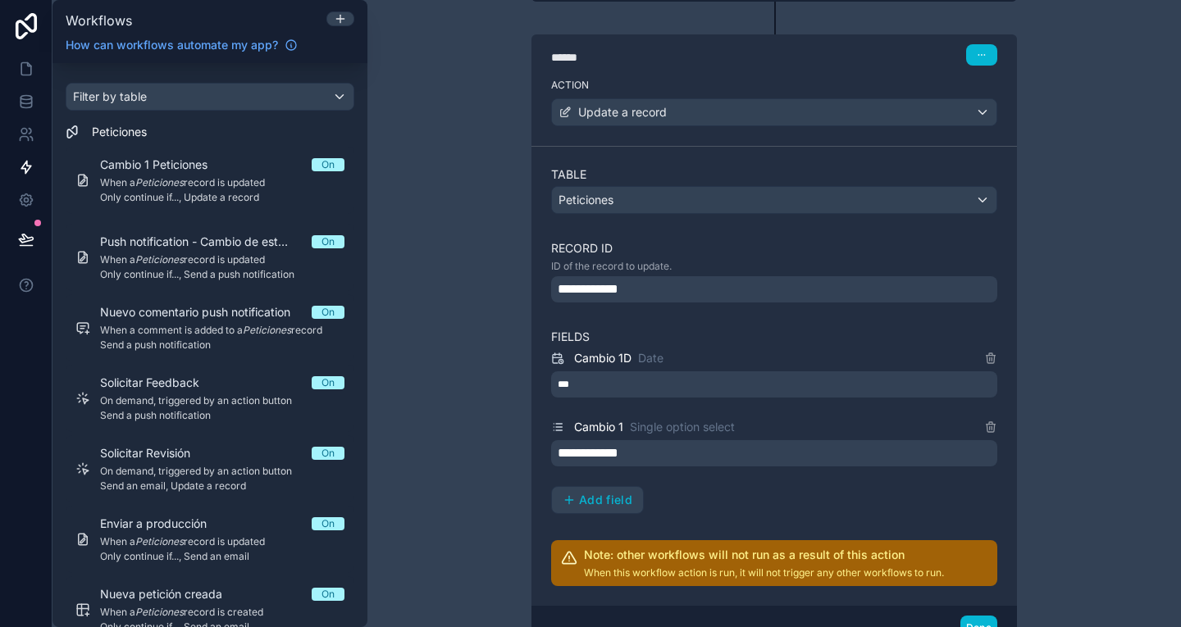
click at [676, 294] on div "**********" at bounding box center [774, 289] width 446 height 26
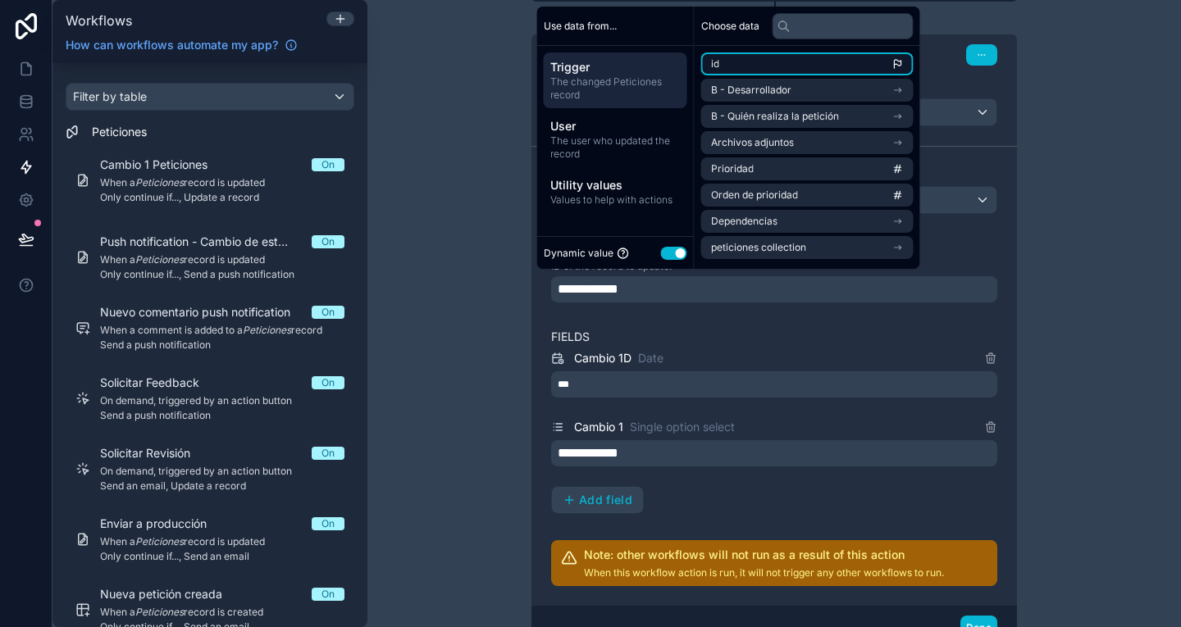
click at [796, 66] on li "id" at bounding box center [807, 63] width 212 height 23
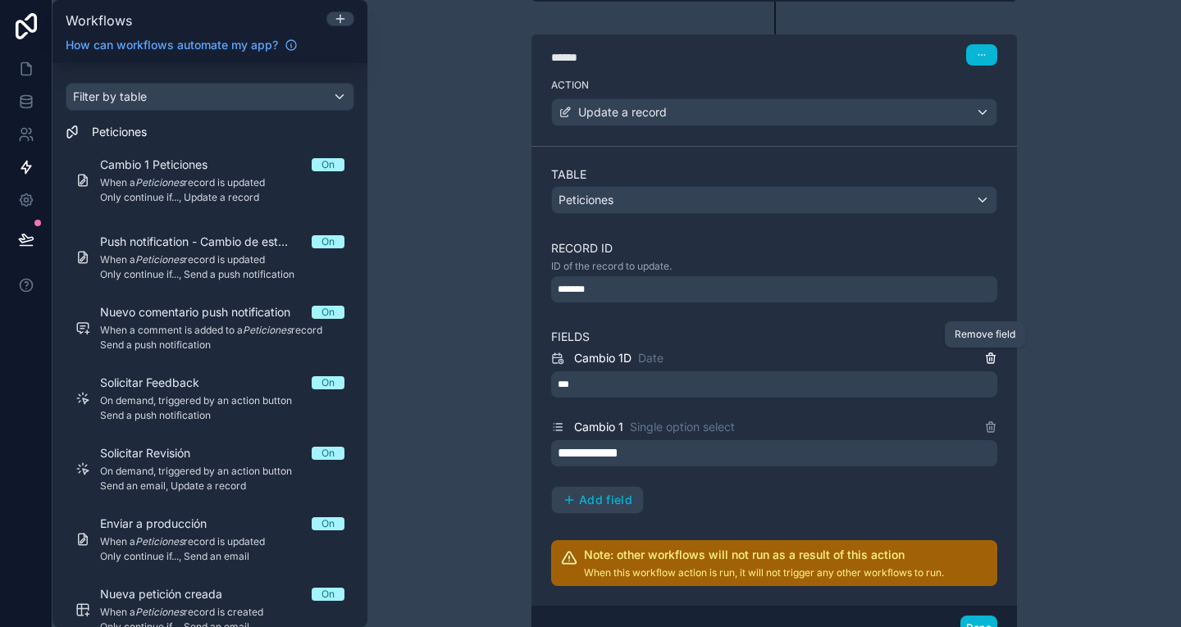
click at [982, 356] on div "Cambio 1D Date" at bounding box center [774, 358] width 446 height 20
click at [984, 356] on icon at bounding box center [990, 358] width 13 height 13
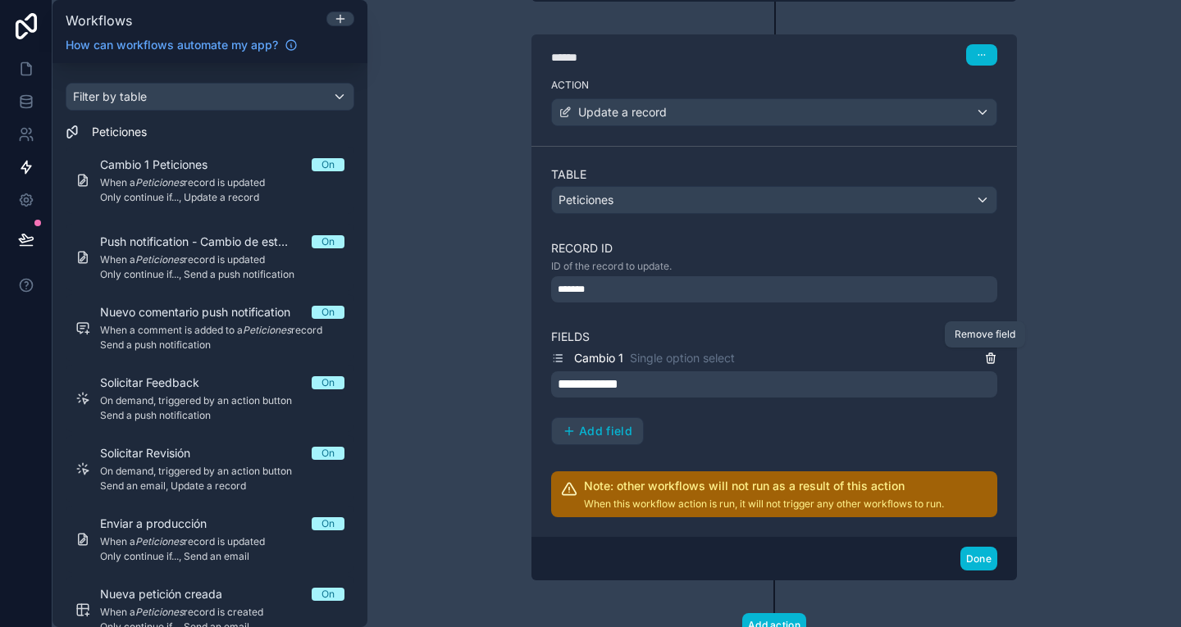
click at [984, 356] on icon at bounding box center [990, 358] width 13 height 13
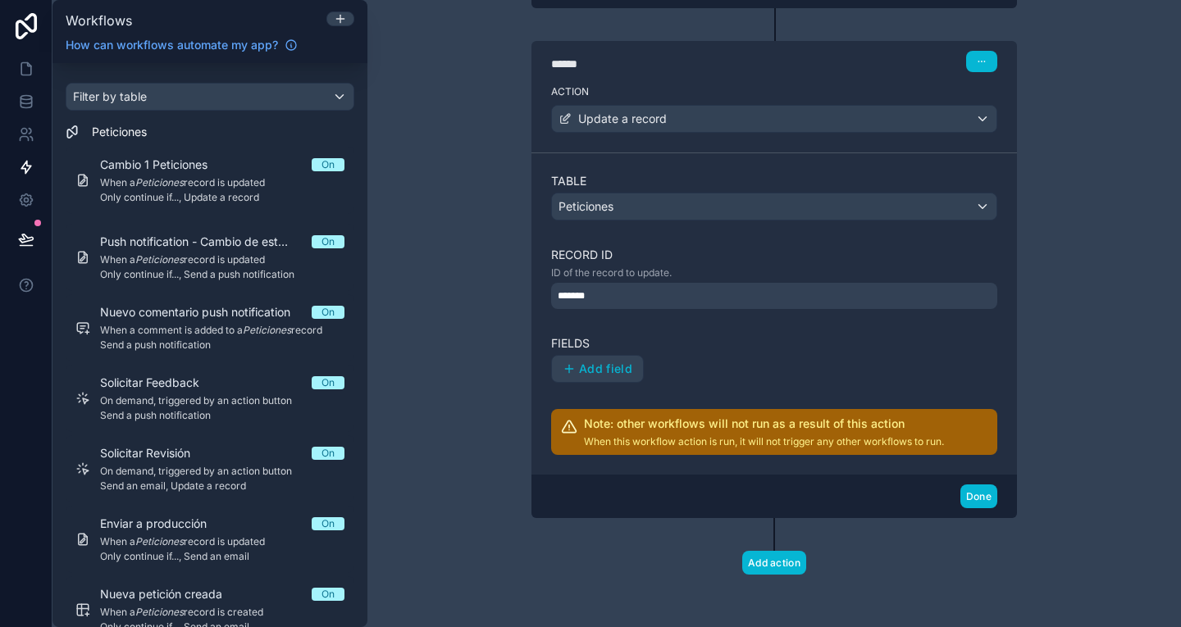
scroll to position [681, 0]
click at [581, 376] on span "Add field" at bounding box center [605, 369] width 53 height 15
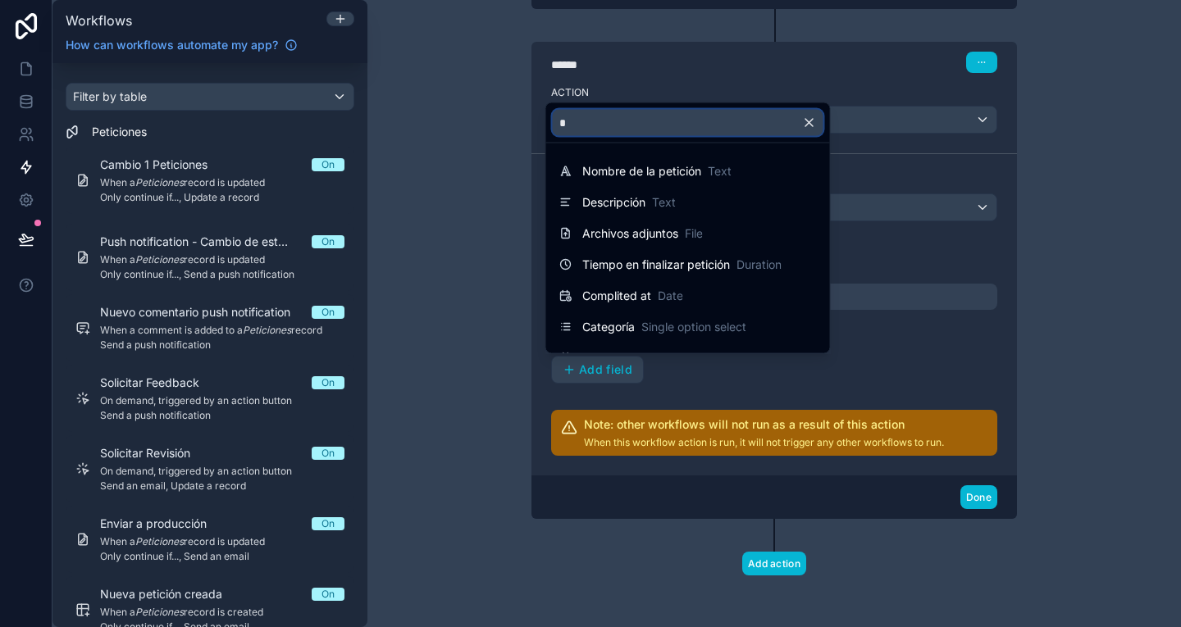
click at [590, 122] on input "*" at bounding box center [688, 123] width 271 height 26
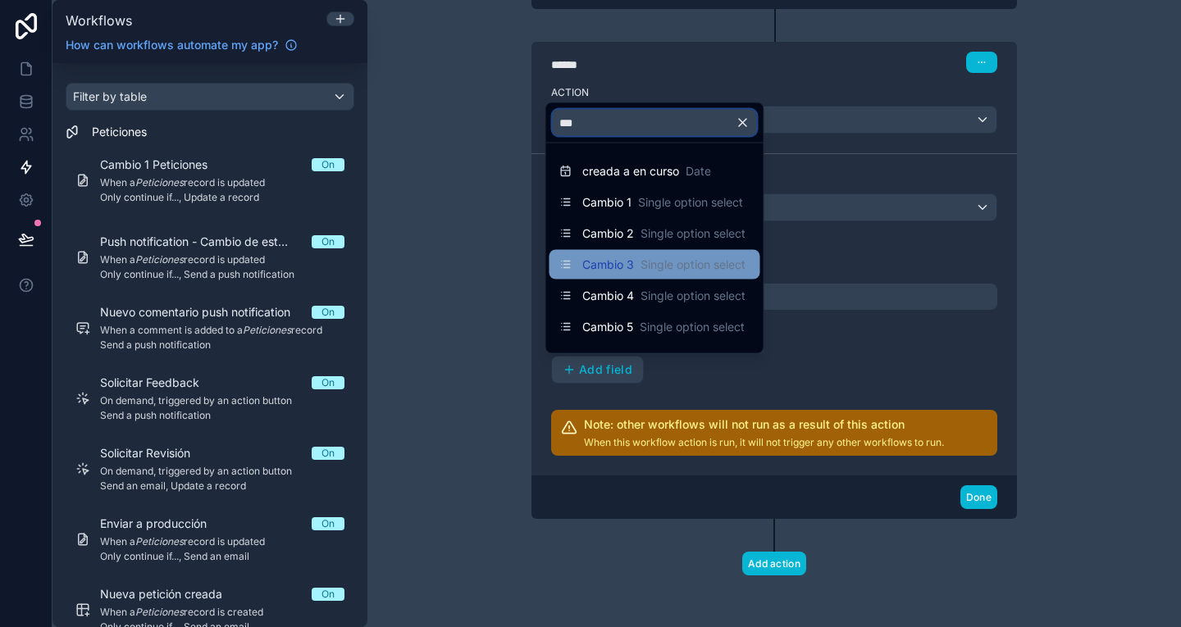
type input "***"
click at [633, 255] on div "Cambio 3 Single option select" at bounding box center [652, 265] width 186 height 20
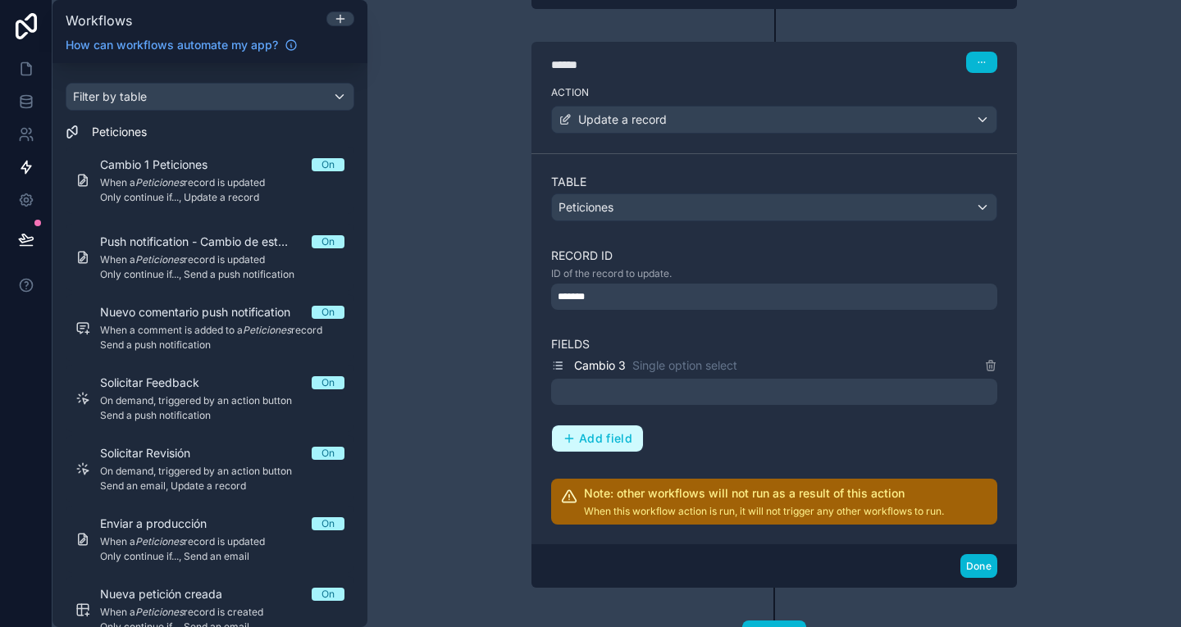
click at [596, 435] on span "Add field" at bounding box center [605, 438] width 53 height 15
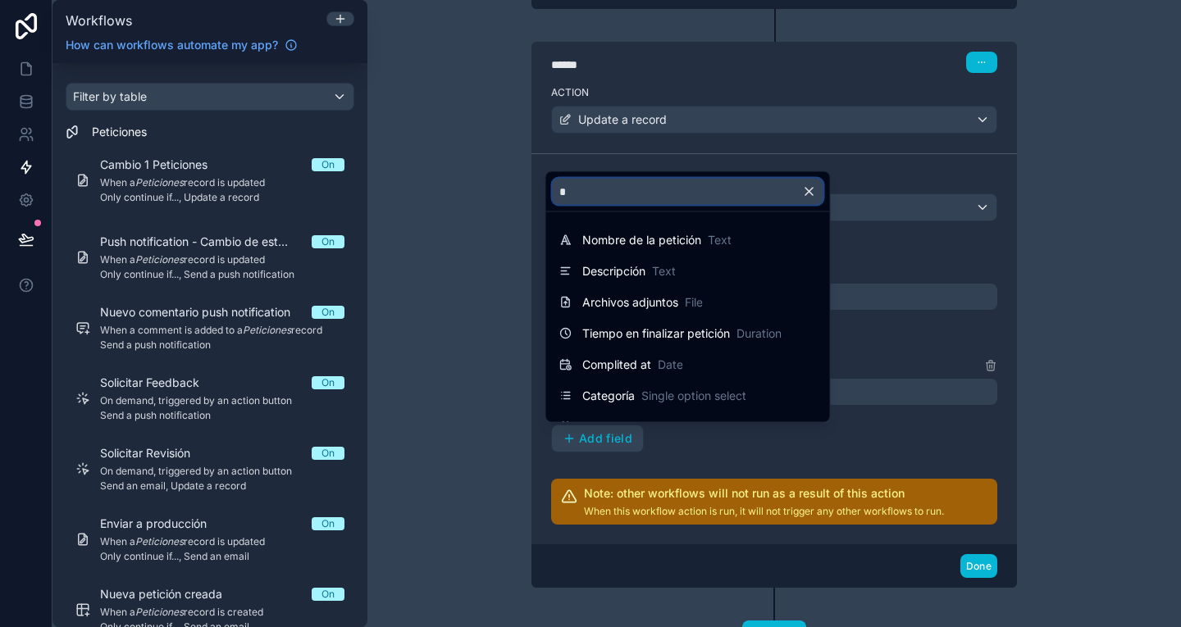
click at [613, 189] on input "*" at bounding box center [688, 192] width 271 height 26
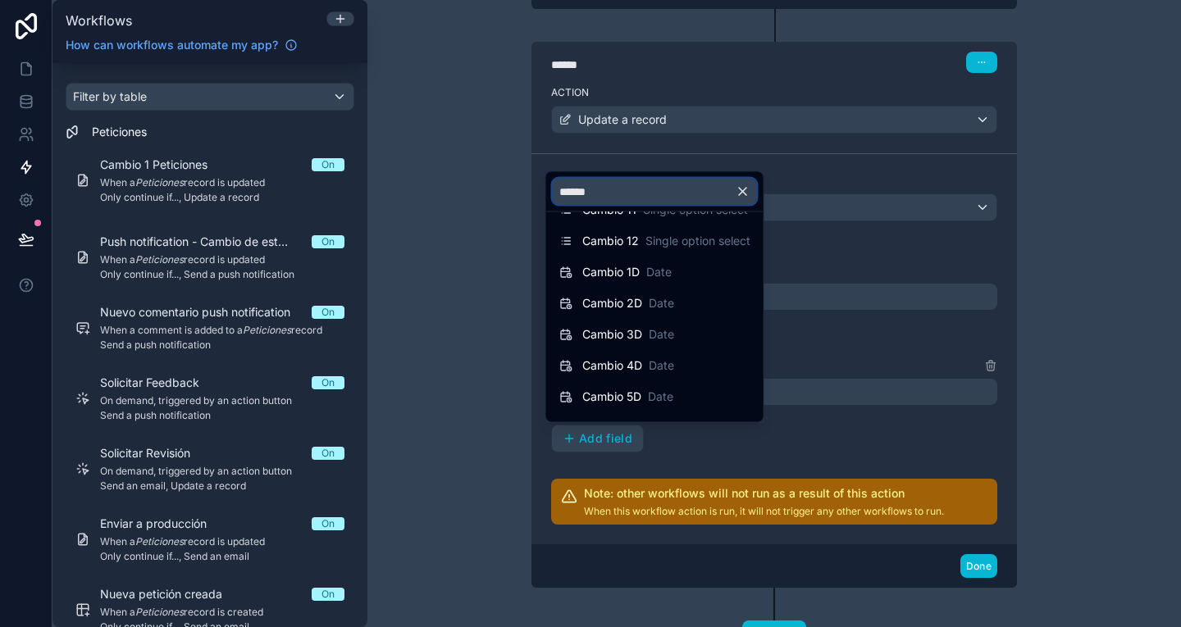
scroll to position [342, 0]
type input "******"
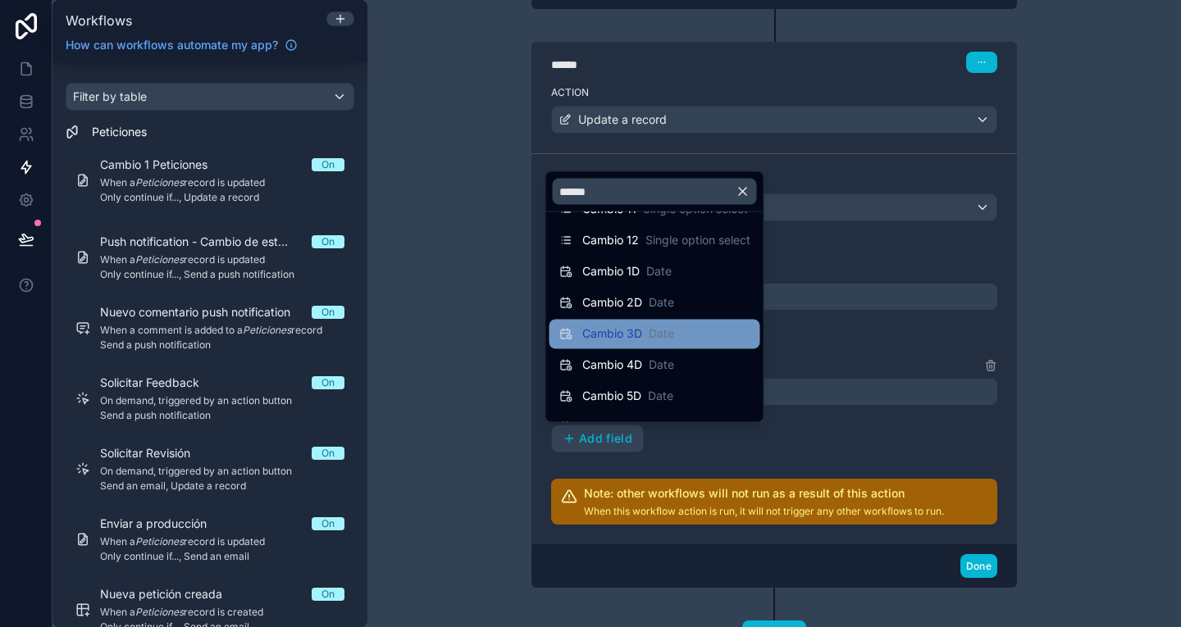
click at [621, 335] on span "Cambio 3D" at bounding box center [612, 334] width 60 height 16
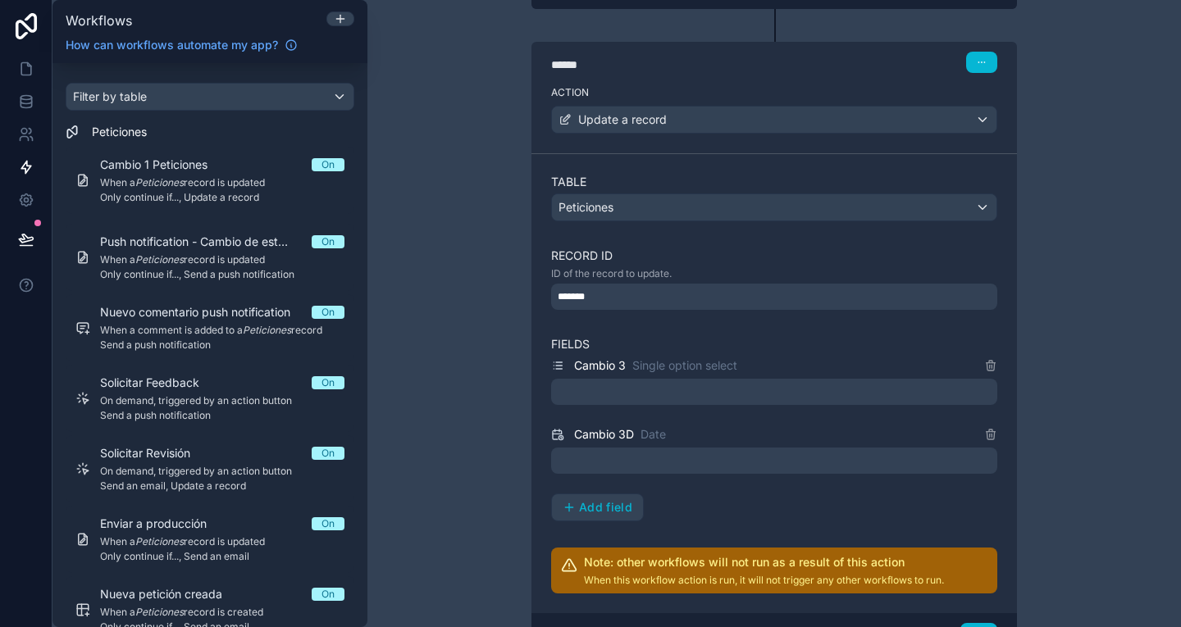
click at [654, 386] on div at bounding box center [774, 392] width 446 height 26
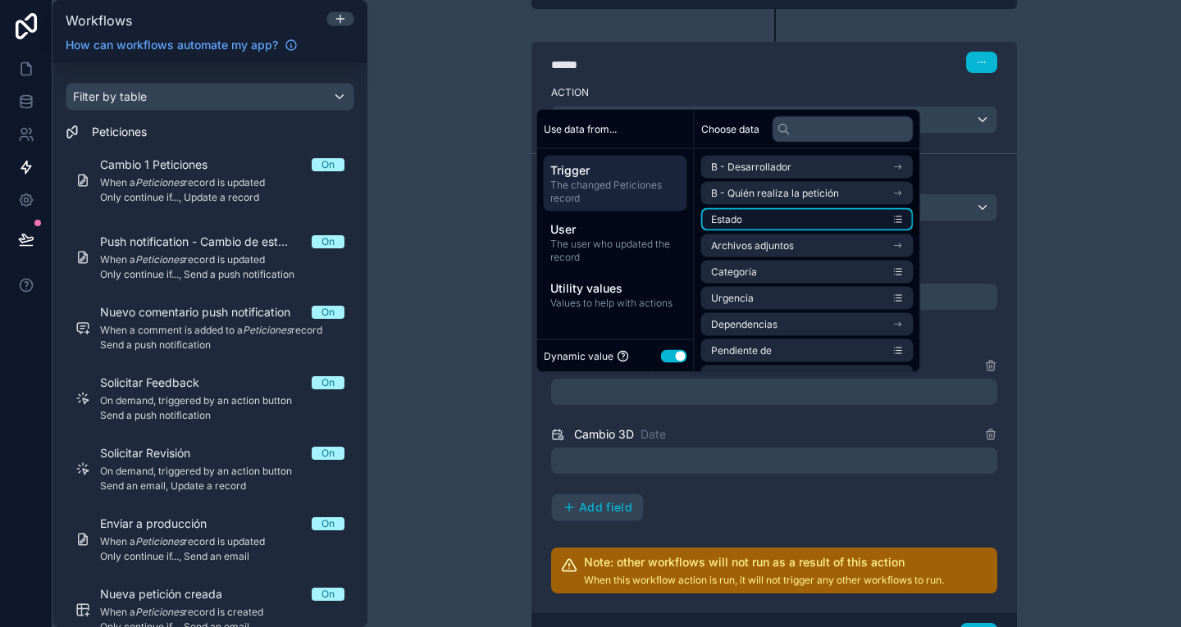
click at [759, 212] on li "Estado" at bounding box center [807, 219] width 212 height 23
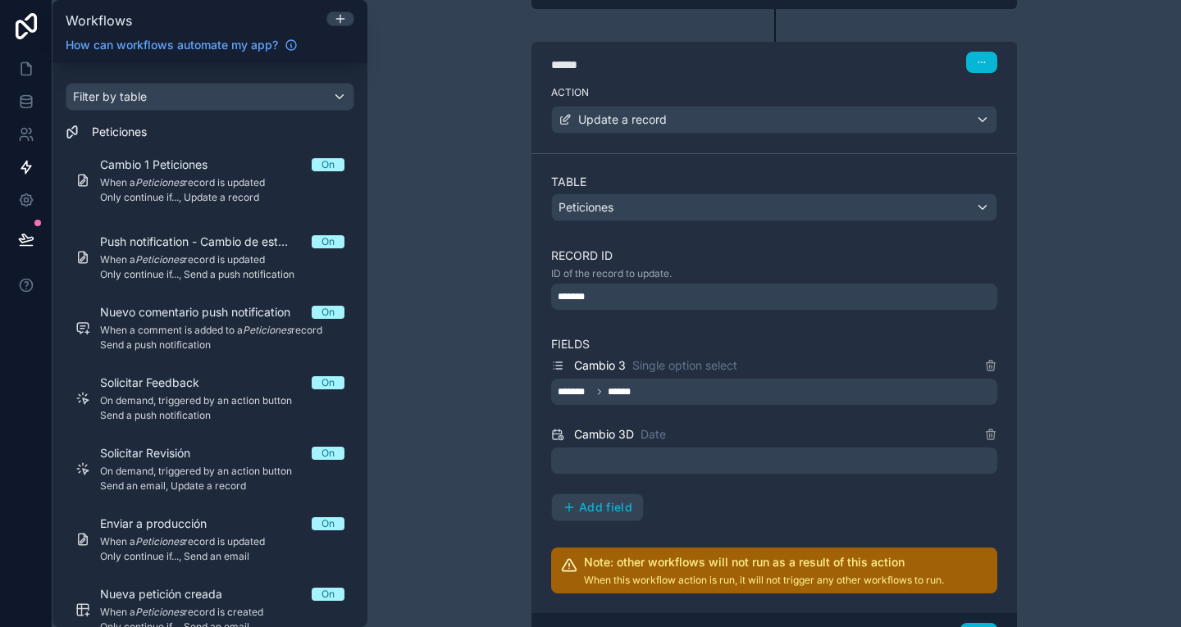
click at [643, 458] on div at bounding box center [774, 461] width 446 height 26
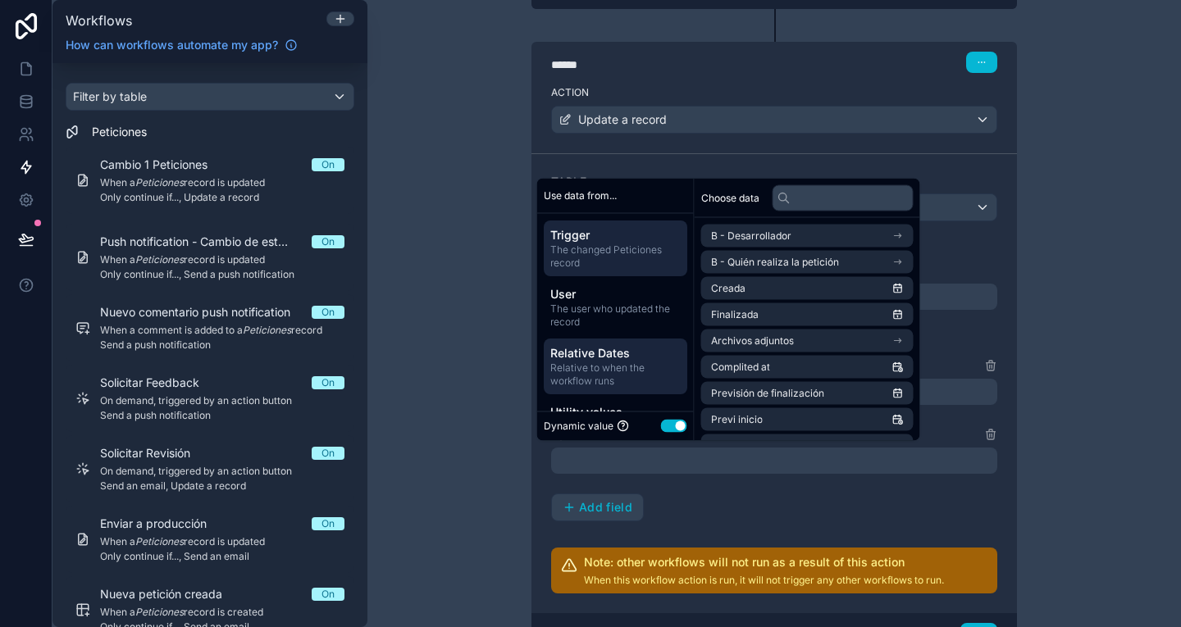
click at [646, 352] on span "Relative Dates" at bounding box center [615, 353] width 130 height 16
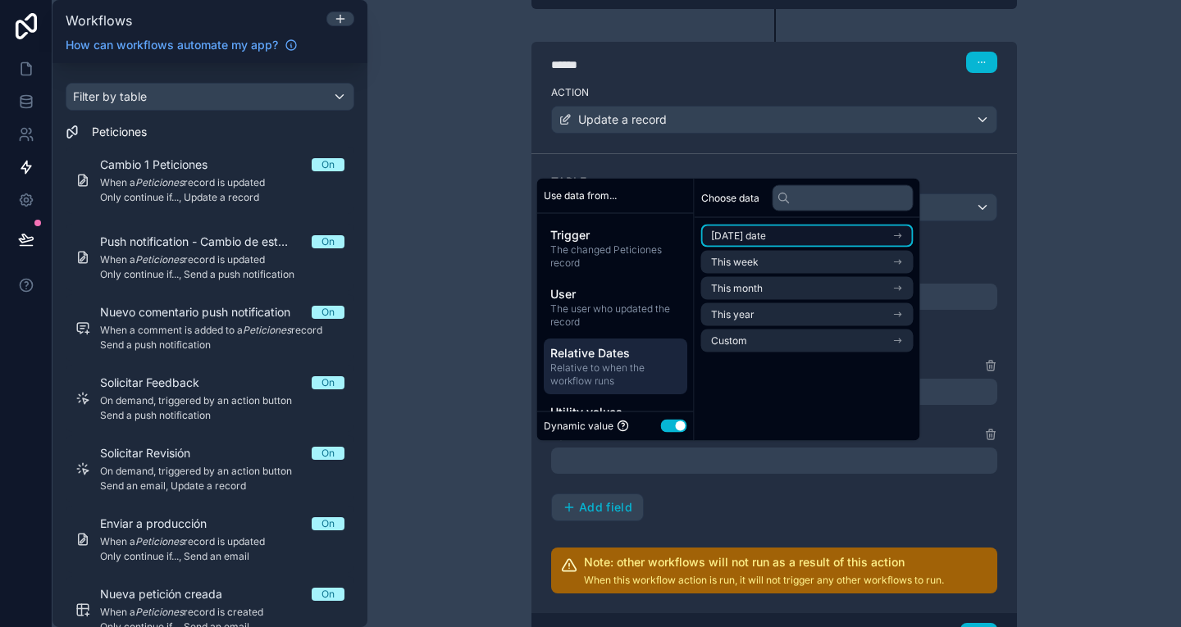
click at [754, 239] on span "[DATE] date" at bounding box center [738, 236] width 55 height 13
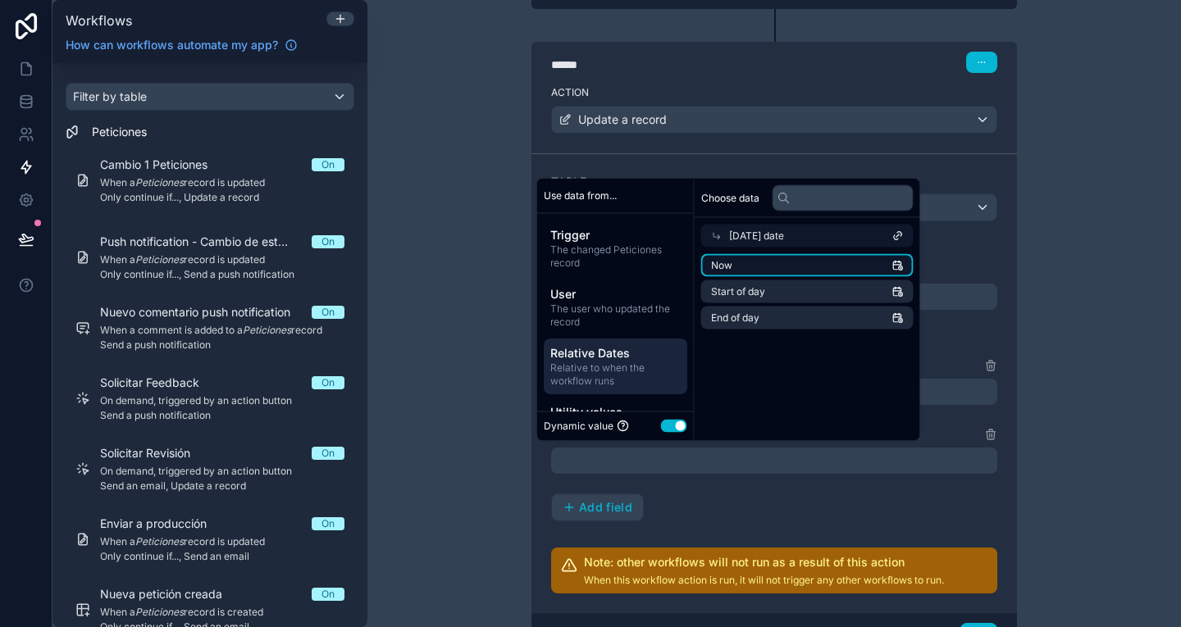
click at [759, 261] on li "Now" at bounding box center [807, 265] width 212 height 23
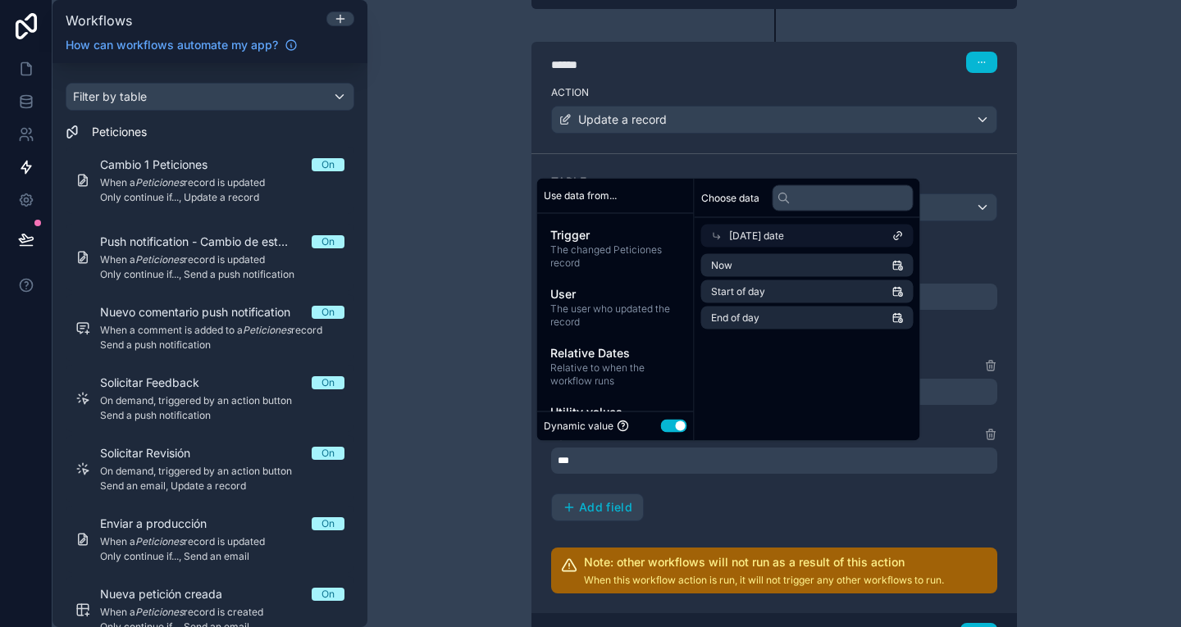
click at [830, 502] on div "Cambio 3 Single option select ******* ****** Cambio 3D Date *** Add field" at bounding box center [774, 439] width 446 height 166
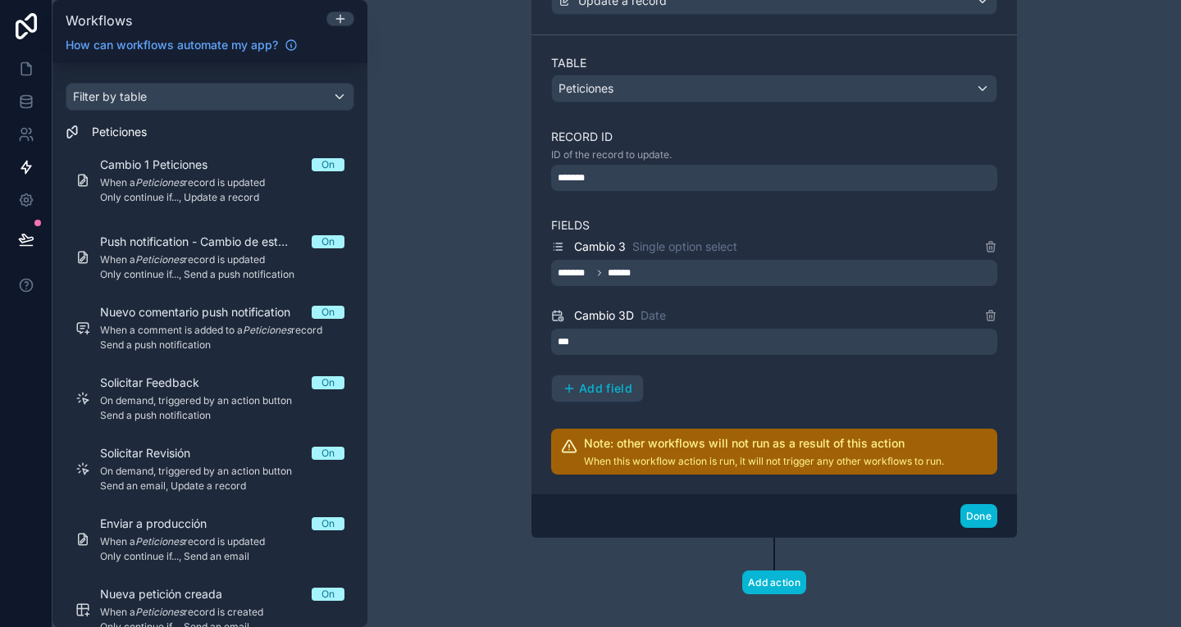
scroll to position [818, 0]
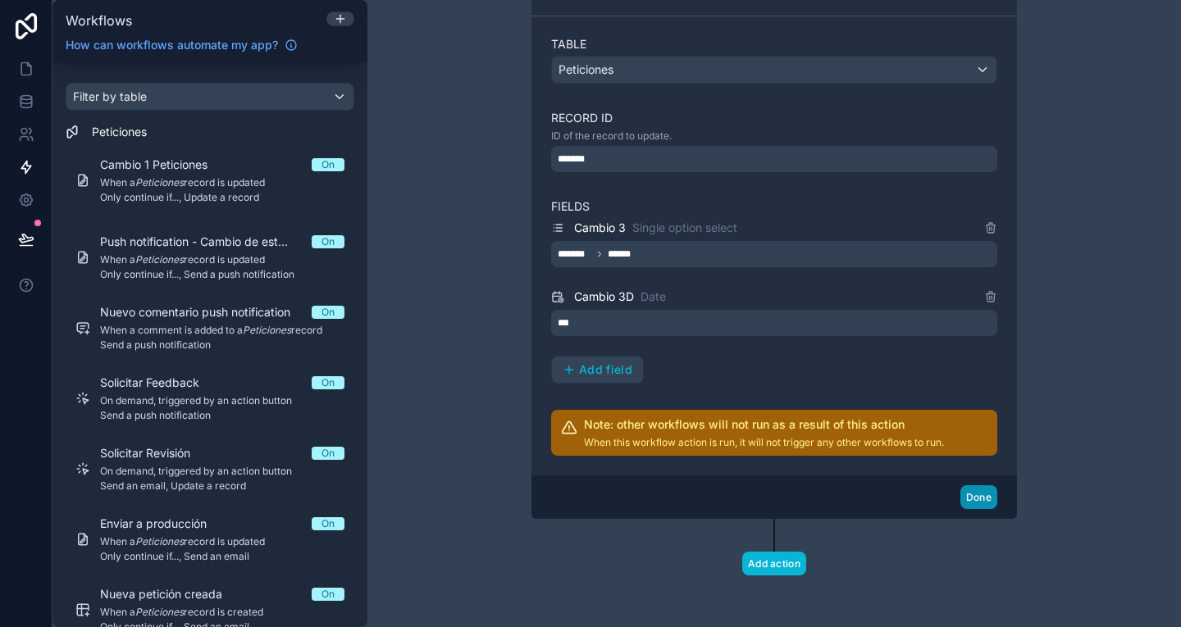
click at [971, 507] on button "Done" at bounding box center [978, 497] width 37 height 24
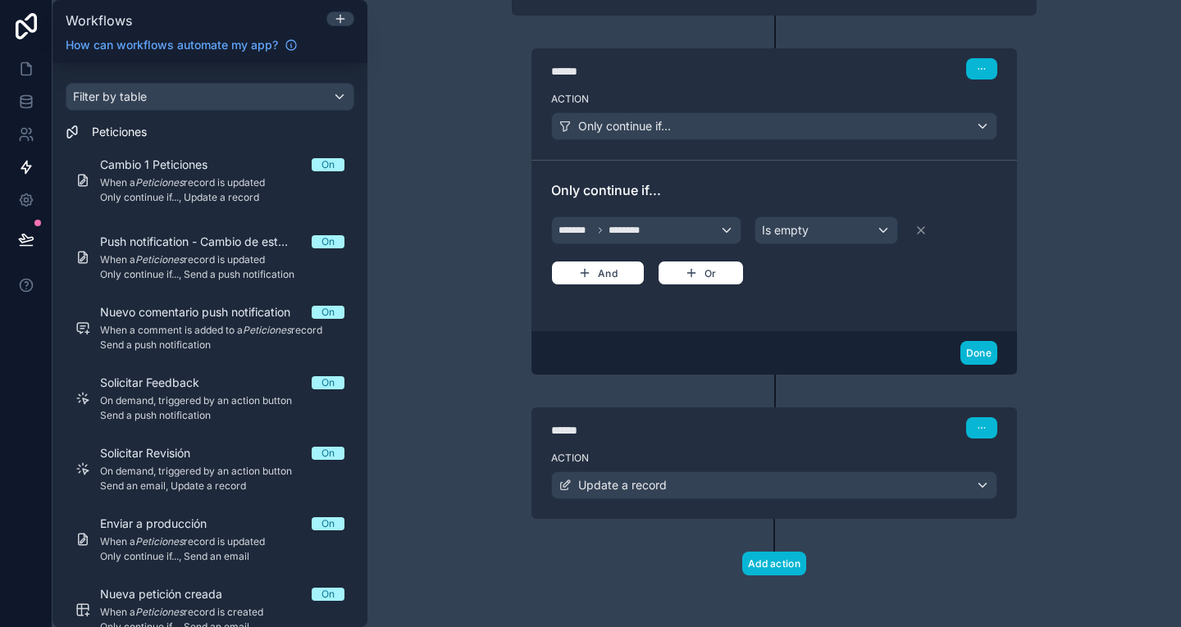
scroll to position [0, 0]
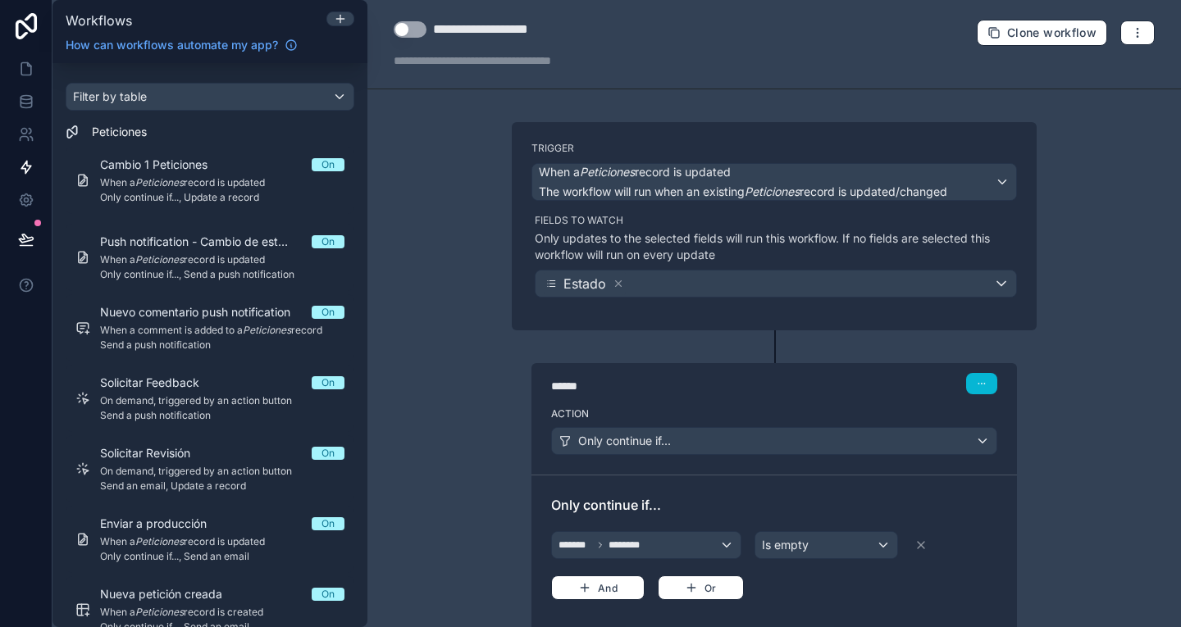
click at [424, 29] on button "Use setting" at bounding box center [410, 29] width 33 height 16
click at [193, 93] on div "Filter by table" at bounding box center [209, 97] width 287 height 26
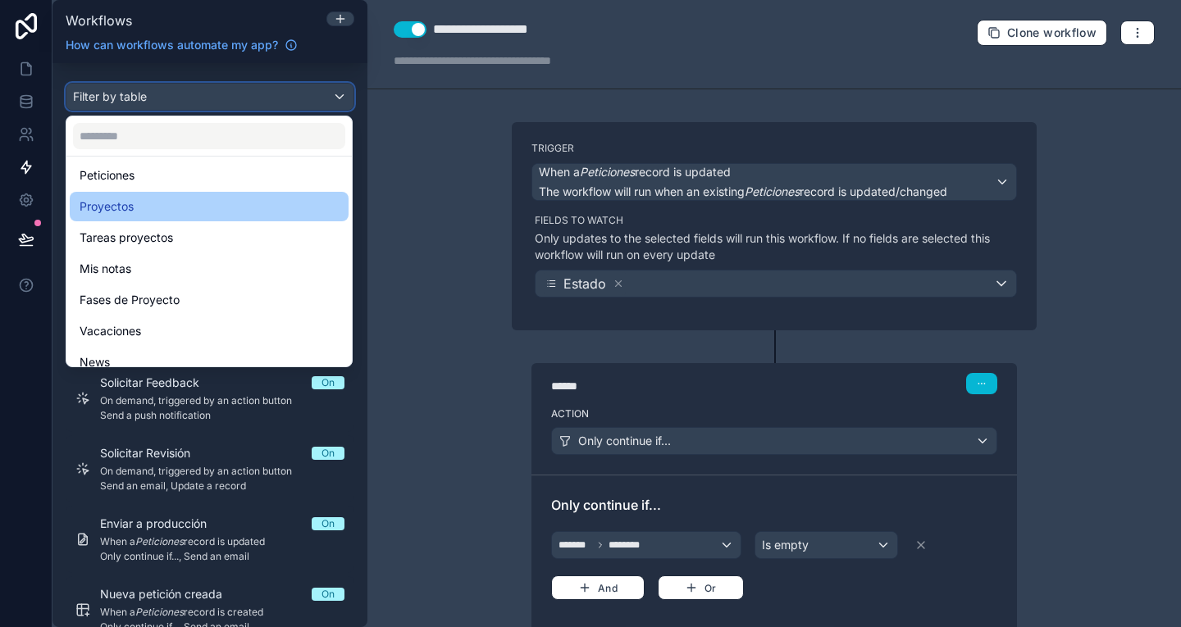
scroll to position [66, 0]
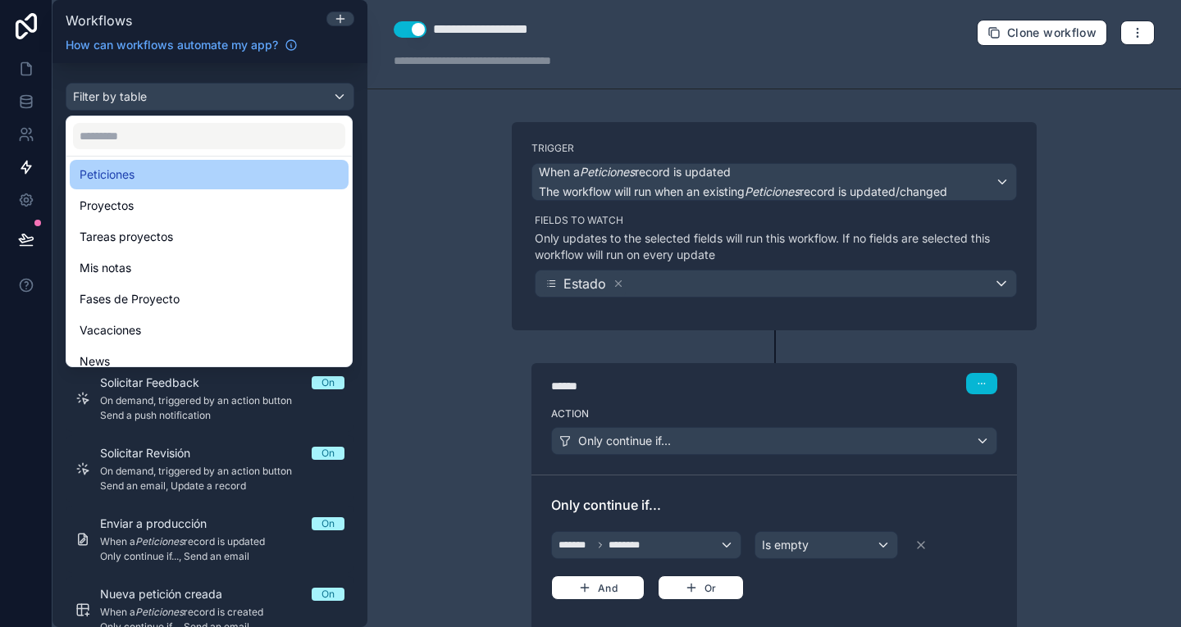
click at [148, 180] on div "Peticiones" at bounding box center [209, 175] width 259 height 20
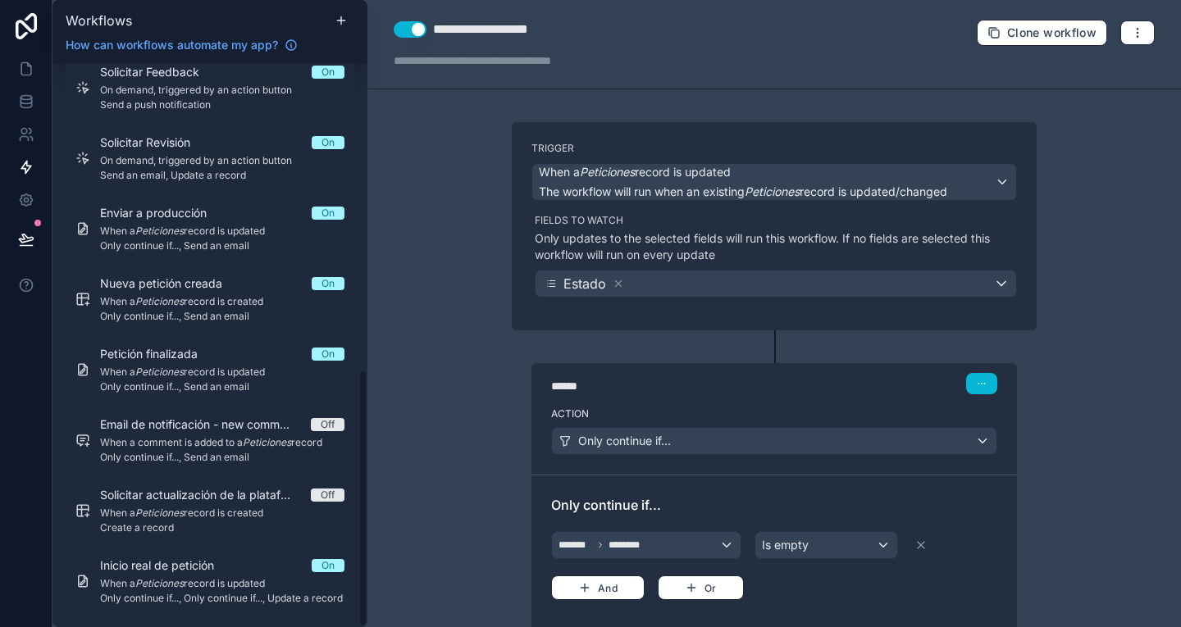
scroll to position [671, 0]
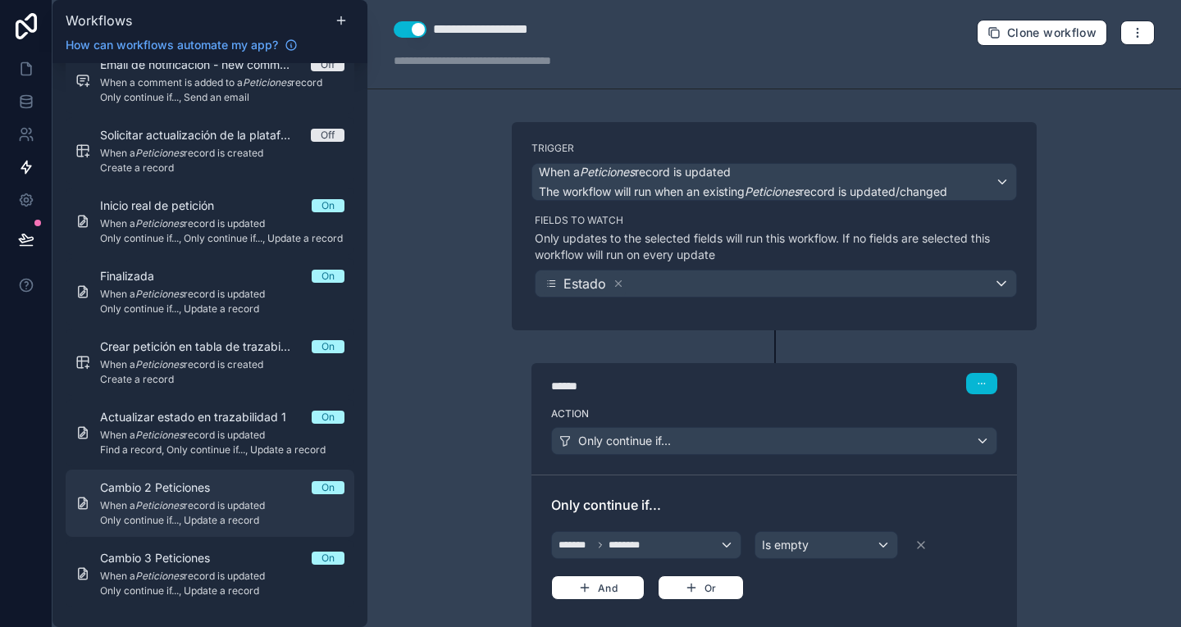
click at [201, 511] on span "When a Peticiones record is updated" at bounding box center [222, 505] width 244 height 13
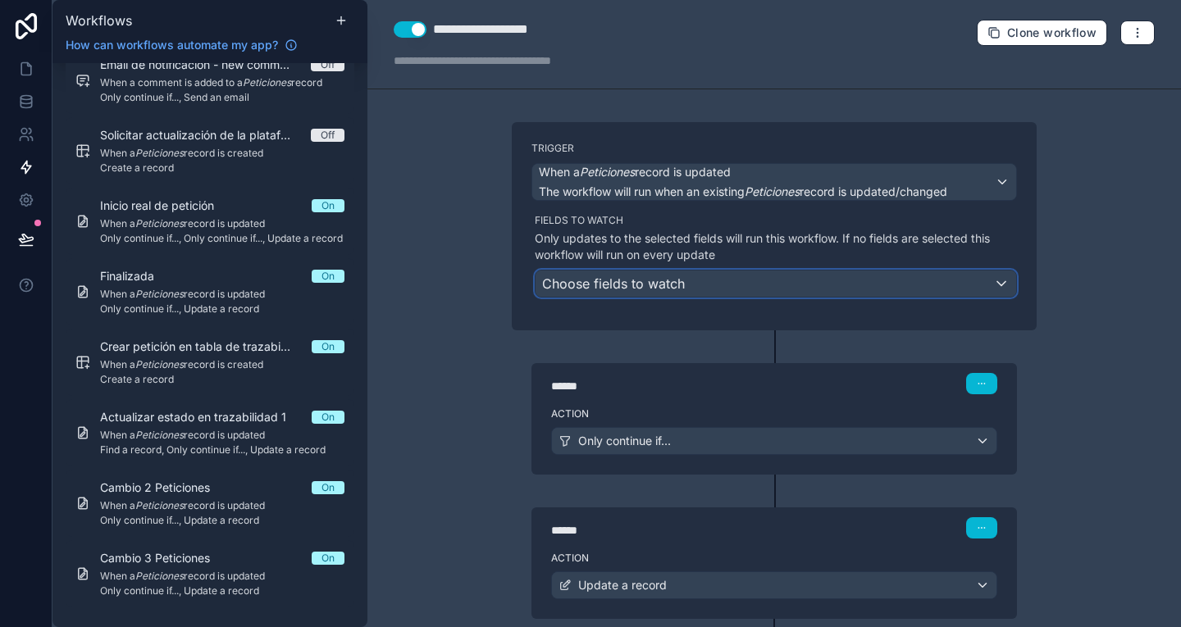
click at [659, 285] on span "Choose fields to watch" at bounding box center [613, 284] width 143 height 16
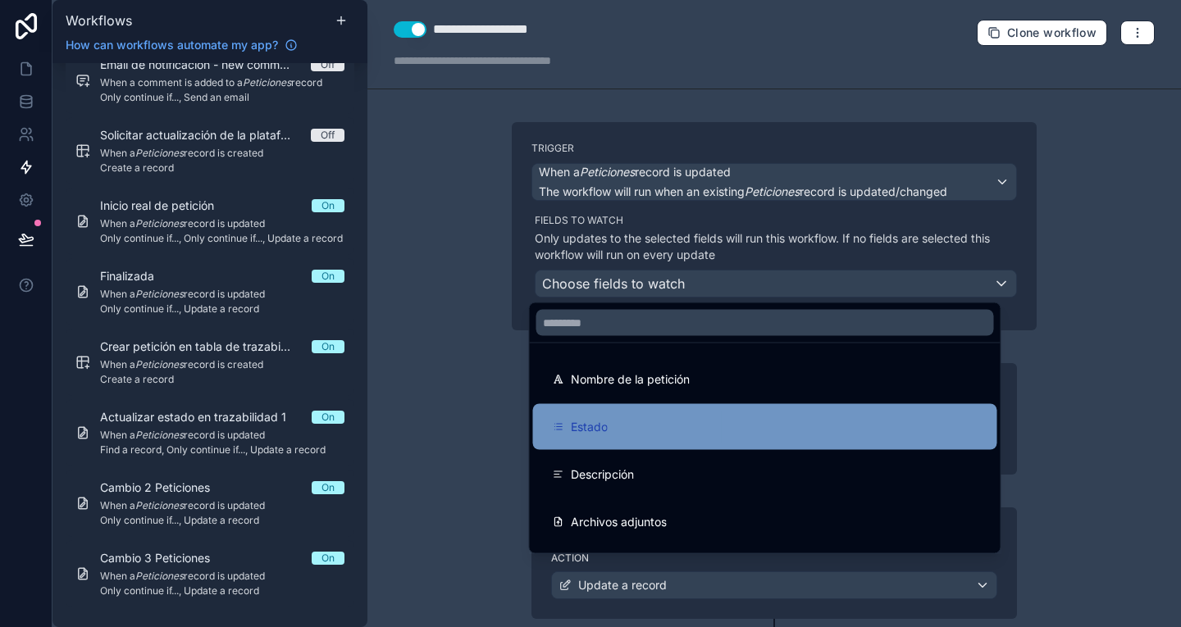
click at [626, 430] on div "Estado" at bounding box center [765, 427] width 425 height 20
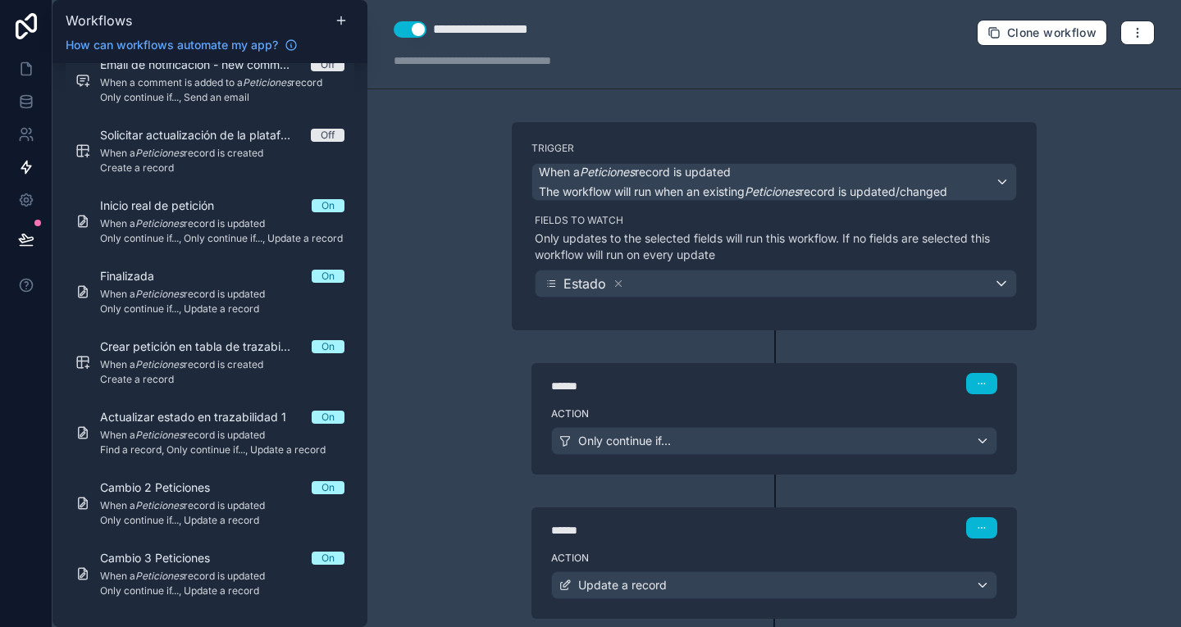
scroll to position [100, 0]
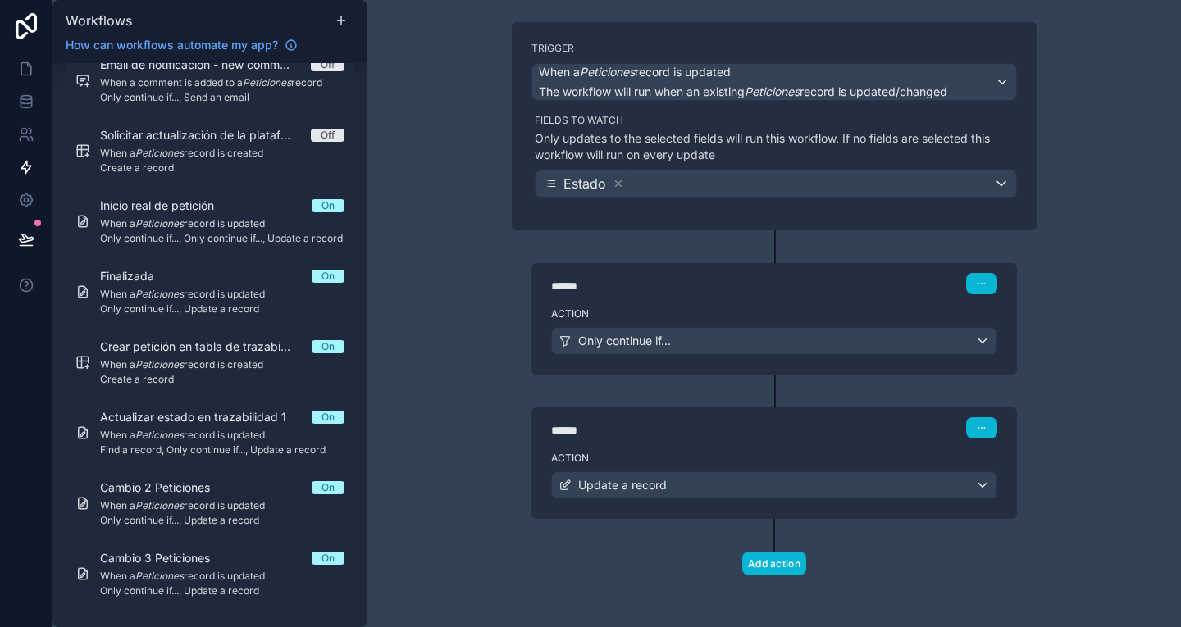
click at [710, 271] on div "****** Step 1" at bounding box center [773, 282] width 485 height 38
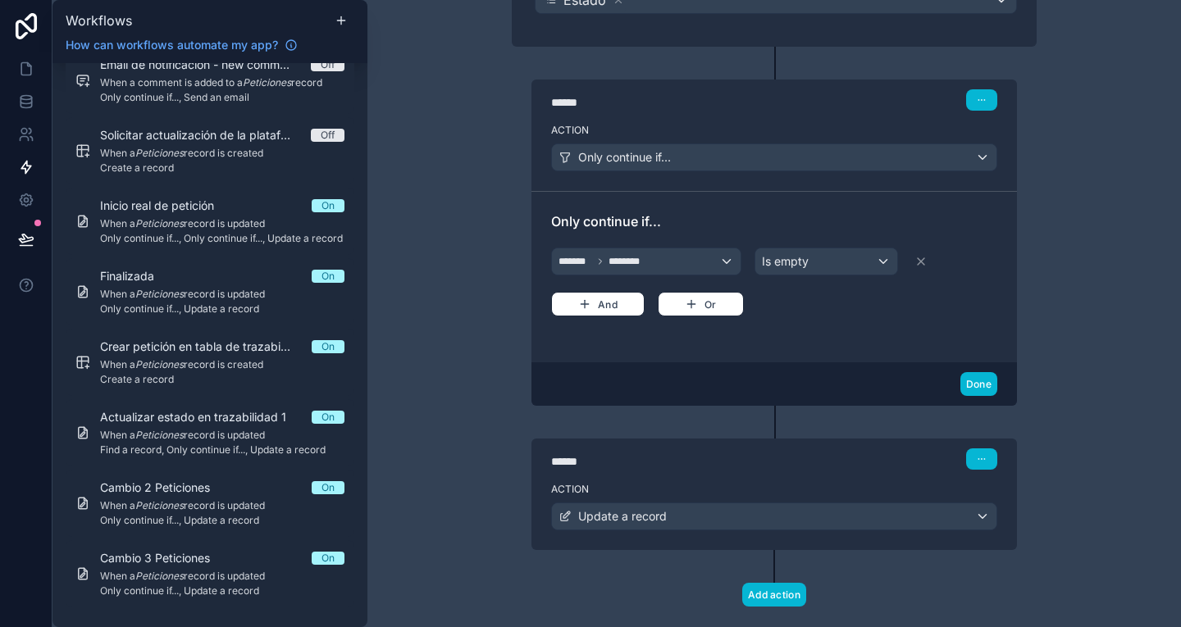
scroll to position [315, 0]
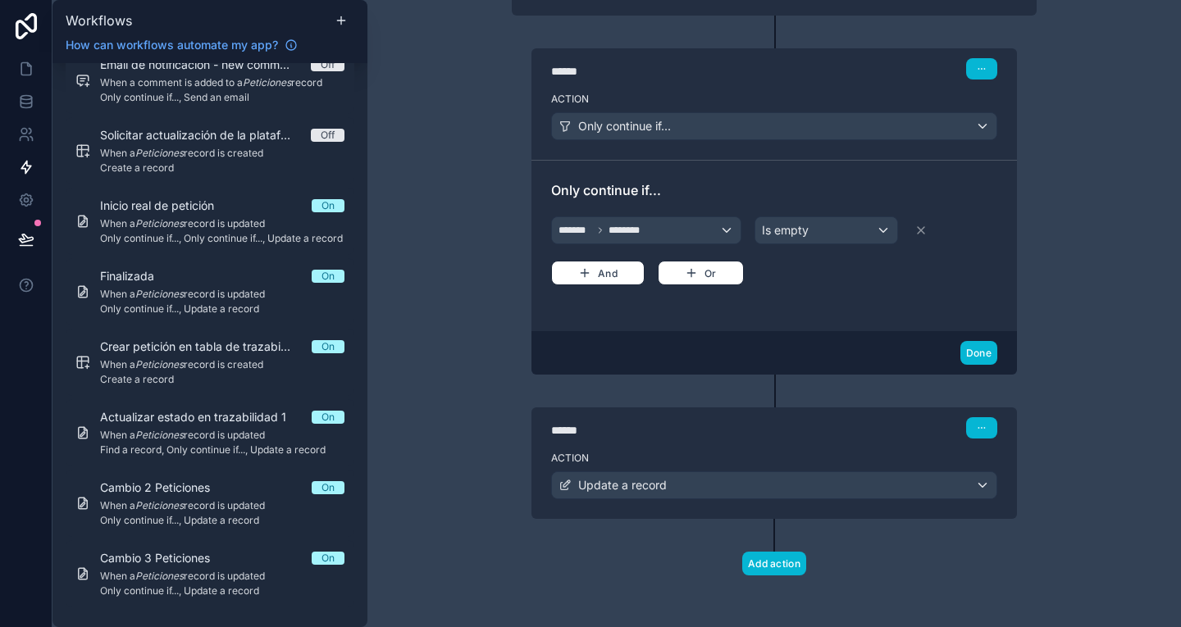
click at [774, 450] on div "Action Update a record" at bounding box center [773, 482] width 485 height 74
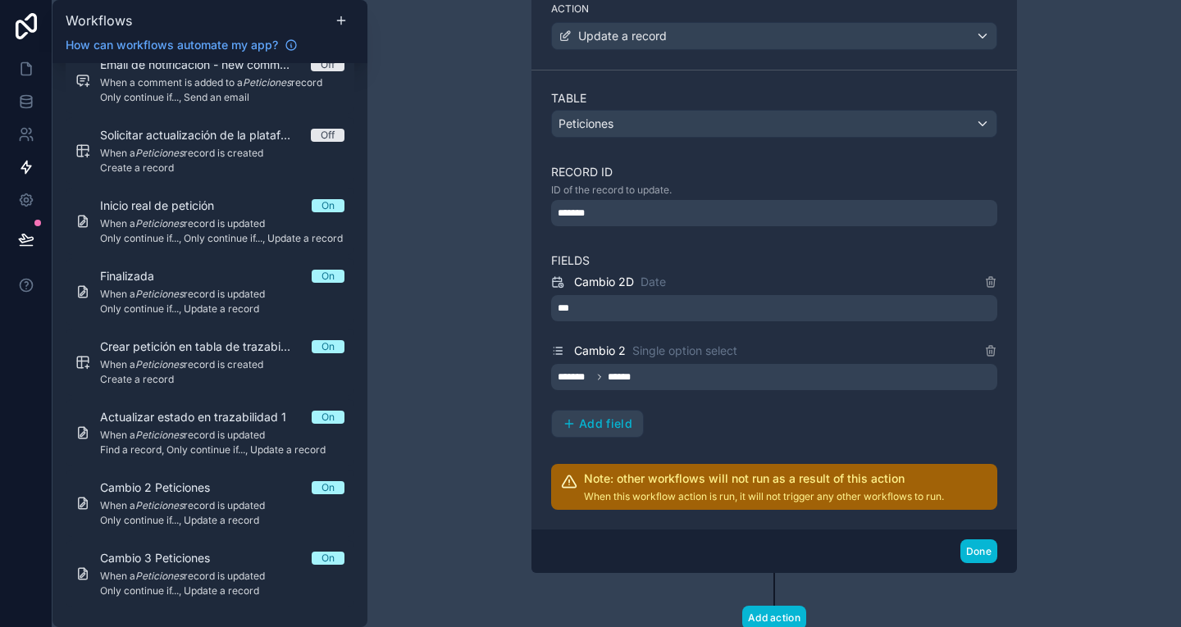
scroll to position [765, 0]
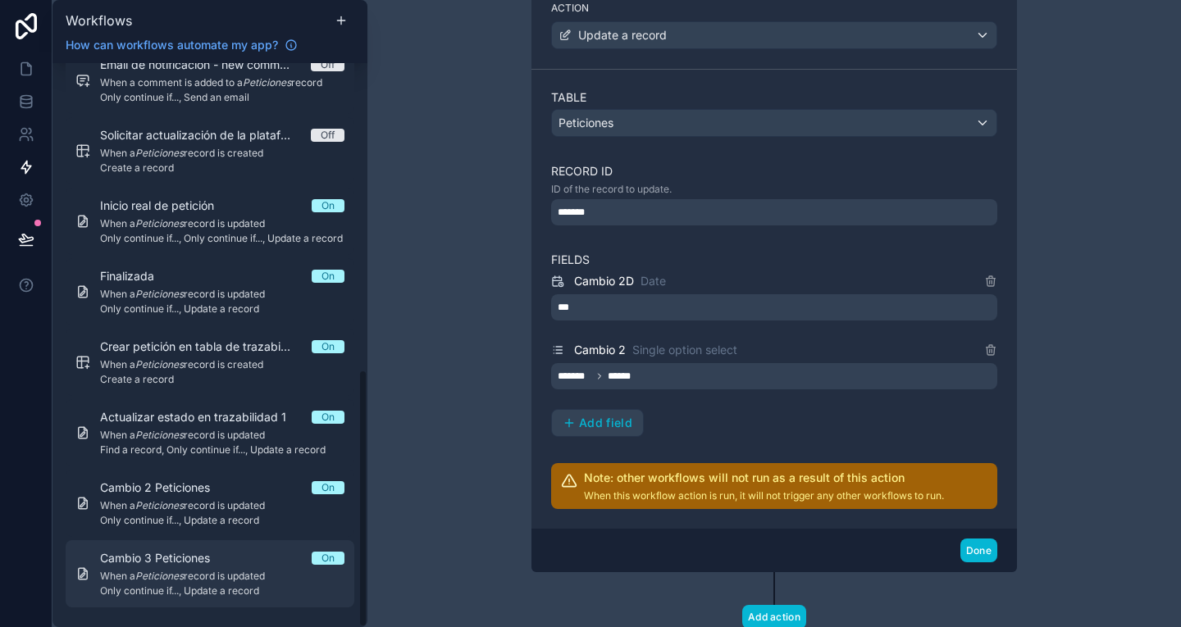
click at [214, 558] on span "Cambio 3 Peticiones" at bounding box center [165, 558] width 130 height 16
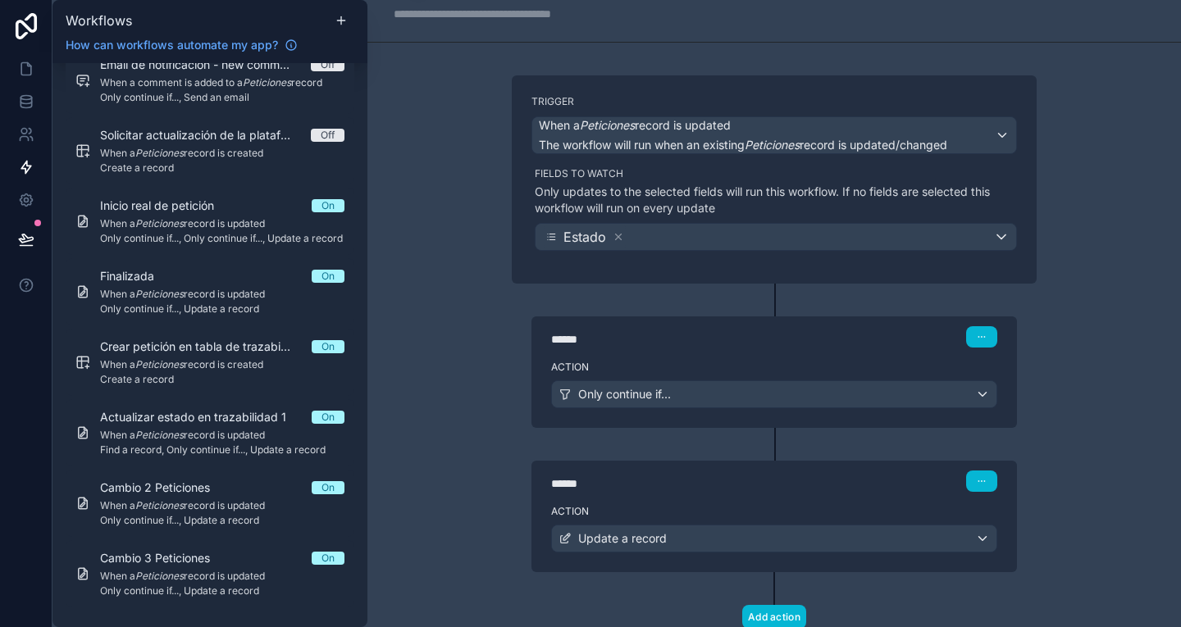
scroll to position [100, 0]
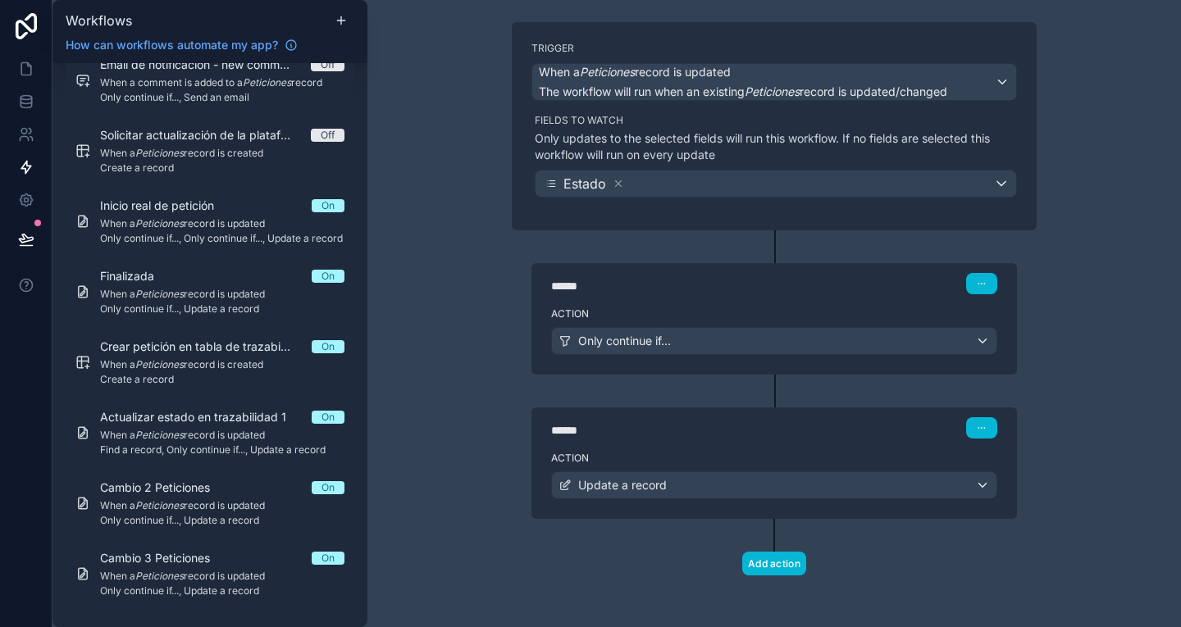
click at [724, 292] on div "******" at bounding box center [674, 286] width 246 height 16
click at [852, 295] on div "****** Step 1" at bounding box center [773, 282] width 485 height 38
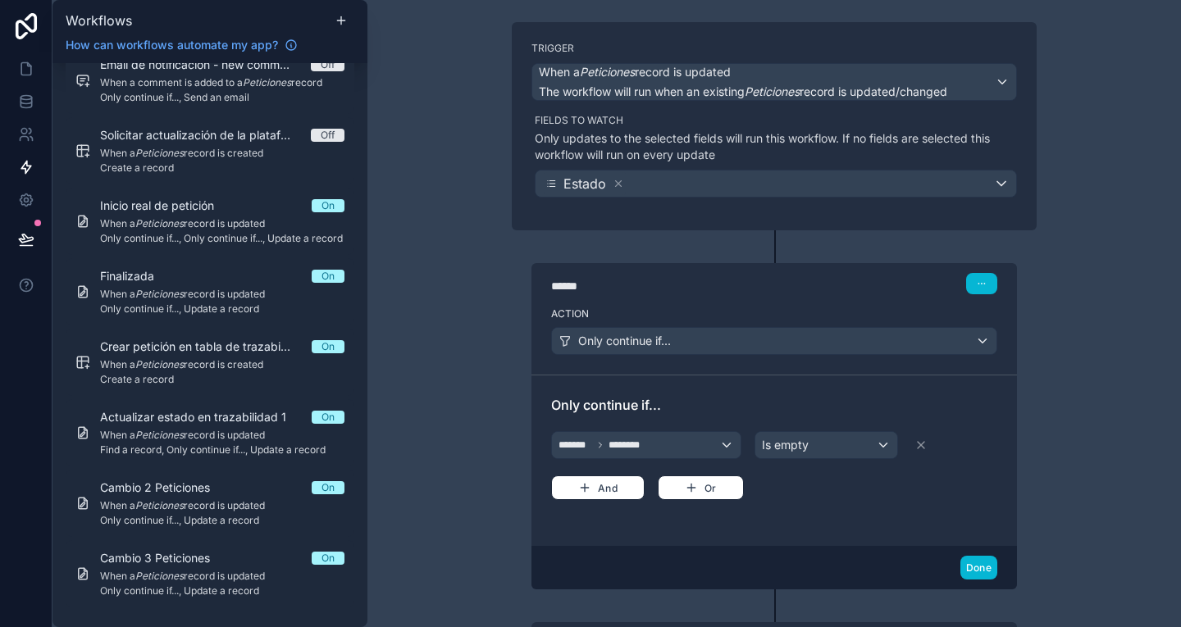
scroll to position [315, 0]
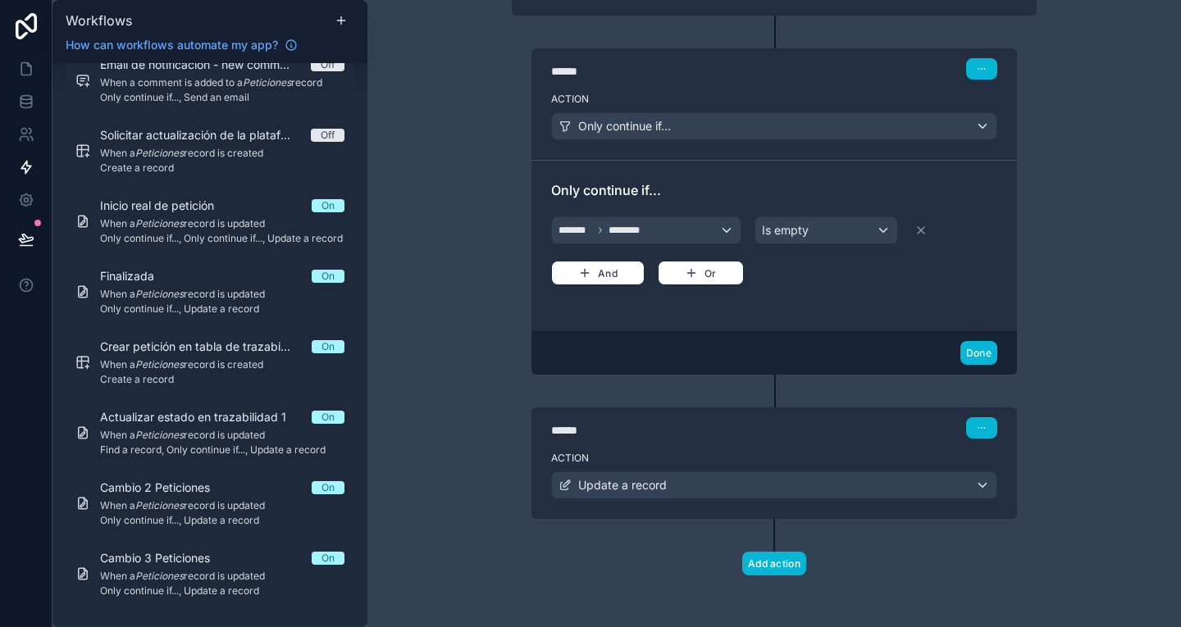
click at [823, 427] on div "****** Step 2" at bounding box center [774, 427] width 446 height 21
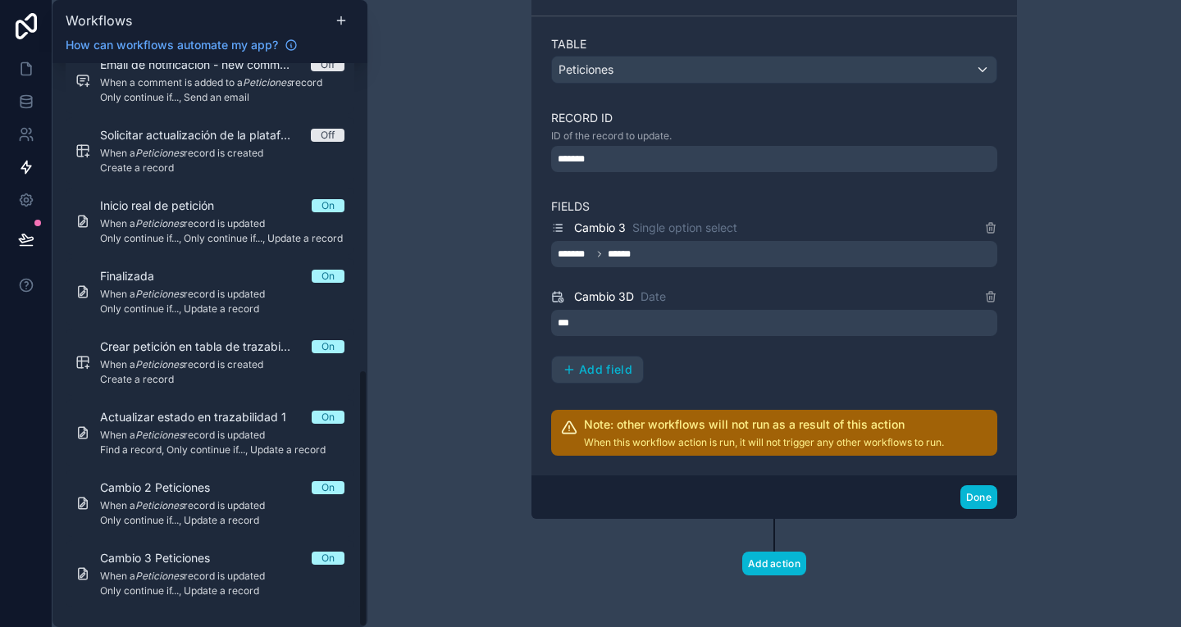
scroll to position [0, 0]
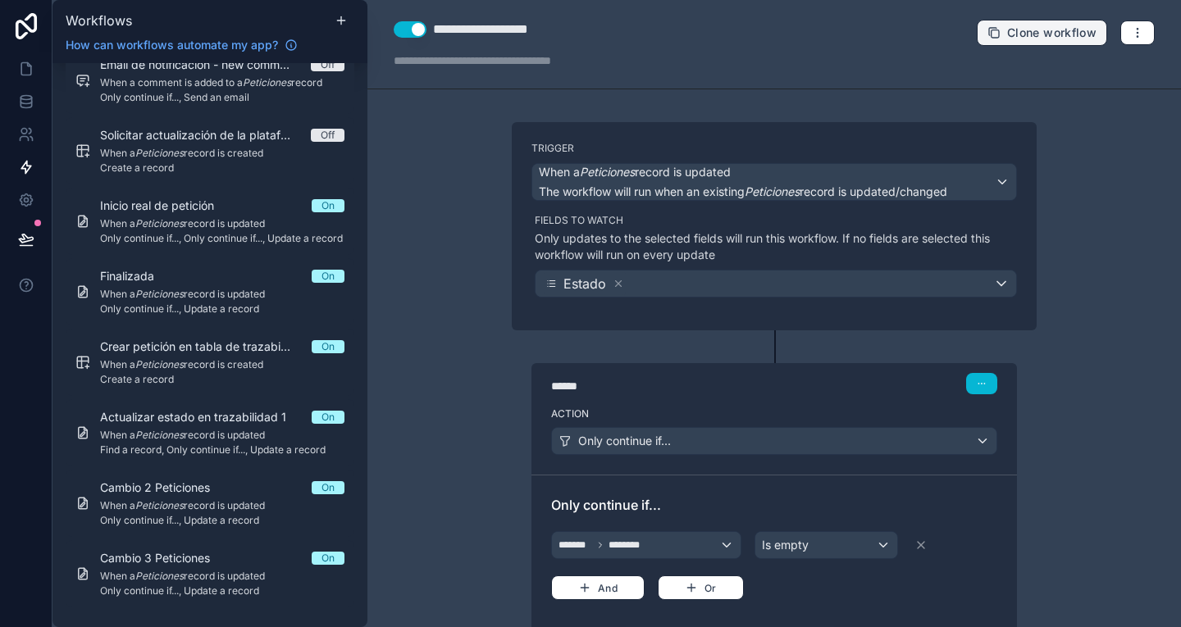
click at [1052, 33] on span "Clone workflow" at bounding box center [1051, 32] width 89 height 15
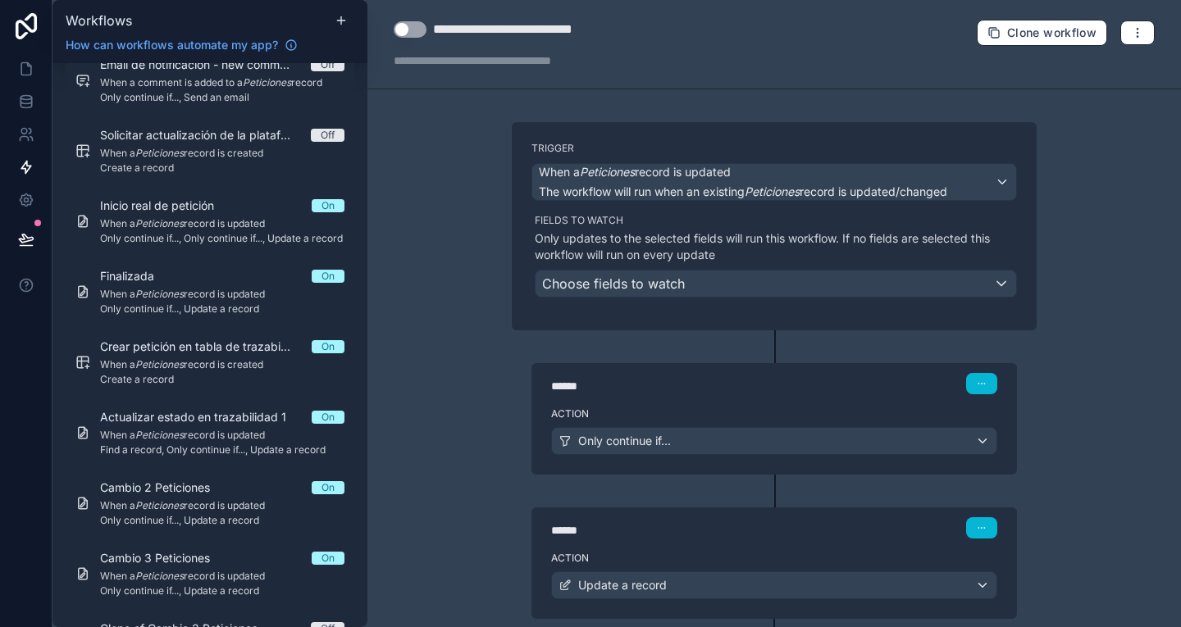
click at [544, 30] on div "**********" at bounding box center [531, 30] width 197 height 20
type div "**********"
drag, startPoint x: 493, startPoint y: 33, endPoint x: 412, endPoint y: 34, distance: 80.4
click at [412, 34] on div "**********" at bounding box center [512, 30] width 236 height 20
click at [400, 27] on button "Use setting" at bounding box center [410, 29] width 33 height 16
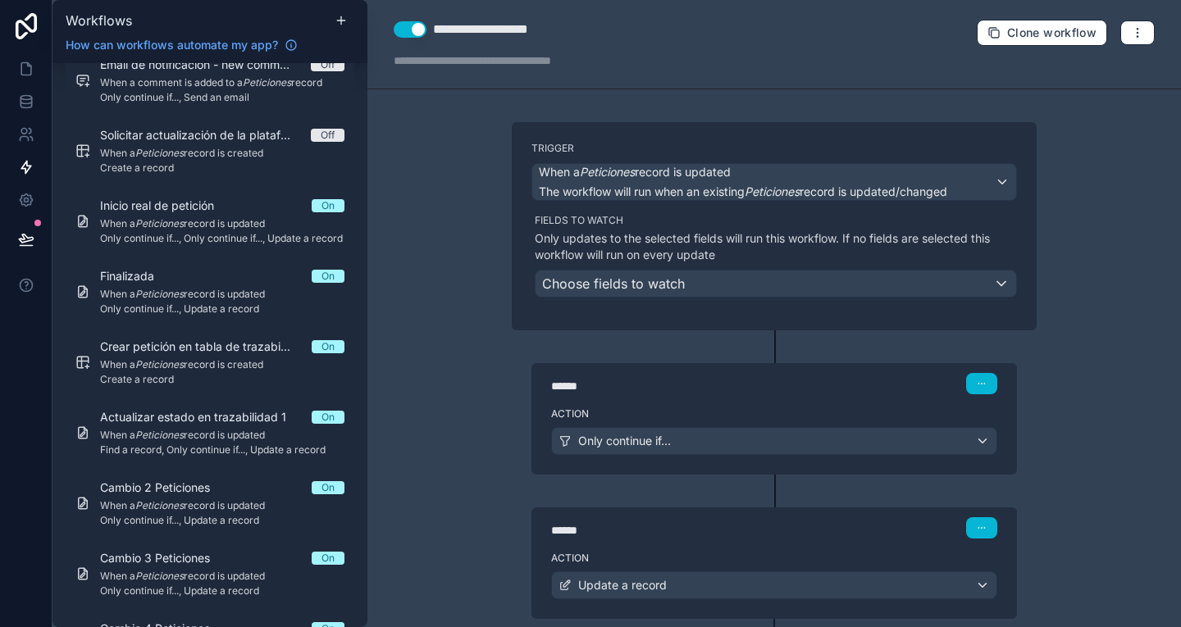
scroll to position [100, 0]
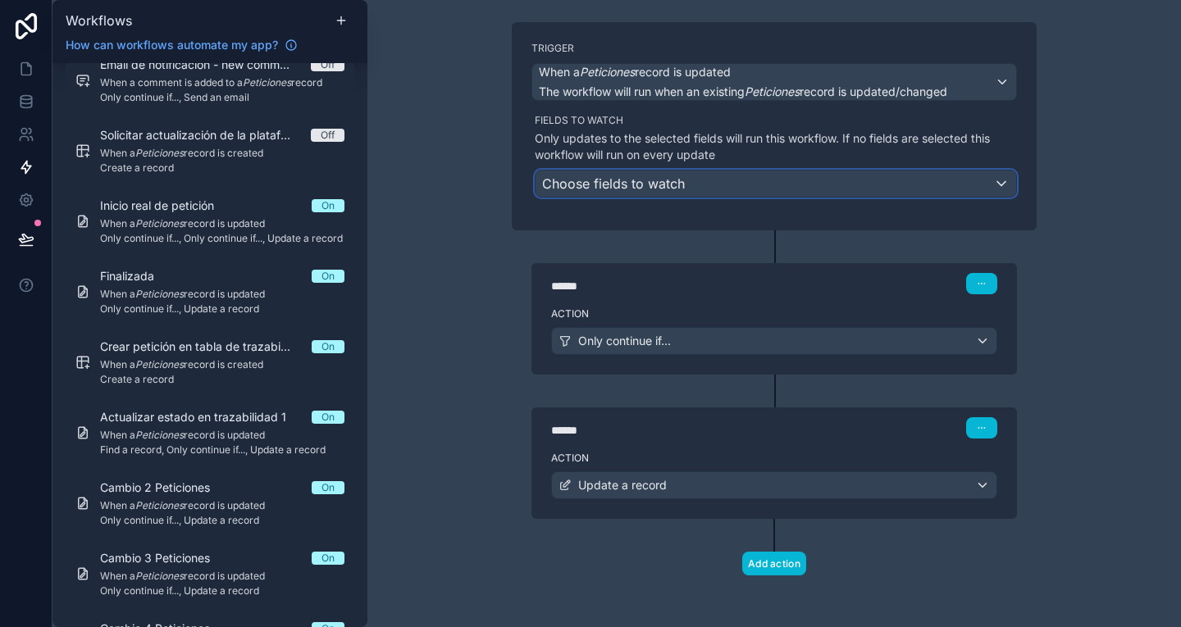
click at [734, 180] on div "Choose fields to watch" at bounding box center [775, 184] width 480 height 26
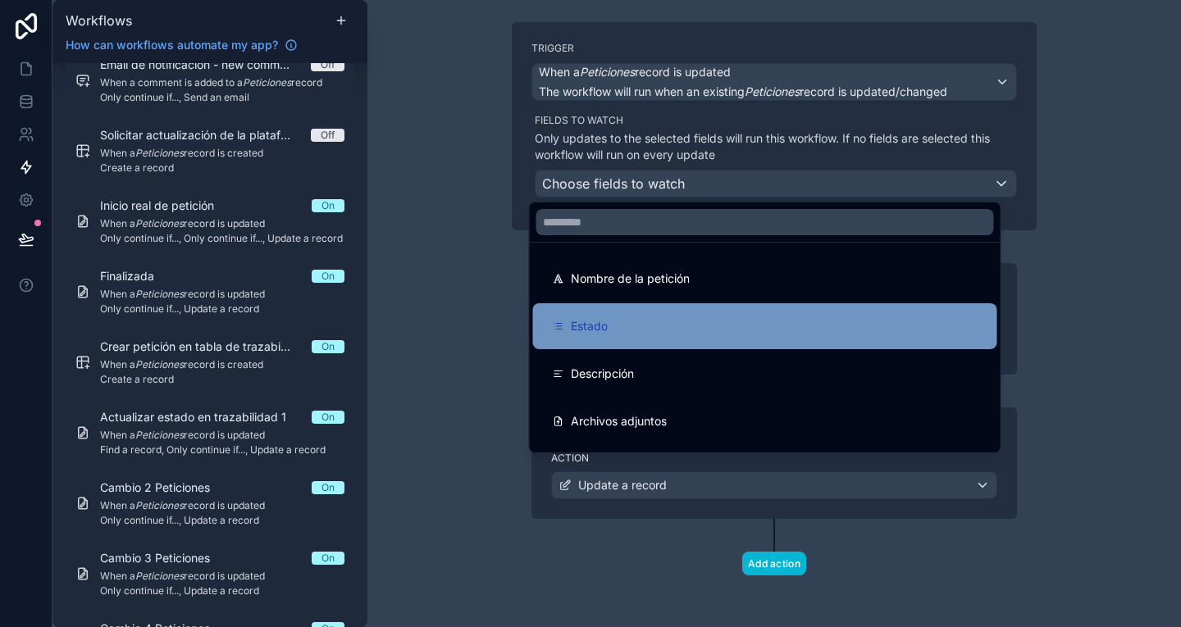
click at [671, 317] on div "Estado" at bounding box center [765, 327] width 425 height 20
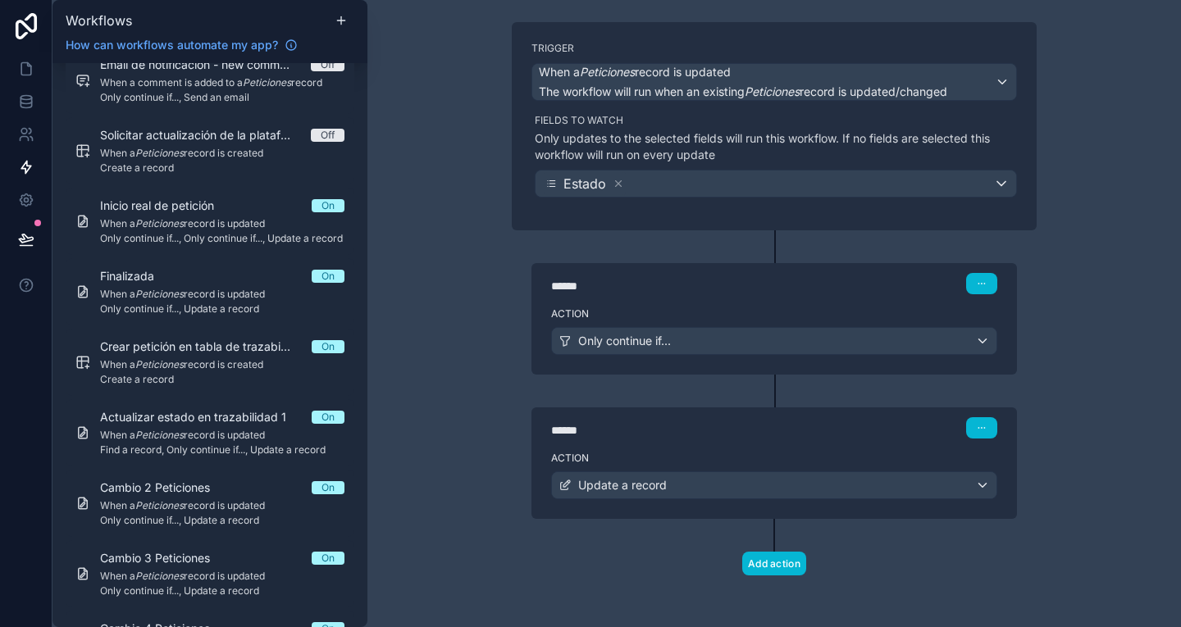
click at [637, 305] on div "Action Only continue if..." at bounding box center [773, 338] width 485 height 74
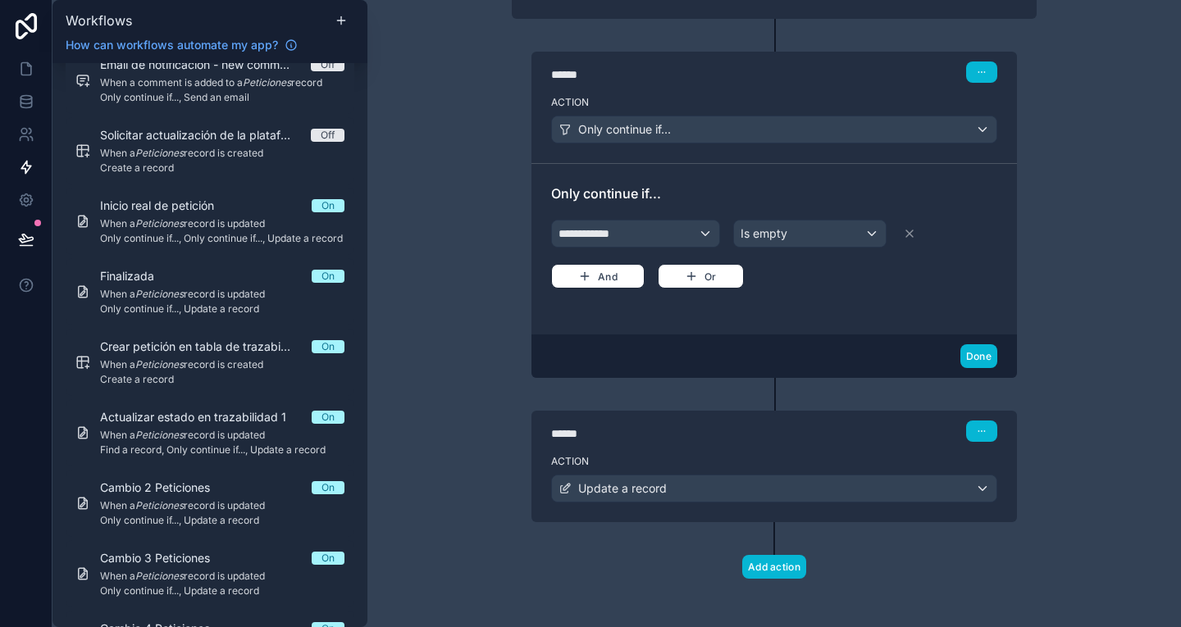
scroll to position [315, 0]
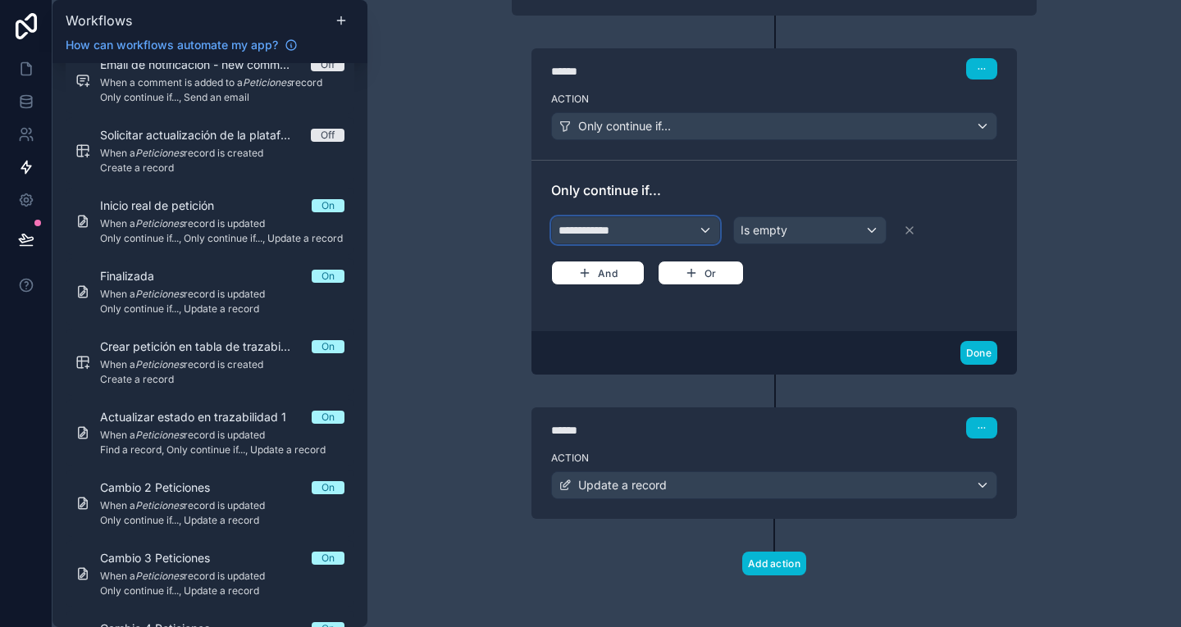
click at [593, 232] on span "**********" at bounding box center [588, 230] width 61 height 16
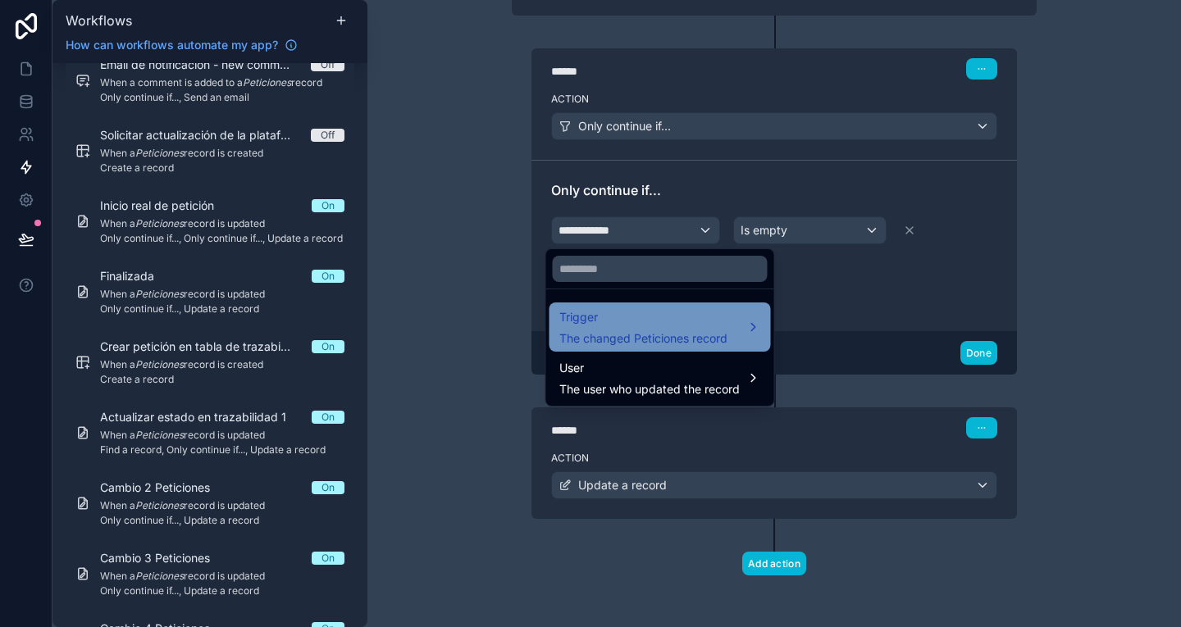
click at [605, 342] on span "The changed Peticiones record" at bounding box center [643, 338] width 168 height 16
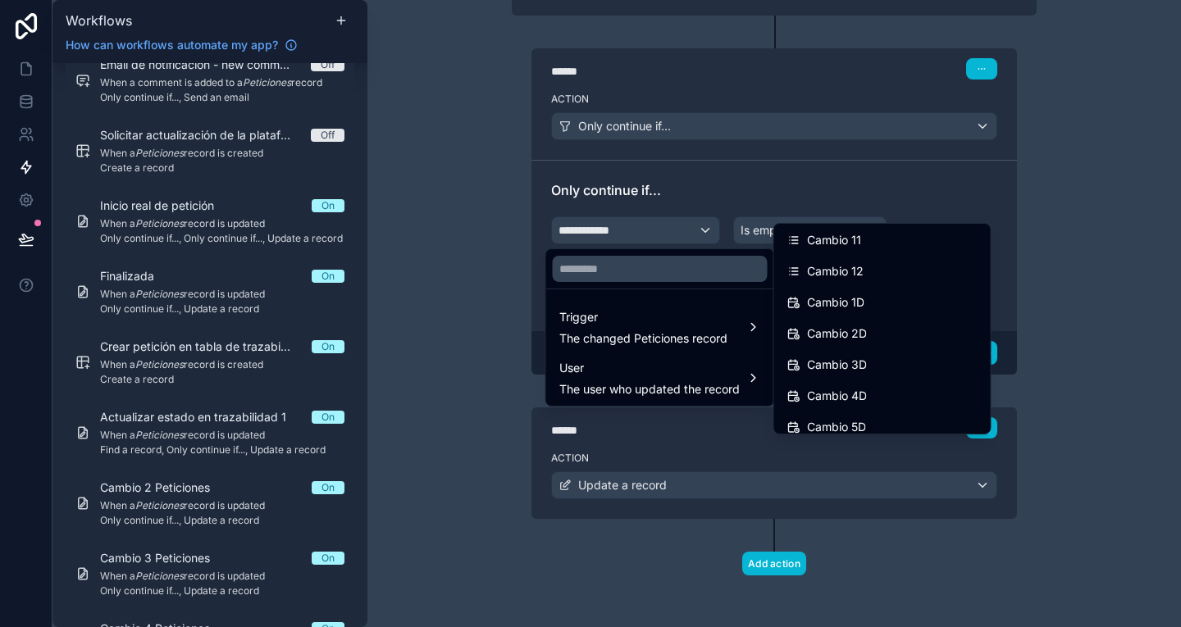
scroll to position [1238, 0]
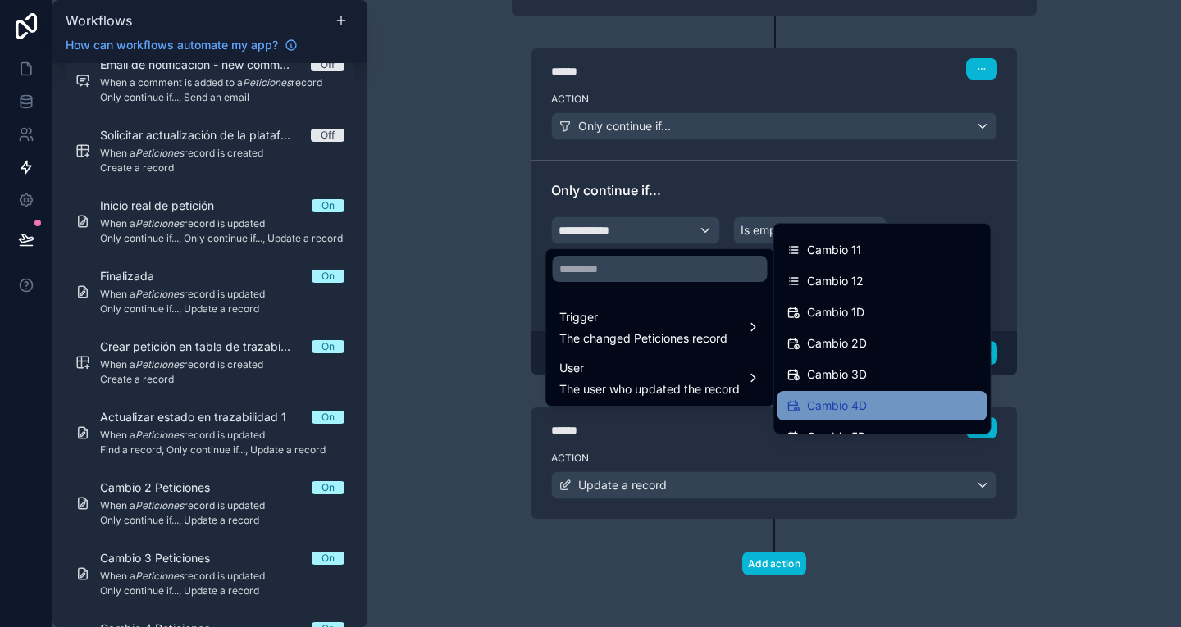
click at [909, 399] on div "Cambio 4D" at bounding box center [882, 406] width 190 height 20
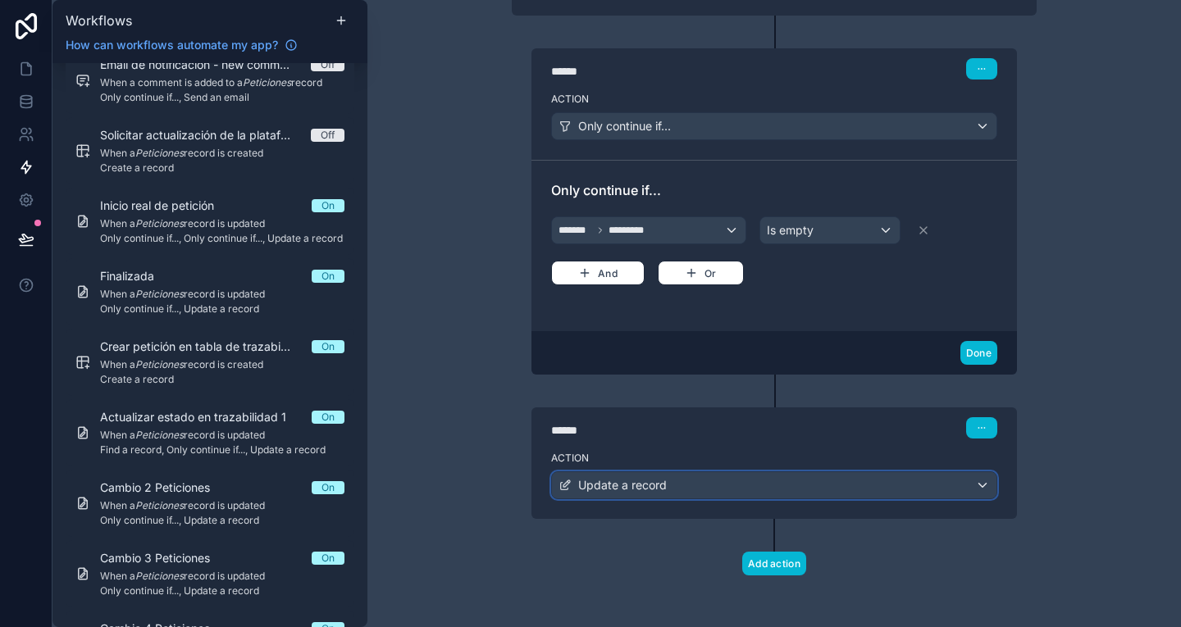
click at [706, 474] on div "Update a record" at bounding box center [774, 485] width 444 height 26
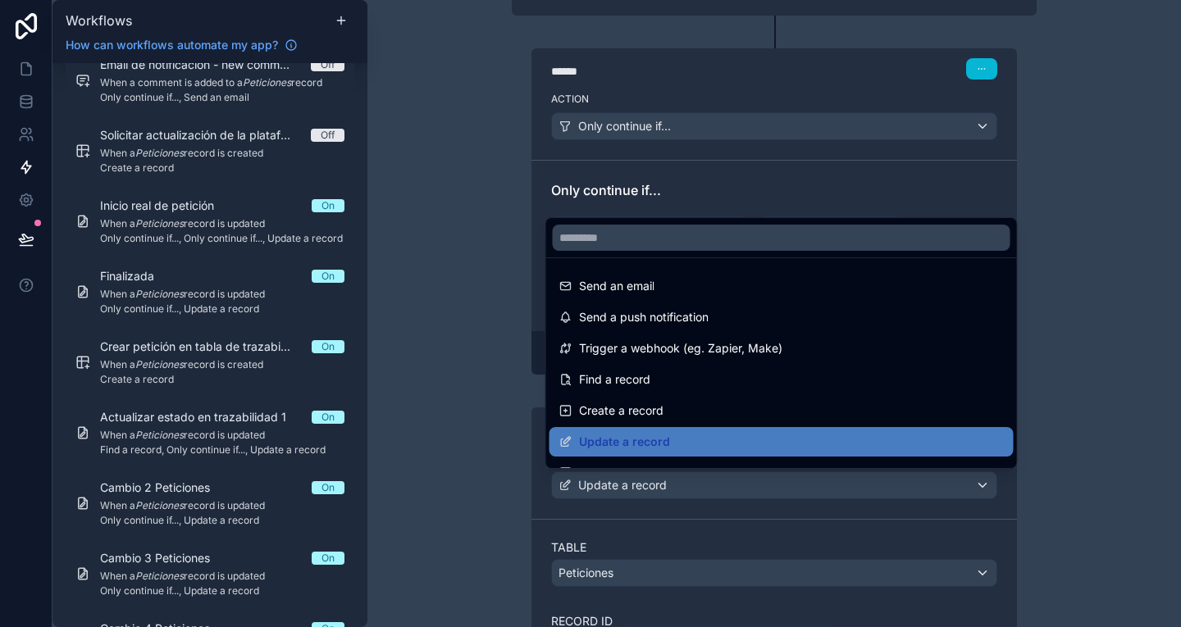
click at [1018, 539] on div at bounding box center [590, 313] width 1181 height 627
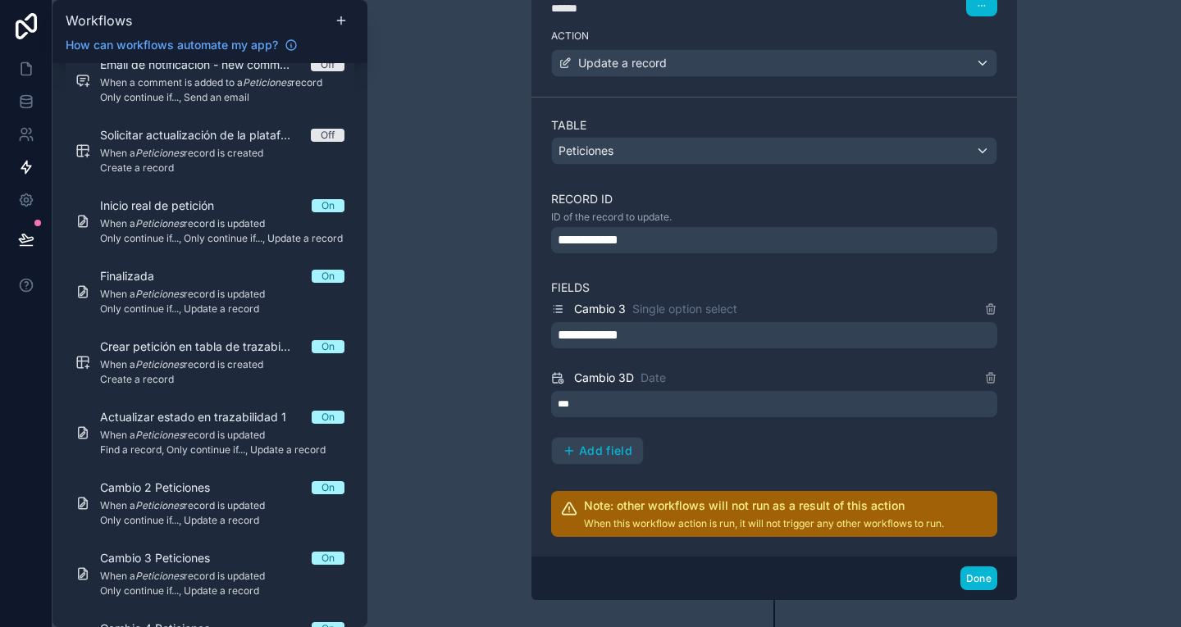
scroll to position [740, 0]
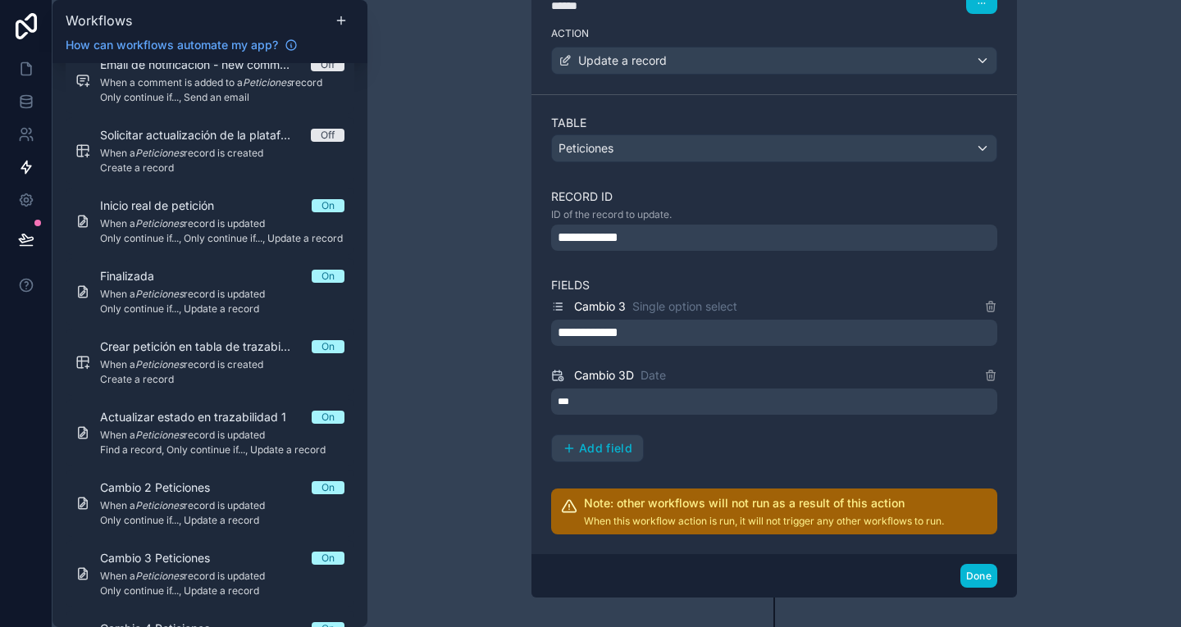
click at [788, 232] on div "**********" at bounding box center [774, 238] width 446 height 26
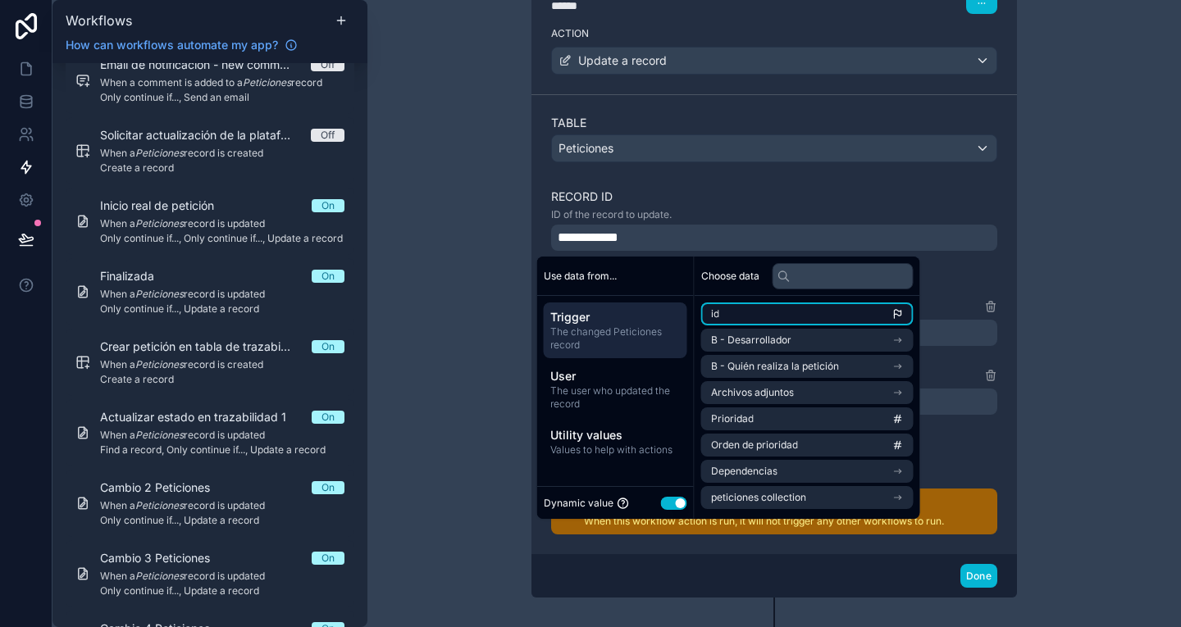
click at [785, 316] on li "id" at bounding box center [807, 314] width 212 height 23
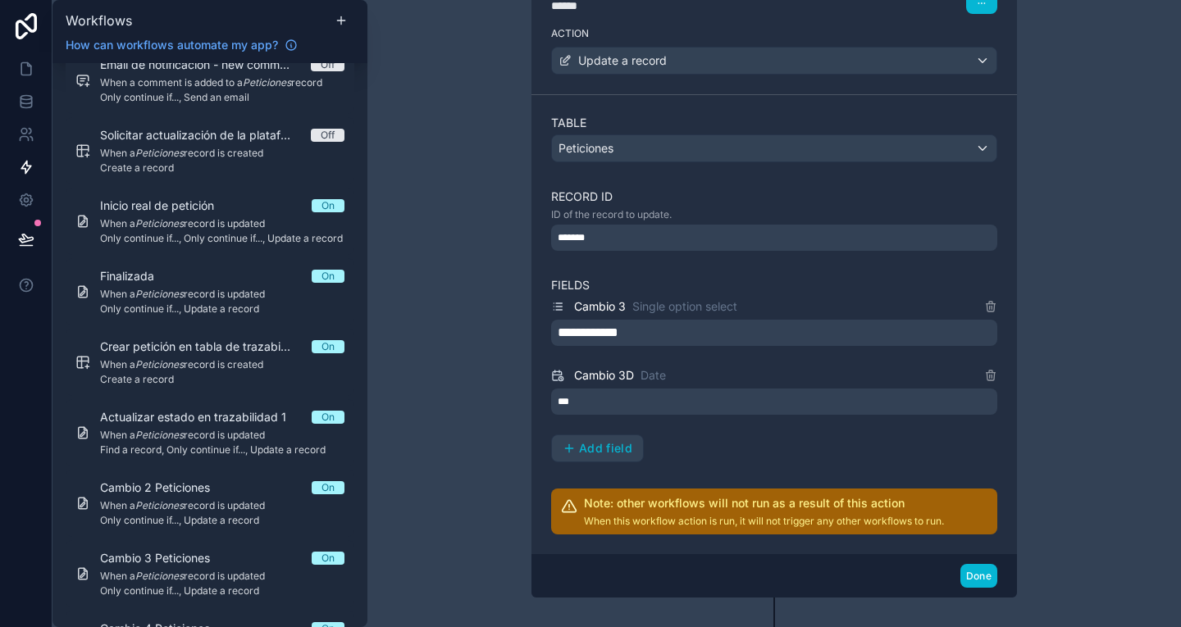
click at [1060, 322] on div "**********" at bounding box center [773, 313] width 813 height 627
click at [750, 325] on div "**********" at bounding box center [774, 333] width 446 height 26
click at [986, 304] on icon at bounding box center [990, 306] width 13 height 13
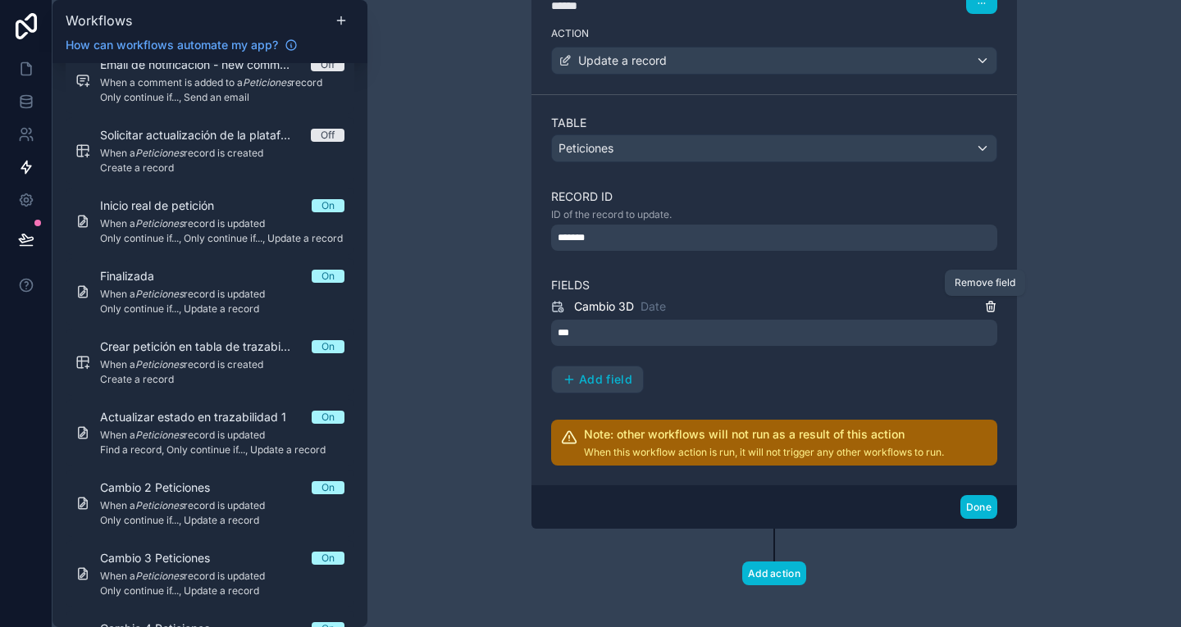
click at [986, 304] on icon at bounding box center [990, 306] width 13 height 13
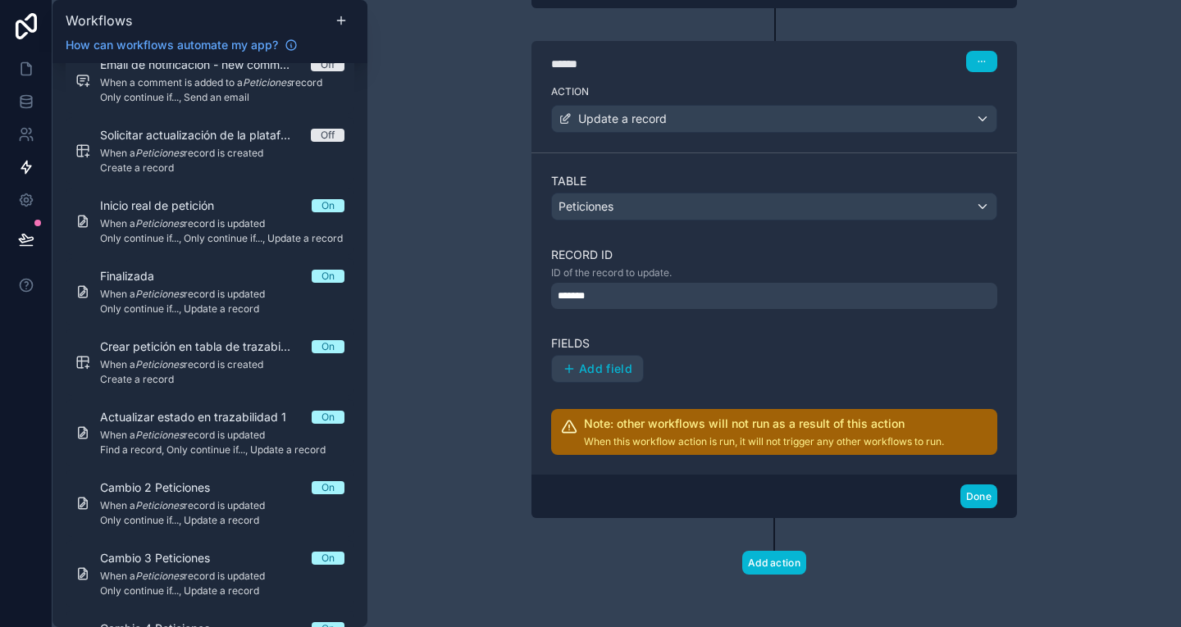
scroll to position [681, 0]
click at [603, 367] on span "Add field" at bounding box center [605, 369] width 53 height 15
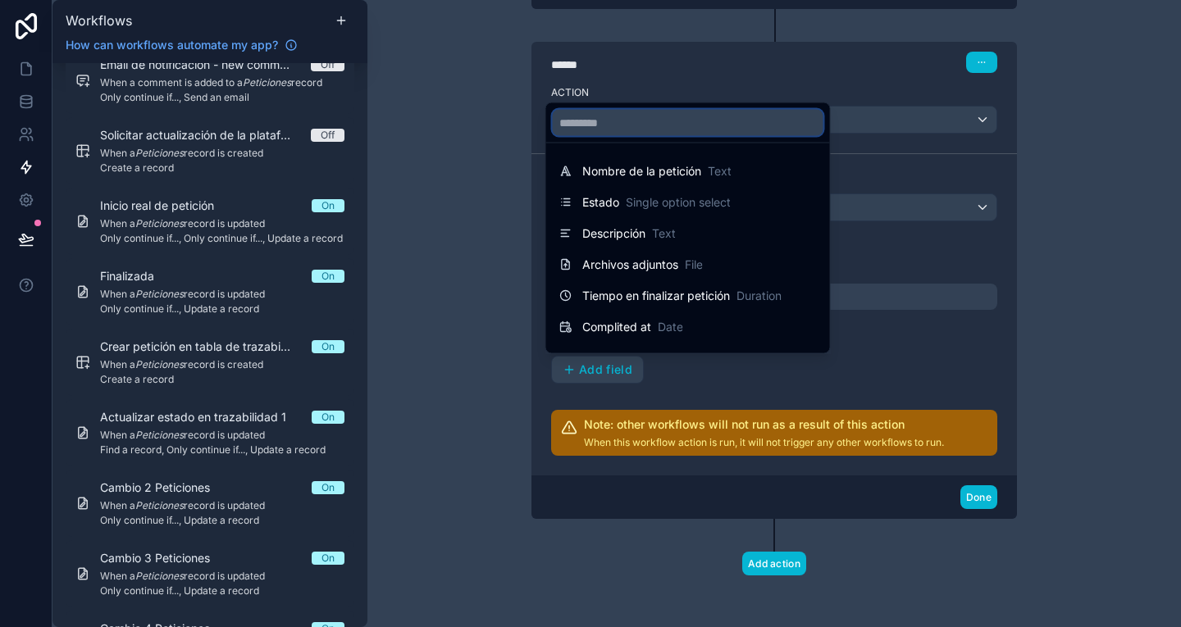
click at [631, 123] on input "text" at bounding box center [688, 123] width 271 height 26
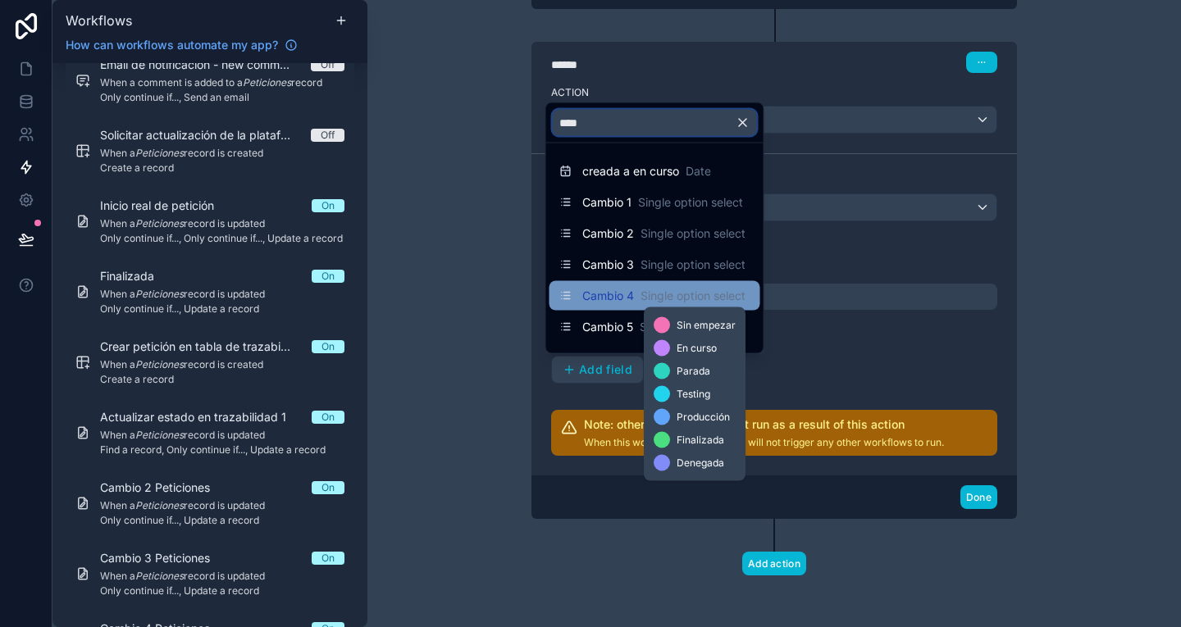
type input "****"
click at [696, 289] on span "Single option select" at bounding box center [692, 296] width 105 height 16
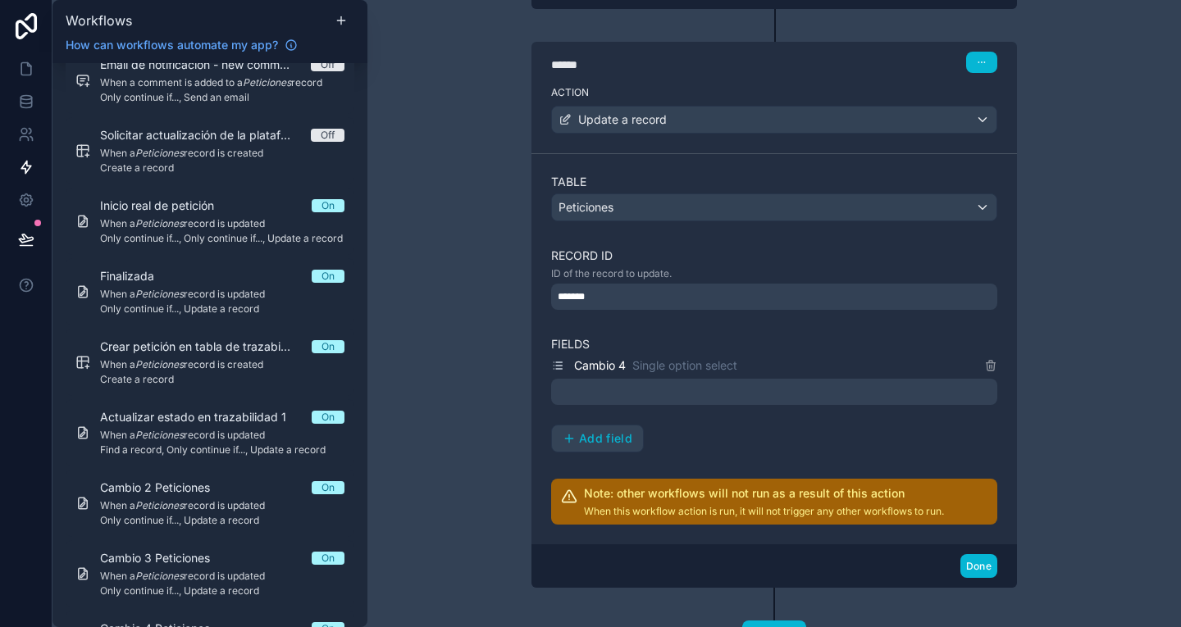
click at [644, 398] on div at bounding box center [774, 392] width 446 height 26
click at [617, 438] on span "Add field" at bounding box center [605, 438] width 53 height 15
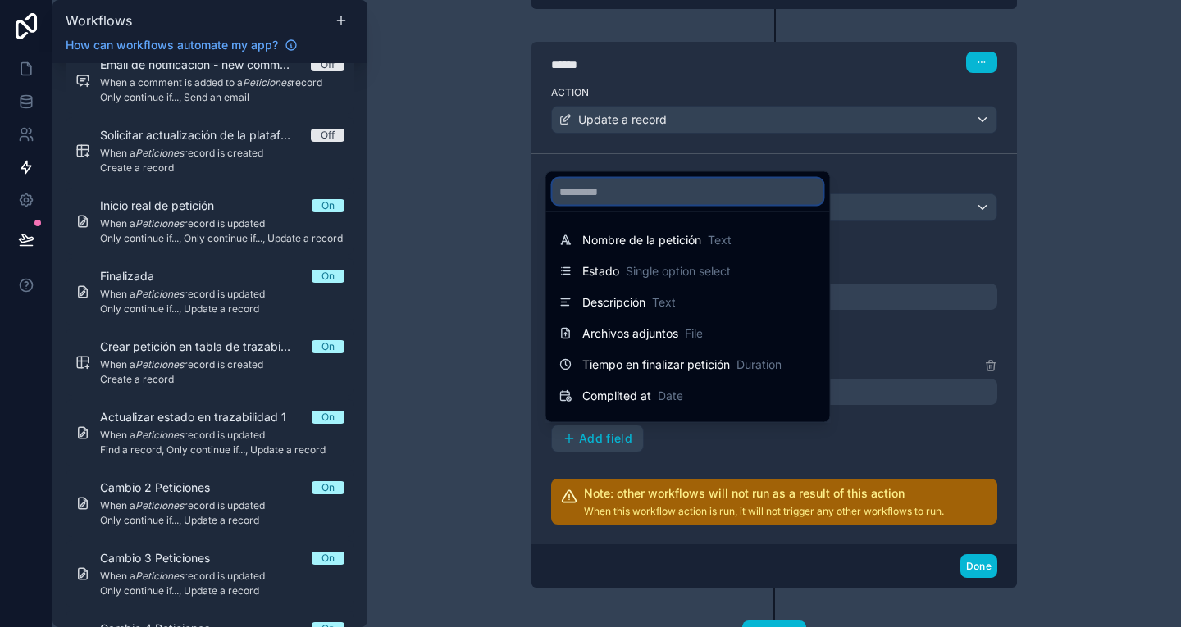
click at [626, 195] on input "text" at bounding box center [688, 192] width 271 height 26
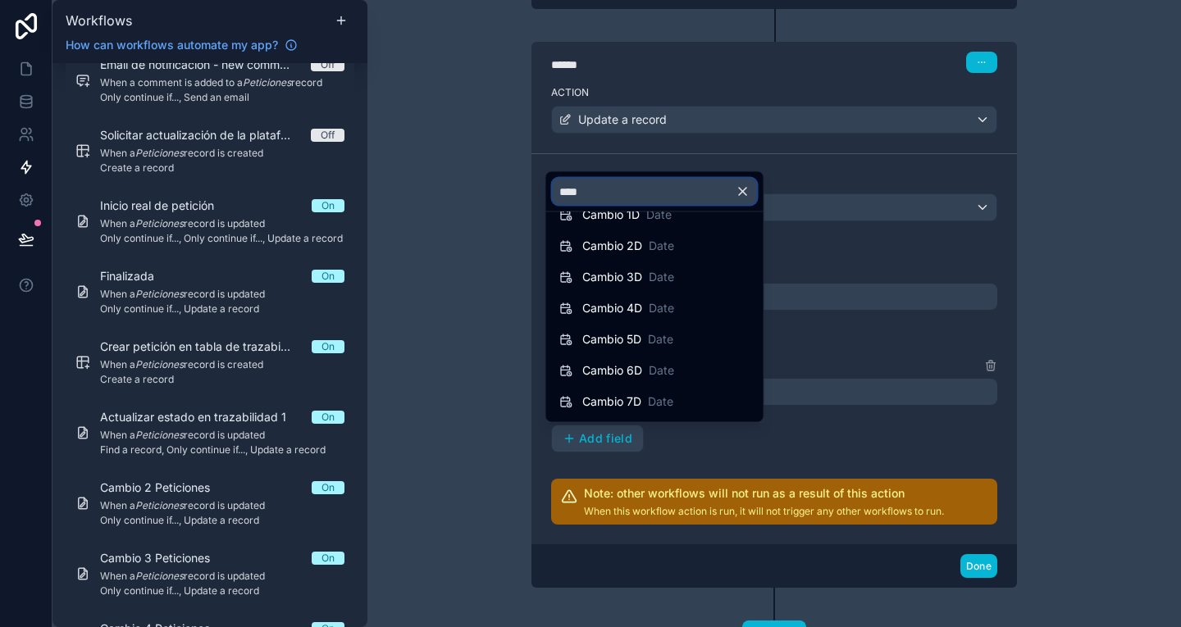
scroll to position [399, 0]
type input "****"
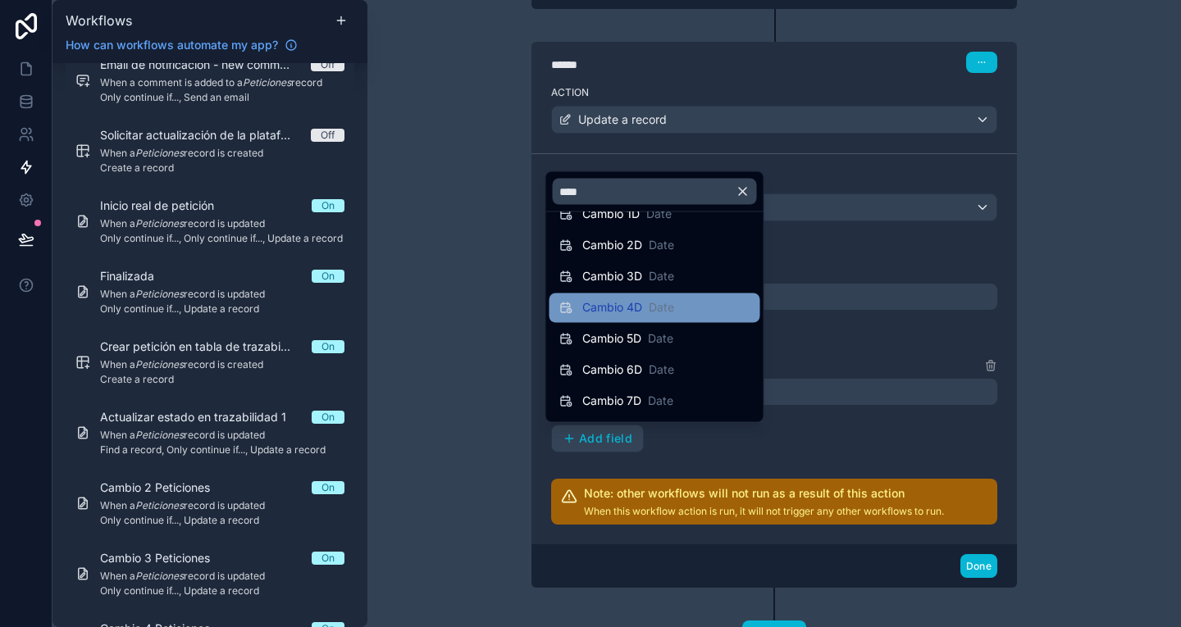
click at [633, 306] on span "Cambio 4D" at bounding box center [612, 308] width 60 height 16
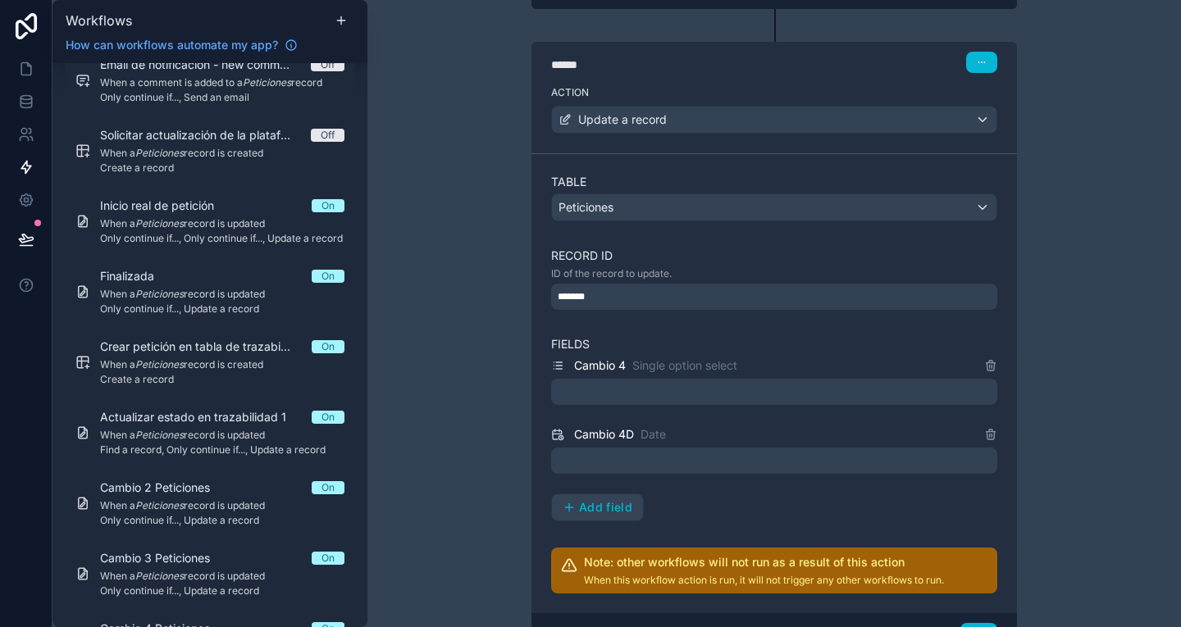
click at [623, 399] on div at bounding box center [774, 392] width 446 height 26
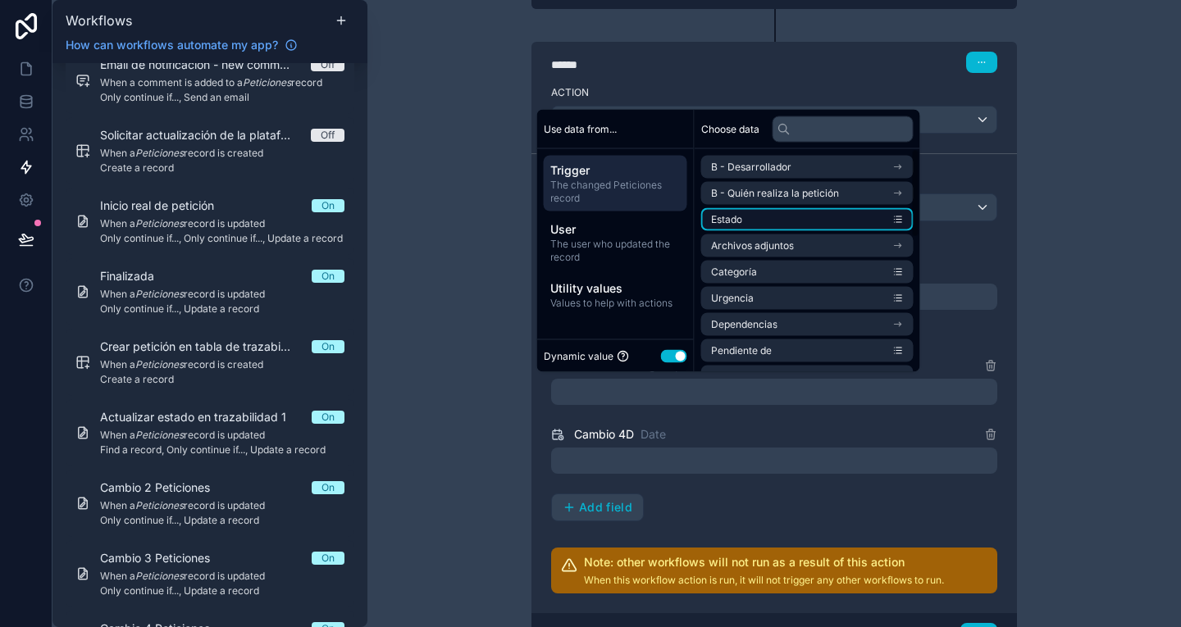
click at [744, 225] on li "Estado" at bounding box center [807, 219] width 212 height 23
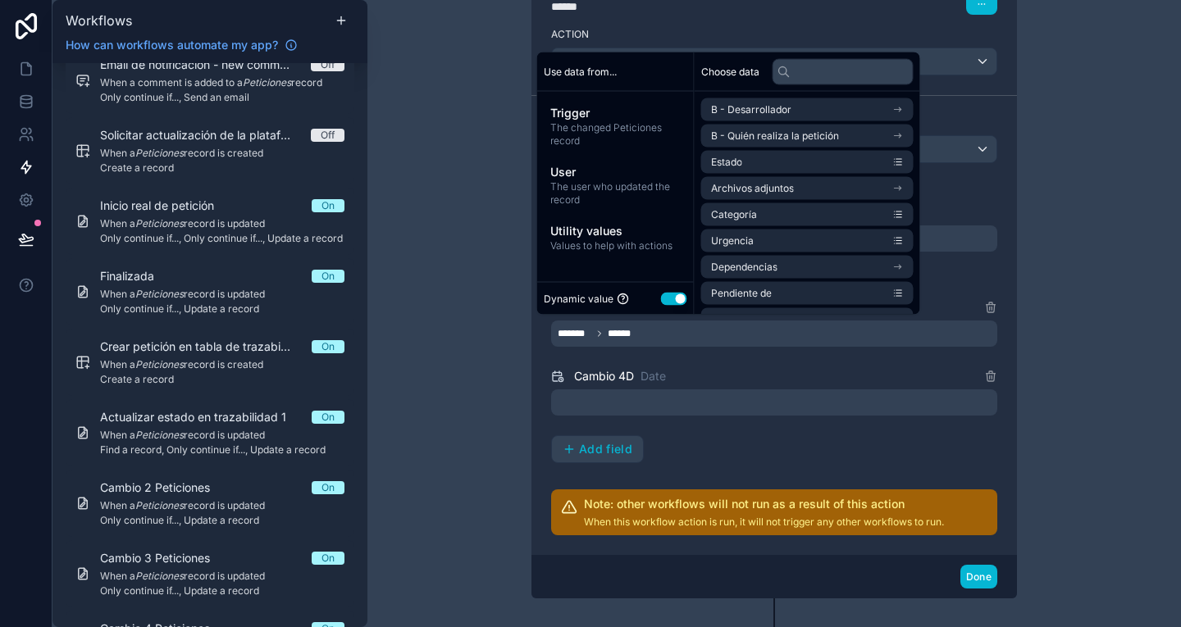
scroll to position [740, 0]
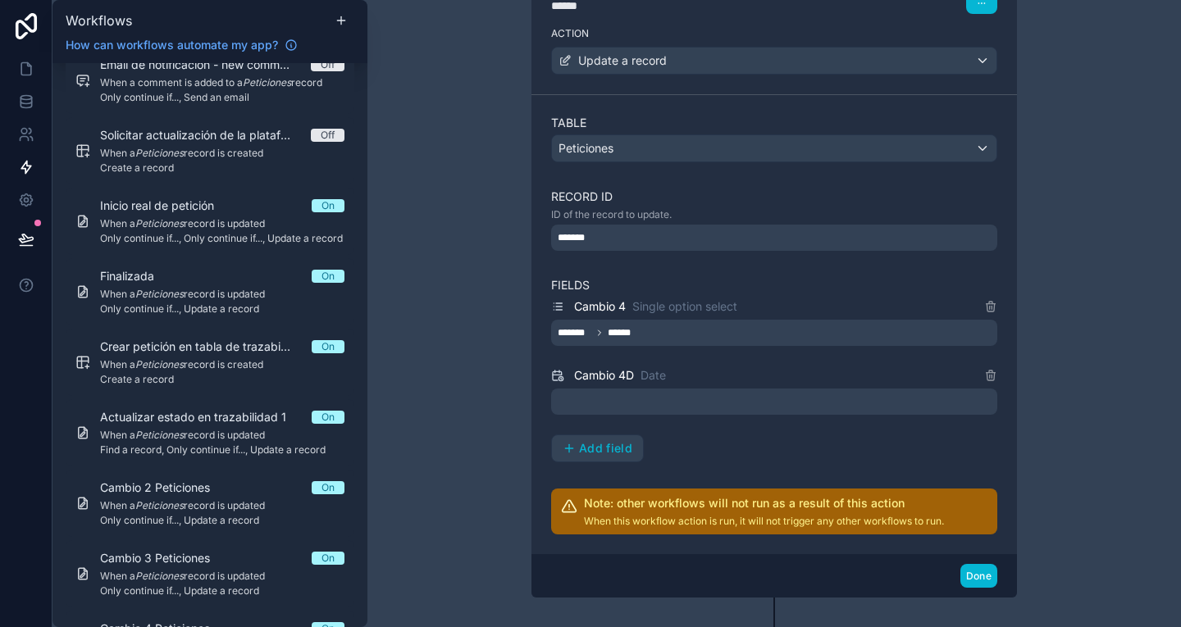
click at [1055, 375] on div "**********" at bounding box center [773, 313] width 813 height 627
click at [683, 389] on div at bounding box center [774, 402] width 446 height 26
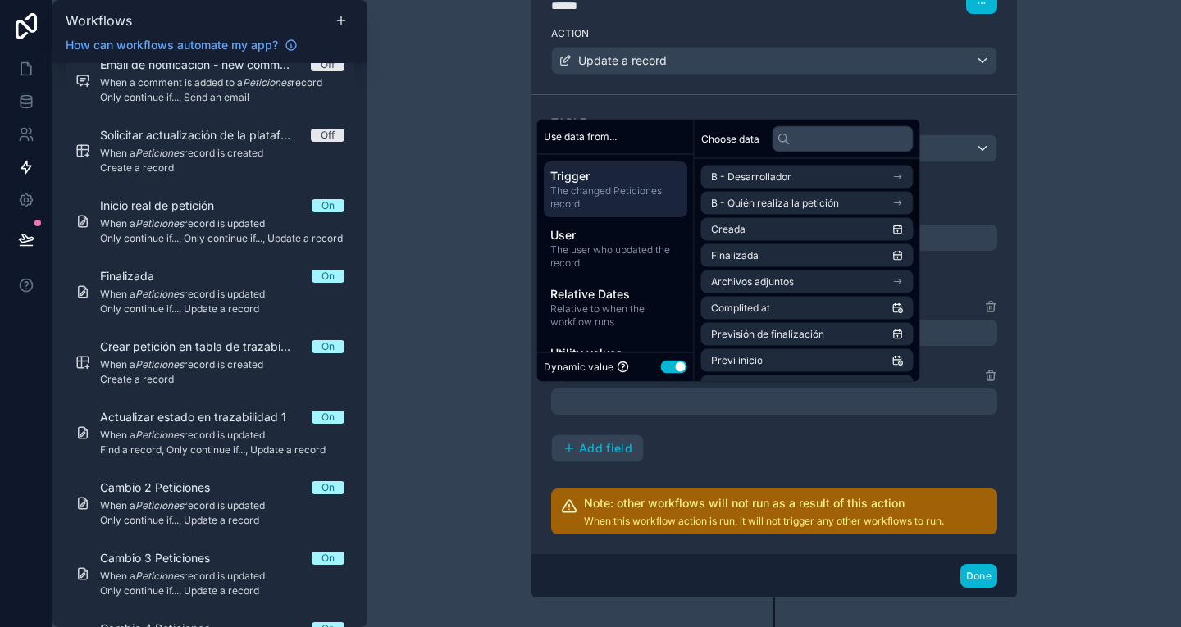
click at [1059, 356] on div "**********" at bounding box center [773, 313] width 813 height 627
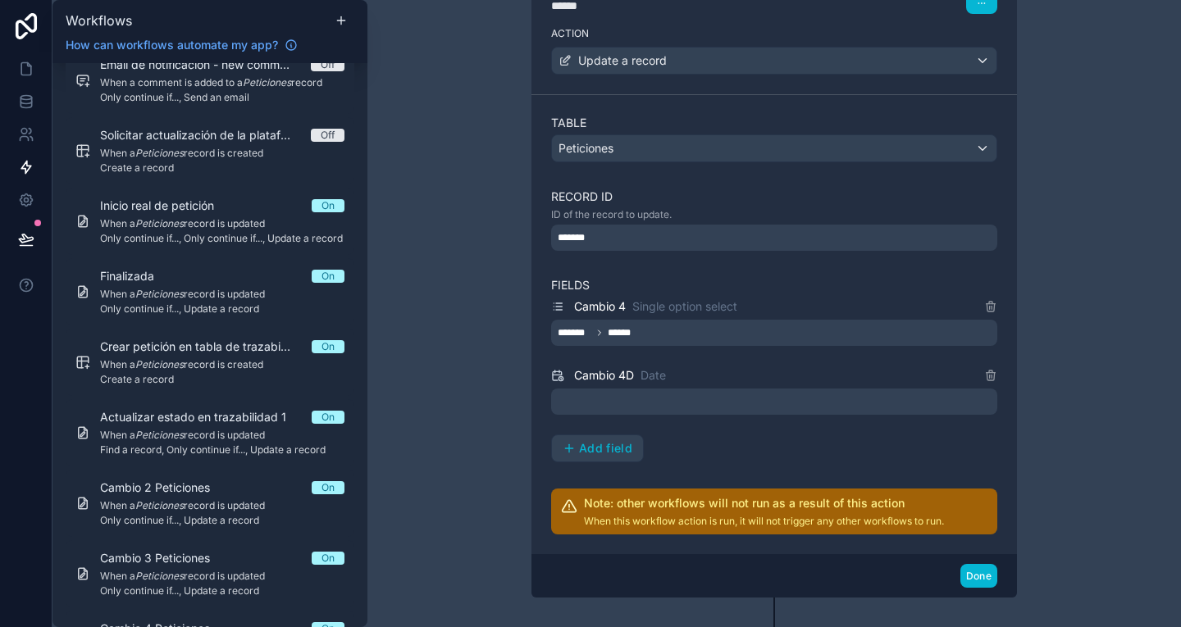
click at [649, 410] on div at bounding box center [774, 402] width 446 height 26
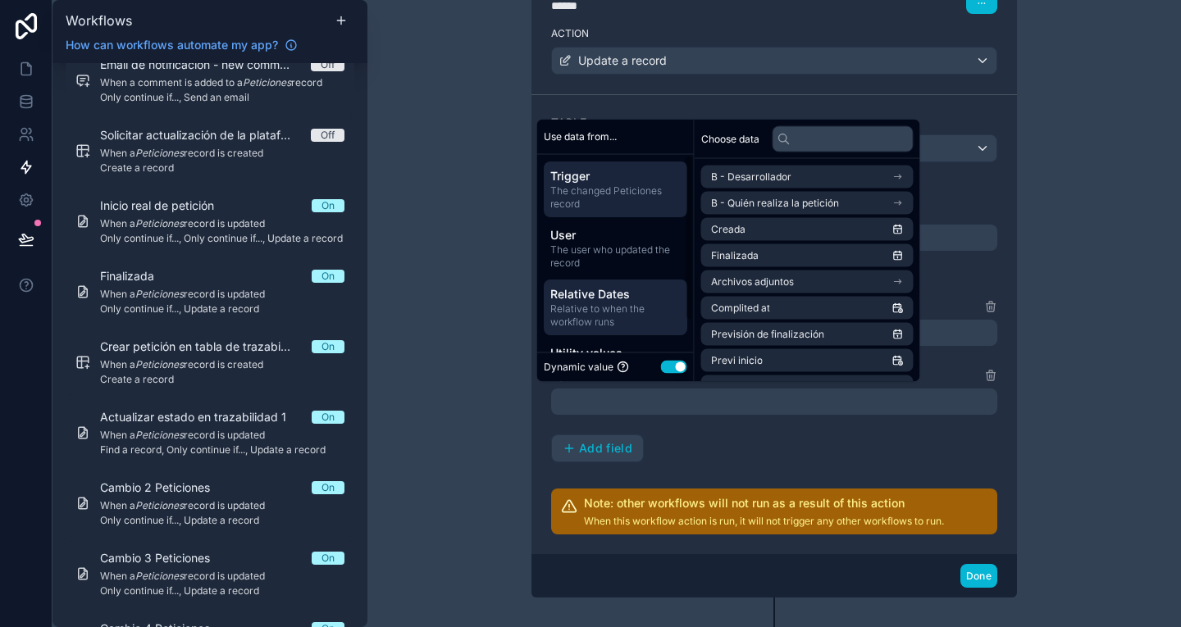
click at [622, 303] on span "Relative to when the workflow runs" at bounding box center [615, 316] width 130 height 26
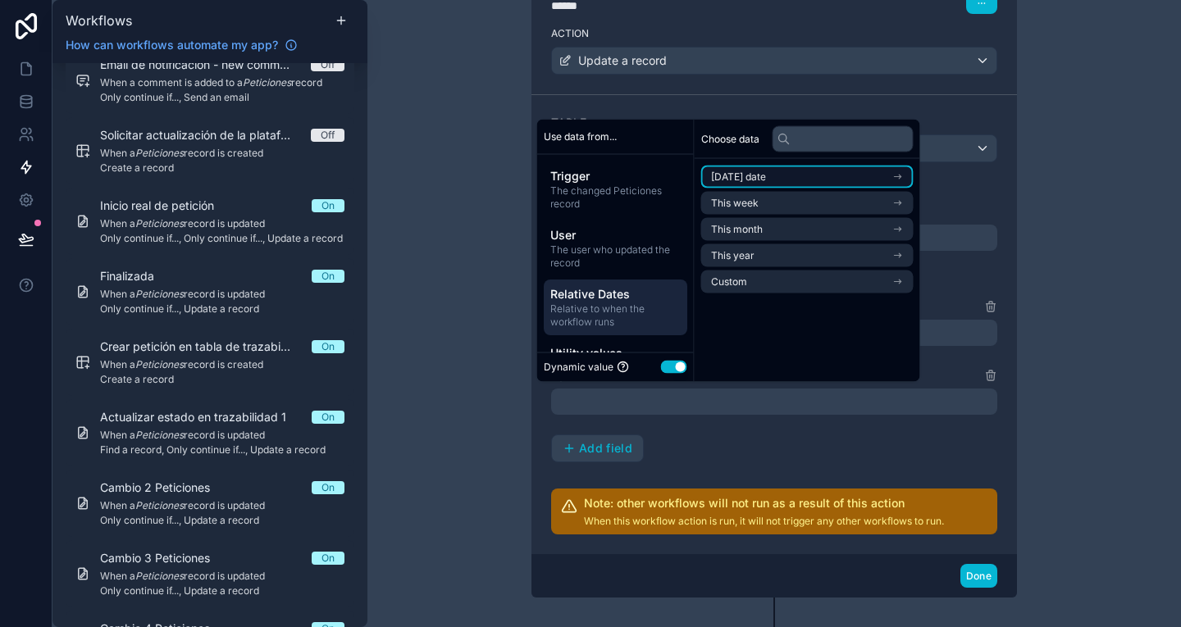
click at [804, 170] on li "[DATE] date" at bounding box center [807, 177] width 212 height 23
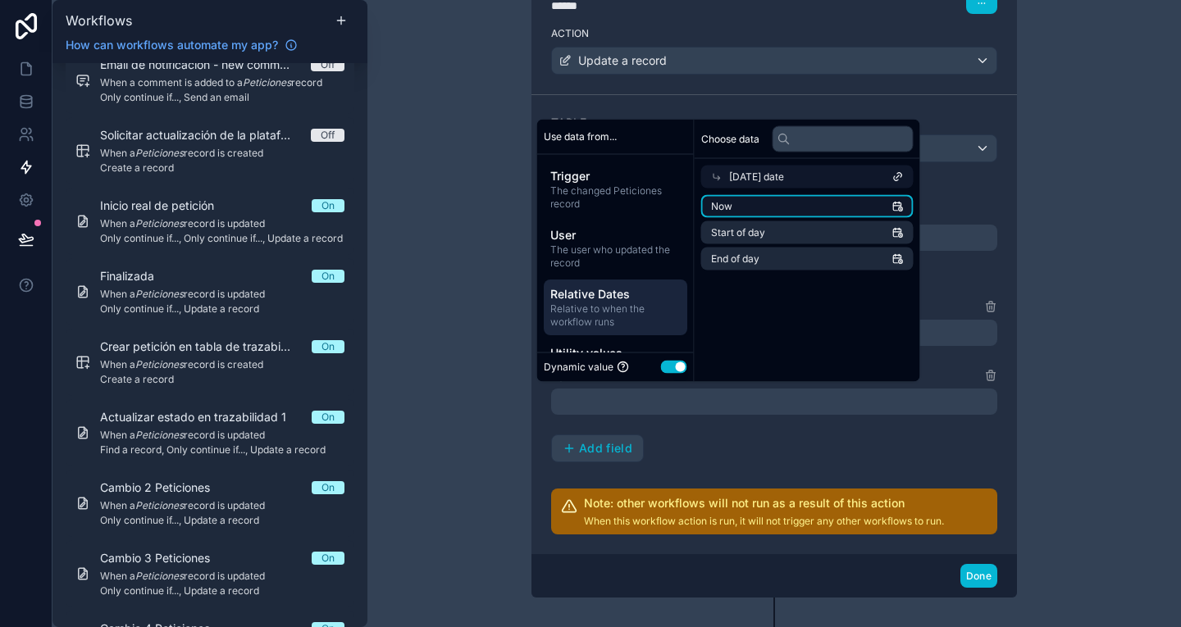
click at [801, 208] on li "Now" at bounding box center [807, 206] width 212 height 23
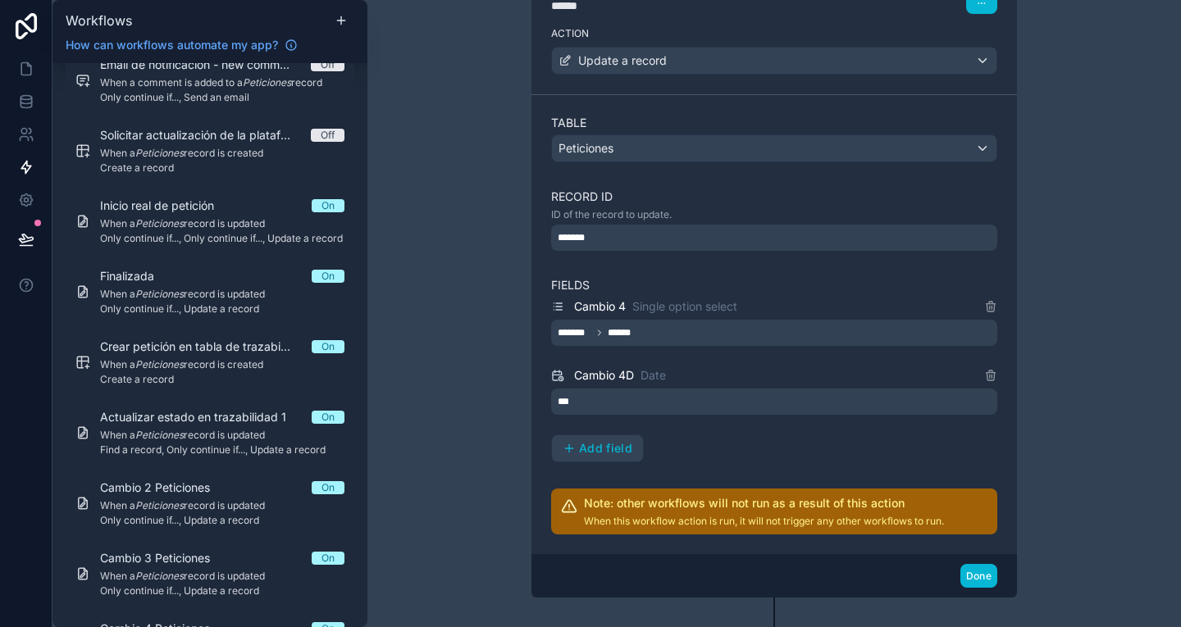
click at [1059, 433] on div "**********" at bounding box center [773, 313] width 813 height 627
click at [981, 574] on button "Done" at bounding box center [978, 576] width 37 height 24
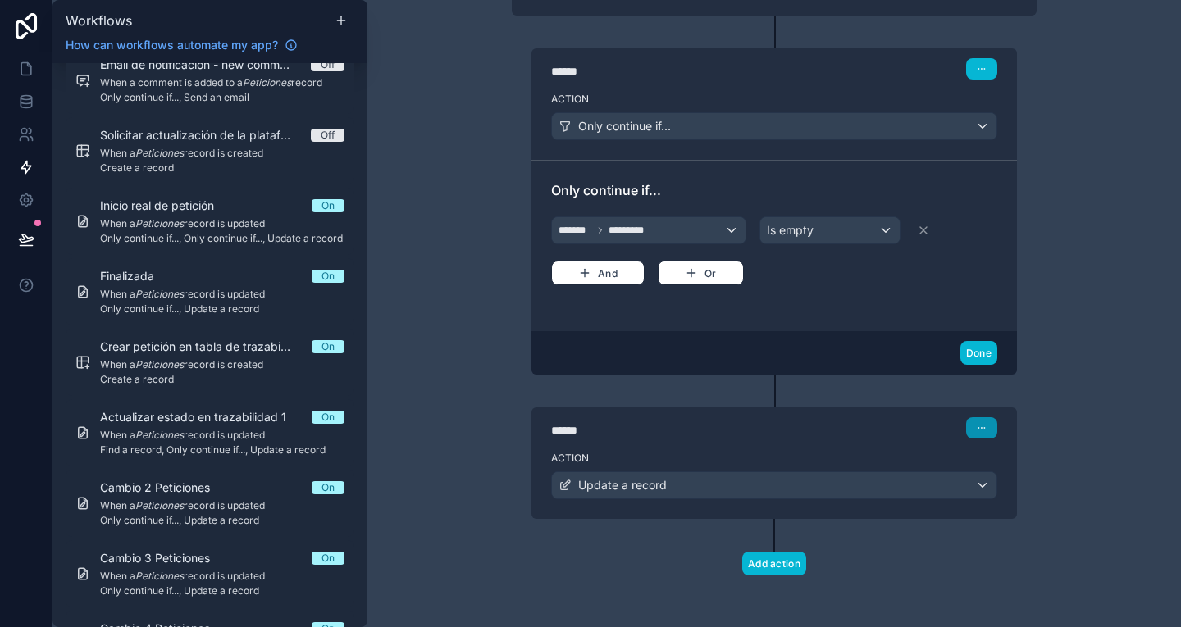
scroll to position [0, 0]
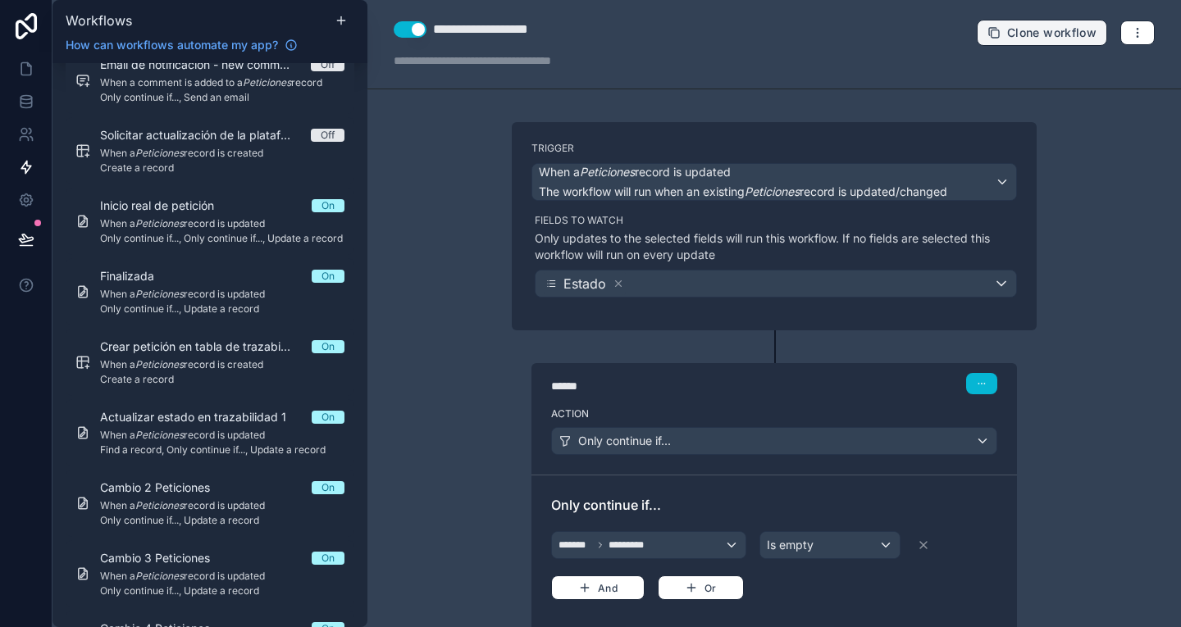
click at [988, 31] on button "Clone workflow" at bounding box center [1042, 33] width 130 height 26
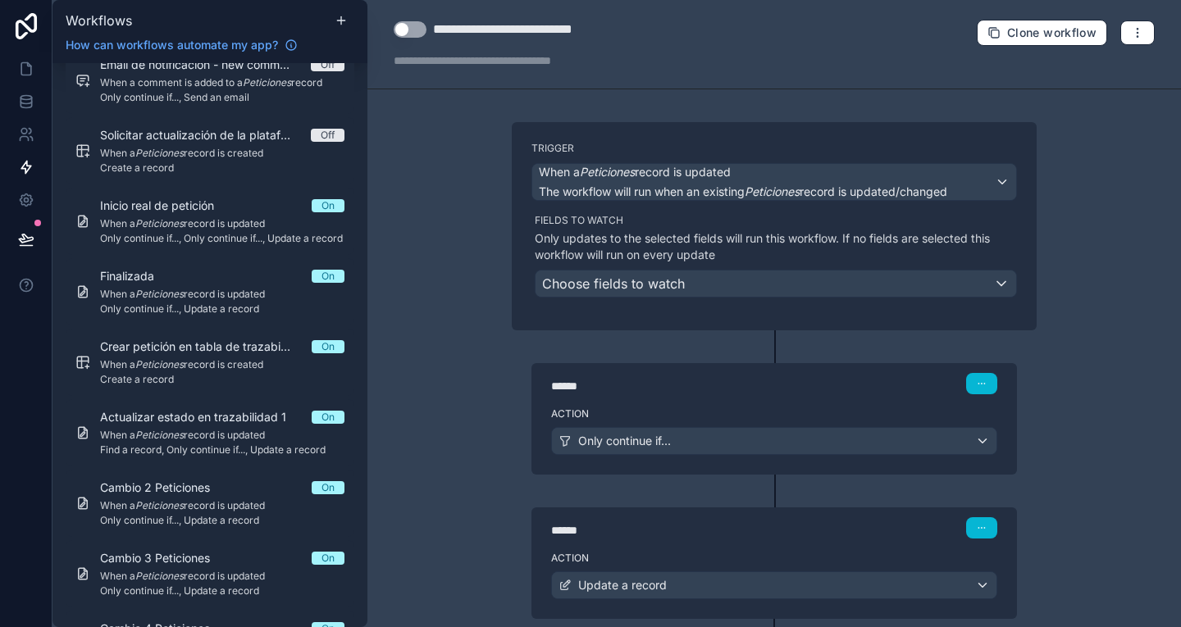
click at [545, 37] on div "**********" at bounding box center [531, 30] width 197 height 20
type div "**********"
drag, startPoint x: 489, startPoint y: 30, endPoint x: 417, endPoint y: 21, distance: 71.9
click at [417, 21] on div "**********" at bounding box center [511, 30] width 235 height 20
click at [402, 25] on button "Use setting" at bounding box center [410, 29] width 33 height 16
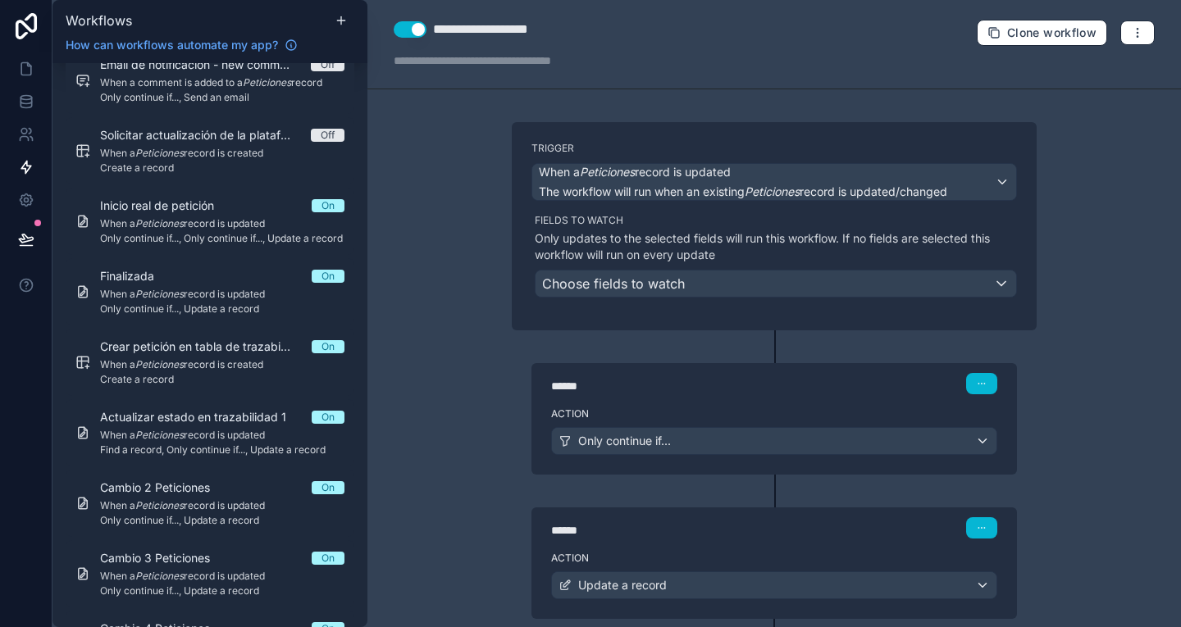
click at [664, 300] on div "Trigger When a Peticiones record is updated The workflow will run when an exist…" at bounding box center [774, 226] width 525 height 208
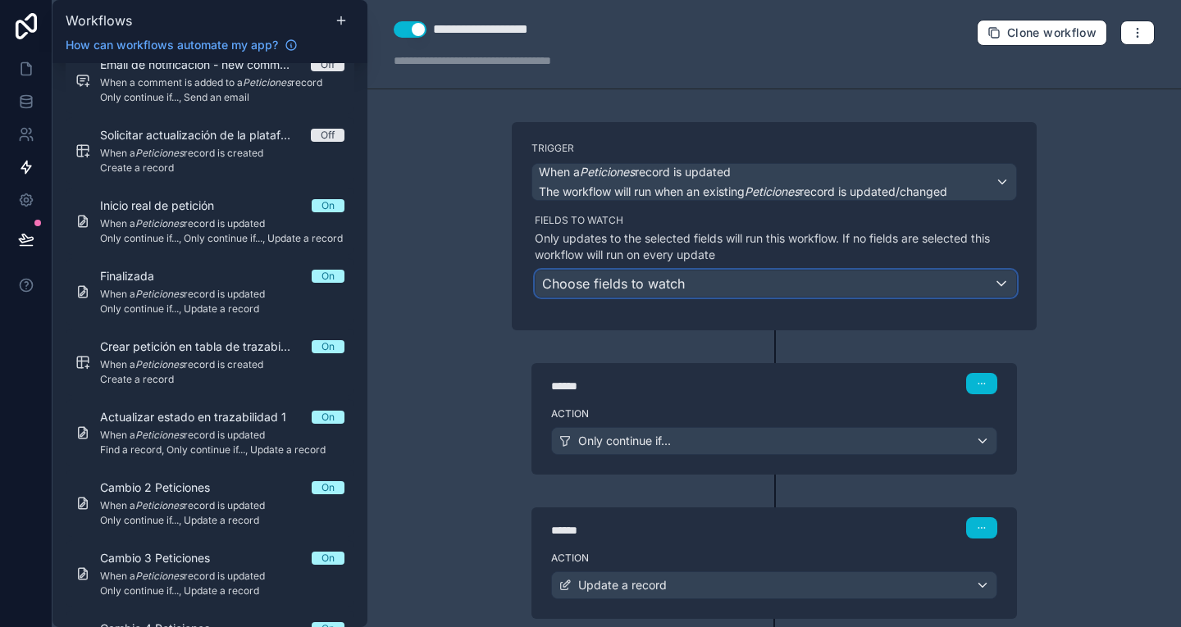
click at [651, 278] on span "Choose fields to watch" at bounding box center [613, 284] width 143 height 16
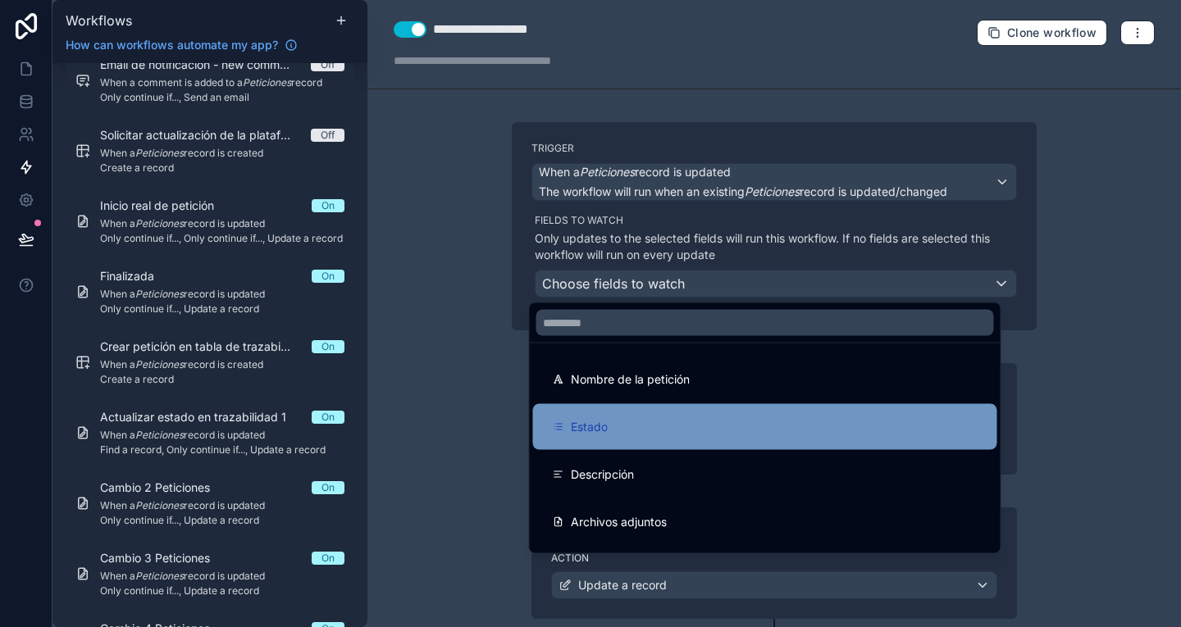
click at [625, 440] on div "Estado" at bounding box center [765, 427] width 464 height 46
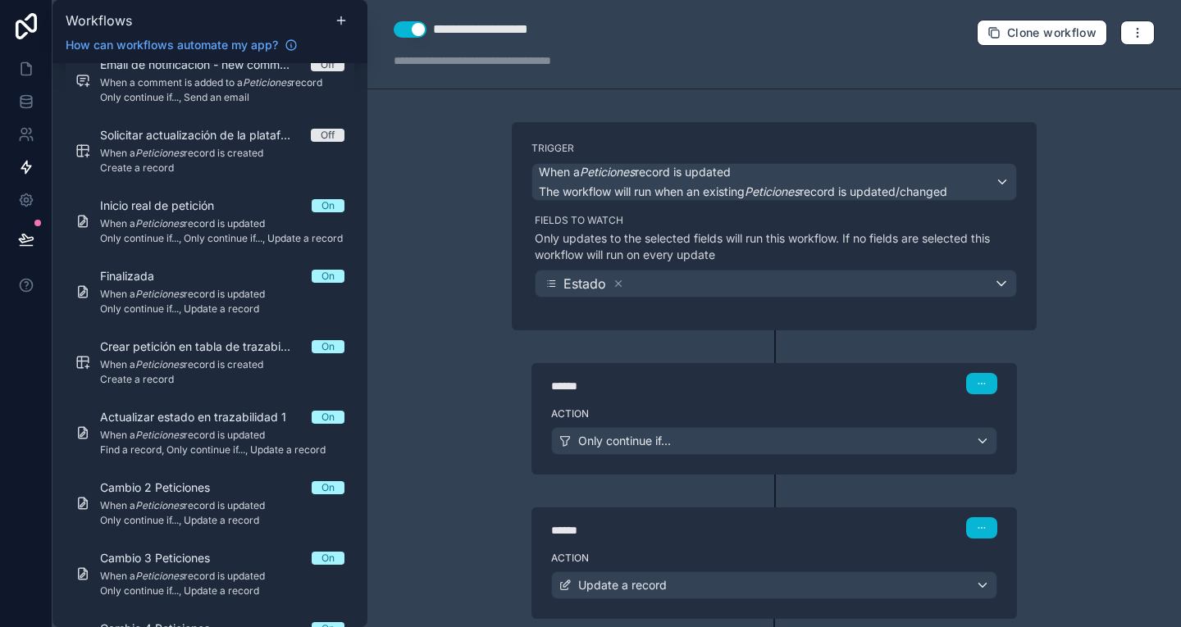
scroll to position [100, 0]
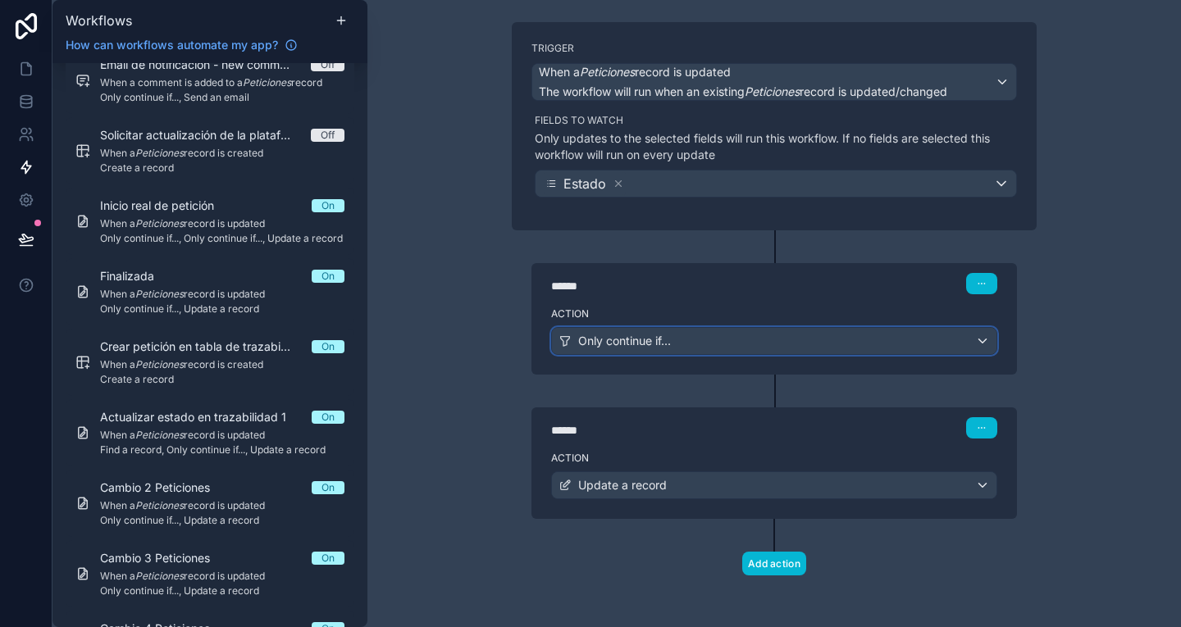
click at [784, 327] on button "Only continue if..." at bounding box center [774, 341] width 446 height 28
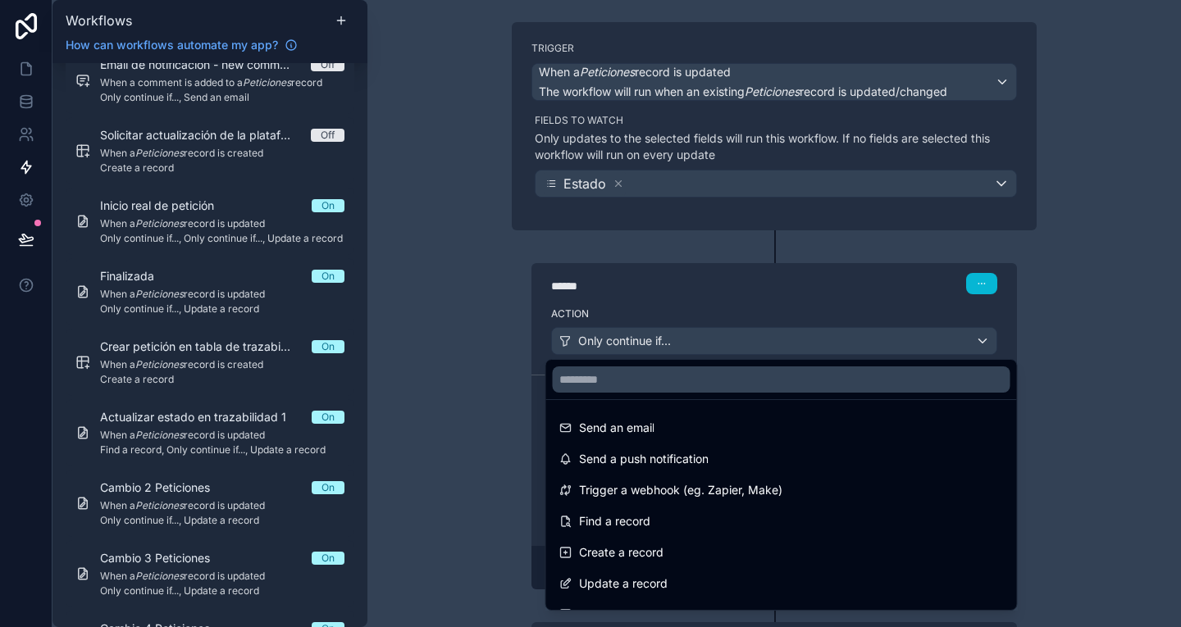
click at [754, 317] on div at bounding box center [590, 313] width 1181 height 627
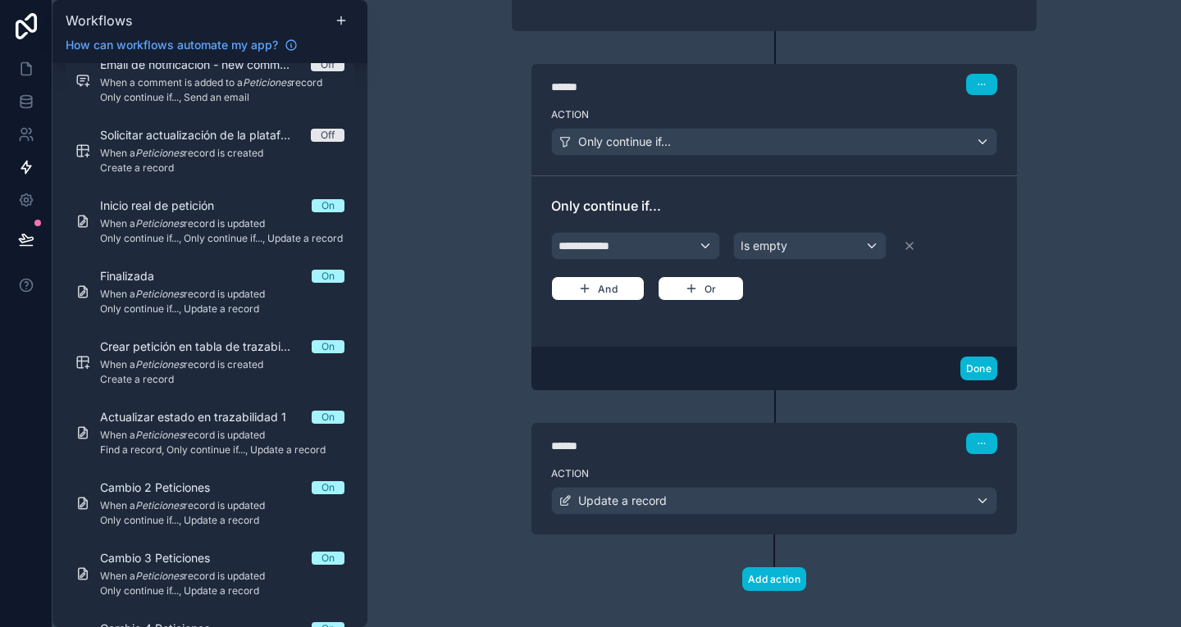
scroll to position [303, 0]
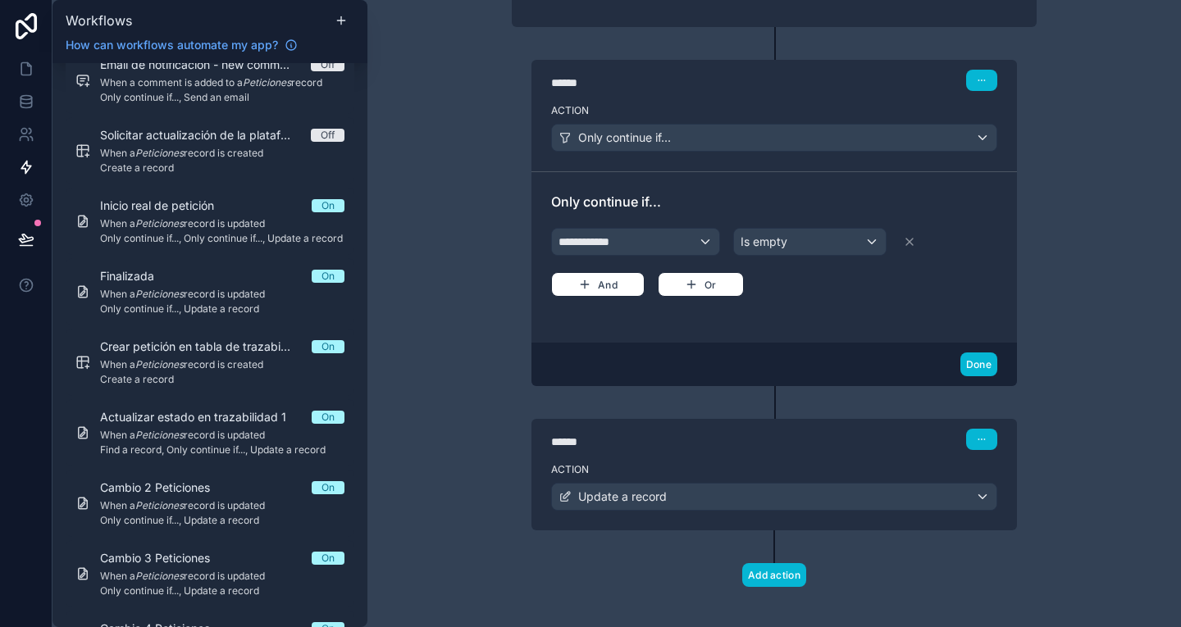
click at [649, 225] on div "**********" at bounding box center [774, 261] width 446 height 72
click at [654, 242] on div "**********" at bounding box center [635, 242] width 167 height 26
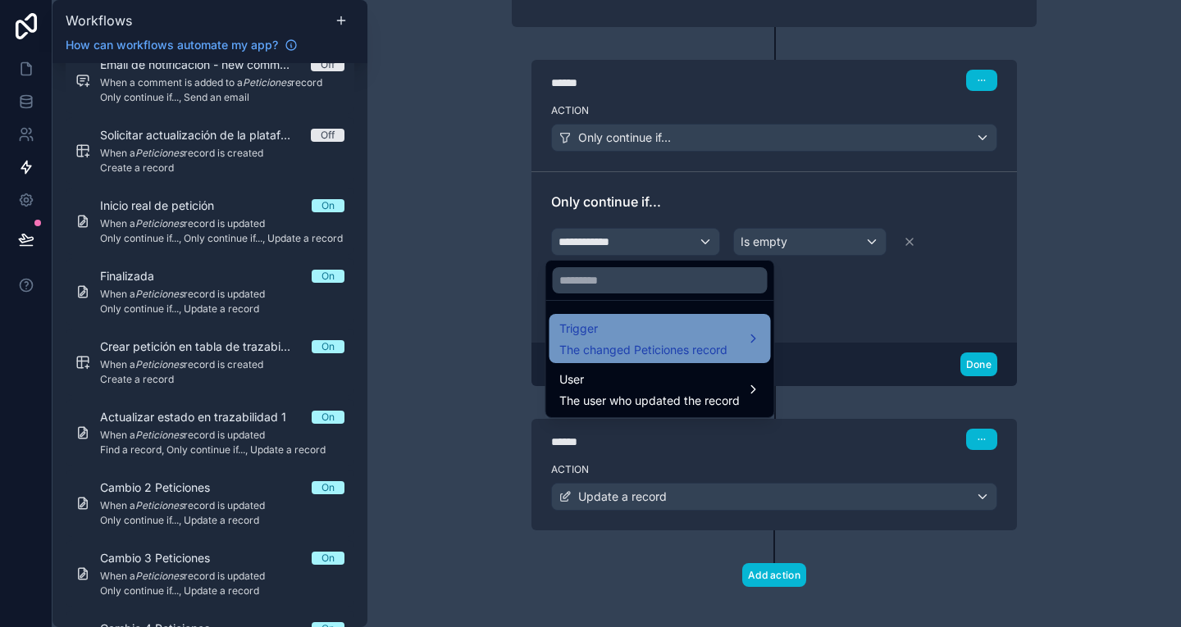
click at [647, 333] on span "Trigger" at bounding box center [643, 329] width 168 height 20
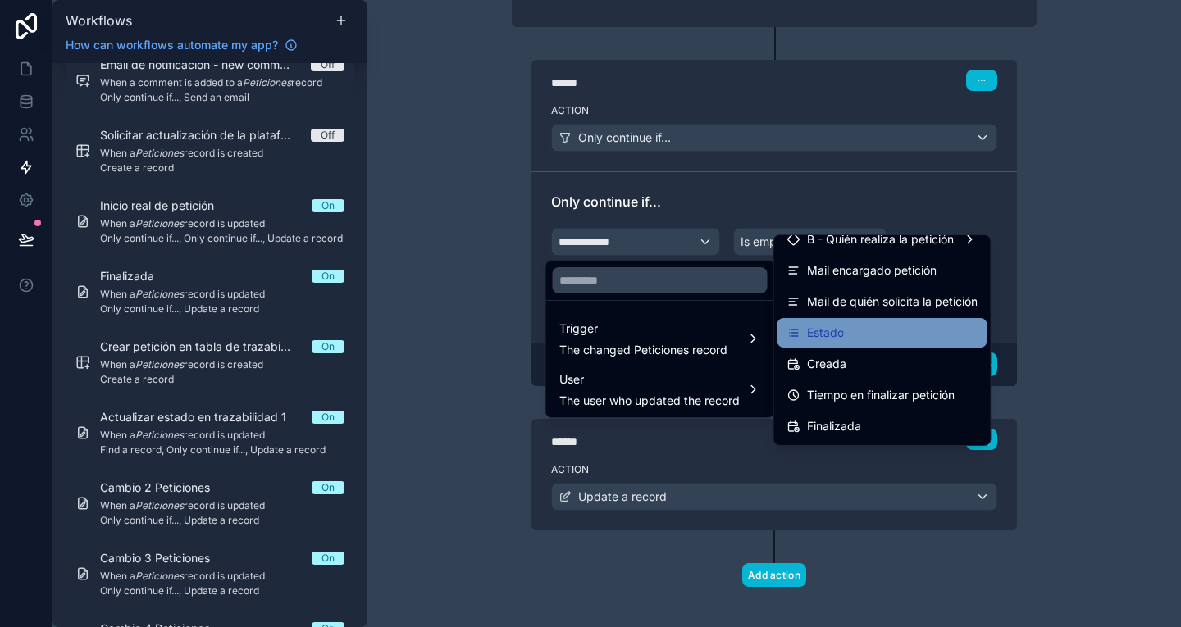
scroll to position [108, 0]
click at [857, 322] on div "Estado" at bounding box center [882, 332] width 190 height 20
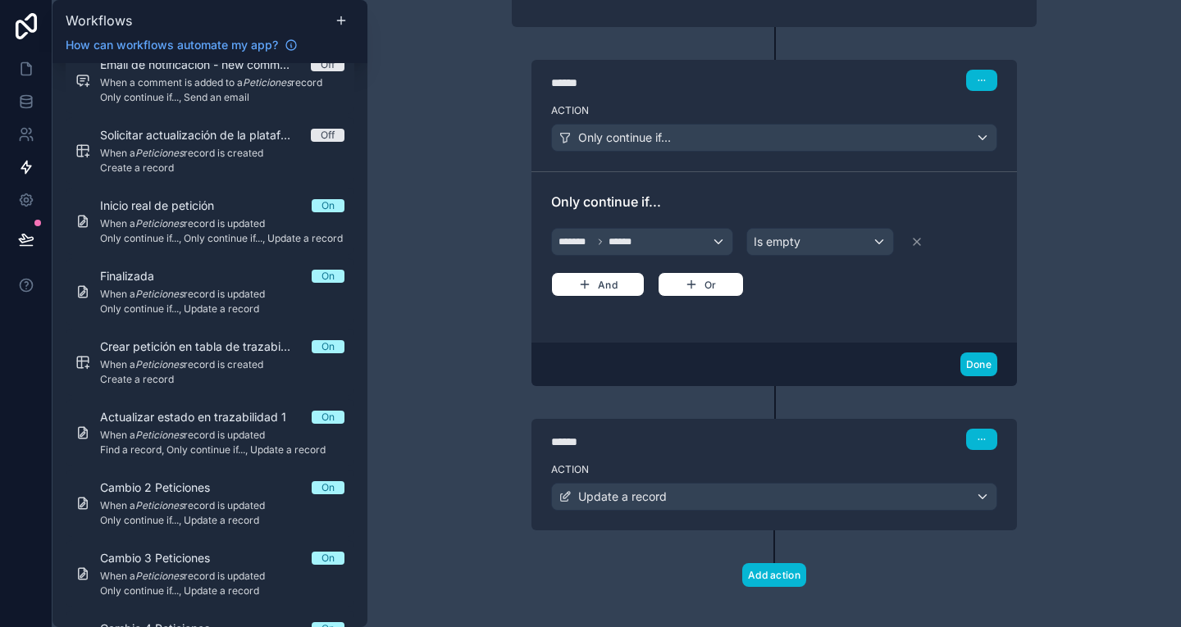
click at [895, 344] on div "Done" at bounding box center [773, 364] width 485 height 43
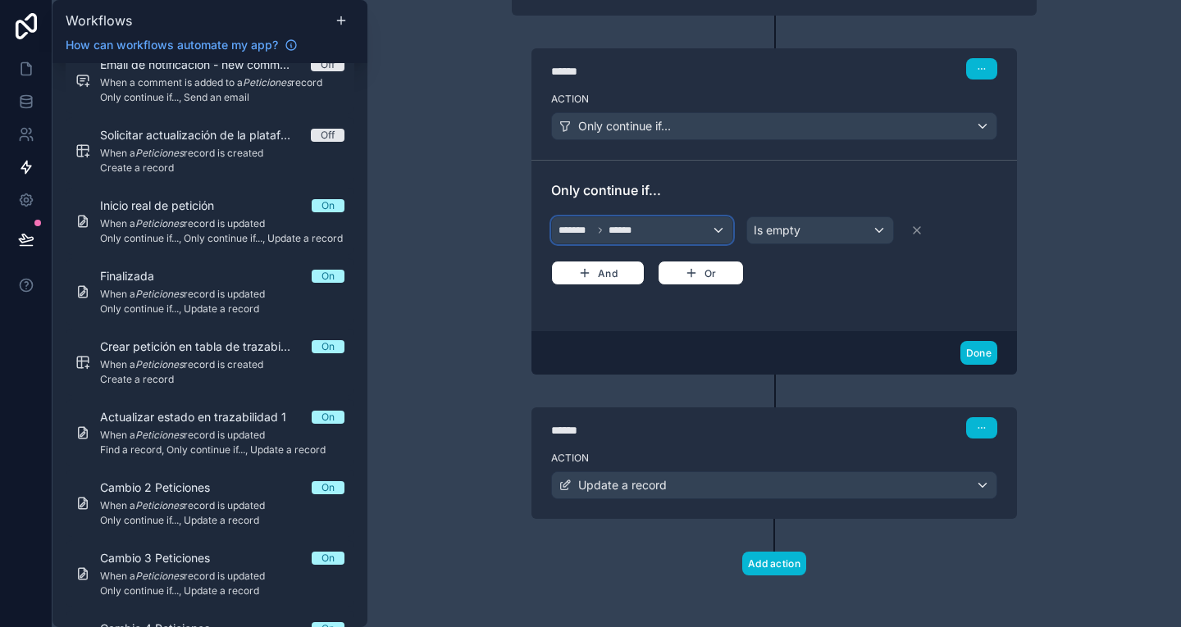
click at [662, 234] on div "******* ******" at bounding box center [642, 230] width 180 height 26
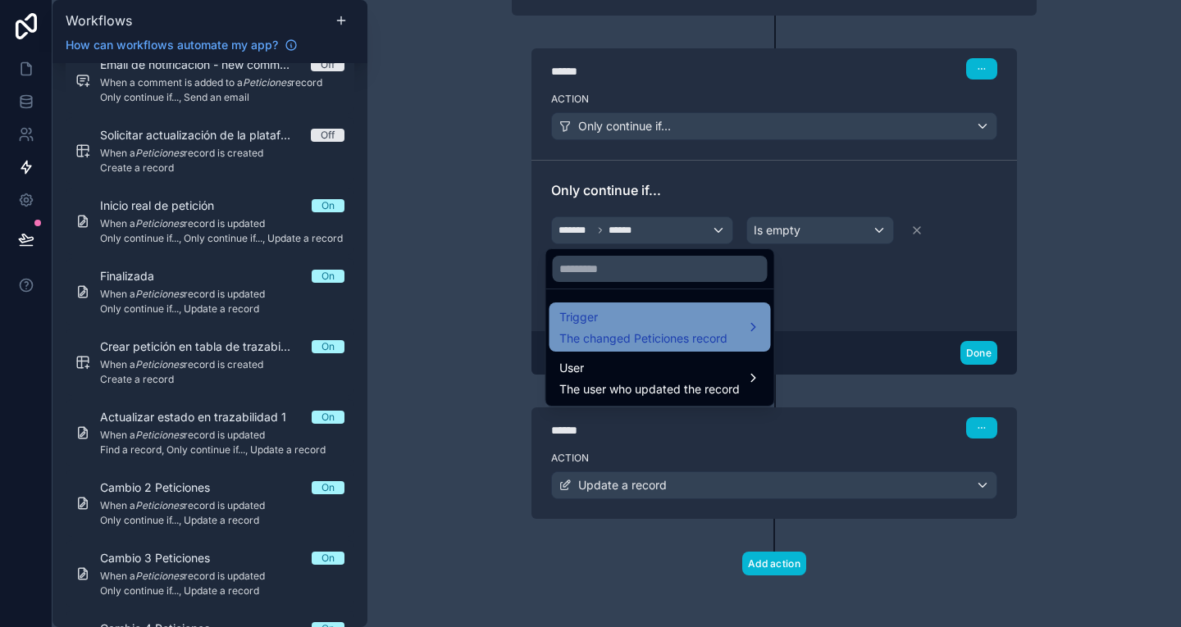
click at [665, 321] on span "Trigger" at bounding box center [643, 317] width 168 height 20
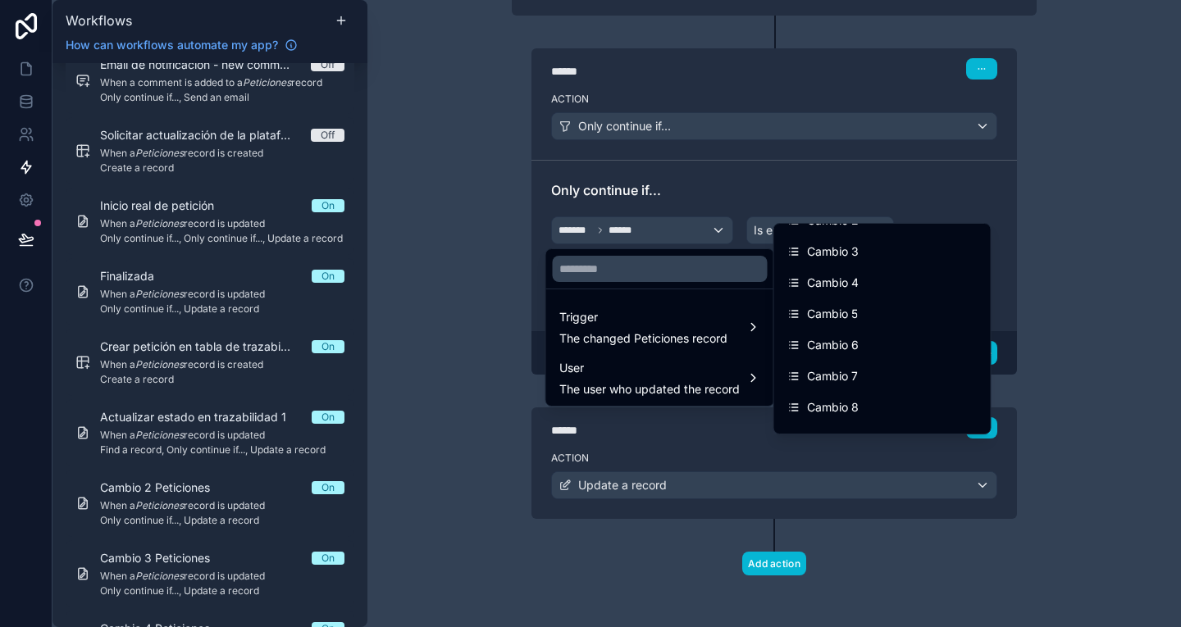
scroll to position [966, 0]
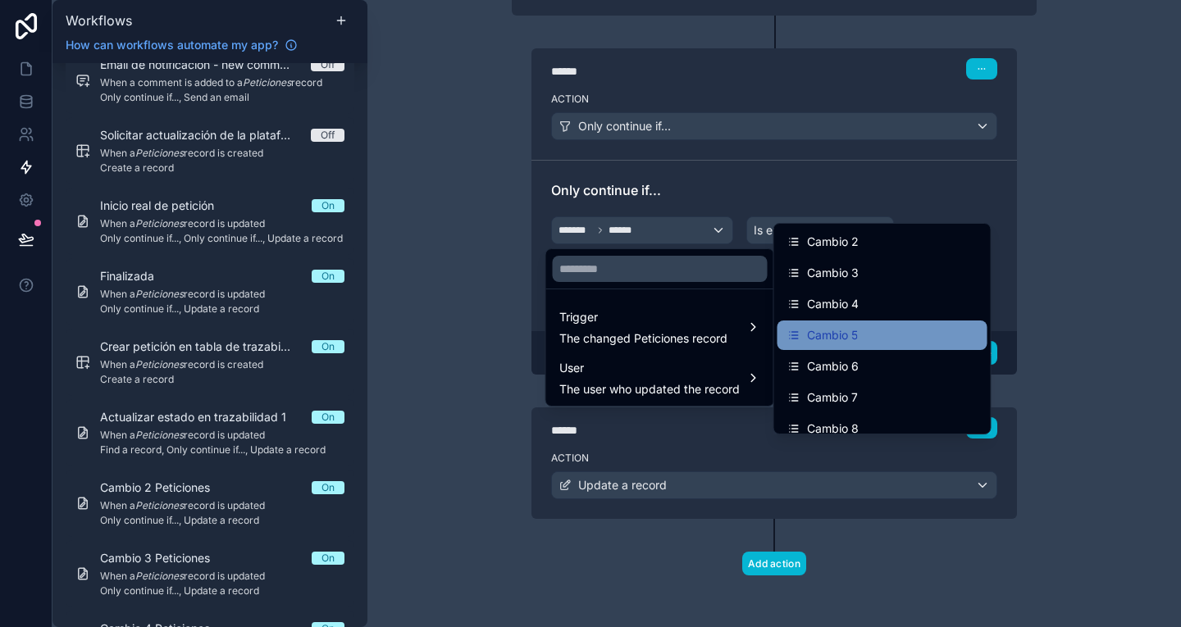
click at [882, 335] on div "Cambio 5" at bounding box center [882, 336] width 190 height 20
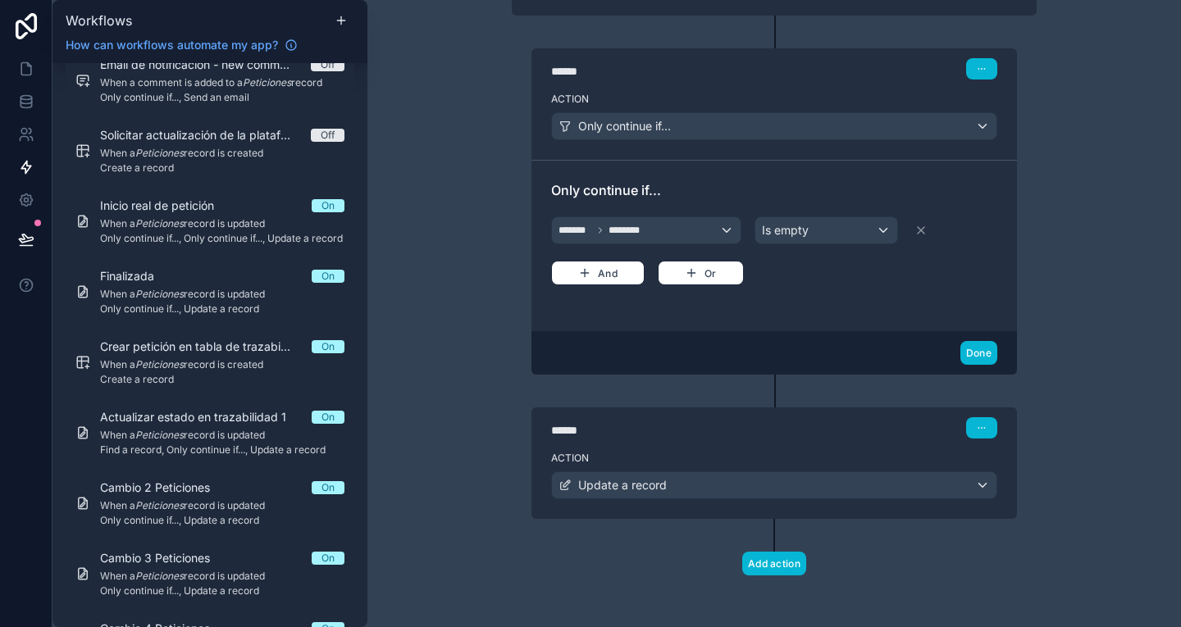
click at [1057, 317] on div "**********" at bounding box center [773, 313] width 813 height 627
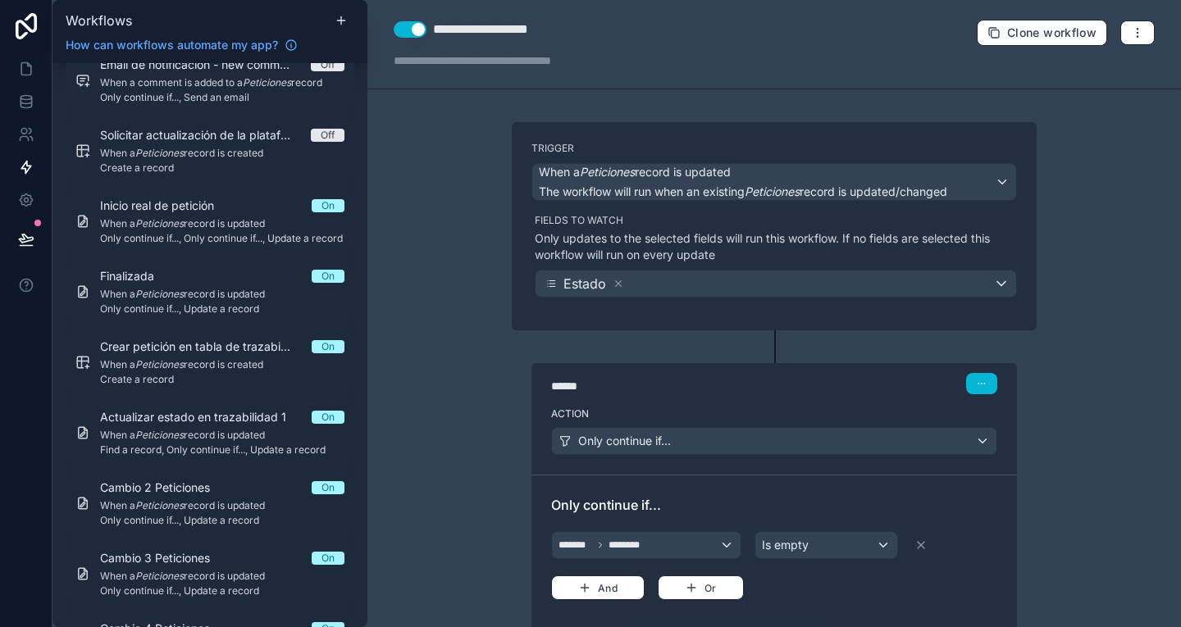
scroll to position [315, 0]
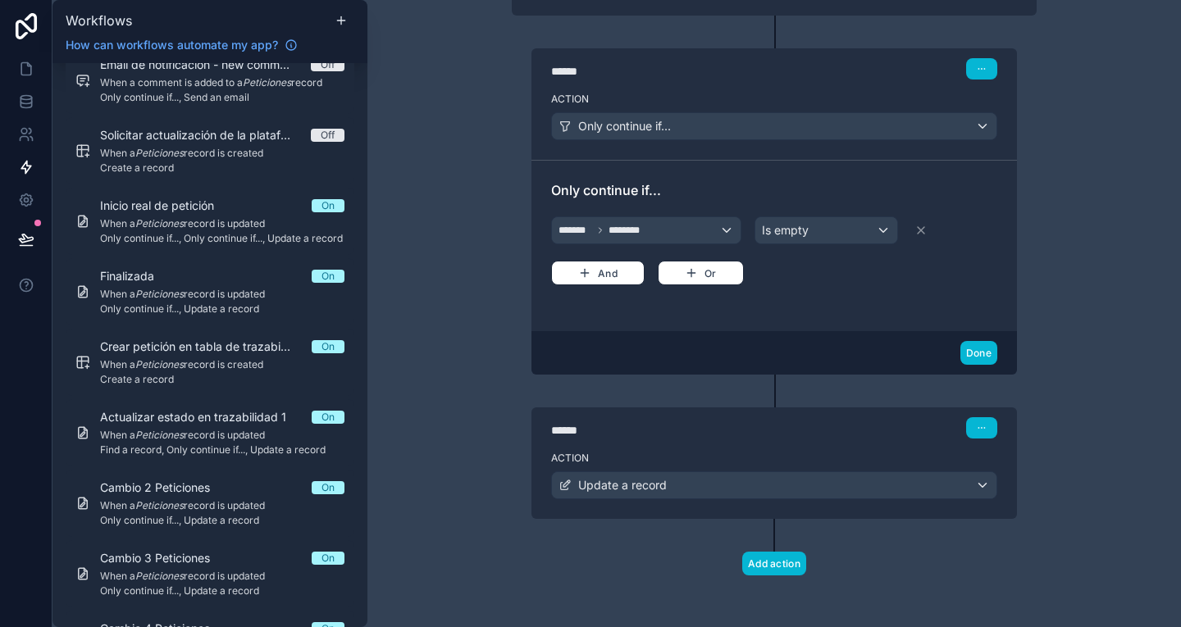
click at [824, 447] on div "Action Update a record" at bounding box center [773, 482] width 485 height 74
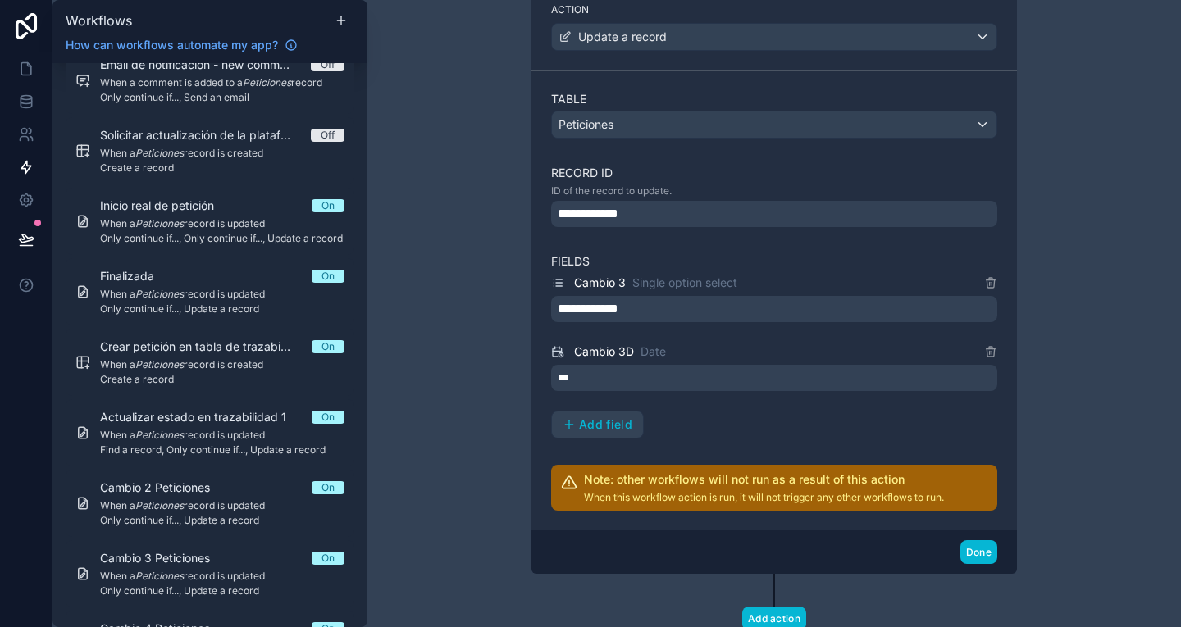
scroll to position [769, 0]
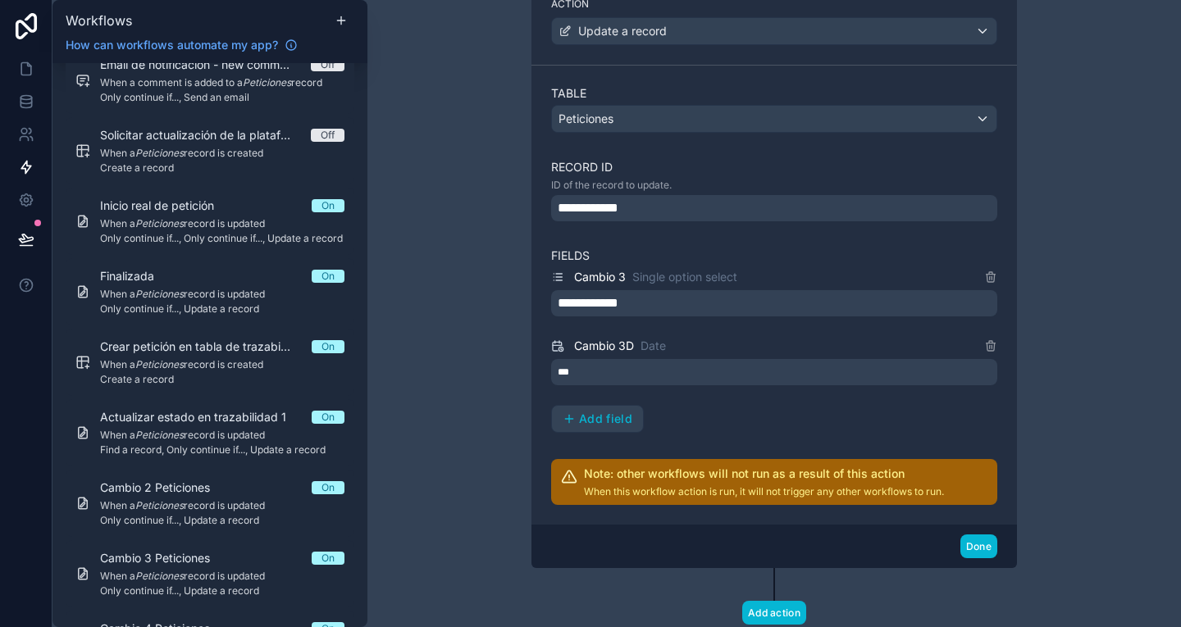
click at [732, 213] on div "**********" at bounding box center [774, 208] width 446 height 26
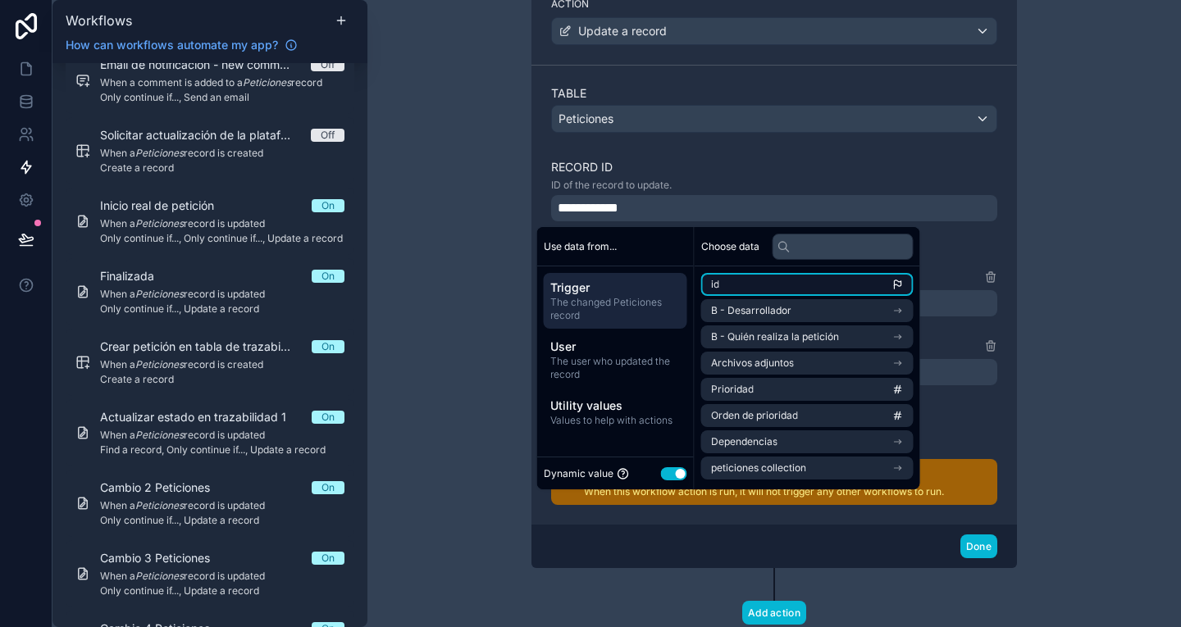
click at [780, 279] on li "id" at bounding box center [807, 284] width 212 height 23
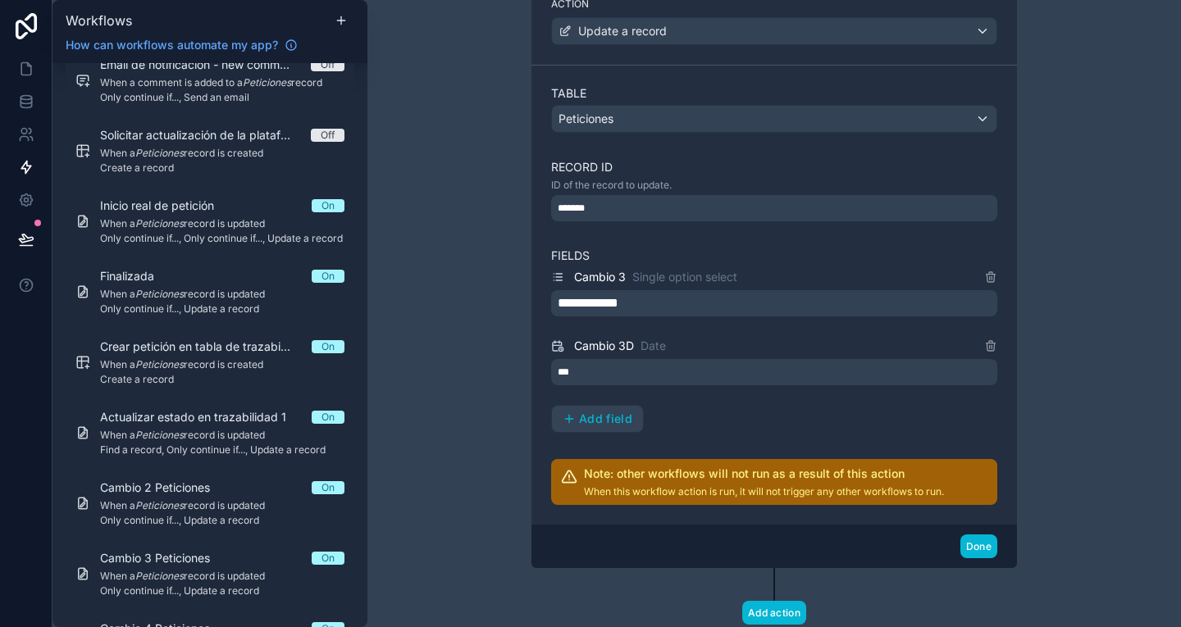
click at [1069, 312] on div "**********" at bounding box center [773, 313] width 813 height 627
click at [984, 276] on icon at bounding box center [990, 277] width 13 height 13
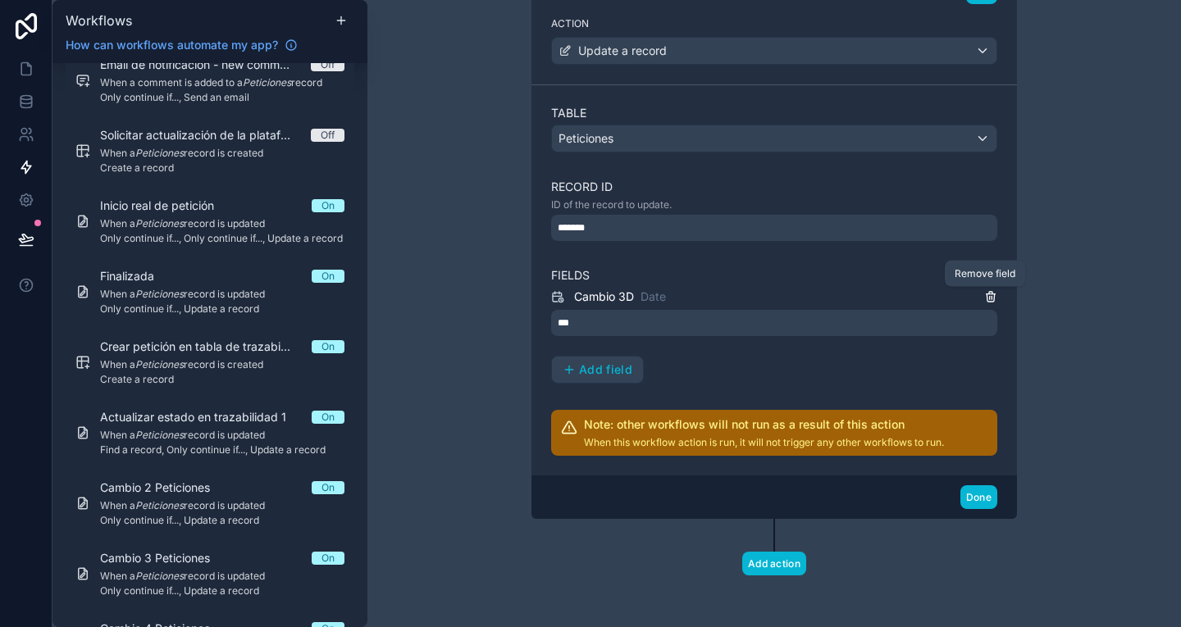
click at [991, 298] on icon at bounding box center [991, 297] width 0 height 3
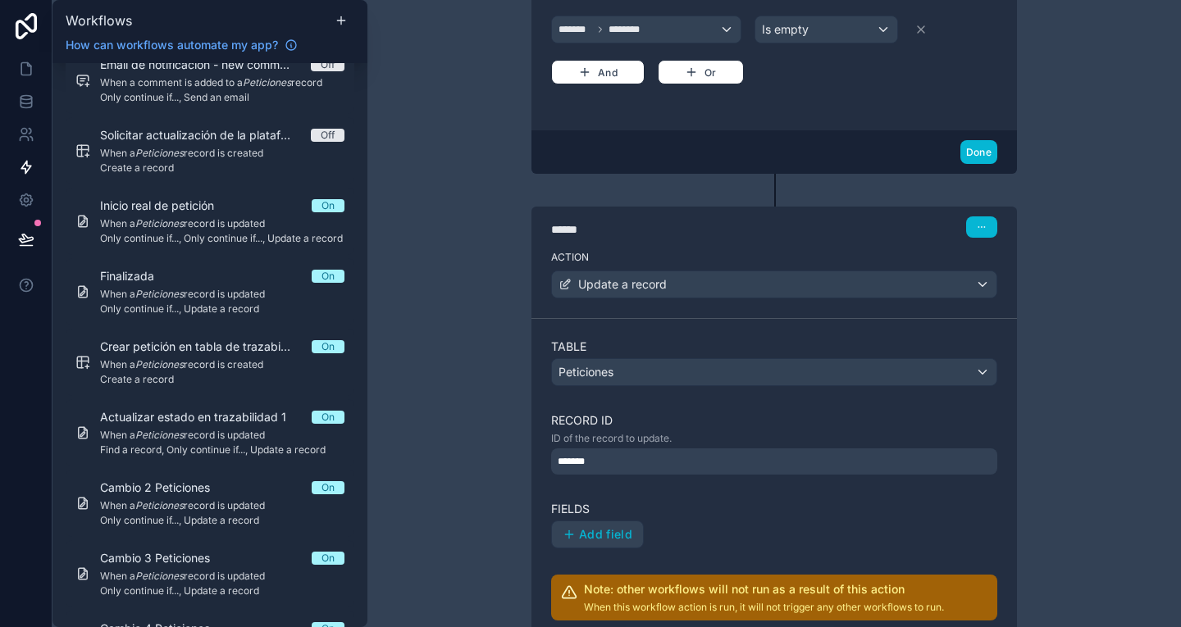
scroll to position [681, 0]
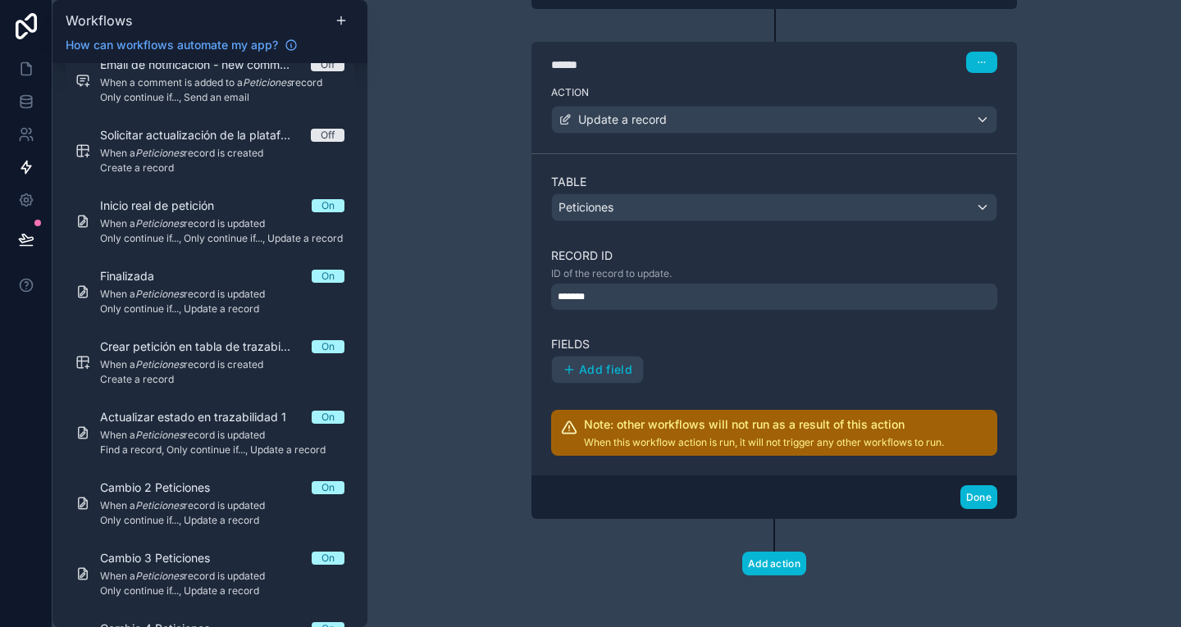
click at [679, 298] on div "*******" at bounding box center [774, 297] width 446 height 26
drag, startPoint x: 658, startPoint y: 343, endPoint x: 605, endPoint y: 365, distance: 57.7
click at [605, 365] on div "Fields Add field" at bounding box center [774, 360] width 446 height 48
click at [605, 365] on span "Add field" at bounding box center [605, 369] width 53 height 15
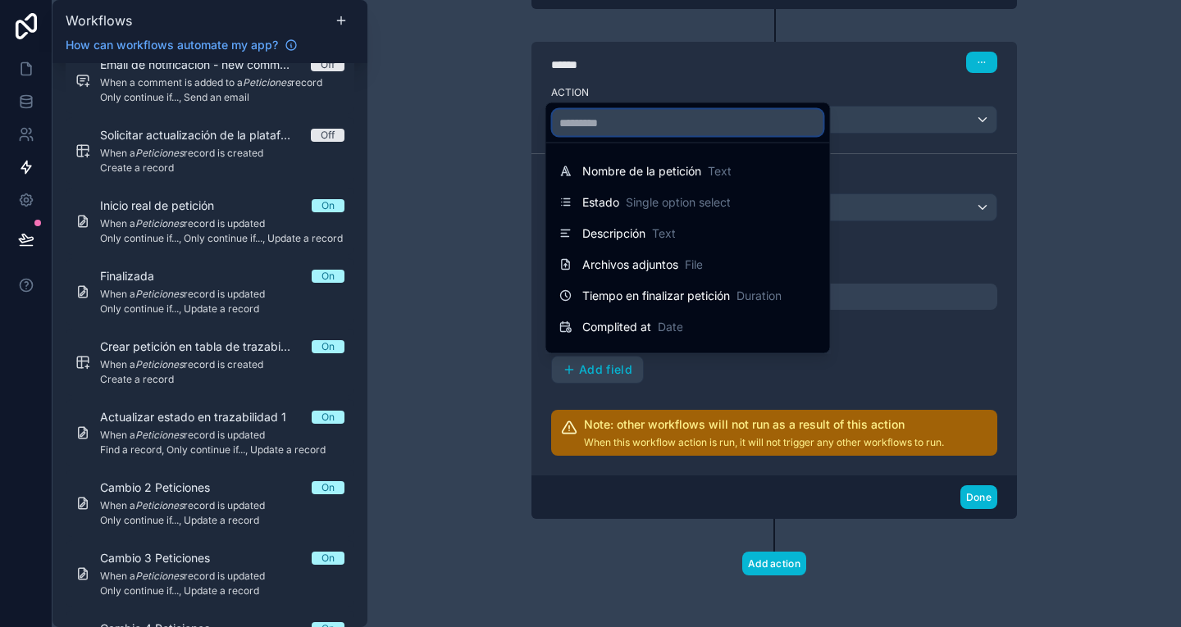
click at [631, 120] on input "text" at bounding box center [688, 123] width 271 height 26
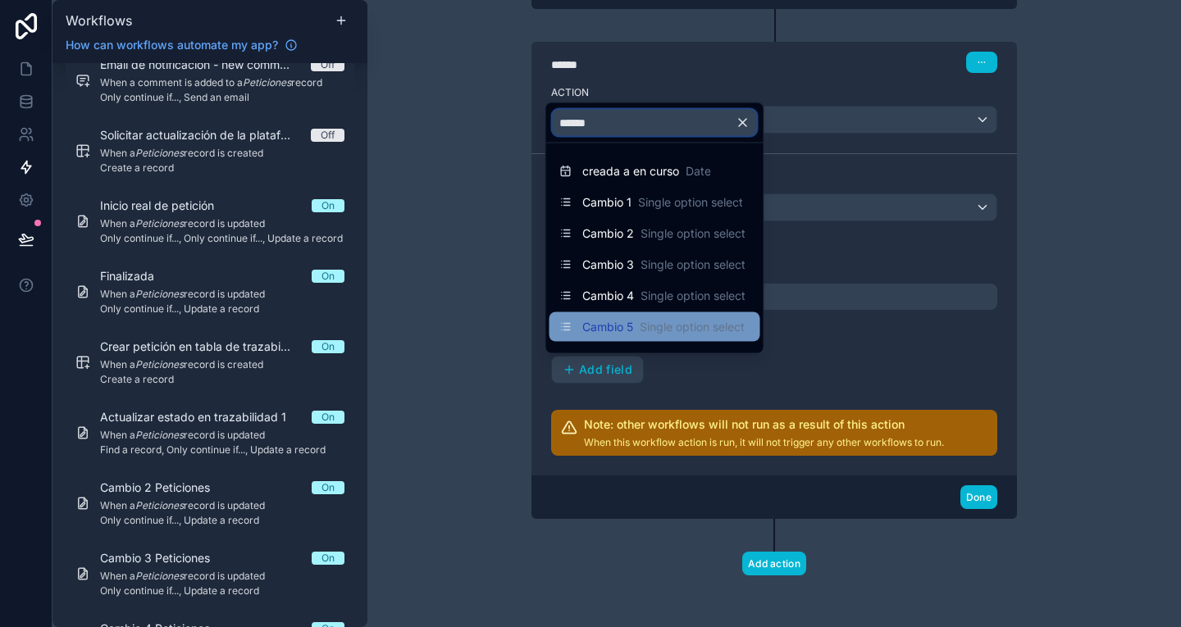
type input "******"
click at [625, 333] on span "Cambio 5" at bounding box center [607, 327] width 51 height 16
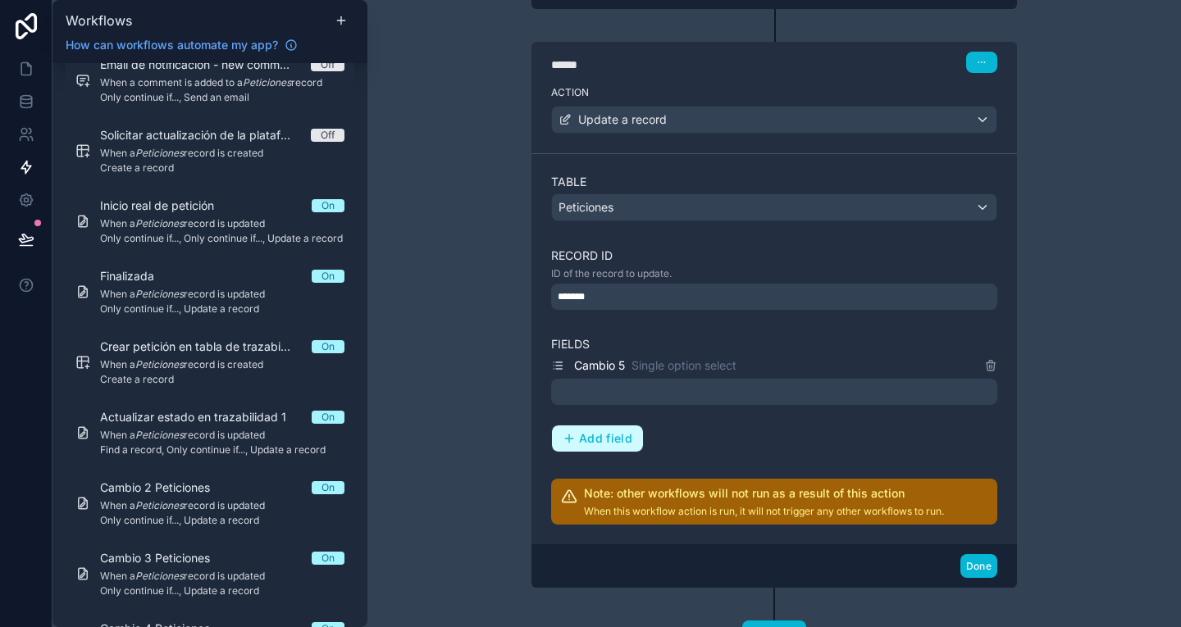
click at [585, 431] on span "Add field" at bounding box center [605, 438] width 53 height 15
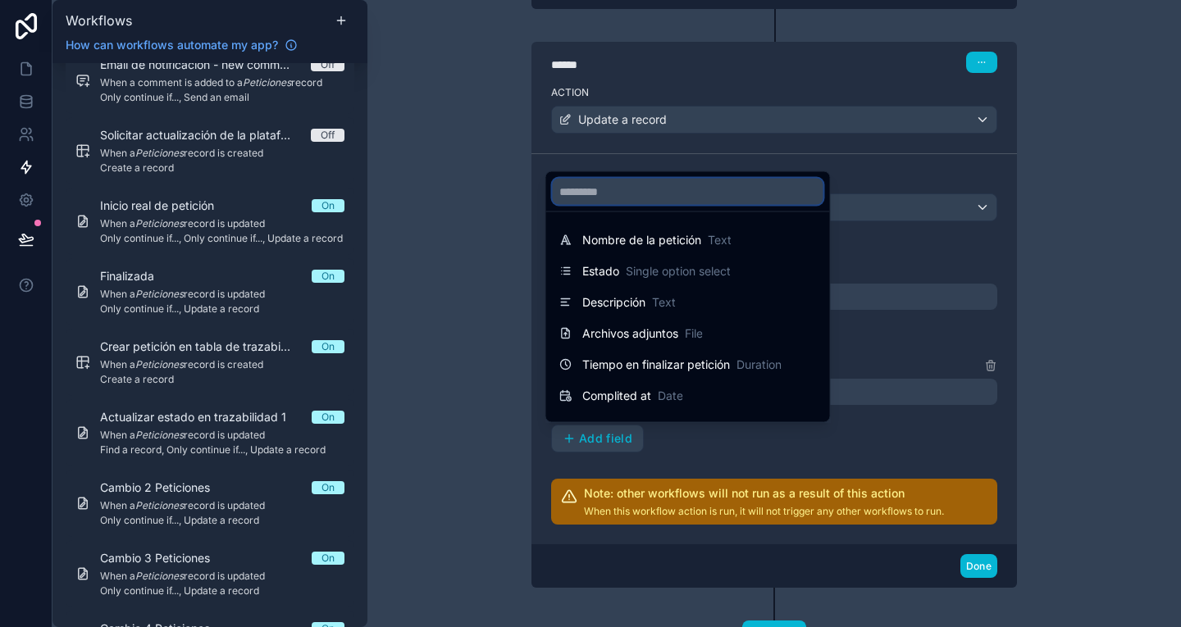
click at [642, 185] on input "text" at bounding box center [688, 192] width 271 height 26
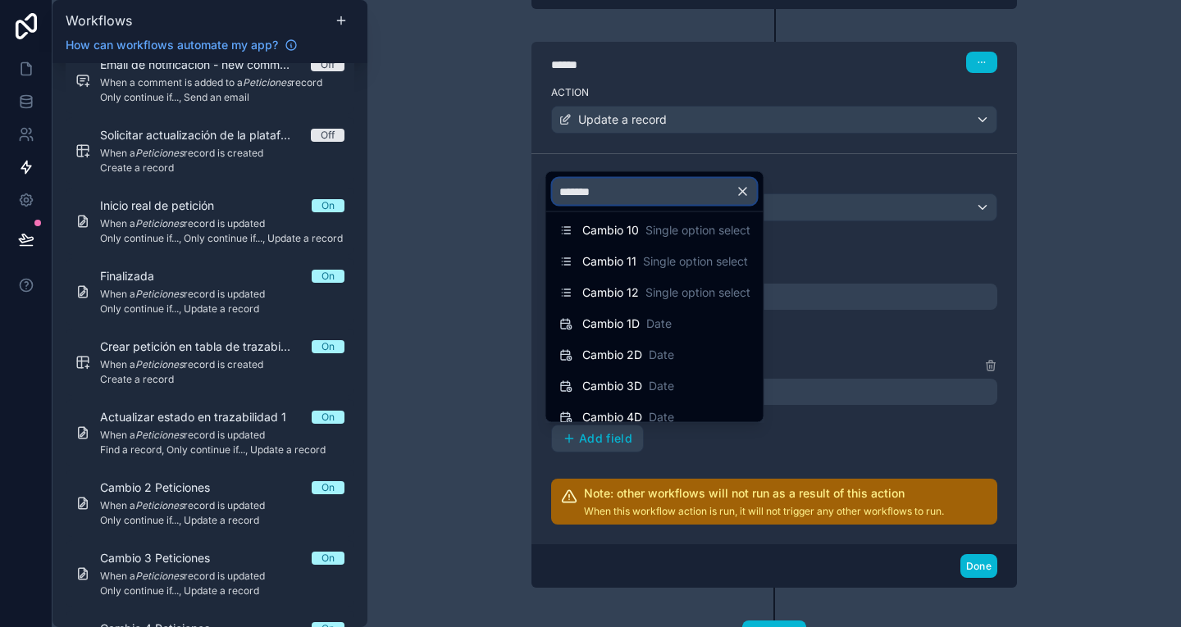
scroll to position [379, 0]
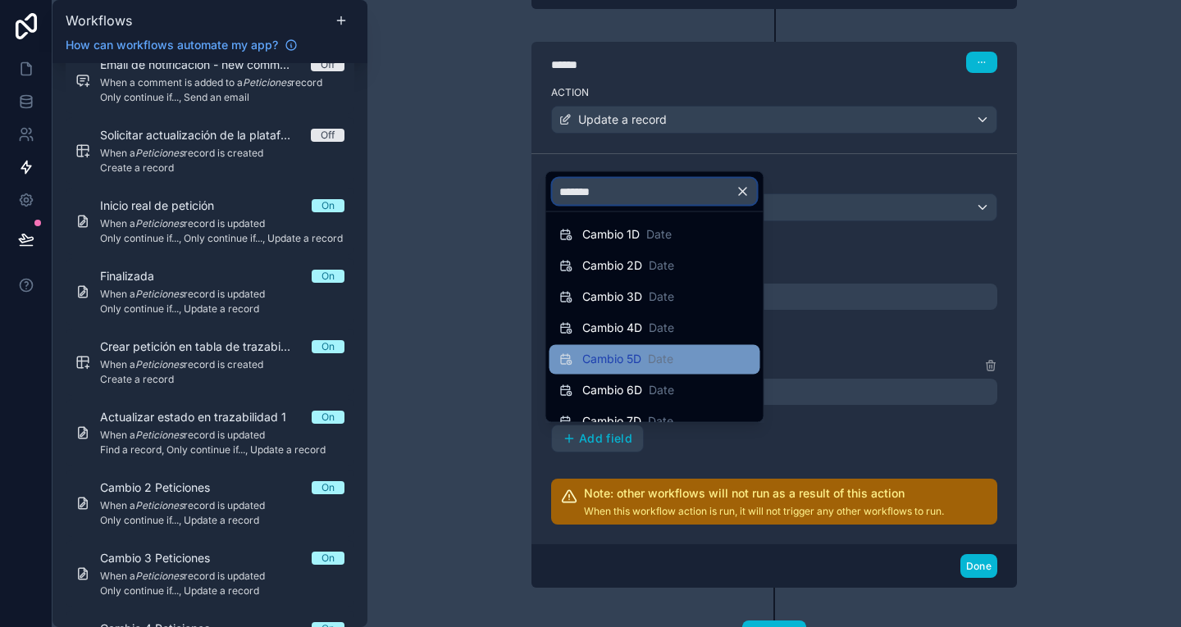
type input "******"
click at [660, 352] on span "Date" at bounding box center [660, 360] width 25 height 16
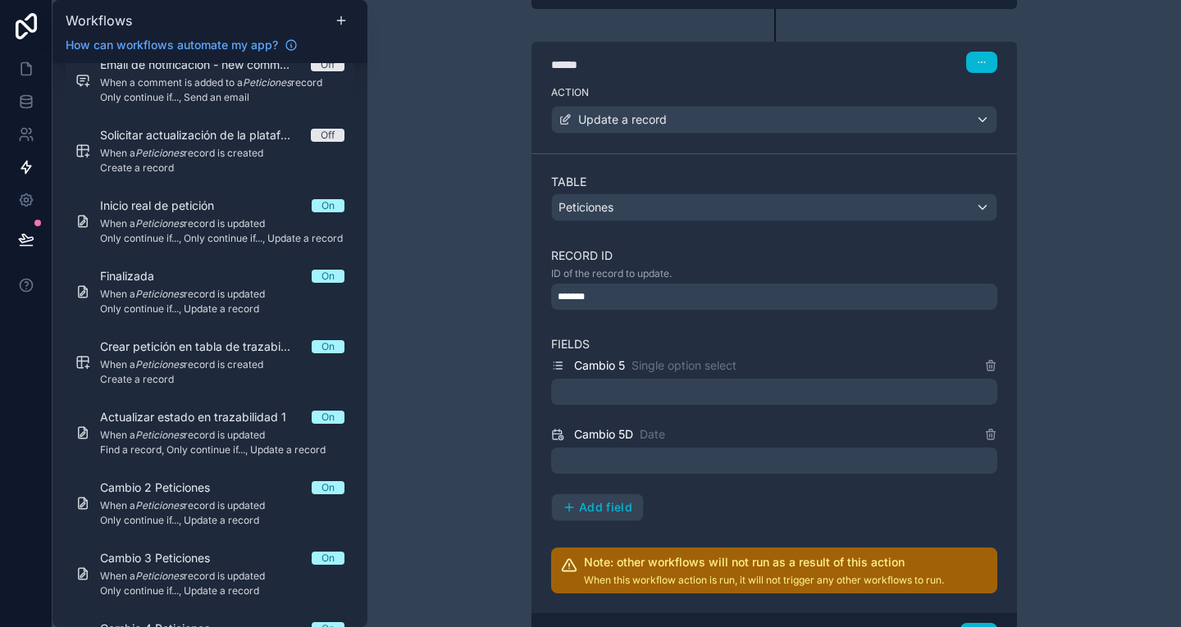
click at [613, 390] on div at bounding box center [774, 392] width 446 height 26
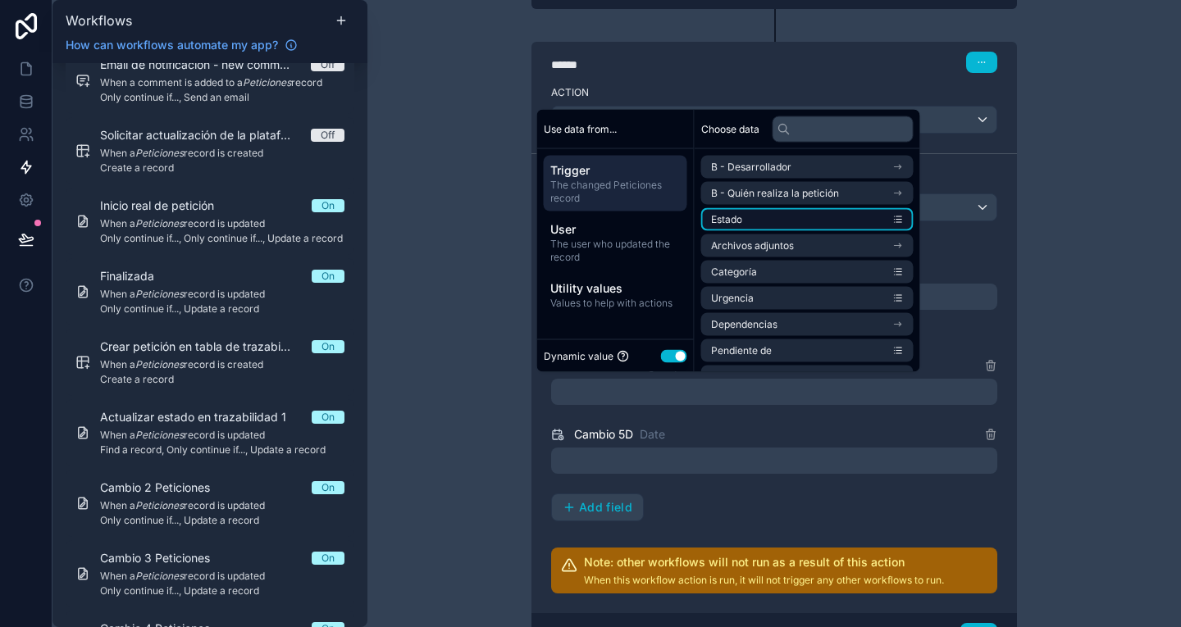
click at [748, 208] on li "Estado" at bounding box center [807, 219] width 212 height 23
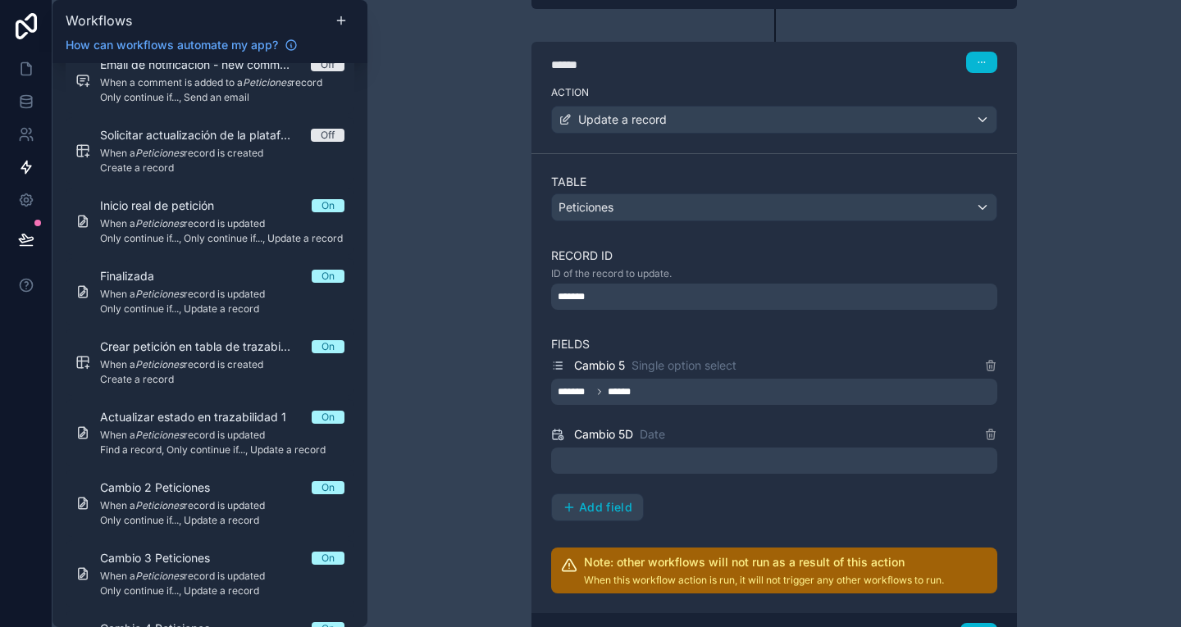
click at [772, 468] on div at bounding box center [774, 461] width 446 height 26
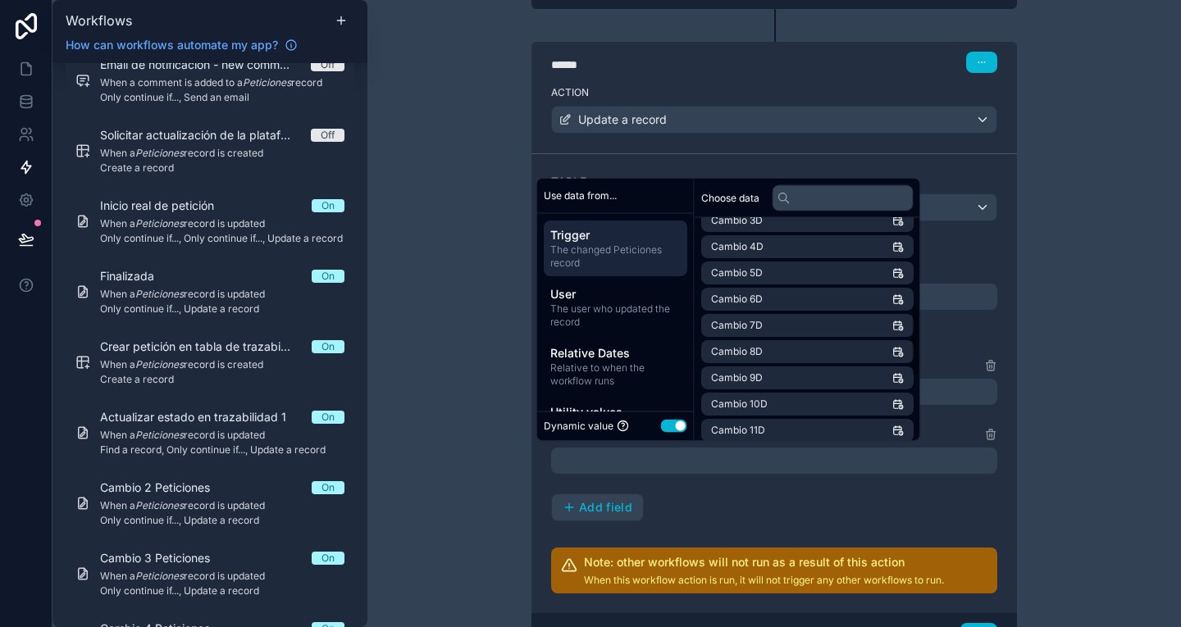
scroll to position [469, 0]
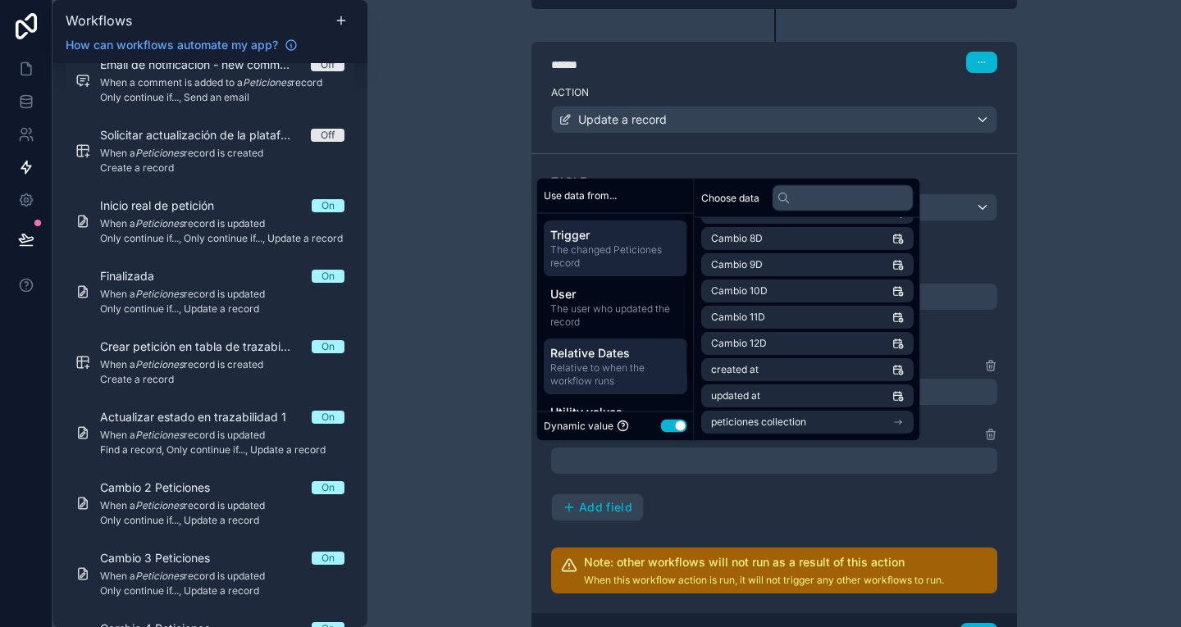
click at [608, 382] on span "Relative to when the workflow runs" at bounding box center [615, 375] width 130 height 26
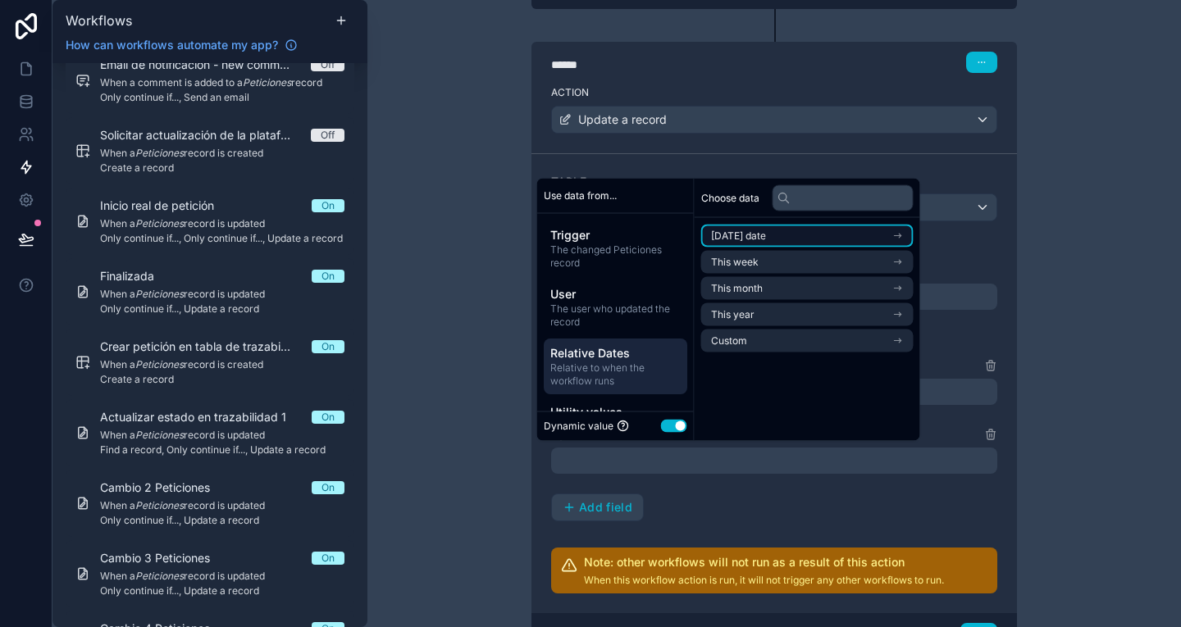
click at [800, 225] on li "[DATE] date" at bounding box center [807, 236] width 212 height 23
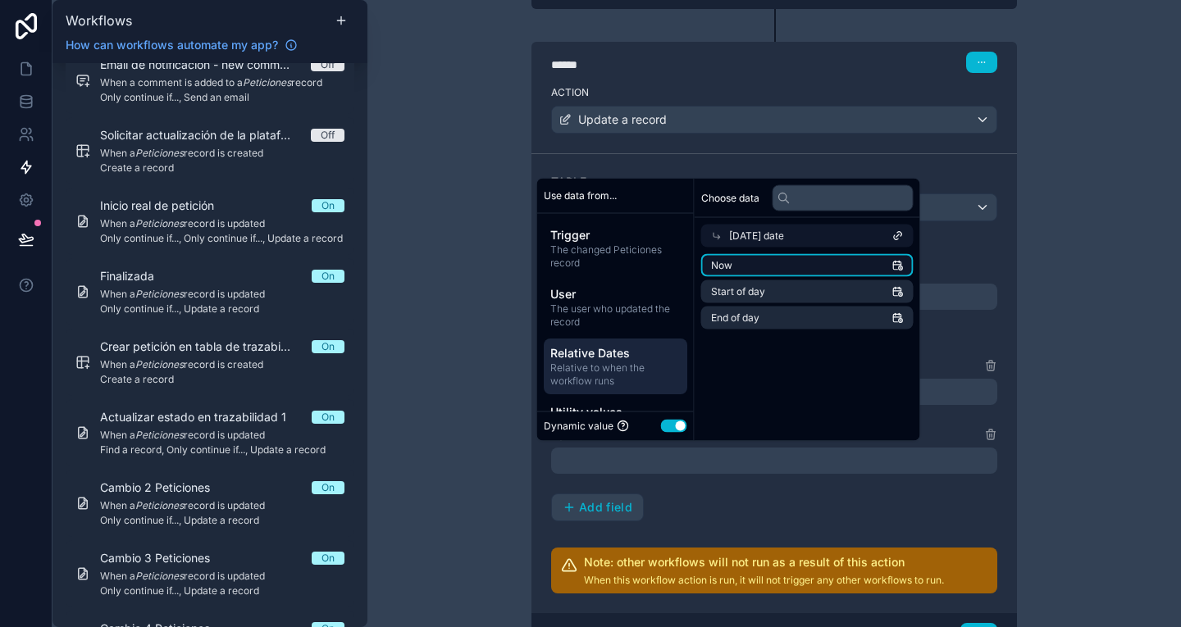
click at [856, 266] on li "Now" at bounding box center [807, 265] width 212 height 23
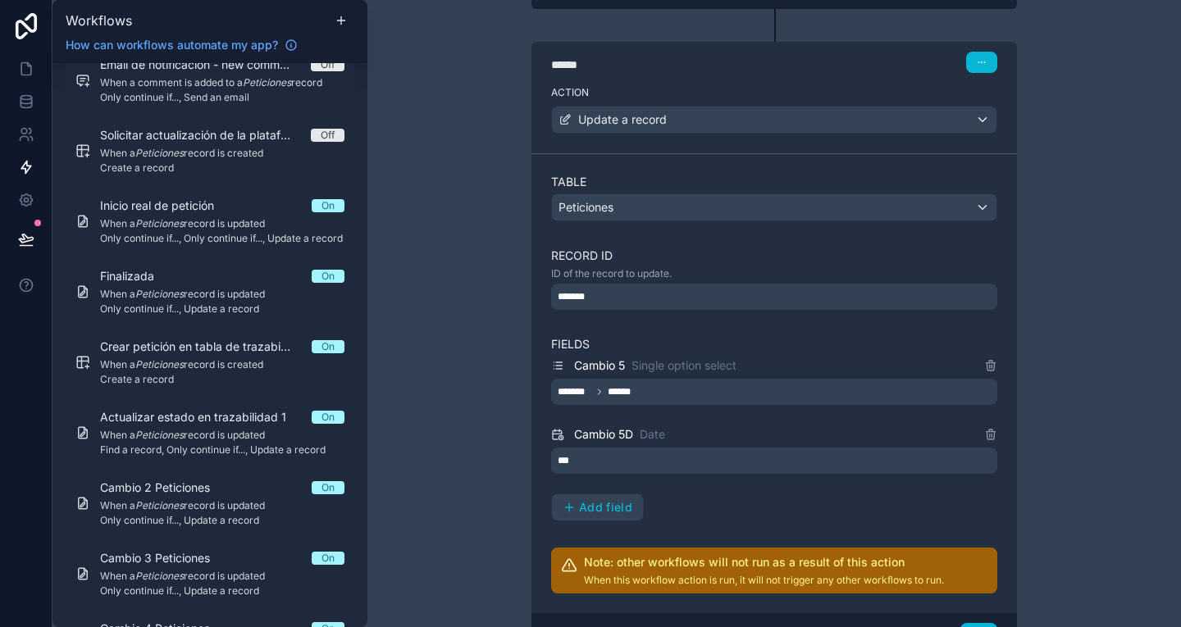
click at [1073, 303] on div "**********" at bounding box center [773, 313] width 813 height 627
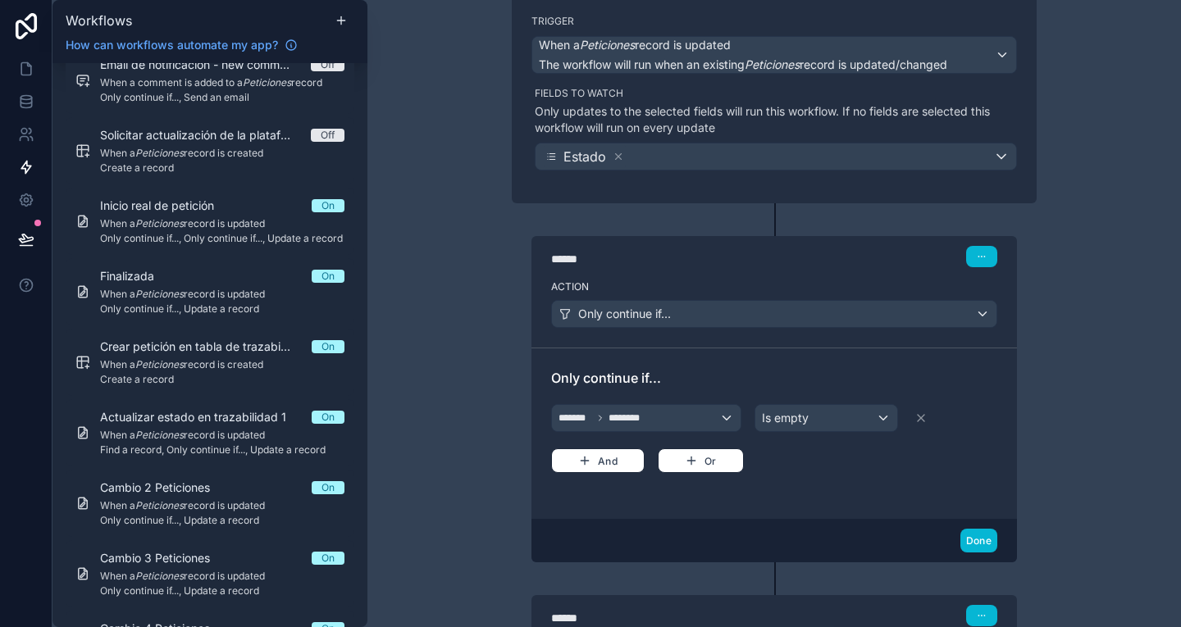
scroll to position [126, 0]
click at [877, 257] on div "****** Step 1" at bounding box center [774, 257] width 446 height 21
click at [961, 405] on div "******* ******** Is empty" at bounding box center [774, 419] width 446 height 28
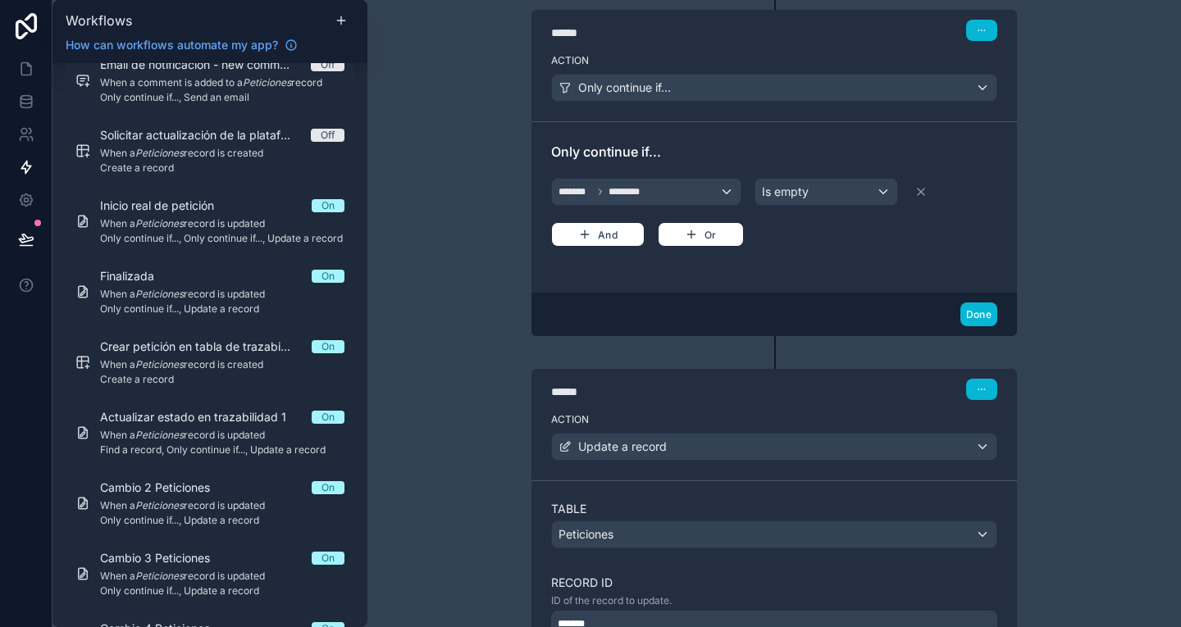
scroll to position [818, 0]
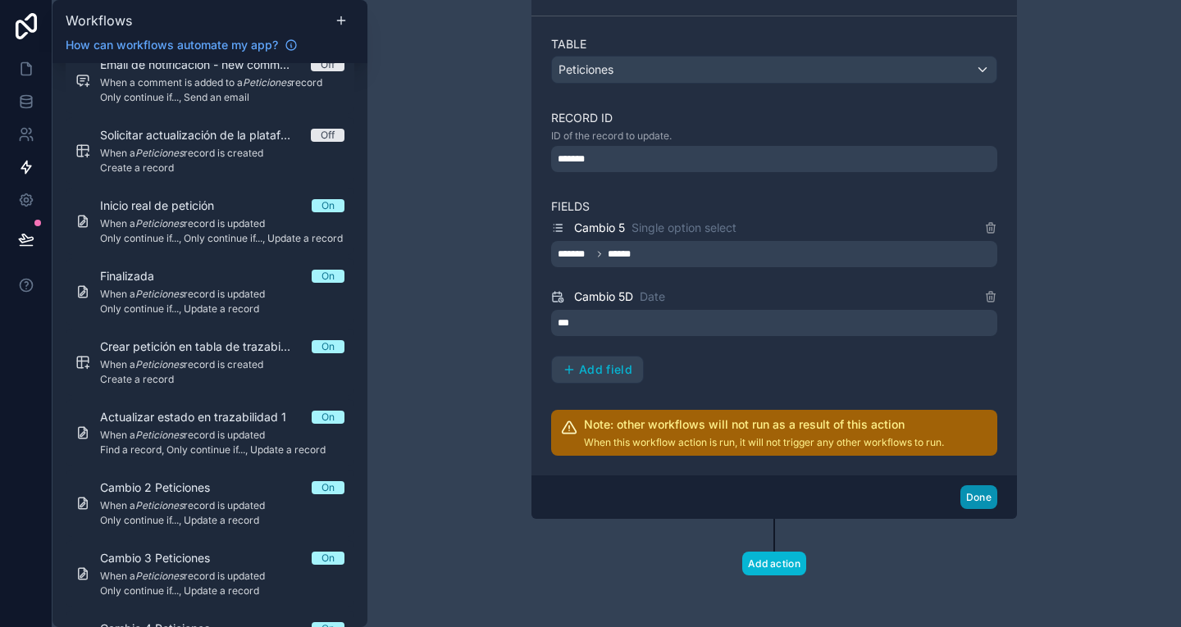
click at [977, 488] on button "Done" at bounding box center [978, 497] width 37 height 24
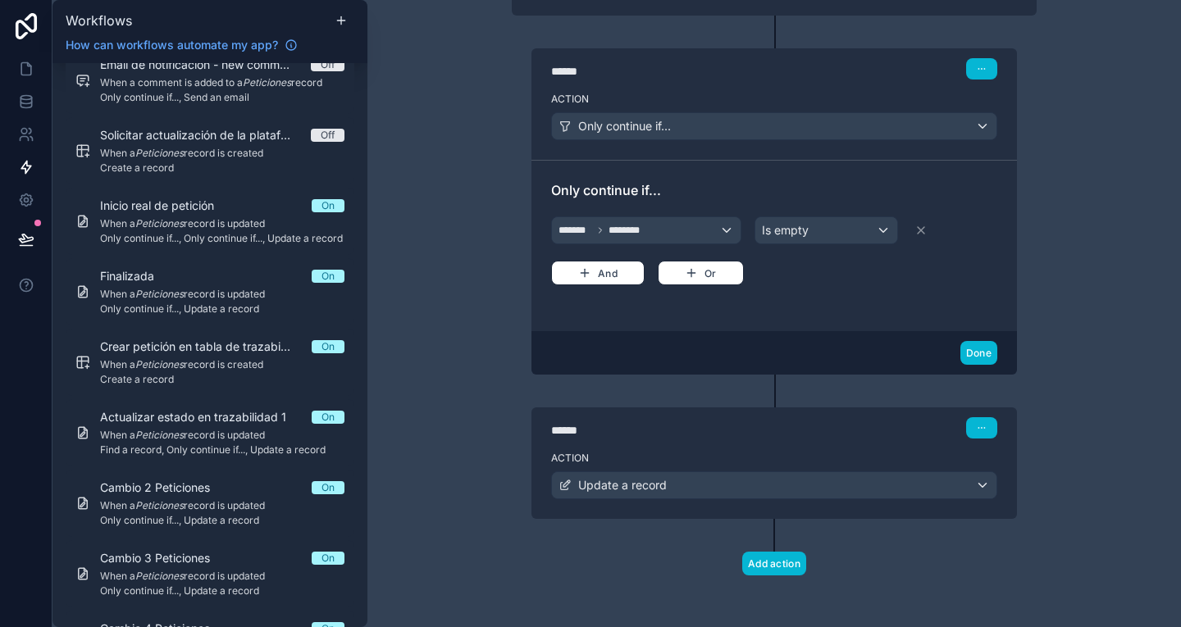
scroll to position [0, 0]
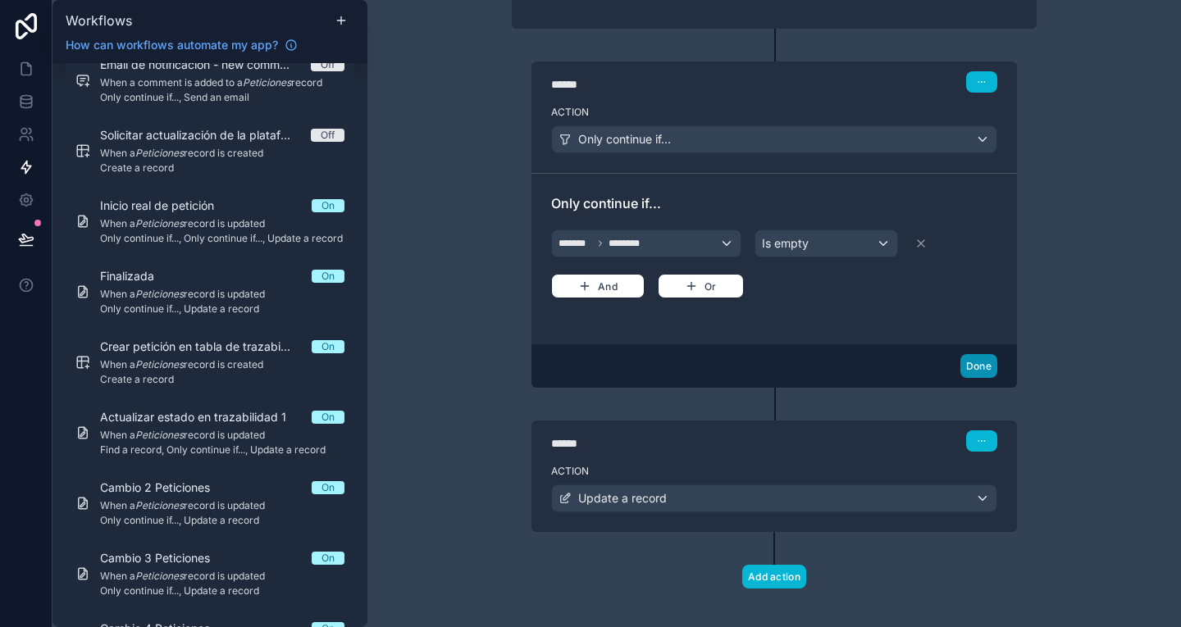
click at [979, 363] on button "Done" at bounding box center [978, 366] width 37 height 24
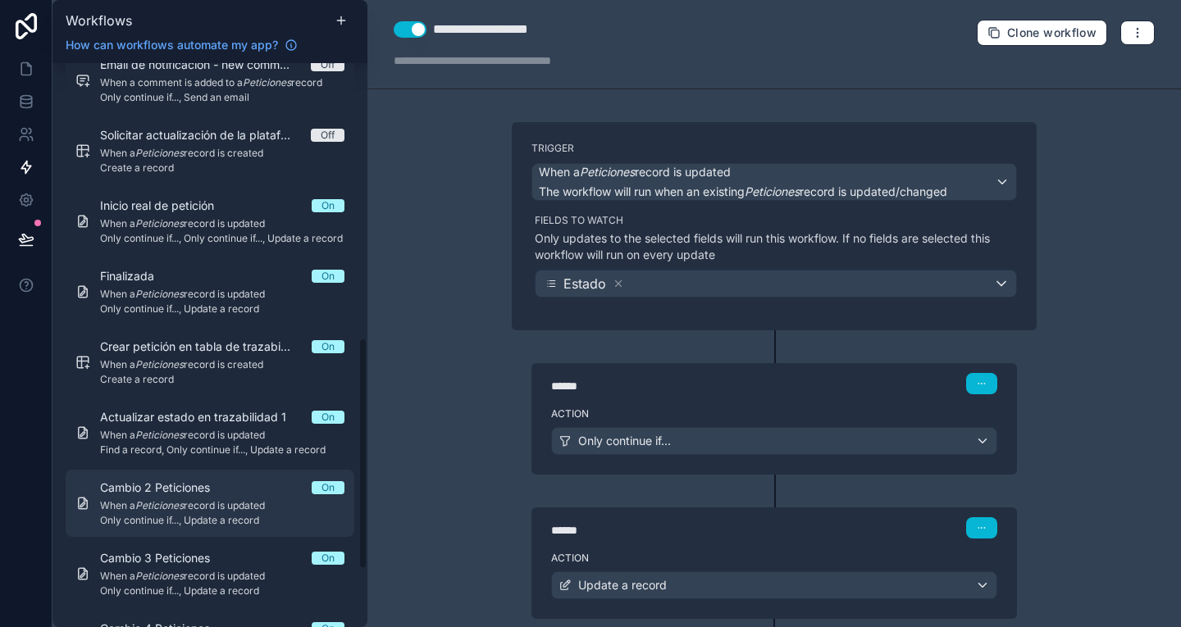
scroll to position [812, 0]
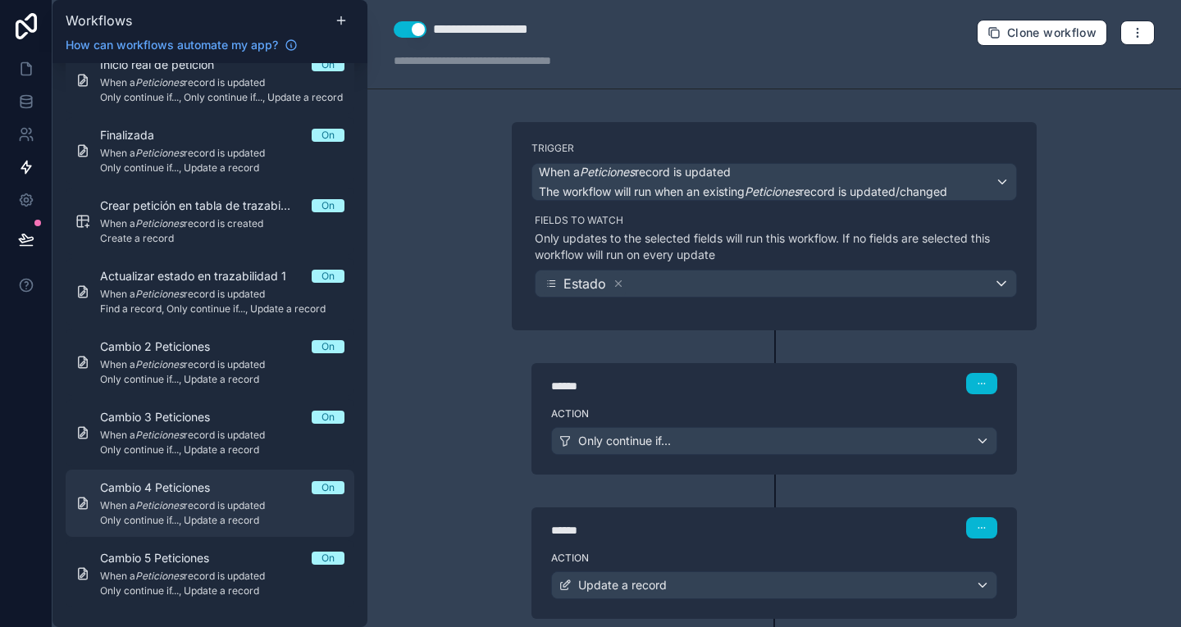
click at [216, 492] on span "Cambio 4 Peticiones" at bounding box center [165, 488] width 130 height 16
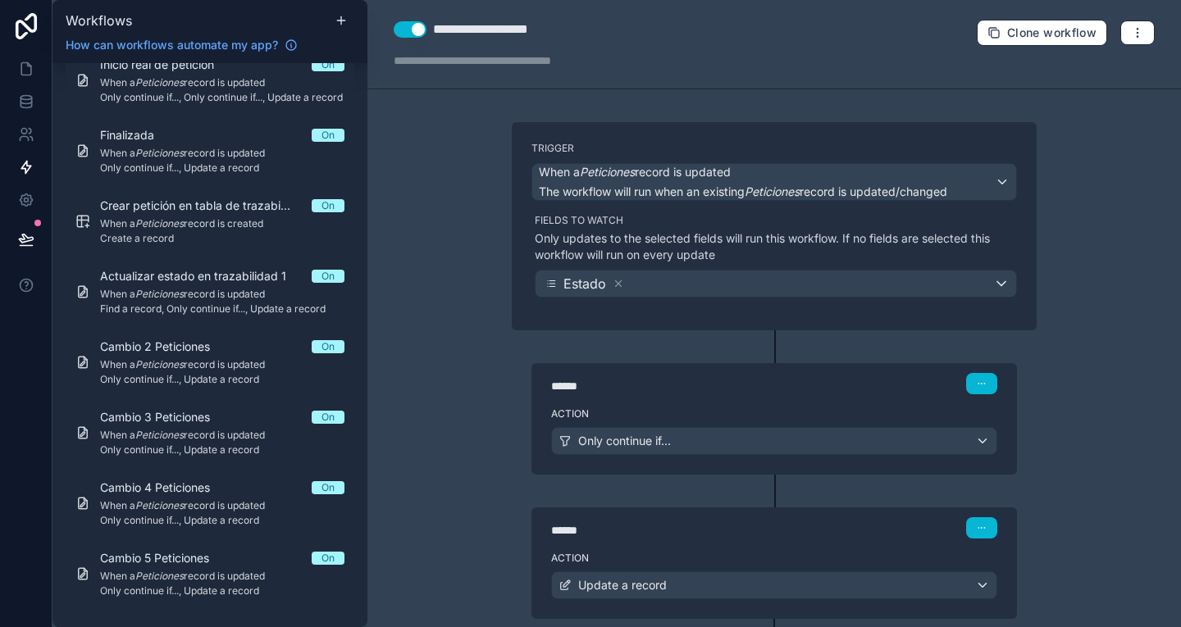
scroll to position [100, 0]
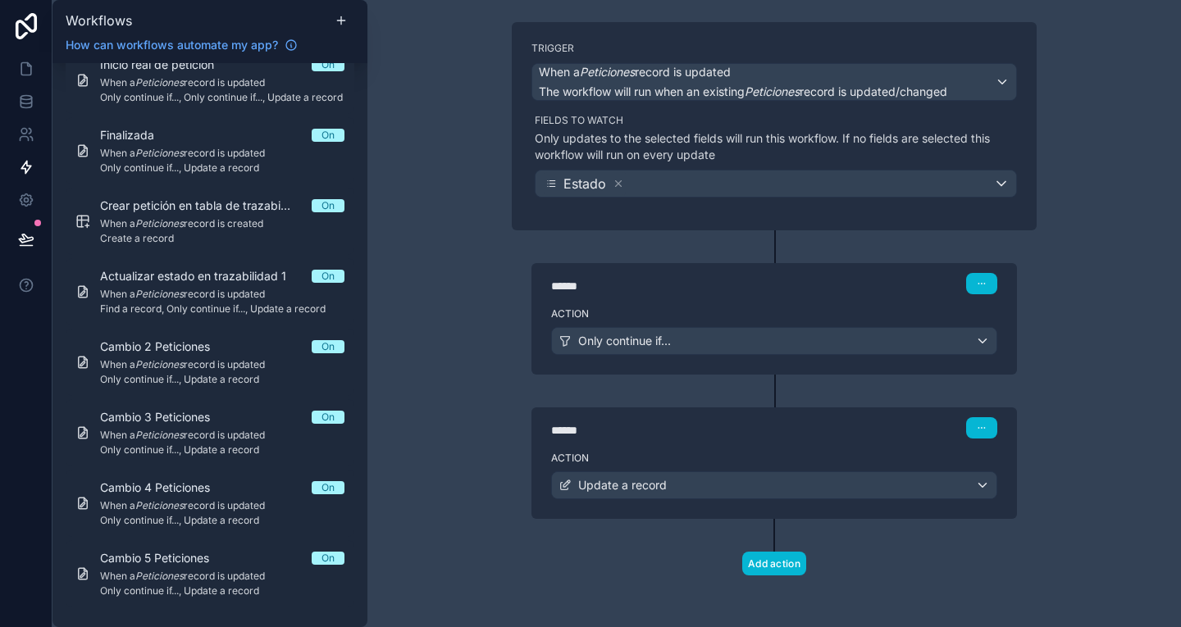
click at [741, 286] on div "******" at bounding box center [674, 286] width 246 height 16
click at [817, 293] on div "****** Step 1" at bounding box center [774, 283] width 446 height 21
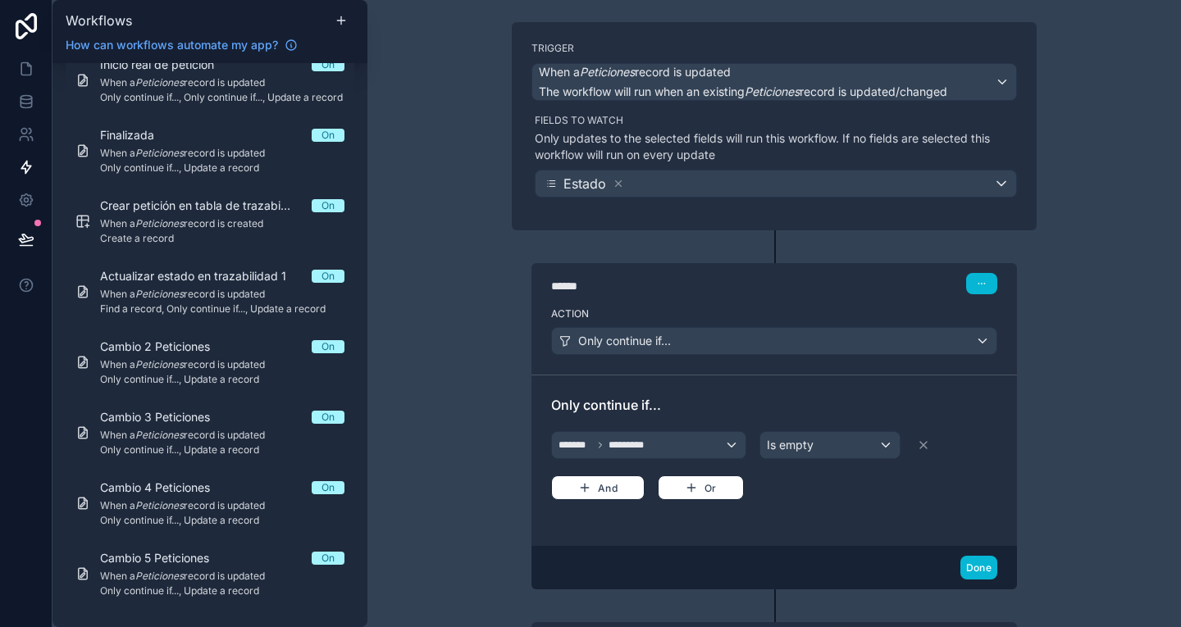
click at [817, 293] on div "****** Step 1" at bounding box center [774, 283] width 446 height 21
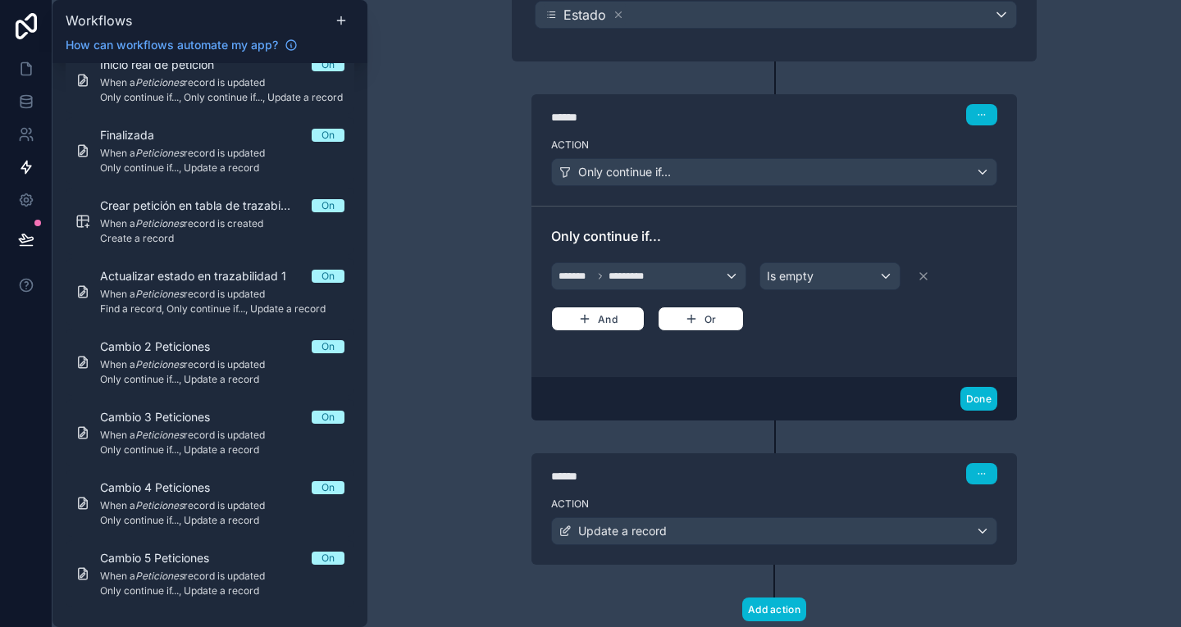
scroll to position [315, 0]
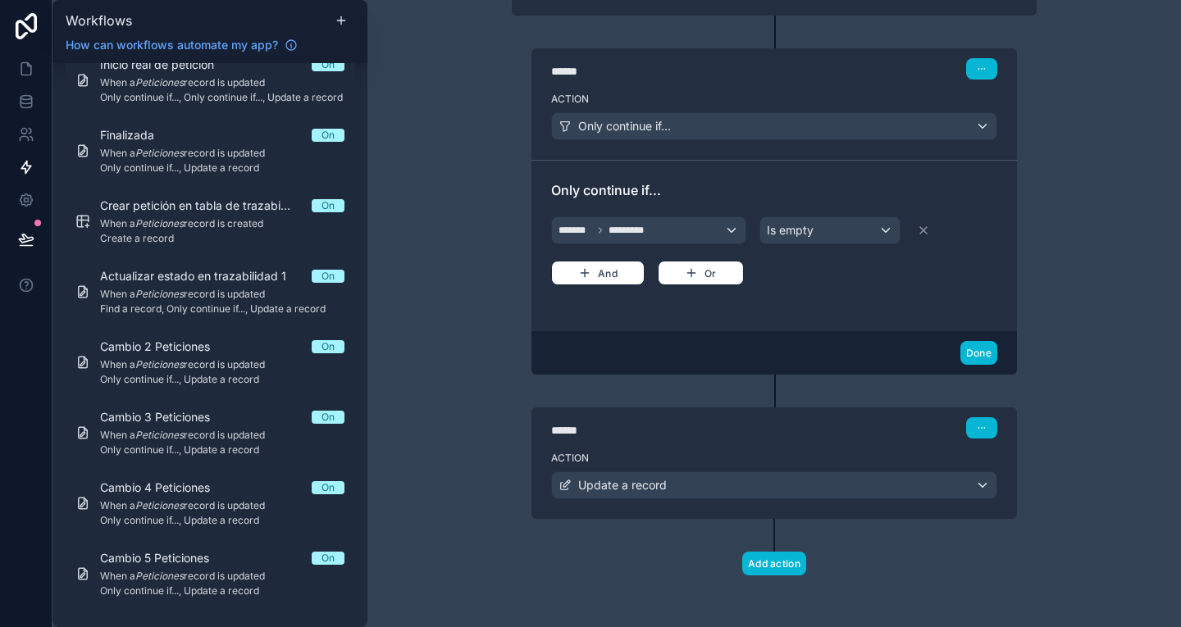
click at [870, 424] on div "****** Step 2" at bounding box center [774, 427] width 446 height 21
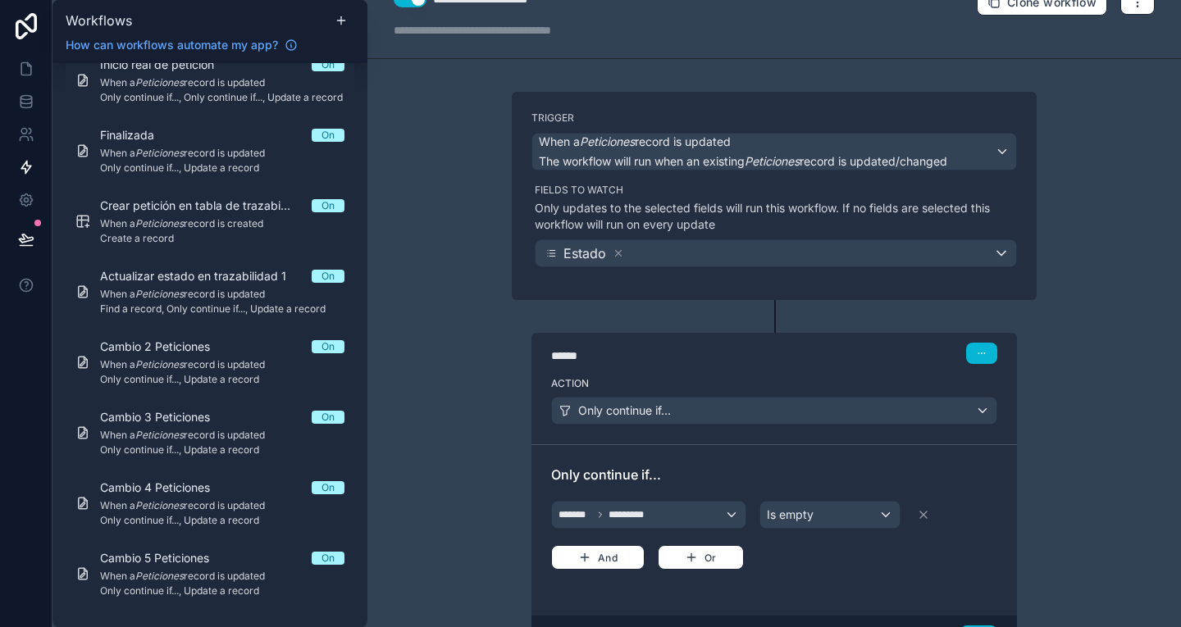
scroll to position [0, 0]
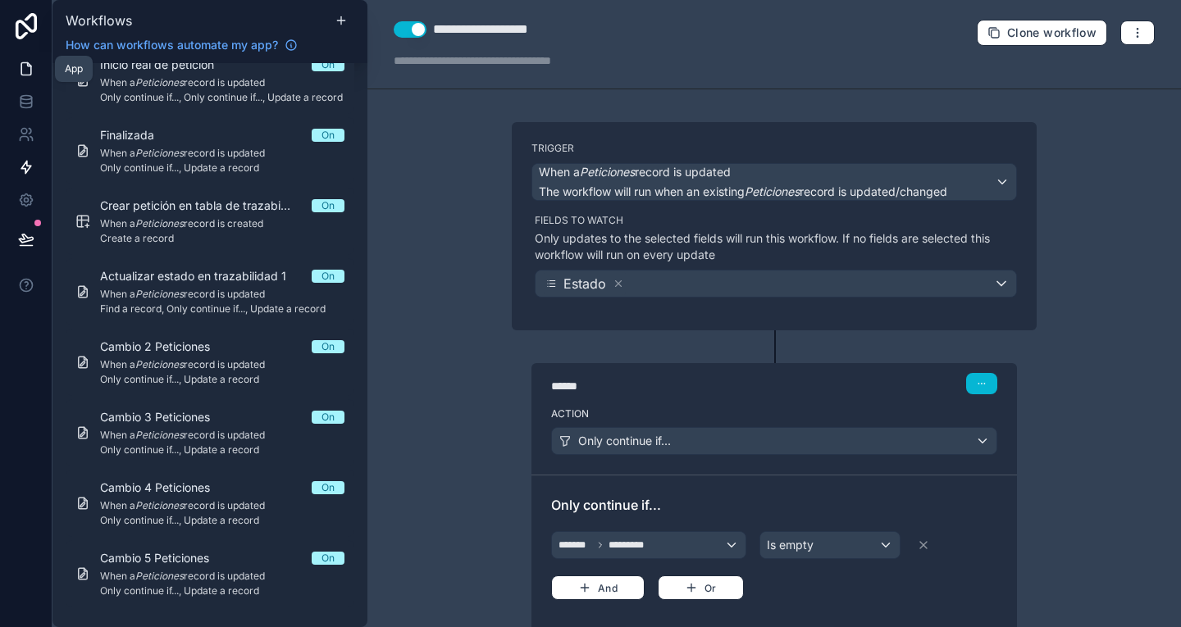
click at [23, 63] on icon at bounding box center [26, 69] width 10 height 12
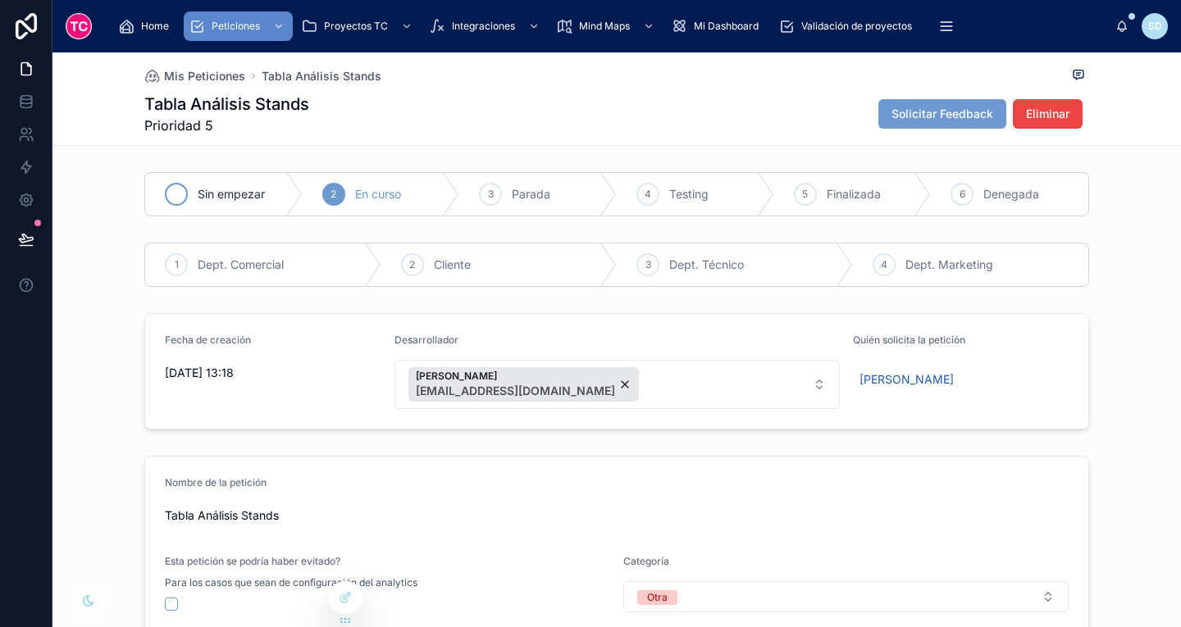
click at [172, 197] on icon at bounding box center [176, 195] width 8 height 6
click at [23, 97] on icon at bounding box center [26, 101] width 16 height 16
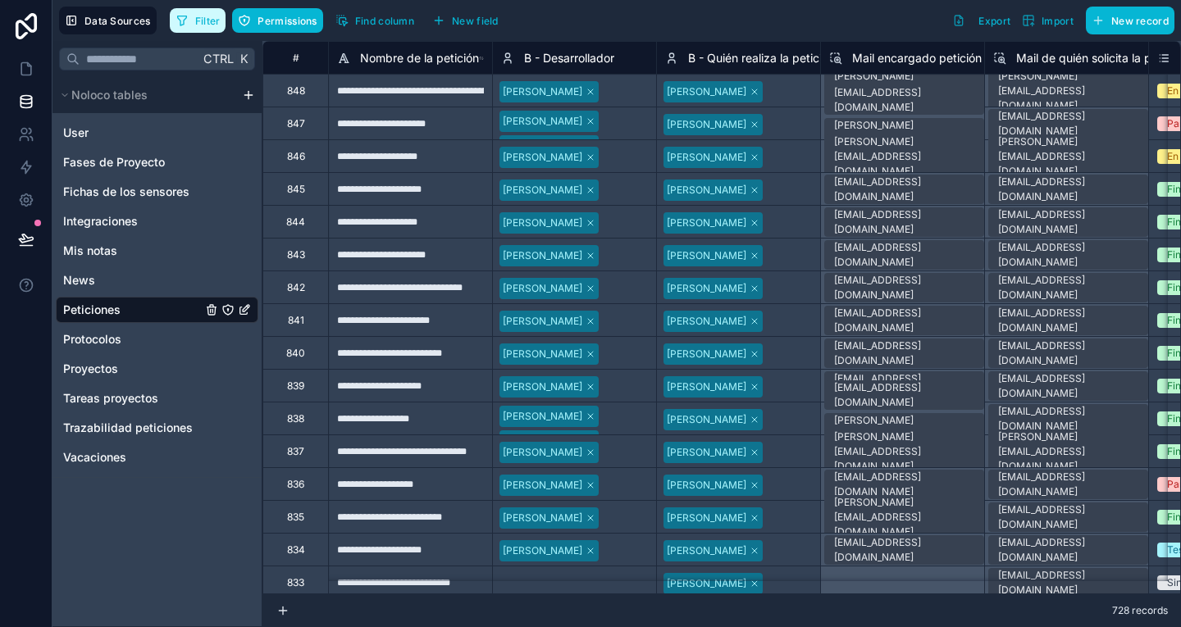
click at [209, 23] on span "Filter" at bounding box center [207, 21] width 25 height 12
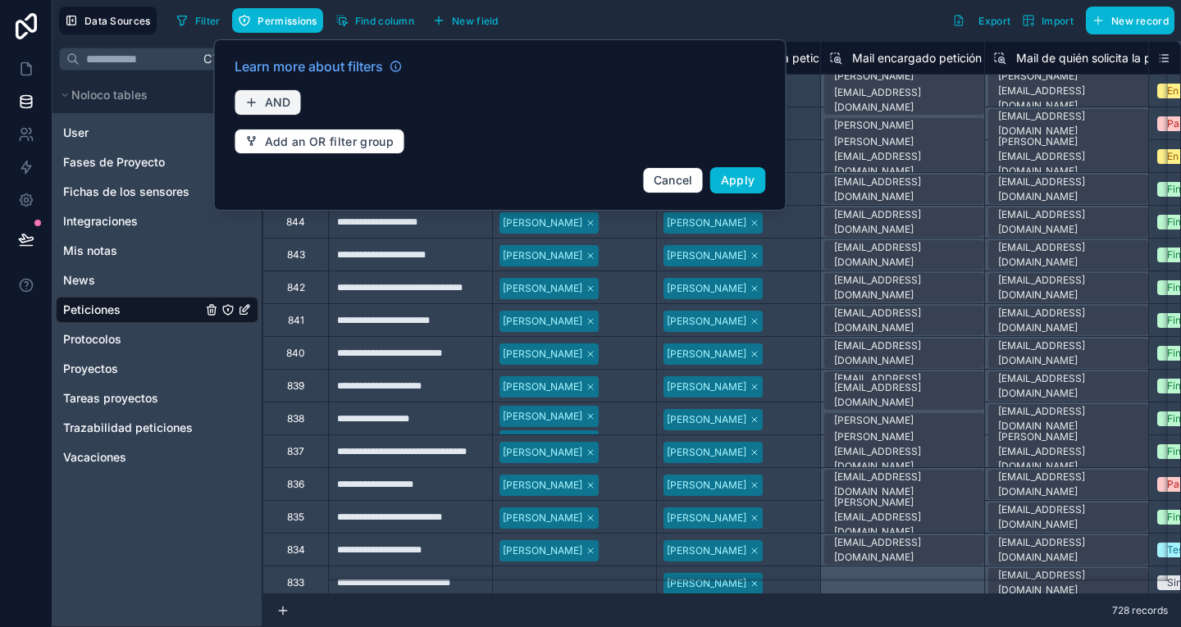
click at [274, 93] on button "AND" at bounding box center [268, 102] width 67 height 26
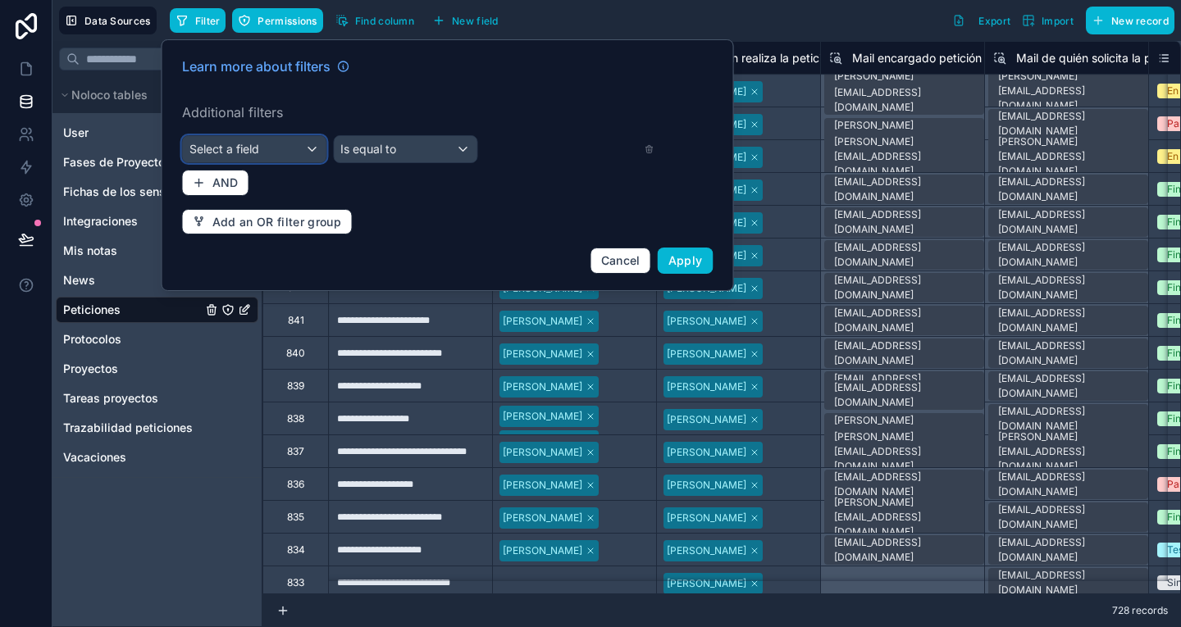
click at [259, 136] on div "Select a field" at bounding box center [254, 149] width 143 height 26
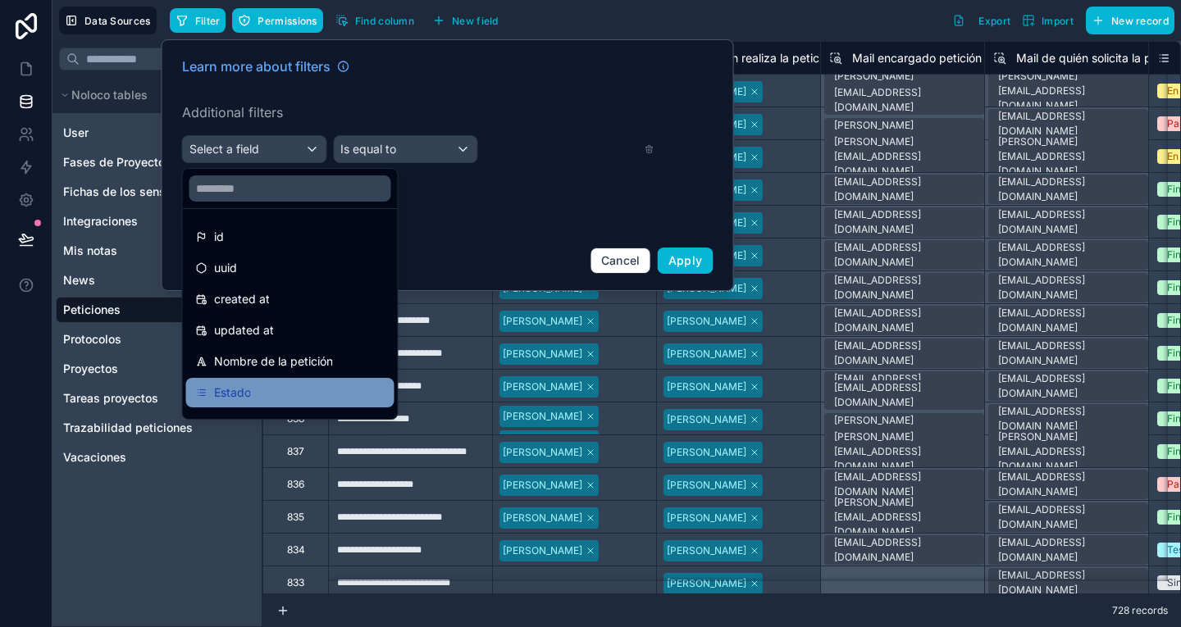
click at [307, 395] on div "Estado" at bounding box center [290, 393] width 189 height 20
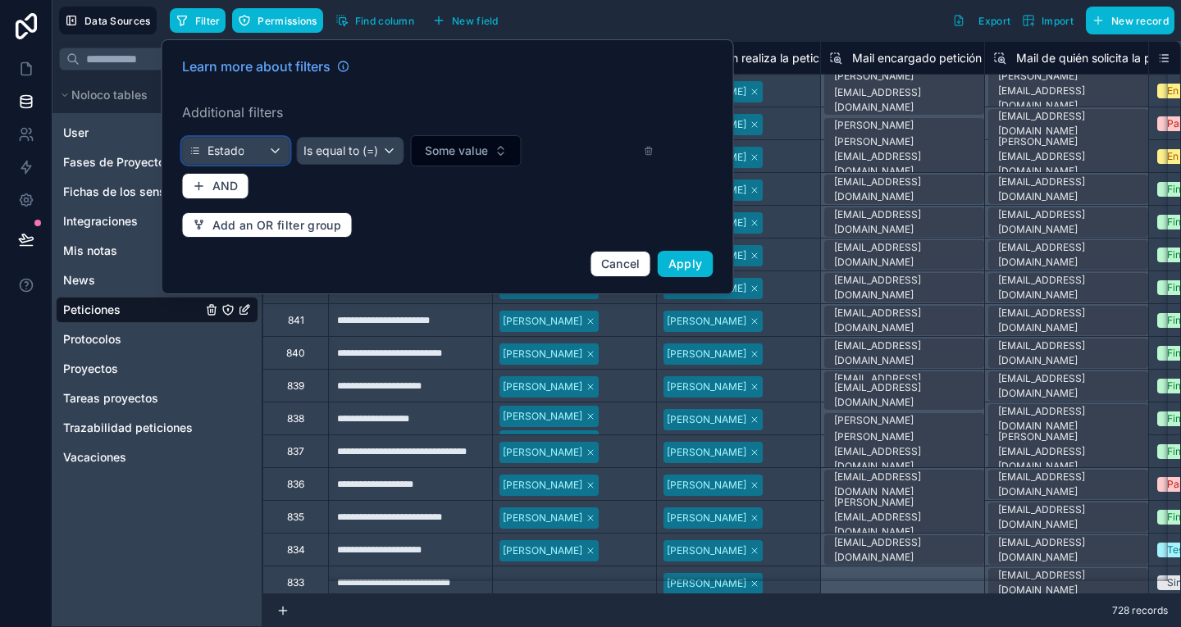
click at [258, 160] on div "Estado" at bounding box center [236, 151] width 107 height 26
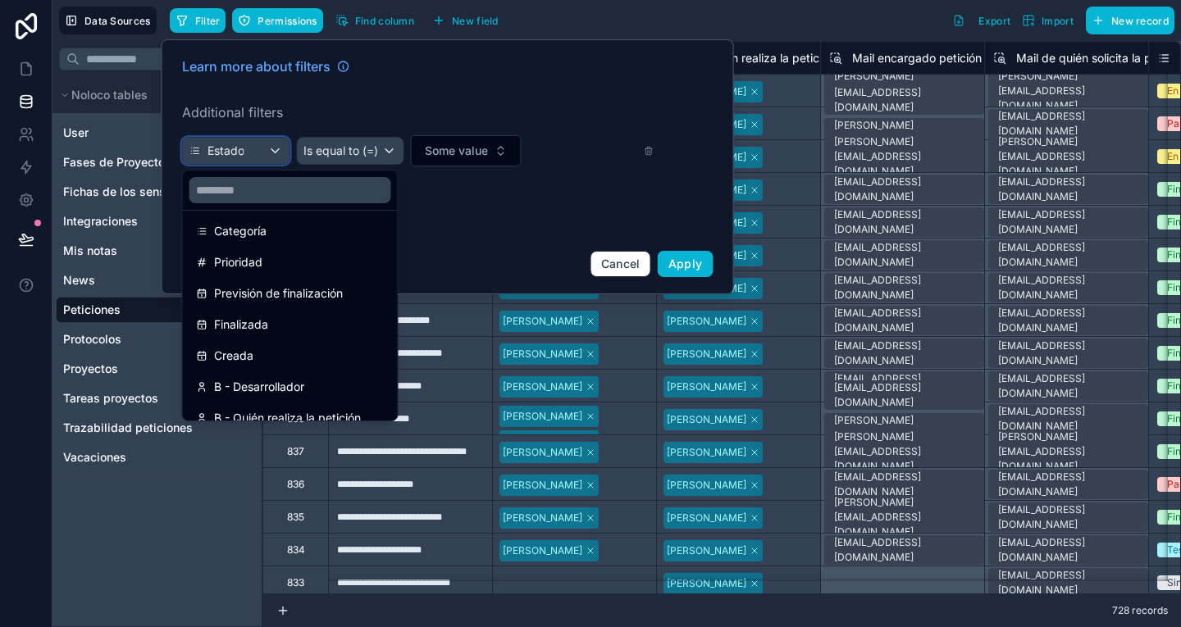
scroll to position [322, 0]
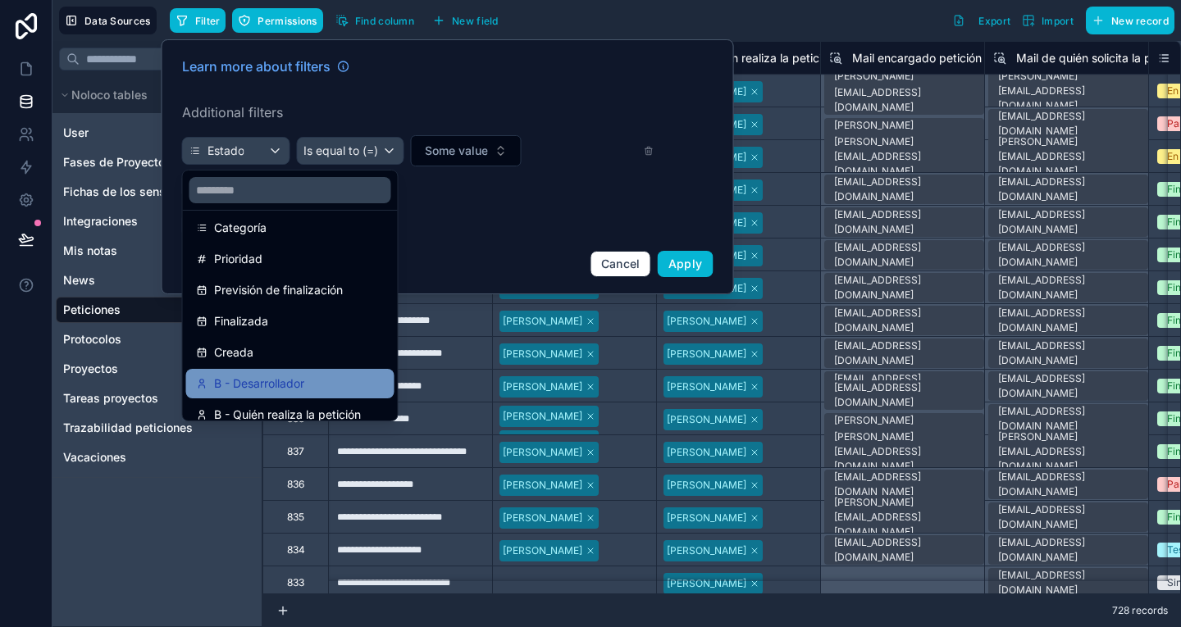
click at [307, 370] on div "B - Desarrollador" at bounding box center [290, 384] width 208 height 30
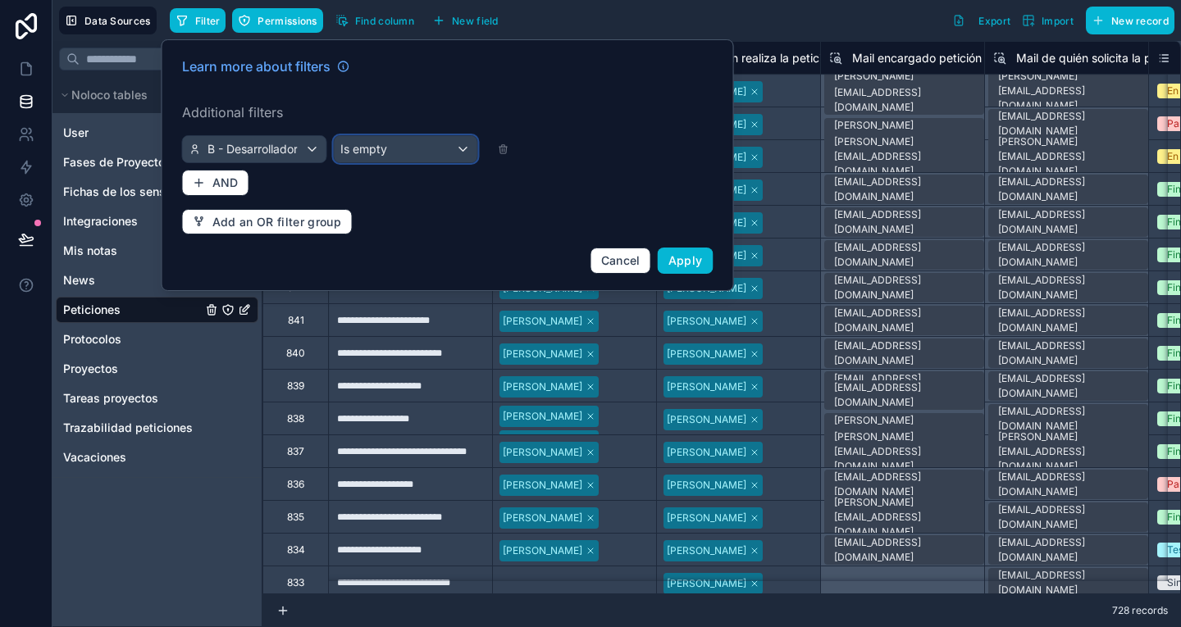
click at [409, 157] on div "Is empty" at bounding box center [405, 149] width 143 height 26
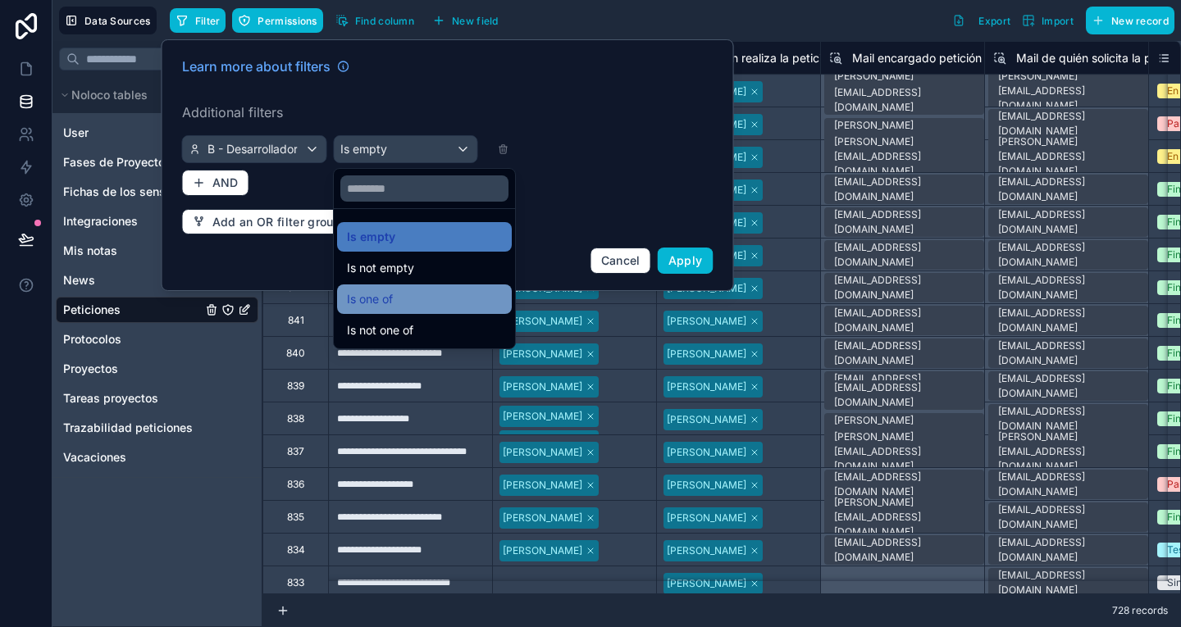
click at [424, 308] on div "Is one of" at bounding box center [424, 299] width 155 height 20
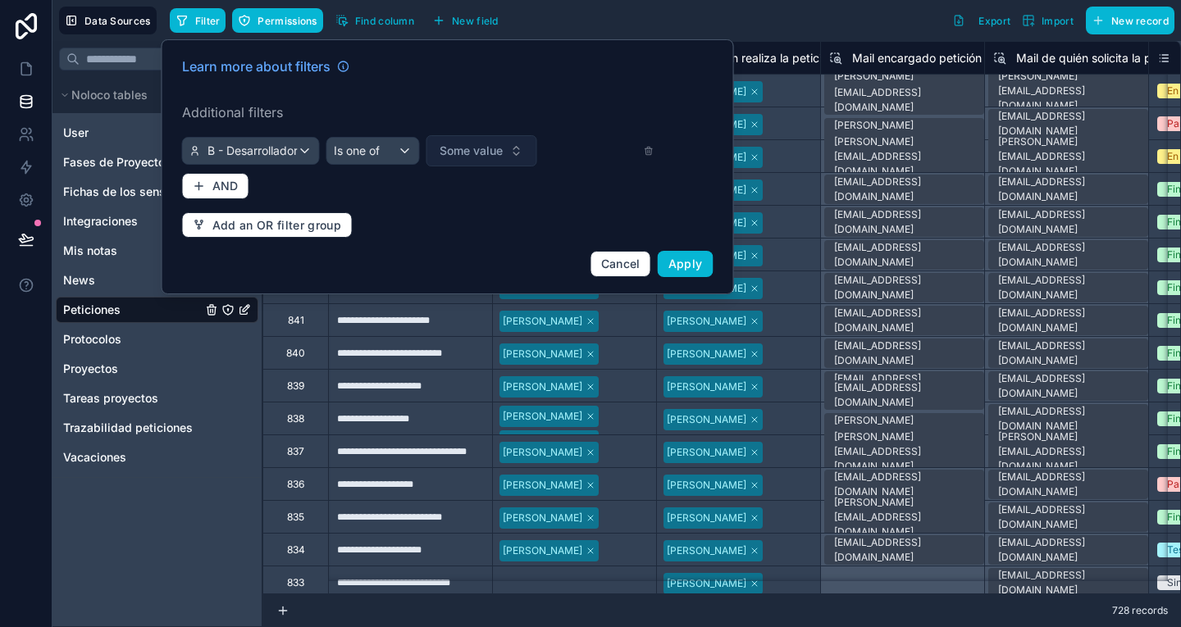
click at [468, 153] on span "Some value" at bounding box center [471, 151] width 63 height 16
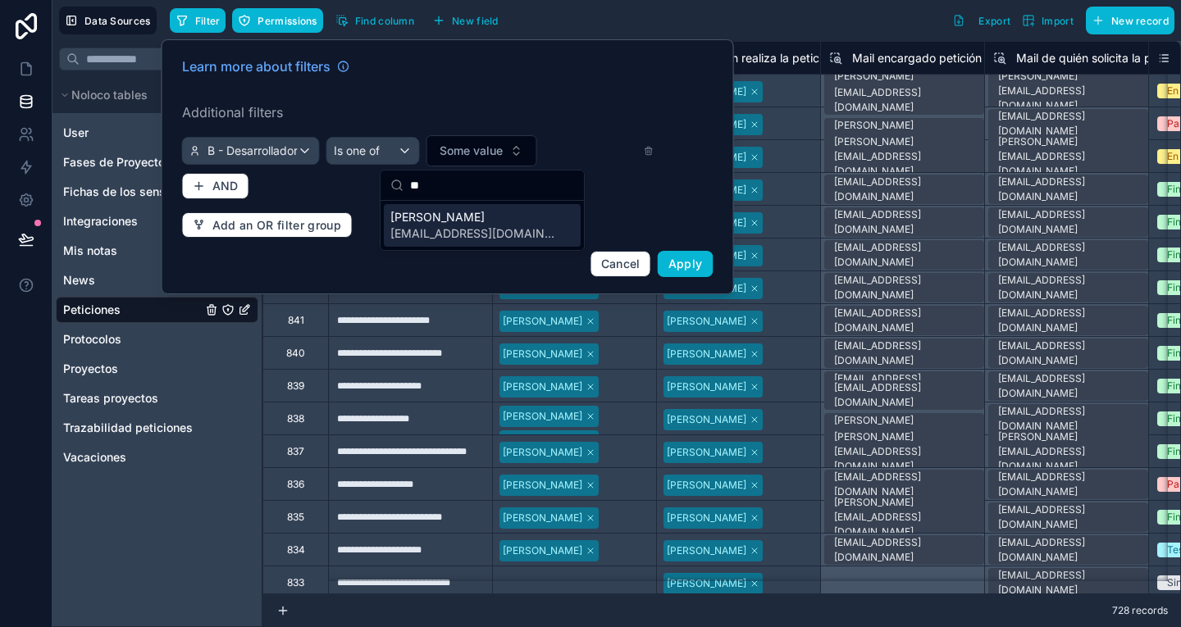
type input "**"
click at [490, 236] on span "[EMAIL_ADDRESS][DOMAIN_NAME]" at bounding box center [472, 233] width 164 height 16
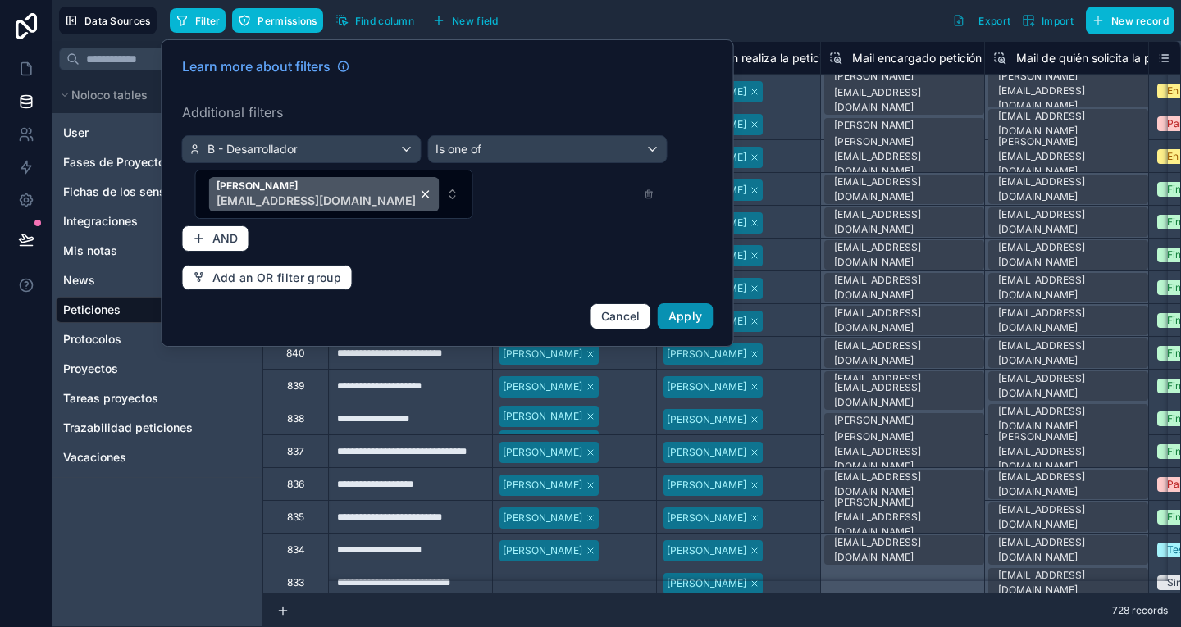
click at [673, 303] on button "Apply" at bounding box center [686, 316] width 56 height 26
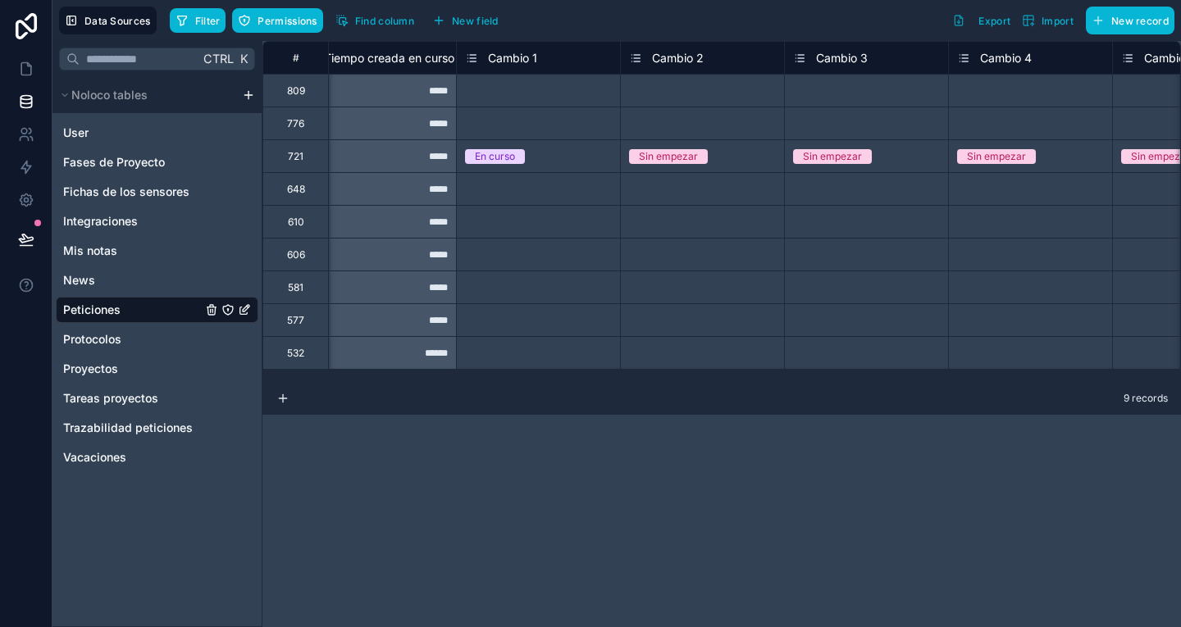
scroll to position [0, 4619]
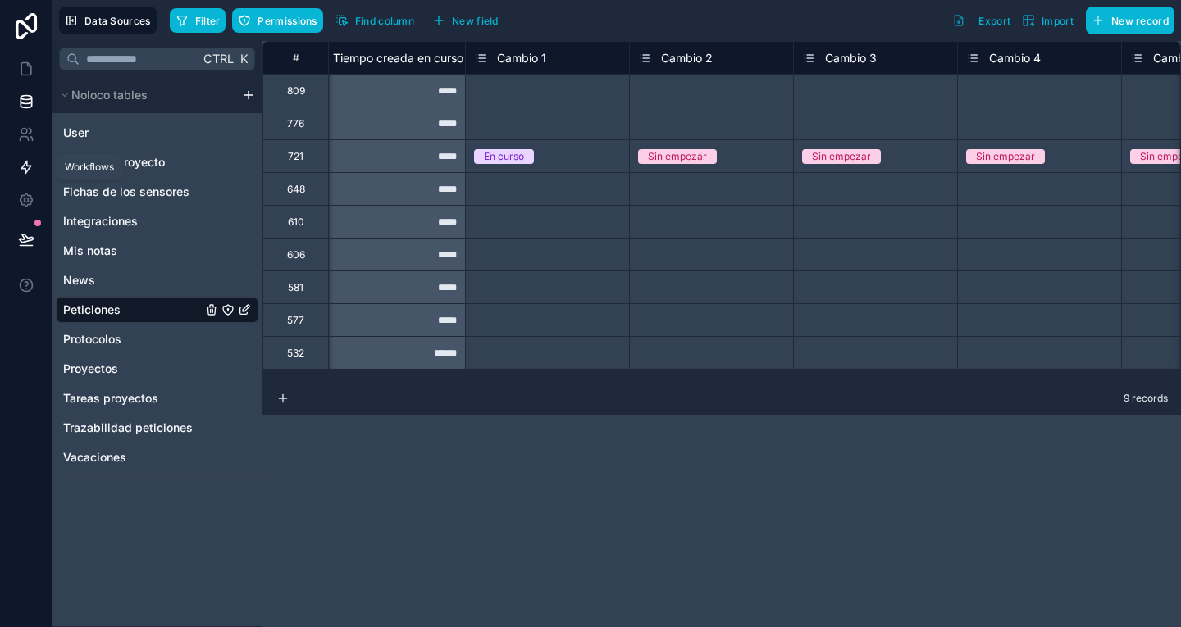
click at [21, 162] on icon at bounding box center [26, 167] width 16 height 16
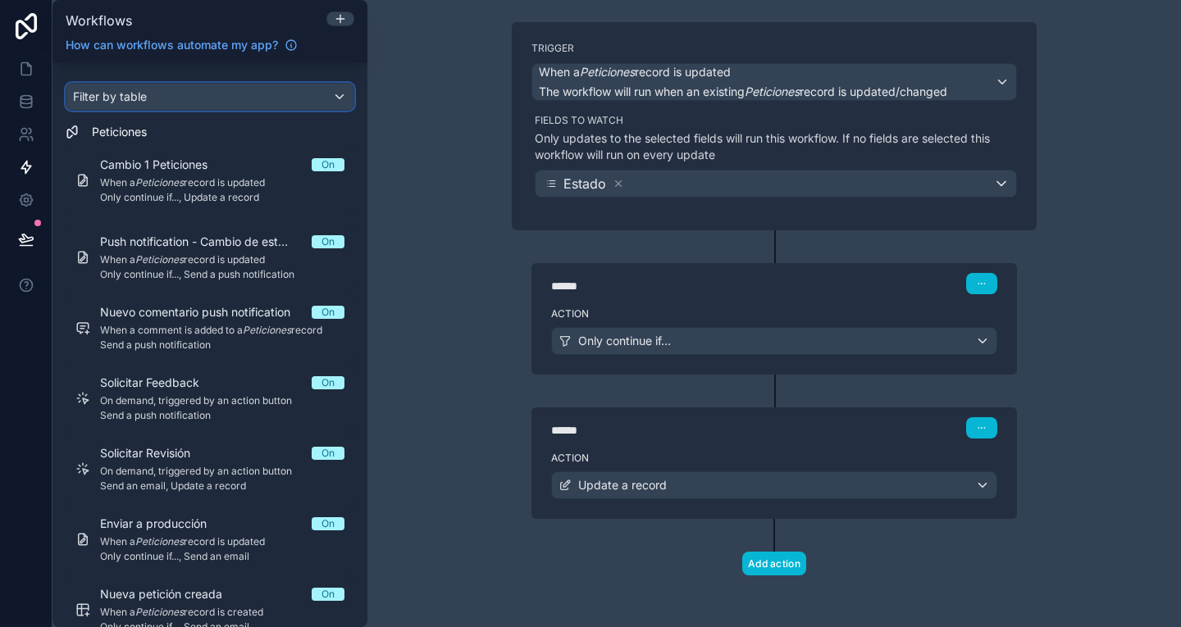
click at [199, 93] on div "Filter by table" at bounding box center [209, 97] width 287 height 26
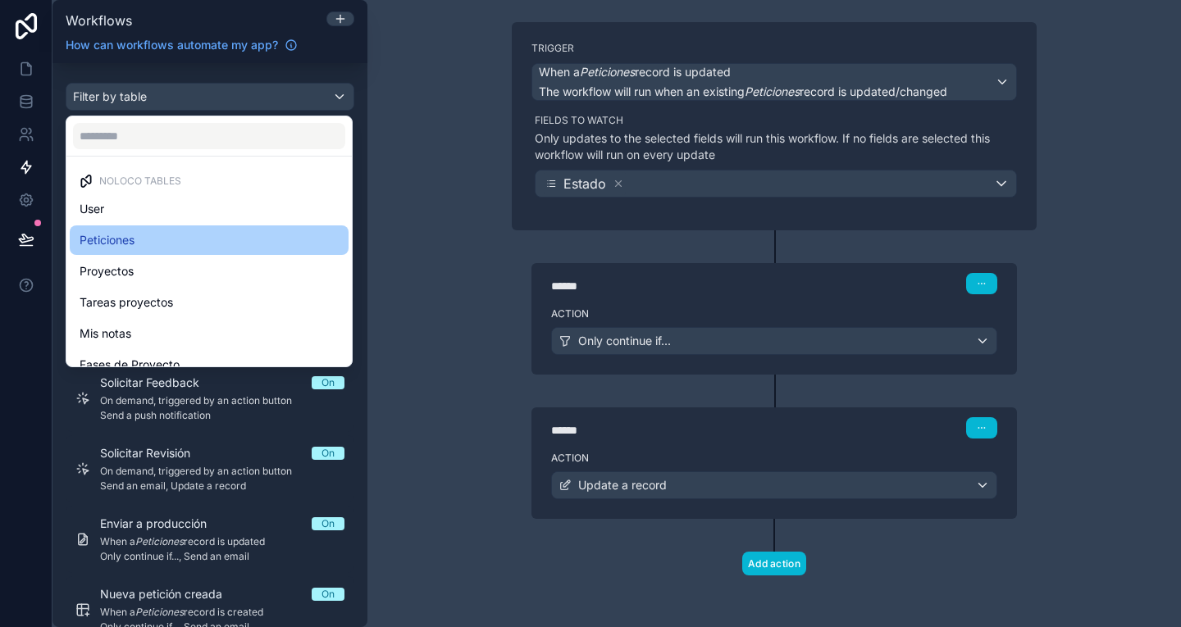
click at [166, 243] on div "Peticiones" at bounding box center [209, 240] width 259 height 20
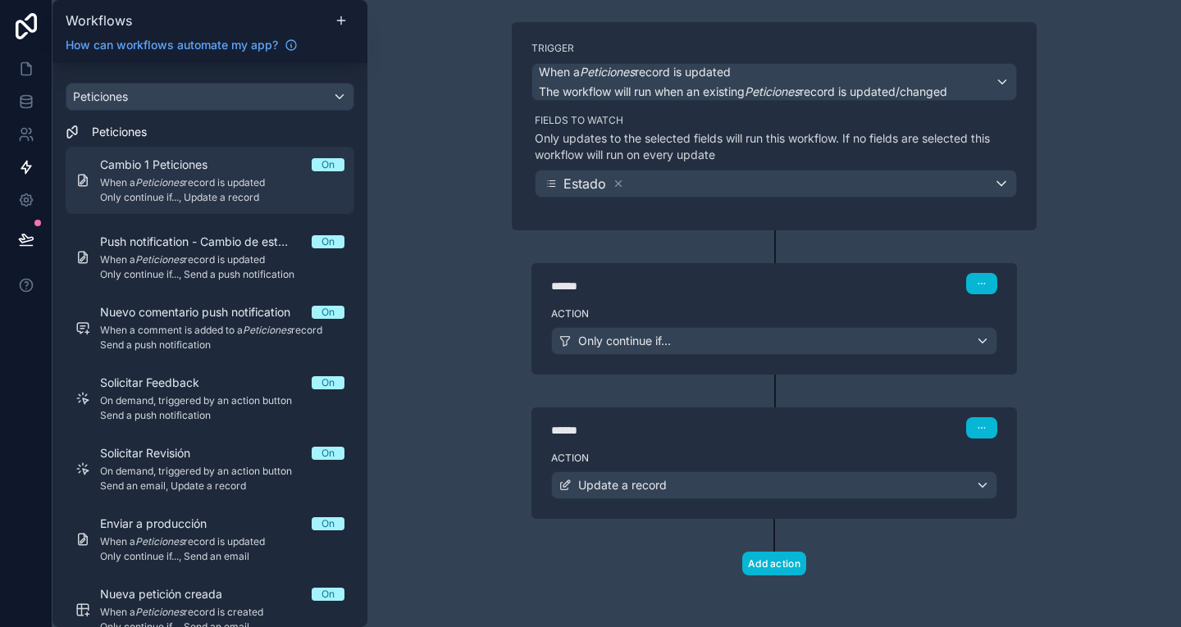
click at [213, 172] on span "Cambio 1 Peticiones" at bounding box center [163, 165] width 127 height 16
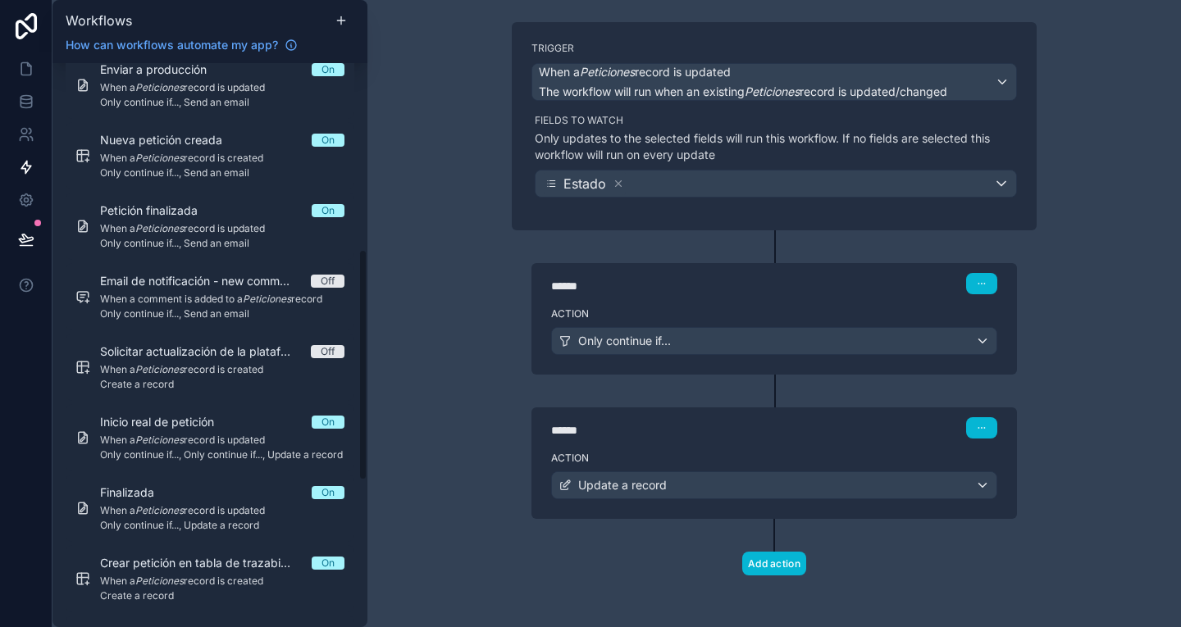
scroll to position [812, 0]
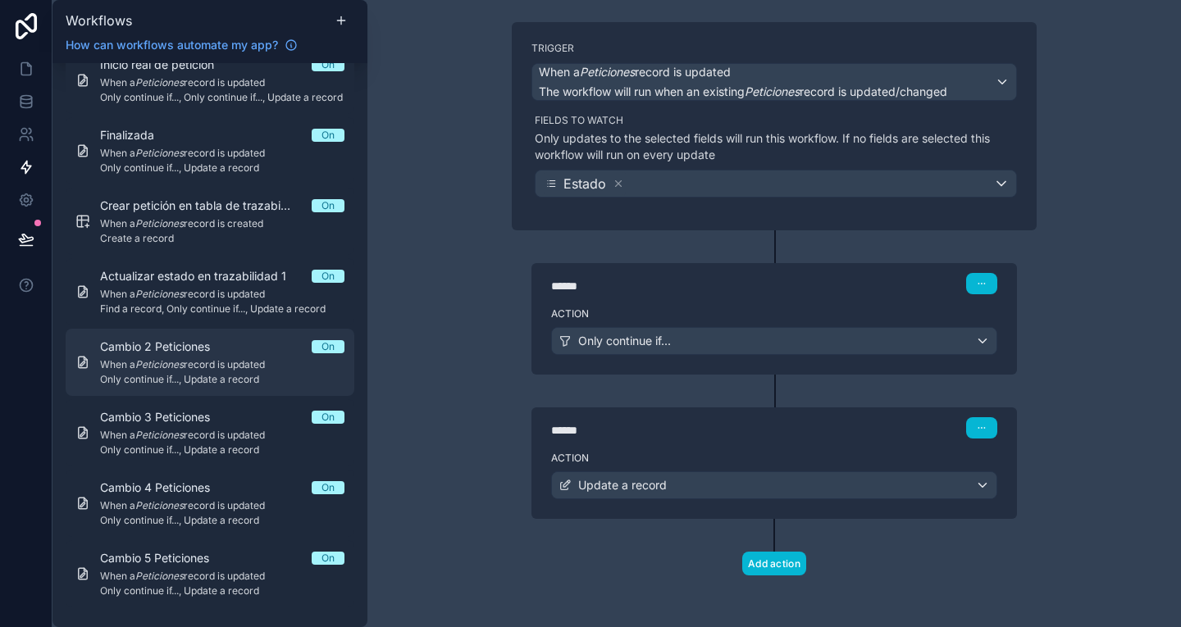
click at [212, 354] on span "Cambio 2 Peticiones" at bounding box center [165, 347] width 130 height 16
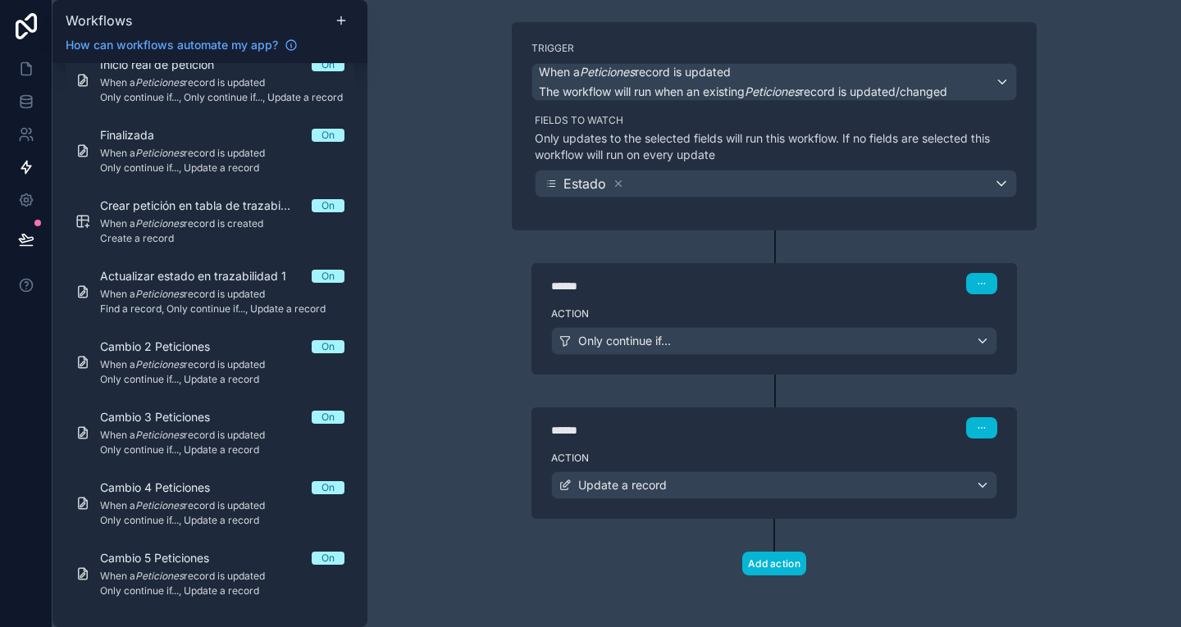
click at [696, 301] on div "Action Only continue if..." at bounding box center [773, 338] width 485 height 74
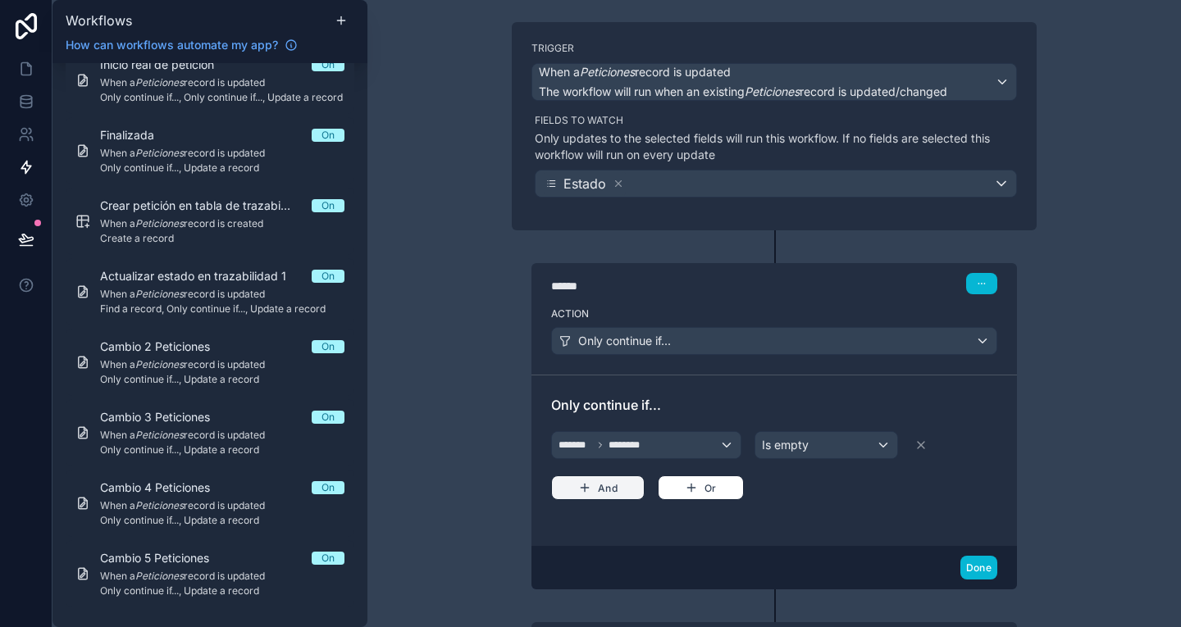
click at [611, 489] on button "And" at bounding box center [597, 488] width 93 height 25
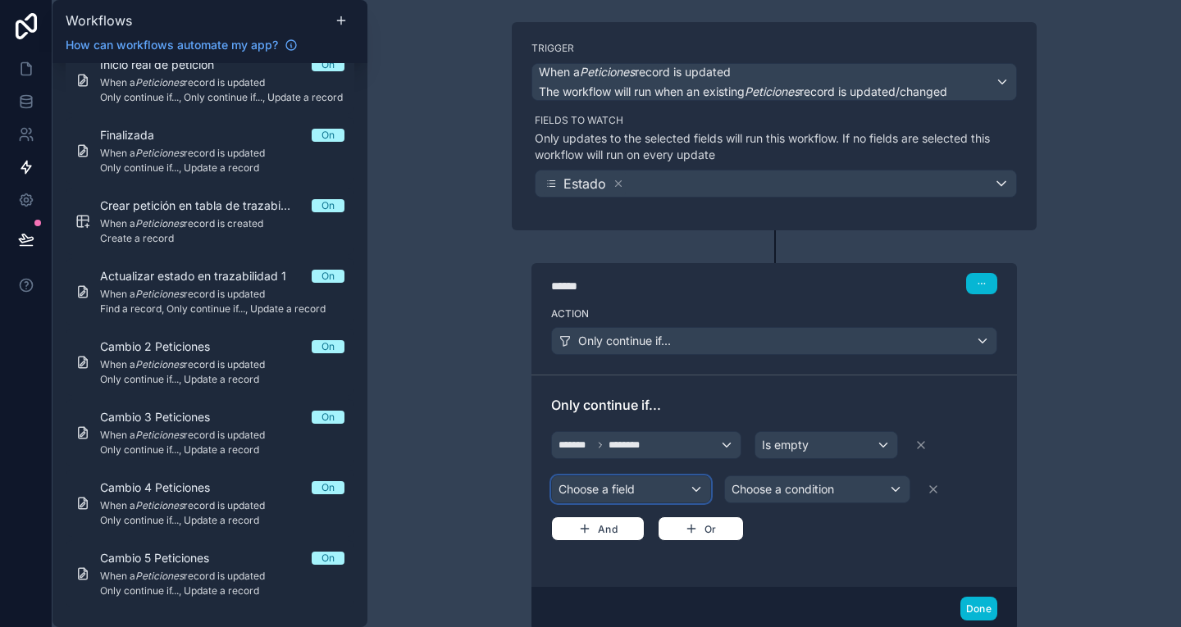
click at [611, 497] on div "Choose a field" at bounding box center [631, 489] width 158 height 26
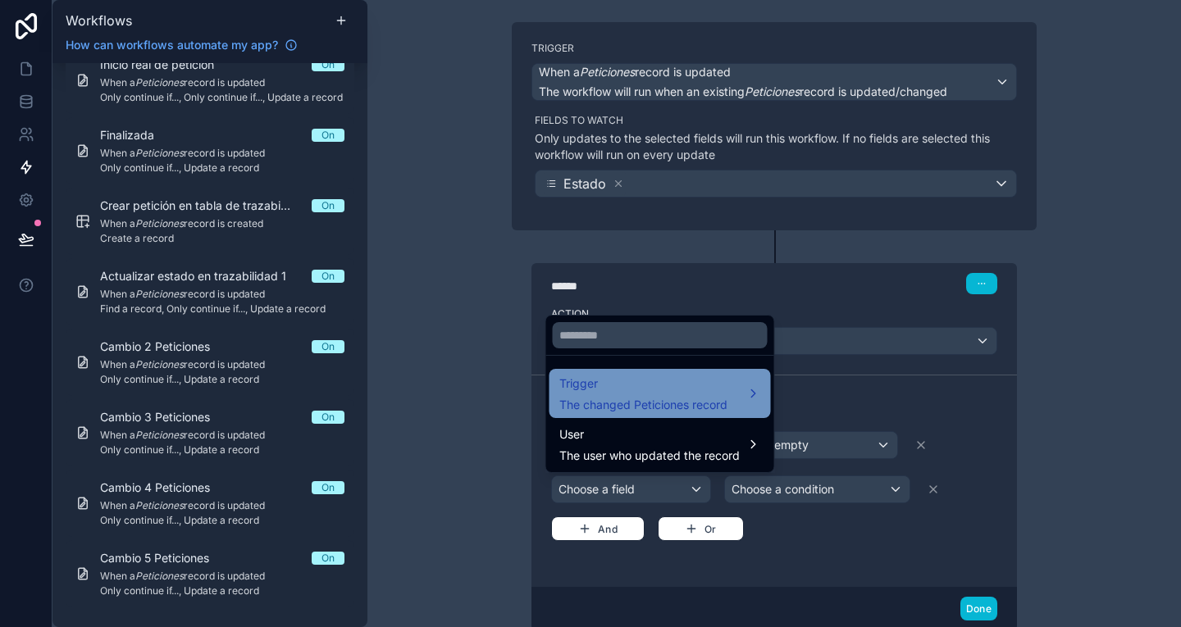
click at [622, 394] on div "Trigger The changed Peticiones record" at bounding box center [643, 393] width 168 height 39
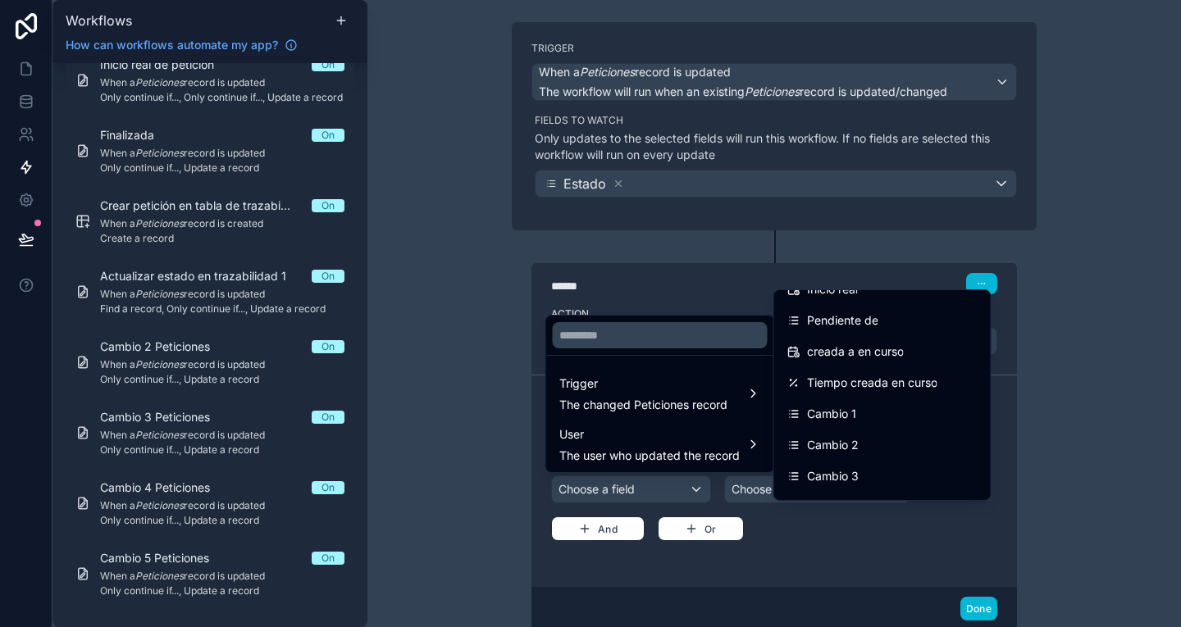
scroll to position [824, 0]
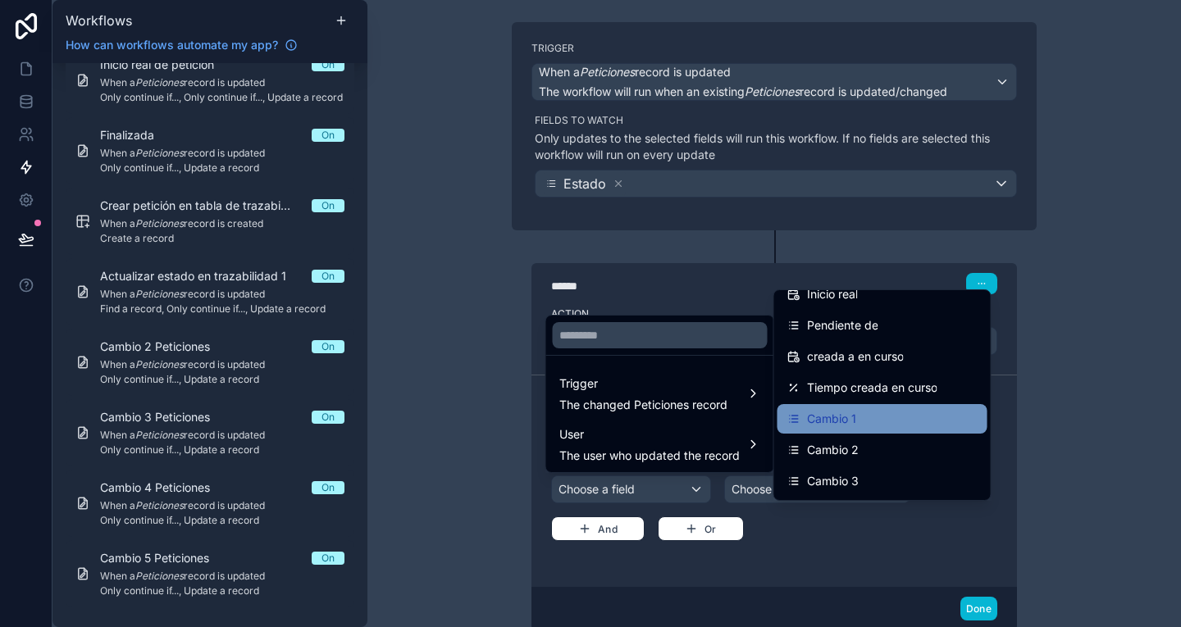
click at [844, 417] on span "Cambio 1" at bounding box center [831, 419] width 49 height 20
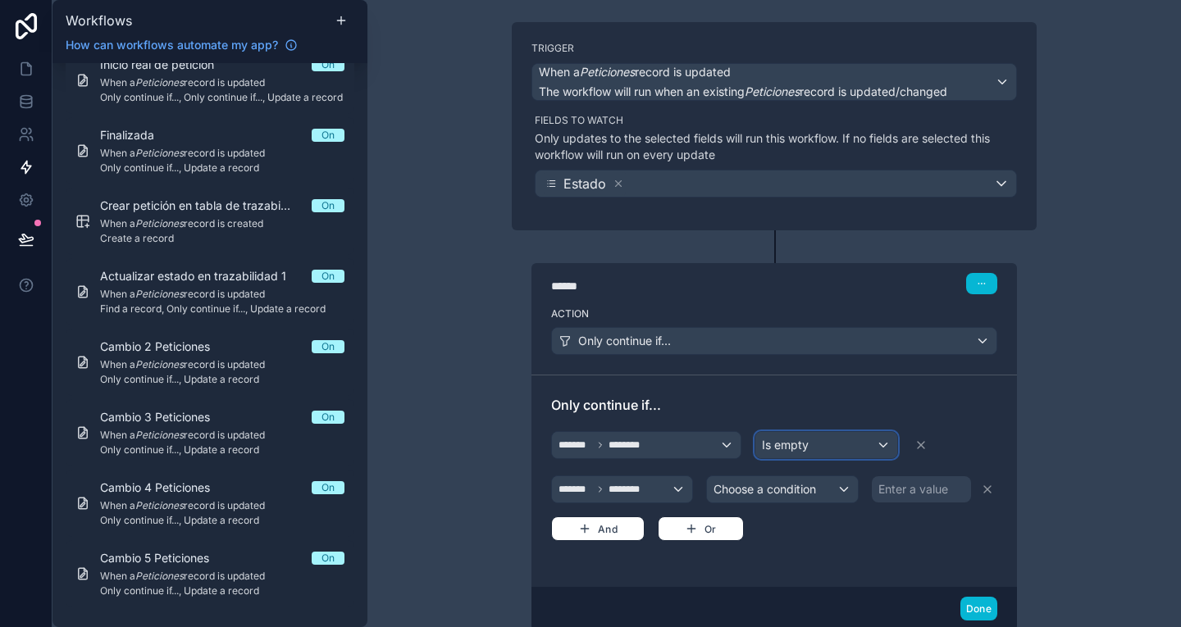
click at [808, 446] on div "Is empty" at bounding box center [825, 445] width 141 height 26
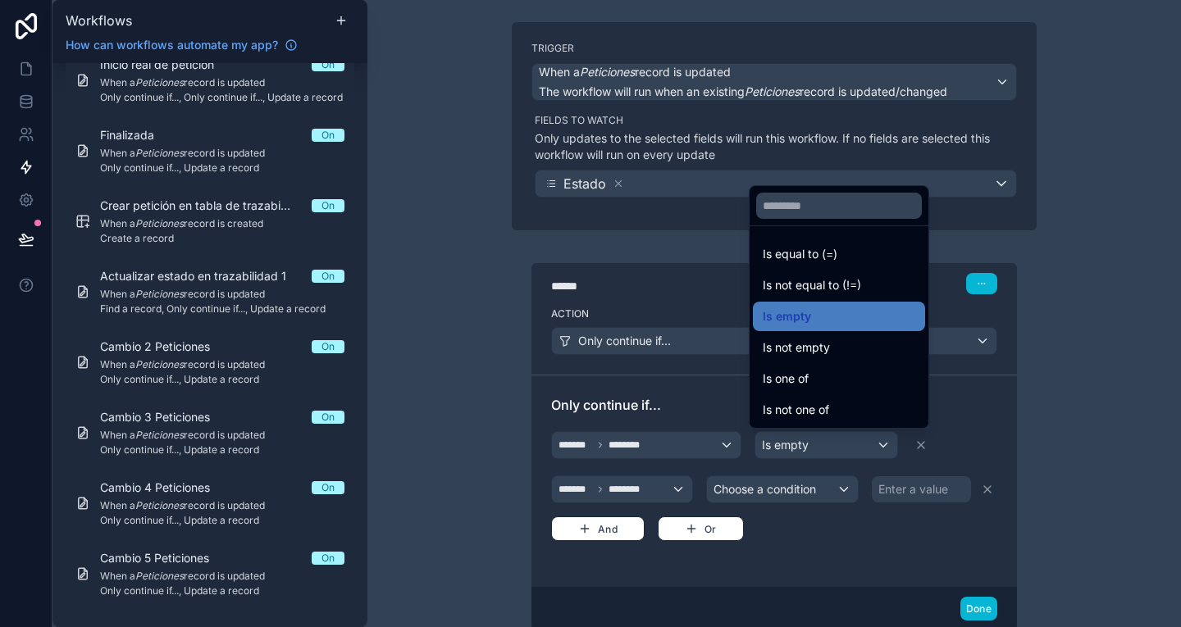
click at [834, 553] on div at bounding box center [590, 313] width 1181 height 627
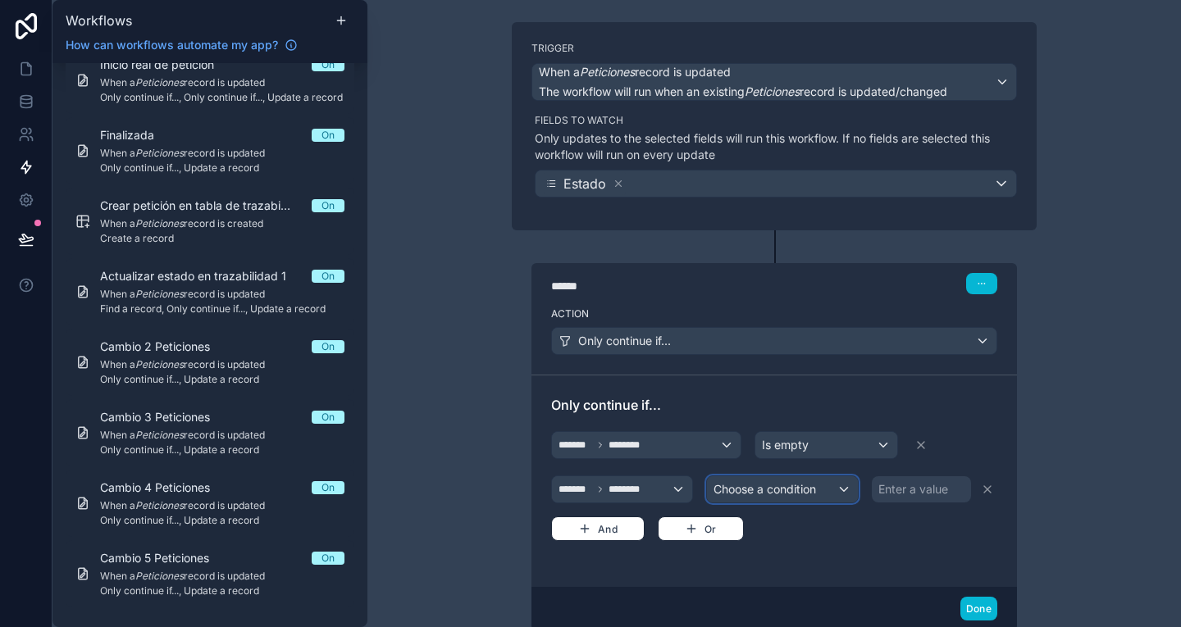
click at [800, 491] on span "Choose a condition" at bounding box center [764, 489] width 102 height 14
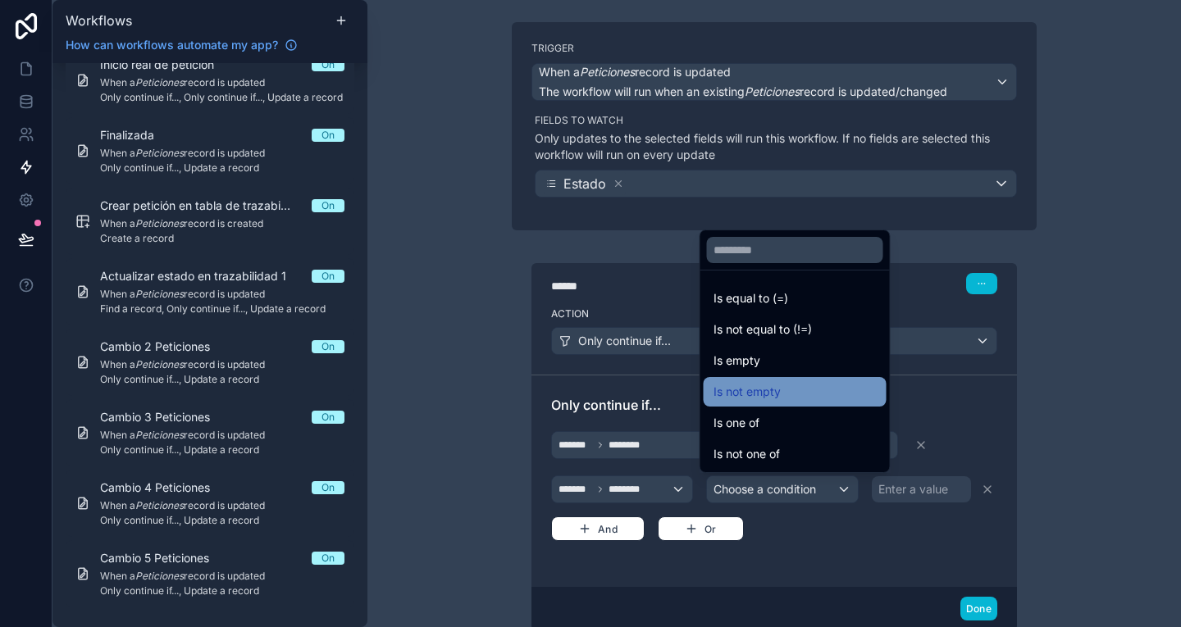
click at [798, 394] on div "Is not empty" at bounding box center [794, 392] width 163 height 20
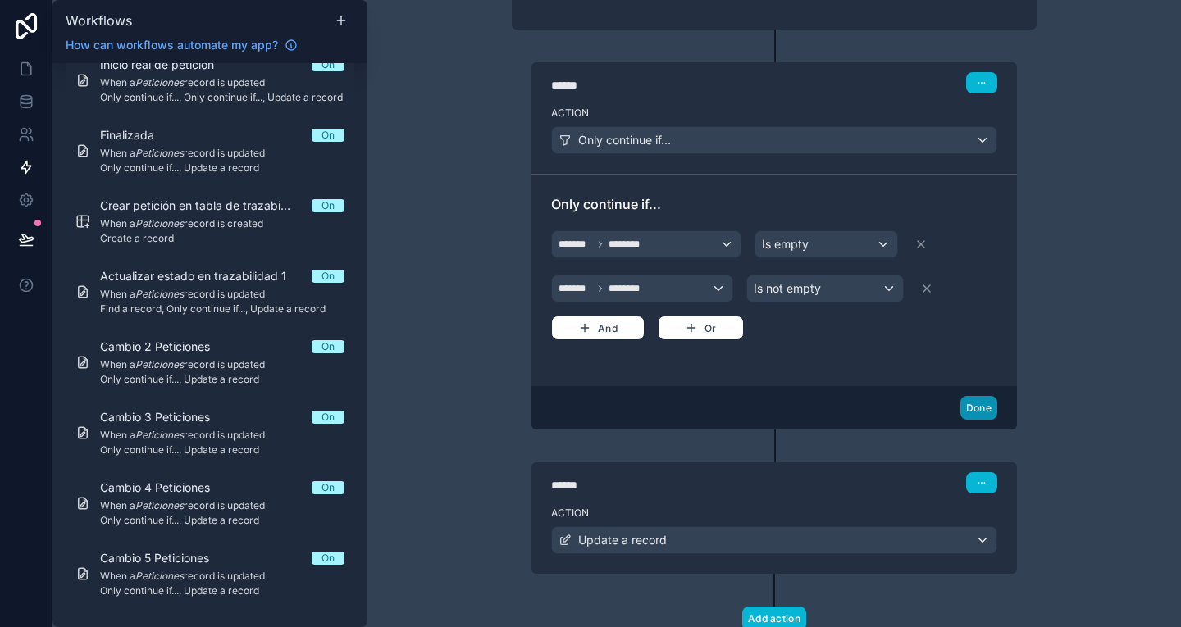
click at [968, 414] on button "Done" at bounding box center [978, 408] width 37 height 24
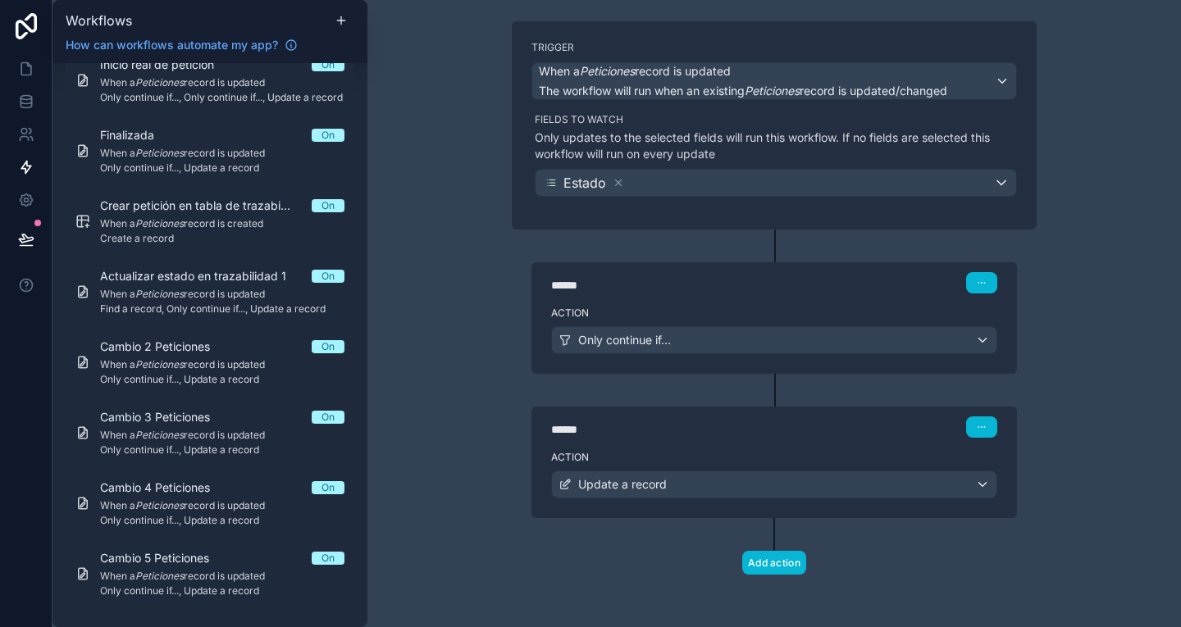
scroll to position [100, 0]
click at [942, 560] on div "Add action" at bounding box center [774, 547] width 525 height 57
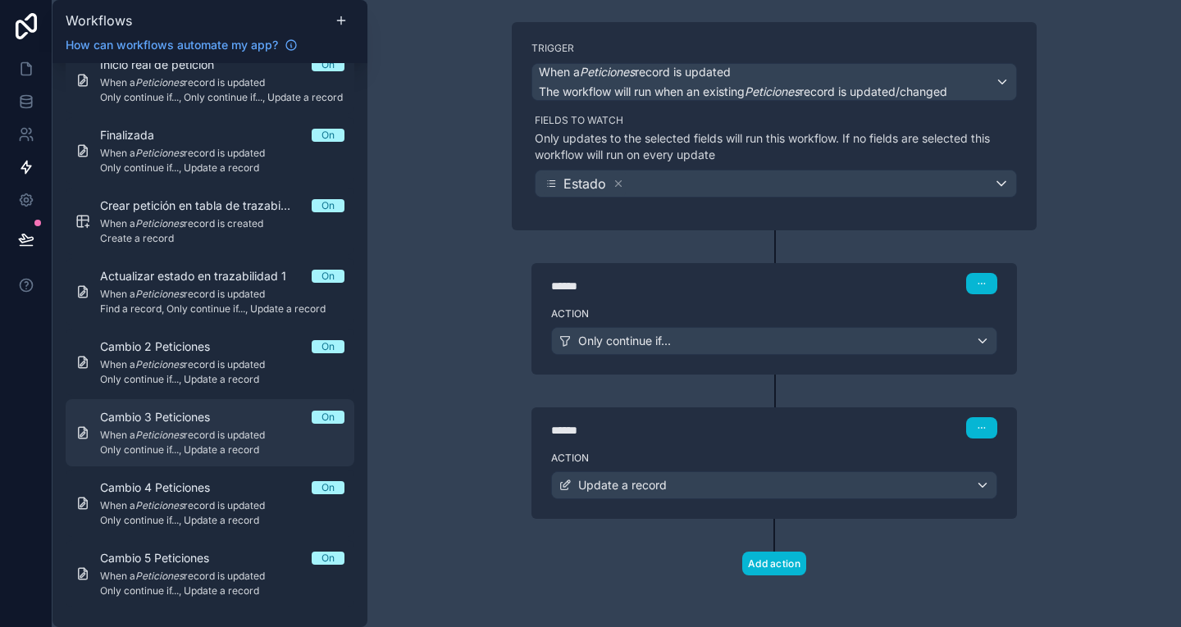
click at [221, 411] on span "Cambio 3 Peticiones" at bounding box center [165, 417] width 130 height 16
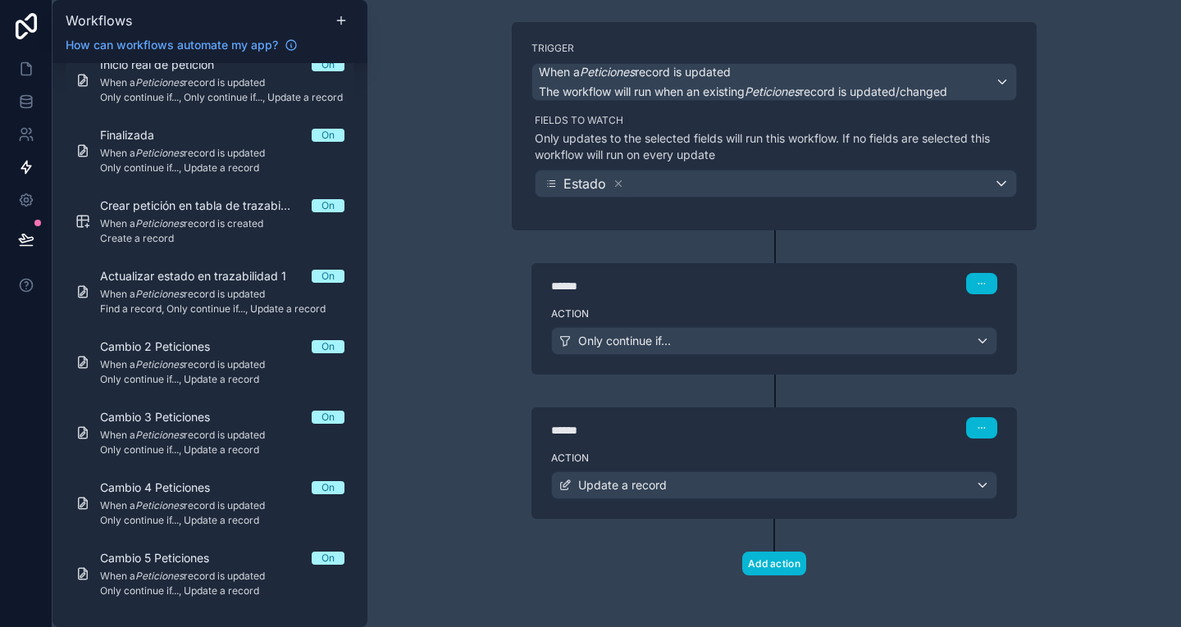
click at [714, 273] on div "****** Step 1" at bounding box center [774, 283] width 446 height 21
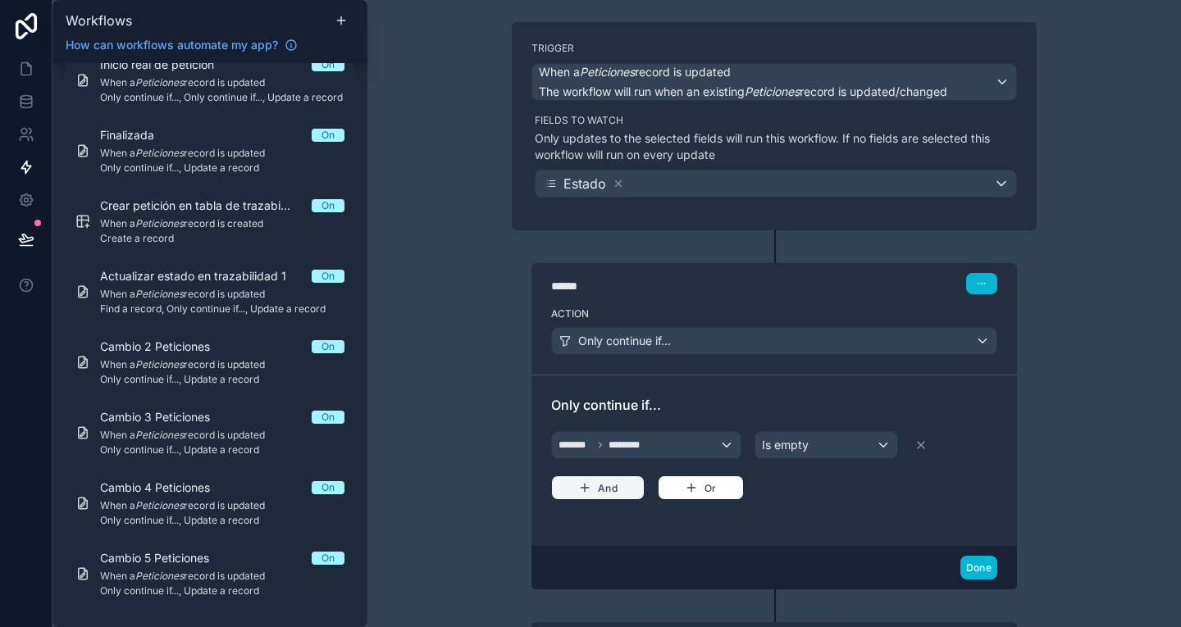
click at [613, 481] on button "And" at bounding box center [597, 488] width 93 height 25
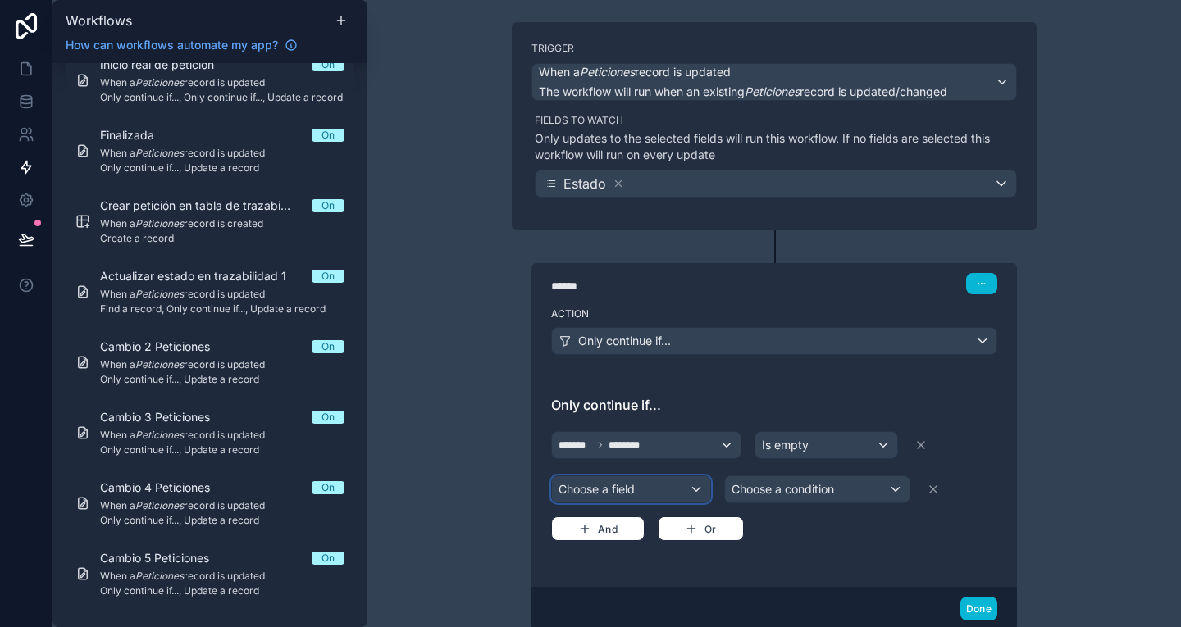
click at [620, 490] on div "Choose a field" at bounding box center [631, 489] width 158 height 26
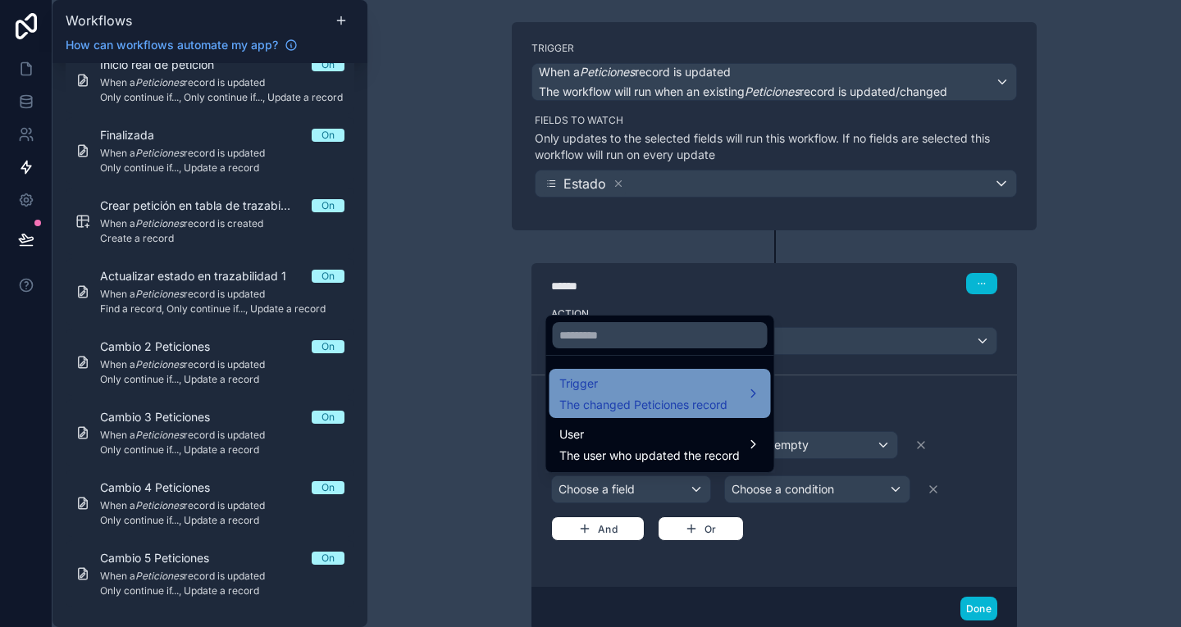
click at [631, 394] on div "Trigger The changed Peticiones record" at bounding box center [643, 393] width 168 height 39
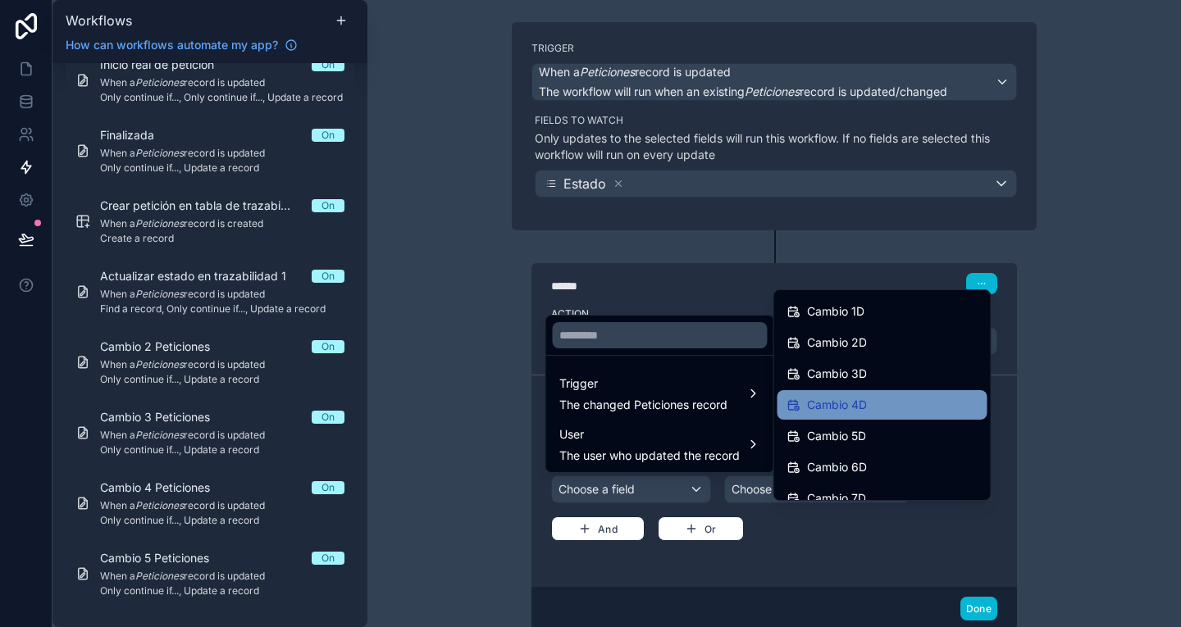
scroll to position [1306, 0]
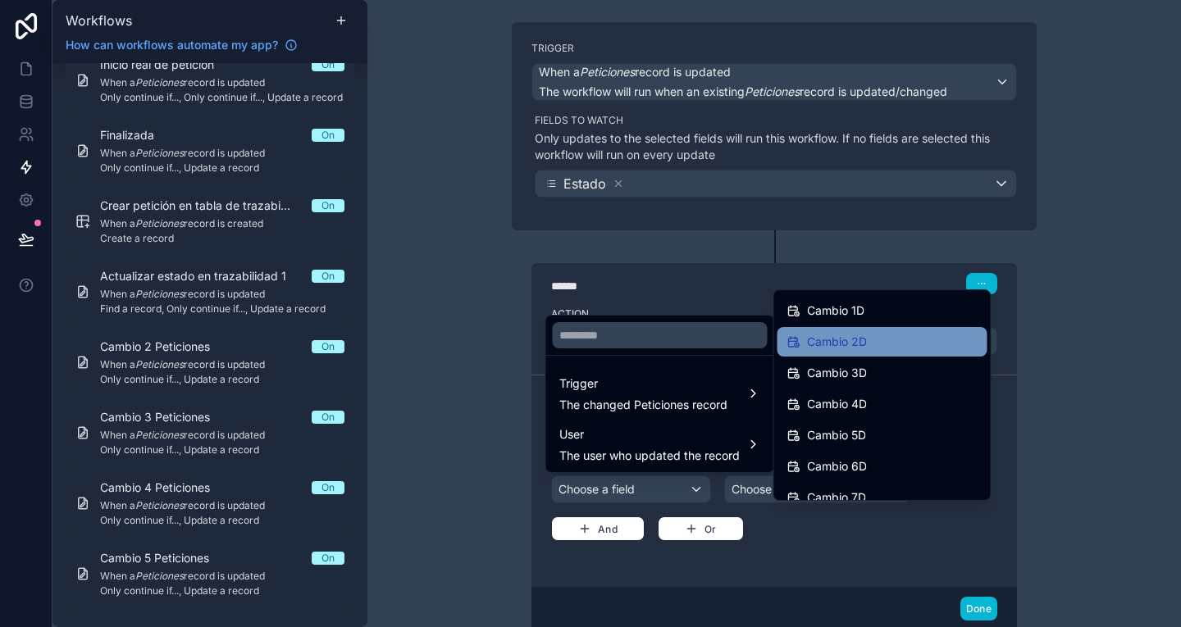
click at [831, 348] on span "Cambio 2D" at bounding box center [837, 342] width 60 height 20
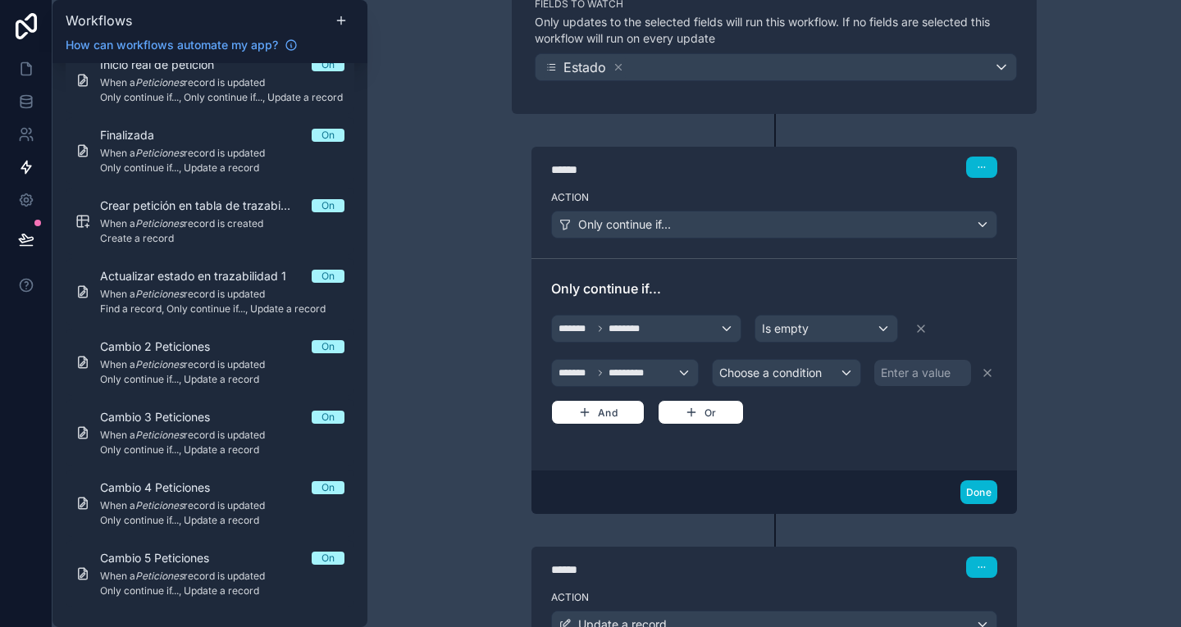
scroll to position [220, 0]
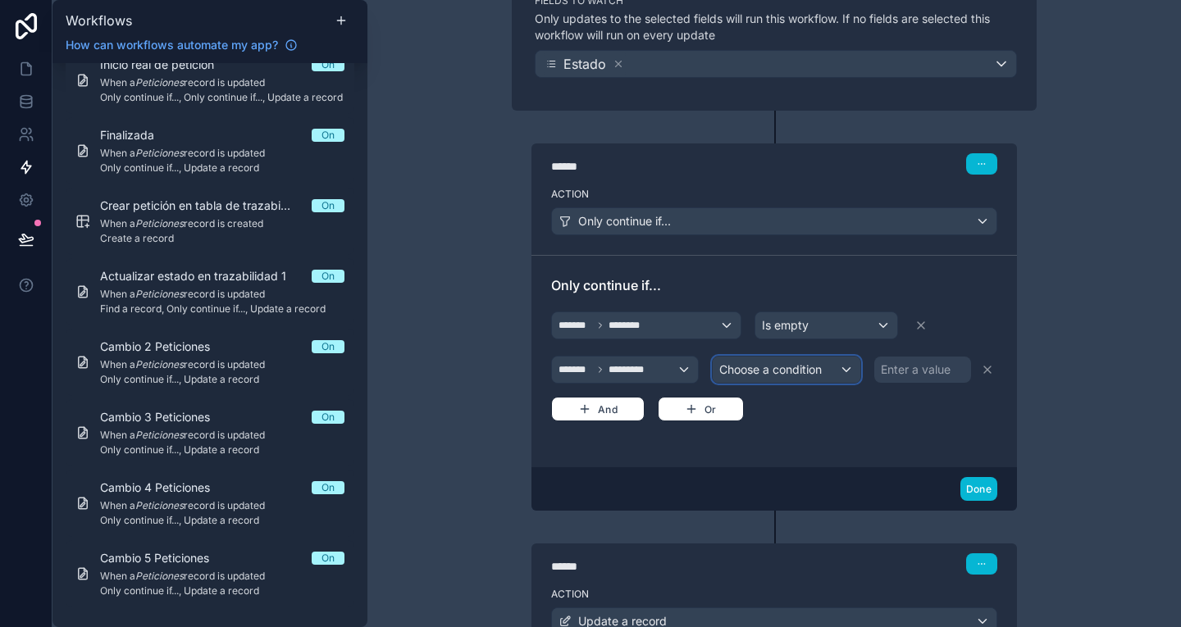
click at [768, 365] on span "Choose a condition" at bounding box center [770, 369] width 102 height 14
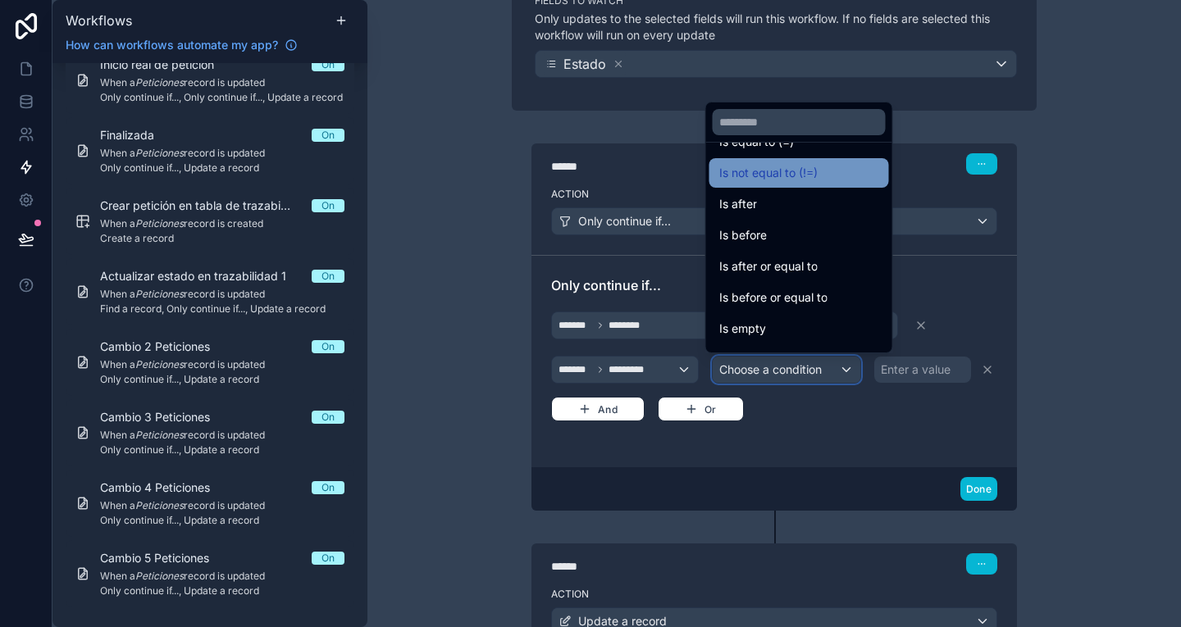
scroll to position [54, 0]
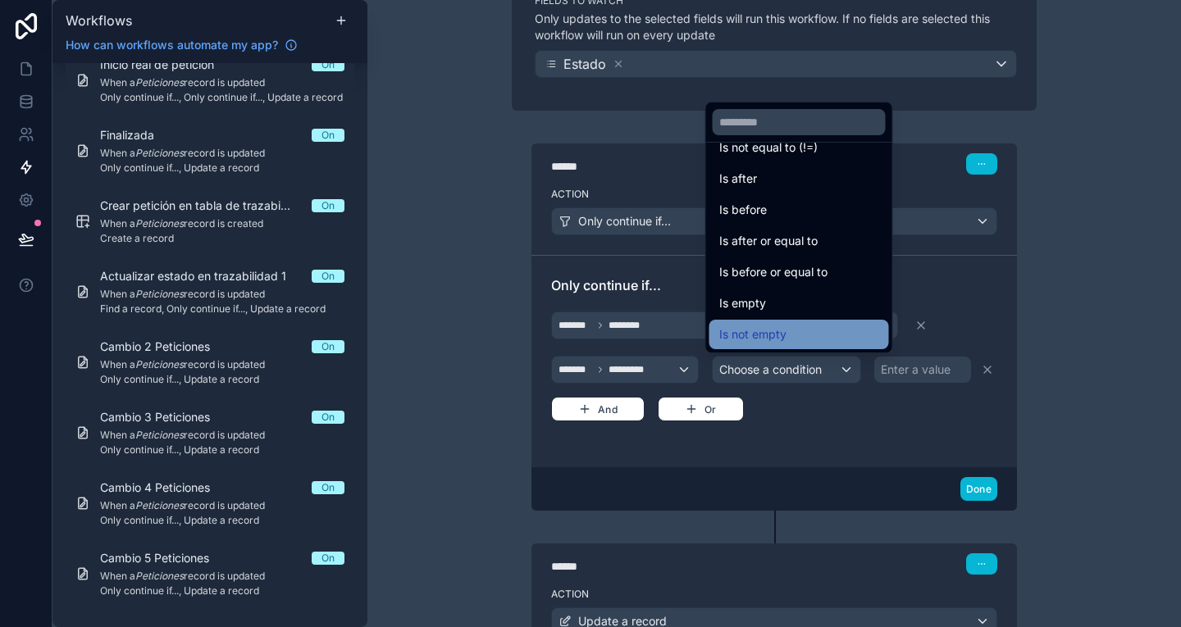
click at [802, 330] on div "Is not empty" at bounding box center [799, 335] width 160 height 20
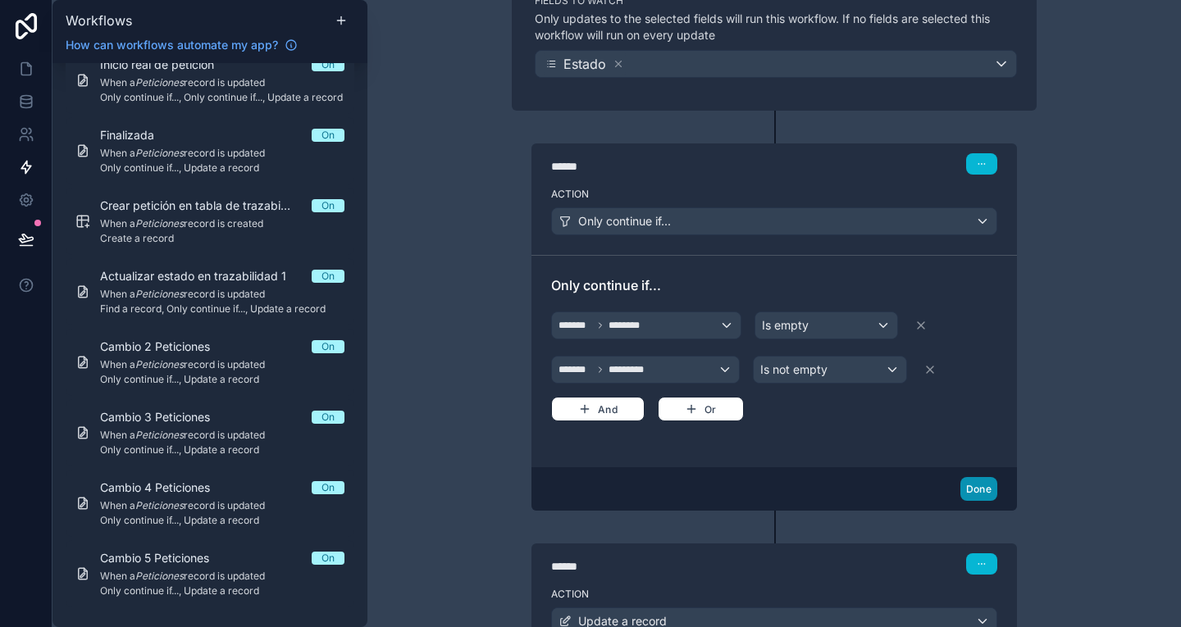
click at [981, 484] on button "Done" at bounding box center [978, 489] width 37 height 24
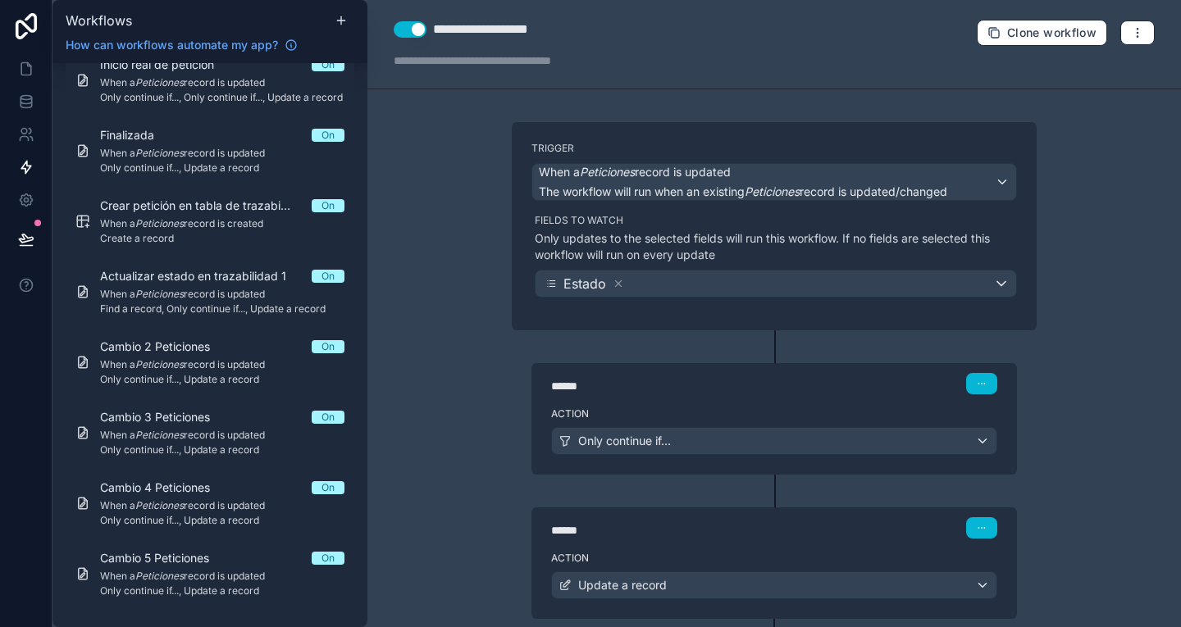
scroll to position [100, 0]
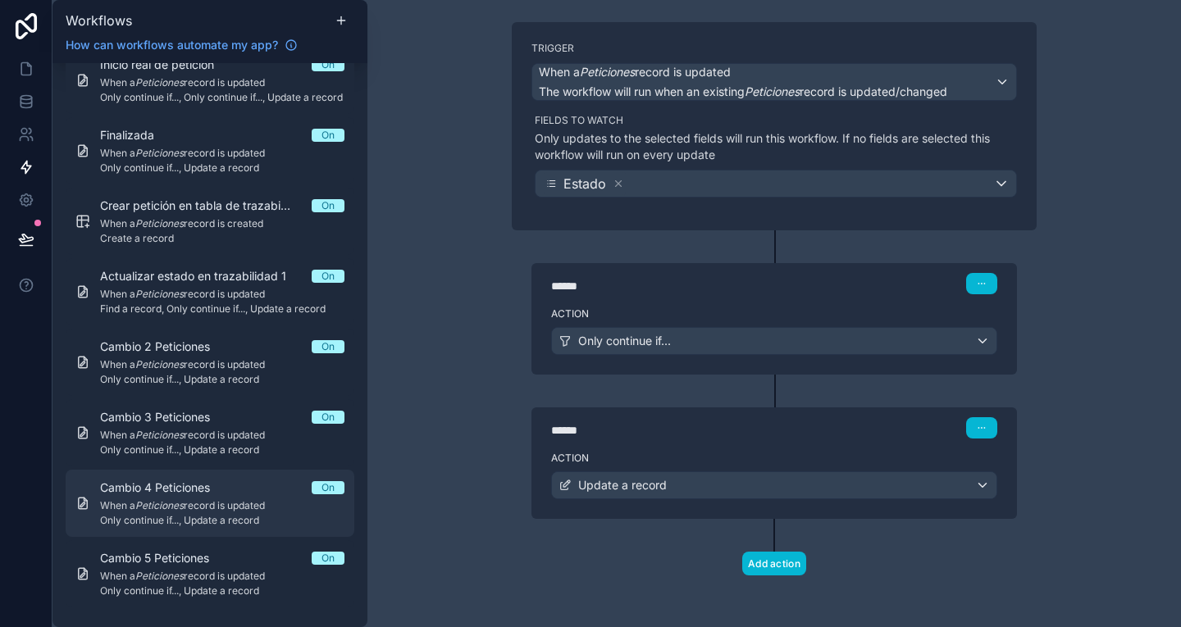
click at [212, 492] on span "Cambio 4 Peticiones" at bounding box center [165, 488] width 130 height 16
click at [137, 483] on span "Cambio 4 Peticiones" at bounding box center [165, 488] width 130 height 16
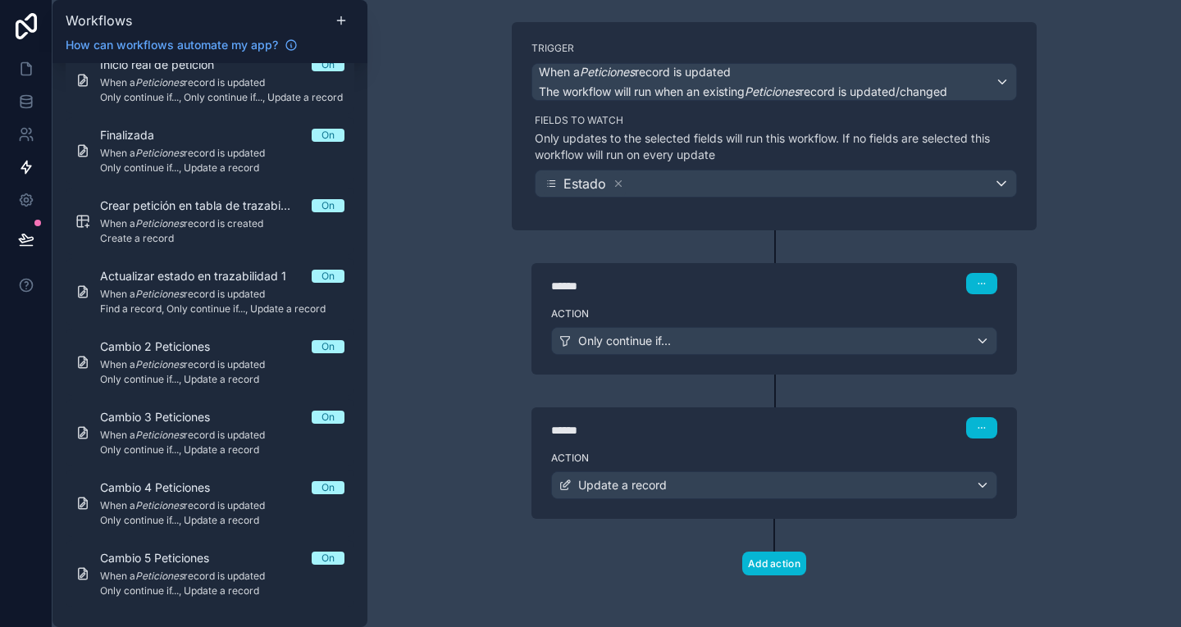
click at [748, 293] on div "******" at bounding box center [674, 286] width 246 height 16
click at [827, 315] on label "Action" at bounding box center [774, 313] width 446 height 13
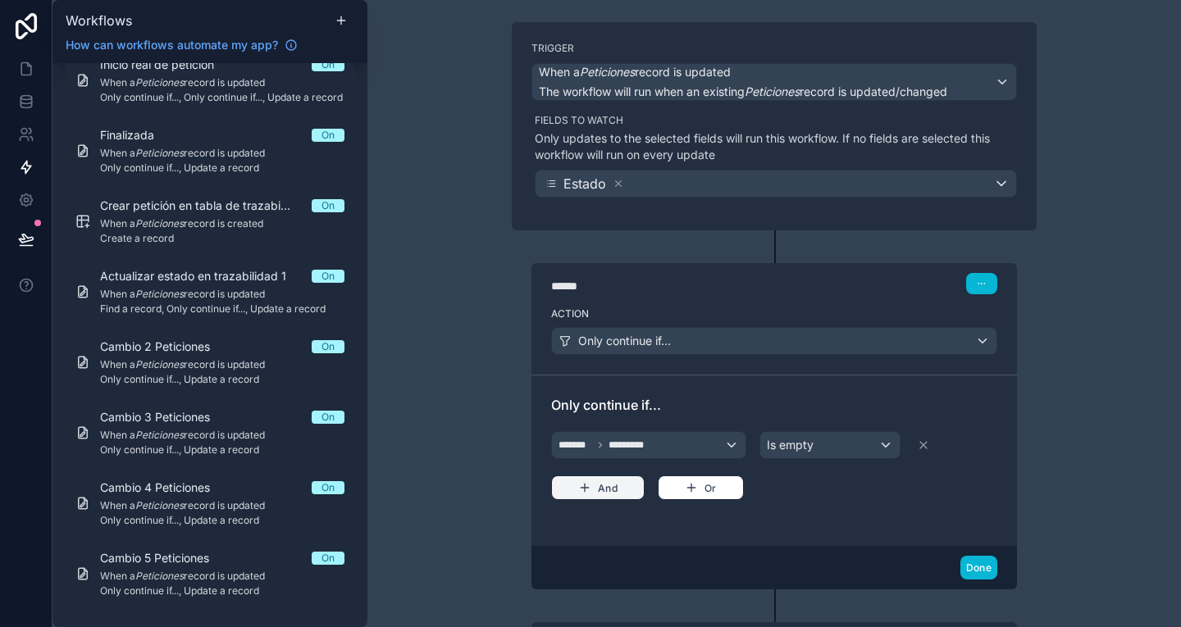
click at [603, 494] on button "And" at bounding box center [597, 488] width 93 height 25
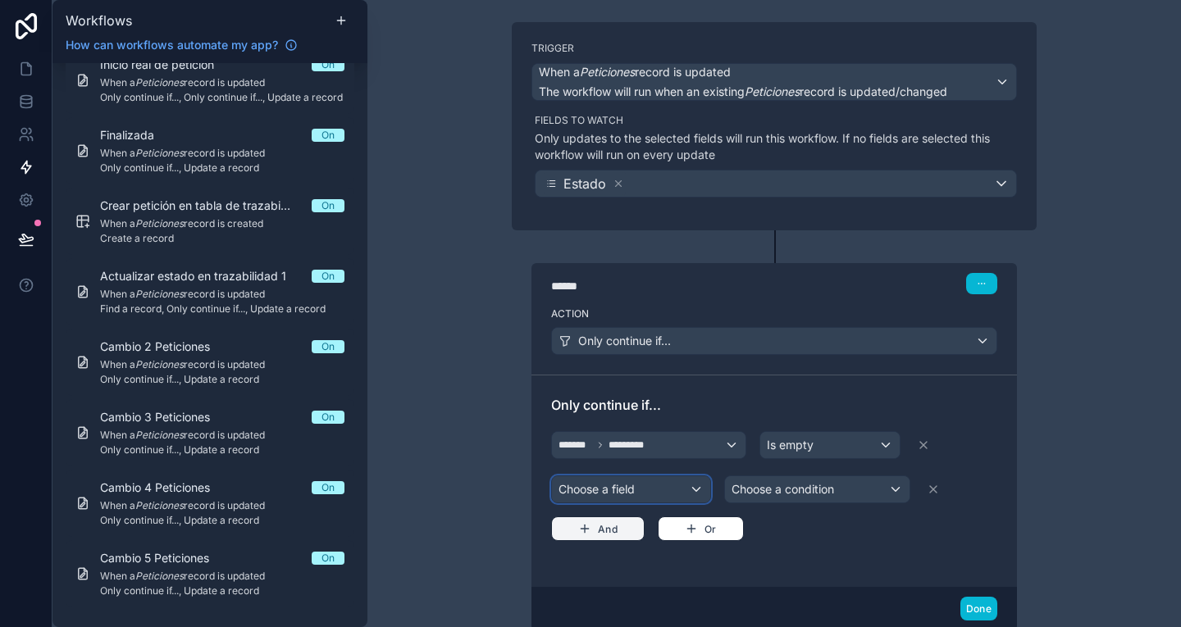
click at [603, 494] on div "Choose a field" at bounding box center [631, 489] width 158 height 26
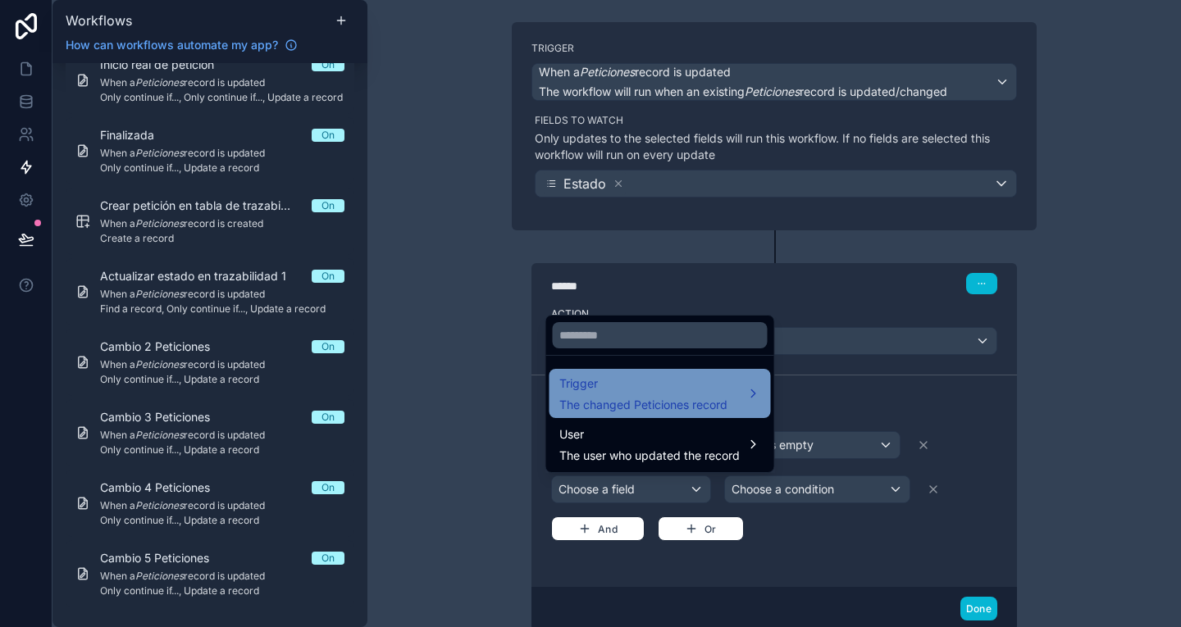
click at [644, 391] on span "Trigger" at bounding box center [643, 384] width 168 height 20
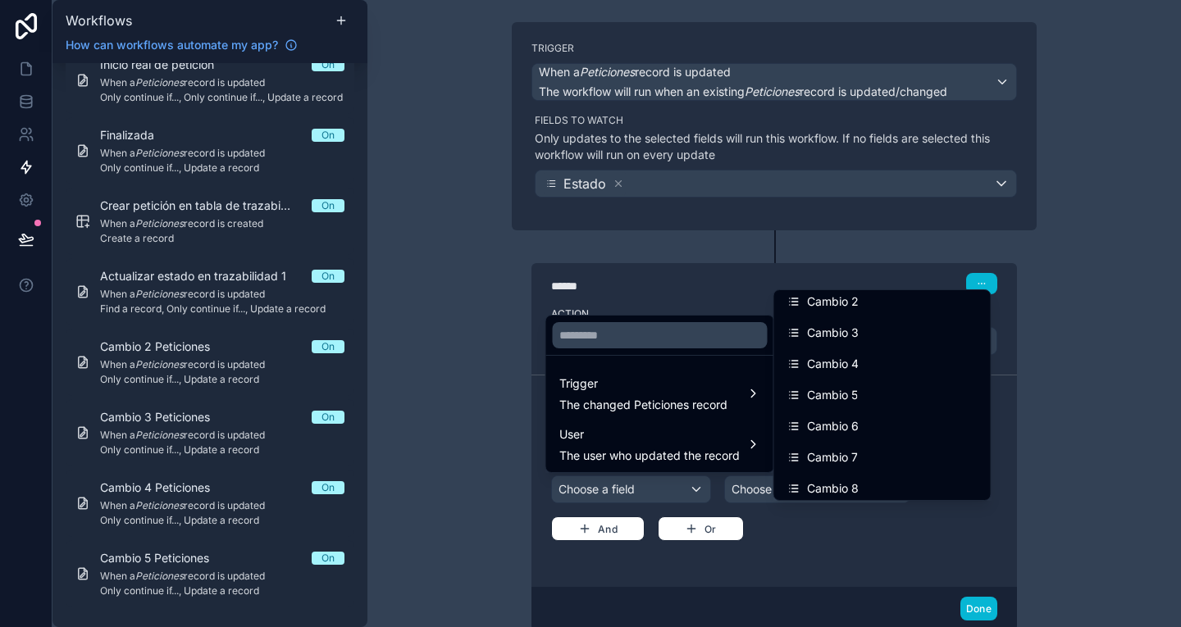
scroll to position [978, 0]
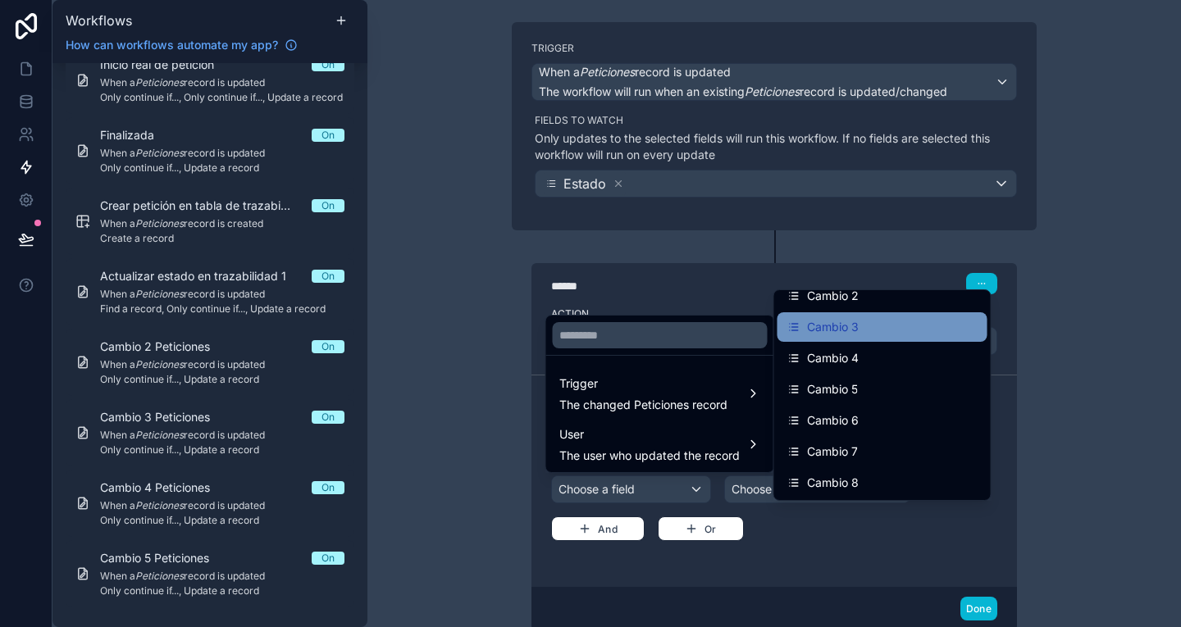
click at [864, 328] on div "Cambio 3" at bounding box center [882, 327] width 190 height 20
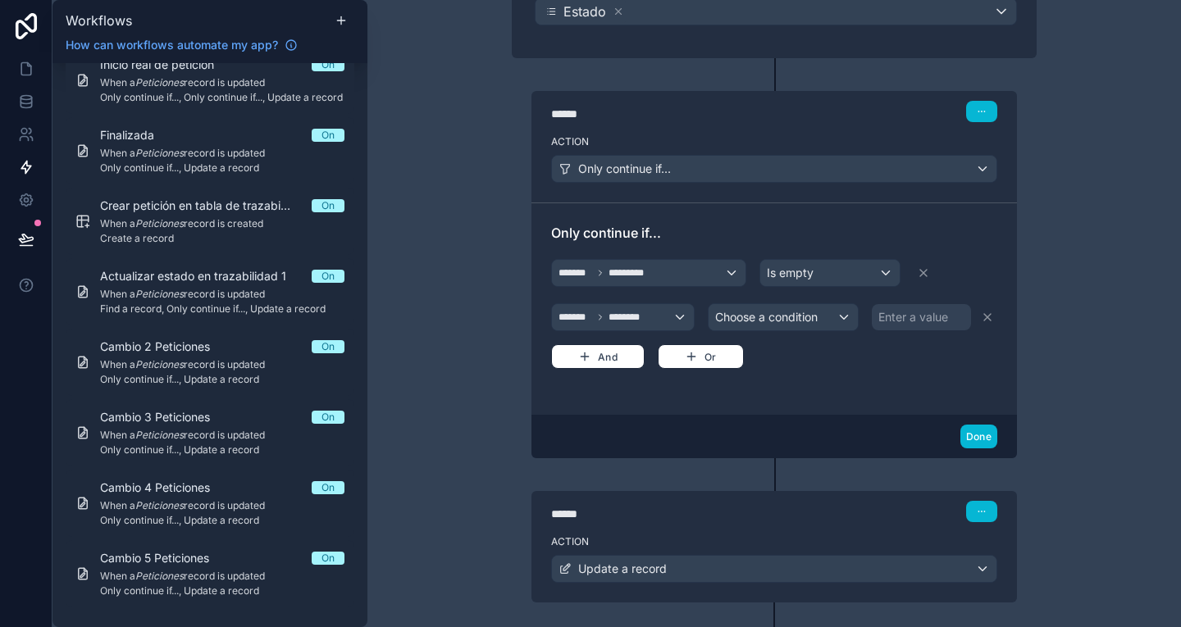
scroll to position [279, 0]
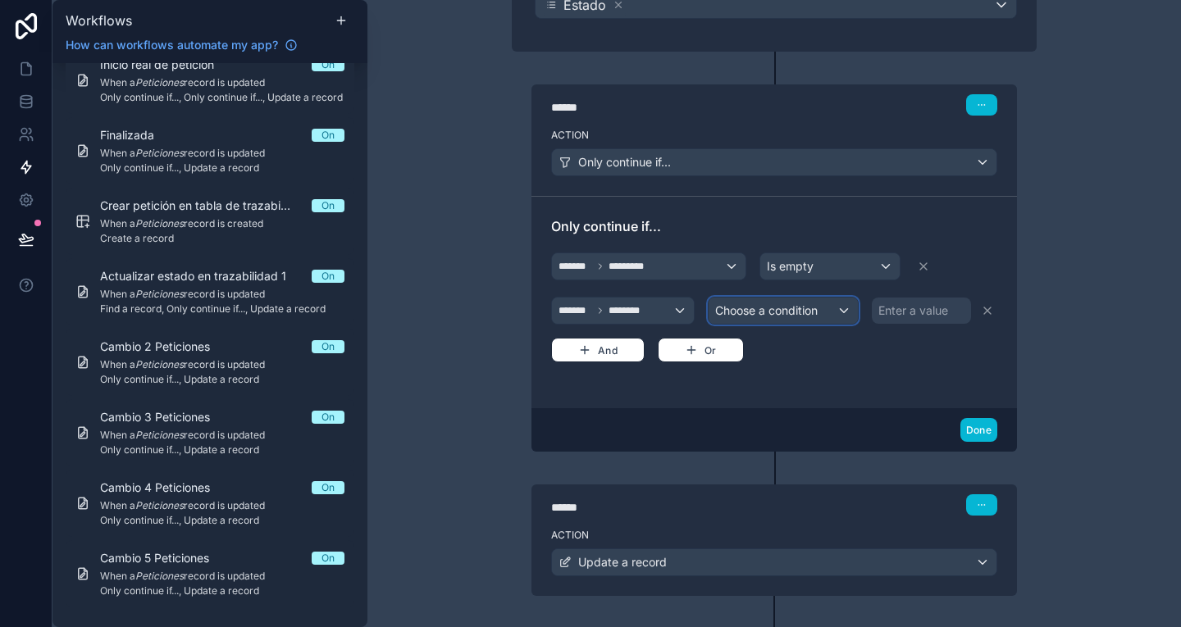
click at [791, 316] on span "Choose a condition" at bounding box center [766, 310] width 102 height 14
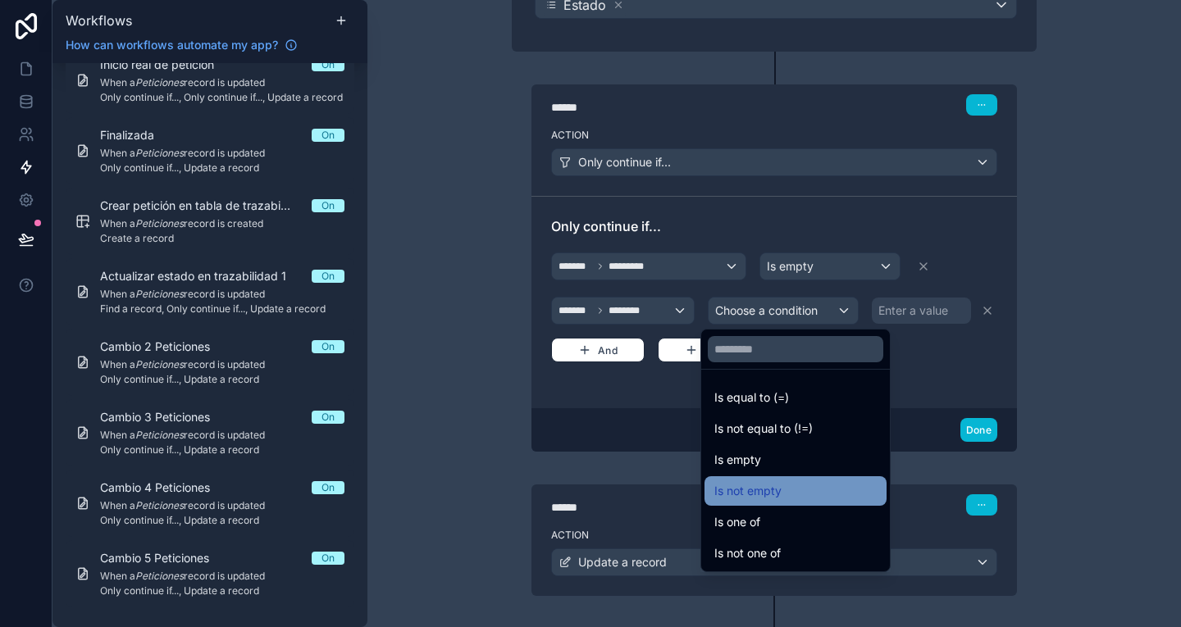
click at [804, 493] on div "Is not empty" at bounding box center [795, 491] width 162 height 20
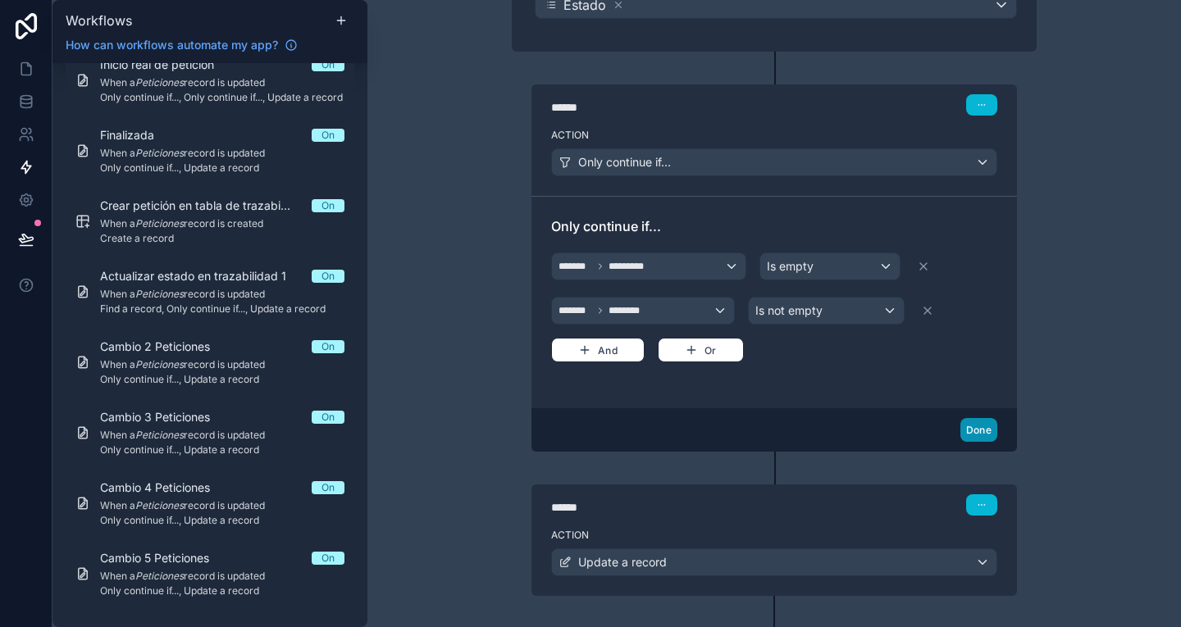
click at [980, 428] on button "Done" at bounding box center [978, 430] width 37 height 24
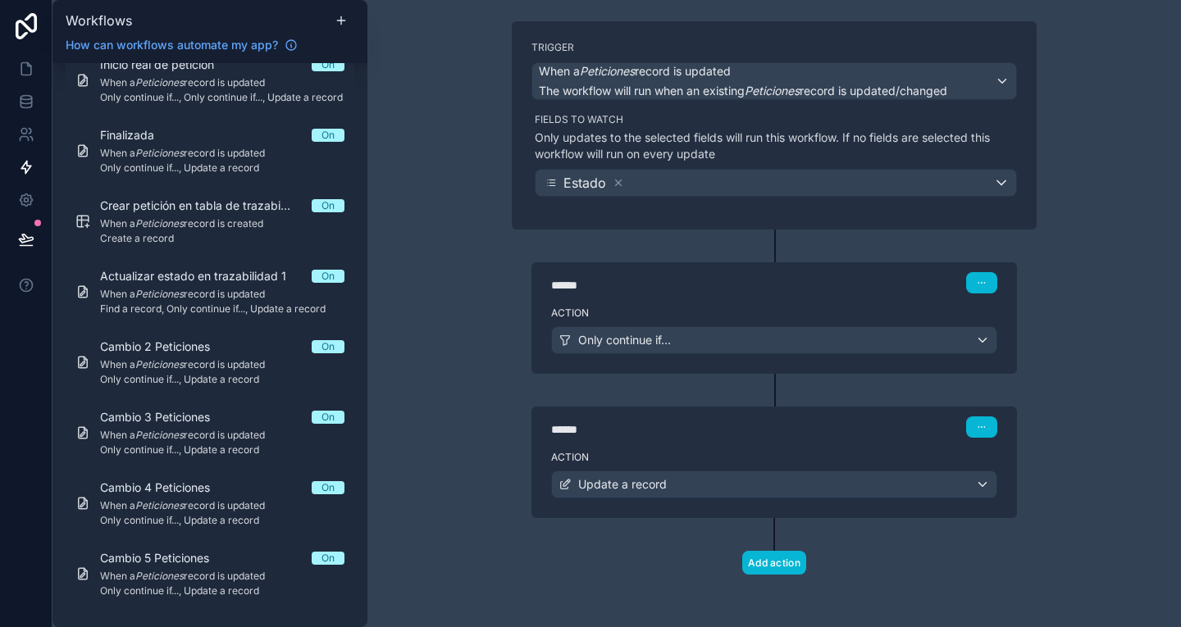
scroll to position [100, 0]
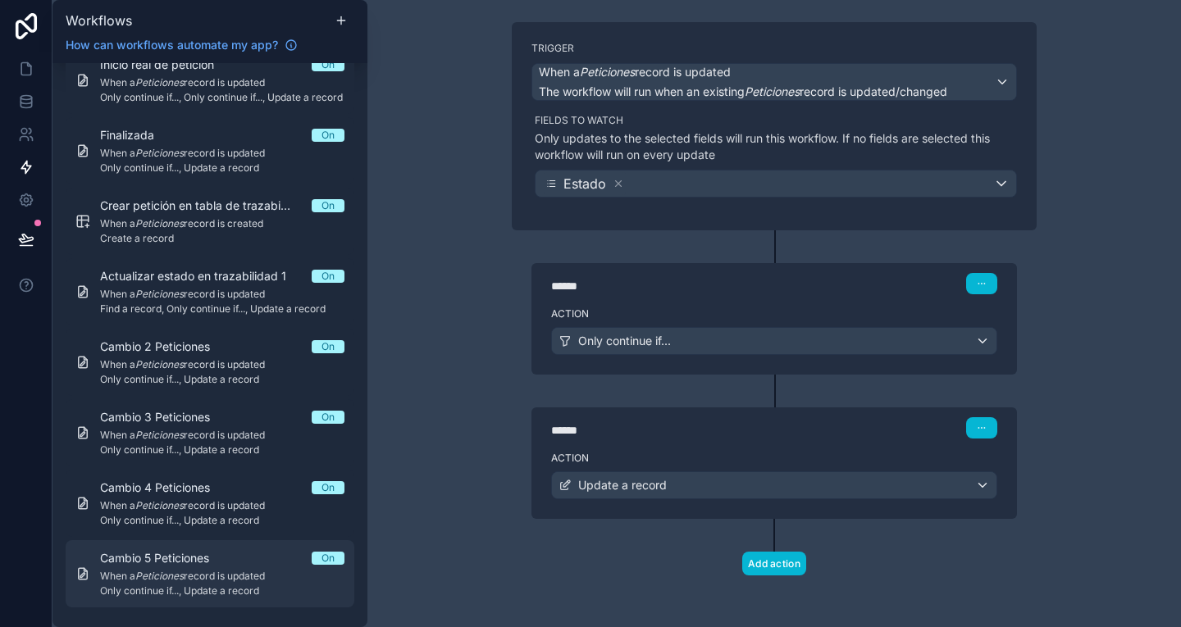
click at [244, 549] on link "Cambio 5 Peticiones On When a Peticiones record is updated Only continue if...,…" at bounding box center [210, 573] width 289 height 67
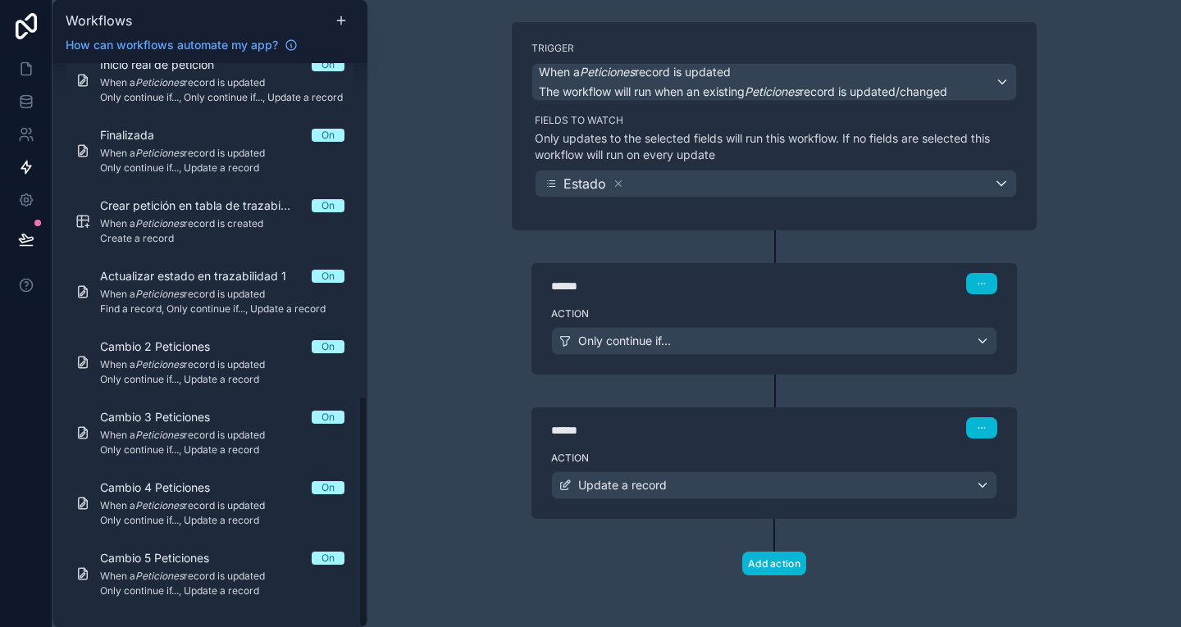
click at [689, 313] on label "Action" at bounding box center [774, 313] width 446 height 13
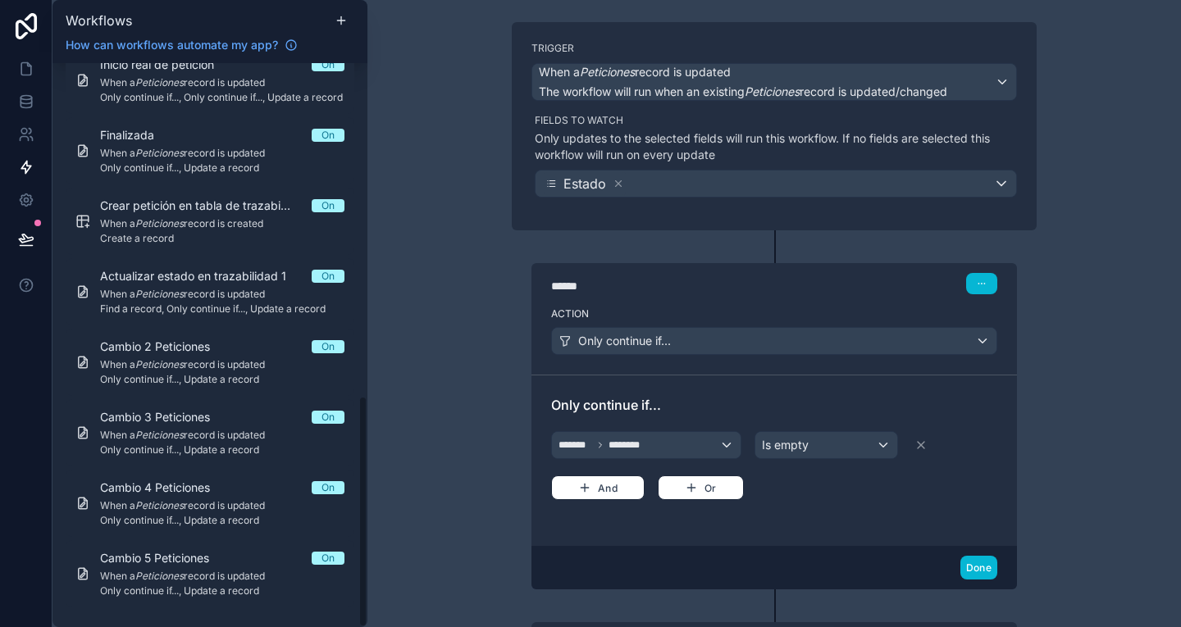
scroll to position [279, 0]
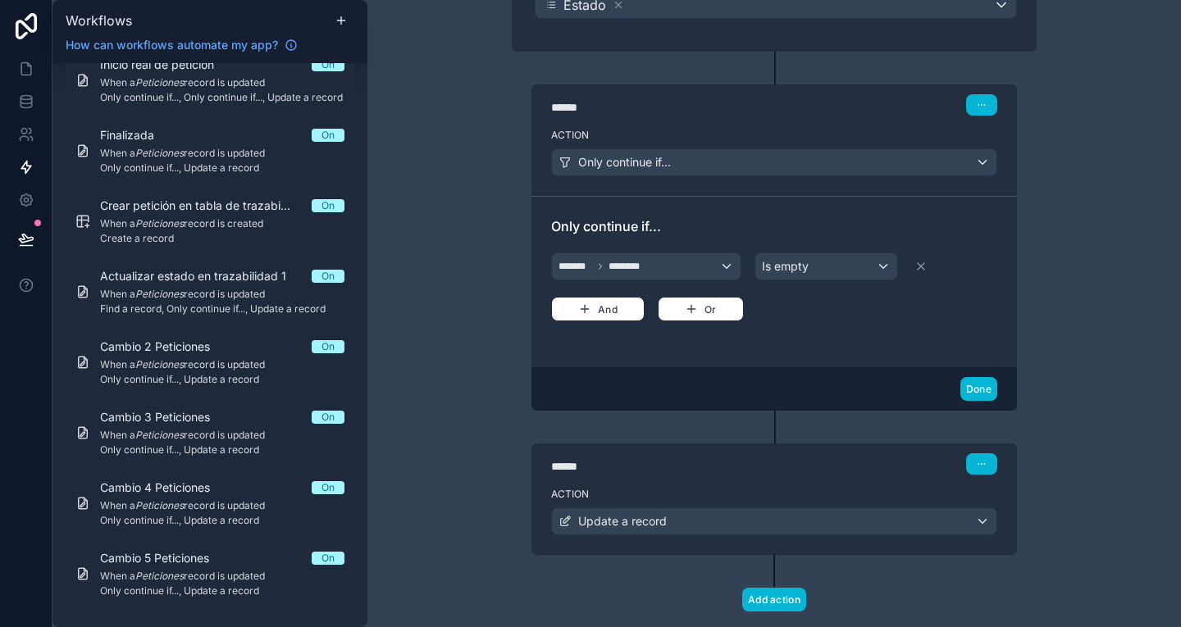
click at [590, 292] on div "******* ******** Is empty And Or" at bounding box center [774, 285] width 446 height 72
click at [609, 309] on button "And" at bounding box center [597, 309] width 93 height 25
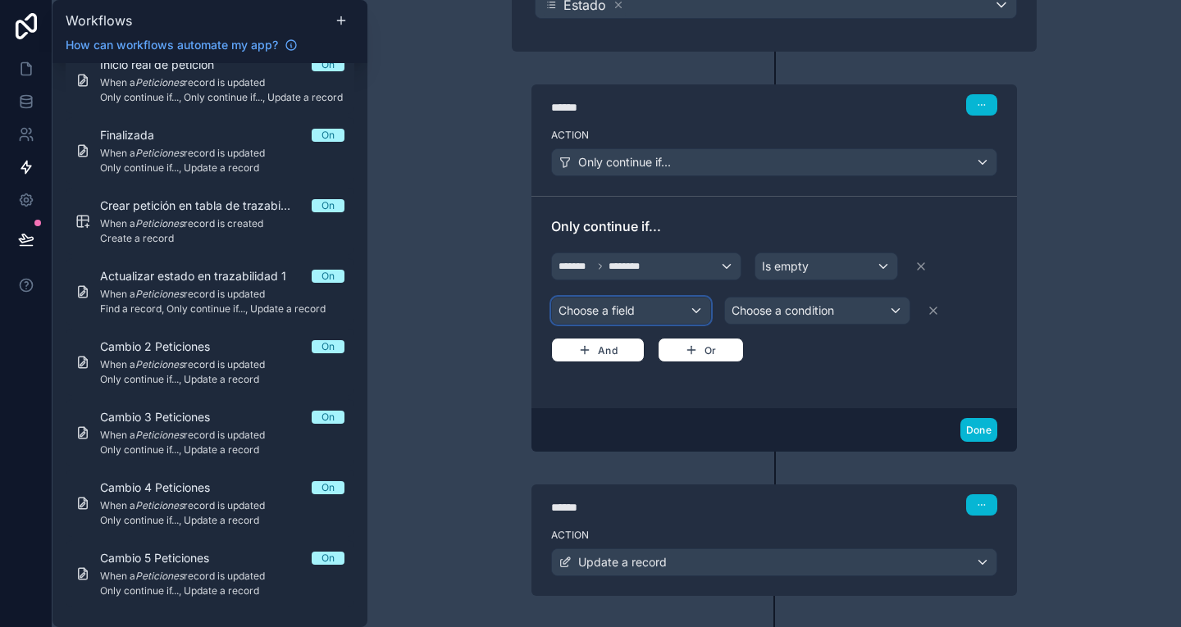
click at [602, 307] on div "Choose a field" at bounding box center [631, 311] width 158 height 26
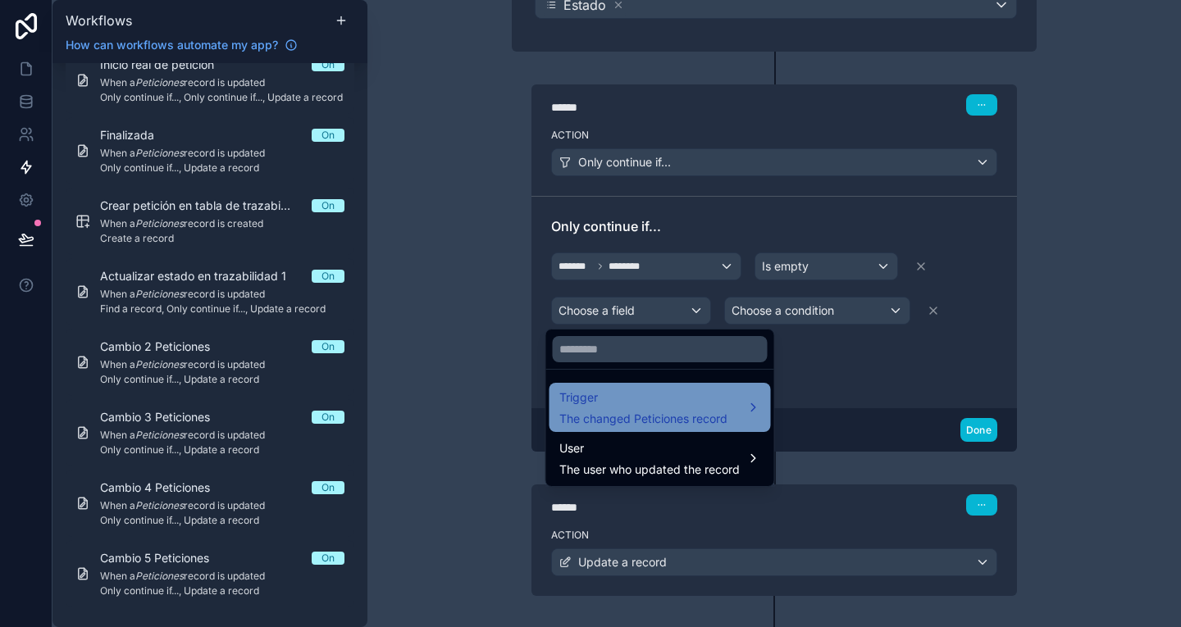
click at [614, 424] on span "The changed Peticiones record" at bounding box center [643, 419] width 168 height 16
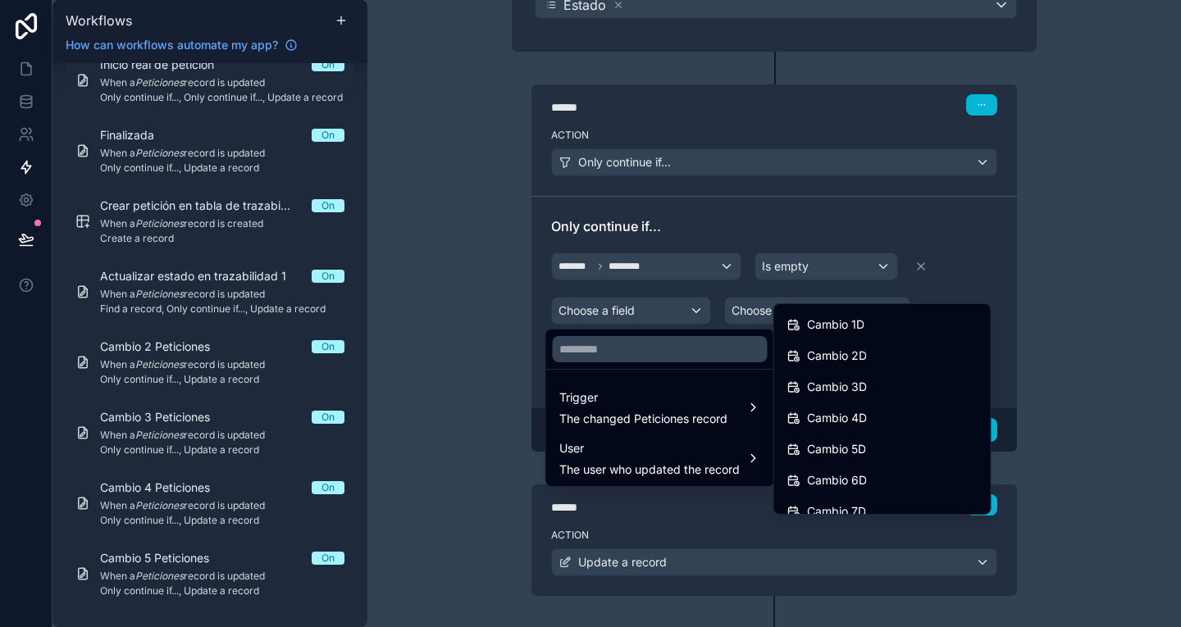
scroll to position [1300, 0]
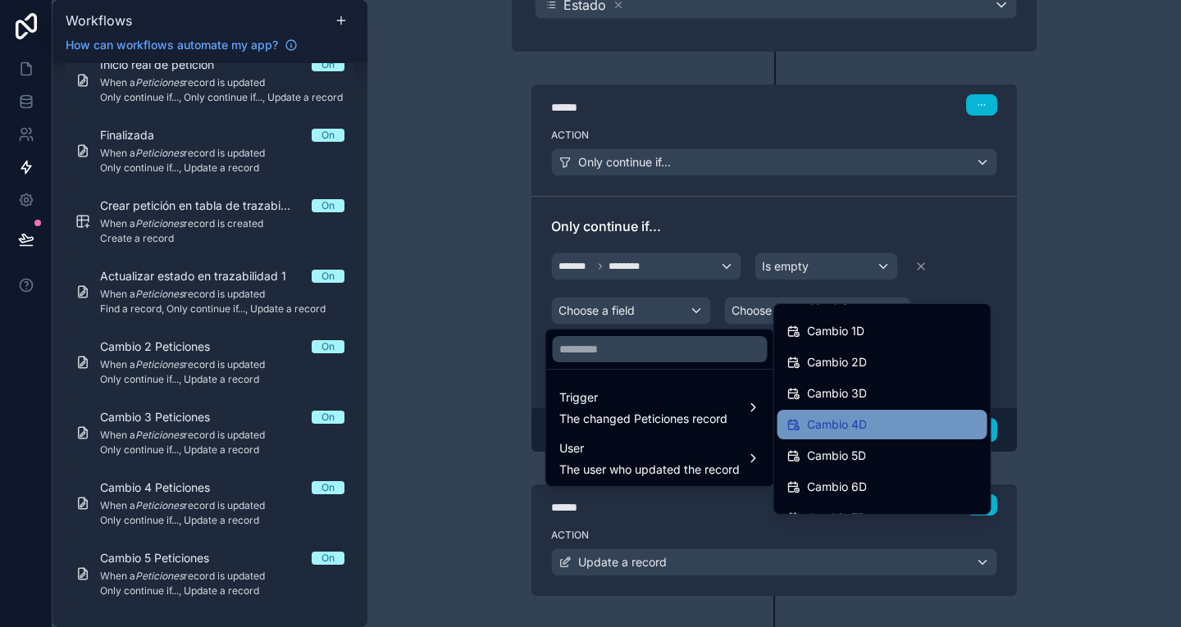
click at [840, 426] on span "Cambio 4D" at bounding box center [837, 425] width 60 height 20
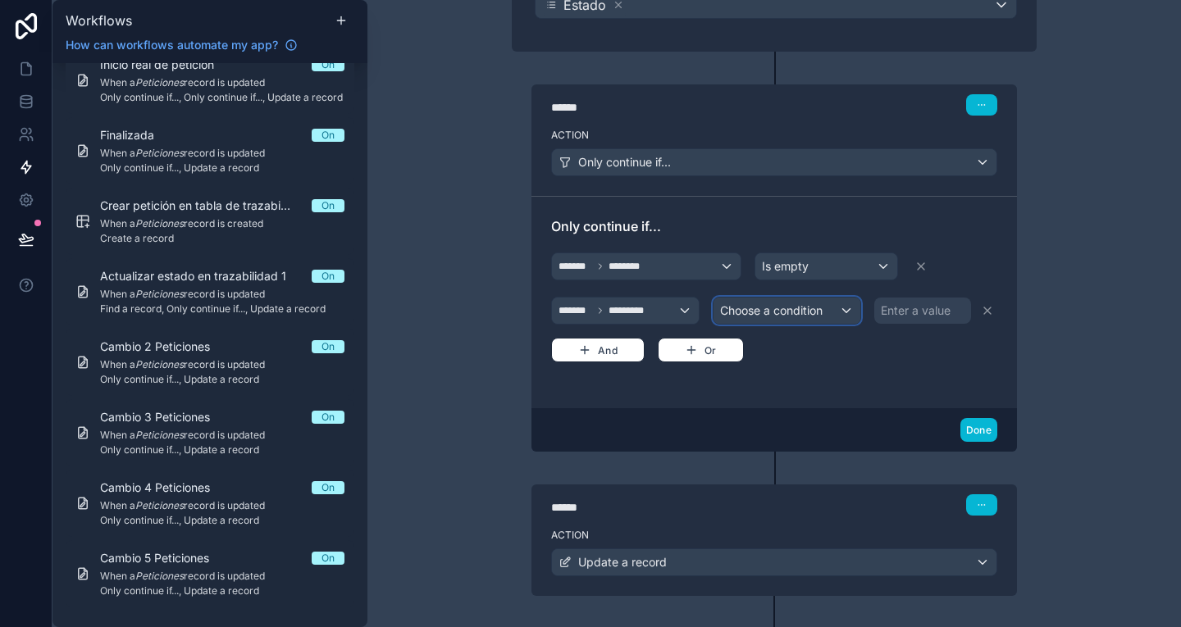
click at [799, 314] on span "Choose a condition" at bounding box center [771, 310] width 102 height 14
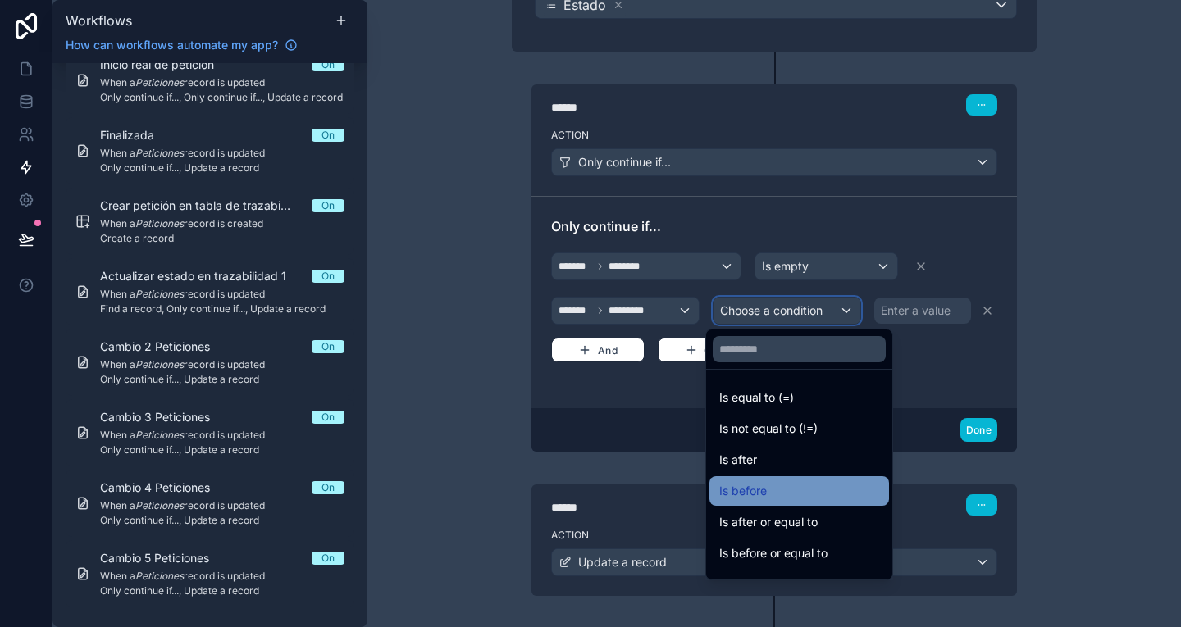
scroll to position [54, 0]
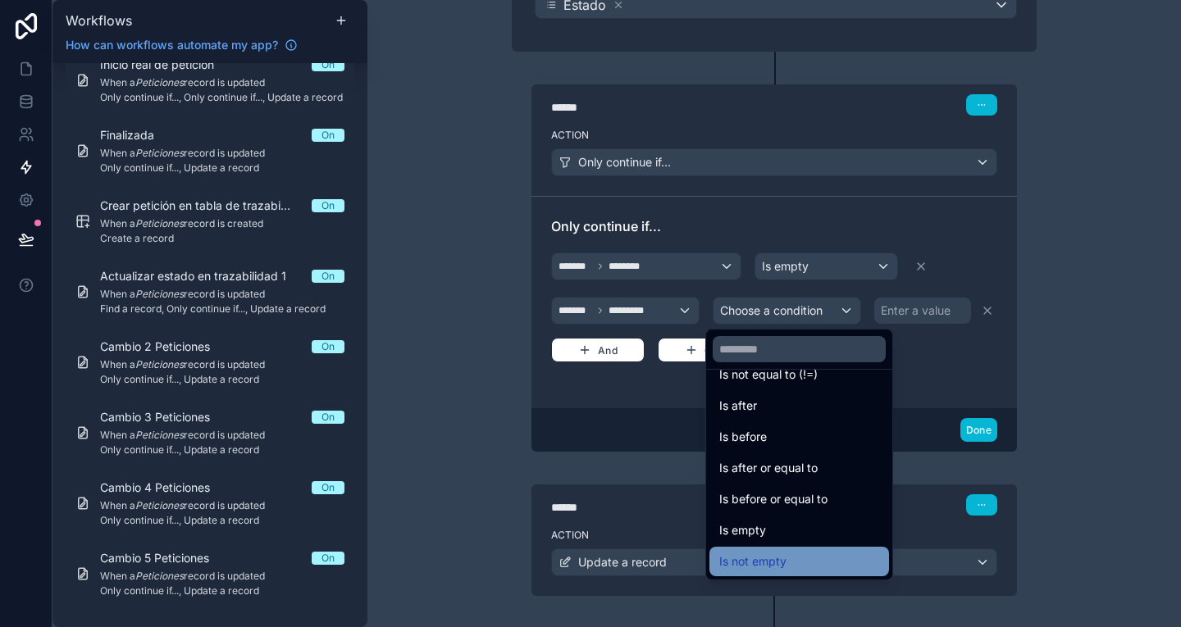
click at [812, 562] on div "Is not empty" at bounding box center [799, 562] width 160 height 20
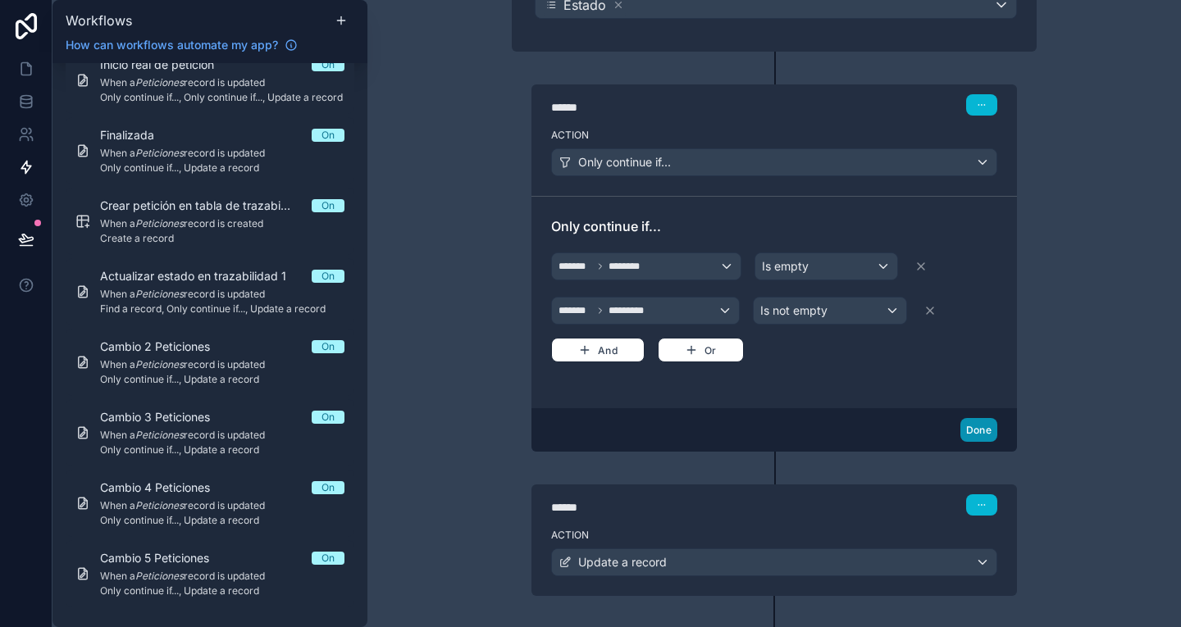
click at [975, 419] on button "Done" at bounding box center [978, 430] width 37 height 24
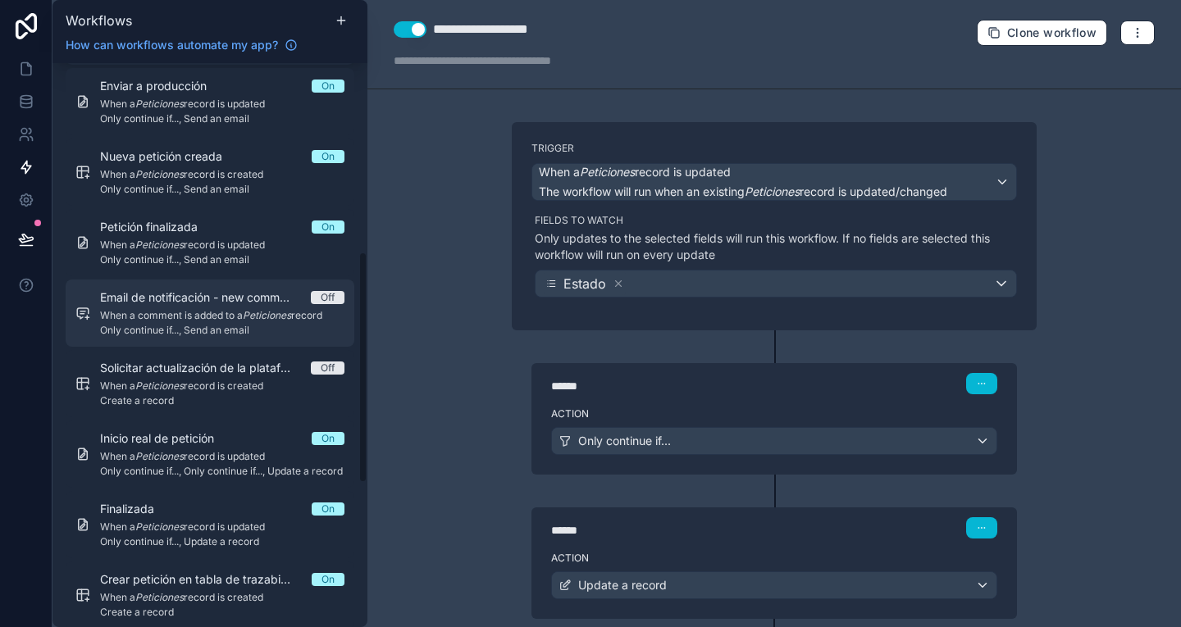
scroll to position [431, 0]
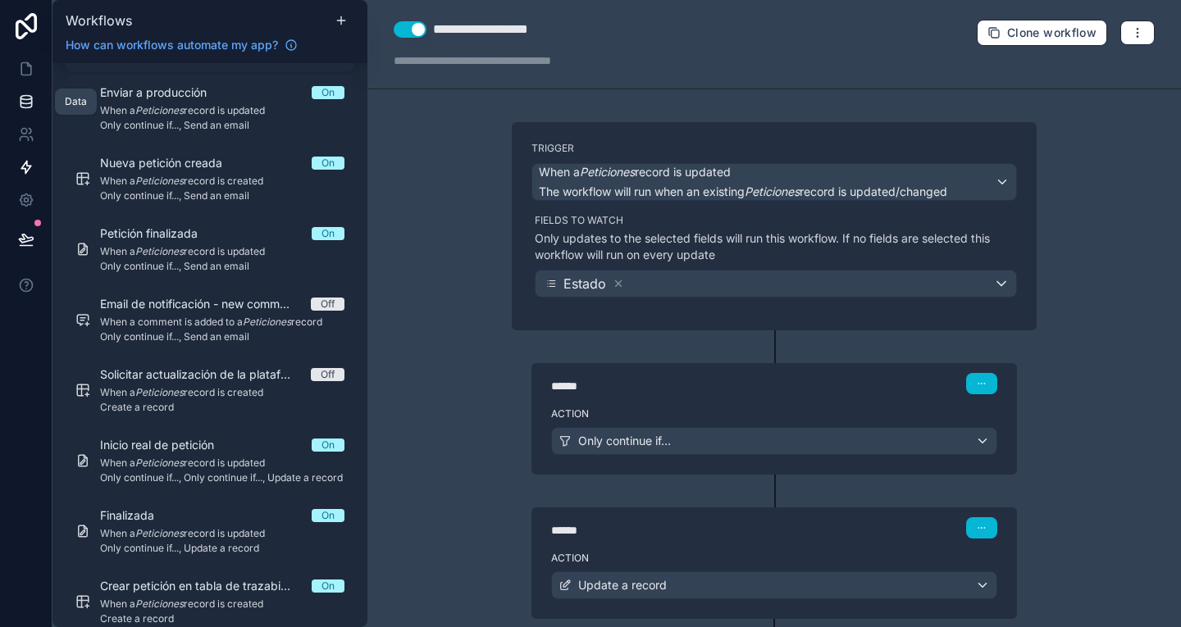
click at [28, 102] on icon at bounding box center [26, 101] width 16 height 16
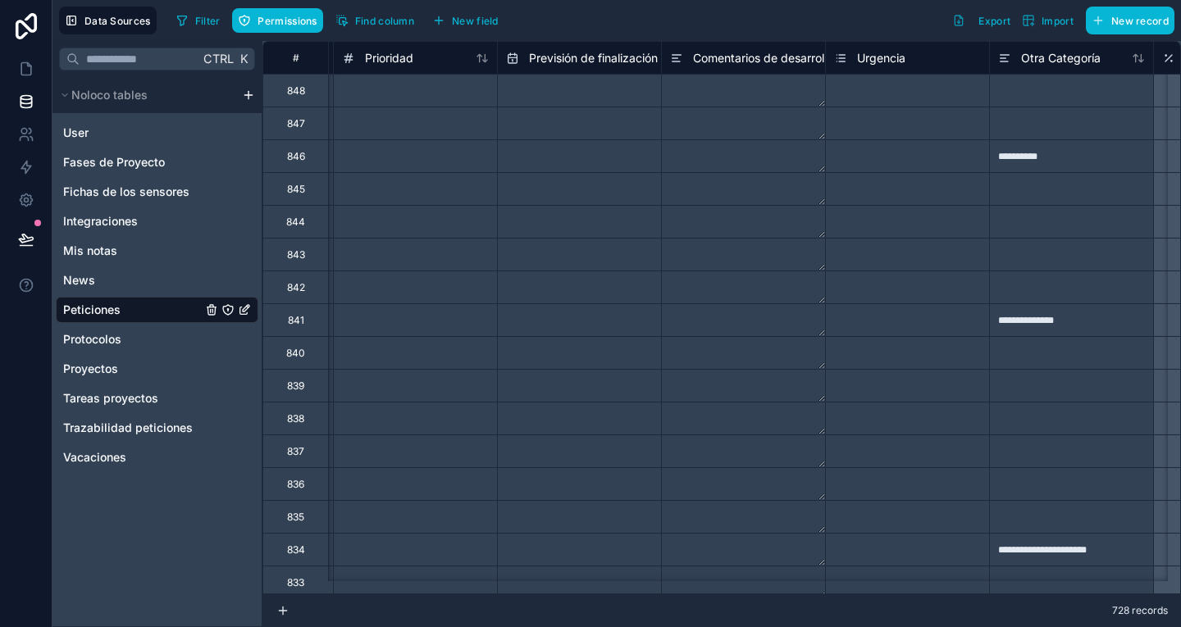
scroll to position [0, 2286]
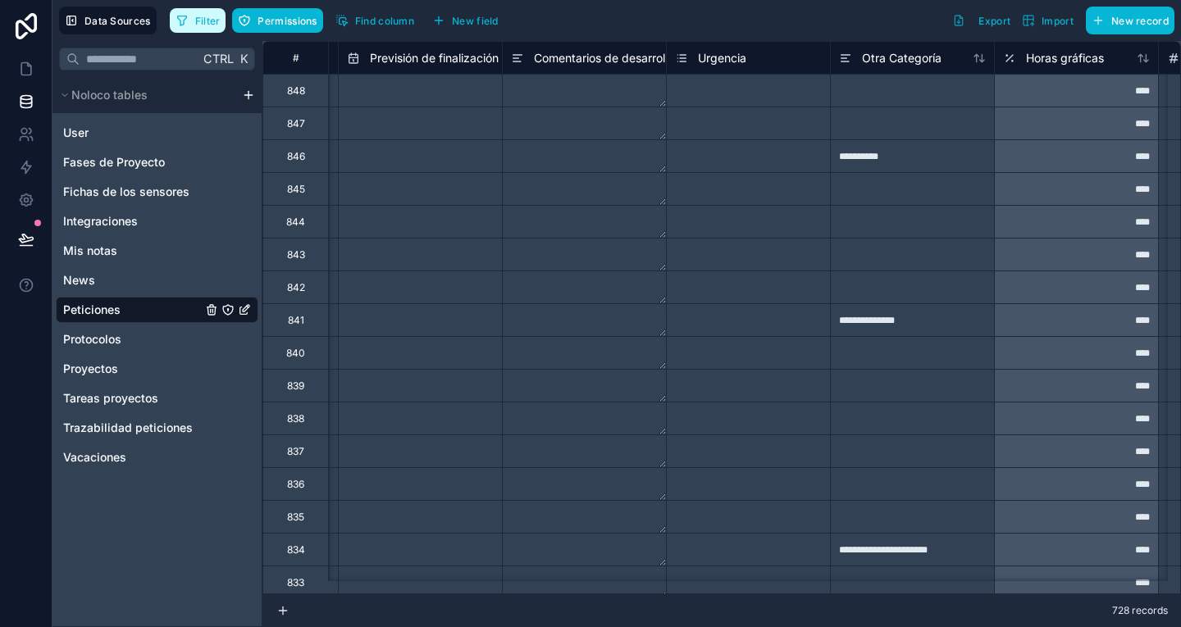
click at [209, 17] on span "Filter" at bounding box center [207, 21] width 25 height 12
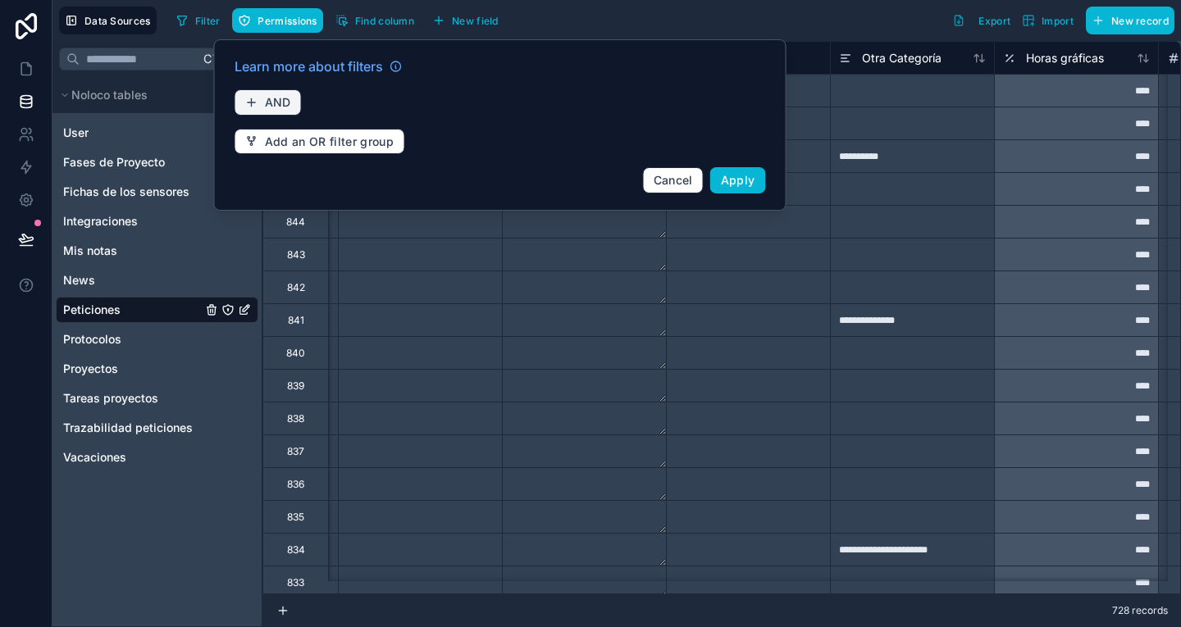
click at [297, 102] on button "AND" at bounding box center [268, 102] width 67 height 26
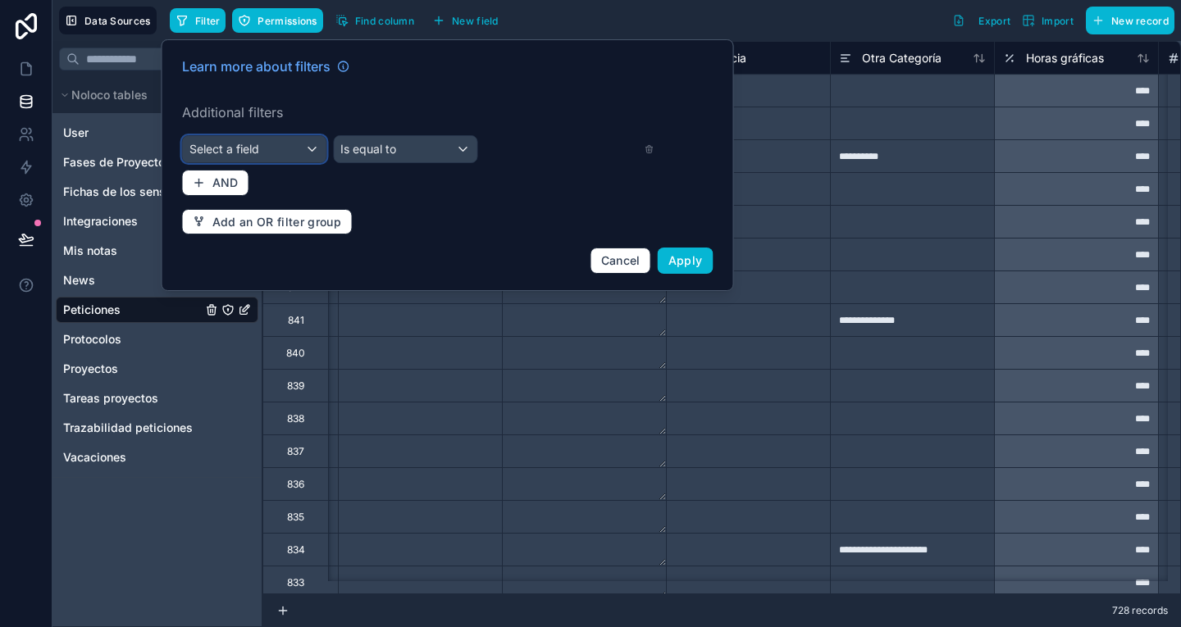
click at [262, 143] on div "Select a field" at bounding box center [254, 149] width 143 height 26
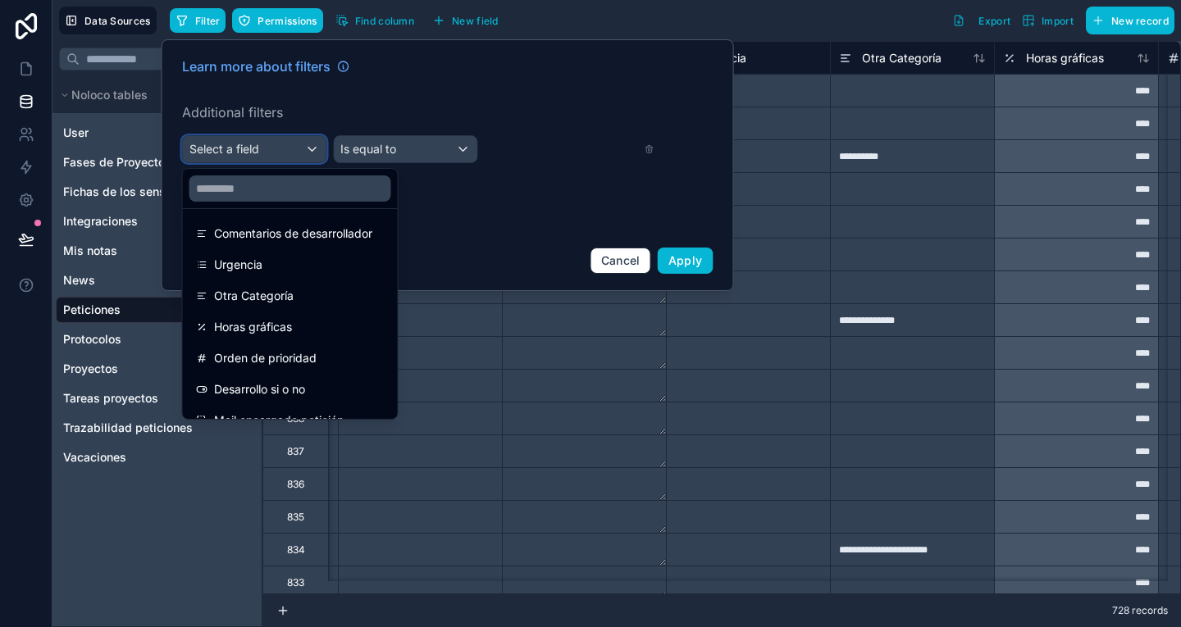
scroll to position [534, 0]
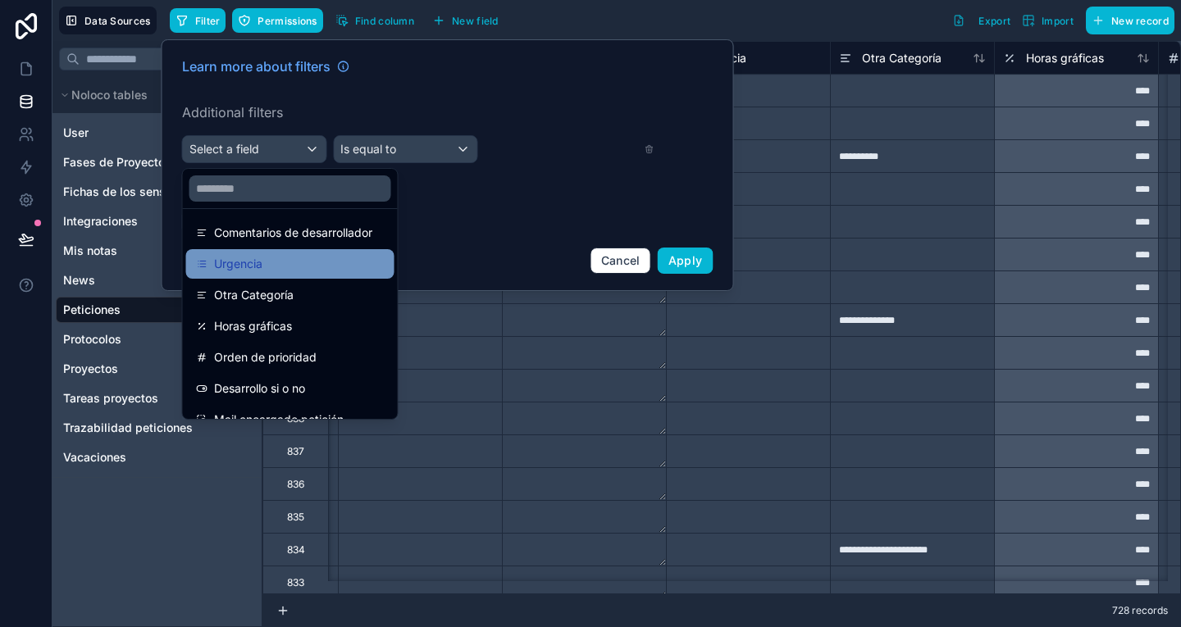
click at [284, 258] on div "Urgencia" at bounding box center [290, 264] width 189 height 20
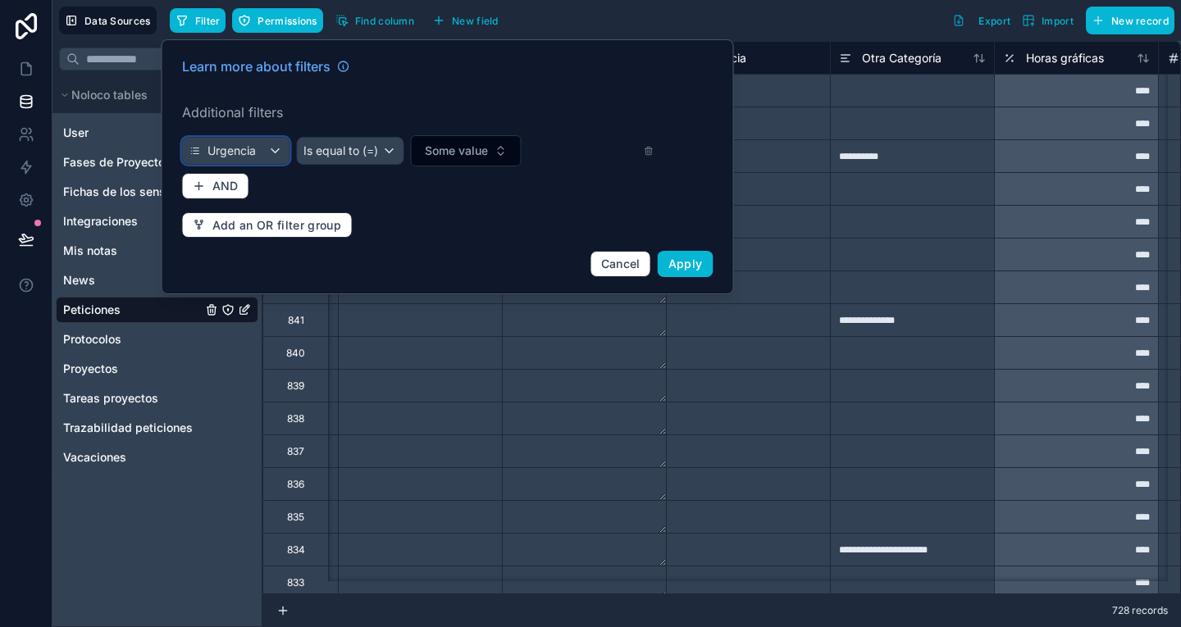
click at [265, 148] on div "Urgencia" at bounding box center [236, 151] width 107 height 26
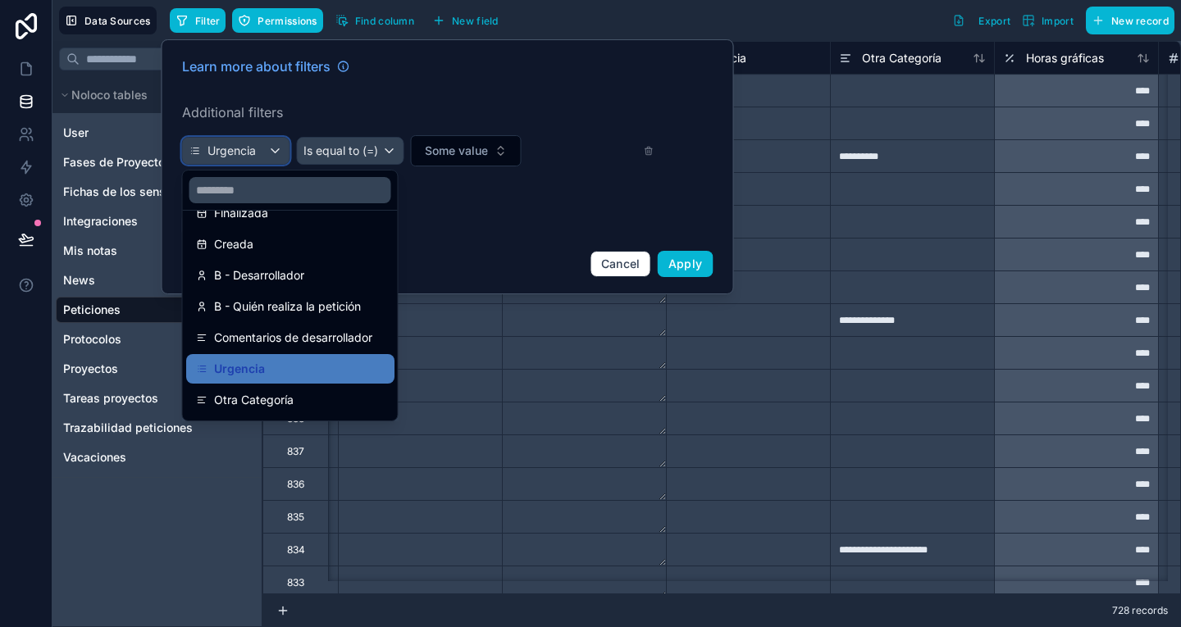
scroll to position [431, 0]
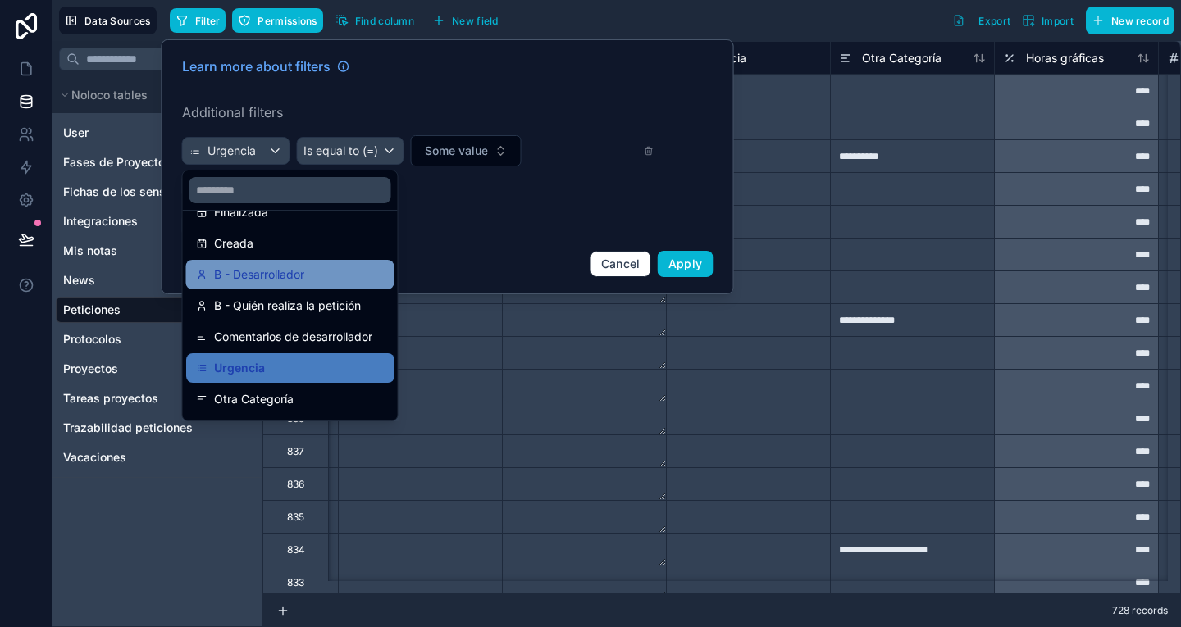
click at [279, 260] on div "B - Desarrollador" at bounding box center [290, 275] width 208 height 30
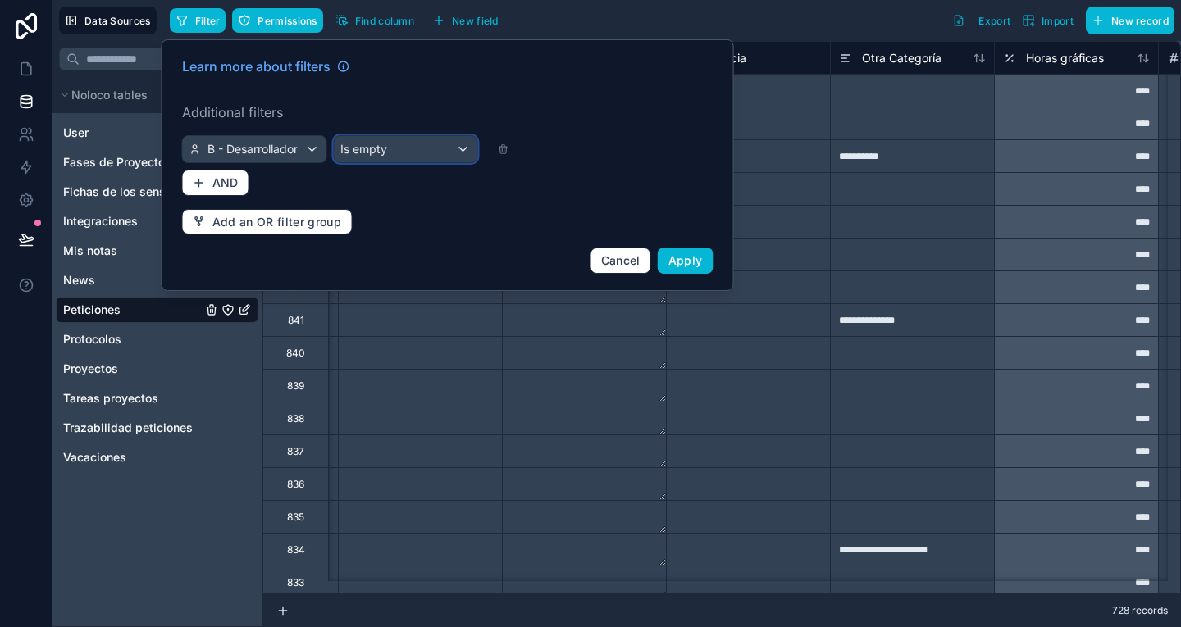
click at [390, 143] on div "Is empty" at bounding box center [405, 149] width 143 height 26
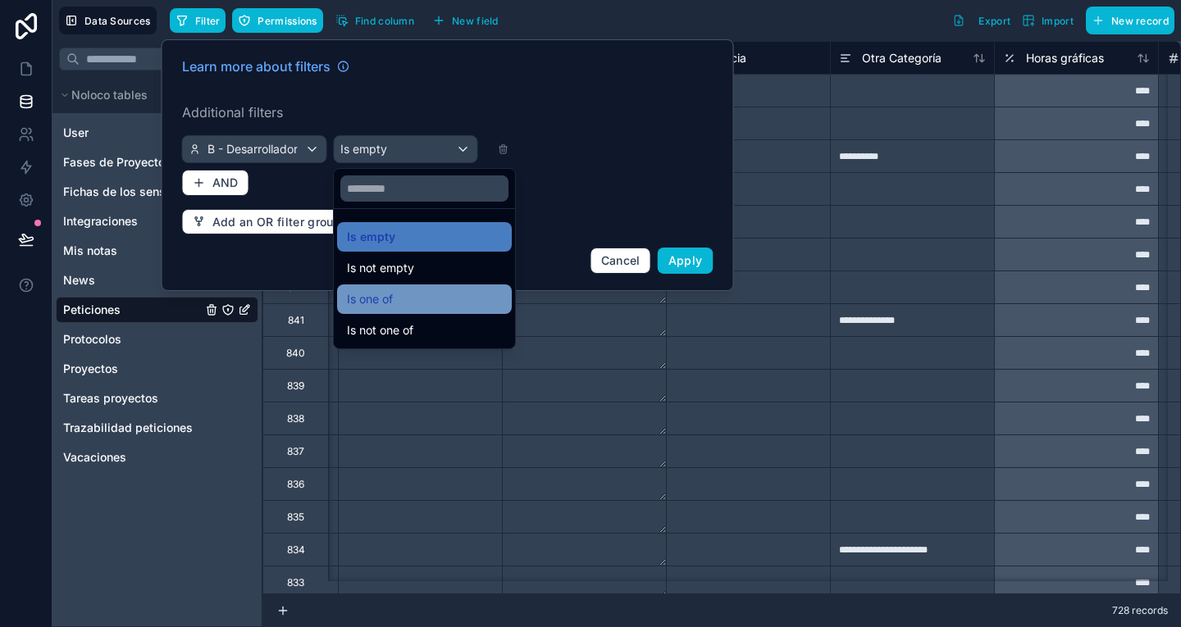
click at [414, 296] on div "Is one of" at bounding box center [424, 299] width 155 height 20
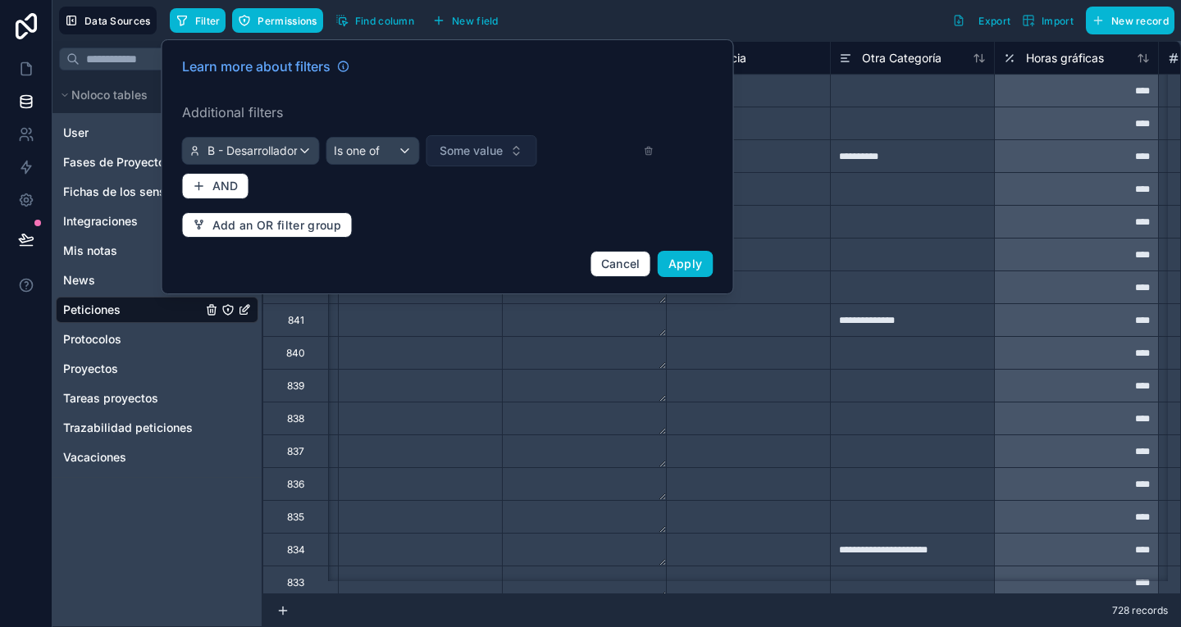
click at [509, 150] on button "Some value" at bounding box center [481, 150] width 111 height 31
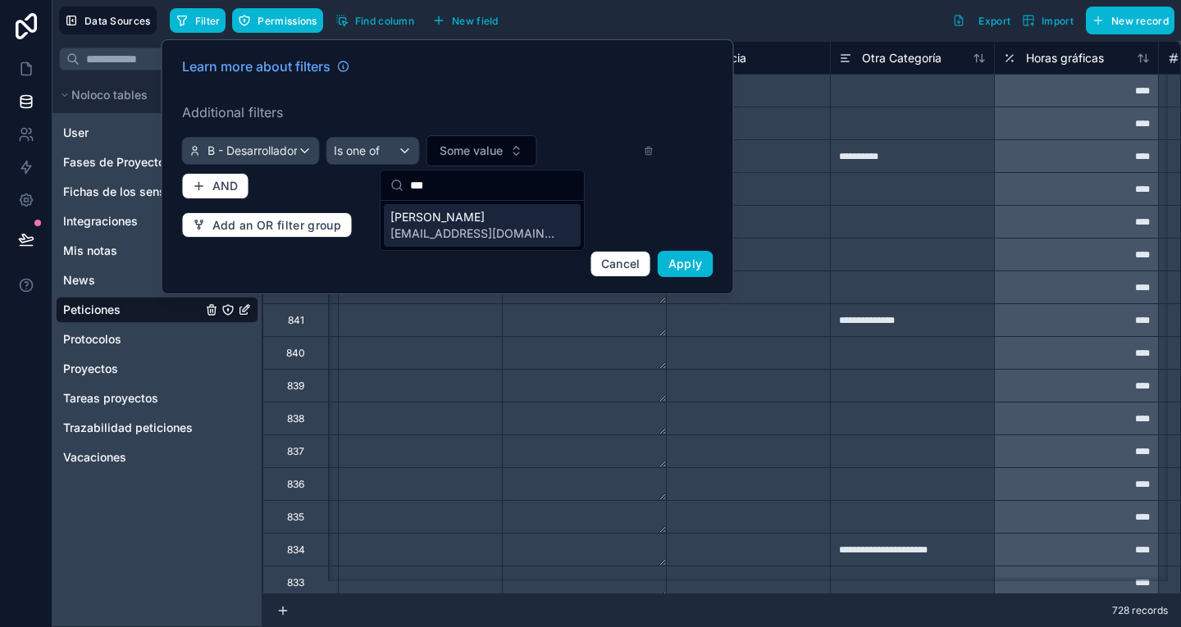
type input "***"
click at [535, 229] on div "Sonia Delgado sdelgado@t-cuento.com" at bounding box center [482, 225] width 197 height 43
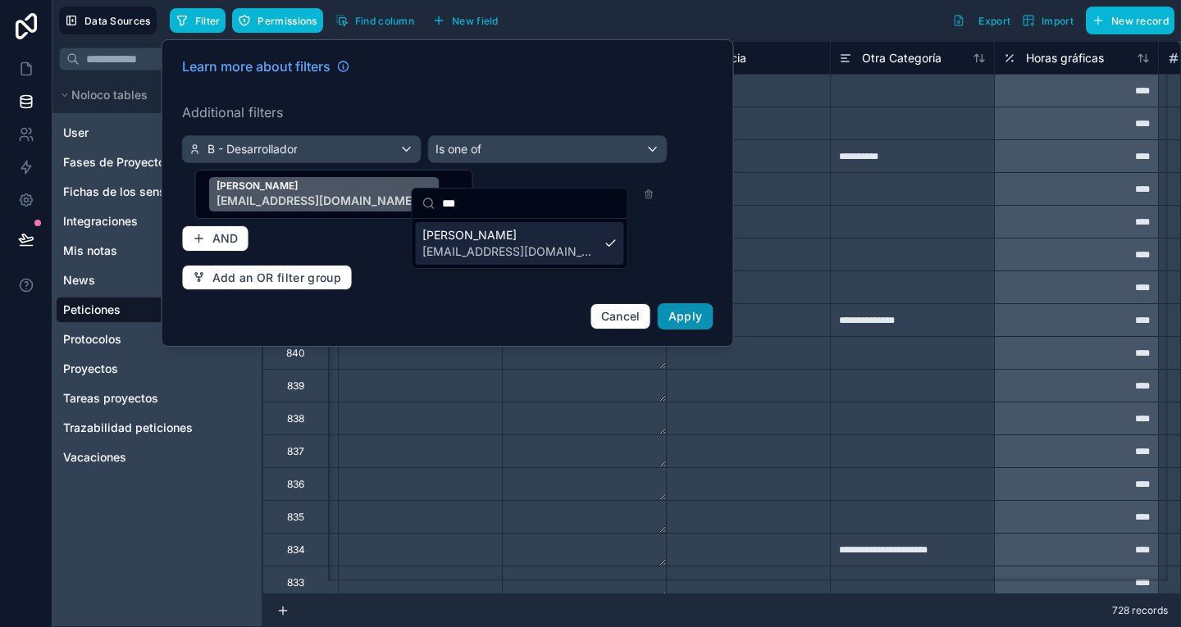
click at [692, 309] on span "Apply" at bounding box center [685, 316] width 34 height 14
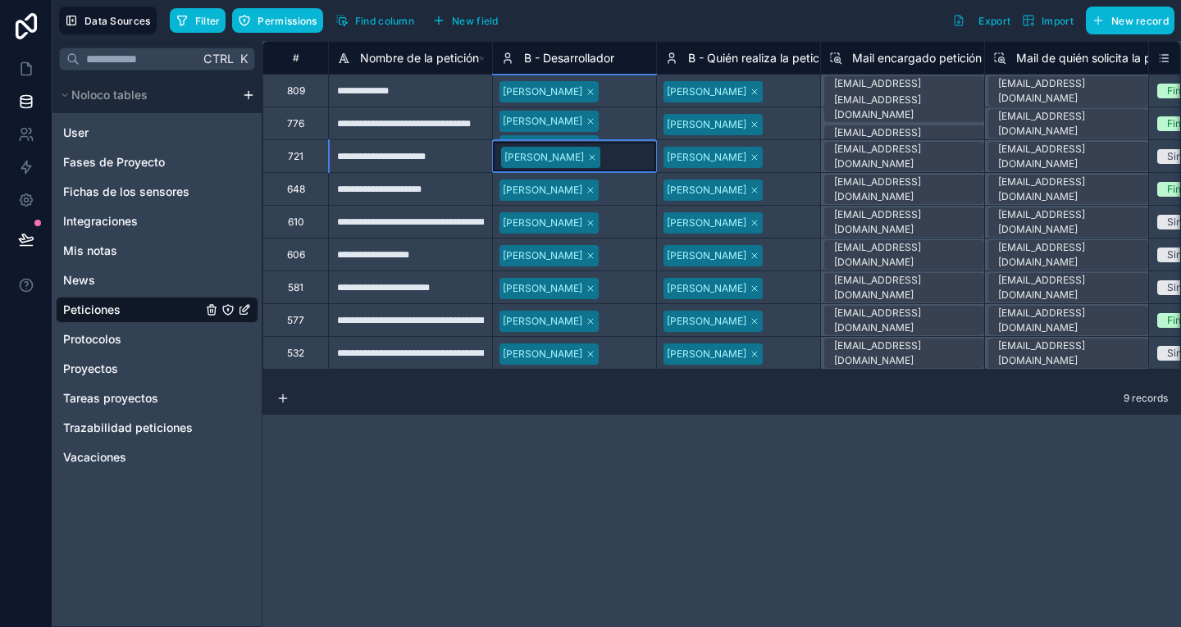
click at [625, 164] on div "[PERSON_NAME]" at bounding box center [574, 157] width 163 height 30
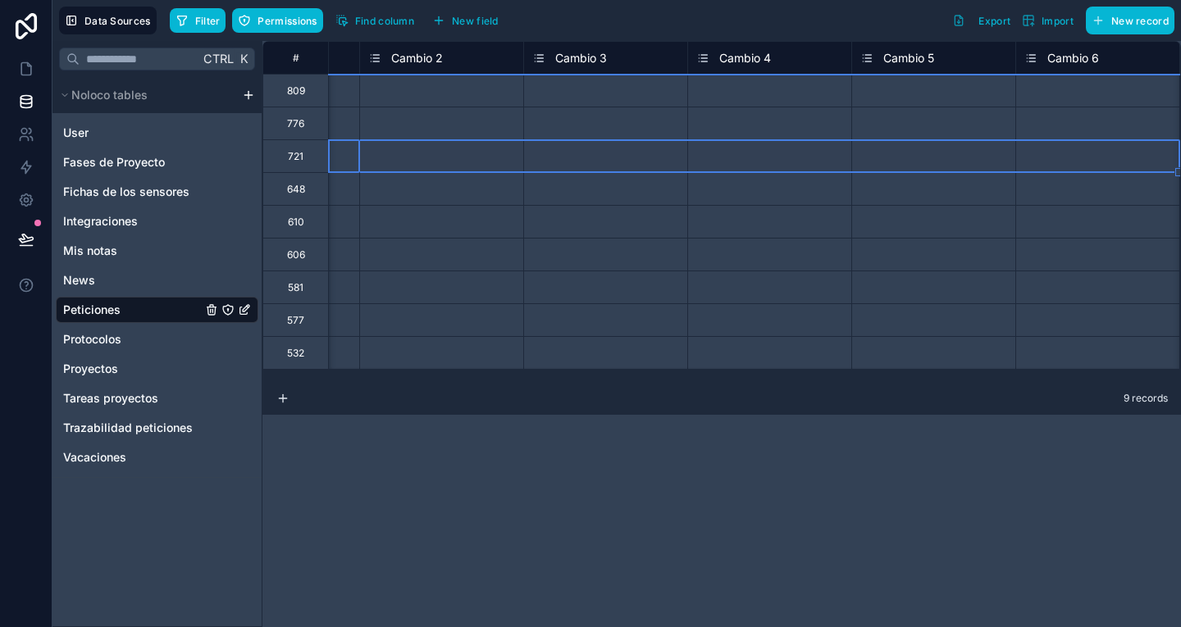
scroll to position [0, 4756]
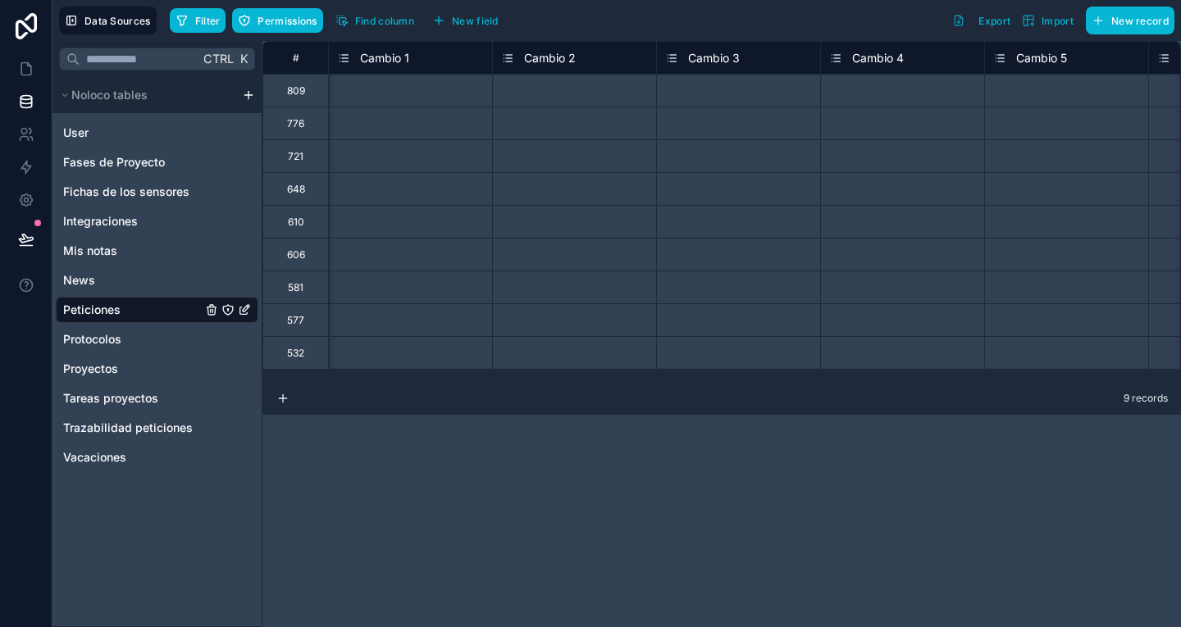
click at [704, 426] on div "# creada a en curso Tiempo creada en curso Cambio 1 Cambio 2 Cambio 3 Cambio 4 …" at bounding box center [721, 334] width 918 height 586
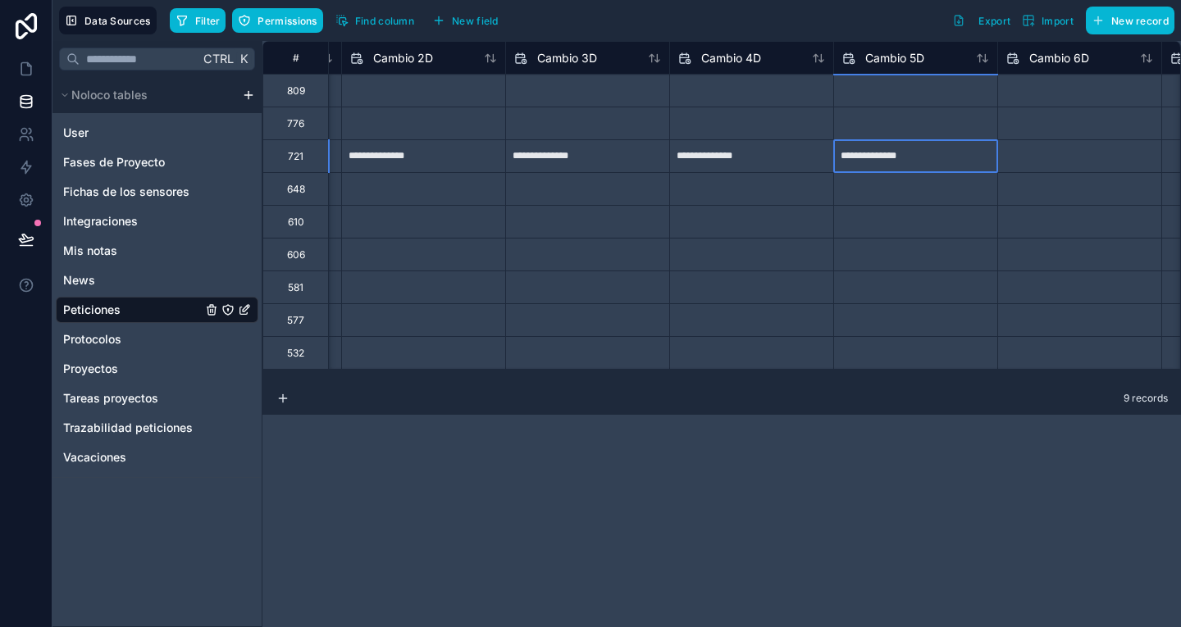
click at [341, 104] on input "**********" at bounding box center [259, 91] width 163 height 26
select select "****"
select select "*"
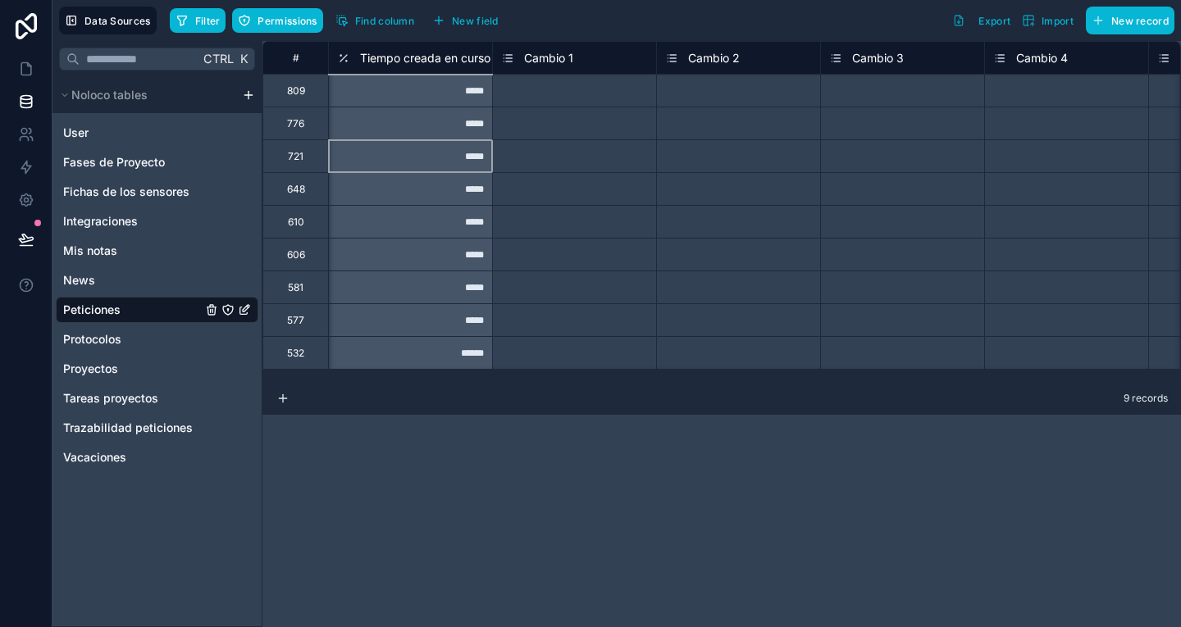
scroll to position [0, 4428]
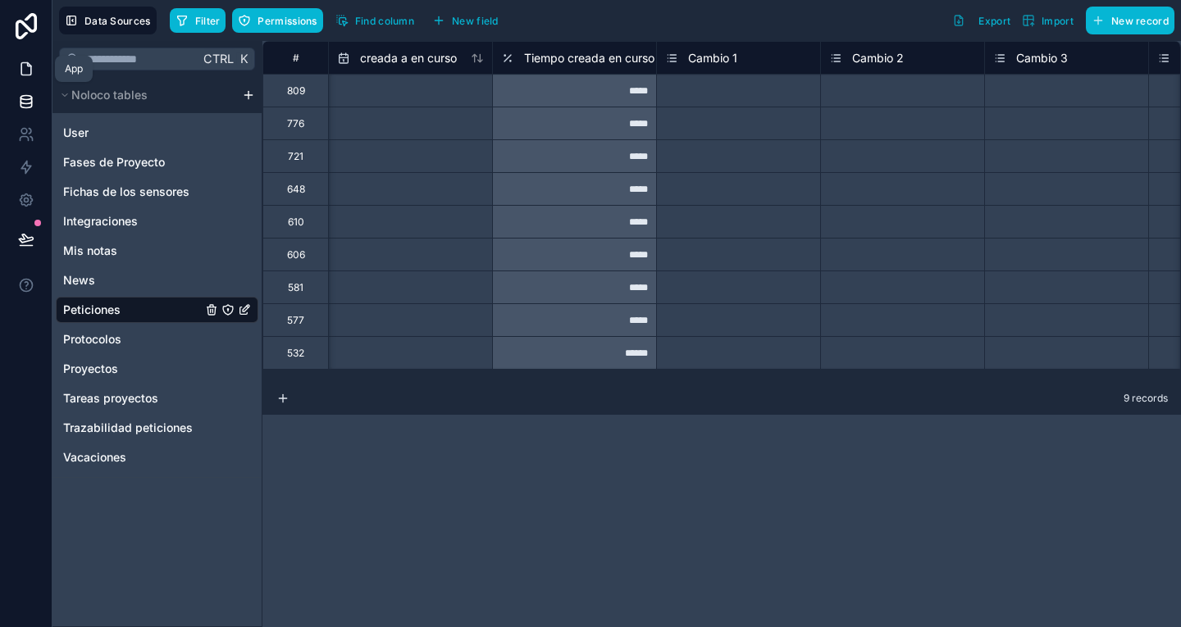
click at [24, 63] on icon at bounding box center [26, 69] width 10 height 12
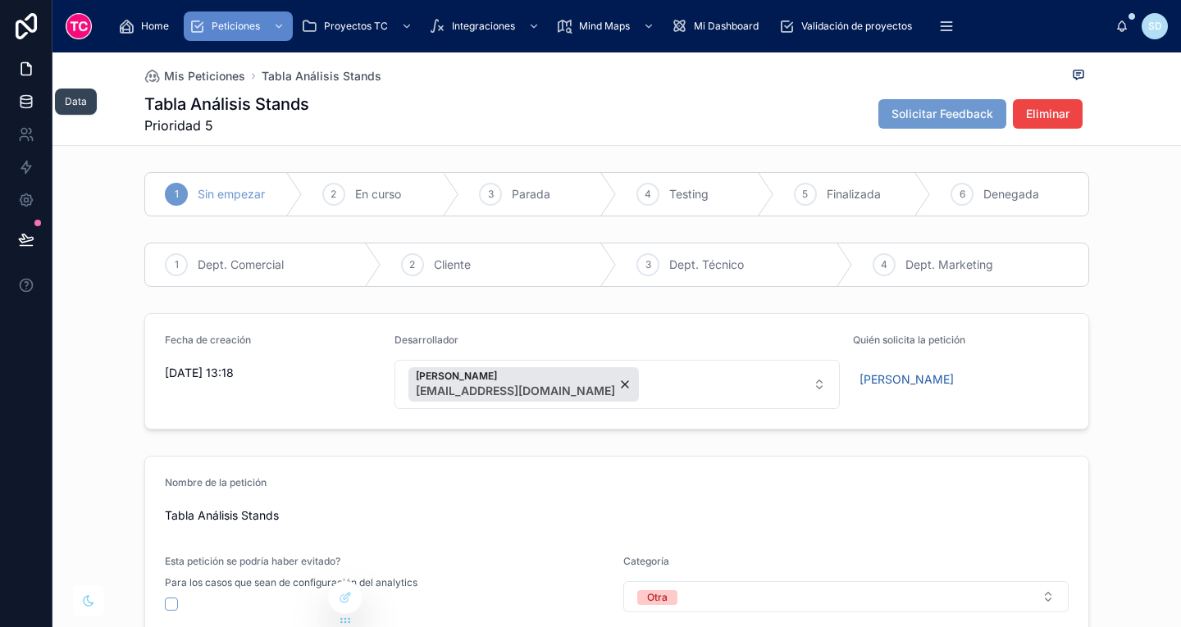
click at [19, 100] on icon at bounding box center [26, 101] width 16 height 16
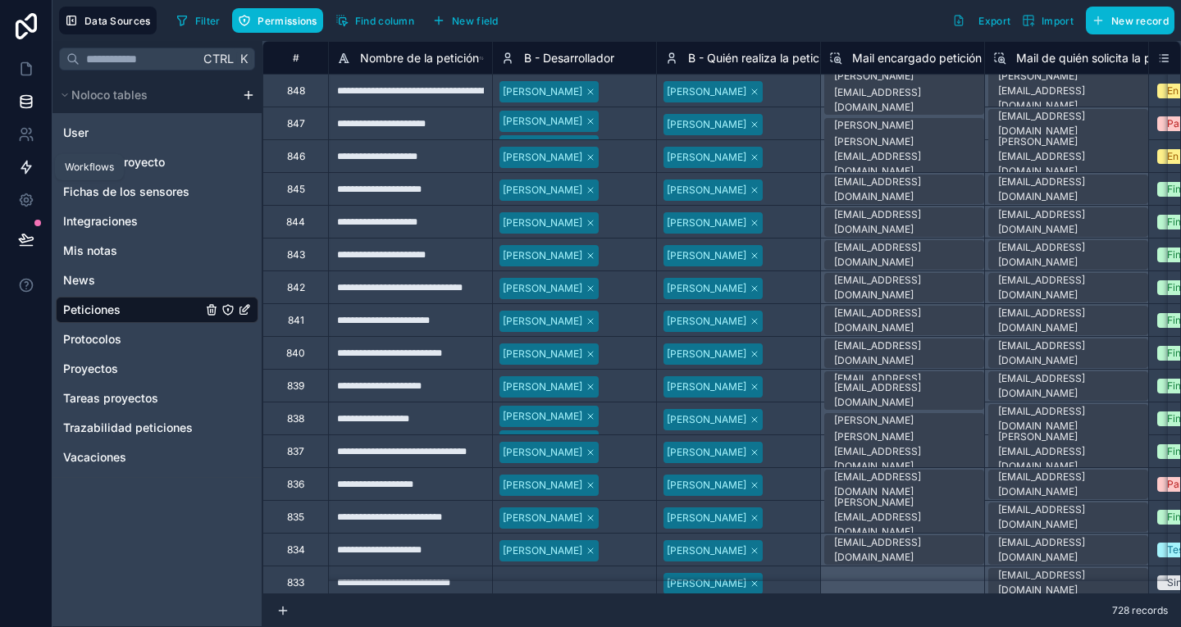
click at [22, 168] on icon at bounding box center [26, 168] width 10 height 12
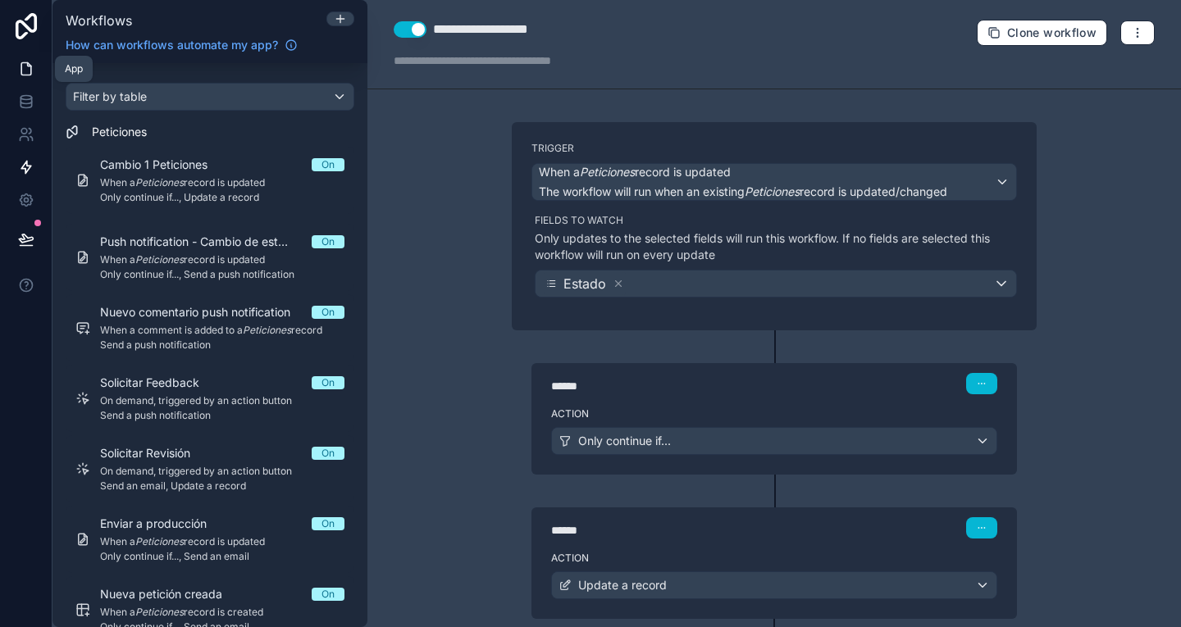
click at [28, 71] on icon at bounding box center [26, 69] width 16 height 16
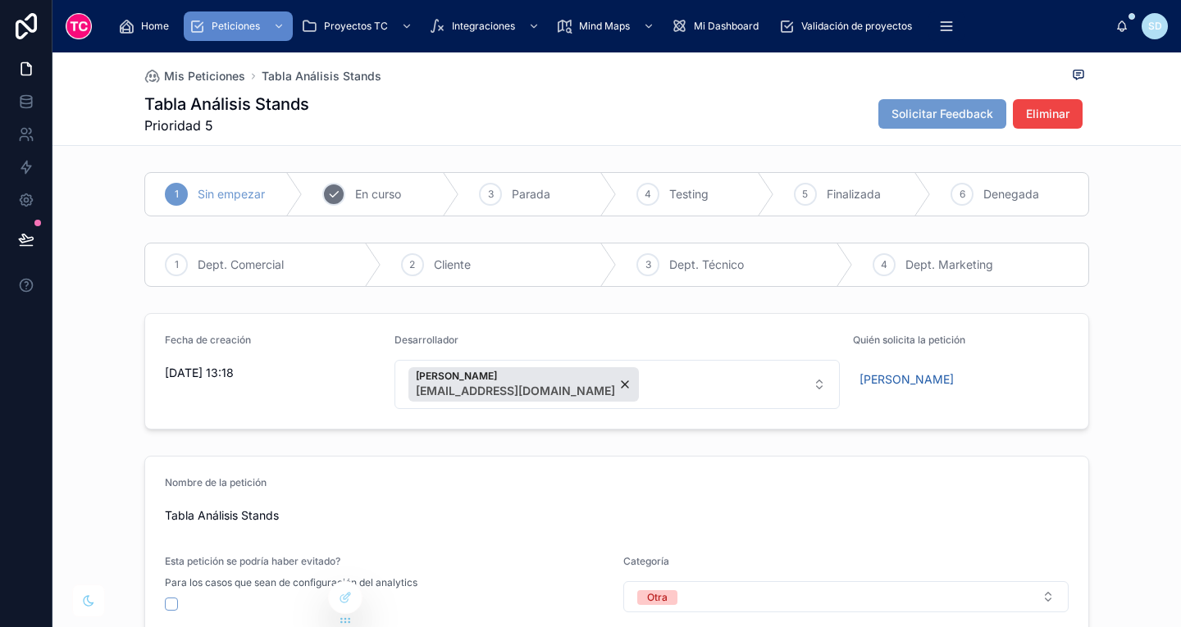
click at [305, 194] on div "2 En curso" at bounding box center [381, 194] width 157 height 43
click at [17, 100] on link at bounding box center [26, 101] width 52 height 33
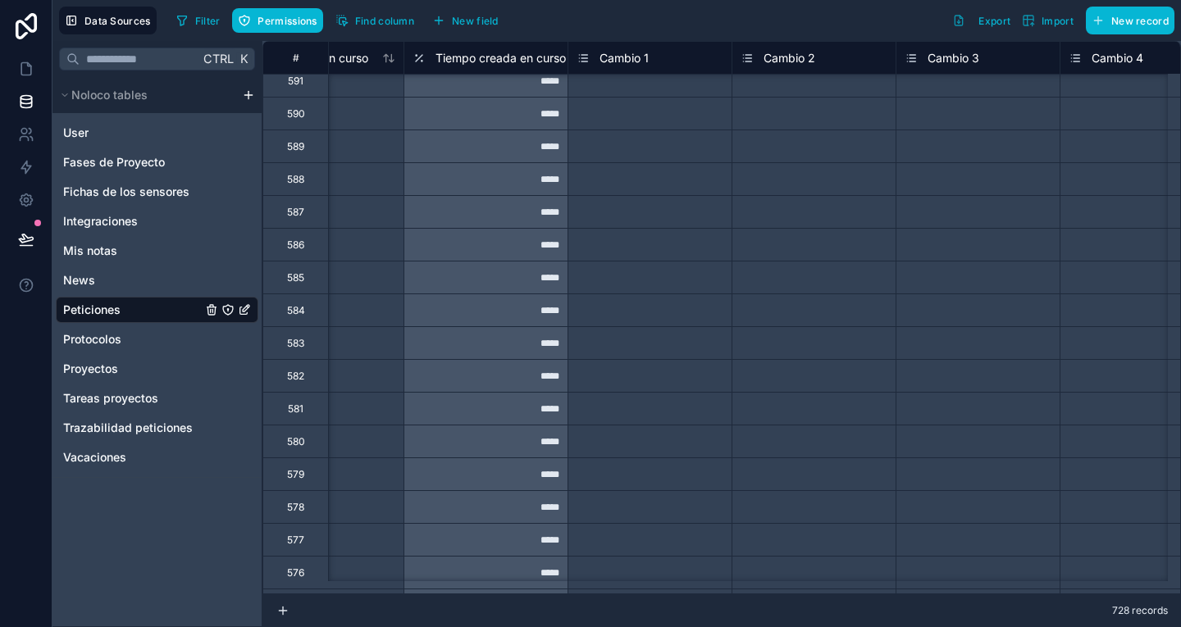
scroll to position [8066, 4516]
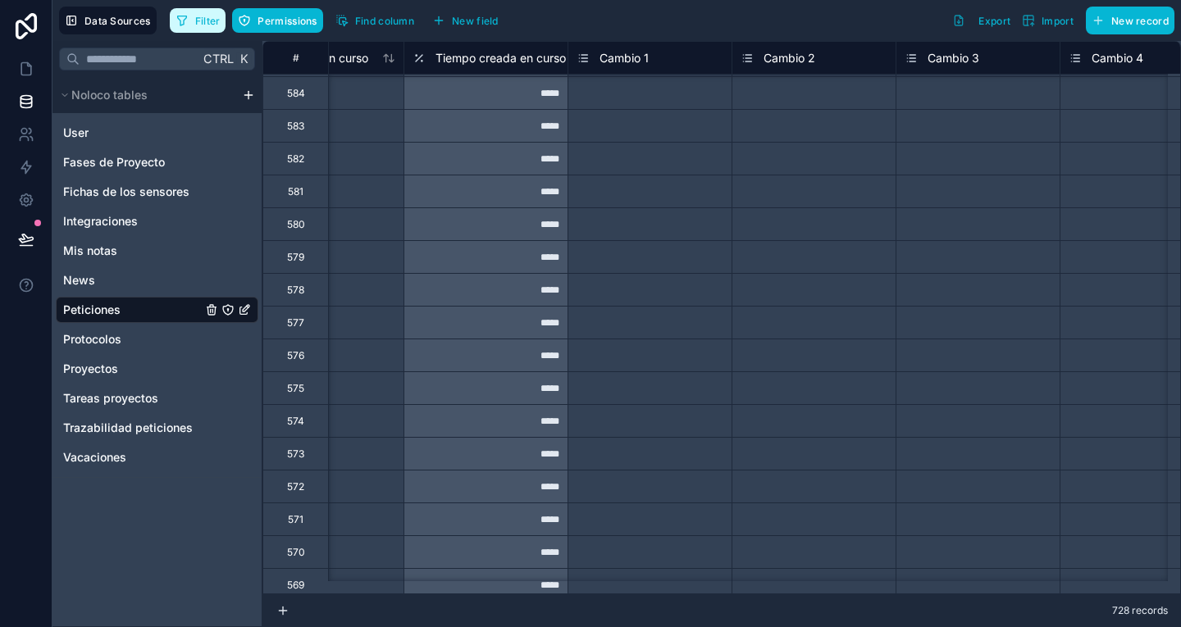
click at [194, 20] on button "Filter" at bounding box center [198, 20] width 57 height 25
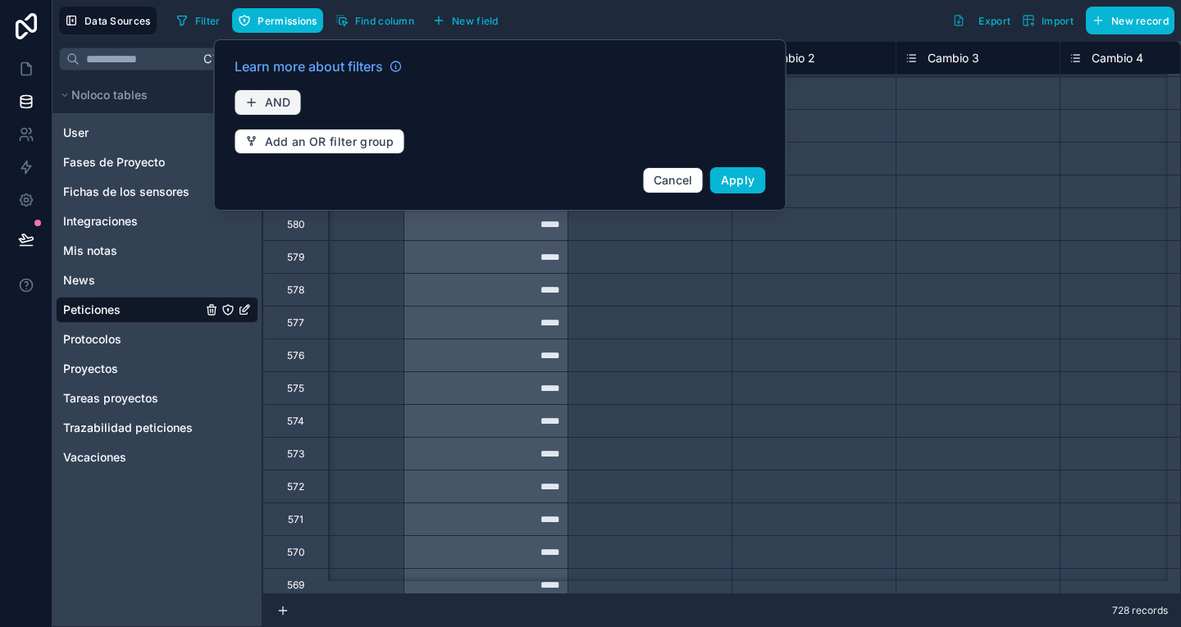
click at [268, 98] on span "AND" at bounding box center [278, 102] width 26 height 15
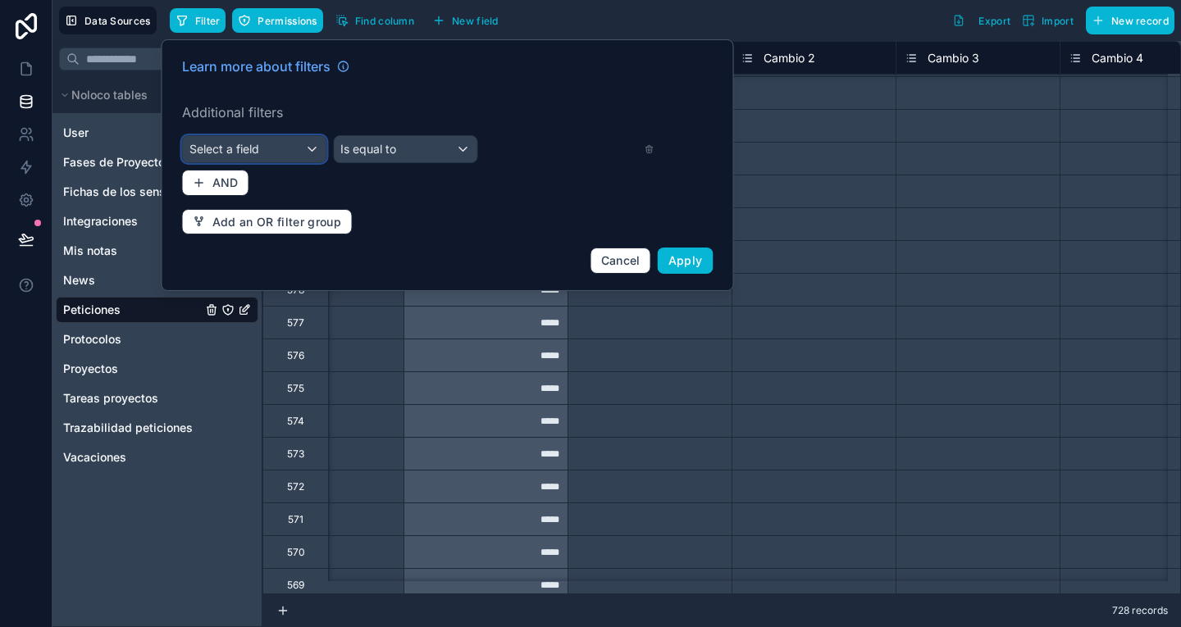
click at [282, 141] on div "Select a field" at bounding box center [254, 149] width 143 height 26
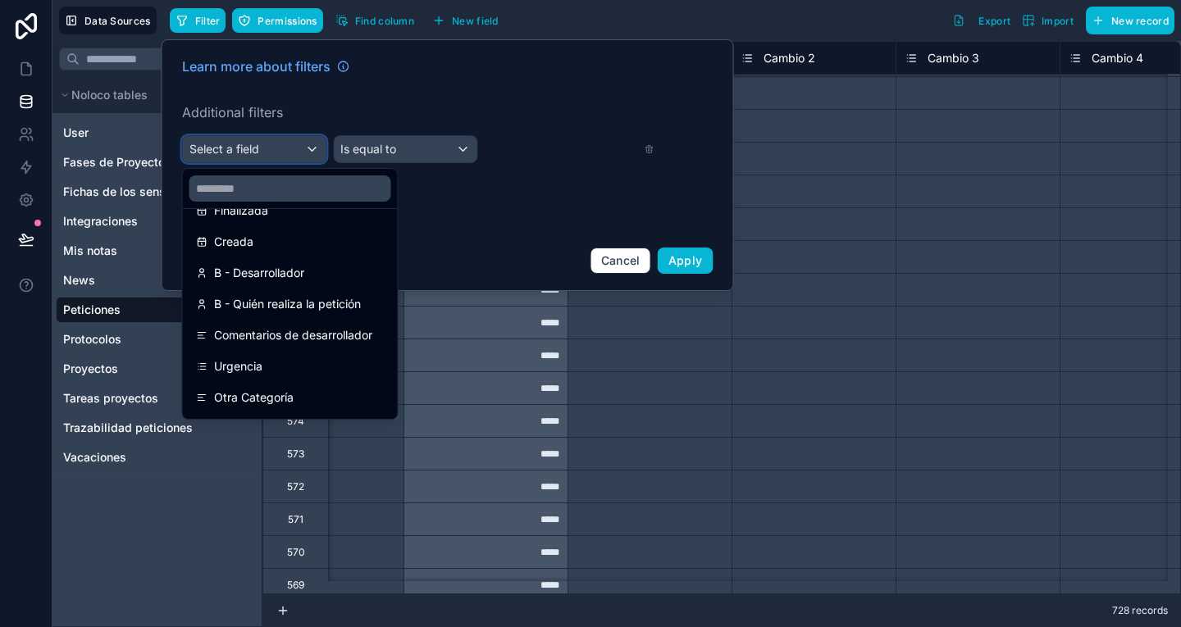
scroll to position [432, 0]
click at [324, 276] on div "B - Desarrollador" at bounding box center [290, 272] width 189 height 20
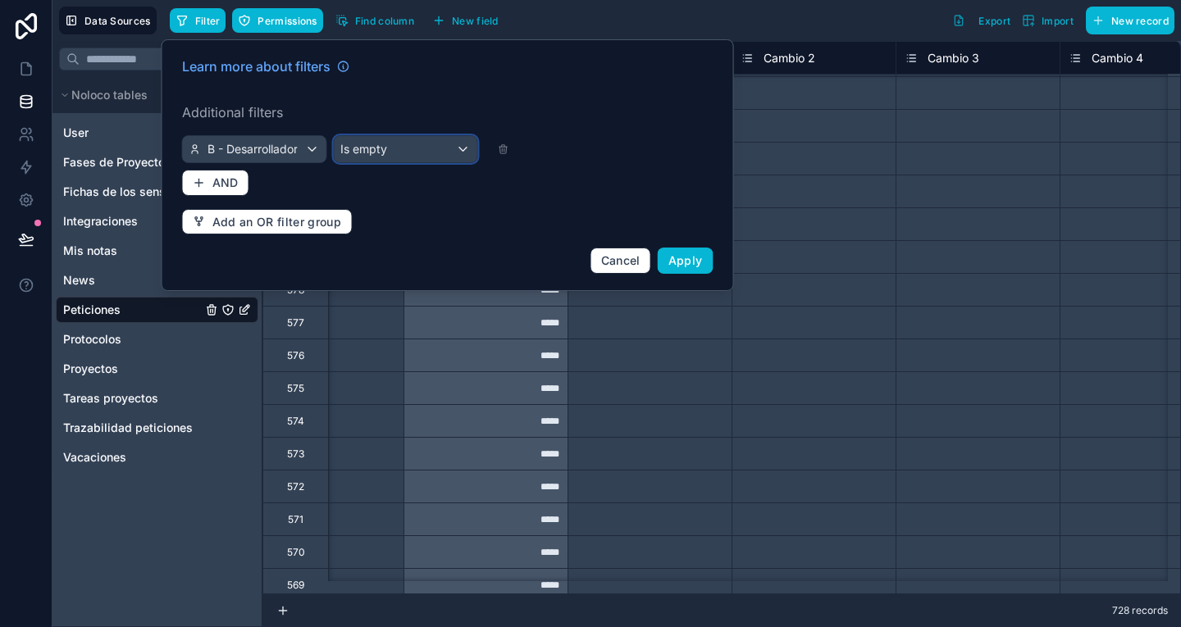
click at [381, 139] on div "Is empty" at bounding box center [405, 149] width 143 height 26
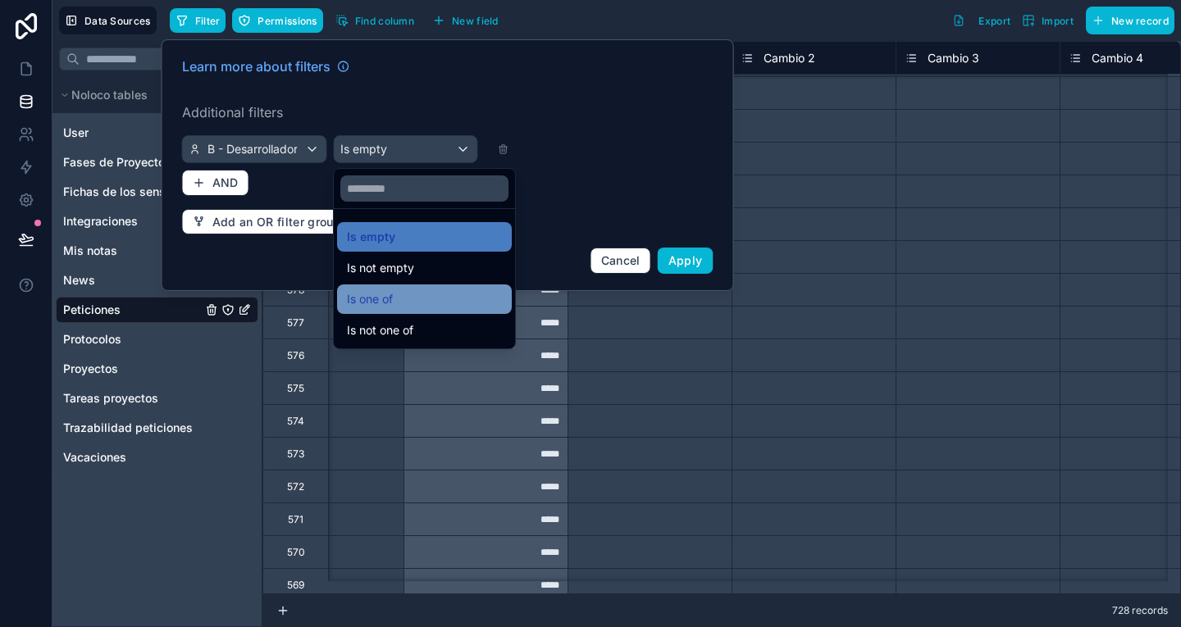
click at [389, 294] on span "Is one of" at bounding box center [370, 299] width 46 height 20
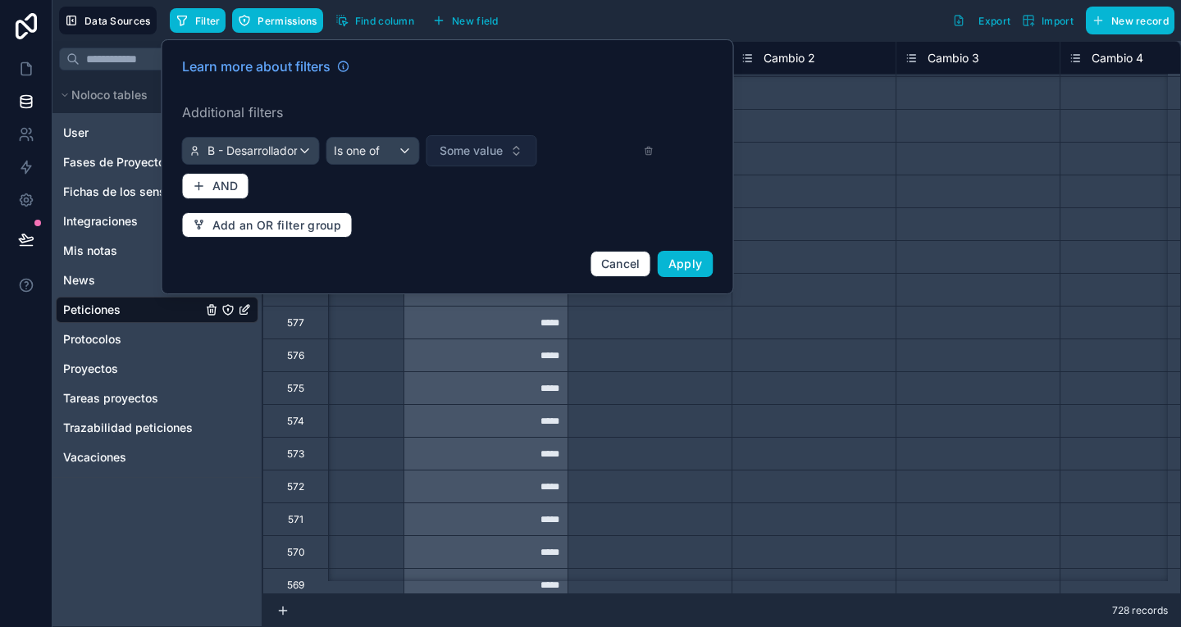
click at [462, 162] on button "Some value" at bounding box center [481, 150] width 111 height 31
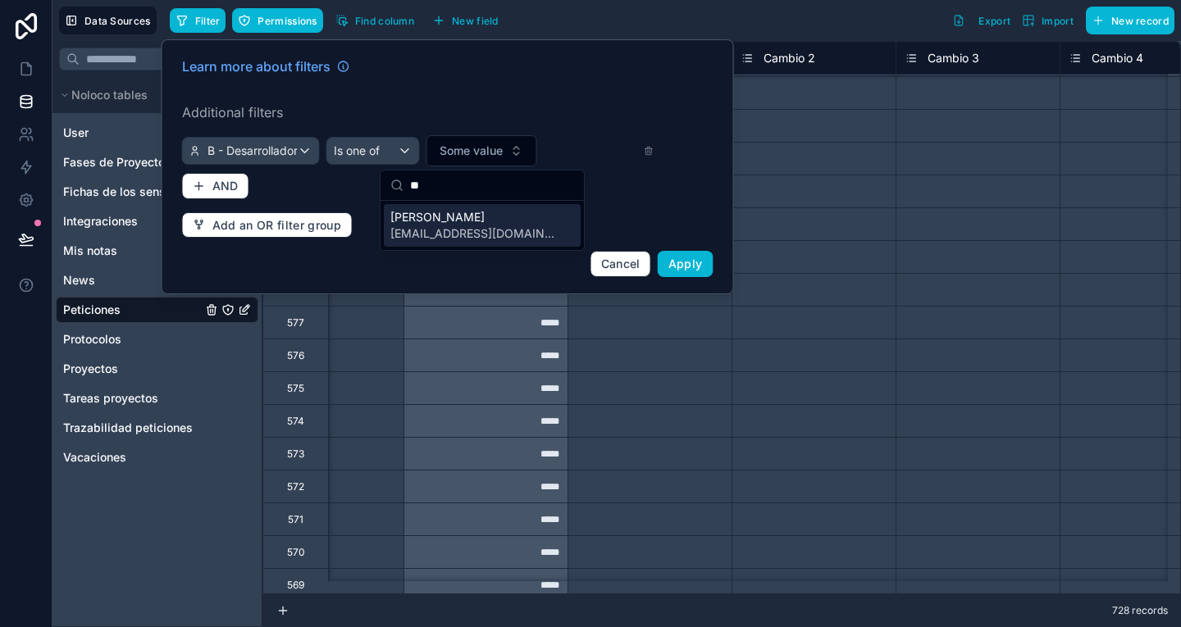
type input "**"
click at [474, 236] on span "[EMAIL_ADDRESS][DOMAIN_NAME]" at bounding box center [472, 233] width 164 height 16
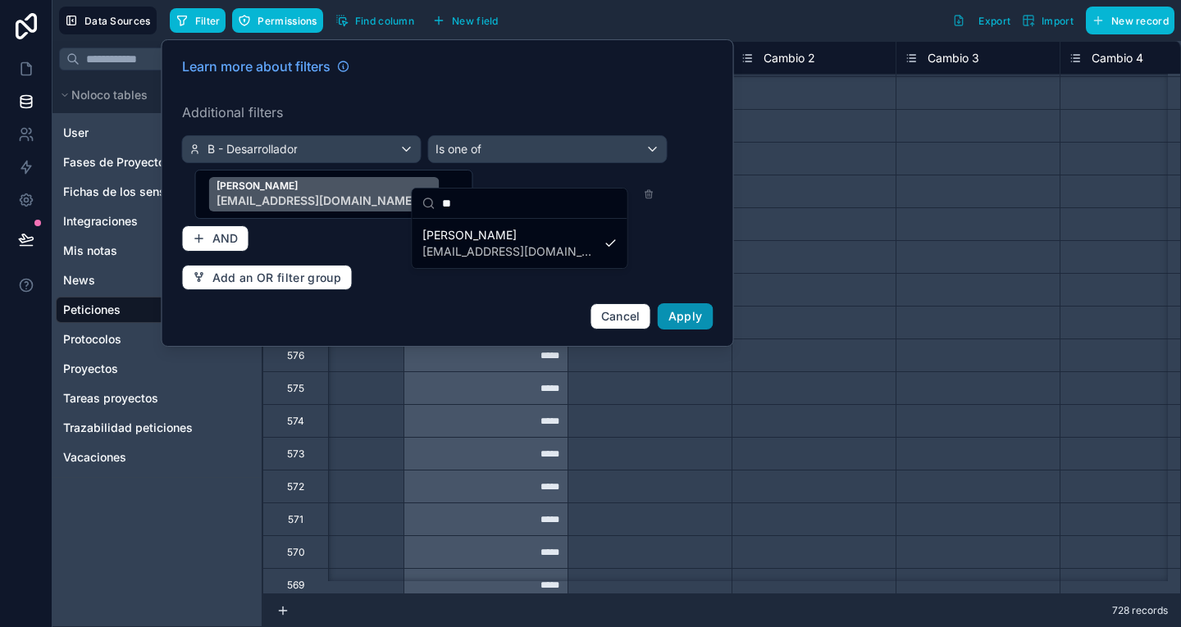
click at [667, 303] on button "Apply" at bounding box center [686, 316] width 56 height 26
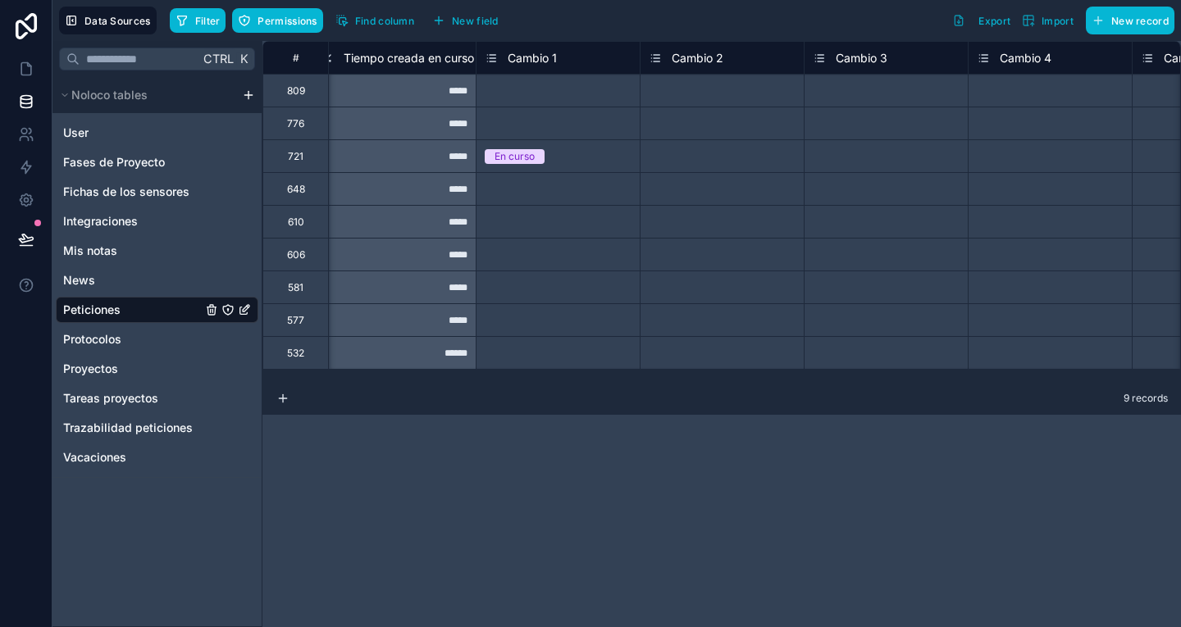
scroll to position [0, 4609]
click at [23, 64] on icon at bounding box center [26, 69] width 16 height 16
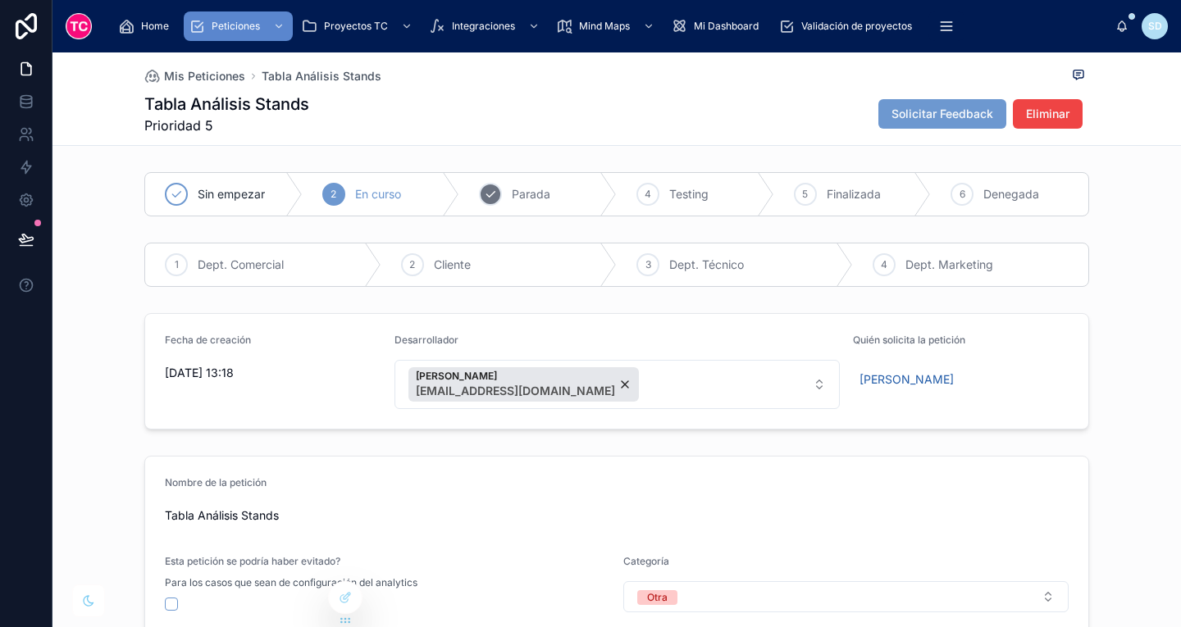
click at [503, 194] on div "3 Parada" at bounding box center [537, 194] width 157 height 43
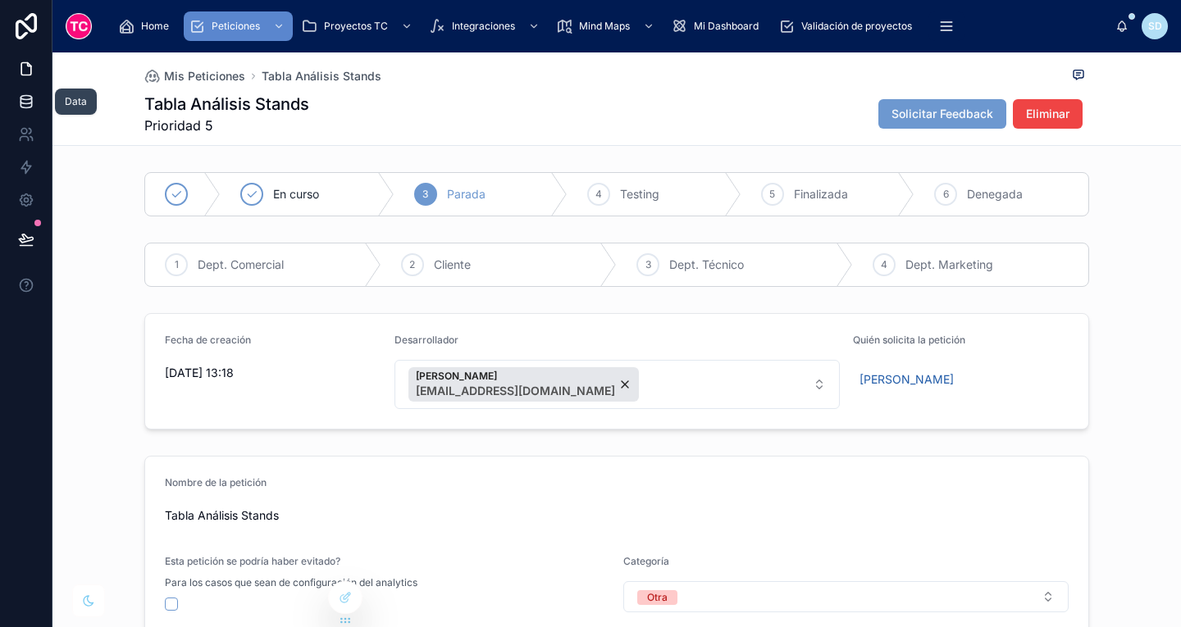
click at [13, 85] on link at bounding box center [26, 101] width 52 height 33
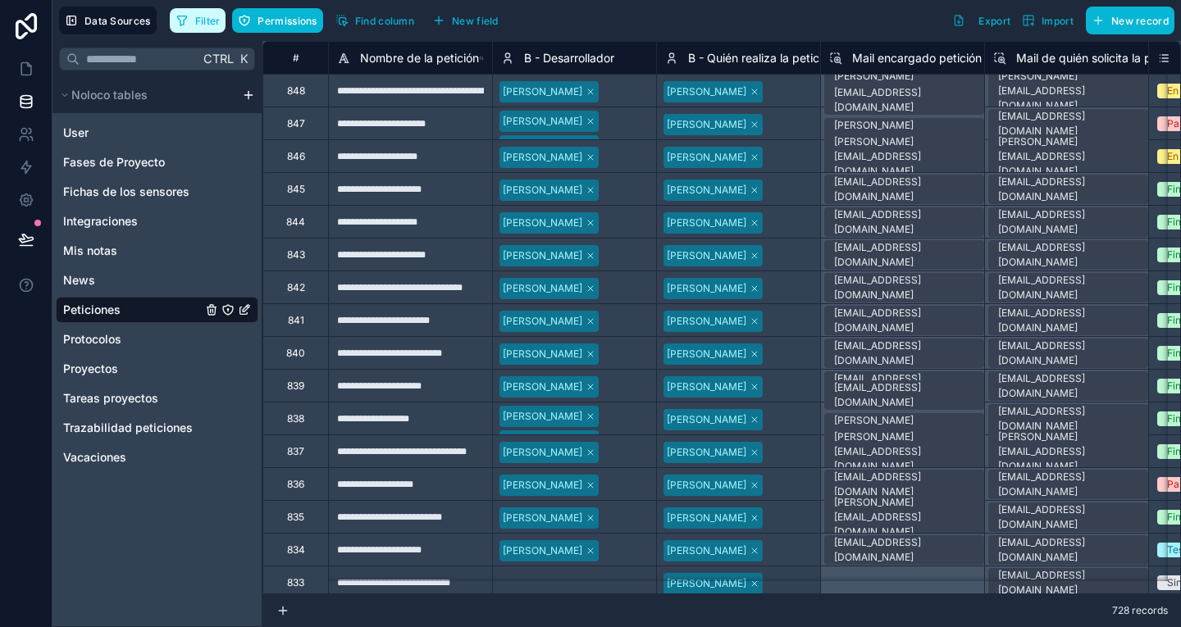
click at [210, 17] on span "Filter" at bounding box center [207, 21] width 25 height 12
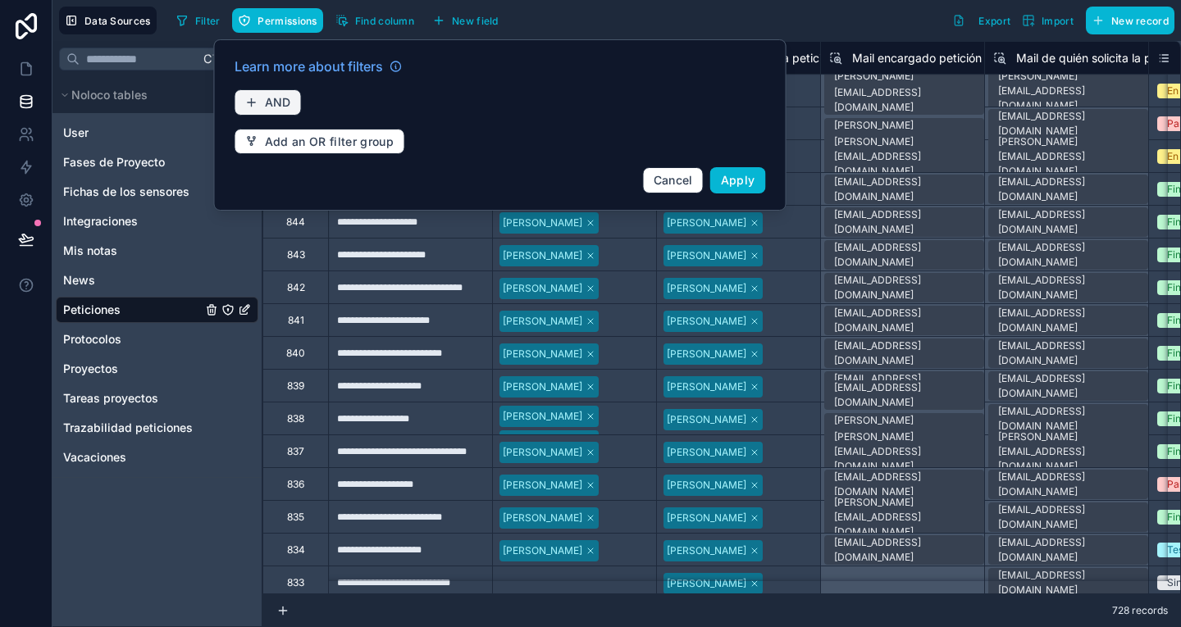
click at [294, 93] on button "AND" at bounding box center [268, 102] width 67 height 26
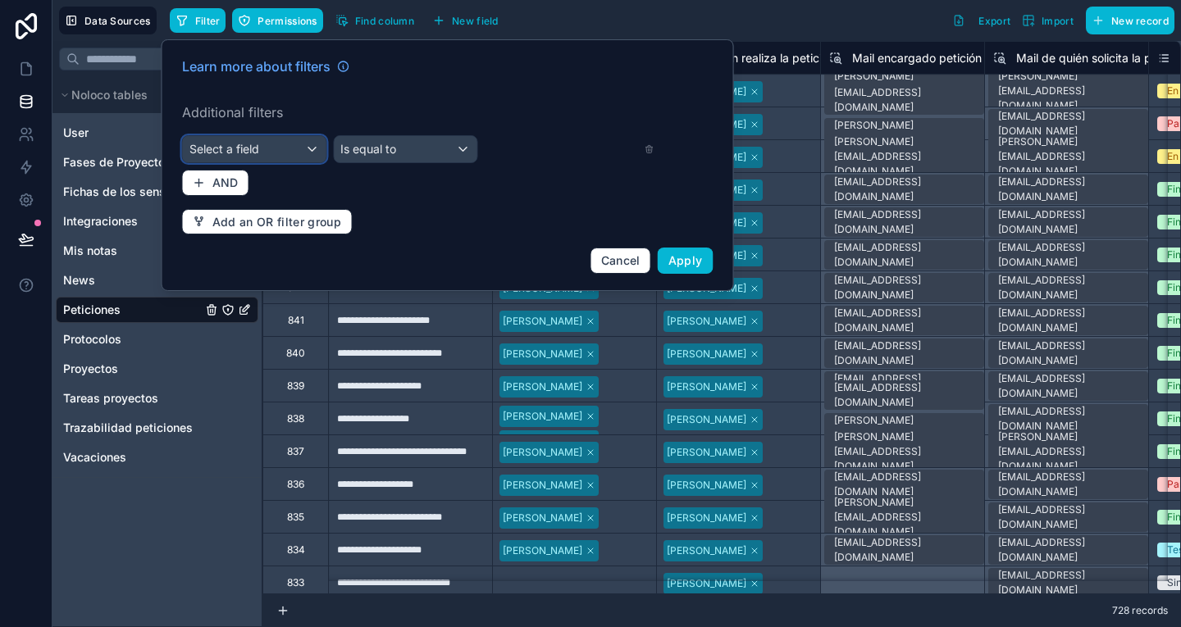
click at [279, 152] on div "Select a field" at bounding box center [254, 149] width 143 height 26
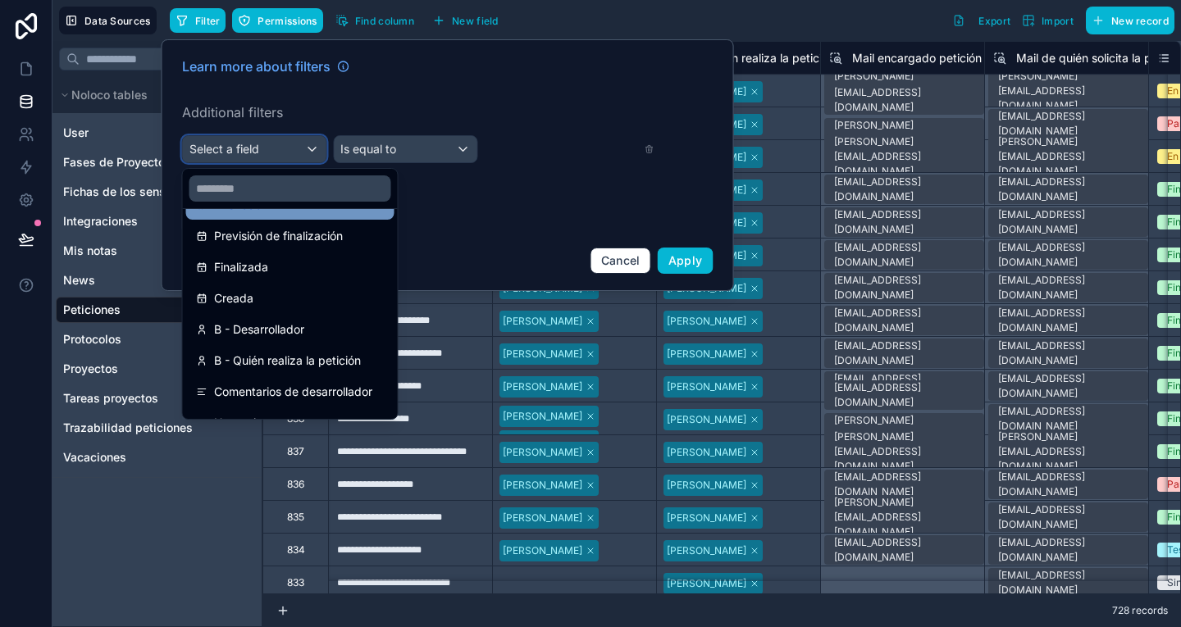
scroll to position [393, 0]
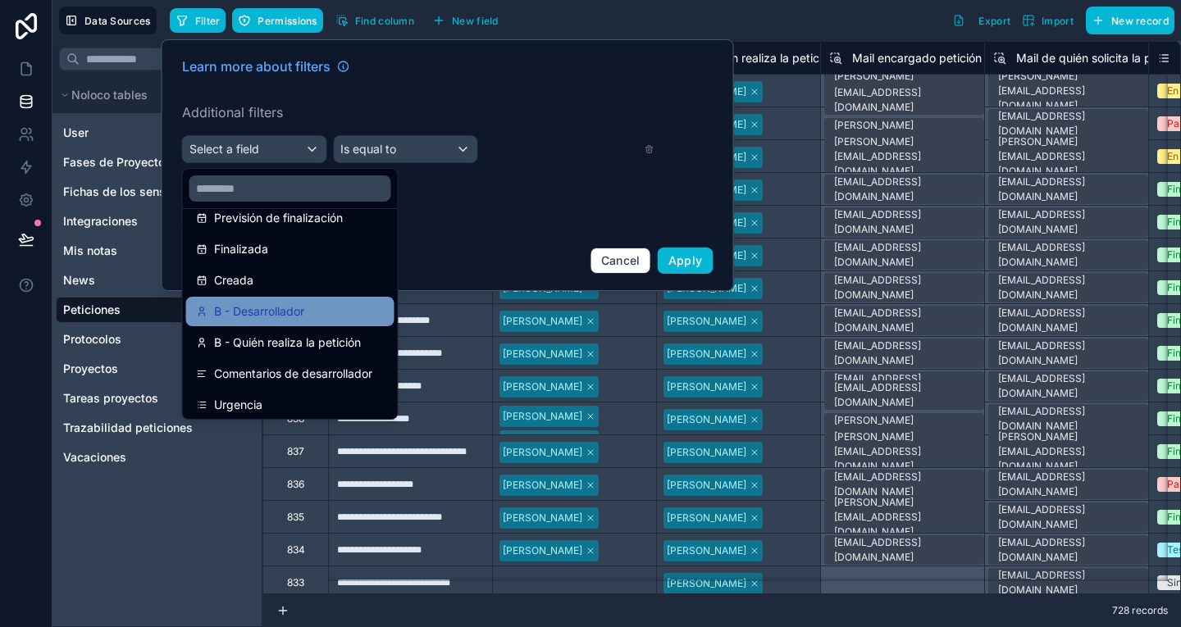
click at [298, 313] on span "B - Desarrollador" at bounding box center [259, 312] width 90 height 20
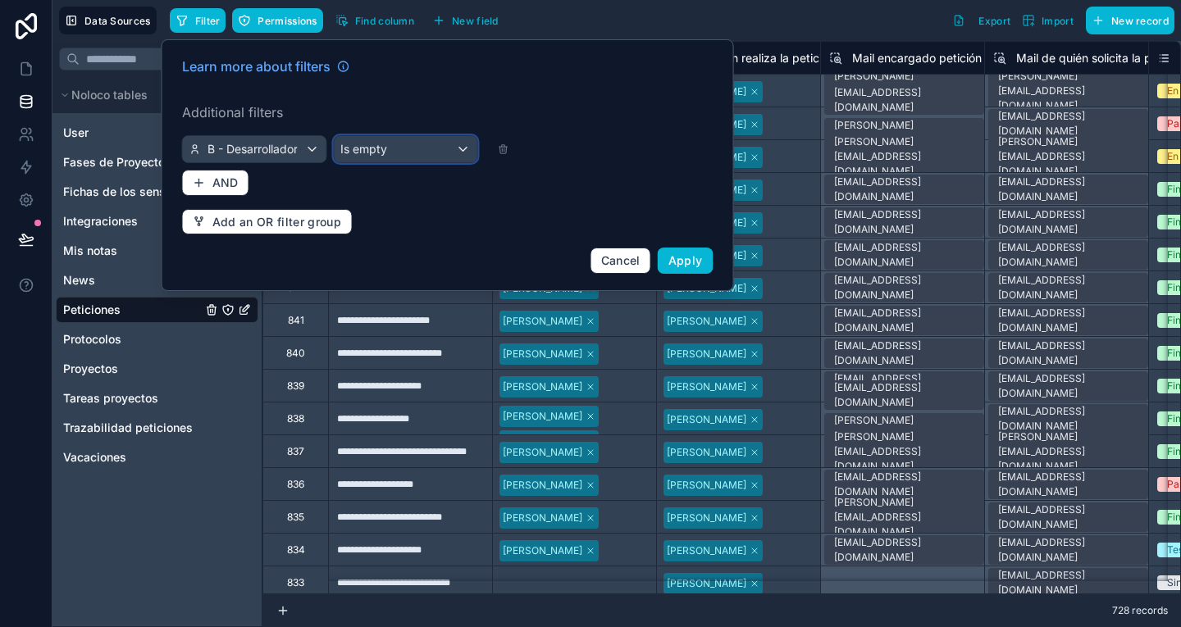
click at [371, 145] on span "Is empty" at bounding box center [363, 149] width 47 height 16
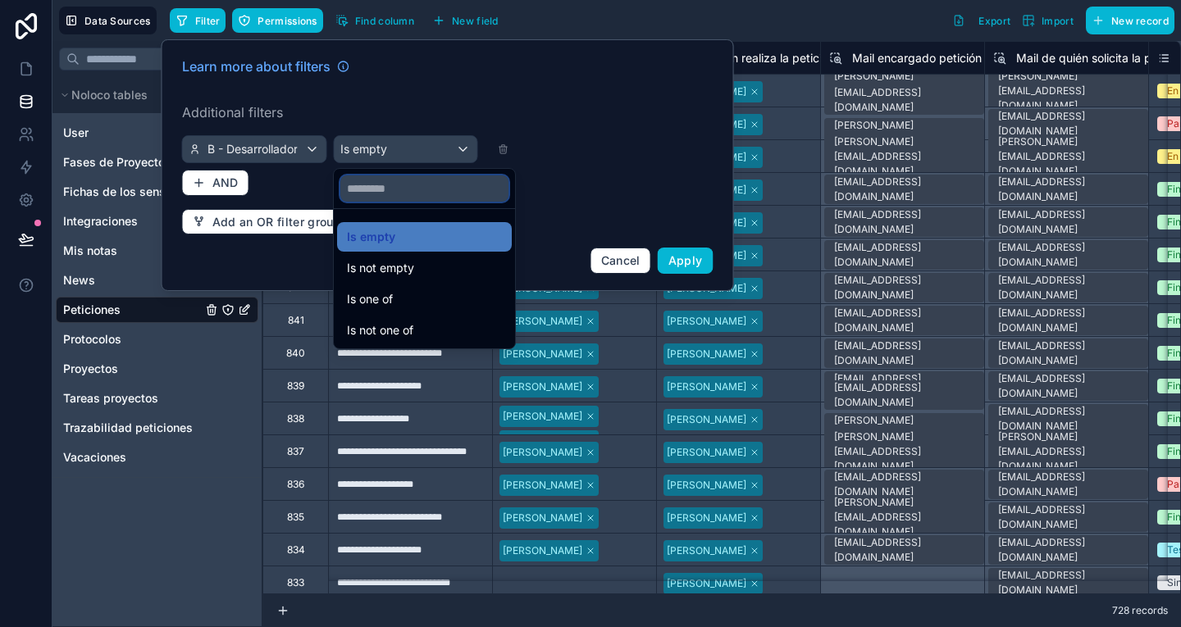
click at [385, 191] on input "text" at bounding box center [424, 188] width 168 height 26
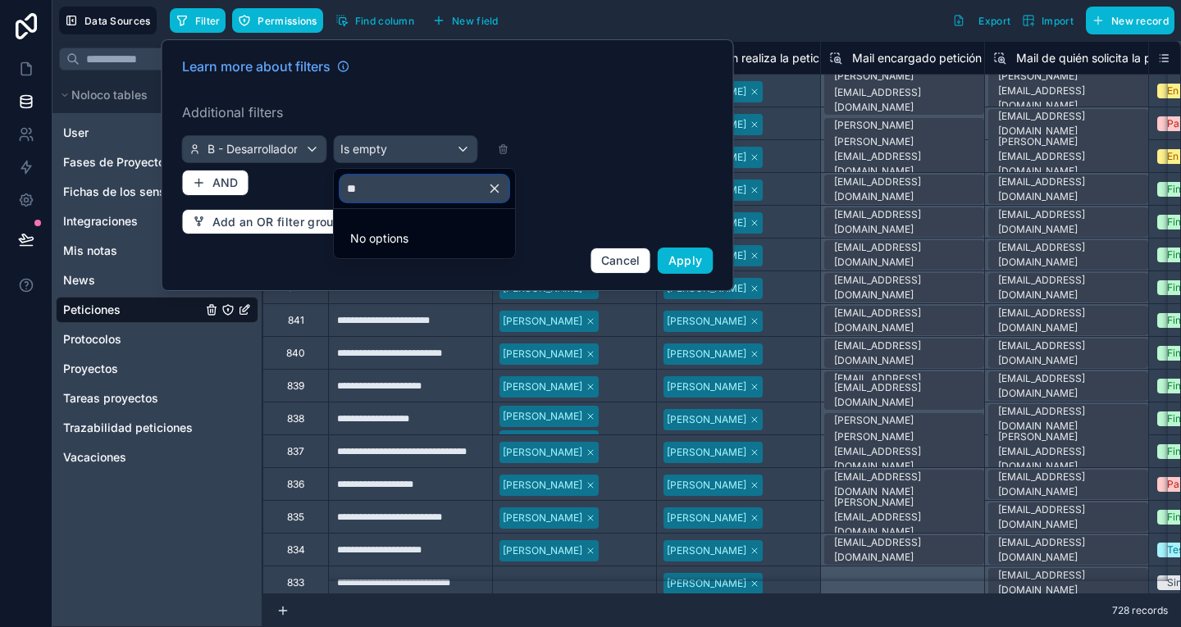
type input "**"
click at [497, 186] on icon "button" at bounding box center [494, 188] width 15 height 15
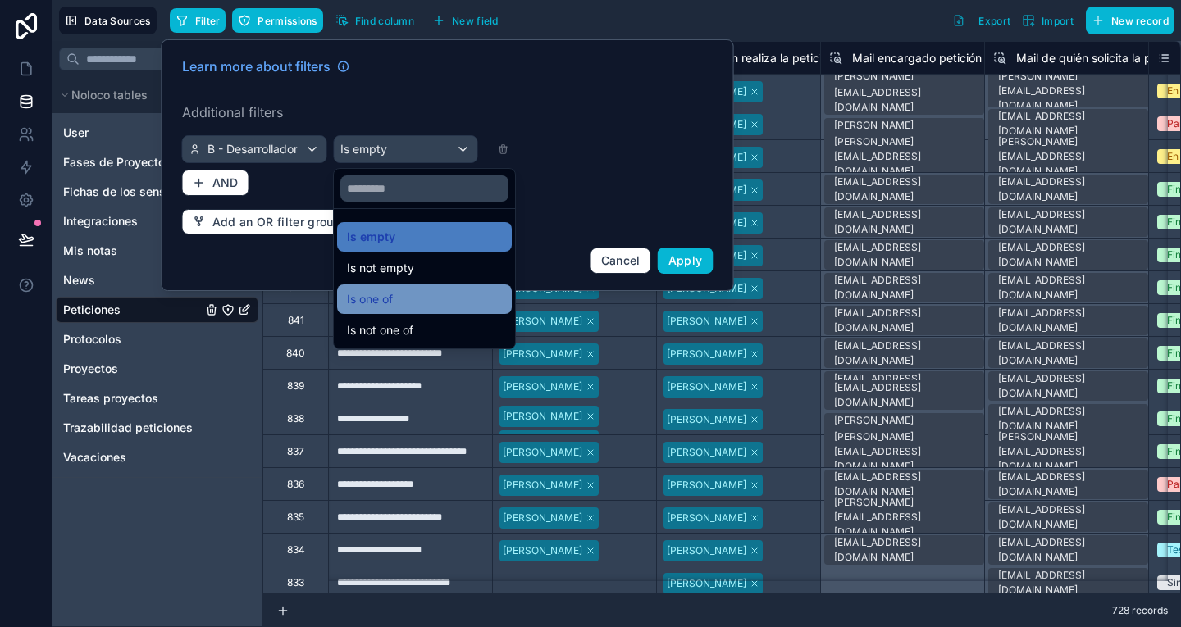
click at [423, 313] on div "Is one of" at bounding box center [424, 300] width 175 height 30
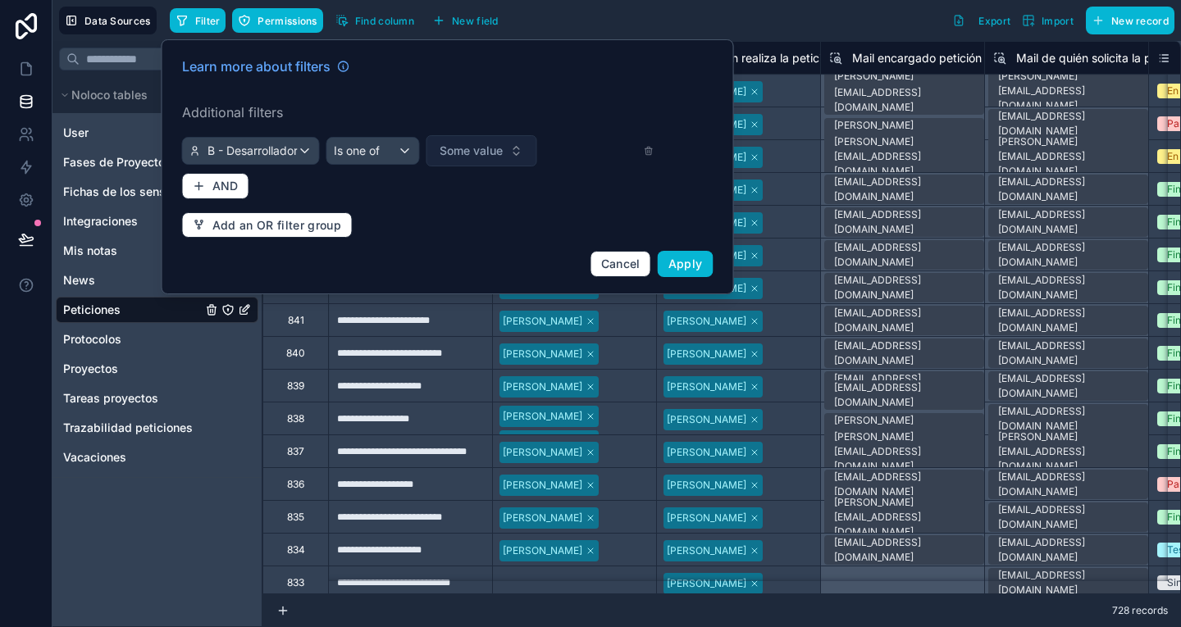
click at [482, 155] on span "Some value" at bounding box center [471, 151] width 63 height 16
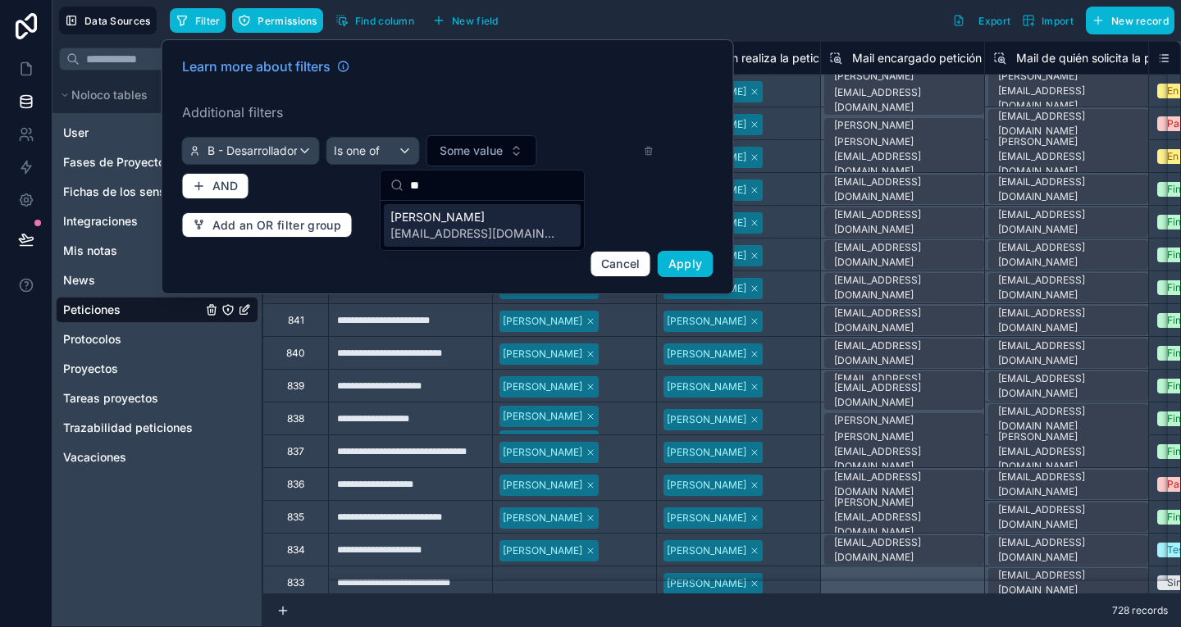
type input "**"
click at [474, 223] on span "[PERSON_NAME]" at bounding box center [472, 217] width 164 height 16
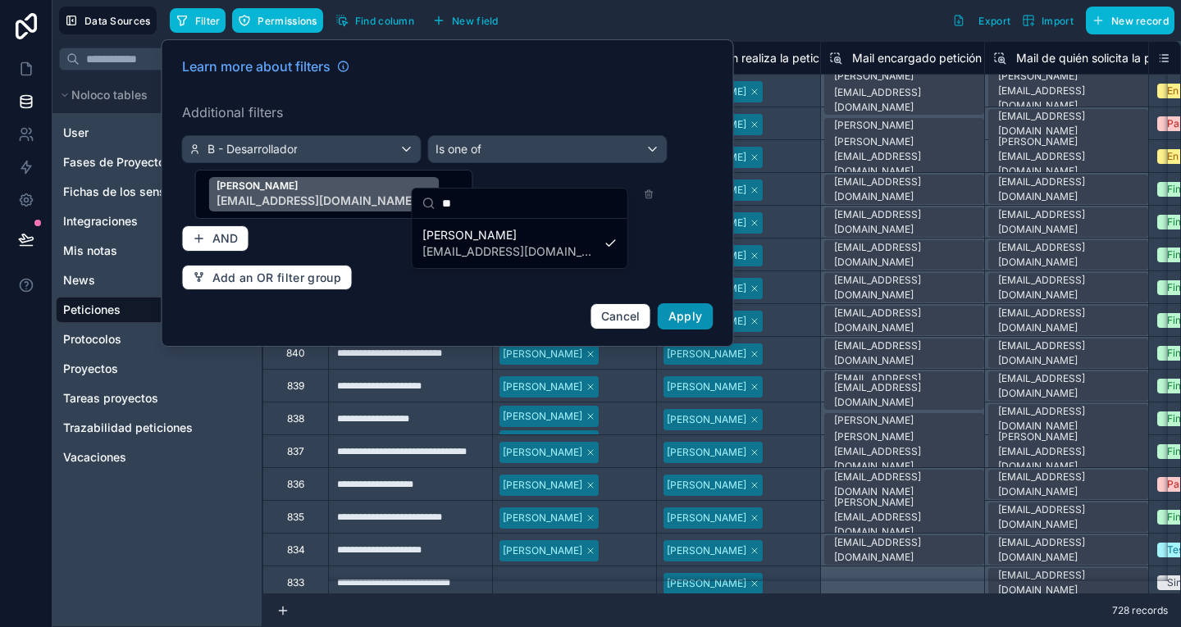
click at [695, 309] on span "Apply" at bounding box center [685, 316] width 34 height 14
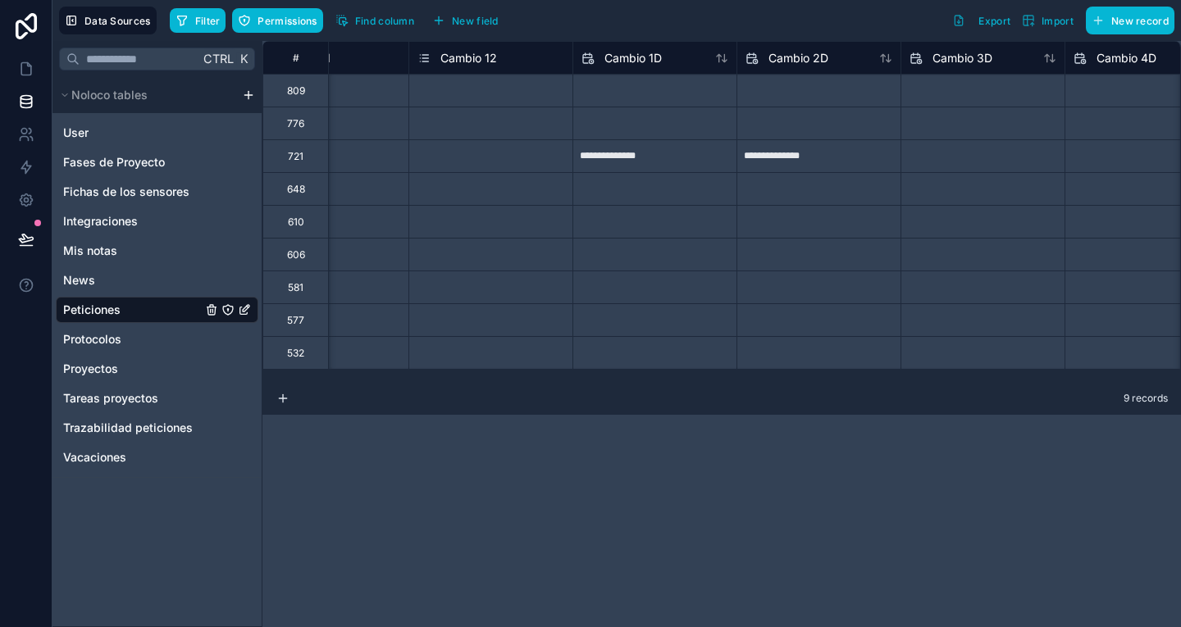
scroll to position [0, 6479]
click at [737, 104] on input "text" at bounding box center [655, 91] width 163 height 26
select select "****"
select select "*"
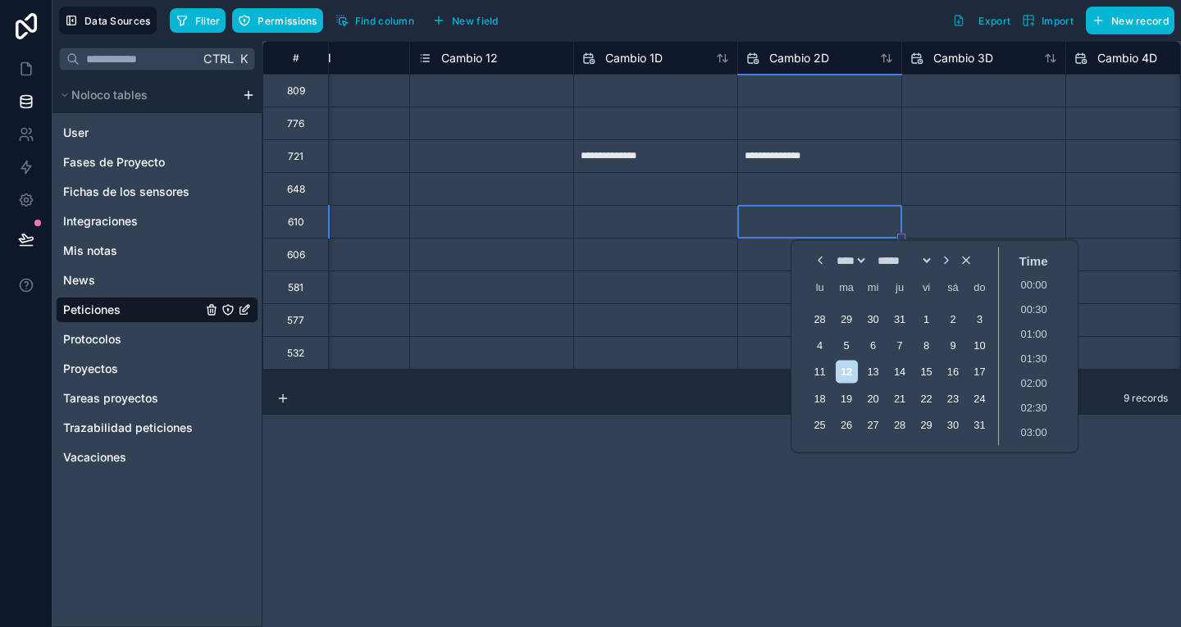
scroll to position [222, 0]
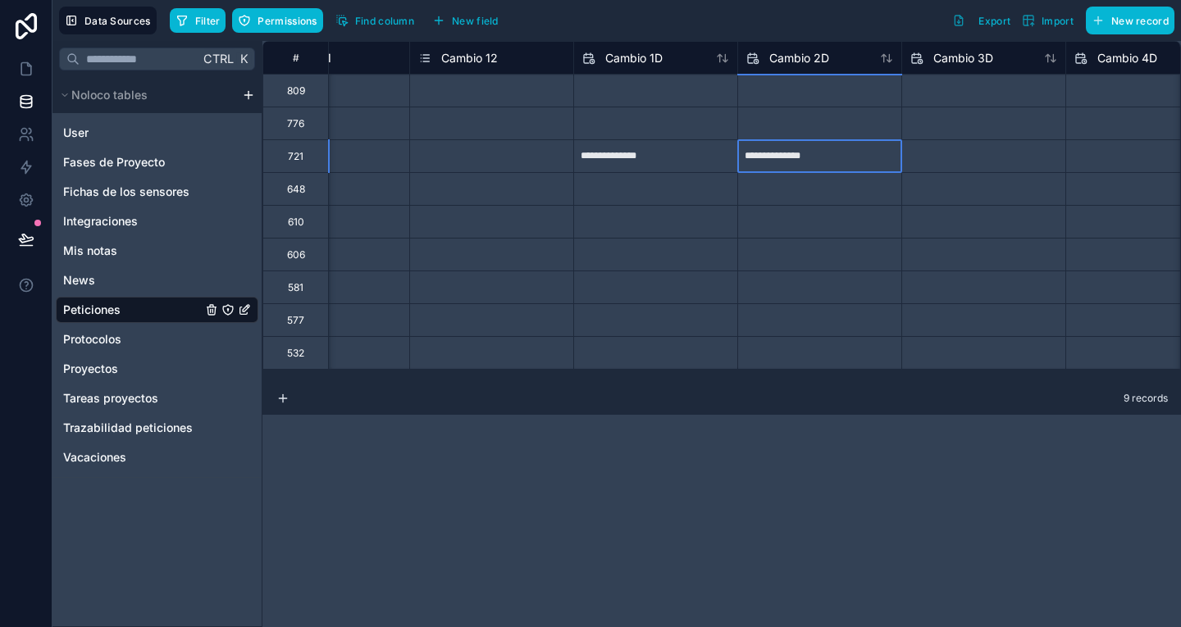
click at [737, 104] on input "**********" at bounding box center [655, 91] width 163 height 26
select select "****"
select select "*"
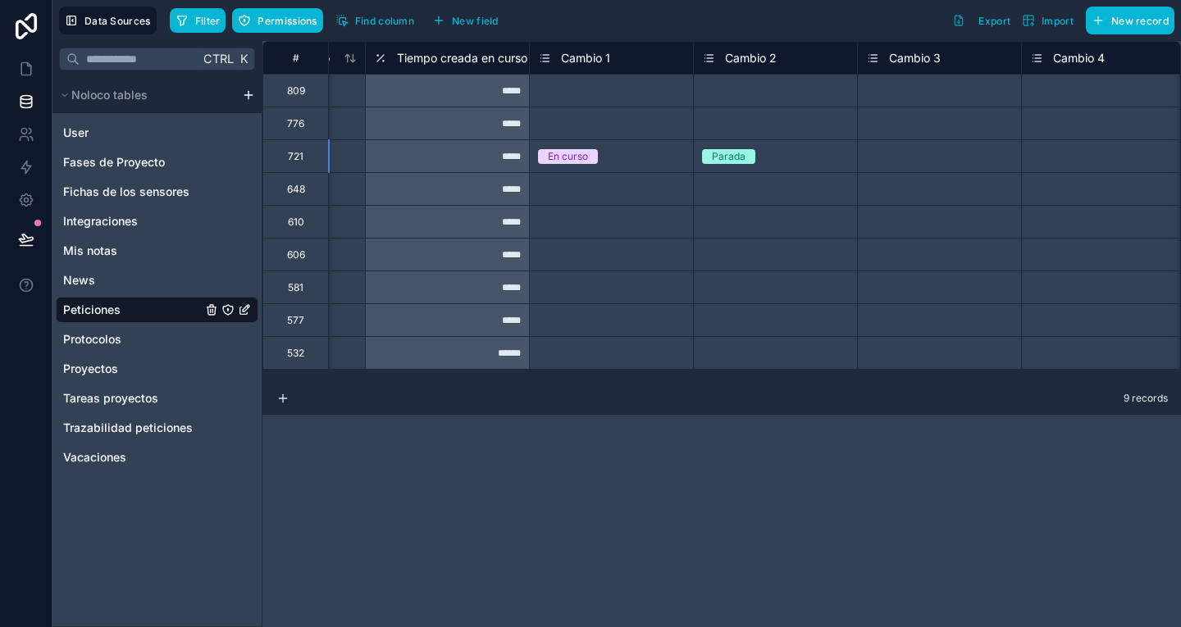
scroll to position [0, 4553]
click at [807, 152] on div "Parada" at bounding box center [776, 157] width 163 height 18
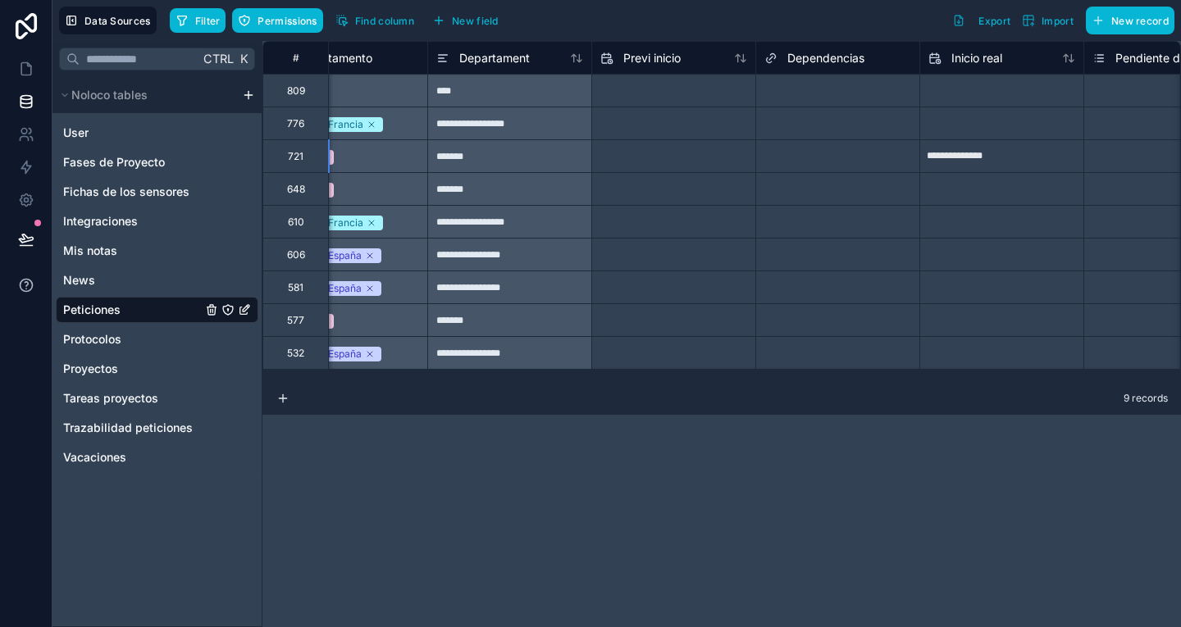
scroll to position [0, 3486]
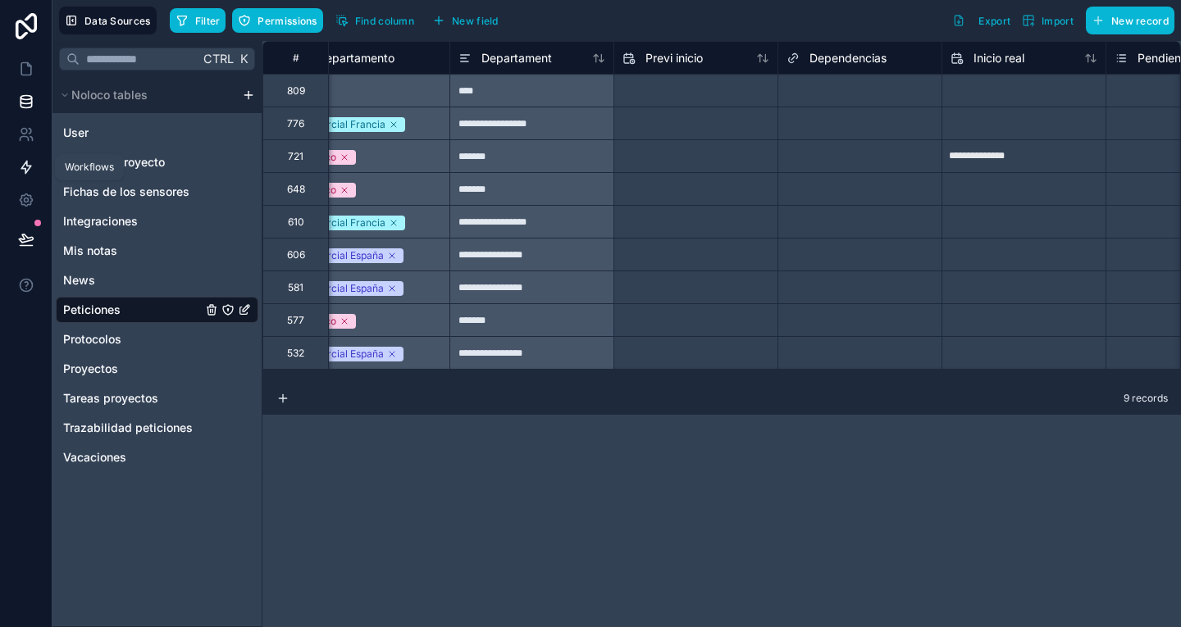
click at [13, 167] on link at bounding box center [26, 167] width 52 height 33
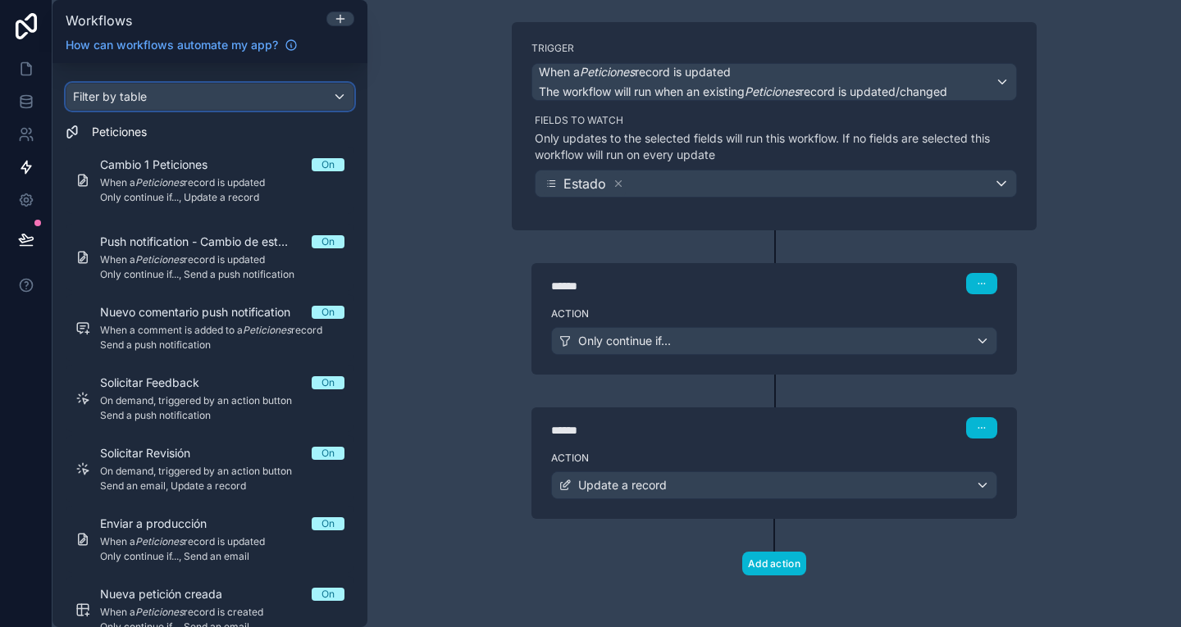
click at [208, 102] on div "Filter by table" at bounding box center [209, 97] width 287 height 26
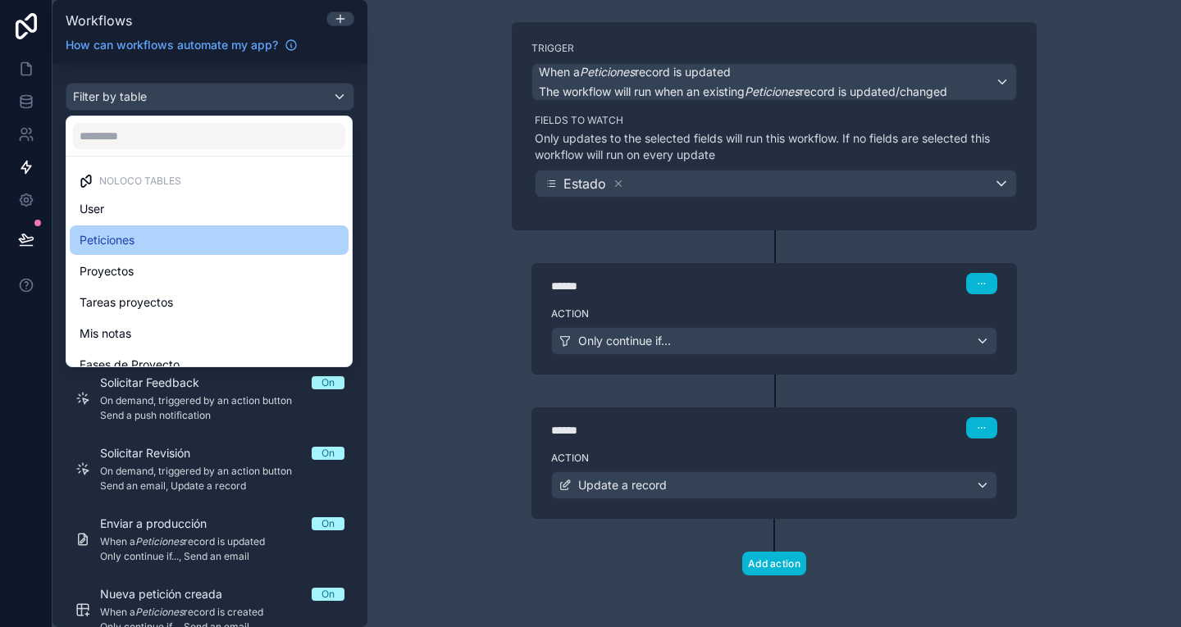
click at [183, 233] on div "Peticiones" at bounding box center [209, 240] width 259 height 20
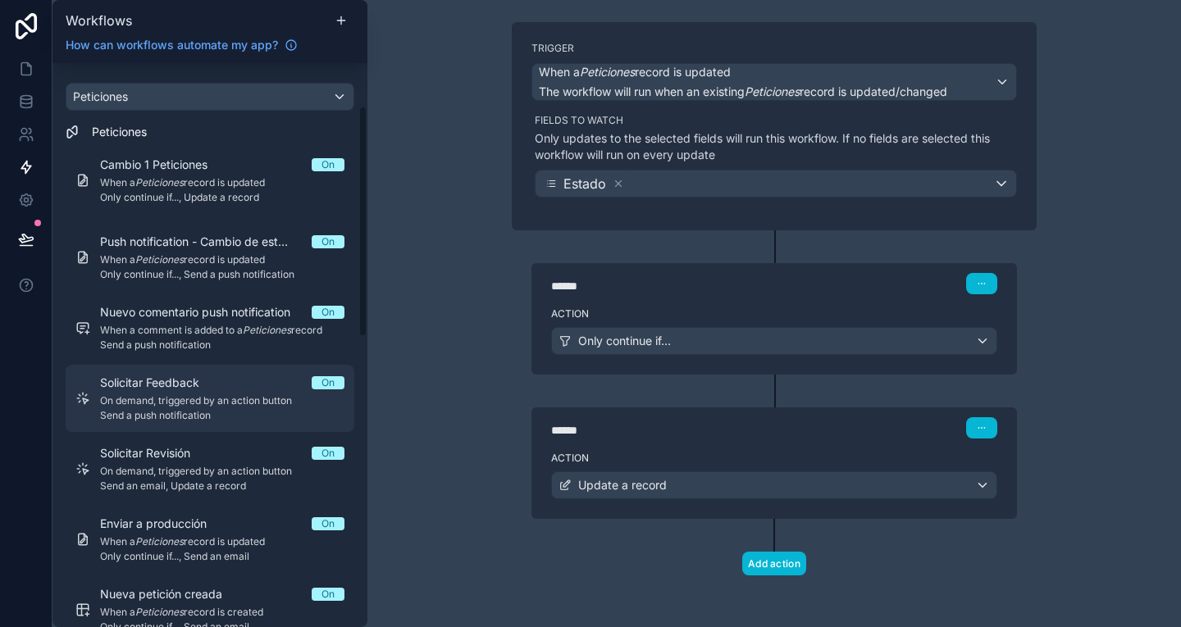
scroll to position [812, 0]
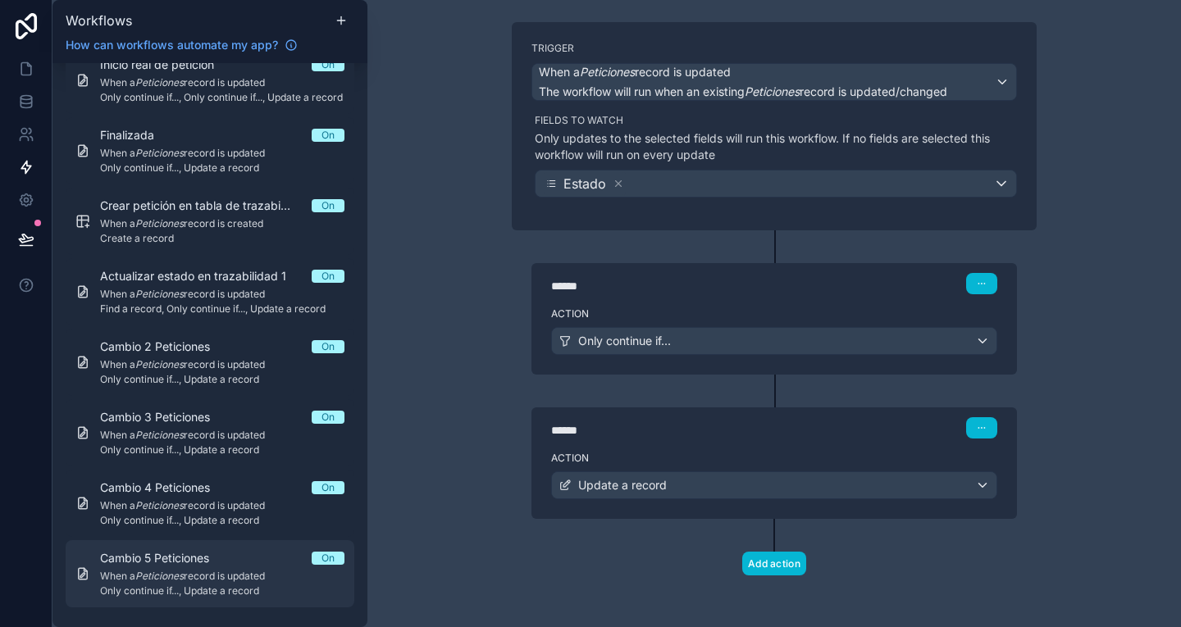
click at [242, 562] on div "Cambio 5 Peticiones On" at bounding box center [222, 558] width 244 height 16
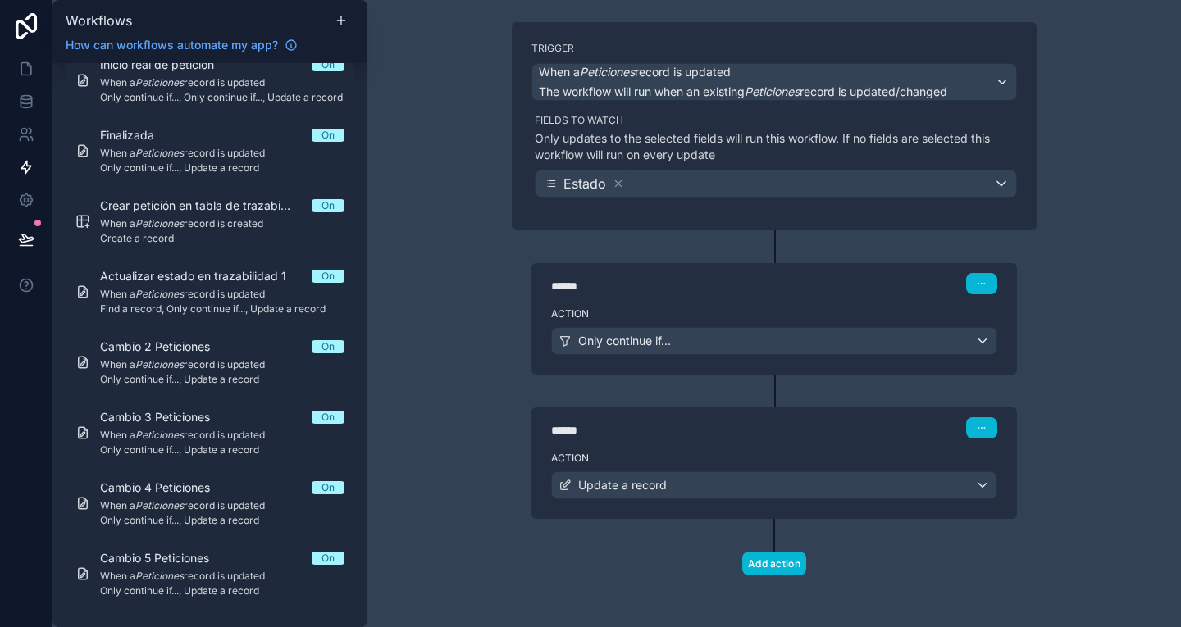
click at [983, 40] on div "Trigger When a Peticiones record is updated The workflow will run when an exist…" at bounding box center [774, 126] width 525 height 208
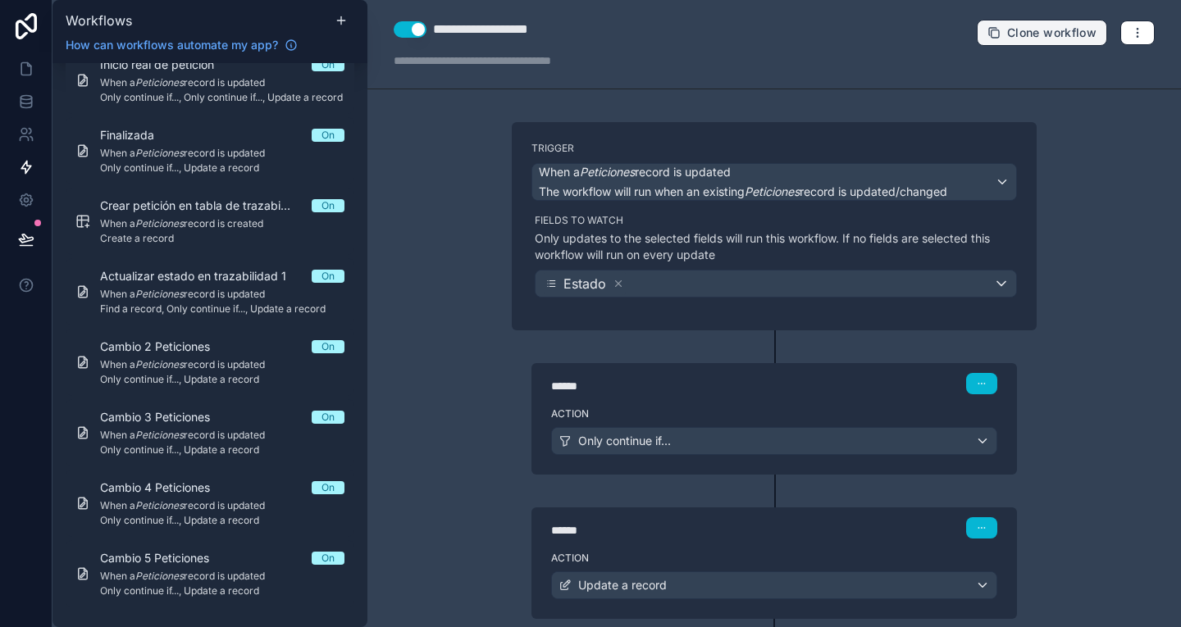
click at [1047, 35] on span "Clone workflow" at bounding box center [1051, 32] width 89 height 15
click at [410, 24] on button "Use setting" at bounding box center [410, 29] width 33 height 16
drag, startPoint x: 490, startPoint y: 30, endPoint x: 426, endPoint y: 28, distance: 64.8
click at [426, 28] on div "**********" at bounding box center [511, 30] width 235 height 20
click at [493, 29] on div "**********" at bounding box center [503, 30] width 140 height 20
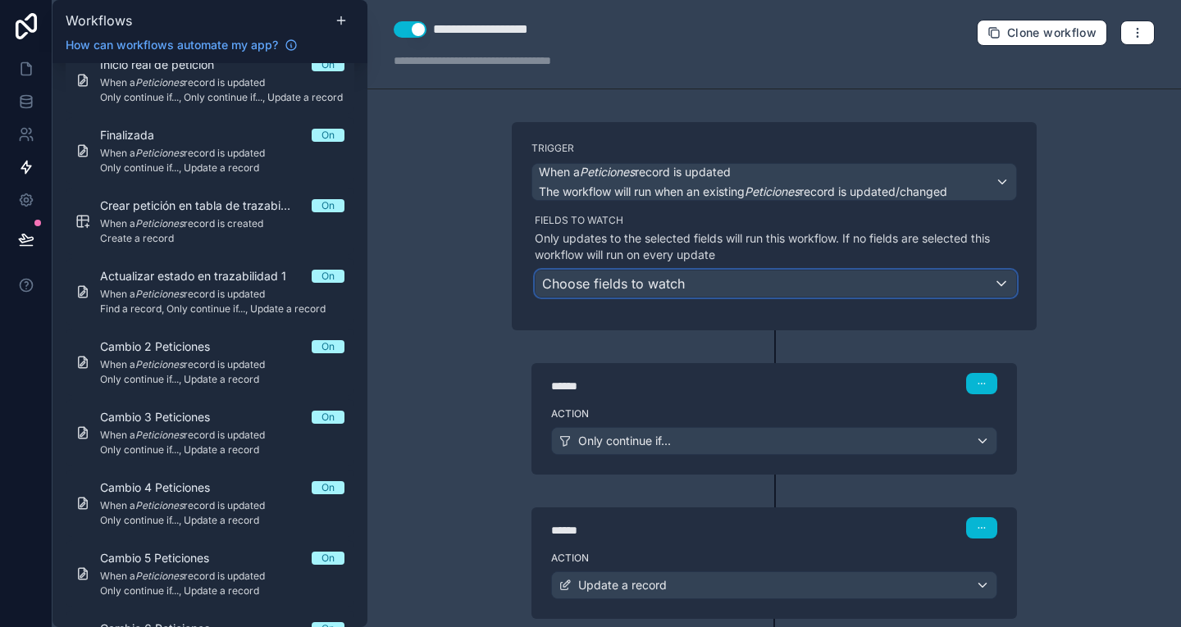
click at [839, 280] on div "Choose fields to watch" at bounding box center [775, 284] width 480 height 26
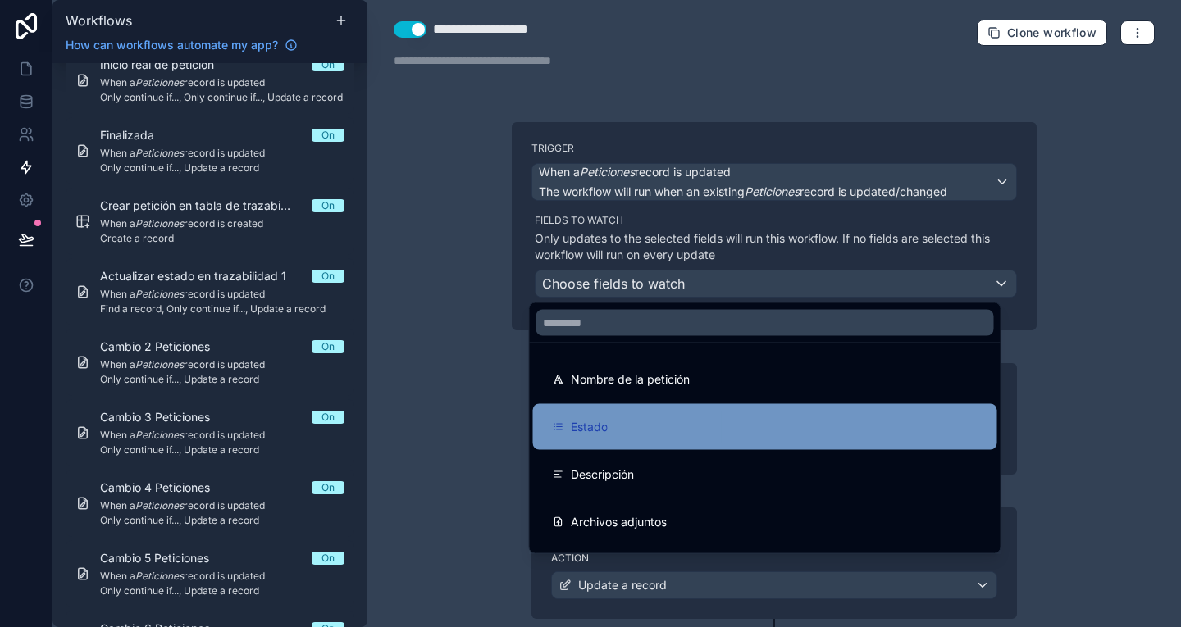
click at [676, 442] on div "Estado" at bounding box center [765, 427] width 464 height 46
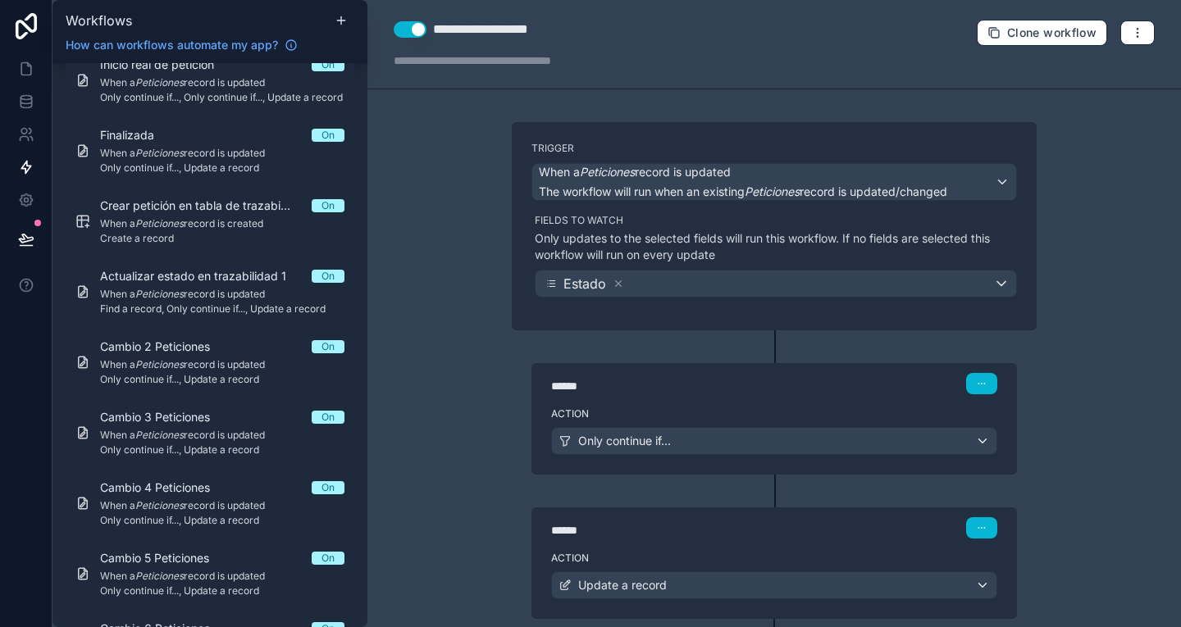
scroll to position [100, 0]
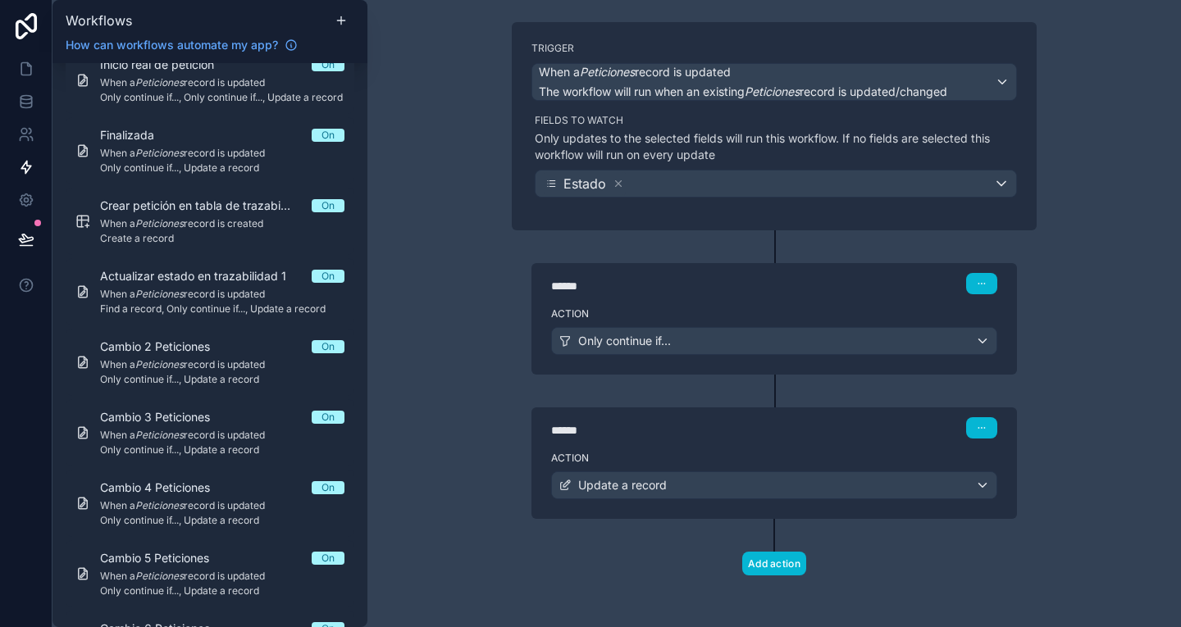
click at [749, 287] on div "******" at bounding box center [674, 286] width 246 height 16
click at [921, 305] on div "Action Only continue if..." at bounding box center [773, 338] width 485 height 74
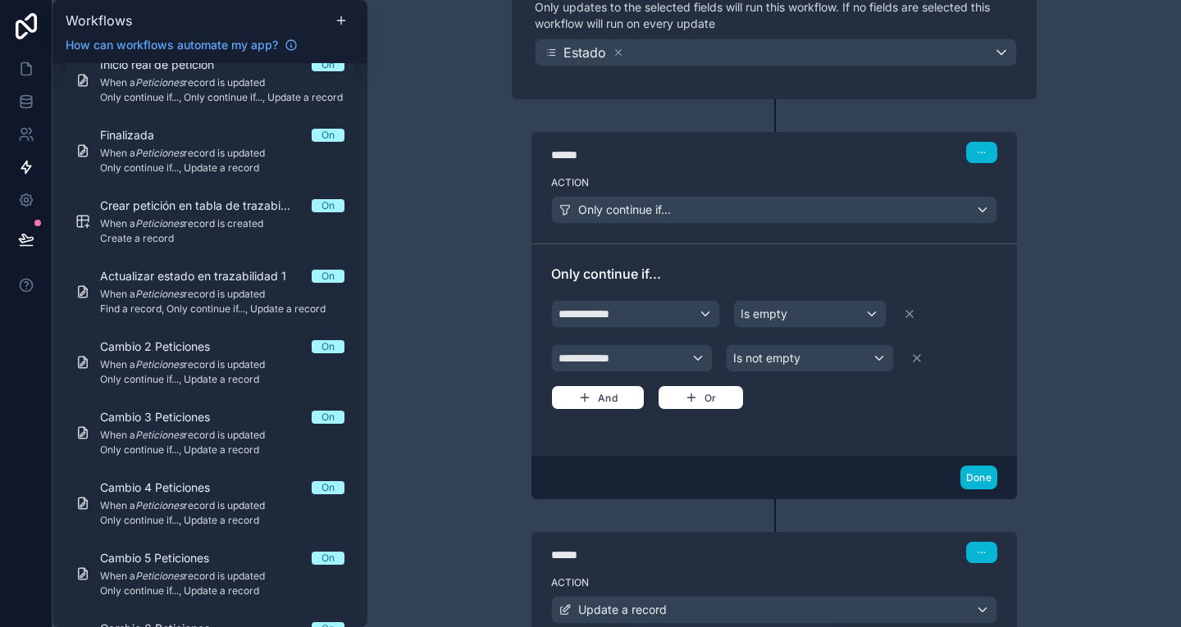
scroll to position [232, 0]
click at [663, 321] on div "**********" at bounding box center [635, 313] width 167 height 26
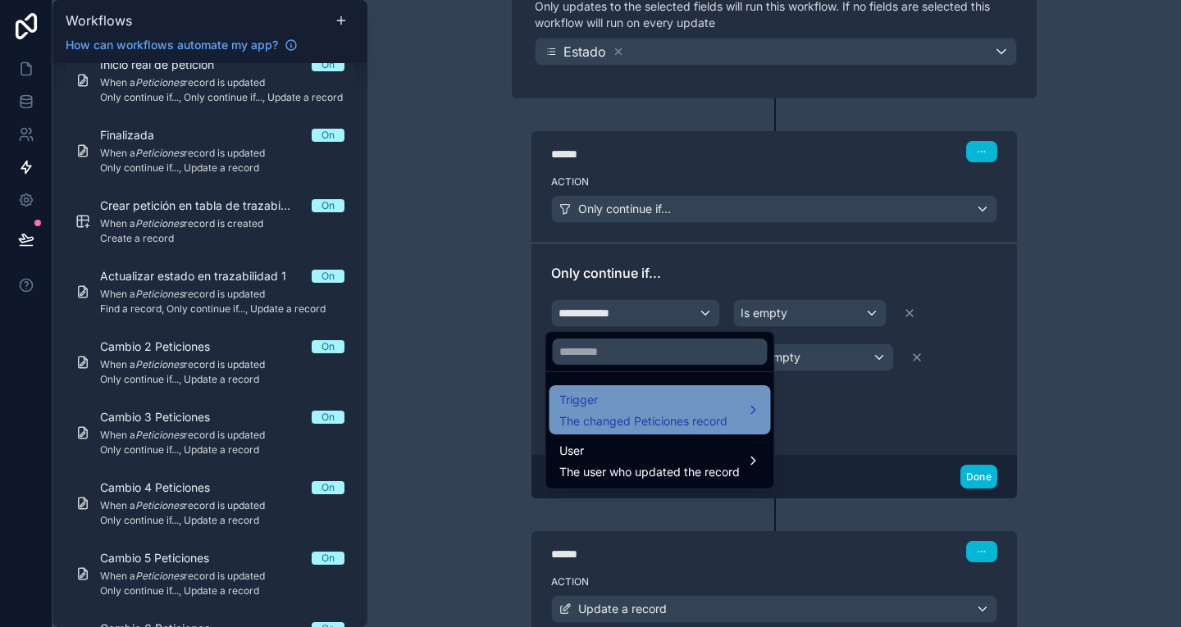
click at [640, 408] on span "Trigger" at bounding box center [643, 400] width 168 height 20
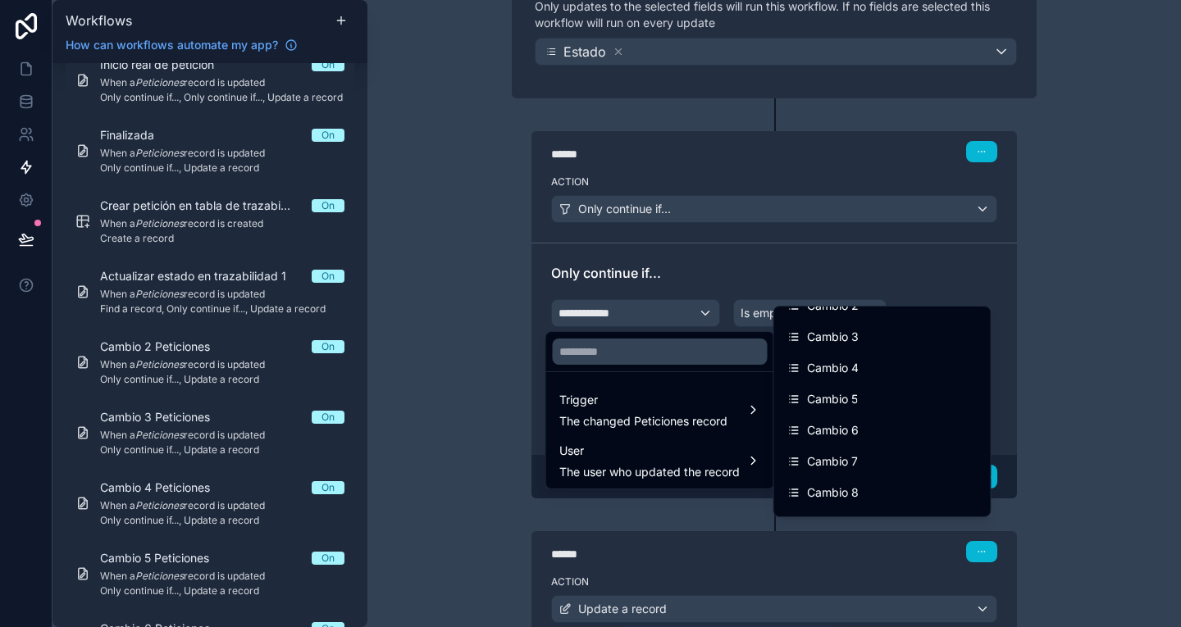
scroll to position [978, 0]
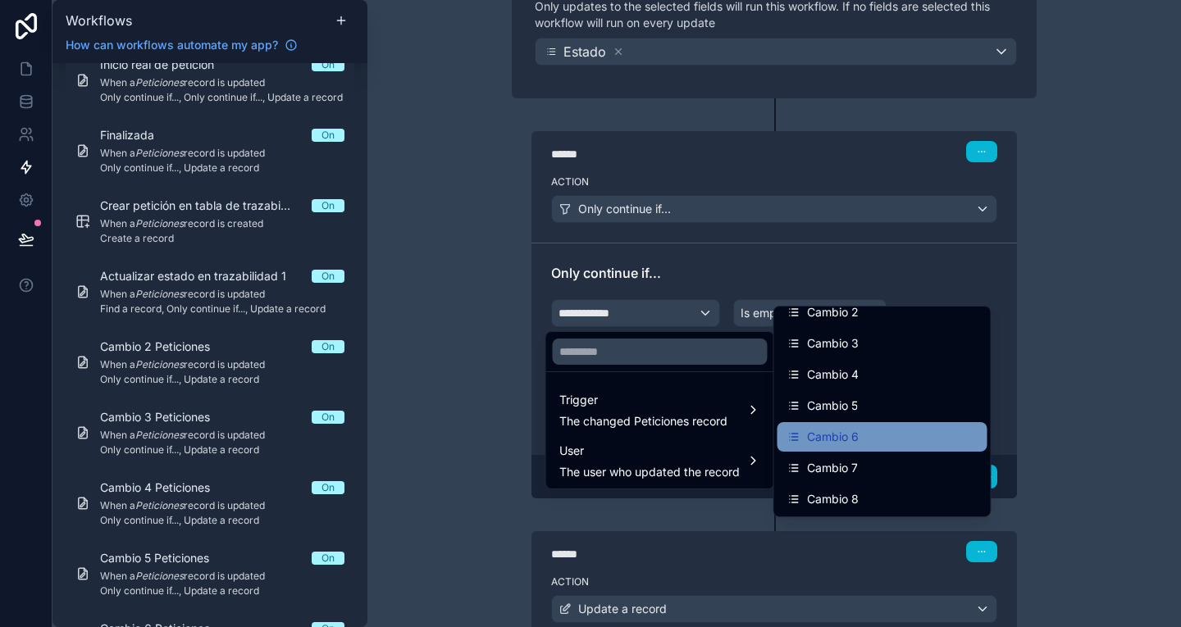
click at [860, 424] on div "Cambio 6" at bounding box center [882, 437] width 210 height 30
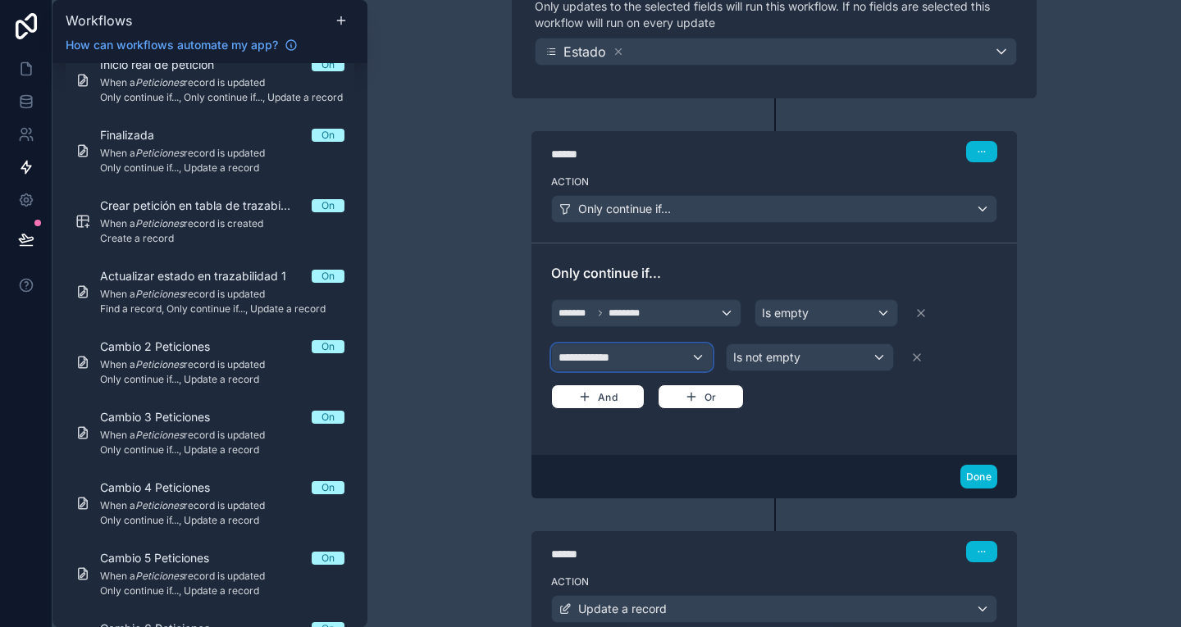
click at [667, 356] on div "**********" at bounding box center [632, 357] width 160 height 26
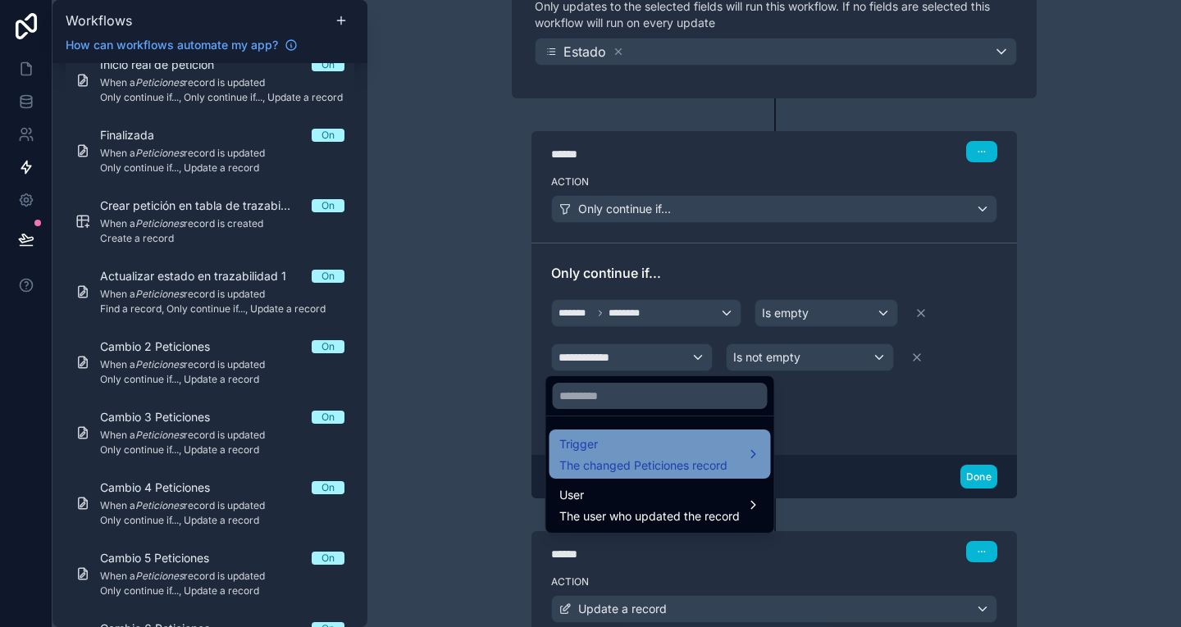
click at [668, 452] on span "Trigger" at bounding box center [643, 445] width 168 height 20
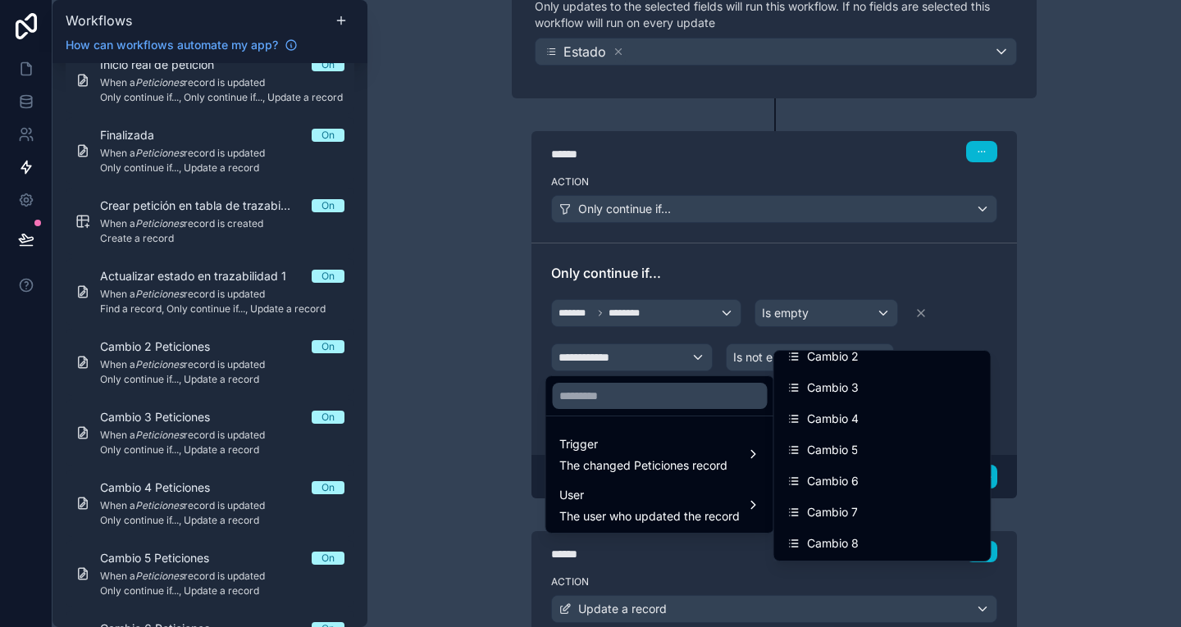
scroll to position [968, 0]
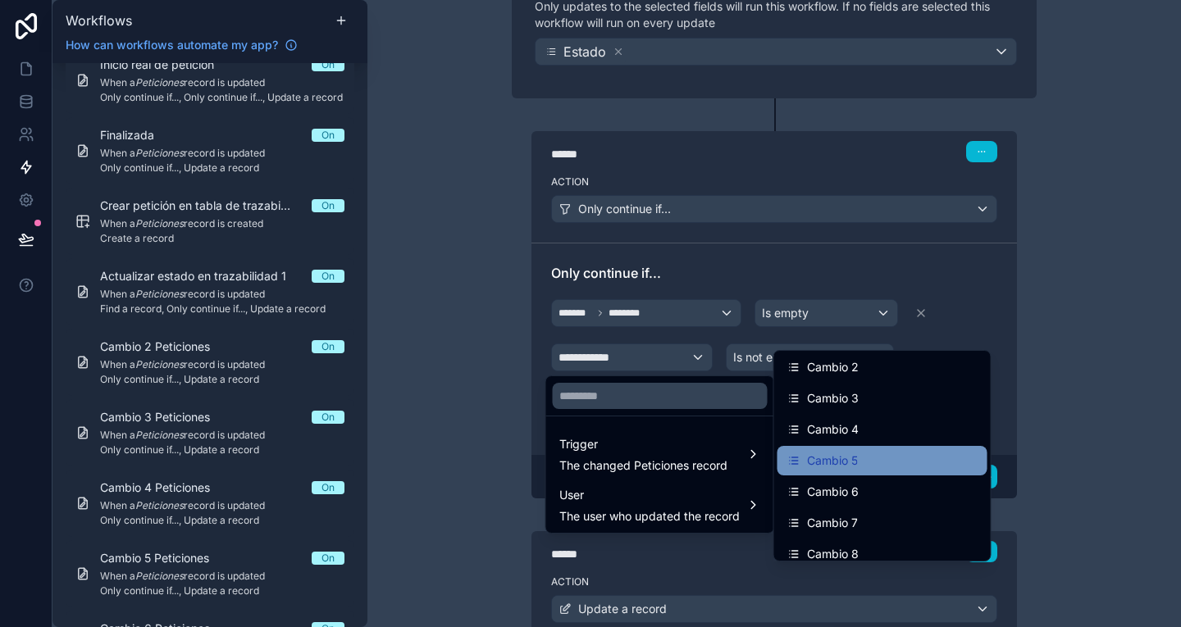
click at [841, 470] on span "Cambio 5" at bounding box center [832, 461] width 51 height 20
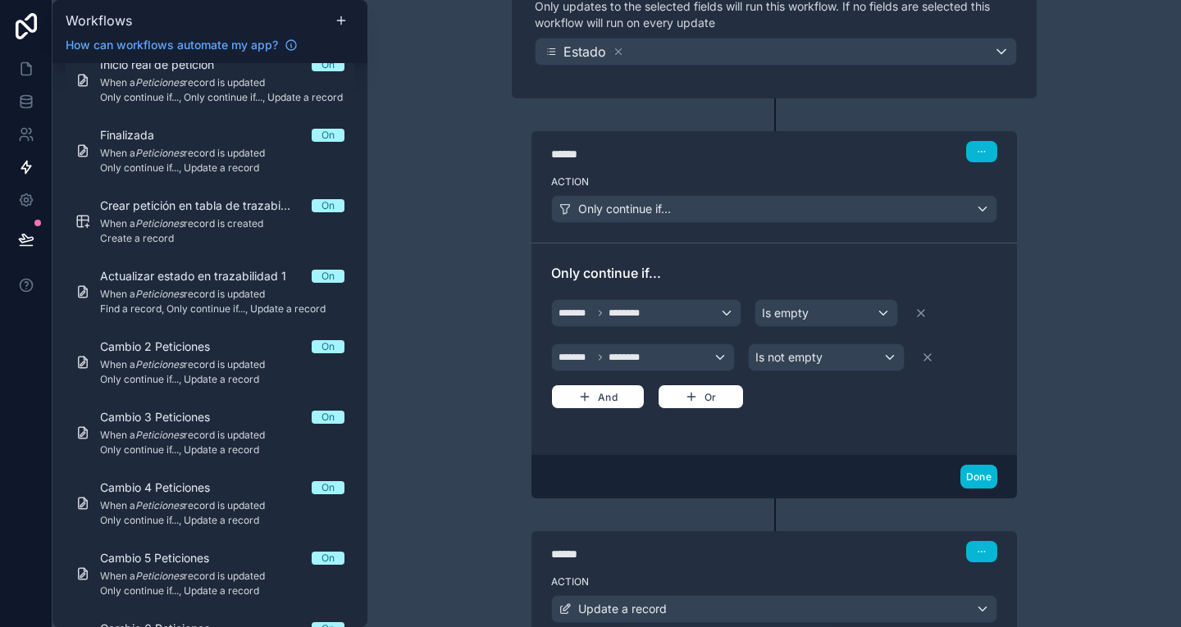
scroll to position [356, 0]
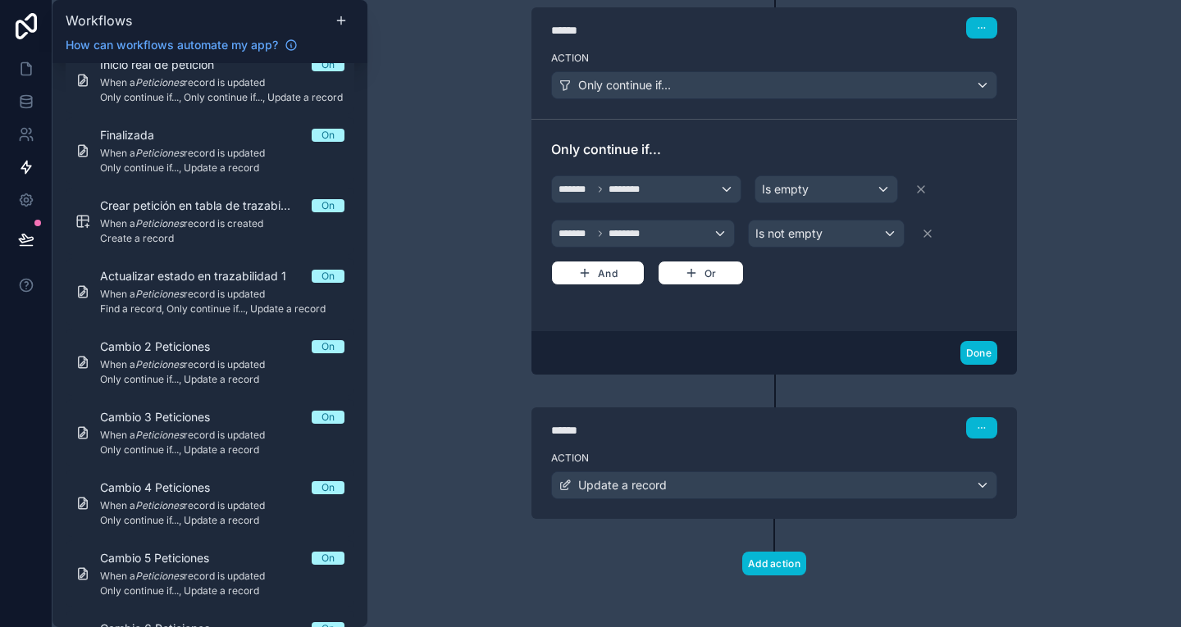
click at [838, 433] on div "****** Step 2" at bounding box center [774, 427] width 446 height 21
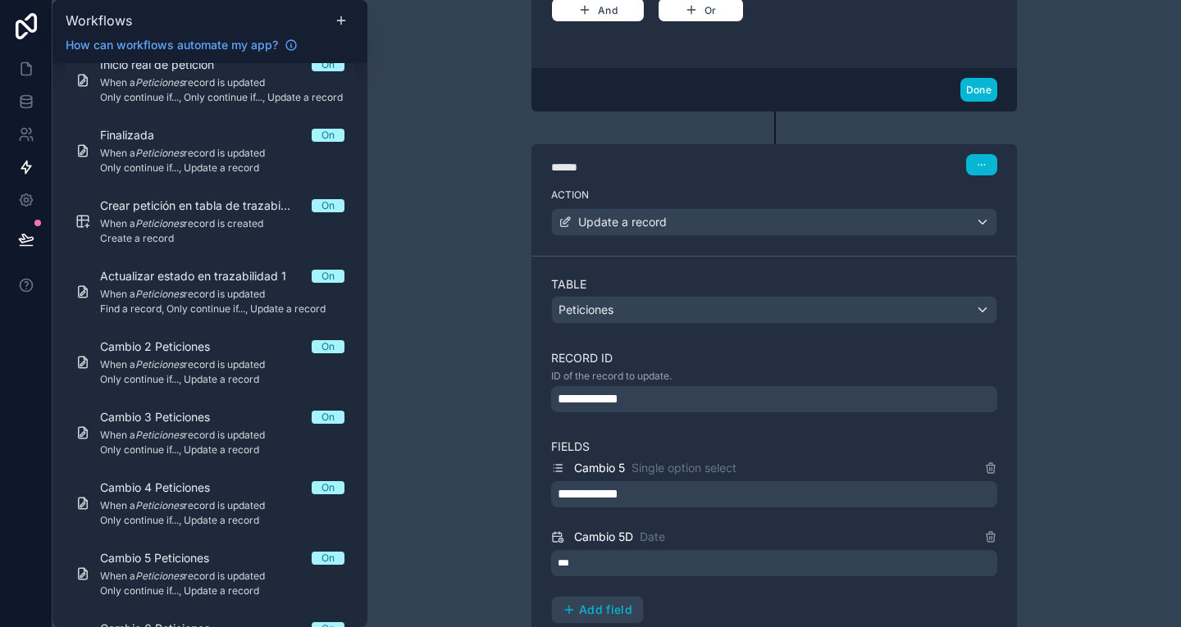
scroll to position [623, 0]
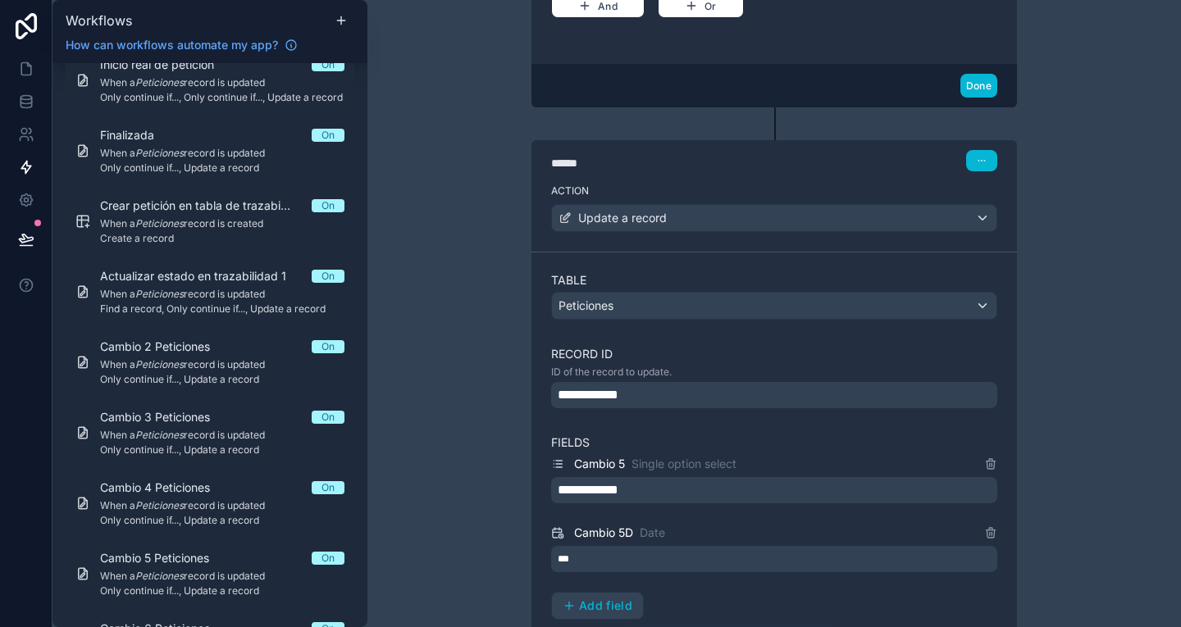
click at [668, 396] on div "**********" at bounding box center [774, 395] width 446 height 26
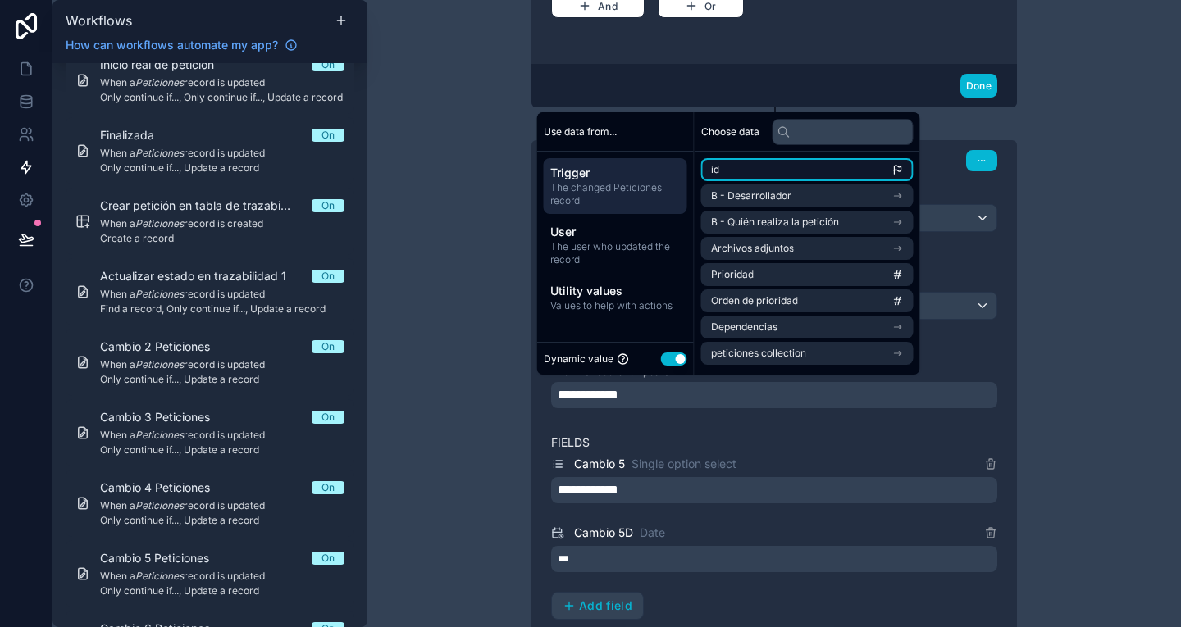
click at [759, 177] on li "id" at bounding box center [807, 169] width 212 height 23
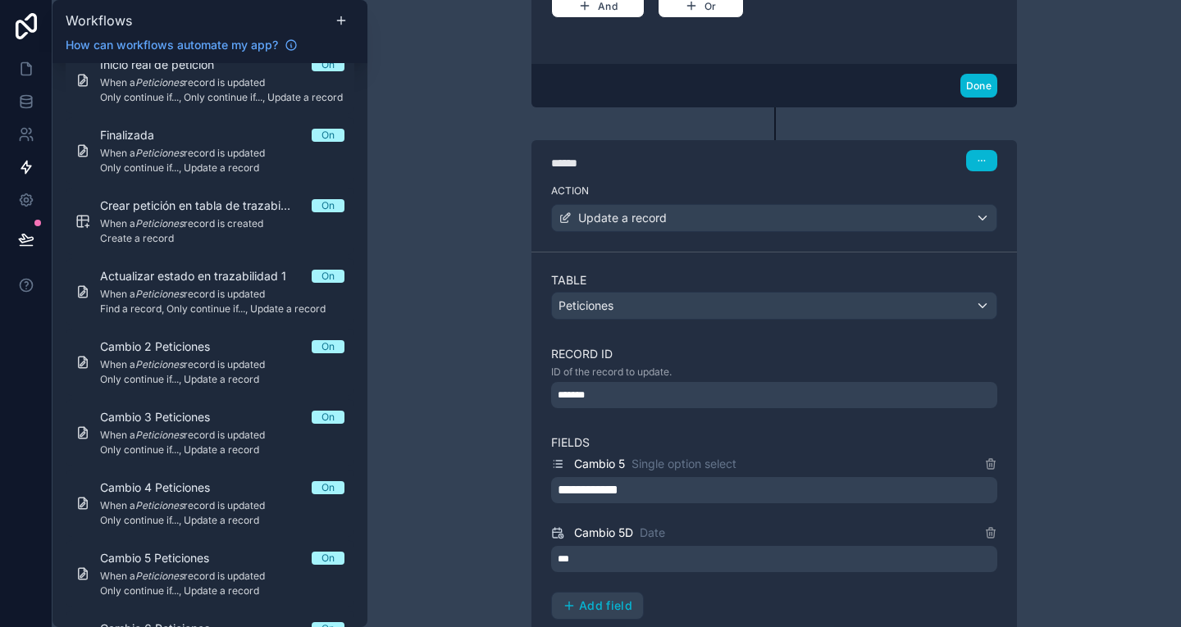
click at [681, 498] on div "**********" at bounding box center [774, 490] width 446 height 26
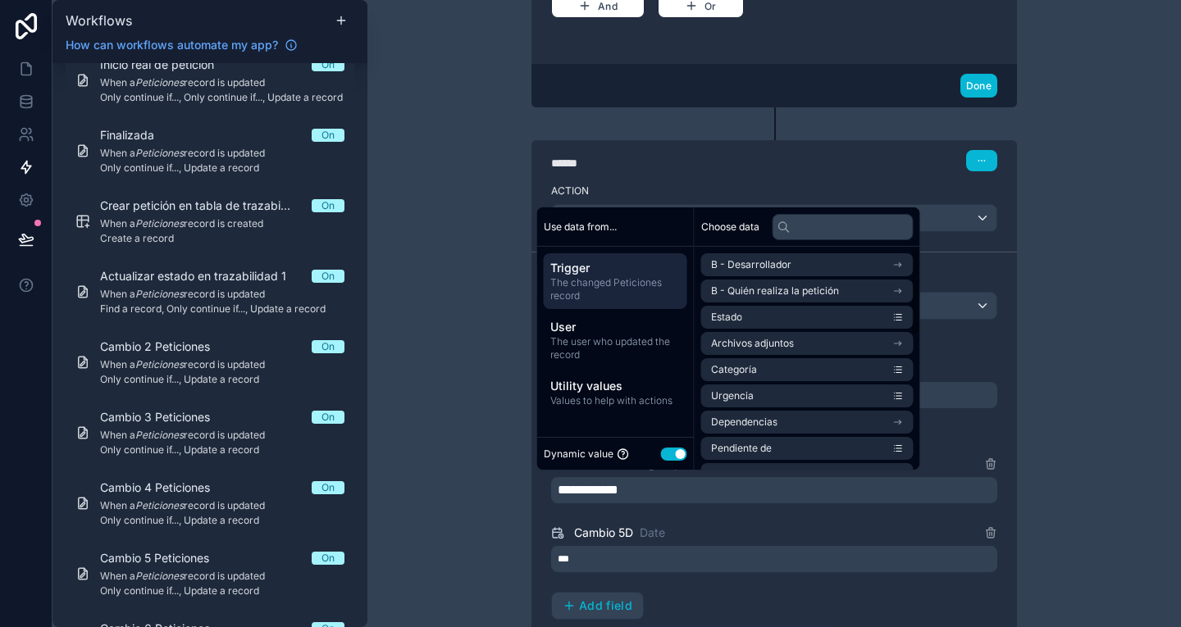
click at [975, 459] on div "Cambio 5 Single option select" at bounding box center [774, 464] width 446 height 20
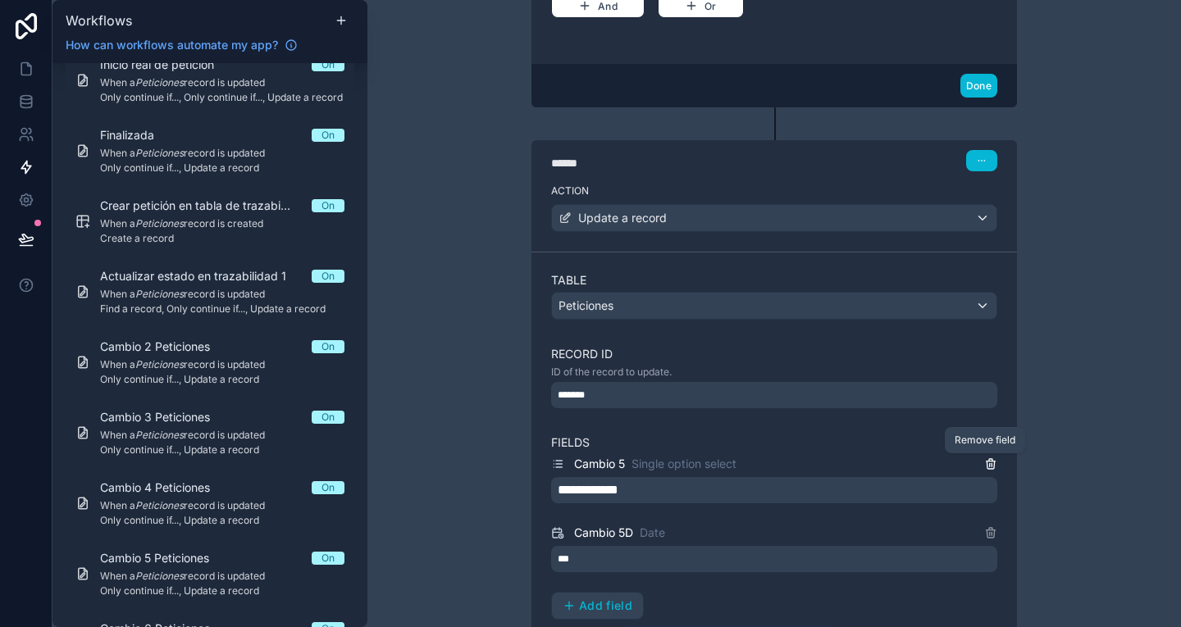
click at [984, 462] on icon at bounding box center [990, 464] width 13 height 13
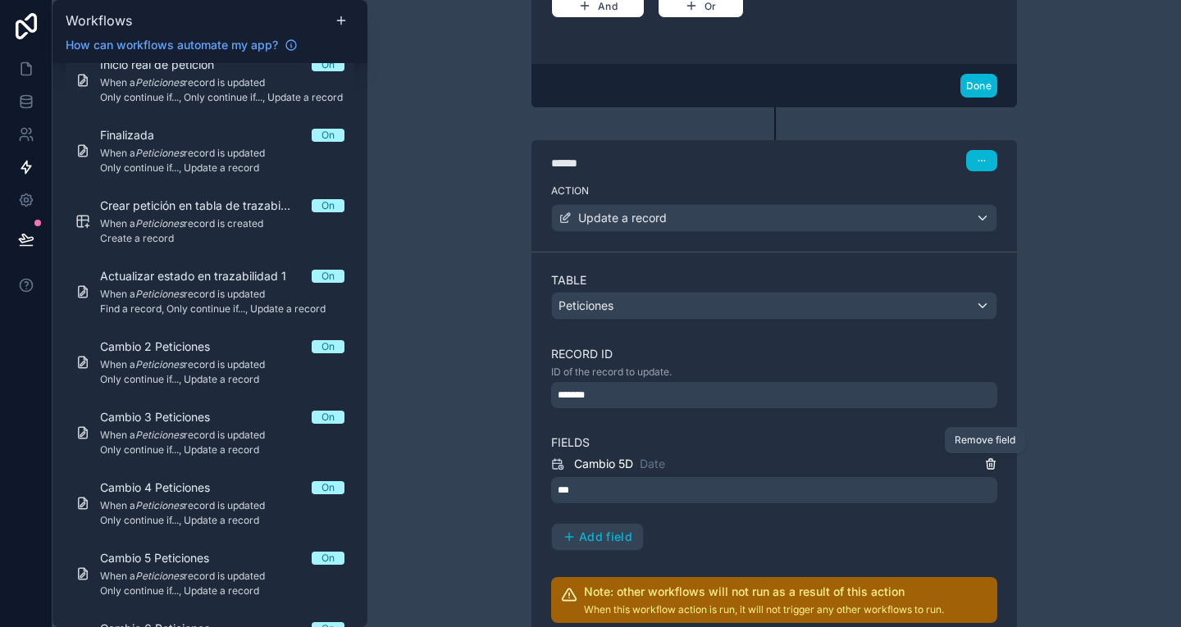
click at [984, 462] on icon at bounding box center [990, 464] width 13 height 13
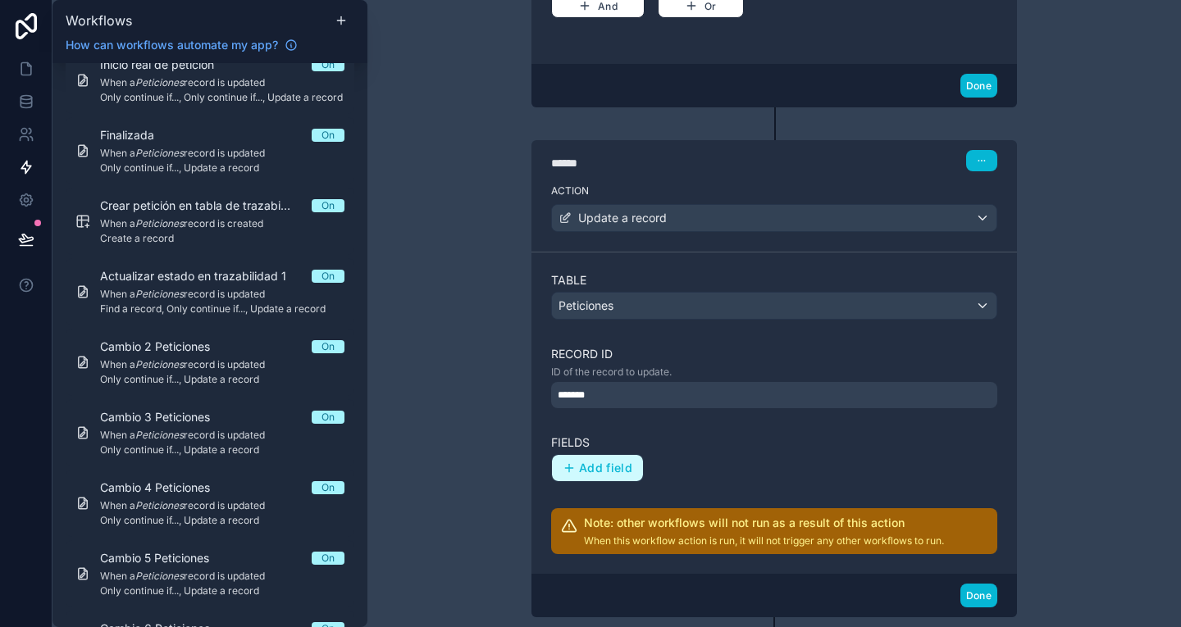
click at [592, 467] on span "Add field" at bounding box center [605, 468] width 53 height 15
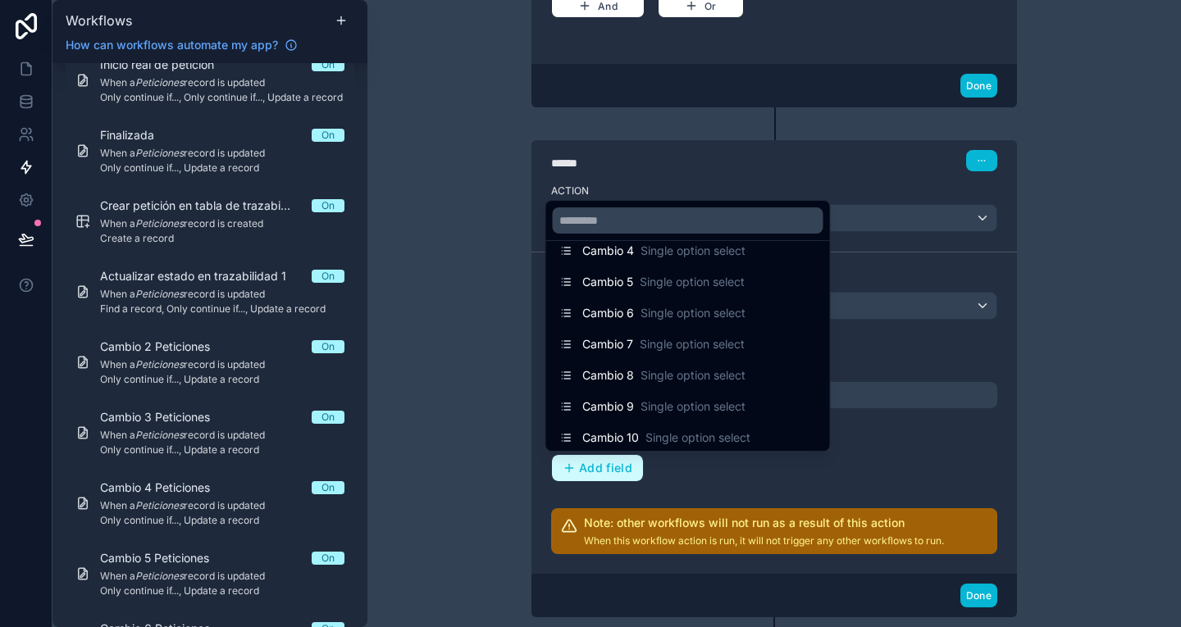
scroll to position [1076, 0]
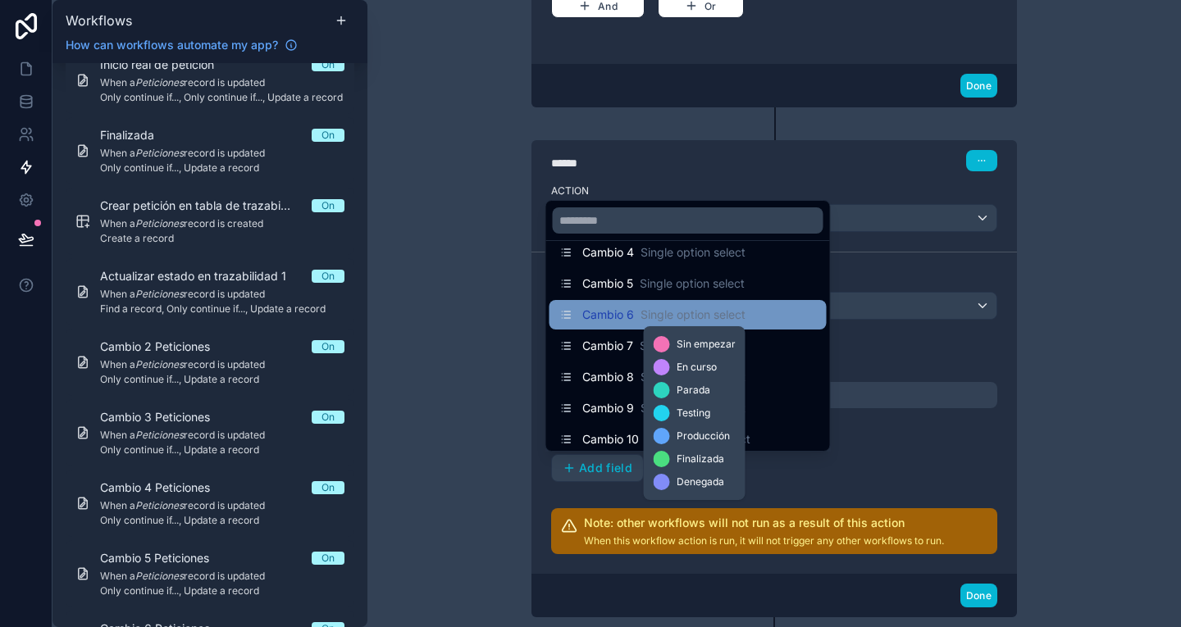
click at [646, 316] on span "Single option select" at bounding box center [692, 315] width 105 height 16
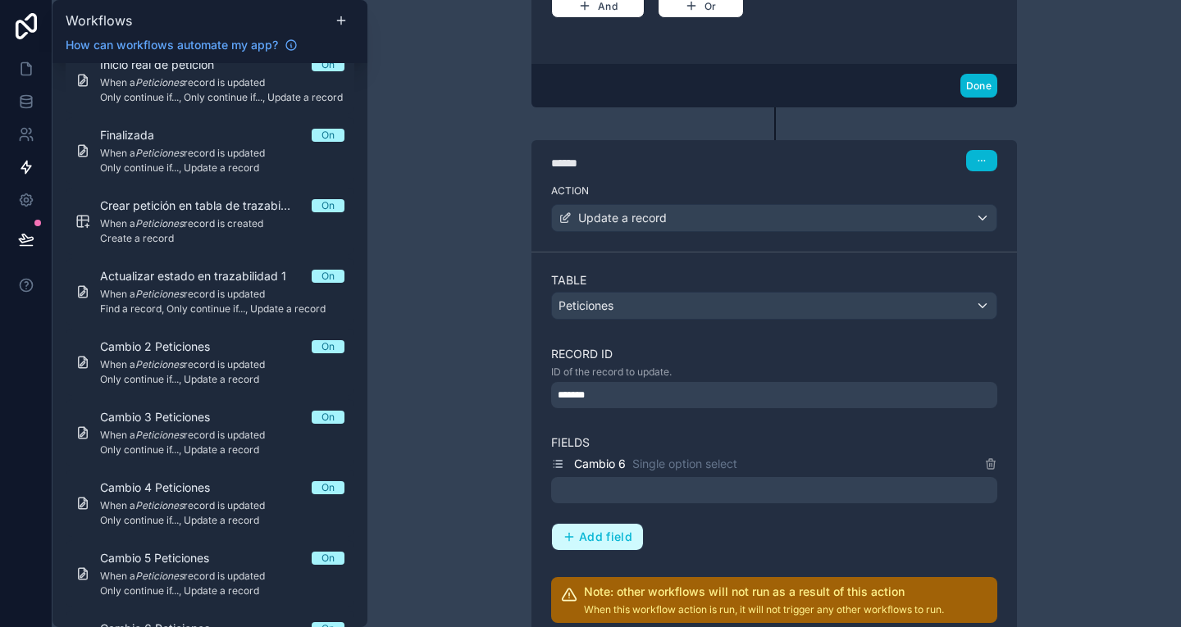
click at [580, 533] on span "Add field" at bounding box center [605, 537] width 53 height 15
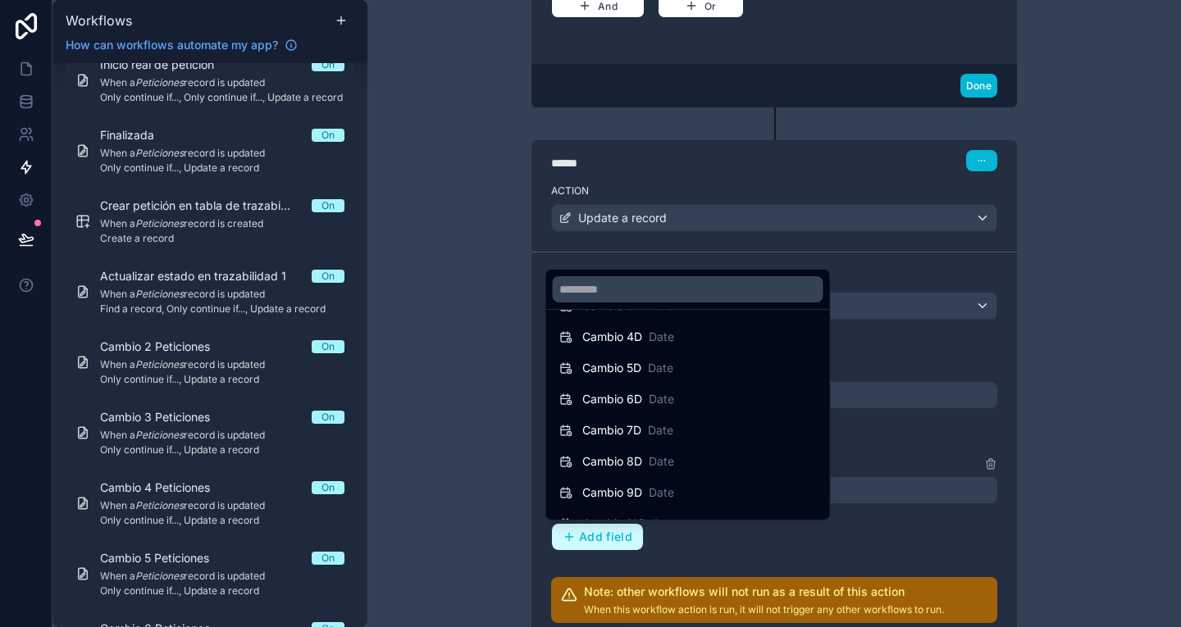
scroll to position [1406, 0]
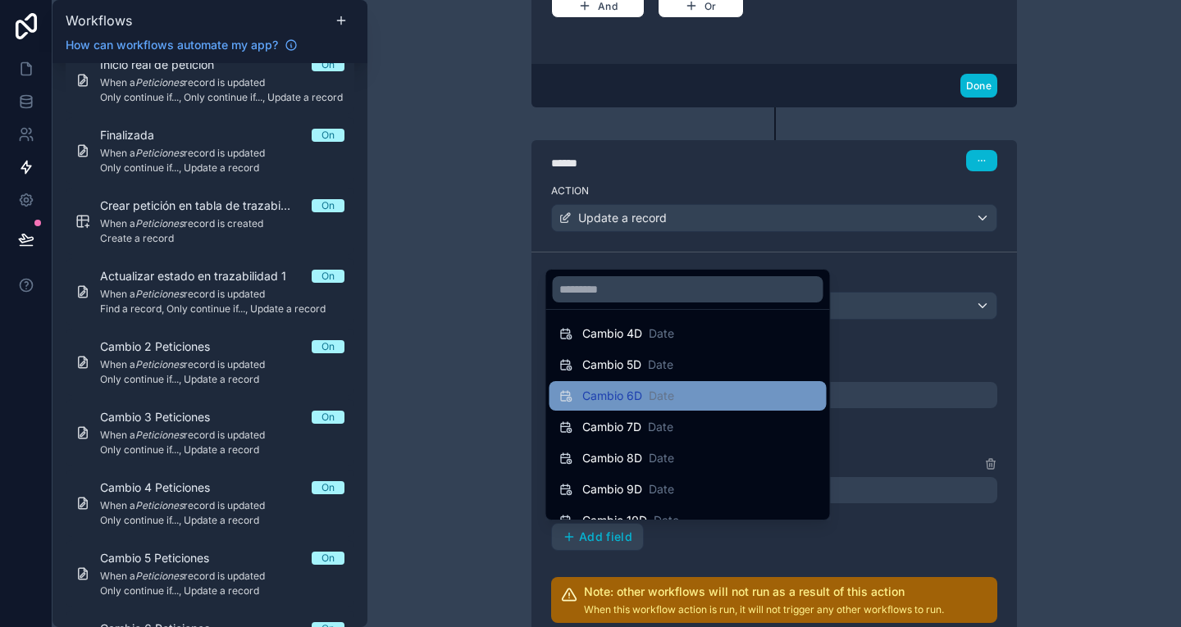
click at [644, 400] on div "Cambio 6D Date" at bounding box center [628, 396] width 92 height 16
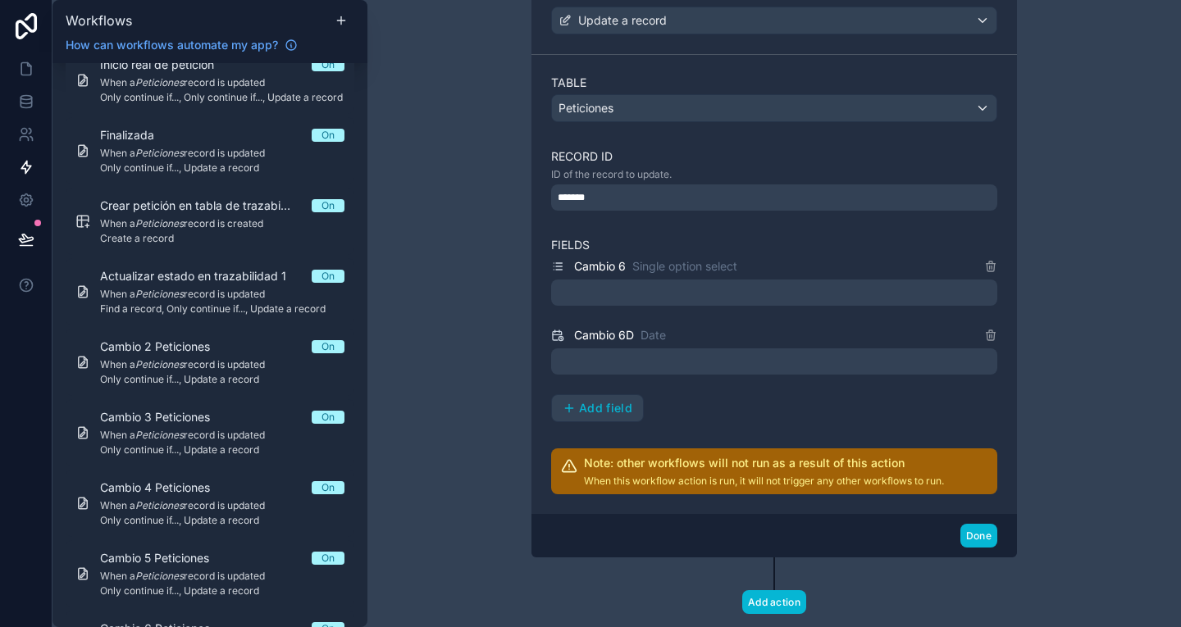
scroll to position [859, 0]
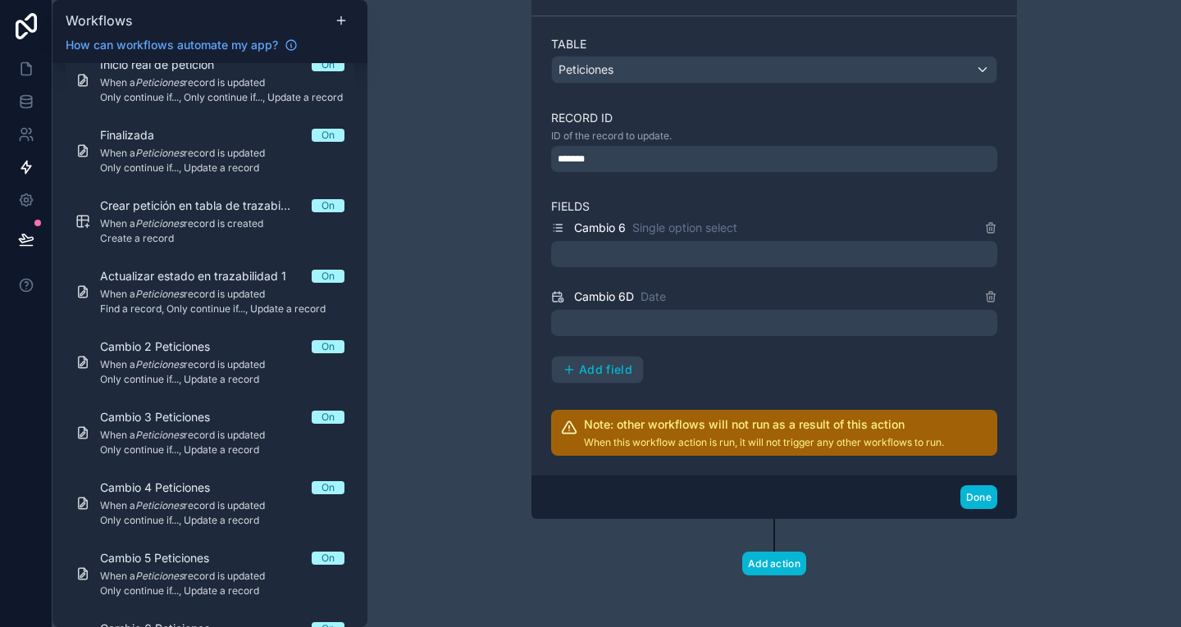
click at [619, 321] on div at bounding box center [774, 323] width 446 height 26
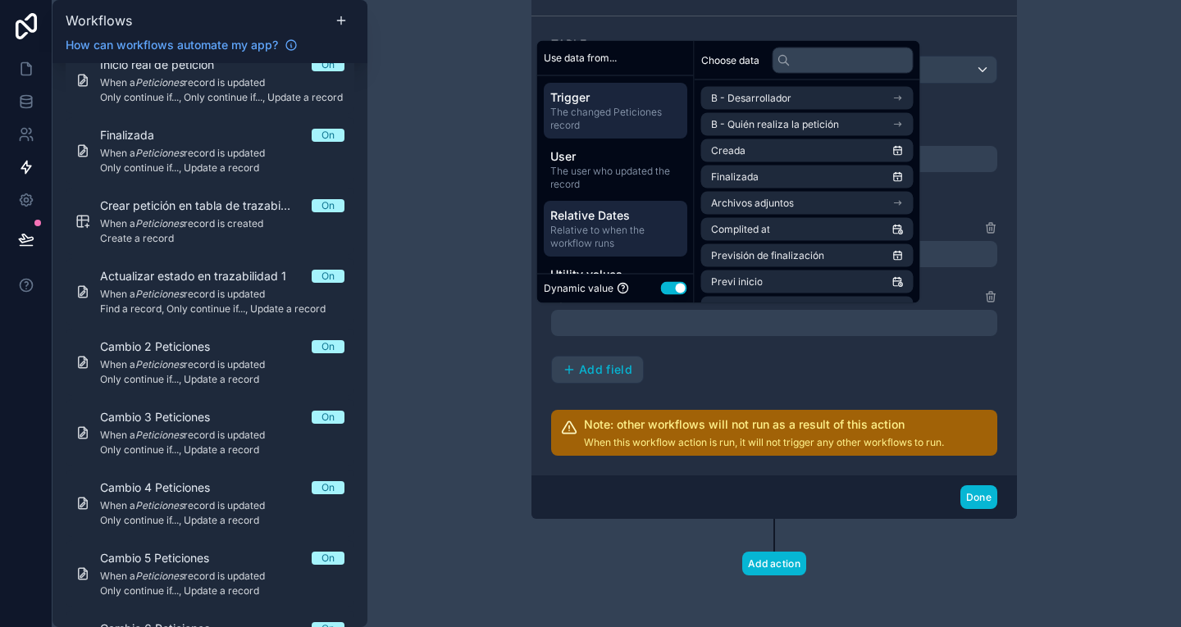
click at [643, 246] on span "Relative to when the workflow runs" at bounding box center [615, 237] width 130 height 26
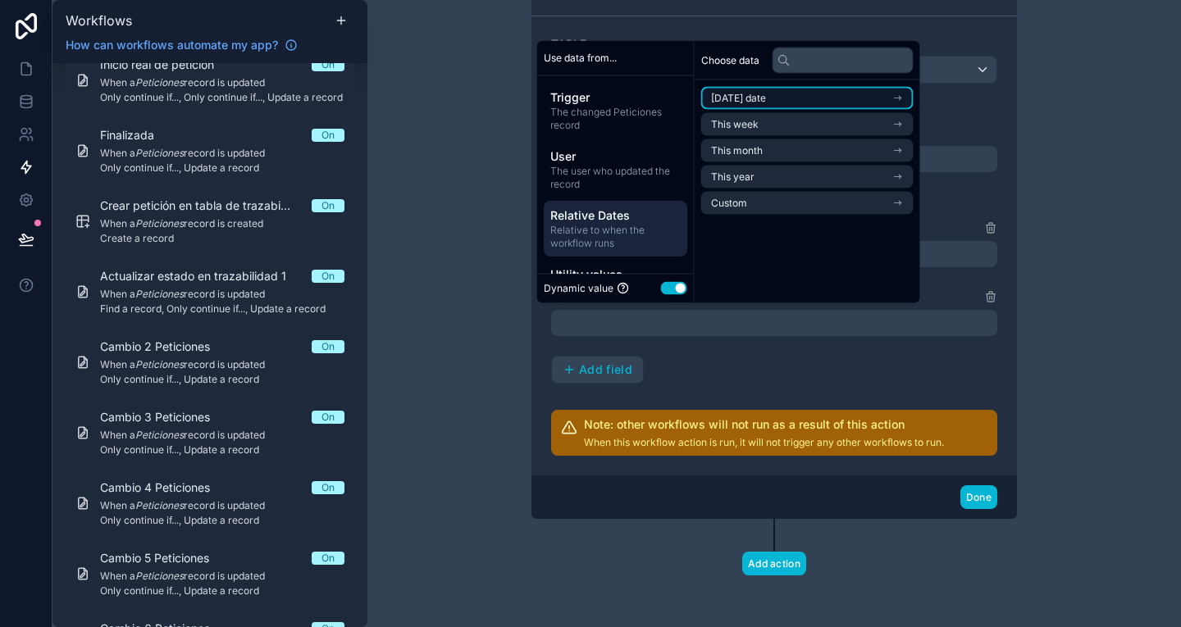
click at [791, 95] on li "[DATE] date" at bounding box center [807, 98] width 212 height 23
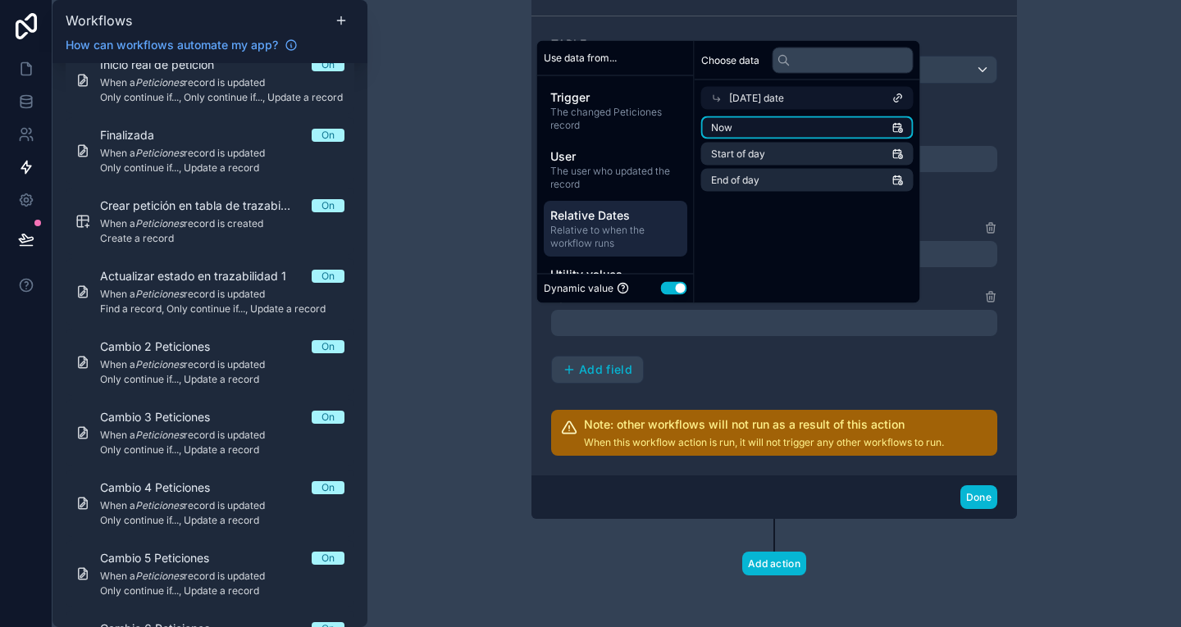
click at [847, 123] on li "Now" at bounding box center [807, 127] width 212 height 23
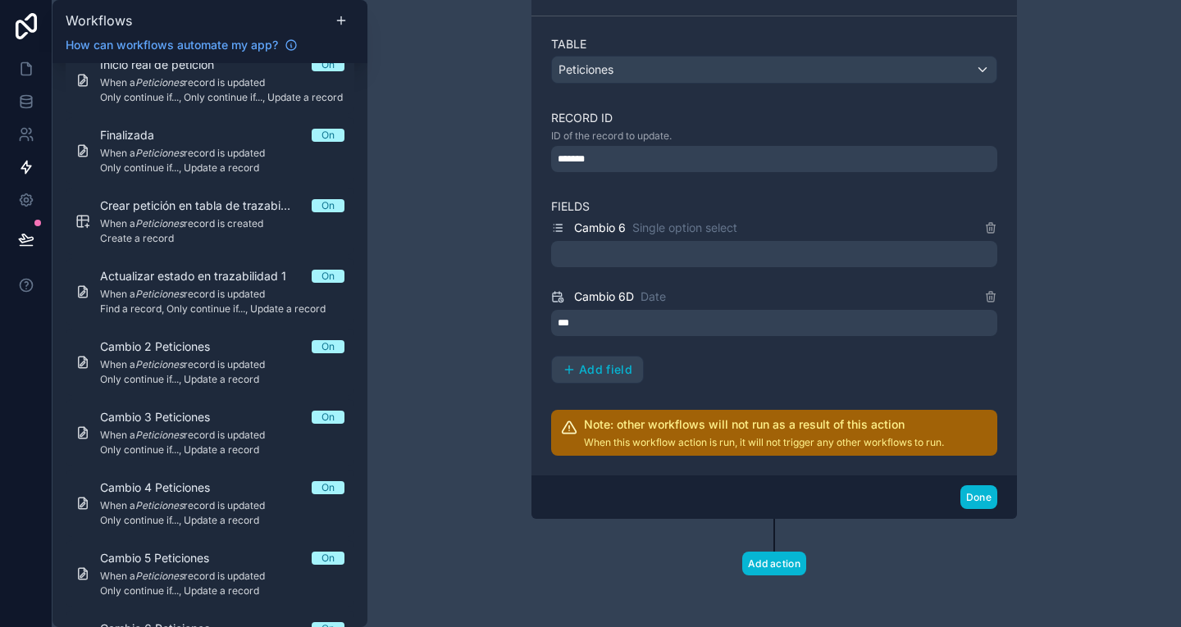
click at [1043, 238] on div "**********" at bounding box center [773, 313] width 813 height 627
click at [701, 253] on div at bounding box center [774, 254] width 446 height 26
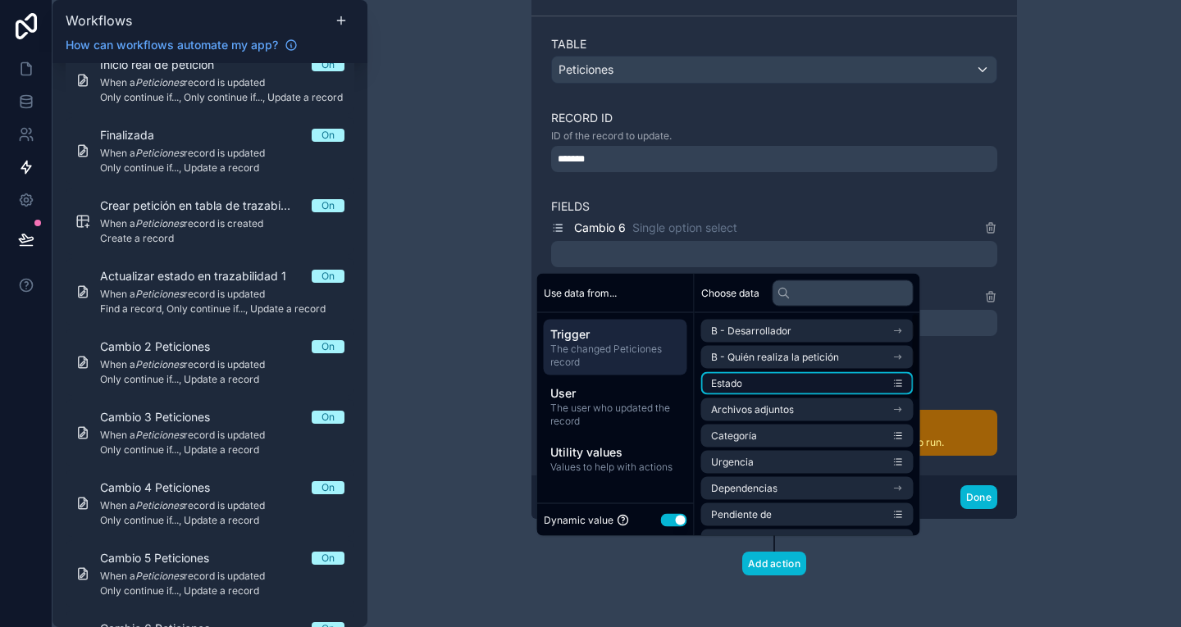
click at [785, 385] on li "Estado" at bounding box center [807, 383] width 212 height 23
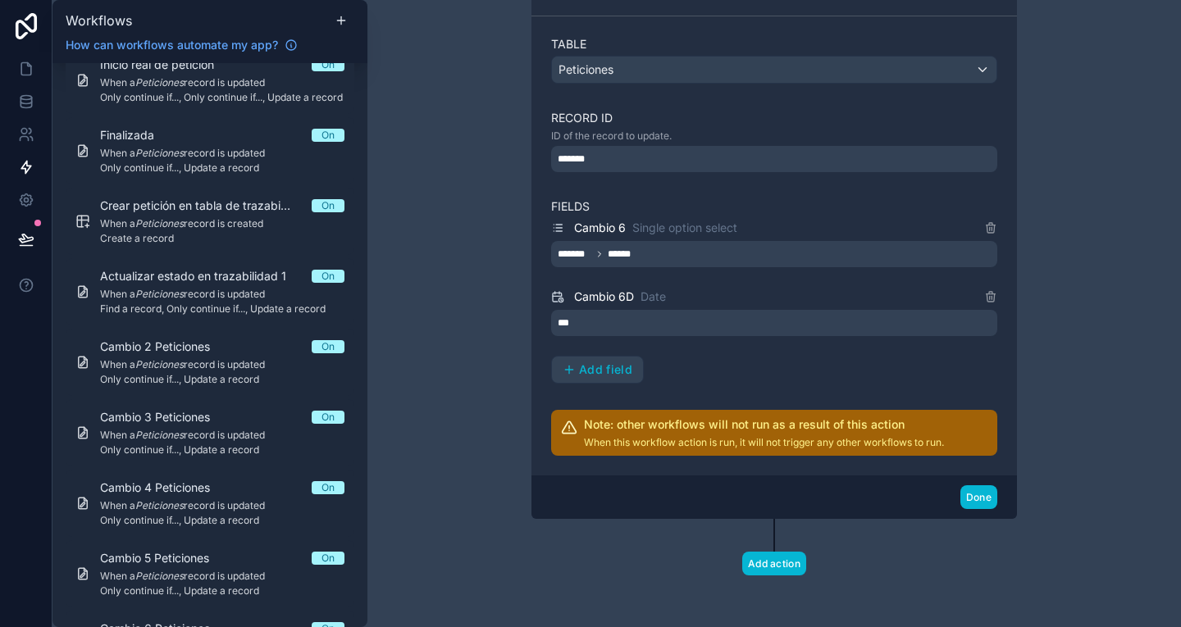
click at [1074, 457] on div "**********" at bounding box center [773, 313] width 813 height 627
click at [973, 503] on button "Done" at bounding box center [978, 497] width 37 height 24
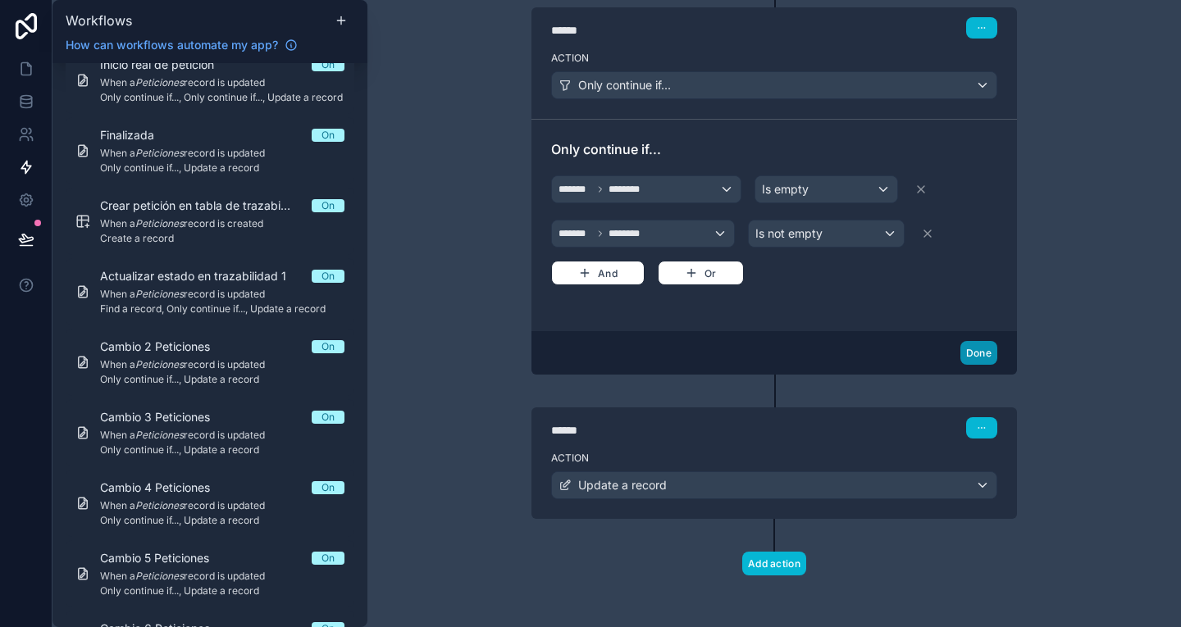
click at [968, 344] on button "Done" at bounding box center [978, 353] width 37 height 24
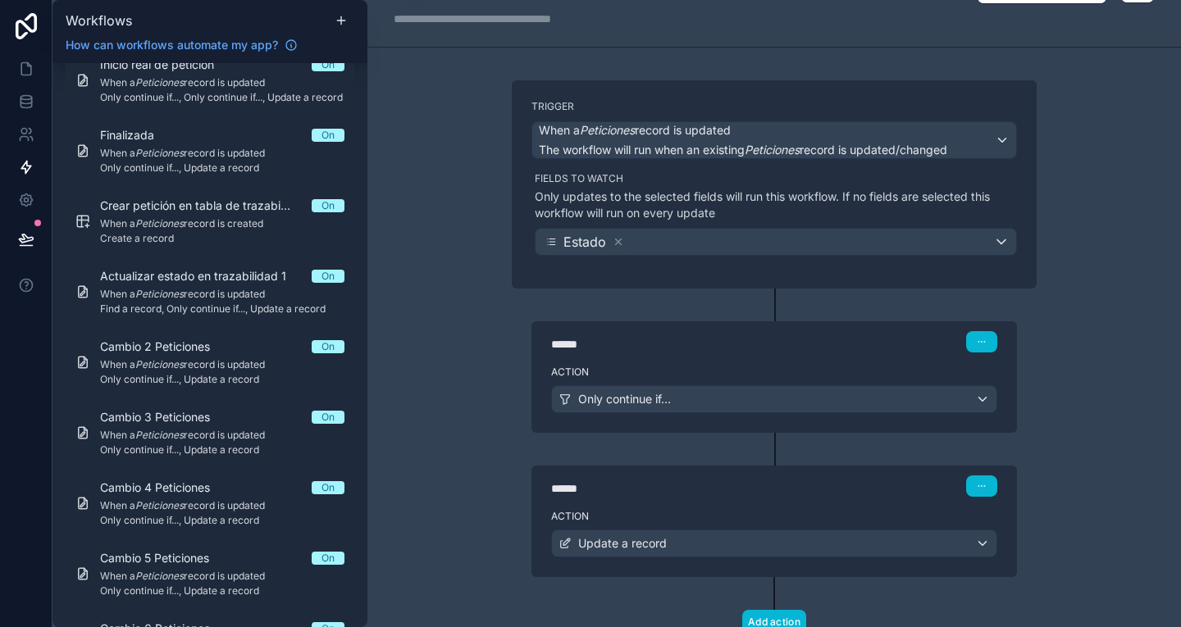
scroll to position [0, 0]
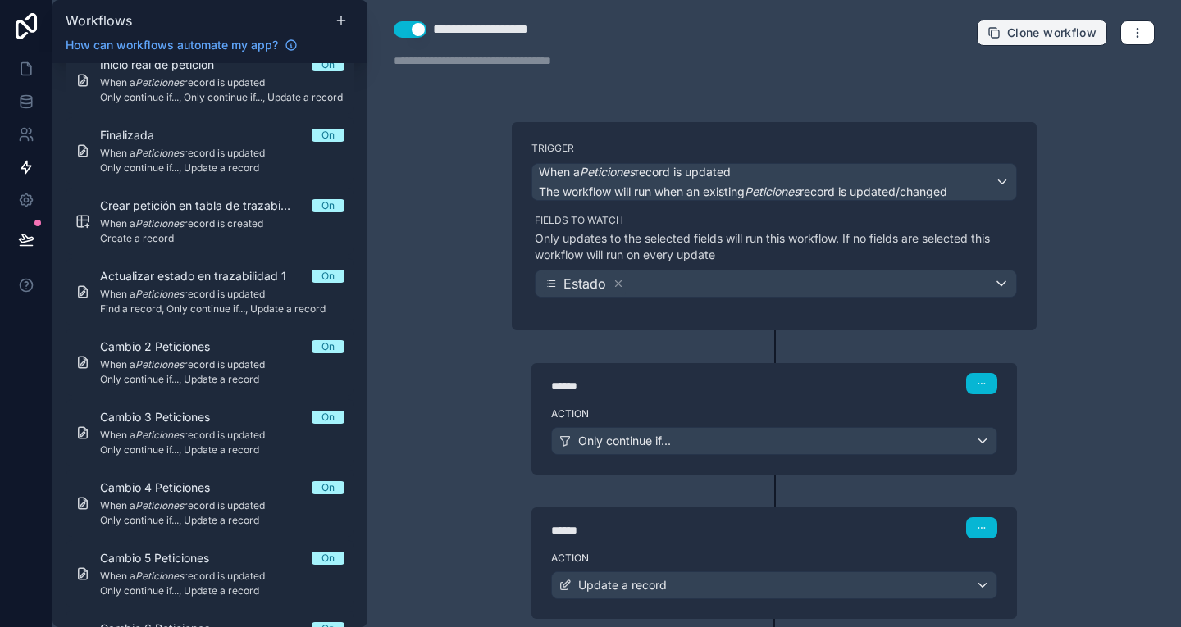
click at [1007, 31] on span "Clone workflow" at bounding box center [1051, 32] width 89 height 15
click at [539, 28] on div "**********" at bounding box center [531, 30] width 197 height 20
drag, startPoint x: 490, startPoint y: 27, endPoint x: 435, endPoint y: 28, distance: 54.9
click at [435, 28] on div "**********" at bounding box center [531, 30] width 196 height 20
click at [409, 32] on button "Use setting" at bounding box center [410, 29] width 33 height 16
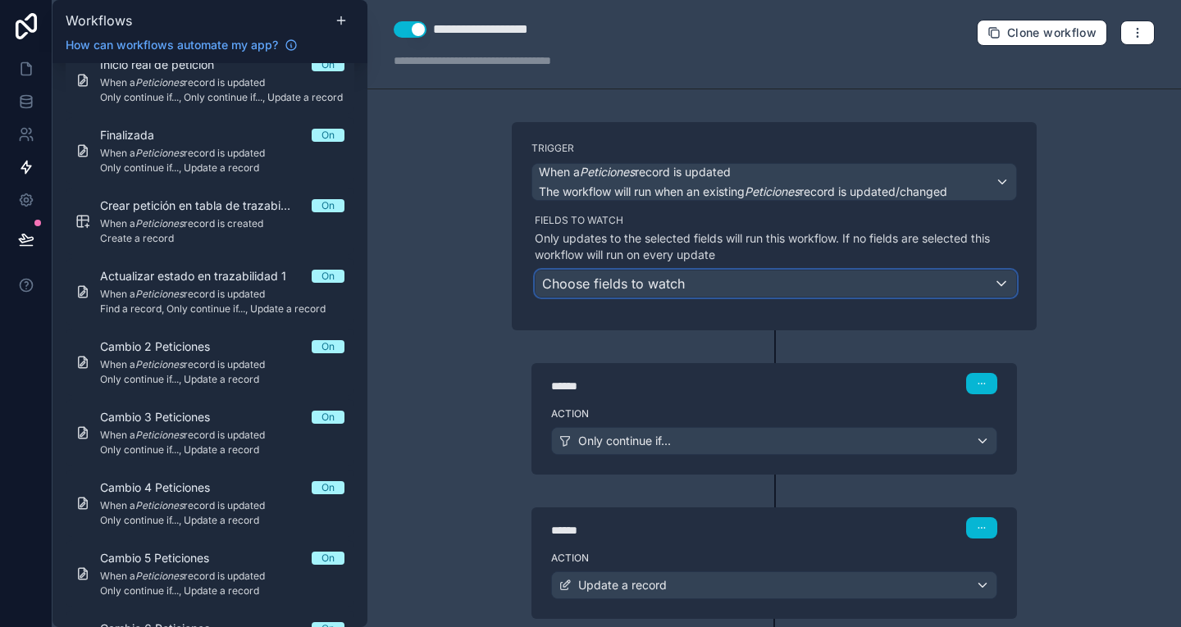
click at [704, 286] on div "Choose fields to watch" at bounding box center [775, 284] width 480 height 26
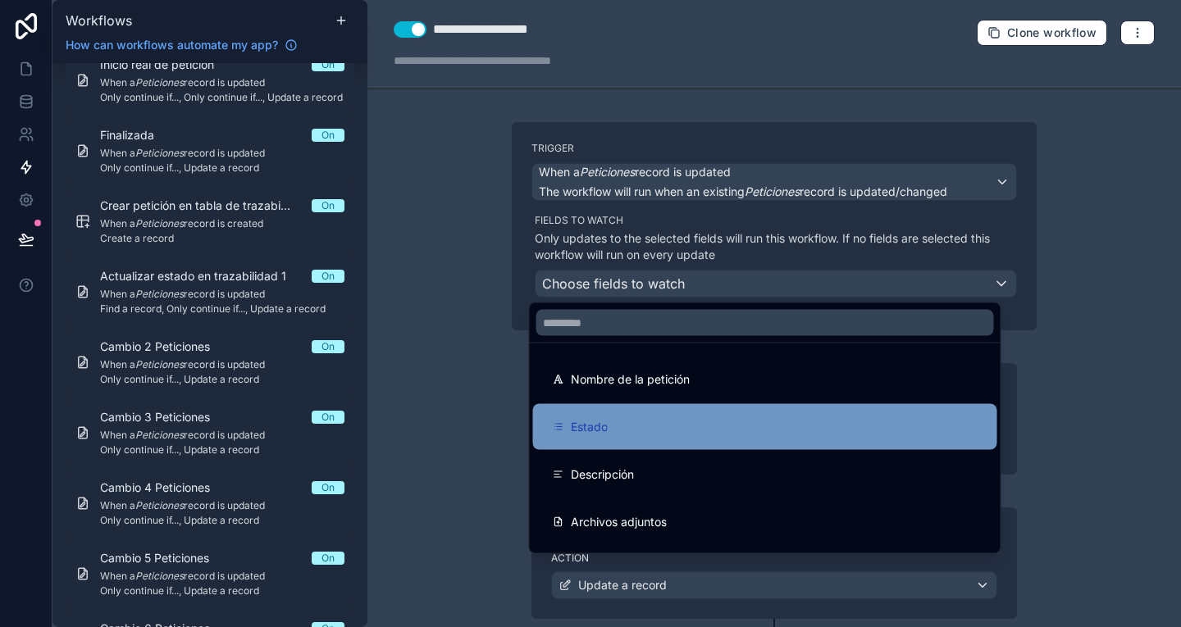
click at [669, 444] on div "Estado" at bounding box center [765, 427] width 464 height 46
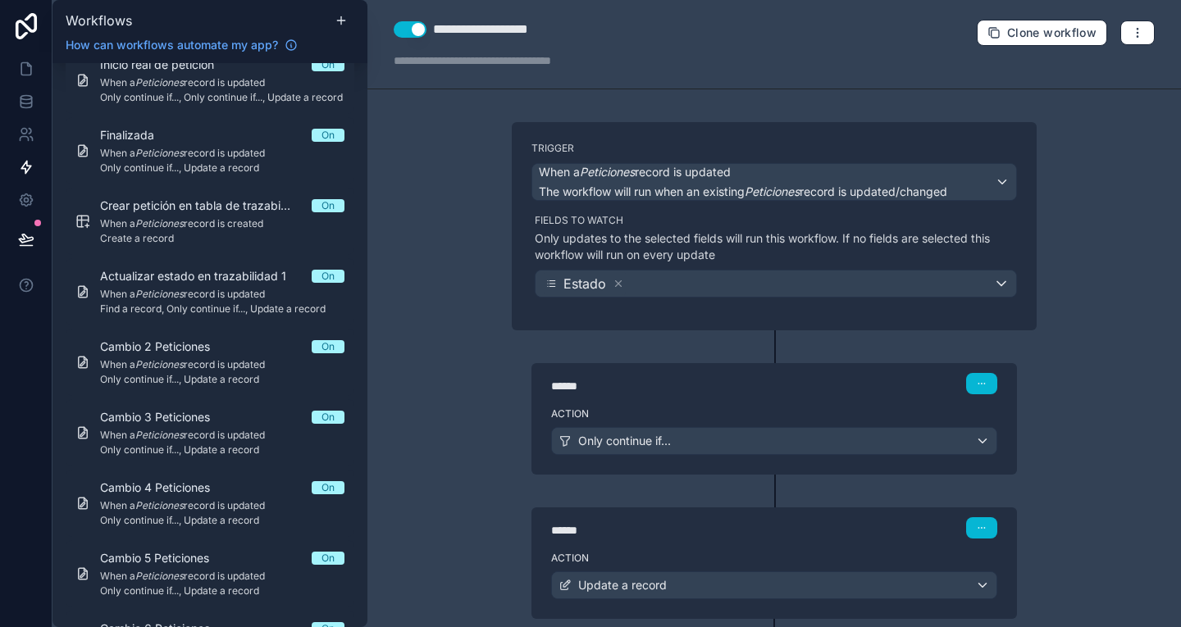
scroll to position [100, 0]
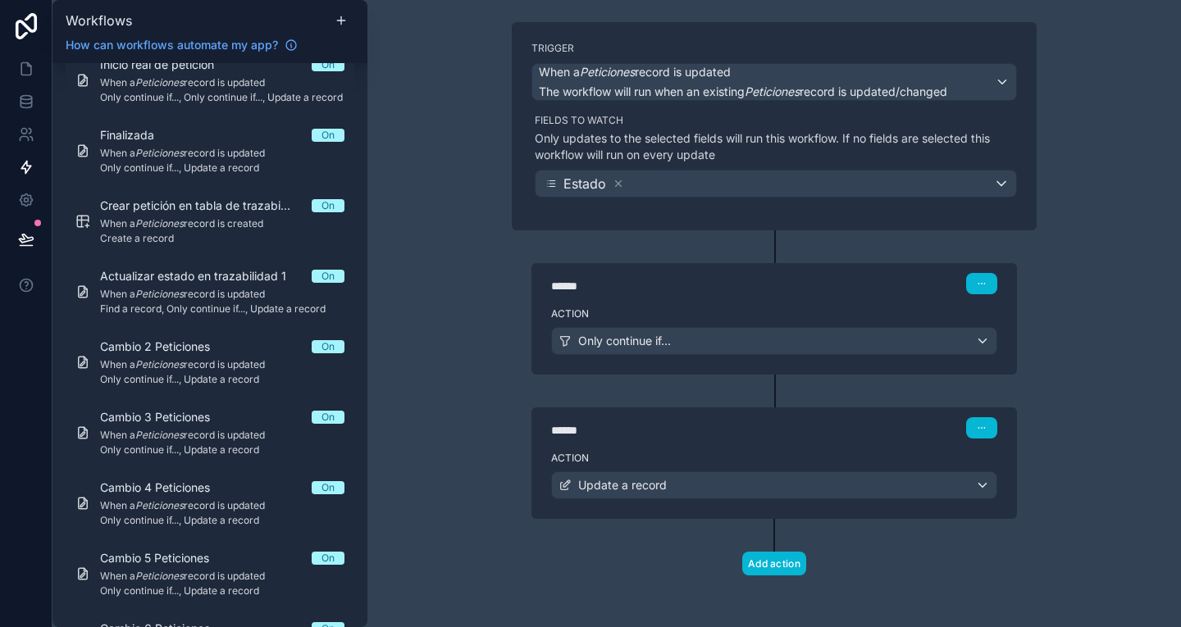
click at [730, 298] on div "****** Step 1" at bounding box center [773, 282] width 485 height 38
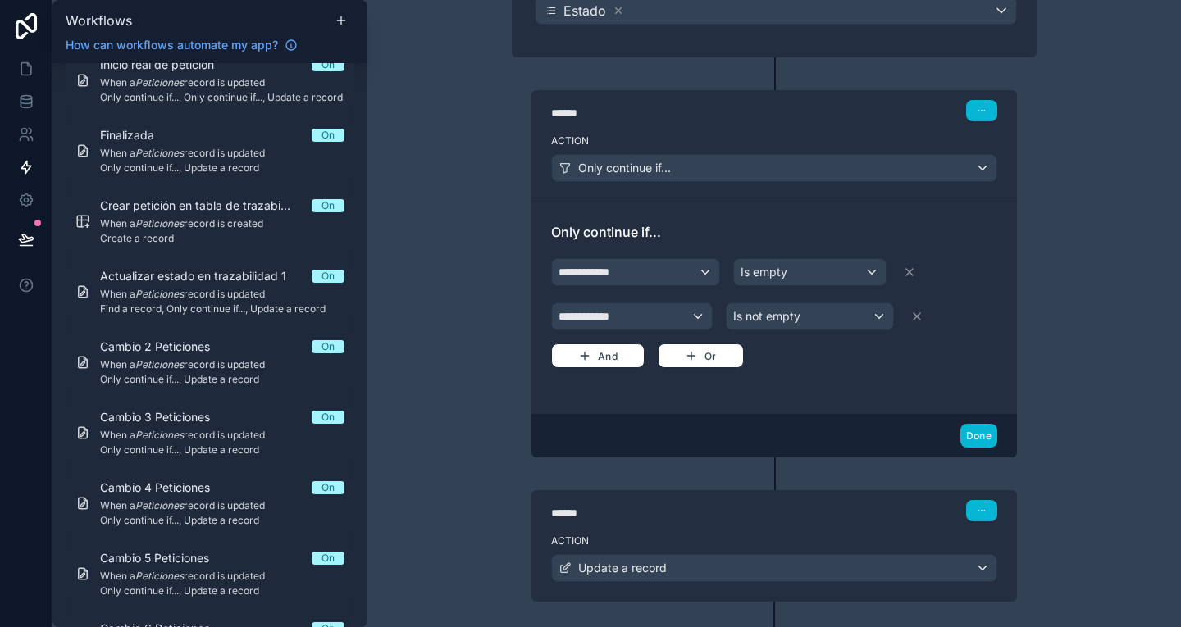
scroll to position [339, 0]
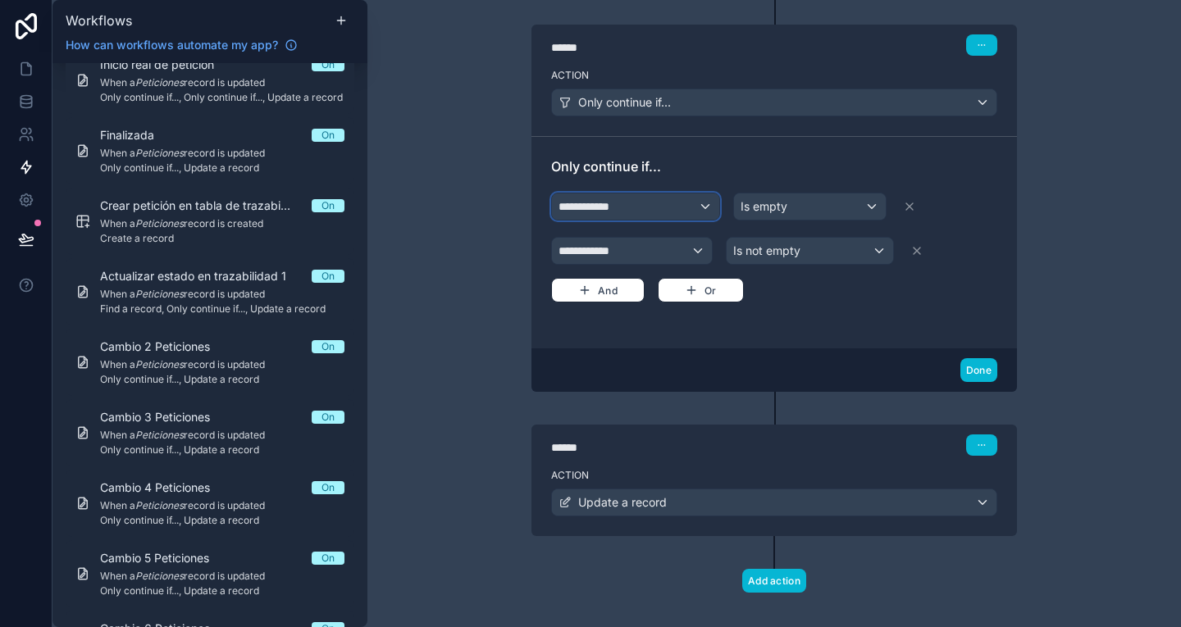
click at [617, 209] on div "**********" at bounding box center [635, 207] width 167 height 26
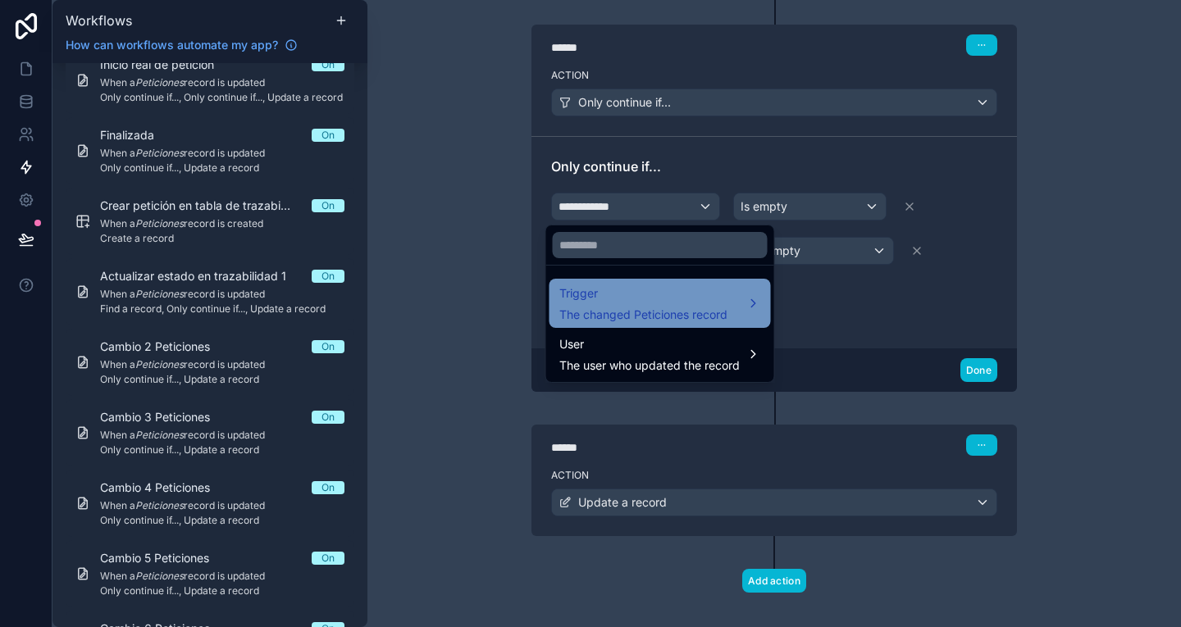
click at [608, 295] on span "Trigger" at bounding box center [643, 294] width 168 height 20
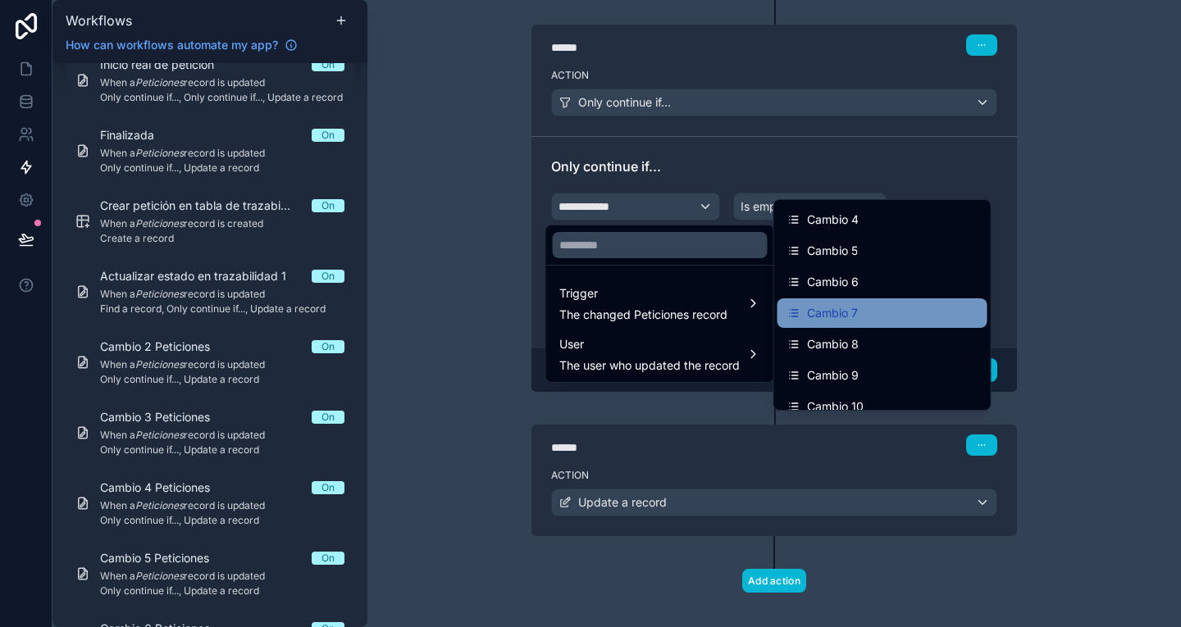
scroll to position [1027, 0]
click at [854, 312] on span "Cambio 7" at bounding box center [832, 313] width 51 height 20
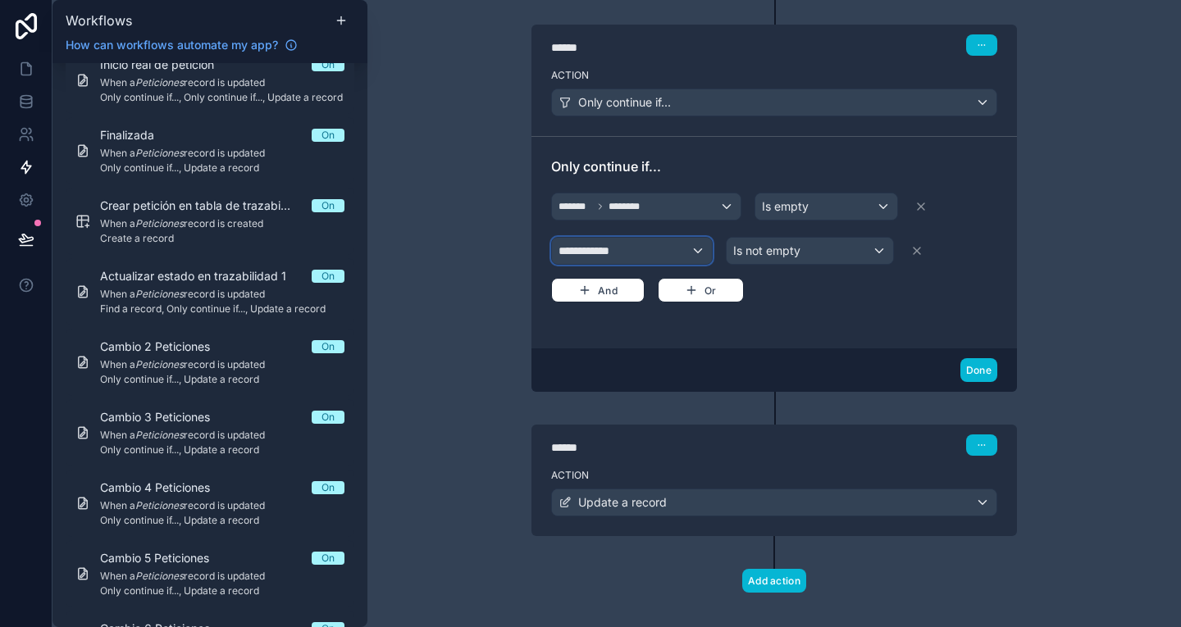
click at [668, 253] on div "**********" at bounding box center [632, 251] width 160 height 26
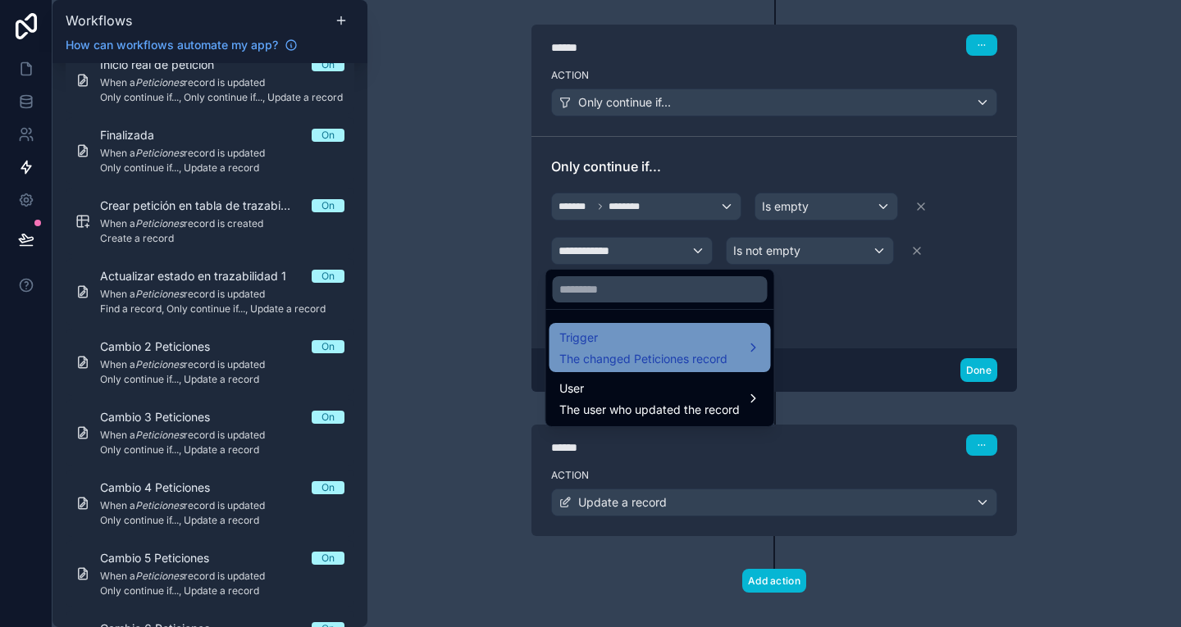
click at [698, 357] on span "The changed Peticiones record" at bounding box center [643, 359] width 168 height 16
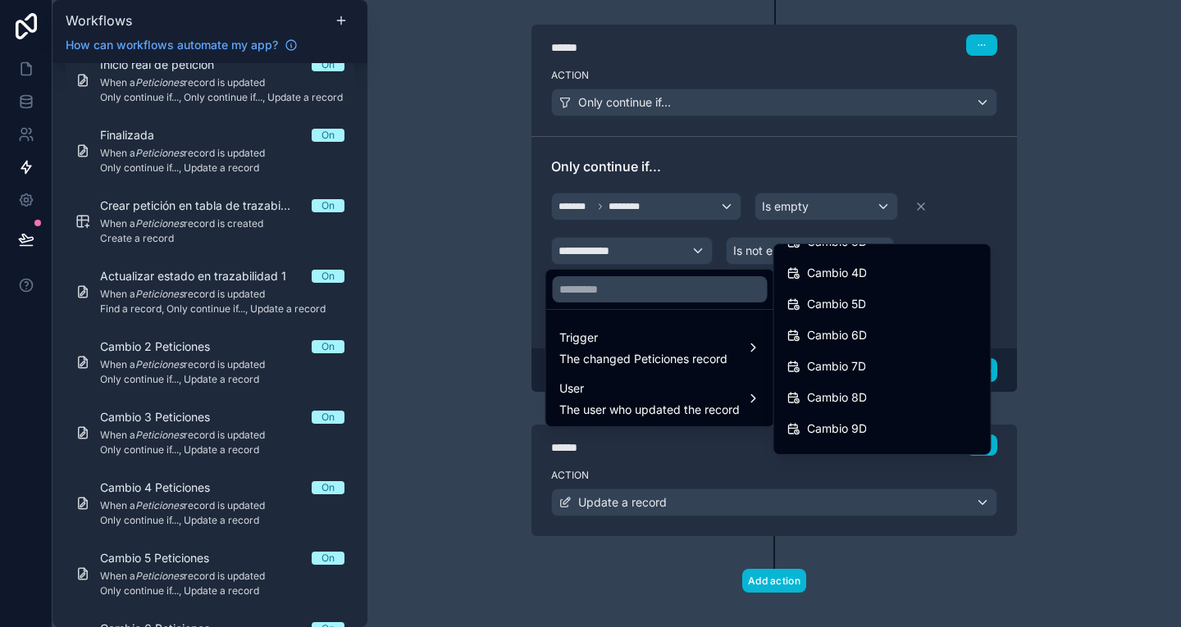
scroll to position [1392, 0]
click at [887, 335] on div "Cambio 6D" at bounding box center [882, 335] width 190 height 20
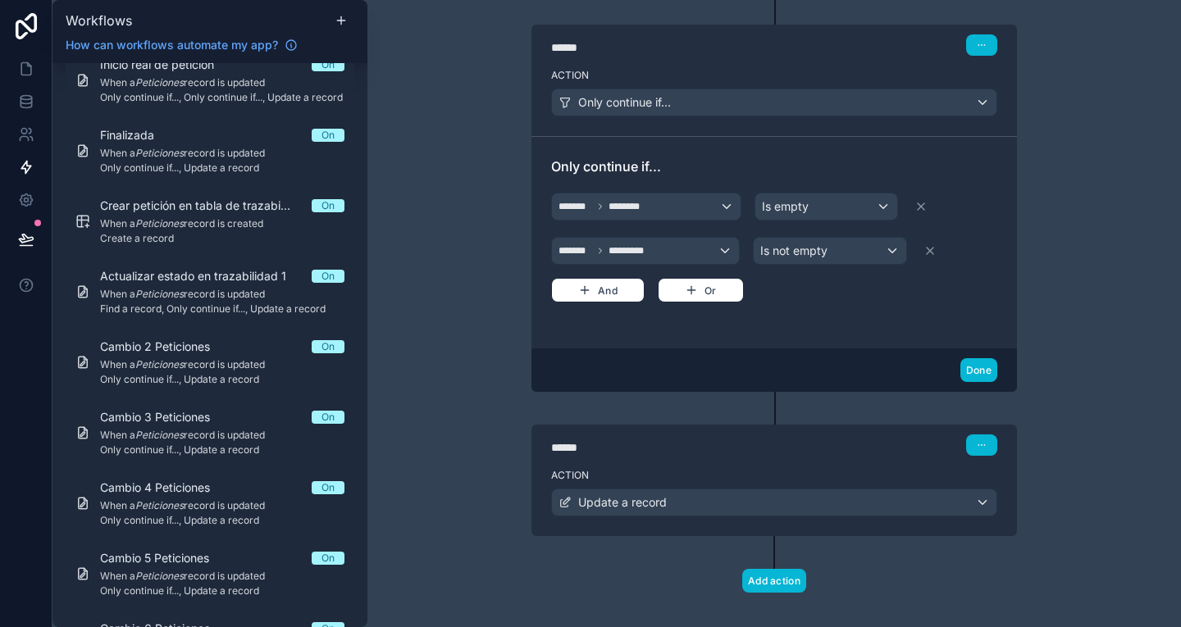
click at [747, 440] on div "******" at bounding box center [674, 448] width 246 height 16
click at [798, 457] on div "****** Step 2" at bounding box center [773, 444] width 485 height 38
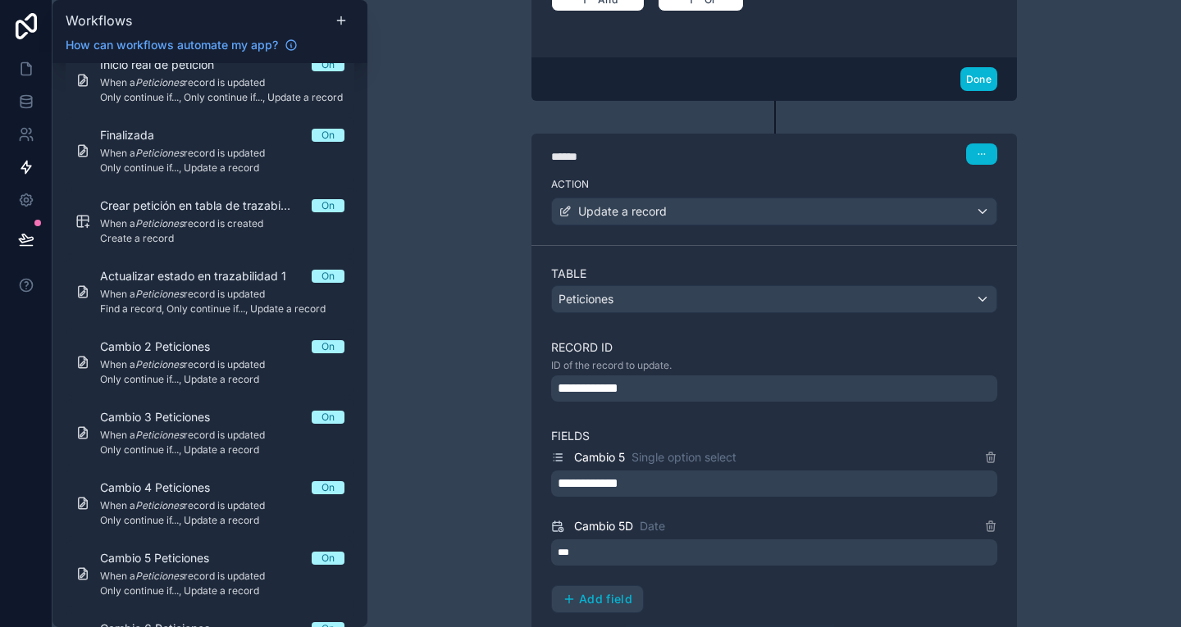
scroll to position [631, 0]
click at [682, 386] on div "**********" at bounding box center [774, 388] width 446 height 26
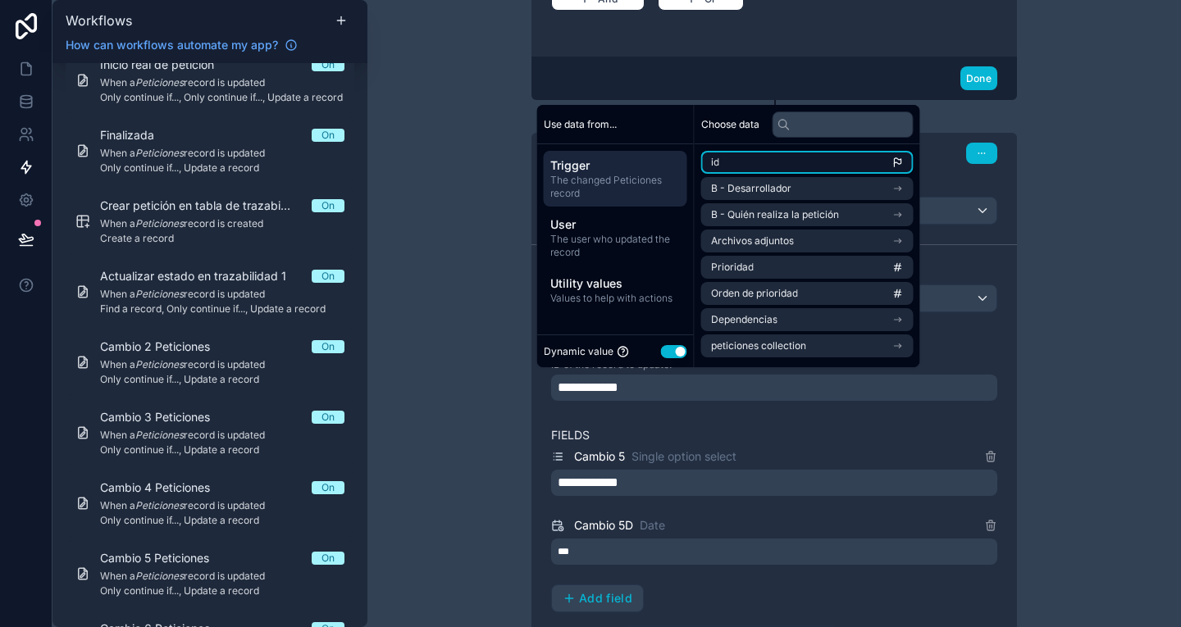
click at [780, 164] on li "id" at bounding box center [807, 162] width 212 height 23
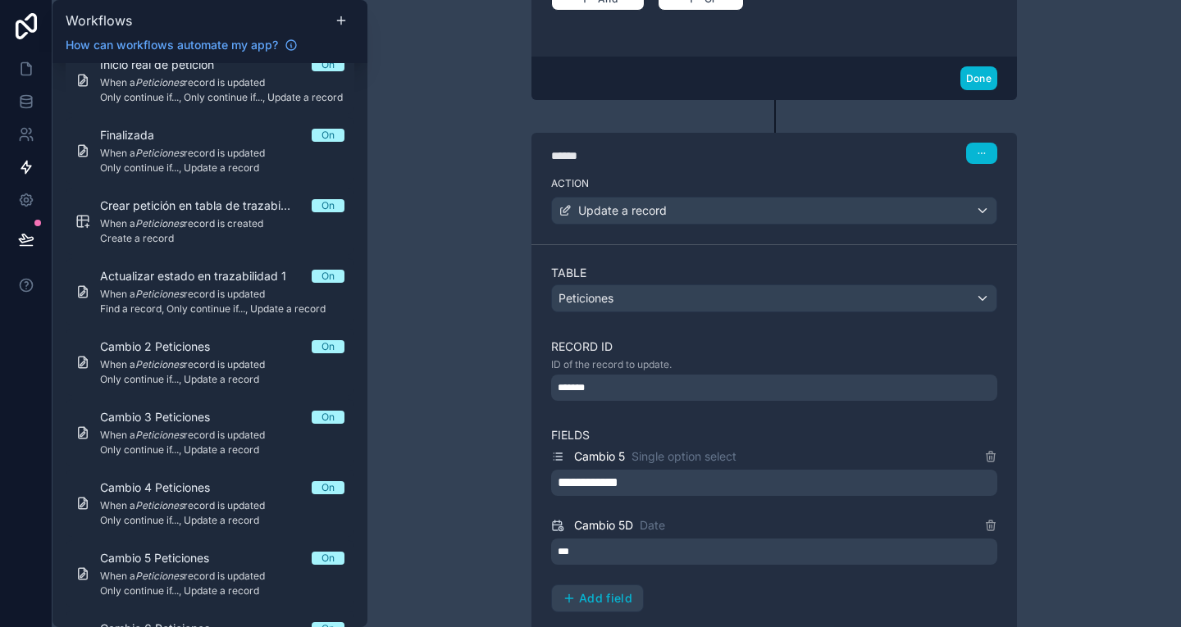
click at [1071, 437] on div "**********" at bounding box center [773, 313] width 813 height 627
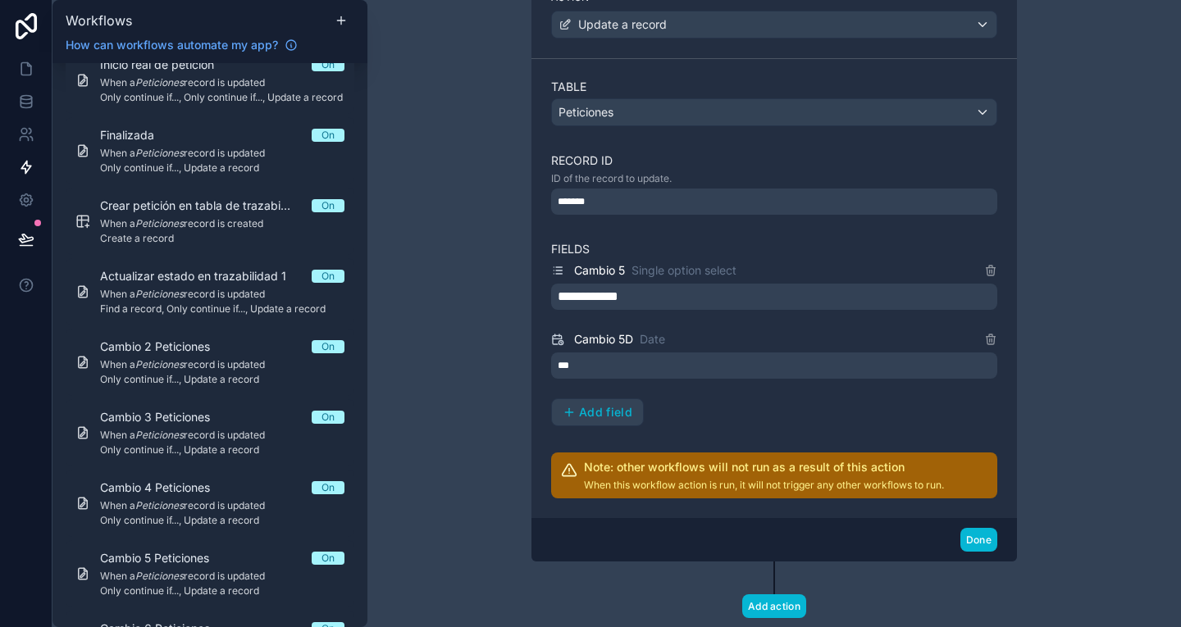
scroll to position [828, 0]
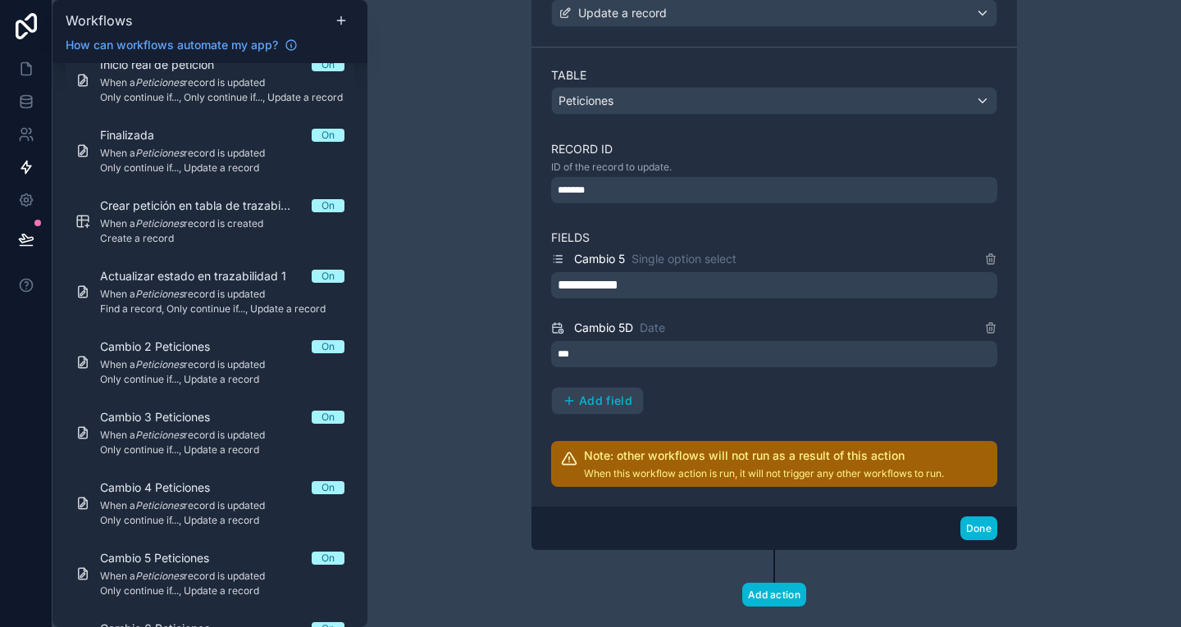
click at [859, 280] on div "**********" at bounding box center [774, 285] width 446 height 26
click at [1123, 367] on div "**********" at bounding box center [773, 313] width 813 height 627
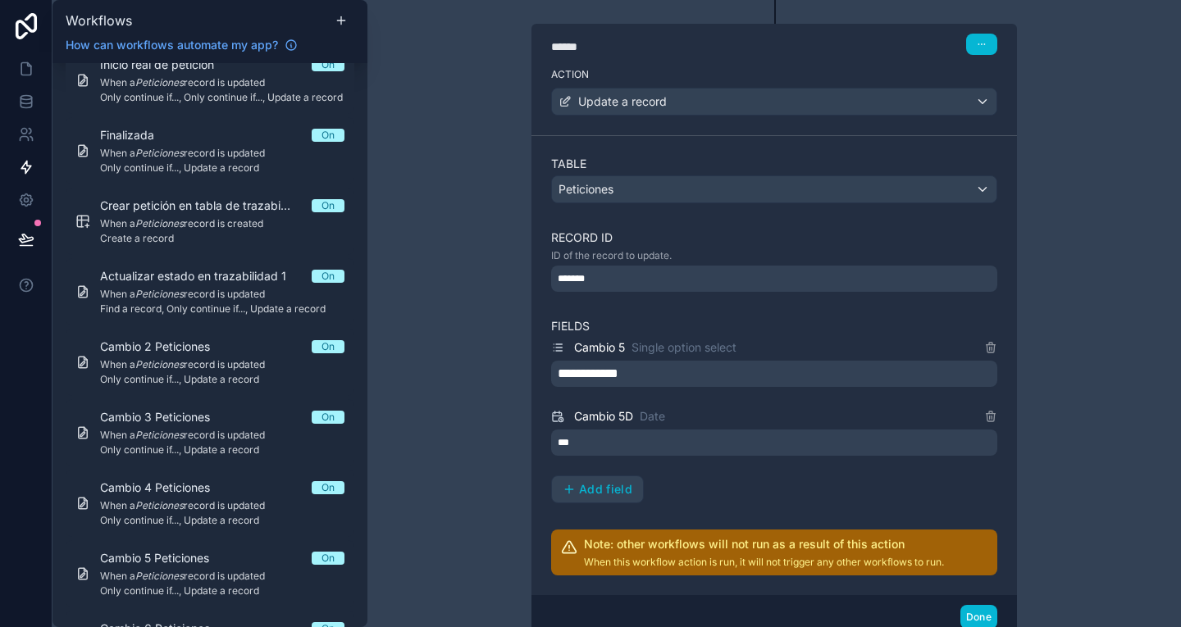
scroll to position [729, 0]
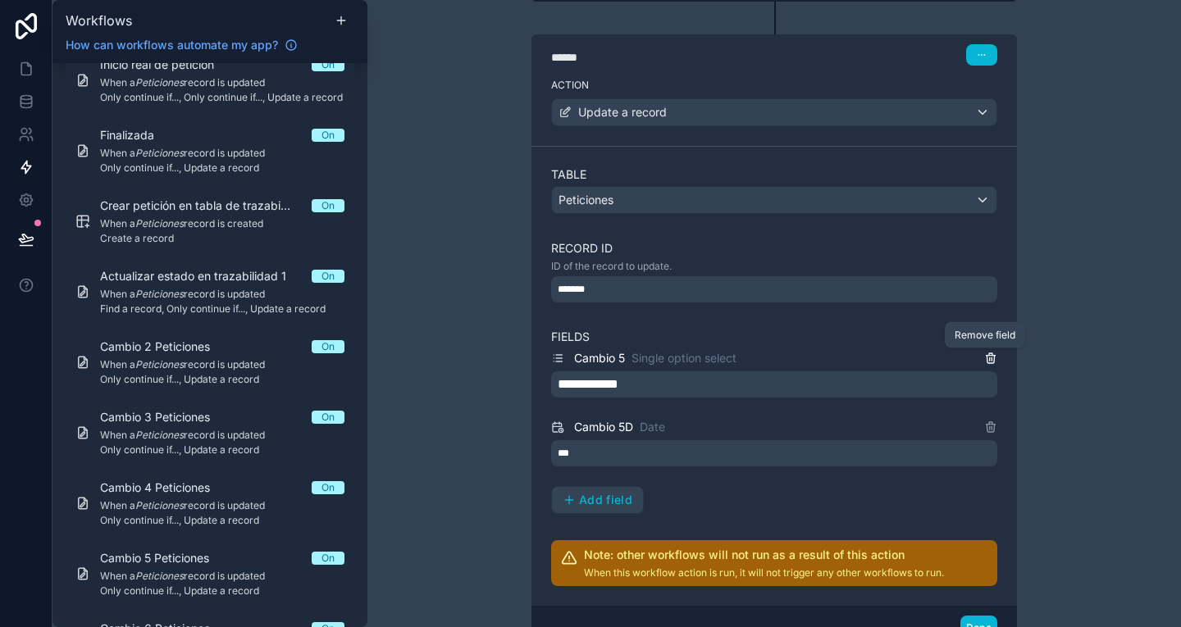
click at [990, 358] on icon at bounding box center [990, 359] width 0 height 3
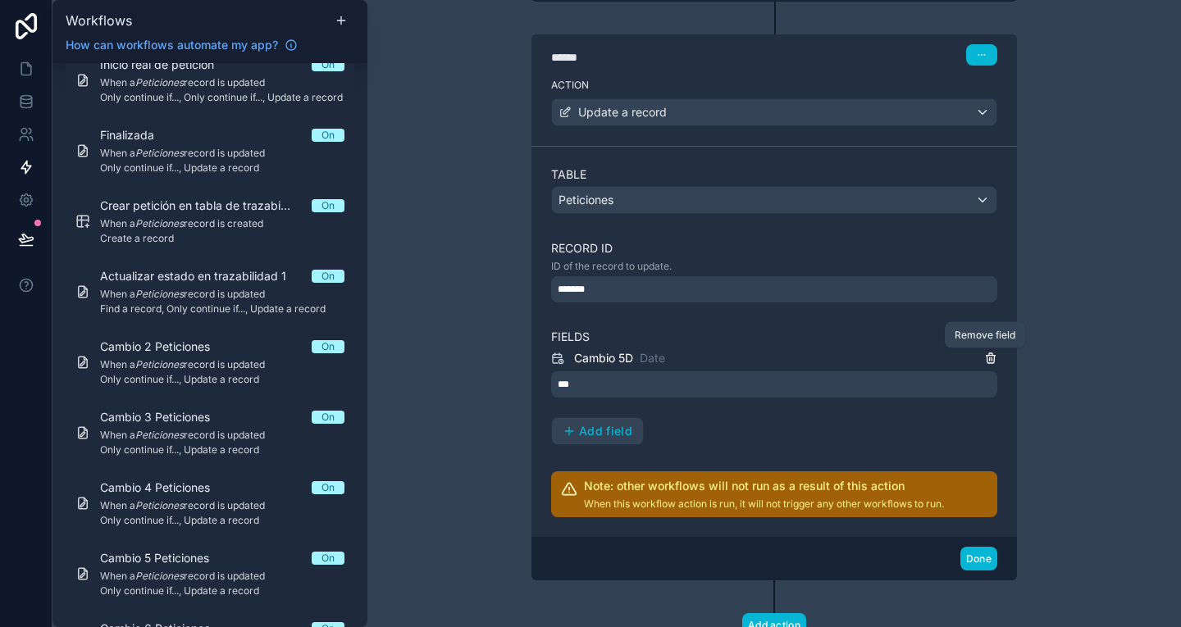
click at [990, 358] on icon at bounding box center [990, 359] width 0 height 3
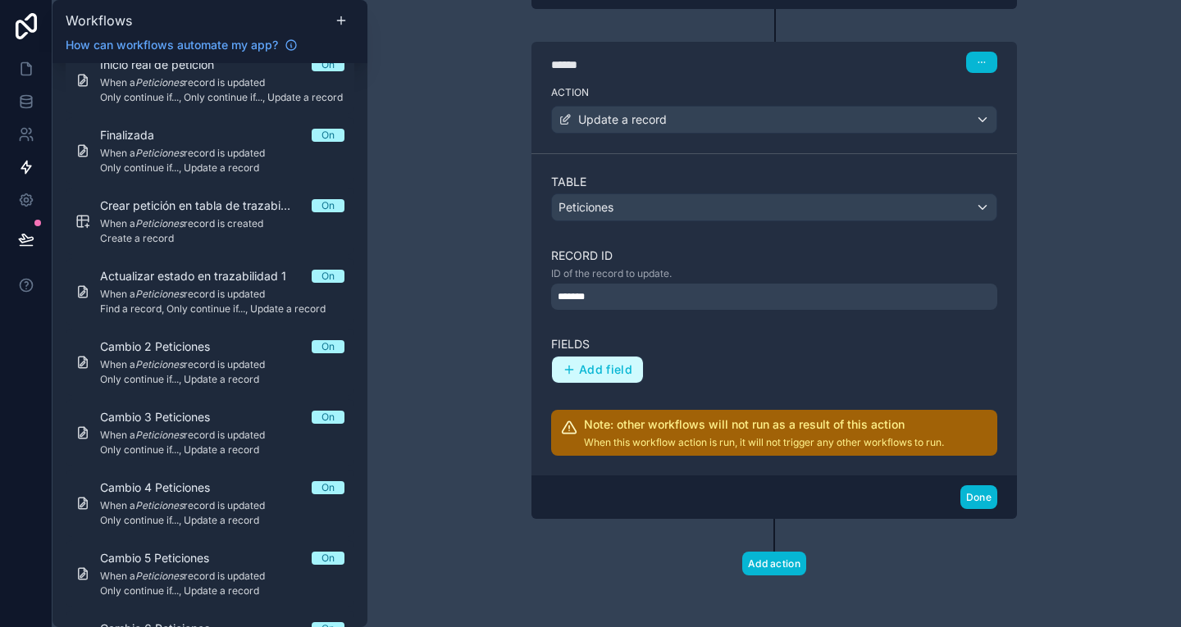
click at [600, 376] on button "Add field" at bounding box center [597, 370] width 91 height 26
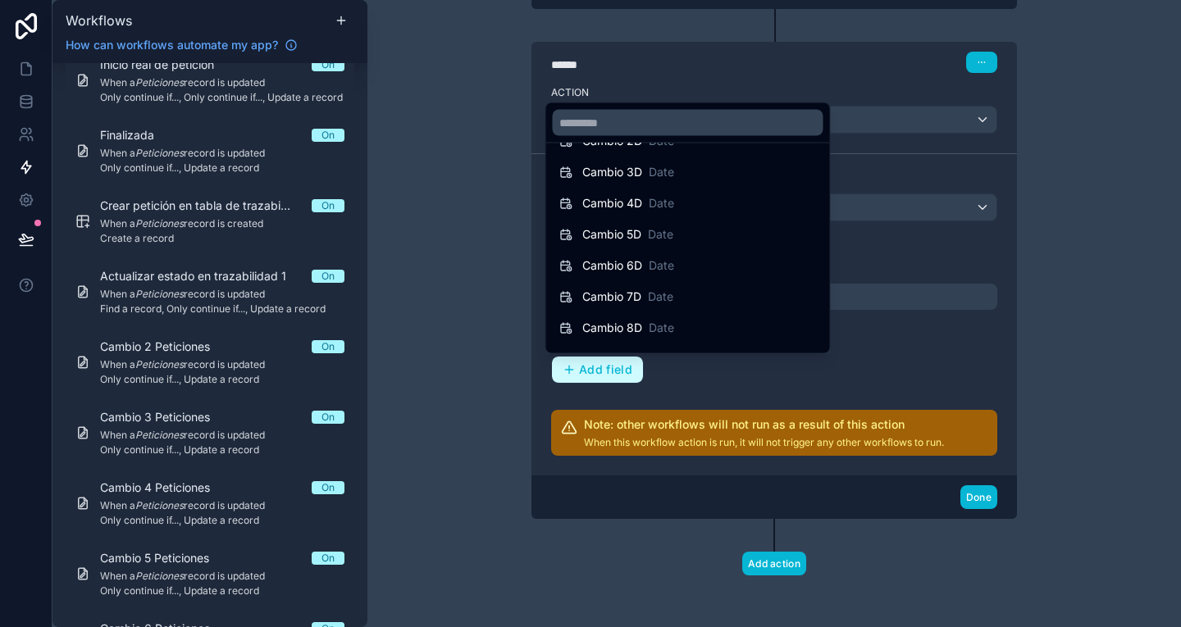
scroll to position [1400, 0]
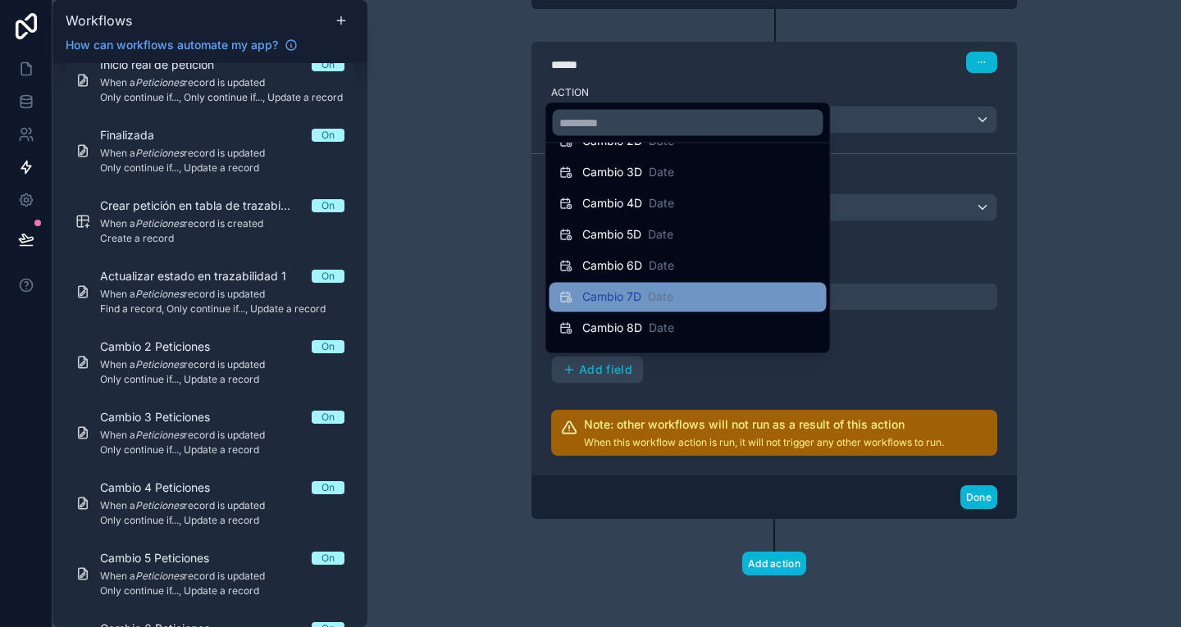
click at [659, 297] on span "Date" at bounding box center [660, 297] width 25 height 16
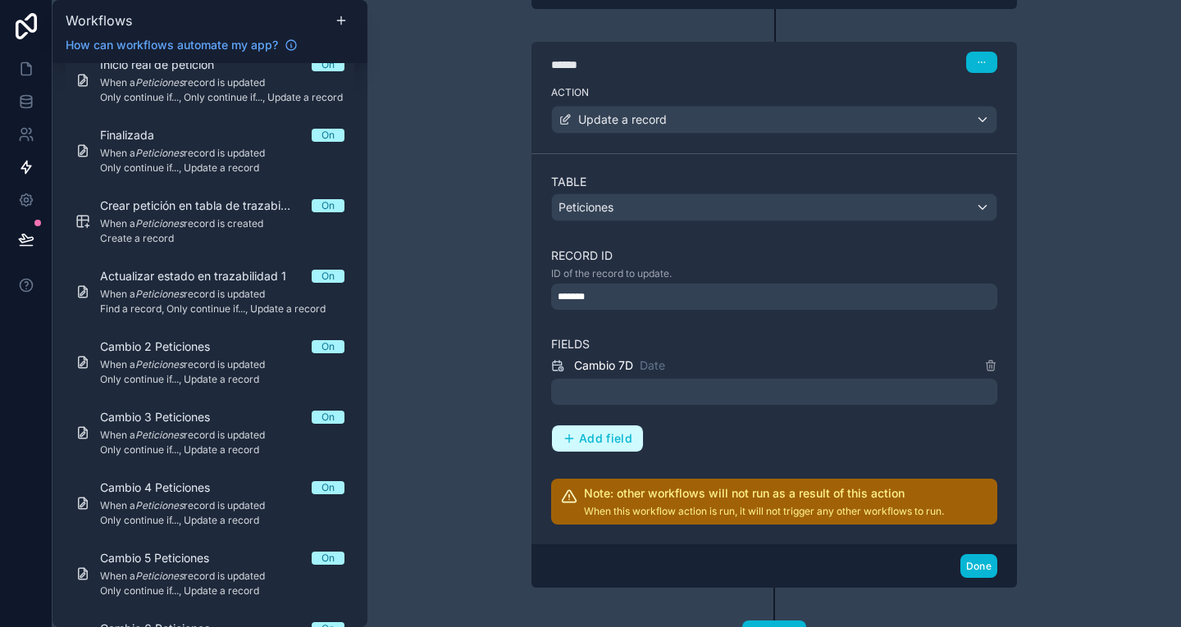
click at [591, 441] on span "Add field" at bounding box center [605, 438] width 53 height 15
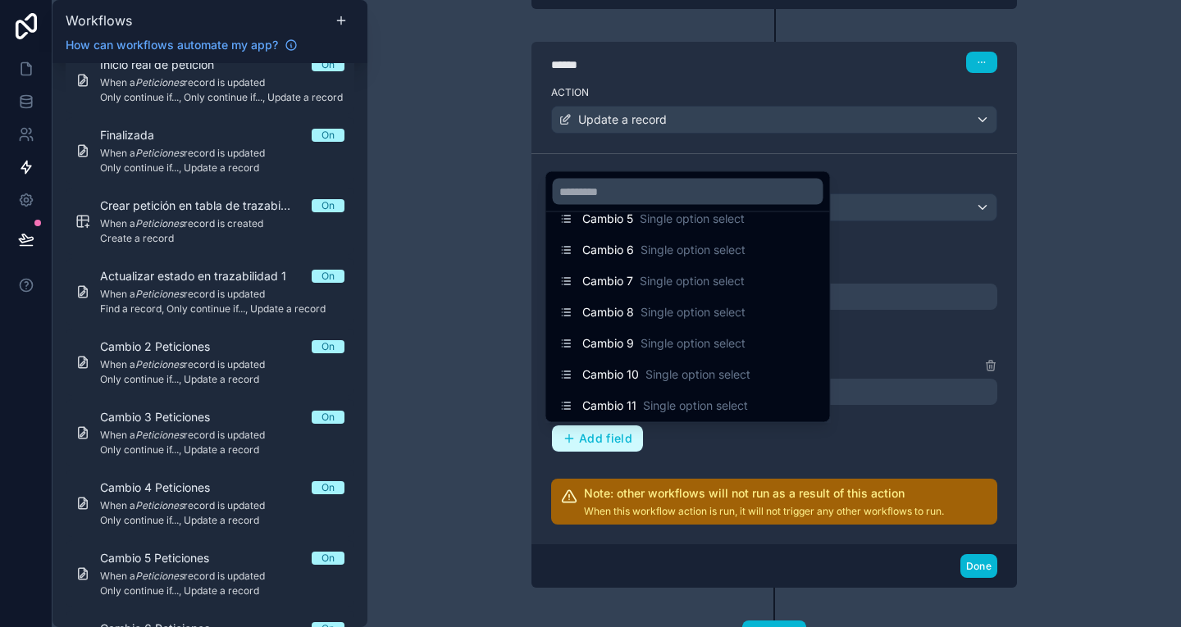
scroll to position [1079, 0]
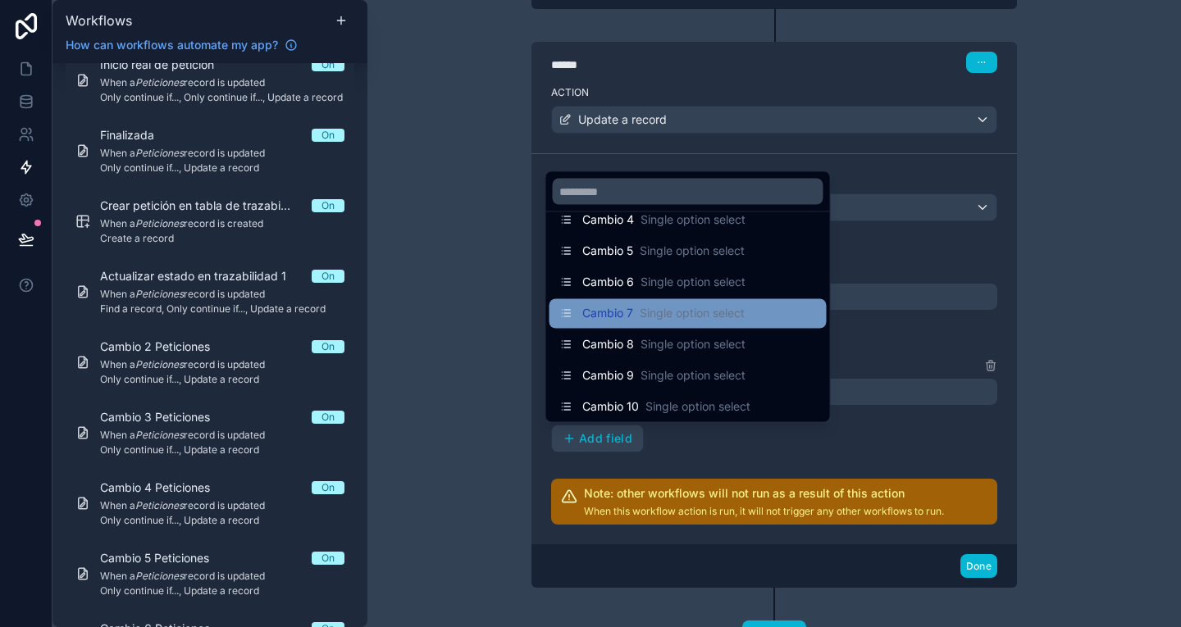
click at [707, 325] on div "Cambio 7 Single option select" at bounding box center [687, 314] width 277 height 30
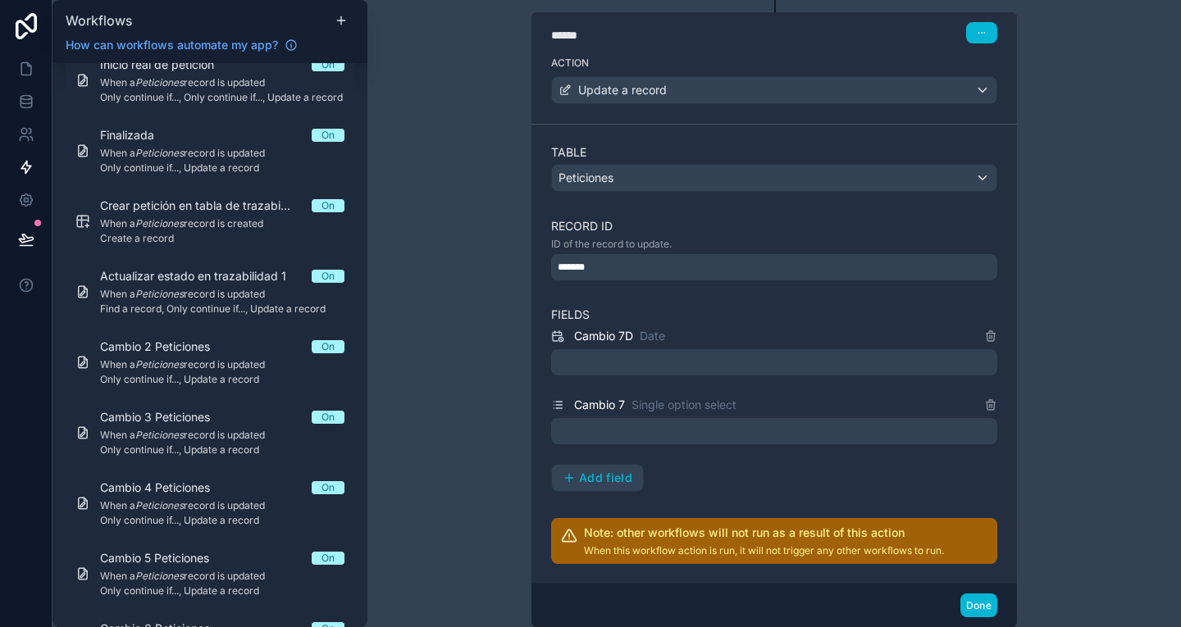
scroll to position [751, 0]
click at [729, 374] on div at bounding box center [774, 362] width 446 height 26
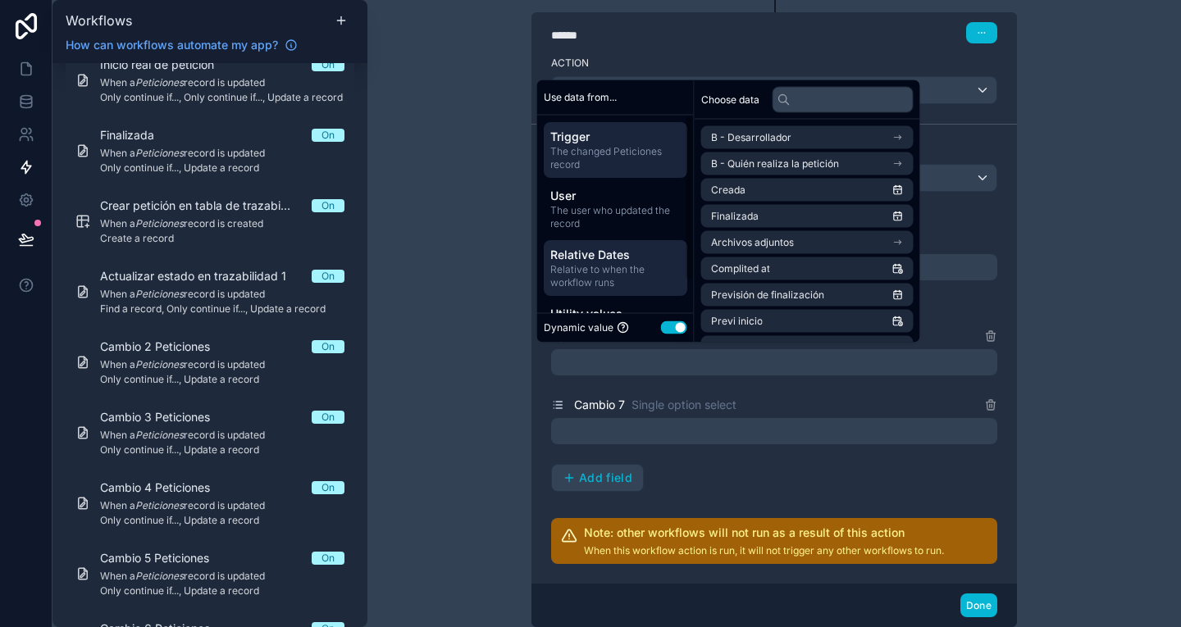
click at [634, 265] on span "Relative to when the workflow runs" at bounding box center [615, 276] width 130 height 26
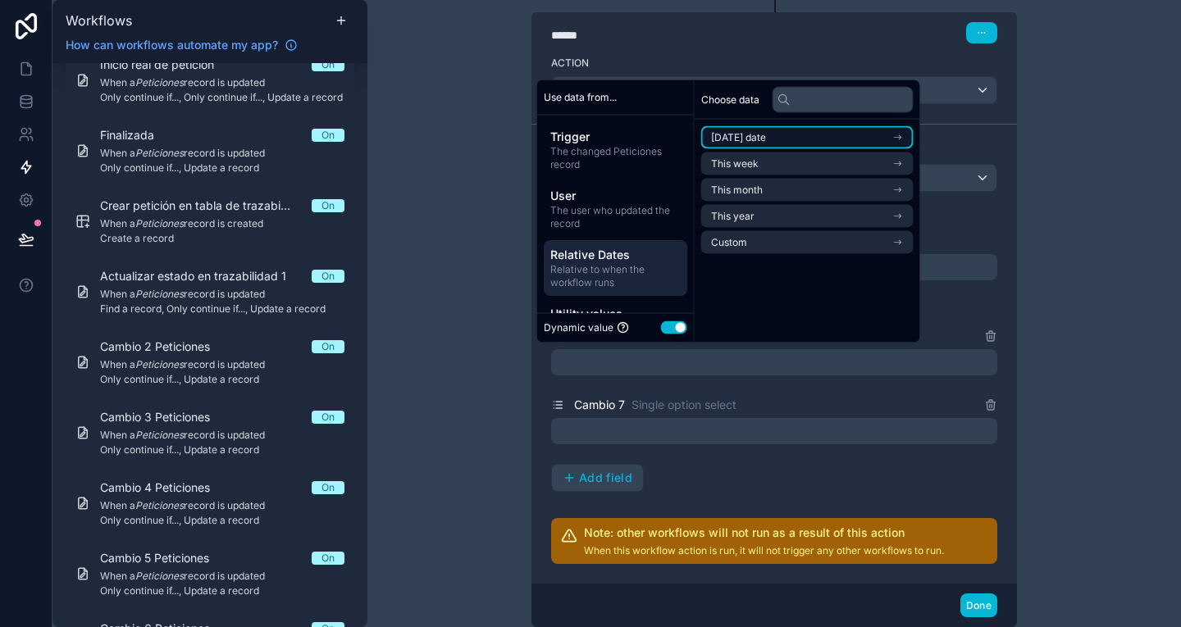
click at [788, 137] on li "[DATE] date" at bounding box center [807, 137] width 212 height 23
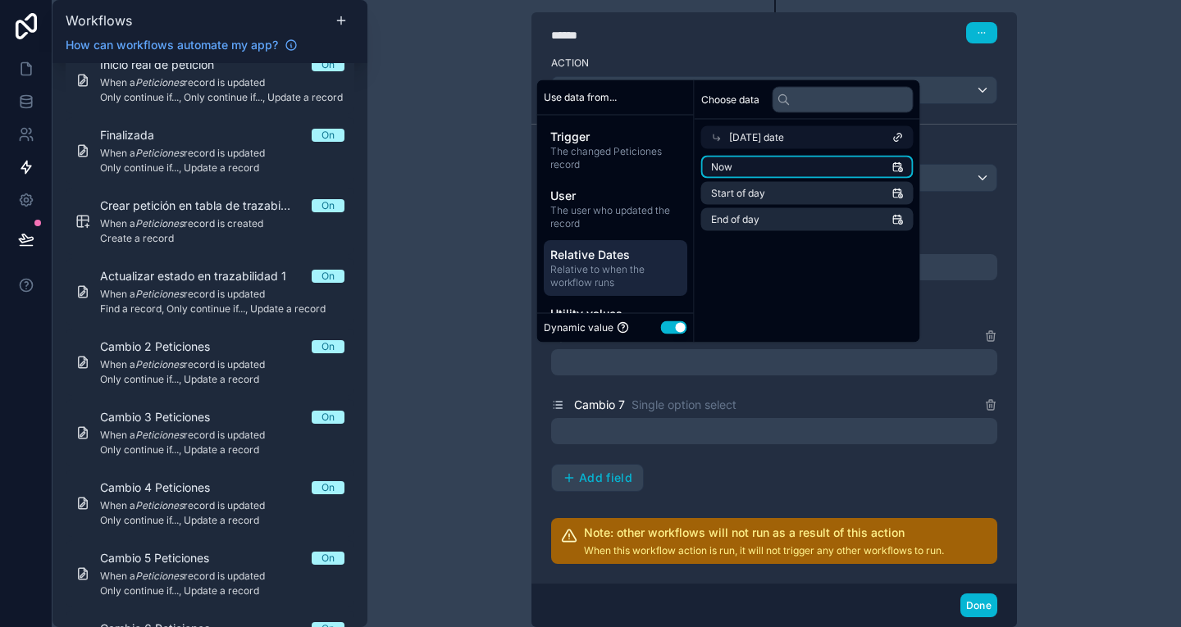
click at [803, 164] on li "Now" at bounding box center [807, 167] width 212 height 23
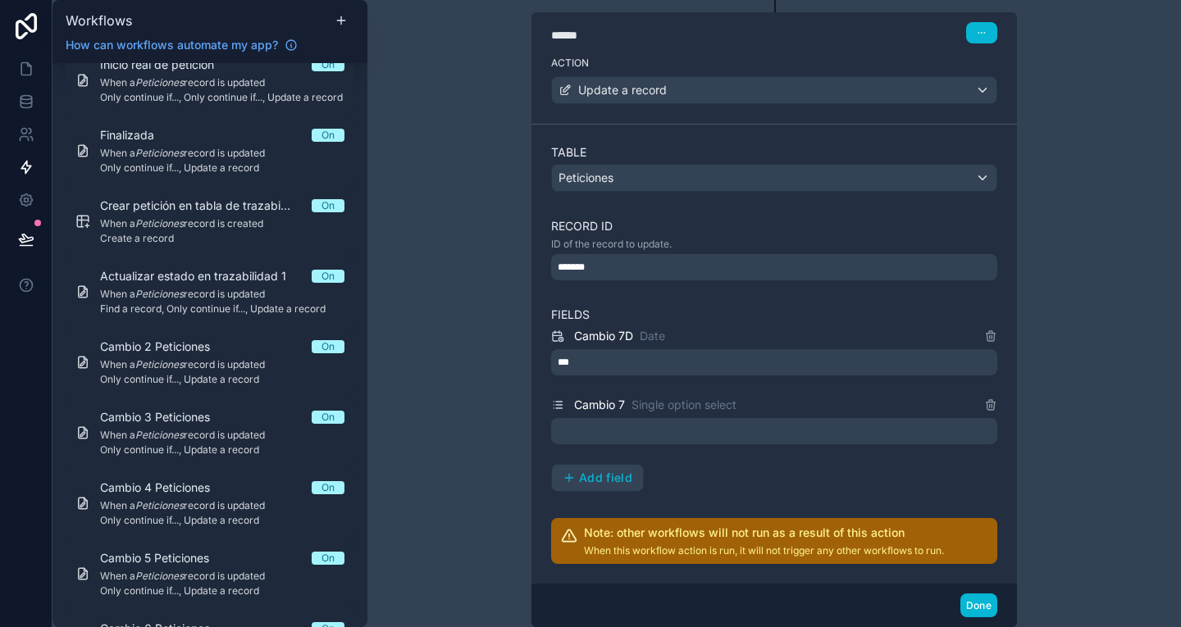
click at [1122, 409] on div "**********" at bounding box center [773, 313] width 813 height 627
click at [825, 434] on div at bounding box center [774, 431] width 446 height 26
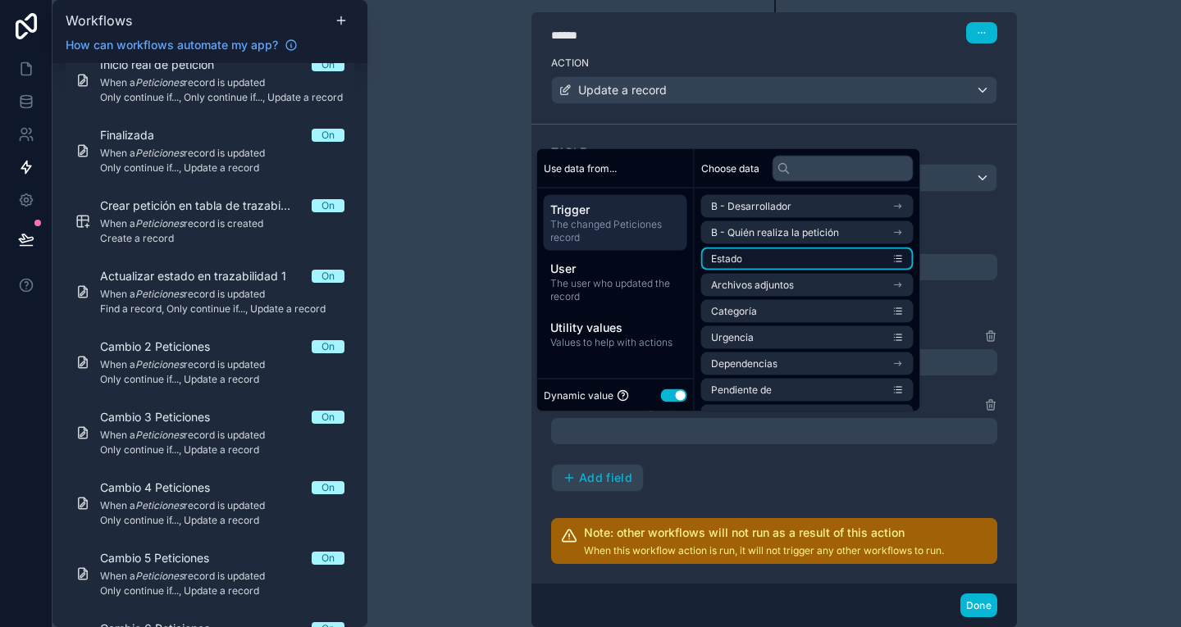
click at [849, 257] on li "Estado" at bounding box center [807, 259] width 212 height 23
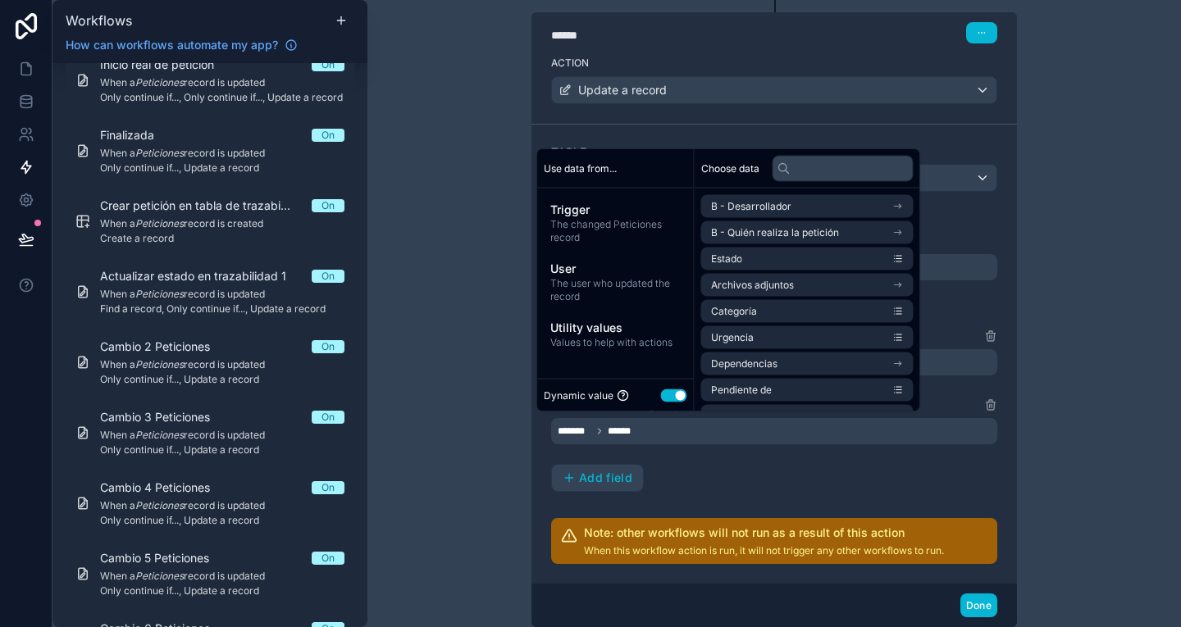
click at [1074, 321] on div "**********" at bounding box center [773, 313] width 813 height 627
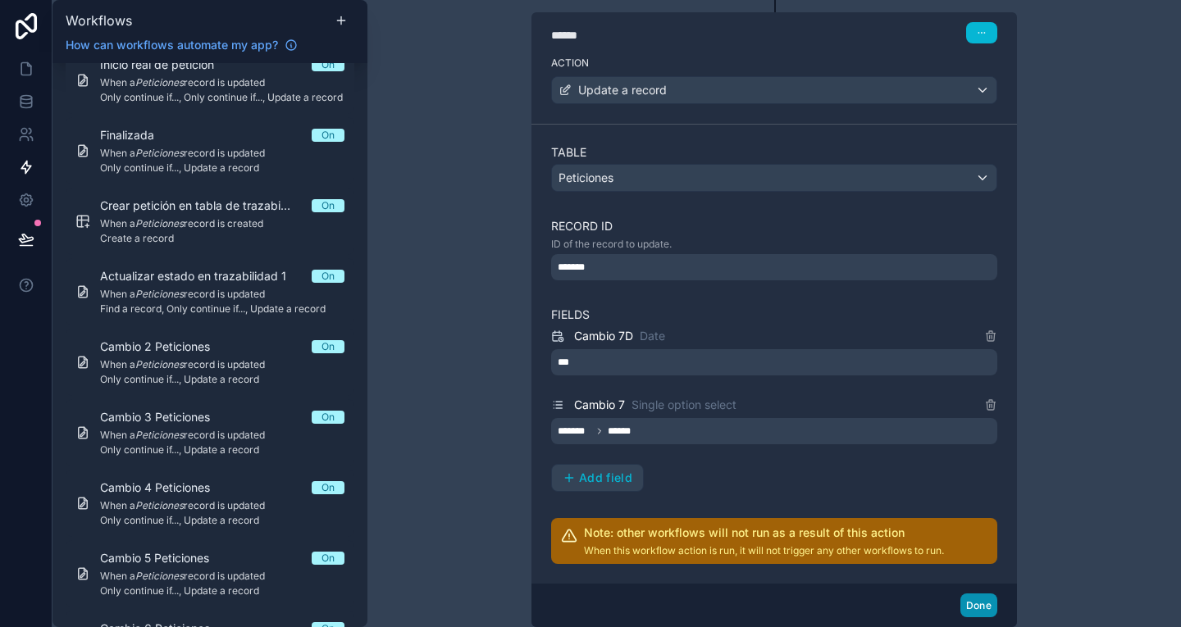
click at [983, 608] on button "Done" at bounding box center [978, 606] width 37 height 24
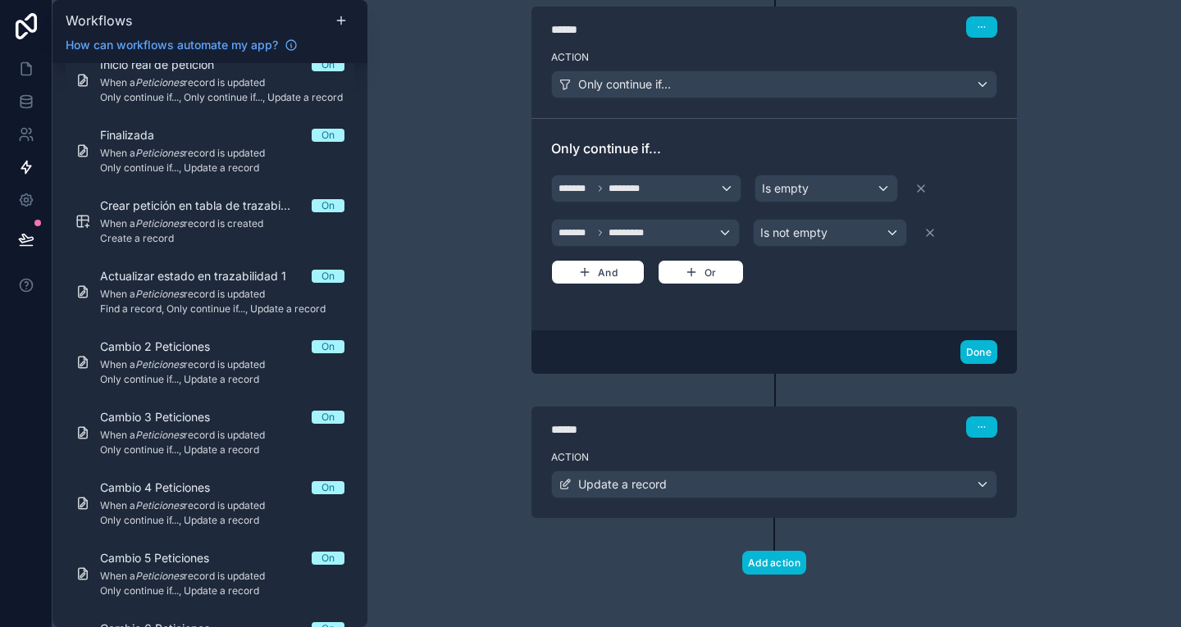
scroll to position [356, 0]
click at [969, 358] on button "Done" at bounding box center [978, 353] width 37 height 24
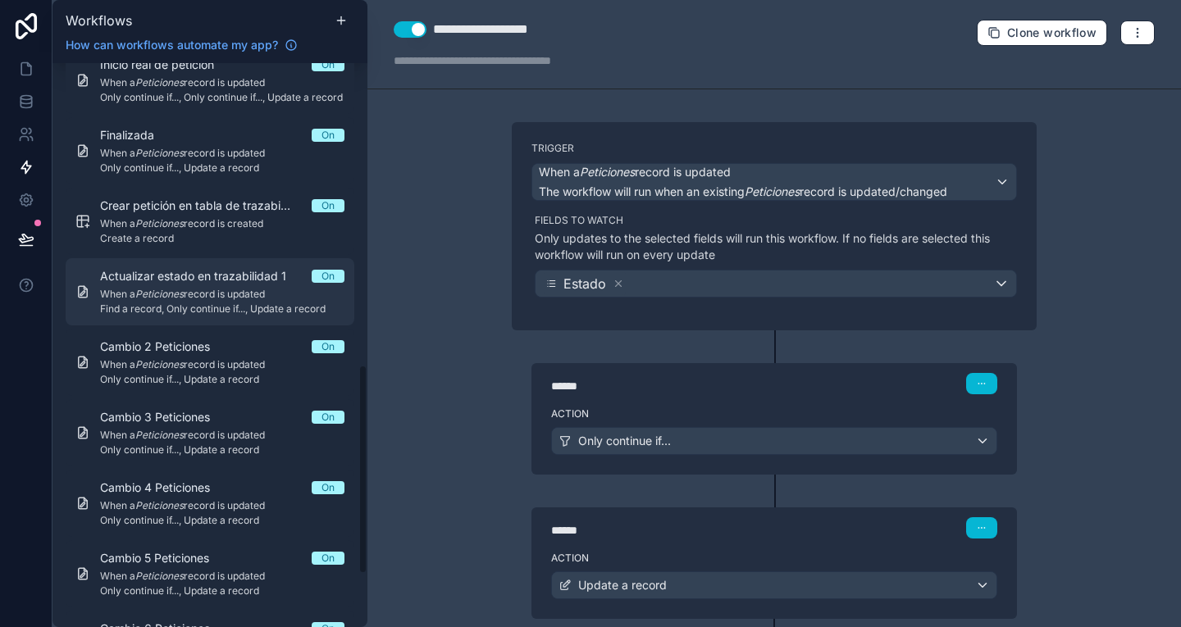
scroll to position [953, 0]
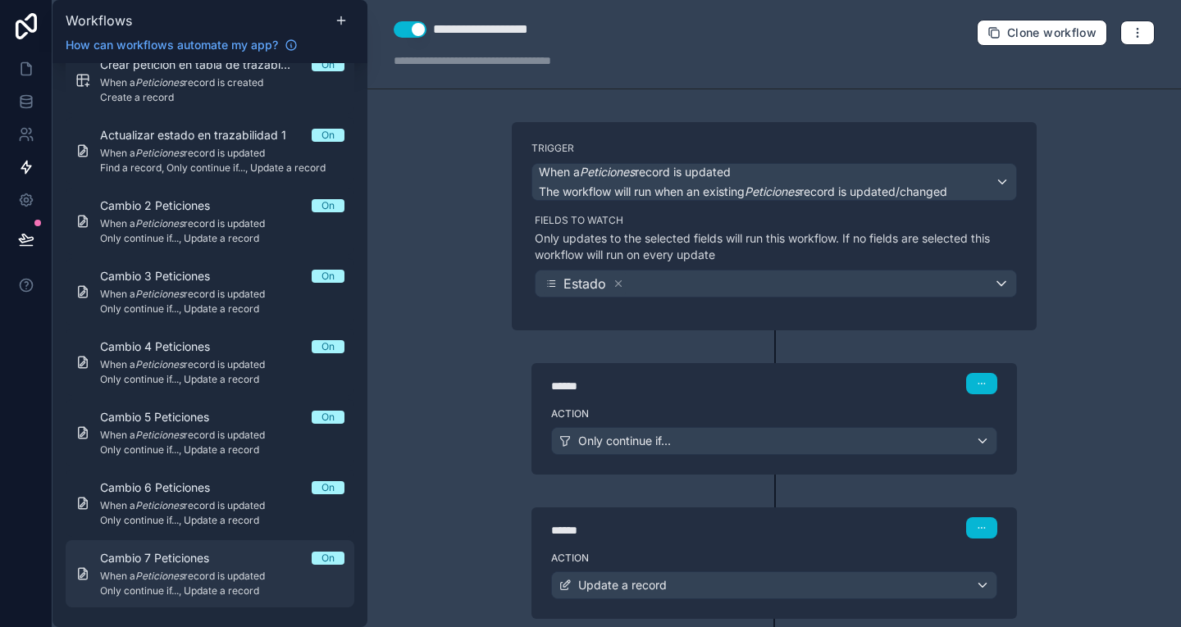
click at [235, 572] on span "When a Peticiones record is updated" at bounding box center [222, 576] width 244 height 13
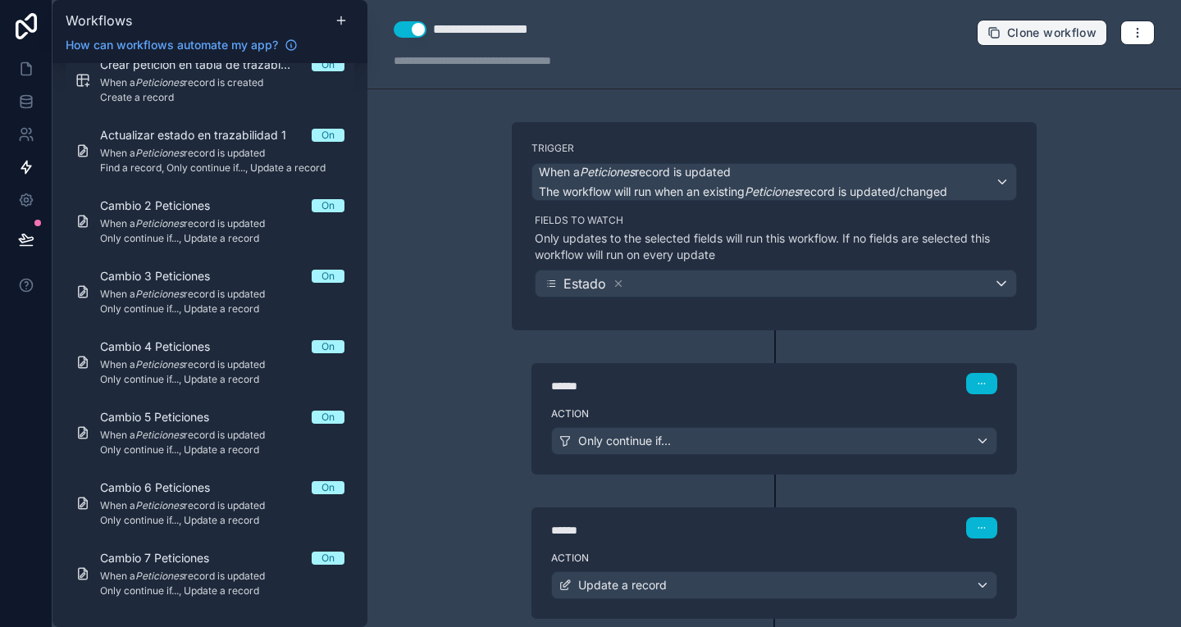
click at [1017, 28] on span "Clone workflow" at bounding box center [1051, 32] width 89 height 15
click at [549, 30] on div "**********" at bounding box center [531, 30] width 196 height 20
type div "**********"
drag, startPoint x: 490, startPoint y: 32, endPoint x: 409, endPoint y: 45, distance: 81.4
click at [409, 45] on div "**********" at bounding box center [512, 44] width 236 height 49
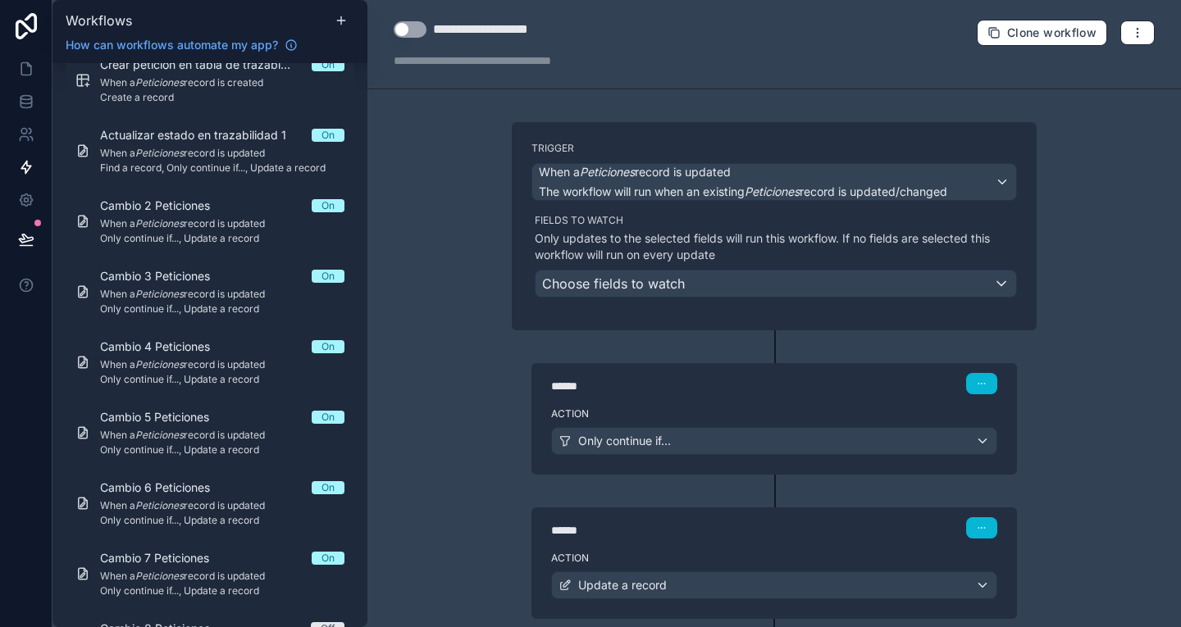
click at [407, 35] on button "Use setting" at bounding box center [410, 29] width 33 height 16
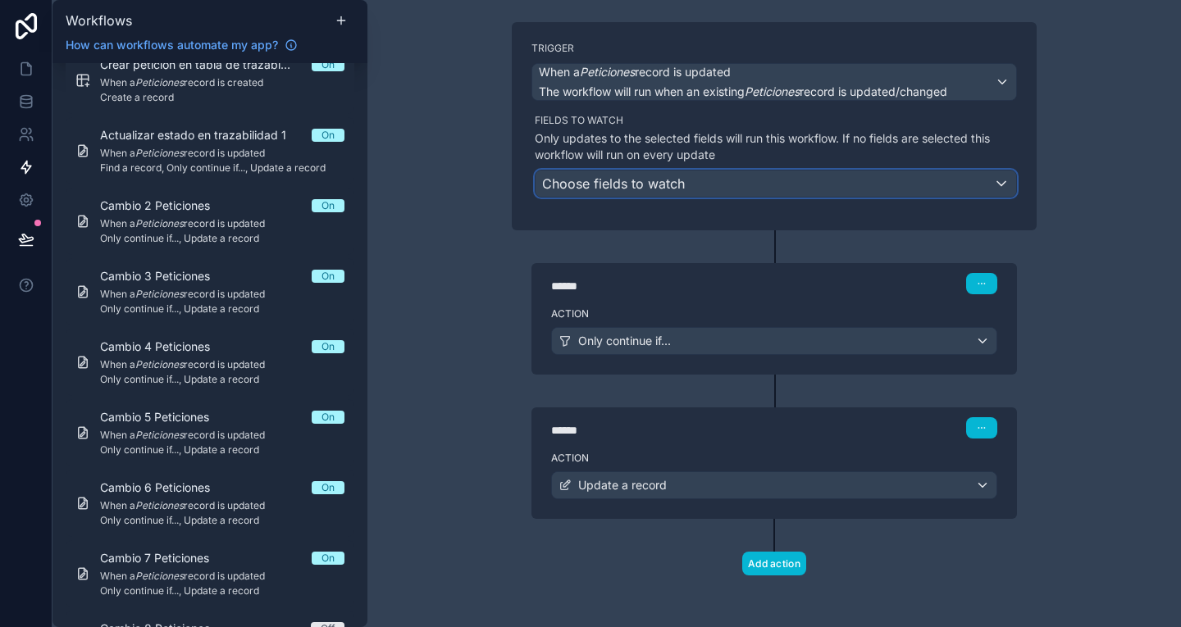
click at [626, 193] on span "Choose fields to watch" at bounding box center [613, 184] width 143 height 26
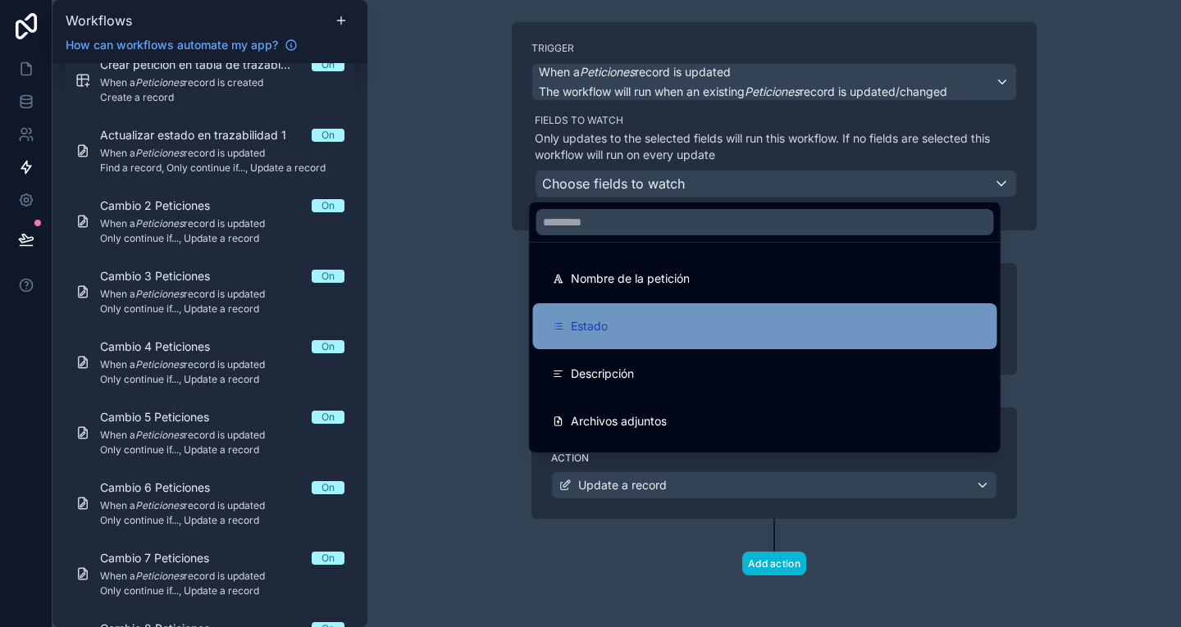
click at [626, 321] on div "Estado" at bounding box center [765, 327] width 425 height 20
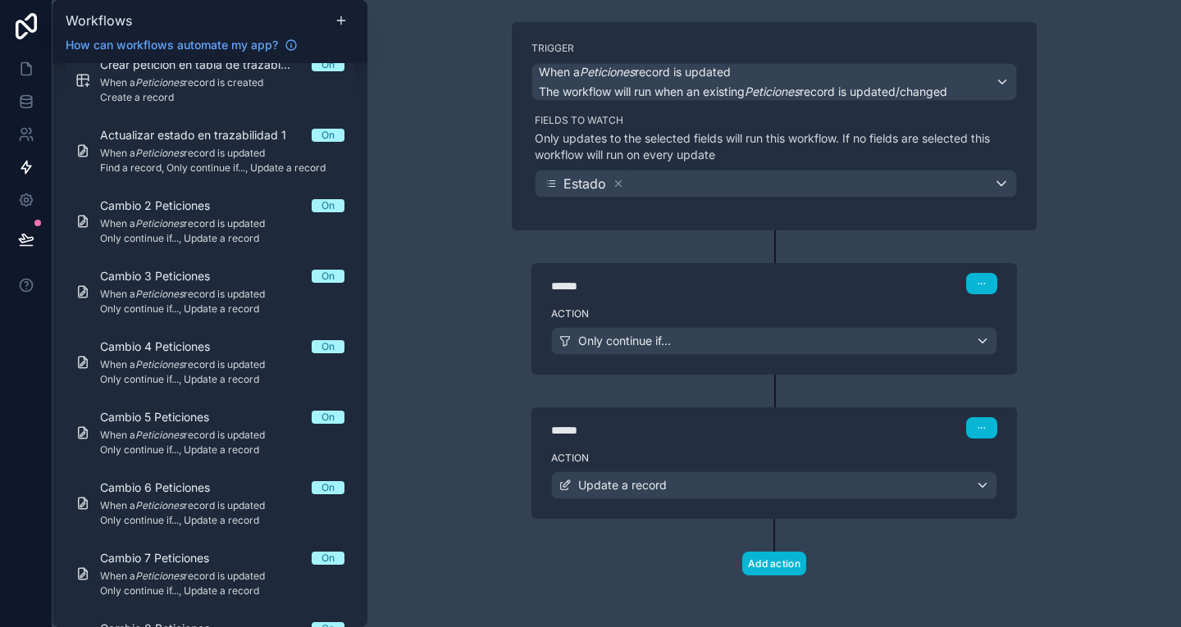
click at [610, 313] on label "Action" at bounding box center [774, 313] width 446 height 13
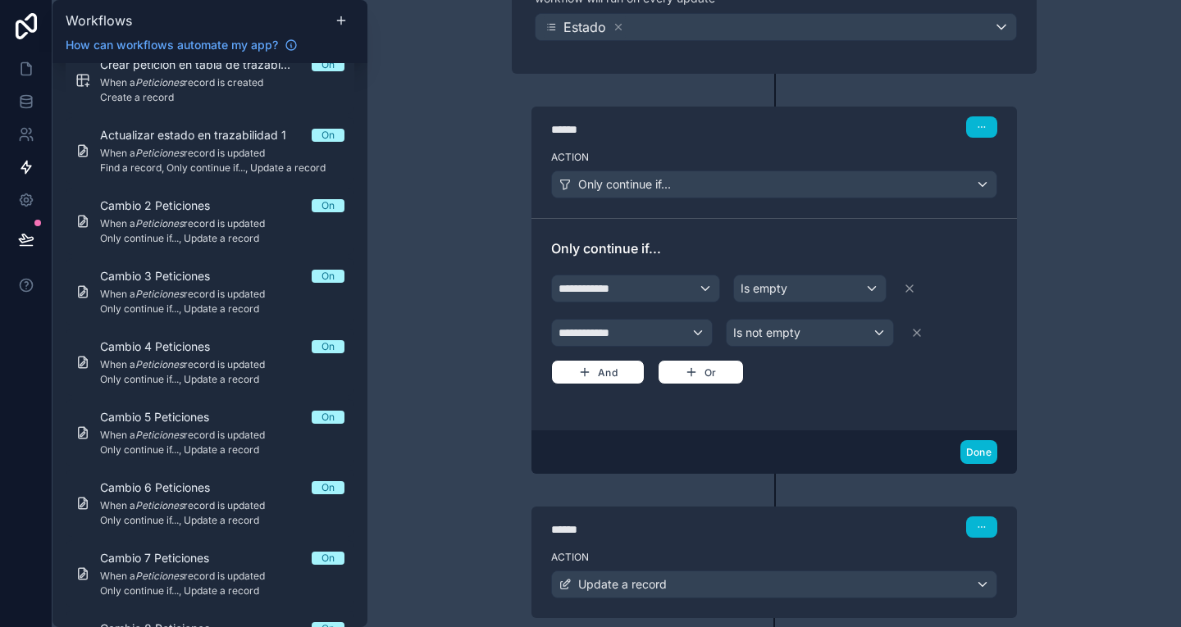
scroll to position [257, 0]
click at [597, 291] on span "**********" at bounding box center [588, 288] width 61 height 16
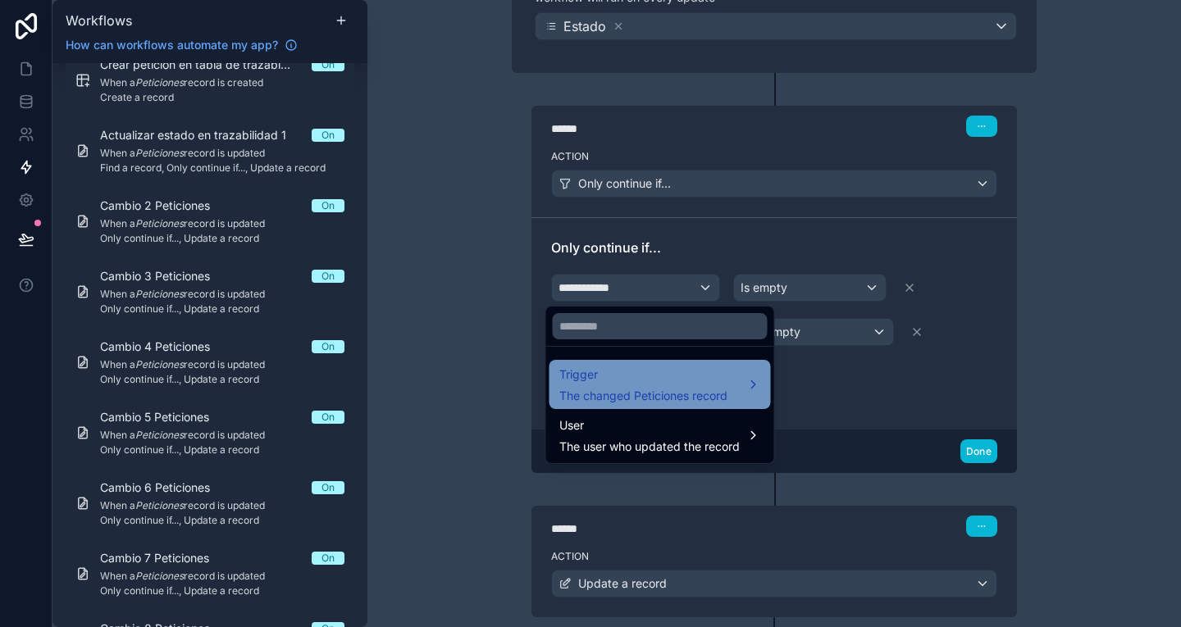
click at [607, 387] on div "Trigger The changed Peticiones record" at bounding box center [643, 384] width 168 height 39
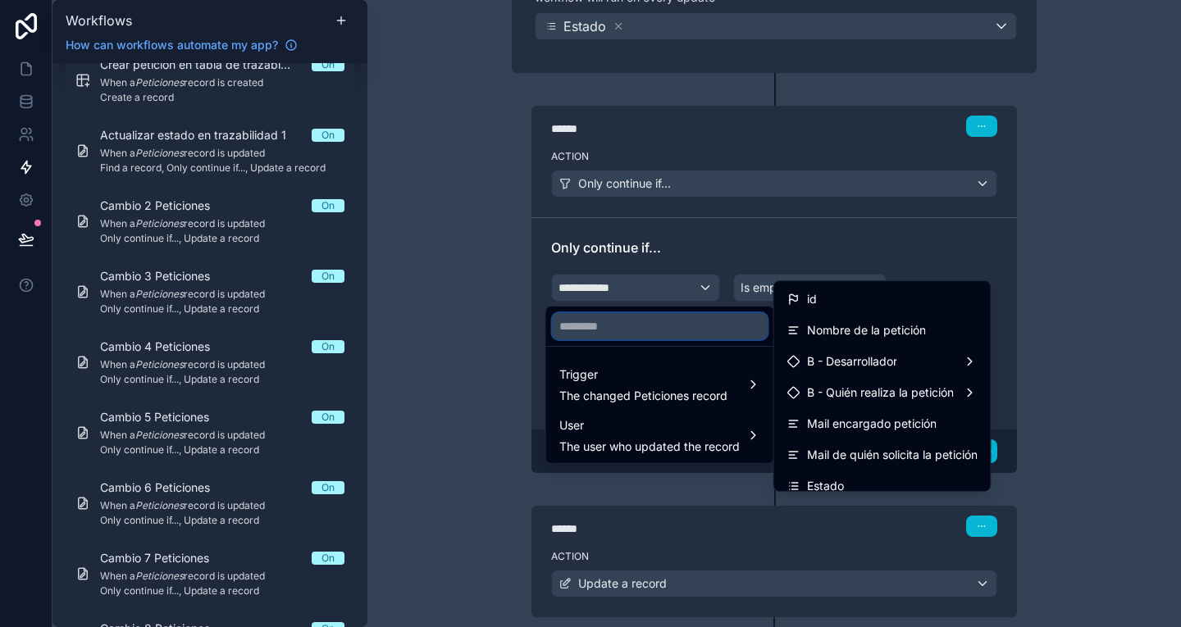
click at [737, 323] on input "text" at bounding box center [660, 326] width 215 height 26
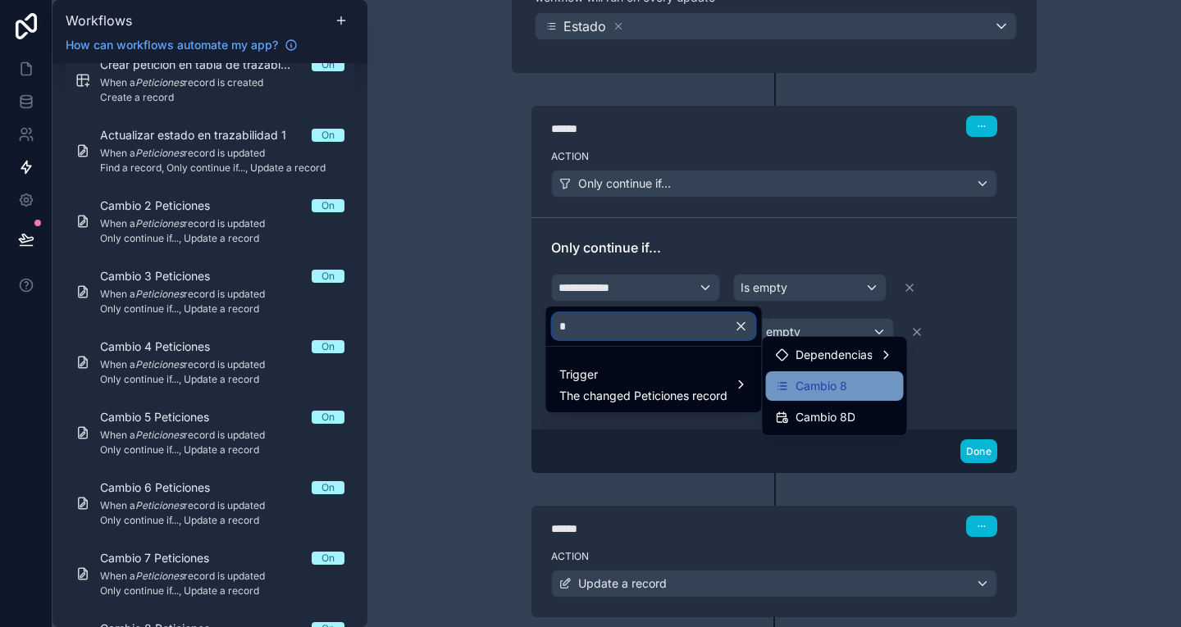
type input "*"
click at [802, 379] on span "Cambio 8" at bounding box center [821, 386] width 52 height 20
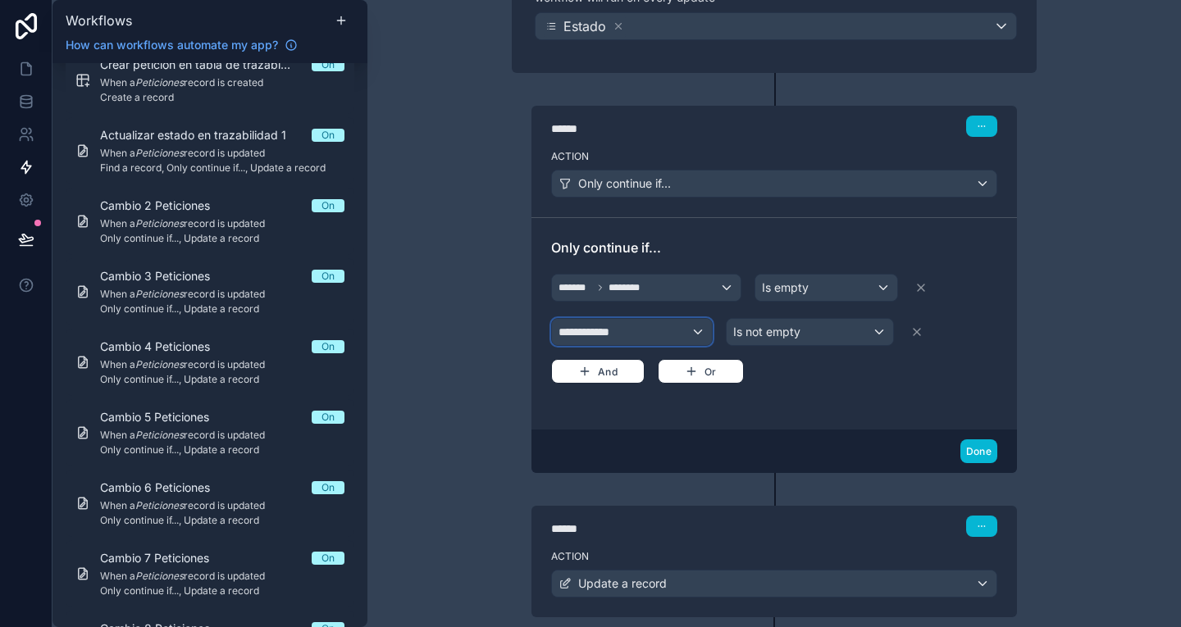
click at [649, 332] on div "**********" at bounding box center [632, 332] width 160 height 26
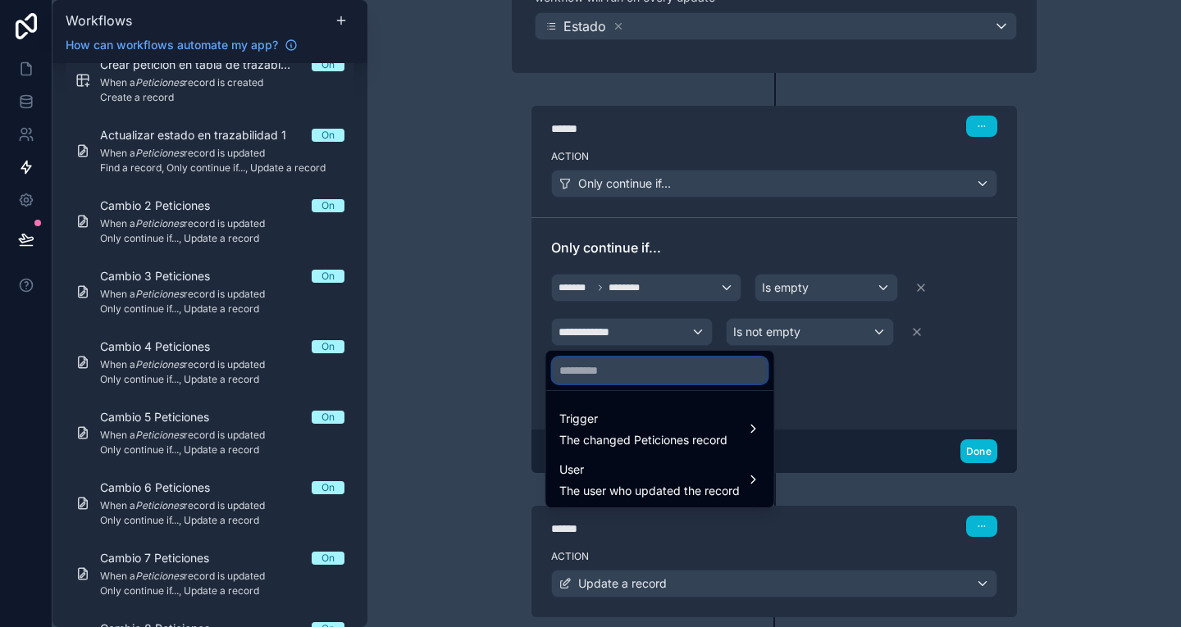
click at [608, 376] on input "text" at bounding box center [660, 371] width 215 height 26
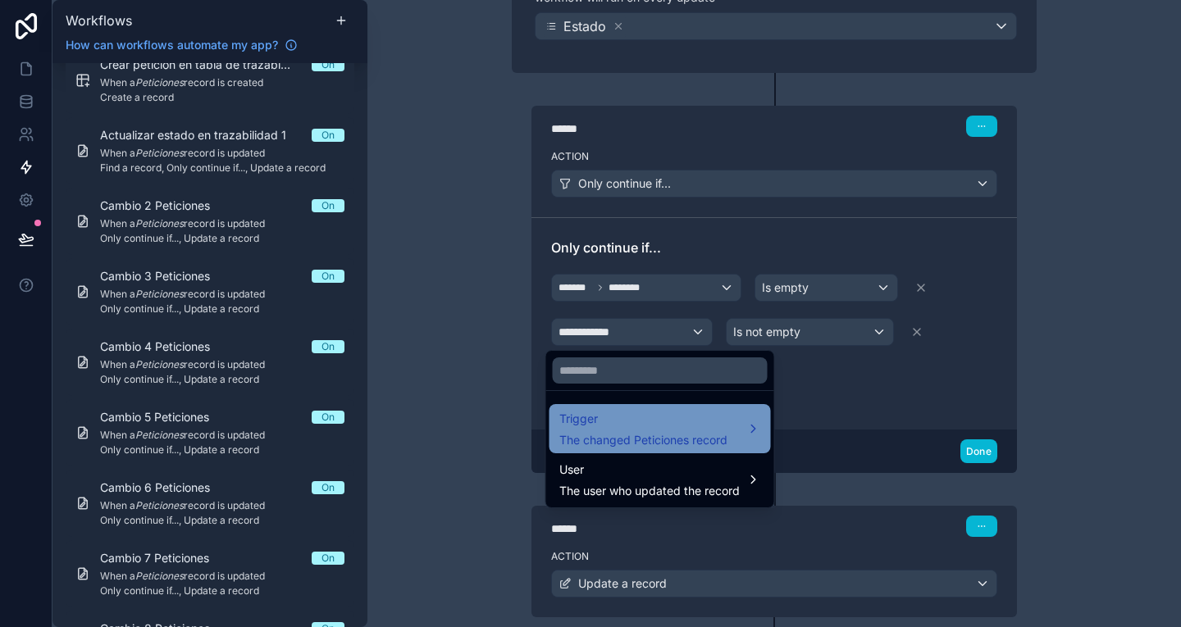
click at [631, 419] on span "Trigger" at bounding box center [643, 419] width 168 height 20
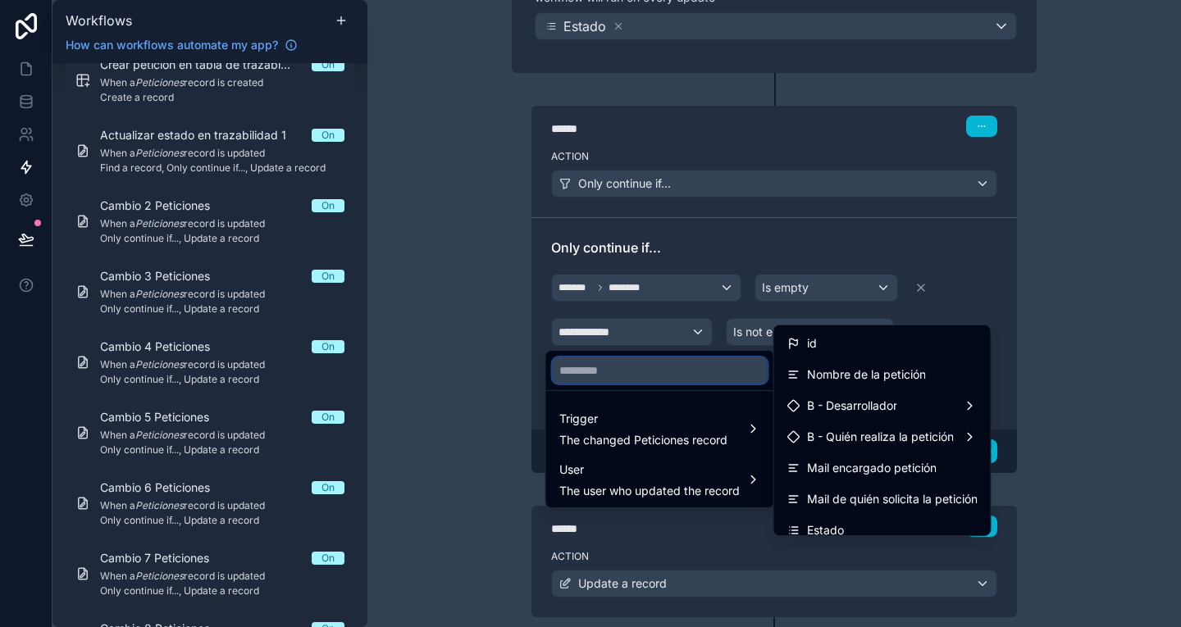
click at [708, 364] on input "text" at bounding box center [660, 371] width 215 height 26
type input "*"
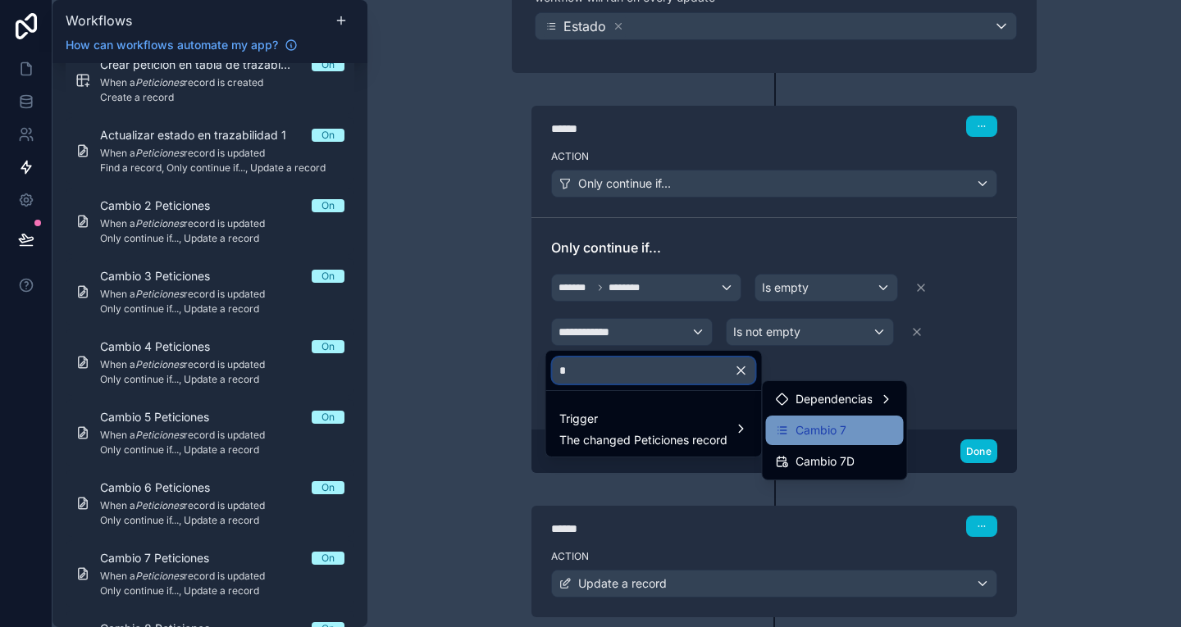
type input "*"
click at [824, 426] on span "Cambio 7" at bounding box center [820, 431] width 51 height 20
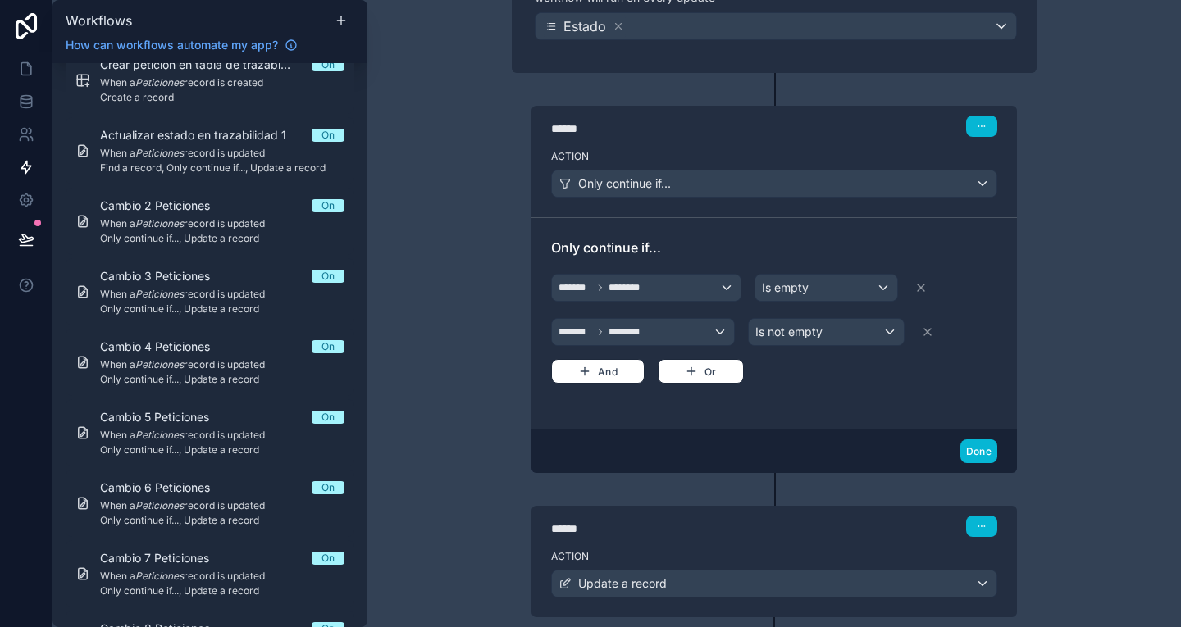
scroll to position [356, 0]
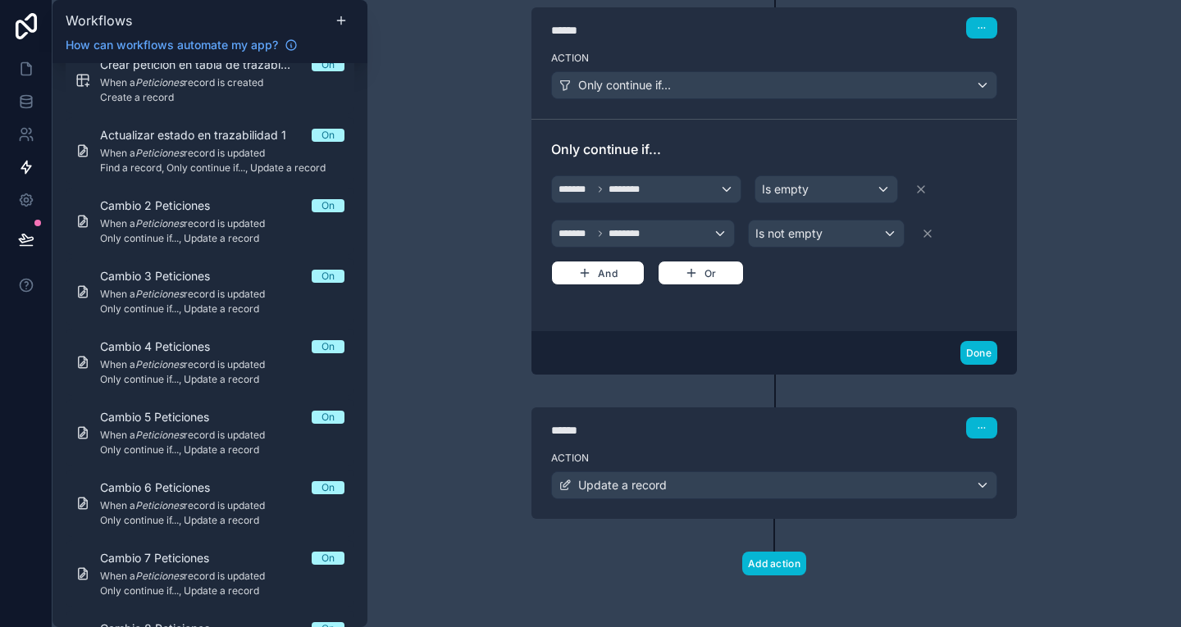
click at [766, 427] on div "******" at bounding box center [674, 430] width 246 height 16
click at [845, 447] on div "Action Update a record" at bounding box center [773, 482] width 485 height 74
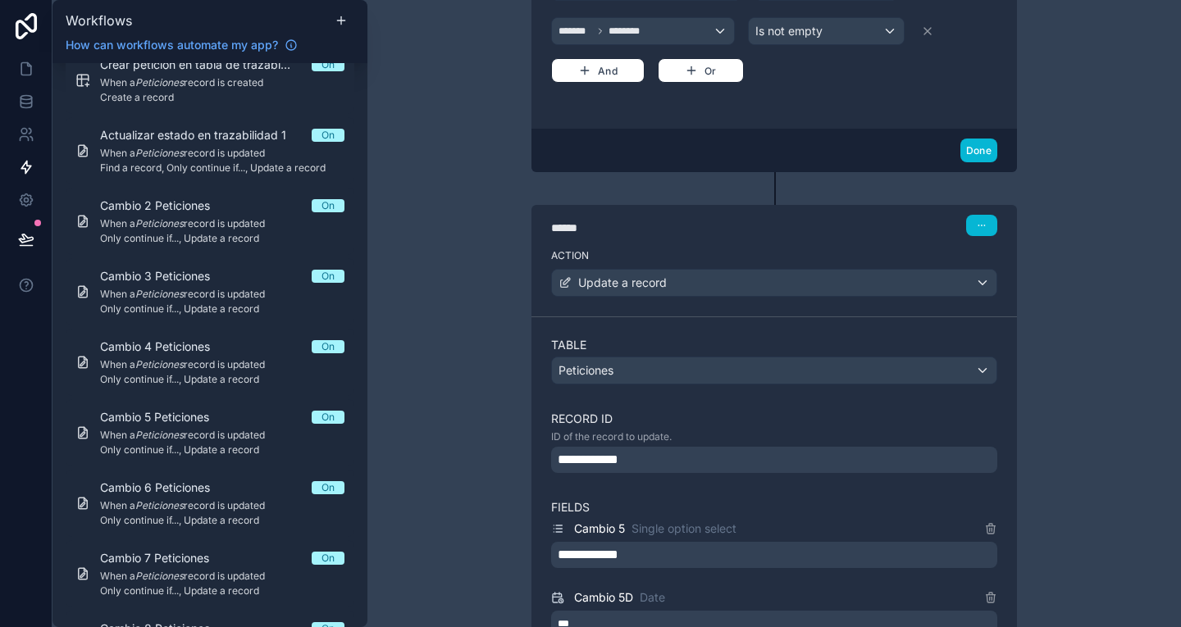
scroll to position [561, 0]
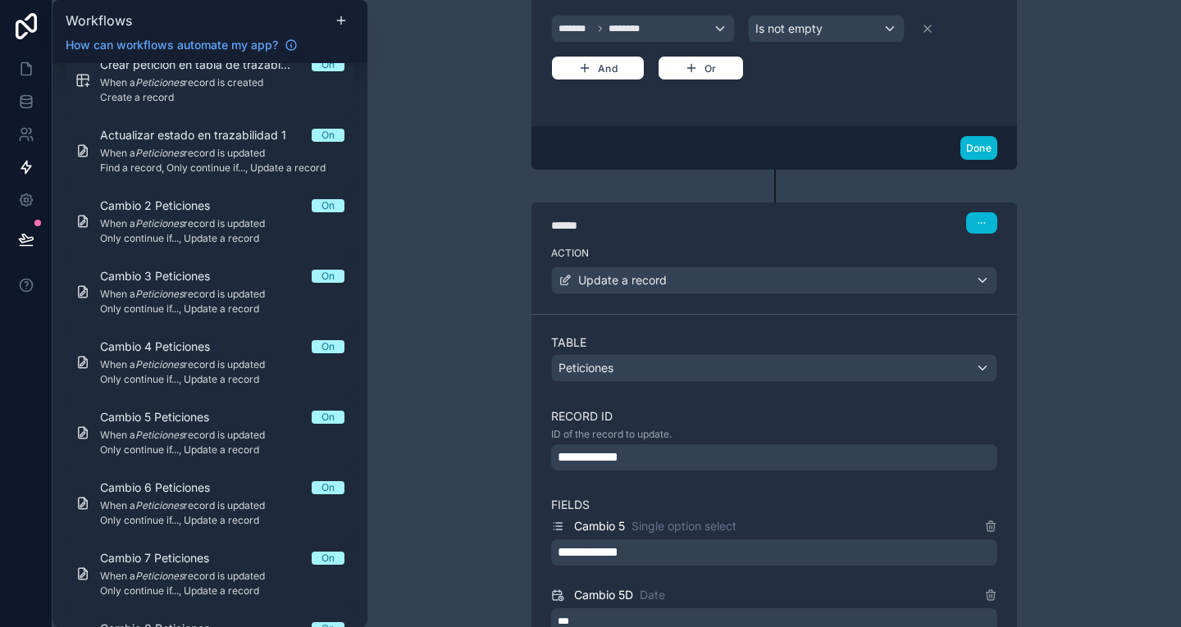
click at [717, 458] on div "**********" at bounding box center [774, 457] width 446 height 26
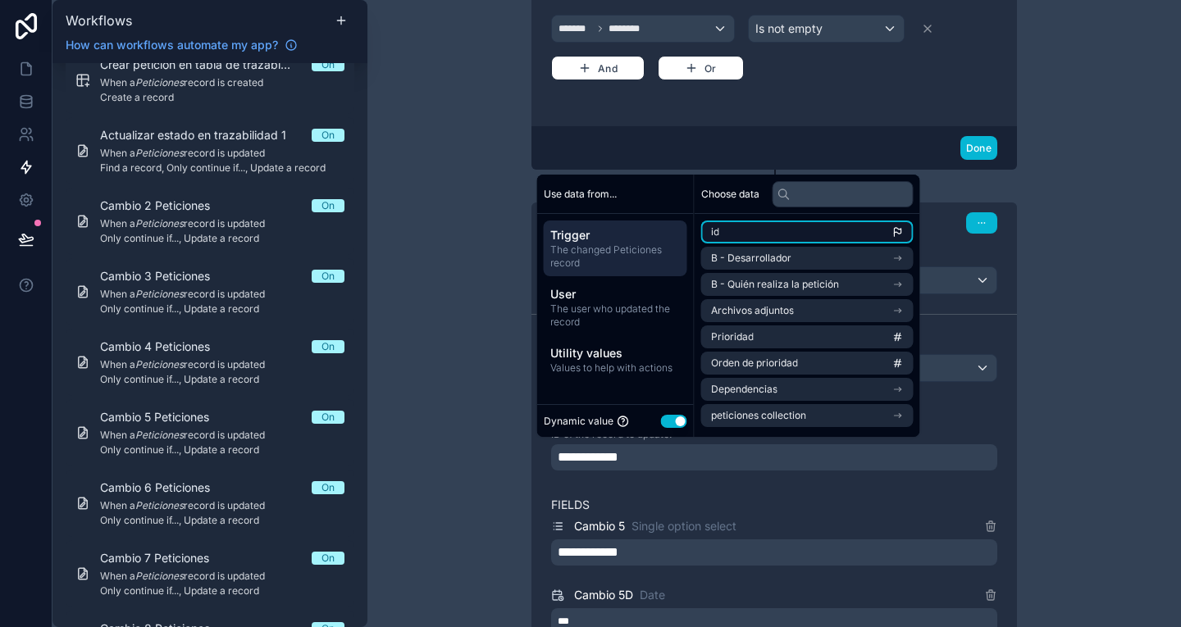
click at [752, 239] on li "id" at bounding box center [807, 232] width 212 height 23
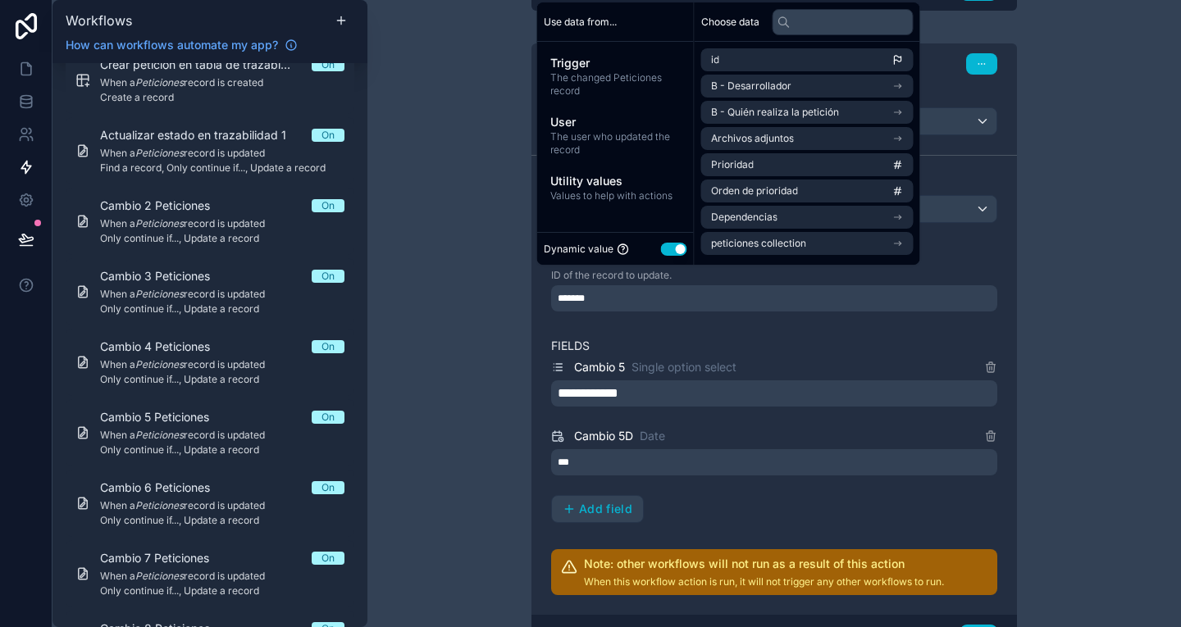
scroll to position [735, 0]
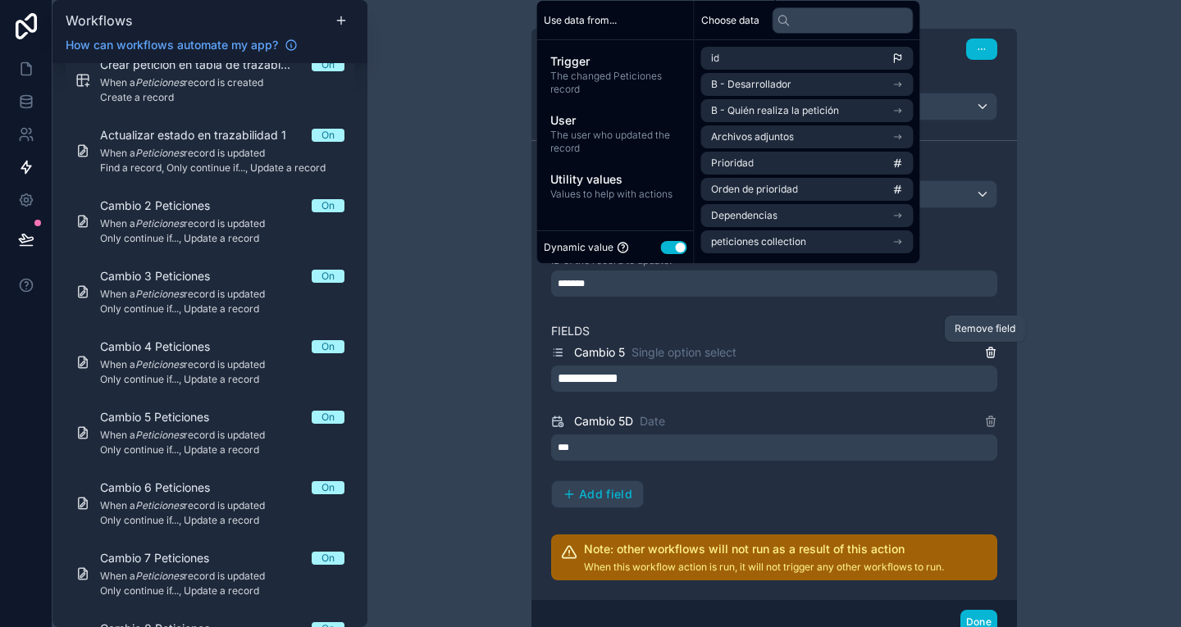
click at [984, 351] on icon at bounding box center [990, 352] width 13 height 13
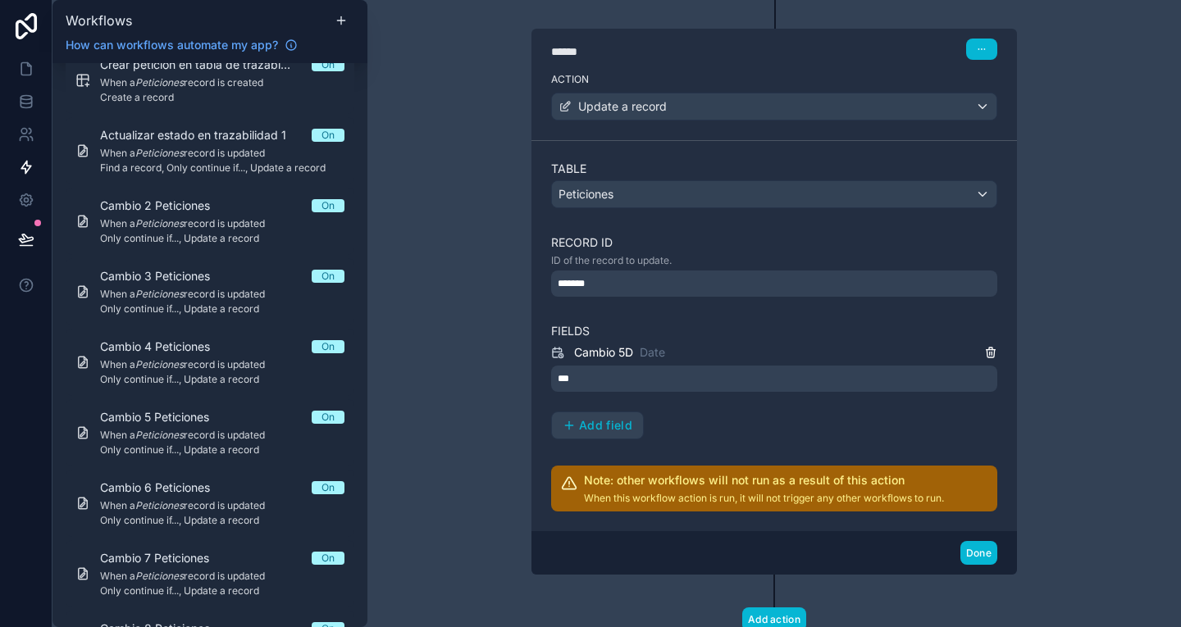
click at [982, 355] on div "Cambio 5D Date ***" at bounding box center [774, 367] width 446 height 49
click at [984, 355] on icon at bounding box center [990, 352] width 13 height 13
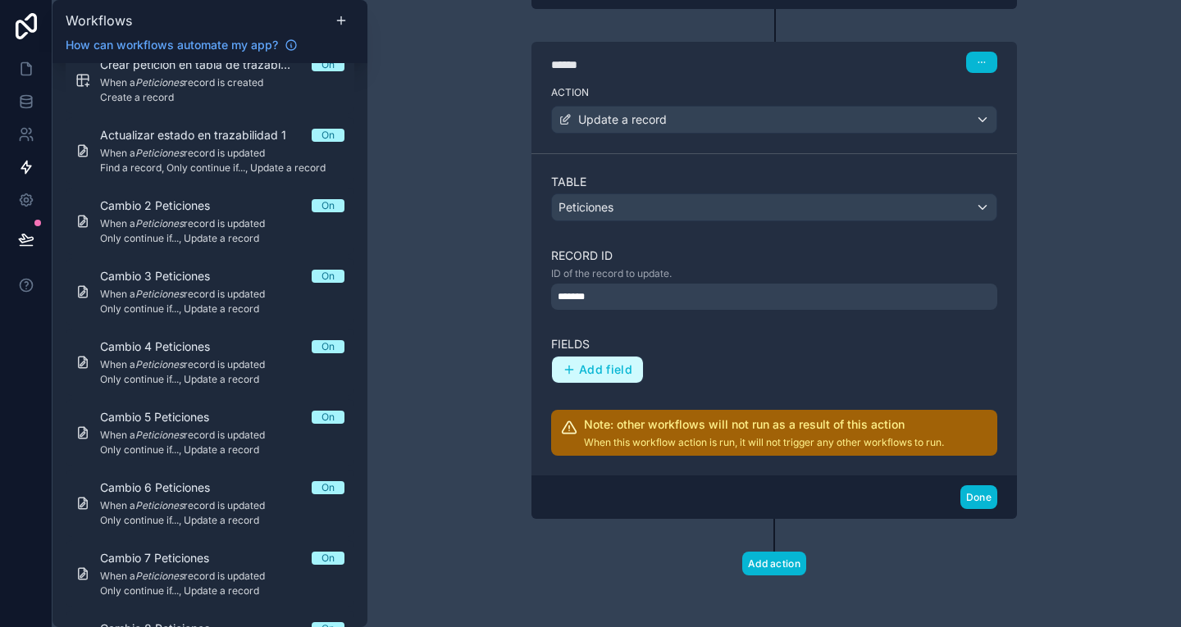
click at [611, 381] on button "Add field" at bounding box center [597, 370] width 91 height 26
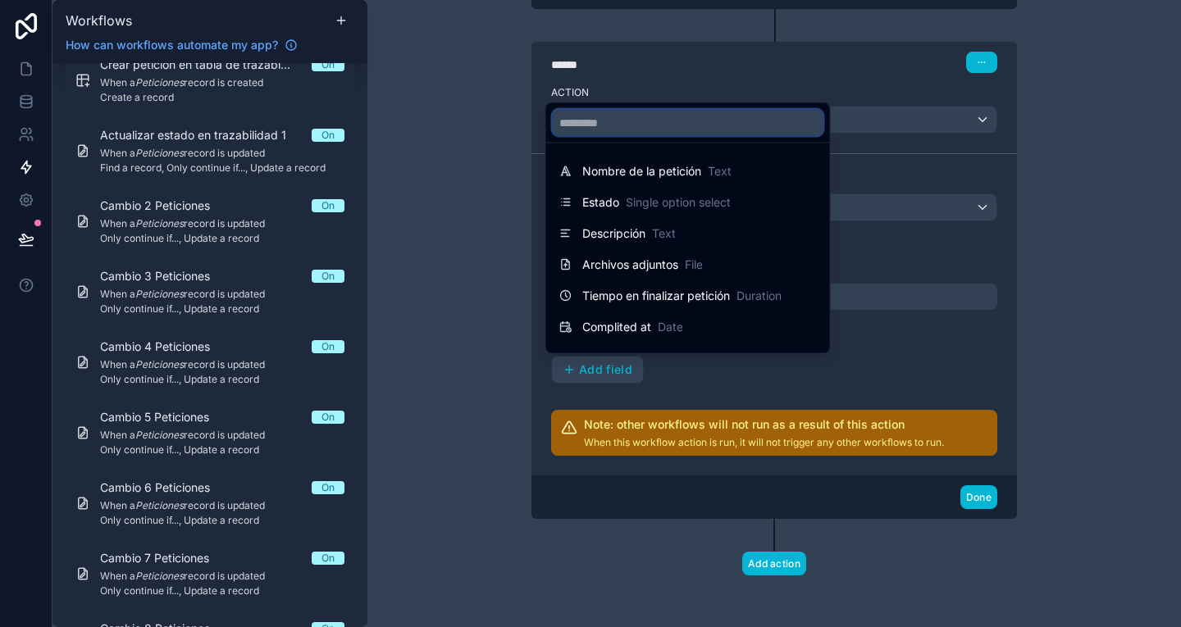
click at [599, 114] on input "text" at bounding box center [688, 123] width 271 height 26
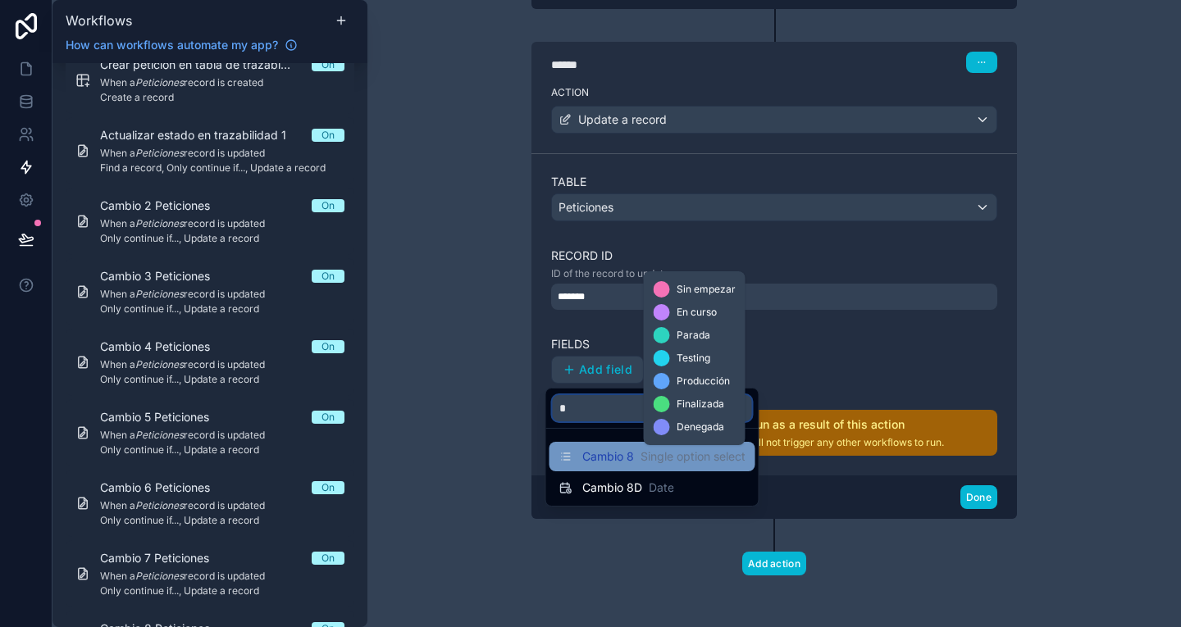
type input "*"
click at [644, 463] on span "Single option select" at bounding box center [692, 457] width 105 height 16
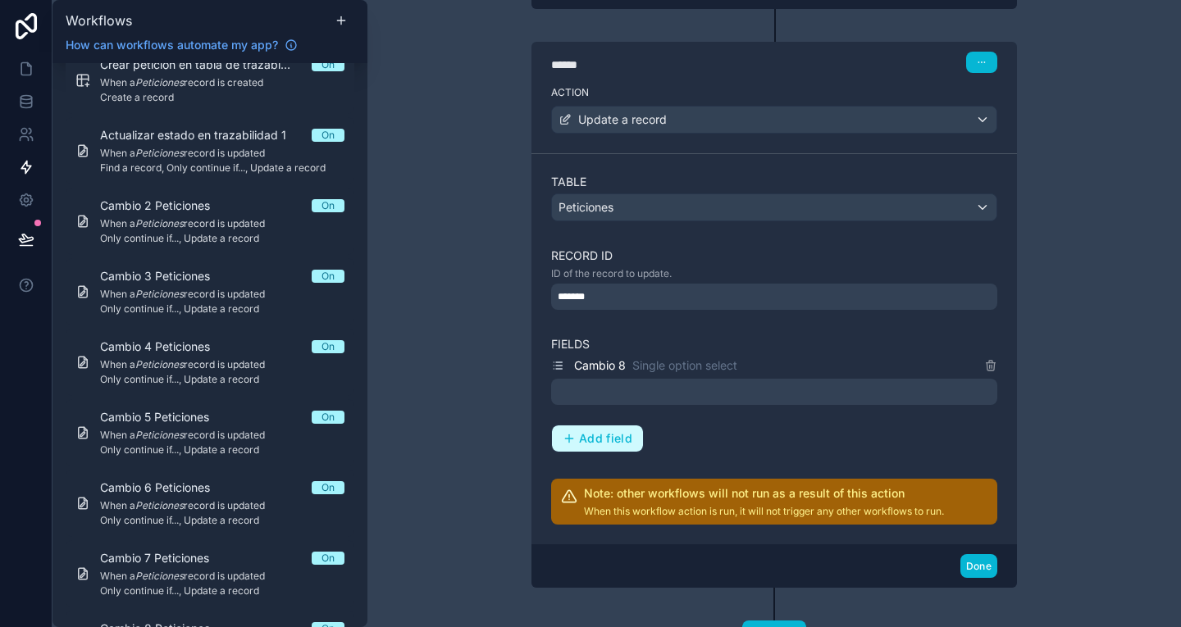
click at [591, 439] on span "Add field" at bounding box center [605, 438] width 53 height 15
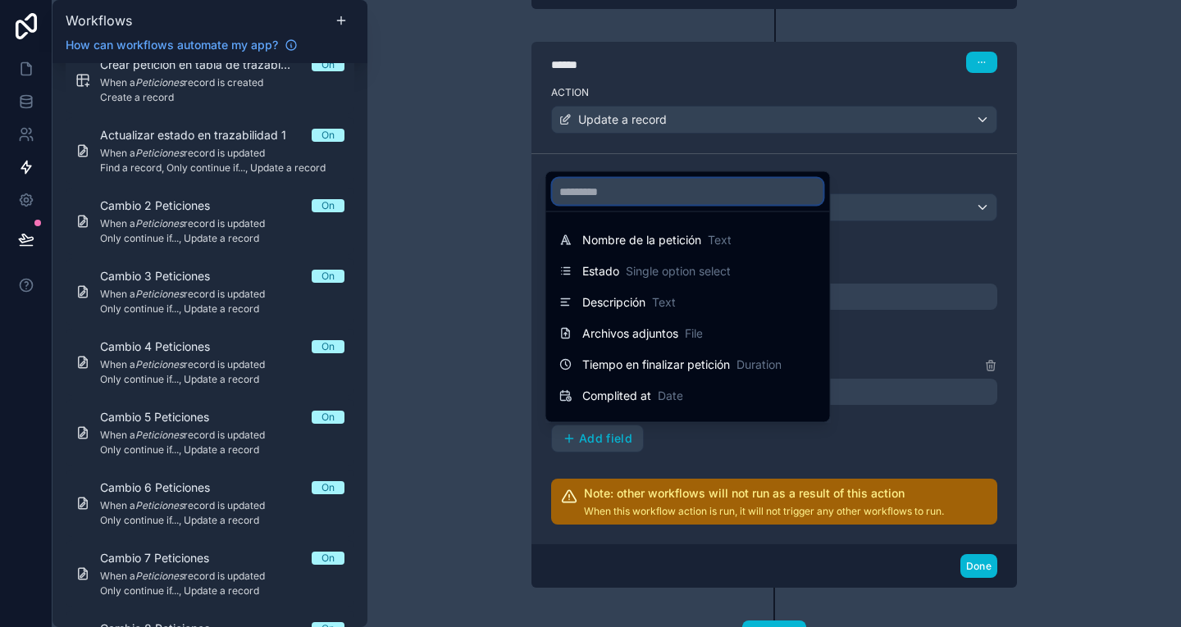
click at [637, 192] on div "**********" at bounding box center [773, 313] width 813 height 627
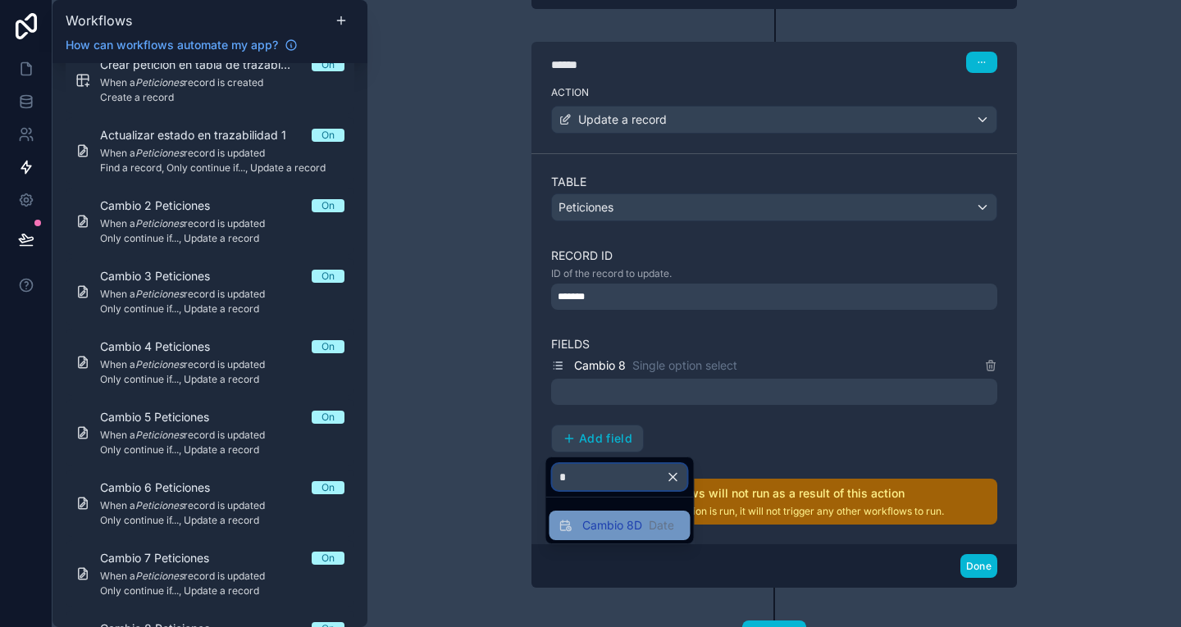
type input "*"
click at [625, 521] on span "Cambio 8D" at bounding box center [612, 525] width 60 height 16
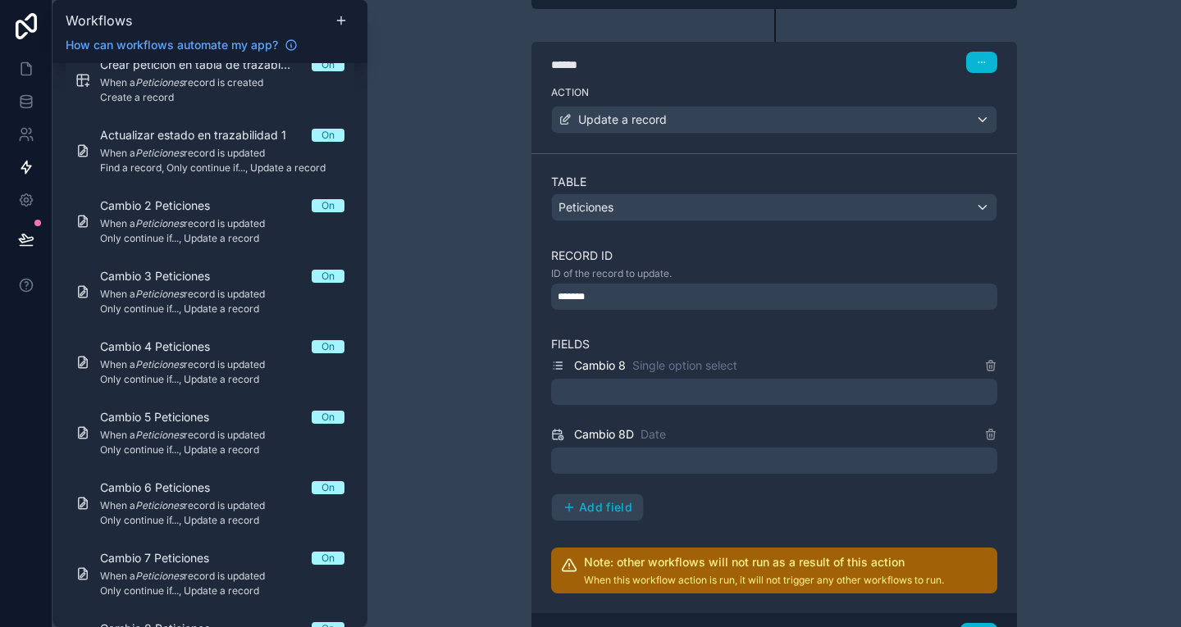
click at [611, 380] on div at bounding box center [774, 392] width 446 height 26
click at [619, 389] on div at bounding box center [774, 392] width 446 height 26
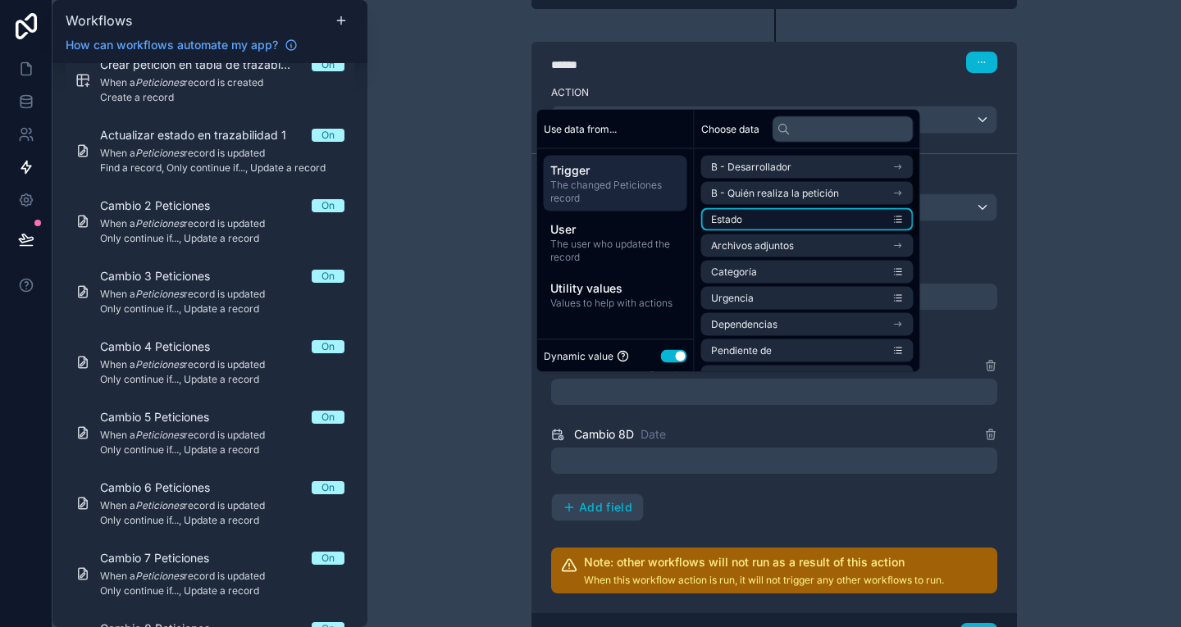
click at [759, 218] on li "Estado" at bounding box center [807, 219] width 212 height 23
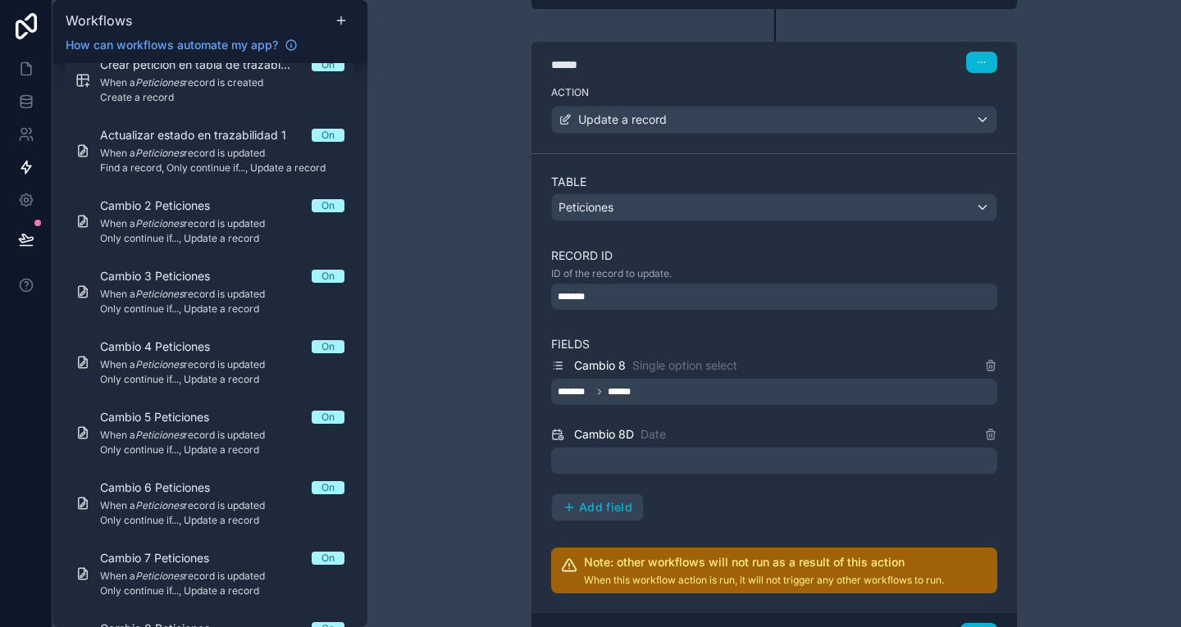
click at [638, 453] on div at bounding box center [774, 461] width 446 height 26
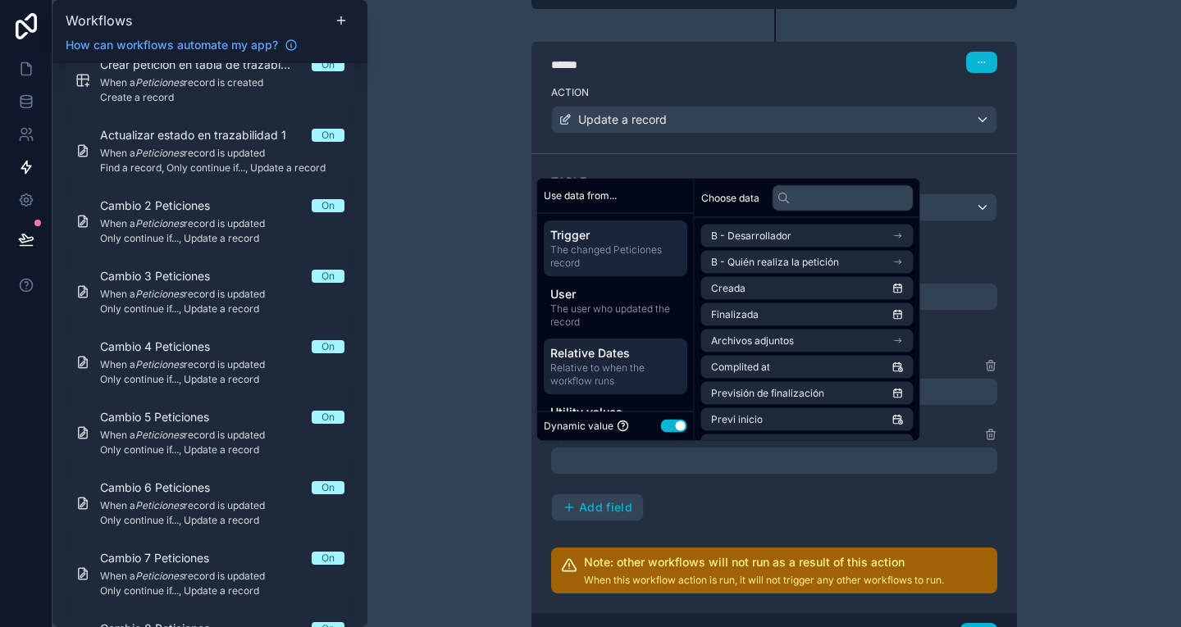
click at [653, 371] on span "Relative to when the workflow runs" at bounding box center [615, 375] width 130 height 26
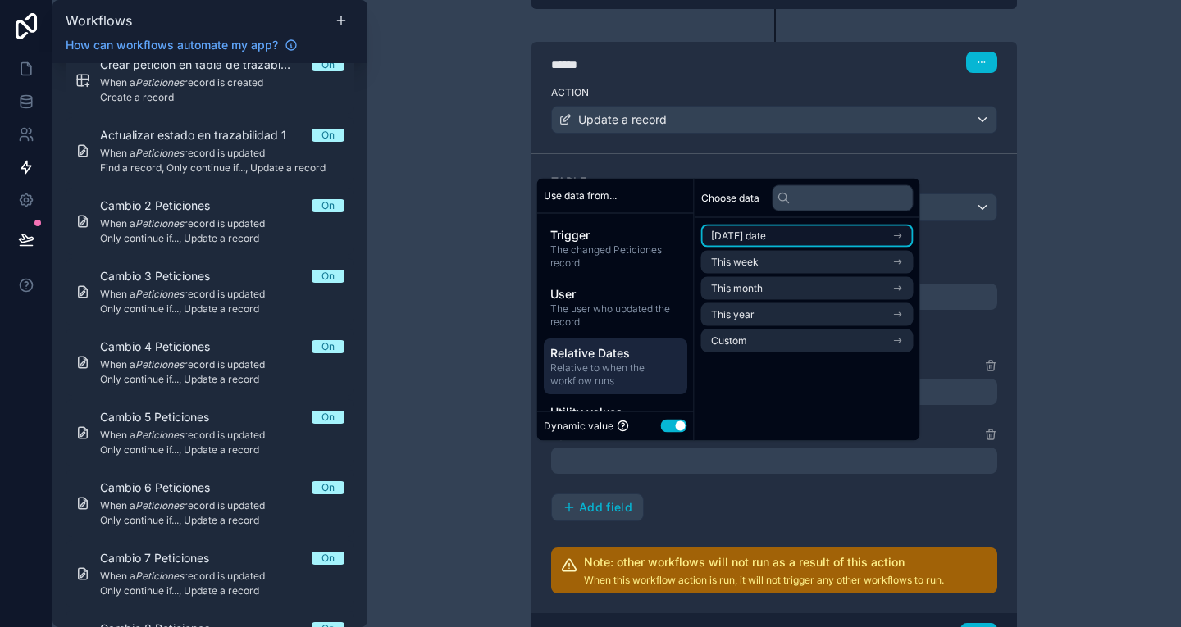
click at [809, 225] on li "[DATE] date" at bounding box center [807, 236] width 212 height 23
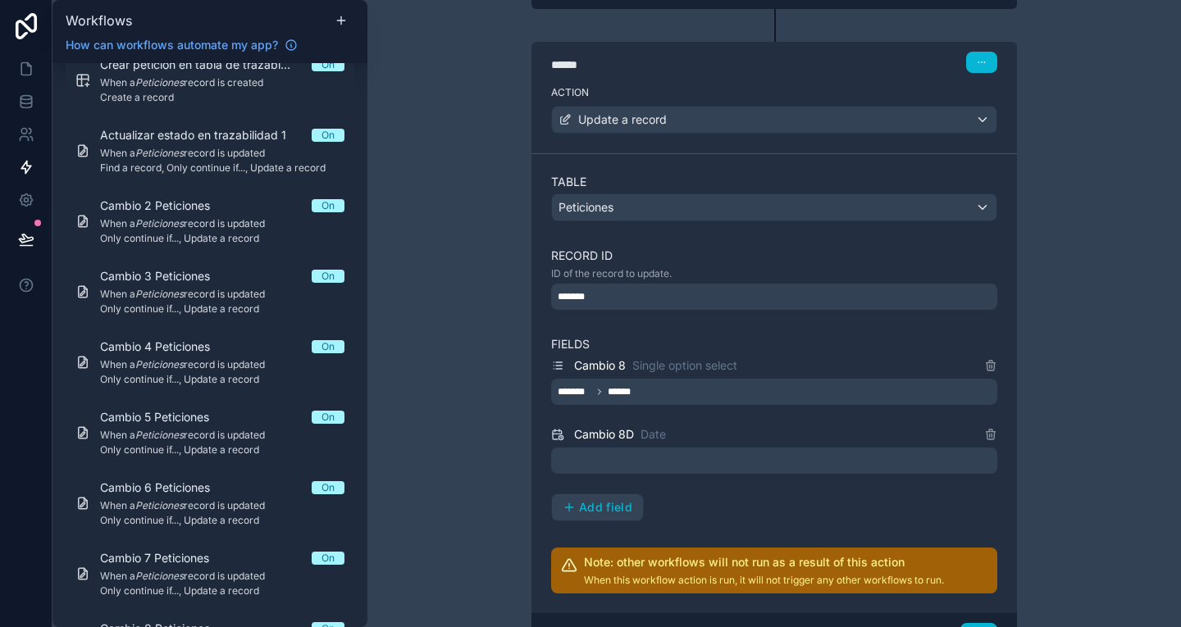
click at [1055, 250] on div "**********" at bounding box center [773, 313] width 813 height 627
click at [805, 449] on div at bounding box center [774, 461] width 446 height 26
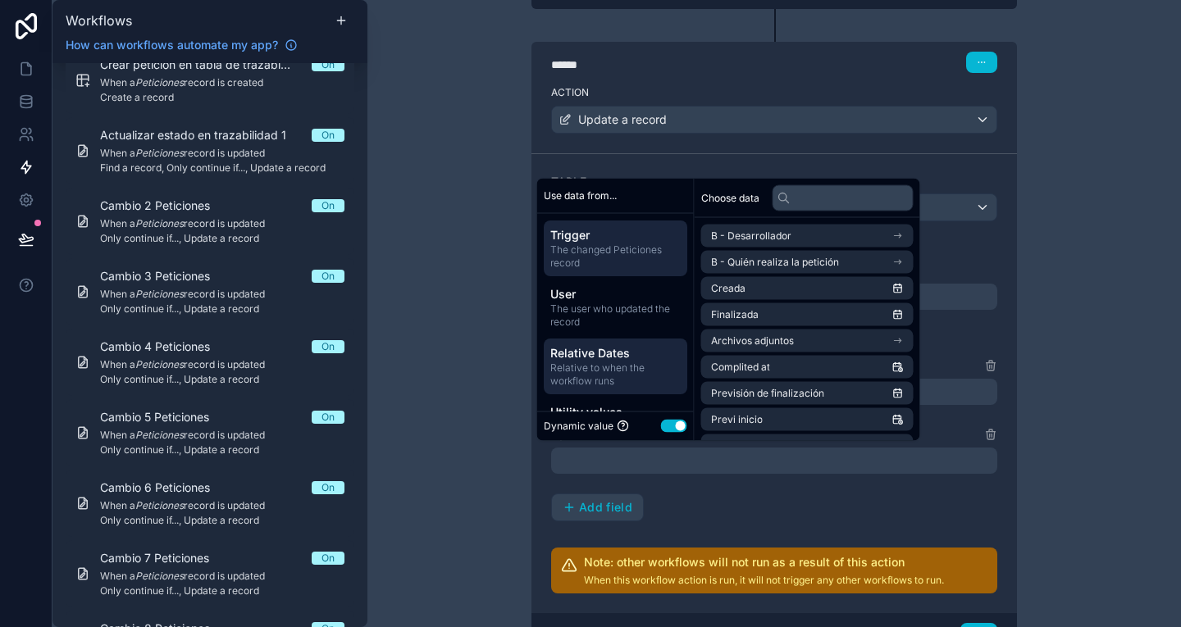
click at [626, 371] on span "Relative to when the workflow runs" at bounding box center [615, 375] width 130 height 26
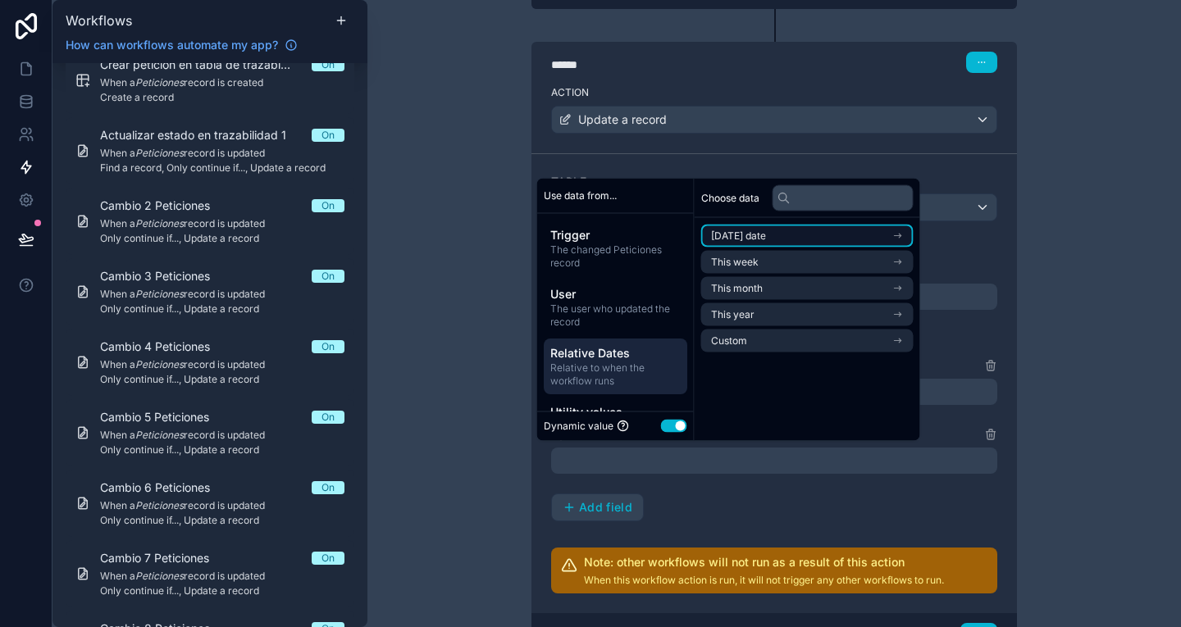
click at [799, 231] on li "[DATE] date" at bounding box center [807, 236] width 212 height 23
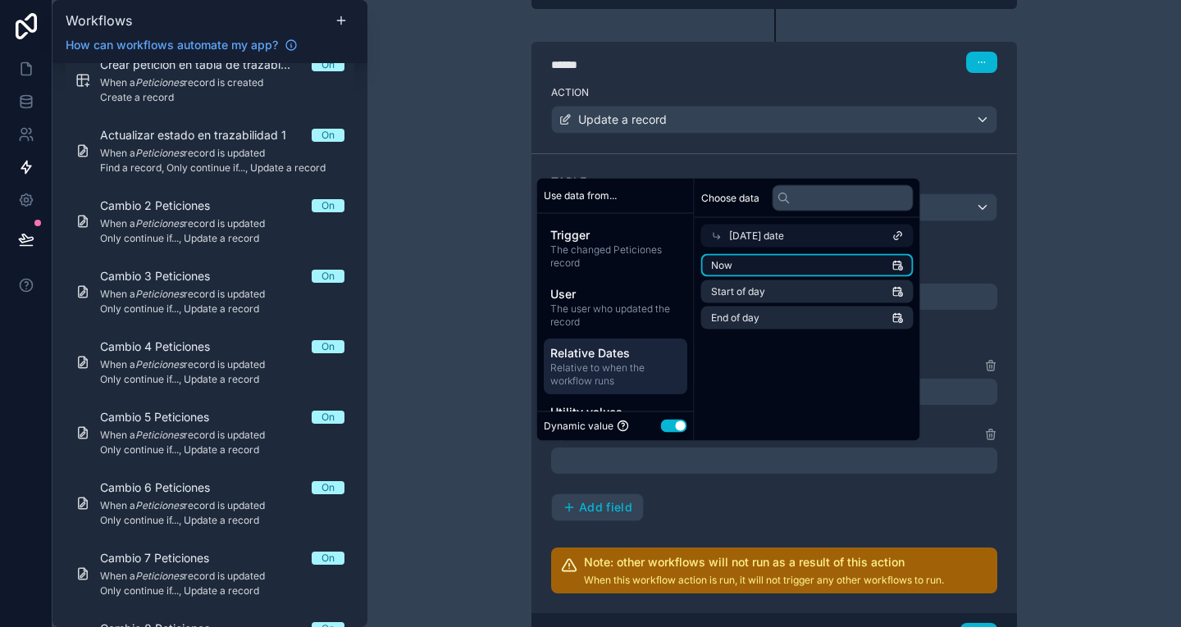
click at [792, 274] on li "Now" at bounding box center [807, 265] width 212 height 23
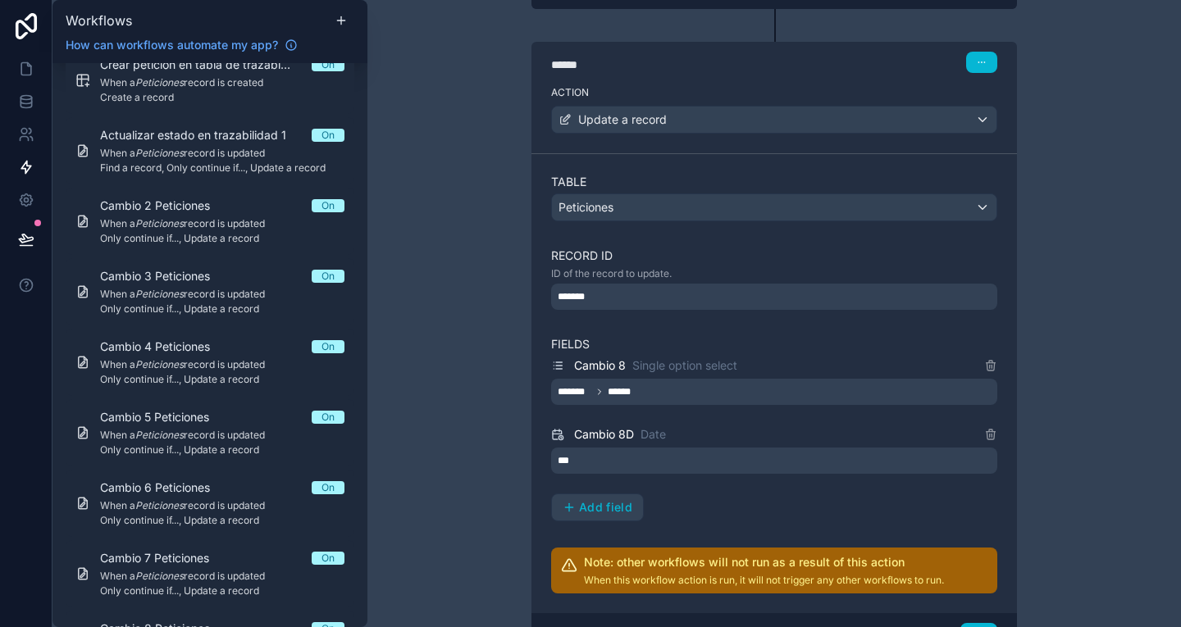
click at [1053, 297] on div "**********" at bounding box center [773, 313] width 813 height 627
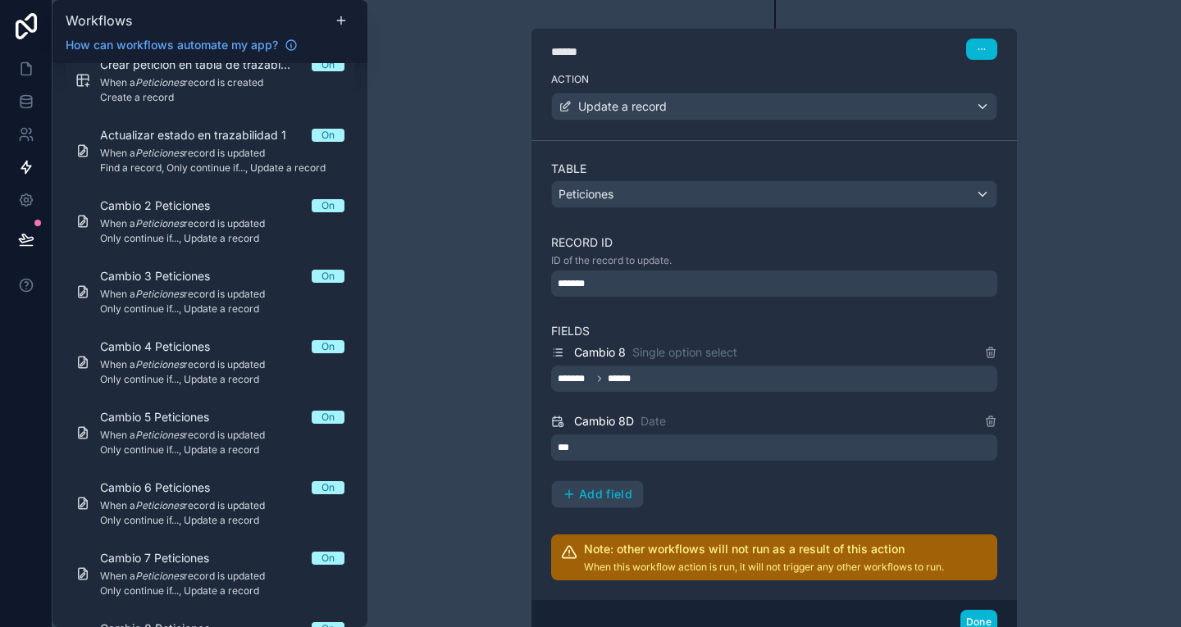
scroll to position [859, 0]
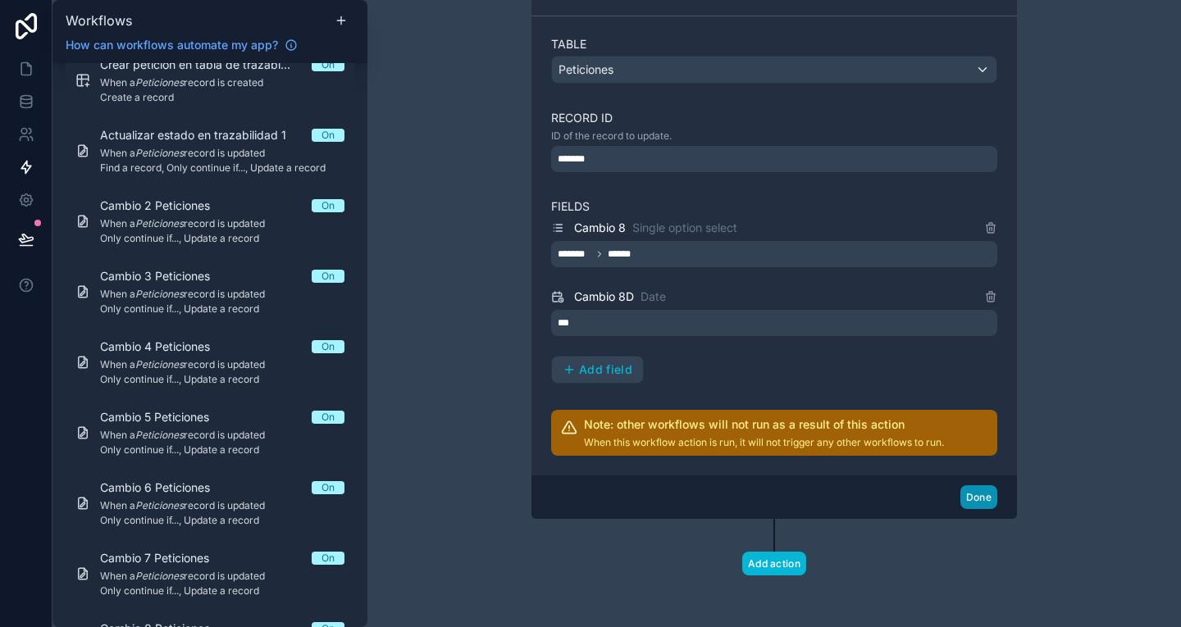
click at [970, 499] on button "Done" at bounding box center [978, 497] width 37 height 24
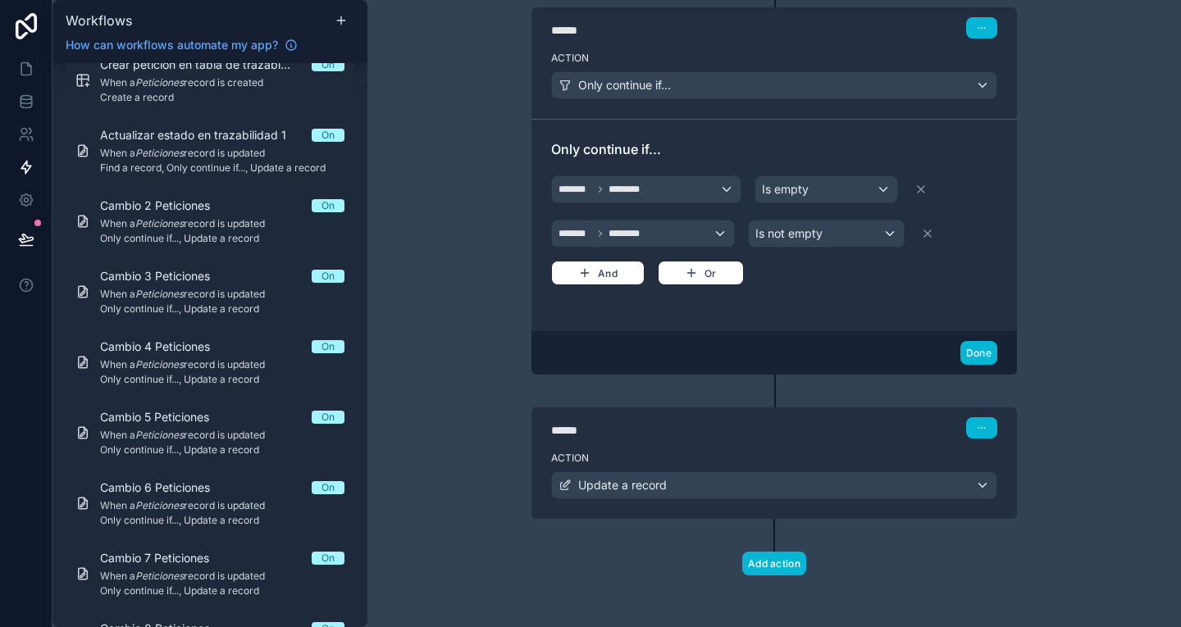
click at [970, 499] on div "Action Update a record" at bounding box center [773, 482] width 485 height 74
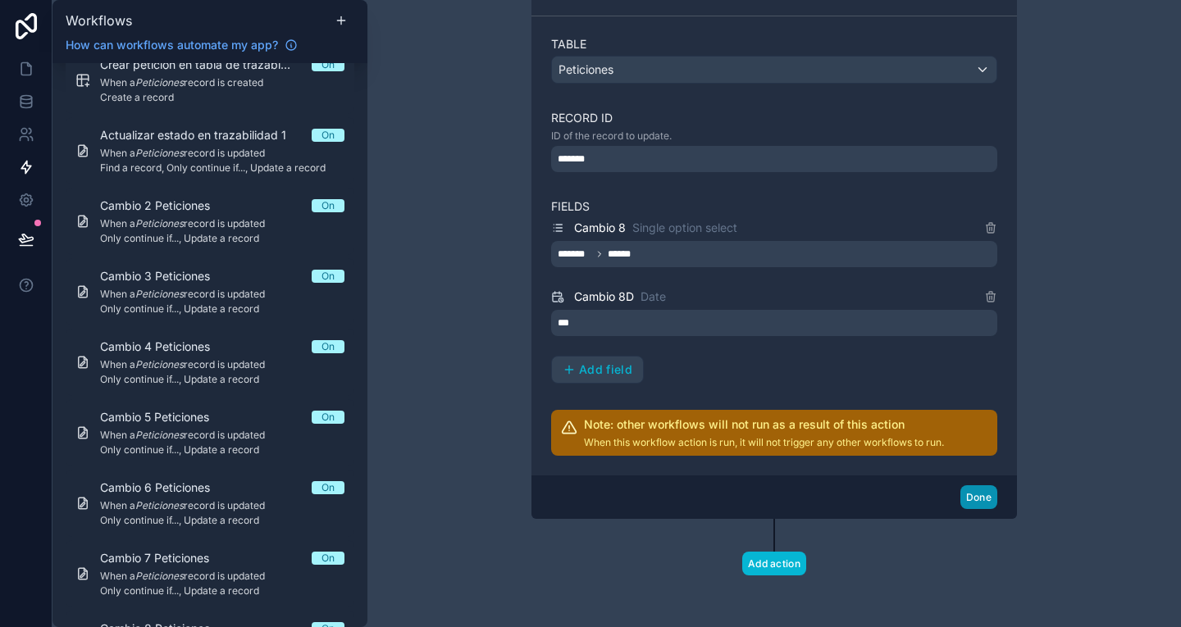
click at [970, 499] on button "Done" at bounding box center [978, 497] width 37 height 24
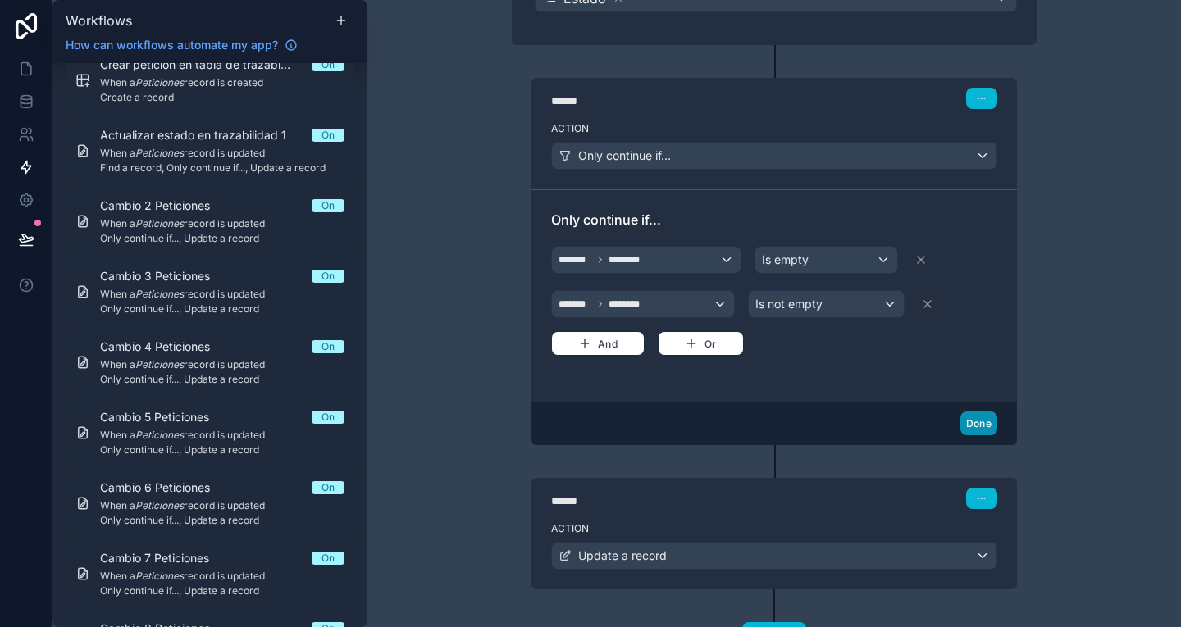
click at [968, 422] on button "Done" at bounding box center [978, 424] width 37 height 24
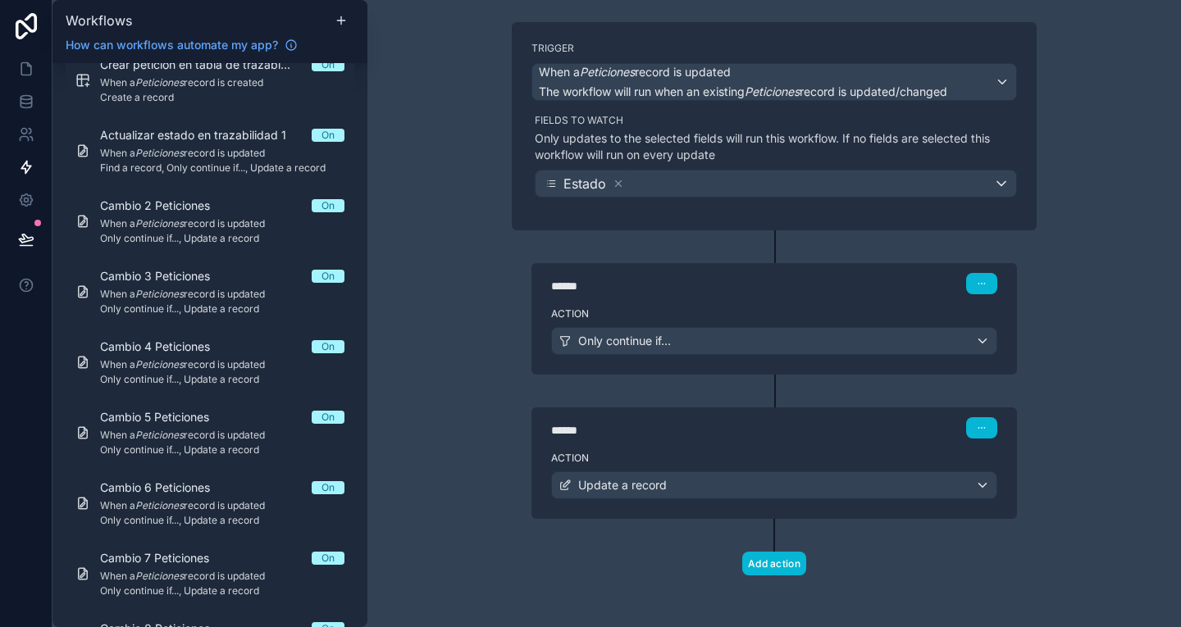
click at [897, 289] on div "****** Step 1" at bounding box center [774, 283] width 446 height 21
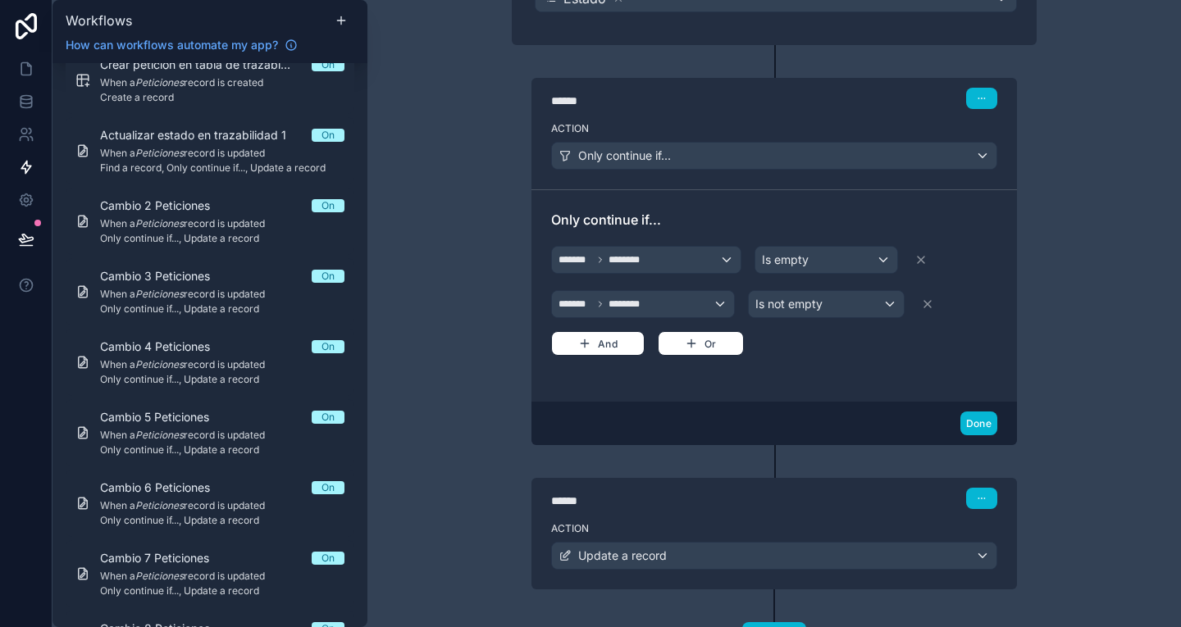
scroll to position [356, 0]
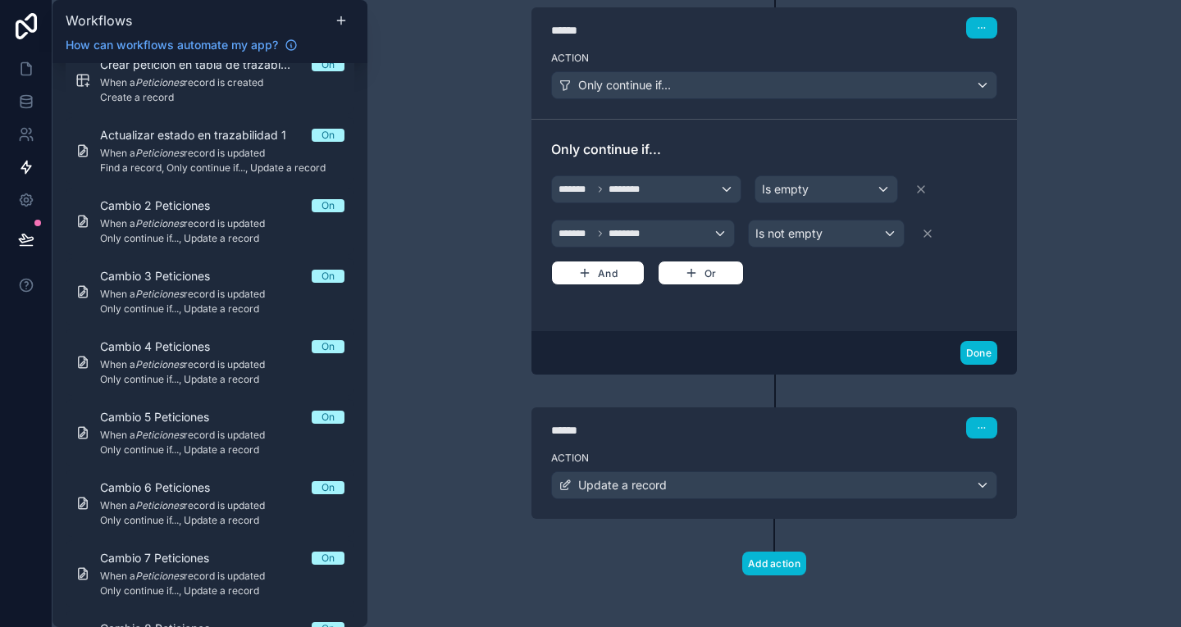
click at [847, 426] on div "****** Step 2" at bounding box center [774, 427] width 446 height 21
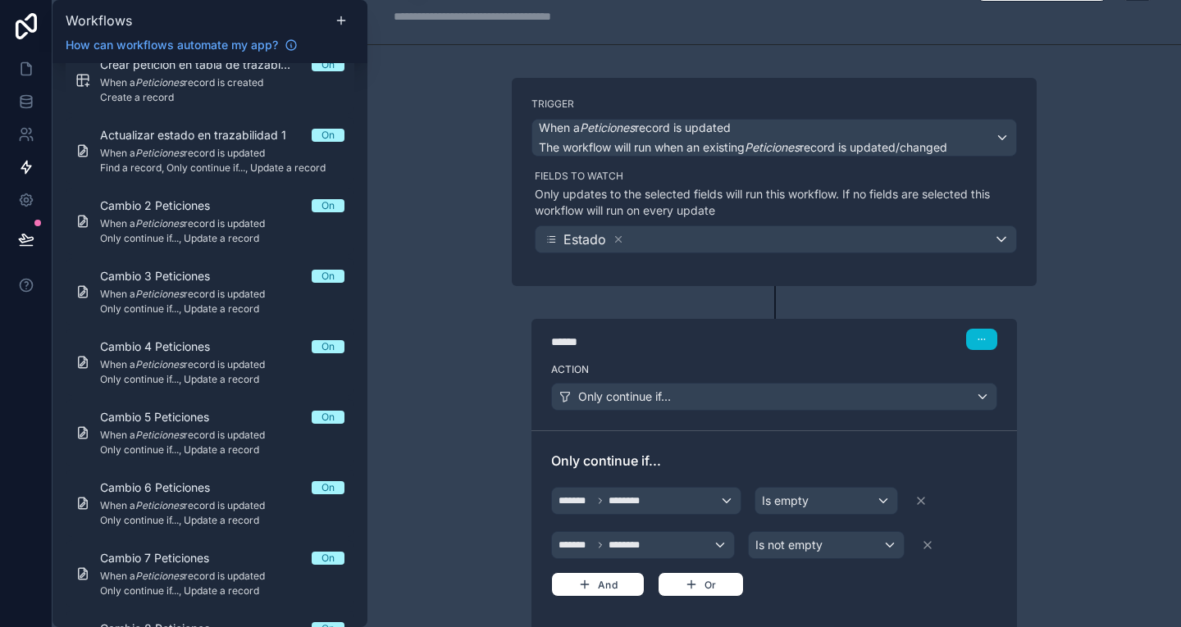
scroll to position [0, 0]
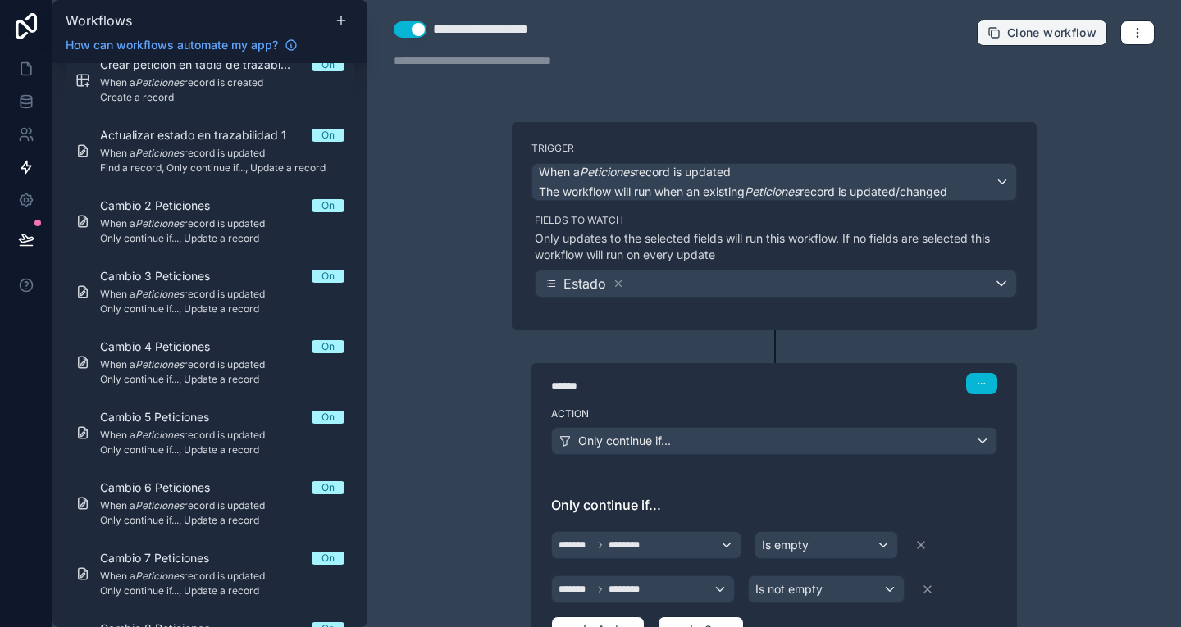
click at [1007, 33] on span "Clone workflow" at bounding box center [1051, 32] width 89 height 15
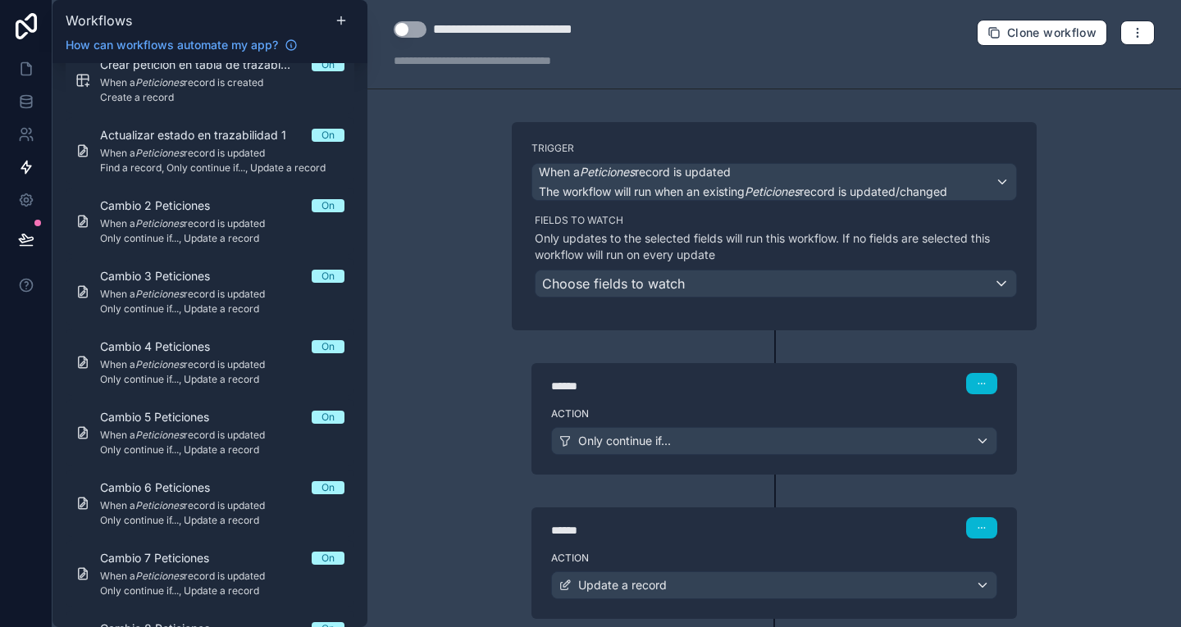
click at [546, 34] on div "**********" at bounding box center [531, 30] width 197 height 20
type div "**********"
drag, startPoint x: 489, startPoint y: 26, endPoint x: 421, endPoint y: 24, distance: 68.1
click at [421, 24] on div "**********" at bounding box center [512, 30] width 236 height 20
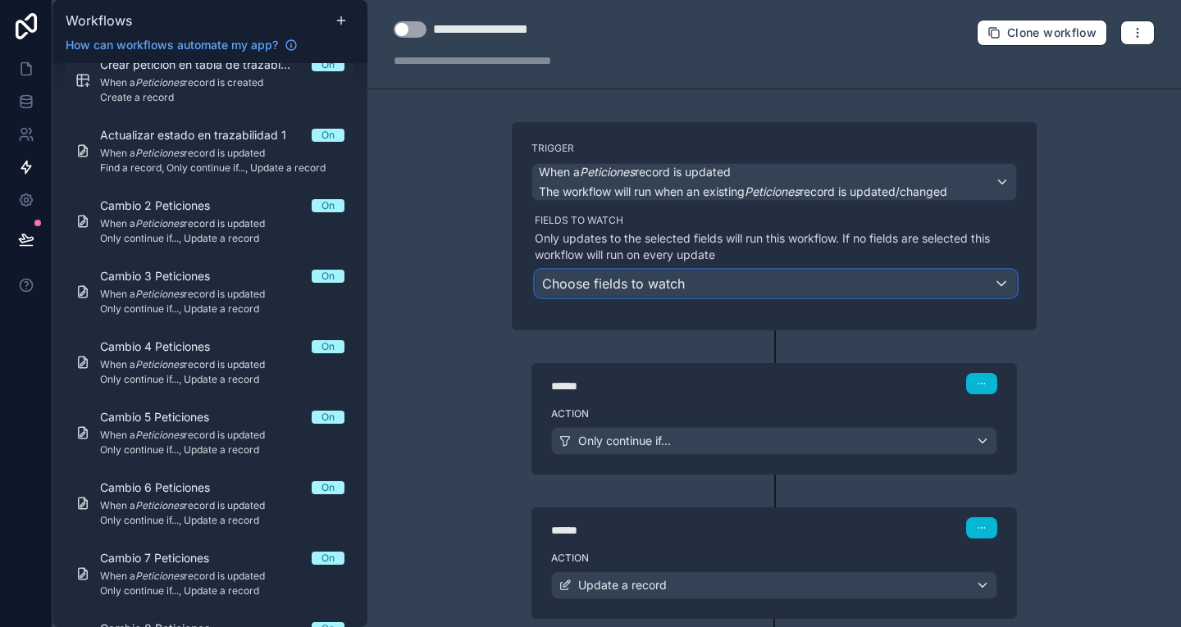
click at [613, 280] on span "Choose fields to watch" at bounding box center [613, 284] width 143 height 16
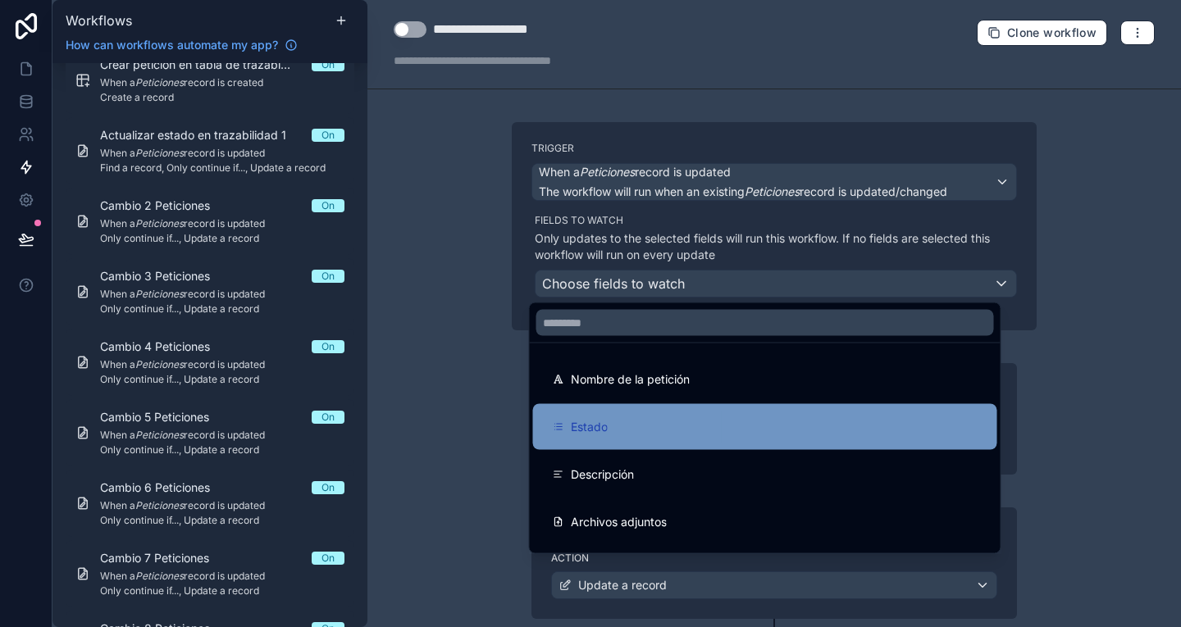
click at [614, 417] on div "Estado" at bounding box center [765, 427] width 464 height 46
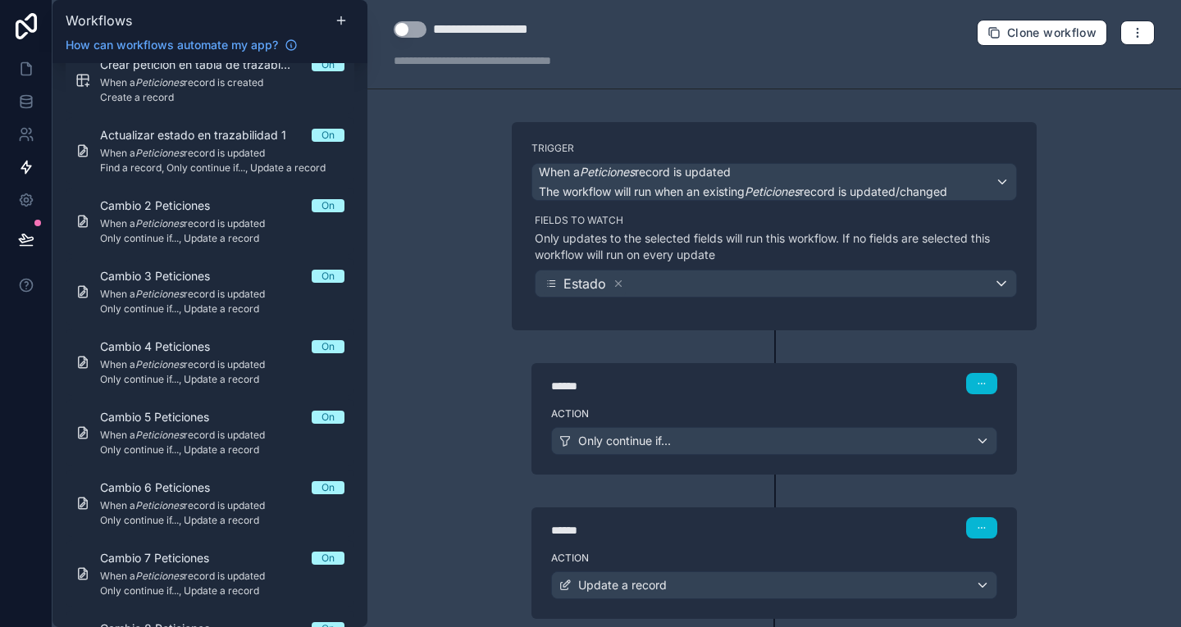
click at [412, 19] on div "**********" at bounding box center [773, 44] width 813 height 89
click at [420, 30] on button "Use setting" at bounding box center [410, 29] width 33 height 16
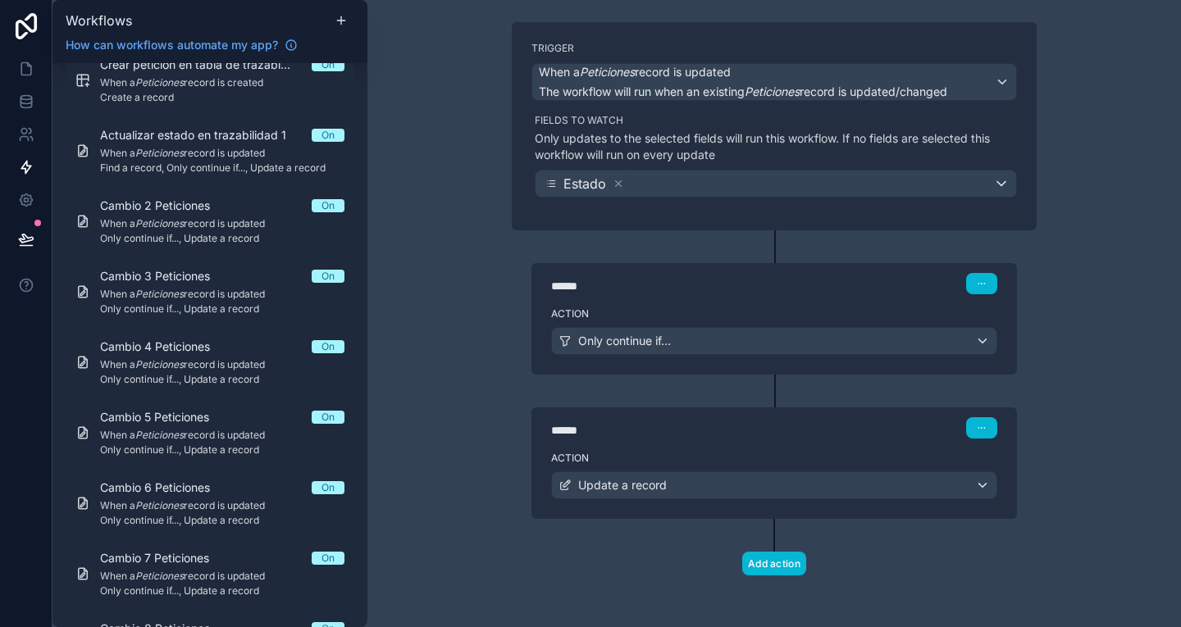
click at [765, 296] on div "****** Step 1" at bounding box center [773, 282] width 485 height 38
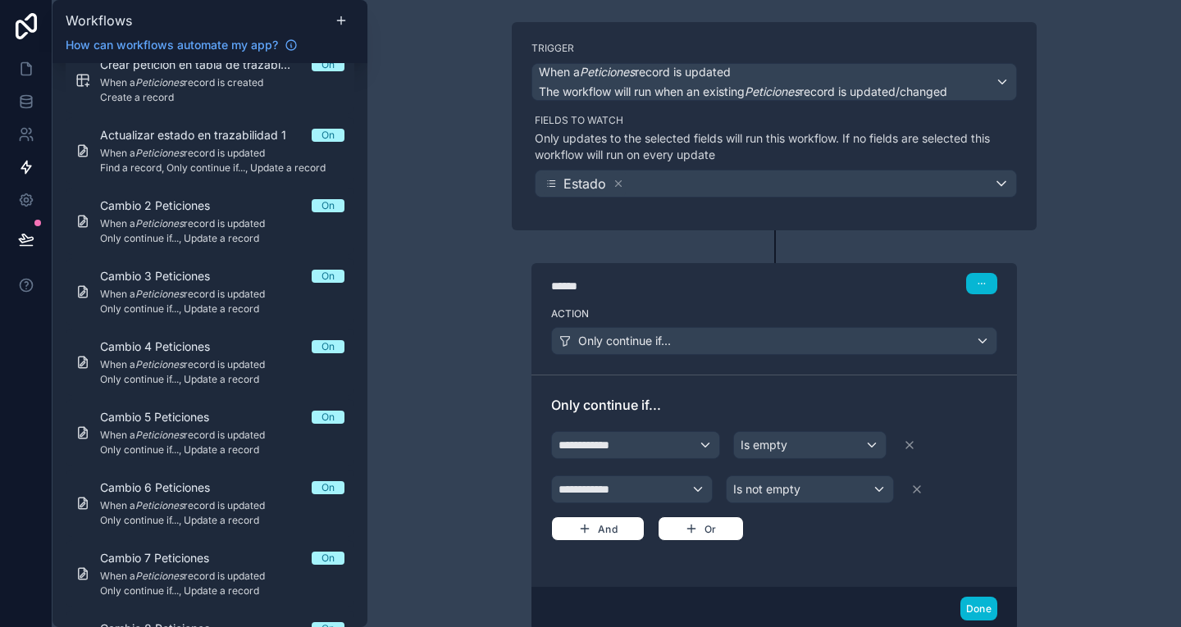
scroll to position [356, 0]
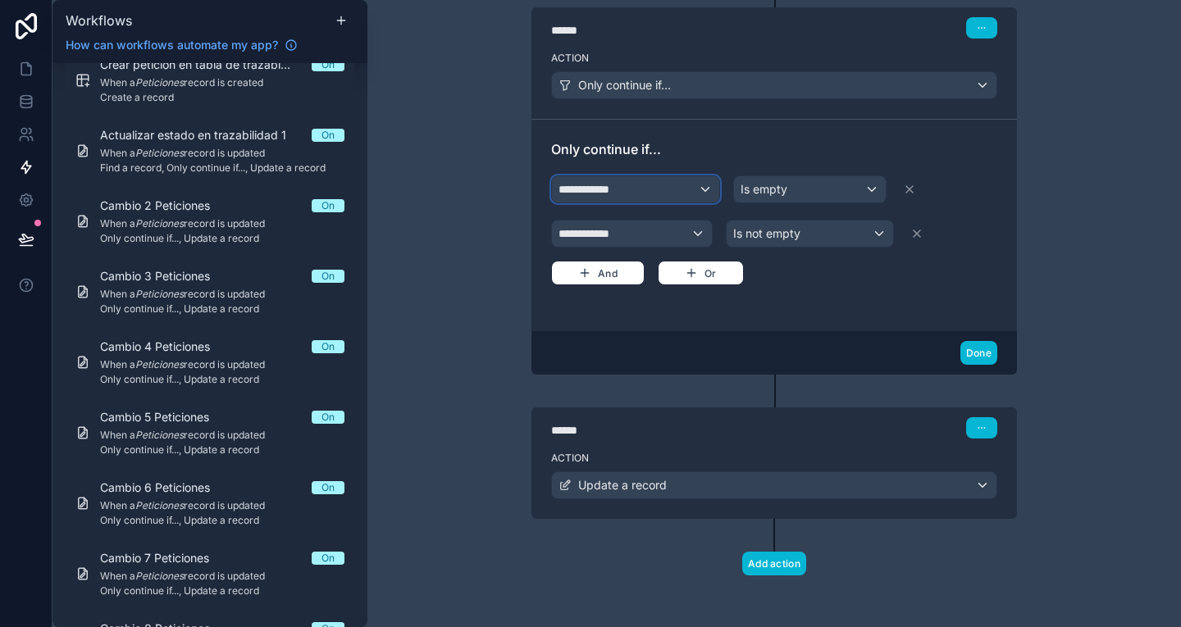
click at [649, 197] on div "**********" at bounding box center [635, 189] width 167 height 26
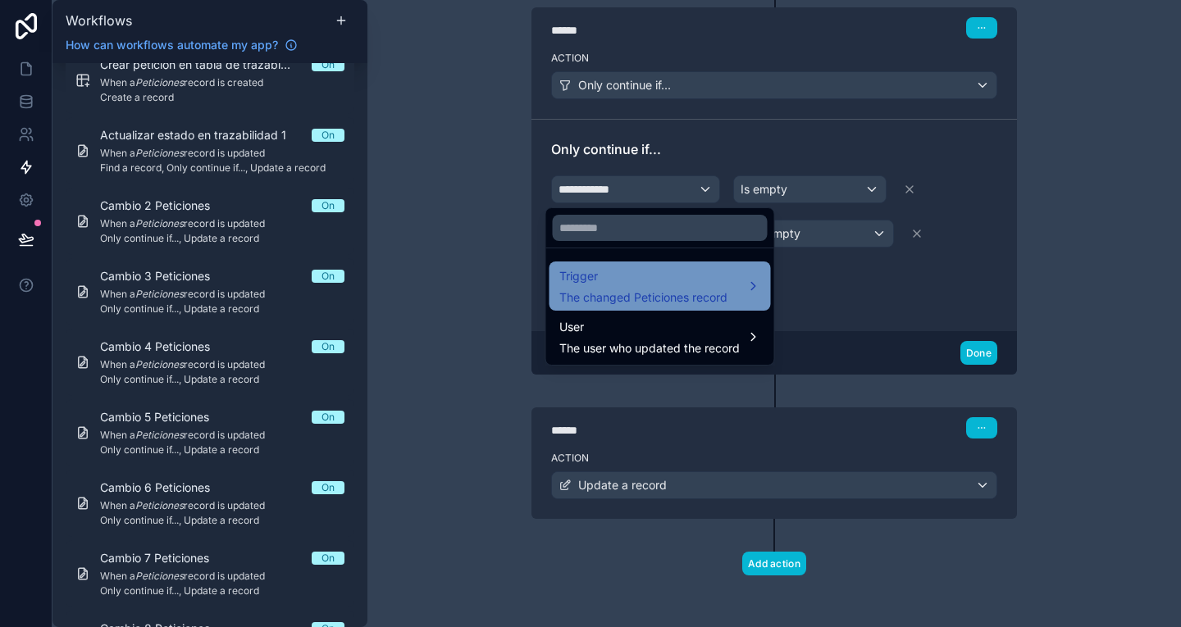
click at [647, 288] on div "Trigger The changed Peticiones record" at bounding box center [643, 285] width 168 height 39
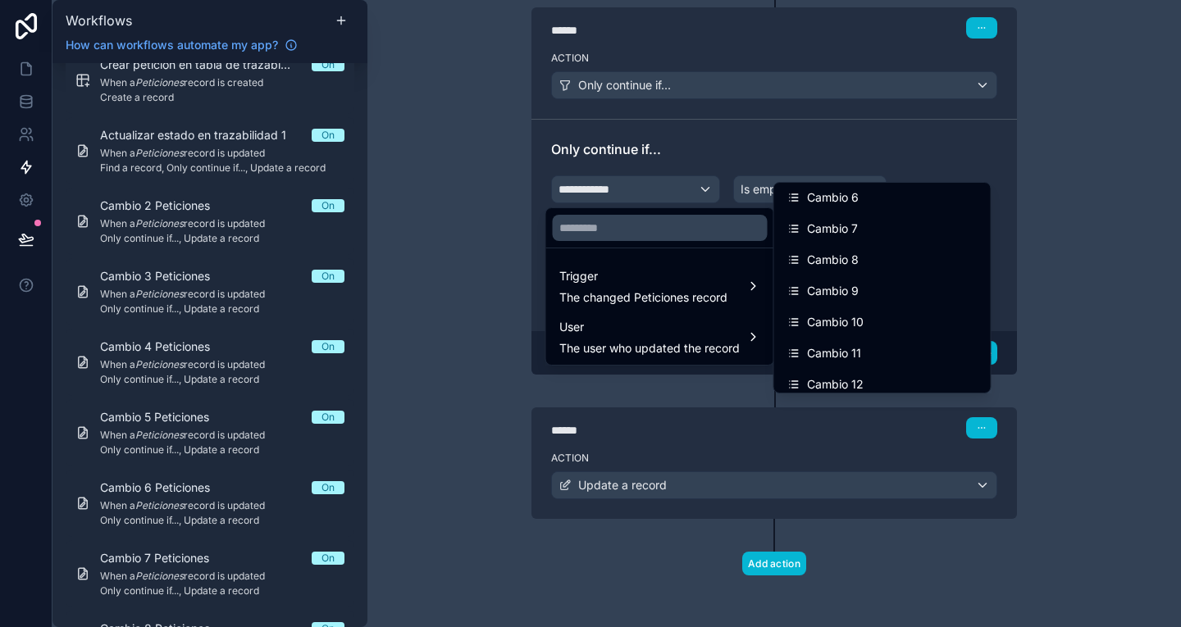
scroll to position [1095, 0]
click at [833, 286] on span "Cambio 9" at bounding box center [833, 290] width 52 height 20
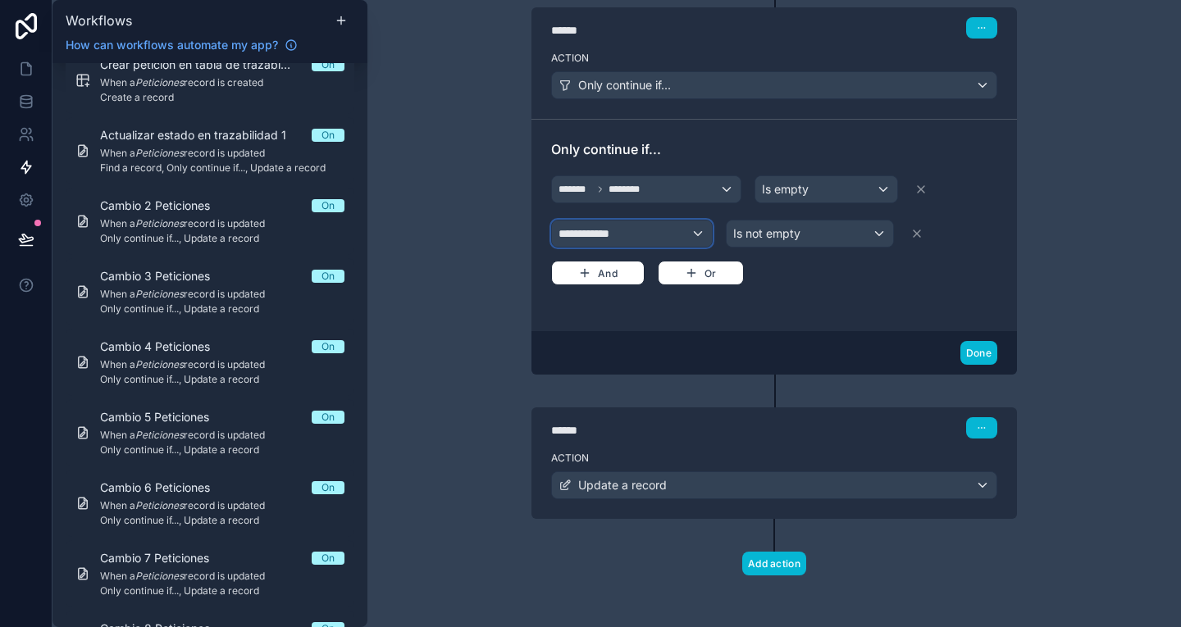
click at [649, 228] on div "**********" at bounding box center [632, 234] width 160 height 26
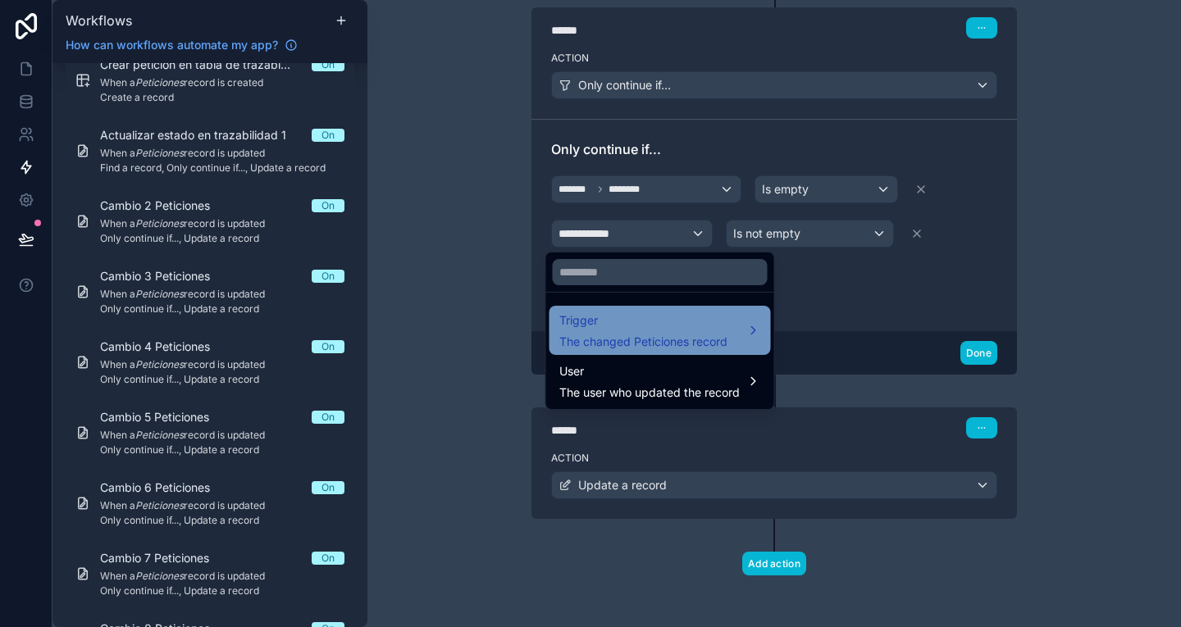
click at [691, 333] on div "Trigger The changed Peticiones record" at bounding box center [643, 330] width 168 height 39
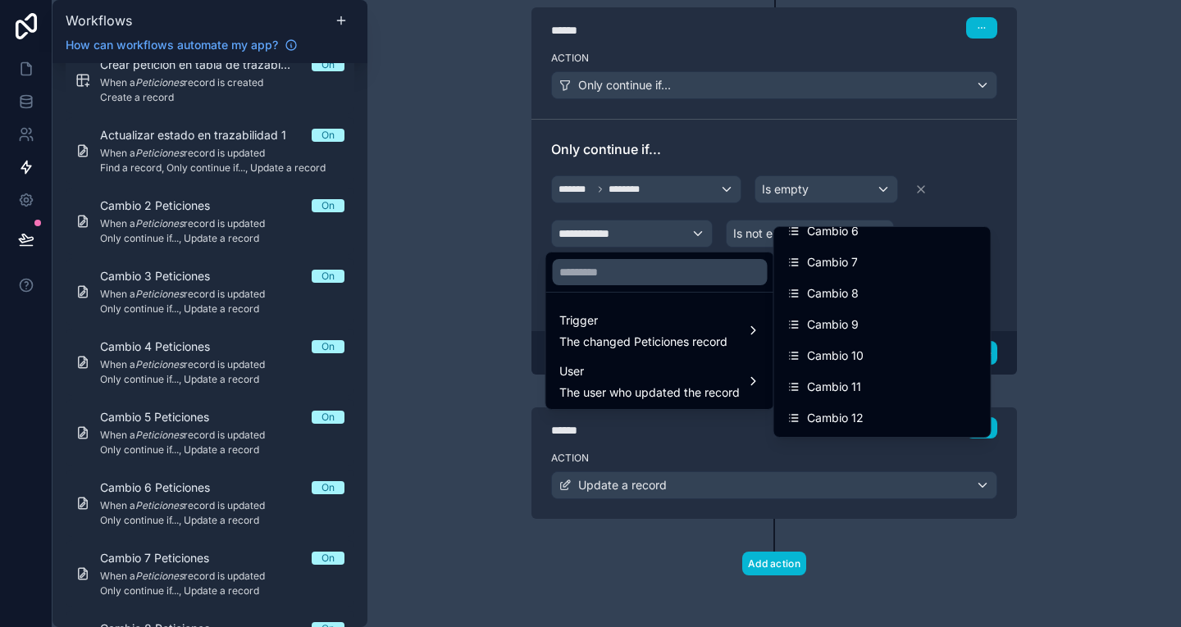
scroll to position [1105, 0]
click at [860, 297] on div "Cambio 8" at bounding box center [882, 293] width 190 height 20
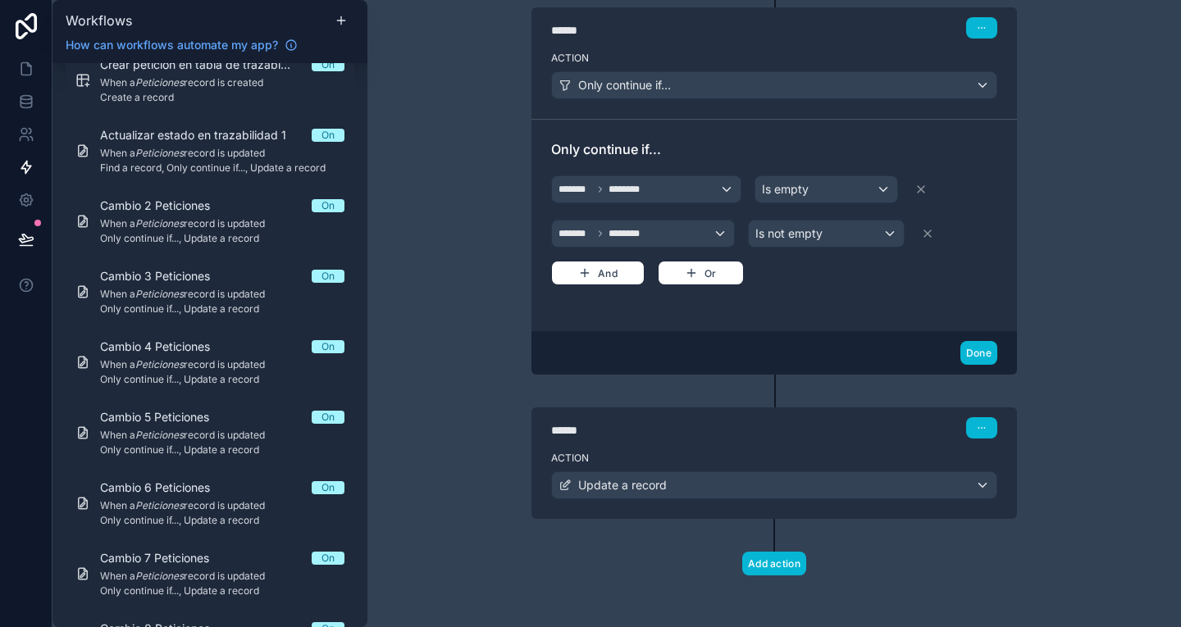
click at [879, 432] on div "****** Step 2" at bounding box center [774, 427] width 446 height 21
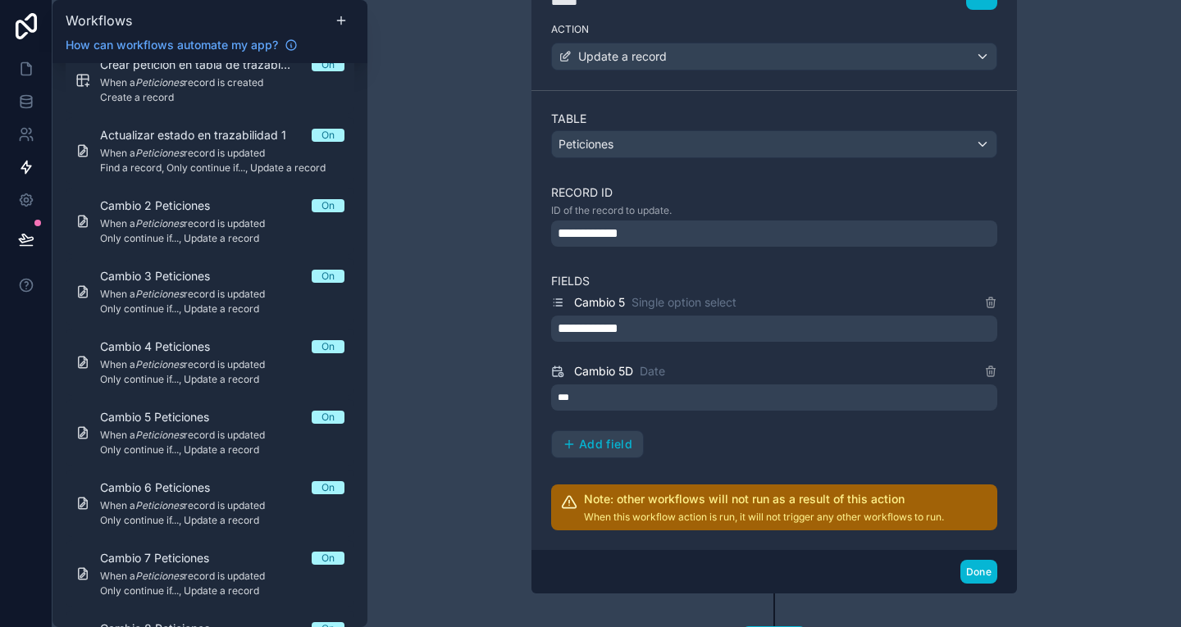
scroll to position [795, 0]
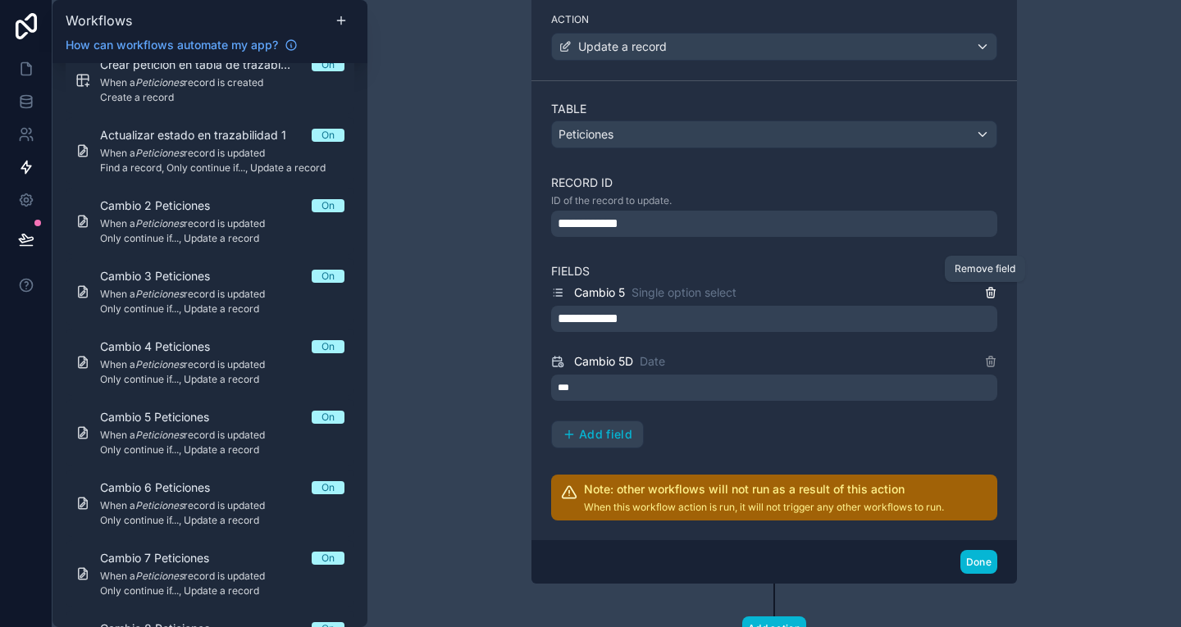
click at [984, 286] on icon at bounding box center [990, 292] width 13 height 13
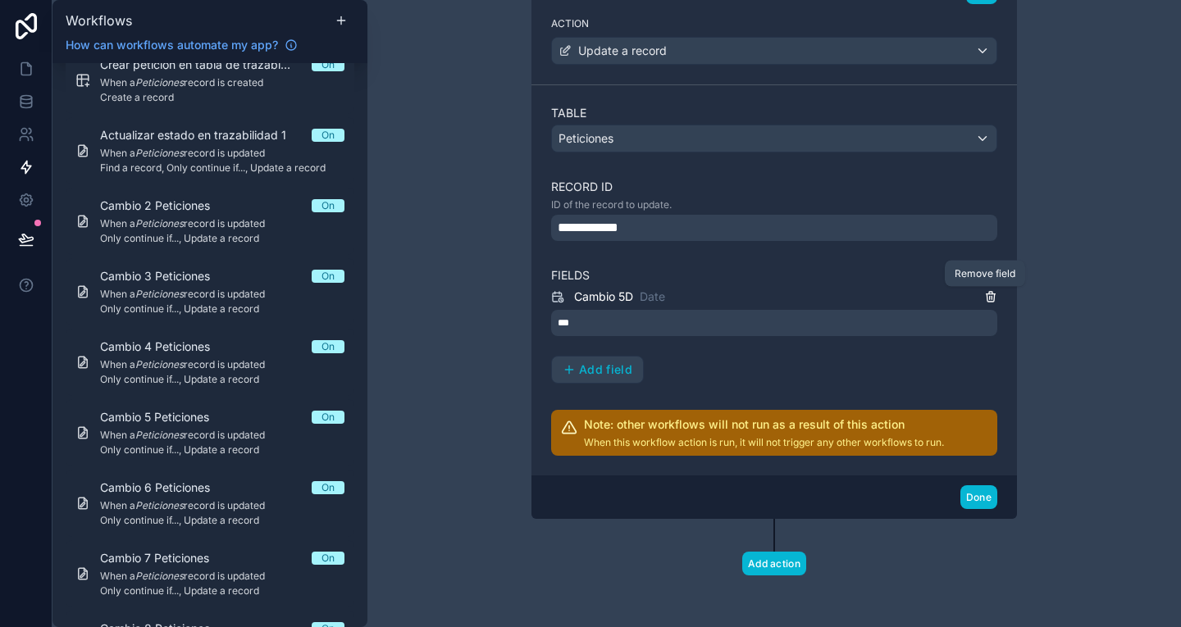
click at [983, 286] on div "Remove field" at bounding box center [985, 274] width 80 height 26
click at [986, 298] on icon at bounding box center [990, 296] width 13 height 13
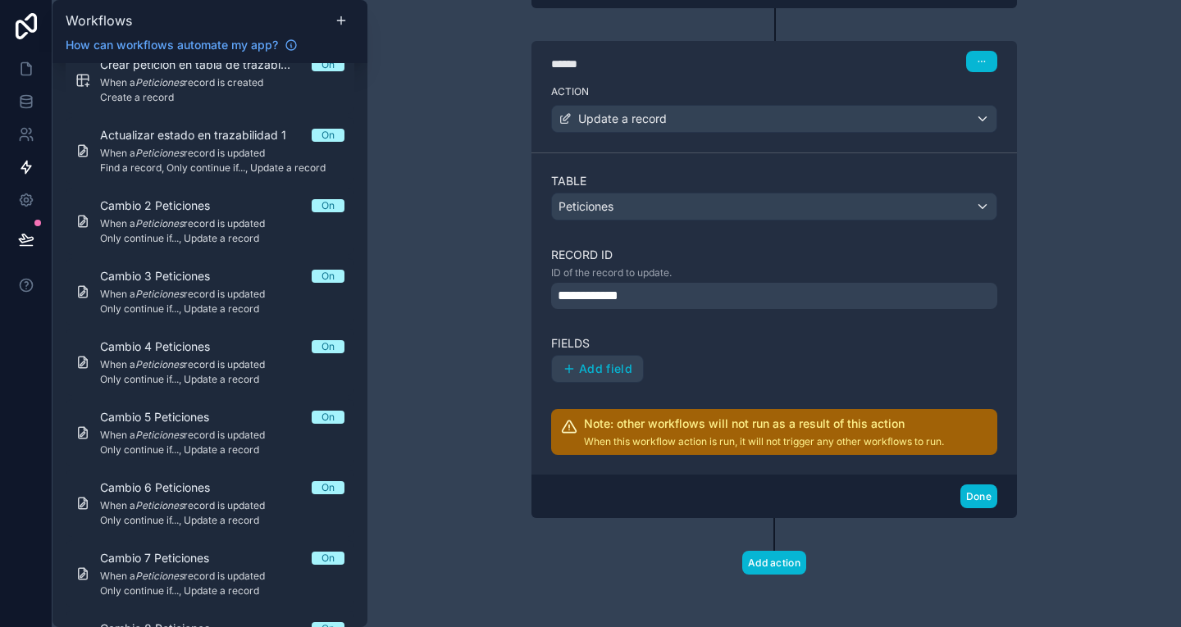
scroll to position [722, 0]
click at [644, 302] on div "**********" at bounding box center [774, 297] width 446 height 26
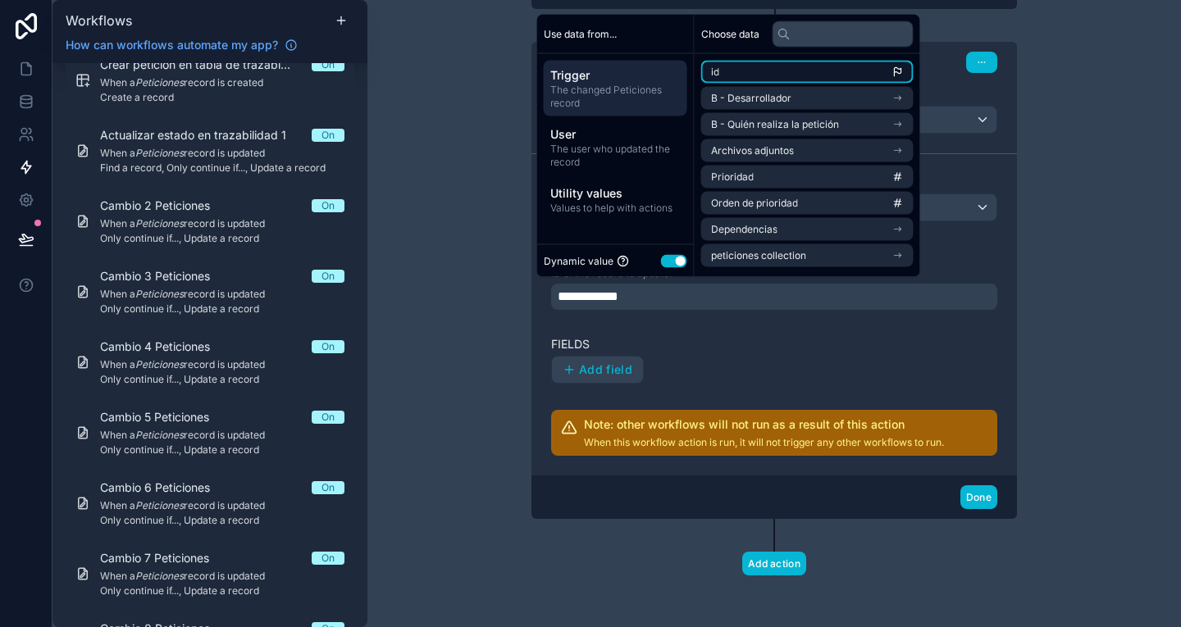
click at [752, 80] on li "id" at bounding box center [807, 72] width 212 height 23
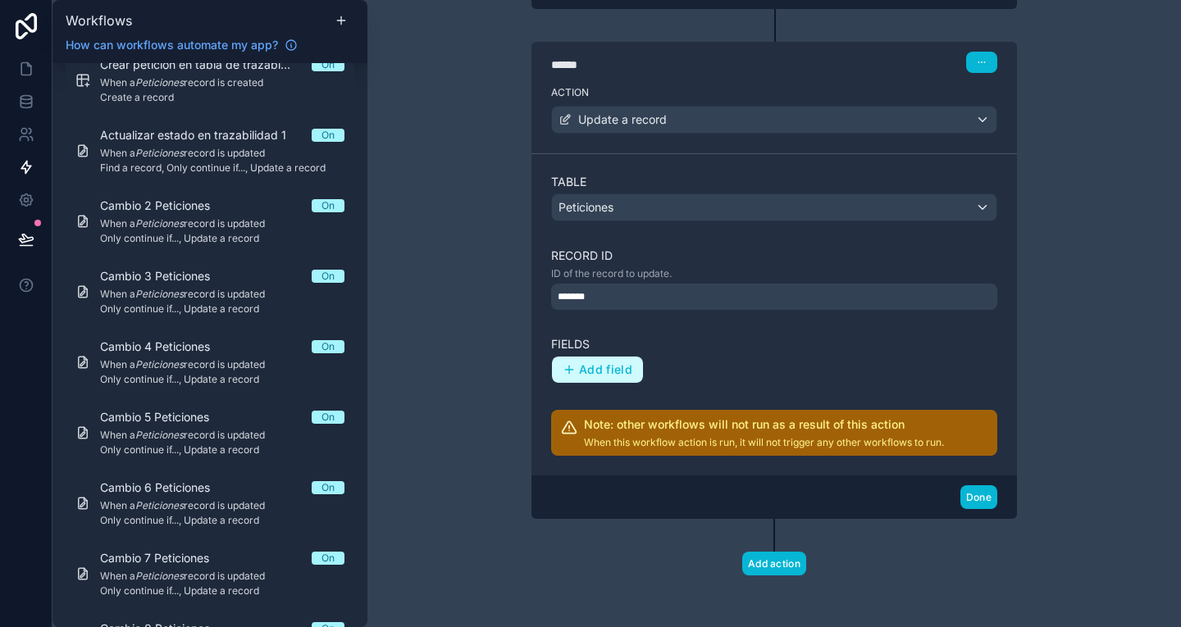
click at [610, 371] on span "Add field" at bounding box center [605, 369] width 53 height 15
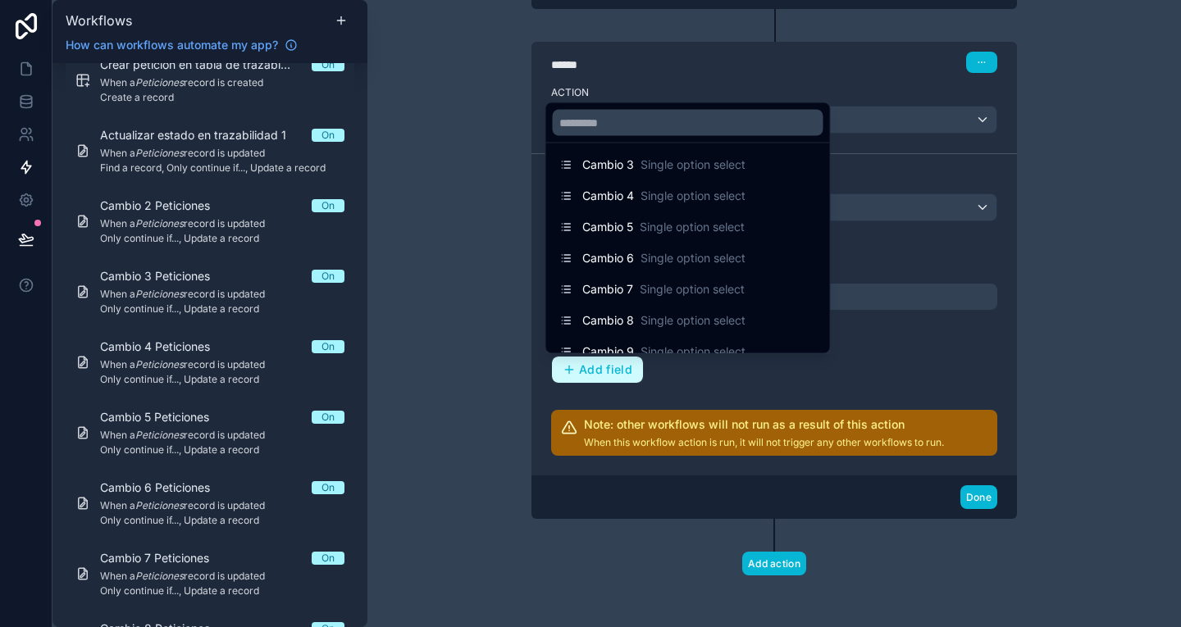
scroll to position [1022, 0]
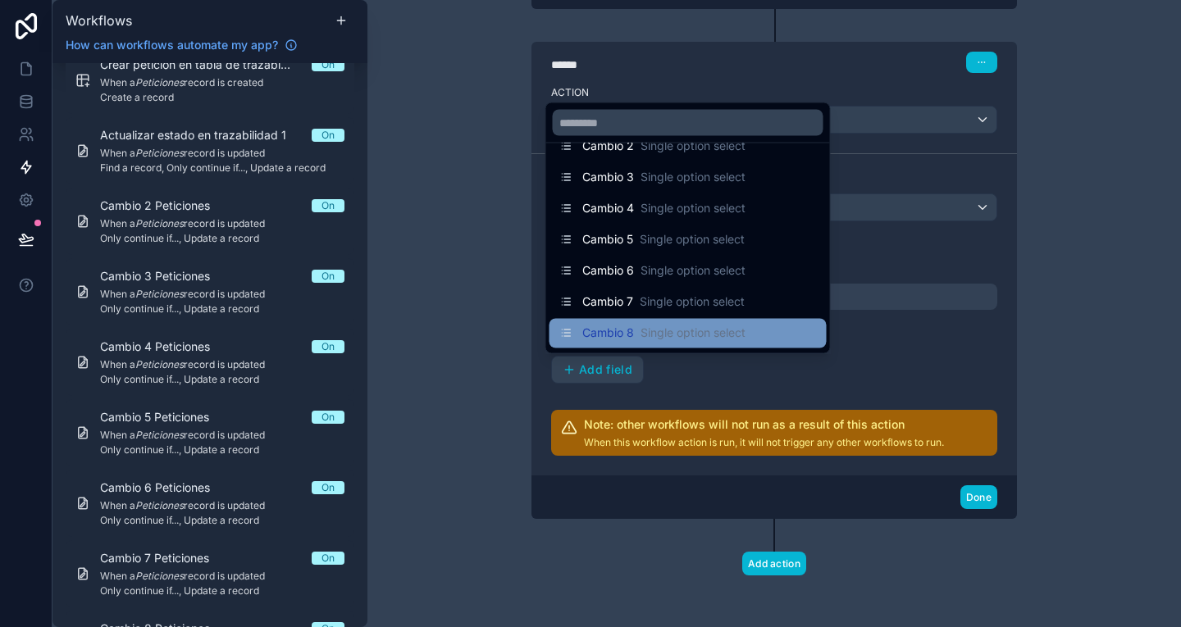
click at [799, 338] on div "Cambio 8 Single option select" at bounding box center [687, 334] width 257 height 20
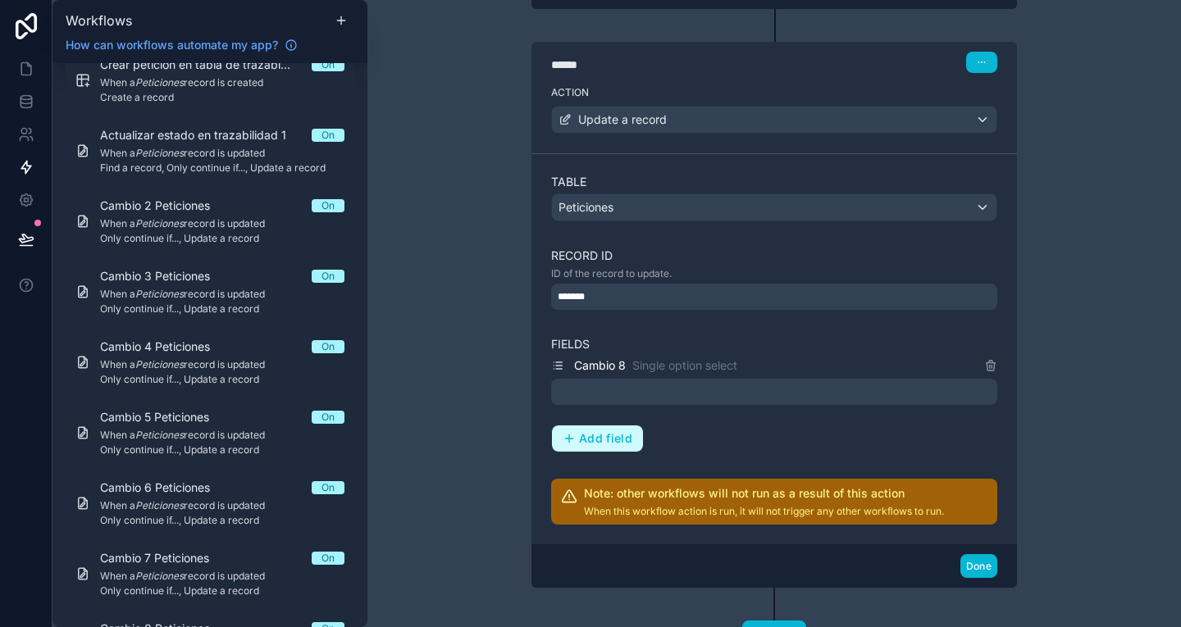
click at [631, 447] on button "Add field" at bounding box center [597, 439] width 91 height 26
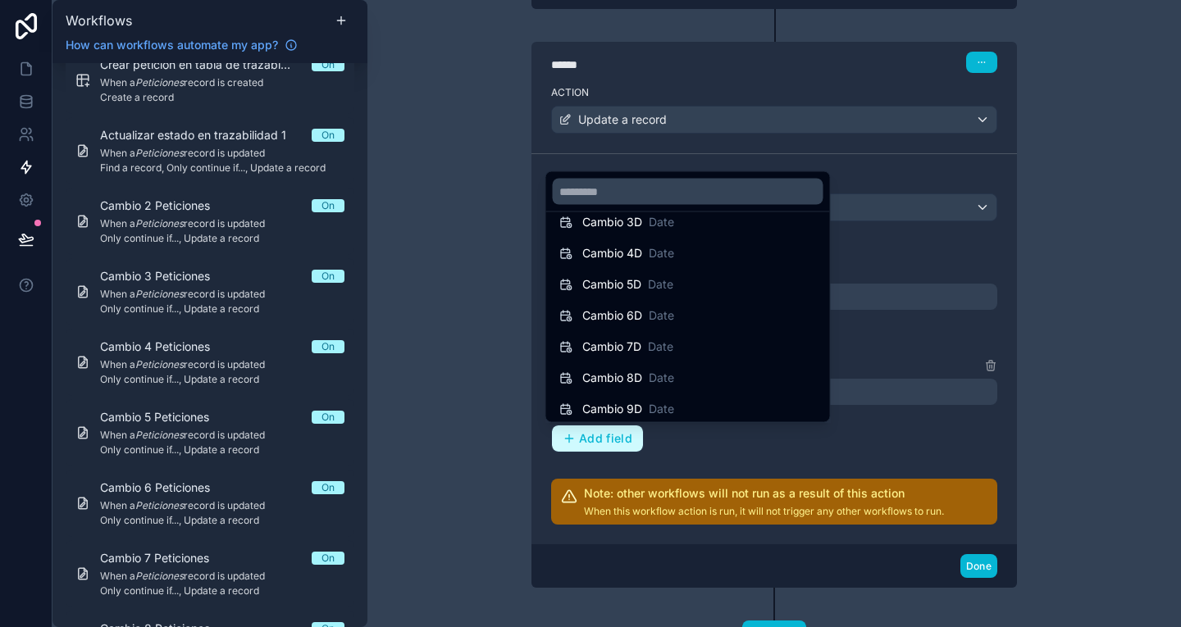
scroll to position [1389, 0]
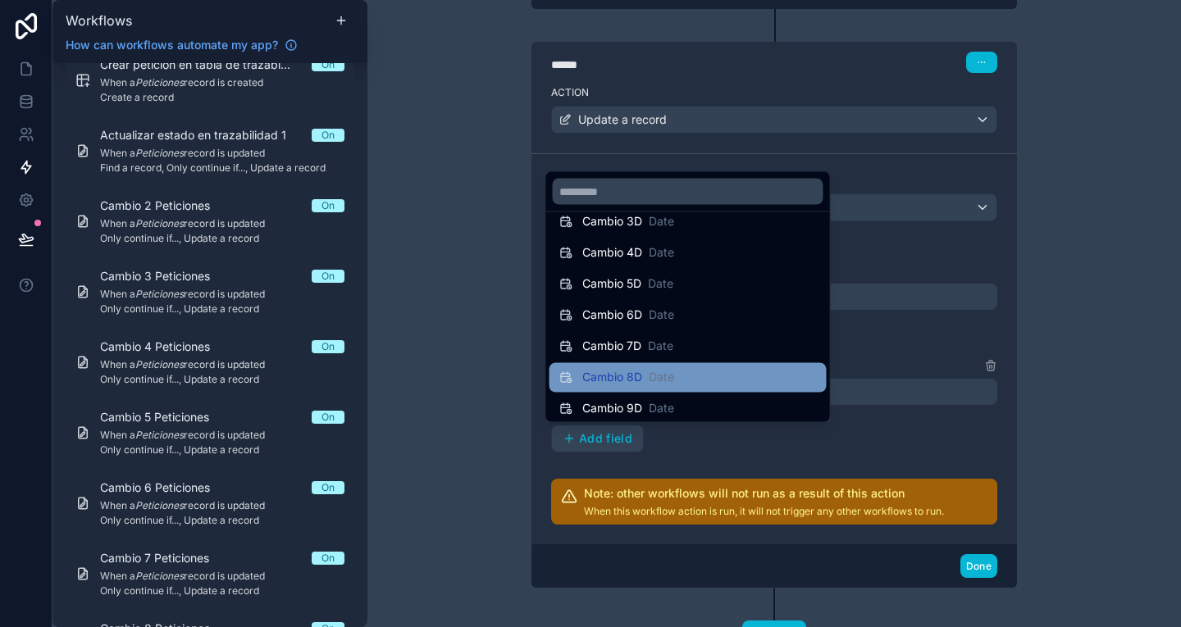
click at [768, 388] on div "Cambio 8D Date" at bounding box center [687, 378] width 277 height 30
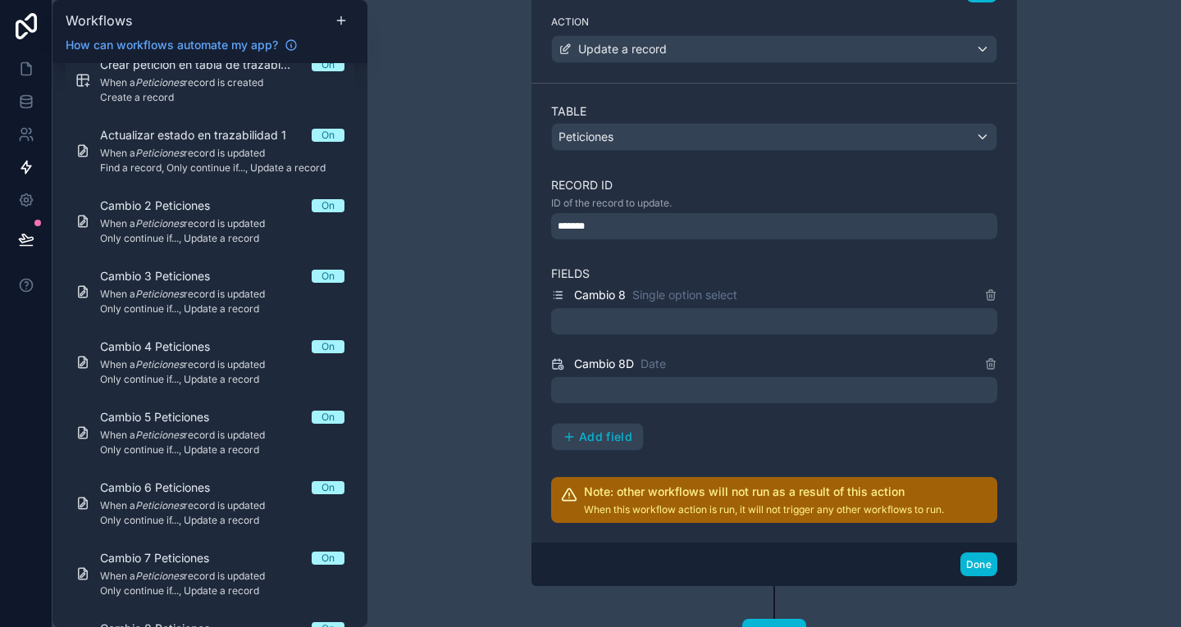
scroll to position [793, 0]
click at [726, 323] on div at bounding box center [774, 320] width 446 height 26
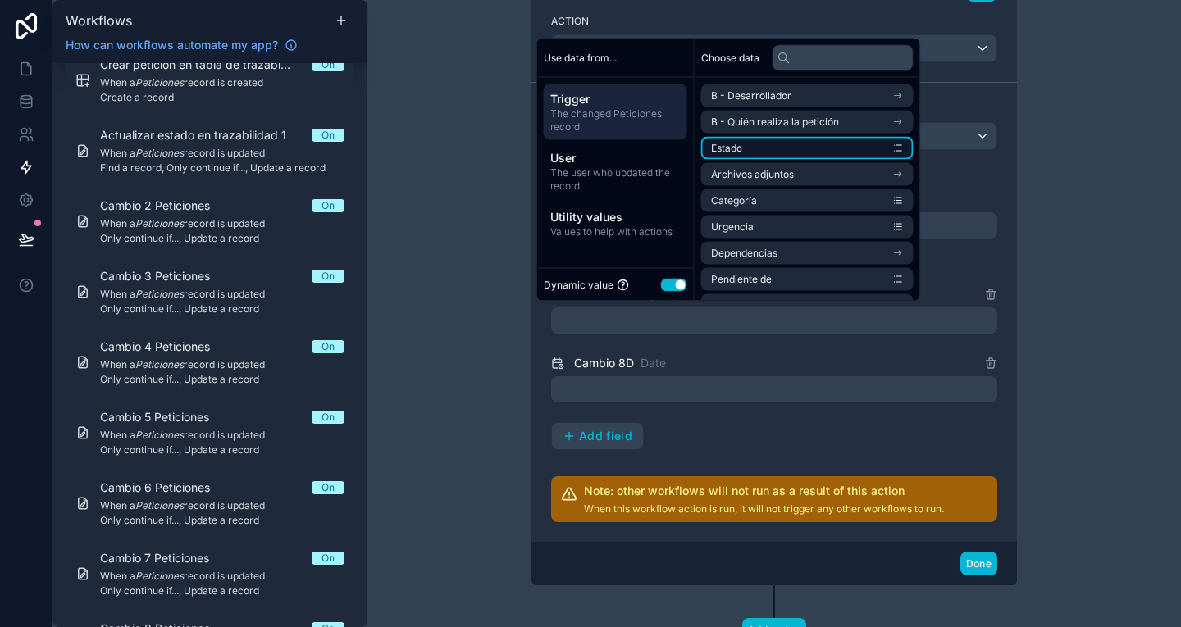
click at [838, 148] on li "Estado" at bounding box center [807, 148] width 212 height 23
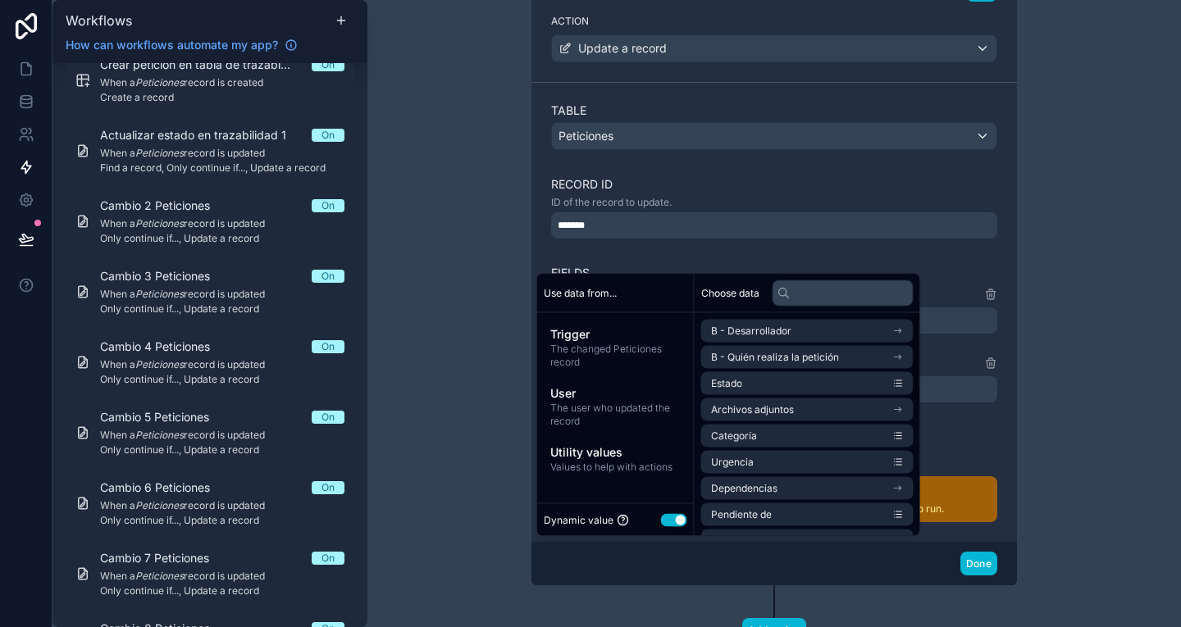
scroll to position [859, 0]
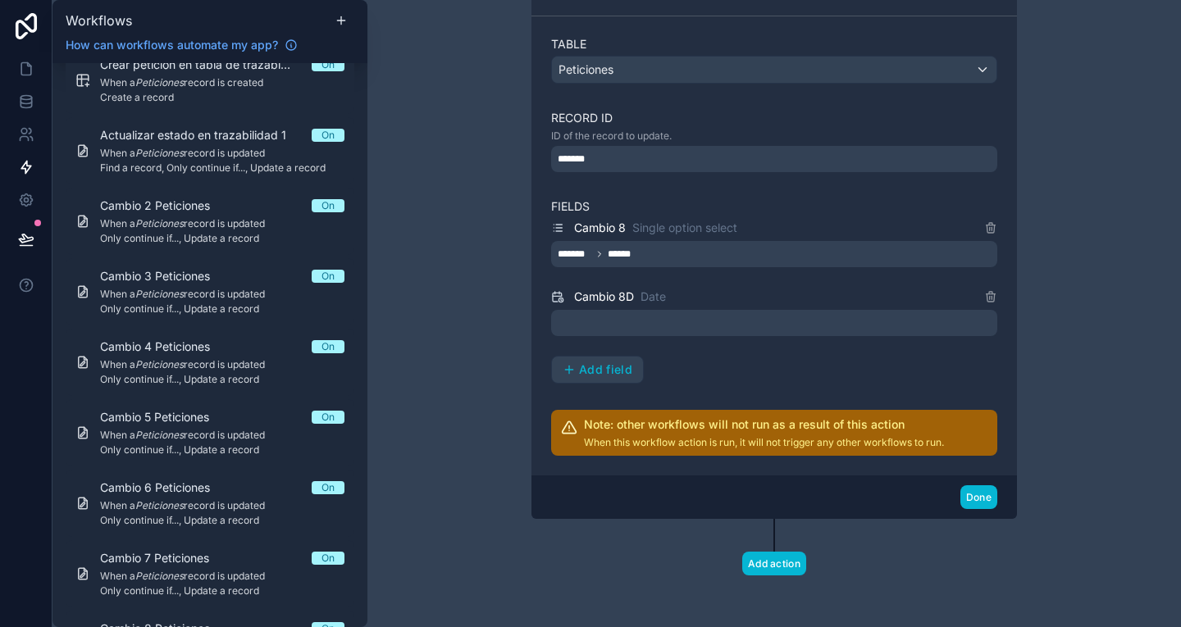
drag, startPoint x: 1127, startPoint y: 319, endPoint x: 818, endPoint y: 323, distance: 309.2
click at [818, 323] on div "**********" at bounding box center [773, 313] width 813 height 627
click at [818, 323] on div at bounding box center [774, 323] width 446 height 26
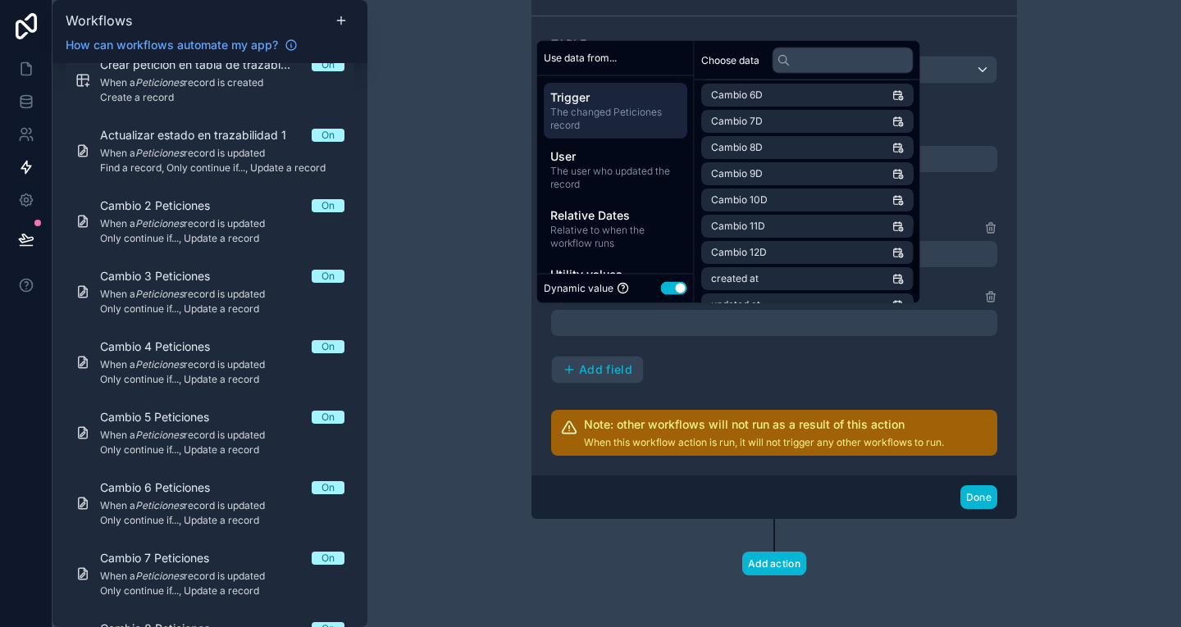
scroll to position [469, 0]
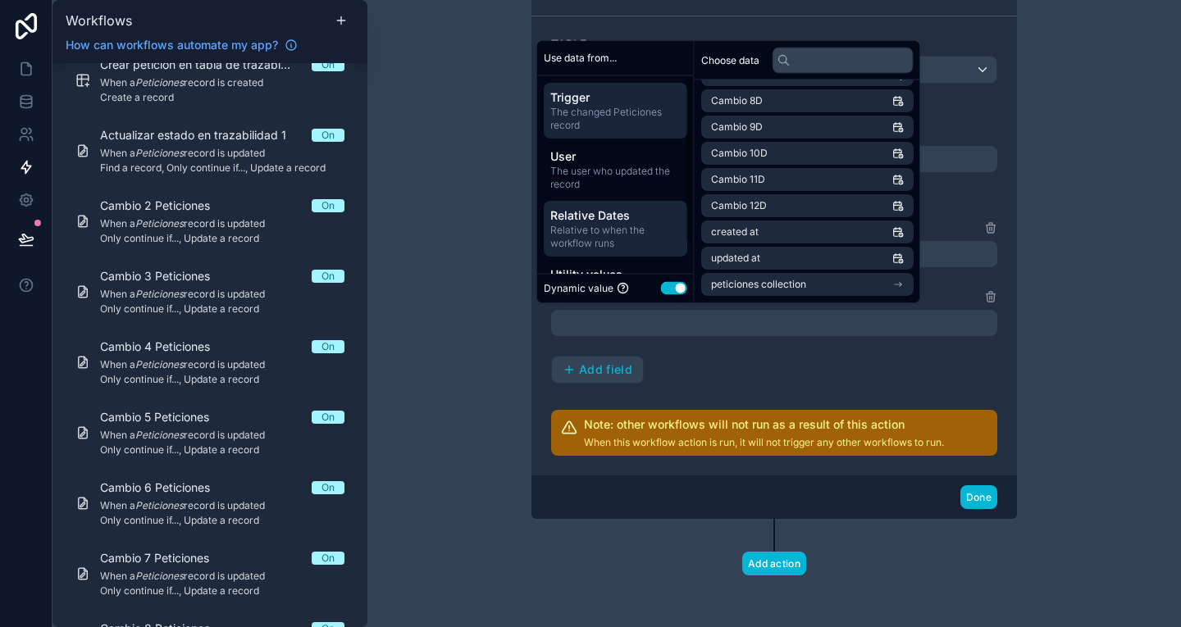
click at [629, 205] on div "Relative Dates Relative to when the workflow runs" at bounding box center [615, 229] width 143 height 56
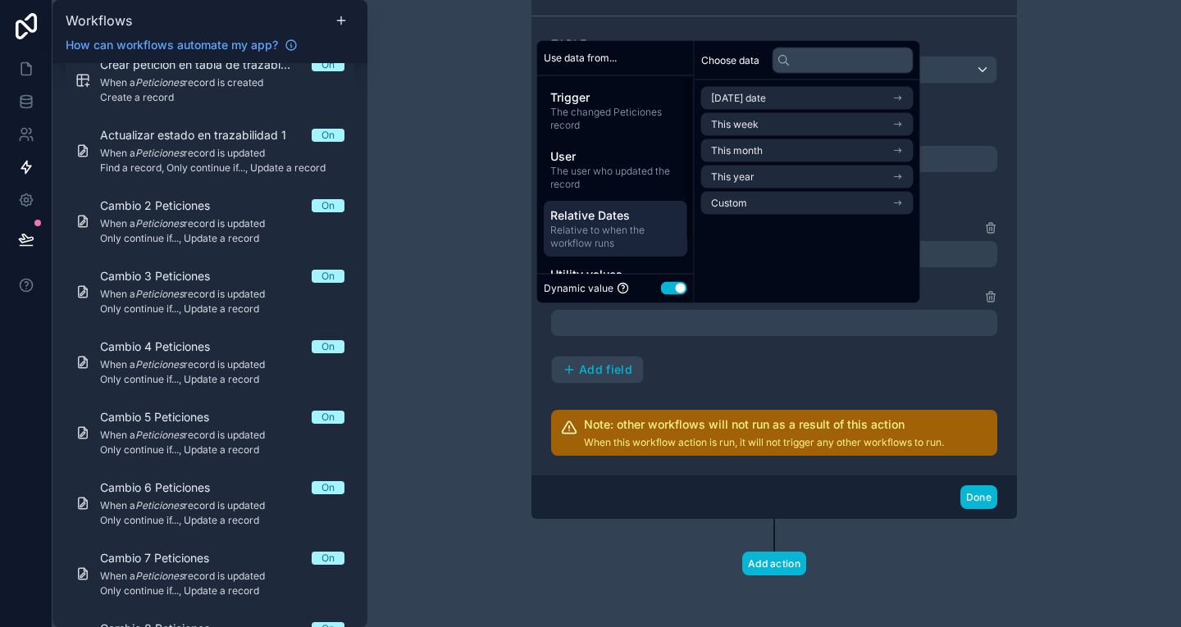
scroll to position [0, 0]
click at [813, 110] on ul "Today's date This week This month This year Custom" at bounding box center [807, 151] width 212 height 128
click at [802, 101] on li "[DATE] date" at bounding box center [807, 98] width 212 height 23
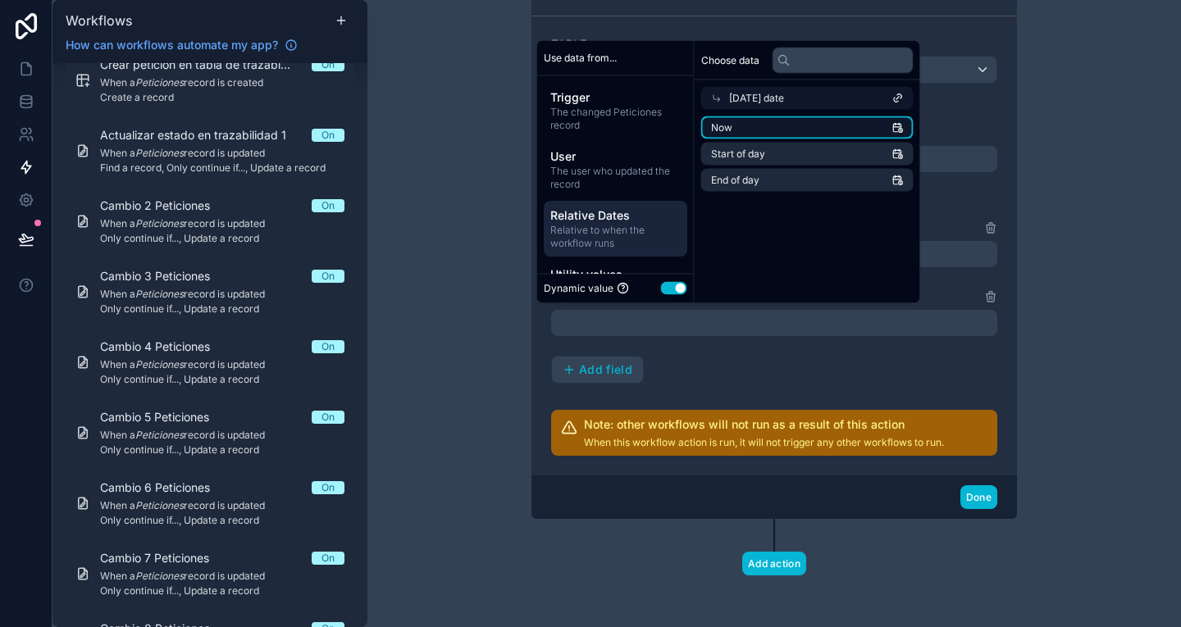
click at [794, 124] on li "Now" at bounding box center [807, 127] width 212 height 23
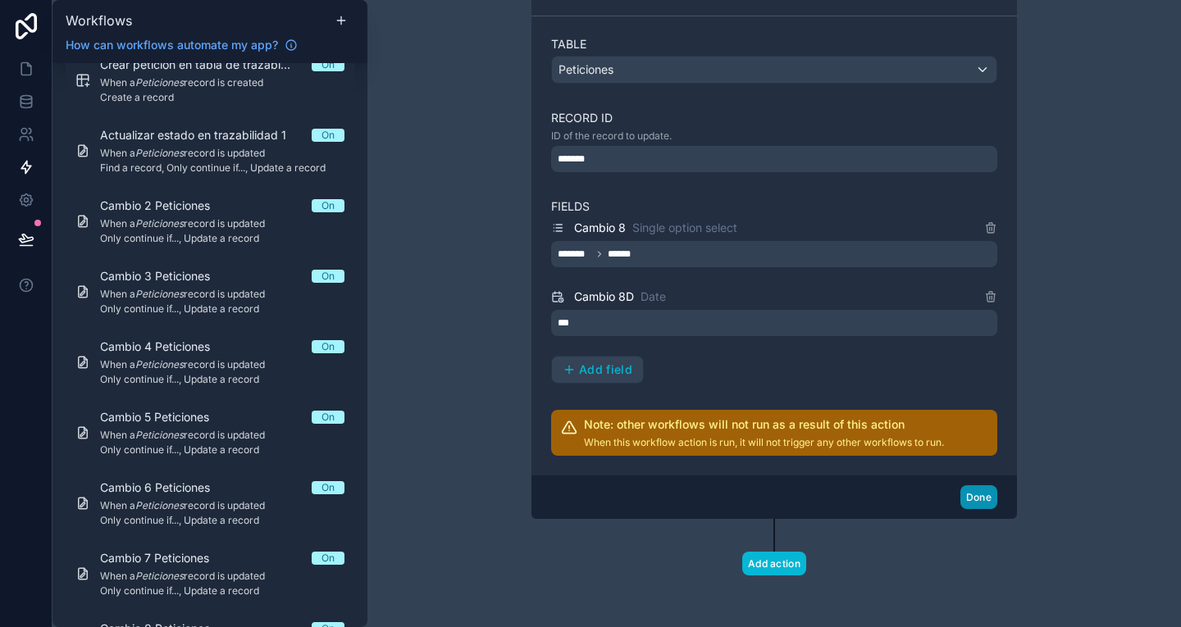
click at [974, 493] on button "Done" at bounding box center [978, 497] width 37 height 24
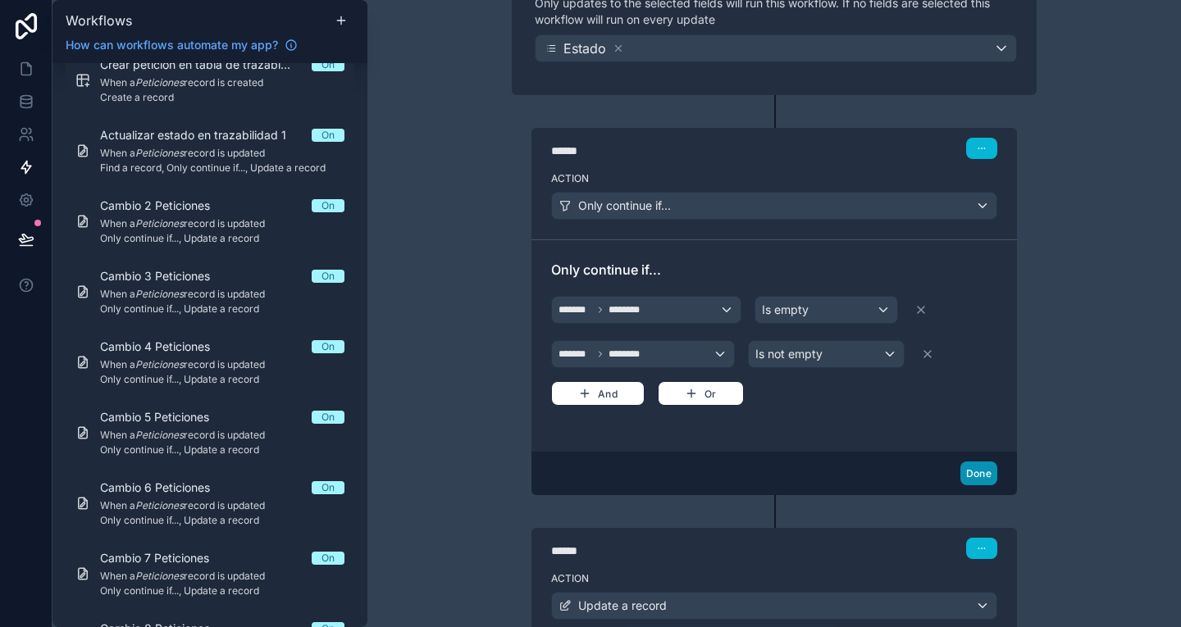
scroll to position [235, 0]
click at [981, 476] on button "Done" at bounding box center [978, 474] width 37 height 24
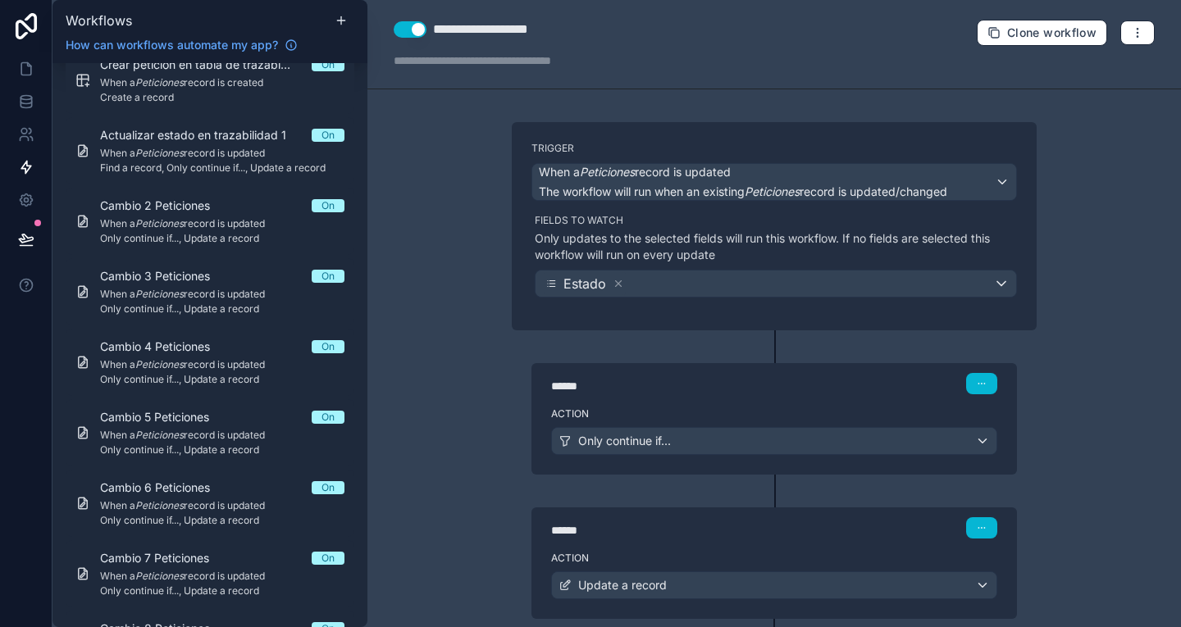
scroll to position [100, 0]
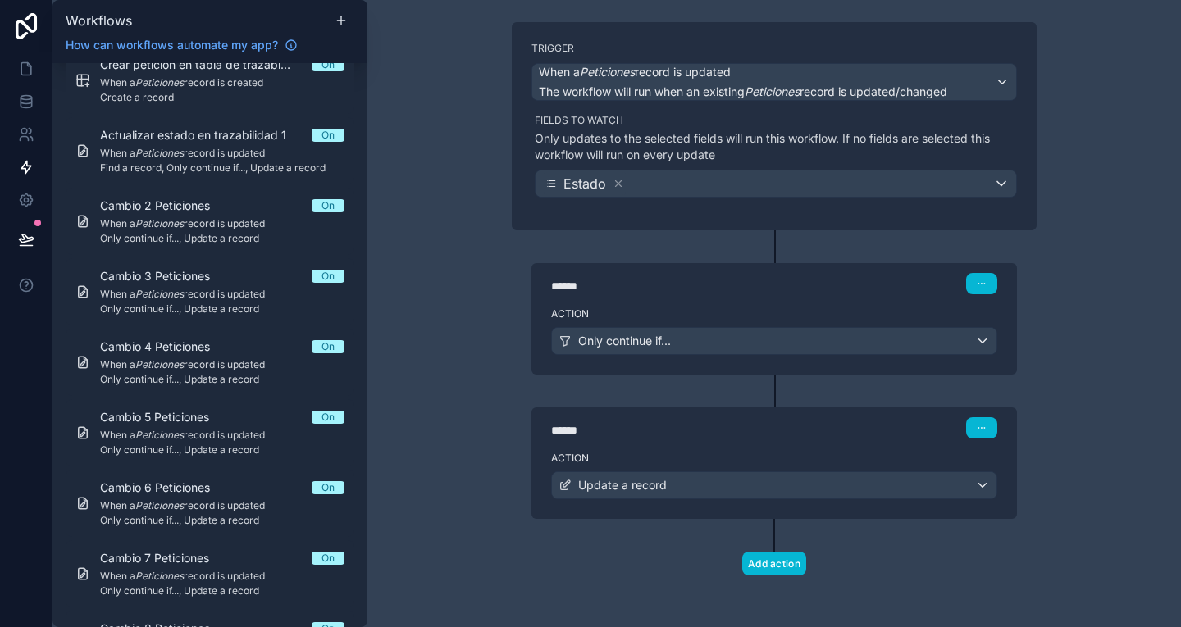
click at [868, 442] on div "****** Step 2" at bounding box center [773, 427] width 485 height 38
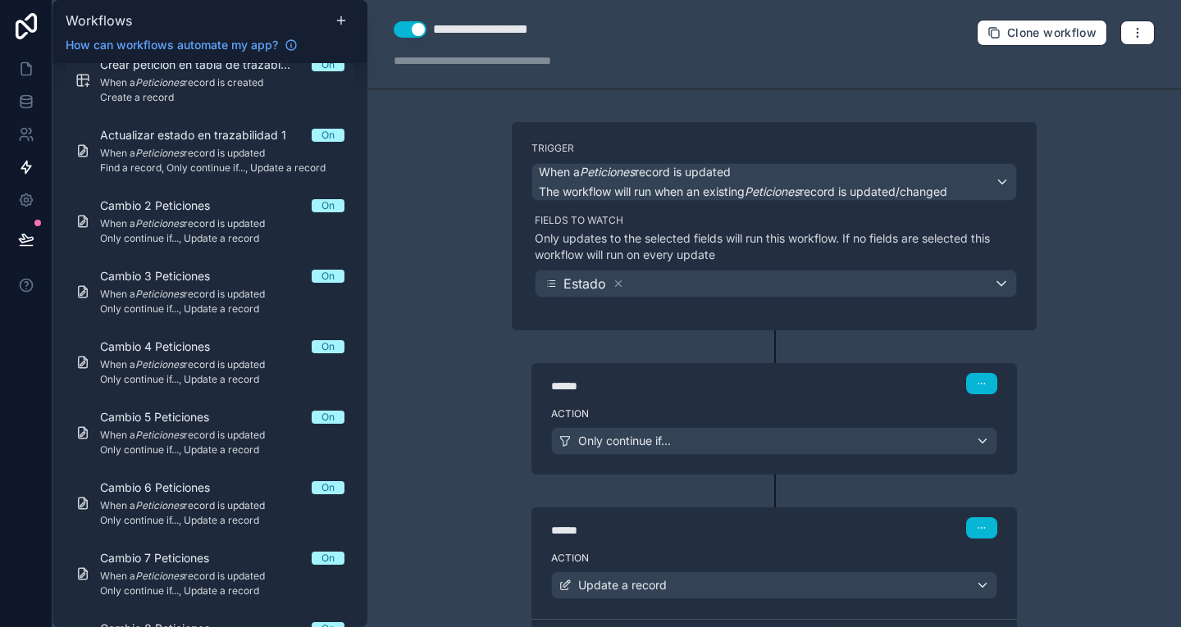
scroll to position [603, 0]
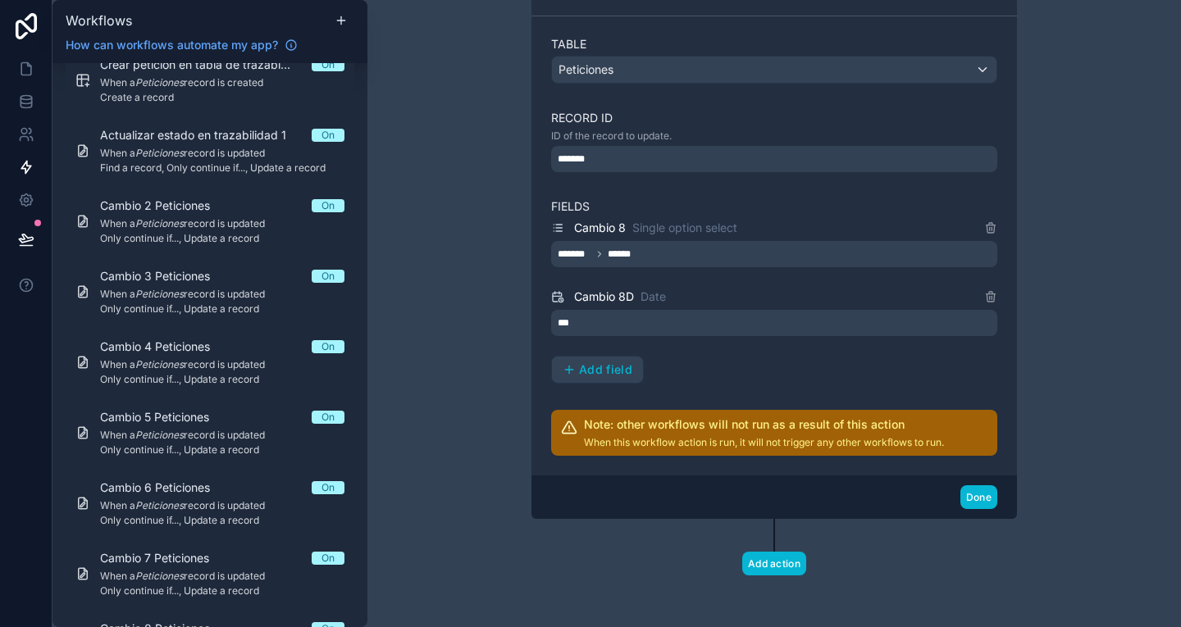
click at [977, 228] on div "Cambio 8 Single option select" at bounding box center [774, 228] width 446 height 20
click at [984, 228] on icon at bounding box center [990, 227] width 13 height 13
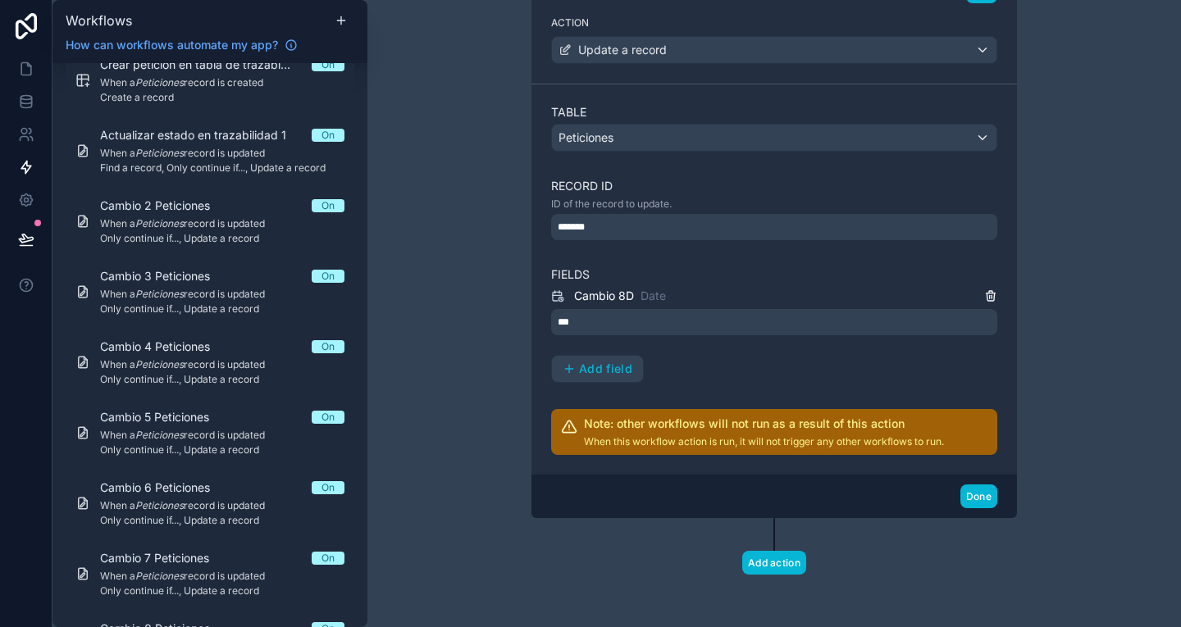
scroll to position [535, 0]
click at [981, 228] on div "*******" at bounding box center [774, 228] width 446 height 26
click at [1057, 301] on div "**********" at bounding box center [773, 313] width 813 height 627
click at [981, 294] on div "Cambio 8D Date" at bounding box center [774, 297] width 446 height 20
click at [986, 294] on icon at bounding box center [990, 294] width 9 height 0
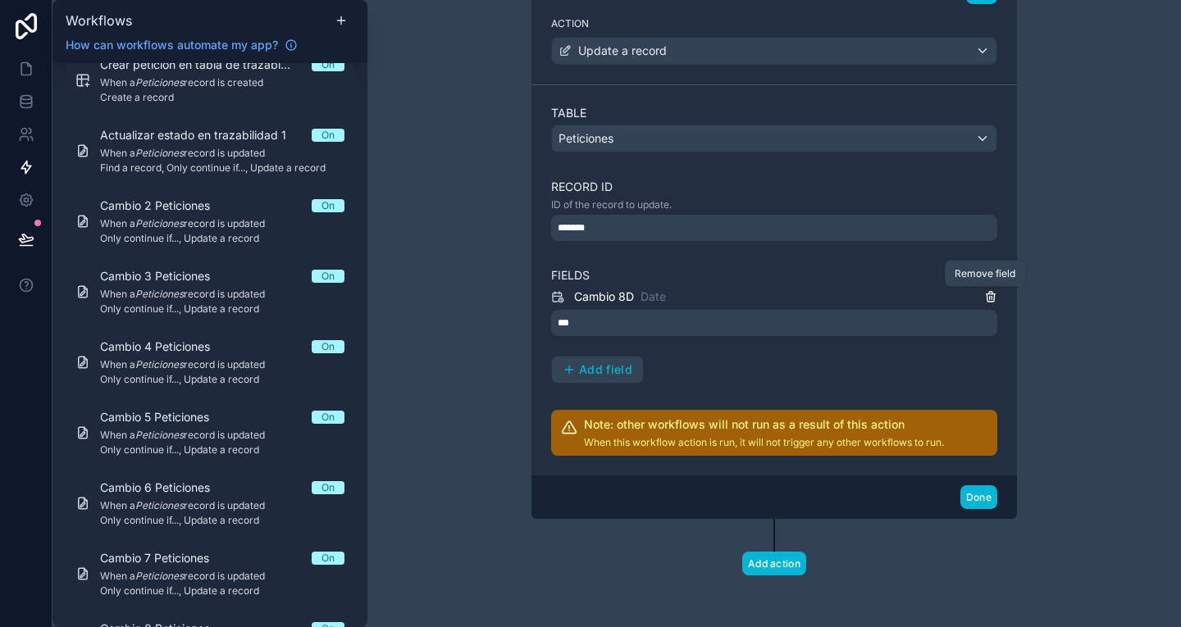
scroll to position [466, 0]
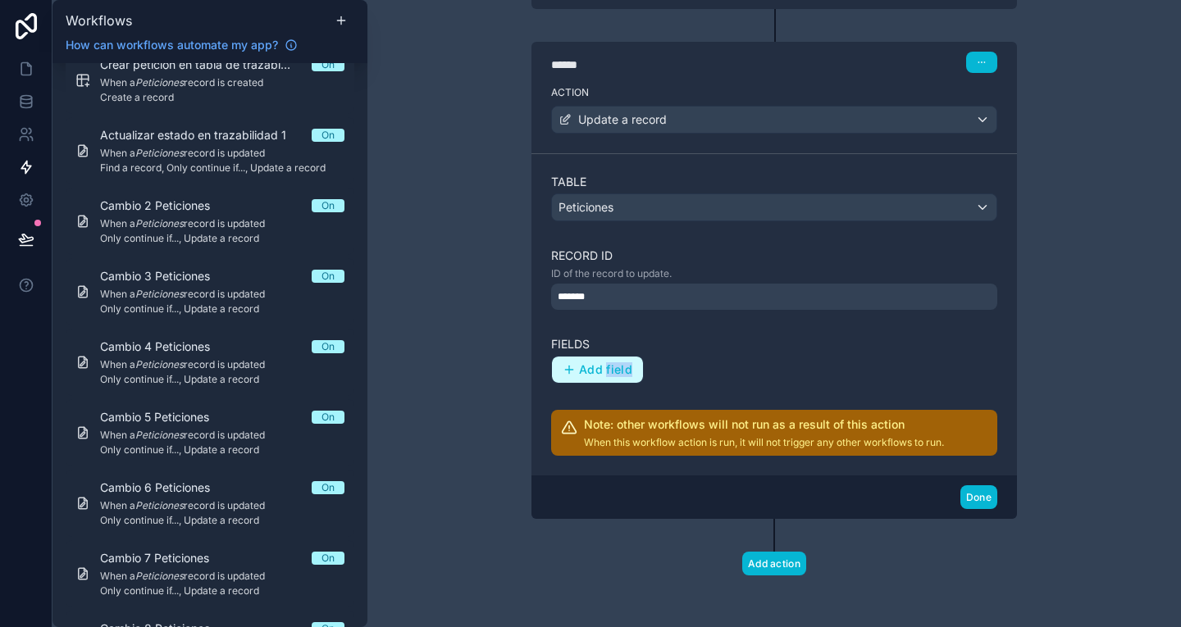
drag, startPoint x: 617, startPoint y: 386, endPoint x: 599, endPoint y: 371, distance: 23.9
click at [599, 371] on div "Table Peticiones Record ID ID of the record to update. ******* Fields Add field…" at bounding box center [774, 315] width 446 height 282
click at [599, 371] on span "Add field" at bounding box center [605, 369] width 53 height 15
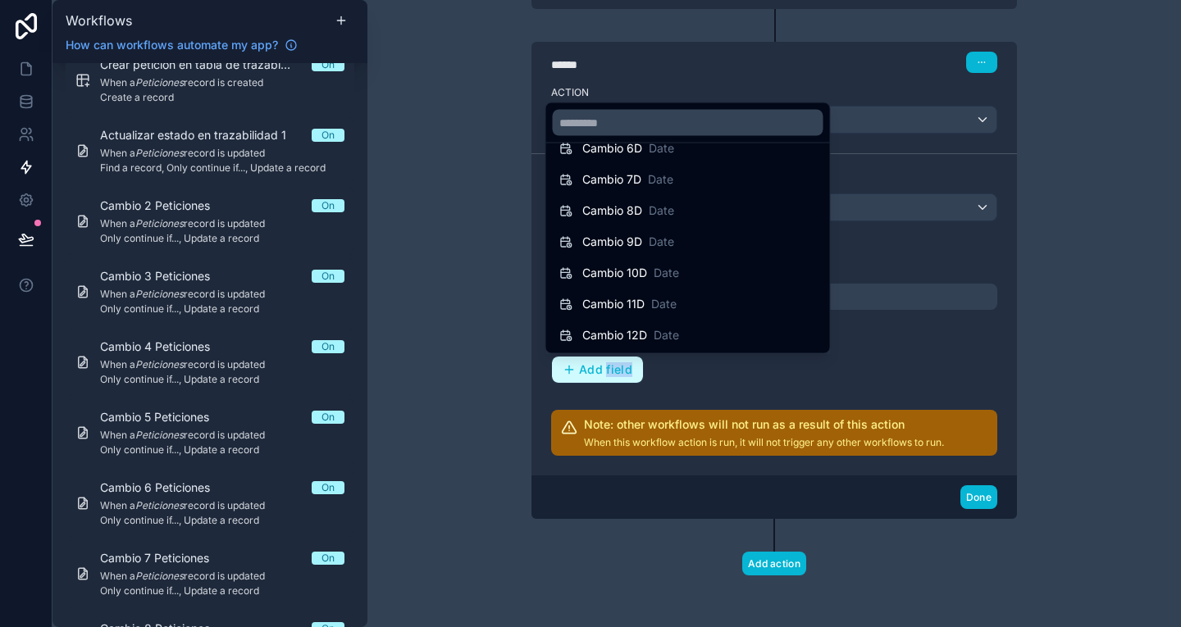
scroll to position [1519, 0]
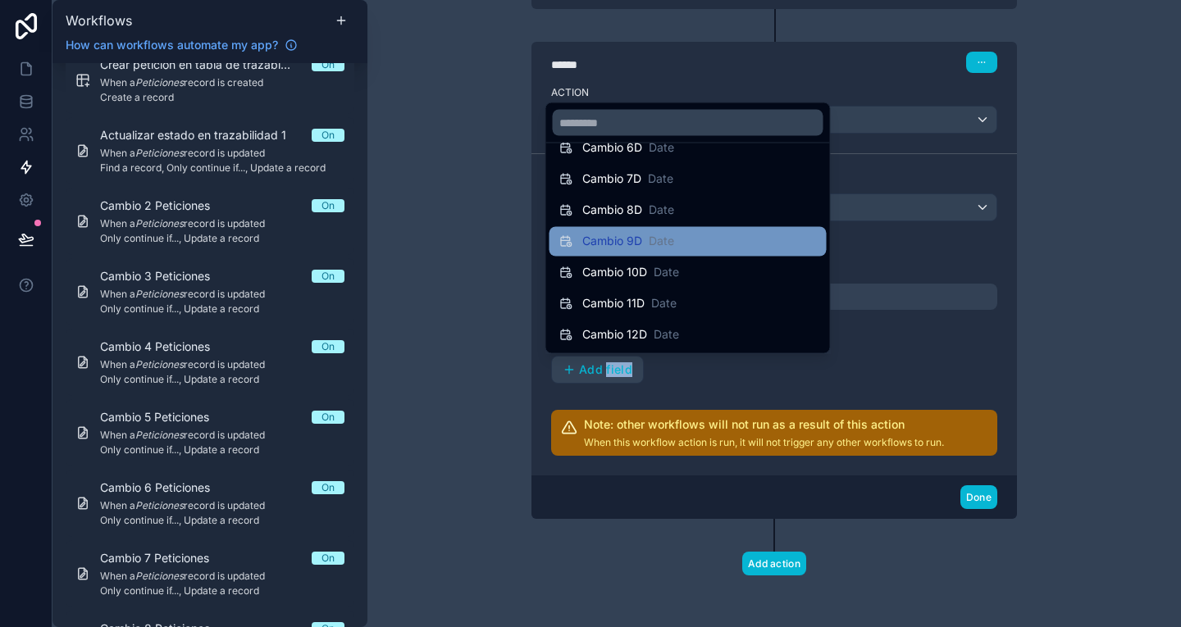
click at [663, 240] on span "Date" at bounding box center [661, 242] width 25 height 16
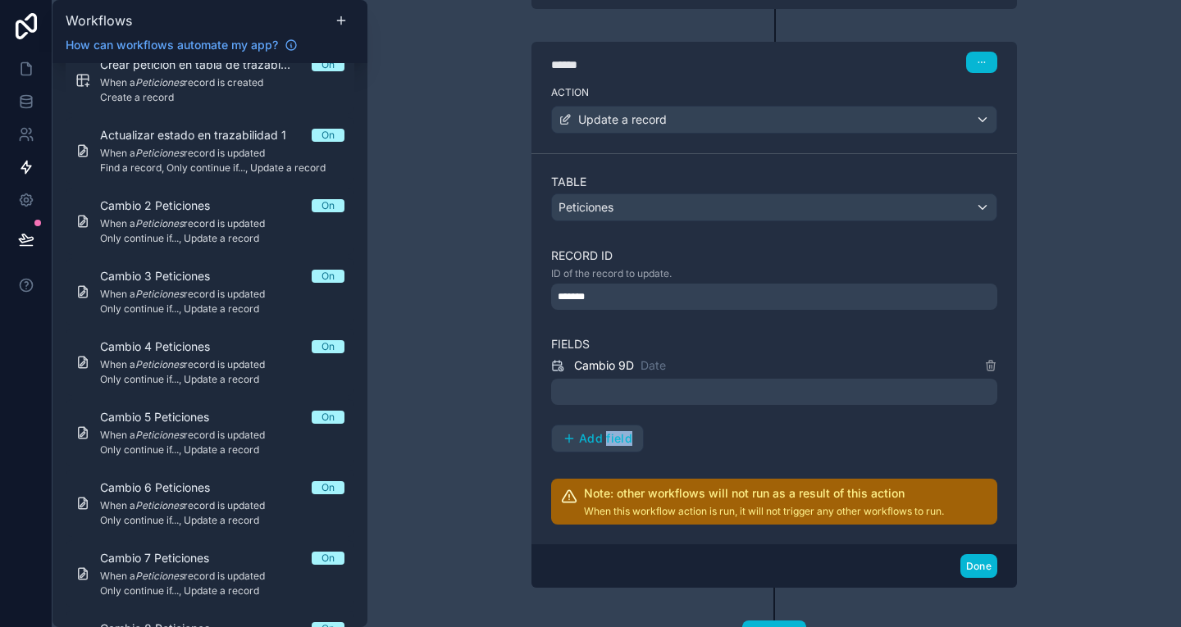
scroll to position [535, 0]
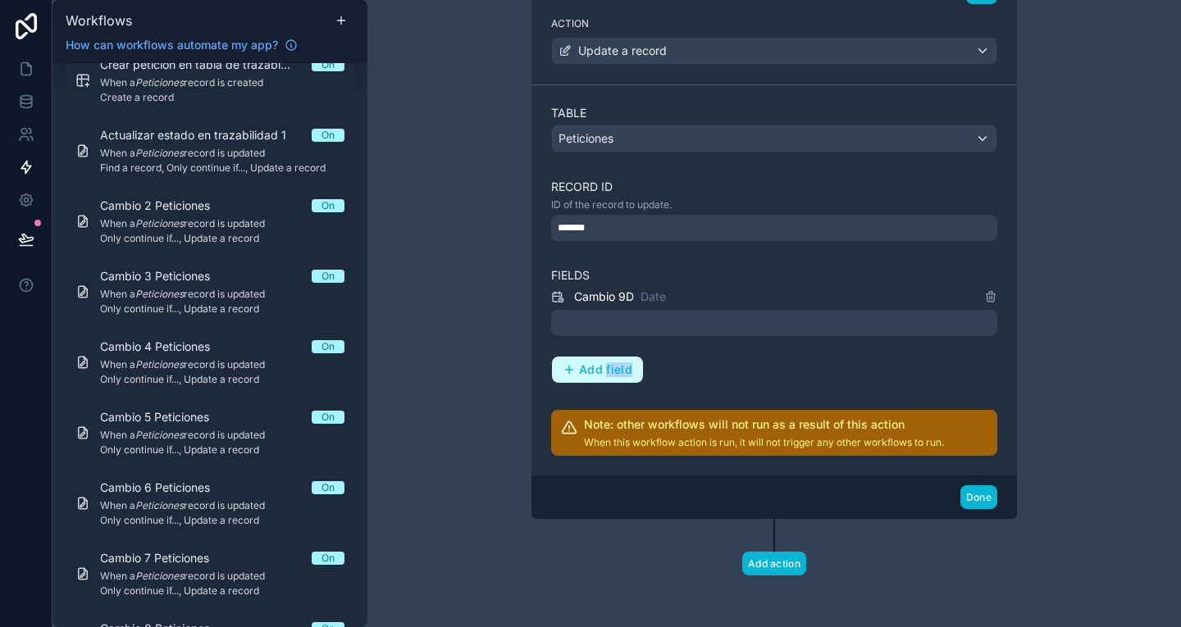
click at [607, 366] on span "Add field" at bounding box center [605, 369] width 53 height 15
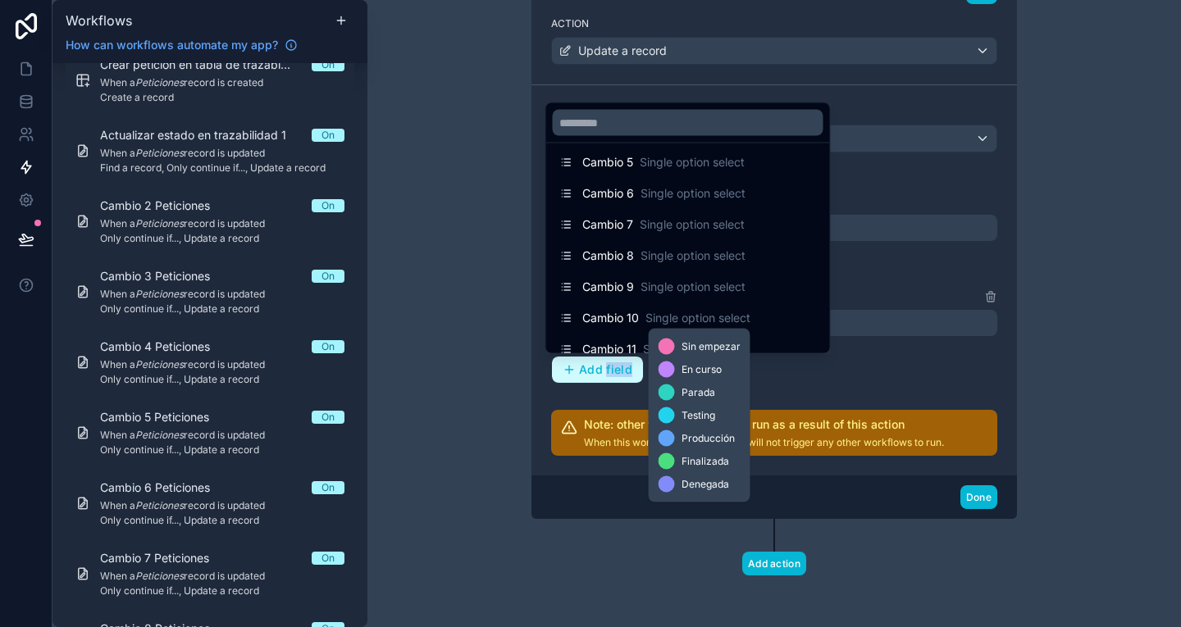
scroll to position [1100, 0]
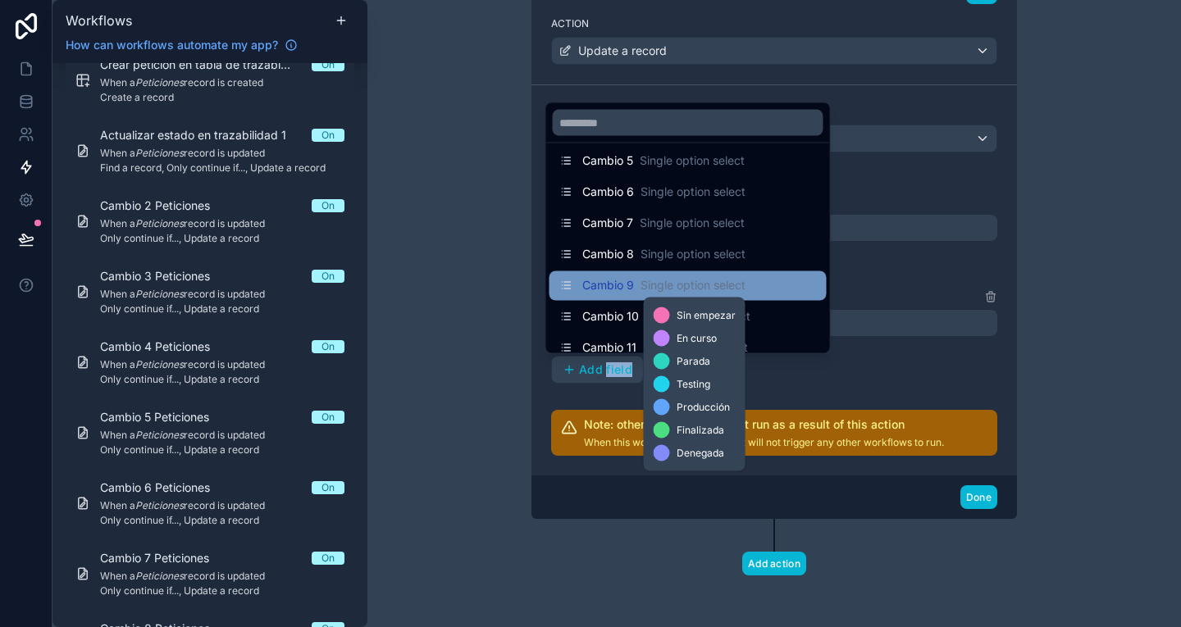
click at [717, 289] on span "Single option select" at bounding box center [692, 286] width 105 height 16
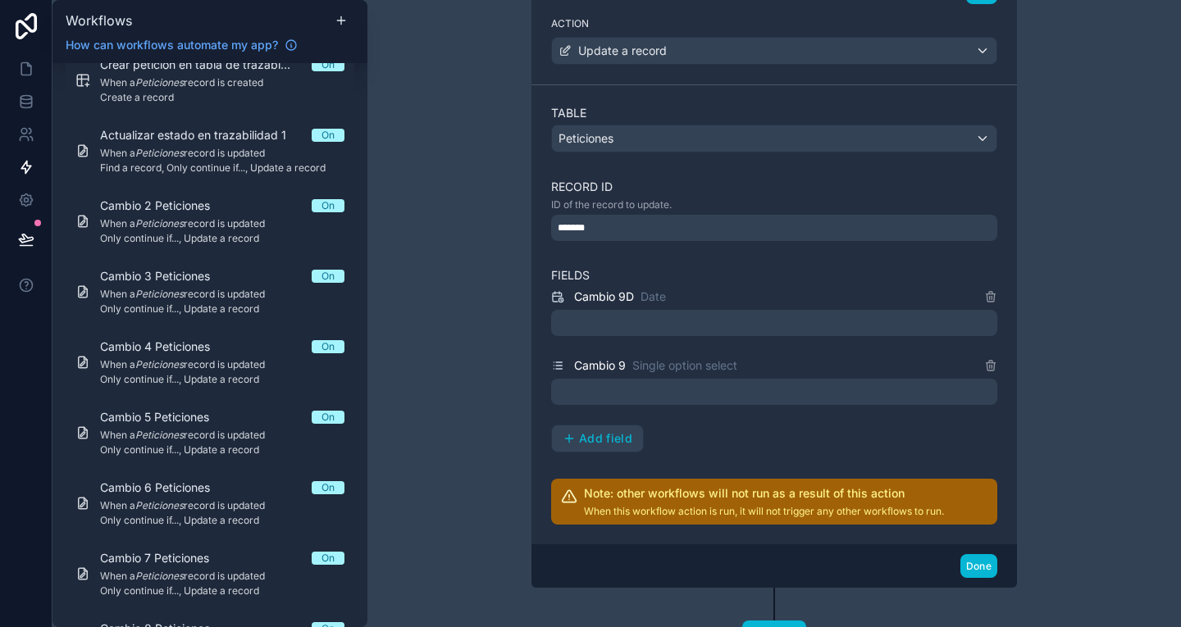
click at [681, 317] on div at bounding box center [774, 323] width 446 height 26
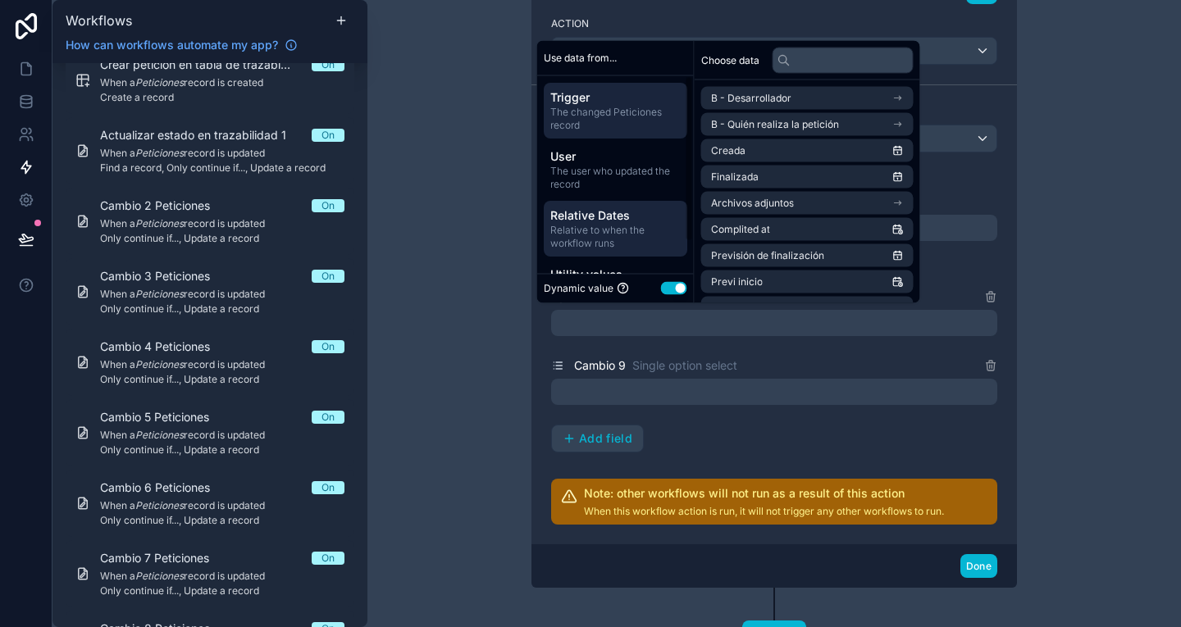
click at [629, 220] on span "Relative Dates" at bounding box center [615, 215] width 130 height 16
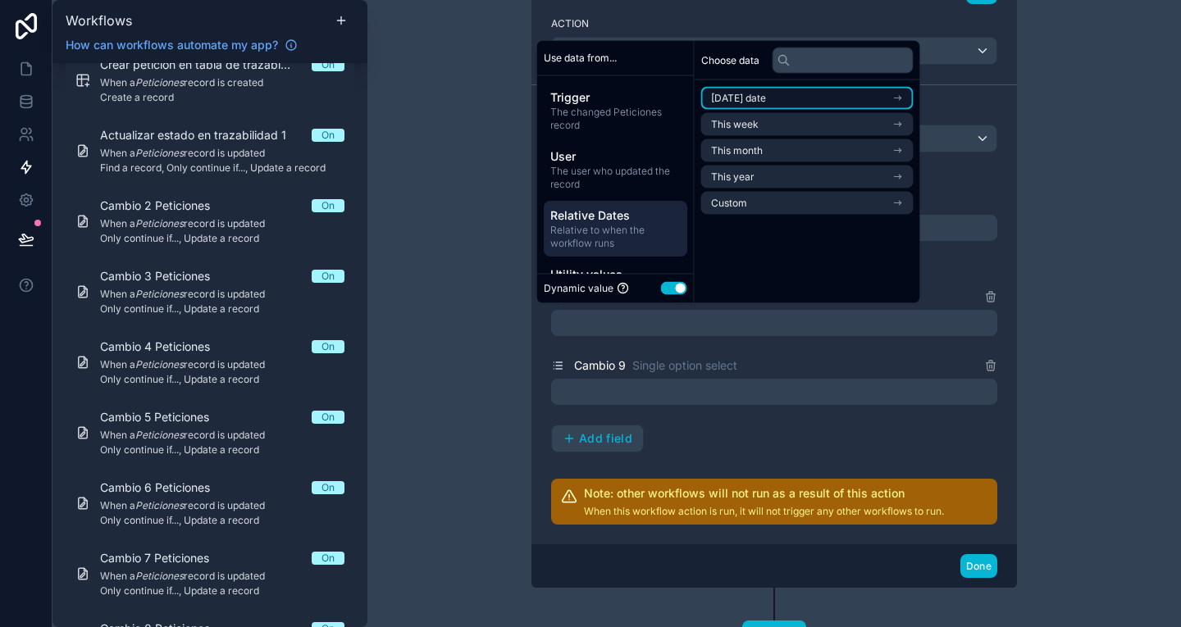
click at [786, 102] on li "[DATE] date" at bounding box center [807, 98] width 212 height 23
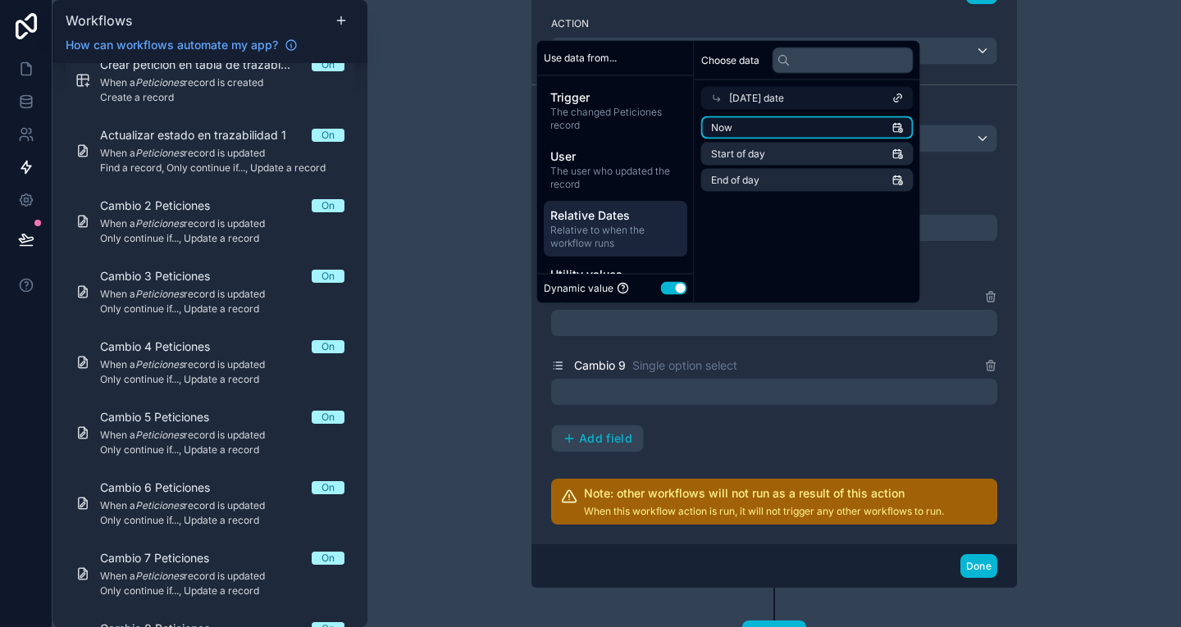
click at [795, 127] on li "Now" at bounding box center [807, 127] width 212 height 23
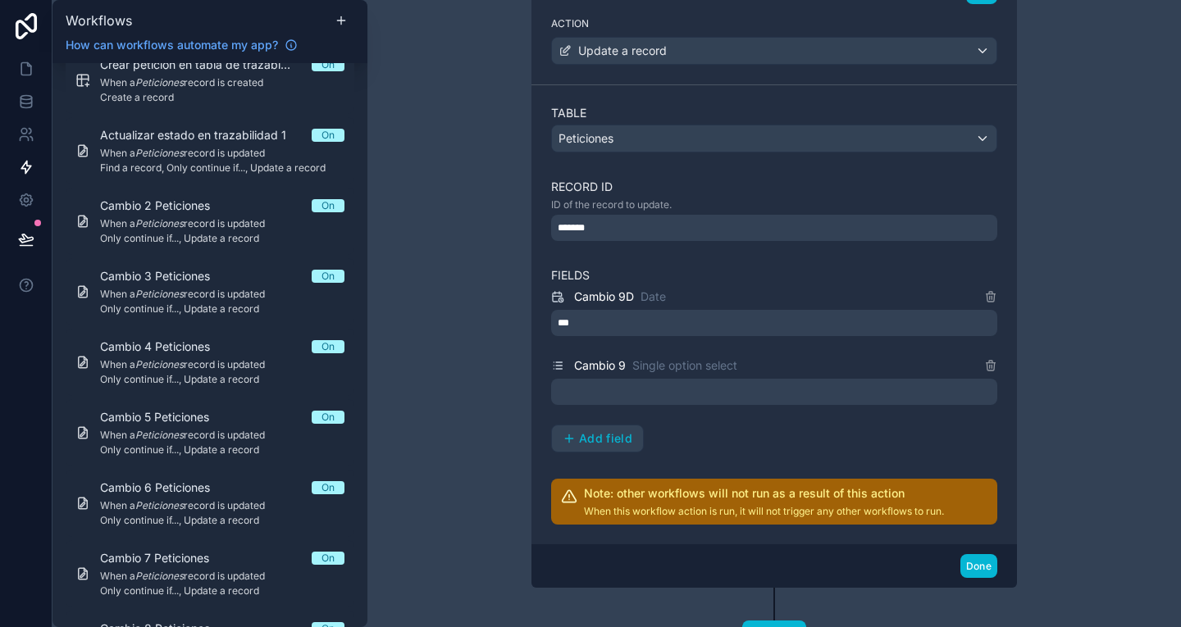
click at [785, 404] on div at bounding box center [774, 392] width 446 height 26
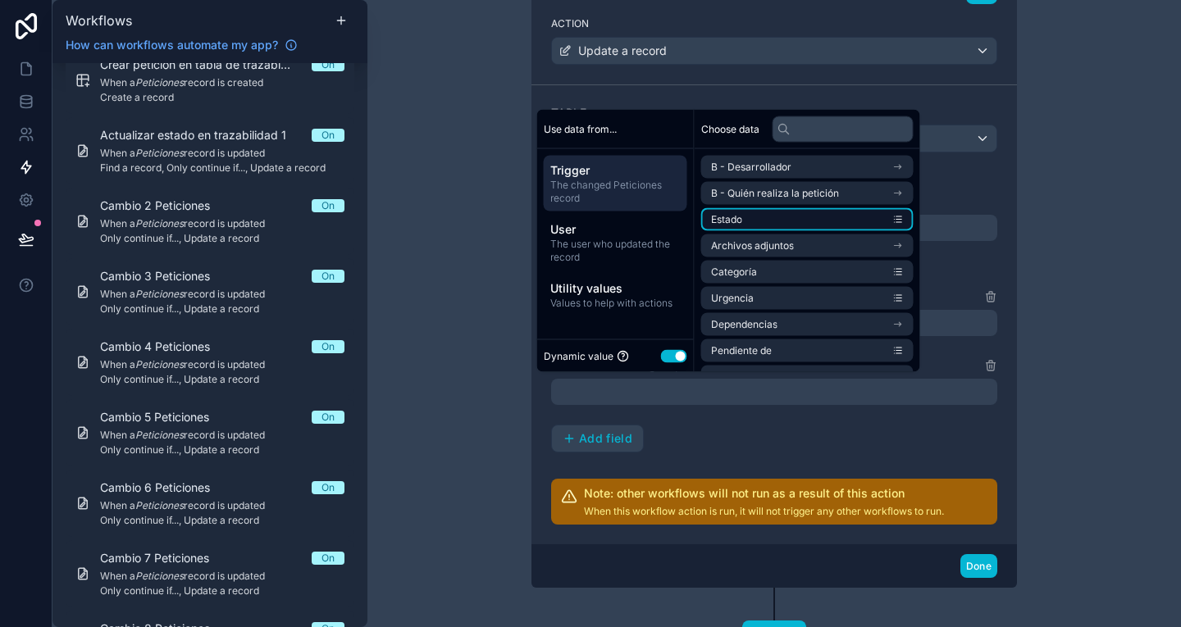
click at [798, 219] on li "Estado" at bounding box center [807, 219] width 212 height 23
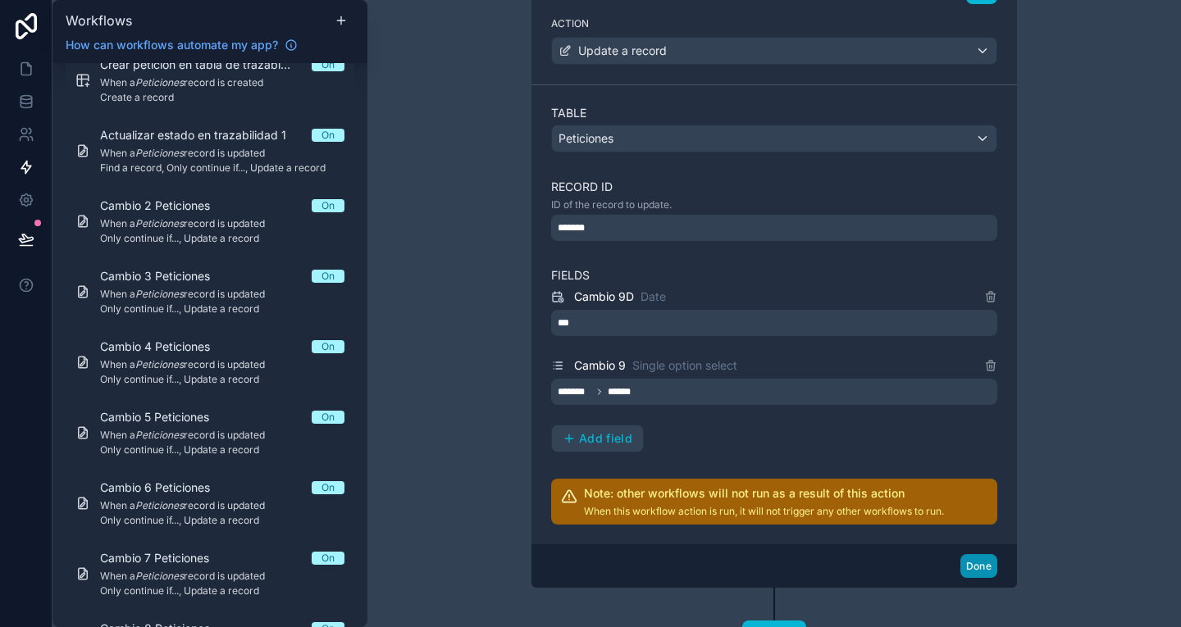
click at [970, 564] on button "Done" at bounding box center [978, 566] width 37 height 24
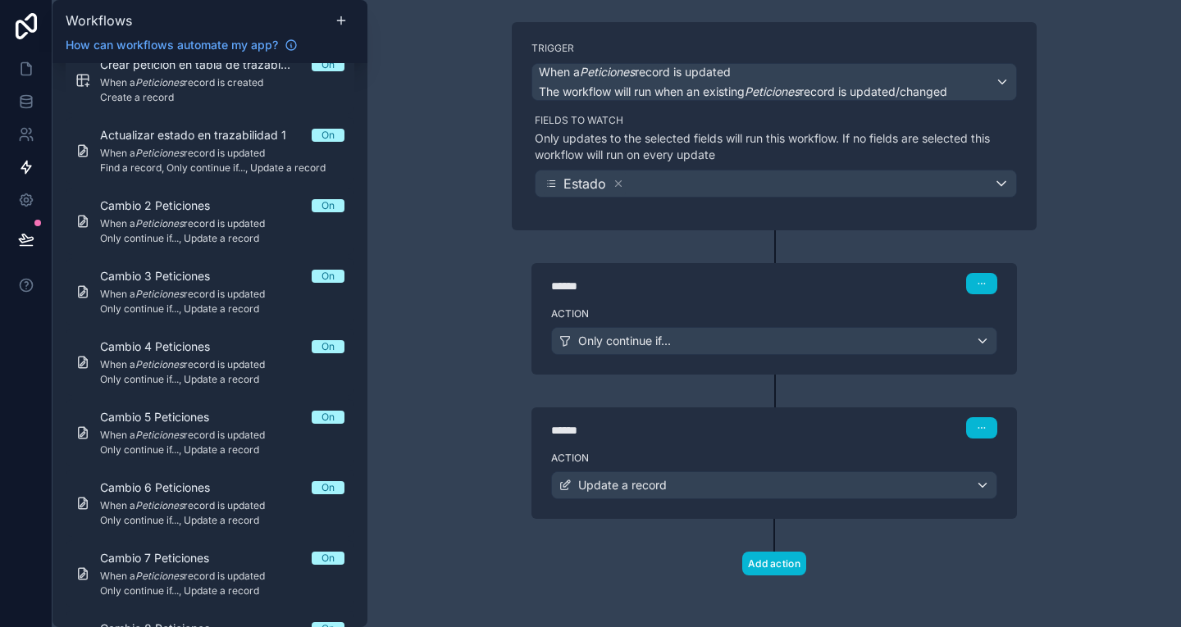
drag, startPoint x: 1063, startPoint y: 423, endPoint x: 727, endPoint y: 285, distance: 363.6
click at [727, 285] on div "******" at bounding box center [674, 286] width 246 height 16
click at [813, 301] on div "Action Only continue if..." at bounding box center [773, 338] width 485 height 74
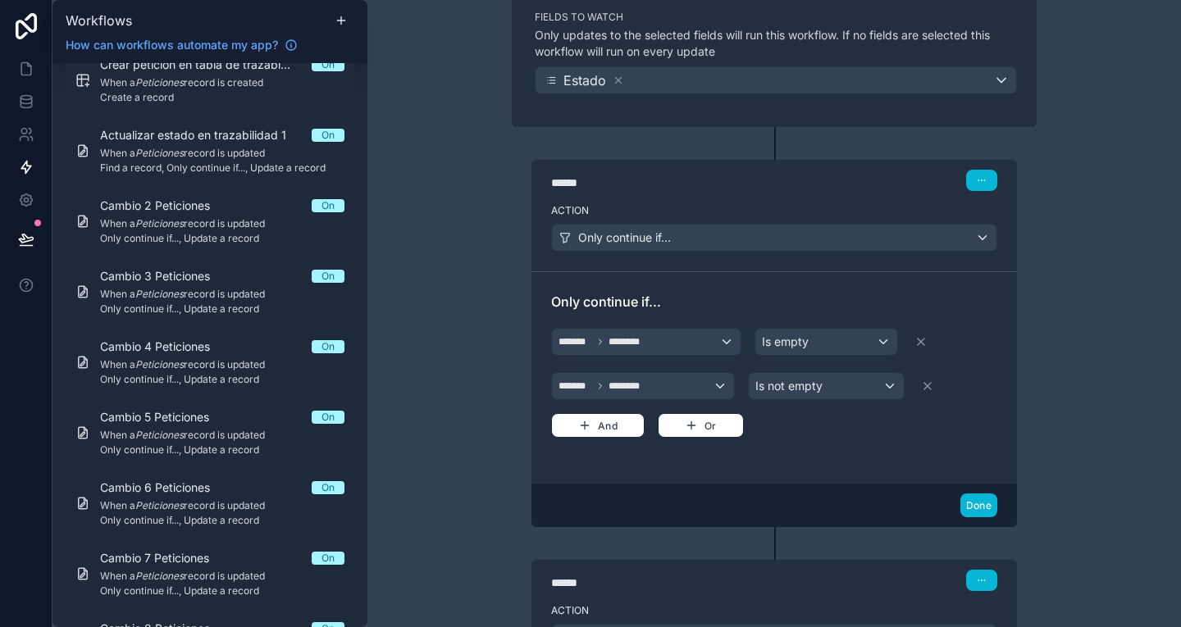
scroll to position [356, 0]
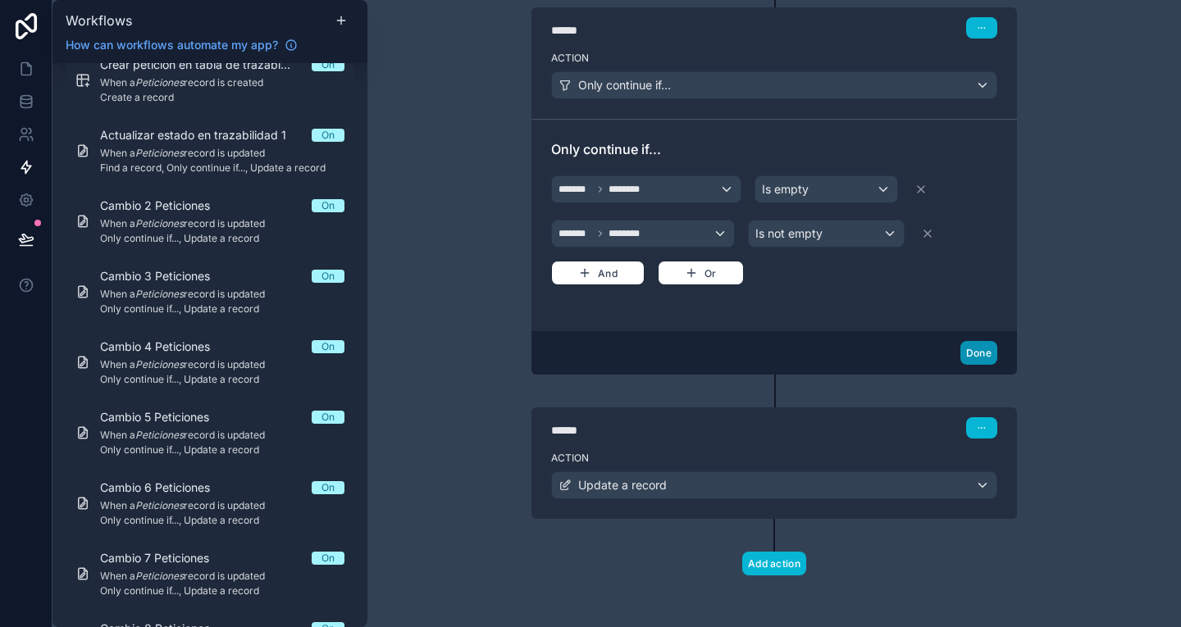
click at [969, 353] on button "Done" at bounding box center [978, 353] width 37 height 24
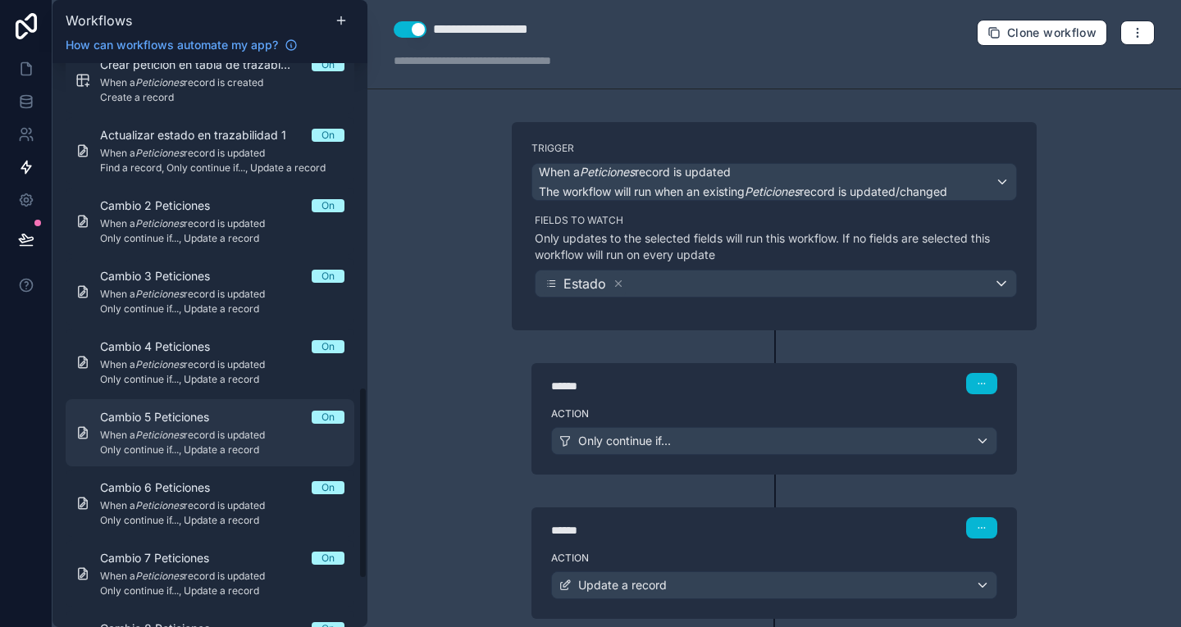
scroll to position [1094, 0]
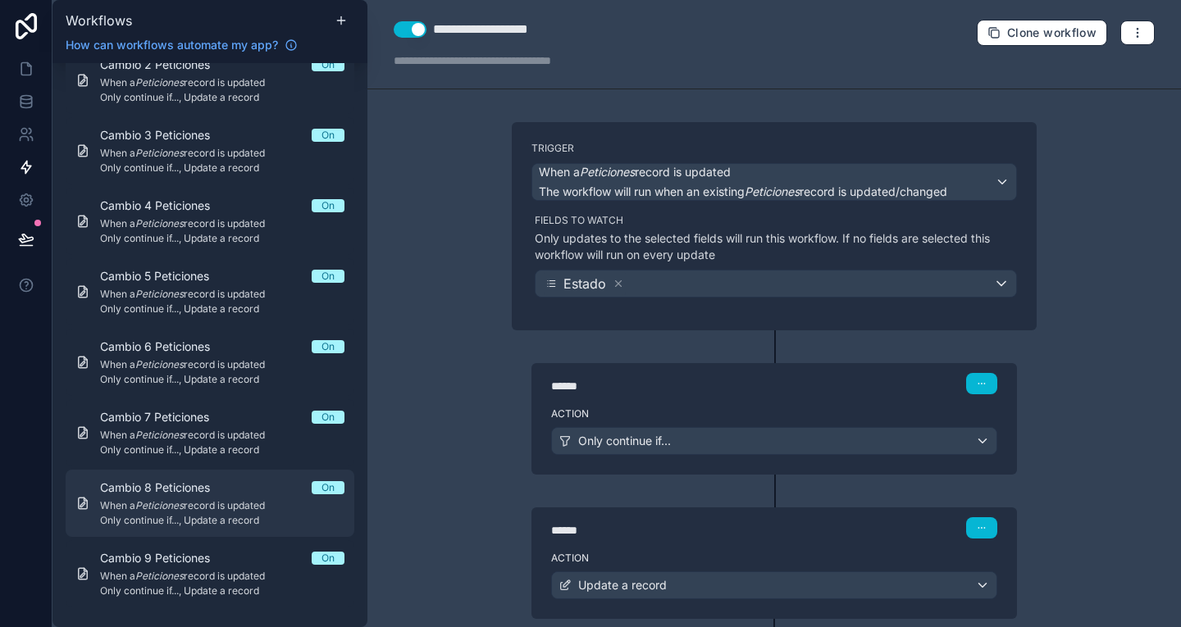
click at [221, 494] on span "Cambio 8 Peticiones" at bounding box center [165, 488] width 130 height 16
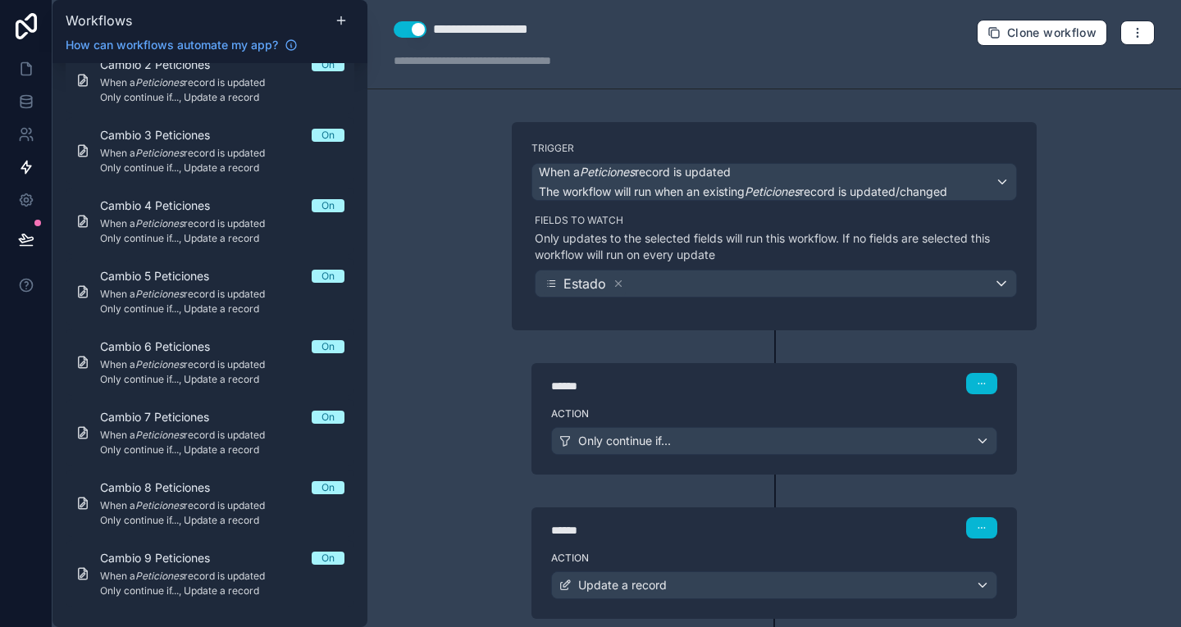
click at [651, 386] on div "******" at bounding box center [674, 386] width 246 height 16
click at [746, 388] on div "******" at bounding box center [674, 386] width 246 height 16
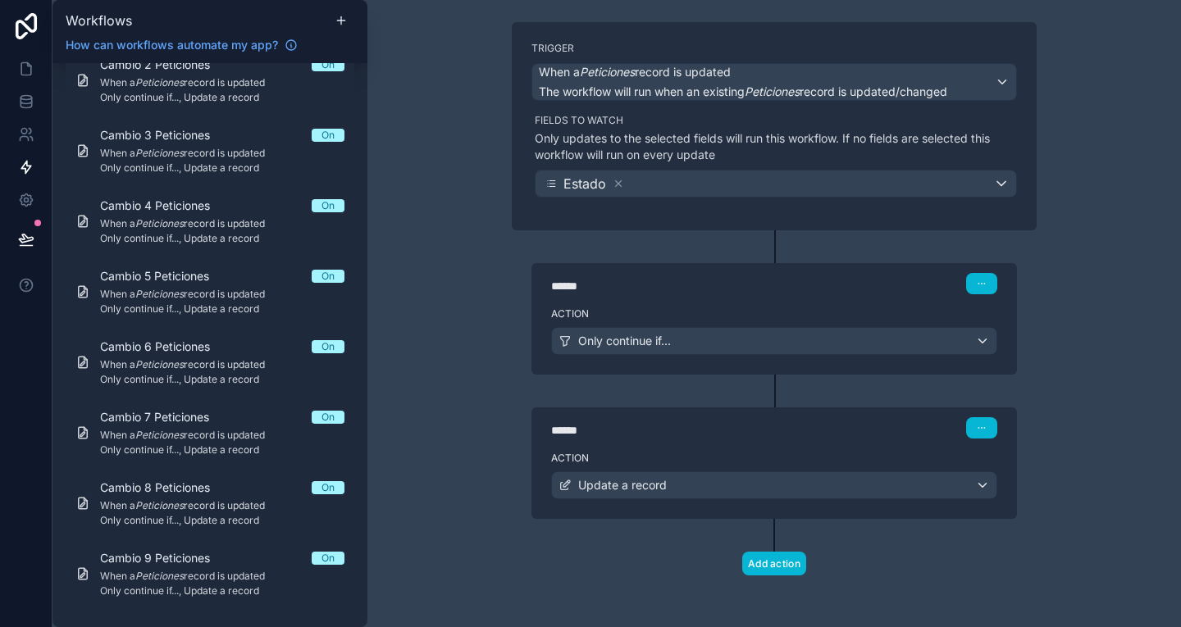
click at [777, 448] on div "Action Update a record" at bounding box center [773, 482] width 485 height 74
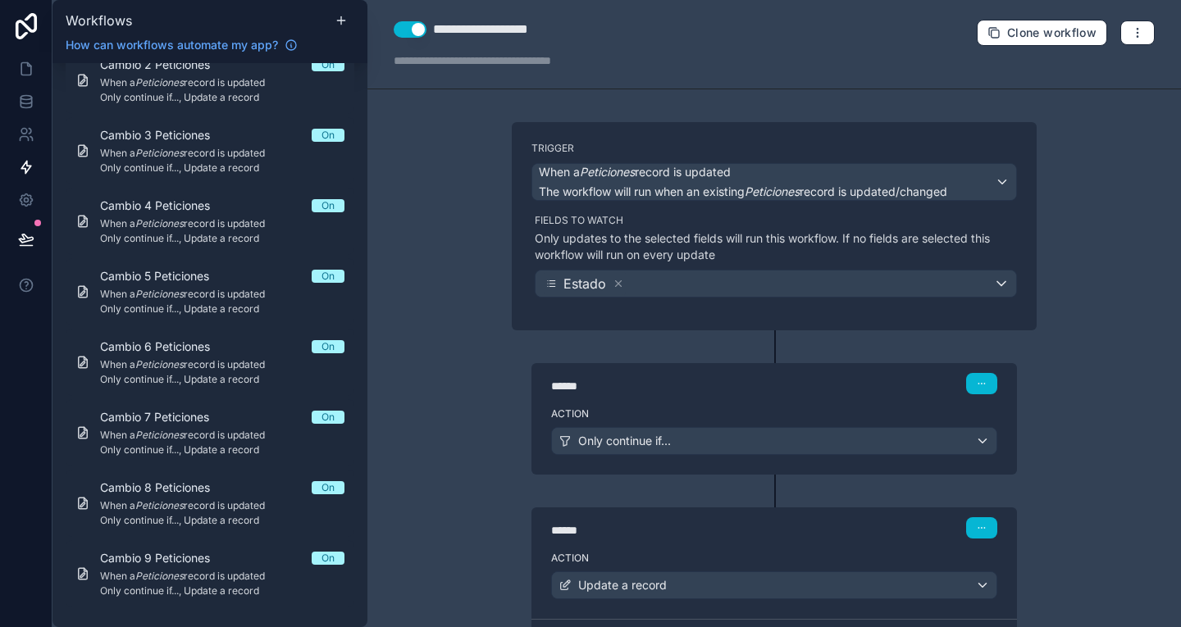
scroll to position [8, 0]
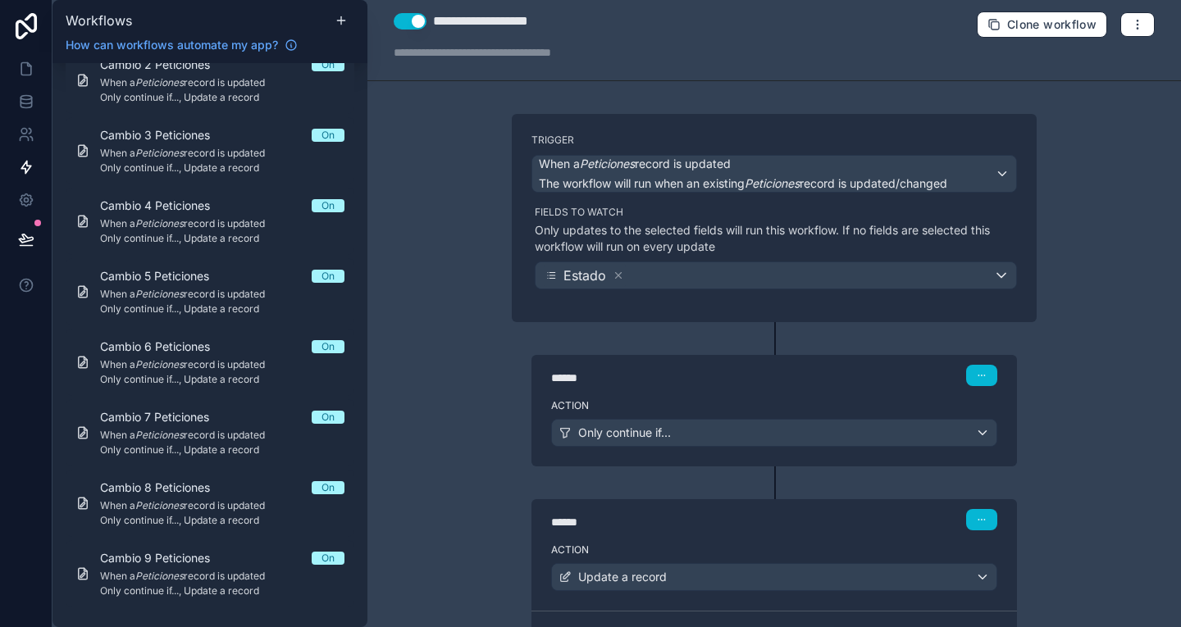
click at [904, 380] on div "****** Step 1" at bounding box center [774, 375] width 446 height 21
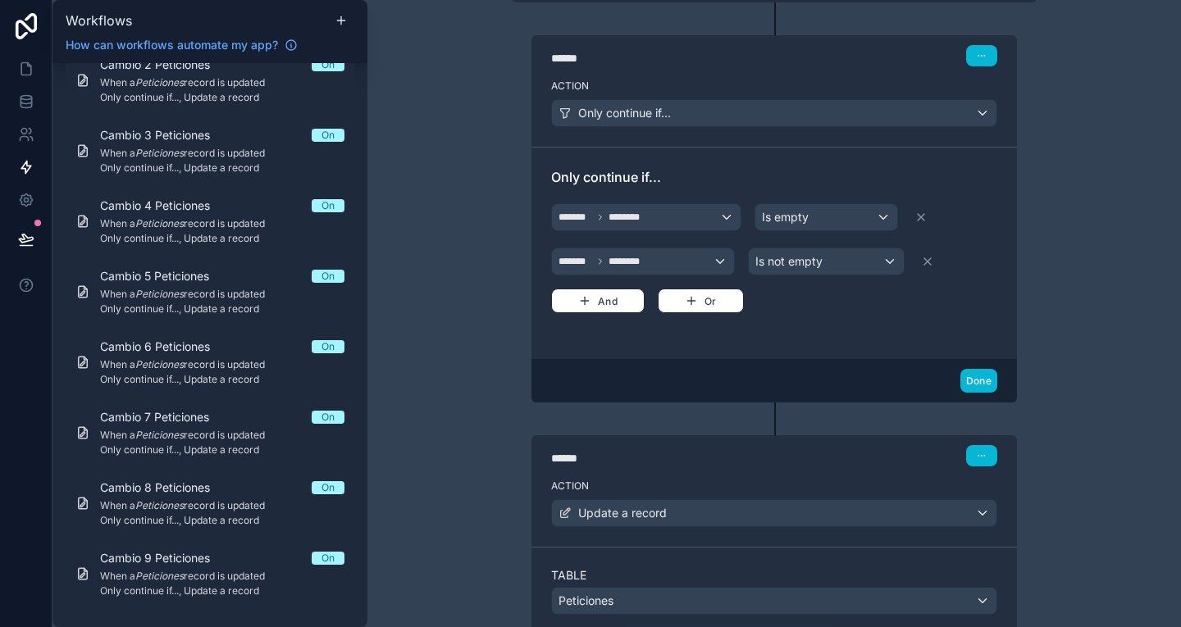
scroll to position [0, 0]
